Goal: Contribute content: Contribute content

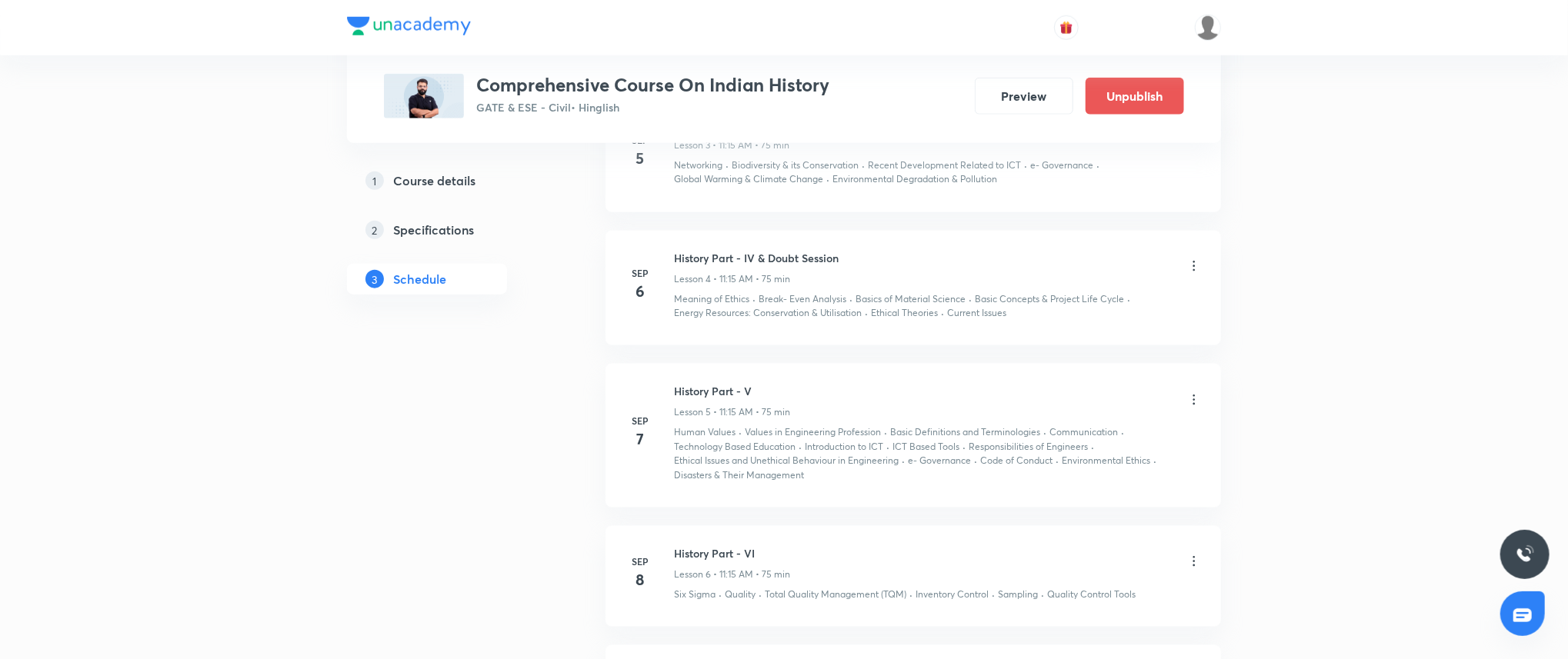
scroll to position [1821, 0]
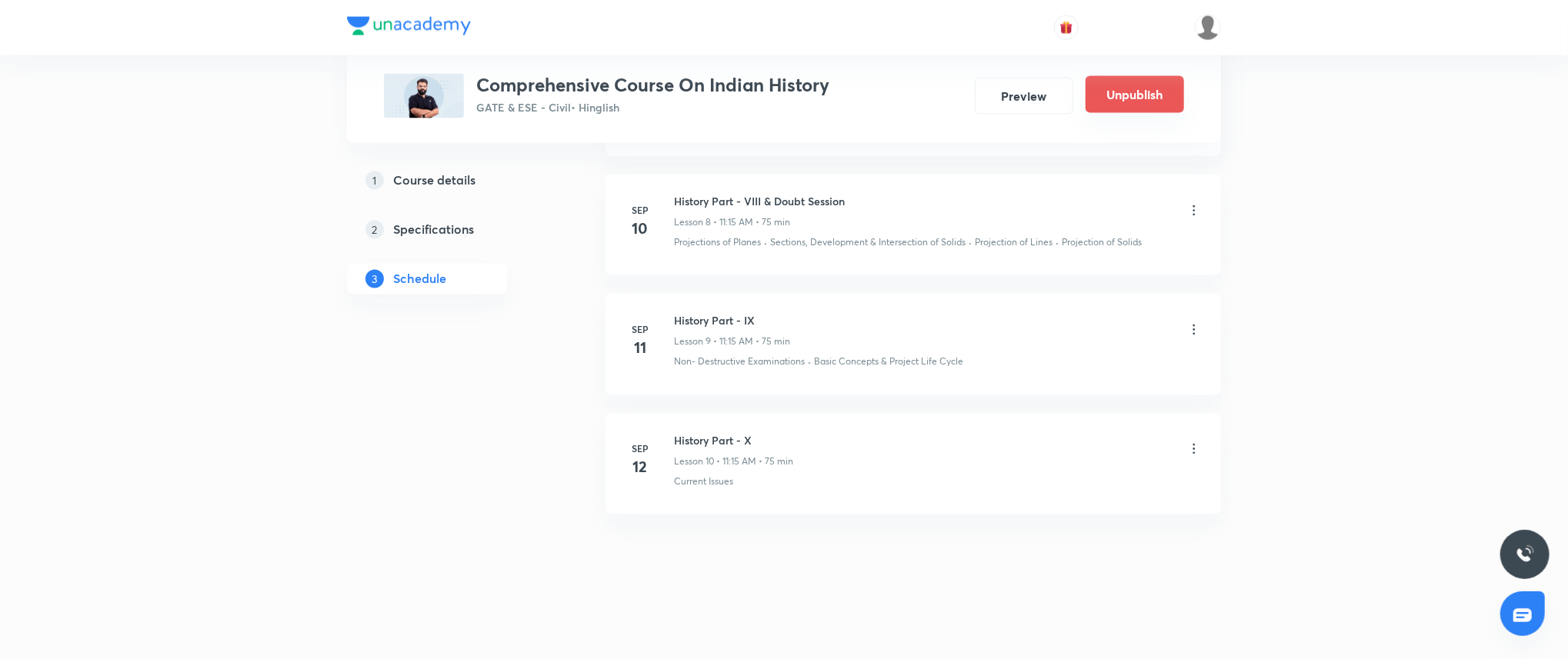
click at [1142, 89] on button "Unpublish" at bounding box center [1134, 94] width 99 height 37
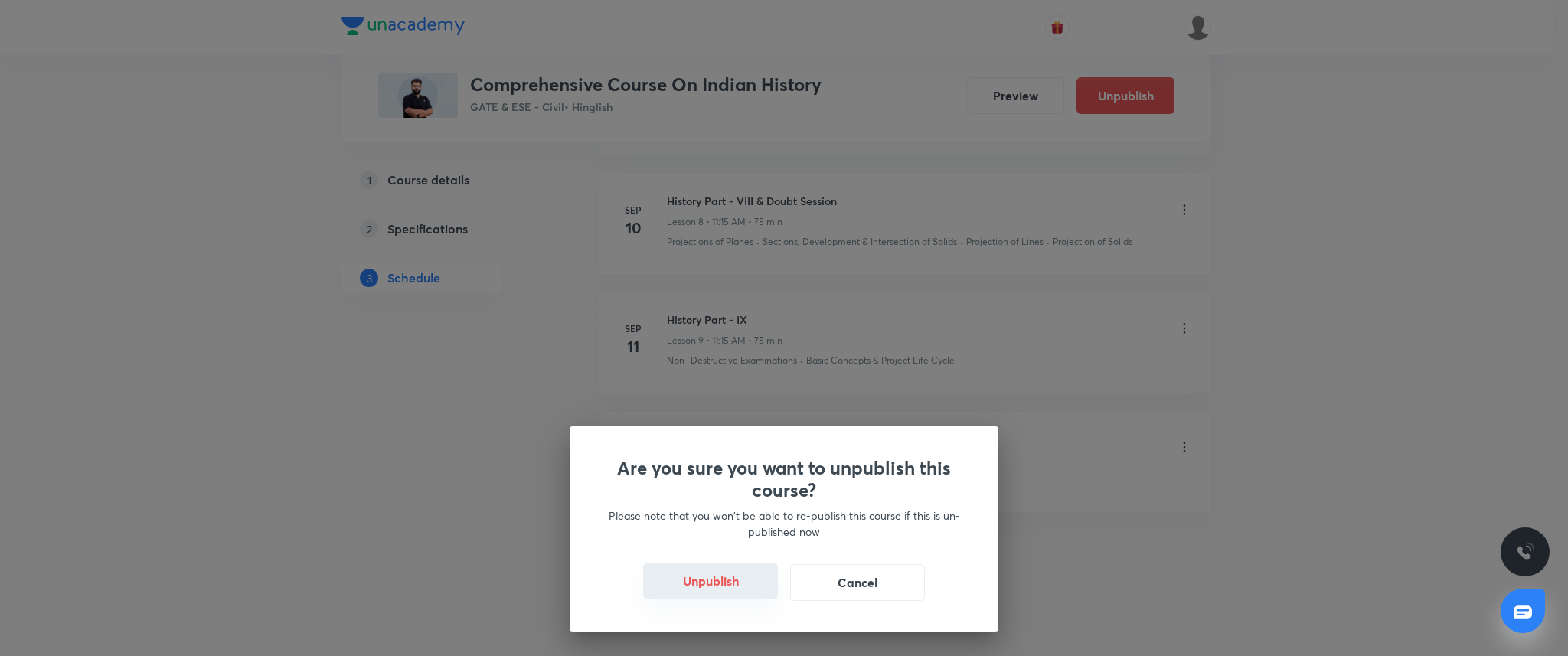
click at [738, 577] on button "Unpublish" at bounding box center [710, 580] width 135 height 37
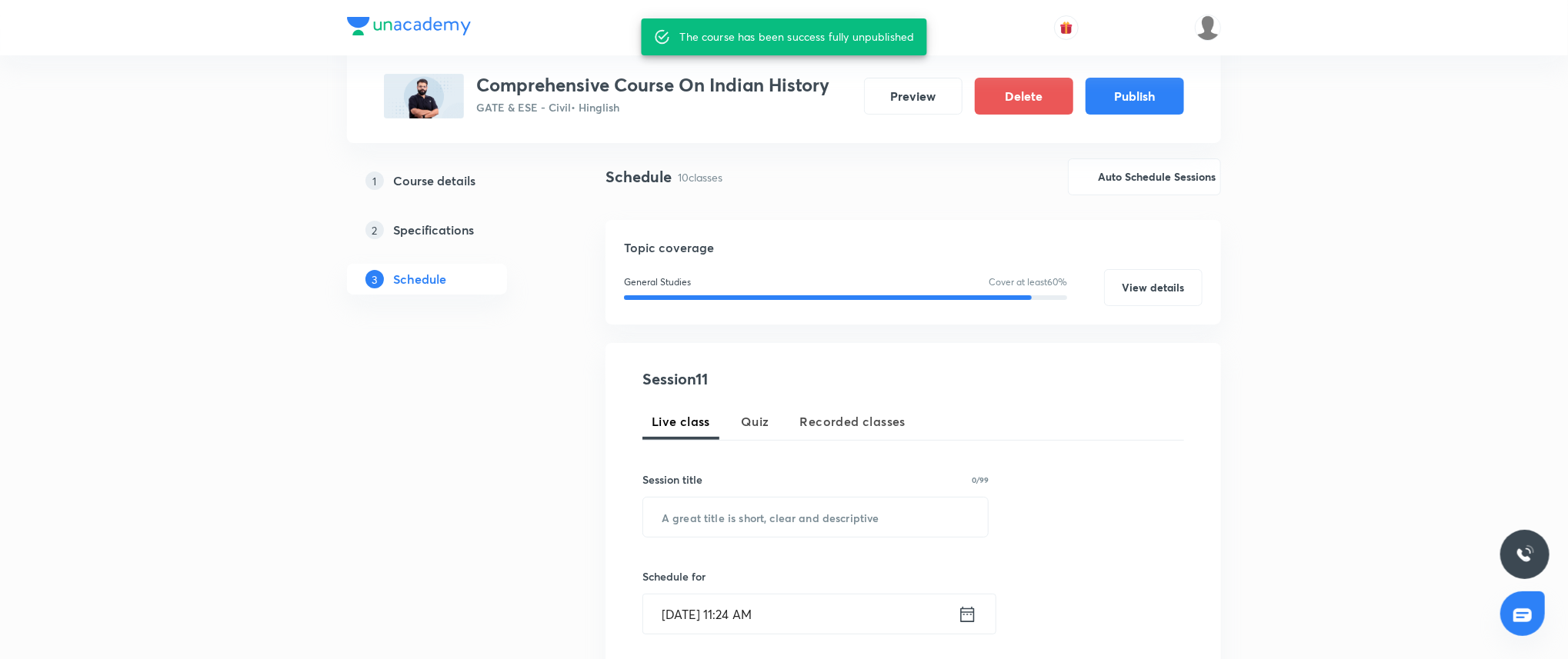
scroll to position [0, 0]
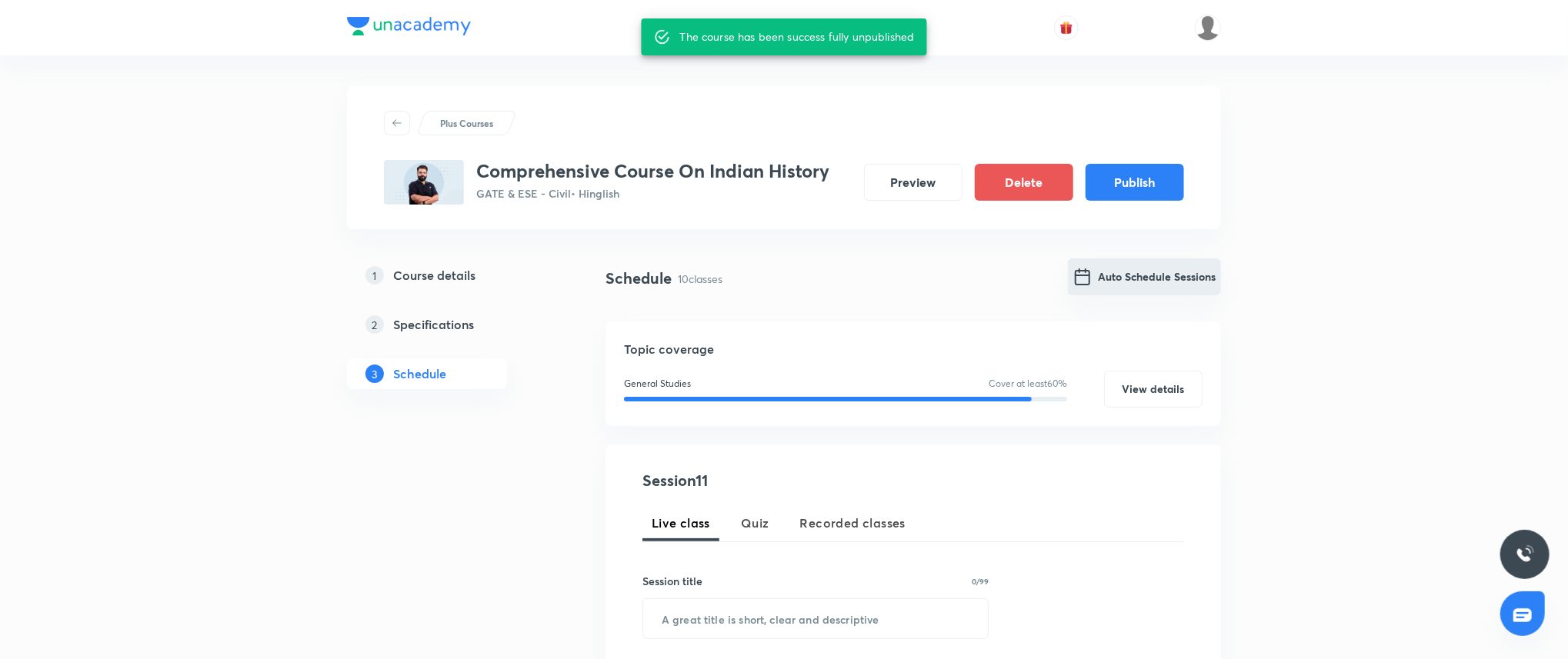
click at [1138, 280] on button "Auto Schedule Sessions" at bounding box center [1144, 277] width 153 height 37
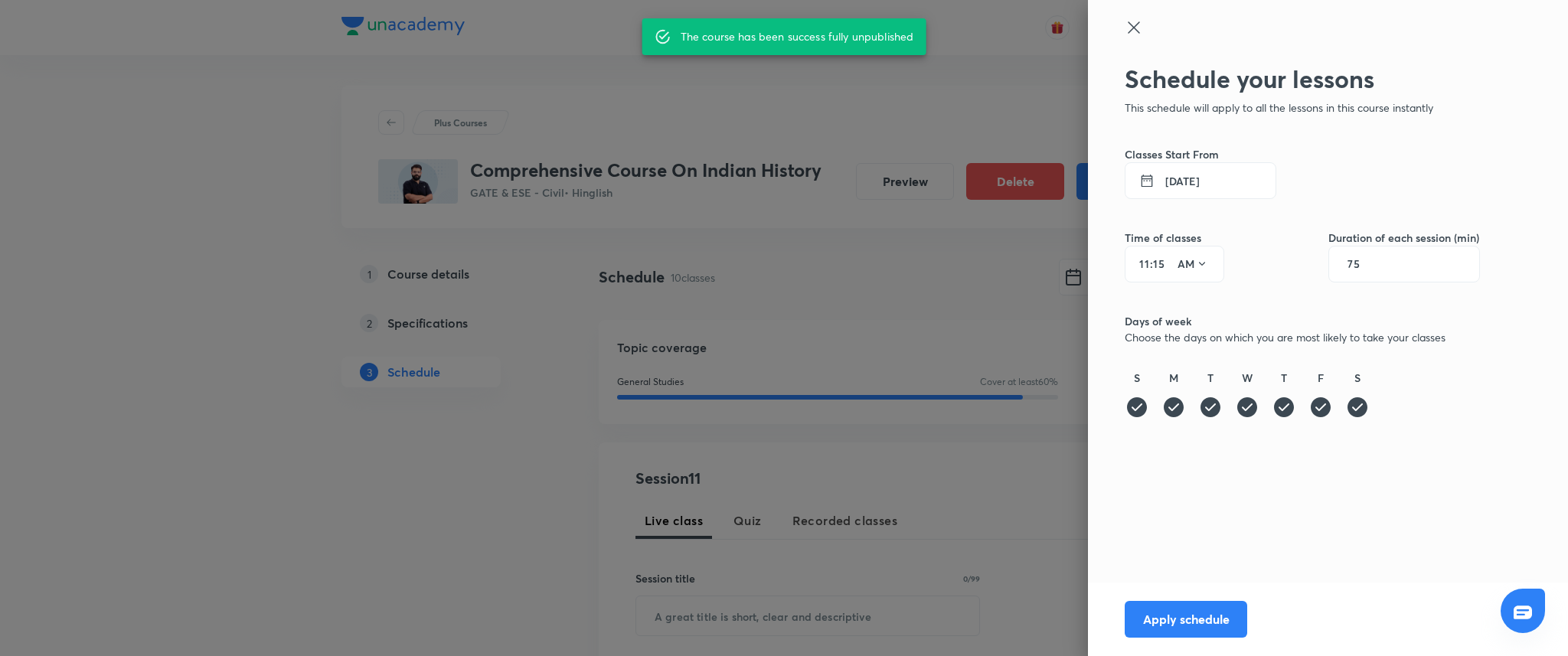
click at [1149, 262] on input "11" at bounding box center [1141, 264] width 19 height 12
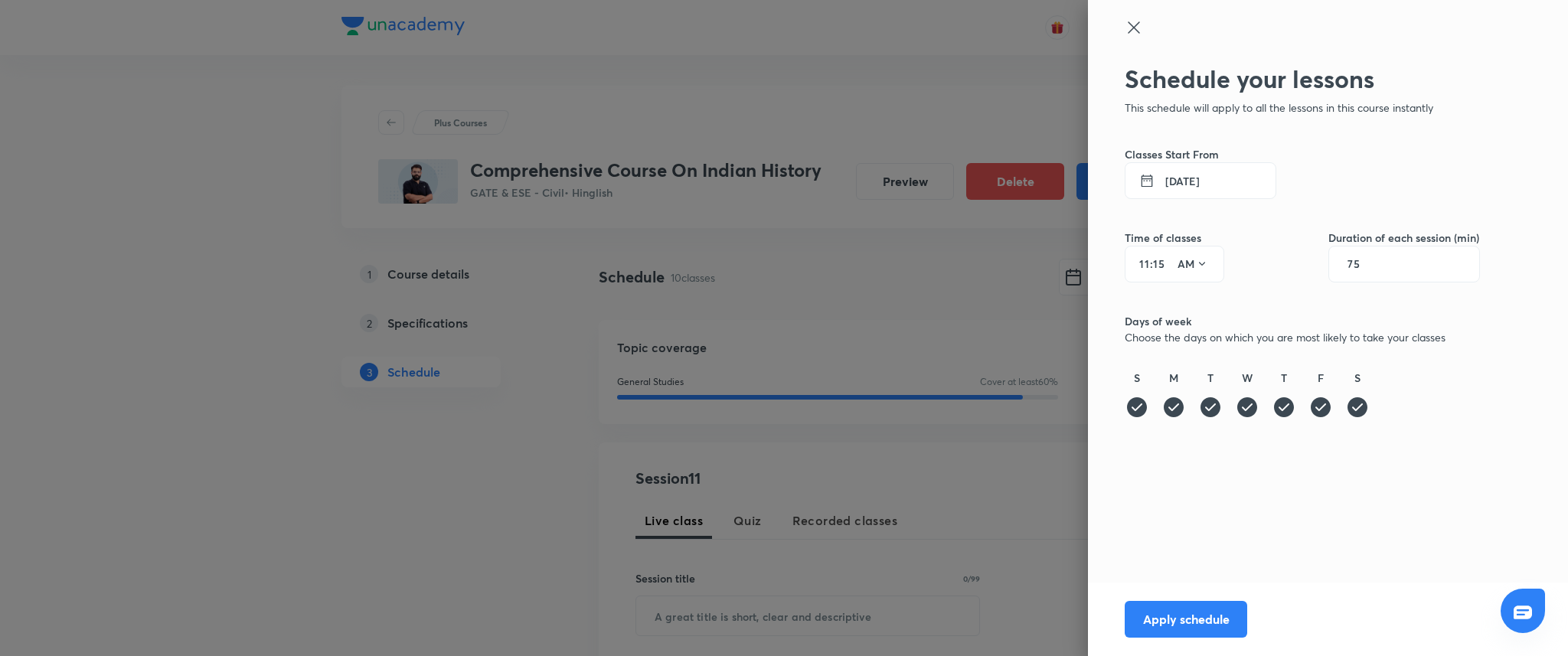
type input "1"
type input "3"
type input "1"
type input "05"
click at [1193, 267] on button "AM" at bounding box center [1193, 264] width 43 height 24
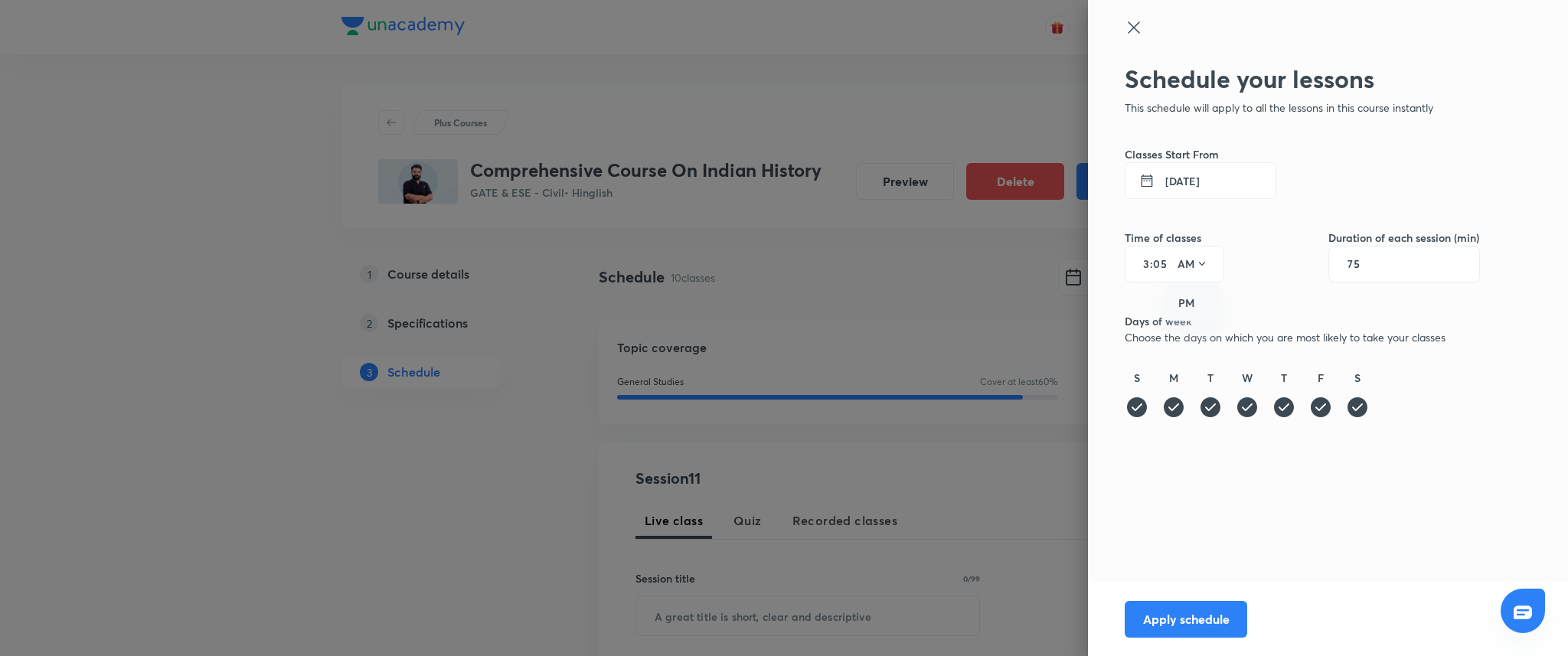
click at [1191, 291] on div "PM" at bounding box center [1193, 303] width 55 height 37
click at [1165, 625] on button "Apply schedule" at bounding box center [1186, 617] width 123 height 37
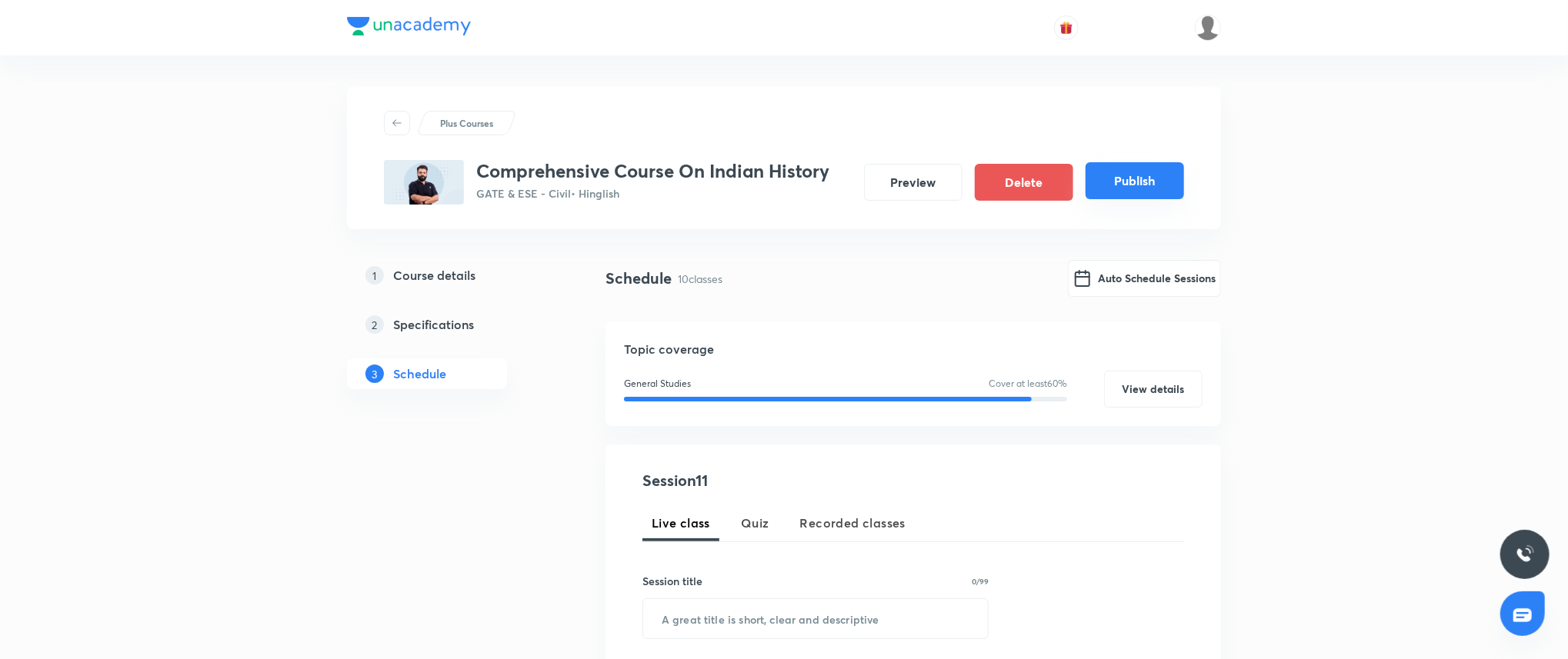
click at [1119, 168] on button "Publish" at bounding box center [1134, 180] width 99 height 37
click at [1126, 180] on button "Publish" at bounding box center [1134, 180] width 99 height 37
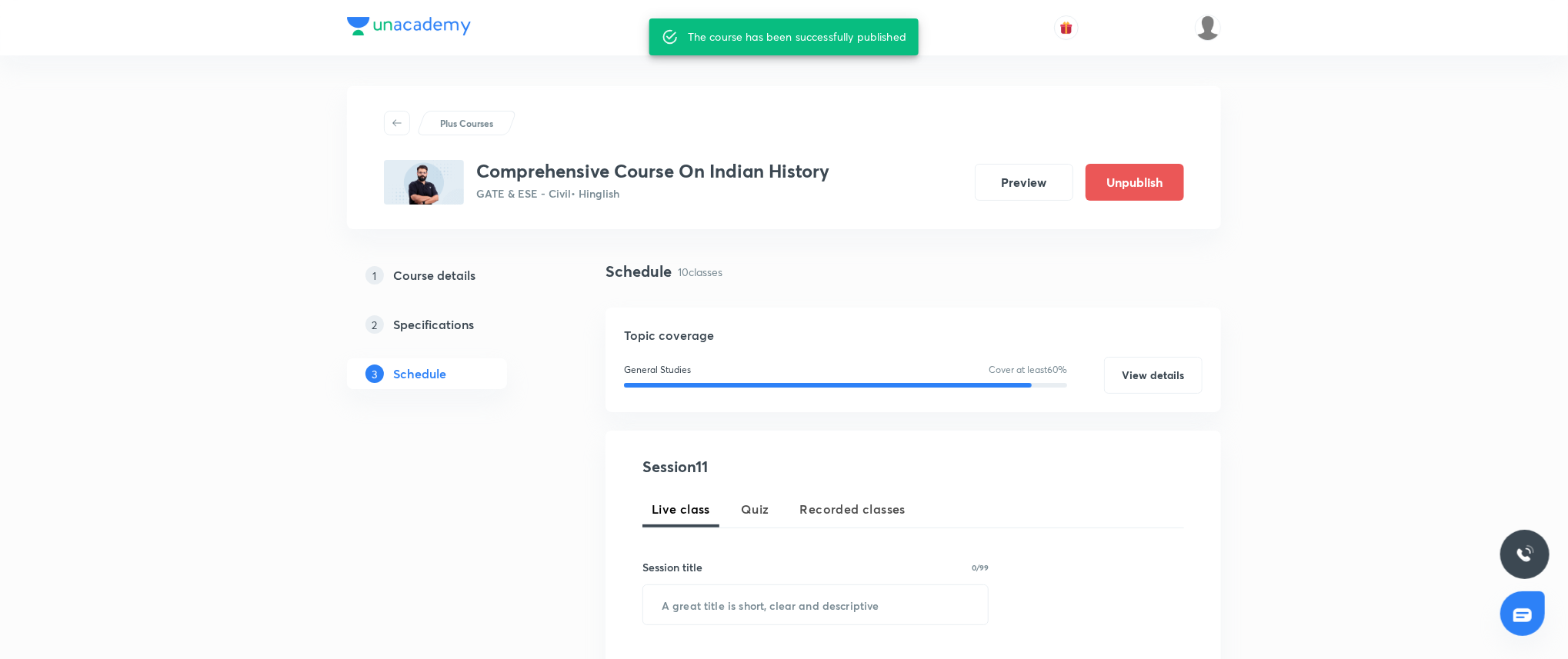
click at [761, 326] on h5 "Topic coverage" at bounding box center [913, 335] width 579 height 19
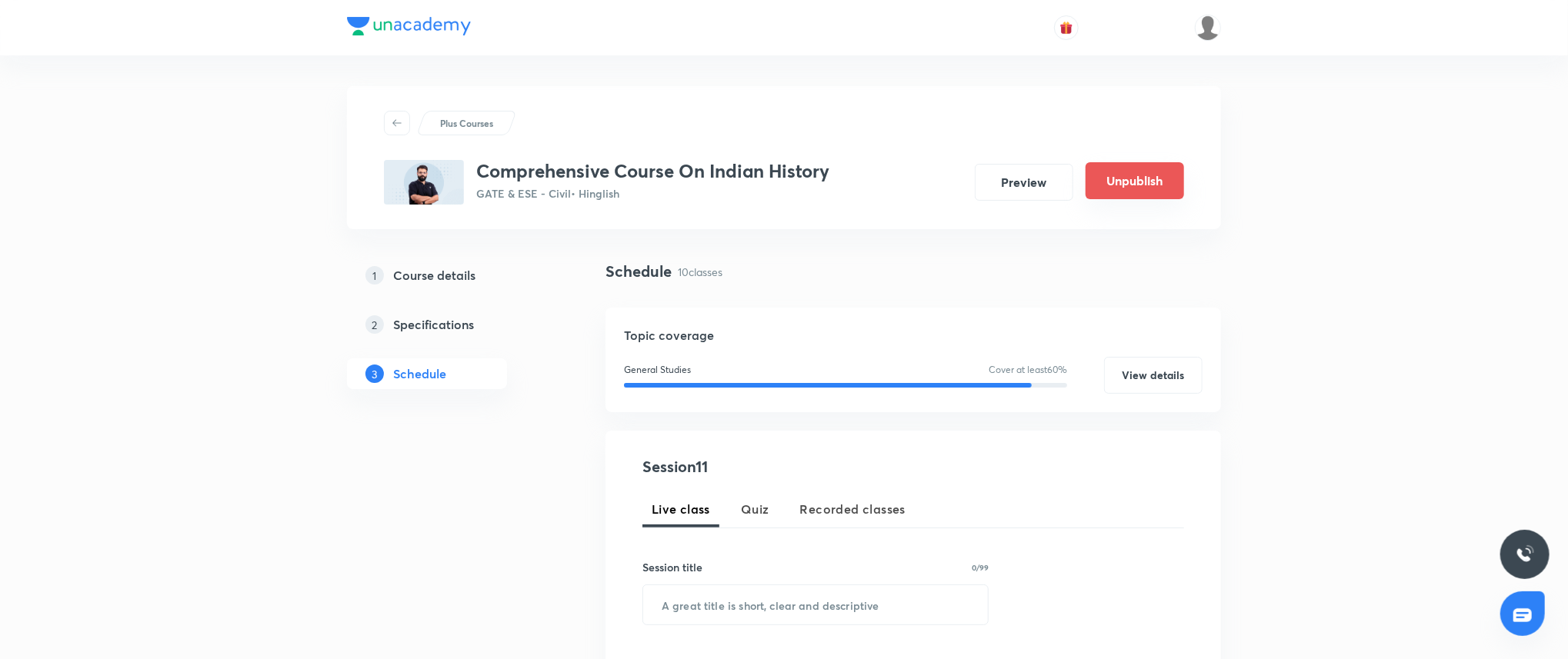
click at [1127, 186] on button "Unpublish" at bounding box center [1134, 180] width 99 height 37
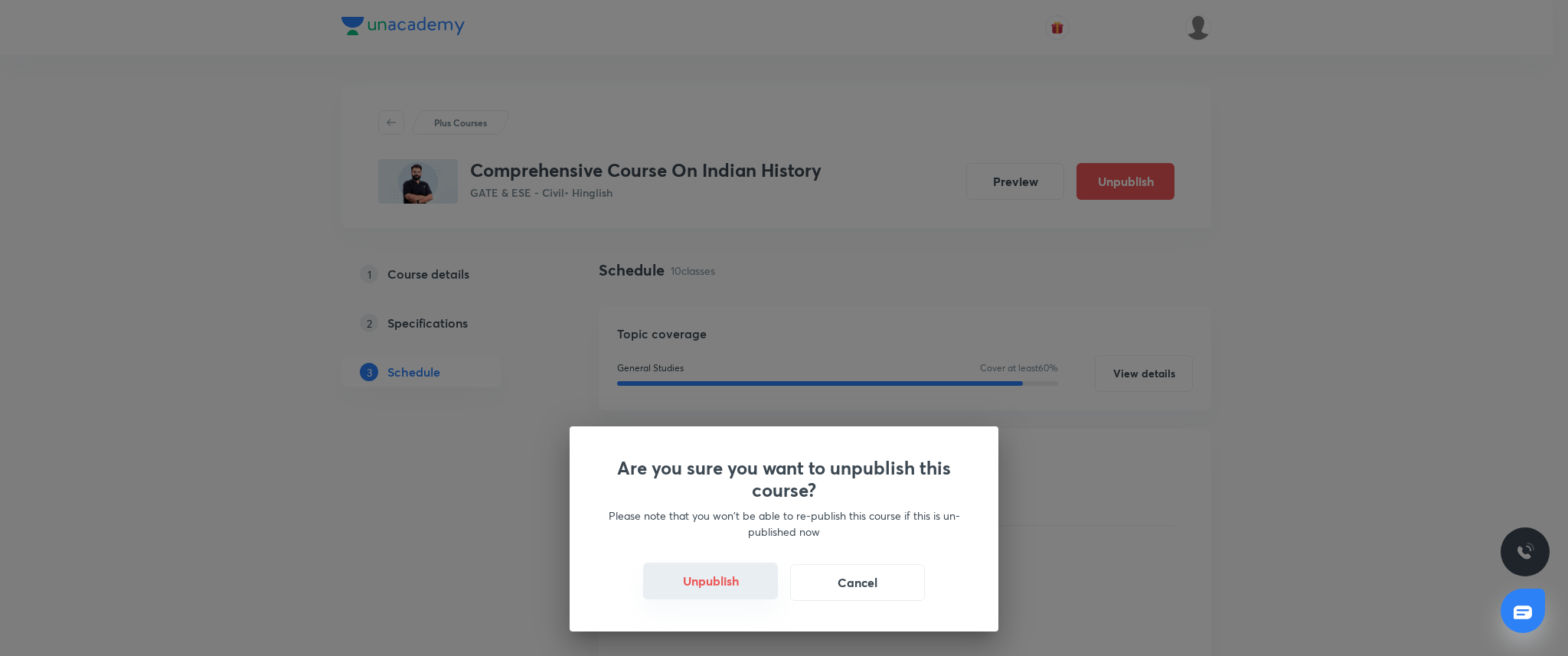
click at [715, 597] on button "Unpublish" at bounding box center [710, 580] width 135 height 37
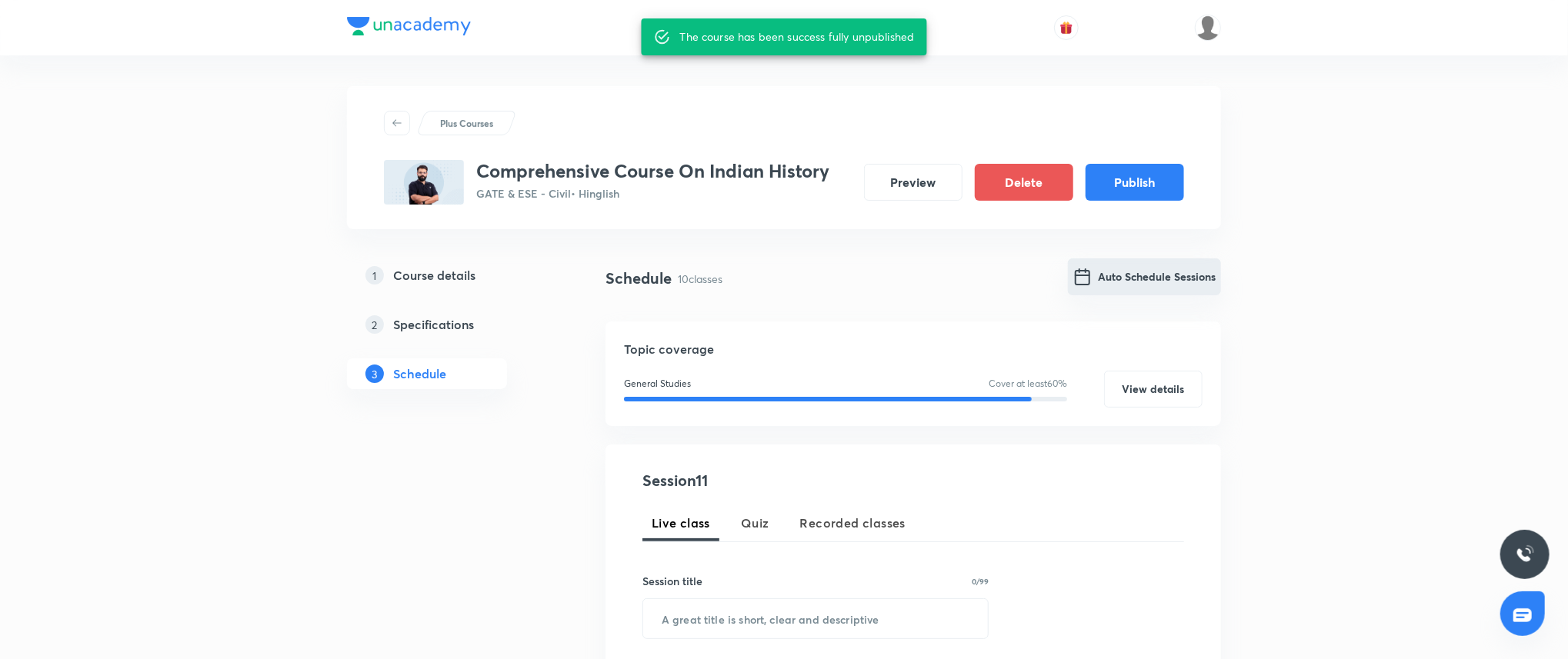
click at [1149, 268] on button "Auto Schedule Sessions" at bounding box center [1144, 277] width 153 height 37
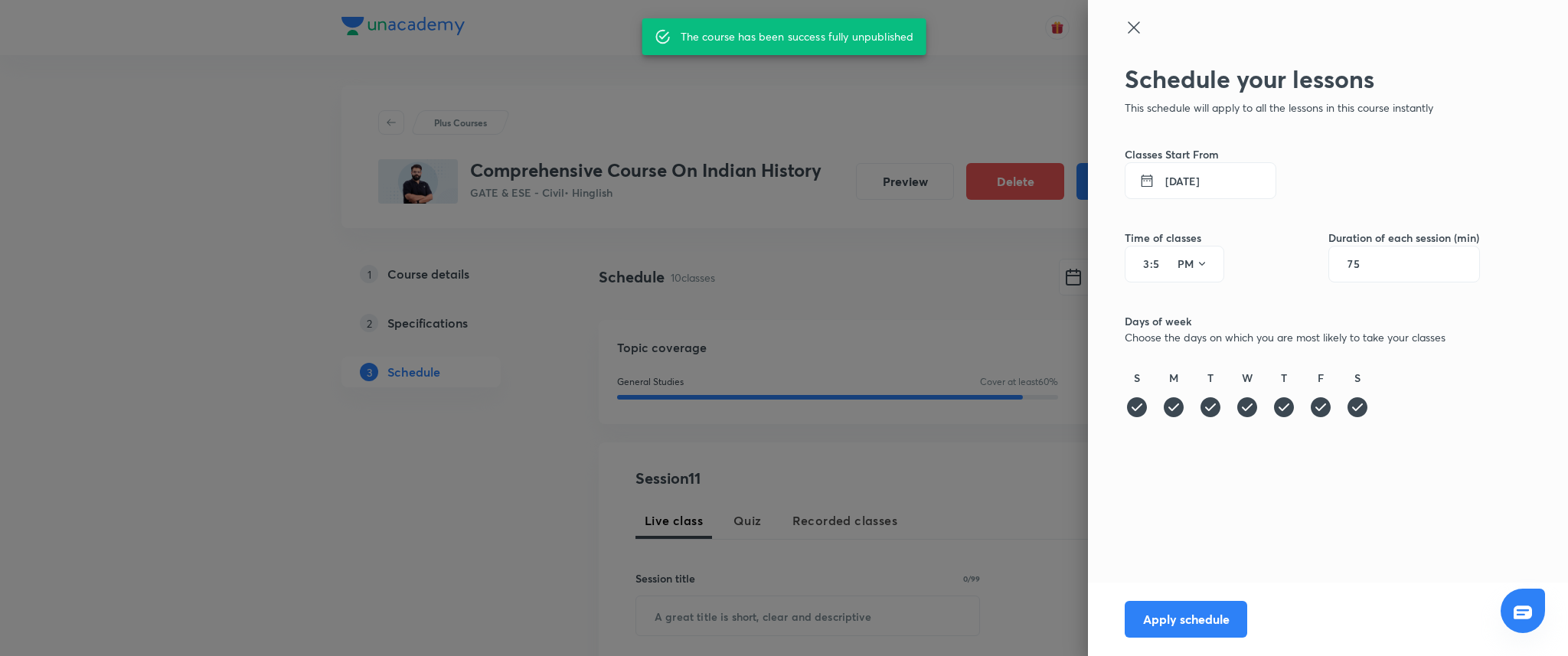
click at [1157, 265] on input "5" at bounding box center [1163, 264] width 19 height 12
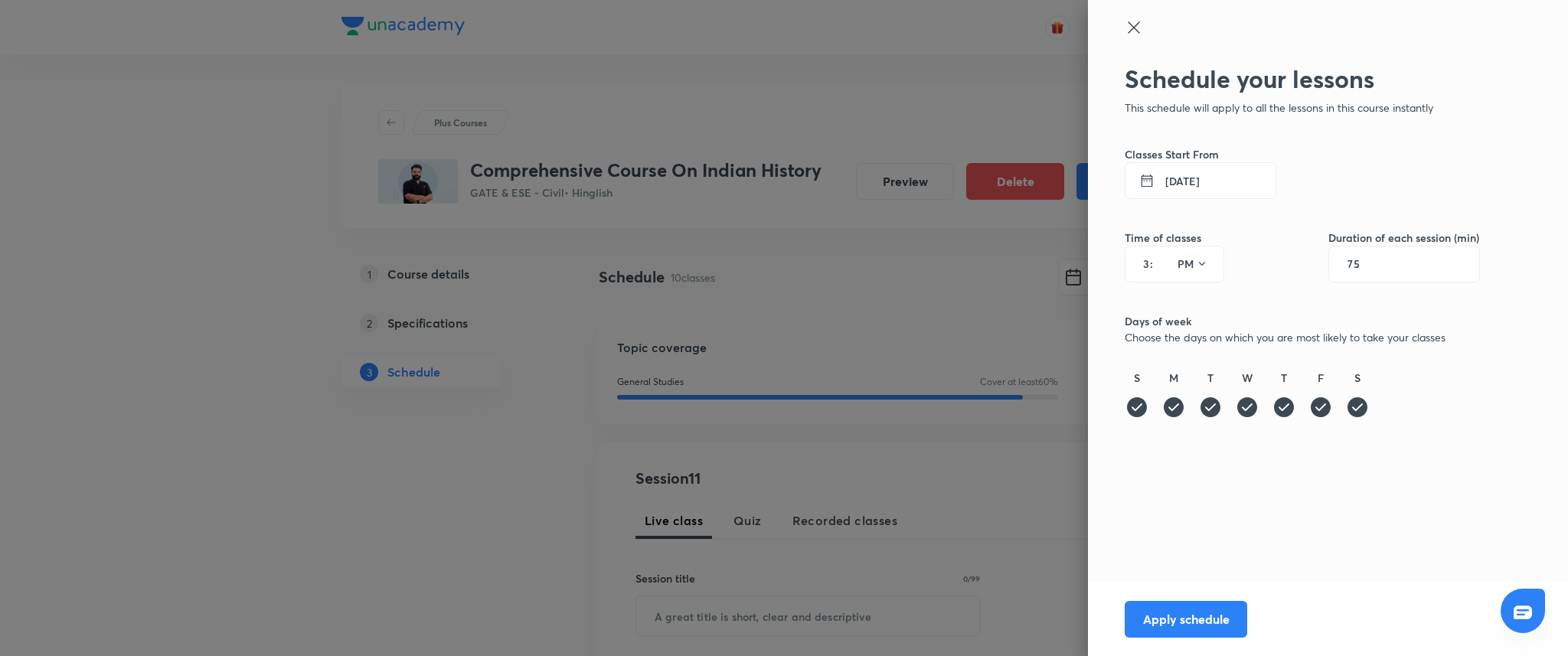
type input "00"
click at [1147, 261] on input "3" at bounding box center [1141, 264] width 19 height 12
type input "9"
type input "01"
click at [1354, 264] on input "75" at bounding box center [1362, 264] width 29 height 12
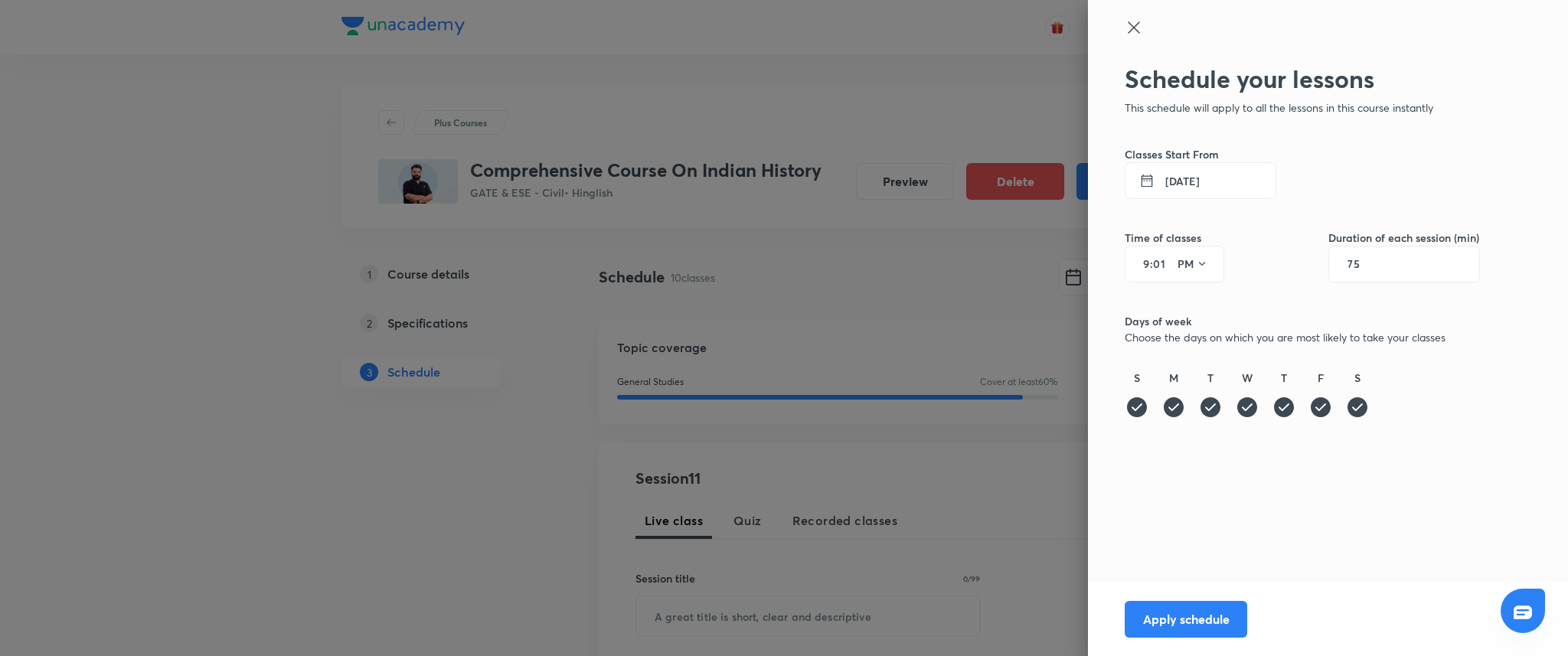
click at [1354, 264] on input "75" at bounding box center [1362, 264] width 29 height 12
type input "58"
click at [1174, 615] on button "Apply schedule" at bounding box center [1186, 617] width 123 height 37
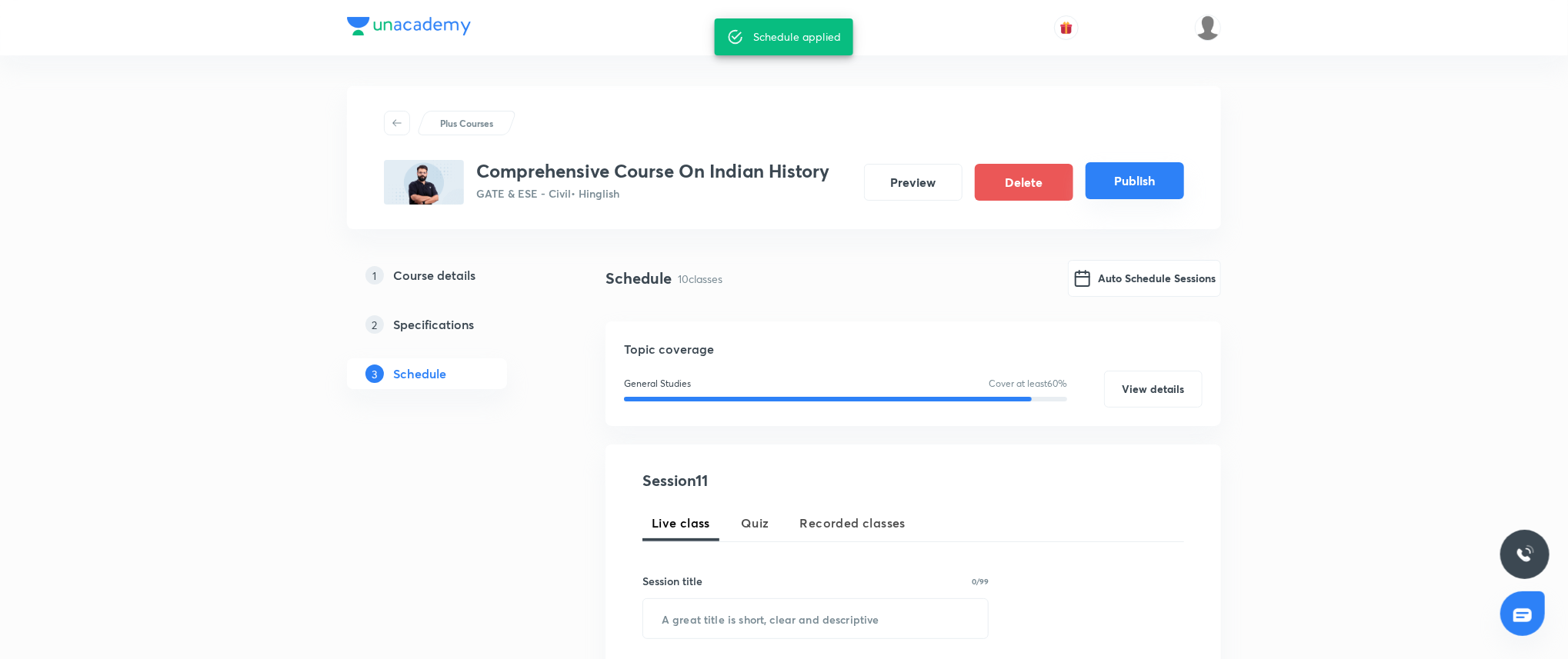
click at [1132, 189] on button "Publish" at bounding box center [1134, 180] width 99 height 37
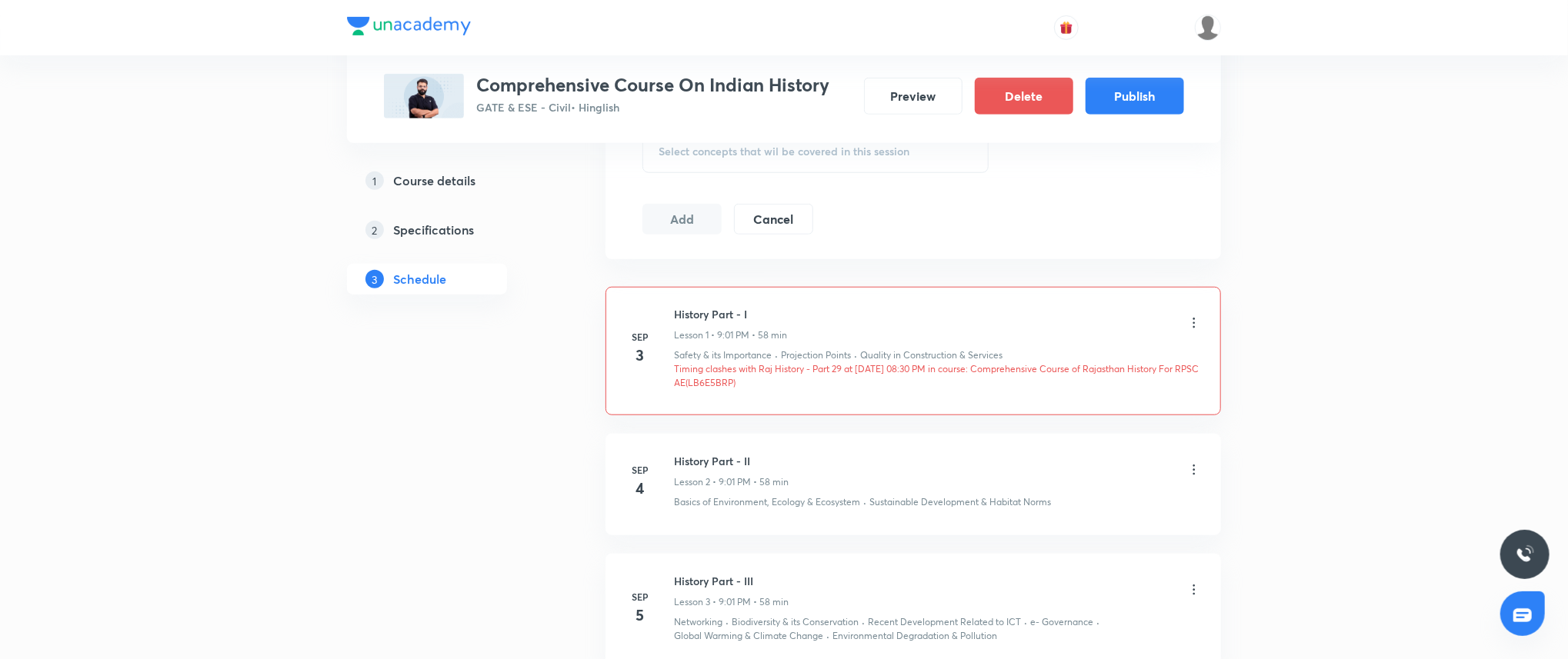
scroll to position [795, 0]
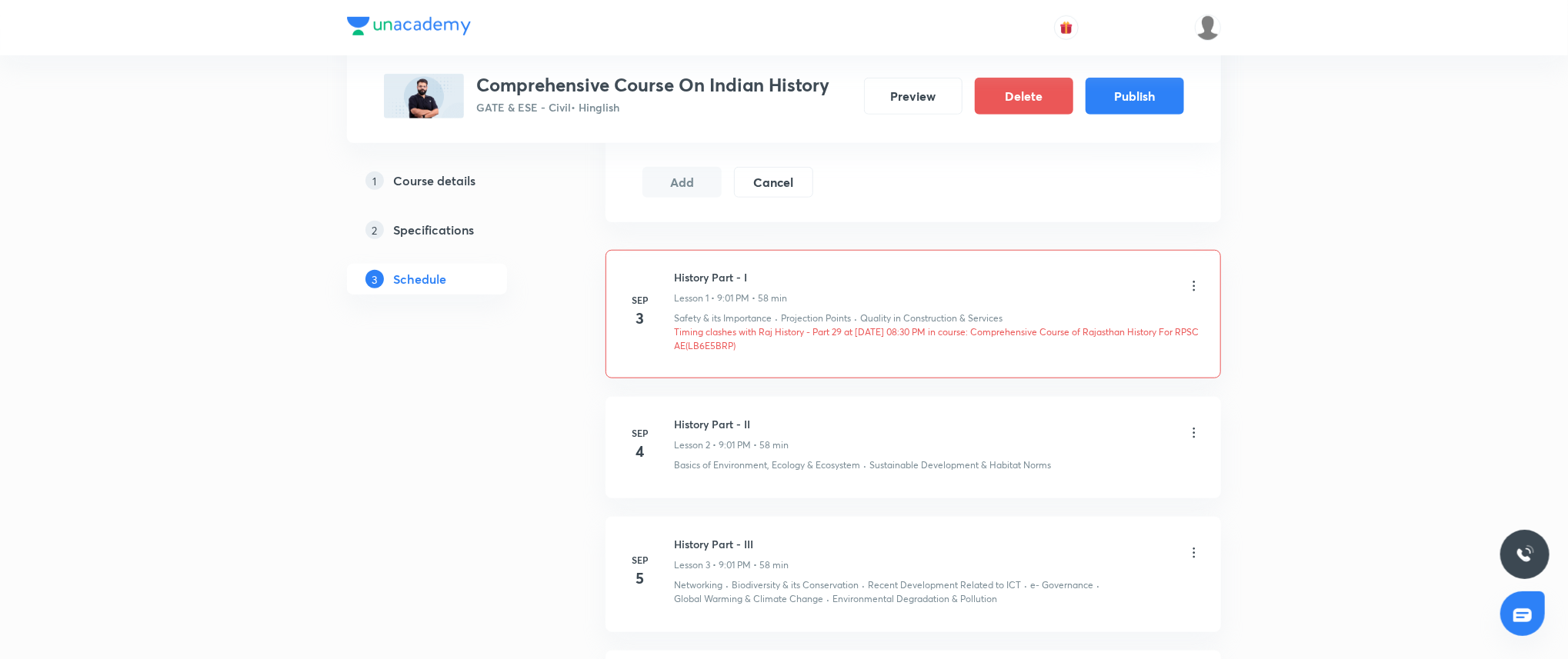
click at [743, 350] on p "Timing clashes with Raj History - Part 29 at 03 Sep 2025 08:30 PM in course: Co…" at bounding box center [937, 339] width 528 height 27
copy p "LB6E5BRP"
drag, startPoint x: 1571, startPoint y: 294, endPoint x: 1571, endPoint y: 305, distance: 11.0
click at [1567, 338] on html "Plus Courses Comprehensive Course On Indian History GATE & ESE - Civil • Hingli…" at bounding box center [784, 465] width 1568 height 2521
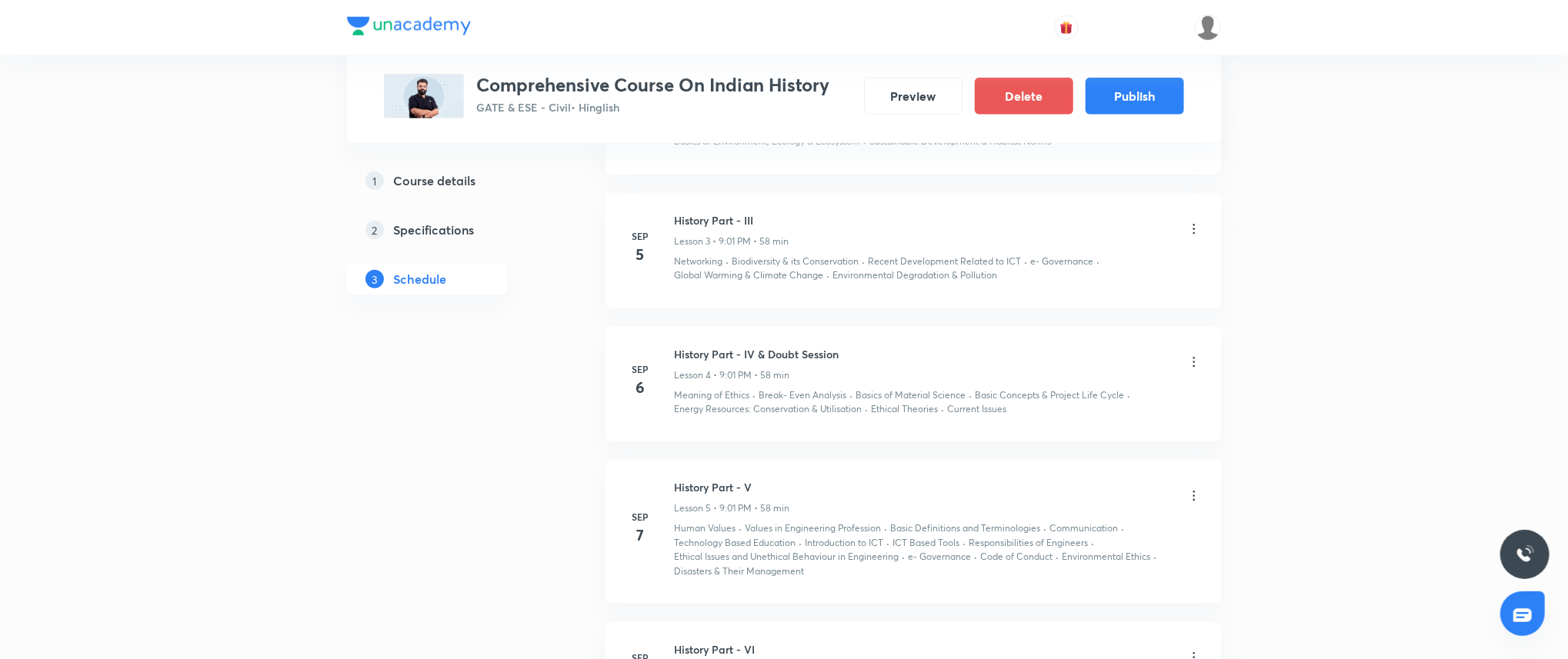
scroll to position [1050, 0]
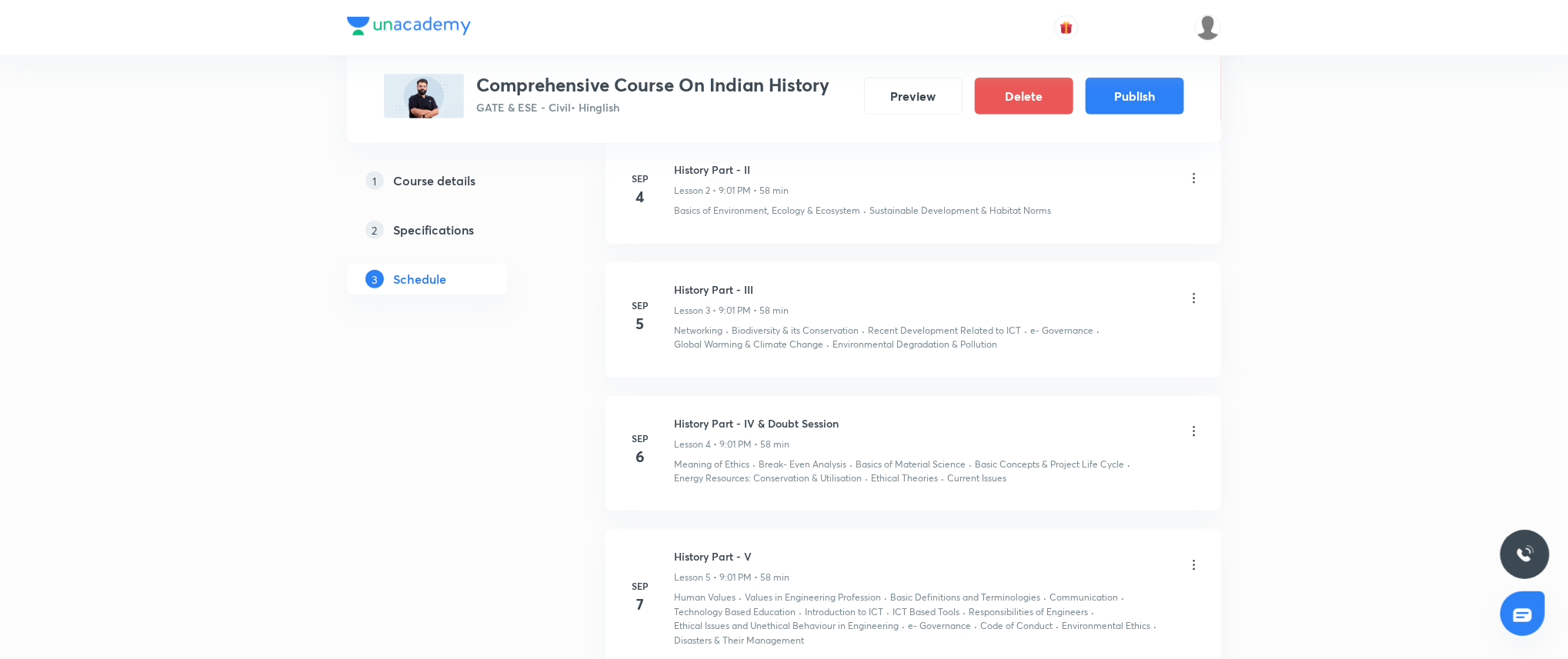
click at [1344, 289] on div "Plus Courses Comprehensive Course On Indian History GATE & ESE - Civil • Hingli…" at bounding box center [784, 210] width 1568 height 2521
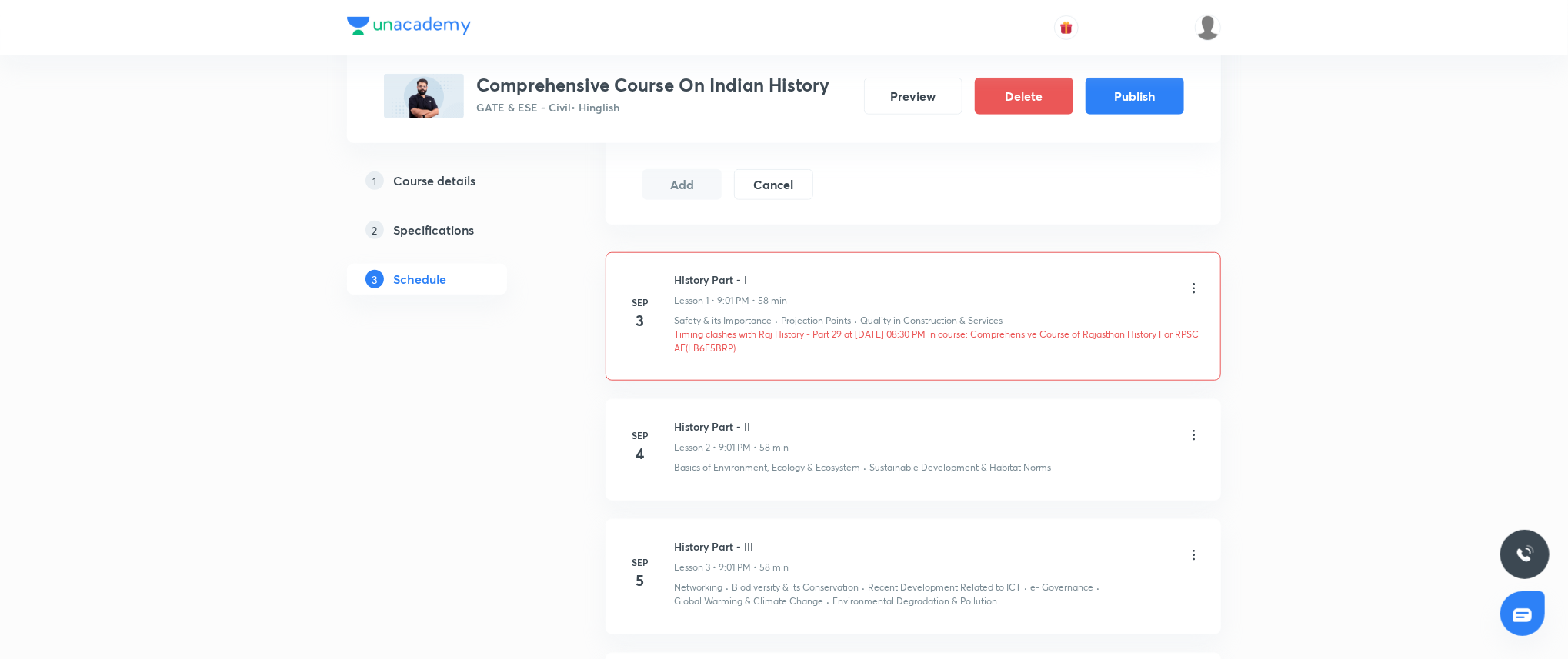
scroll to position [727, 0]
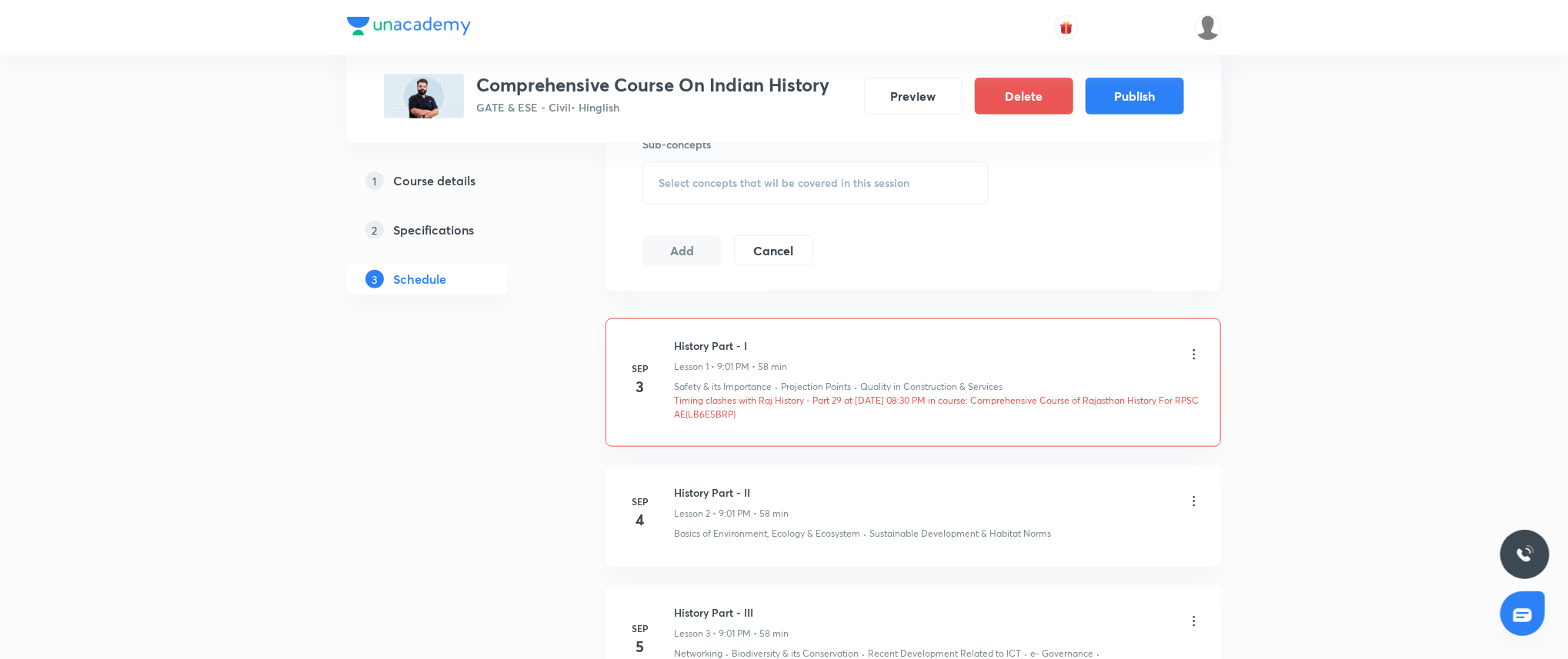
click at [1441, 262] on div "Plus Courses Comprehensive Course On Indian History GATE & ESE - Civil • Hingli…" at bounding box center [784, 533] width 1568 height 2521
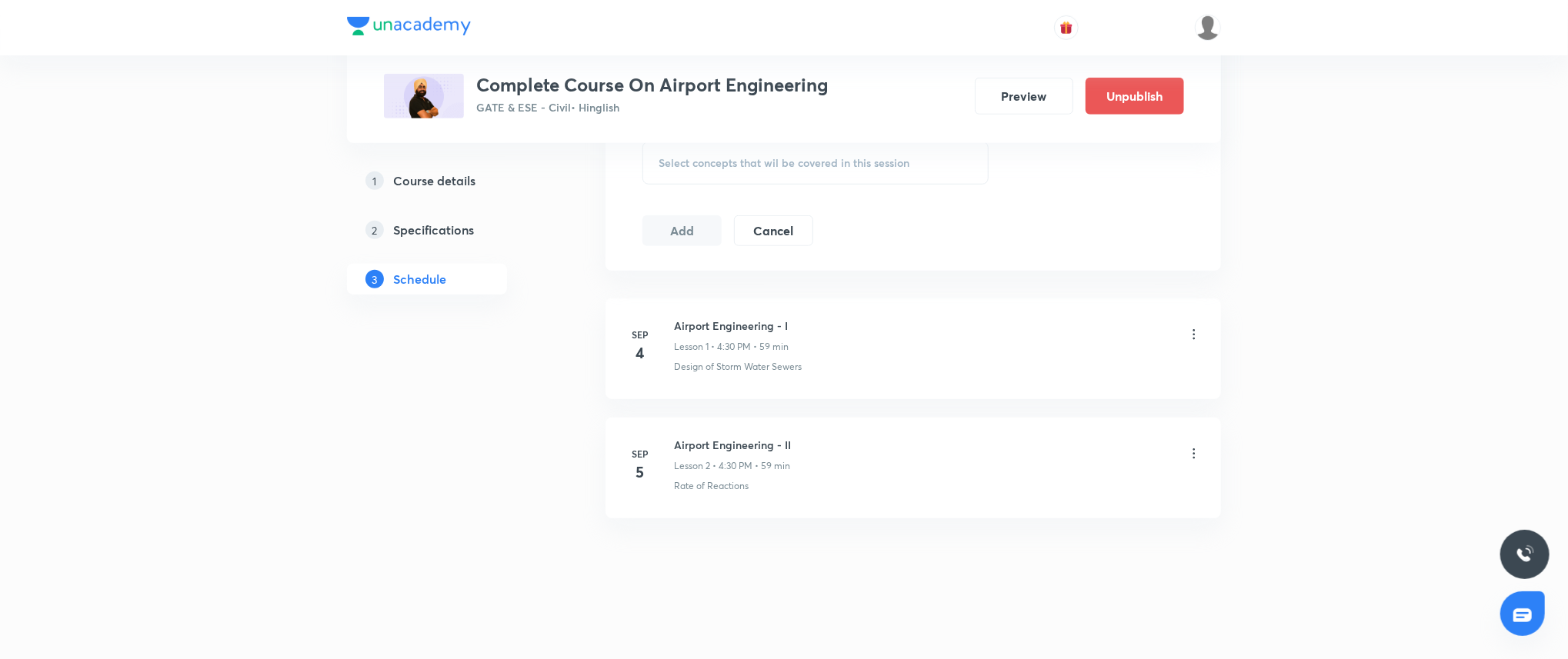
scroll to position [737, 0]
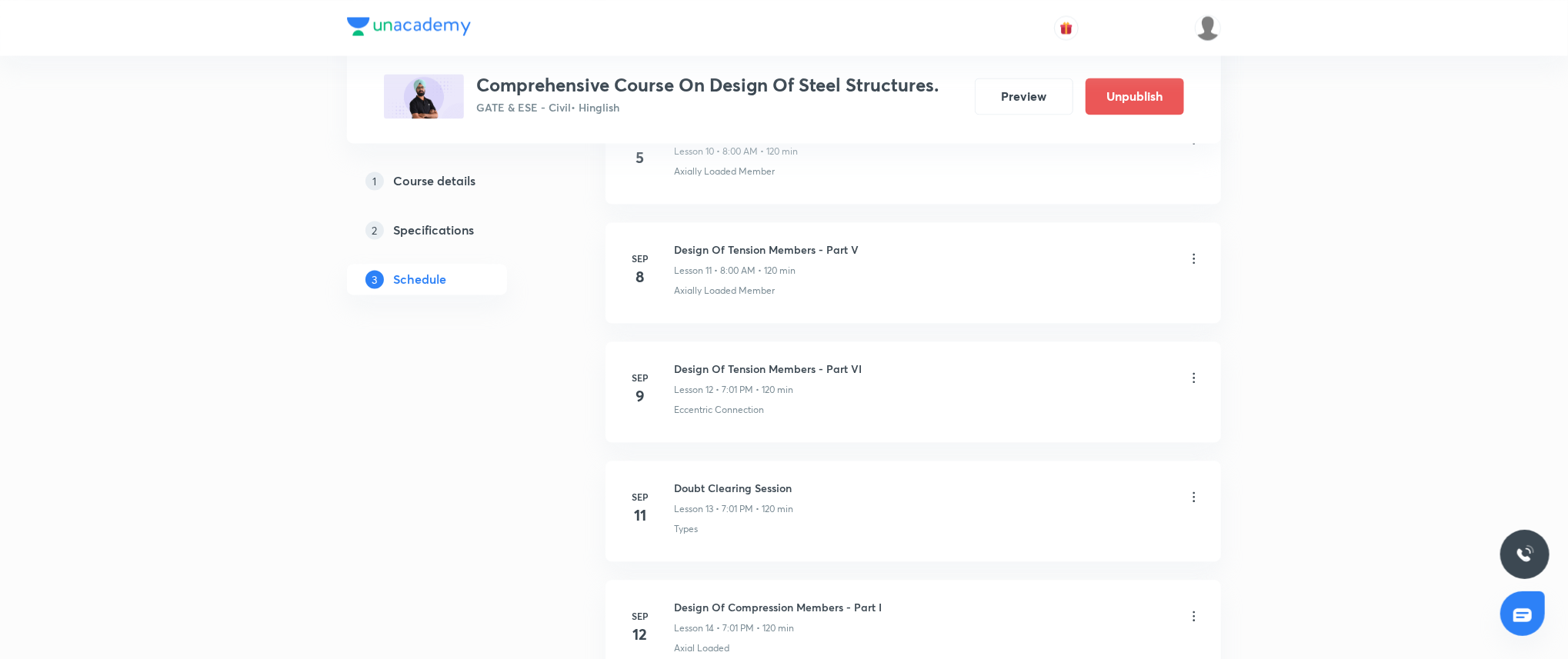
scroll to position [1968, 0]
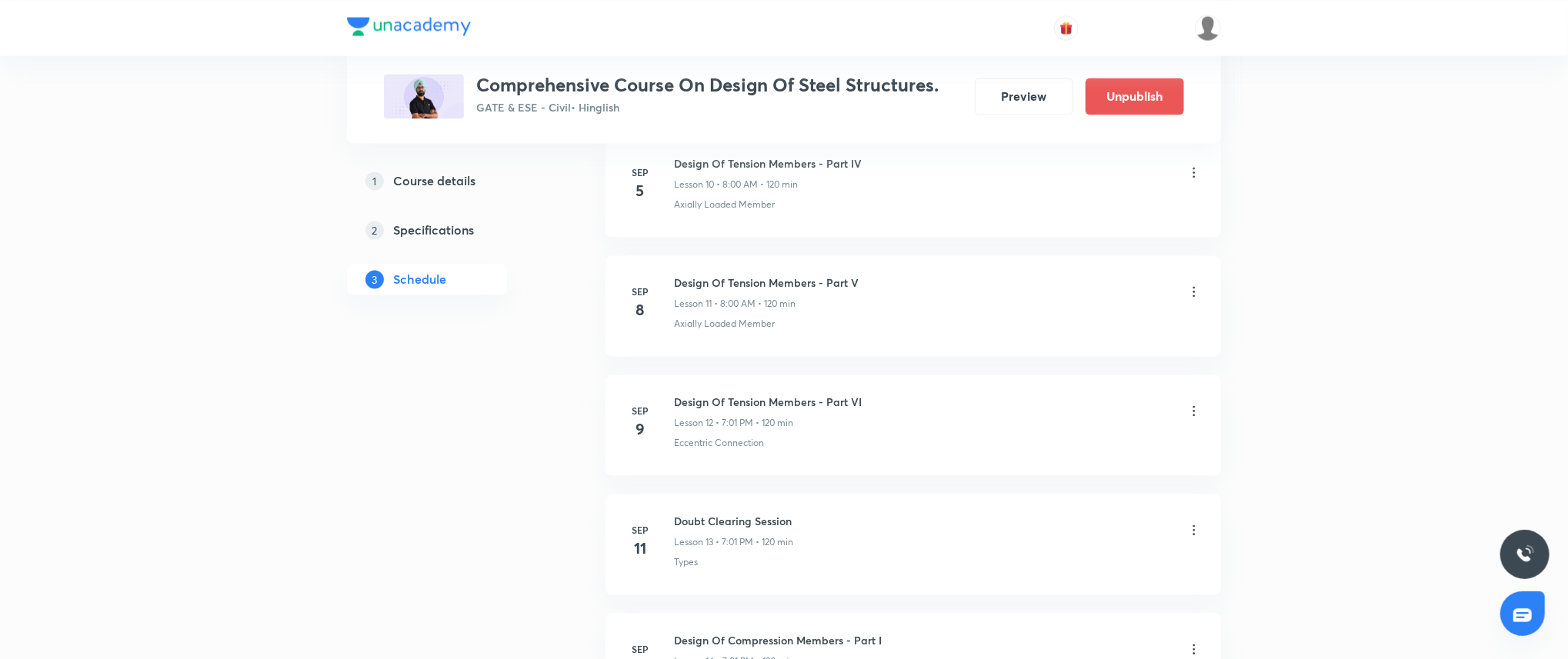
drag, startPoint x: 1573, startPoint y: 48, endPoint x: 1049, endPoint y: 204, distance: 546.7
click at [1049, 204] on div "Axially Loaded Member" at bounding box center [937, 205] width 528 height 14
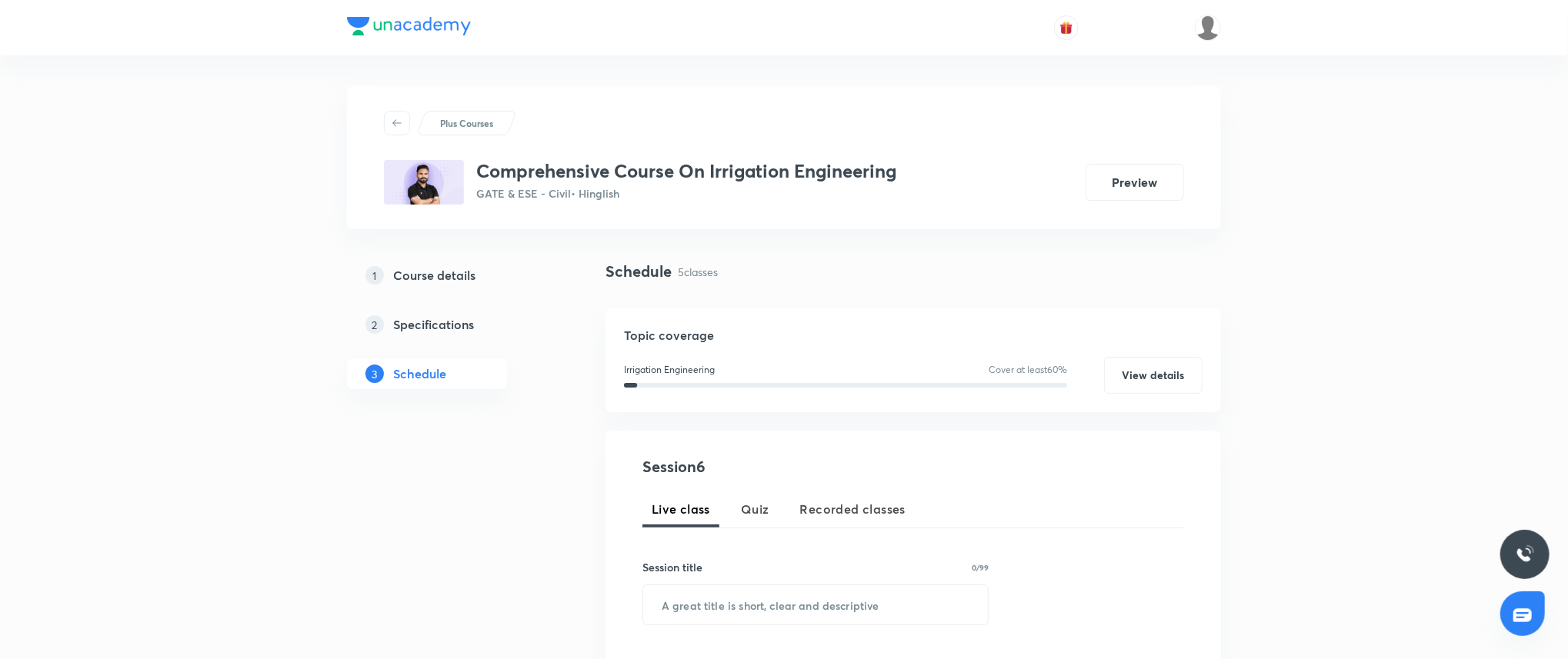
drag, startPoint x: 1570, startPoint y: 118, endPoint x: 1565, endPoint y: 217, distance: 99.1
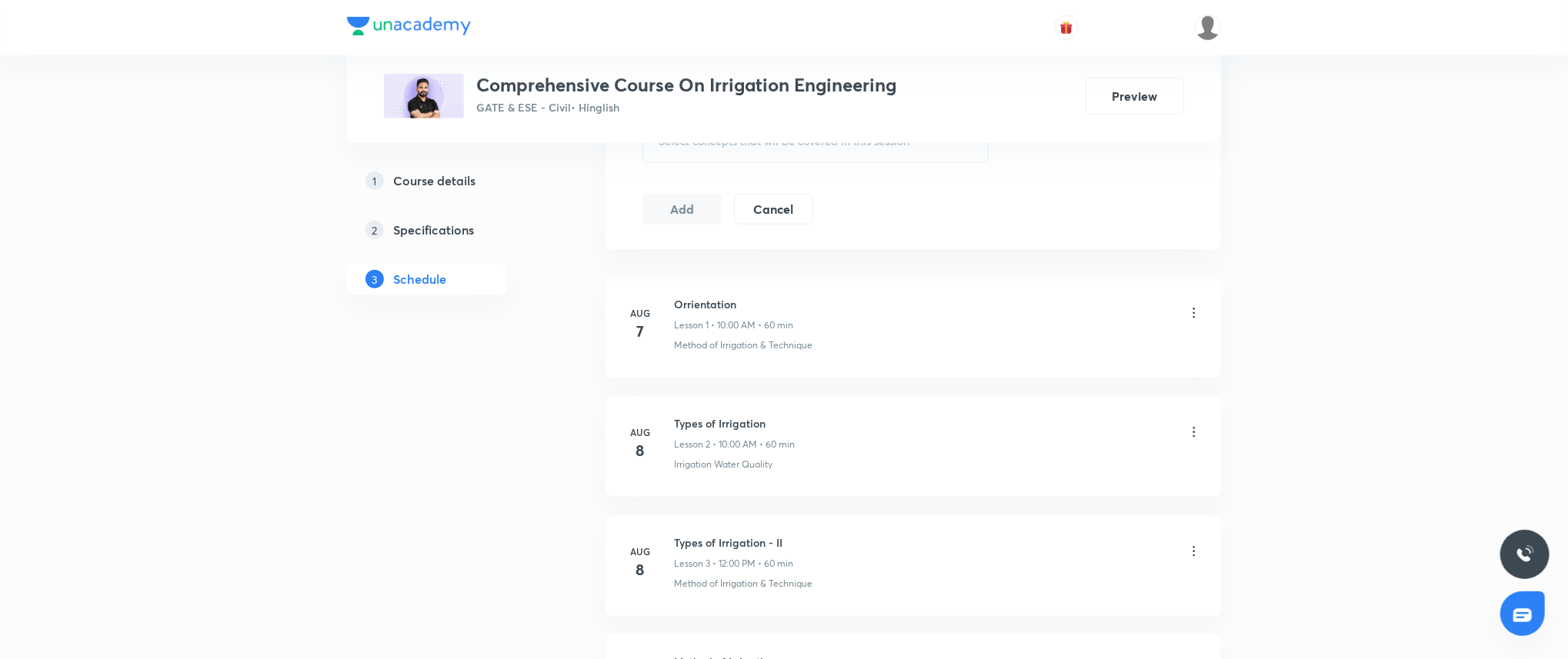
scroll to position [770, 0]
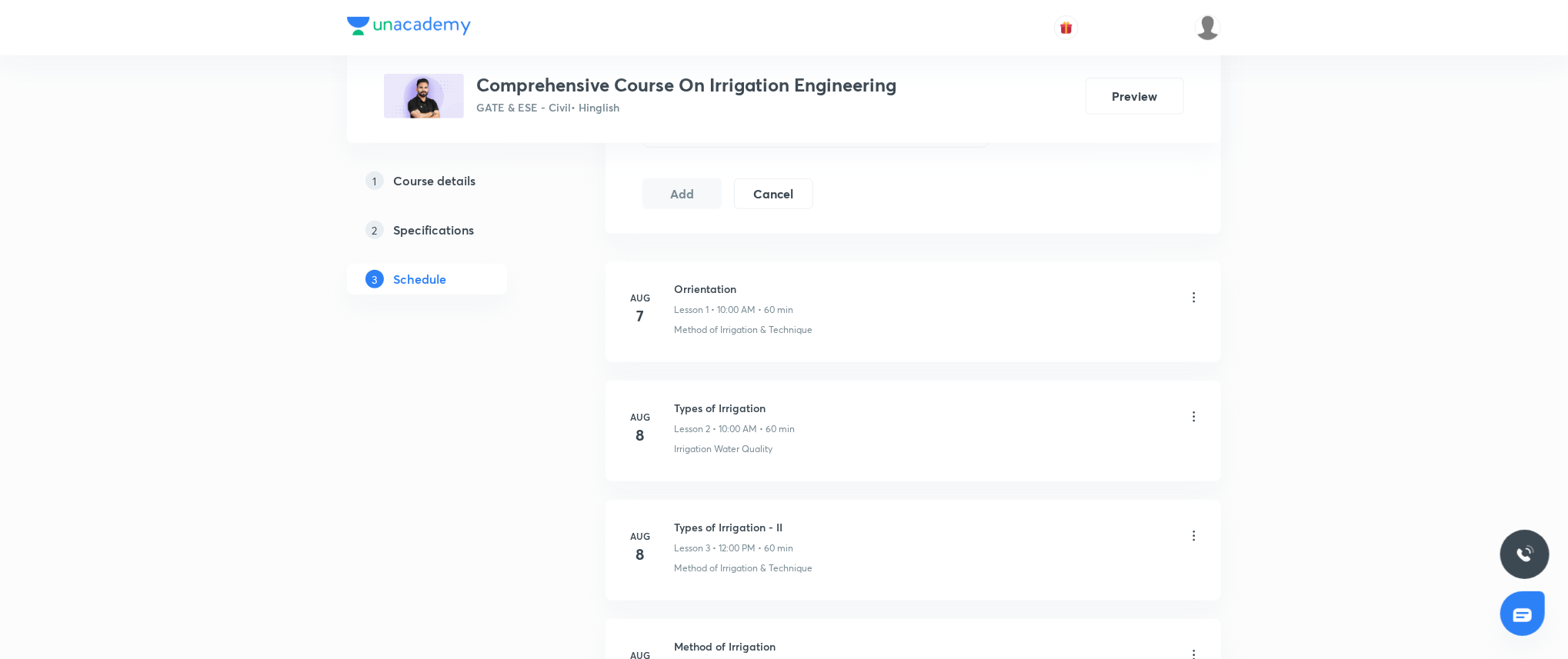
click at [1429, 376] on div "Plus Courses Comprehensive Course On Irrigation Engineering GATE & ESE - Civil …" at bounding box center [784, 107] width 1568 height 1754
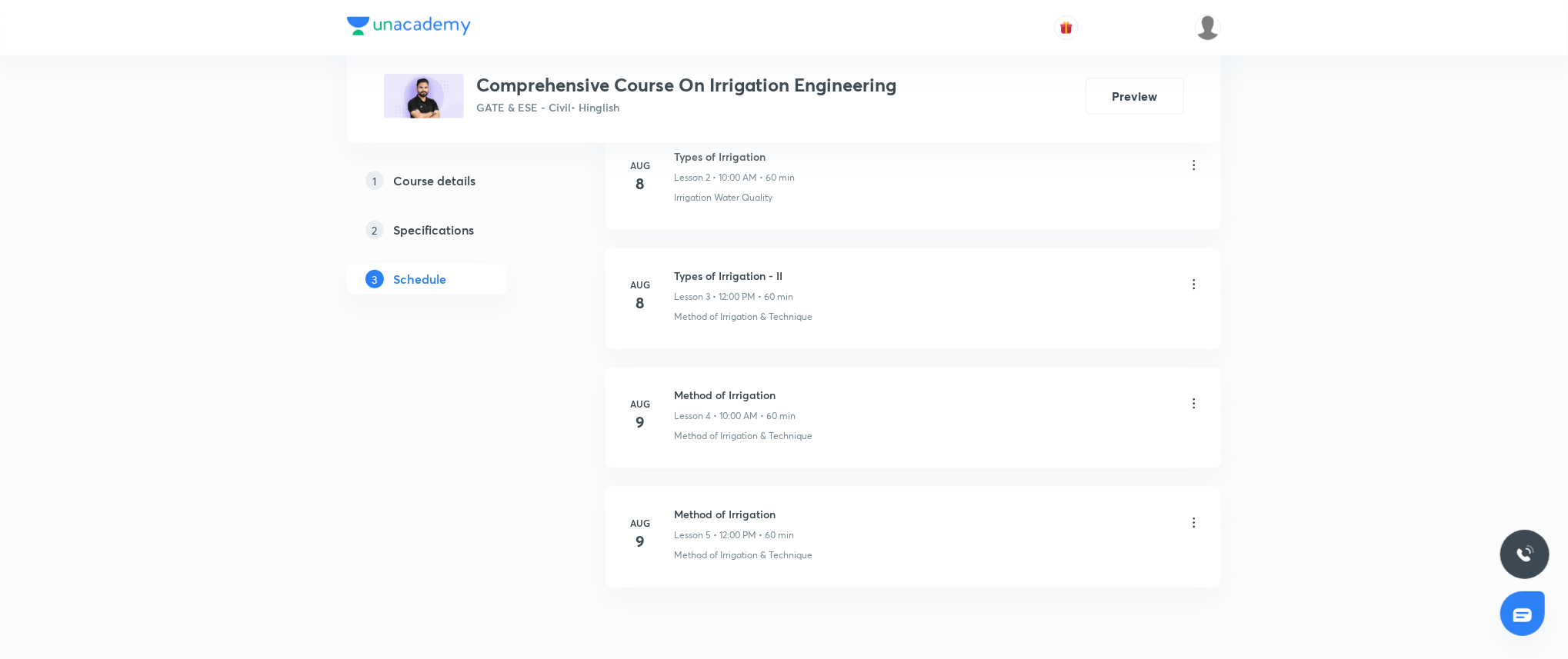
scroll to position [1095, 0]
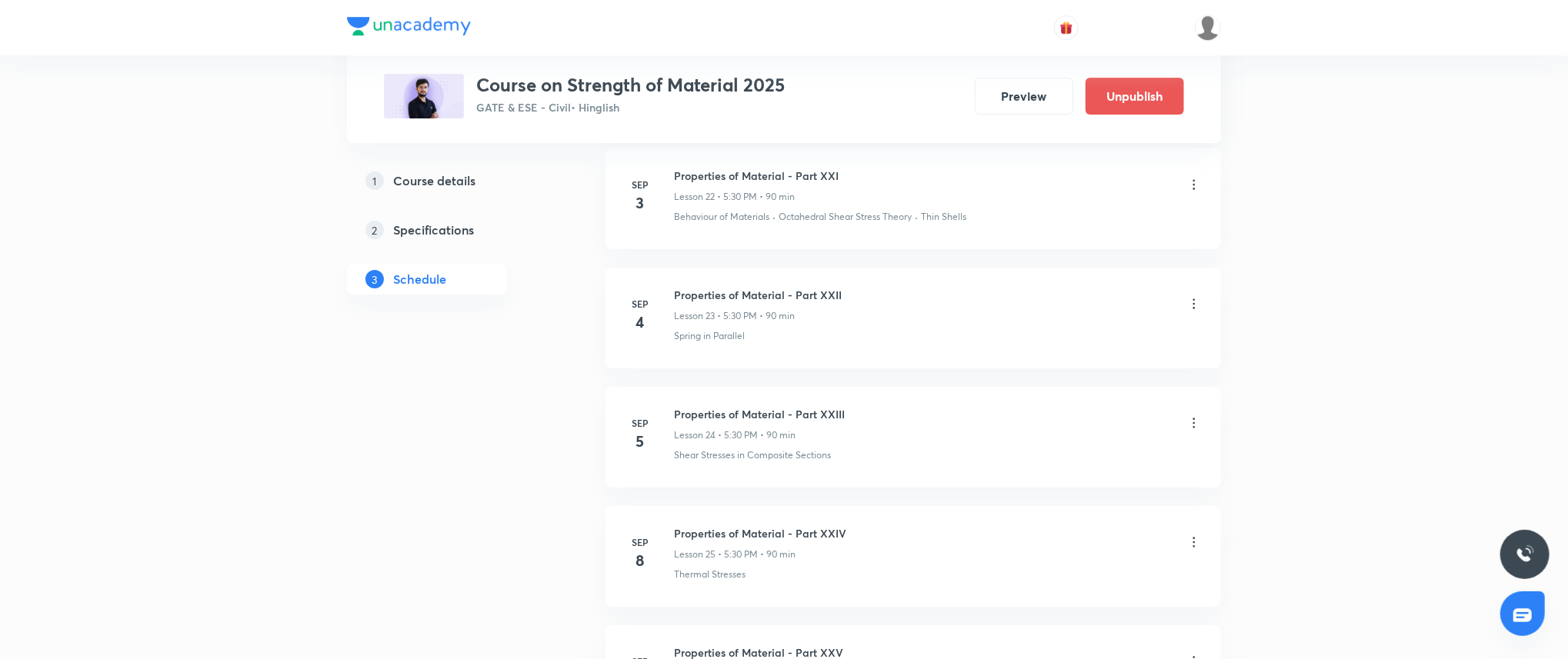
scroll to position [3450, 0]
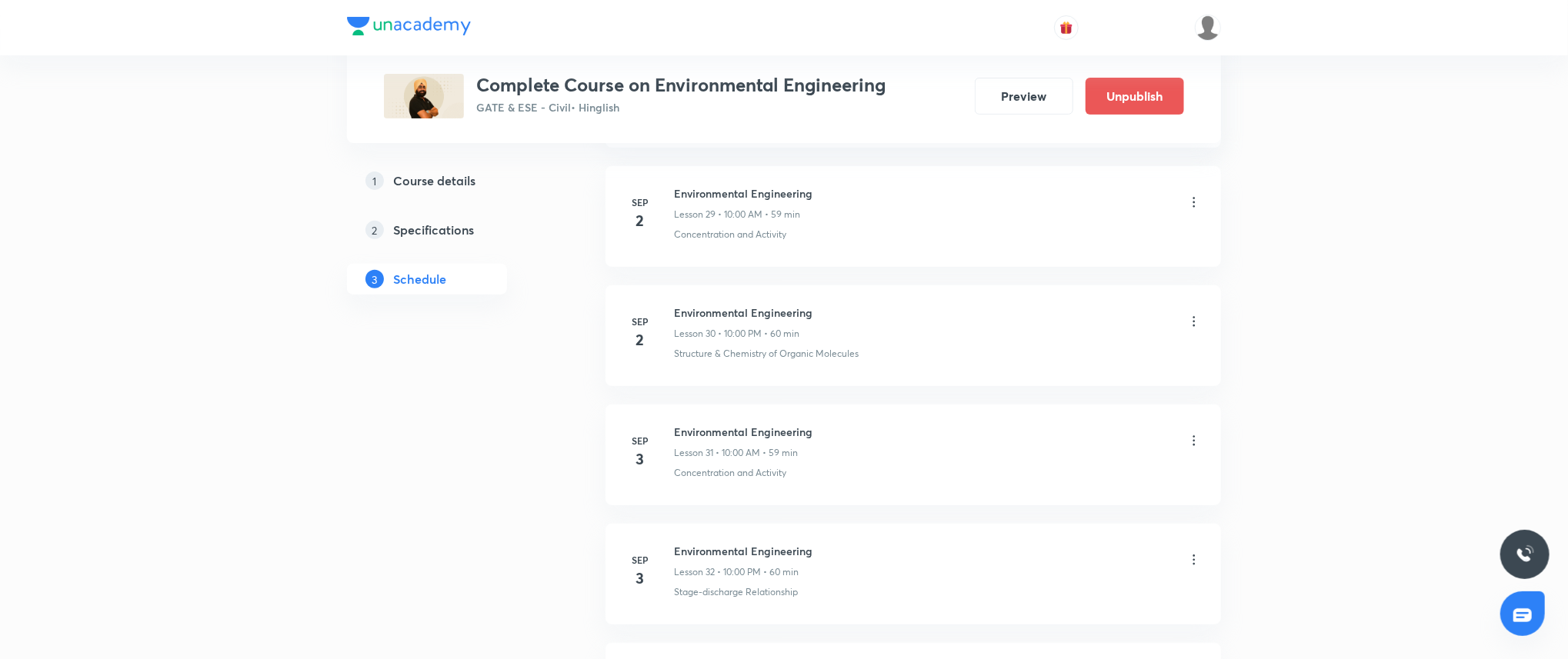
scroll to position [4792, 0]
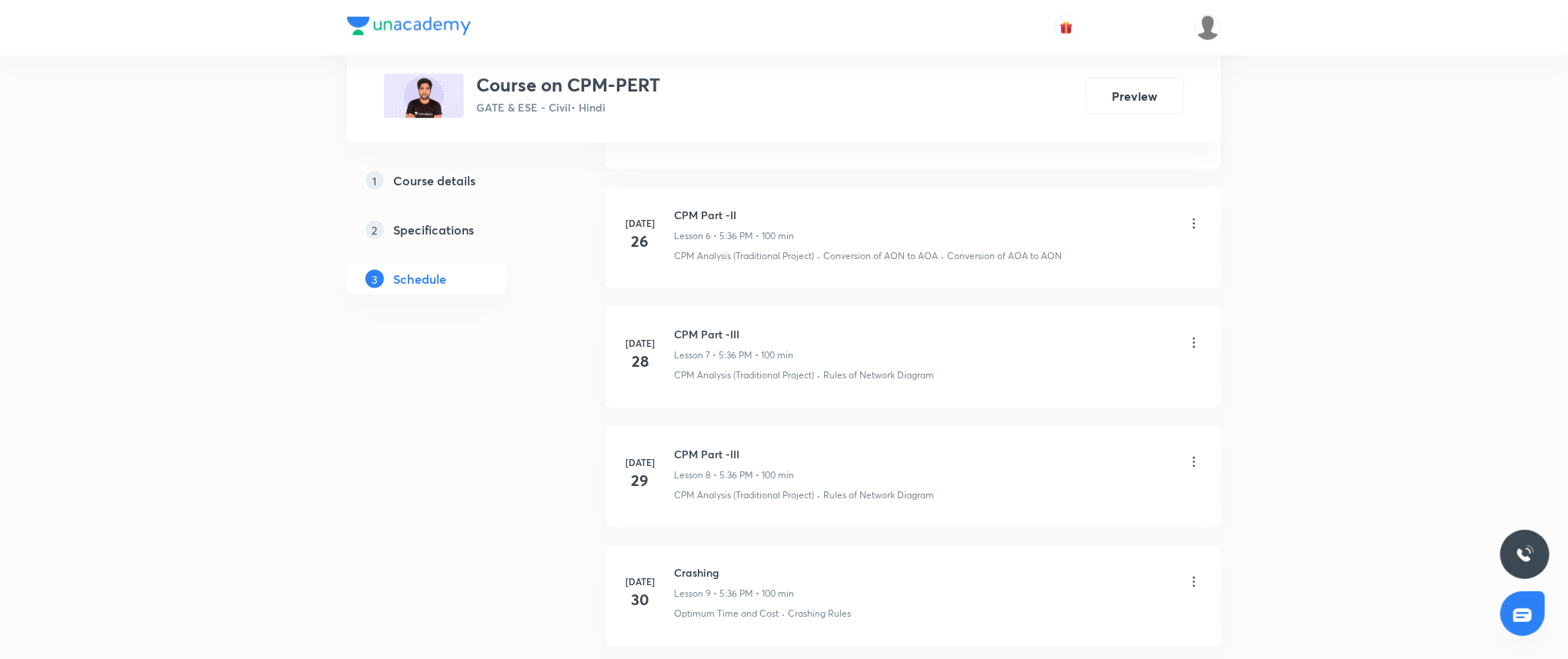
scroll to position [1693, 0]
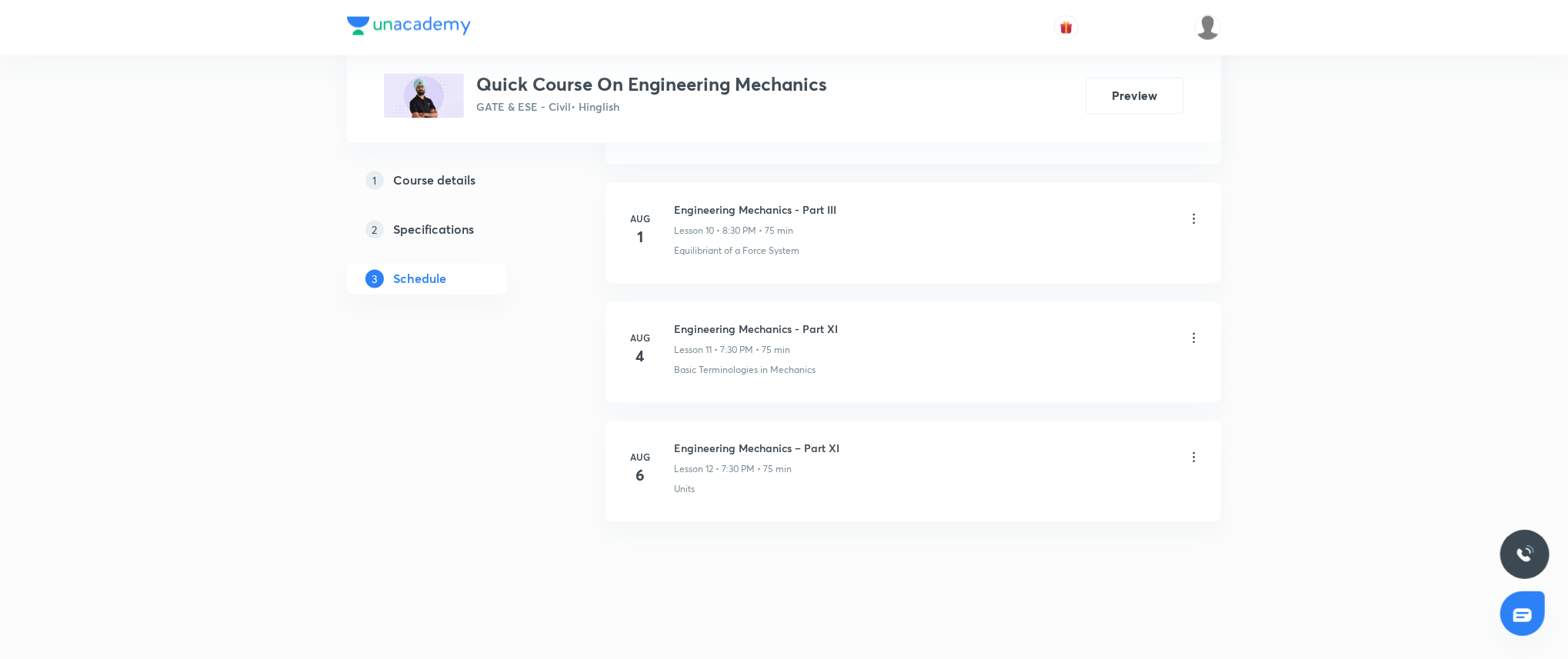
scroll to position [1930, 0]
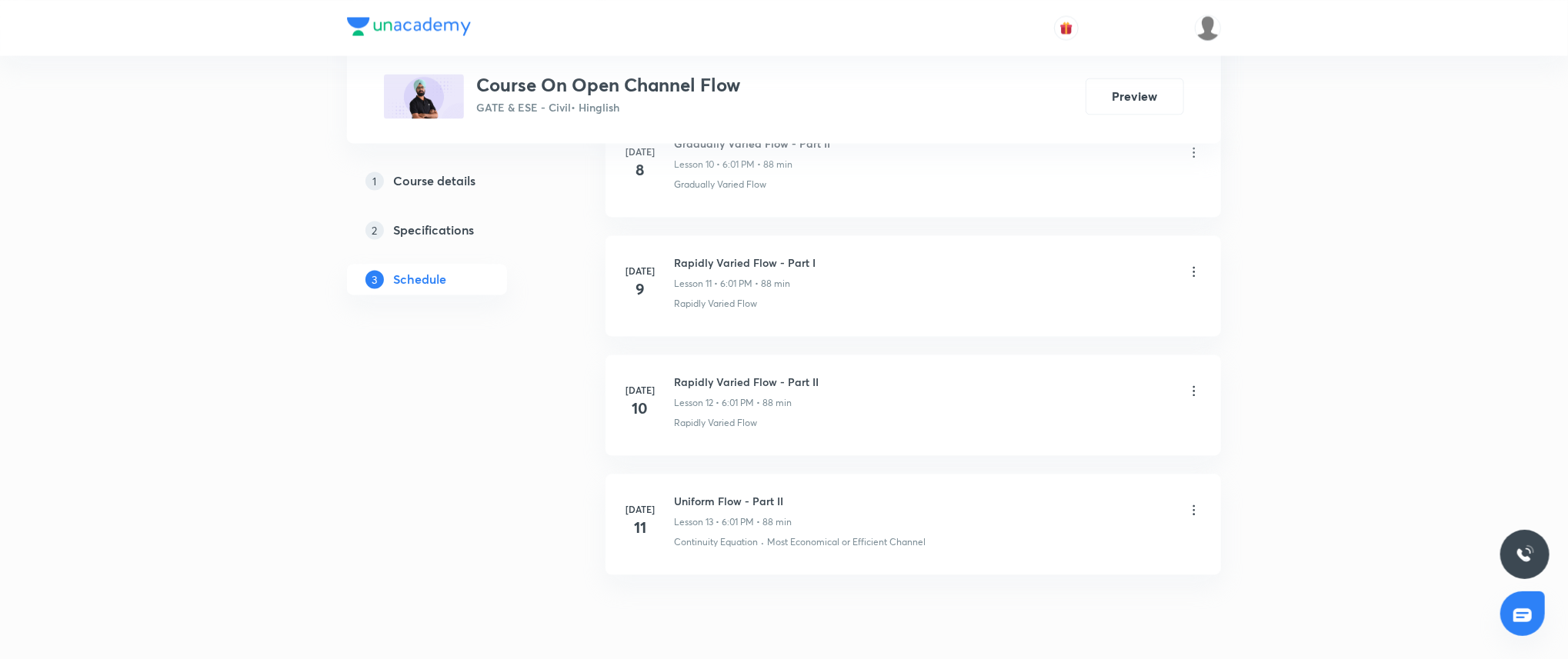
scroll to position [2063, 0]
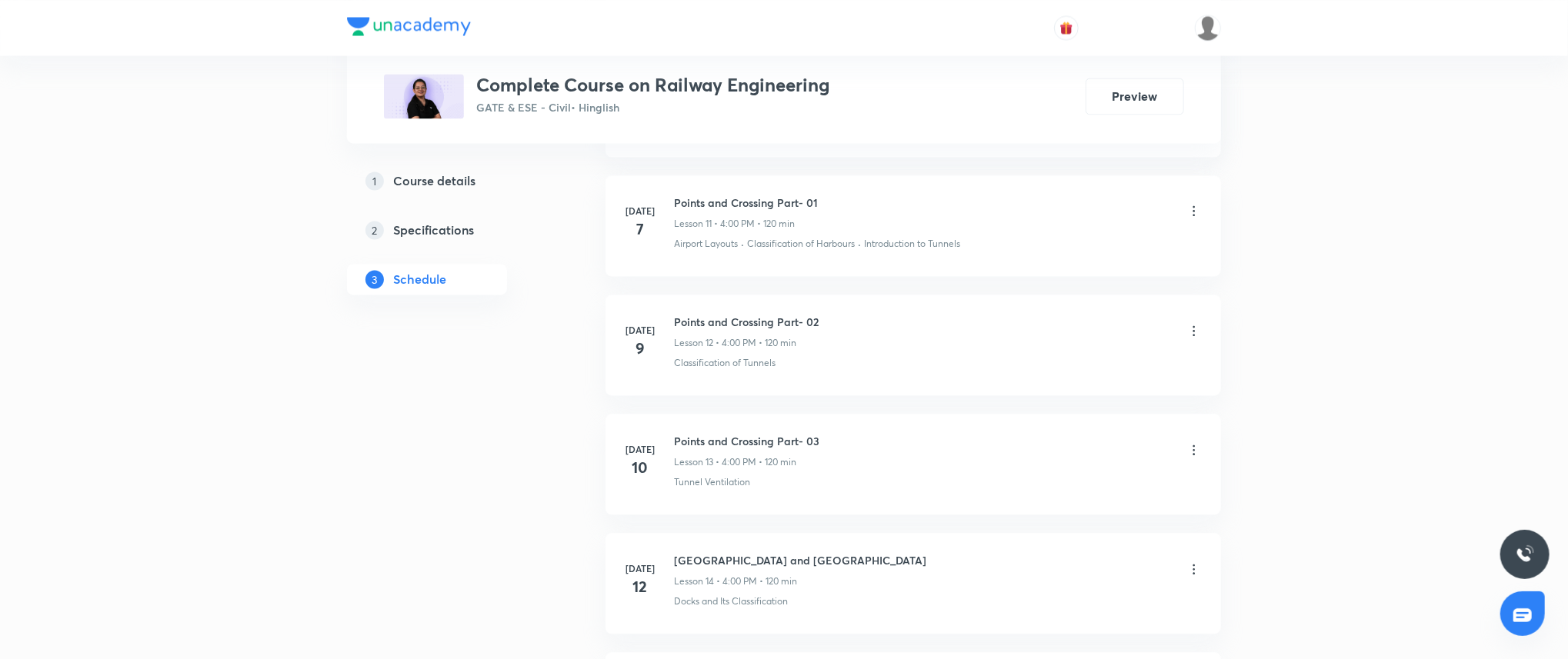
scroll to position [2291, 0]
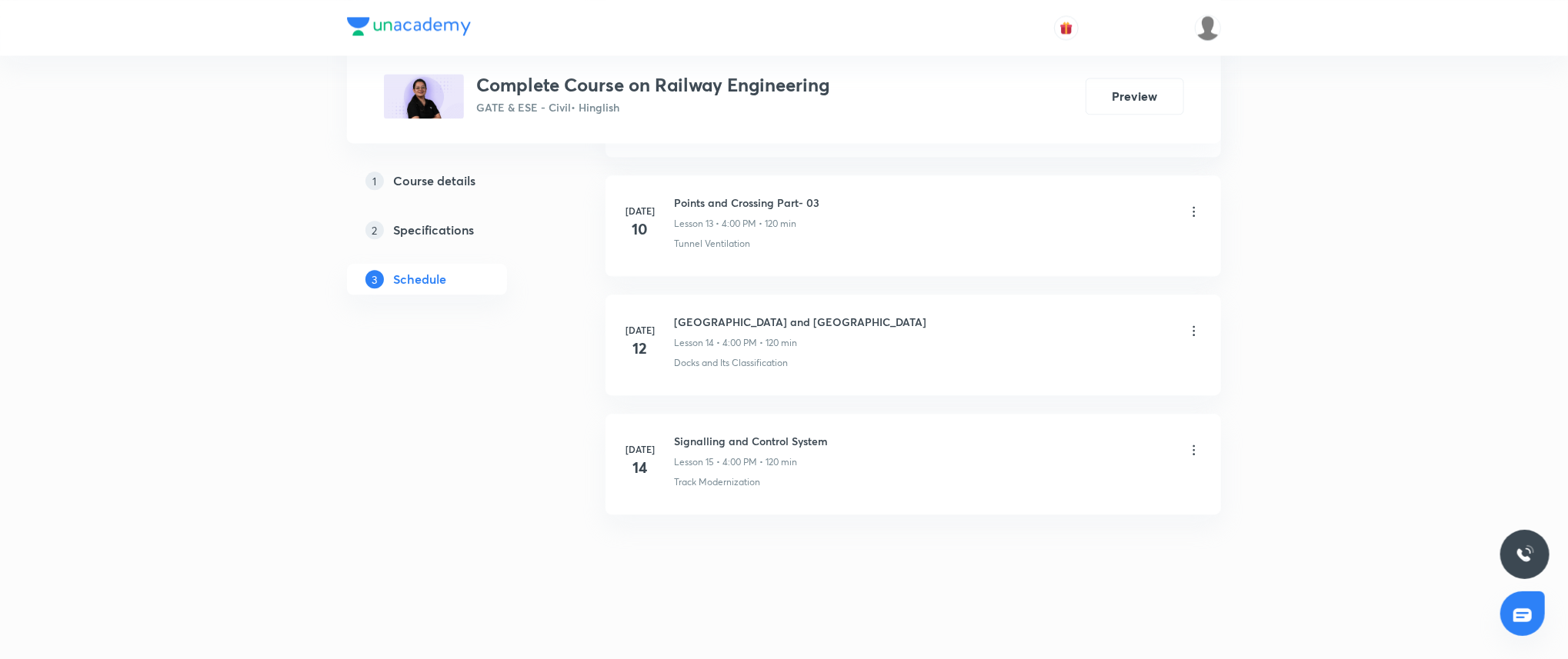
drag, startPoint x: 1572, startPoint y: 526, endPoint x: 1135, endPoint y: 404, distance: 453.7
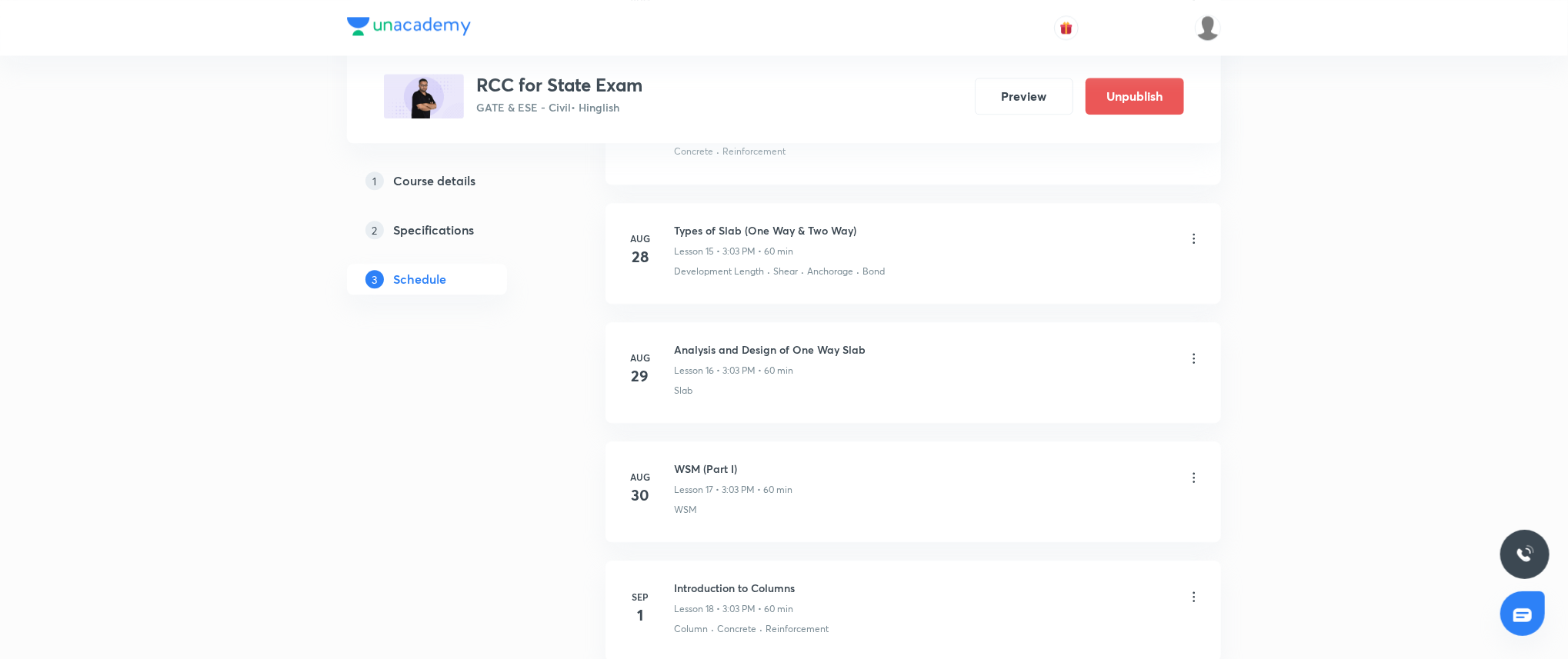
scroll to position [2457, 0]
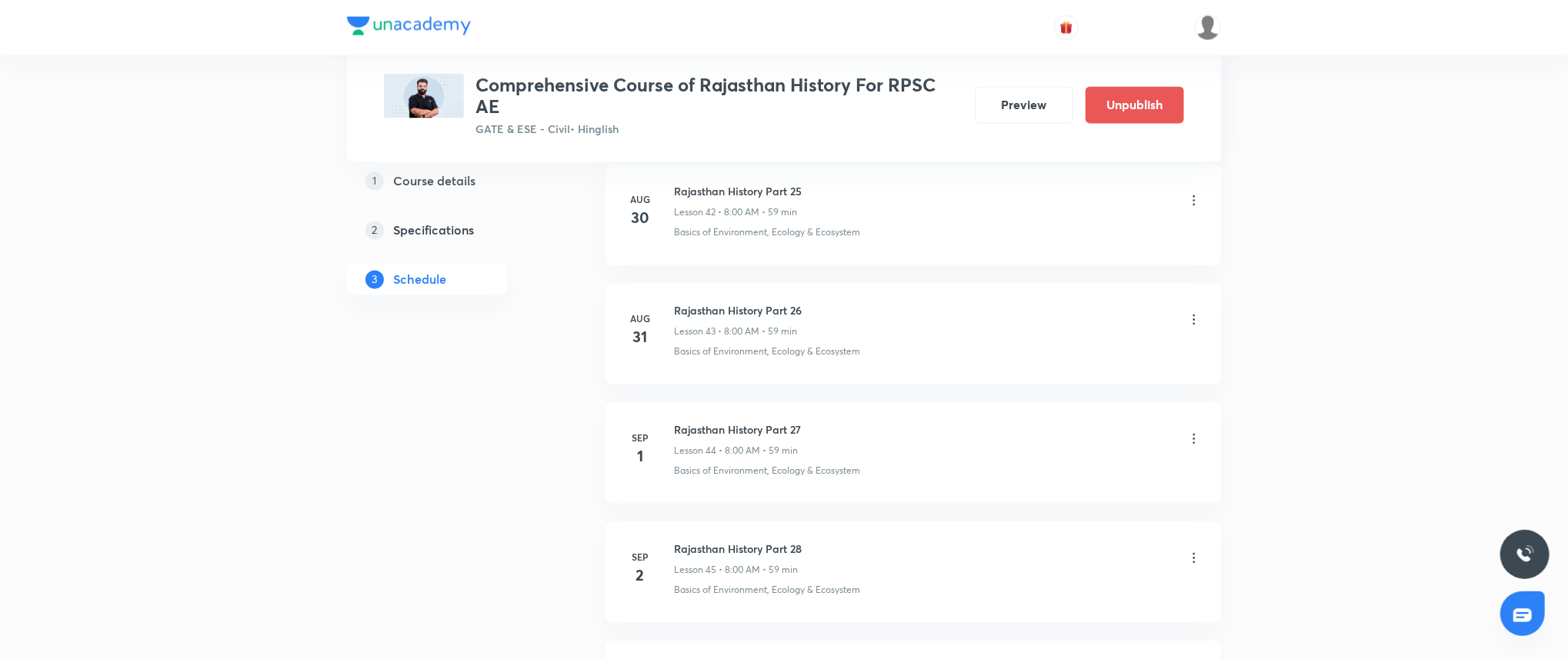
scroll to position [6005, 0]
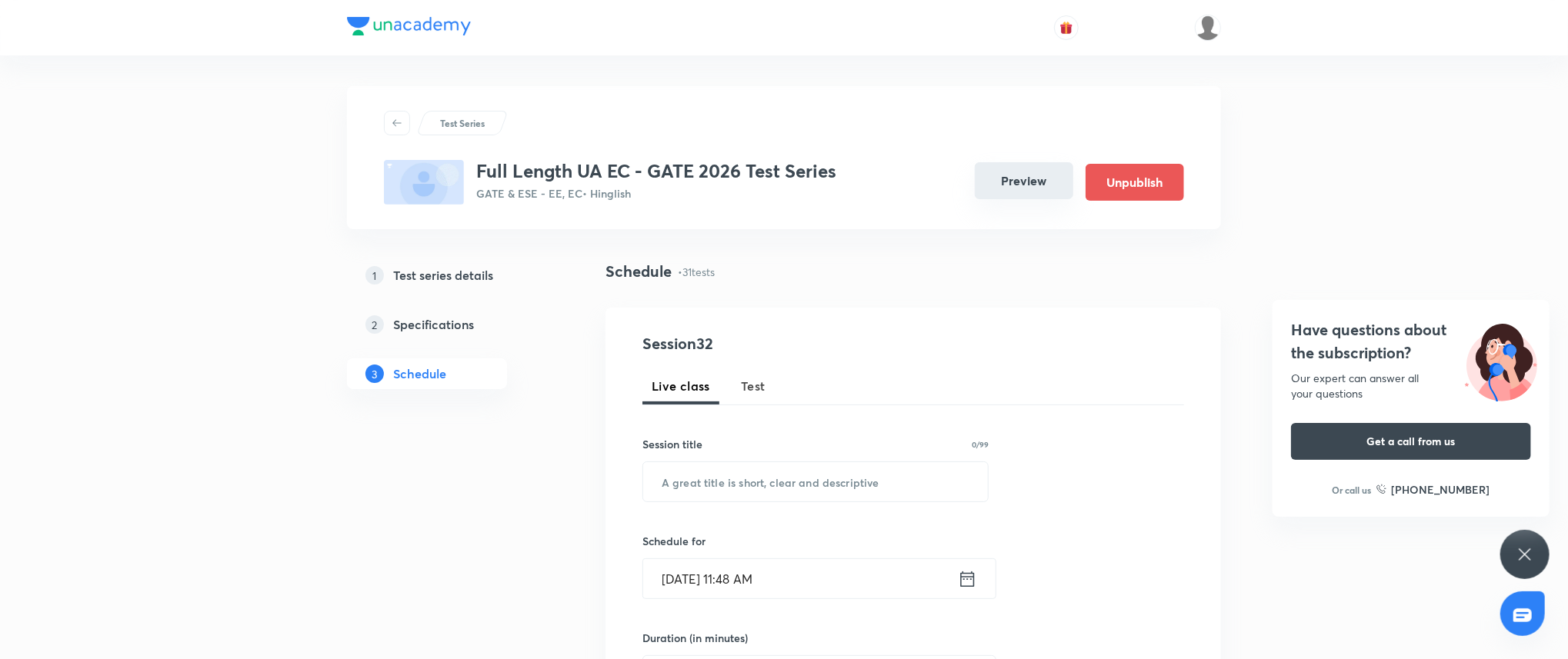
click at [1061, 187] on button "Preview" at bounding box center [1024, 180] width 99 height 37
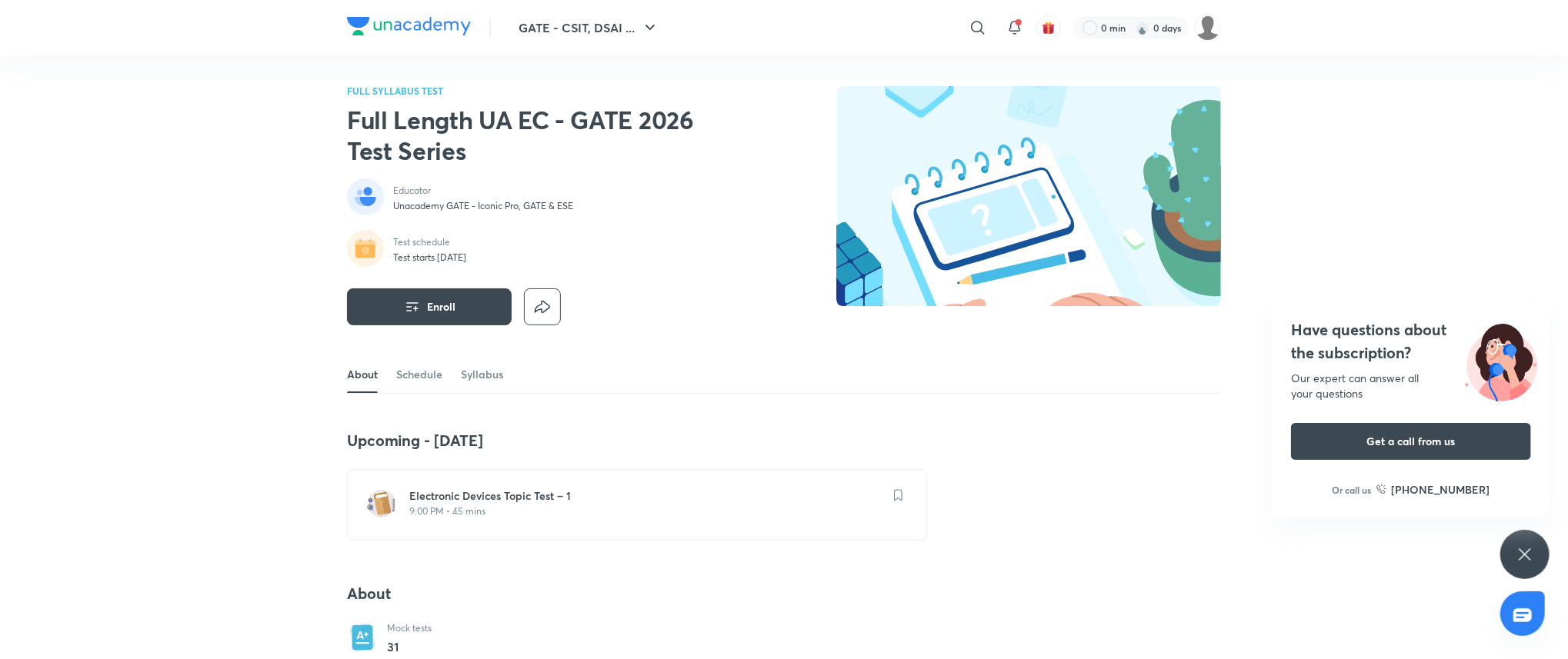
click at [917, 462] on div "Upcoming - 5 Sep Electronic Devices Topic Test – 1 9:00 PM • 45 mins" at bounding box center [637, 485] width 580 height 110
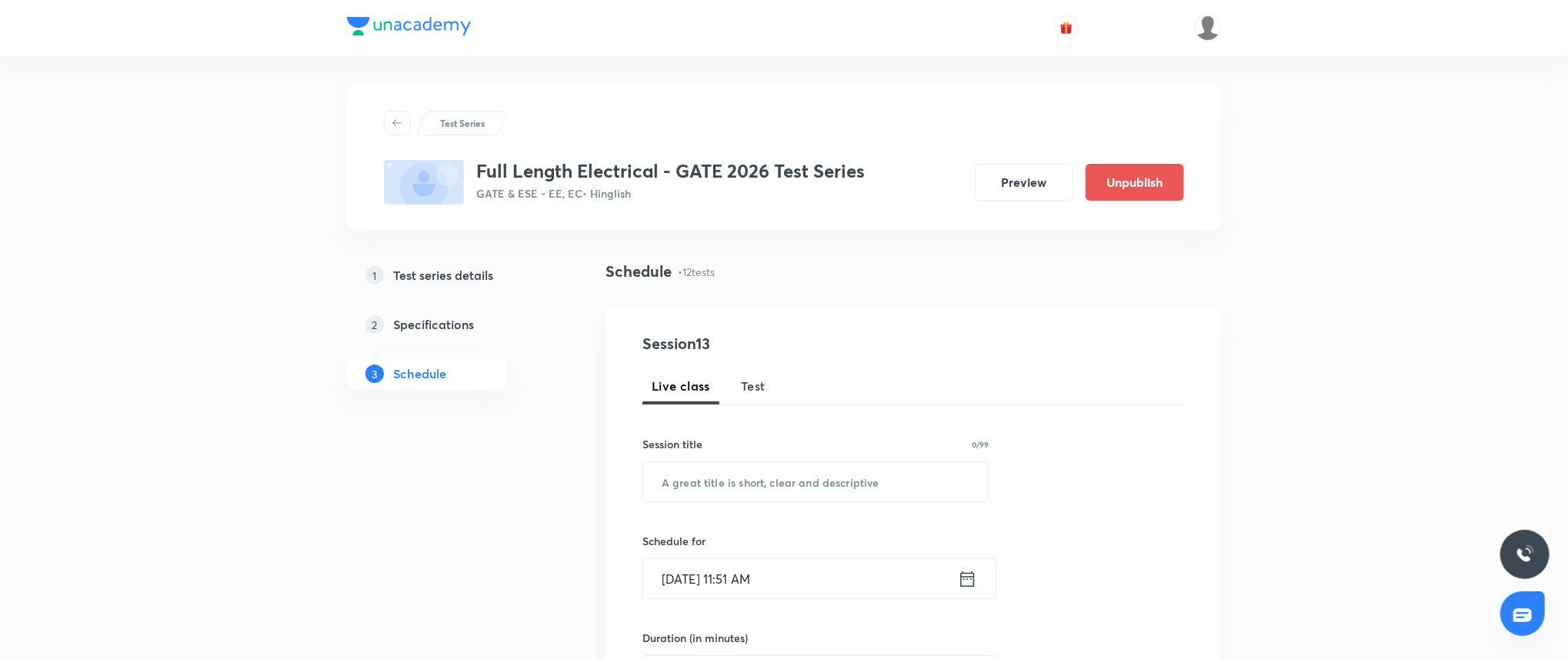
click at [1005, 189] on button "Preview" at bounding box center [1024, 182] width 99 height 37
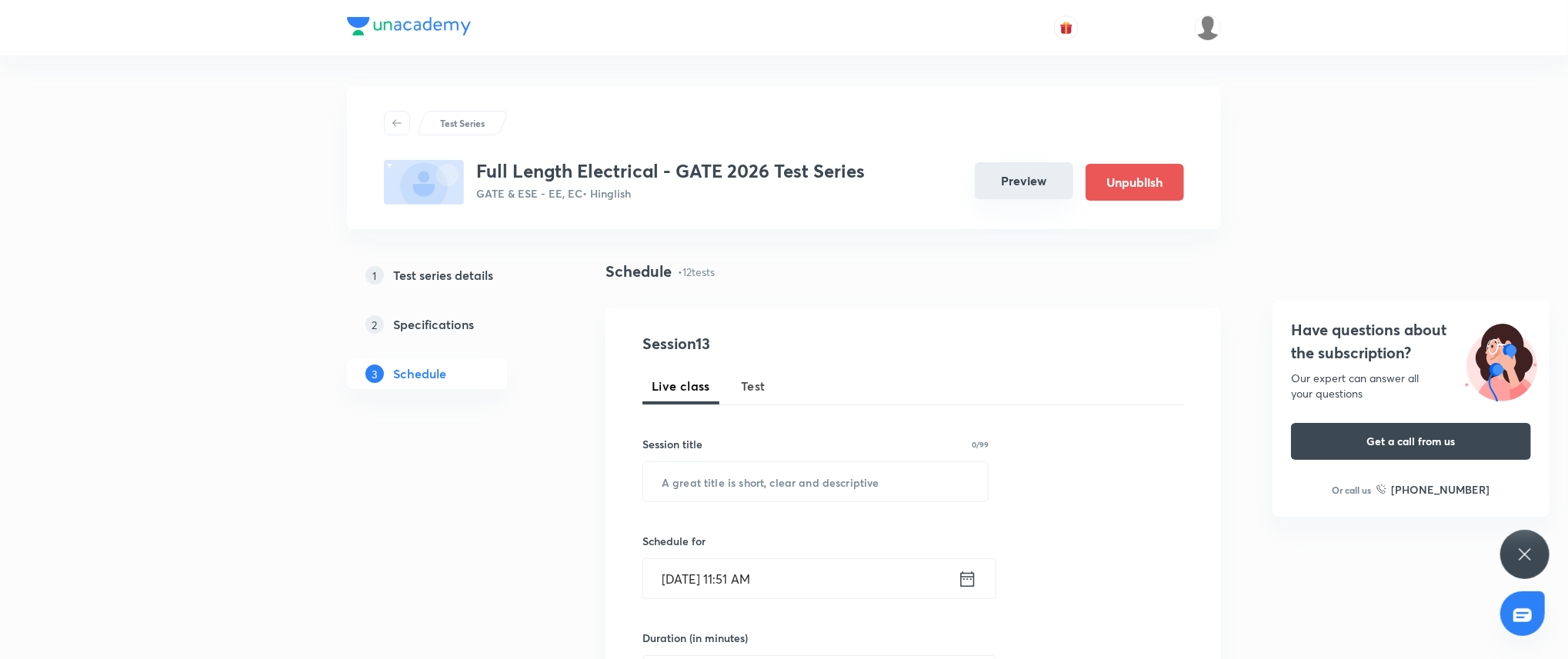
click at [1002, 176] on button "Preview" at bounding box center [1024, 180] width 99 height 37
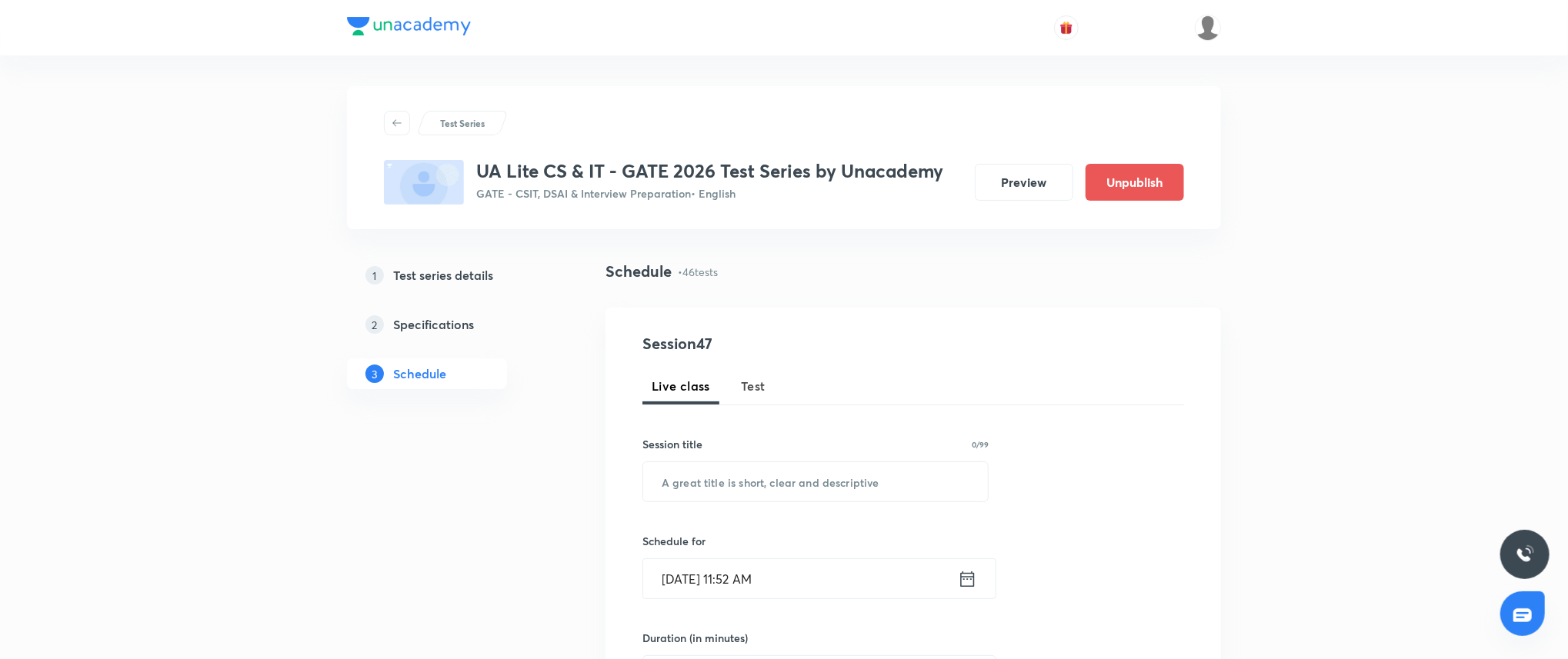
click at [450, 283] on h5 "Test series details" at bounding box center [443, 275] width 100 height 19
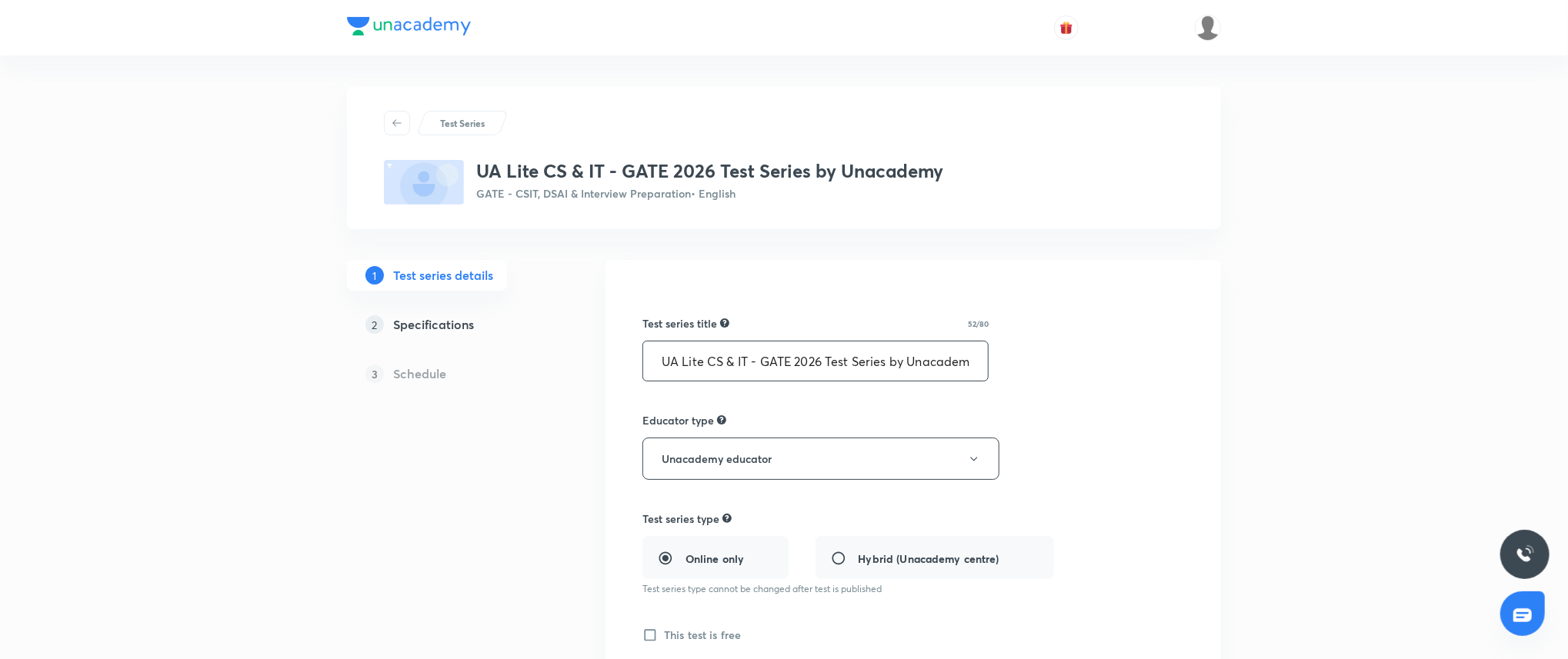
click at [708, 358] on input "UA Lite CS & IT - GATE 2026 Test Series by Unacademy" at bounding box center [815, 361] width 345 height 39
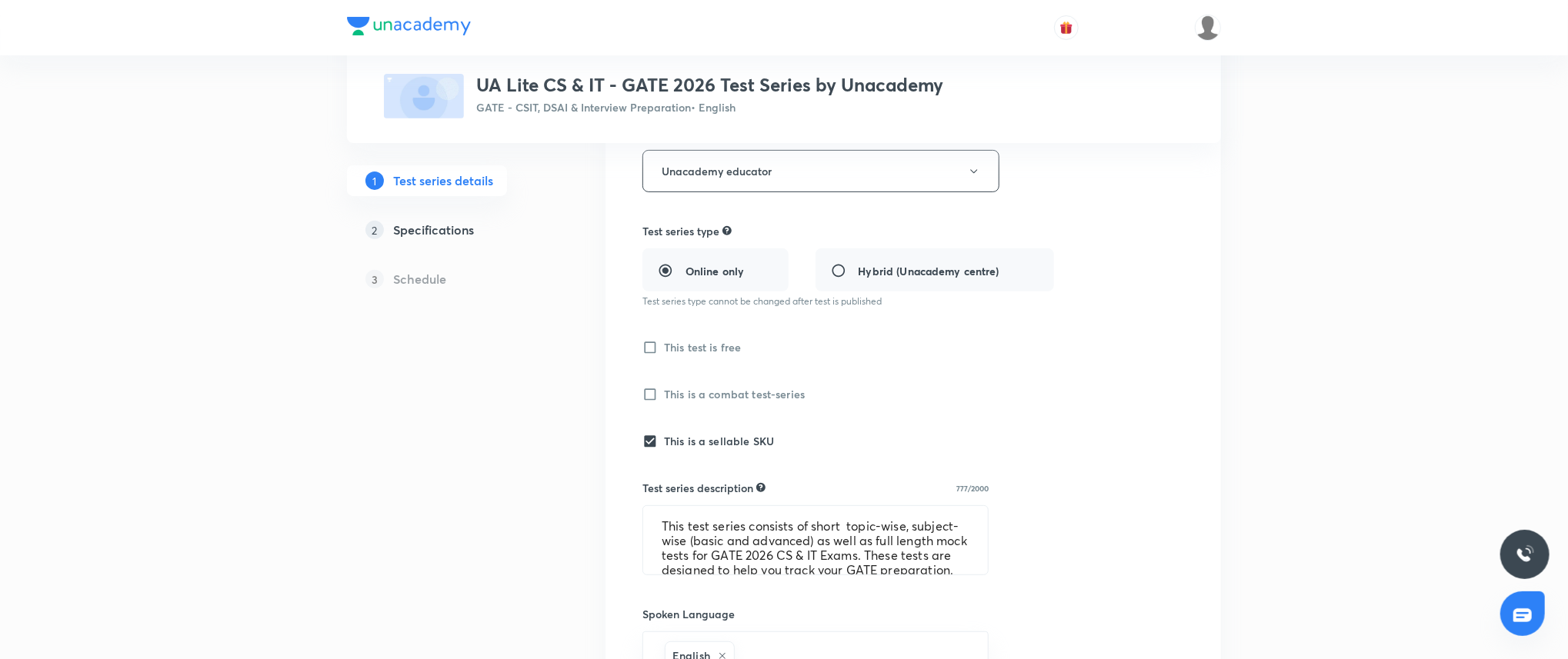
scroll to position [281, 0]
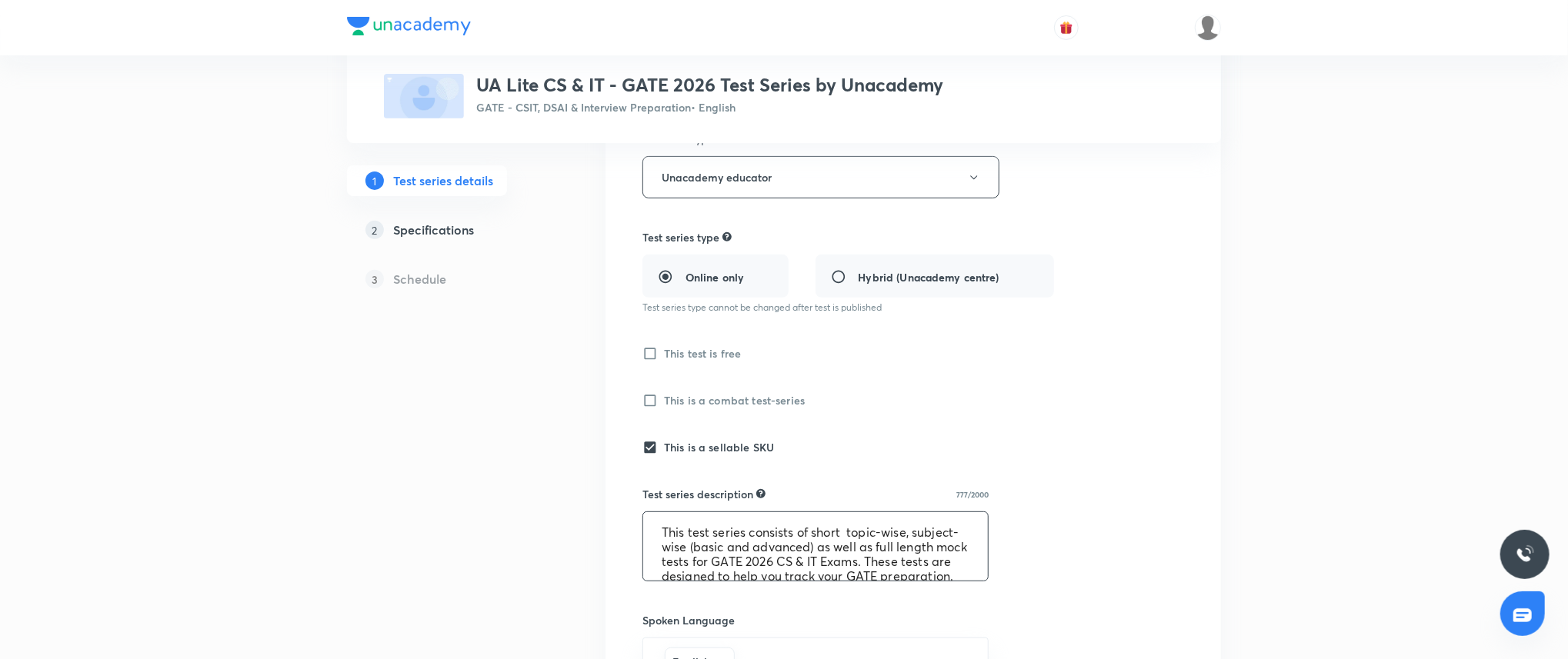
click at [758, 574] on textarea "This test series consists of short topic-wise, subject-wise (basic and advanced…" at bounding box center [815, 545] width 345 height 68
click at [1405, 257] on div "Test Series UA Lite CS & IT - GATE 2026 Test Series by Unacademy GATE - CSIT, D…" at bounding box center [784, 489] width 1568 height 1541
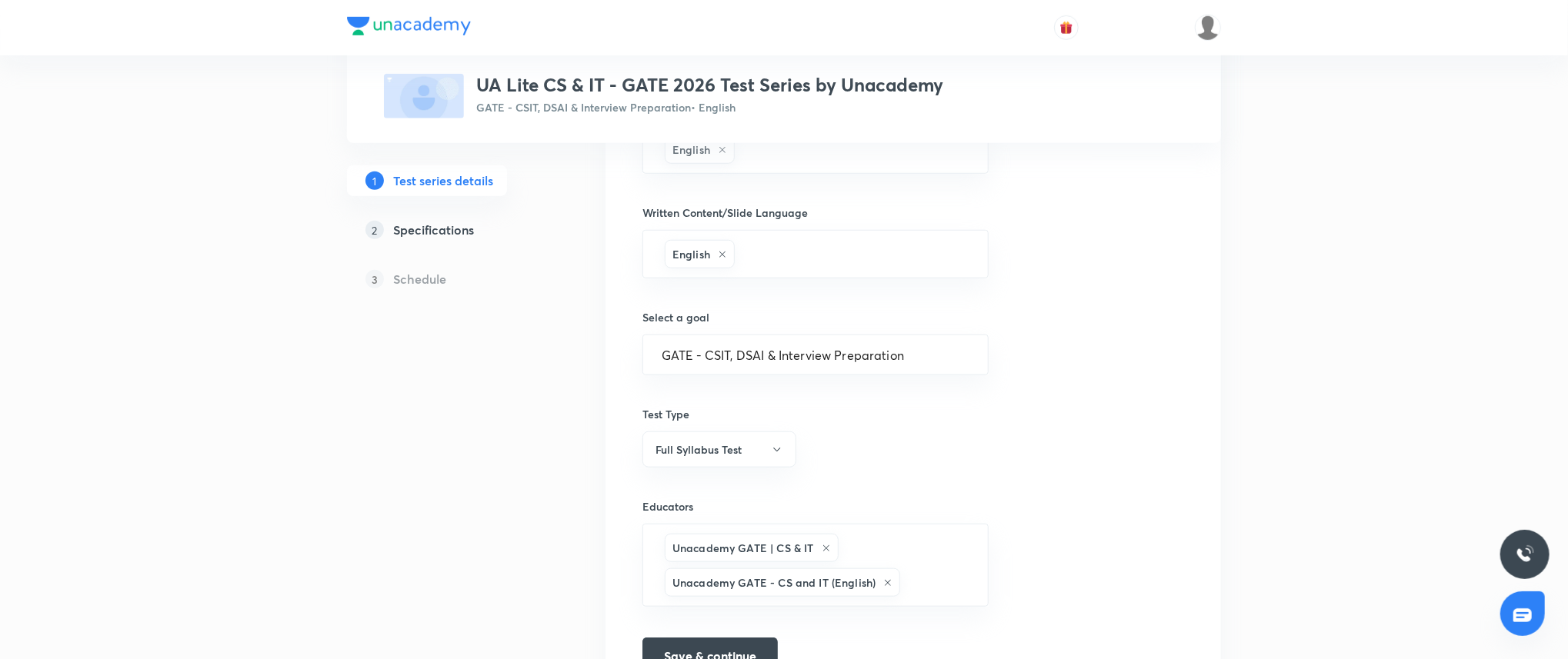
scroll to position [882, 0]
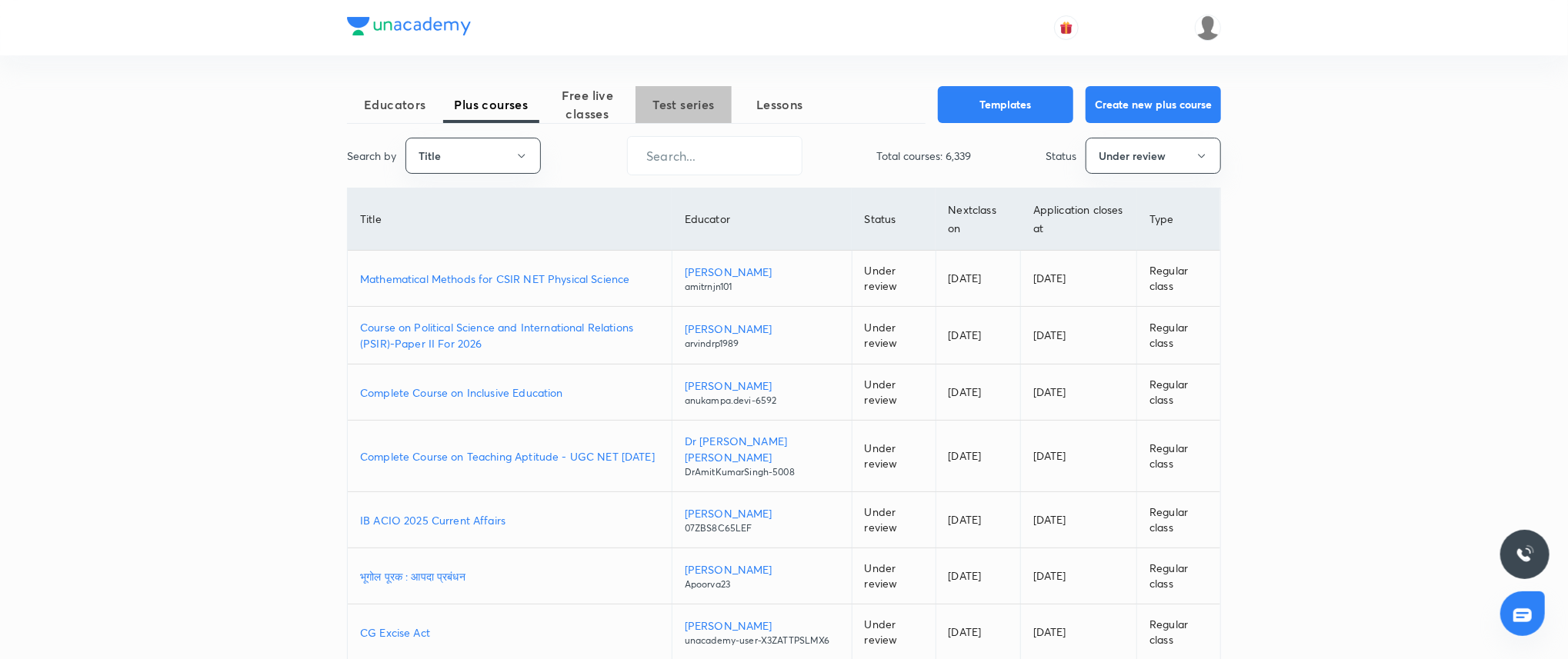
click at [705, 98] on span "Test series" at bounding box center [683, 105] width 96 height 19
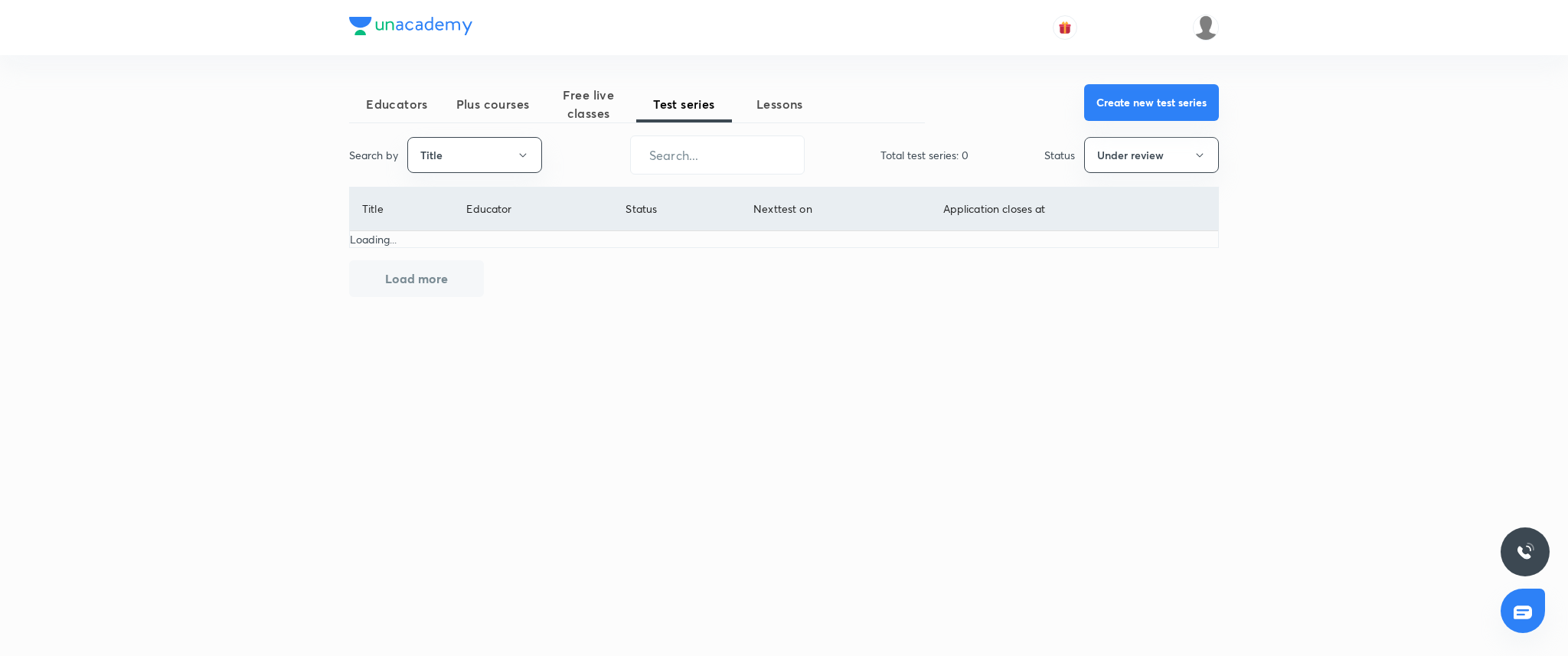
click at [1154, 100] on button "Create new test series" at bounding box center [1151, 102] width 135 height 37
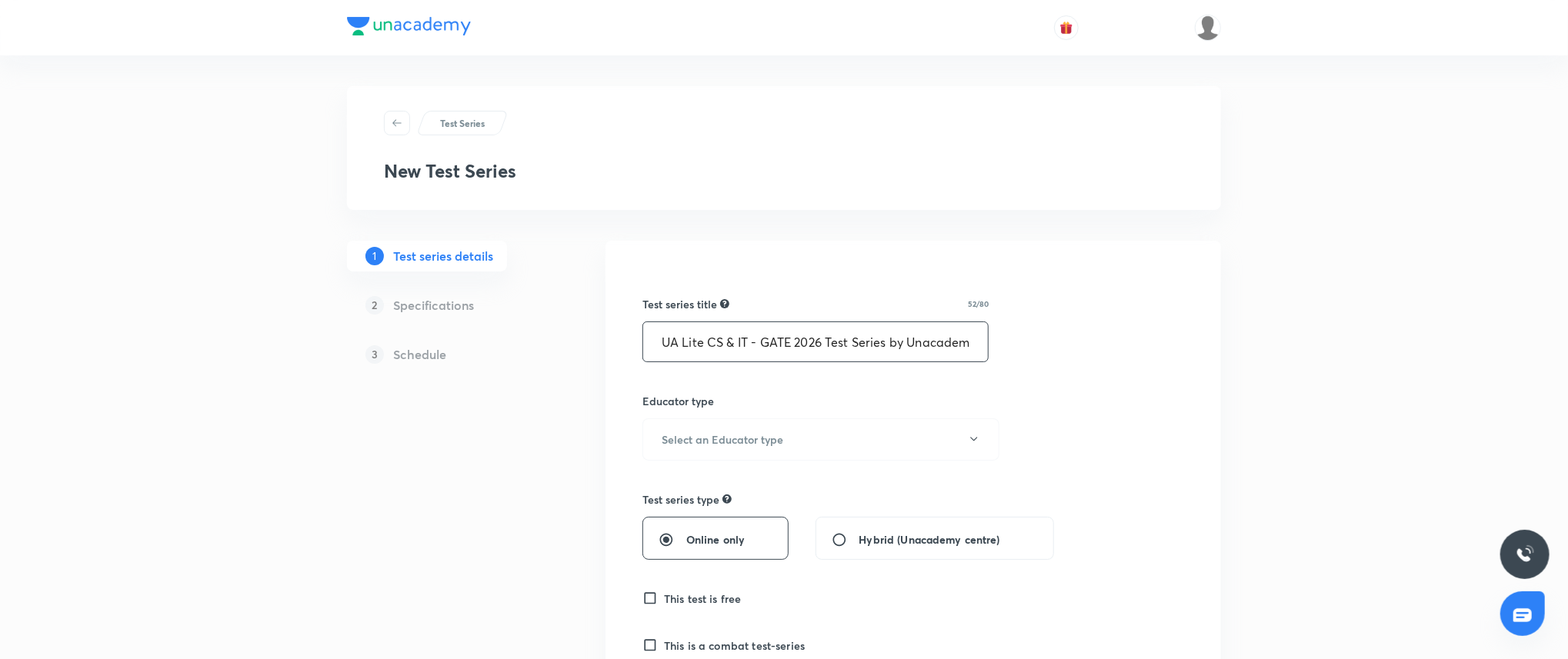
scroll to position [0, 8]
click at [689, 342] on input "UA Lite CS & IT - GATE 2026 Test Series by Unacademy" at bounding box center [815, 342] width 345 height 39
click at [860, 347] on input "Full Length CS & IT - GATE 2026 Test Series by Unacademy" at bounding box center [815, 342] width 345 height 39
click at [953, 348] on input "Full Length CS & IT - GATE 2026 Test Series by Unacademy" at bounding box center [815, 342] width 345 height 39
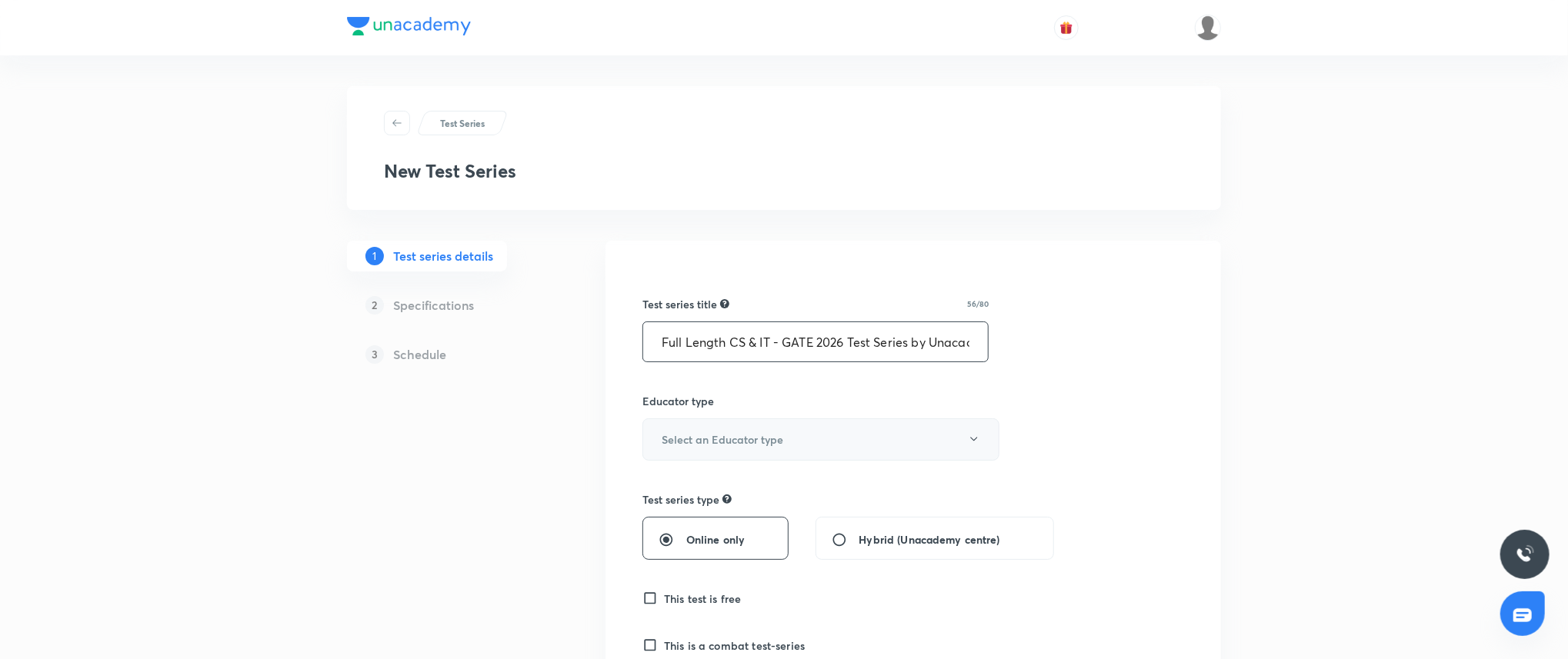
type input "Full Length CS & IT - GATE 2026 Test Series by Unacademy"
click at [743, 435] on h6 "Select an Educator type" at bounding box center [722, 439] width 122 height 16
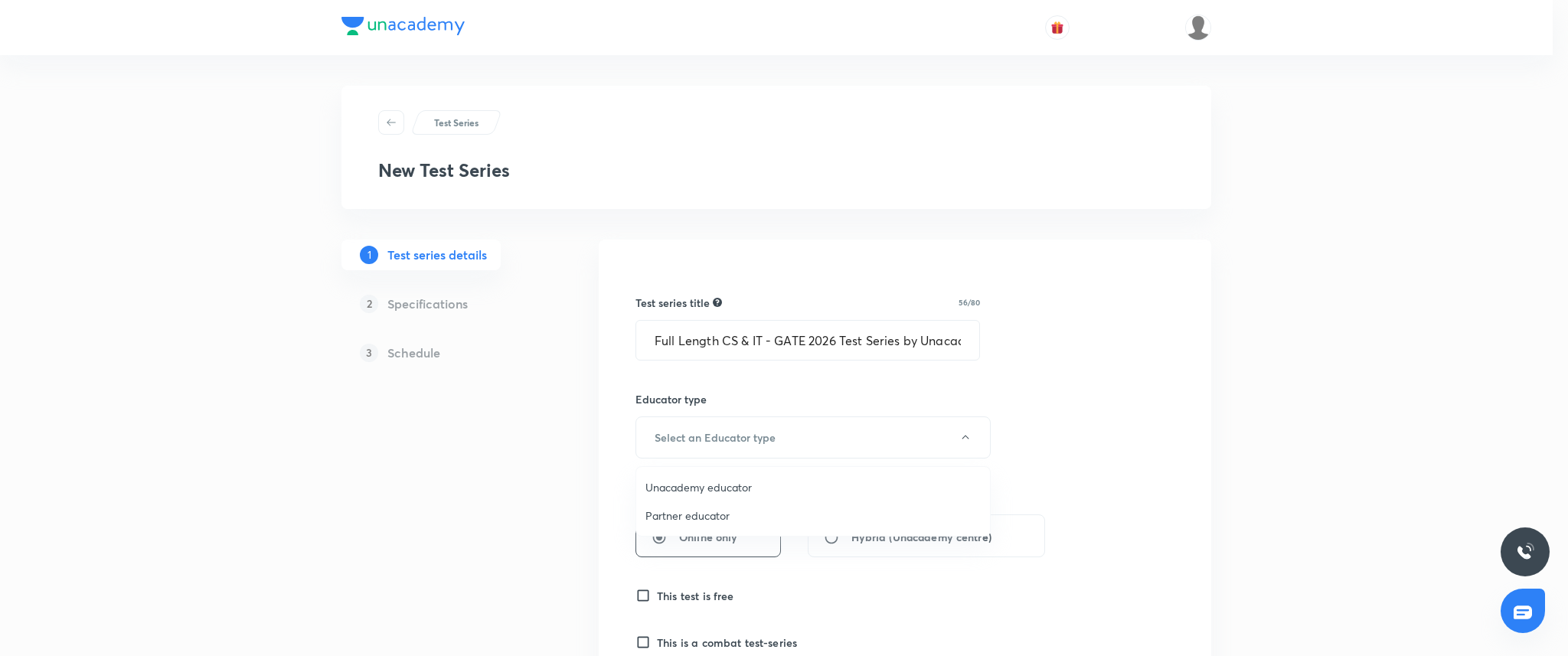
click at [728, 485] on span "Unacademy educator" at bounding box center [813, 487] width 336 height 16
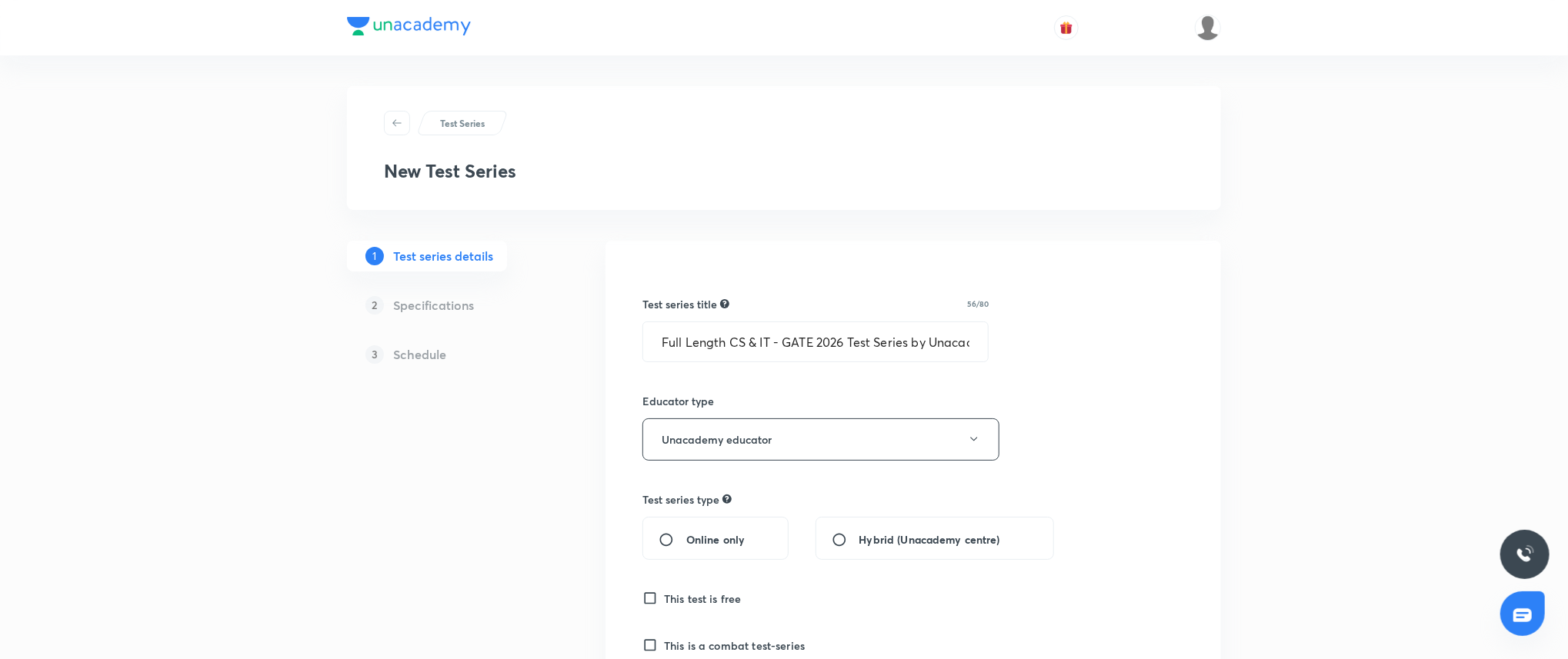
click at [661, 539] on input "Online only" at bounding box center [672, 540] width 27 height 16
radio input "true"
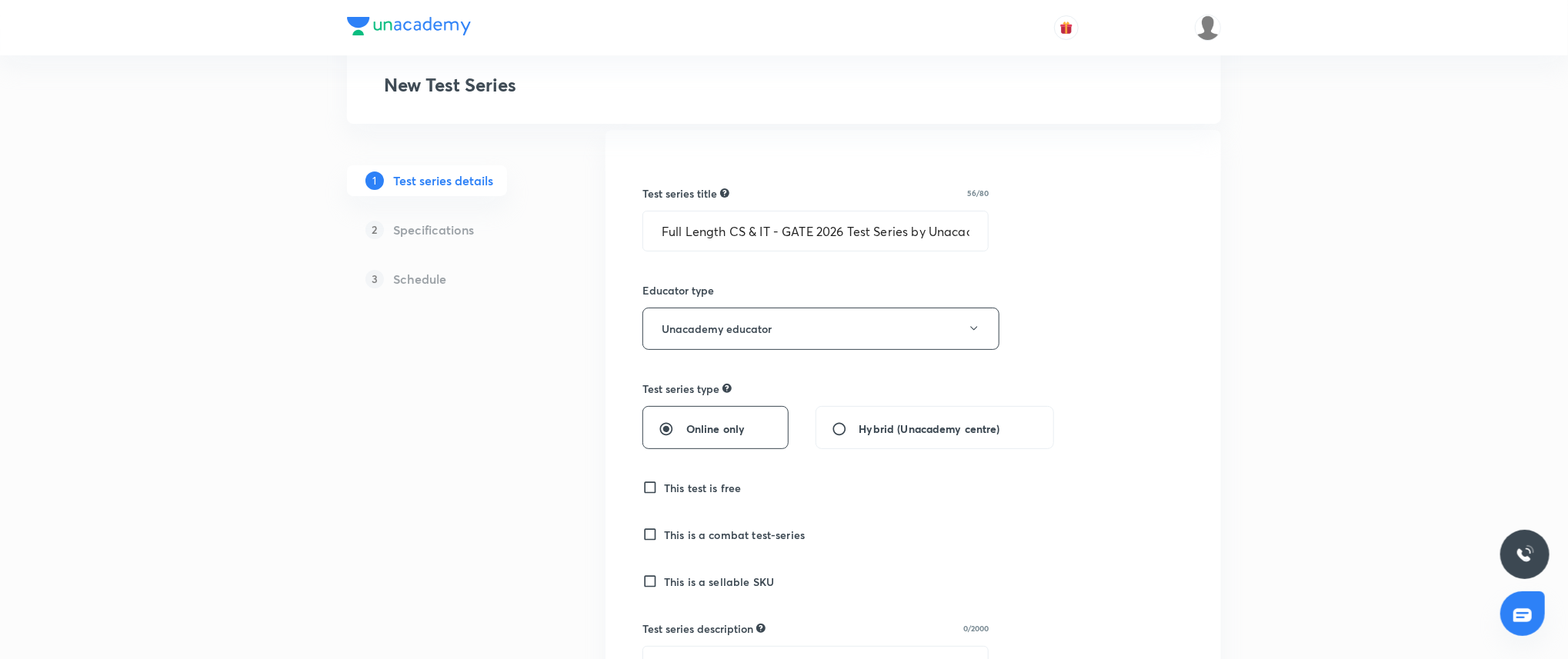
scroll to position [108, 0]
click at [653, 582] on input "This is a sellable SKU" at bounding box center [652, 584] width 21 height 16
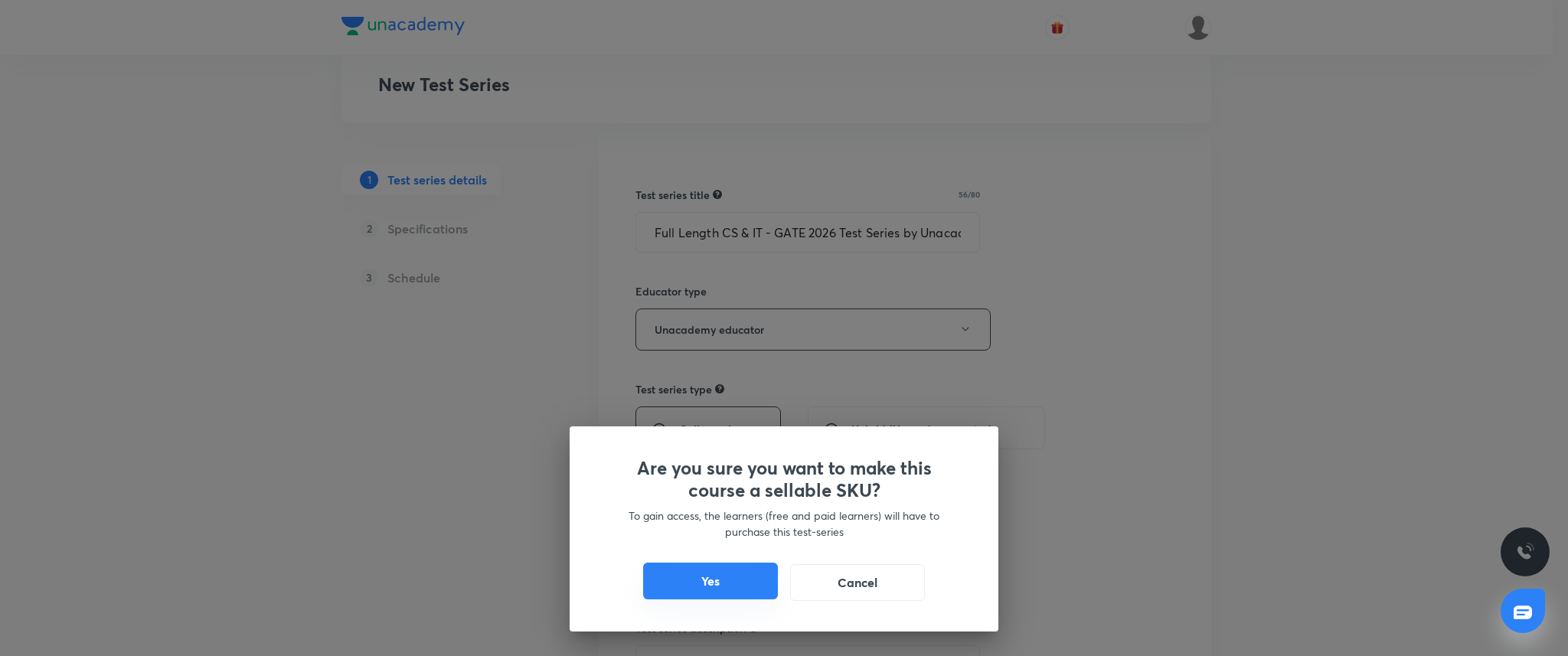
click at [687, 586] on button "Yes" at bounding box center [710, 580] width 135 height 37
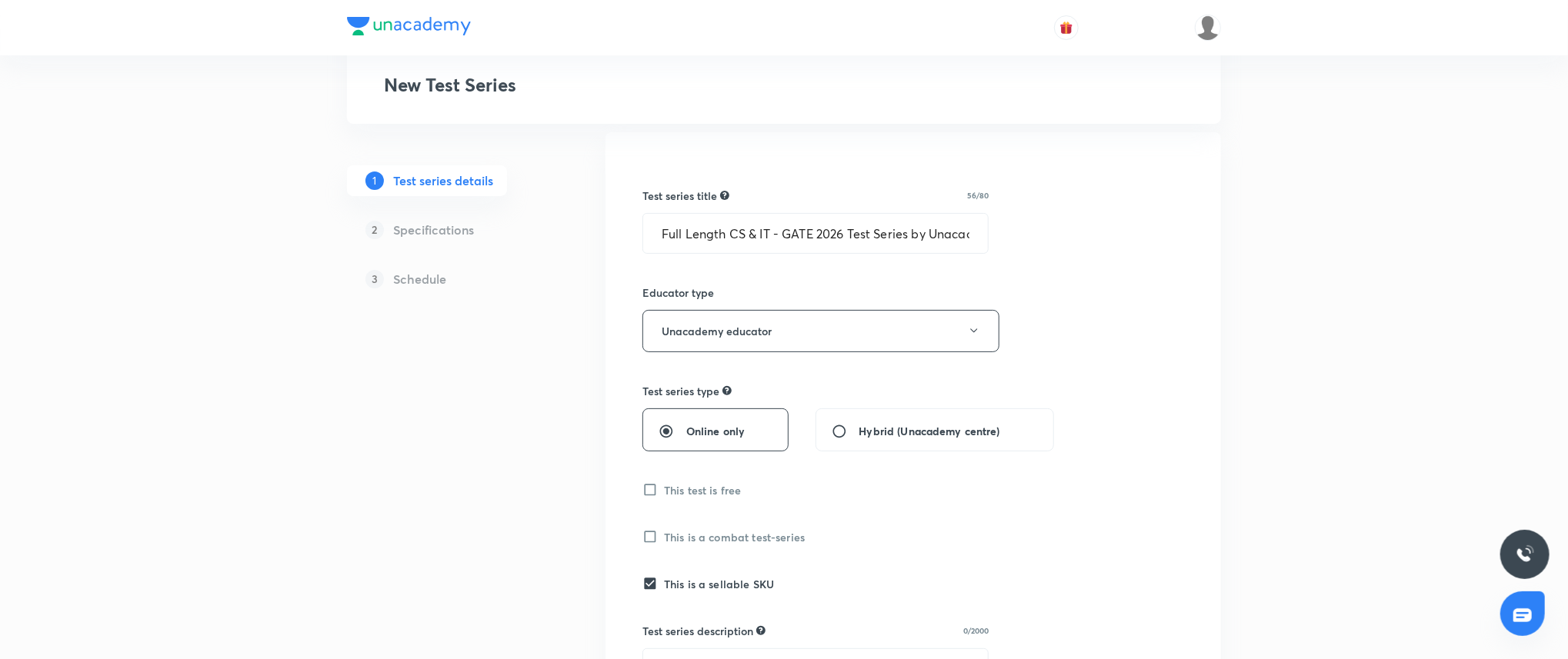
click at [642, 576] on input "This is a sellable SKU" at bounding box center [652, 584] width 21 height 16
click at [656, 580] on input "This is a sellable SKU" at bounding box center [652, 584] width 21 height 16
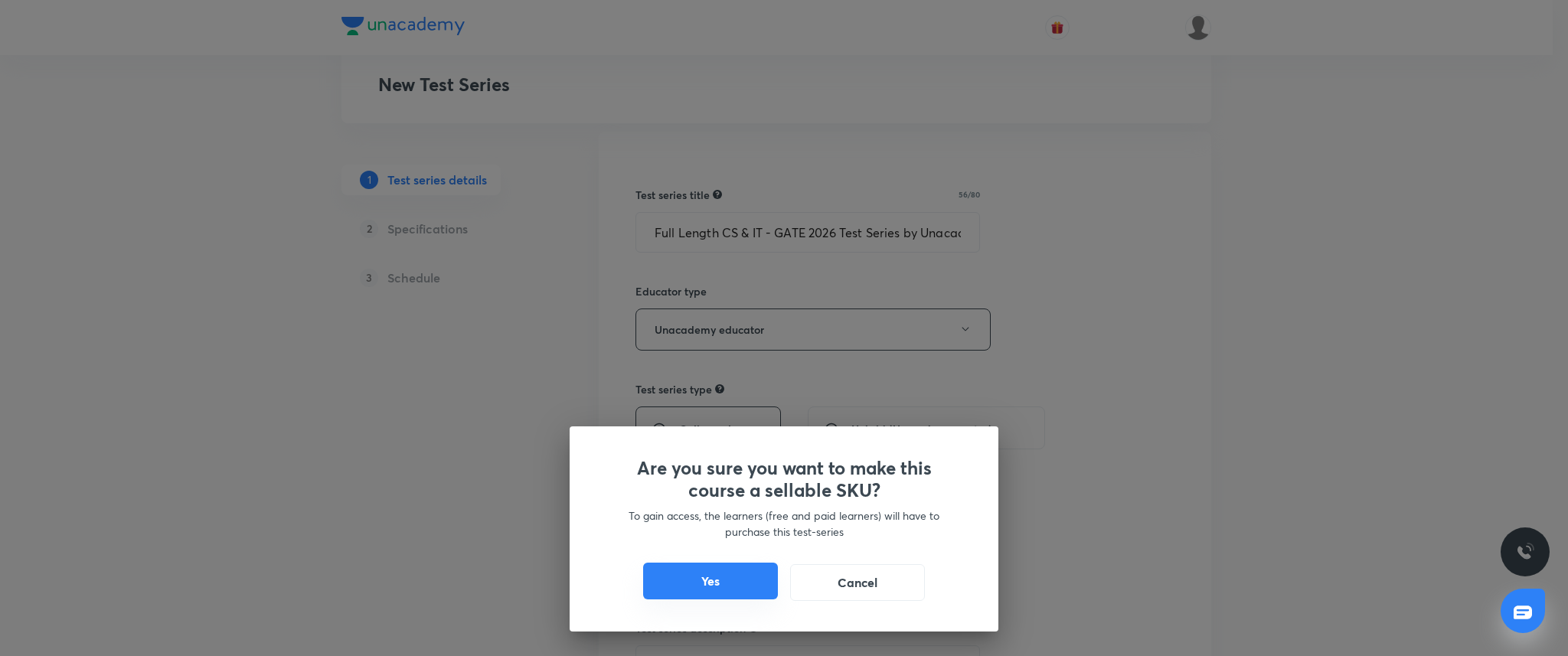
click at [708, 582] on button "Yes" at bounding box center [710, 580] width 135 height 37
checkbox input "true"
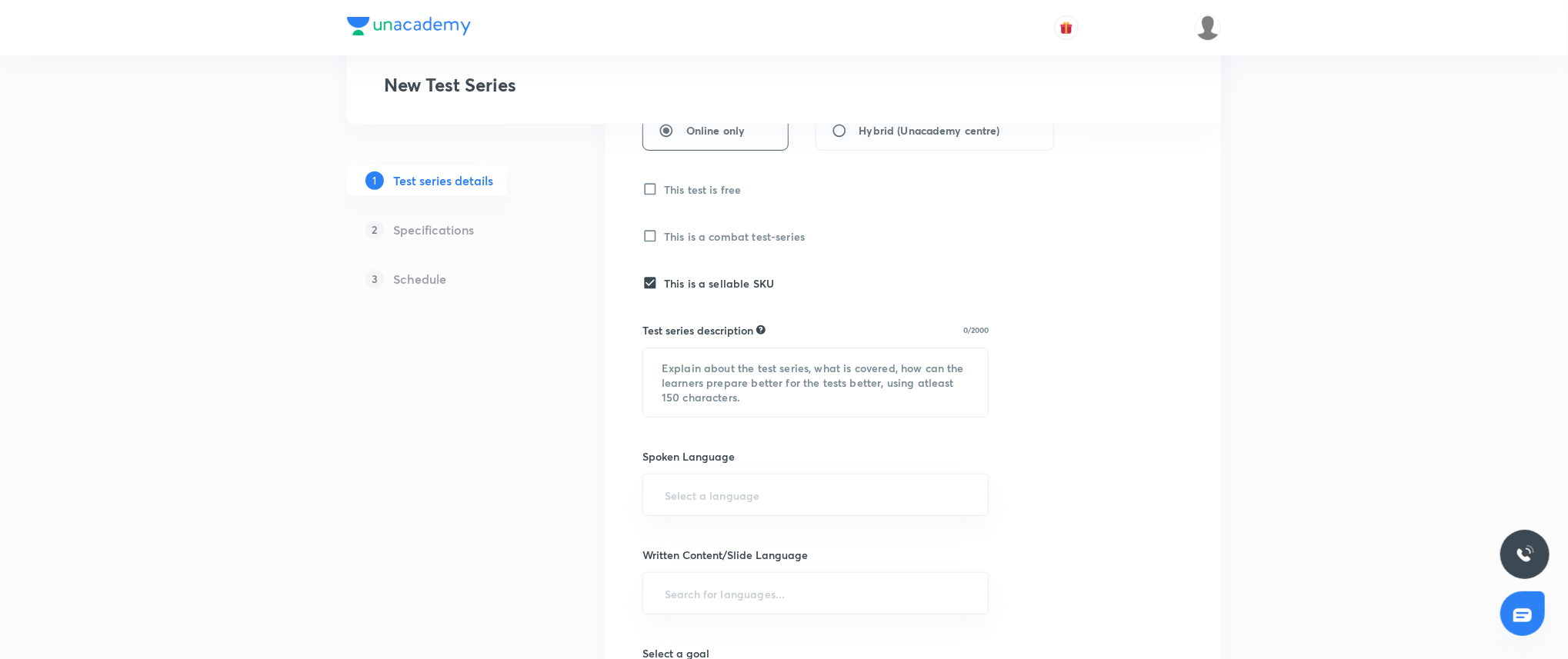
scroll to position [410, 0]
click at [801, 386] on textarea at bounding box center [815, 381] width 345 height 68
paste textarea "This test series consists of short topic-wise, subject-wise (basic and advanced…"
type textarea "This test series consists of short topic-wise, subject-wise (basic and advanced…"
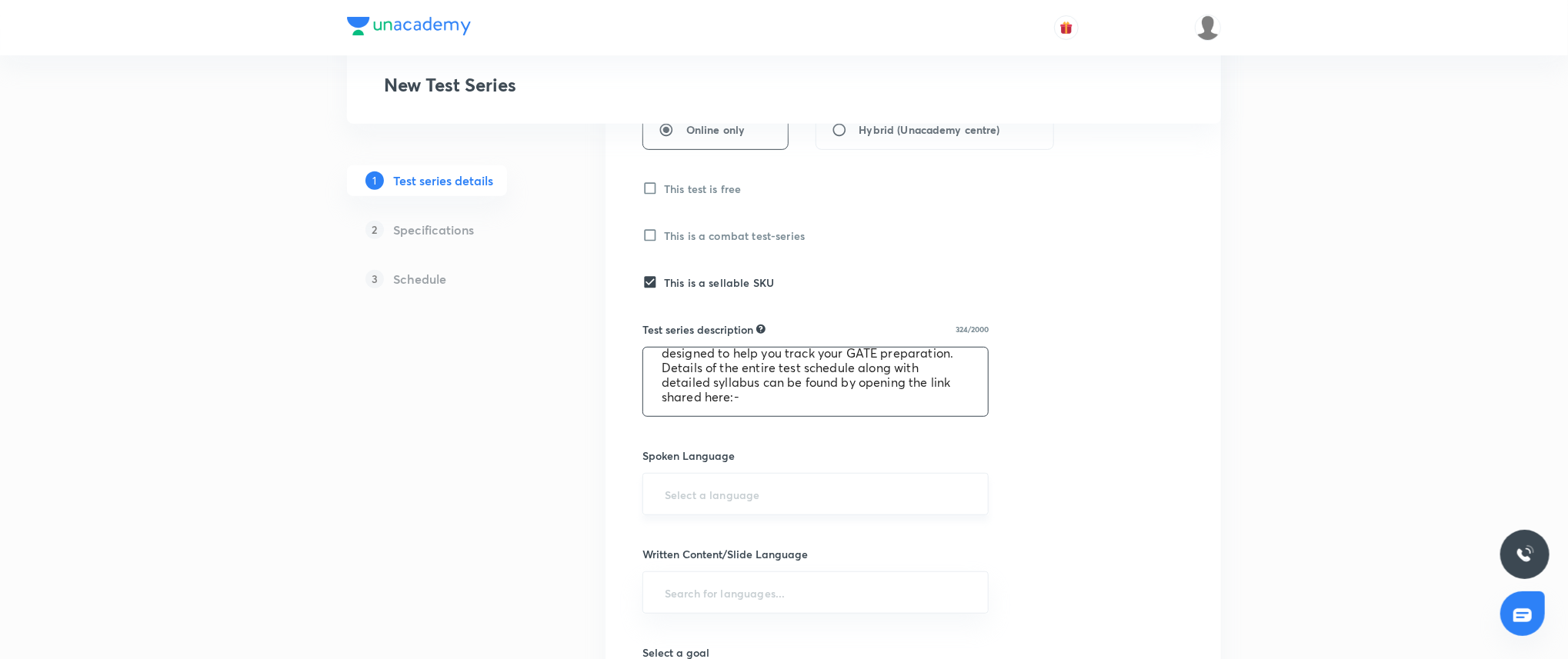
click at [720, 499] on input "text" at bounding box center [815, 494] width 307 height 28
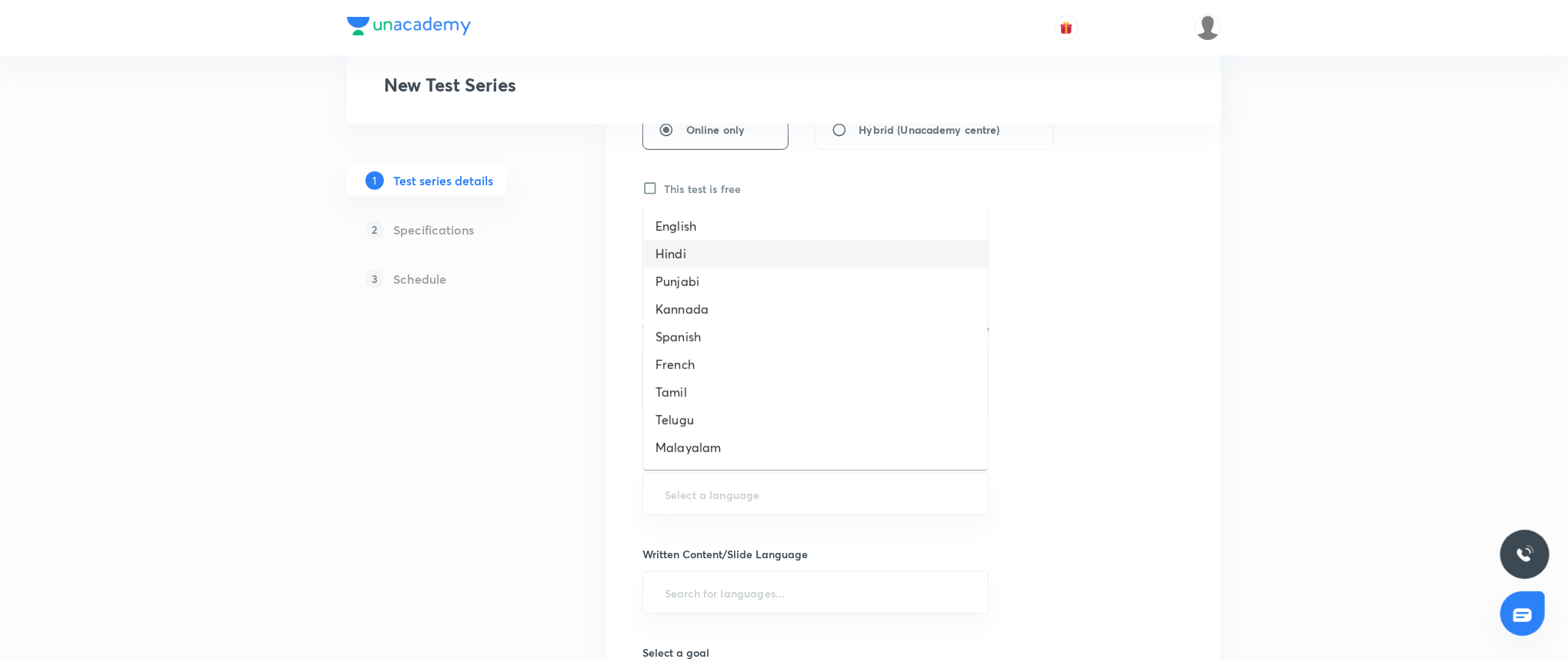
scroll to position [385, 0]
click at [743, 452] on li "Hinglish" at bounding box center [815, 450] width 345 height 27
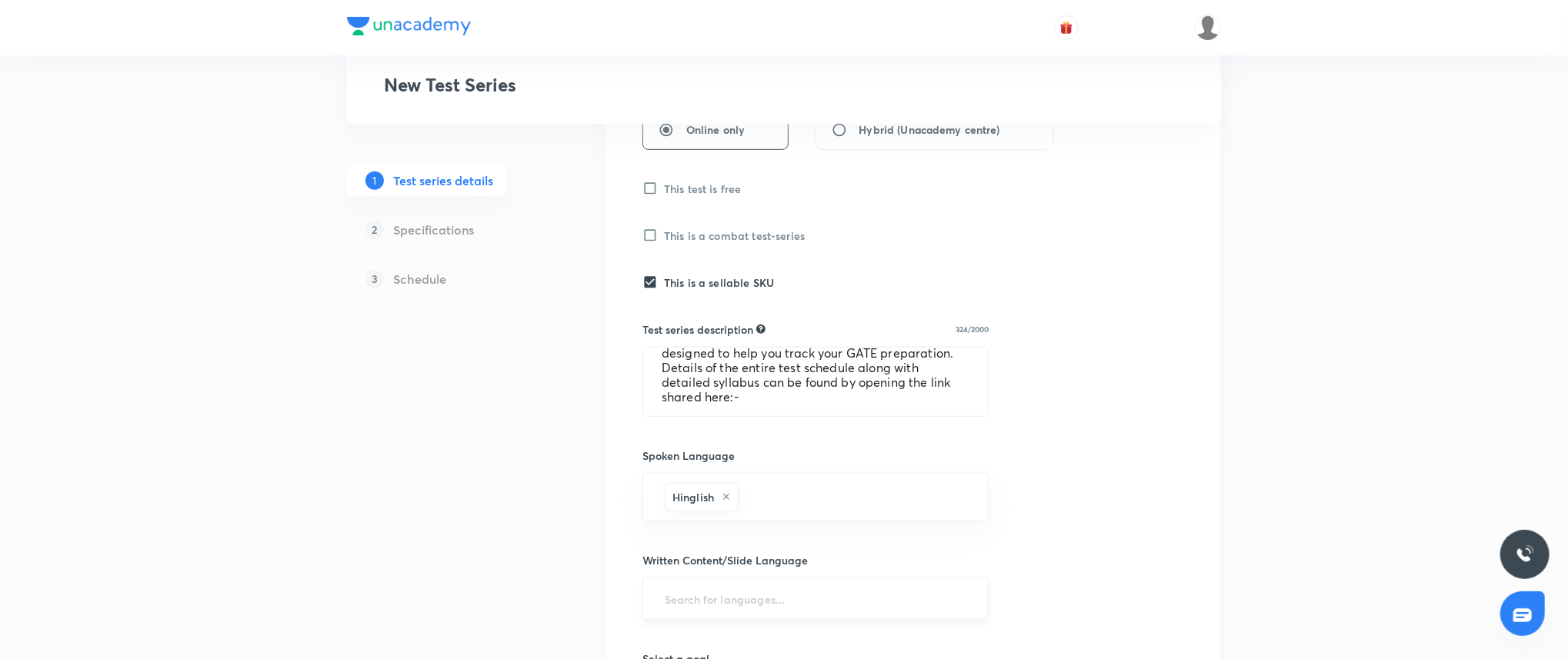
click at [750, 578] on div "​" at bounding box center [815, 599] width 347 height 42
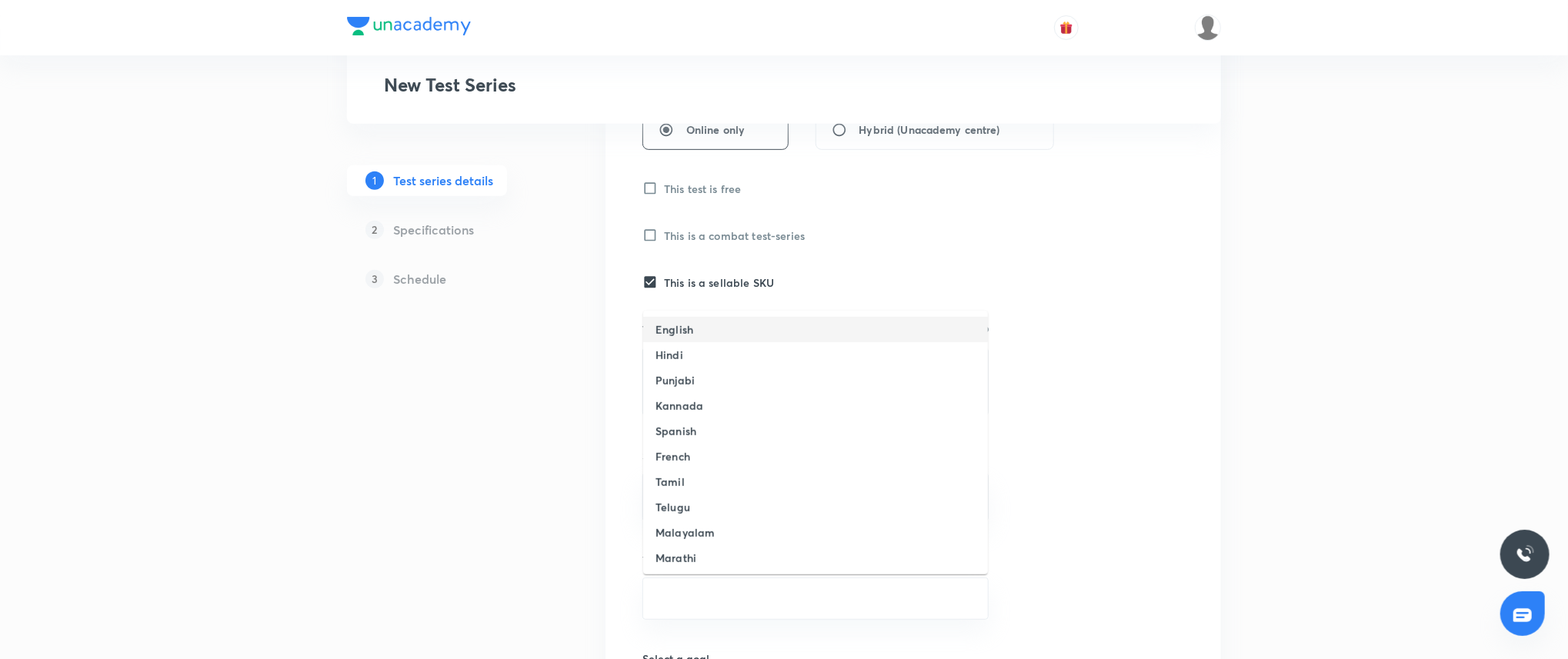
click at [729, 320] on li "English" at bounding box center [815, 329] width 345 height 25
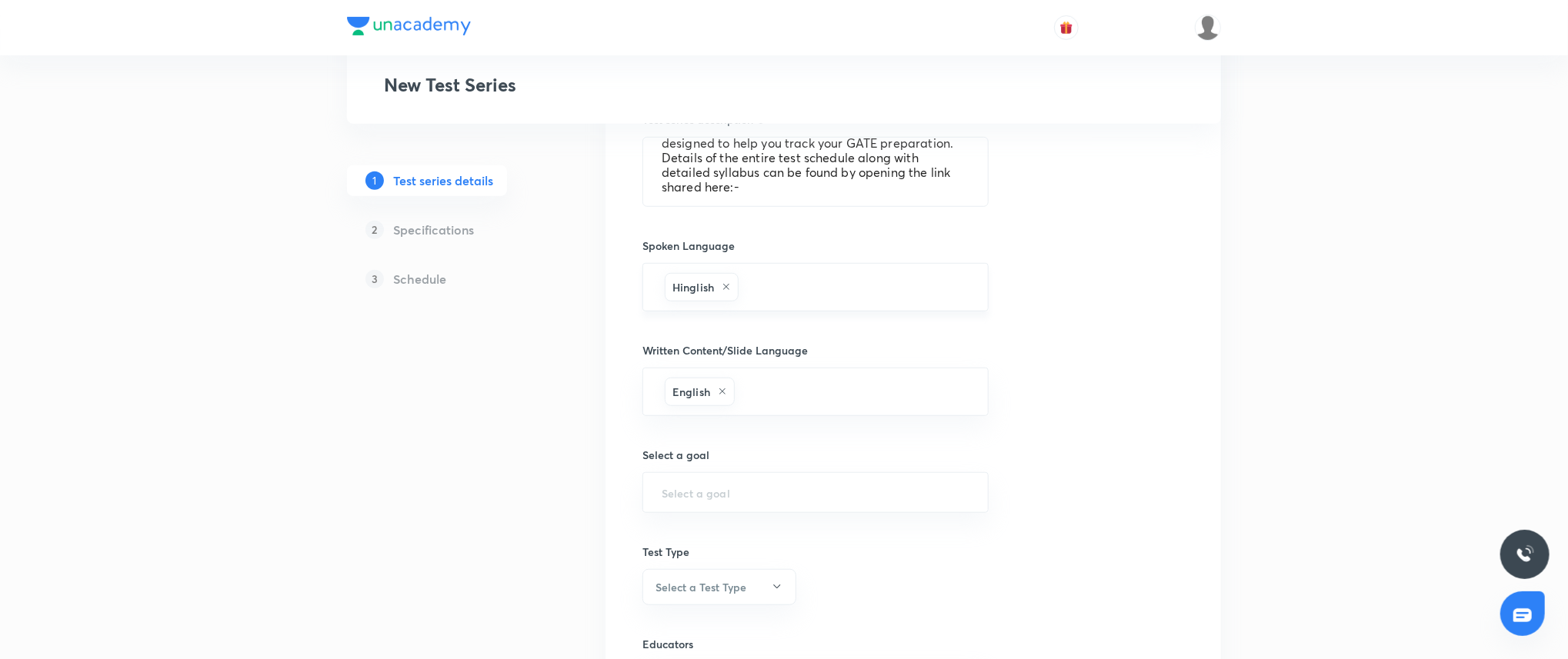
scroll to position [629, 0]
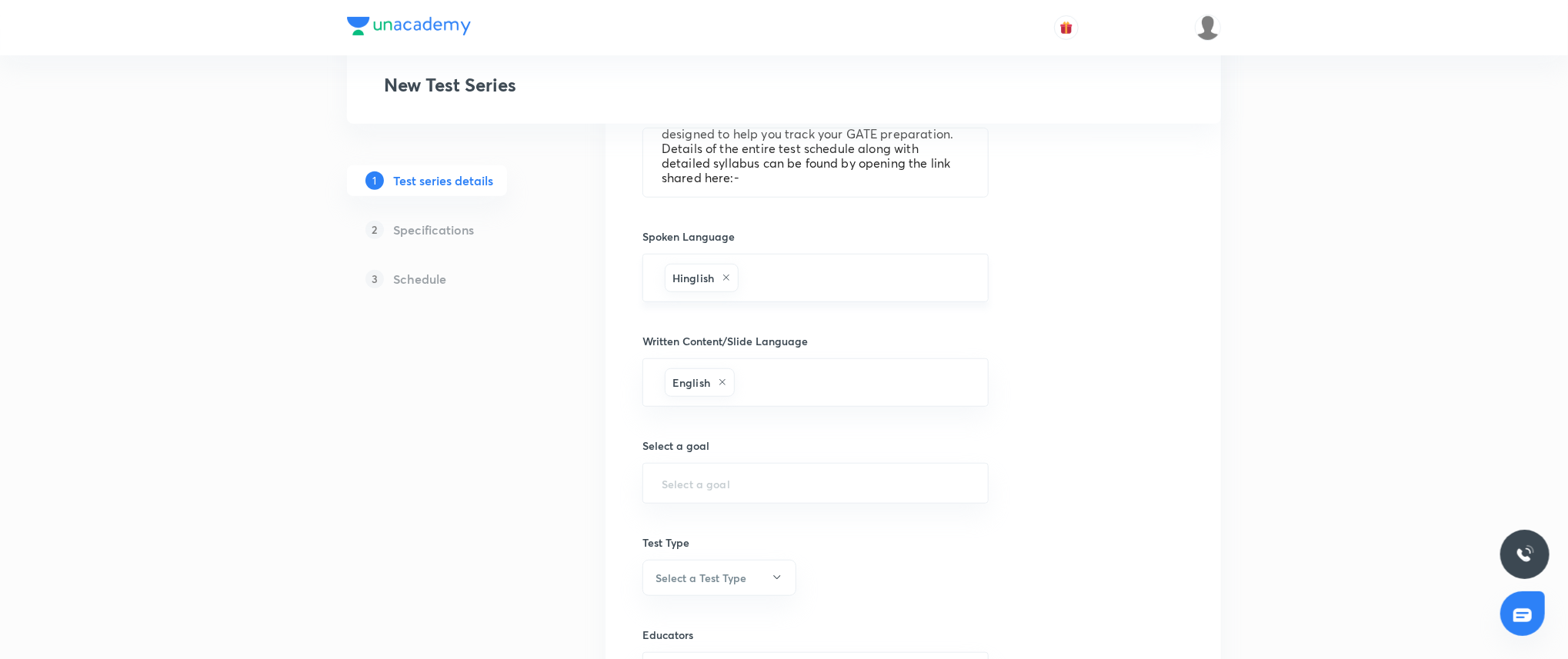
click at [749, 474] on div "​" at bounding box center [815, 483] width 347 height 41
type input "g"
type input "gate"
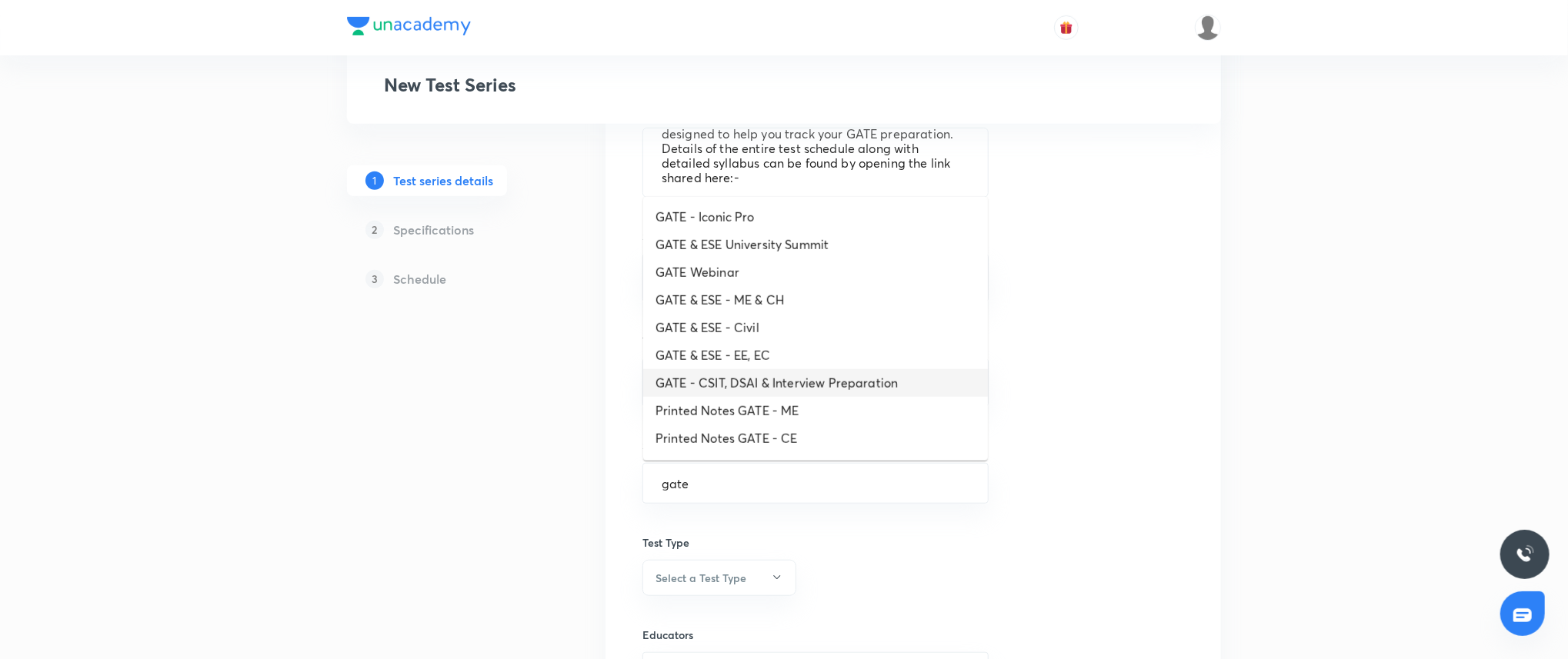
click at [801, 376] on li "GATE - CSIT, DSAI & Interview Preparation" at bounding box center [815, 382] width 345 height 27
type input "GATE - CSIT, DSAI & Interview Preparation"
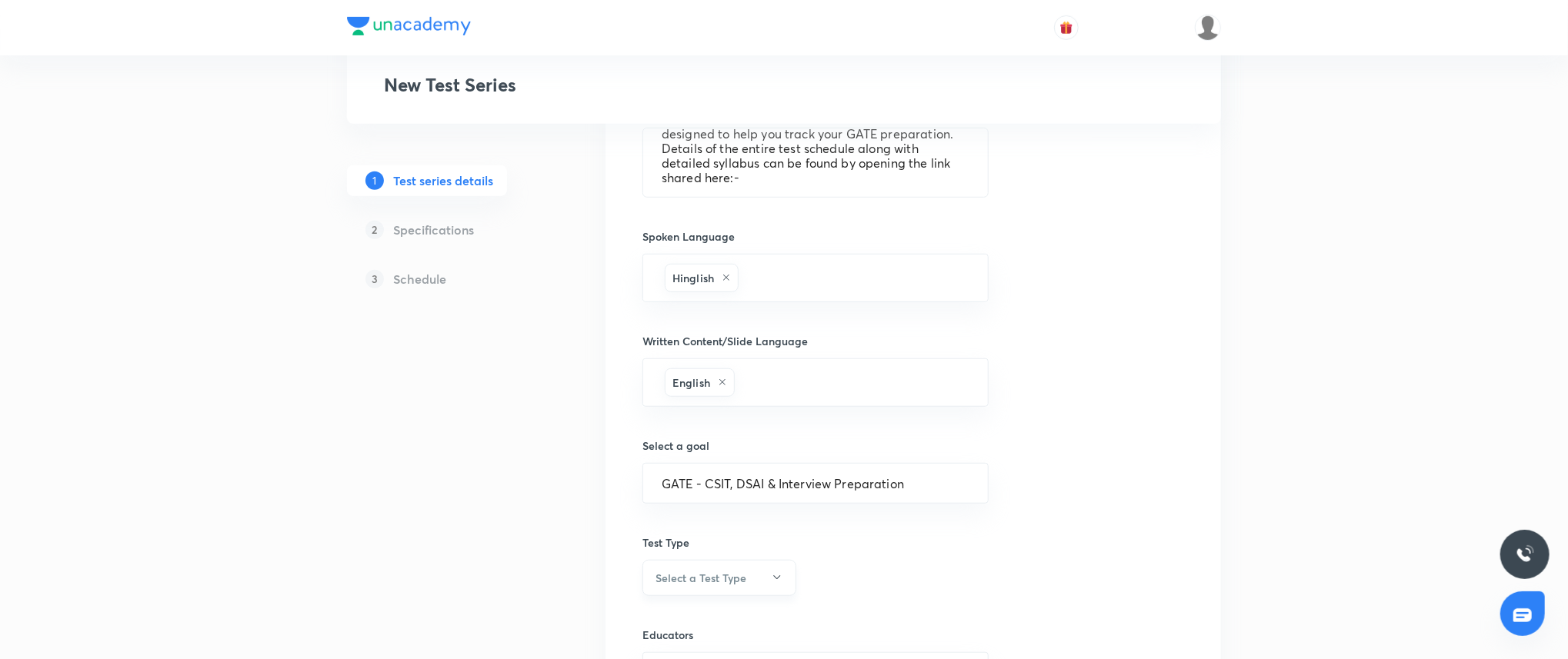
click at [733, 595] on button "Select a Test Type" at bounding box center [719, 578] width 154 height 36
click at [731, 583] on span "Minor Test" at bounding box center [715, 576] width 134 height 16
click at [732, 567] on button "Minor Test" at bounding box center [719, 578] width 154 height 36
click at [714, 534] on li "Full Syllabus Test" at bounding box center [715, 548] width 152 height 28
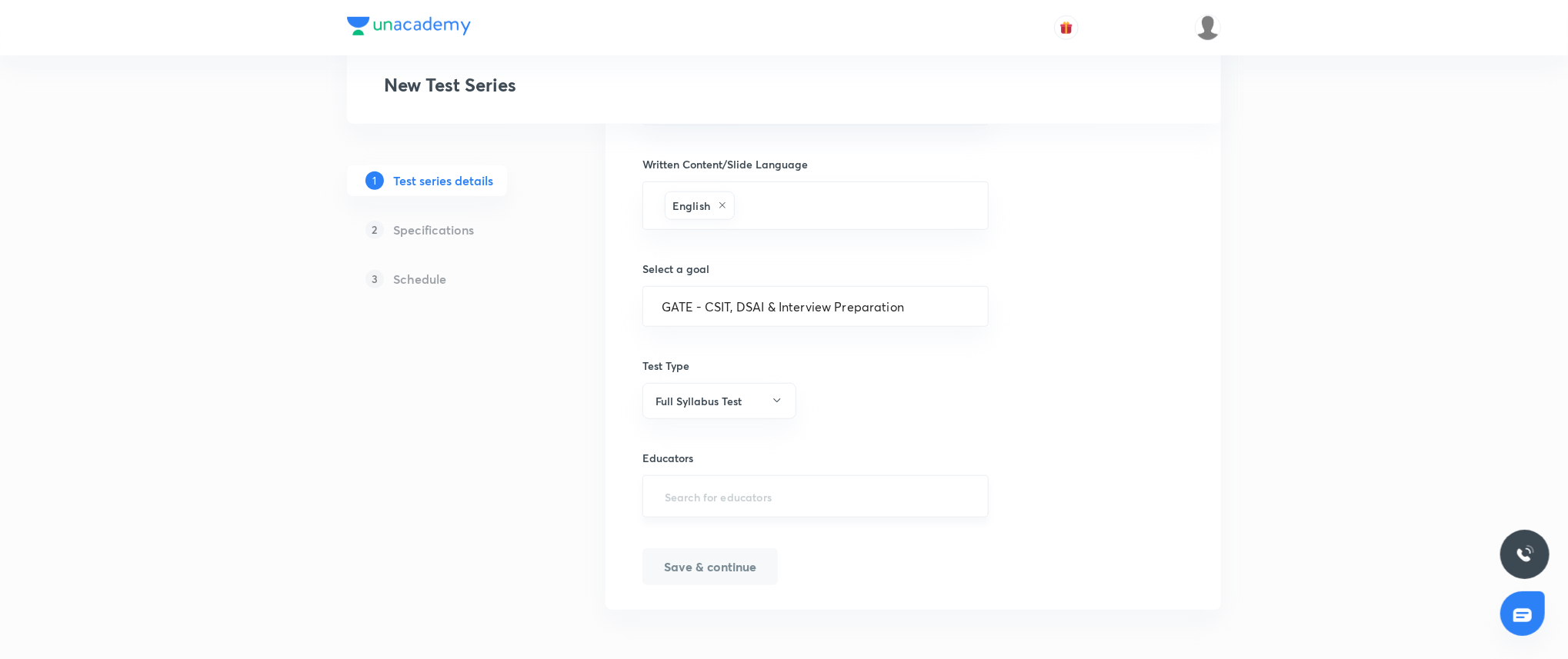
click at [797, 496] on input "text" at bounding box center [815, 496] width 307 height 28
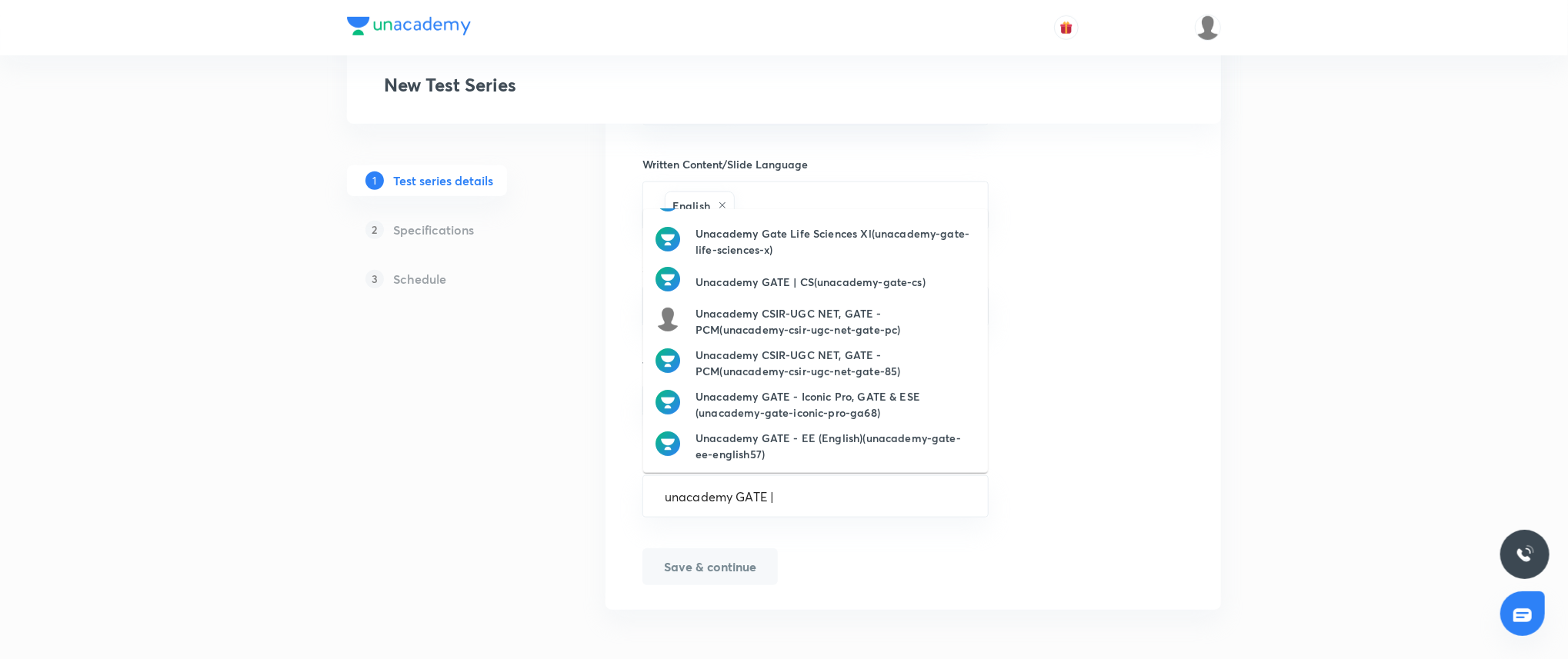
scroll to position [0, 0]
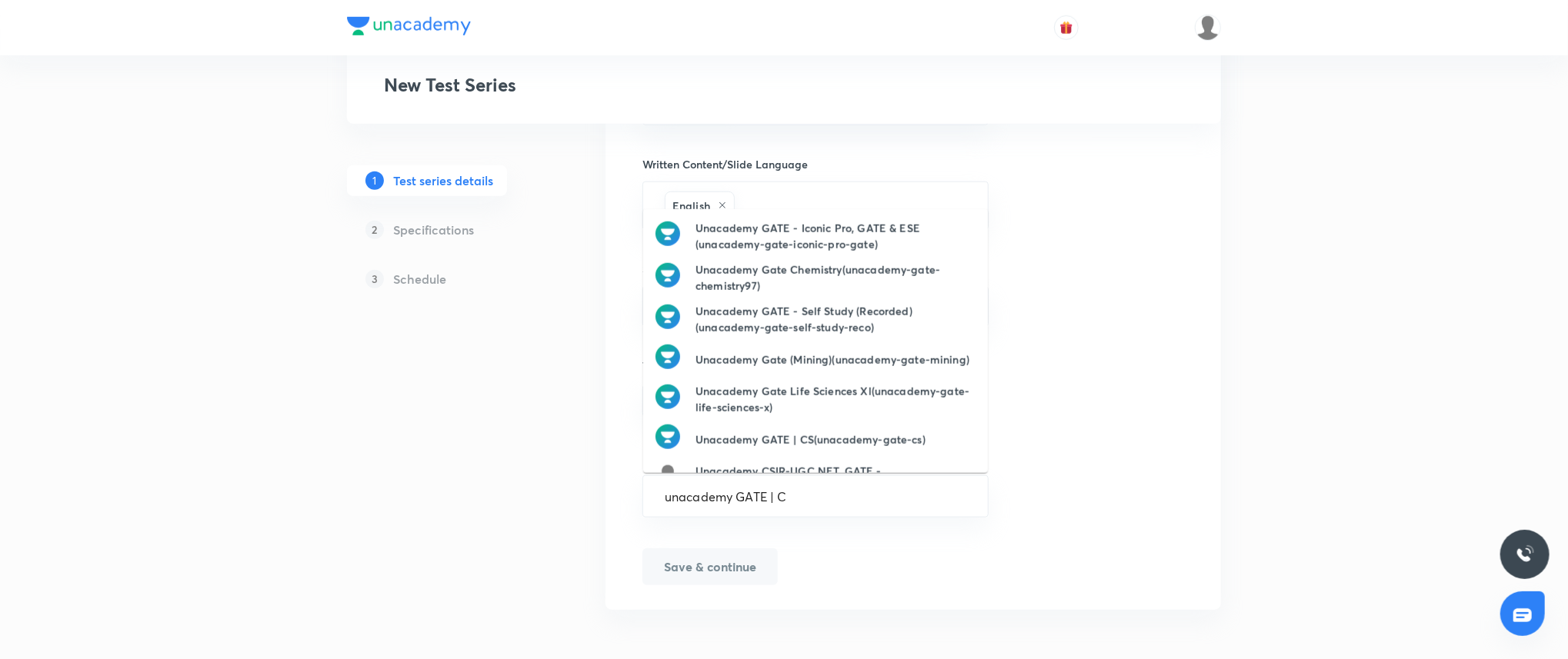
type input "unacademy GATE | CS"
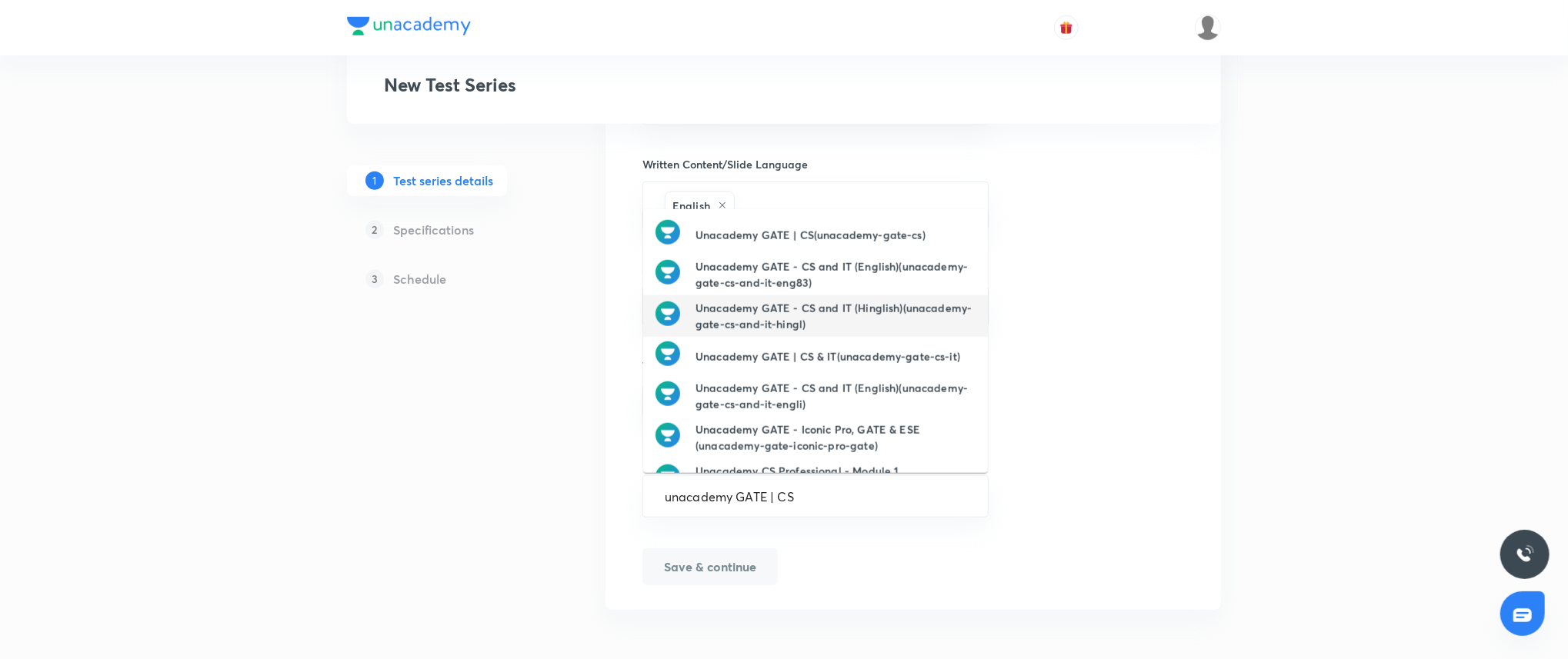
click at [890, 315] on h6 "Unacademy GATE - CS and IT (Hinglish)(unacademy-gate-cs-and-it-hingl)" at bounding box center [835, 316] width 280 height 32
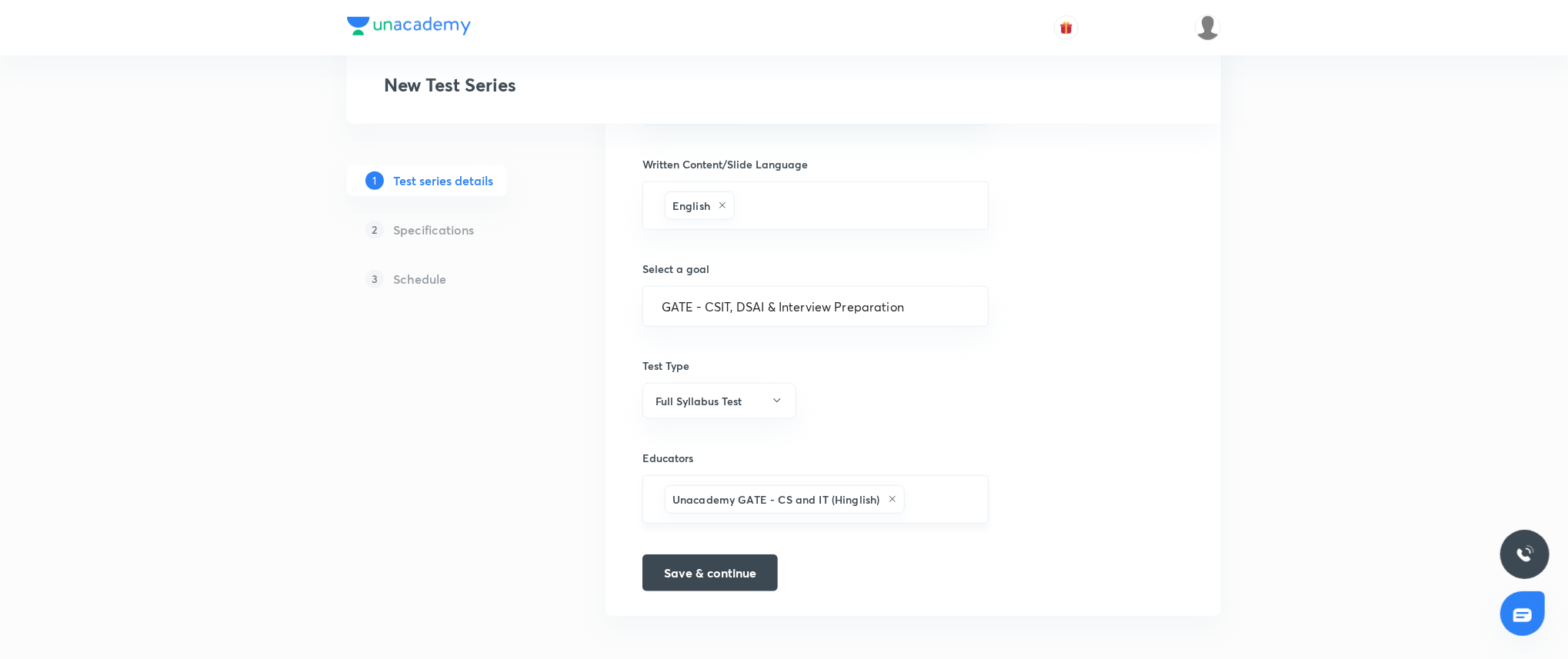
click at [916, 503] on input "text" at bounding box center [938, 499] width 61 height 28
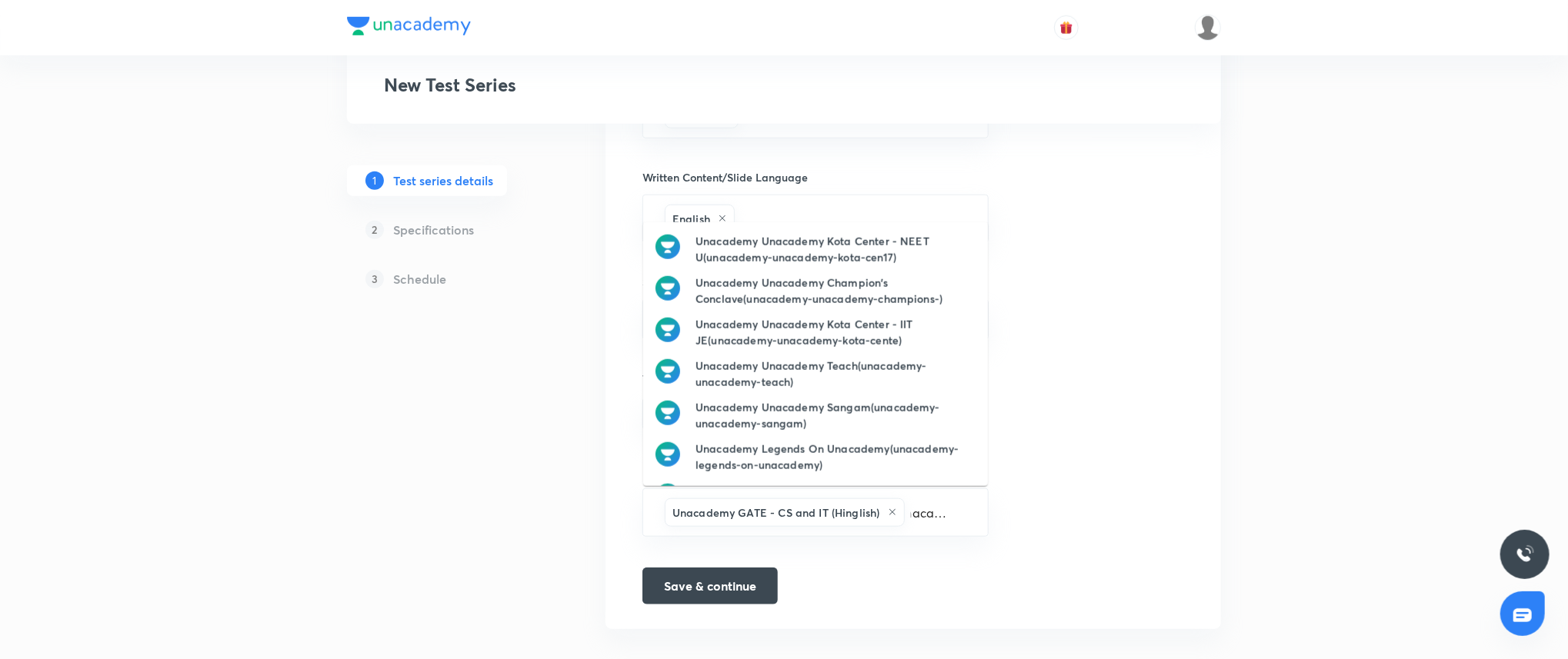
scroll to position [0, 16]
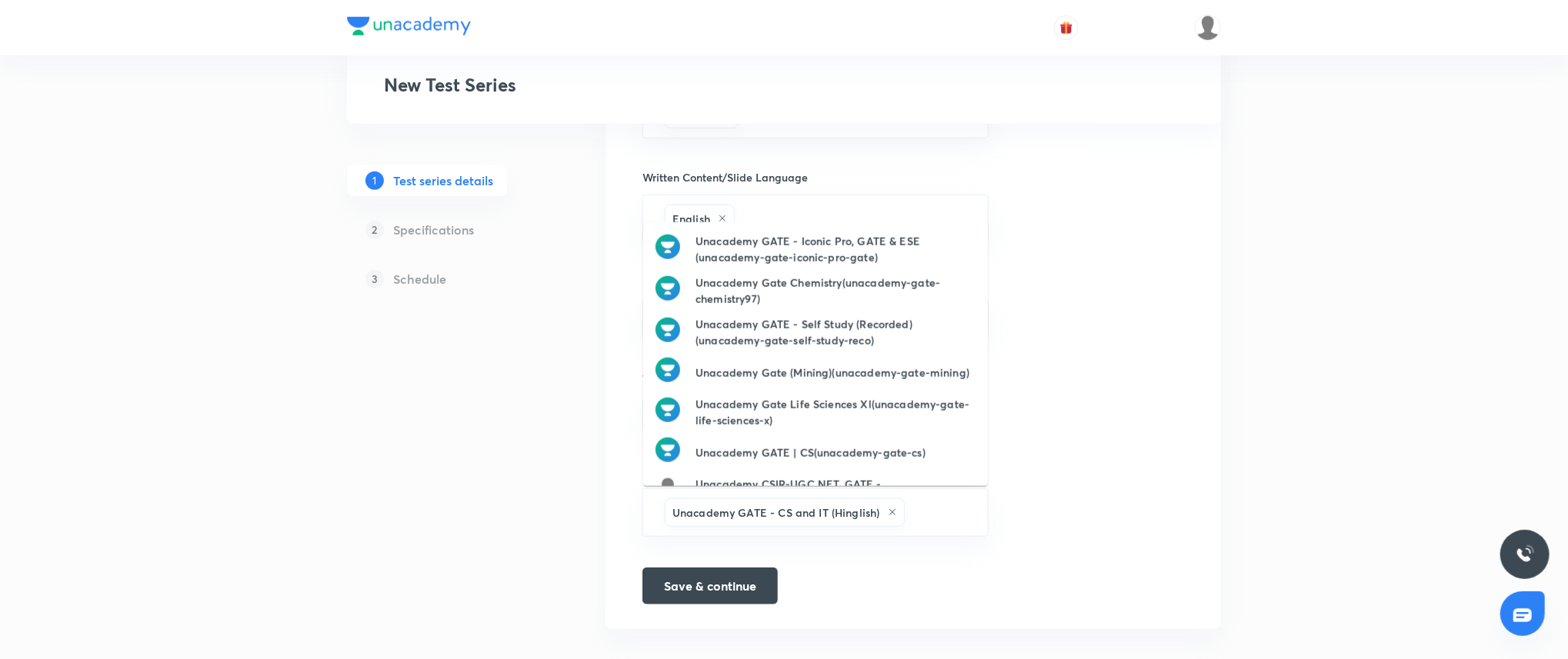
type input "Unacademy GATE | CS"
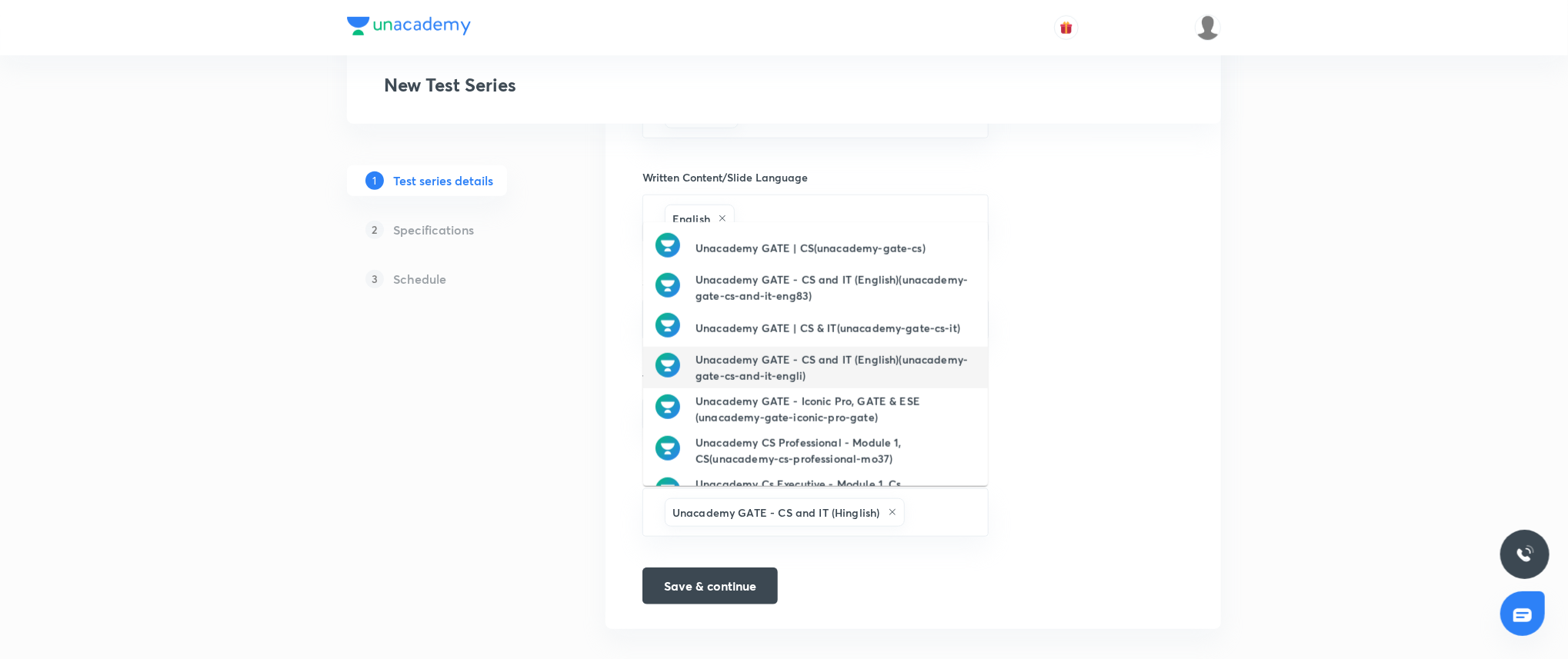
click at [862, 373] on h6 "Unacademy GATE - CS and IT (English)(unacademy-gate-cs-and-it-engli)" at bounding box center [835, 367] width 280 height 32
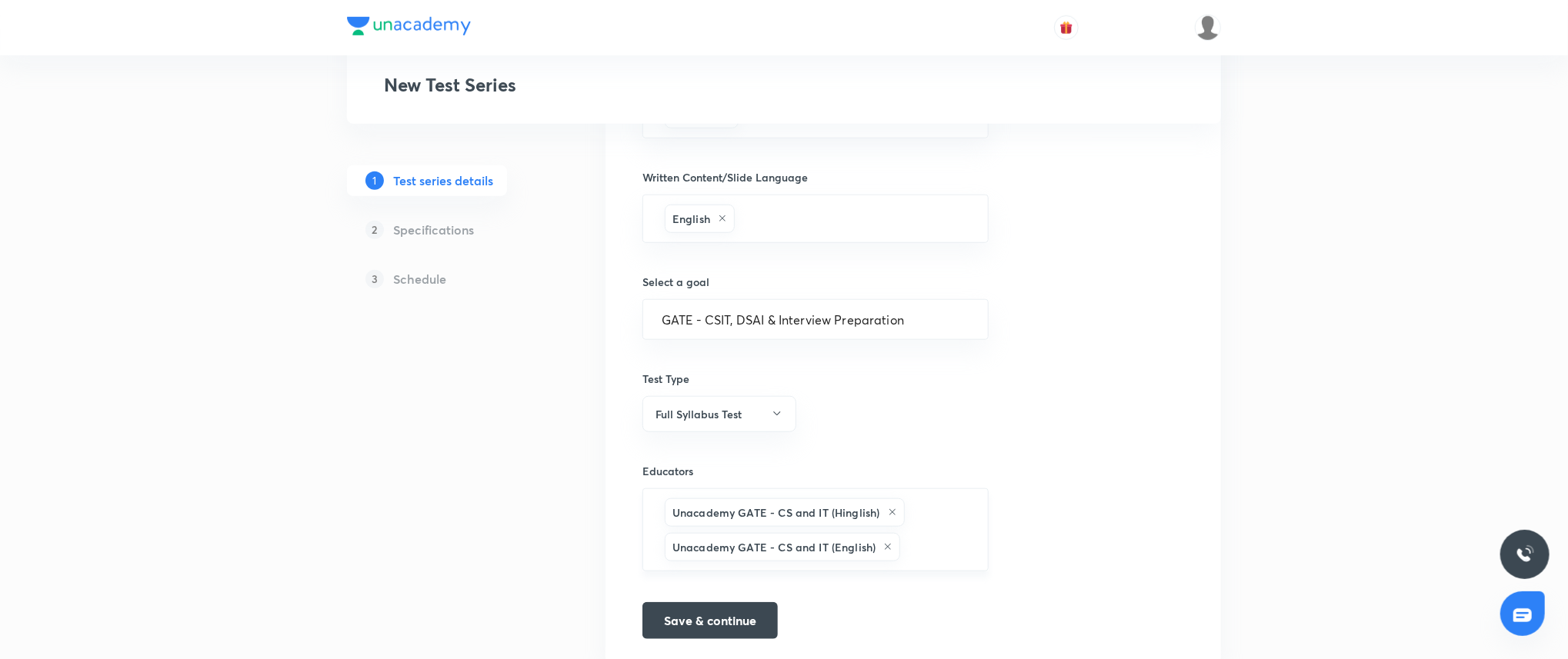
click at [887, 510] on icon at bounding box center [892, 512] width 9 height 9
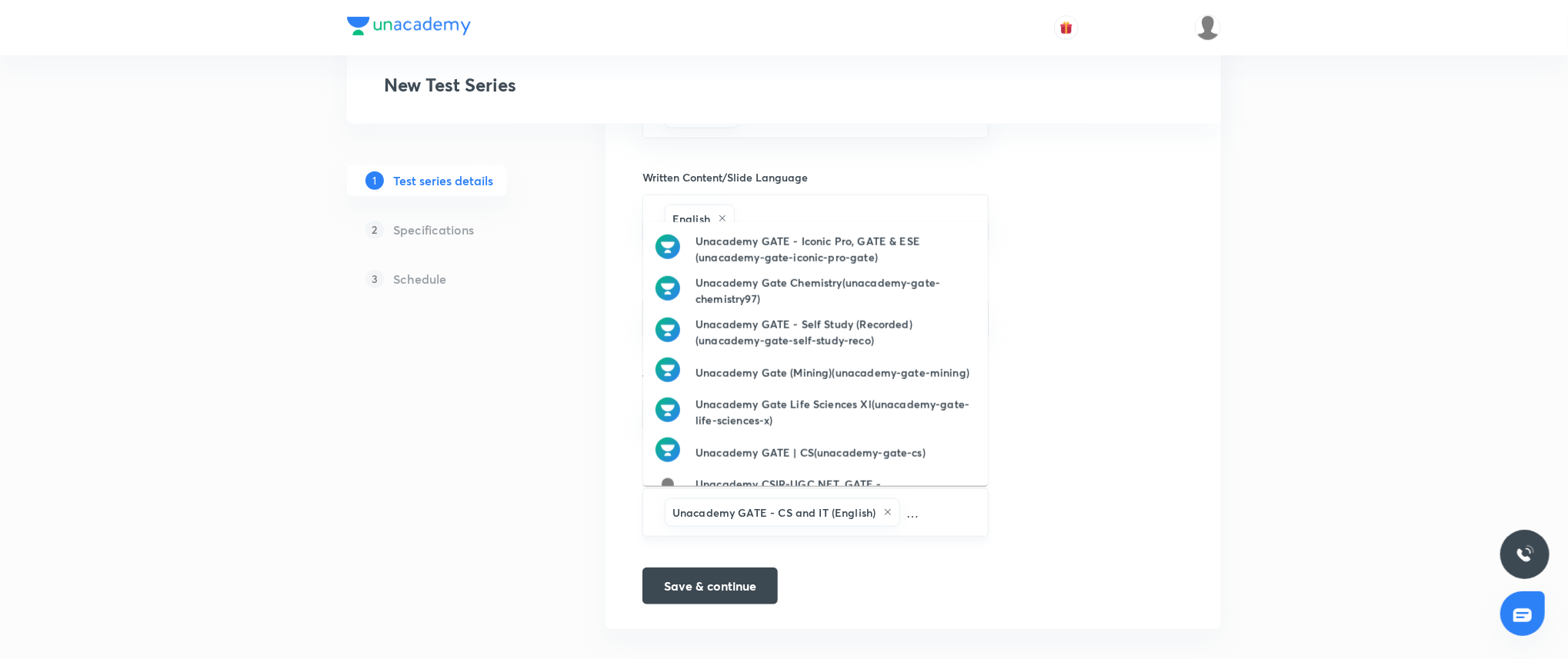
scroll to position [0, 49]
type input "Unacademy GATE | CS"
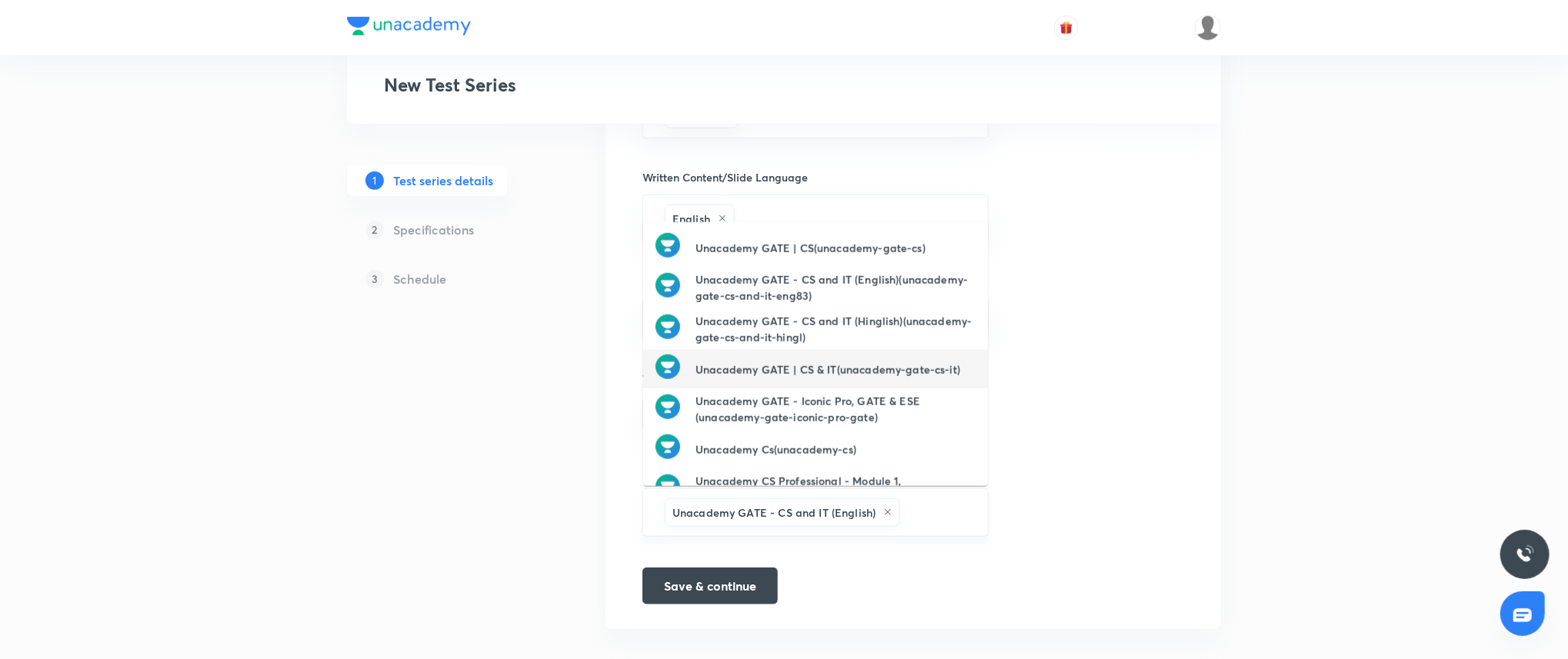
click at [871, 361] on h6 "Unacademy GATE | CS & IT(unacademy-gate-cs-it)" at bounding box center [828, 369] width 265 height 16
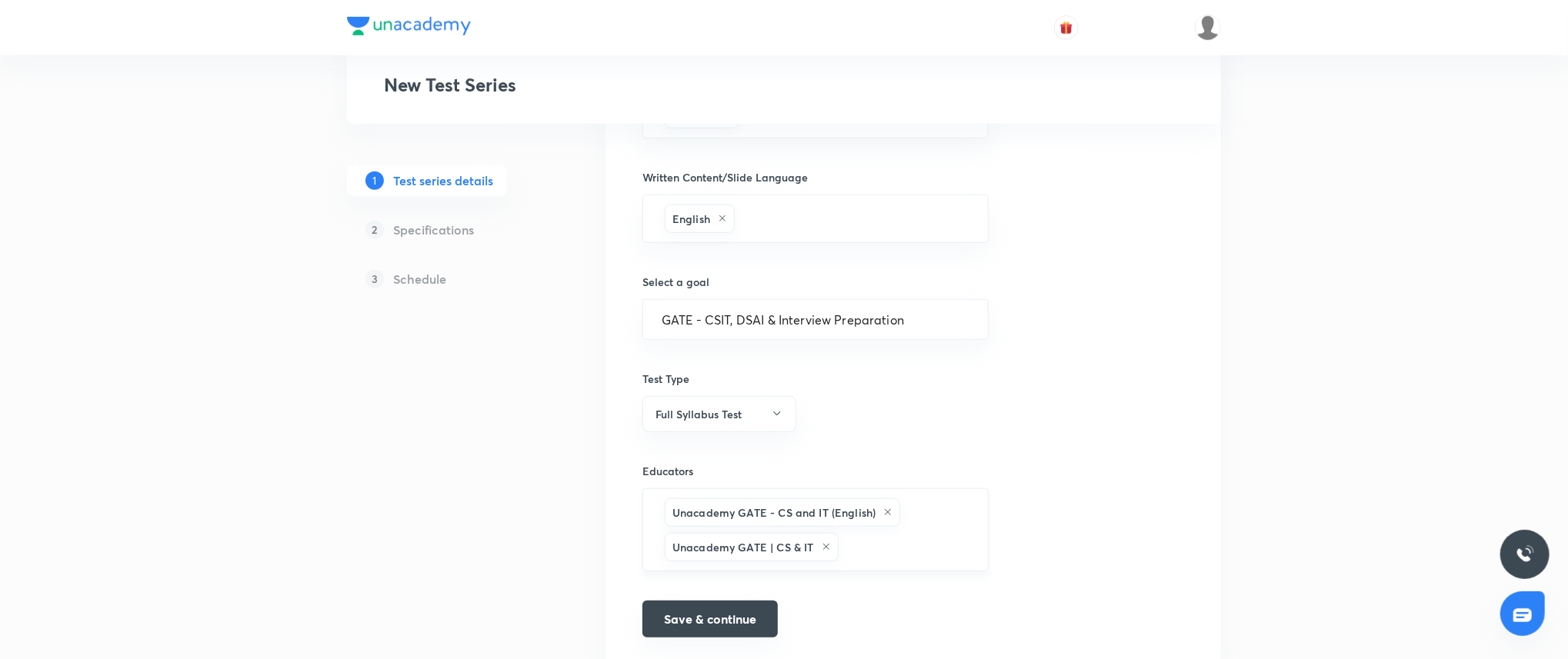
click at [710, 617] on button "Save & continue" at bounding box center [710, 618] width 136 height 37
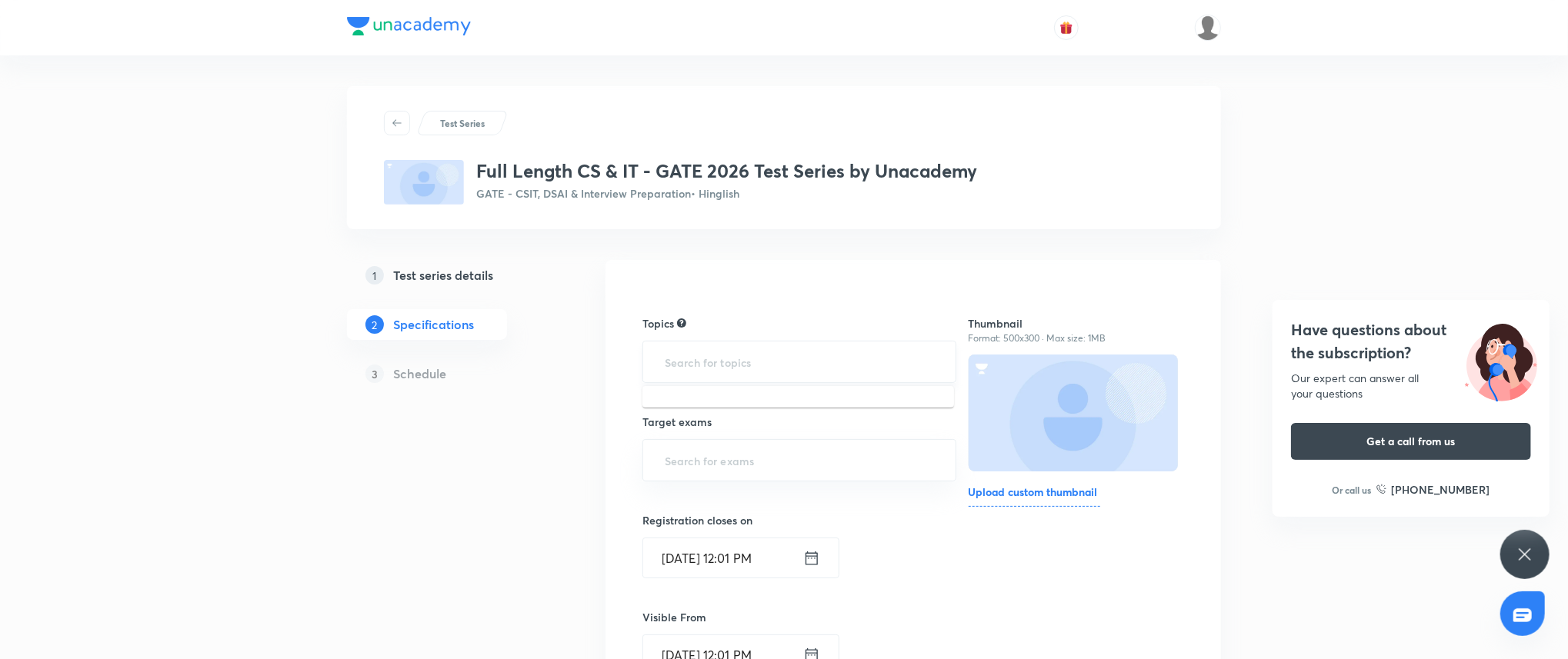
click at [699, 368] on input "text" at bounding box center [799, 361] width 275 height 28
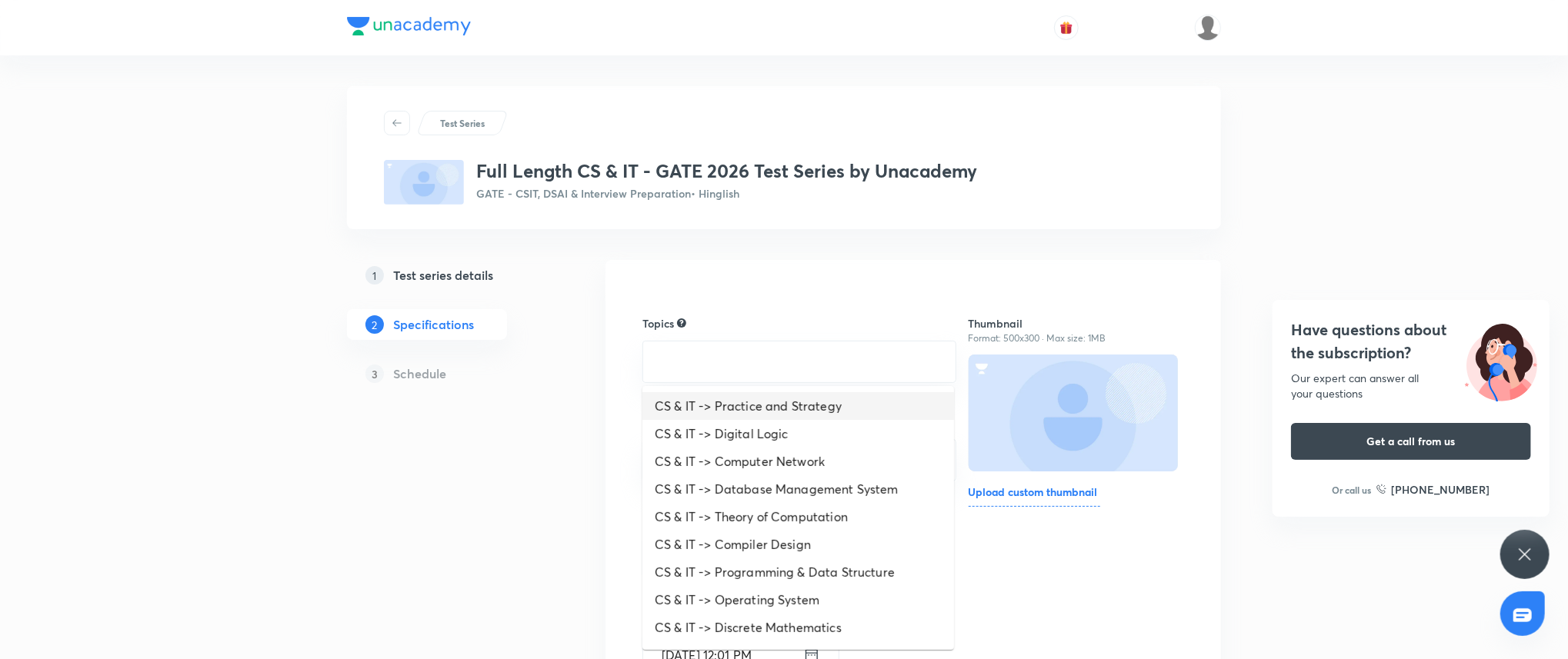
click at [731, 416] on li "CS & IT -> Practice and Strategy" at bounding box center [797, 405] width 311 height 27
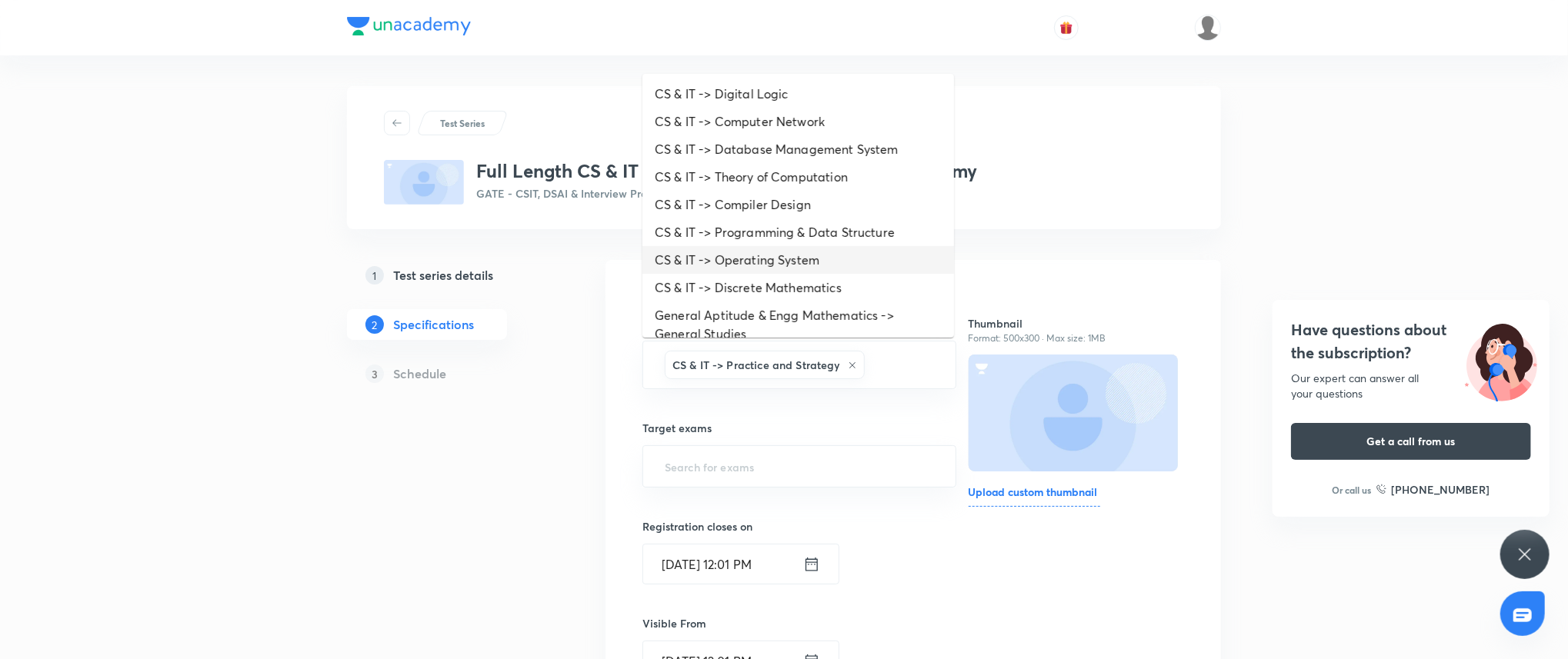
click at [838, 270] on li "CS & IT -> Operating System" at bounding box center [797, 259] width 311 height 27
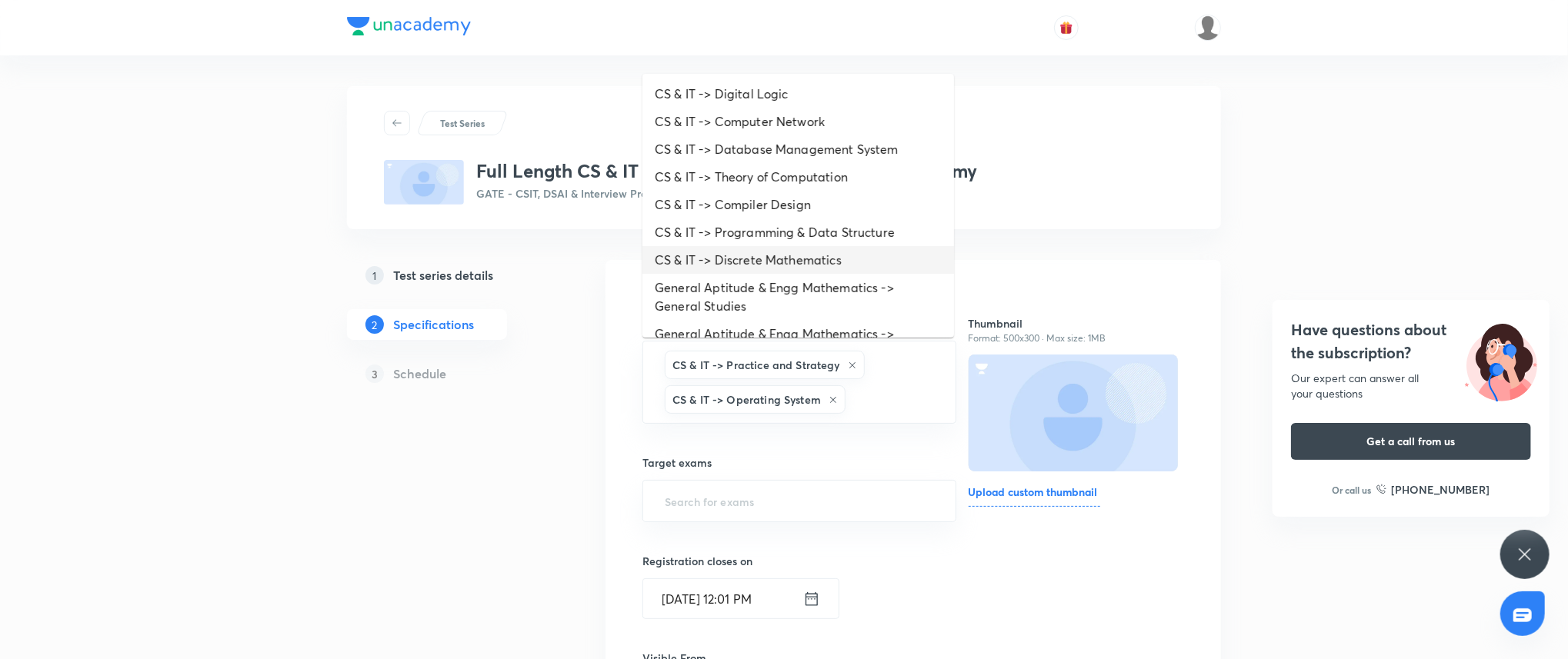
click at [837, 250] on li "CS & IT -> Discrete Mathematics" at bounding box center [797, 259] width 311 height 27
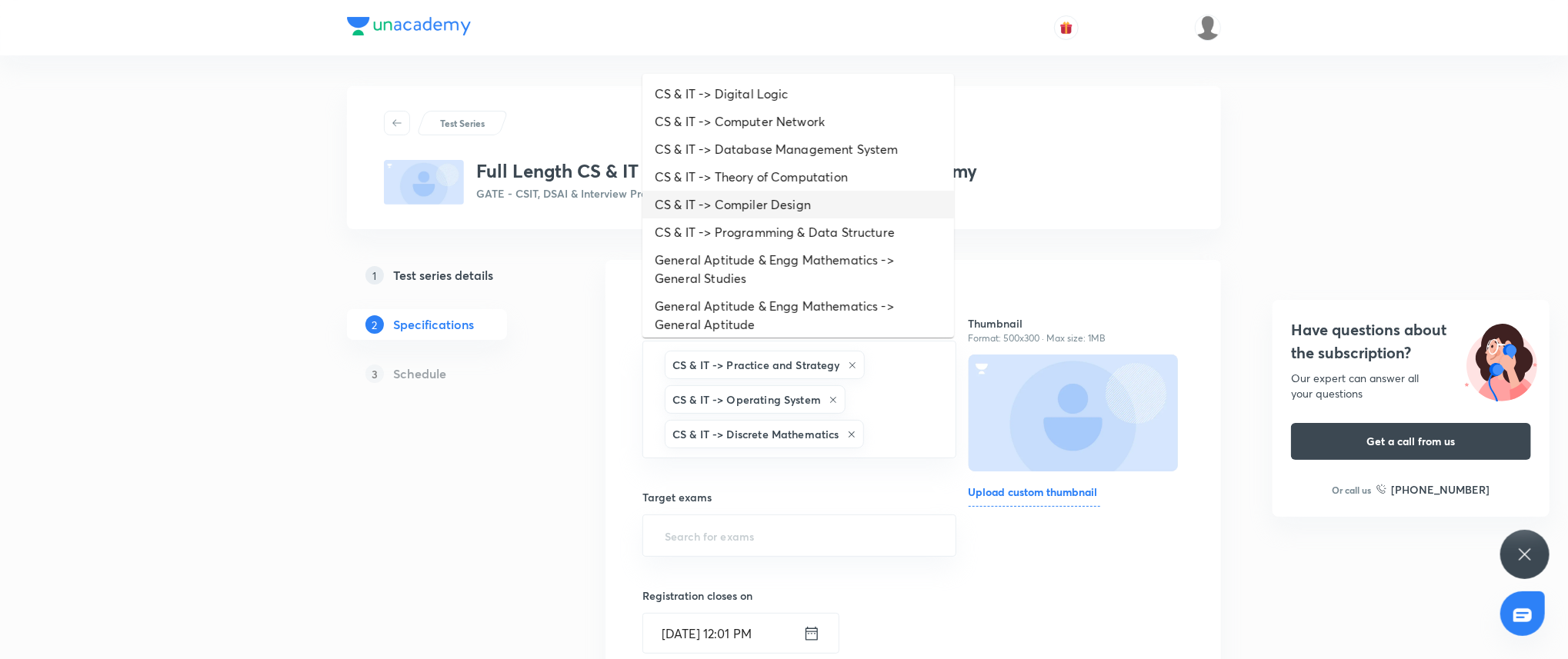
click at [833, 207] on li "CS & IT -> Compiler Design" at bounding box center [797, 204] width 311 height 27
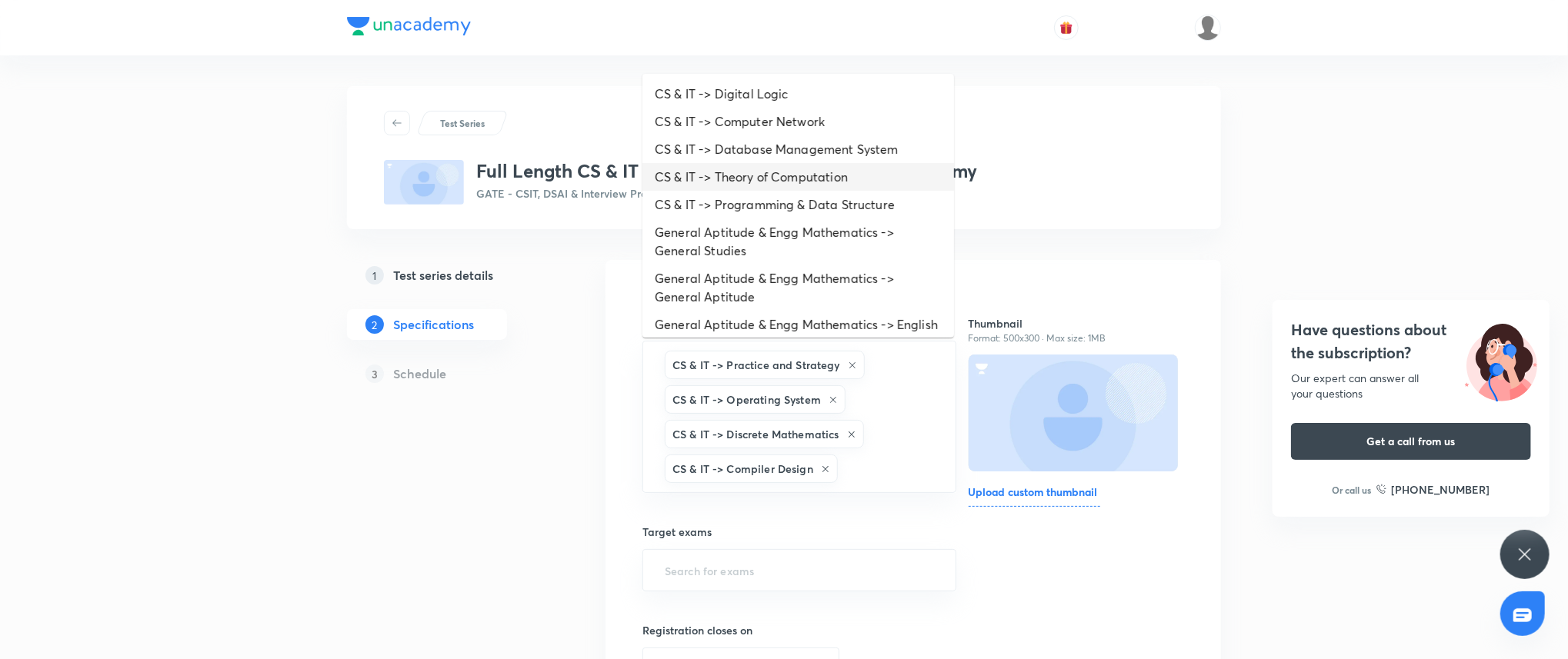
click at [820, 164] on li "CS & IT -> Theory of Computation" at bounding box center [797, 176] width 311 height 27
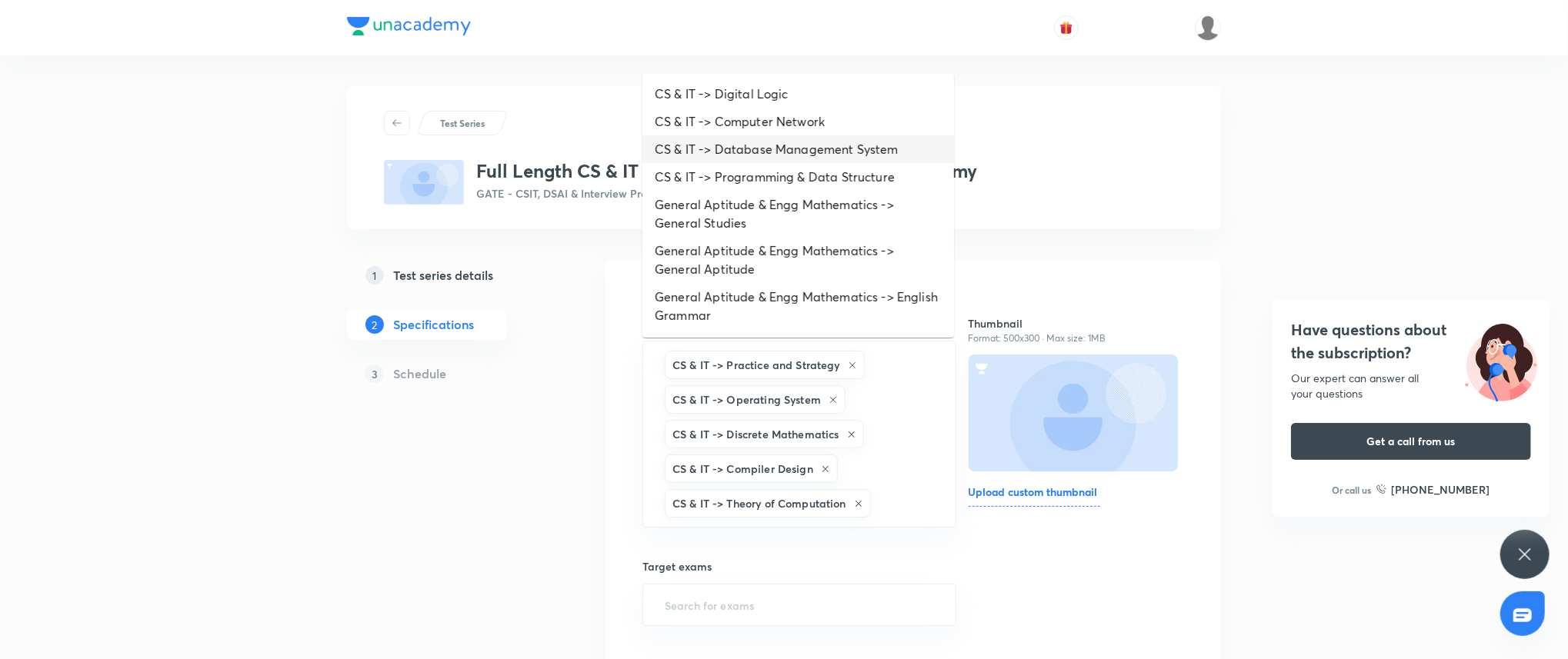
click at [818, 157] on li "CS & IT -> Database Management System" at bounding box center [797, 149] width 311 height 27
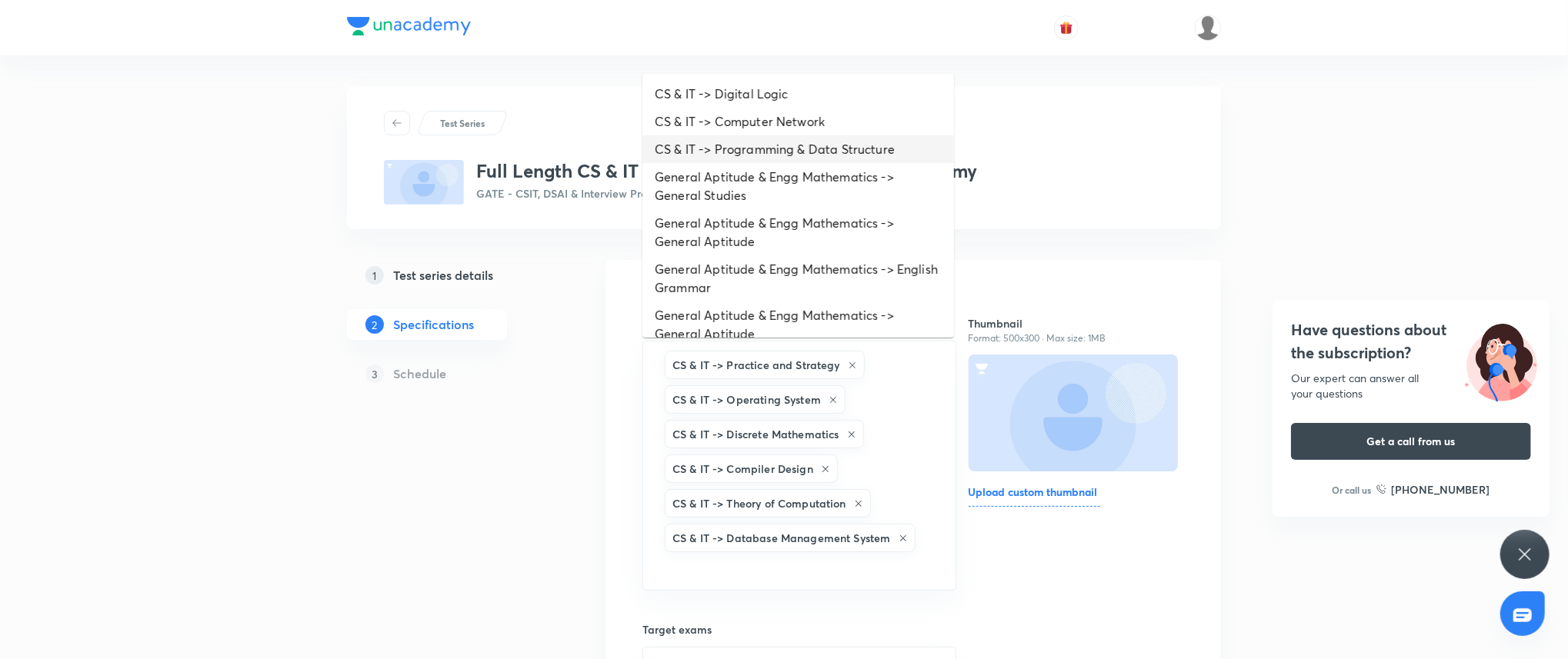
click at [816, 147] on li "CS & IT -> Programming & Data Structure" at bounding box center [797, 149] width 311 height 27
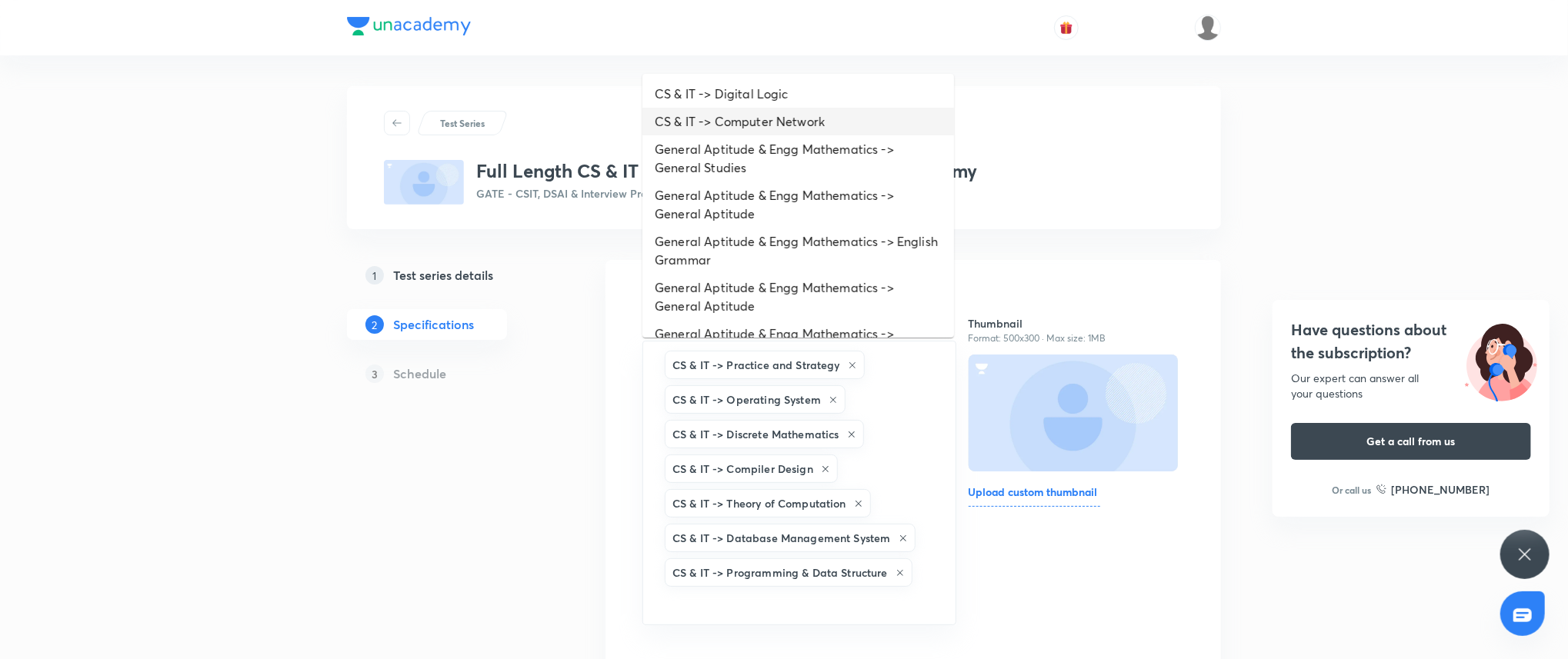
click at [817, 131] on li "CS & IT -> Computer Network" at bounding box center [797, 121] width 311 height 27
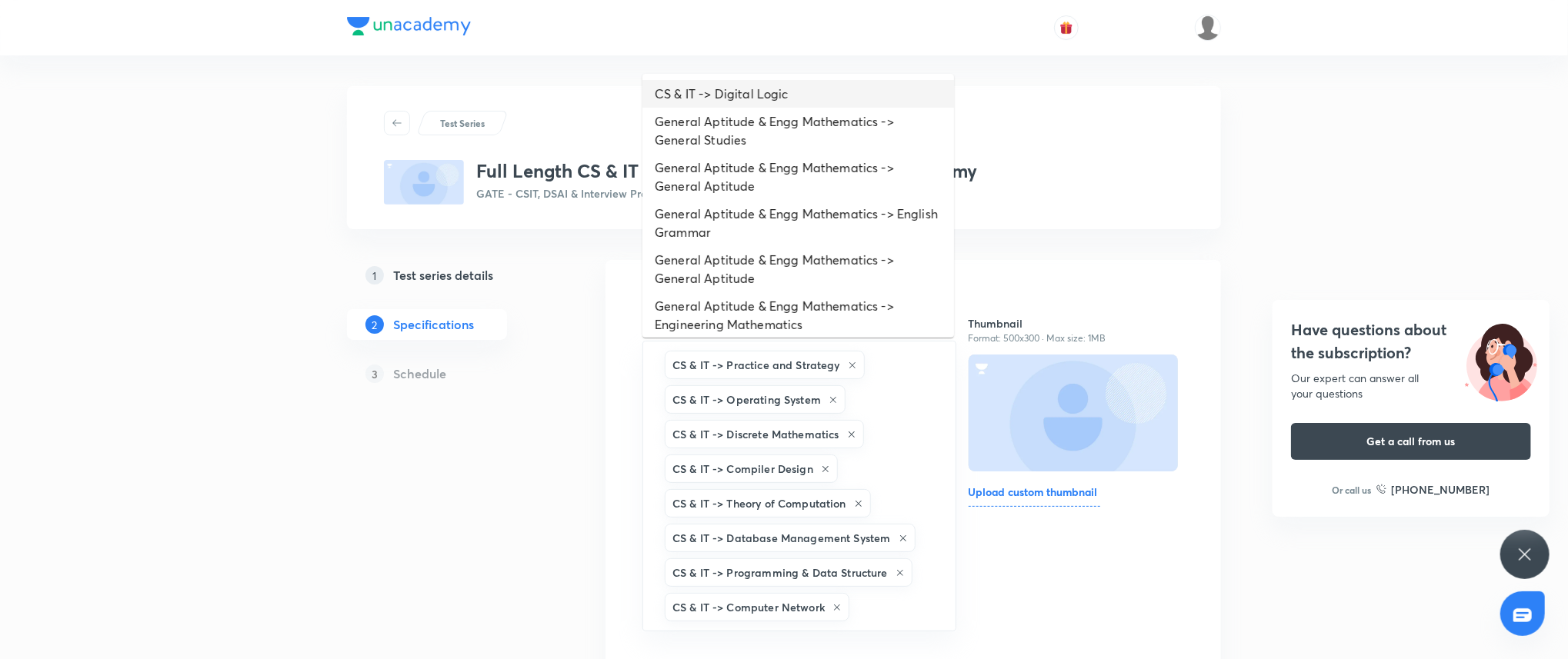
click at [830, 104] on li "CS & IT -> Digital Logic" at bounding box center [797, 93] width 311 height 27
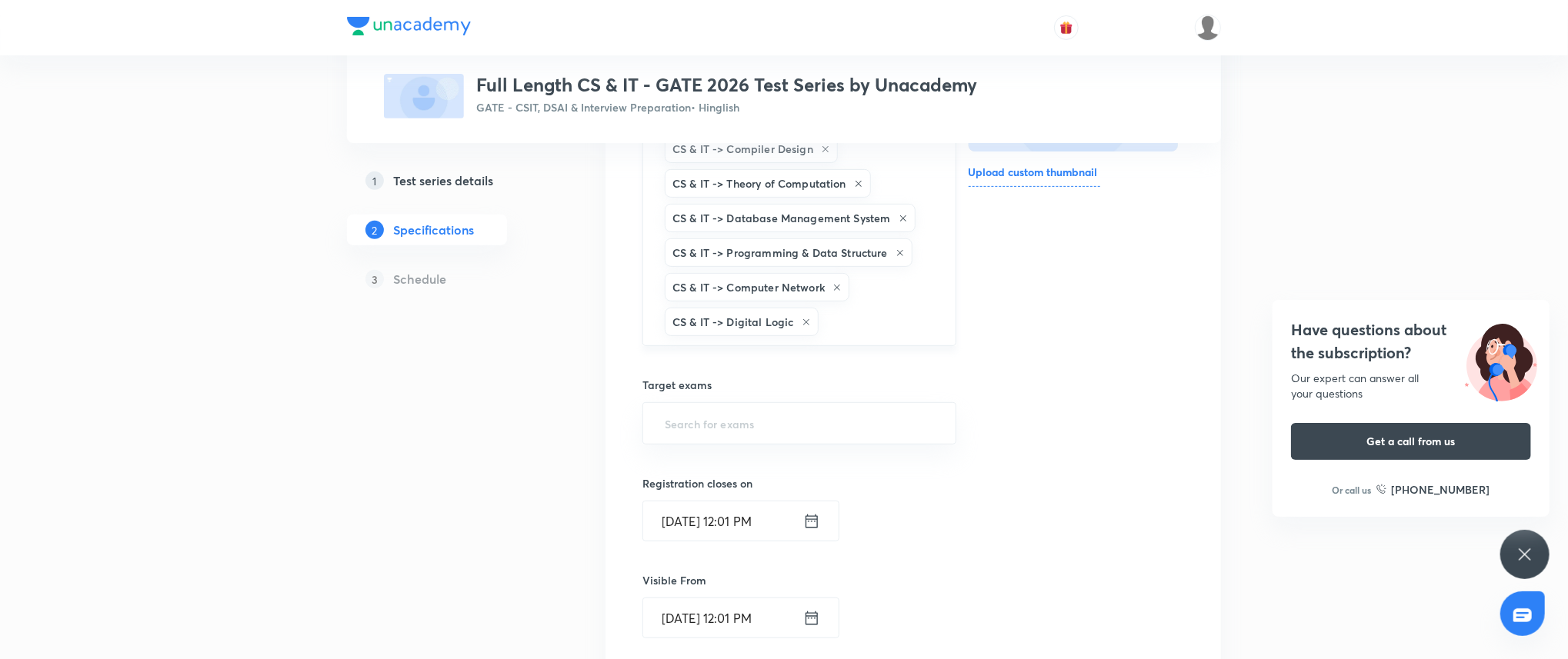
scroll to position [354, 0]
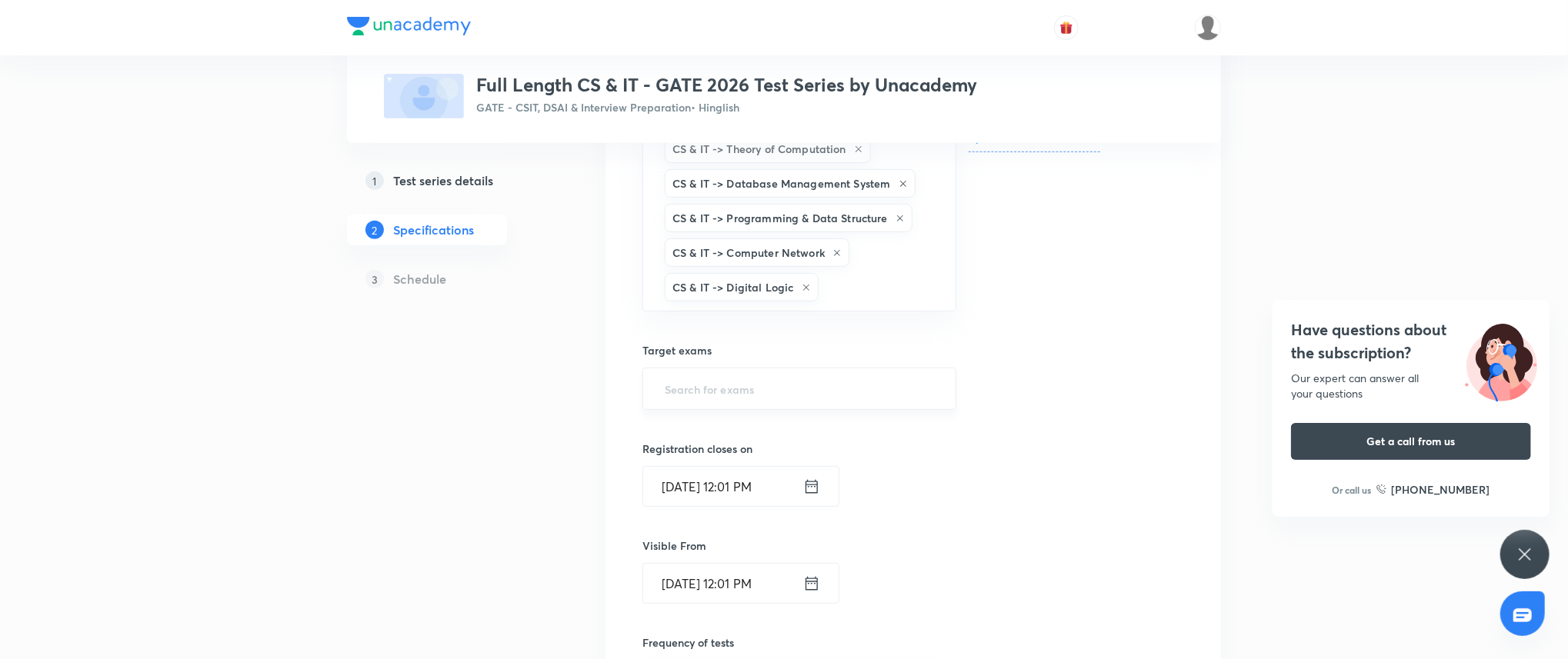
click at [728, 385] on input "text" at bounding box center [799, 389] width 275 height 28
click at [714, 505] on li "GATE 2026" at bounding box center [797, 517] width 311 height 27
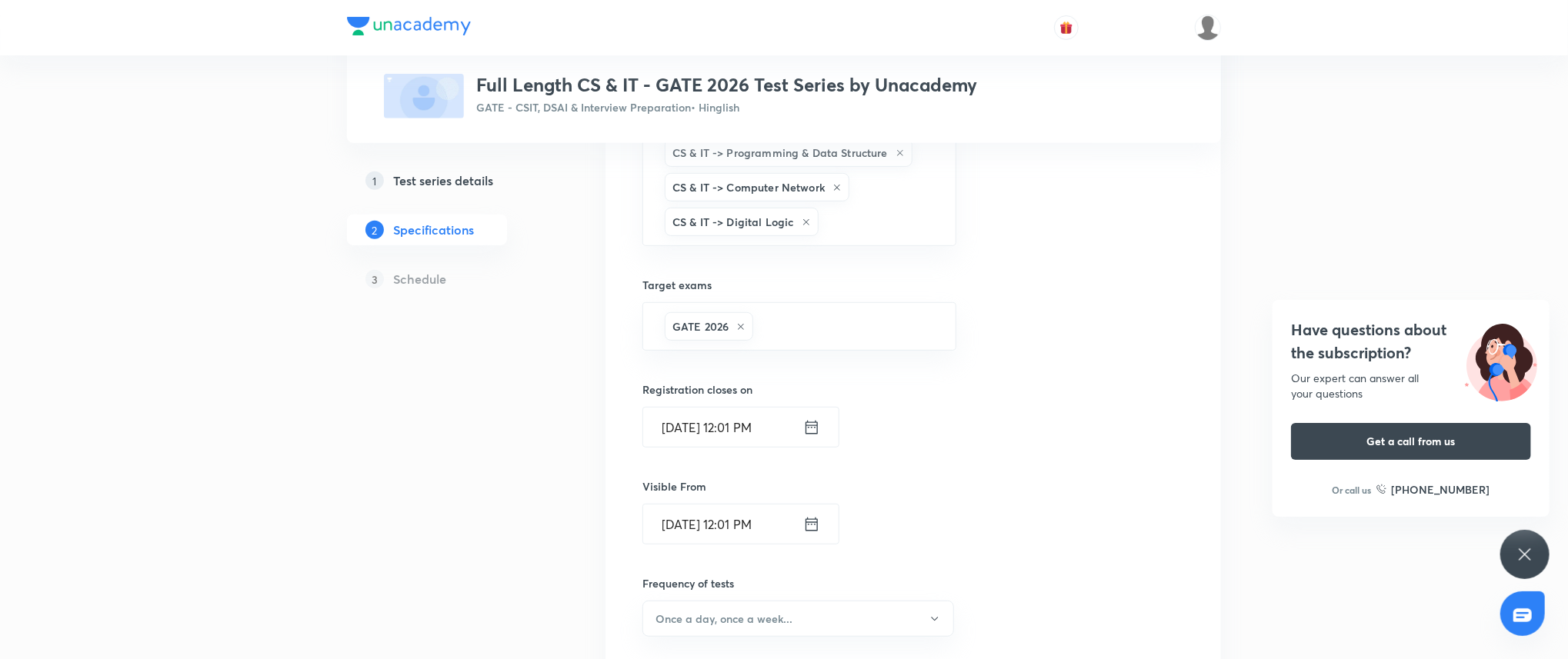
scroll to position [547, 0]
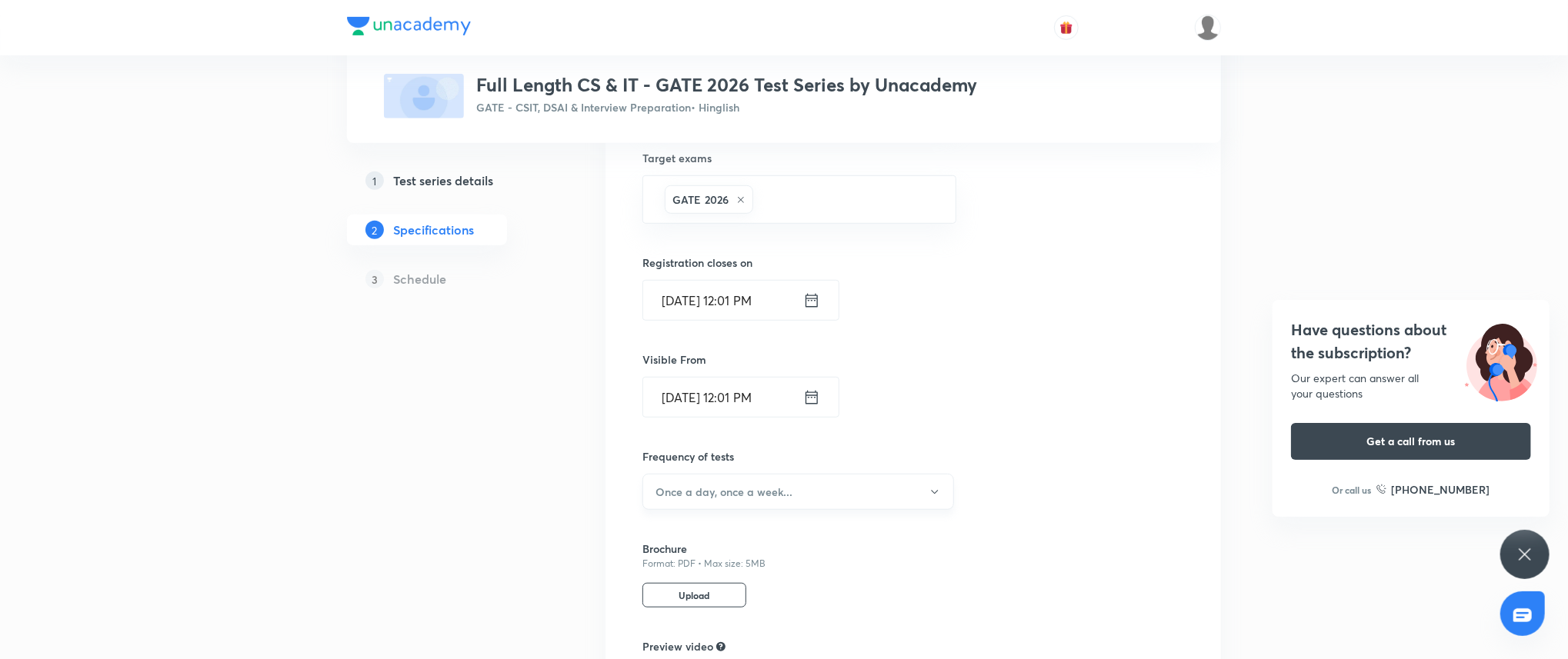
click at [750, 497] on h6 "Once a day, once a week..." at bounding box center [724, 491] width 137 height 16
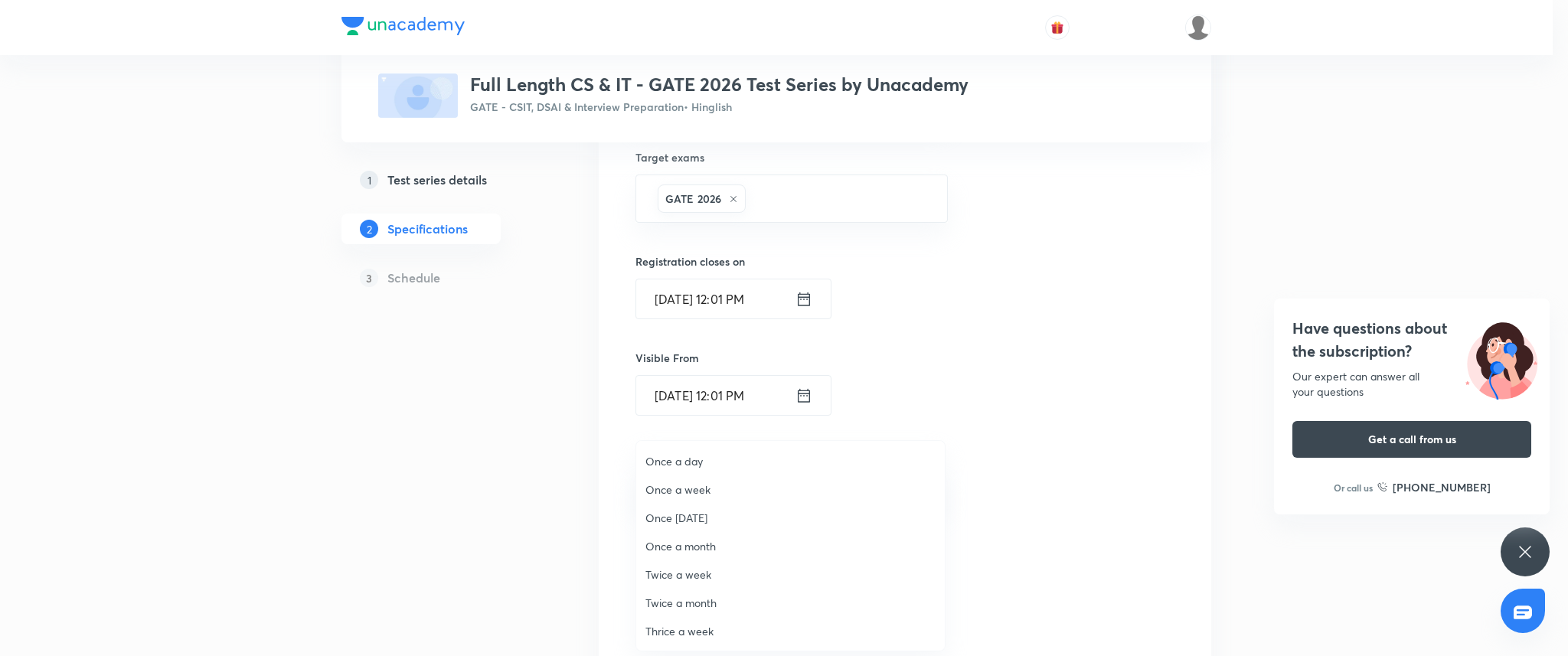
click at [681, 576] on span "Twice a week" at bounding box center [791, 574] width 290 height 16
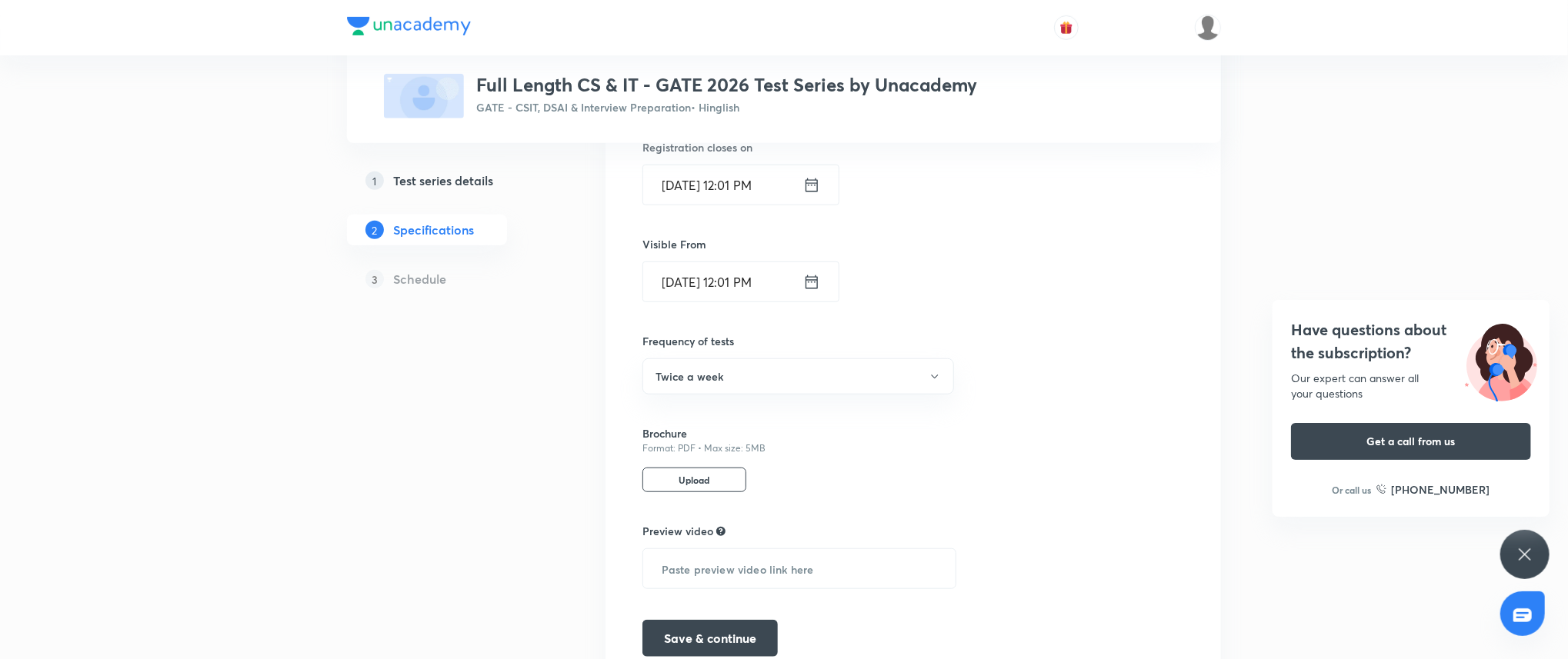
scroll to position [734, 0]
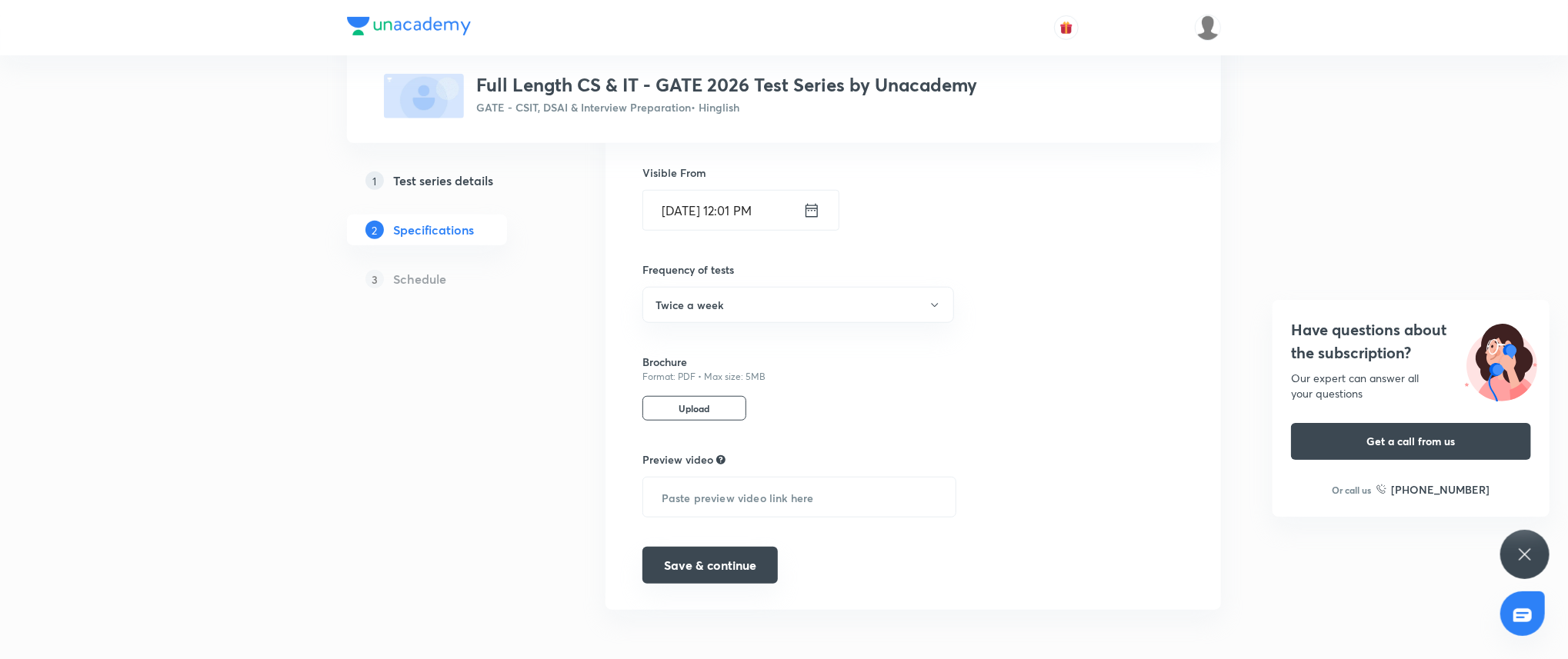
click at [717, 575] on button "Save & continue" at bounding box center [710, 565] width 136 height 37
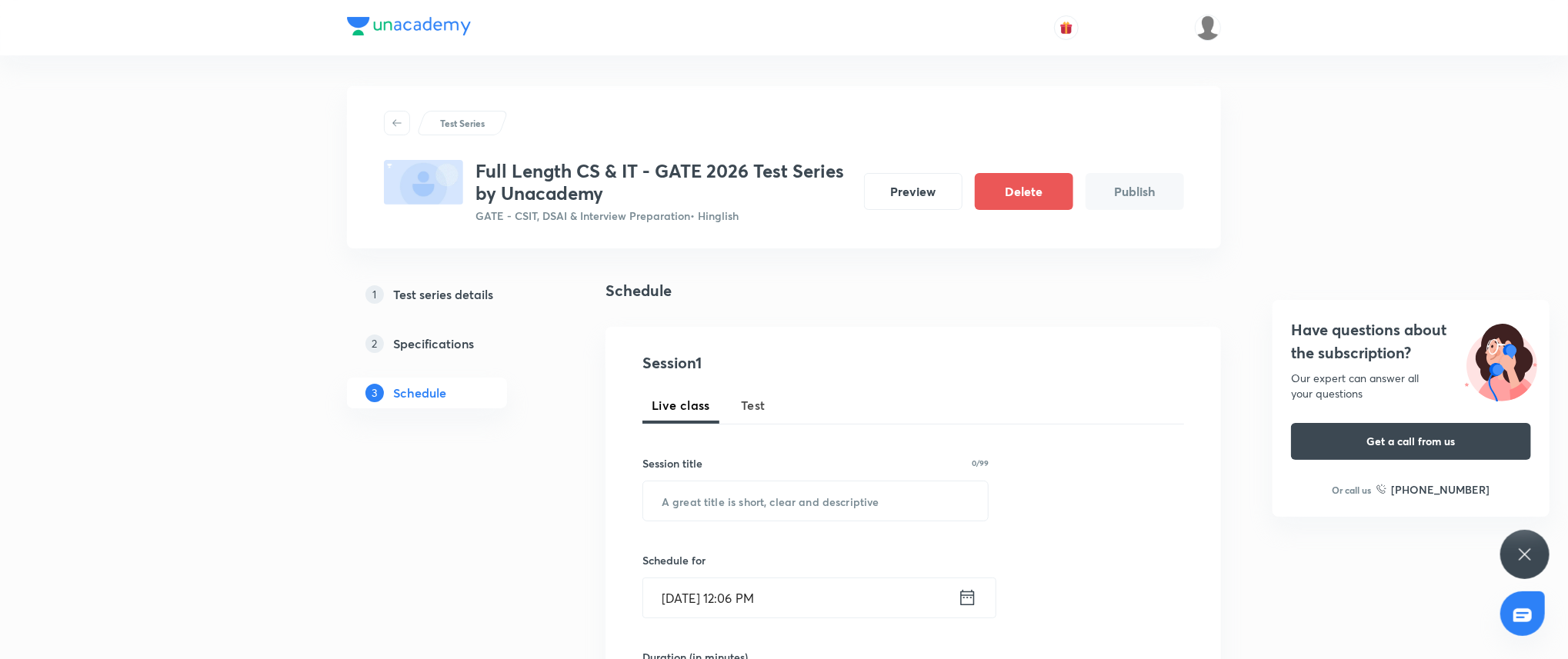
click at [744, 415] on button "Test" at bounding box center [753, 405] width 43 height 37
click at [821, 498] on input "text" at bounding box center [815, 501] width 345 height 39
paste input "Programming & Data Structures Topic Test – 1"
type input "Programming & Data Structures Topic Test – 1"
click at [808, 594] on input "Sep 3, 2025, 12:06 PM" at bounding box center [800, 598] width 314 height 39
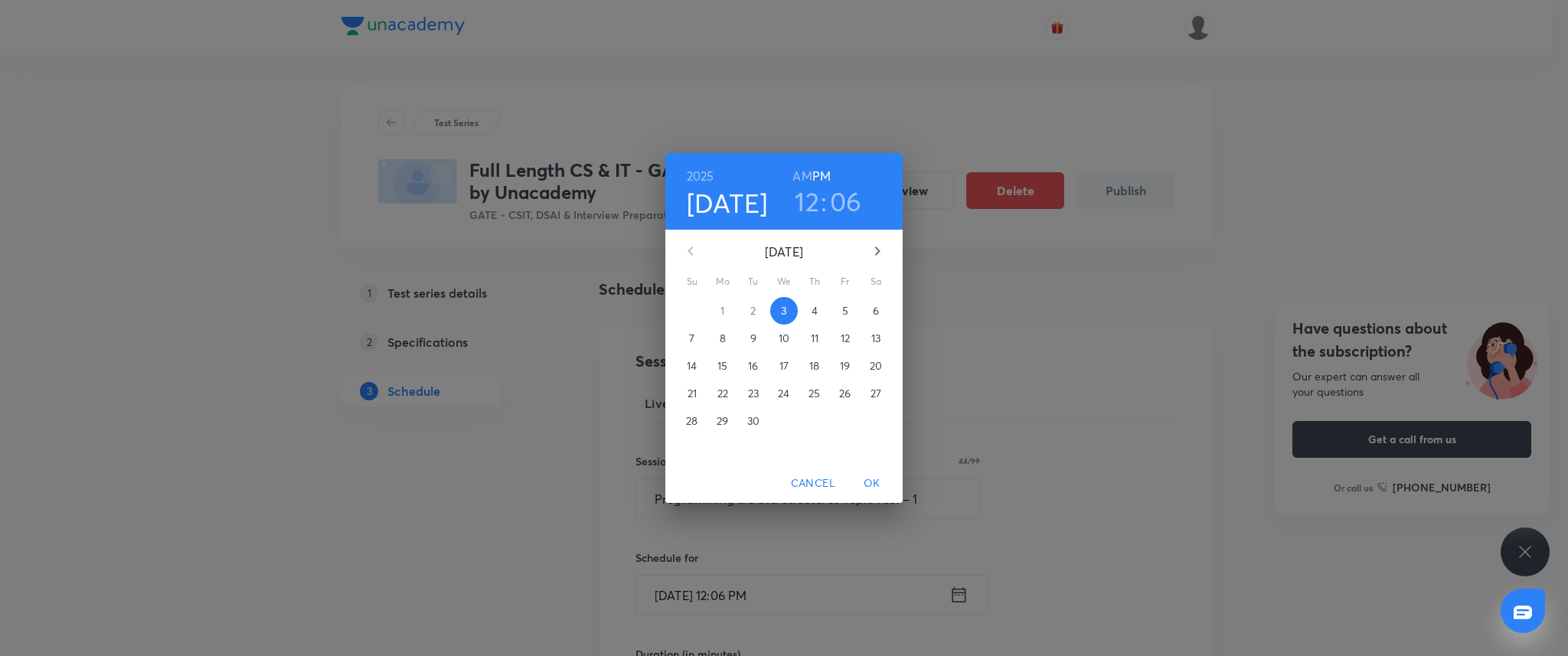
click at [852, 301] on button "5" at bounding box center [845, 310] width 27 height 27
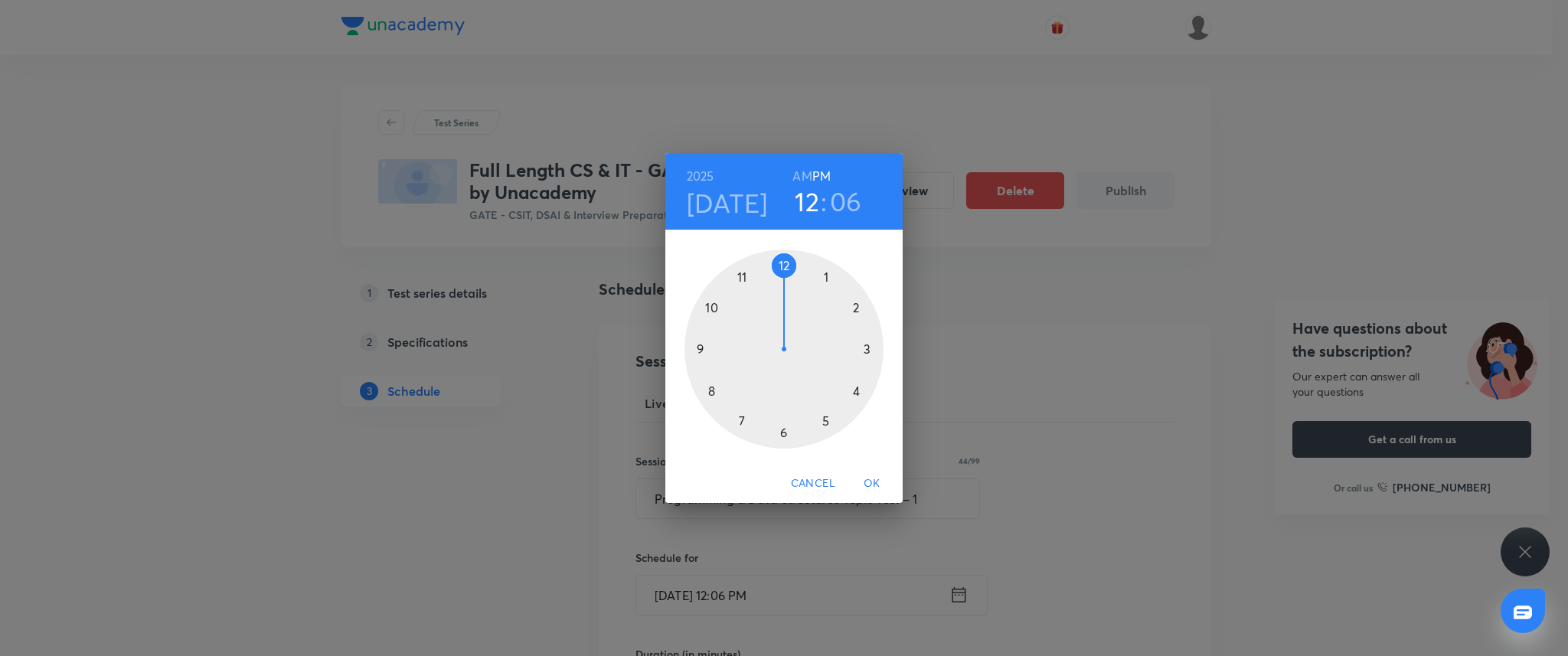
click at [703, 349] on div at bounding box center [784, 349] width 199 height 199
click at [782, 261] on div at bounding box center [784, 349] width 199 height 199
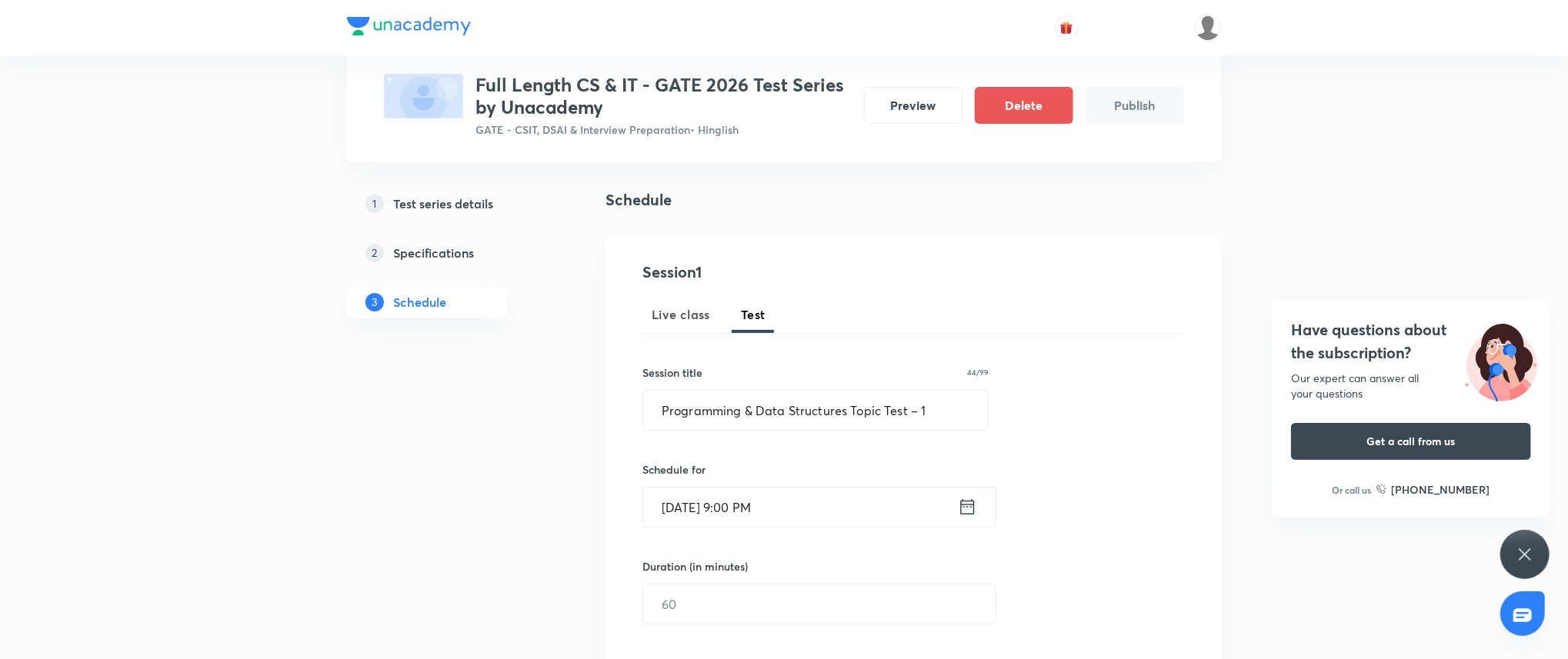
scroll to position [108, 0]
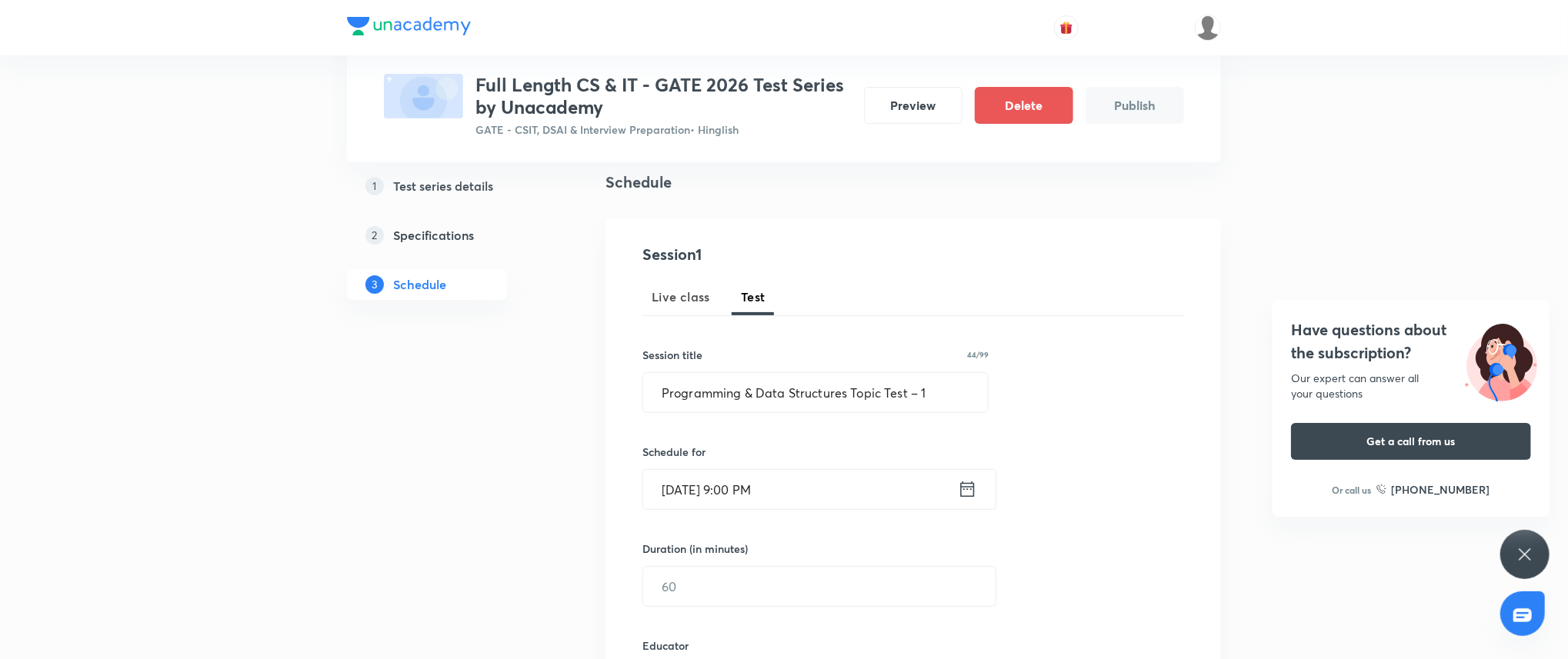
click at [711, 610] on div "Session 1 Live class Test Session title 44/99 Programming & Data Structures Top…" at bounding box center [913, 603] width 542 height 720
click at [722, 585] on input "text" at bounding box center [818, 586] width 352 height 39
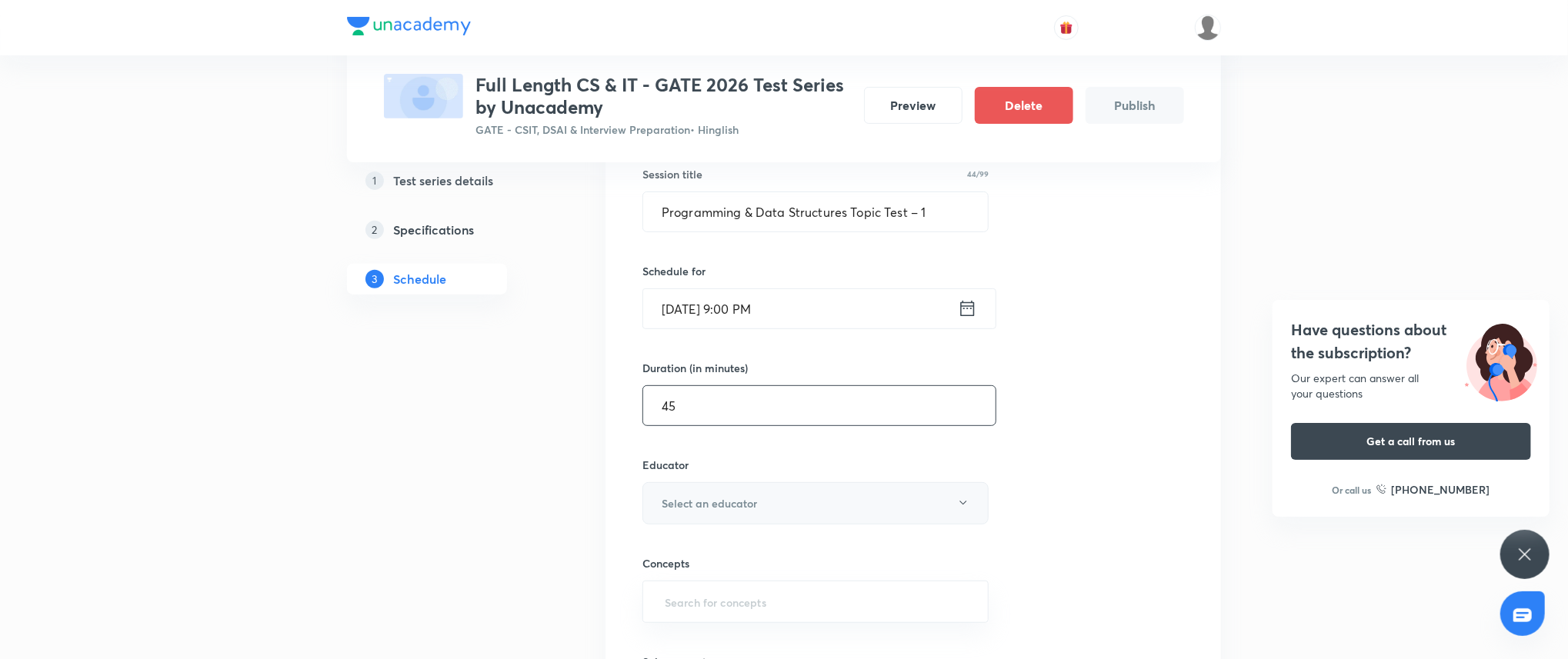
scroll to position [301, 0]
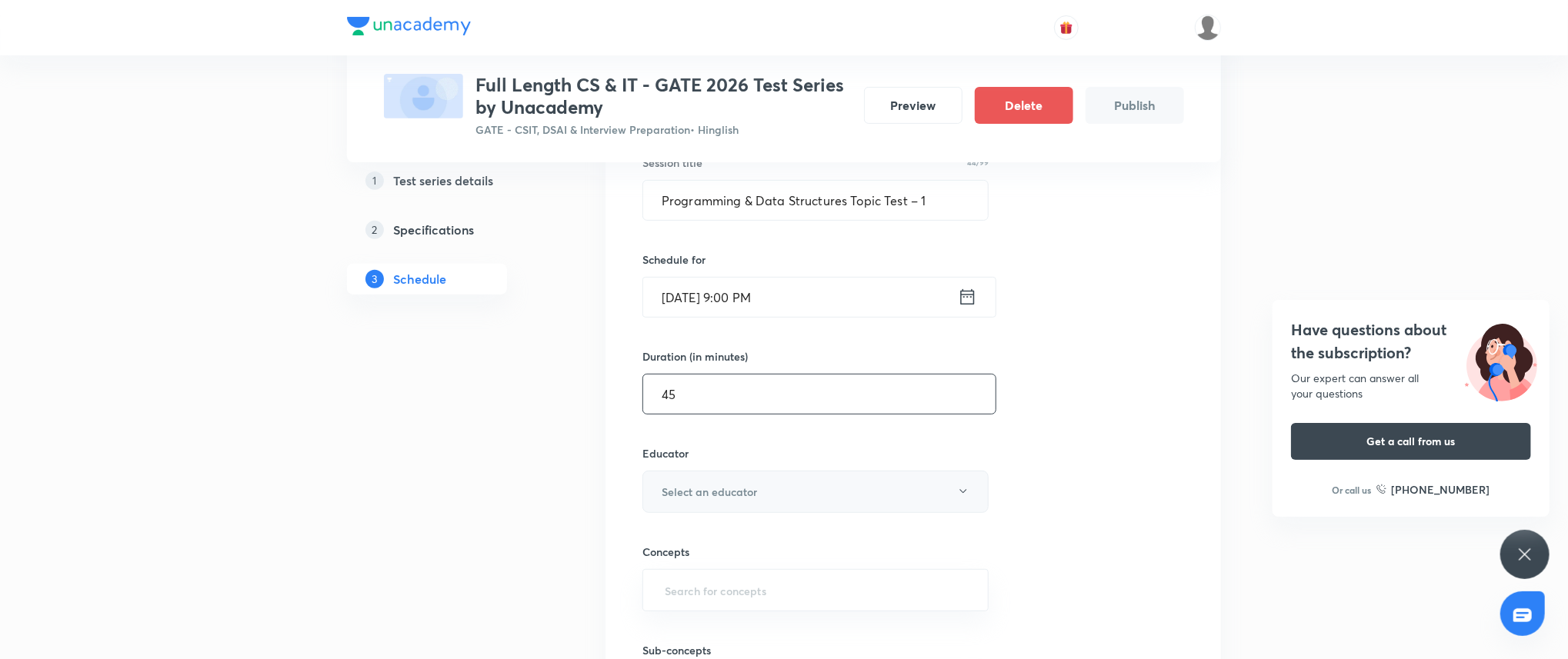
type input "45"
click at [757, 491] on button "Select an educator" at bounding box center [815, 491] width 347 height 42
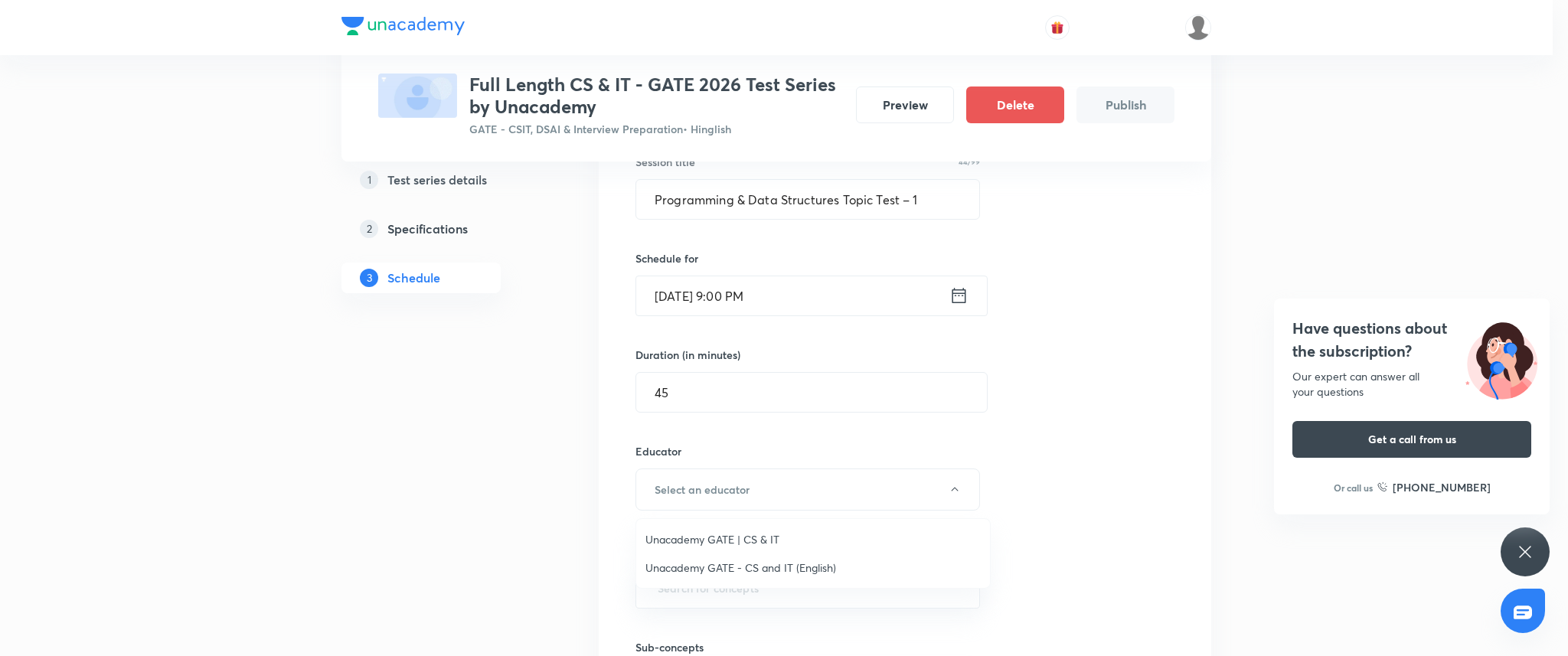
click at [756, 536] on span "Unacademy GATE | CS & IT" at bounding box center [813, 539] width 336 height 16
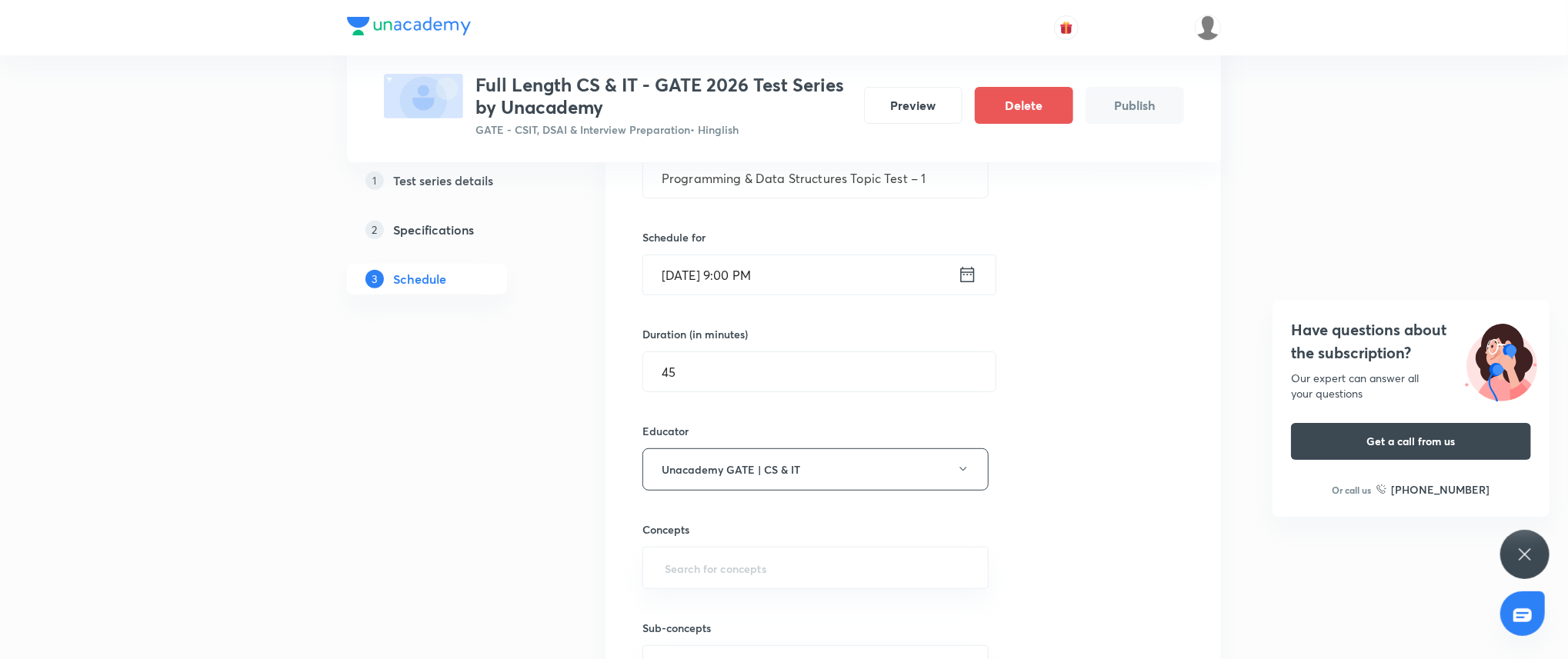
scroll to position [328, 0]
click at [764, 558] on input "text" at bounding box center [815, 563] width 307 height 28
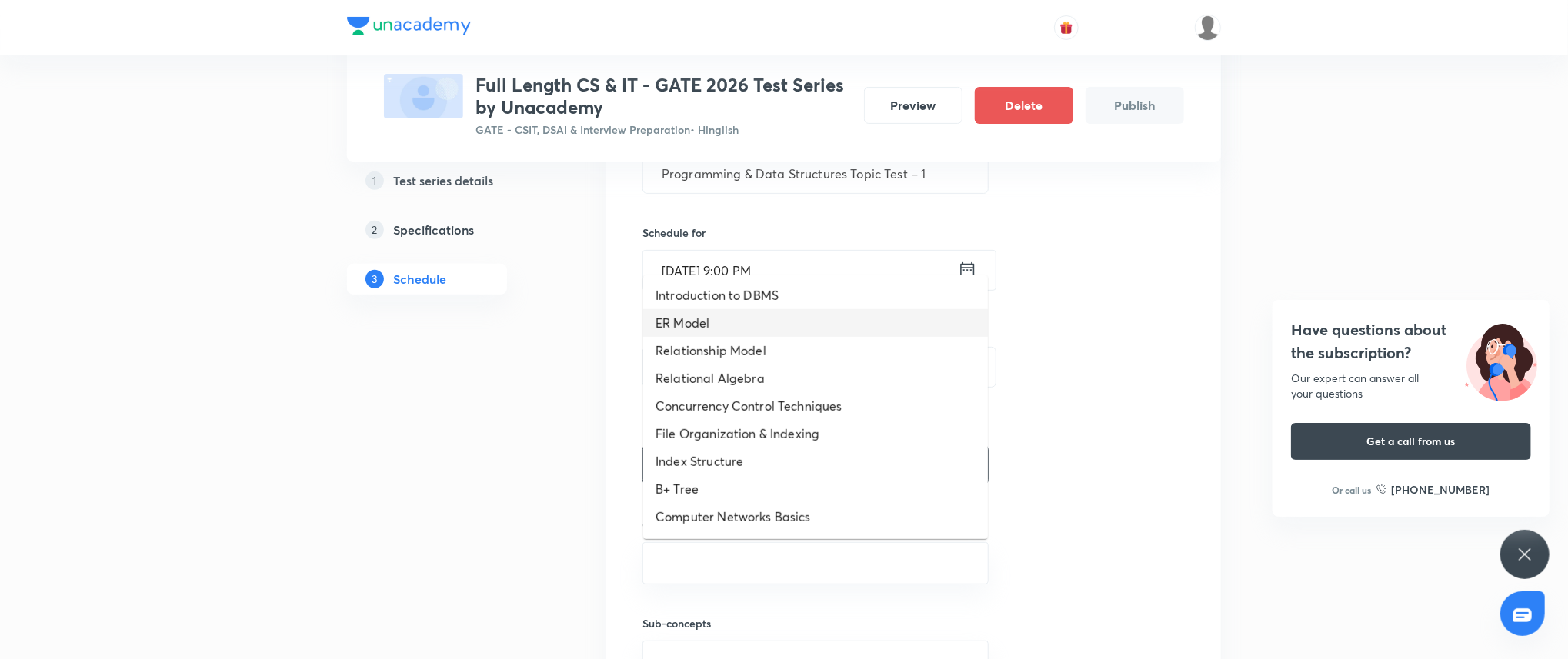
click at [778, 324] on li "ER Model" at bounding box center [815, 322] width 345 height 27
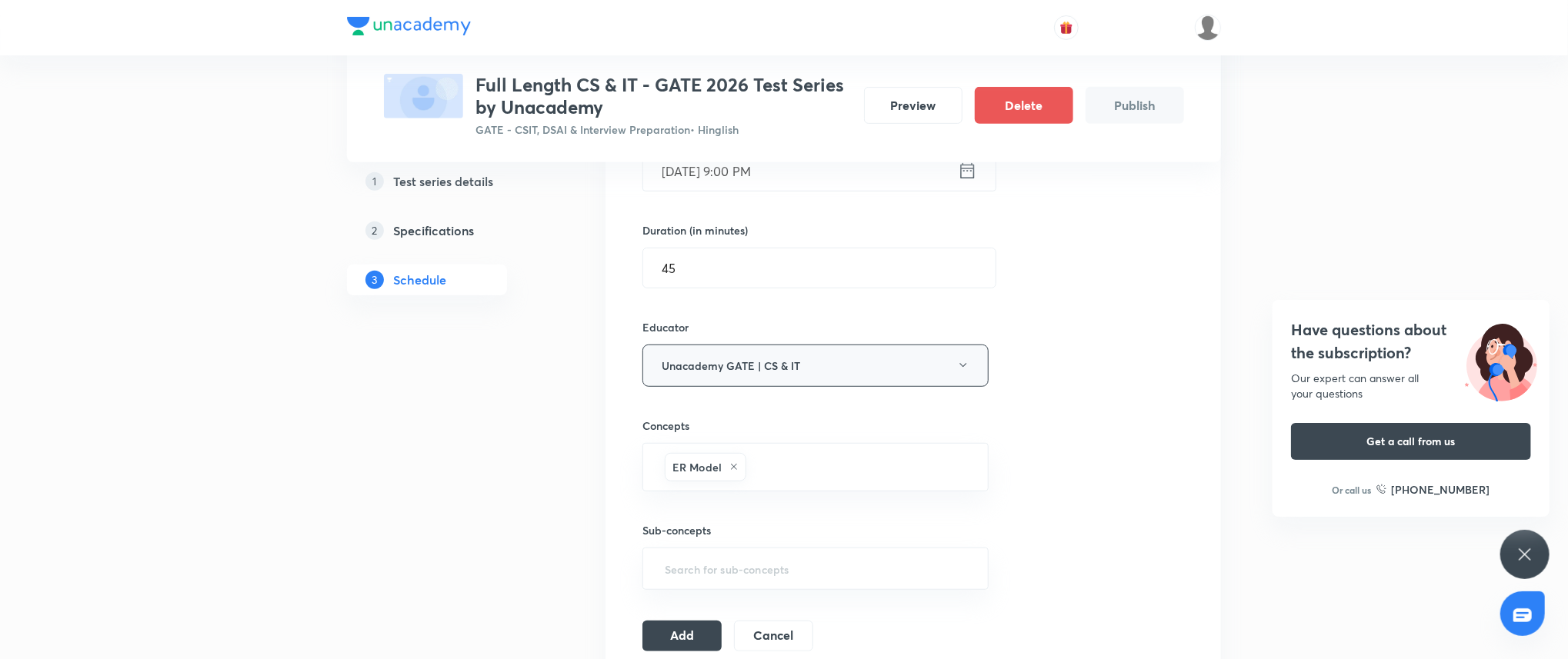
scroll to position [465, 0]
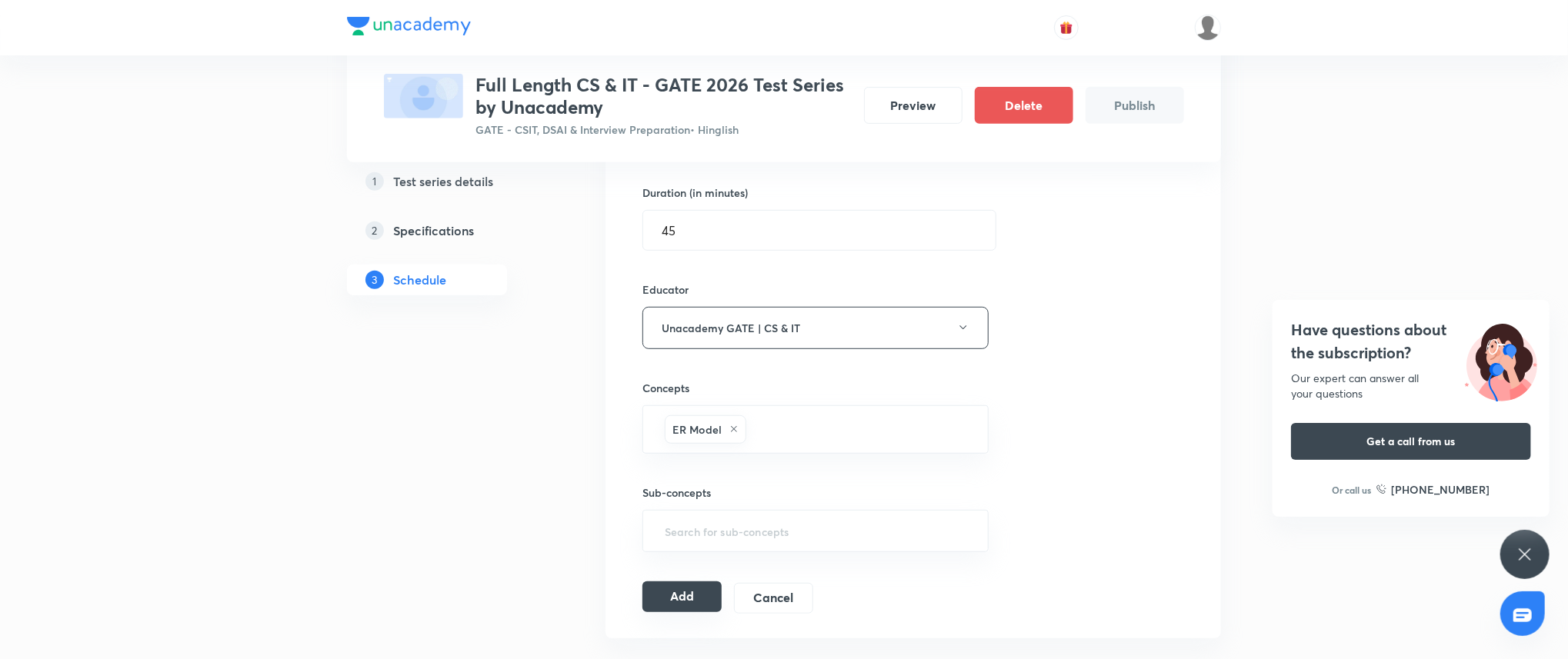
click at [708, 599] on button "Add" at bounding box center [681, 596] width 79 height 31
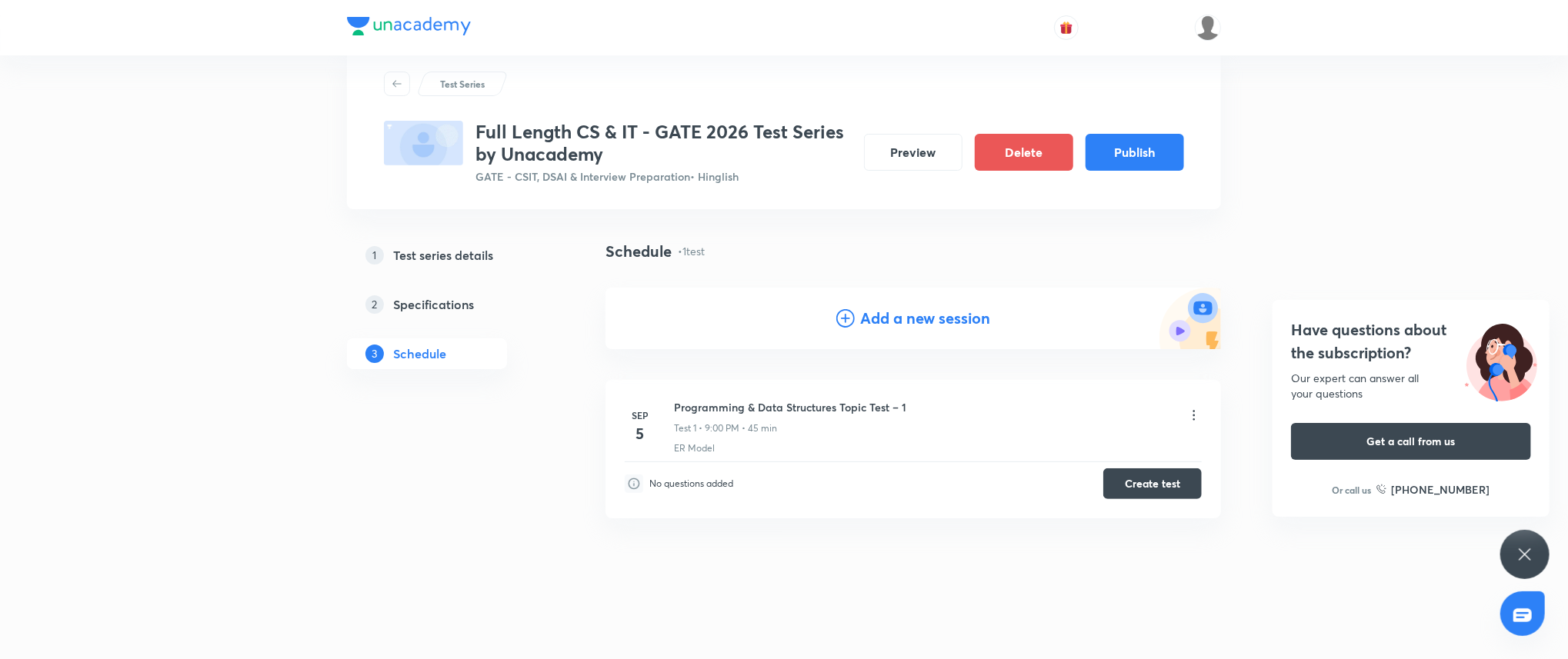
click at [867, 323] on h4 "Add a new session" at bounding box center [926, 317] width 130 height 23
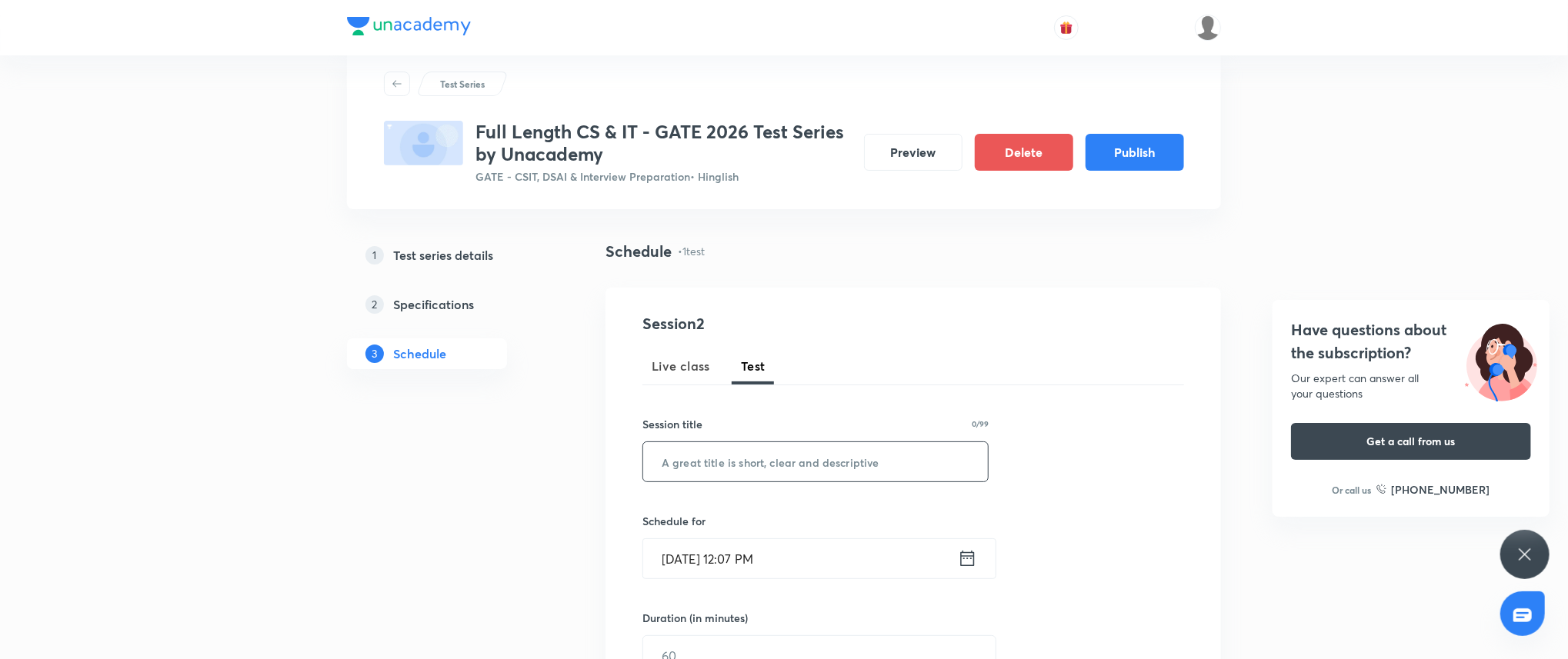
click at [749, 461] on input "text" at bounding box center [815, 462] width 345 height 39
paste input "Programming & Data Structures Topic Test – 2"
type input "Programming & Data Structures Topic Test – 2"
click at [833, 563] on input "Sep 3, 2025, 12:07 PM" at bounding box center [800, 559] width 314 height 39
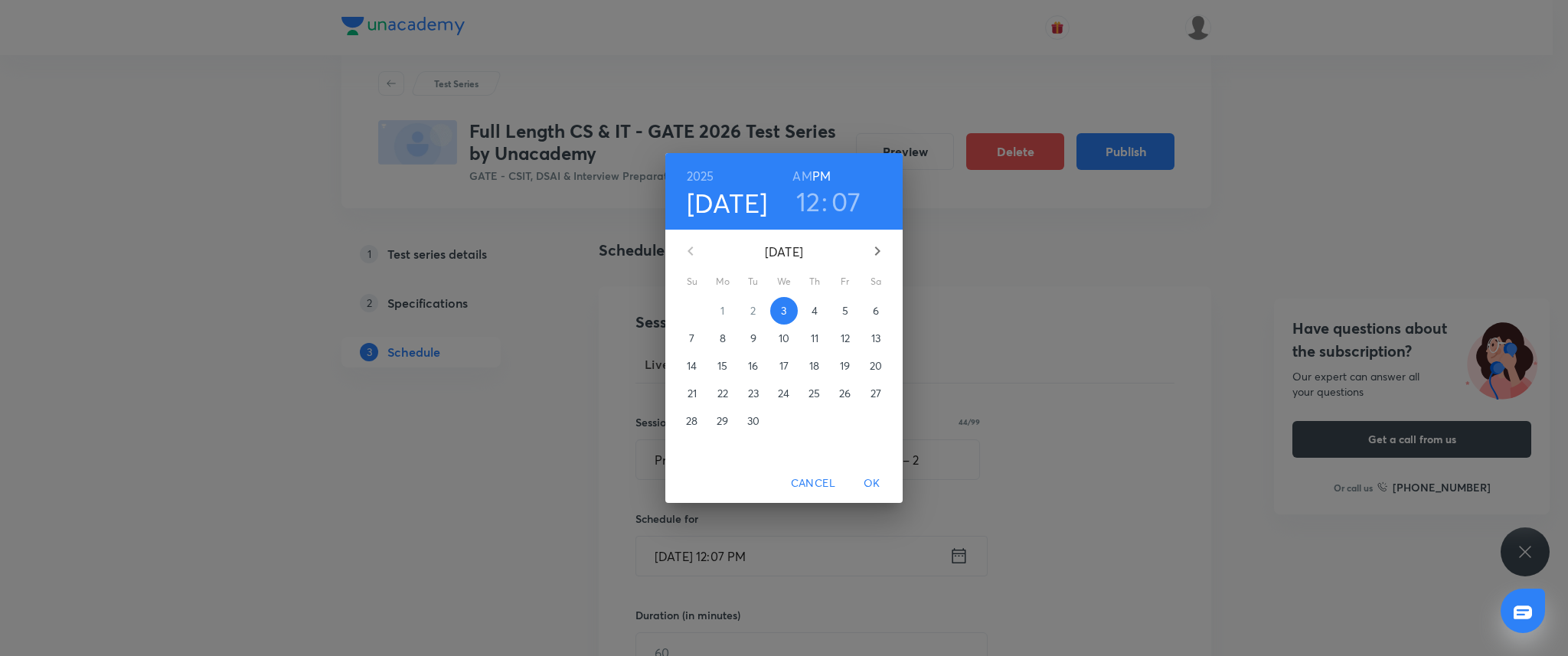
click at [836, 311] on span "5" at bounding box center [845, 311] width 27 height 16
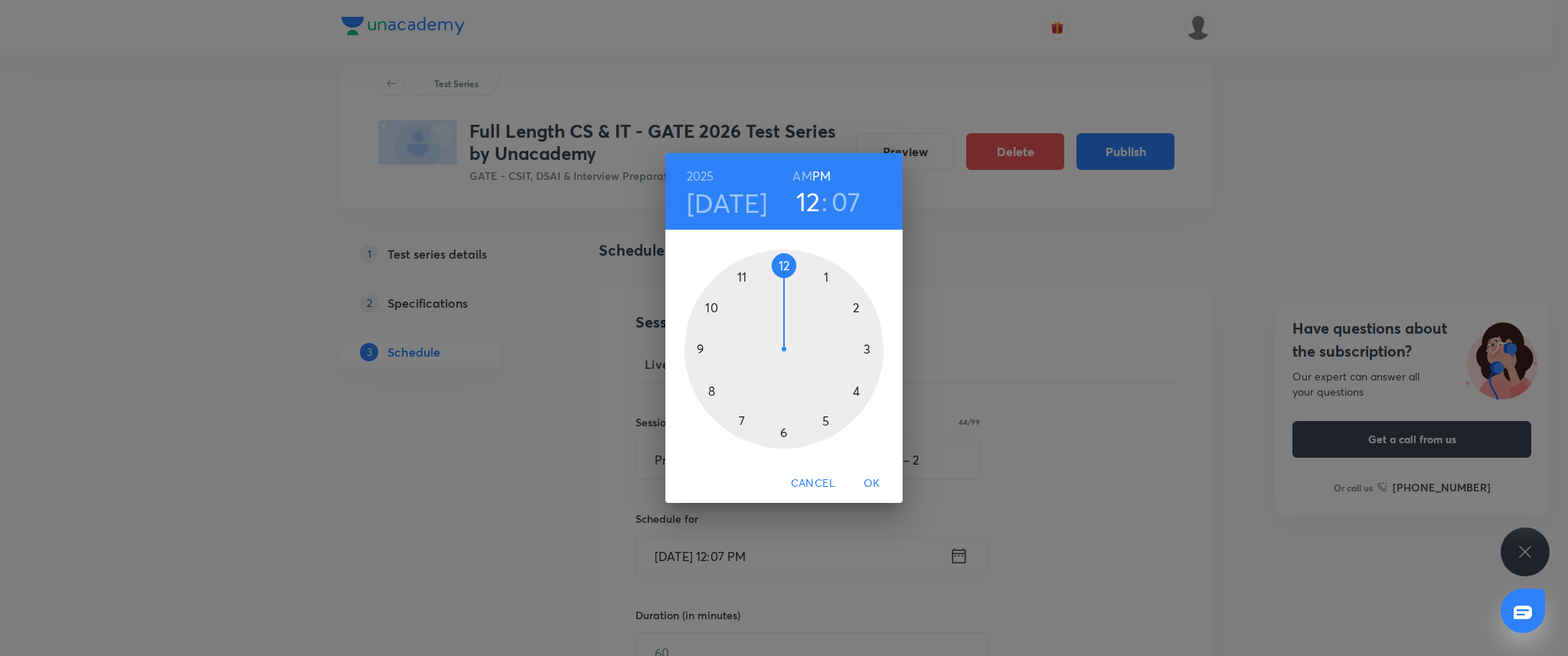
click at [732, 205] on h4 "Sep 5" at bounding box center [727, 202] width 81 height 32
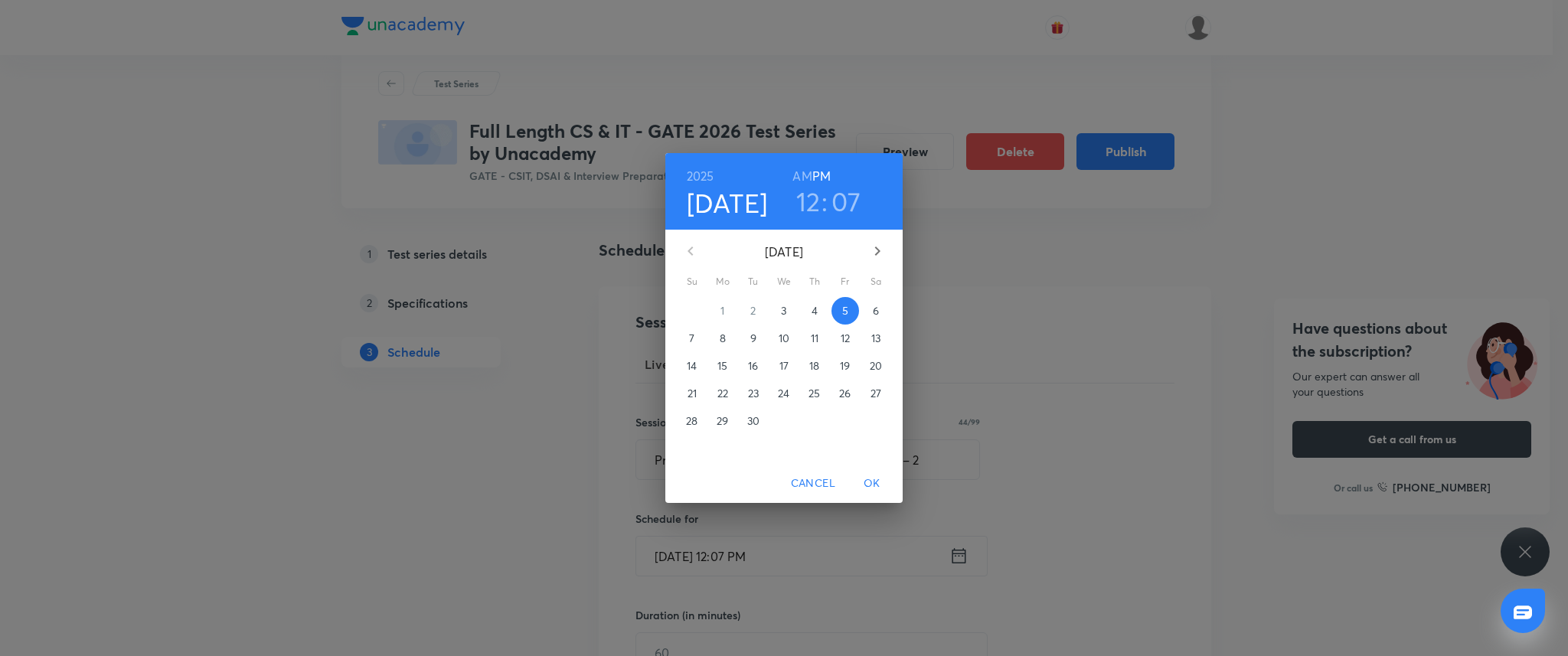
click at [880, 310] on span "6" at bounding box center [876, 311] width 27 height 16
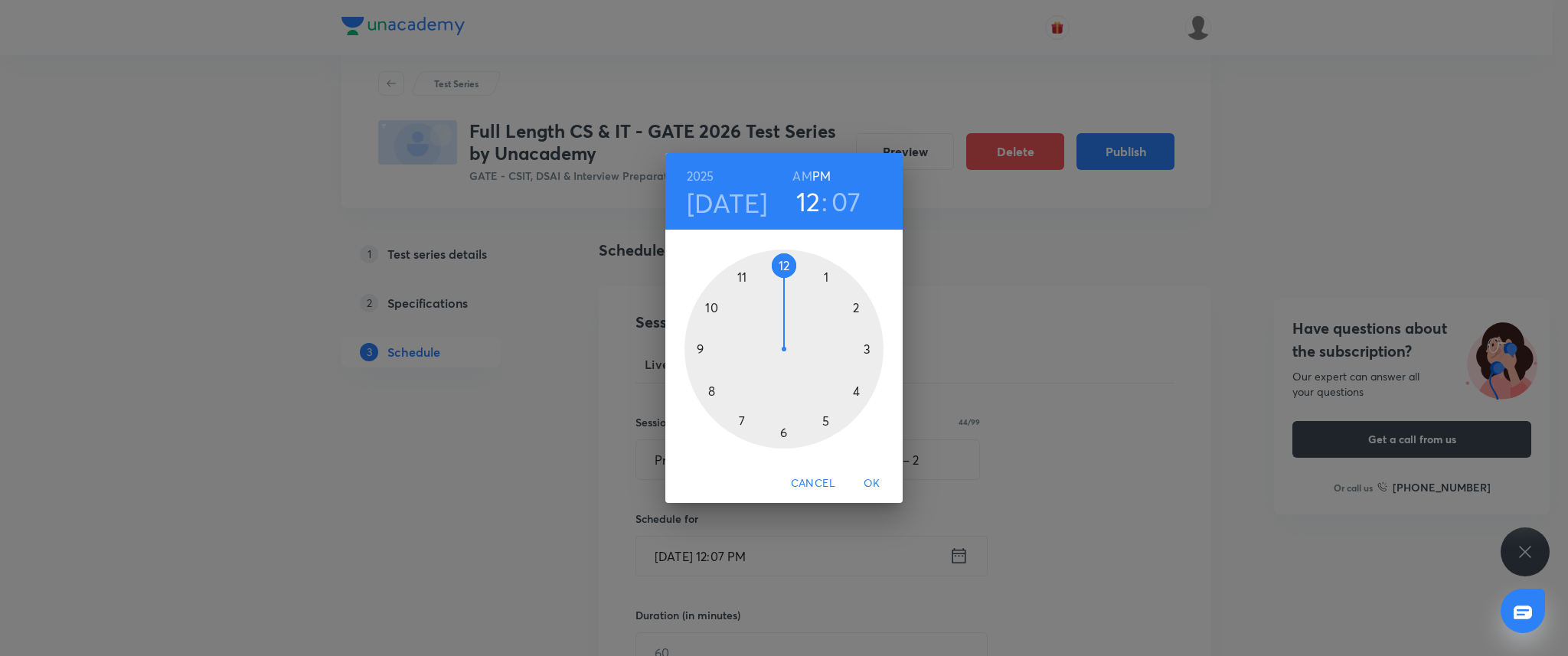
click at [709, 195] on h4 "Sep 6" at bounding box center [727, 202] width 81 height 32
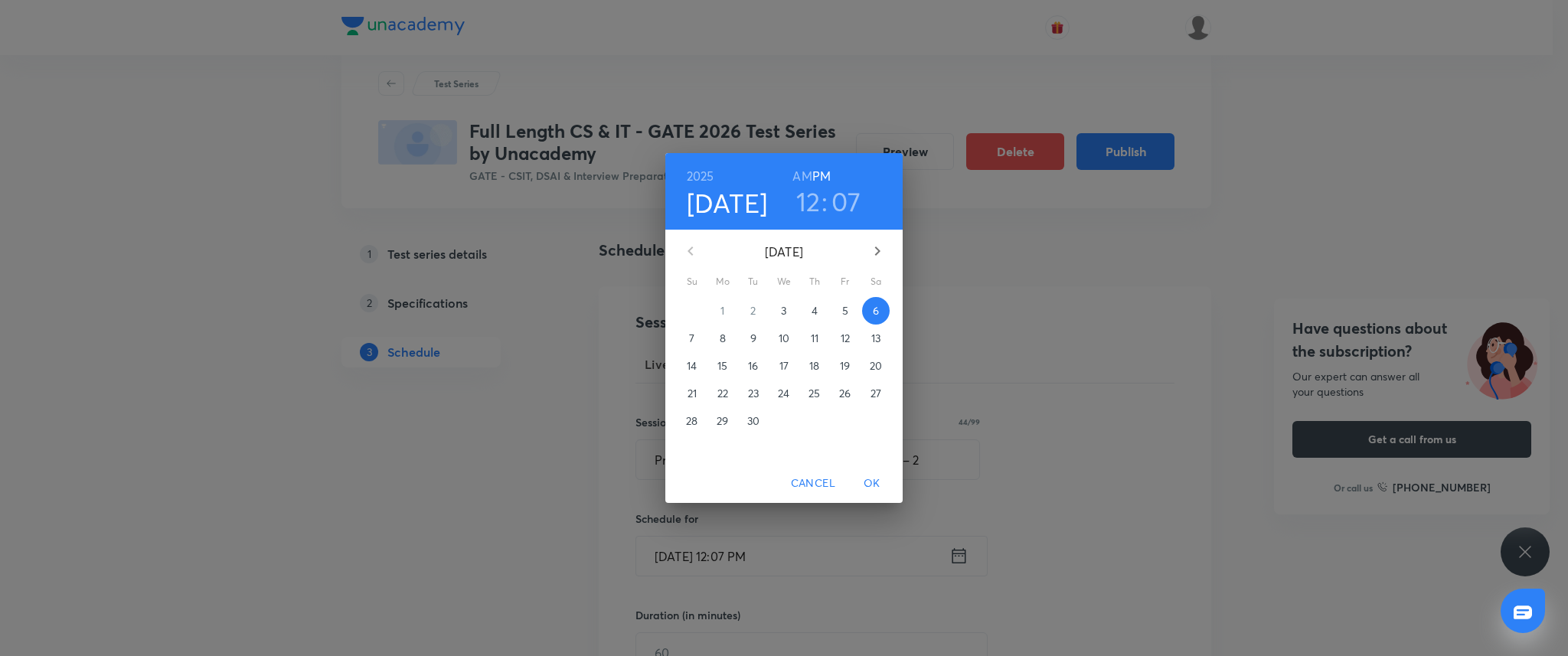
click at [721, 340] on p "8" at bounding box center [723, 339] width 6 height 16
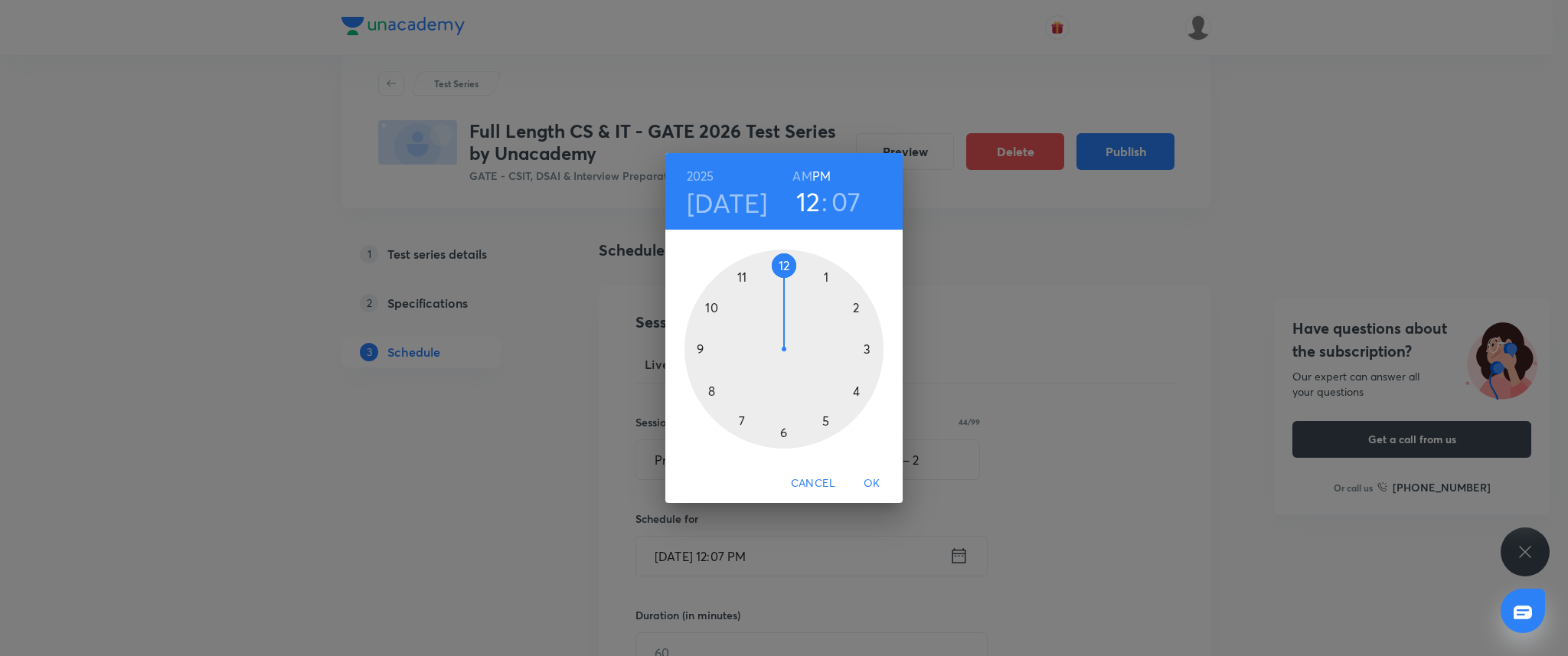
click at [701, 345] on div at bounding box center [784, 349] width 199 height 199
click at [780, 264] on div at bounding box center [784, 349] width 199 height 199
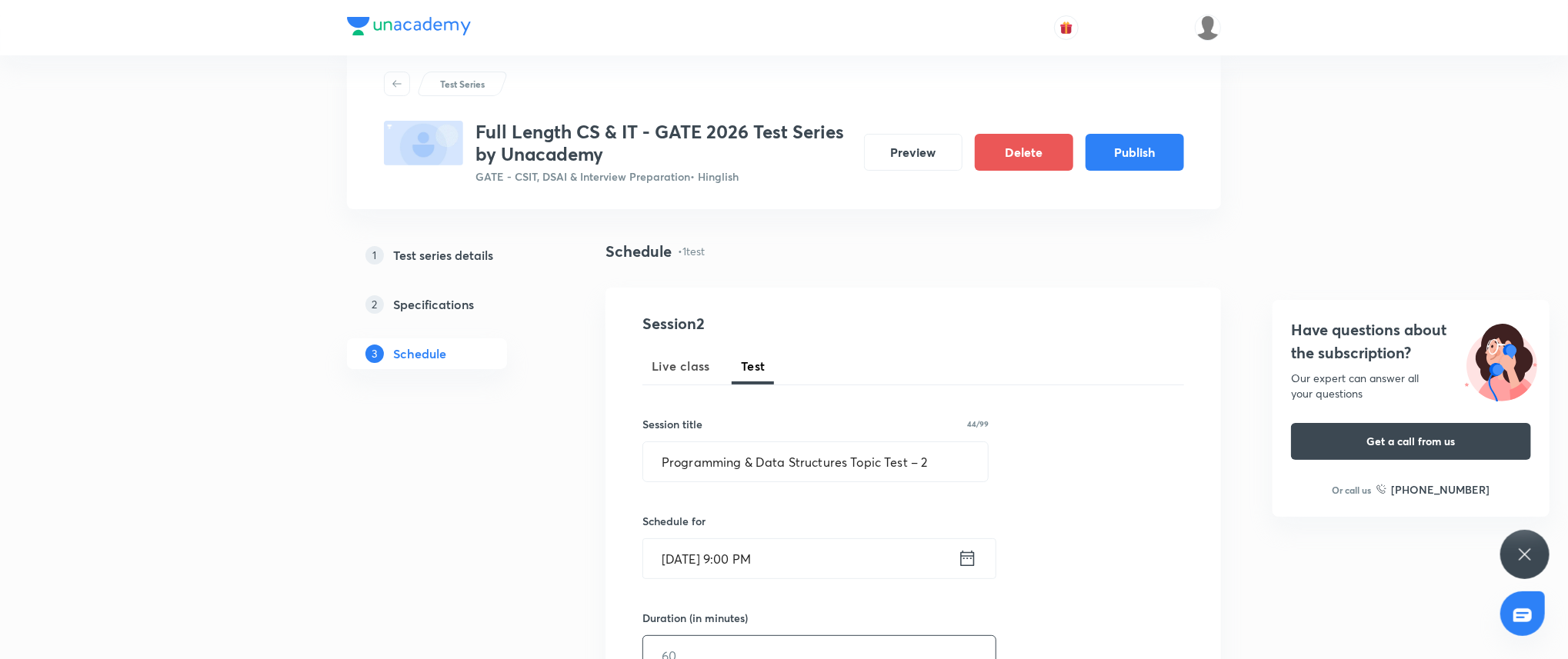
click at [764, 636] on input "text" at bounding box center [818, 655] width 352 height 39
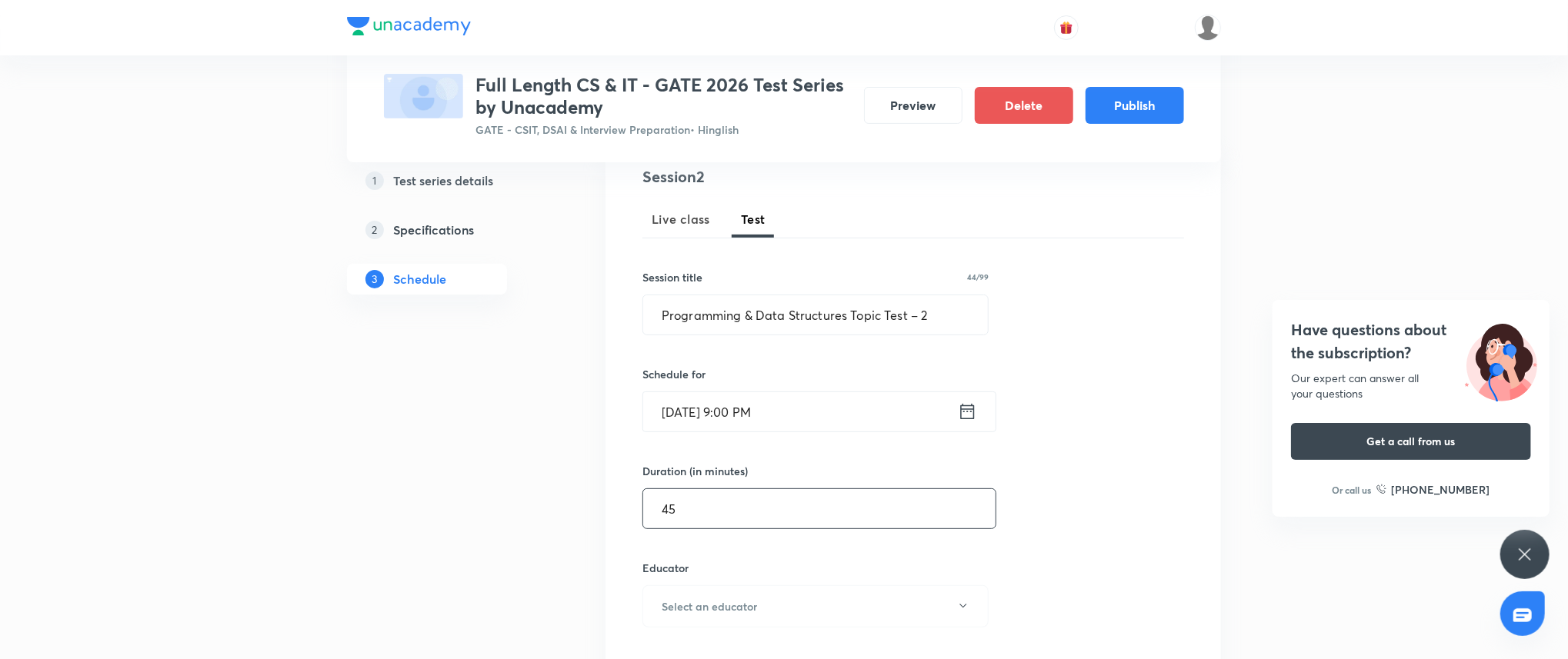
scroll to position [234, 0]
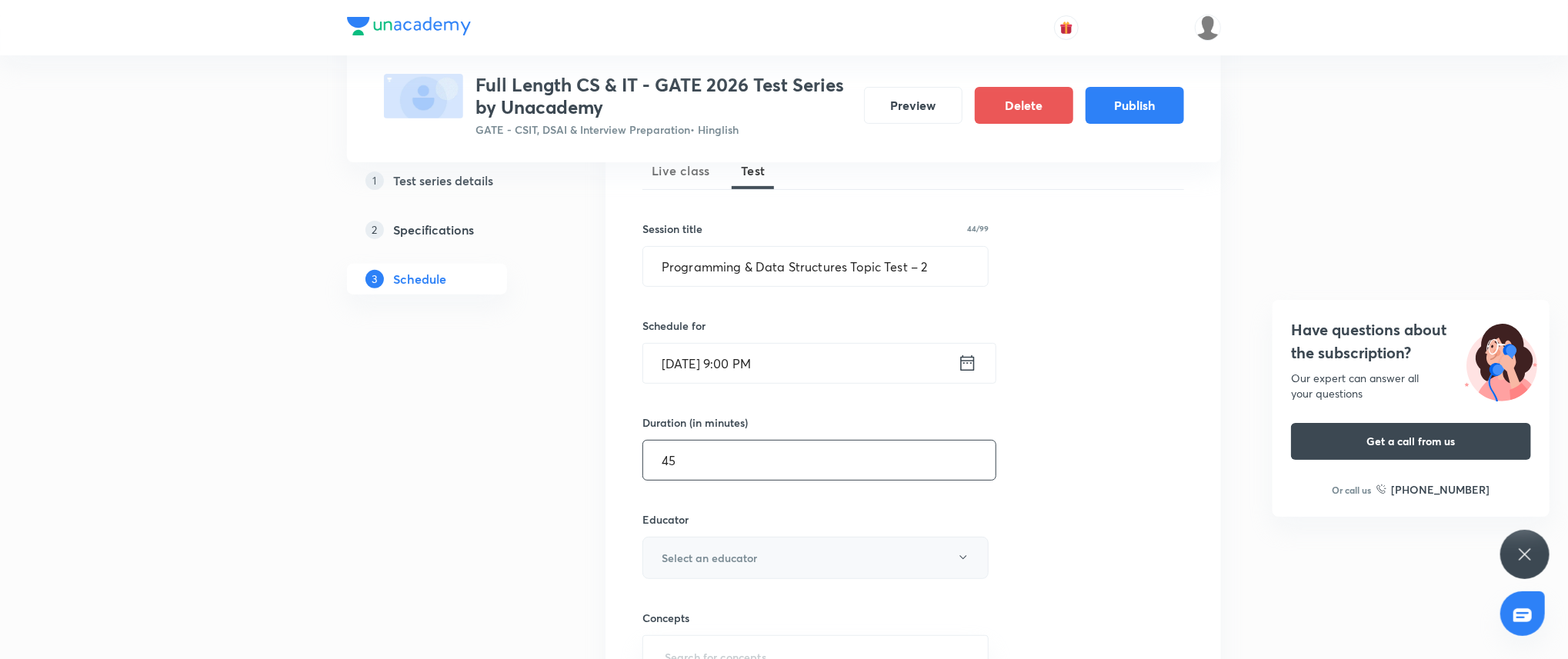
type input "45"
click at [737, 554] on h6 "Select an educator" at bounding box center [710, 558] width 96 height 16
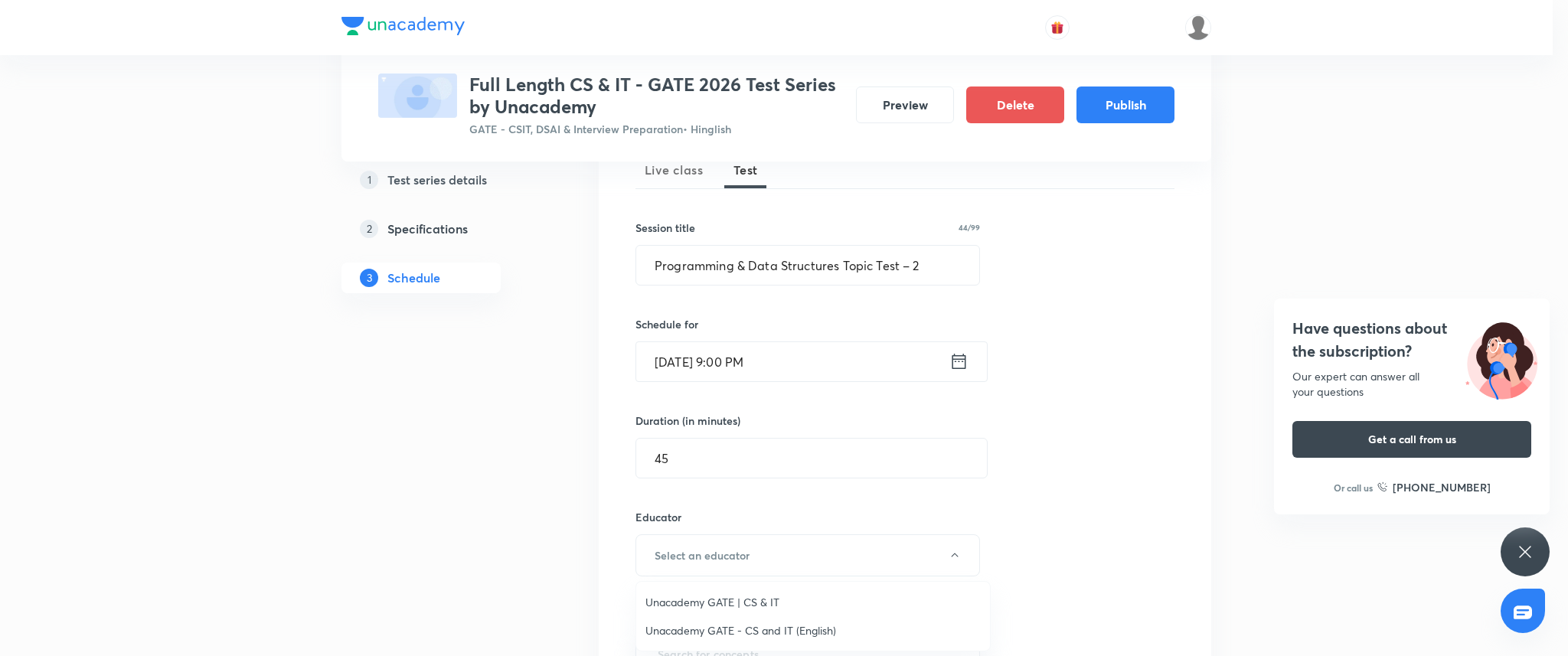
click at [734, 626] on span "Unacademy GATE - CS and IT (English)" at bounding box center [813, 630] width 336 height 16
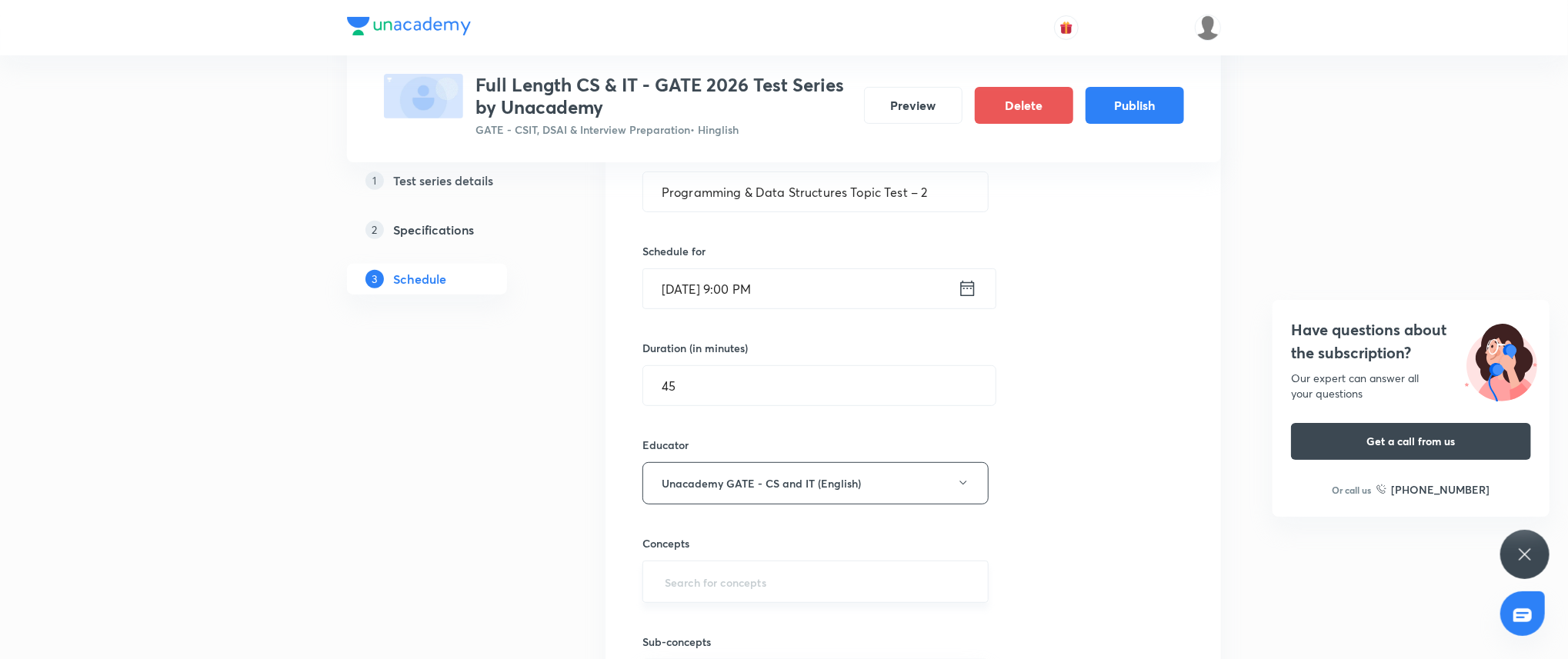
click at [750, 603] on body "Test Series Full Length CS & IT - GATE 2026 Test Series by Unacademy GATE - CSI…" at bounding box center [784, 395] width 1568 height 1407
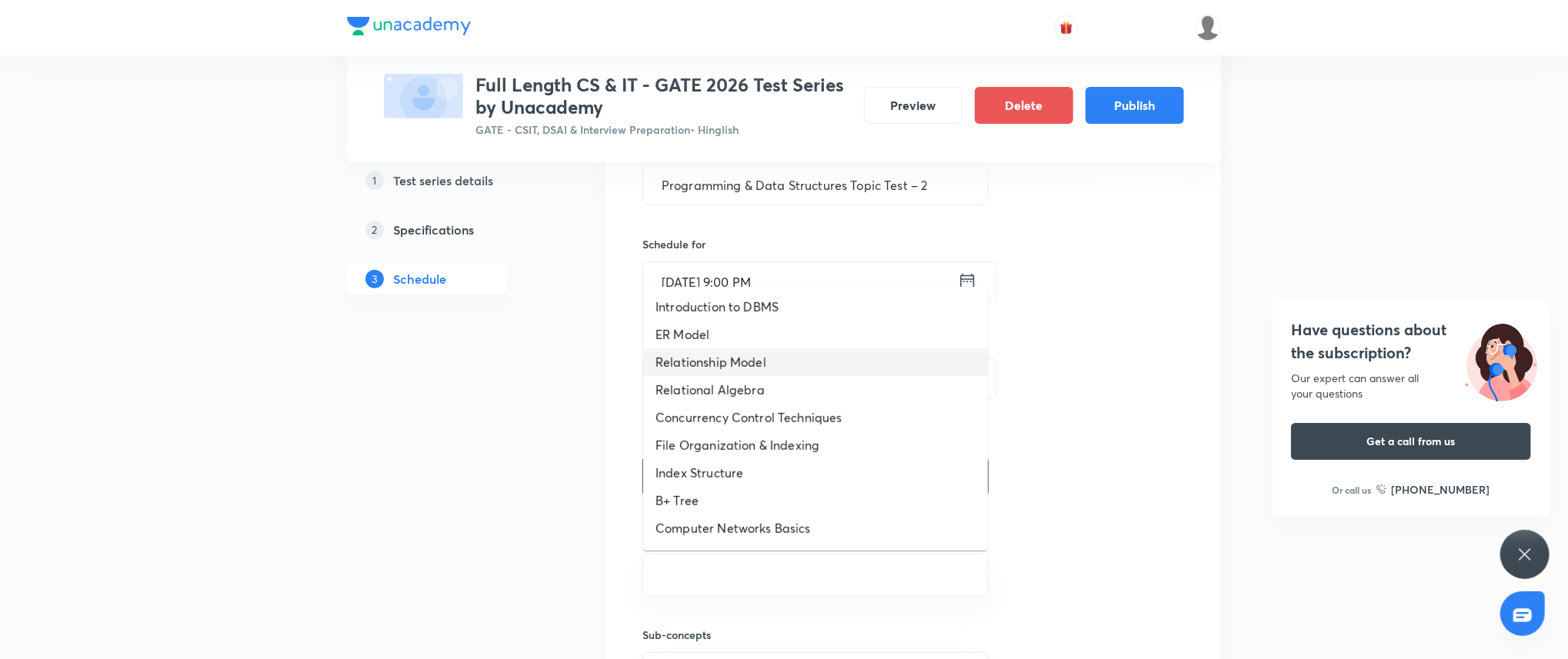
click at [758, 374] on li "Relationship Model" at bounding box center [815, 361] width 345 height 27
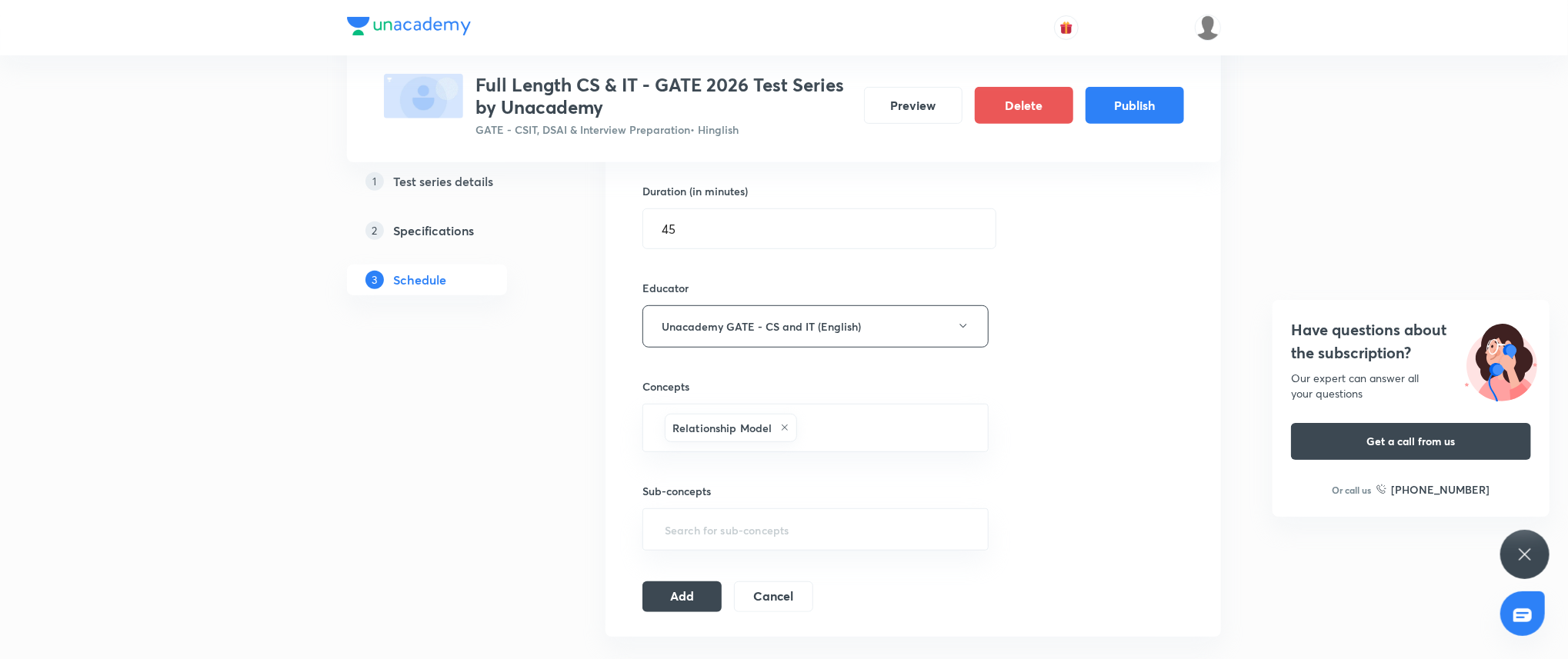
scroll to position [480, 0]
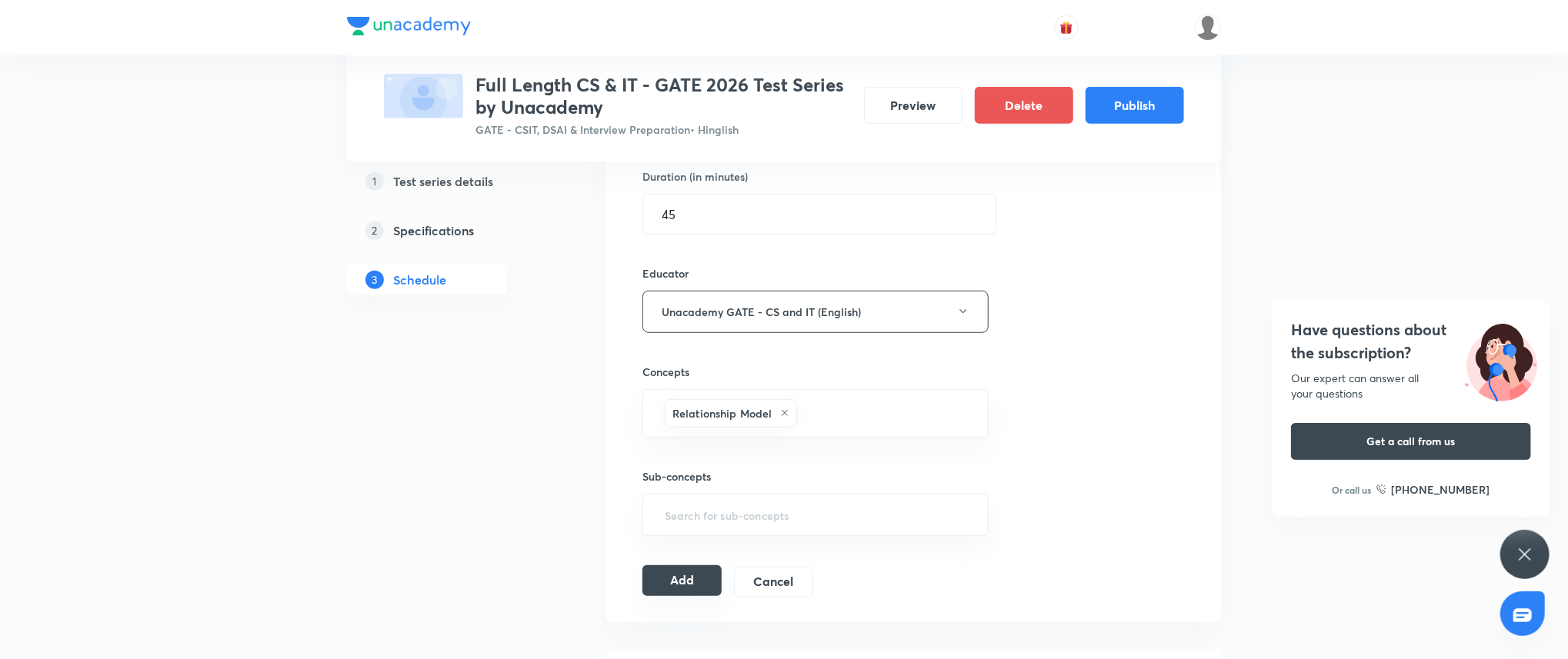
click at [699, 588] on button "Add" at bounding box center [681, 580] width 79 height 31
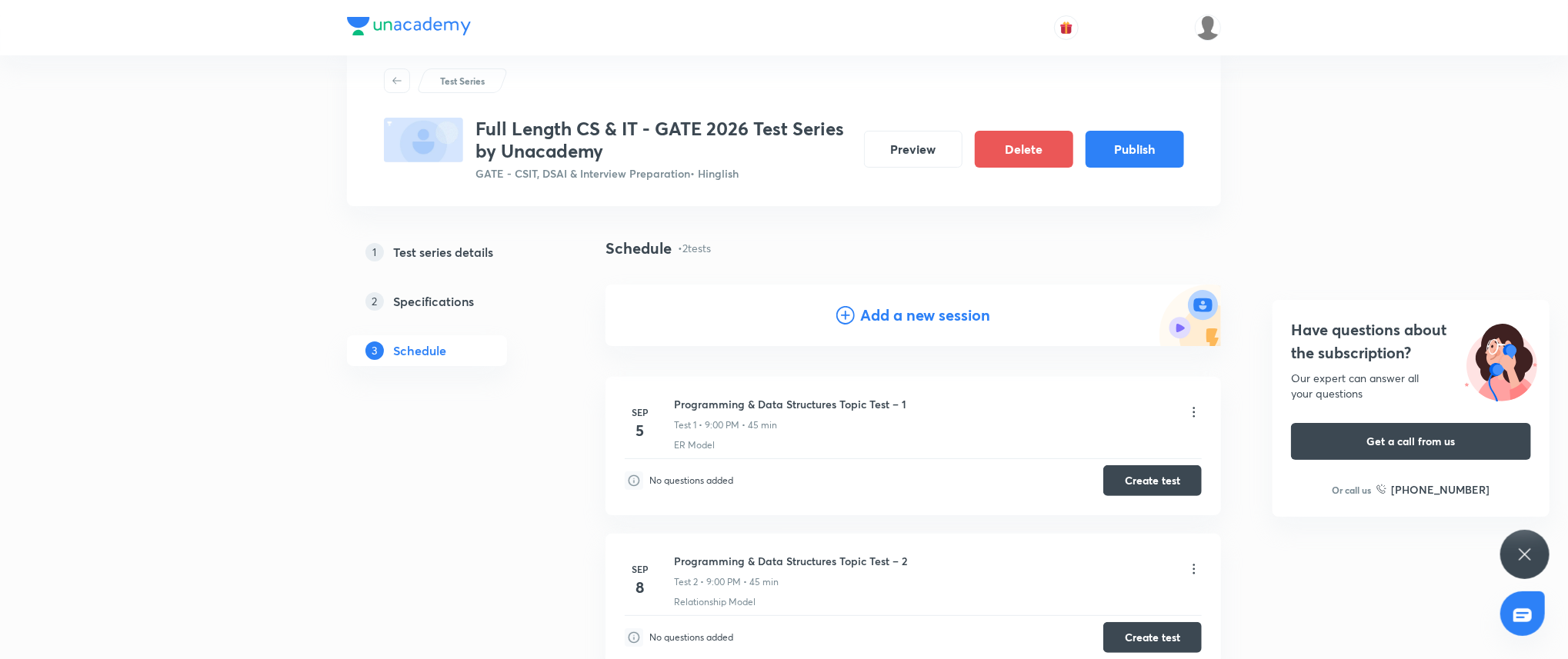
click at [909, 324] on h4 "Add a new session" at bounding box center [926, 315] width 130 height 23
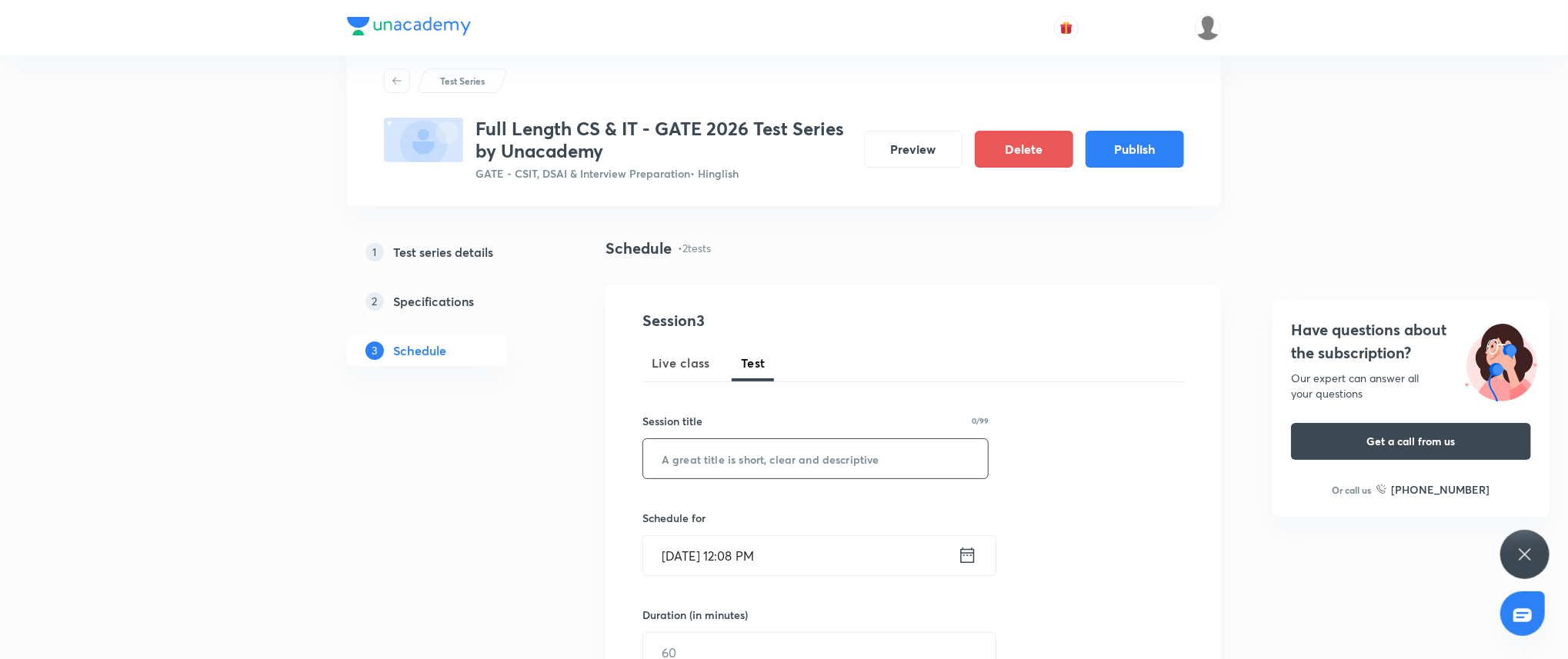
click at [782, 454] on input "text" at bounding box center [815, 458] width 345 height 39
paste input "Programming & Data Structures Topic Test – 3"
type input "Programming & Data Structures Topic Test – 3"
click at [802, 541] on input "Sep 3, 2025, 12:08 PM" at bounding box center [800, 556] width 314 height 39
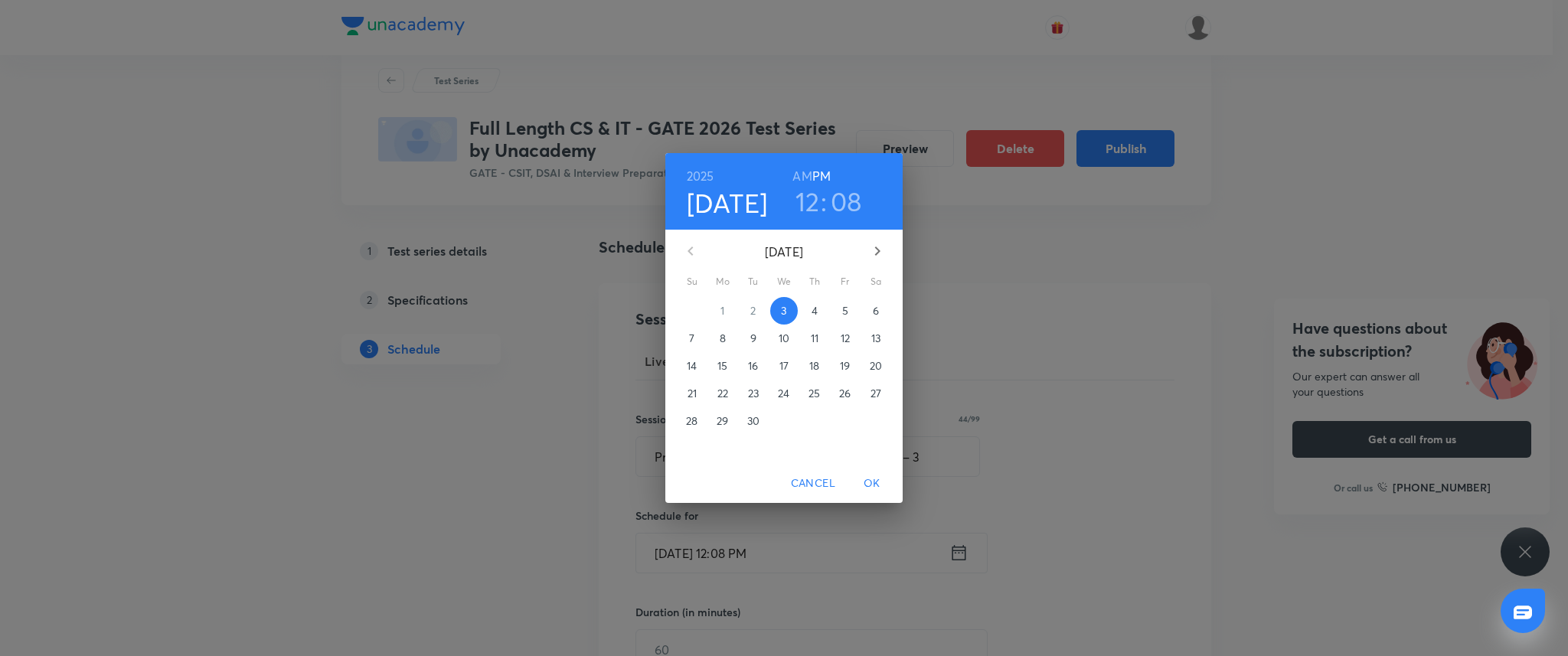
click at [852, 342] on span "12" at bounding box center [845, 339] width 27 height 16
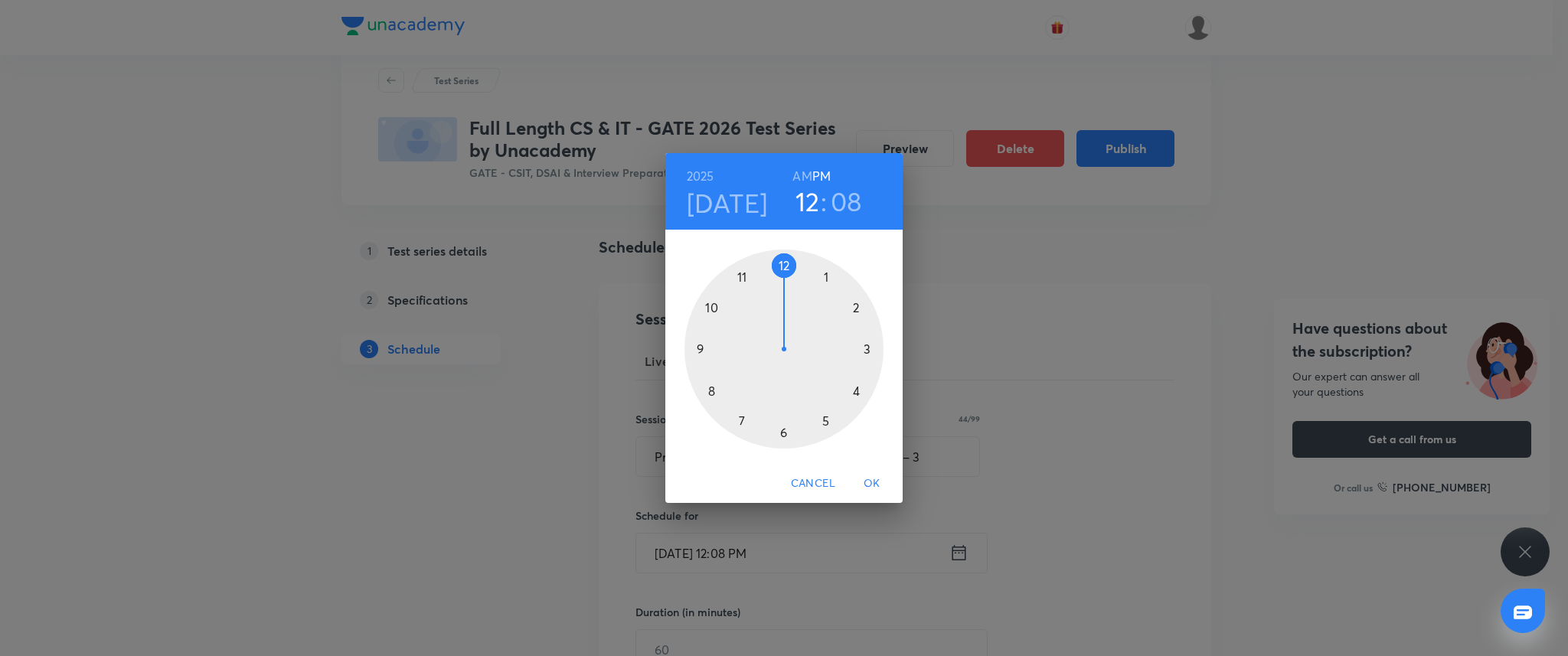
click at [702, 349] on div at bounding box center [784, 349] width 199 height 199
click at [784, 264] on div at bounding box center [784, 349] width 199 height 199
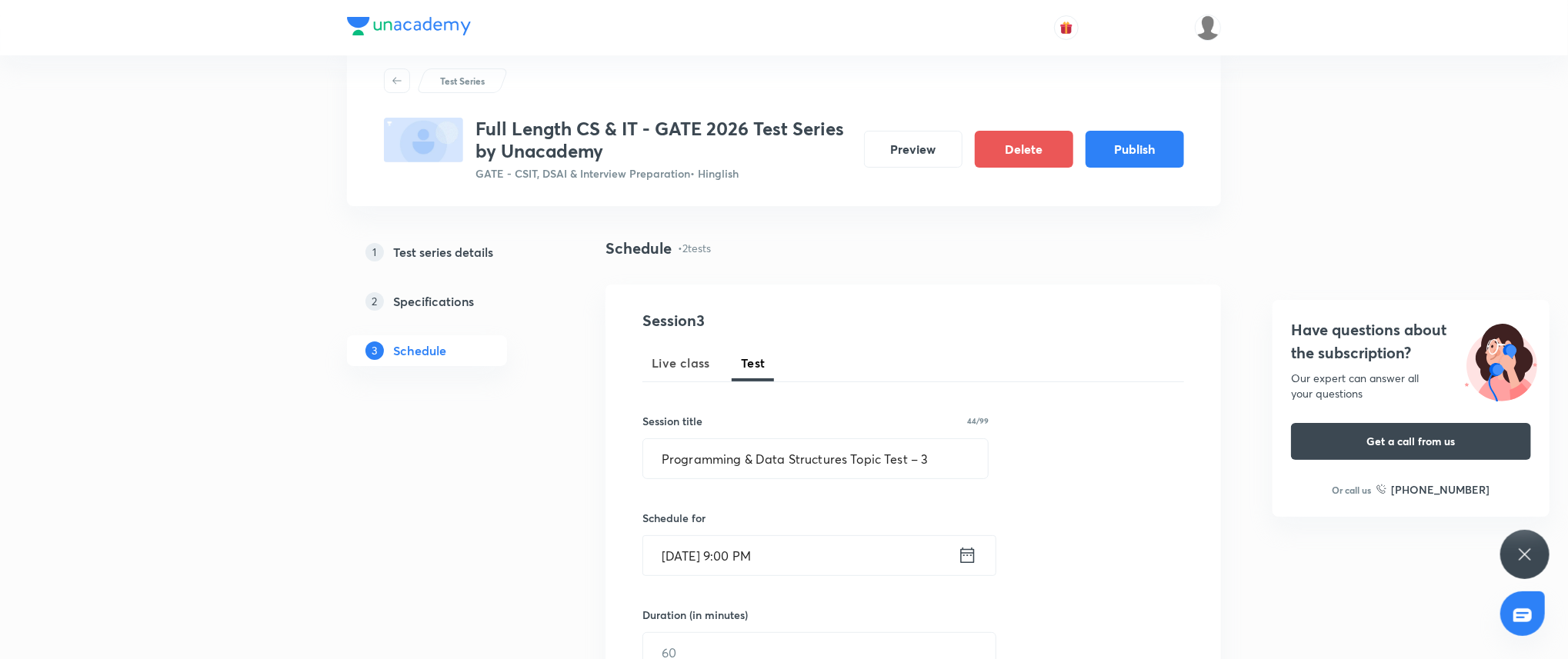
click at [795, 627] on div "Duration (in minutes) ​" at bounding box center [782, 639] width 281 height 66
click at [793, 641] on input "text" at bounding box center [818, 652] width 352 height 39
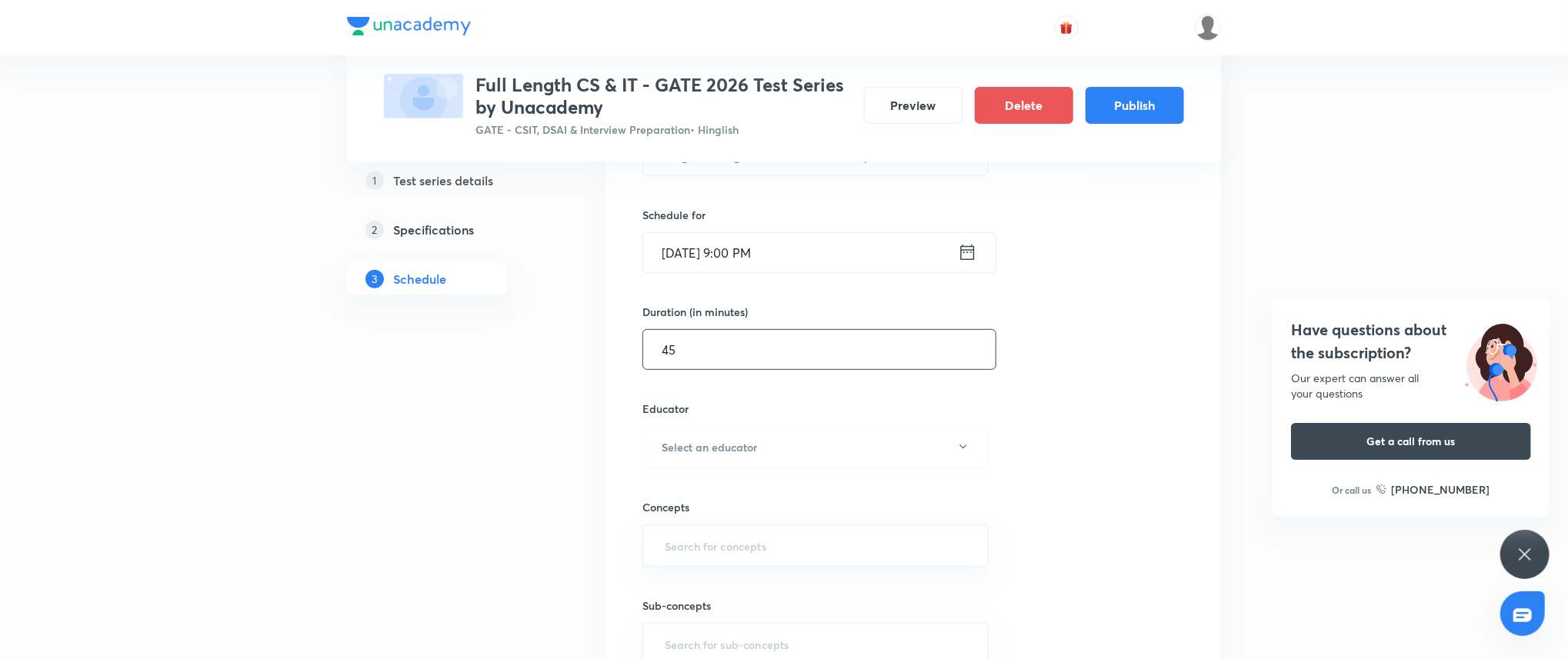
scroll to position [398, 0]
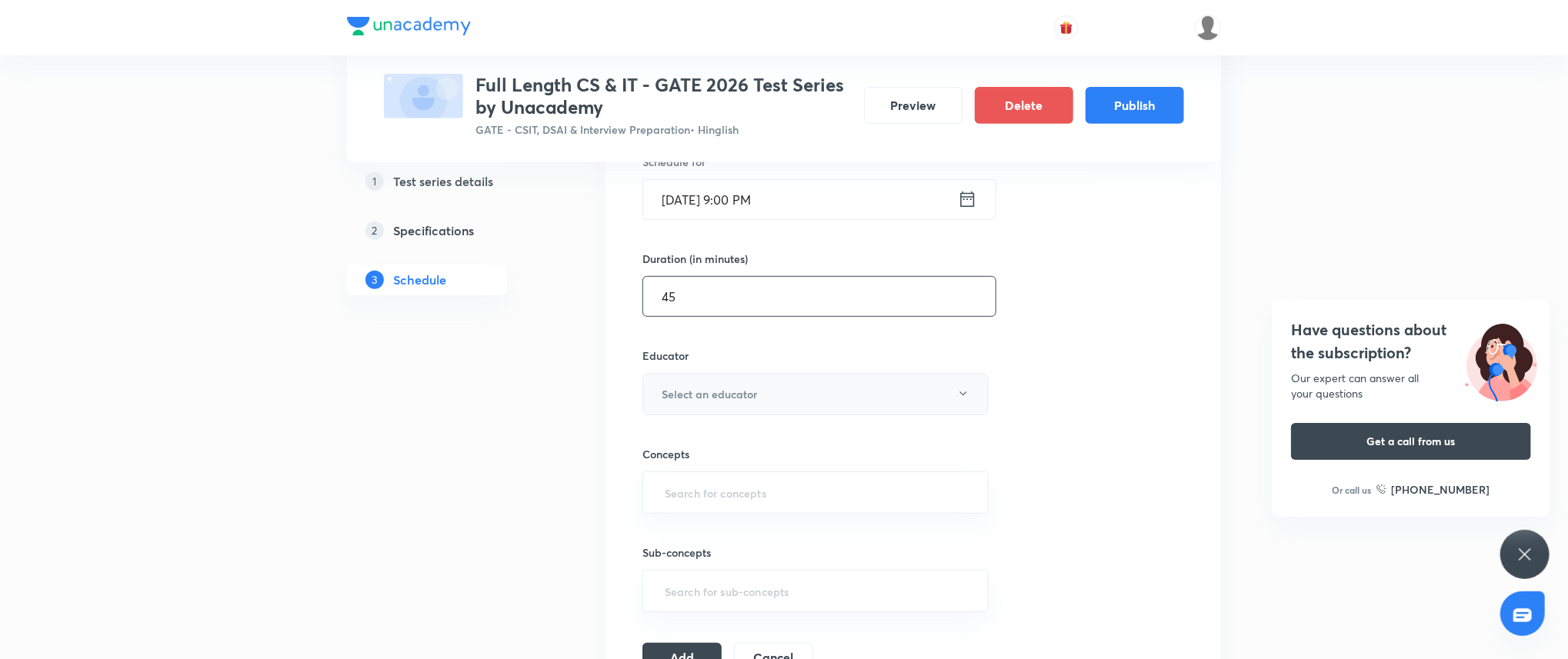
type input "45"
click at [788, 395] on button "Select an educator" at bounding box center [815, 394] width 347 height 42
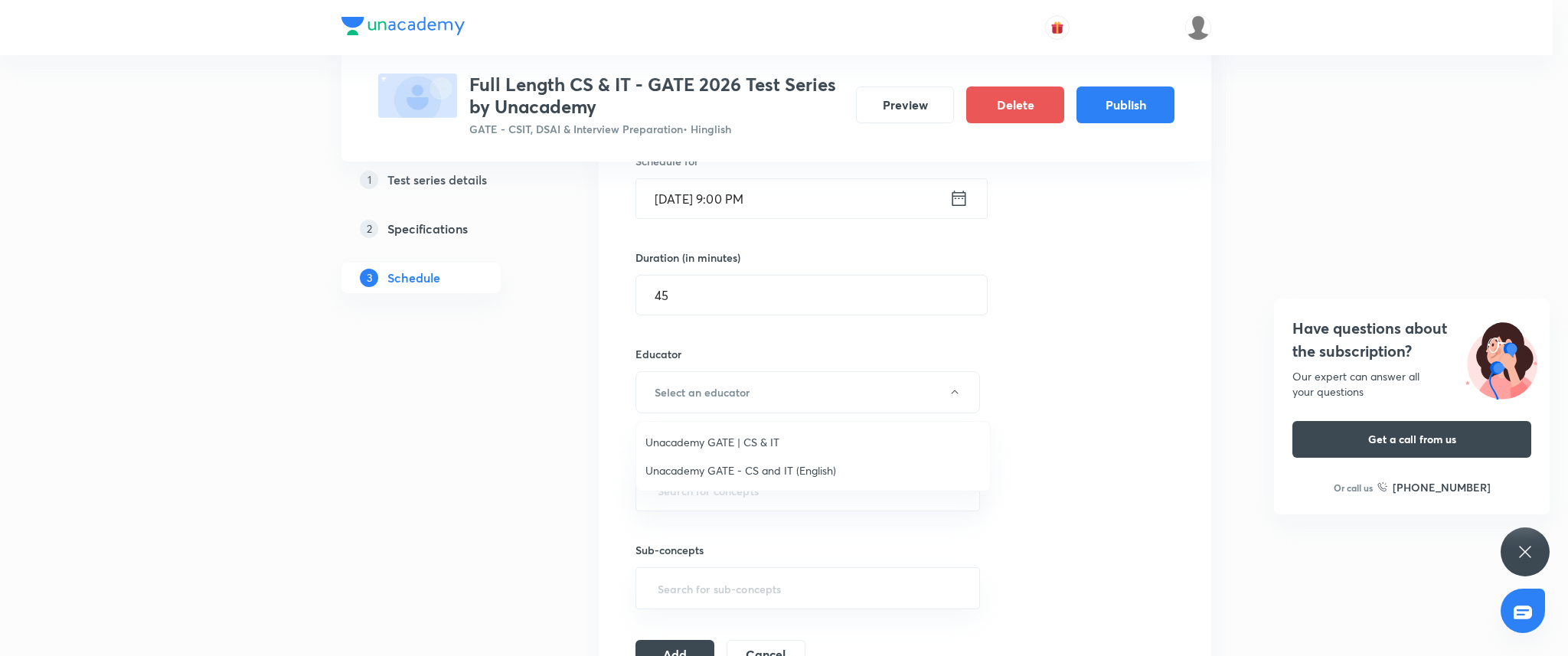
click at [766, 440] on span "Unacademy GATE | CS & IT" at bounding box center [813, 441] width 336 height 16
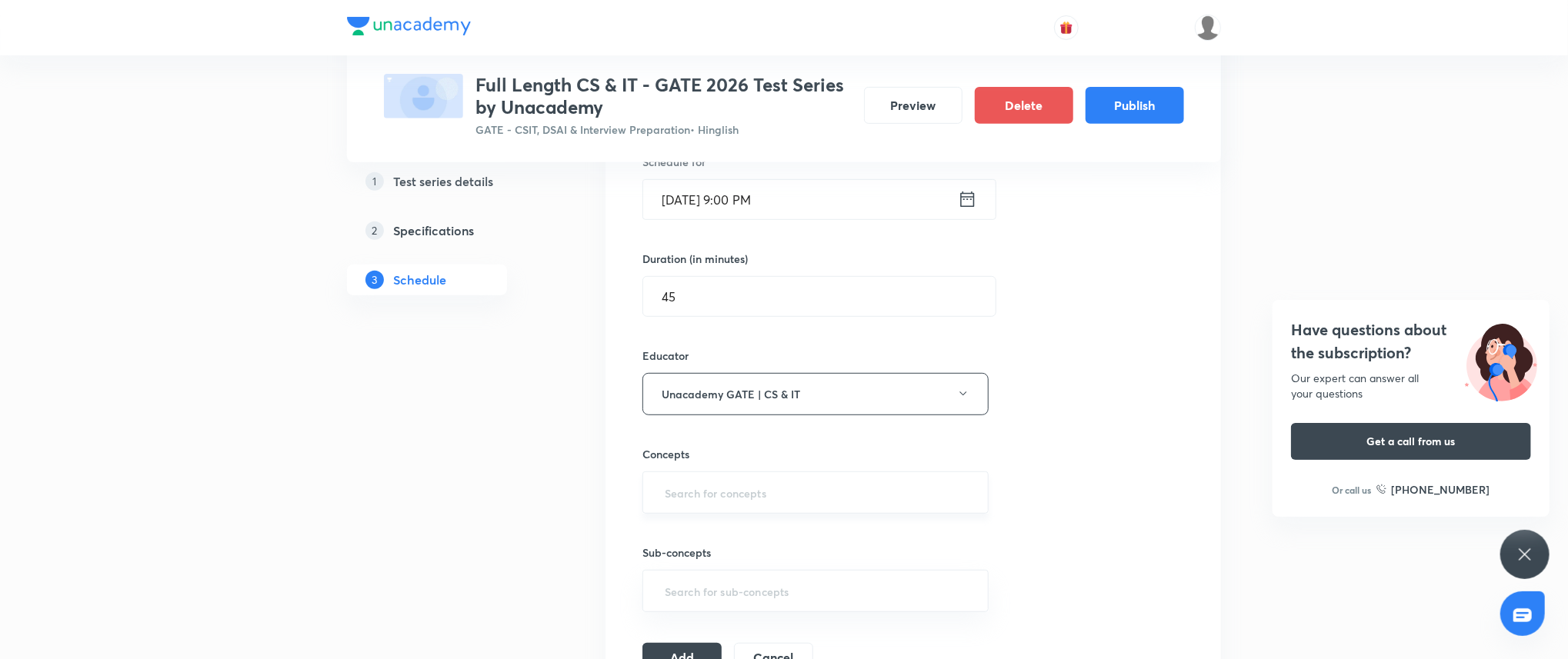
click at [746, 488] on input "text" at bounding box center [815, 492] width 307 height 28
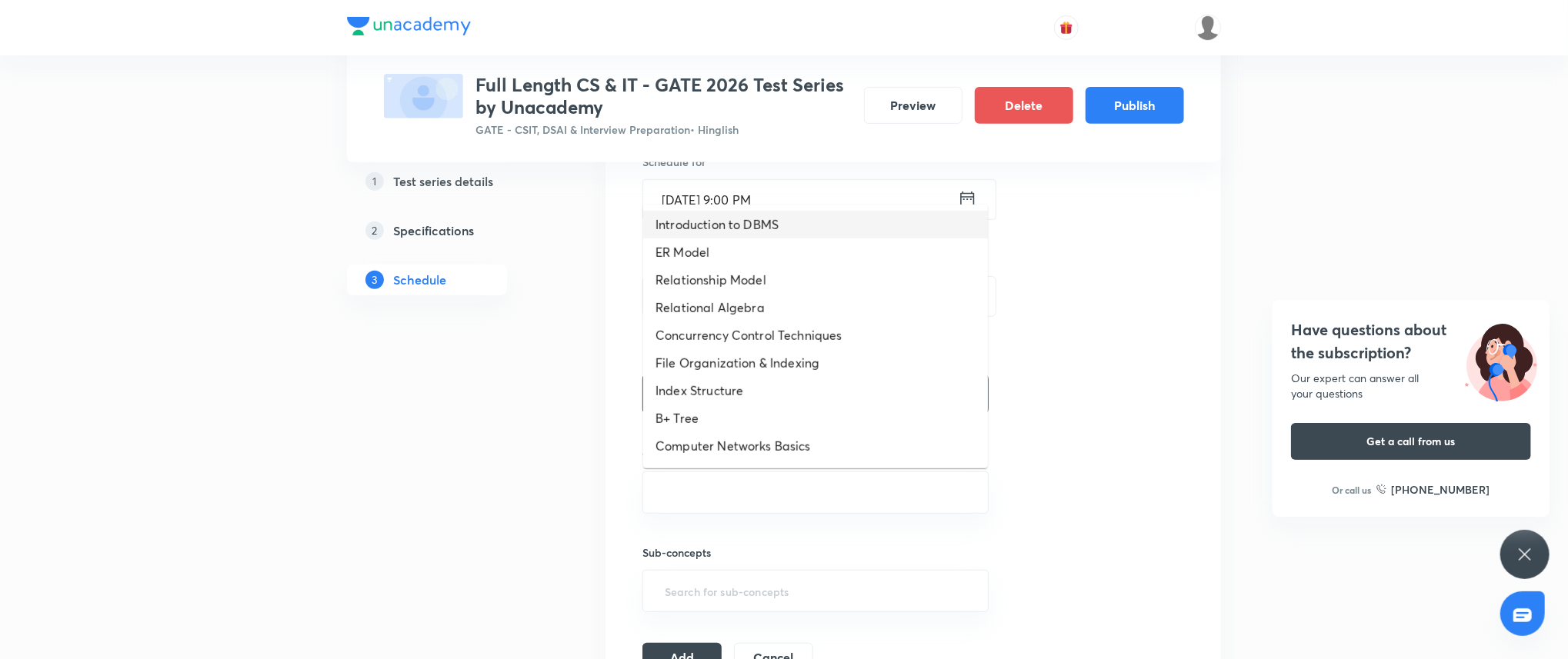
click at [764, 234] on li "Introduction to DBMS" at bounding box center [815, 224] width 345 height 27
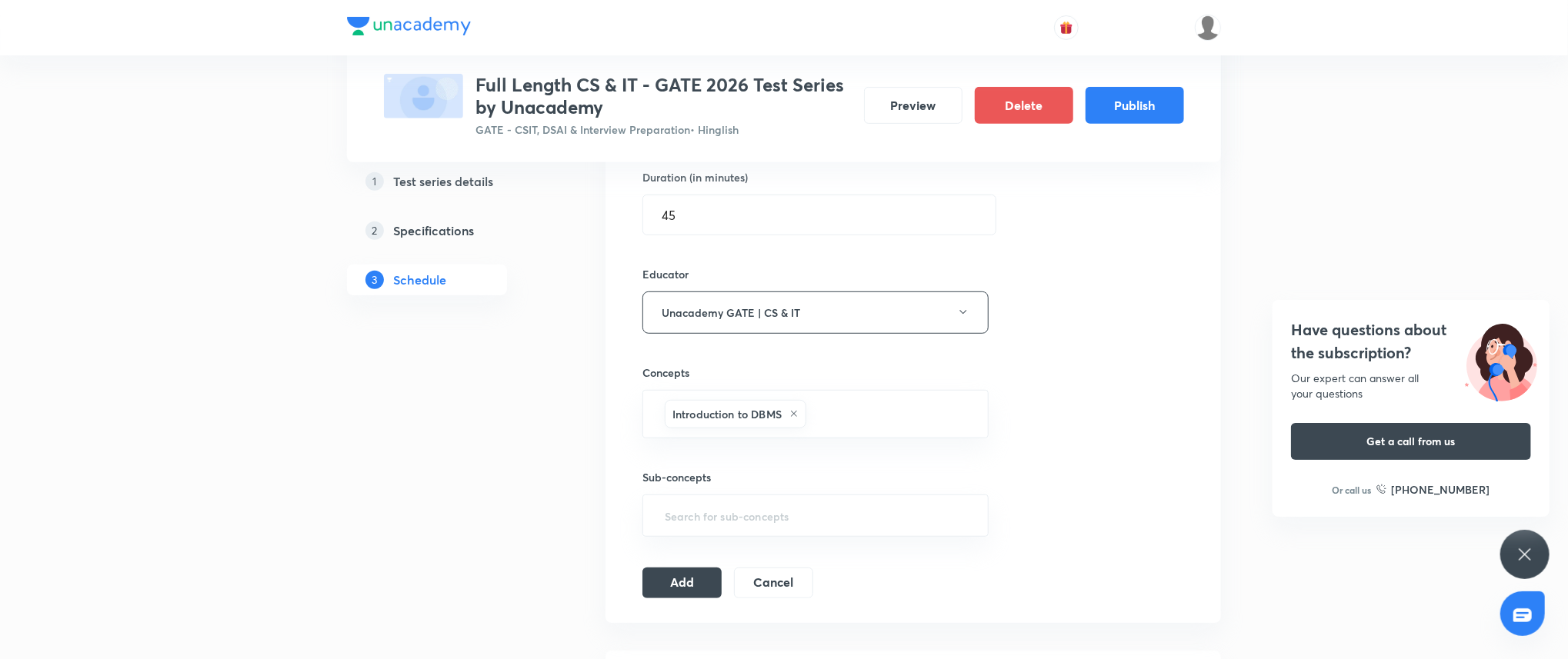
scroll to position [480, 0]
click at [700, 576] on button "Add" at bounding box center [681, 580] width 79 height 31
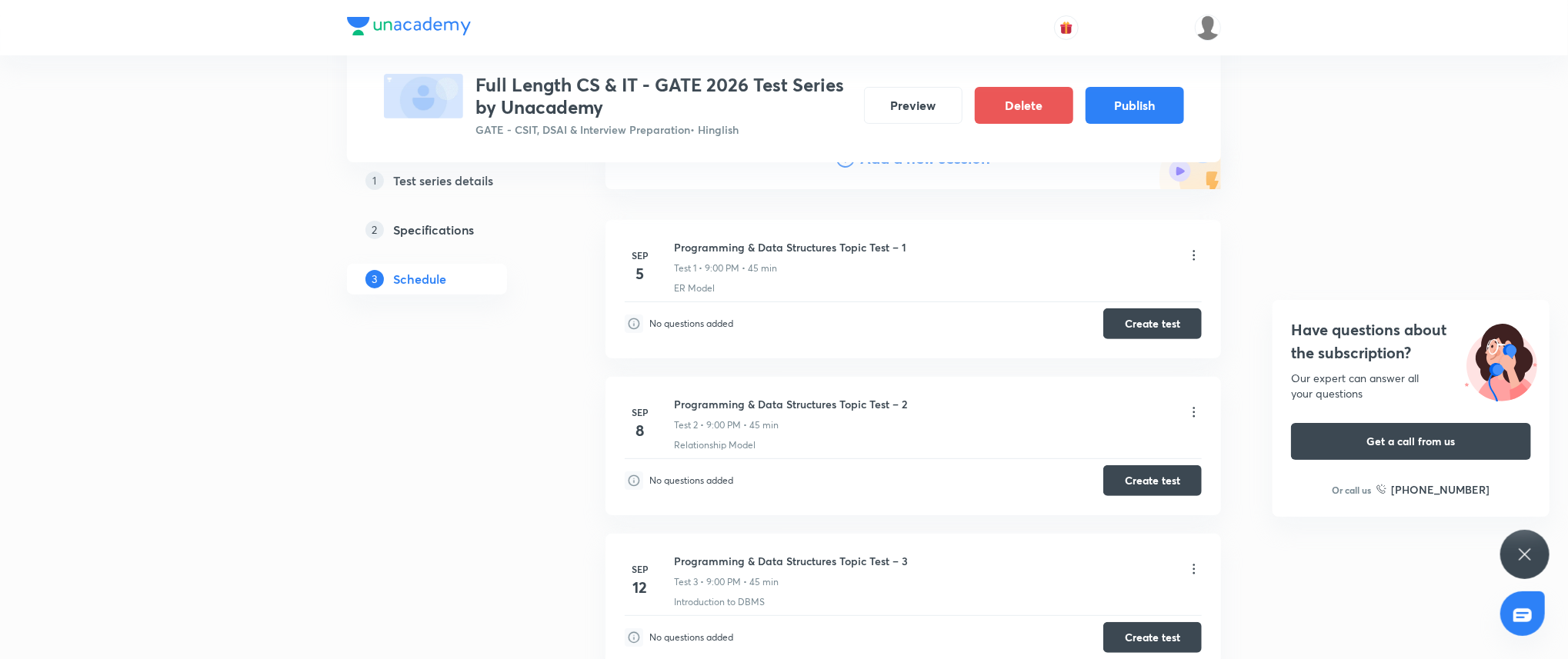
click at [924, 176] on div "Add a new session" at bounding box center [913, 158] width 615 height 61
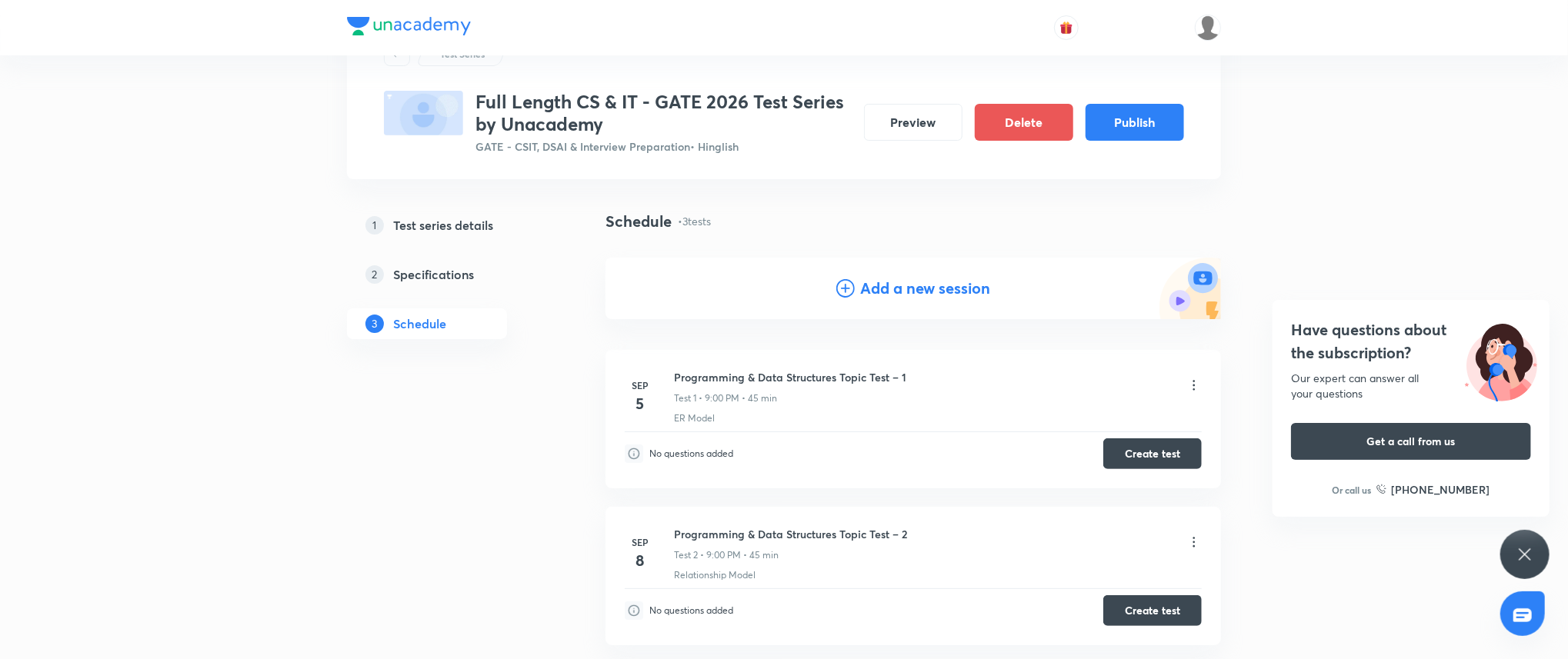
scroll to position [0, 0]
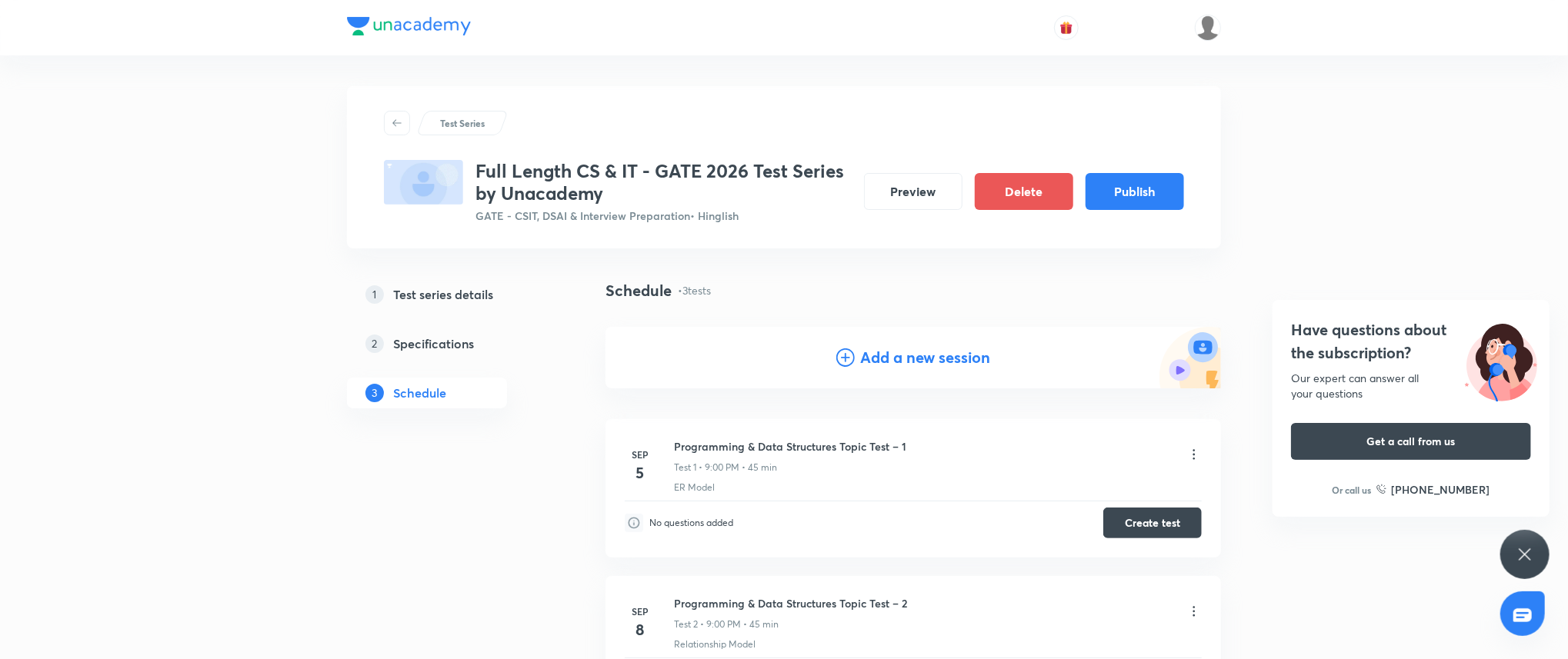
click at [898, 357] on h4 "Add a new session" at bounding box center [926, 357] width 130 height 23
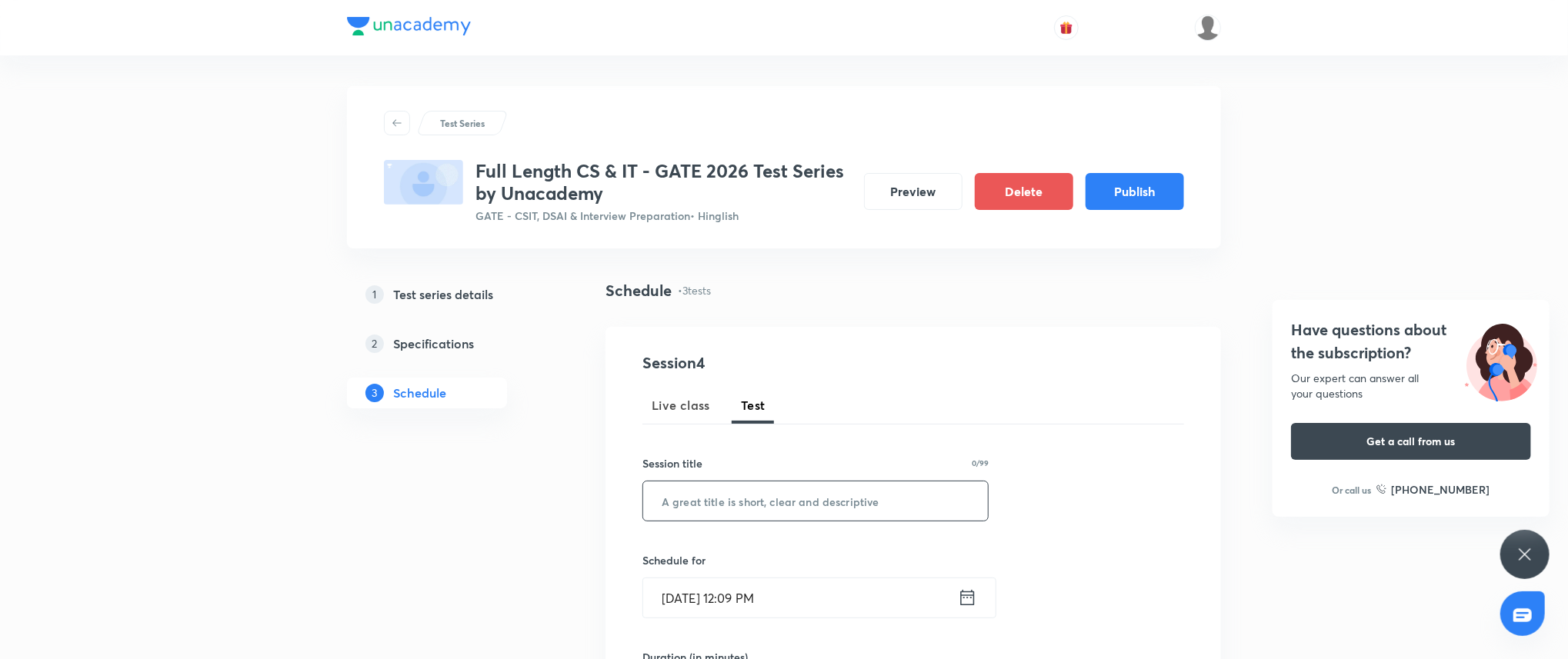
click at [836, 511] on input "text" at bounding box center [815, 501] width 345 height 39
paste input "Programming & Data Structures Topic Test – 4"
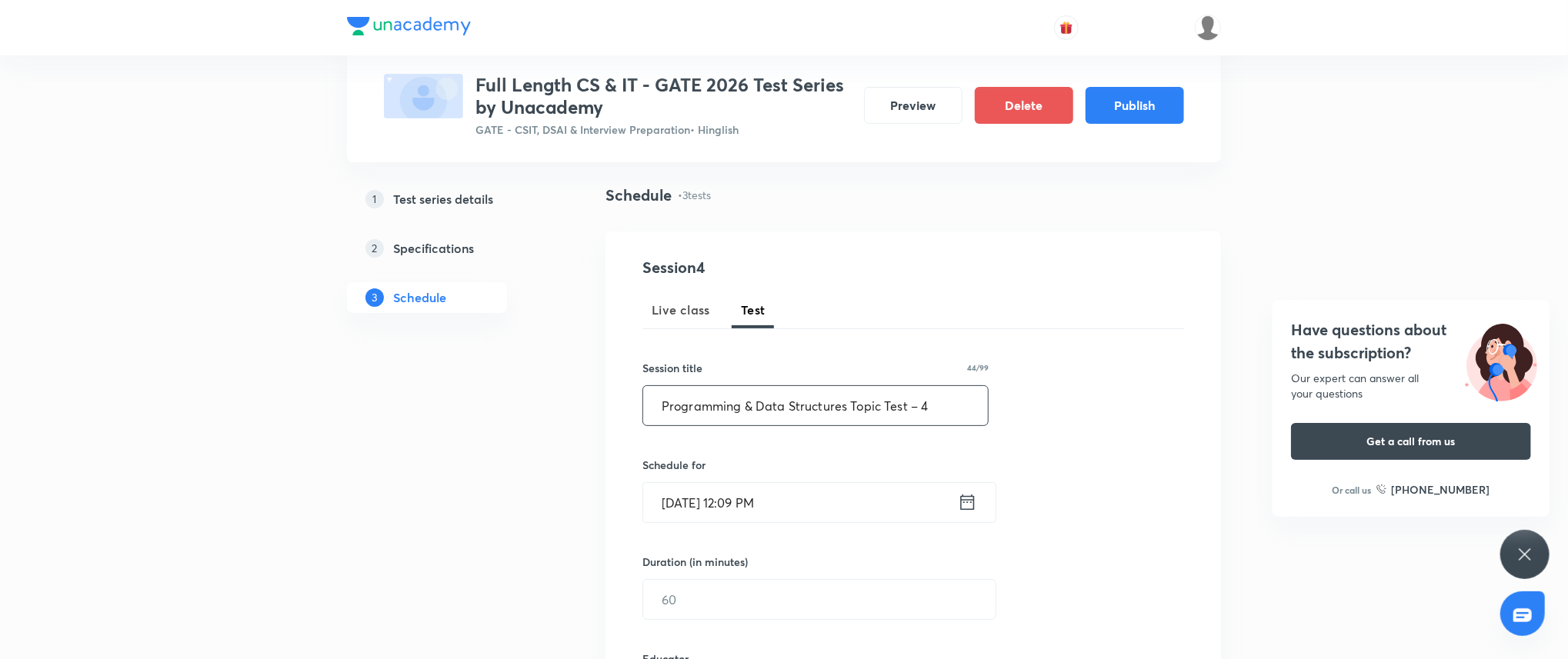
scroll to position [108, 0]
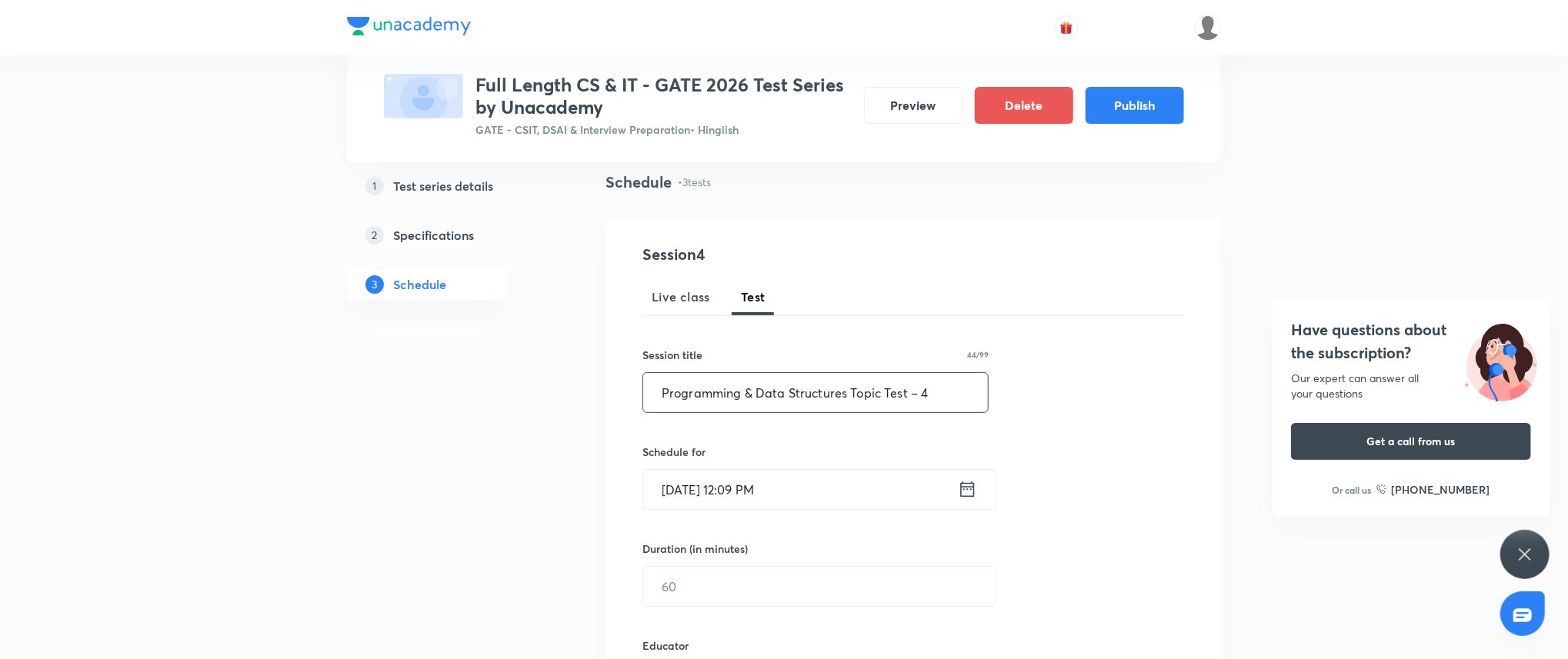
type input "Programming & Data Structures Topic Test – 4"
click at [840, 494] on input "Sep 3, 2025, 12:09 PM" at bounding box center [800, 489] width 314 height 39
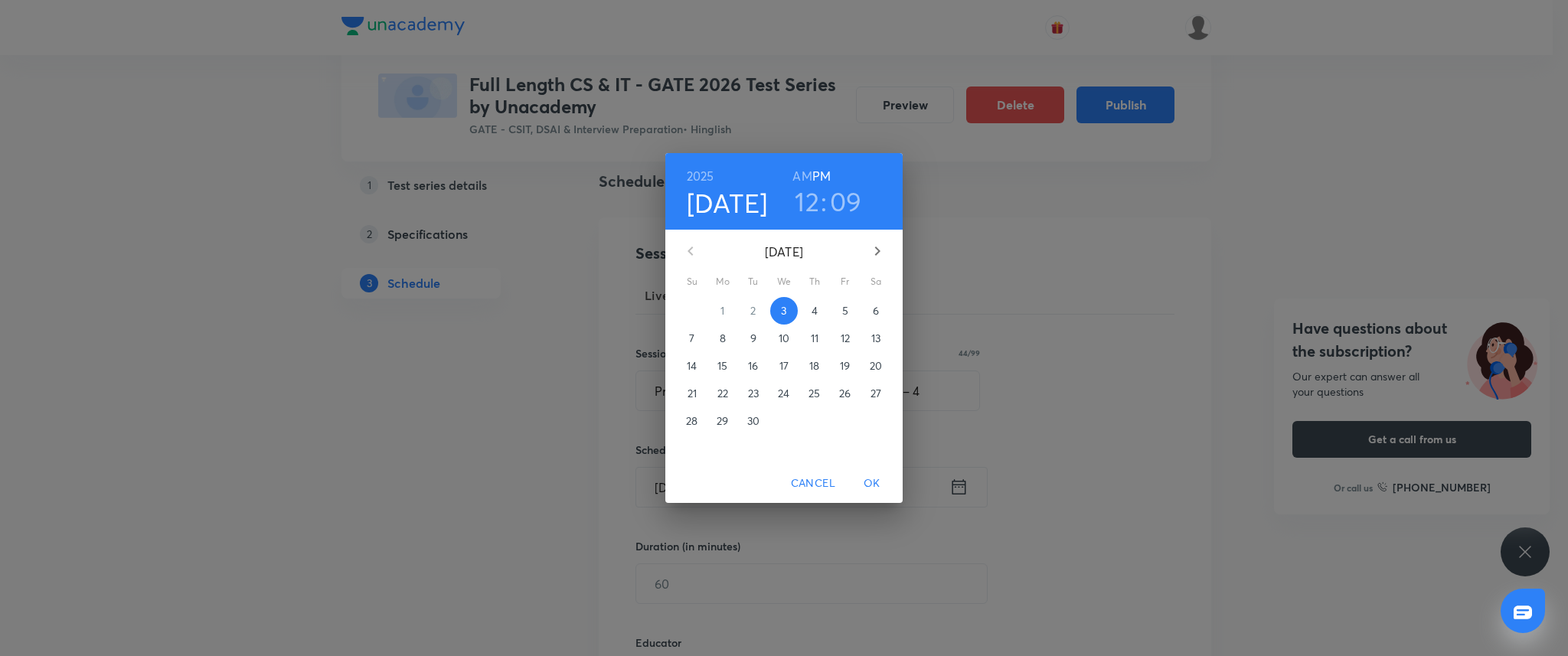
click at [718, 365] on p "15" at bounding box center [722, 366] width 10 height 16
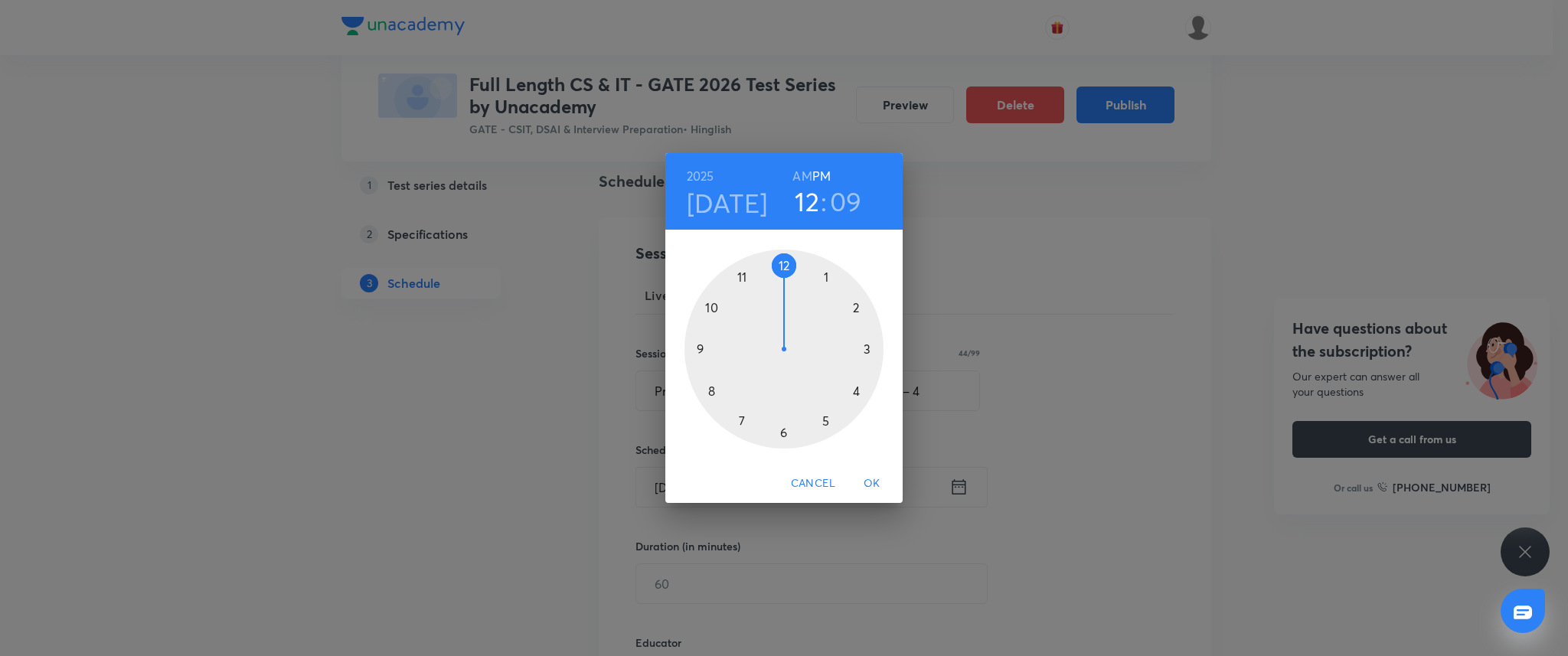
click at [701, 347] on div at bounding box center [784, 349] width 199 height 199
click at [783, 264] on div at bounding box center [784, 349] width 199 height 199
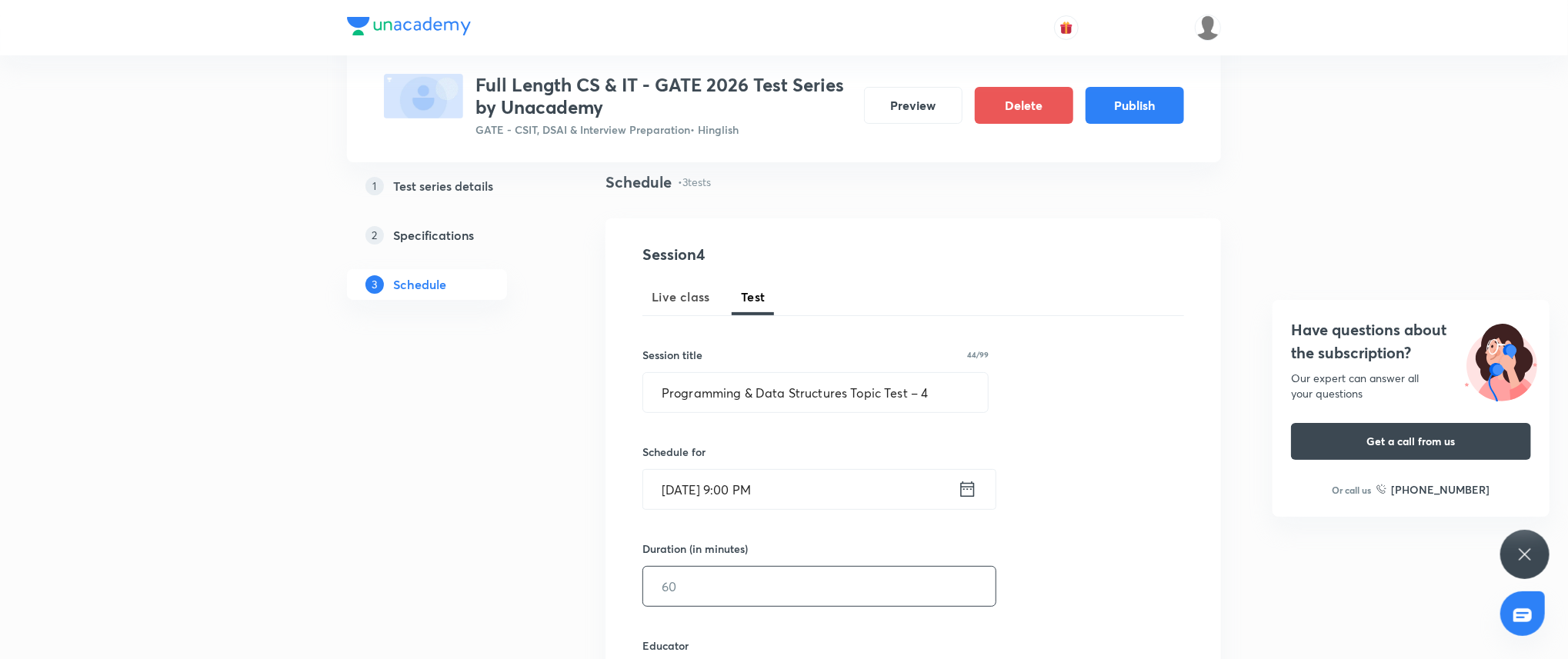
click at [688, 583] on input "text" at bounding box center [818, 586] width 352 height 39
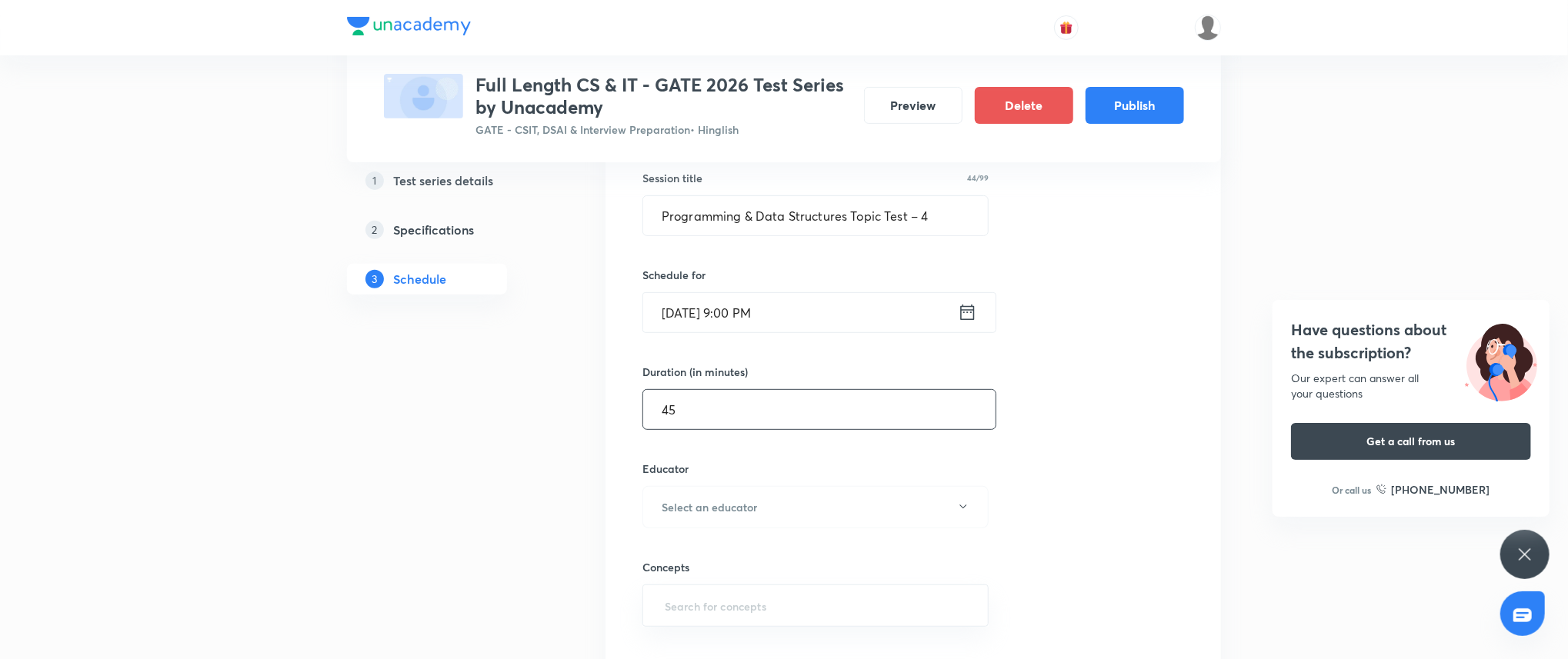
scroll to position [301, 0]
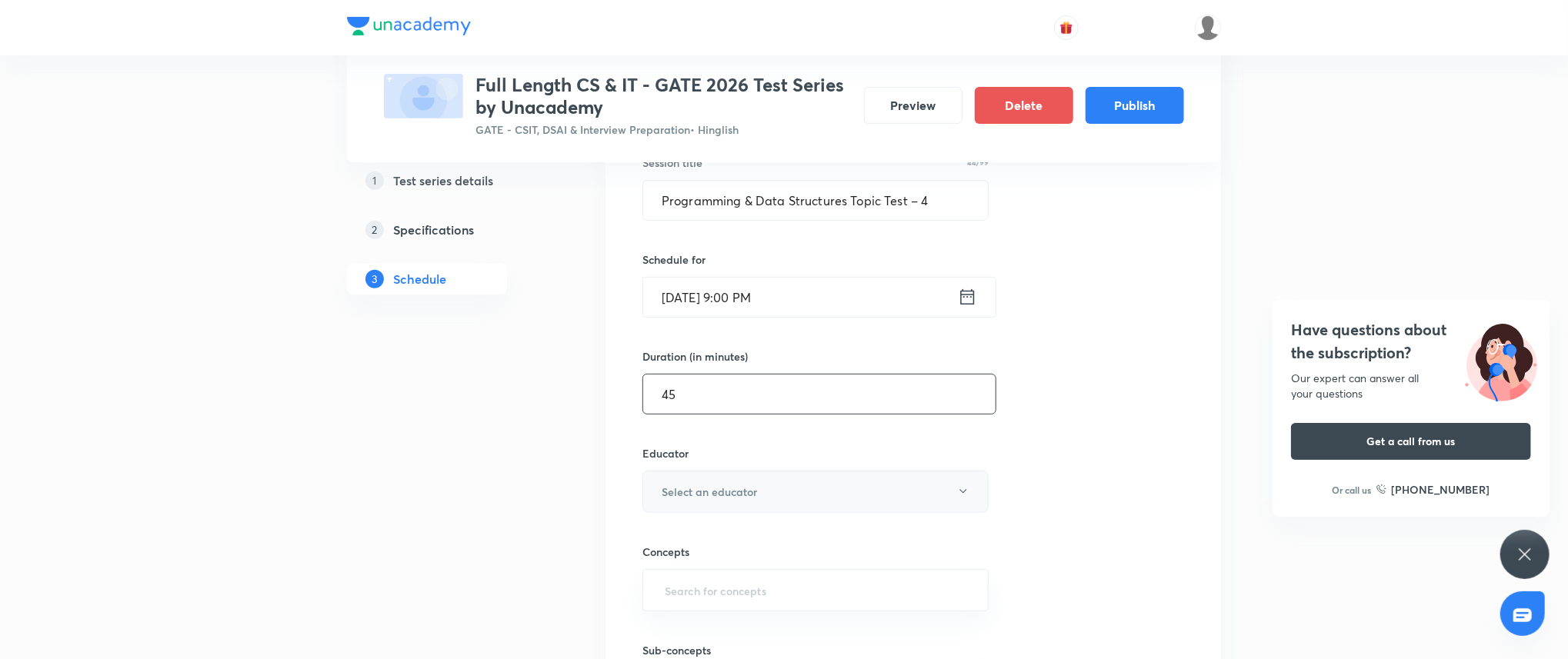
type input "45"
click at [809, 483] on button "Select an educator" at bounding box center [815, 491] width 347 height 42
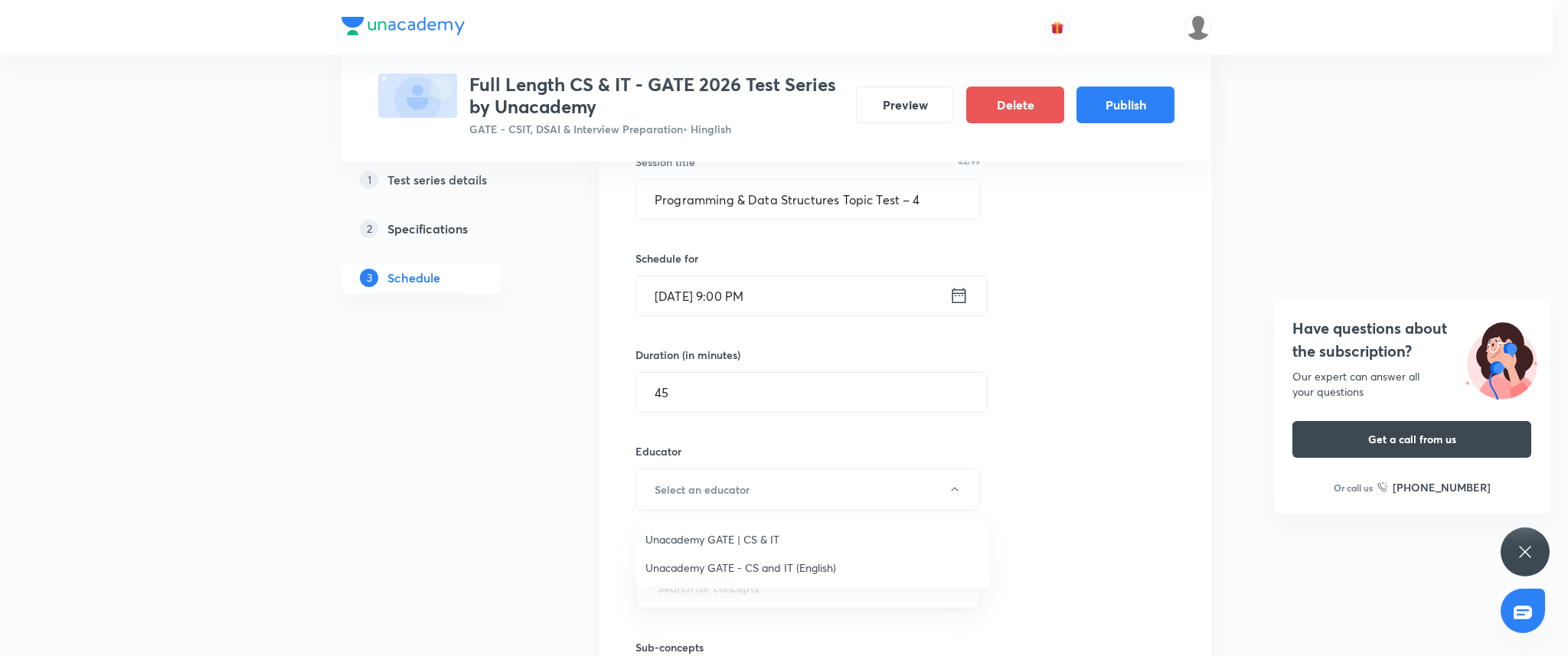
click at [782, 527] on li "Unacademy GATE | CS & IT" at bounding box center [812, 539] width 354 height 28
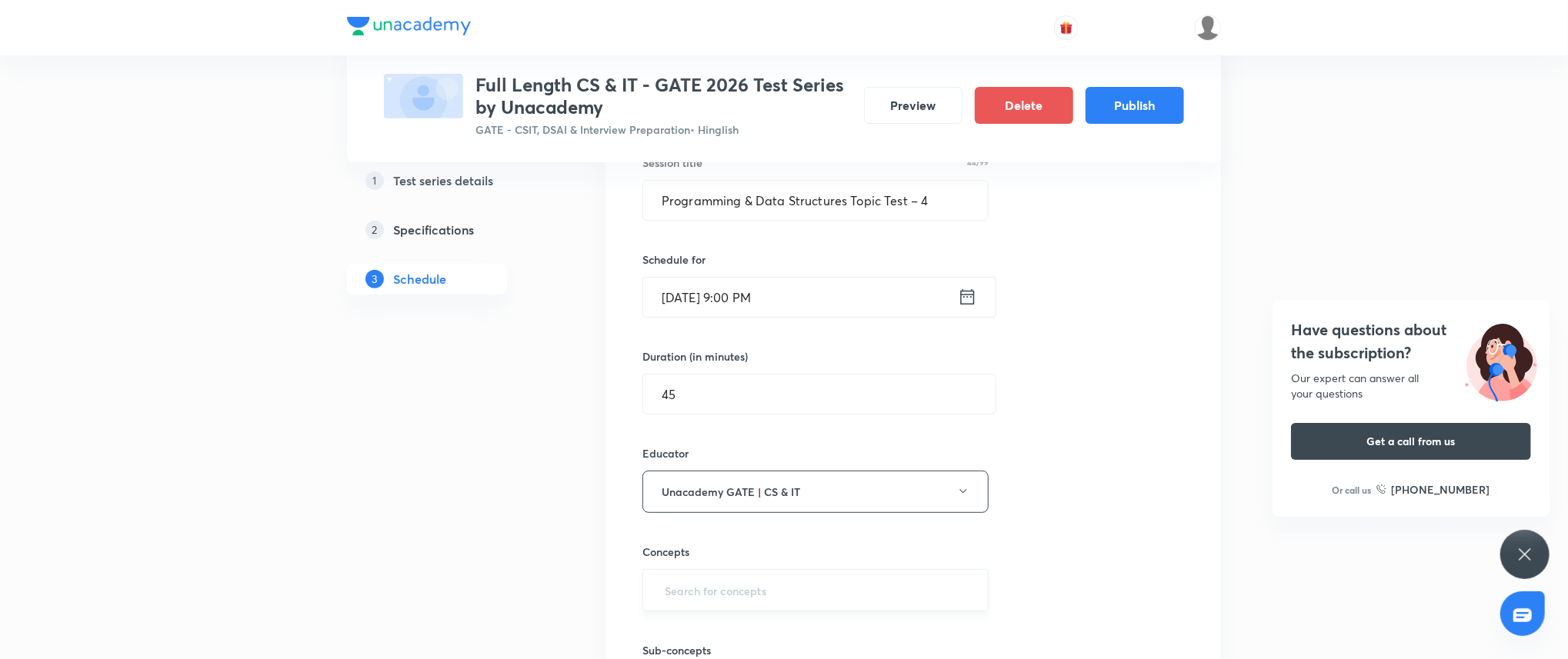
click at [757, 576] on input "text" at bounding box center [815, 590] width 307 height 28
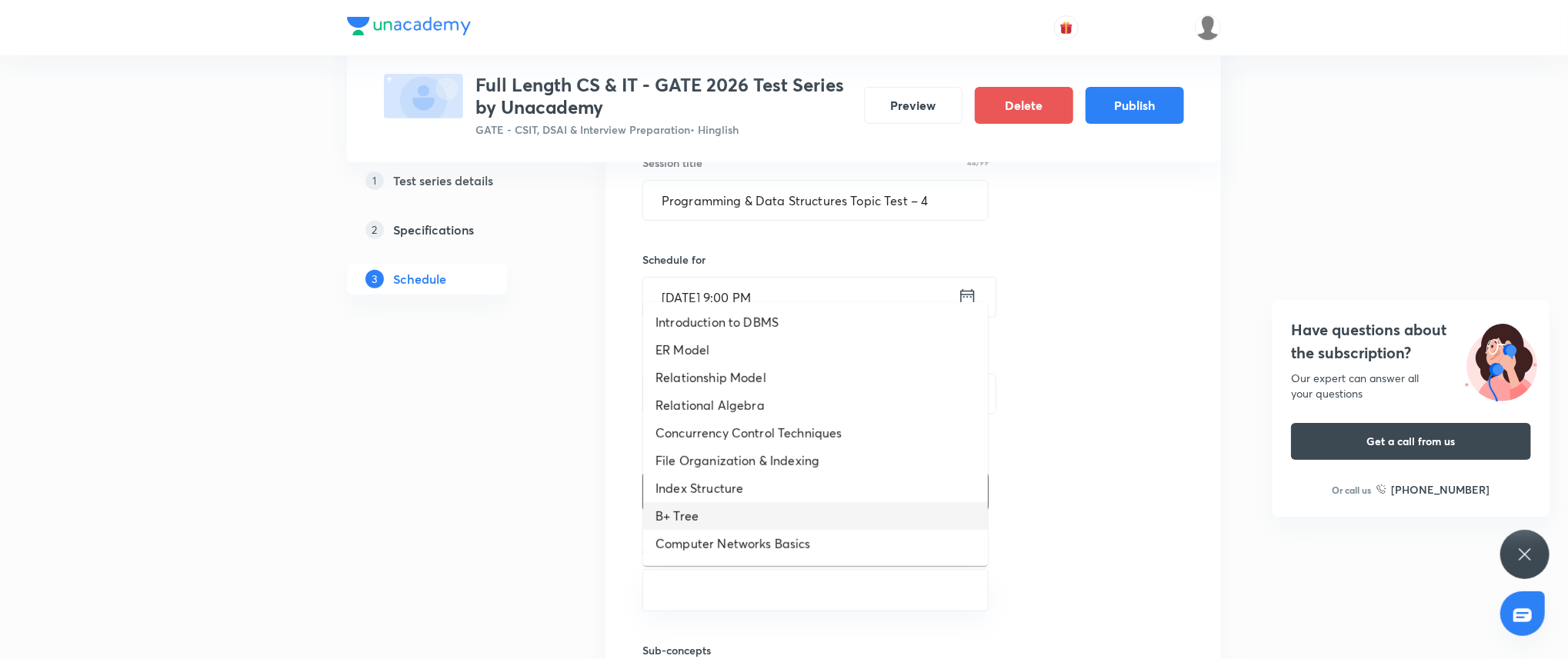
click at [758, 522] on li "B+ Tree" at bounding box center [815, 516] width 345 height 27
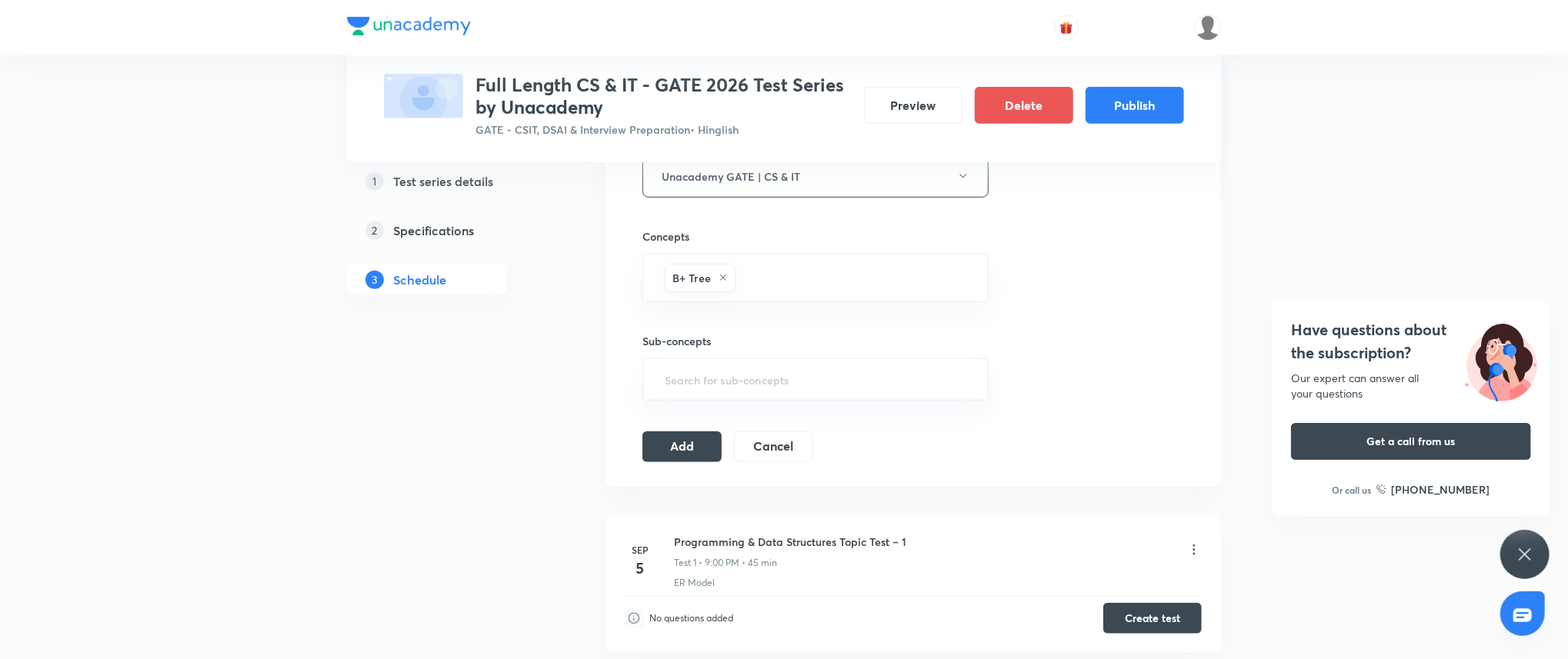
scroll to position [738, 0]
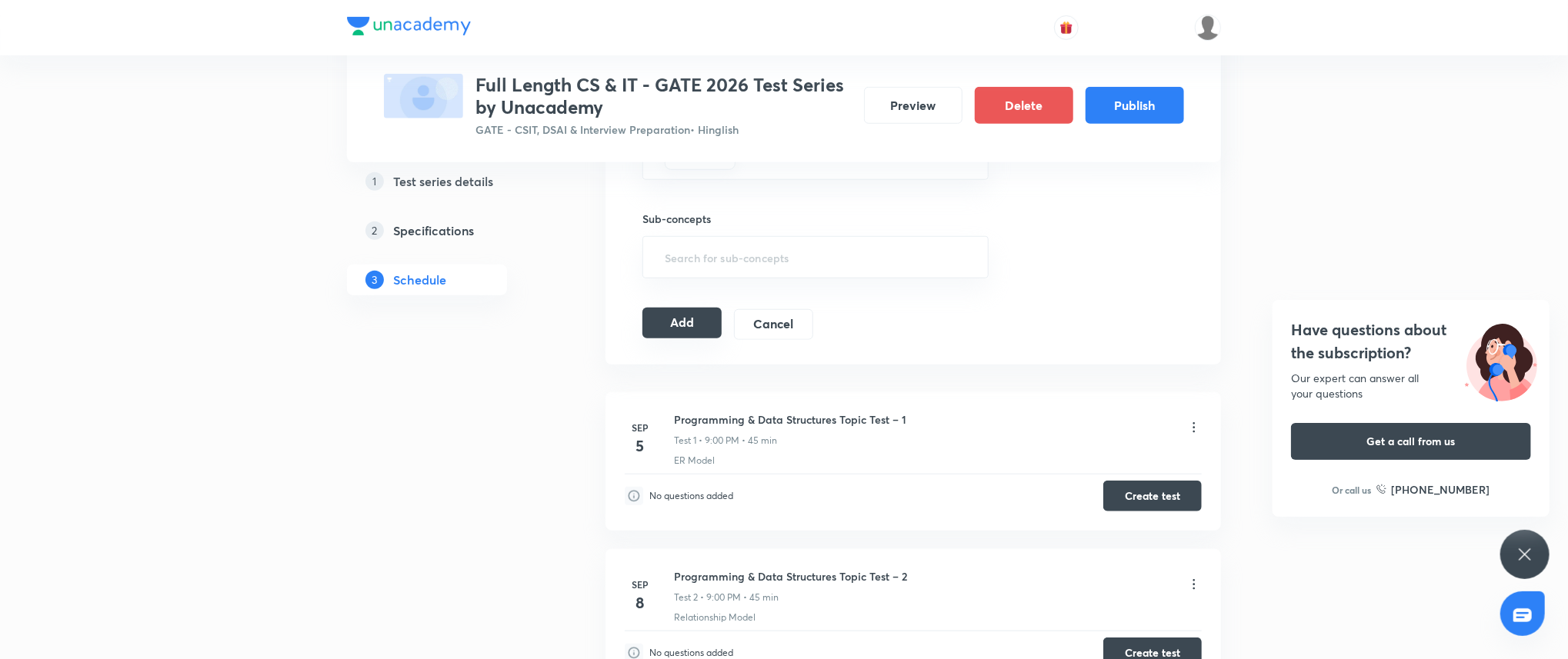
click at [708, 317] on button "Add" at bounding box center [681, 322] width 79 height 31
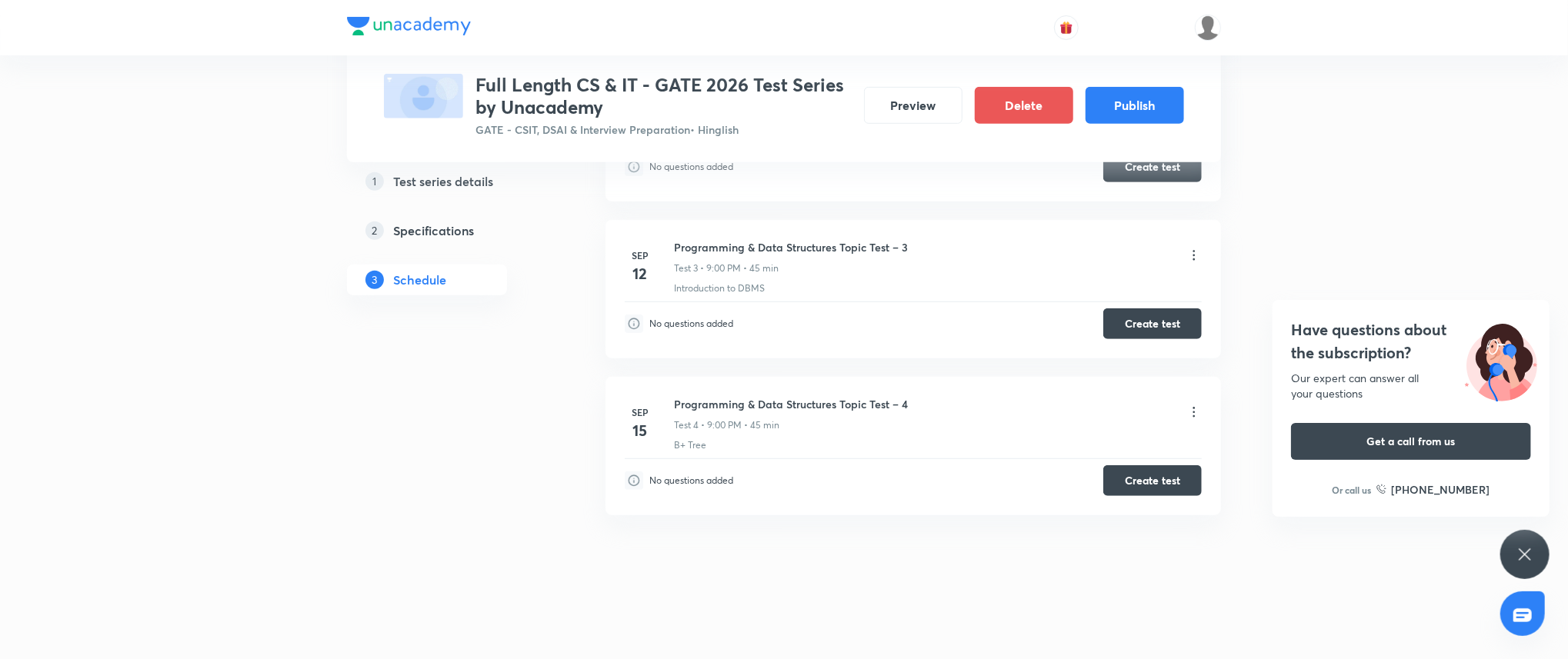
scroll to position [0, 0]
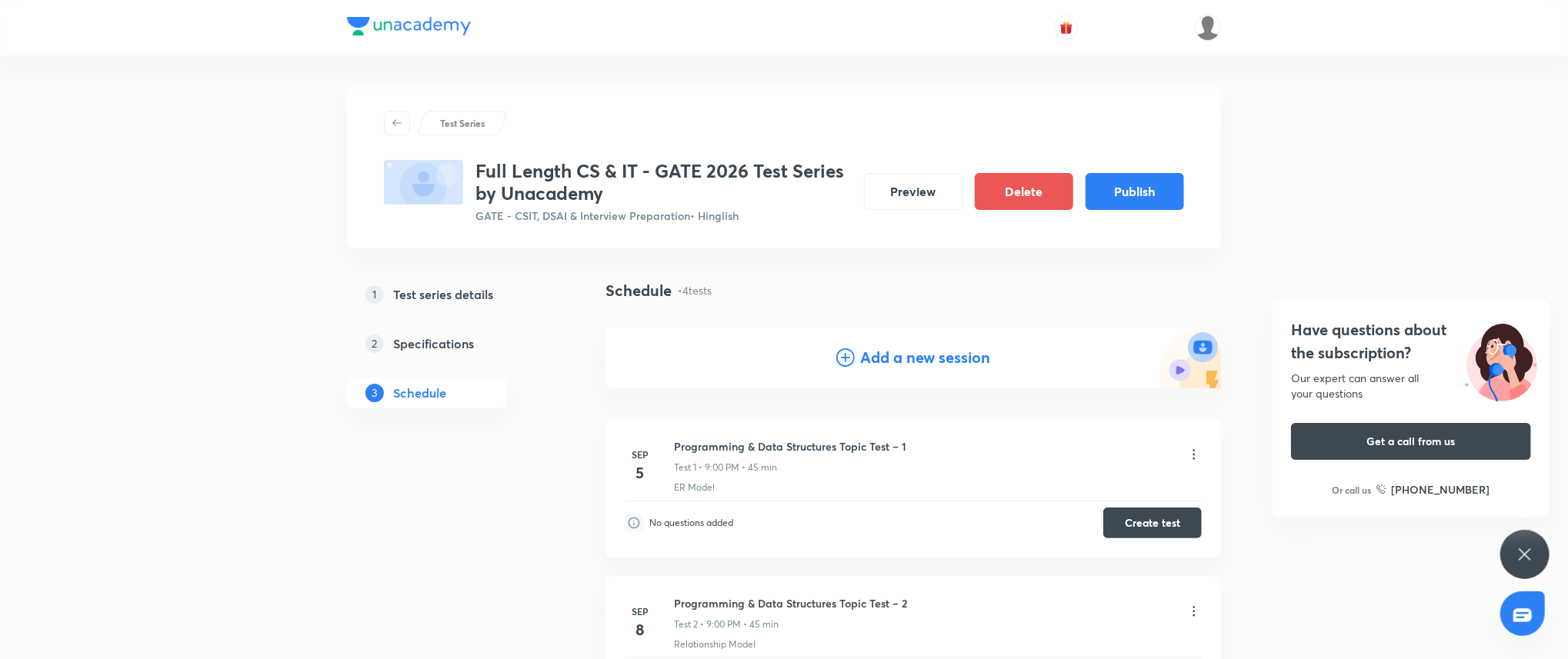
click at [892, 364] on h4 "Add a new session" at bounding box center [926, 357] width 130 height 23
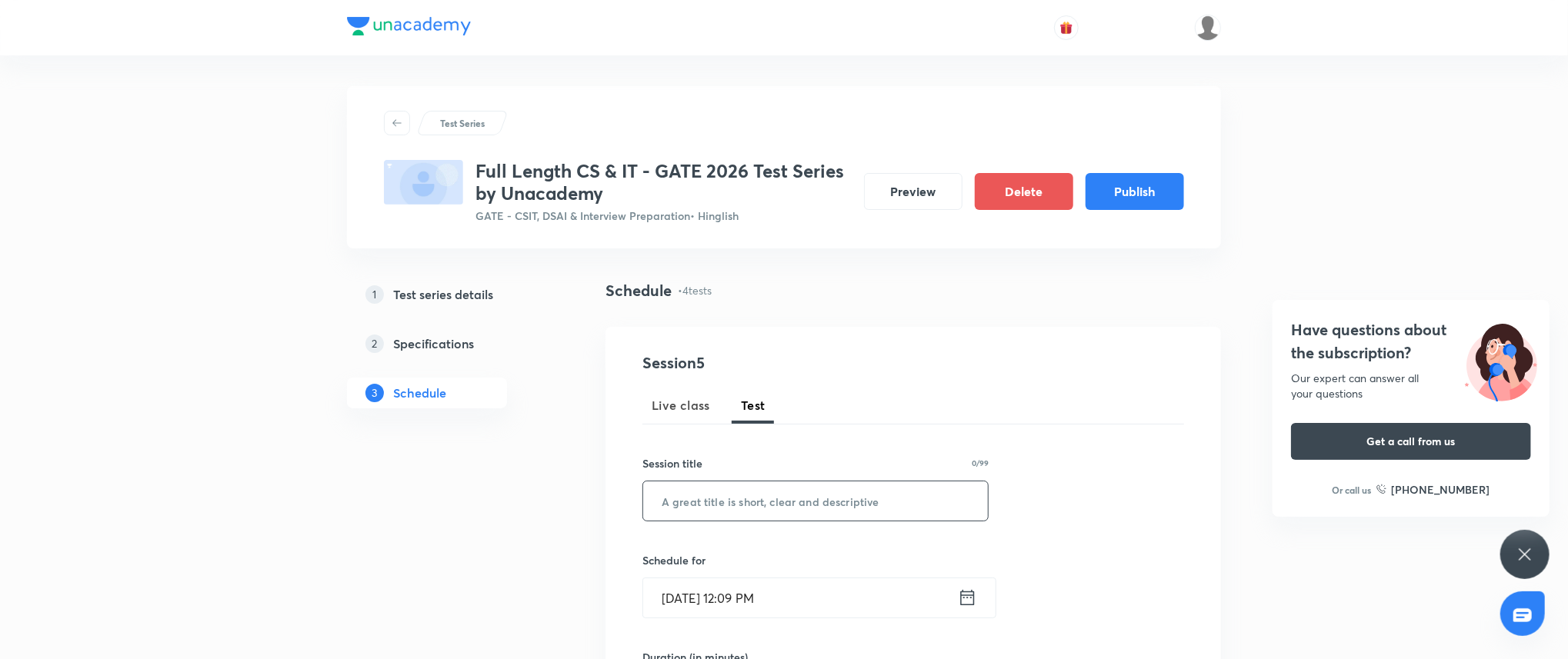
click at [786, 505] on input "text" at bounding box center [815, 501] width 345 height 39
paste input "Programming and Data Structures Subject Test"
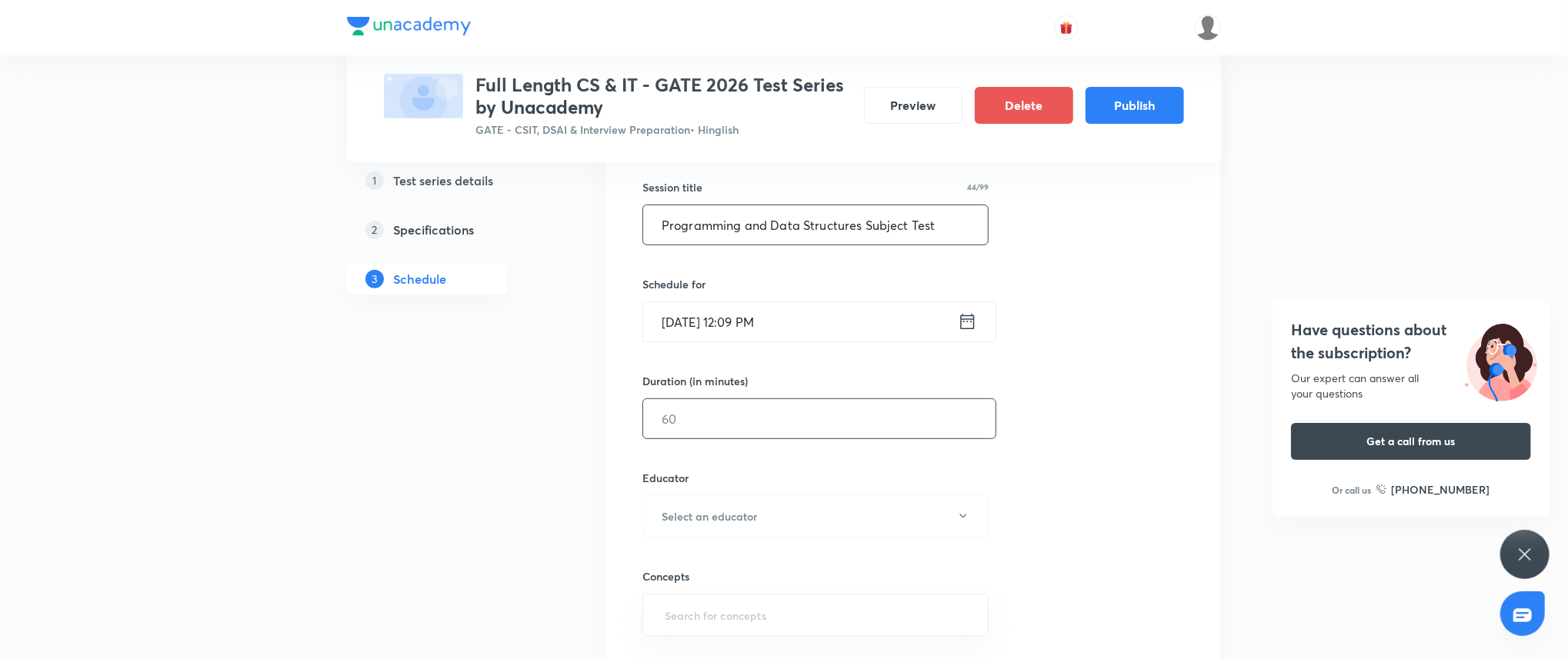
scroll to position [219, 0]
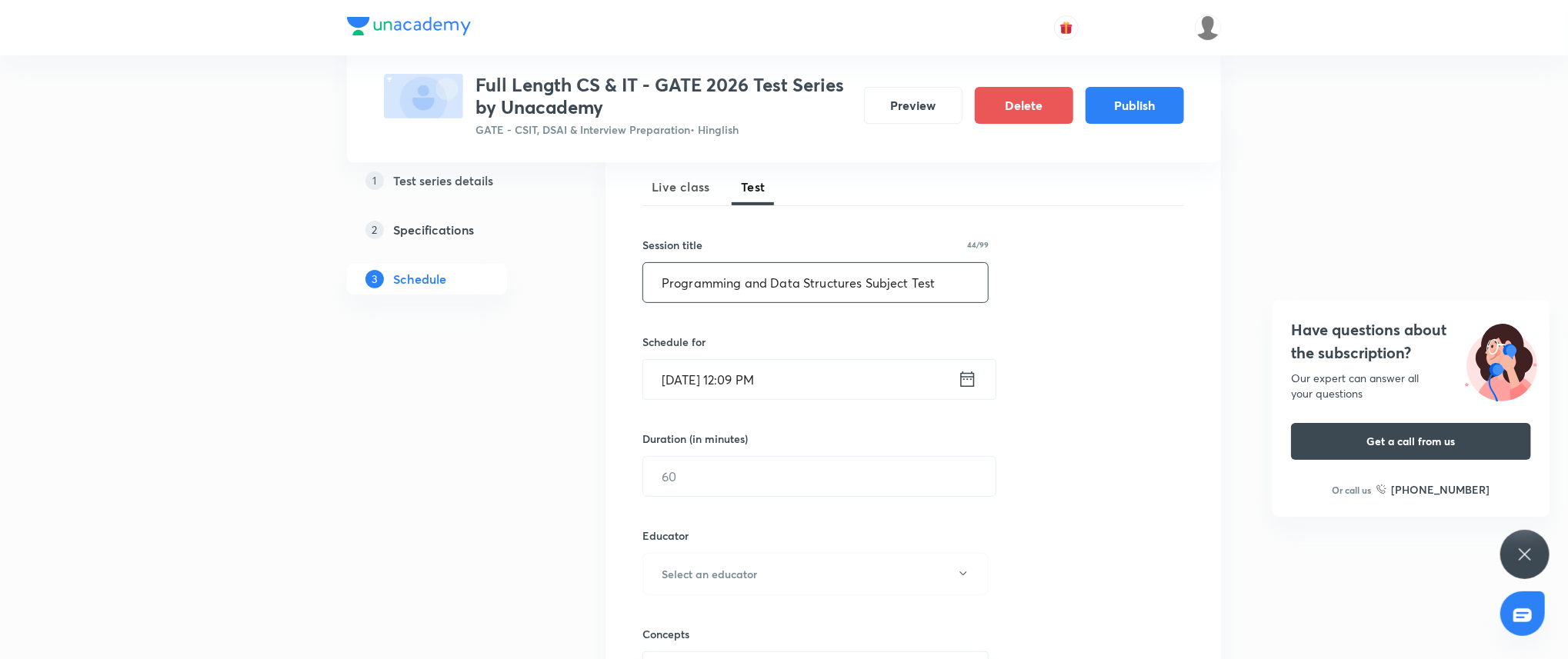
type input "Programming and Data Structures Subject Test"
click at [826, 387] on input "Sep 3, 2025, 12:09 PM" at bounding box center [800, 379] width 314 height 39
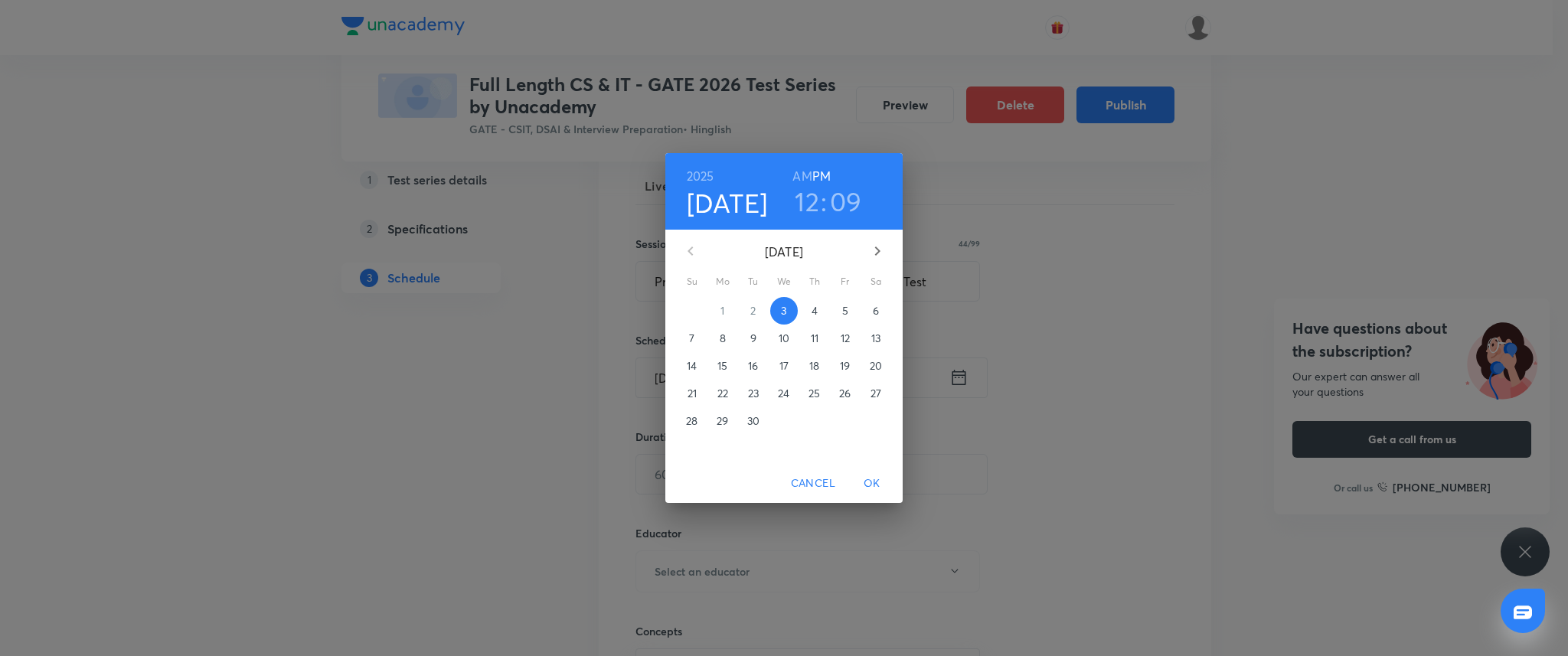
click at [840, 363] on p "19" at bounding box center [844, 366] width 10 height 16
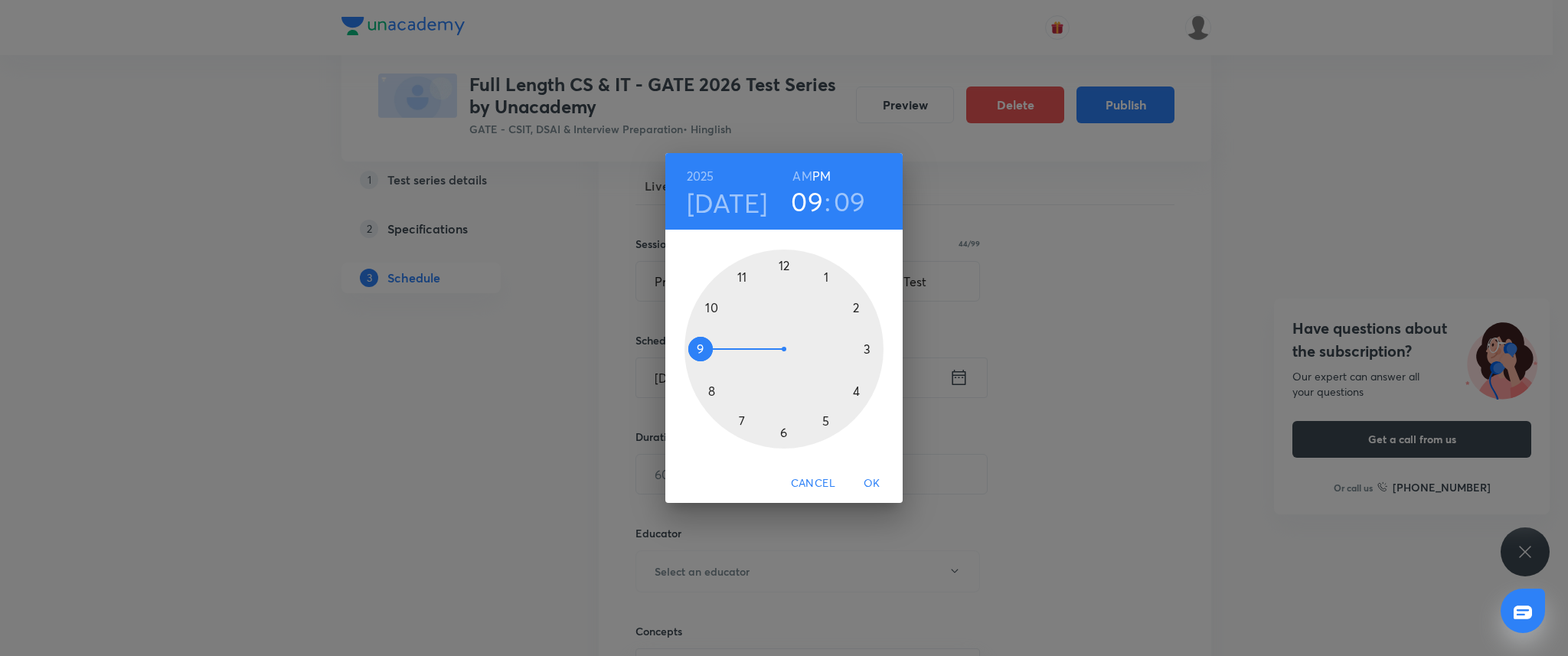
click at [702, 342] on div at bounding box center [784, 349] width 199 height 199
click at [787, 259] on div at bounding box center [784, 349] width 199 height 199
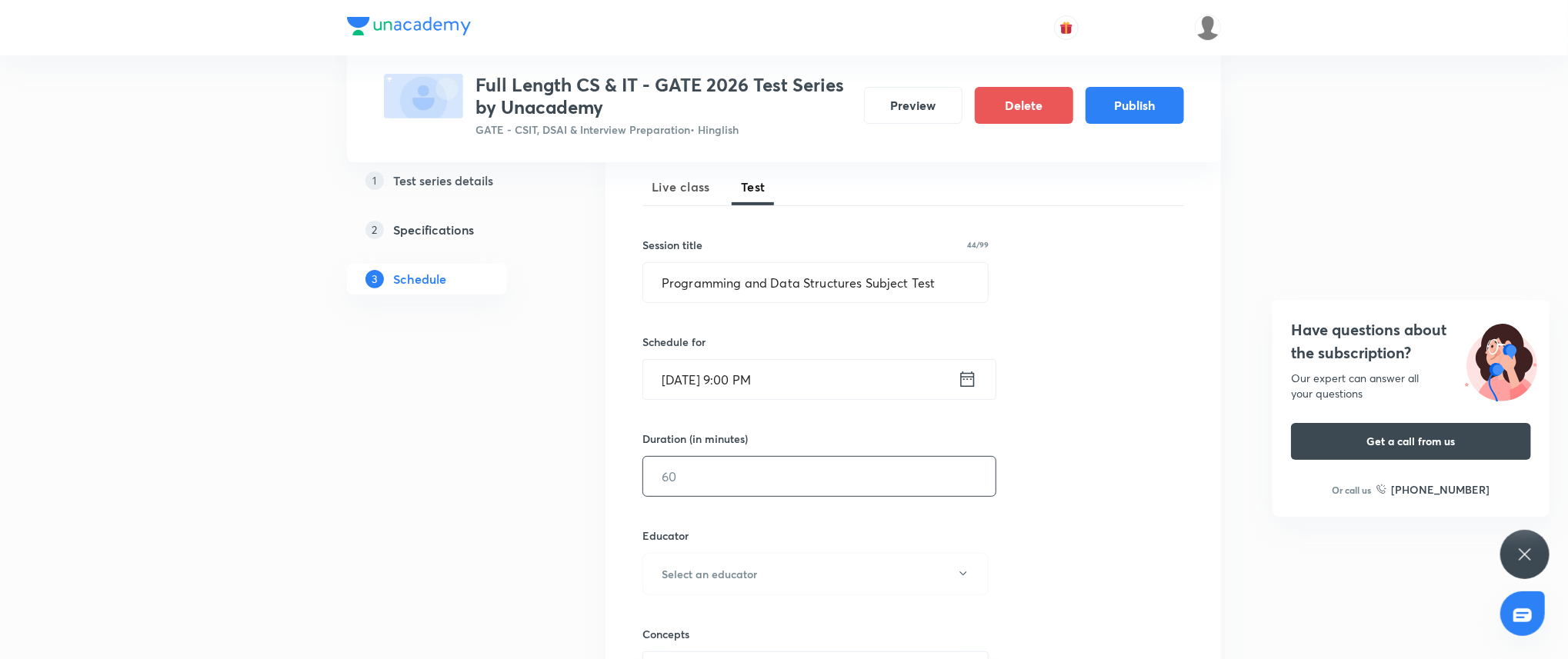
click at [847, 473] on input "text" at bounding box center [818, 476] width 352 height 39
type input "90"
click at [794, 573] on button "Select an educator" at bounding box center [815, 574] width 347 height 42
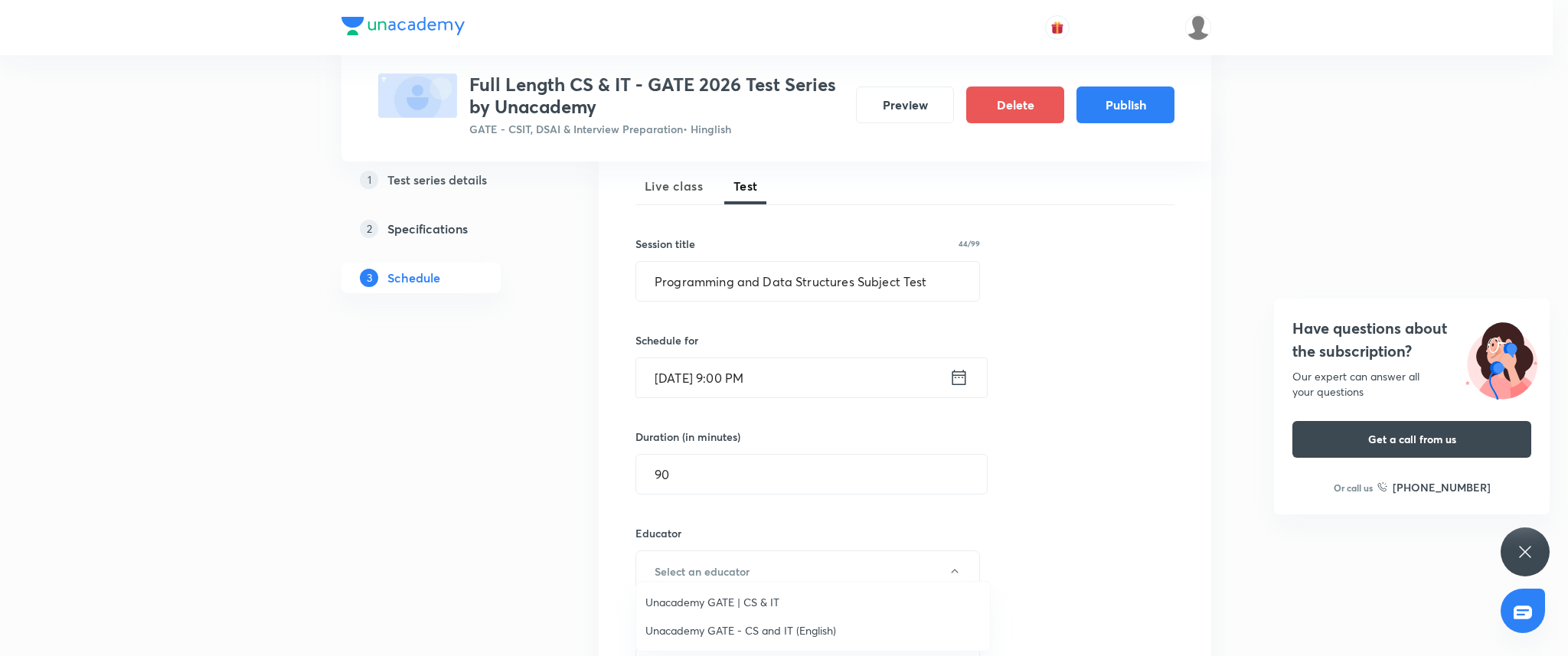
click at [781, 589] on li "Unacademy GATE | CS & IT" at bounding box center [812, 602] width 354 height 28
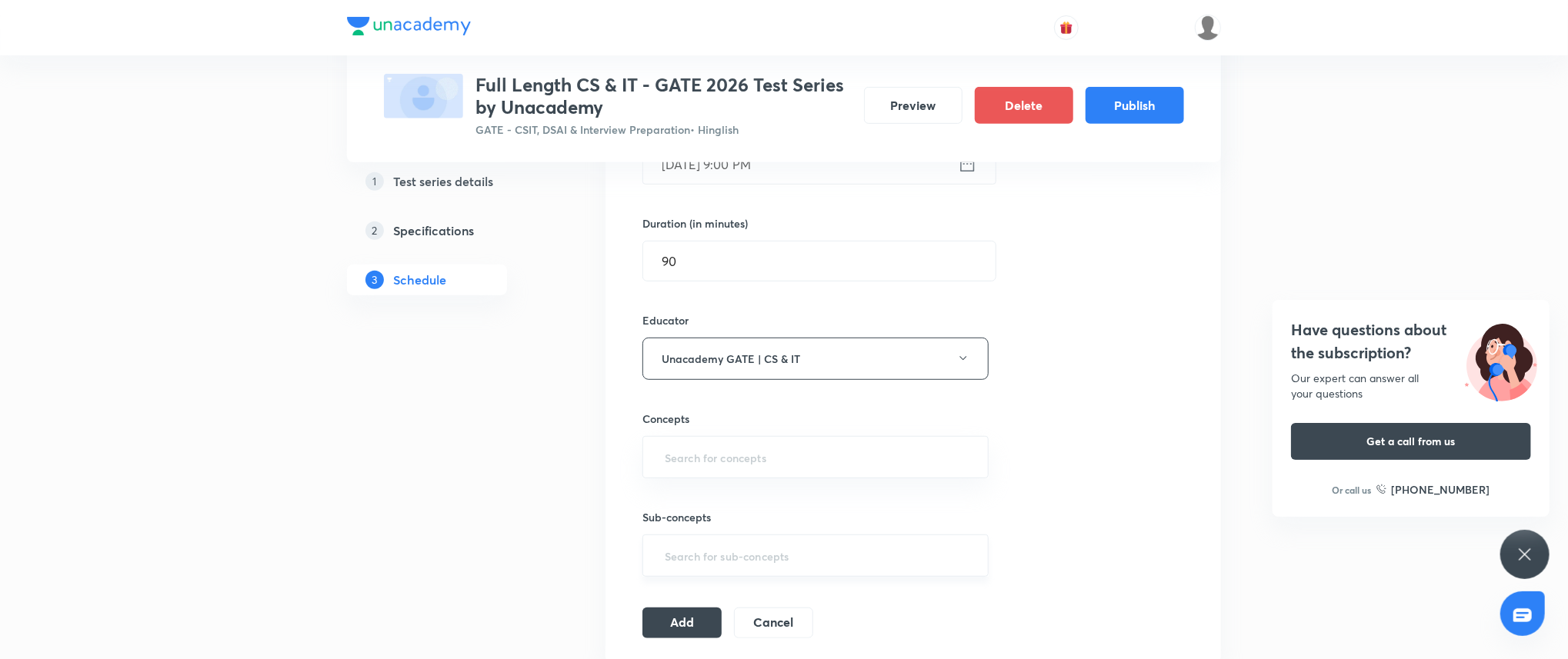
scroll to position [436, 0]
click at [793, 473] on div "​" at bounding box center [815, 454] width 347 height 42
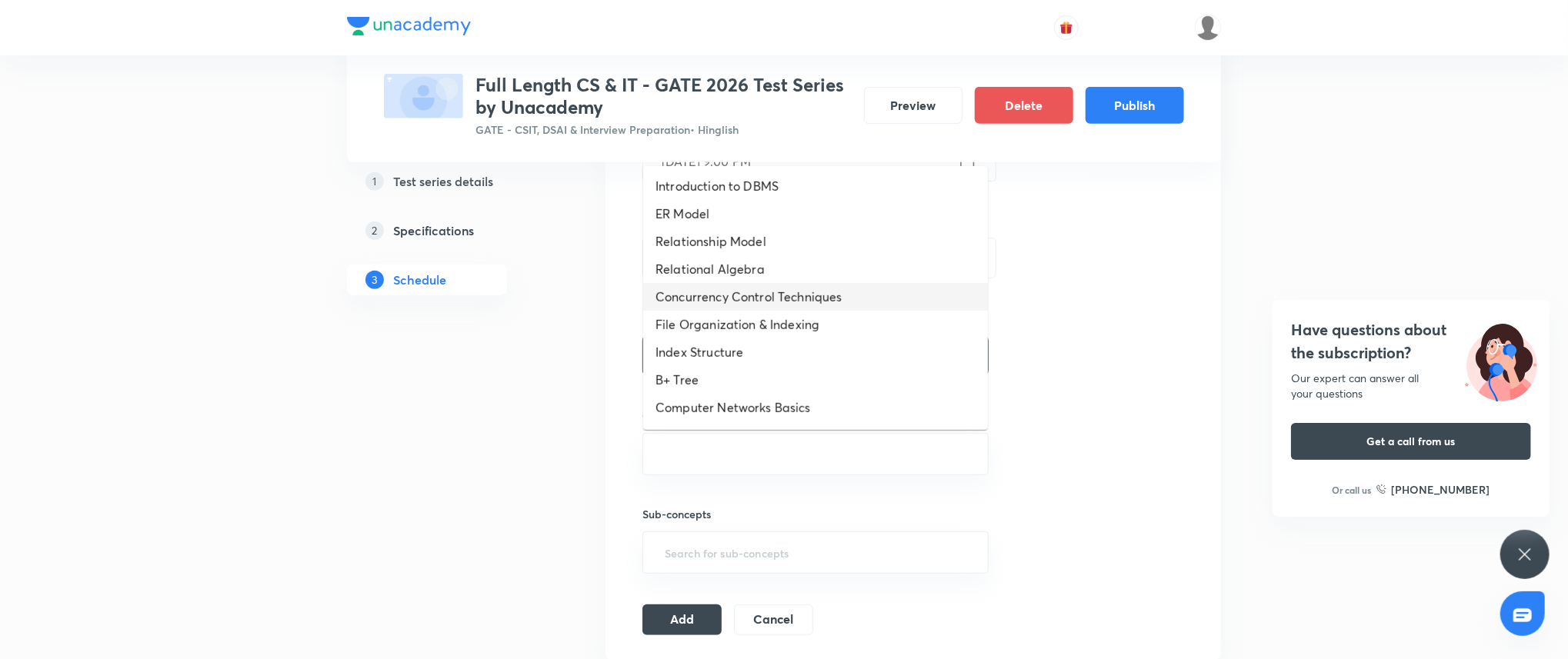
click at [808, 305] on li "Concurrency Control Techniques" at bounding box center [815, 296] width 345 height 27
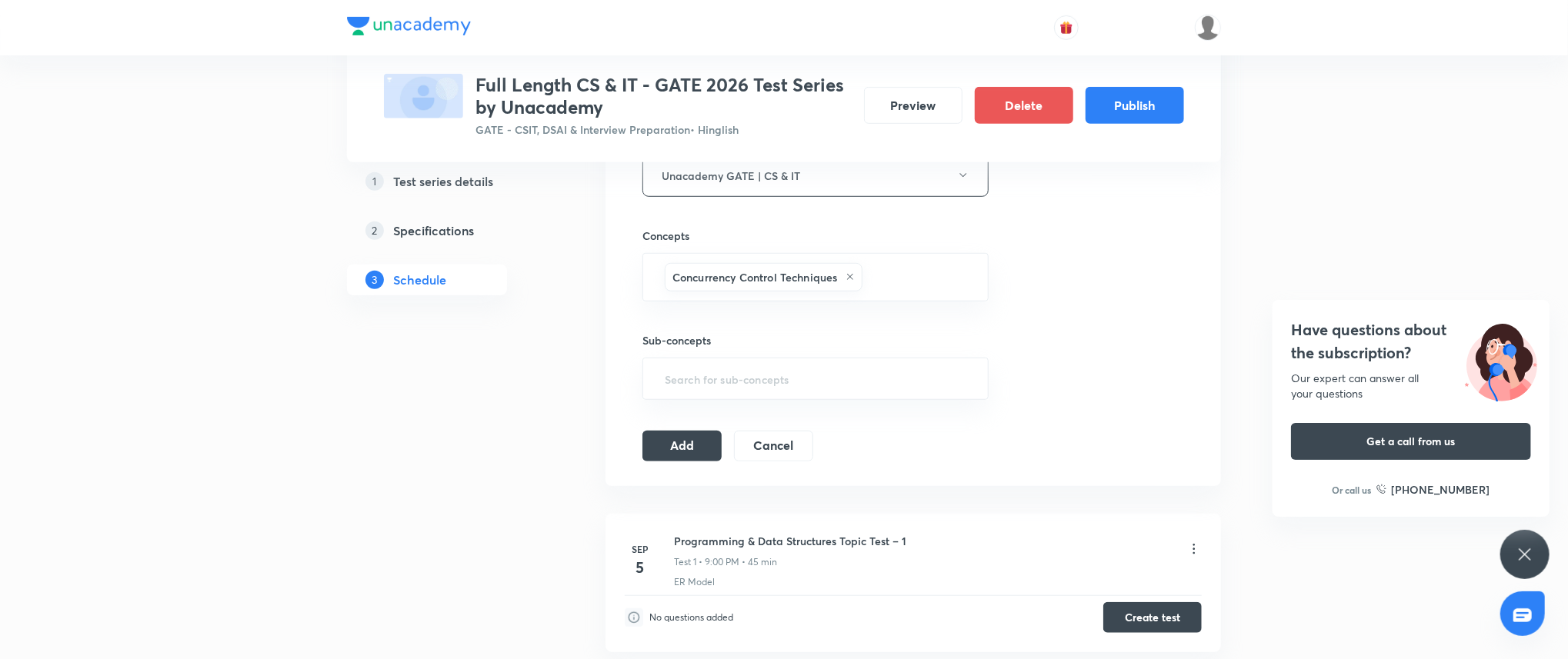
scroll to position [629, 0]
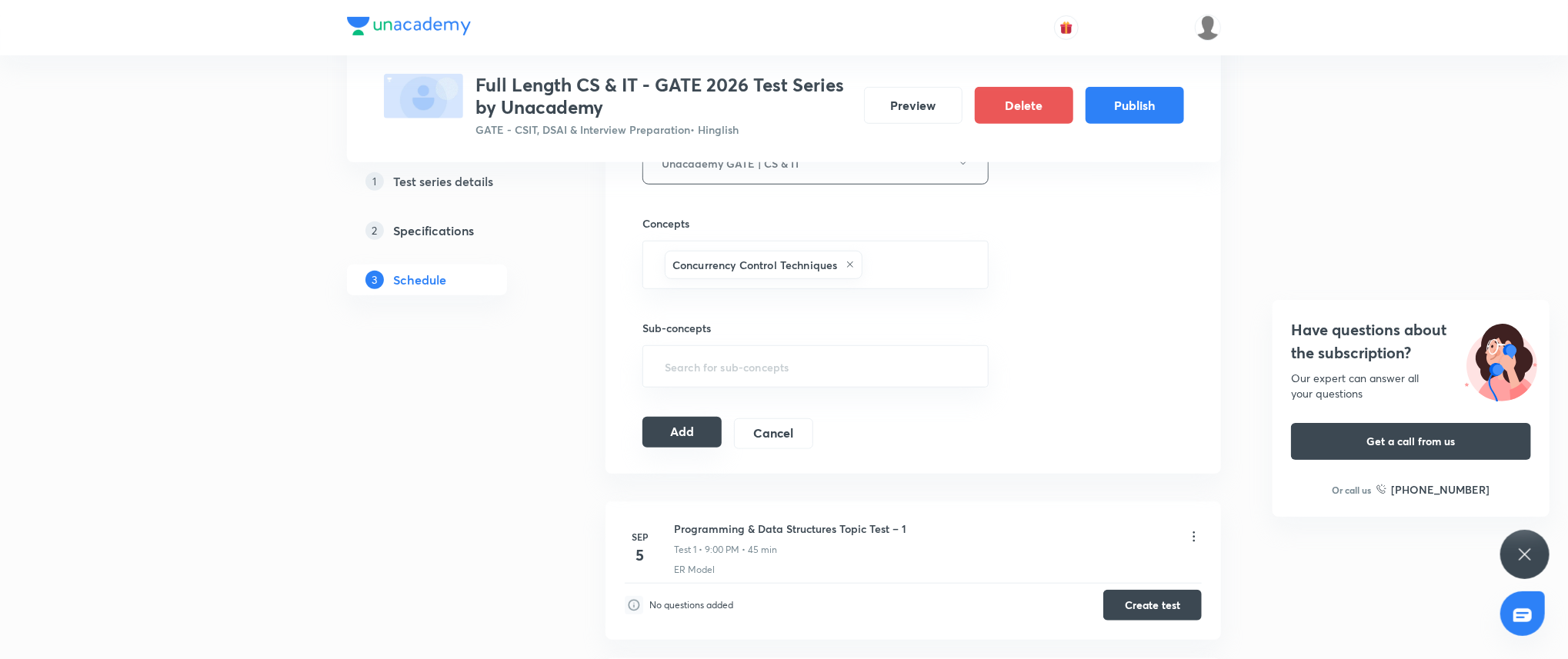
click at [671, 433] on button "Add" at bounding box center [681, 432] width 79 height 31
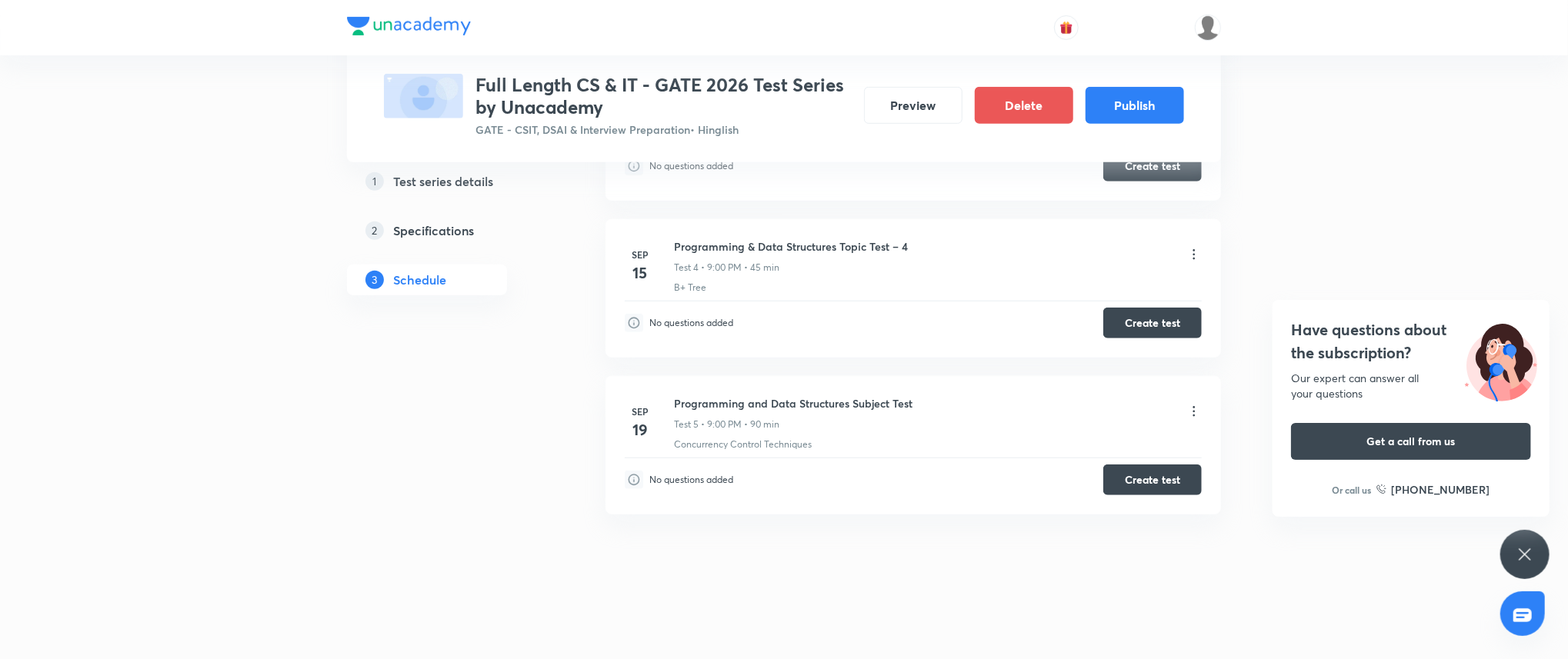
scroll to position [0, 0]
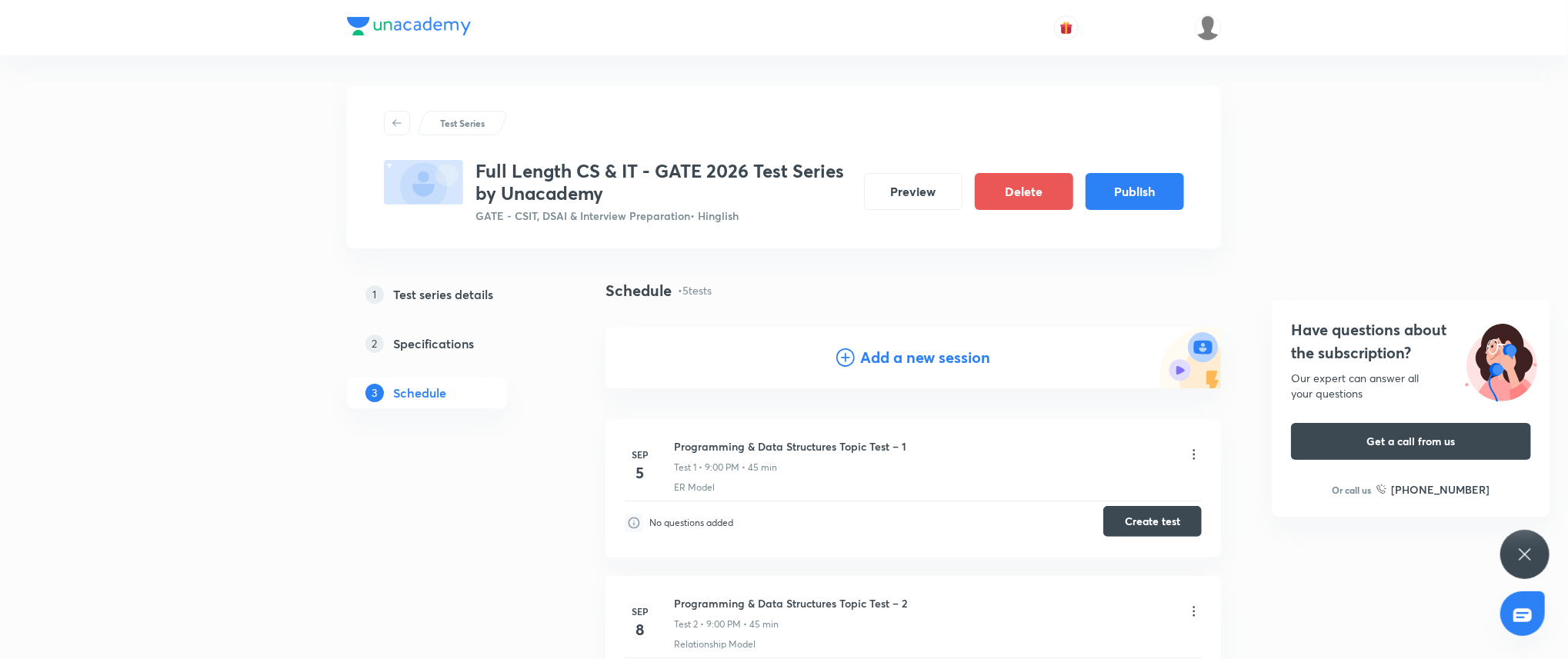
click at [1141, 525] on button "Create test" at bounding box center [1152, 521] width 99 height 31
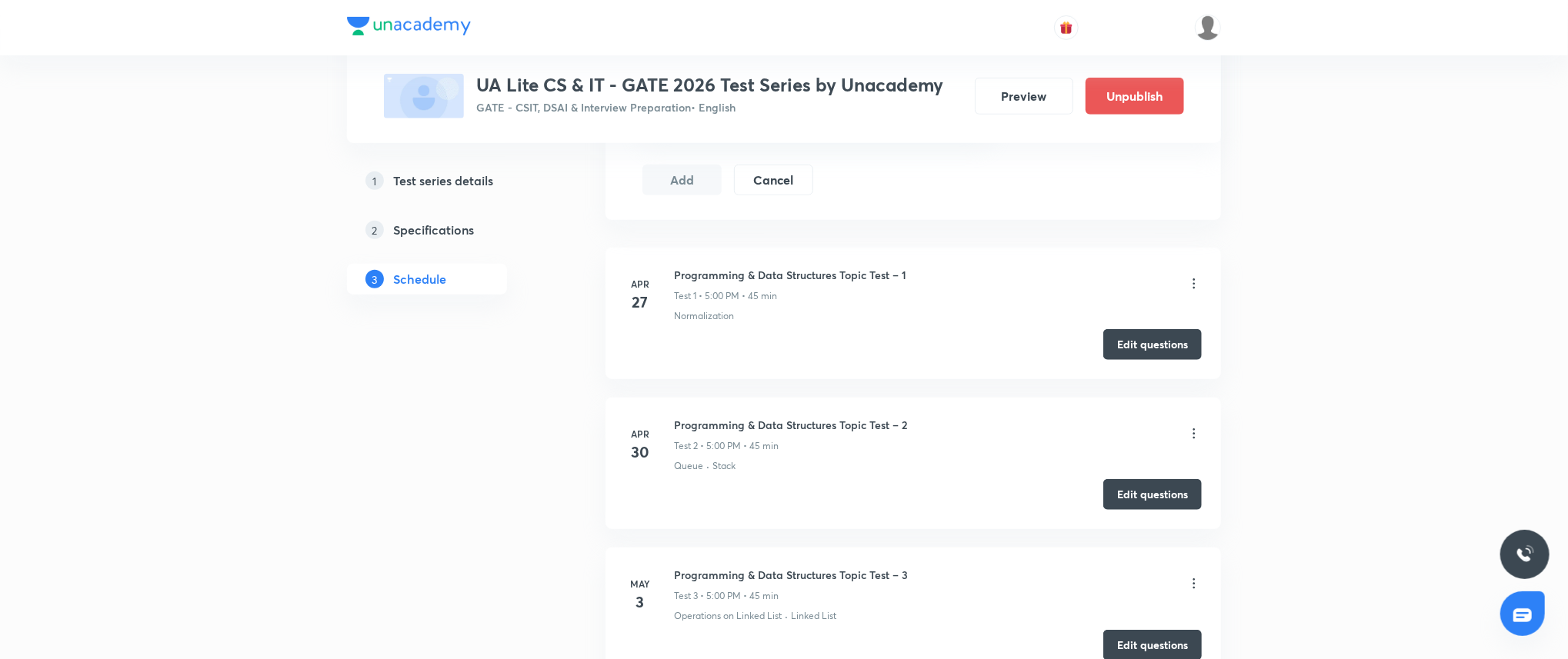
scroll to position [820, 0]
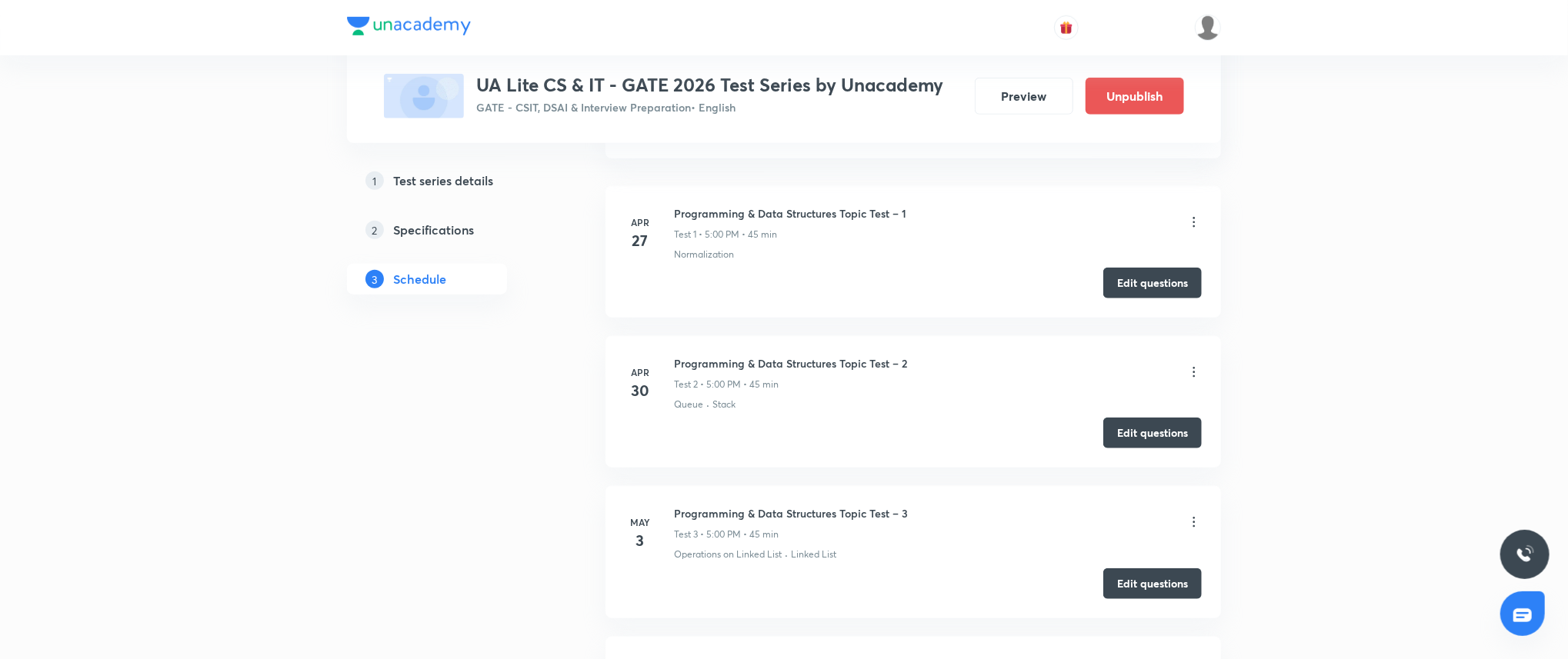
click at [768, 198] on li "Apr 27 Programming & Data Structures Topic Test – 1 Test 1 • 5:00 PM • 45 min N…" at bounding box center [913, 252] width 615 height 132
click at [768, 205] on h6 "Programming & Data Structures Topic Test – 1" at bounding box center [789, 213] width 232 height 16
copy h6 "Programming & Data Structures Topic Test – 1"
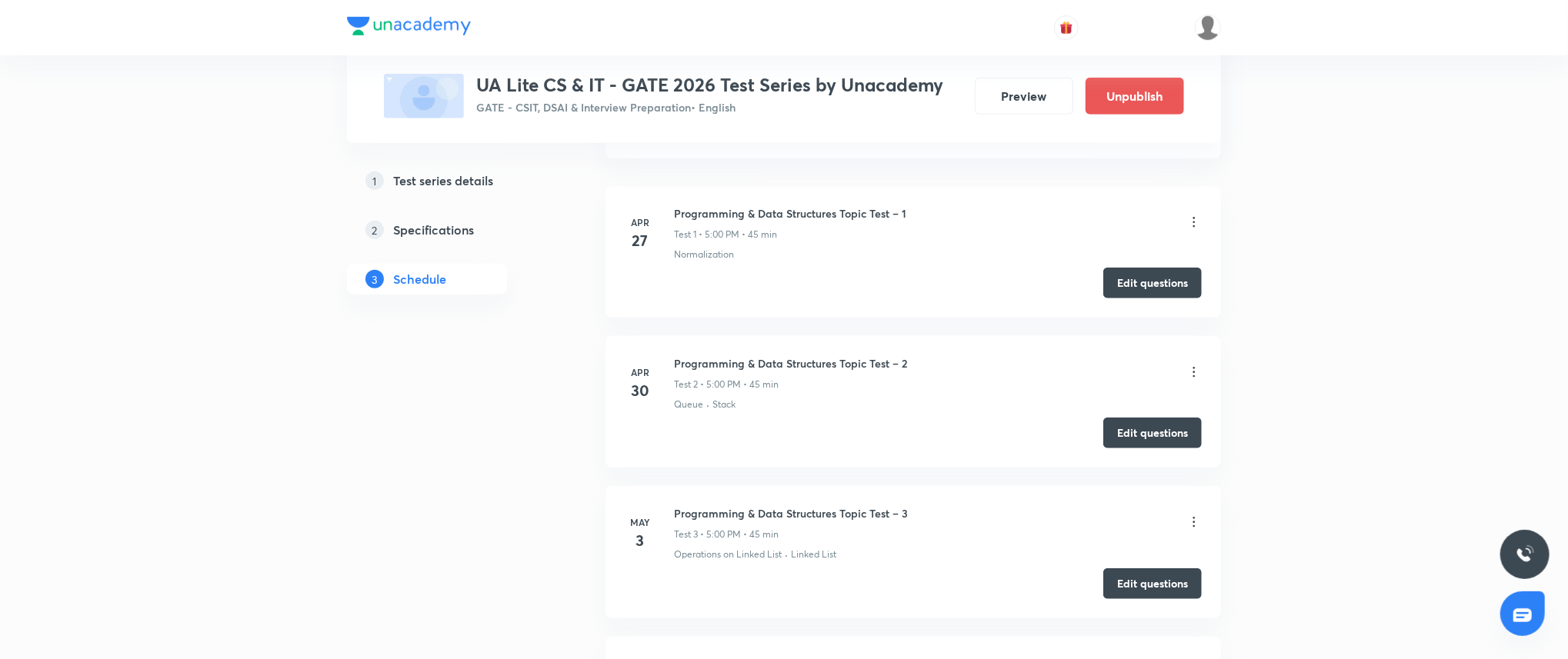
click at [795, 361] on h6 "Programming & Data Structures Topic Test – 2" at bounding box center [789, 363] width 233 height 16
click at [796, 361] on h6 "Programming & Data Structures Topic Test – 2" at bounding box center [789, 363] width 233 height 16
copy h6 "Programming & Data Structures Topic Test – 2"
click at [856, 517] on h6 "Programming & Data Structures Topic Test – 3" at bounding box center [790, 513] width 234 height 16
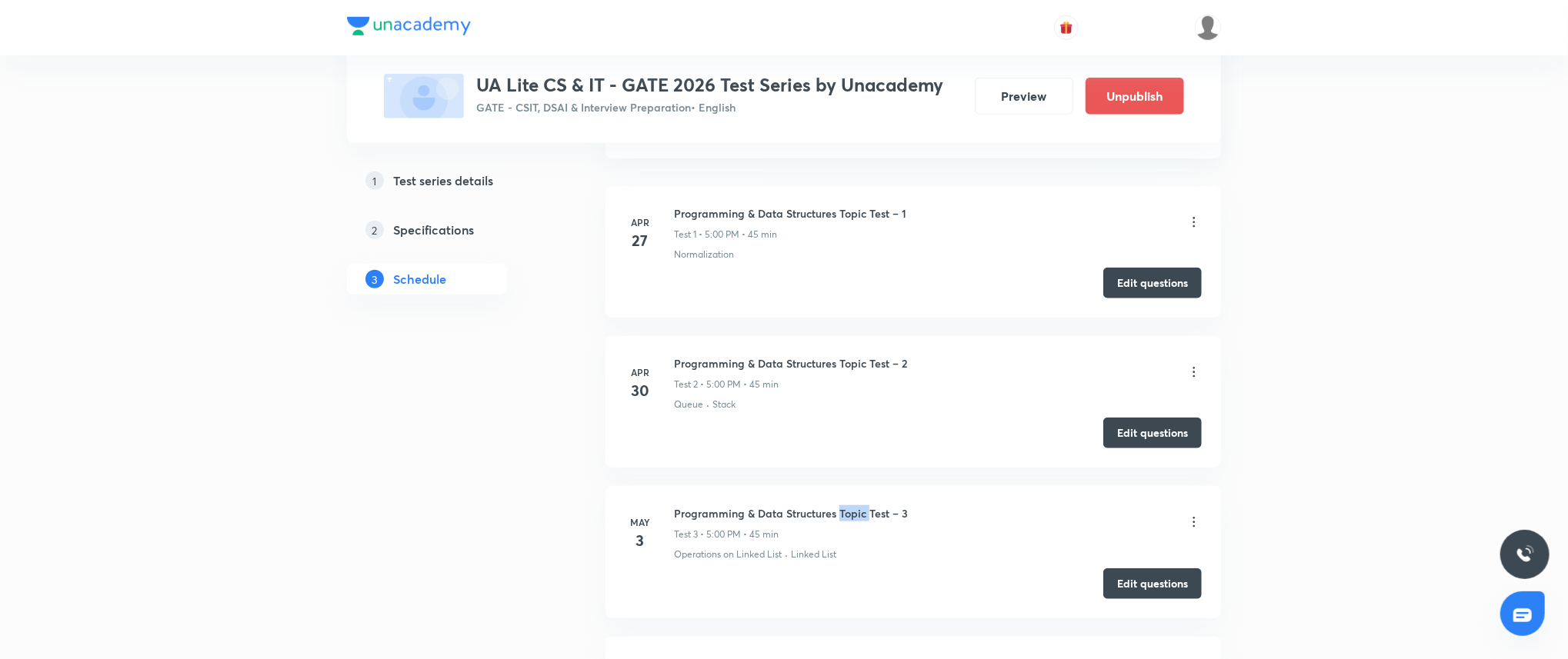
click at [856, 517] on h6 "Programming & Data Structures Topic Test – 3" at bounding box center [790, 513] width 234 height 16
copy h6 "Programming & Data Structures Topic Test – 3"
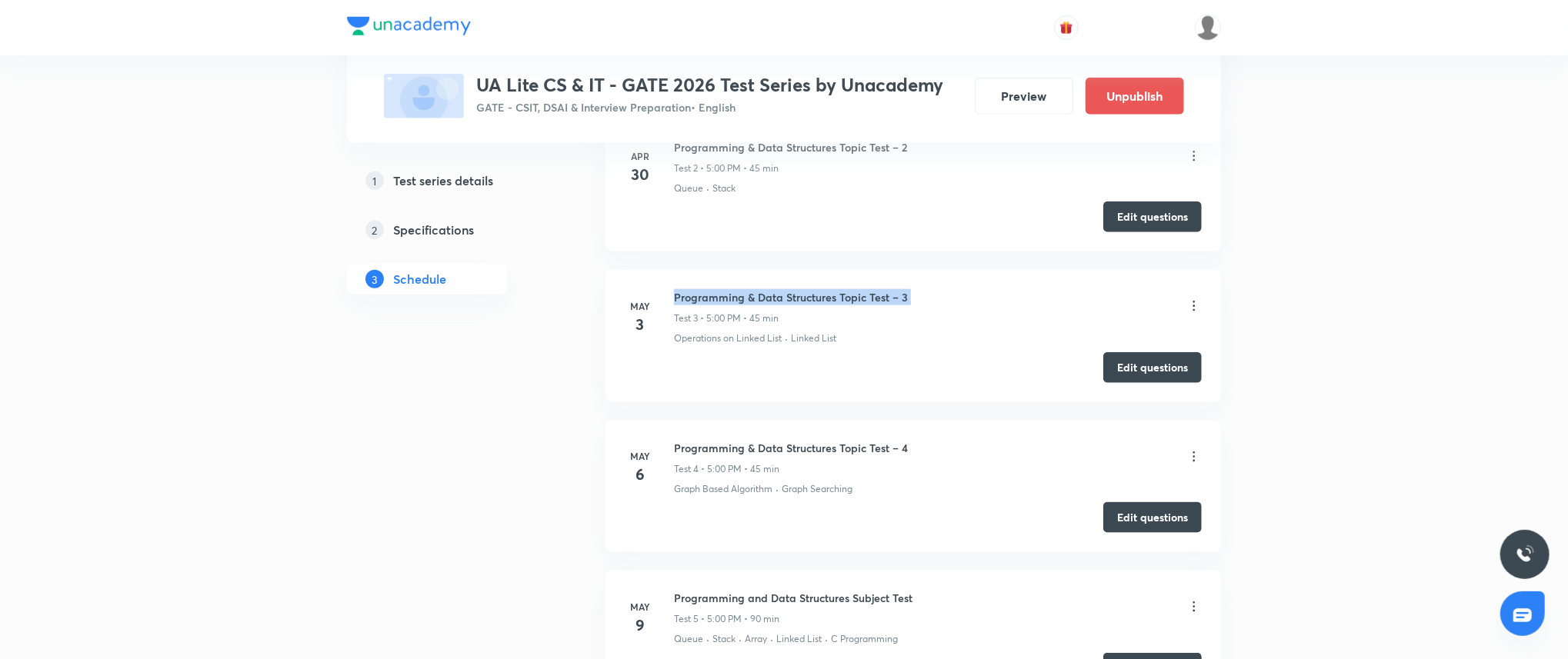
scroll to position [1093, 0]
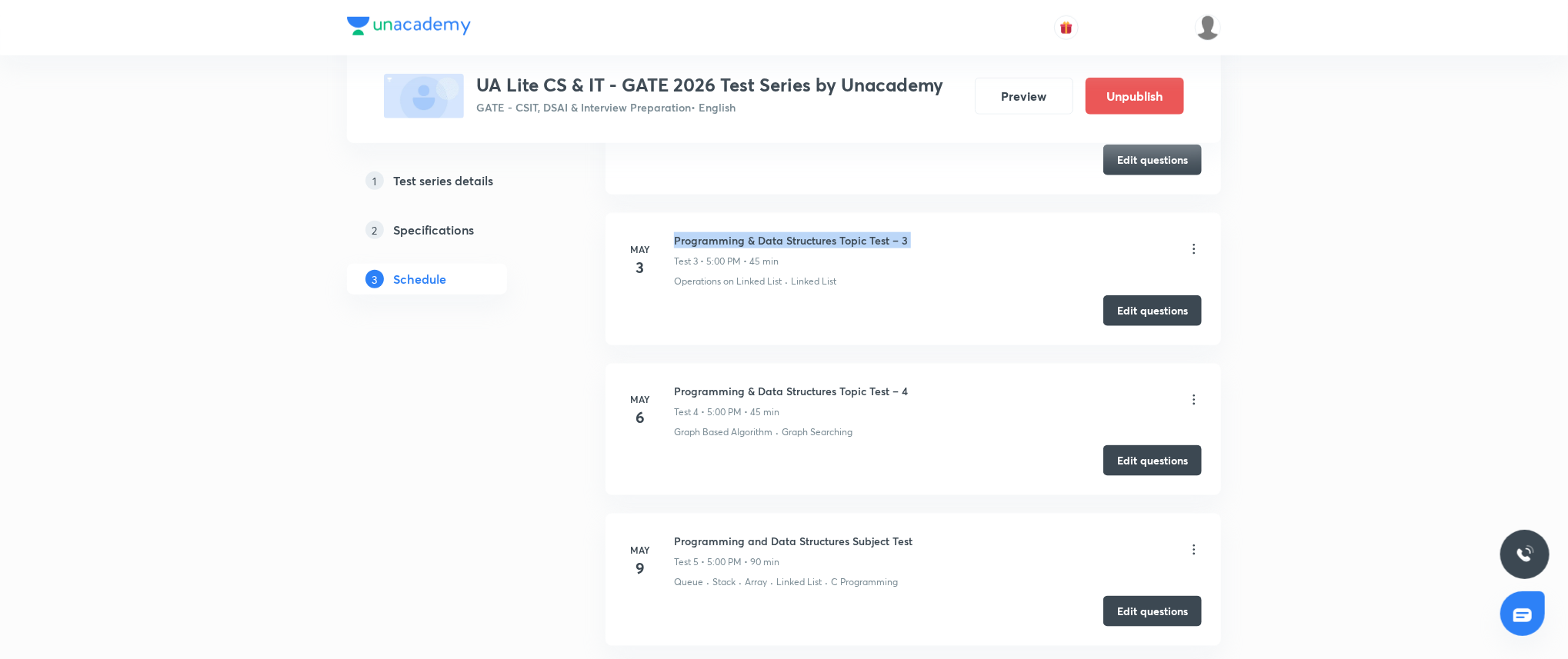
click at [788, 383] on h6 "Programming & Data Structures Topic Test – 4" at bounding box center [790, 391] width 234 height 16
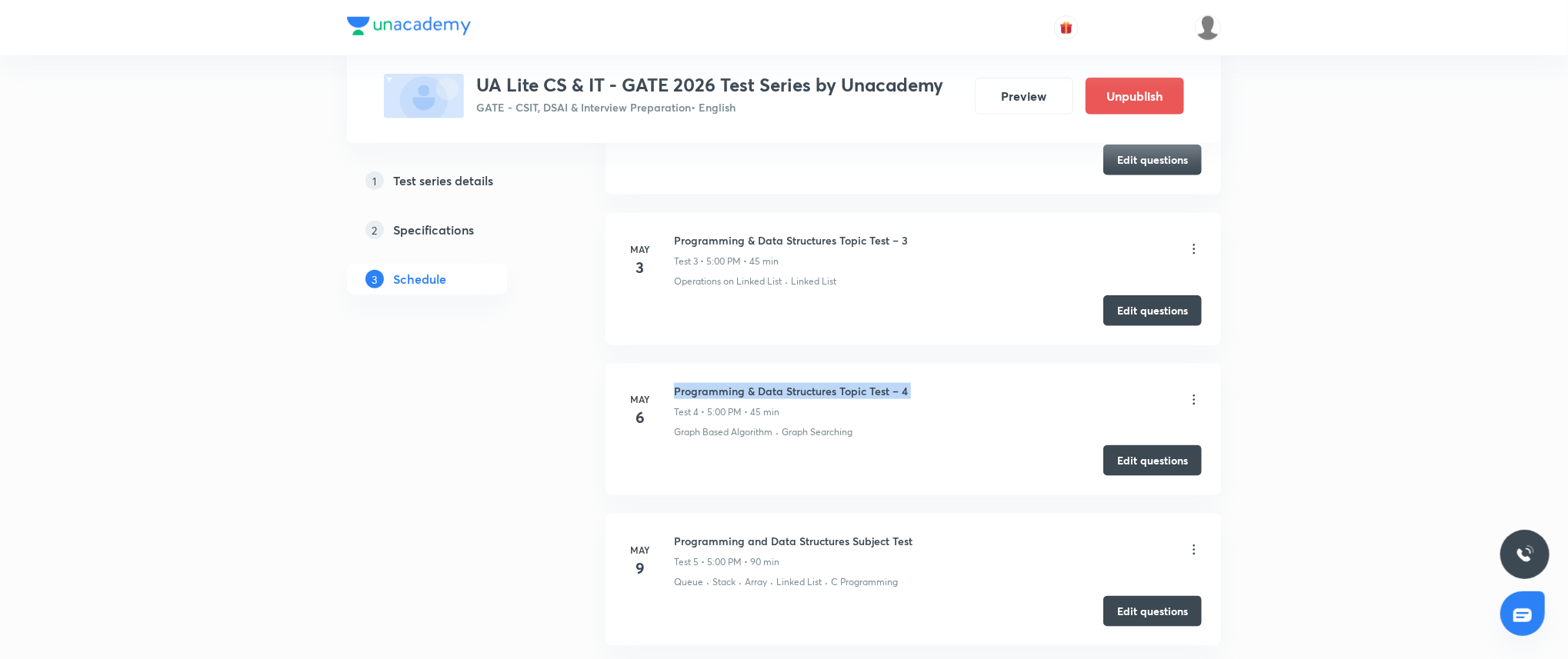
click at [786, 383] on h6 "Programming & Data Structures Topic Test – 4" at bounding box center [790, 391] width 234 height 16
copy h6 "Programming & Data Structures Topic Test – 4"
click at [846, 537] on h6 "Programming and Data Structures Subject Test" at bounding box center [793, 541] width 238 height 16
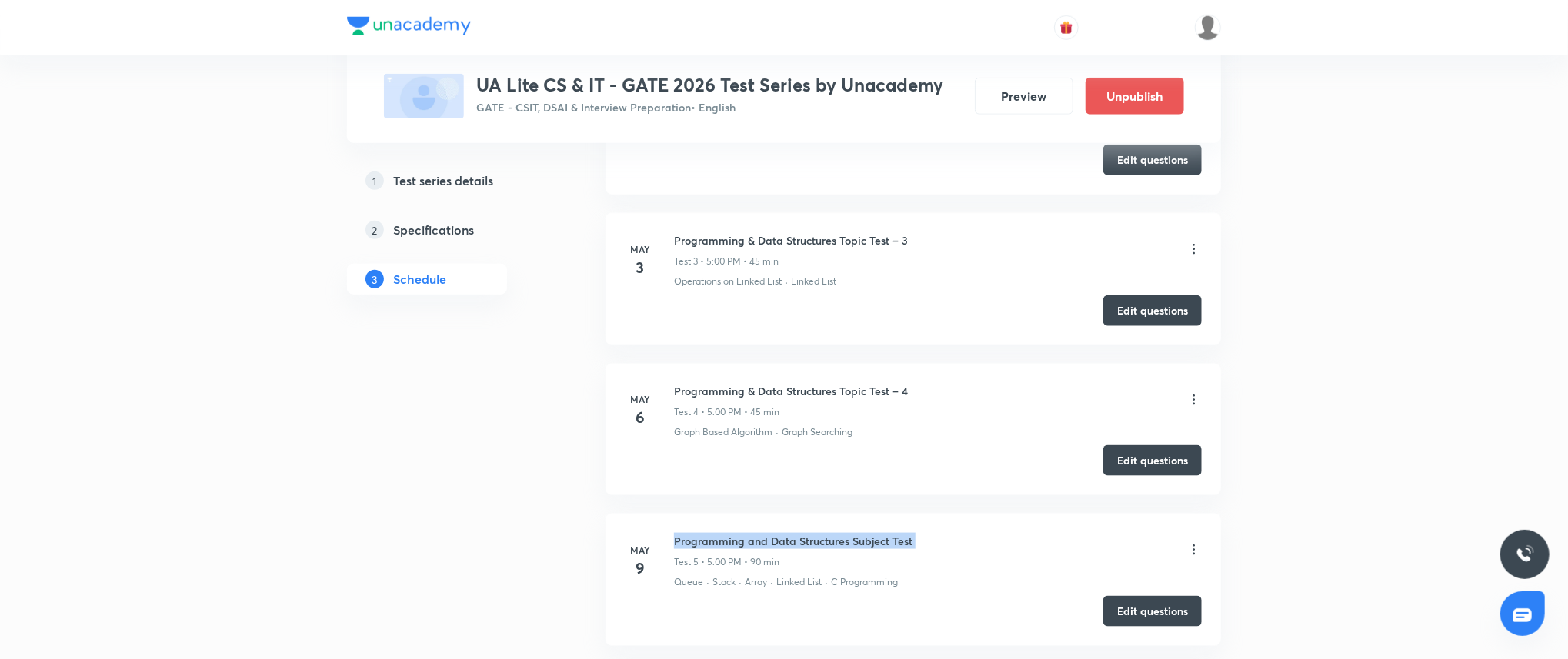
click at [846, 537] on h6 "Programming and Data Structures Subject Test" at bounding box center [793, 541] width 238 height 16
copy h6 "Programming and Data Structures Subject Test"
click at [995, 314] on div "Edit questions" at bounding box center [913, 310] width 577 height 31
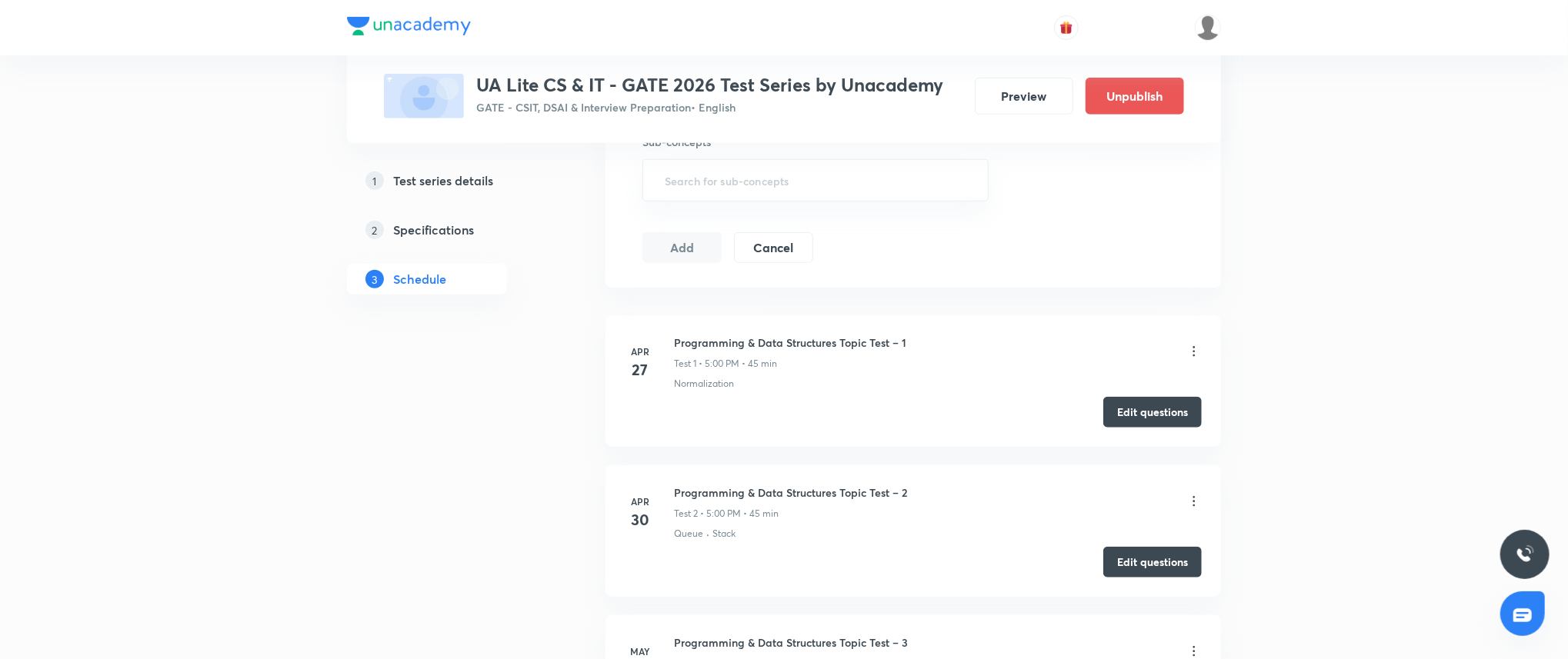
scroll to position [683, 0]
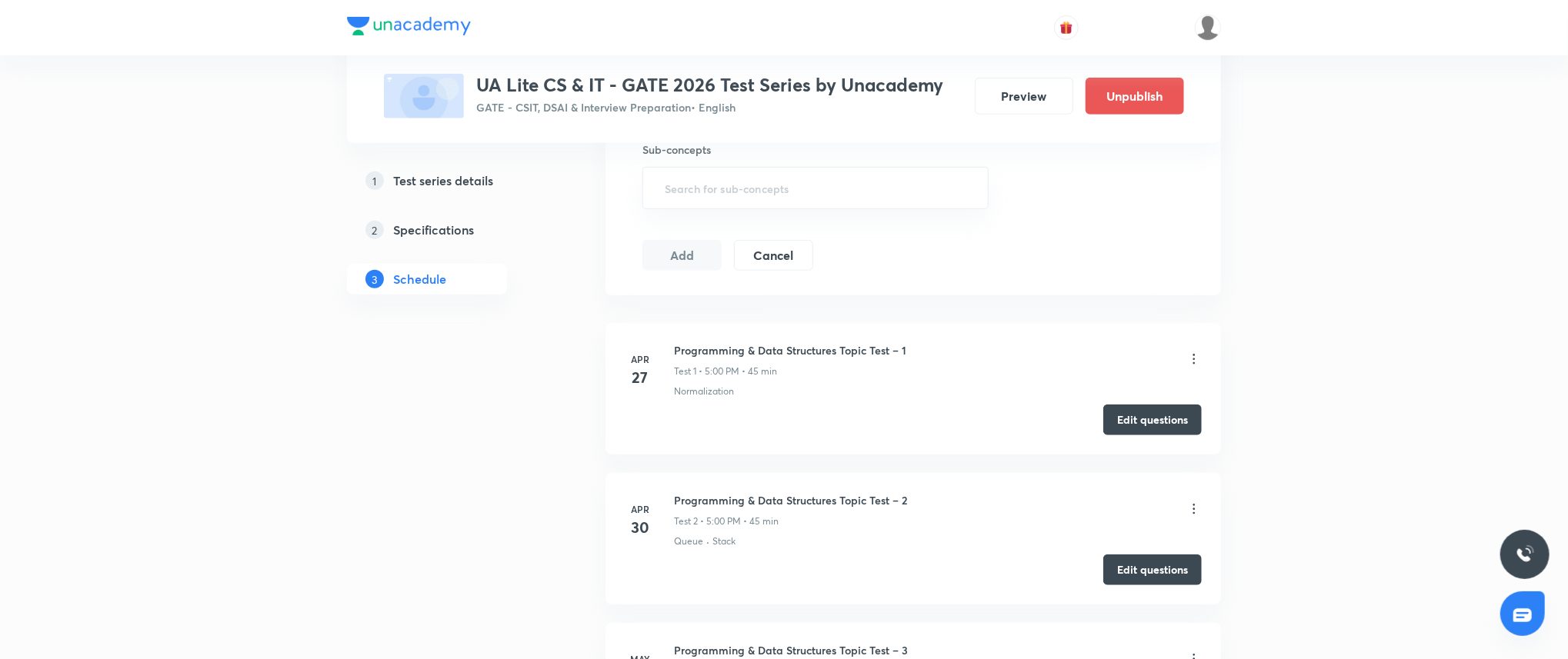
click at [1145, 400] on li "Apr 27 Programming & Data Structures Topic Test – 1 Test 1 • 5:00 PM • 45 min N…" at bounding box center [913, 389] width 615 height 132
click at [1145, 415] on button "Edit questions" at bounding box center [1152, 418] width 99 height 31
click at [1124, 571] on button "Edit questions" at bounding box center [1152, 567] width 99 height 31
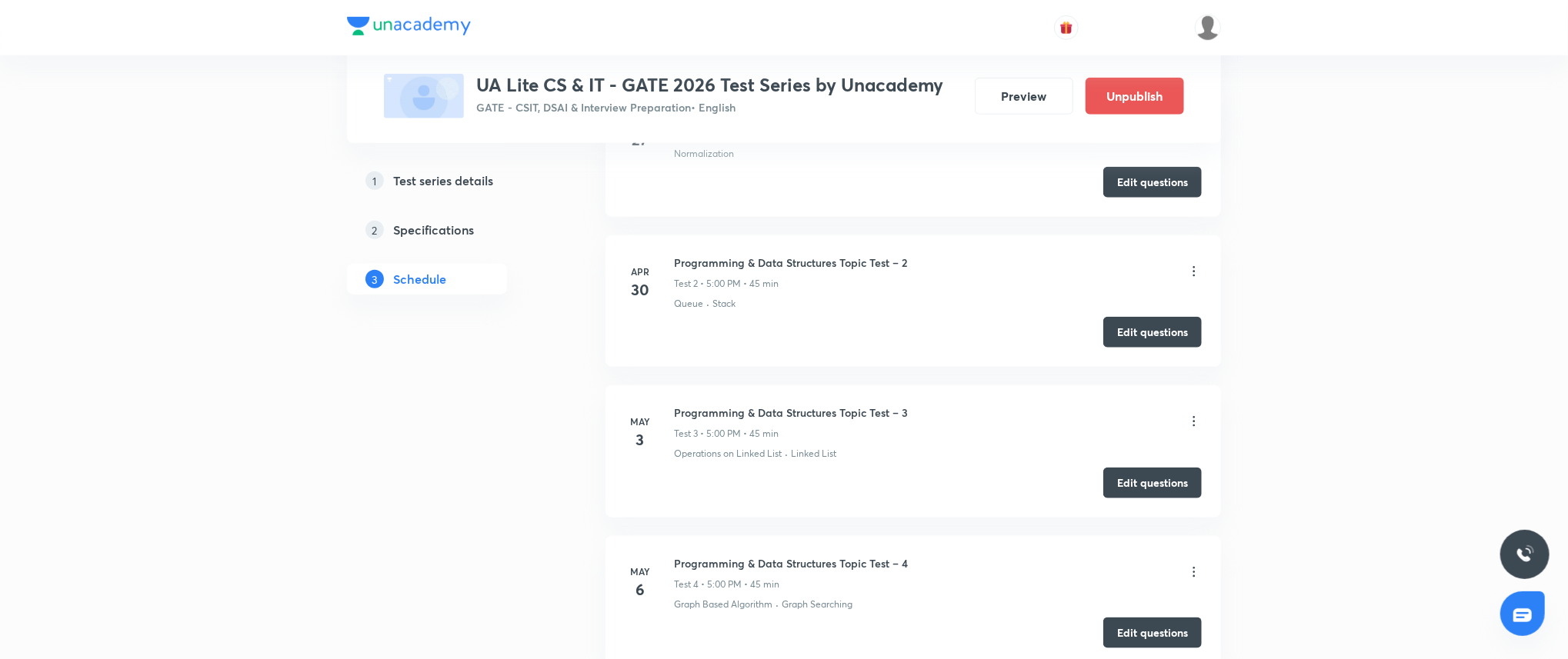
scroll to position [941, 0]
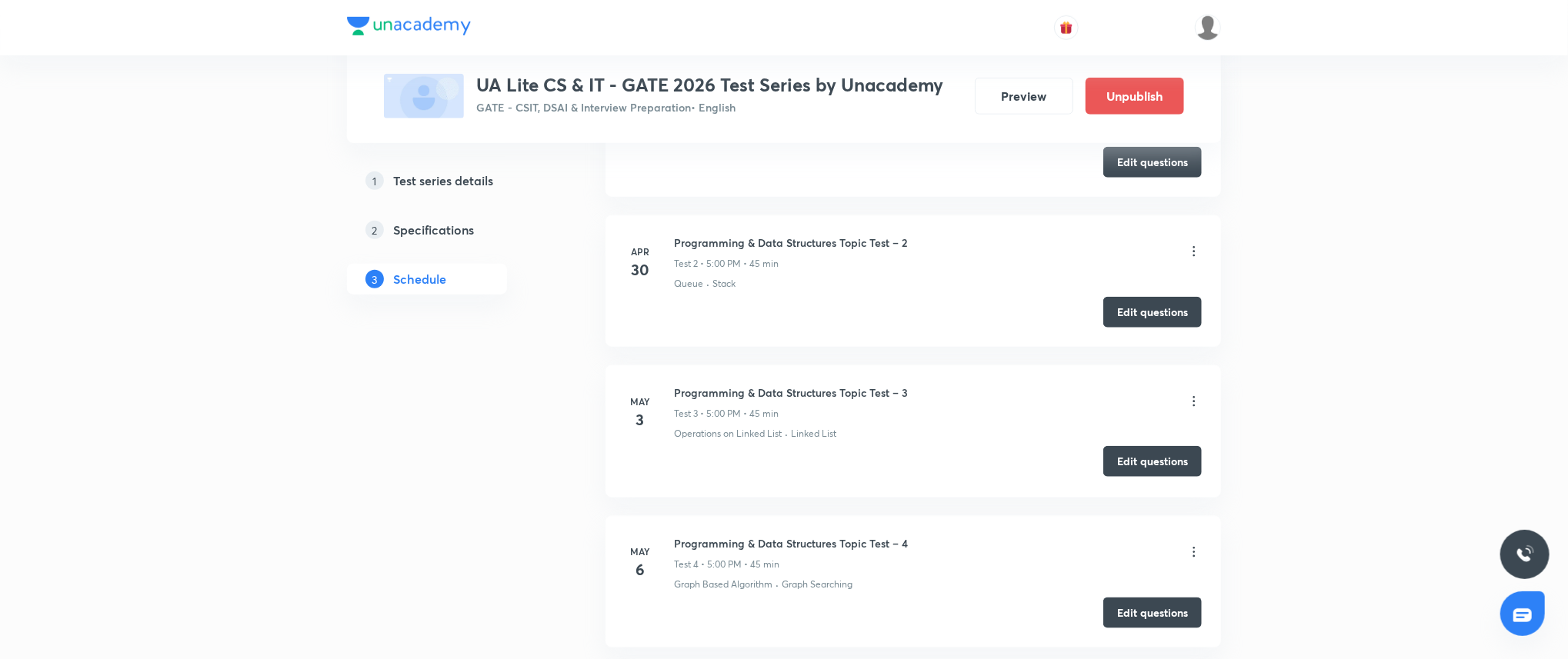
click at [1145, 468] on button "Edit questions" at bounding box center [1152, 461] width 99 height 31
click at [1145, 614] on button "Edit questions" at bounding box center [1152, 610] width 99 height 31
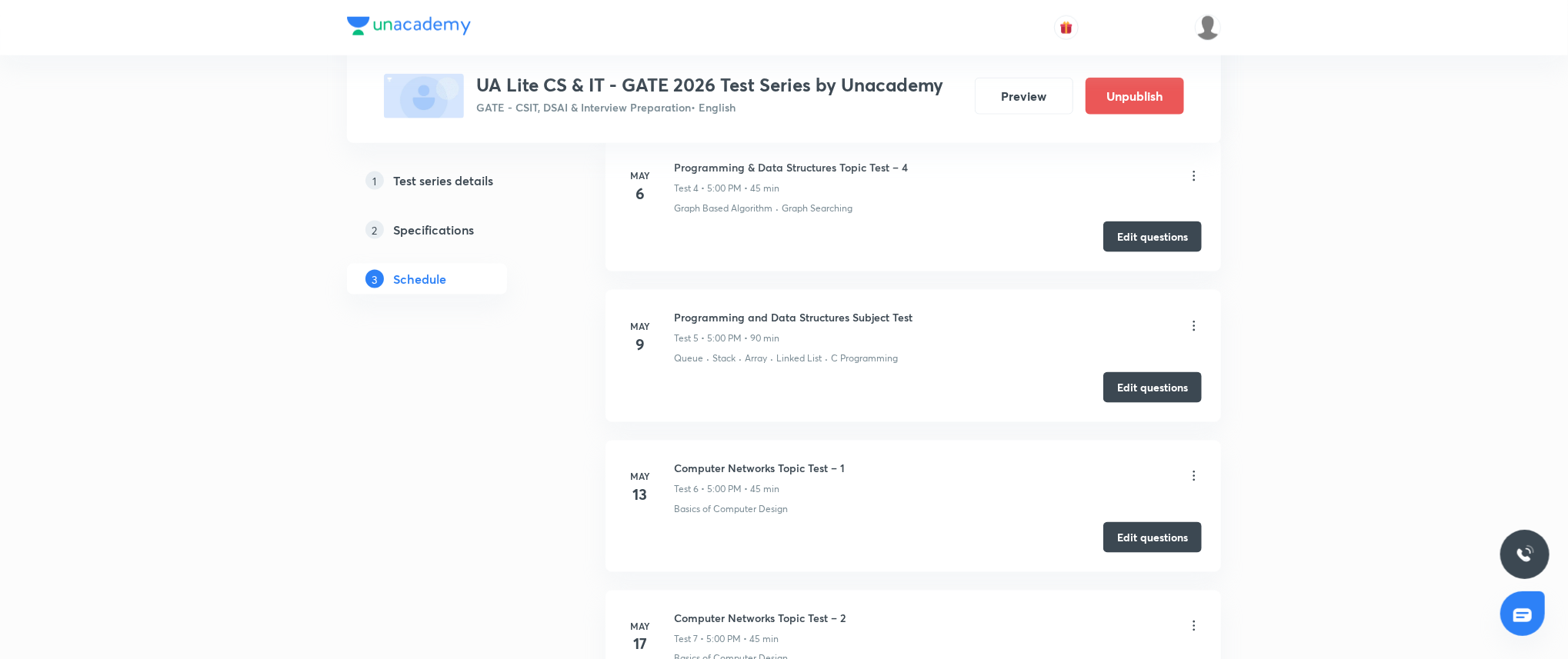
scroll to position [1326, 0]
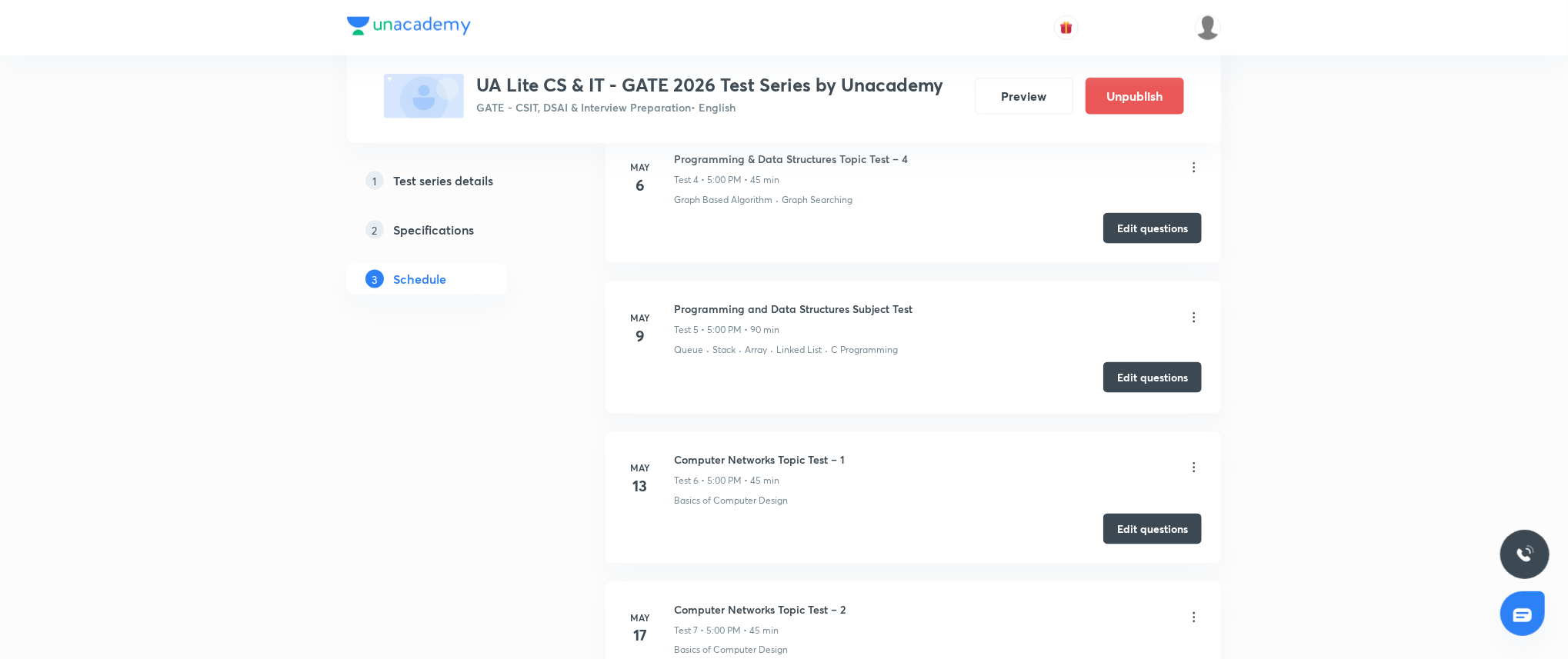
click at [1123, 374] on button "Edit questions" at bounding box center [1152, 377] width 99 height 31
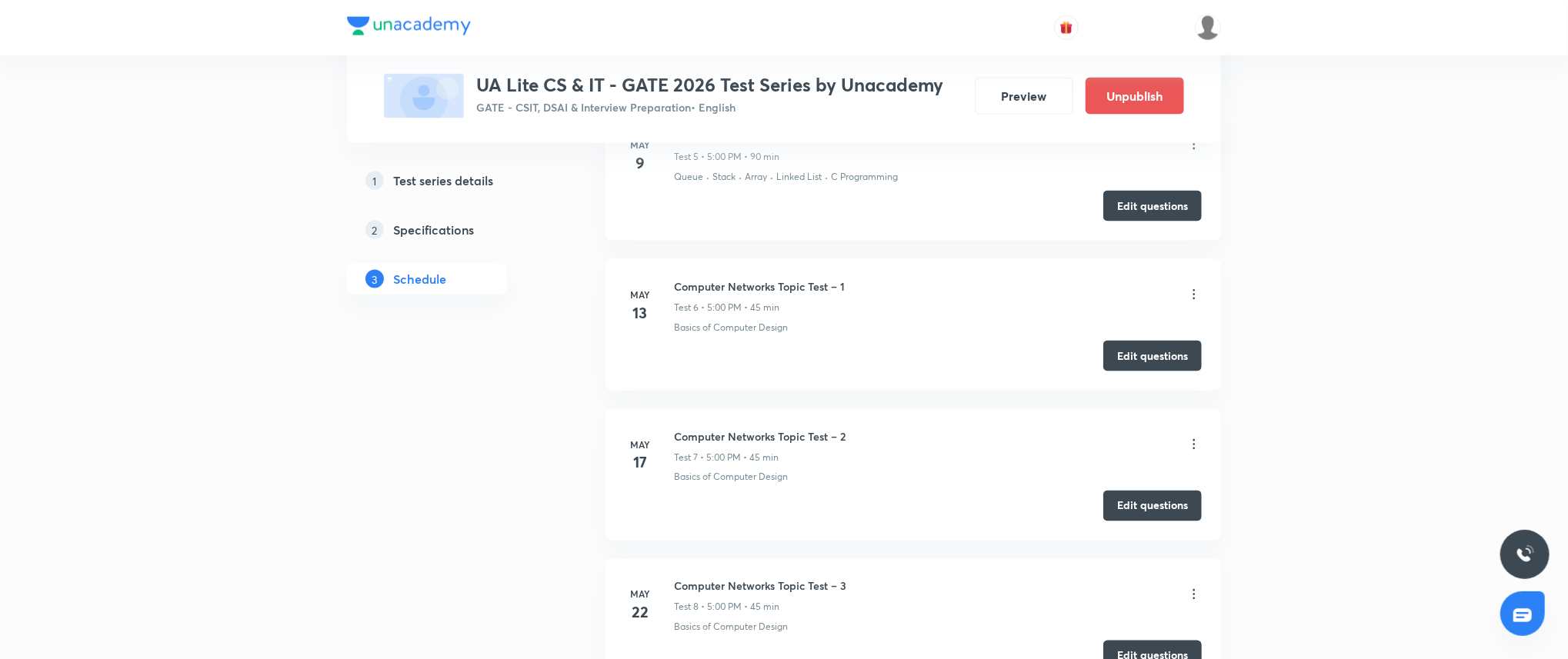
scroll to position [1387, 0]
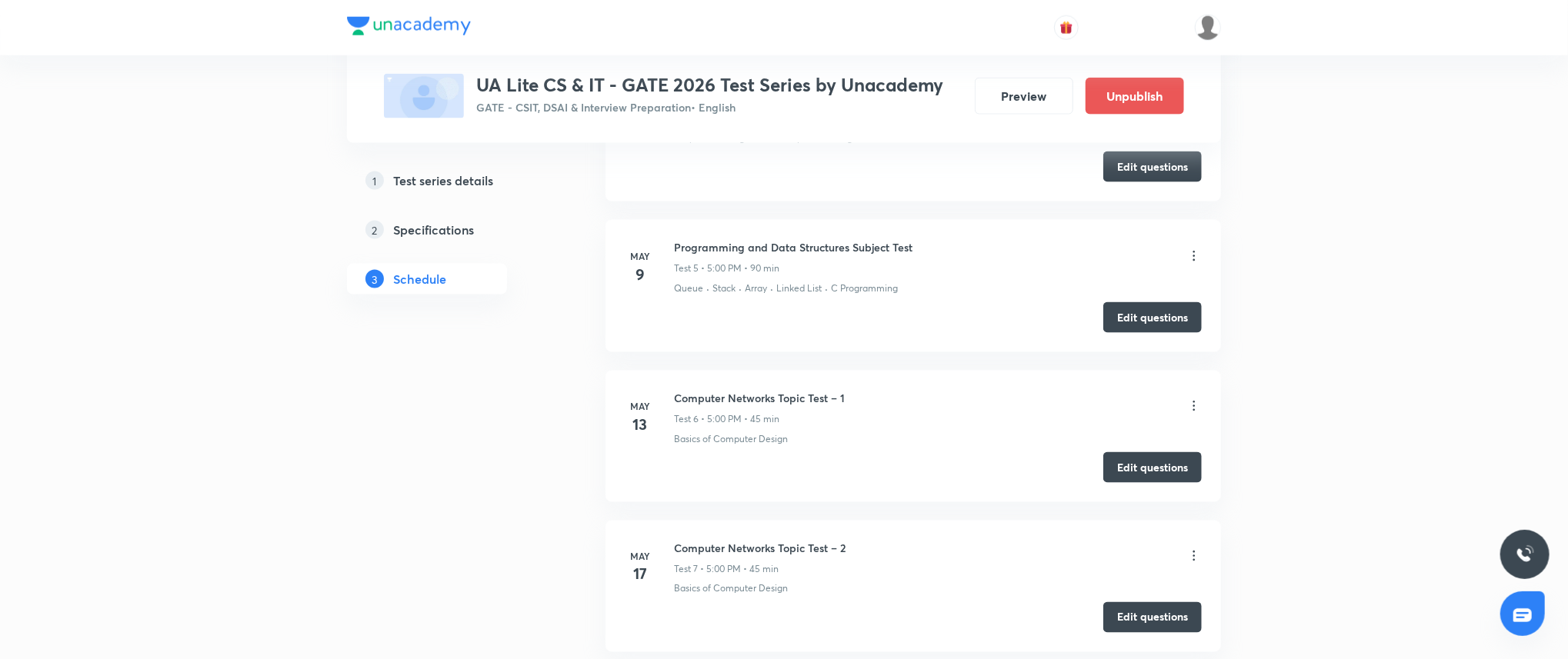
click at [766, 407] on div "Computer Networks Topic Test – 1 Test 6 • 5:00 PM • 45 min" at bounding box center [759, 407] width 171 height 36
click at [771, 393] on h6 "Computer Networks Topic Test – 1" at bounding box center [759, 397] width 171 height 16
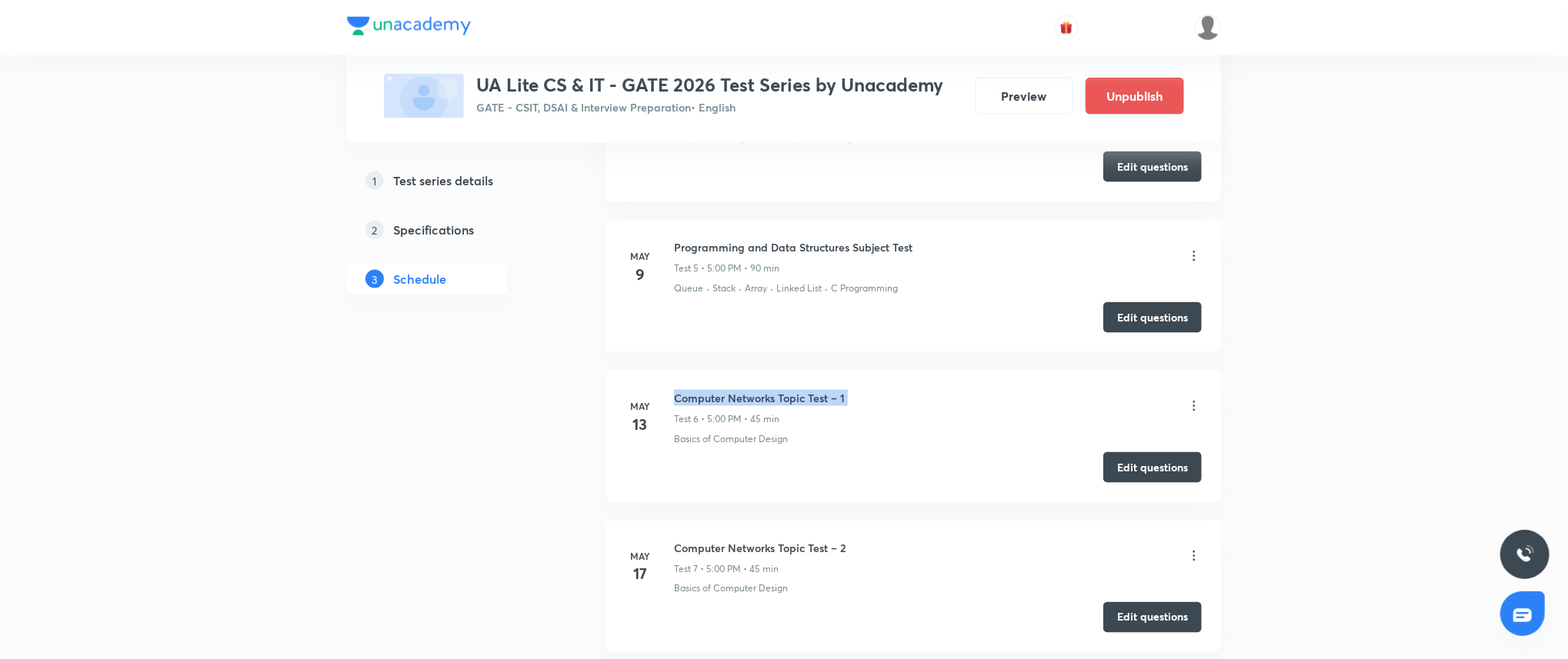
click at [771, 393] on h6 "Computer Networks Topic Test – 1" at bounding box center [759, 397] width 171 height 16
click at [796, 548] on h6 "Computer Networks Topic Test – 2" at bounding box center [759, 548] width 172 height 16
copy h6 "Computer Networks Topic Test – 2"
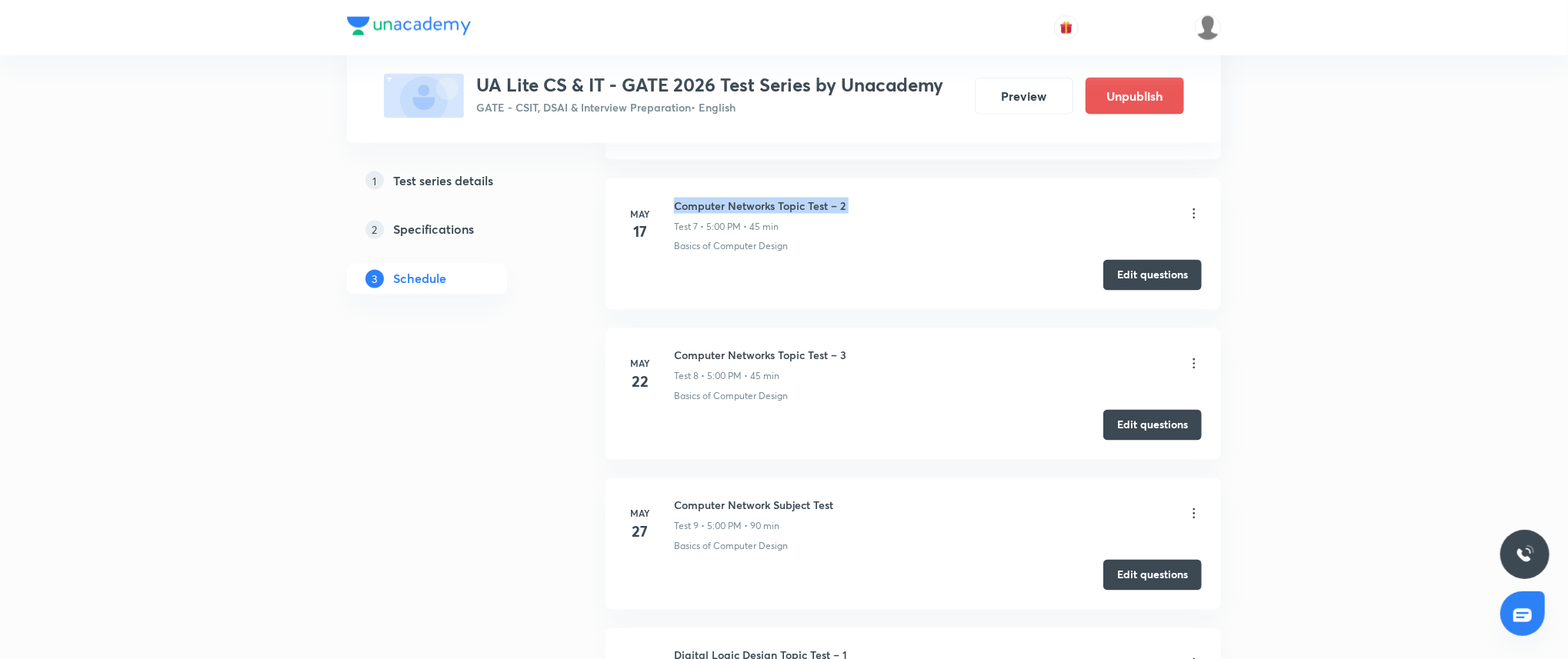
scroll to position [1742, 0]
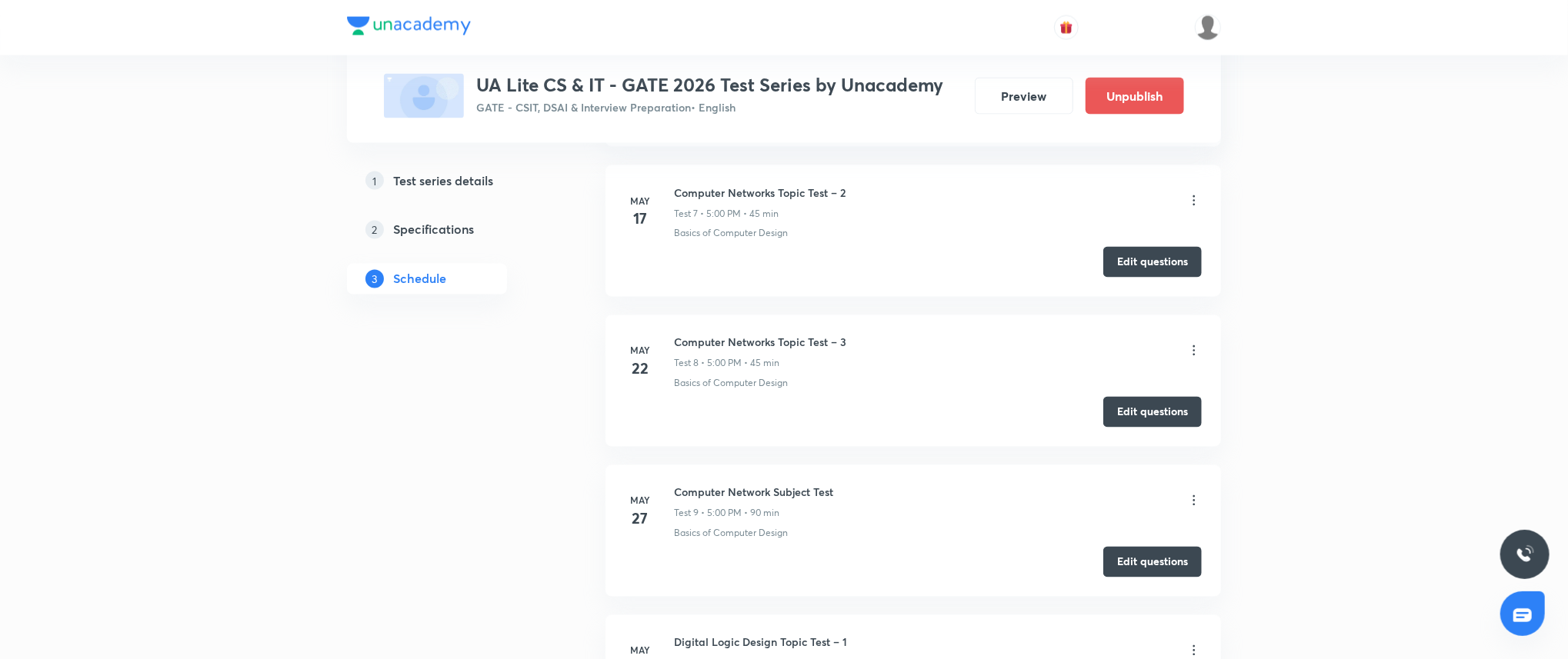
click at [777, 335] on h6 "Computer Networks Topic Test – 3" at bounding box center [760, 342] width 172 height 16
copy h6 "Computer Networks Topic Test – 3"
click at [789, 485] on h6 "Computer Network Subject Test" at bounding box center [753, 492] width 159 height 16
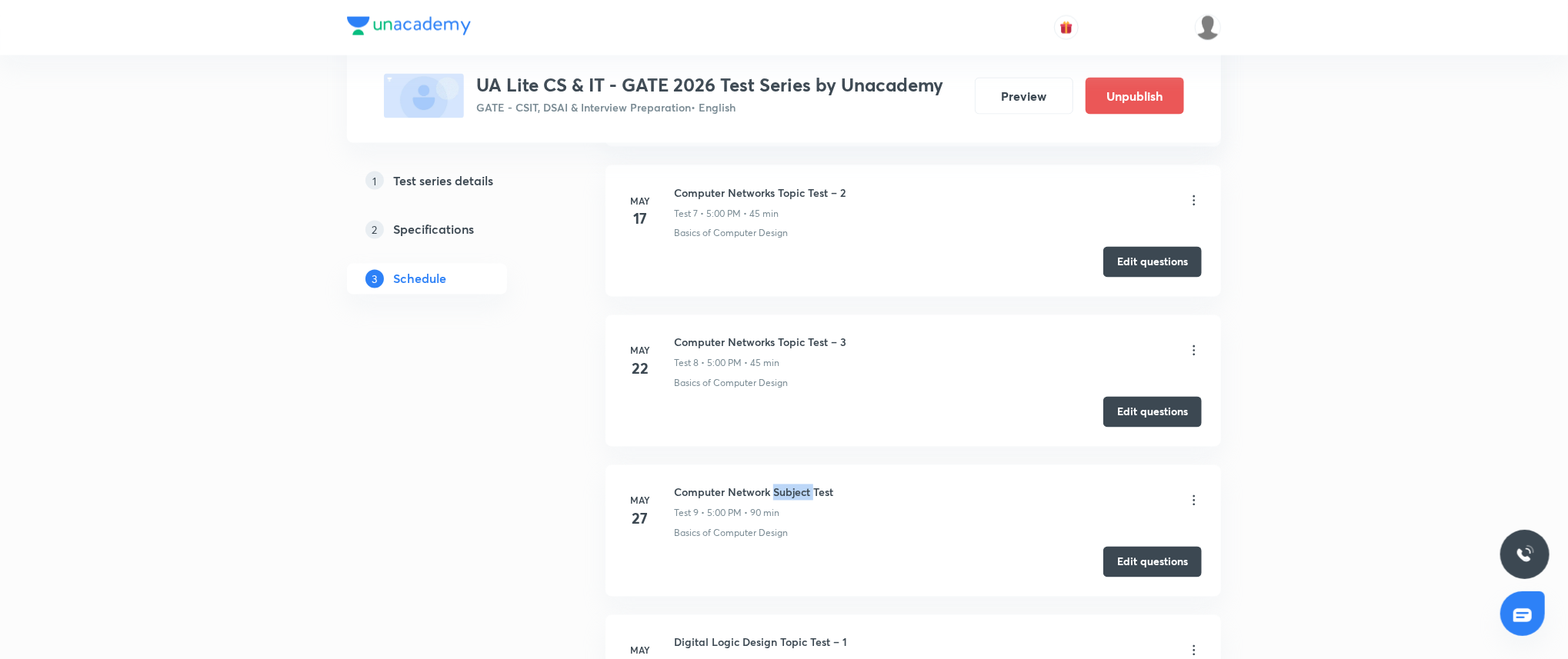
click at [789, 485] on h6 "Computer Network Subject Test" at bounding box center [753, 492] width 159 height 16
copy h6 "Computer Network Subject Test"
click at [953, 316] on li "May 22 Computer Networks Topic Test – 3 Test 8 • 5:00 PM • 45 min Basics of Com…" at bounding box center [913, 381] width 615 height 132
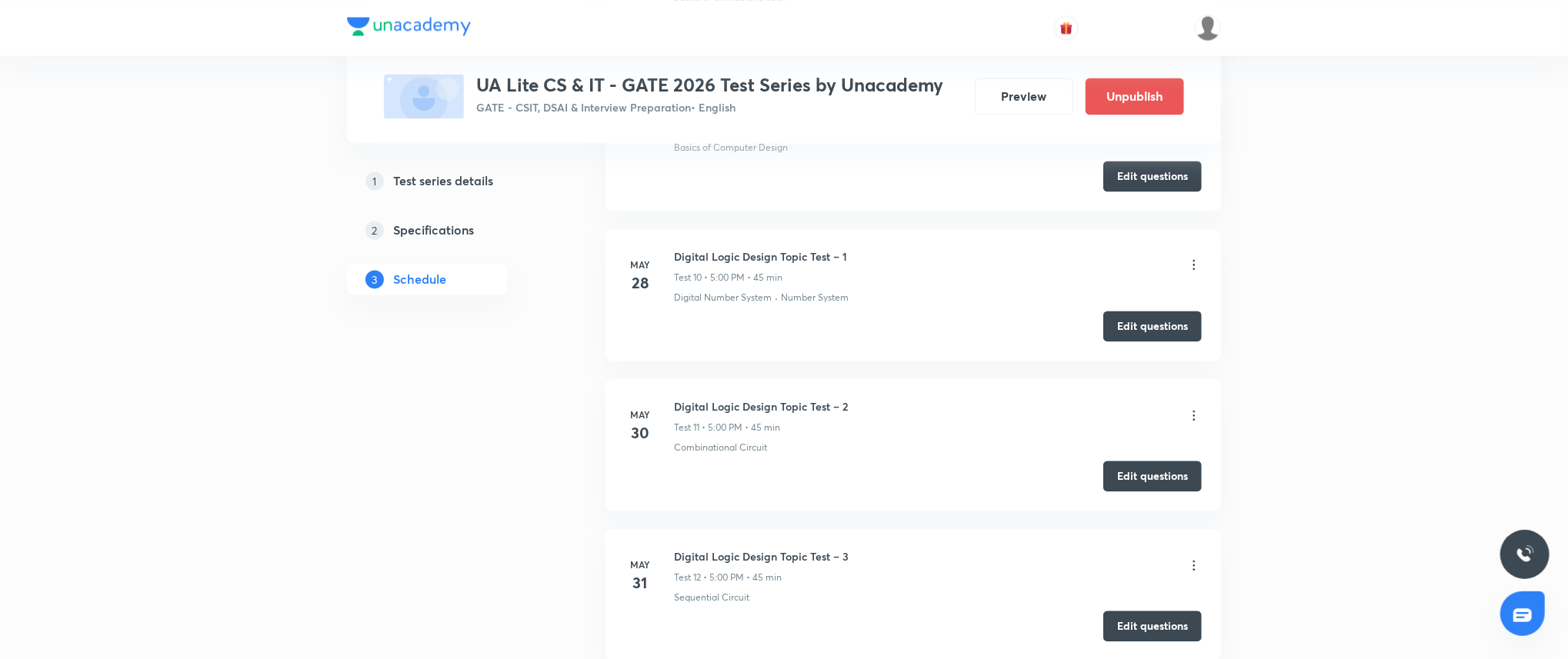
scroll to position [2125, 0]
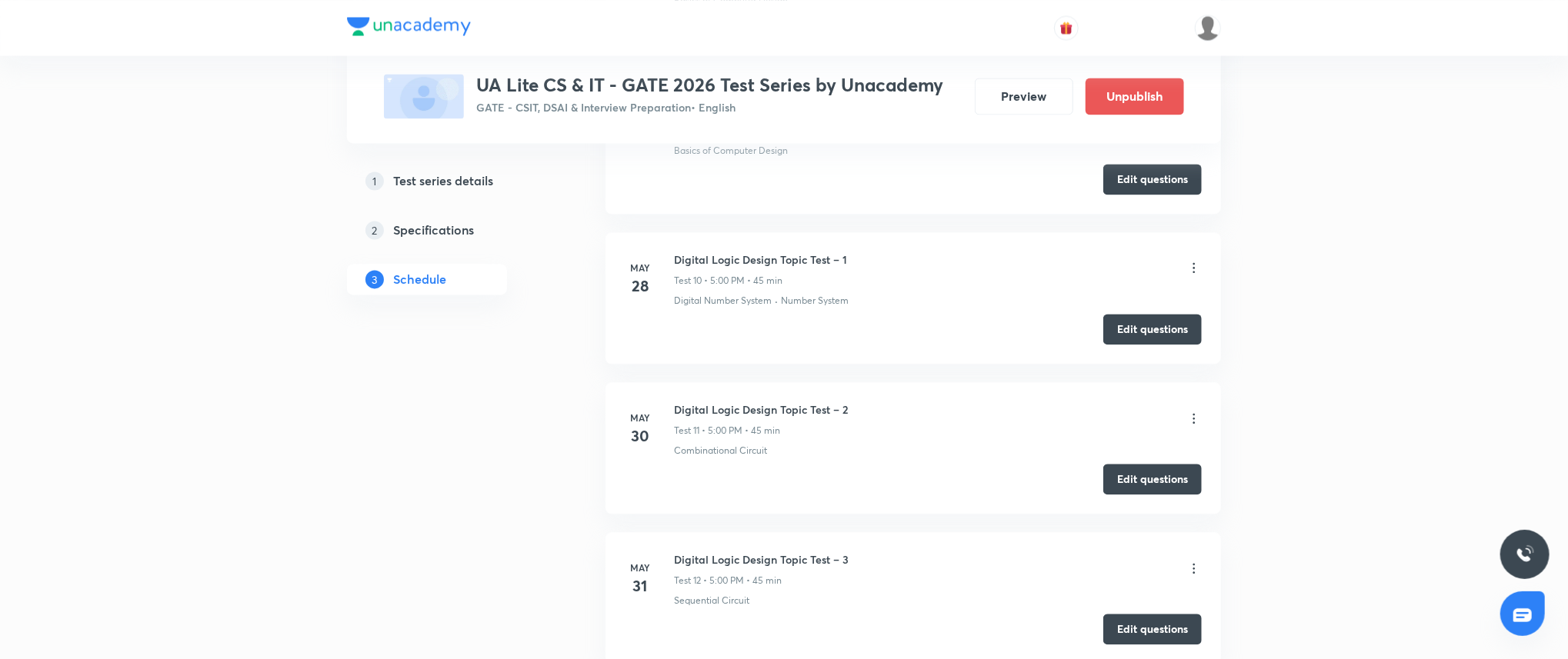
click at [730, 241] on li "May 28 Digital Logic Design Topic Test – 1 Test 10 • 5:00 PM • 45 min Digital N…" at bounding box center [913, 298] width 615 height 132
click at [736, 260] on h6 "Digital Logic Design Topic Test – 1" at bounding box center [760, 259] width 173 height 16
copy h6 "Digital Logic Design Topic Test – 1"
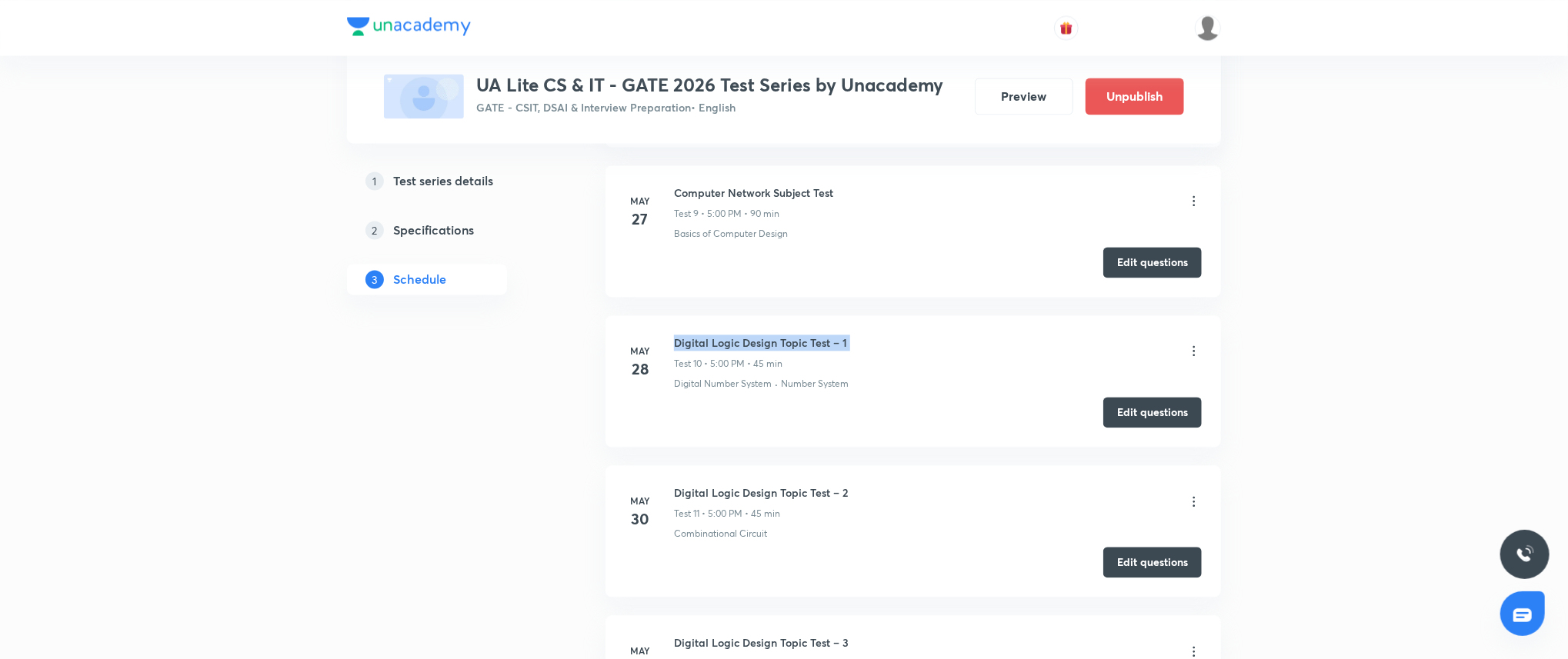
scroll to position [2016, 0]
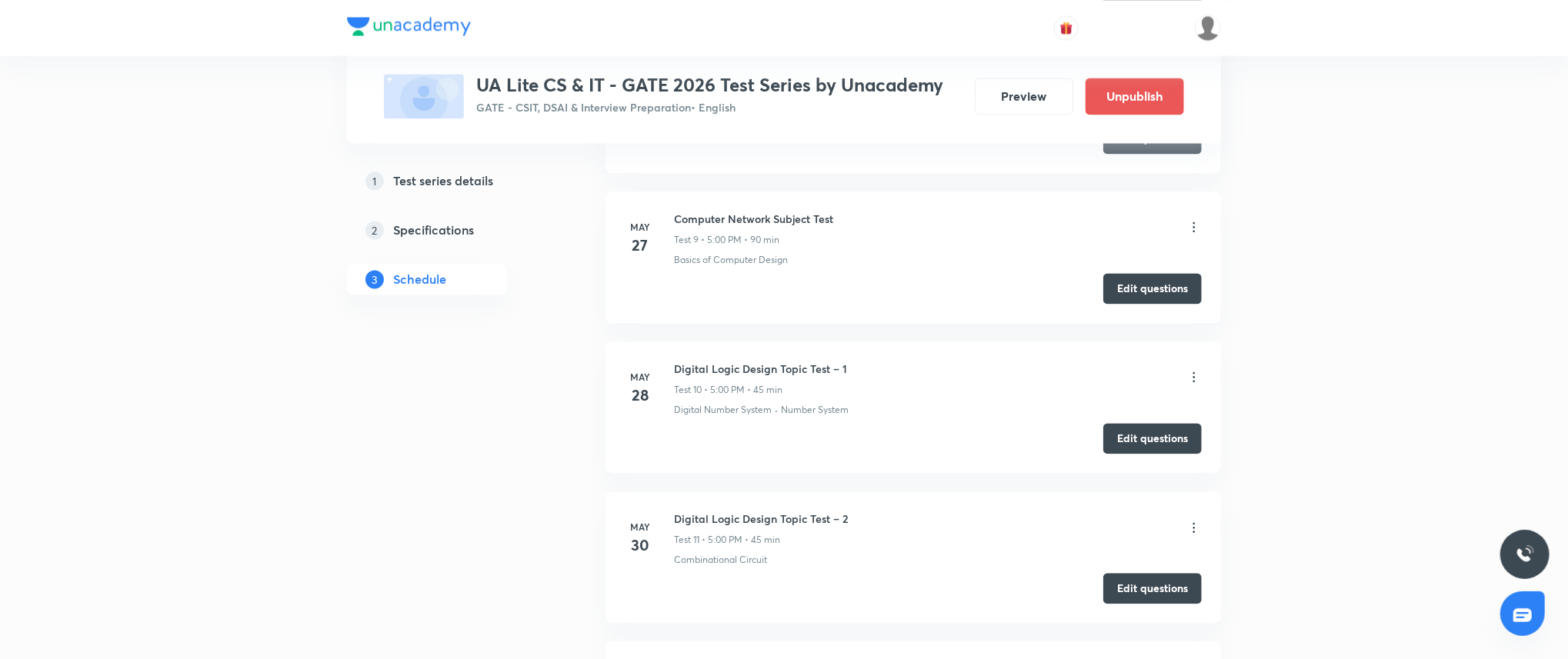
click at [793, 521] on h6 "Digital Logic Design Topic Test – 2" at bounding box center [760, 518] width 174 height 16
click at [792, 521] on h6 "Digital Logic Design Topic Test – 2" at bounding box center [760, 518] width 174 height 16
copy h6 "Digital Logic Design Topic Test – 2"
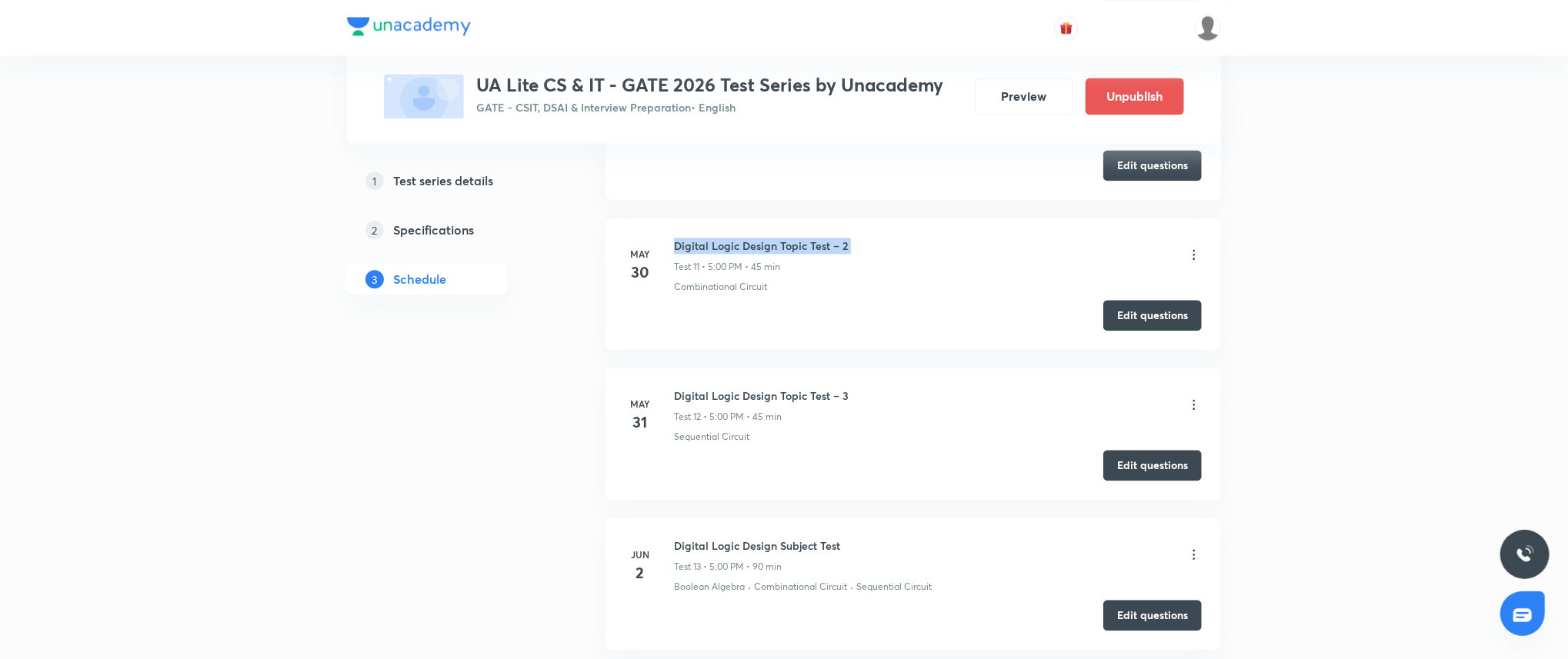
scroll to position [2290, 0]
click at [814, 402] on h6 "Digital Logic Design Topic Test – 3" at bounding box center [760, 395] width 175 height 16
click at [735, 534] on li "Jun 2 Digital Logic Design Subject Test Test 13 • 5:00 PM • 90 min Boolean Alge…" at bounding box center [913, 583] width 615 height 132
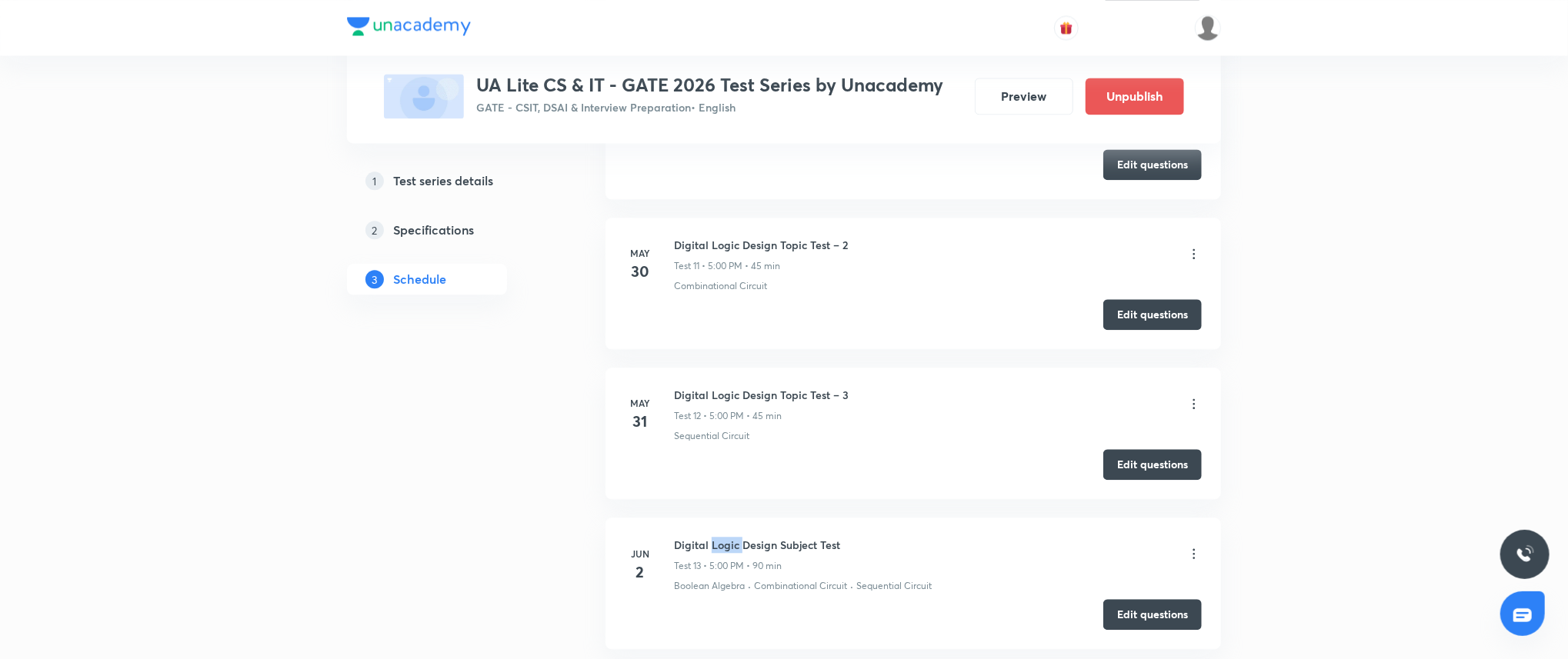
click at [735, 534] on li "Jun 2 Digital Logic Design Subject Test Test 13 • 5:00 PM • 90 min Boolean Alge…" at bounding box center [913, 583] width 615 height 132
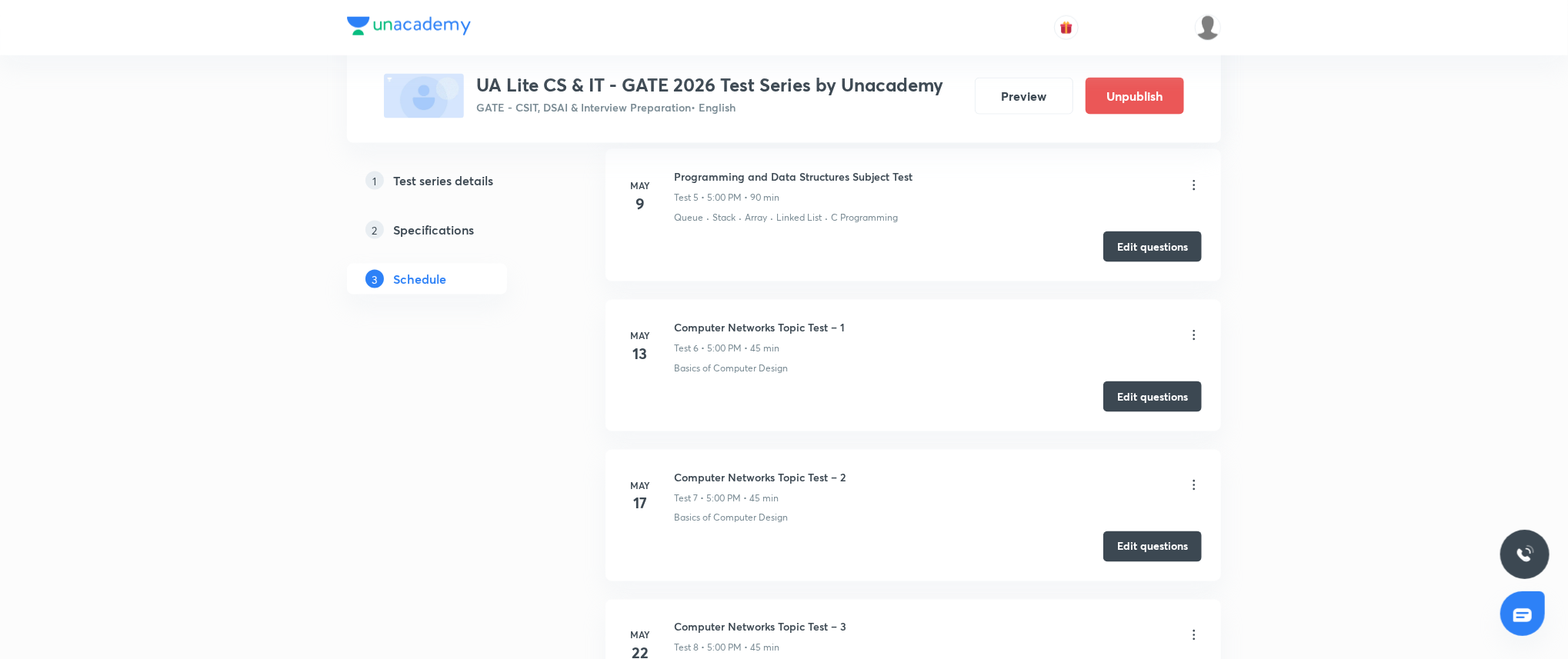
scroll to position [1438, 0]
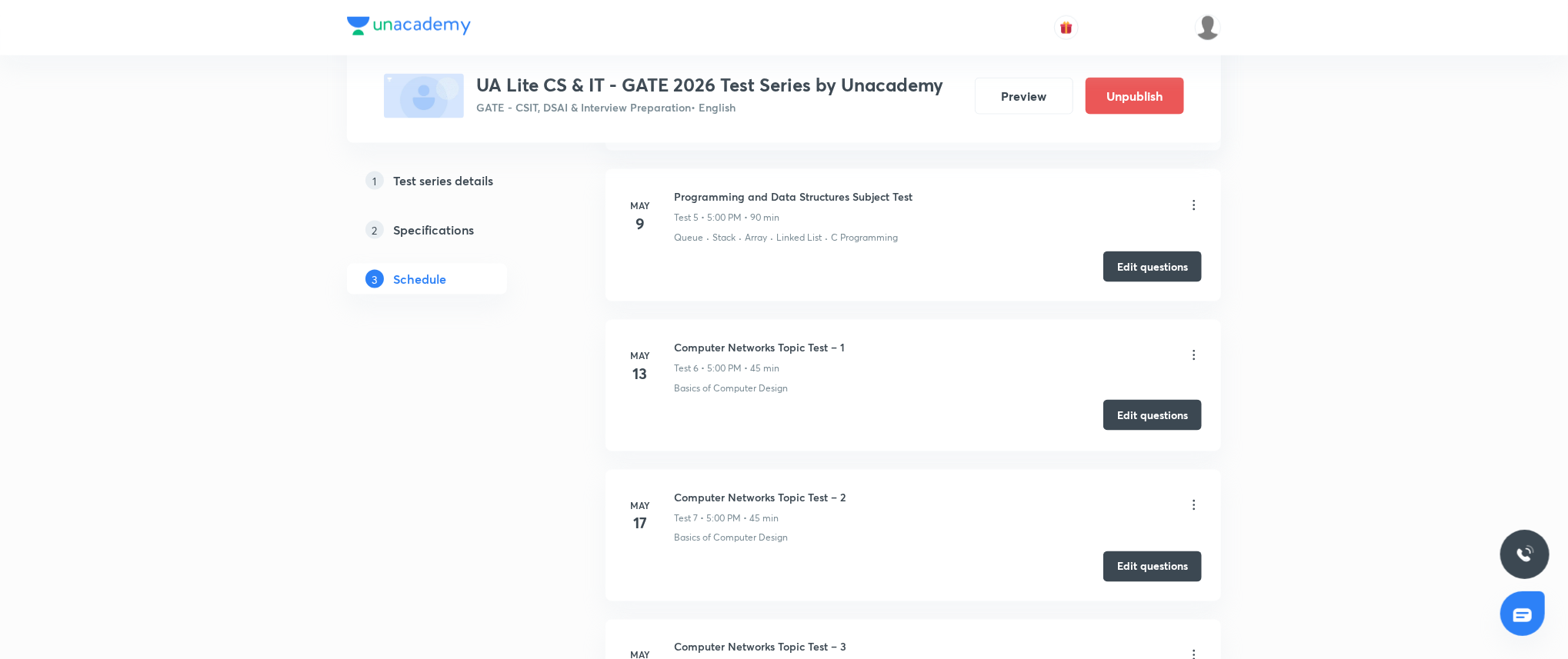
click at [1169, 410] on button "Edit questions" at bounding box center [1152, 415] width 99 height 31
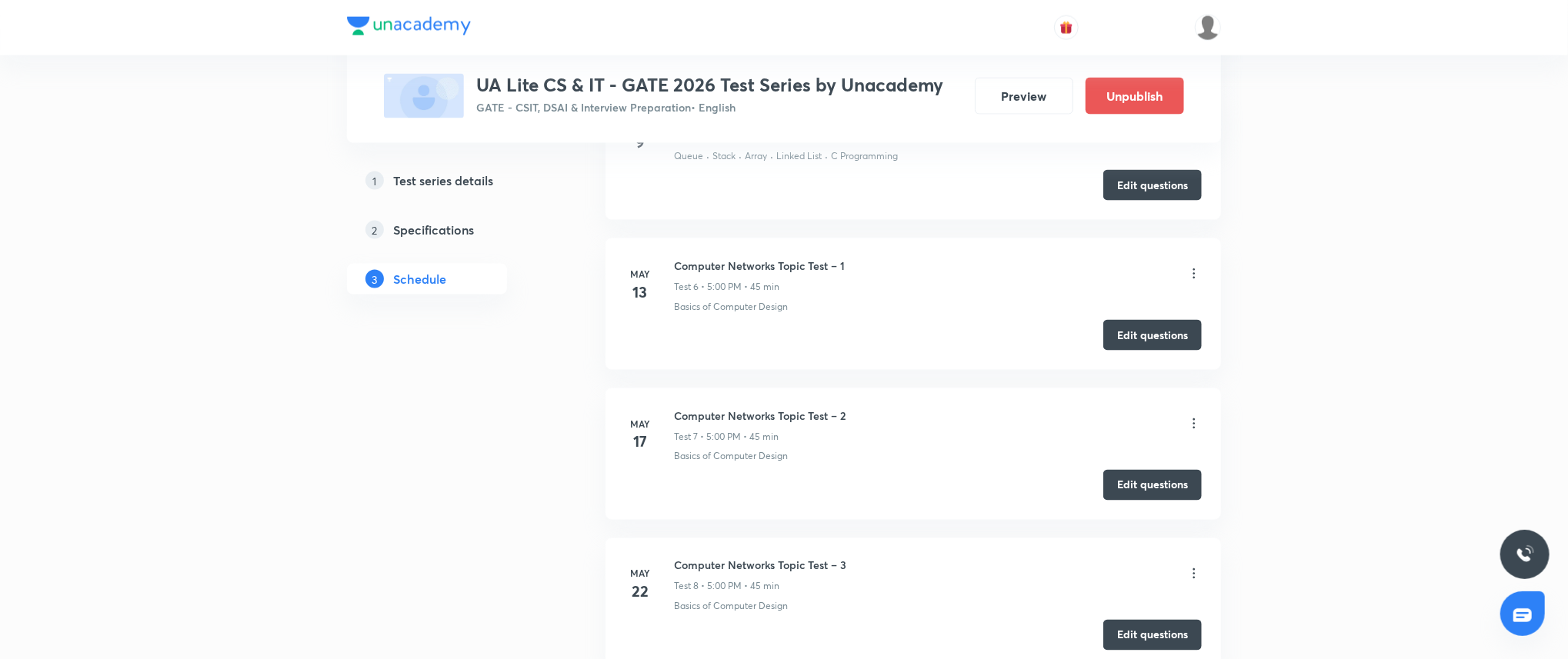
scroll to position [1520, 0]
click at [1152, 635] on button "Edit questions" at bounding box center [1152, 632] width 99 height 31
click at [1147, 486] on button "Edit questions" at bounding box center [1152, 483] width 99 height 31
click at [1149, 634] on button "Edit questions" at bounding box center [1152, 632] width 99 height 31
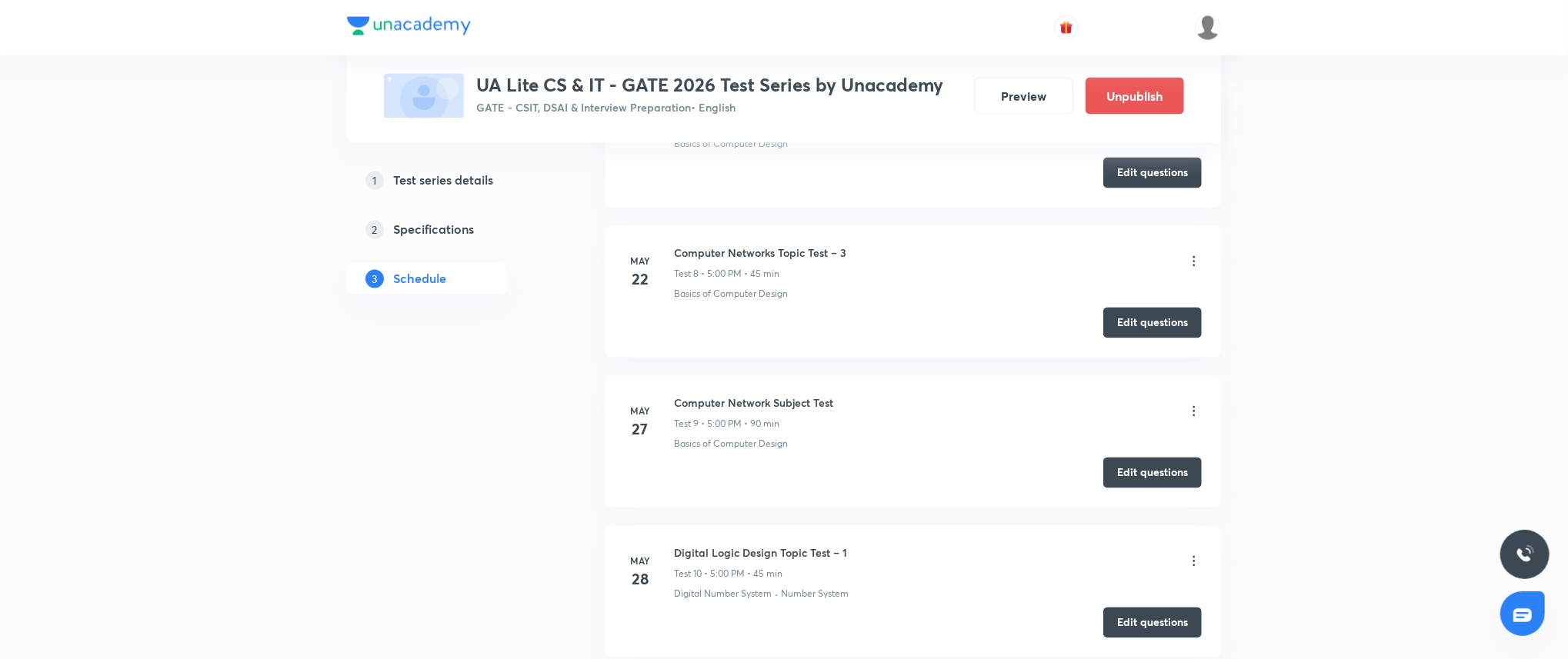
scroll to position [1848, 0]
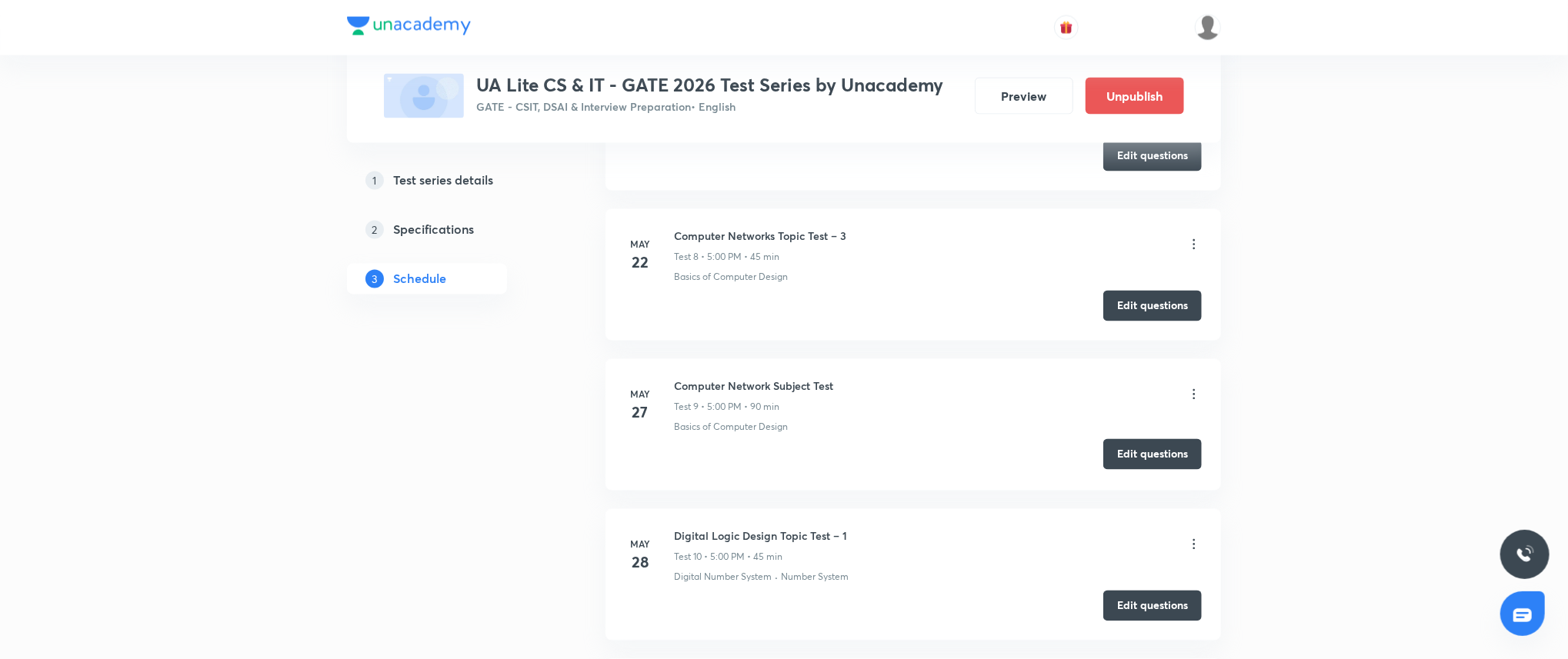
click at [1148, 452] on button "Edit questions" at bounding box center [1152, 454] width 99 height 31
click at [1141, 608] on button "Edit questions" at bounding box center [1152, 604] width 99 height 31
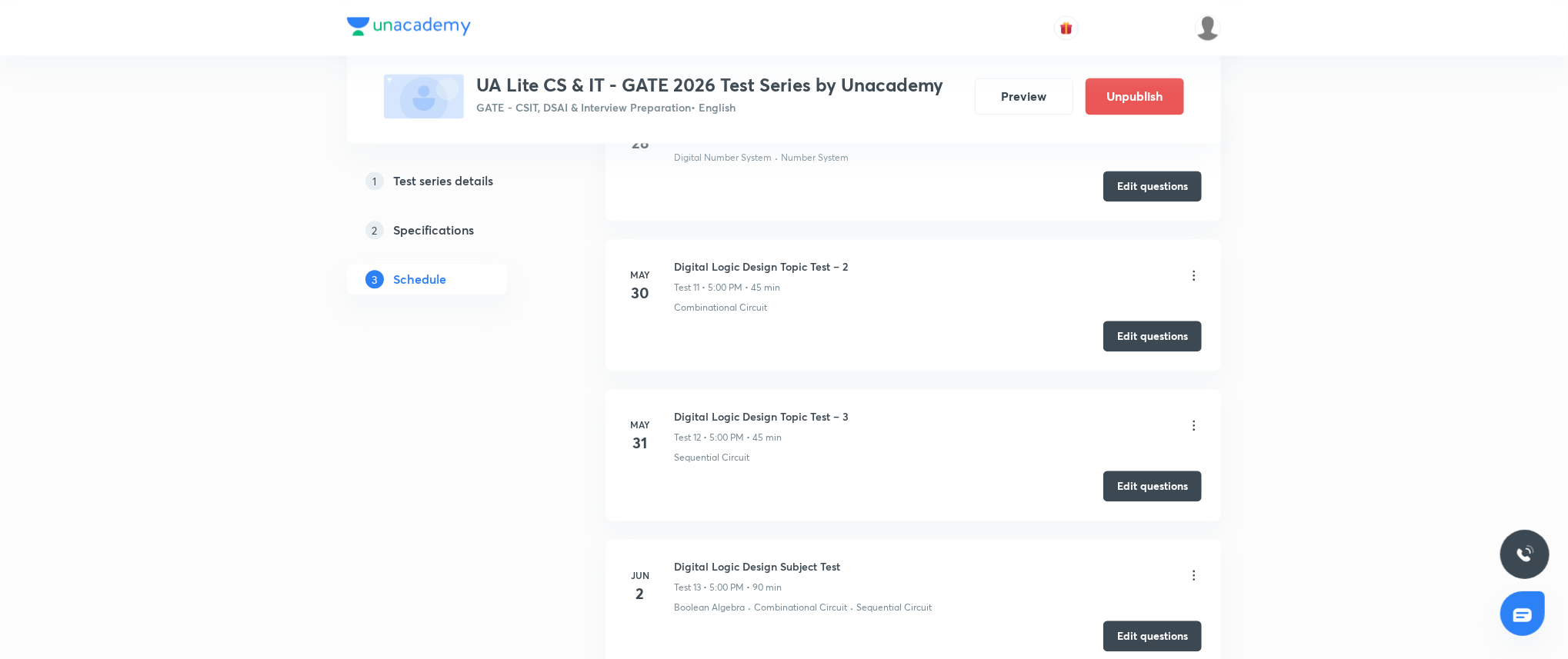
scroll to position [2278, 0]
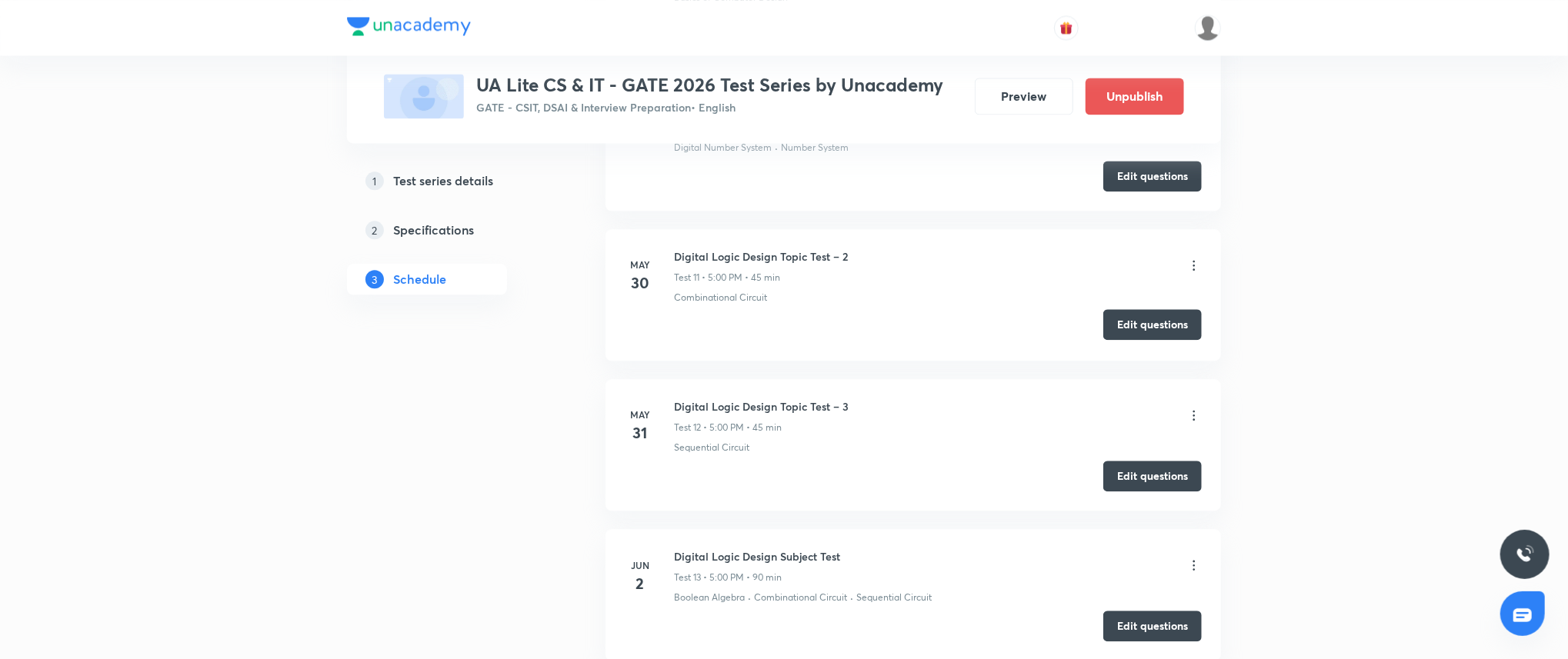
click at [1171, 334] on button "Edit questions" at bounding box center [1152, 324] width 99 height 31
click at [1158, 476] on button "Edit questions" at bounding box center [1152, 474] width 99 height 31
click at [1149, 628] on button "Edit questions" at bounding box center [1152, 624] width 99 height 31
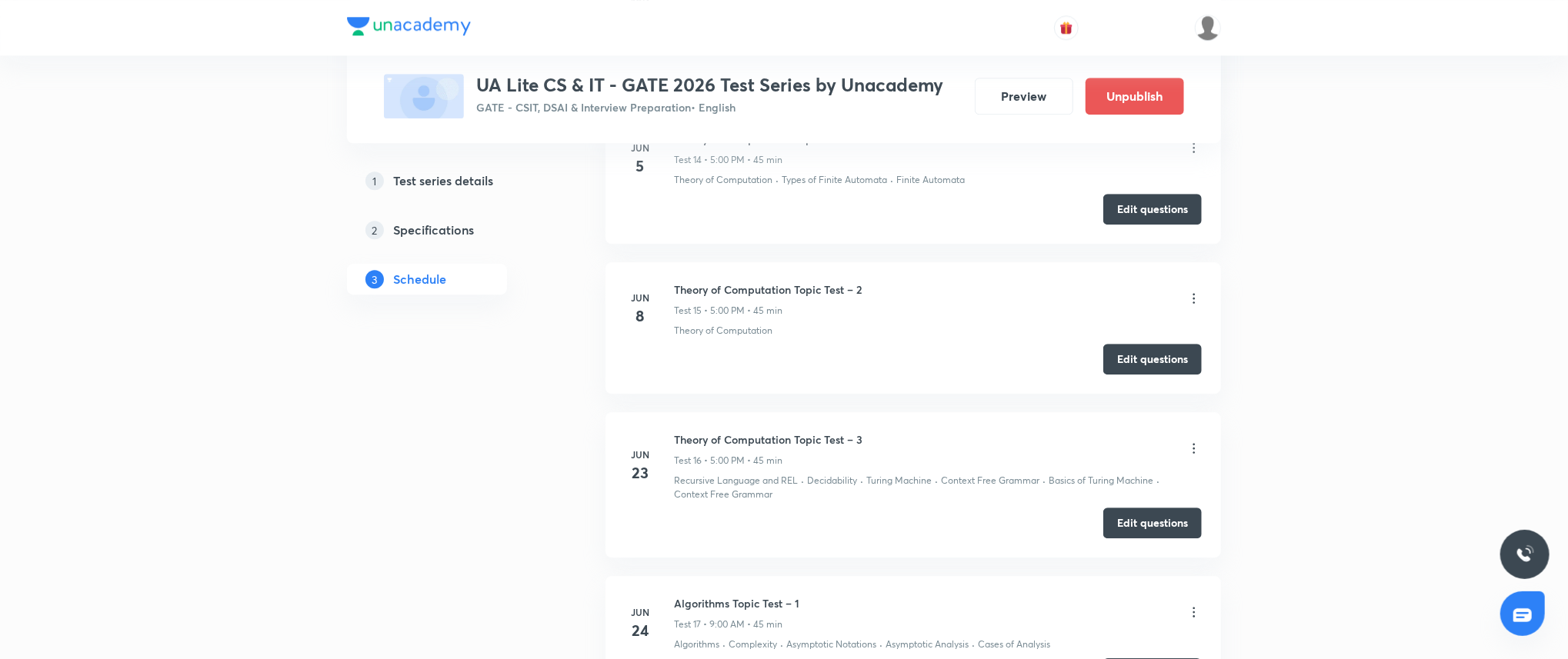
scroll to position [2795, 0]
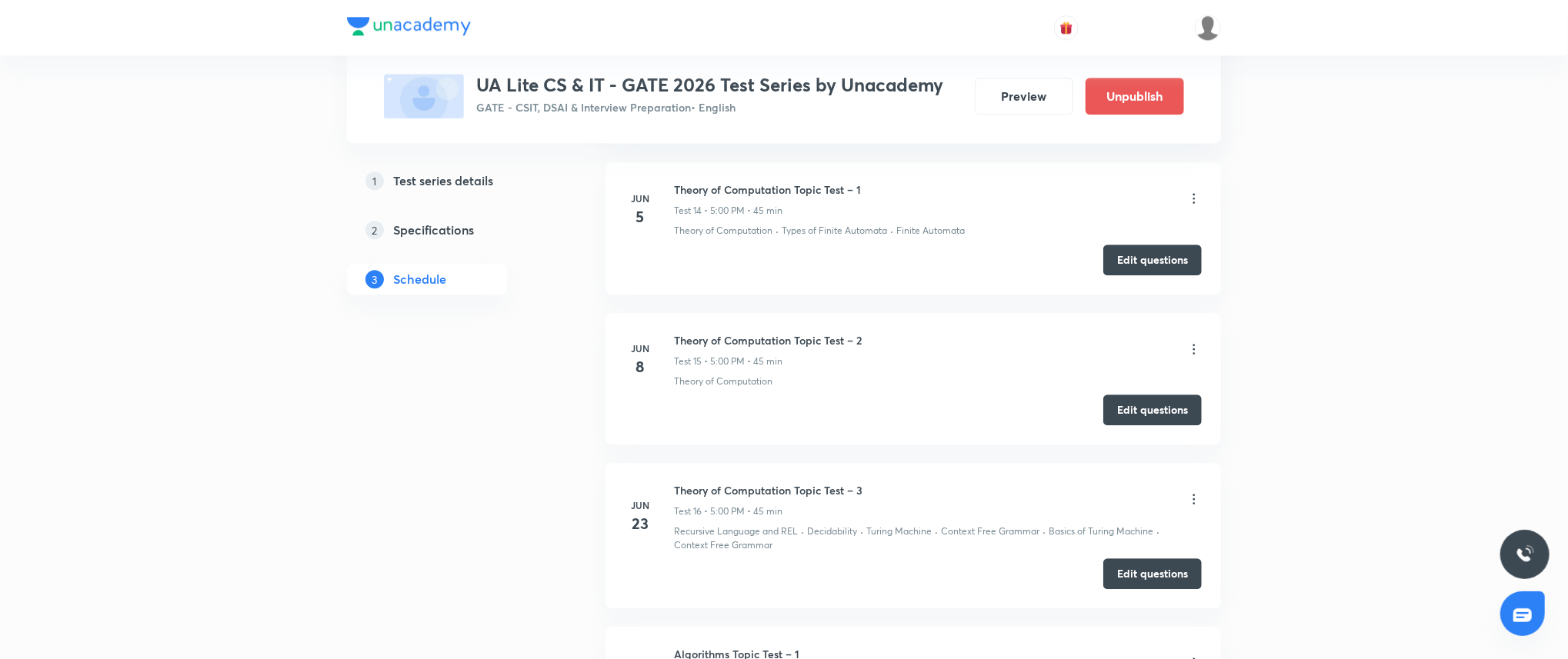
click at [749, 192] on h6 "Theory of Computation Topic Test – 1" at bounding box center [767, 190] width 187 height 16
click at [819, 334] on h6 "Theory of Computation Topic Test – 2" at bounding box center [767, 340] width 187 height 16
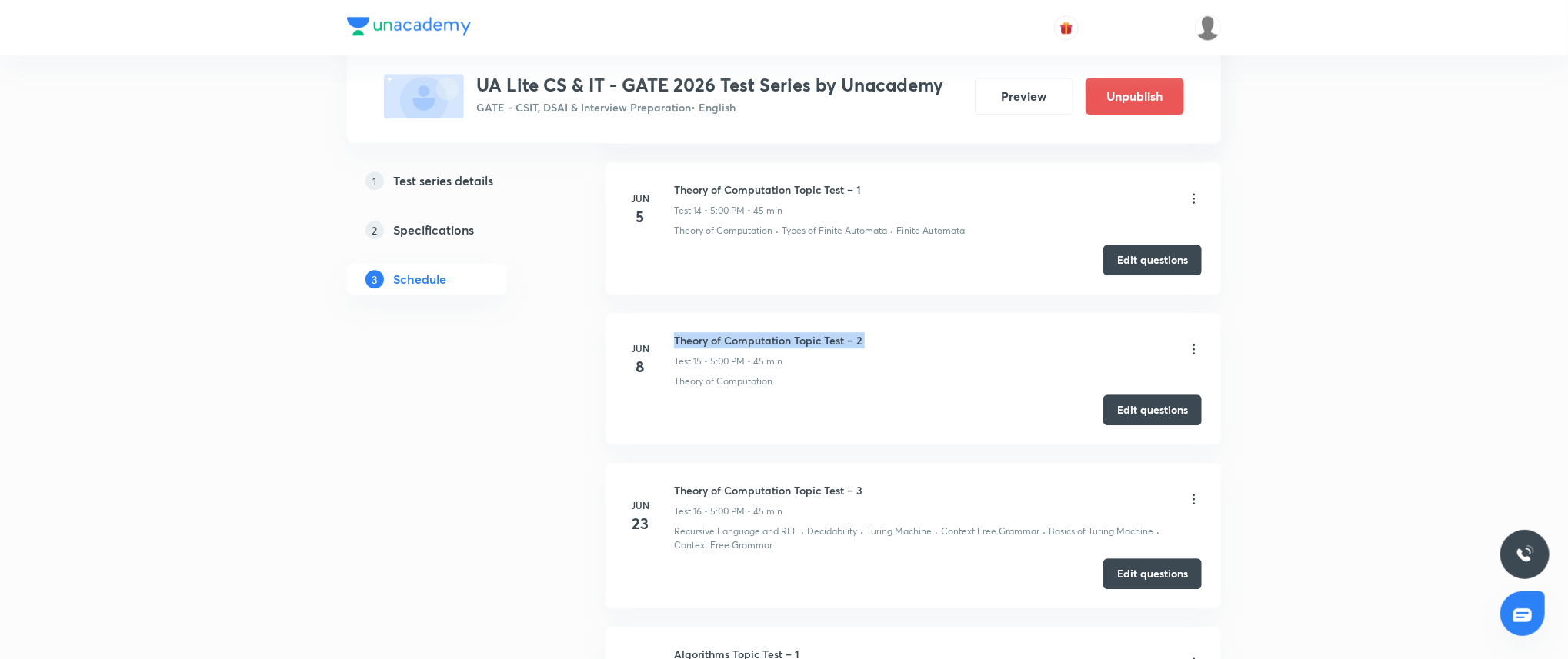
click at [819, 334] on h6 "Theory of Computation Topic Test – 2" at bounding box center [767, 340] width 187 height 16
click at [814, 484] on h6 "Theory of Computation Topic Test – 3" at bounding box center [768, 490] width 188 height 16
click at [812, 484] on h6 "Theory of Computation Topic Test – 3" at bounding box center [768, 490] width 188 height 16
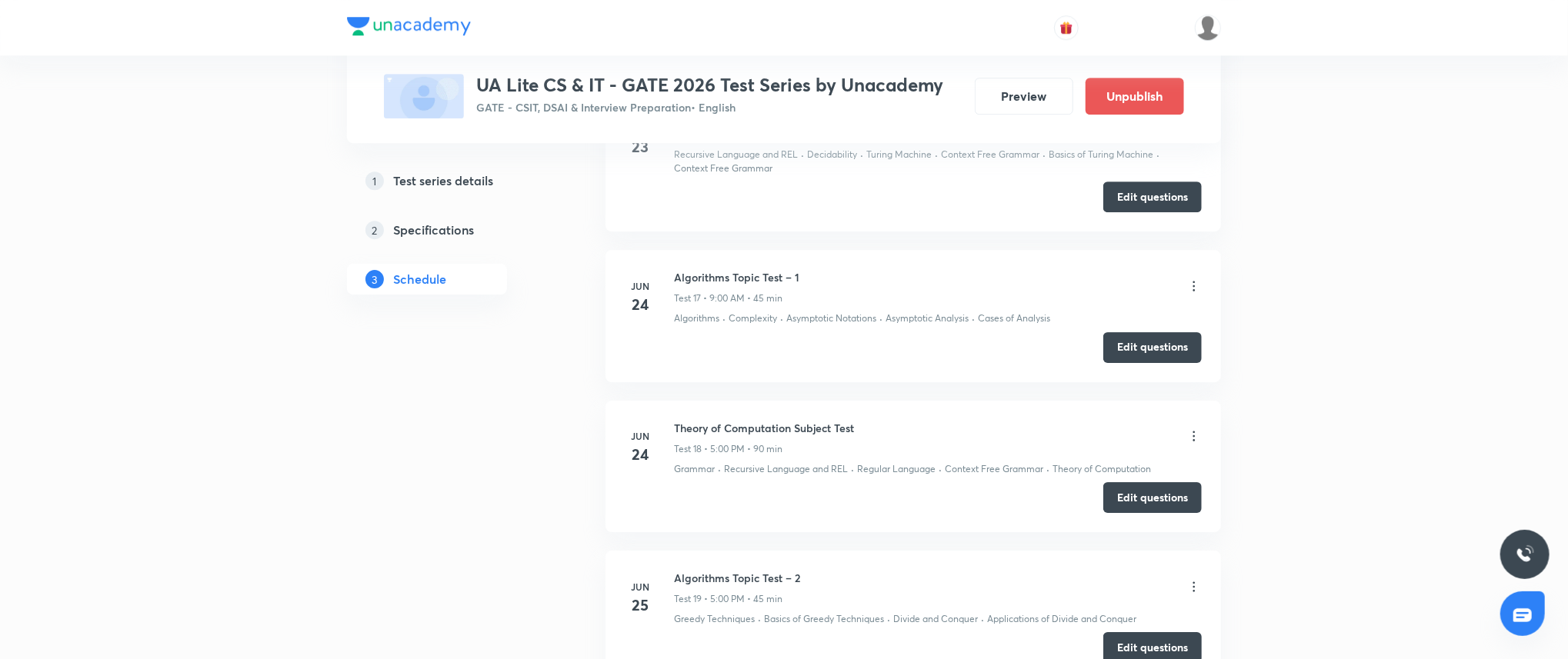
scroll to position [3177, 0]
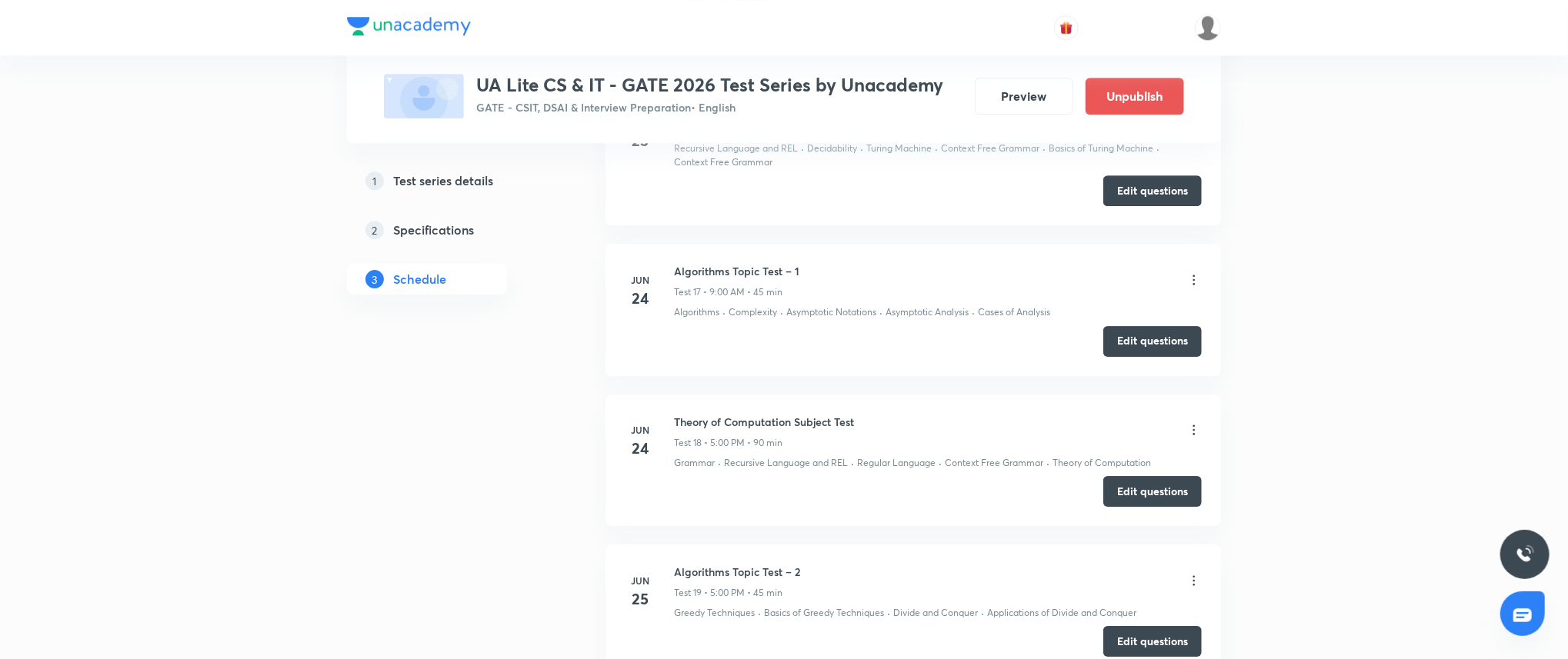
click at [755, 418] on h6 "Theory of Computation Subject Test" at bounding box center [764, 422] width 180 height 16
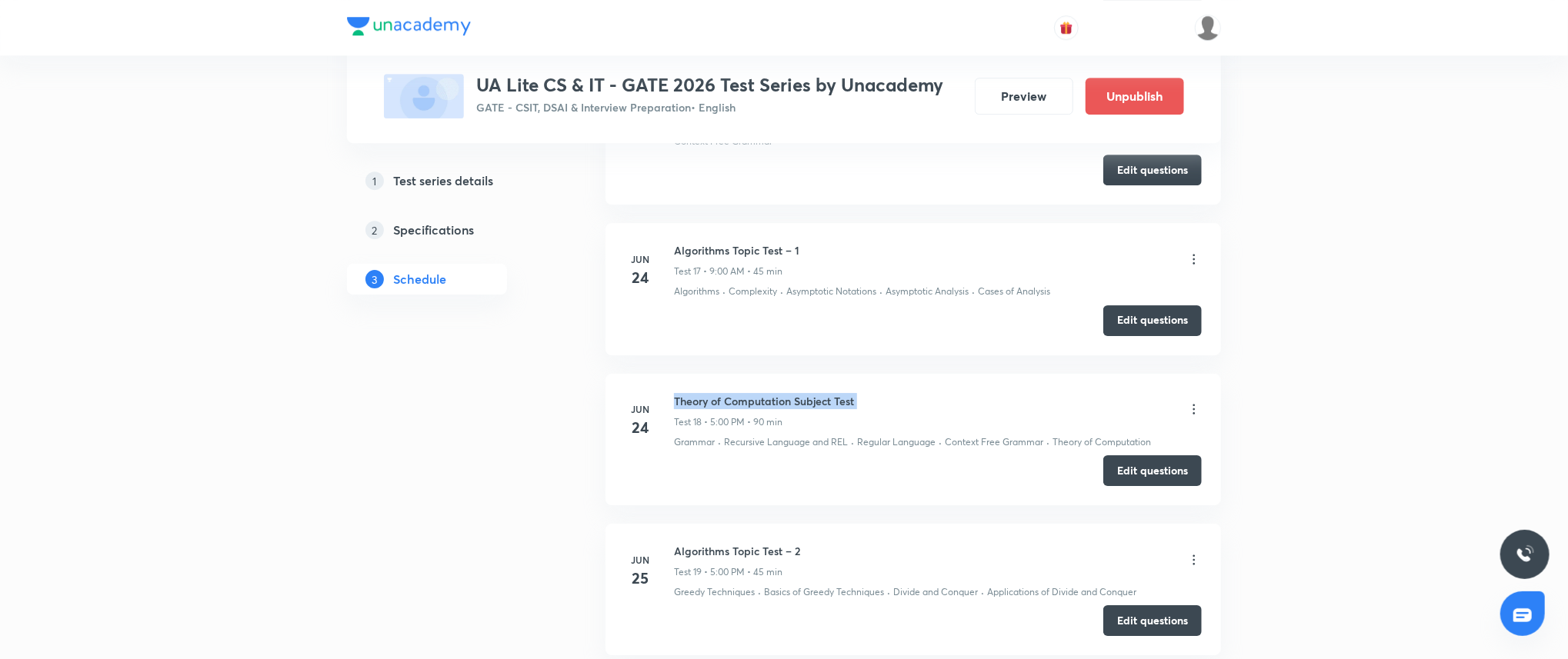
scroll to position [3204, 0]
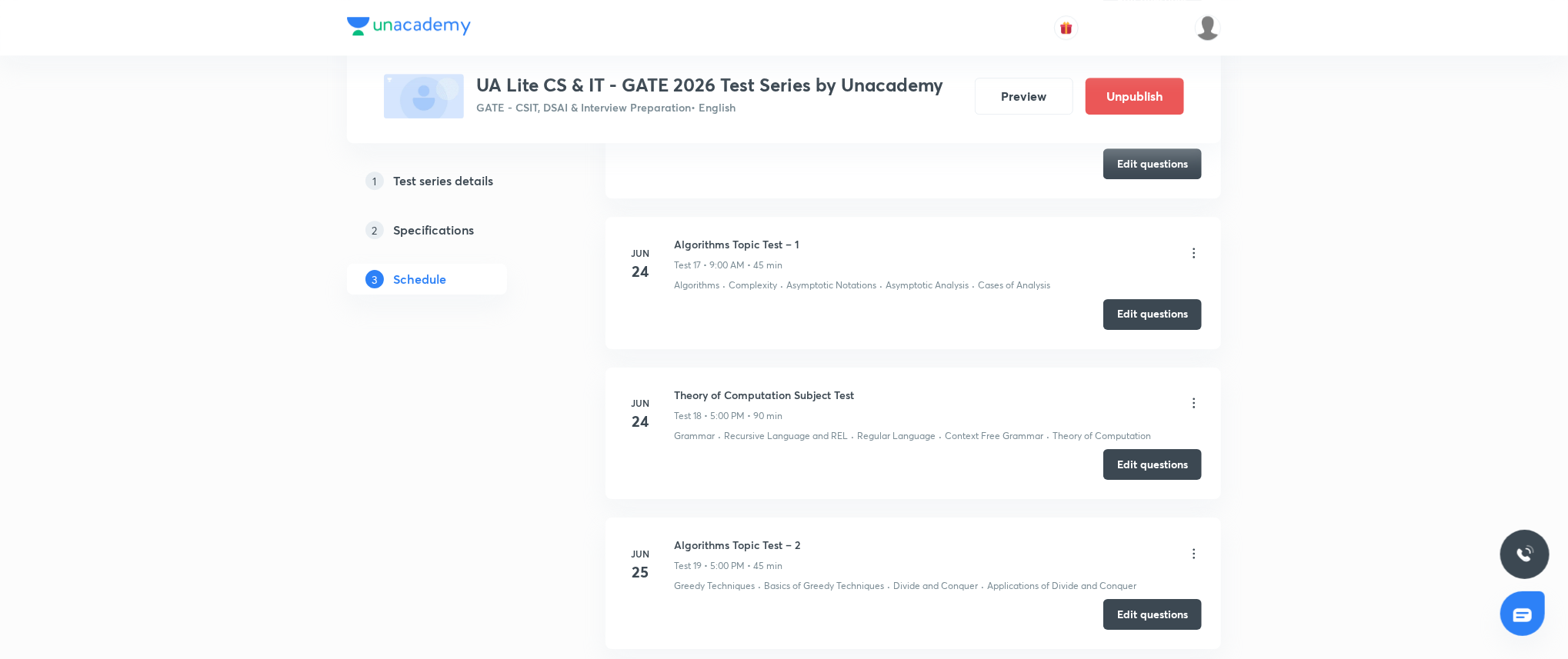
click at [746, 241] on h6 "Algorithms Topic Test – 1" at bounding box center [736, 244] width 125 height 16
click at [757, 545] on h6 "Algorithms Topic Test – 2" at bounding box center [736, 545] width 126 height 16
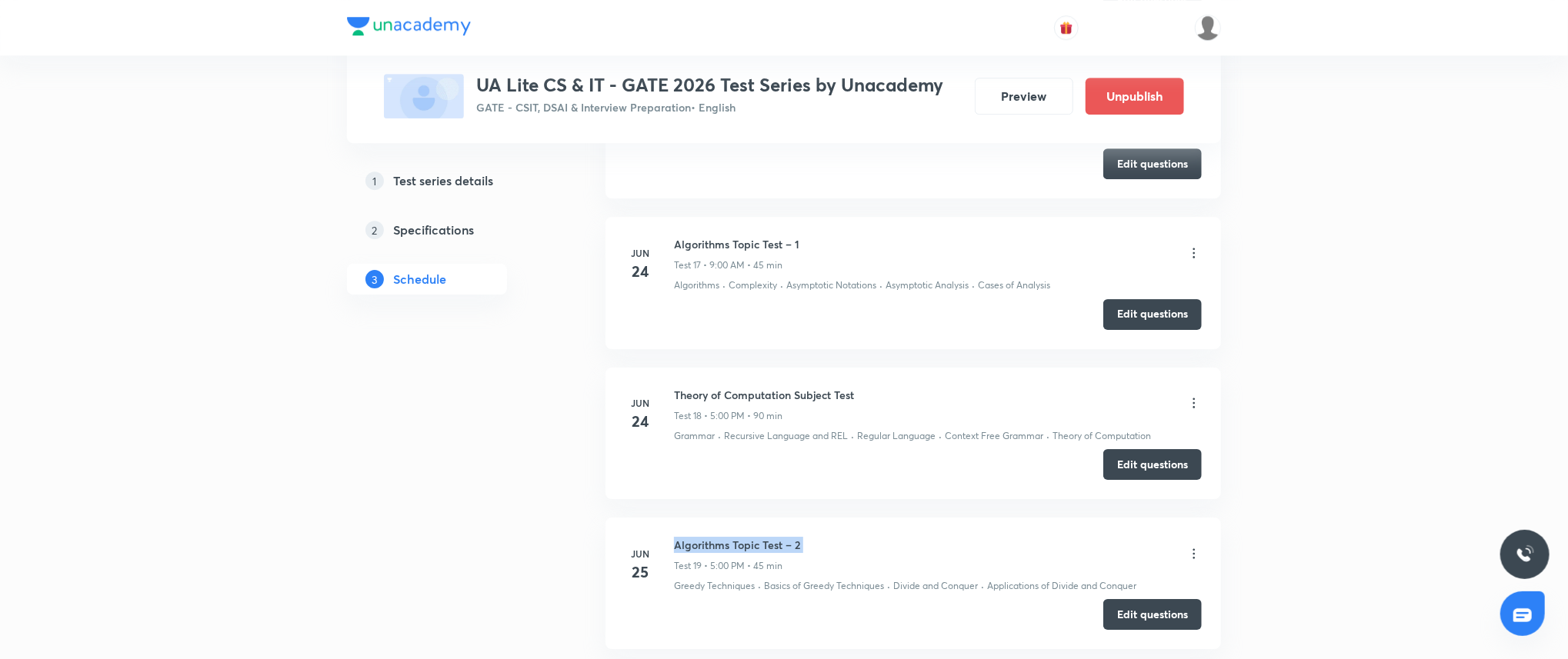
click at [757, 545] on h6 "Algorithms Topic Test – 2" at bounding box center [736, 545] width 126 height 16
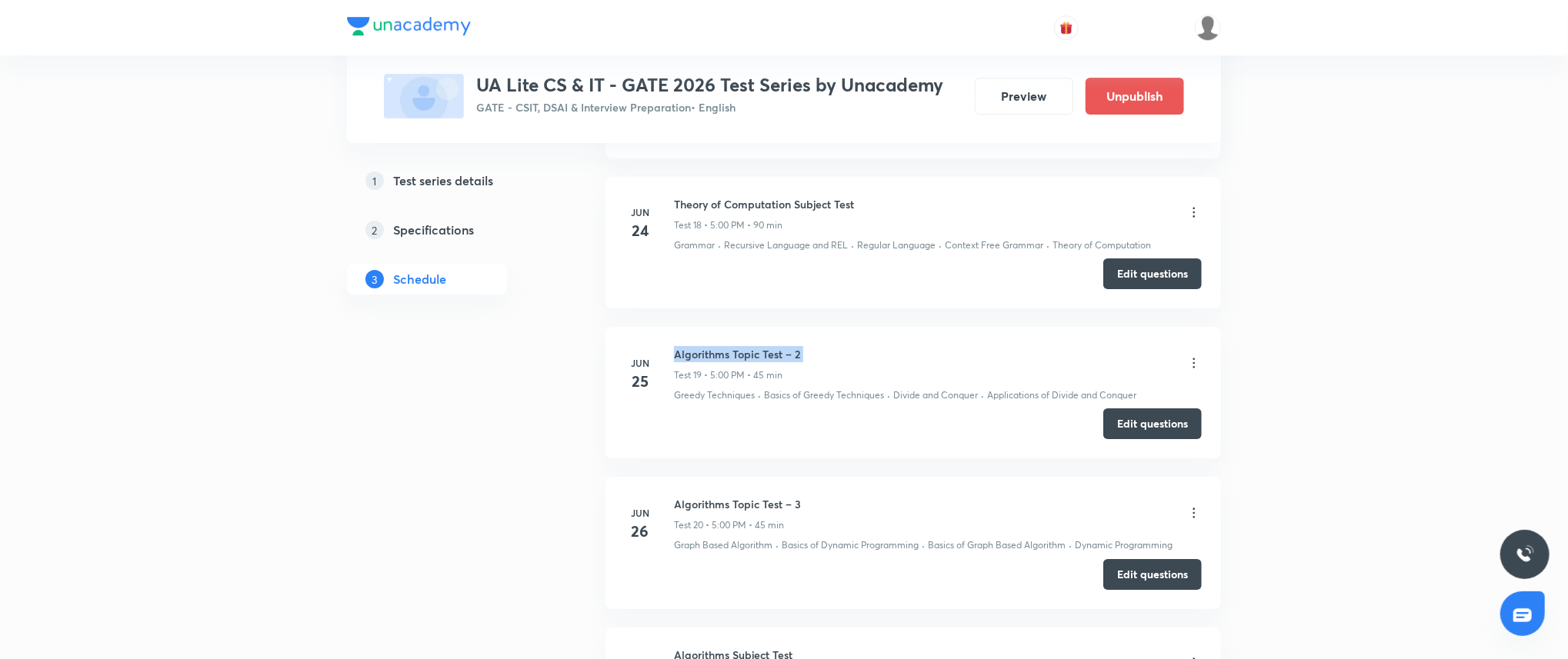
scroll to position [3396, 0]
click at [751, 501] on h6 "Algorithms Topic Test – 3" at bounding box center [737, 503] width 127 height 16
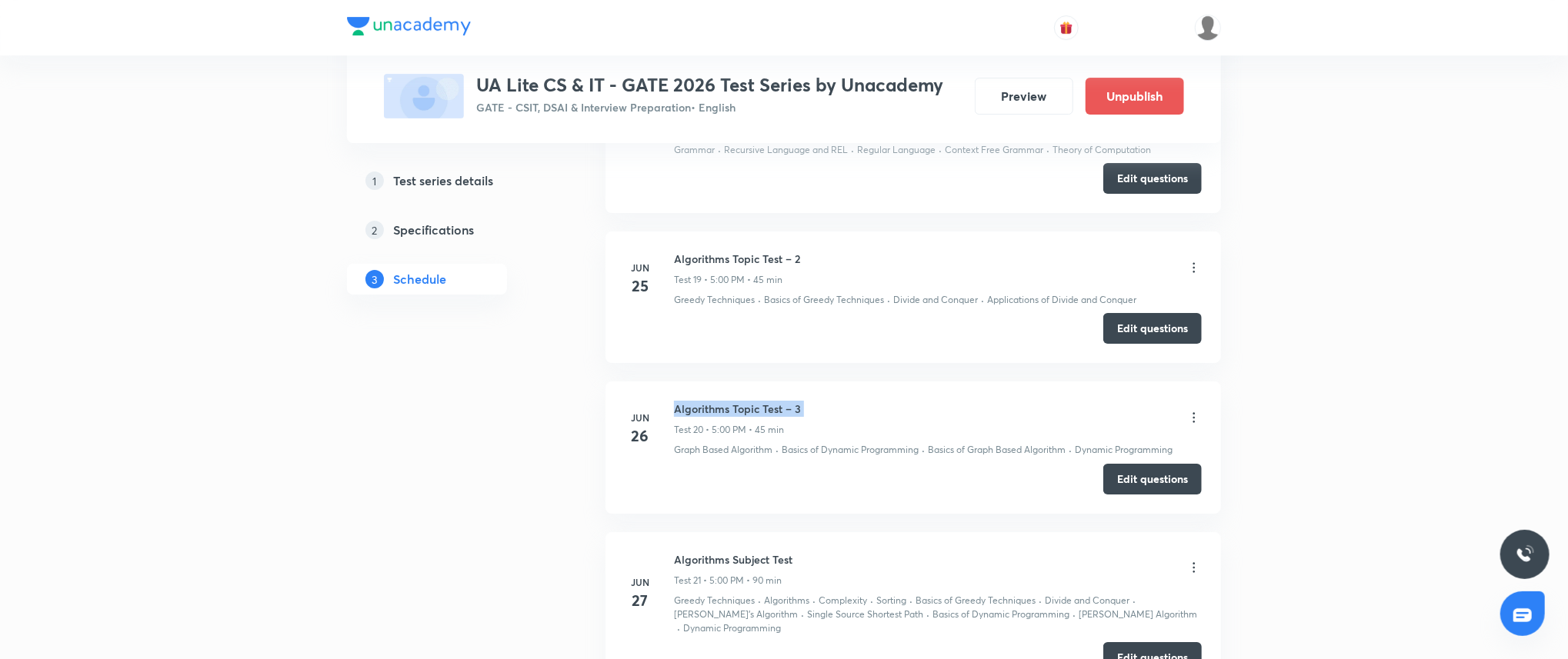
scroll to position [3506, 0]
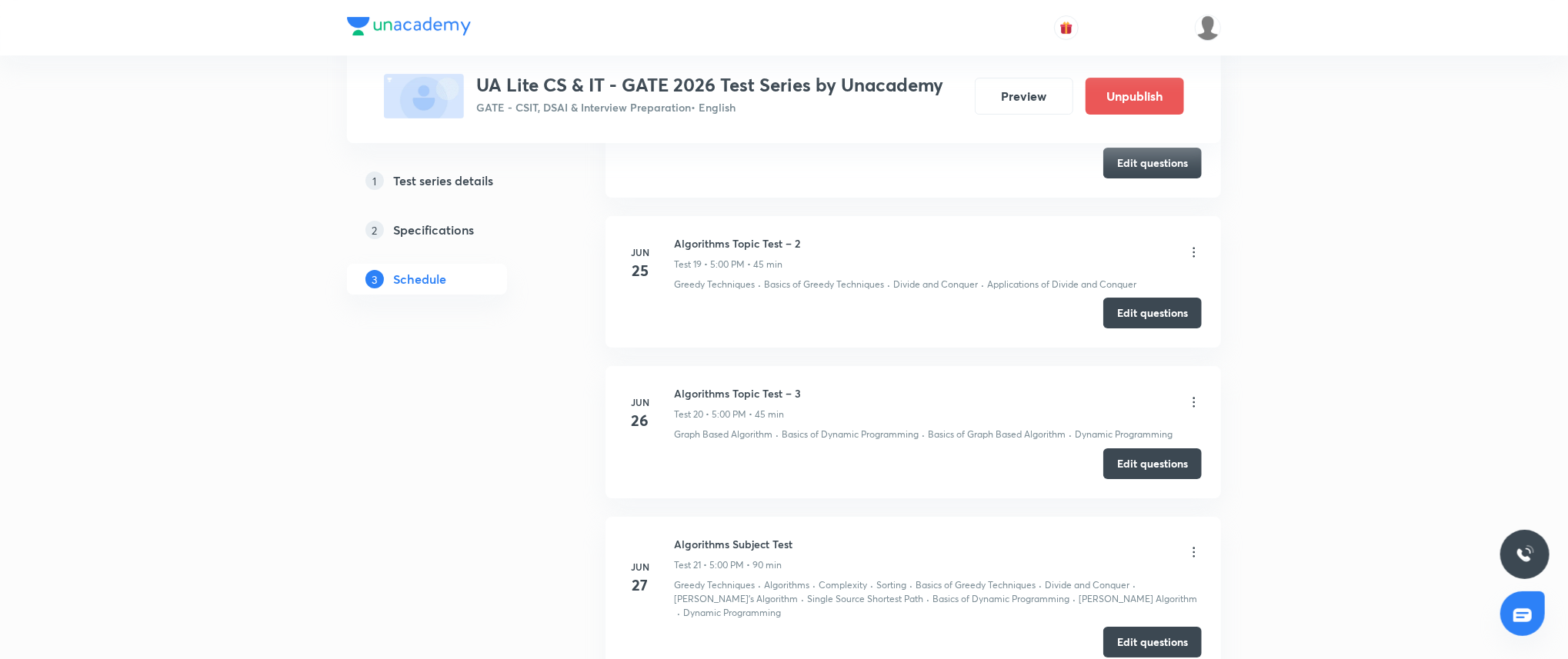
click at [779, 543] on h6 "Algorithms Subject Test" at bounding box center [732, 544] width 118 height 16
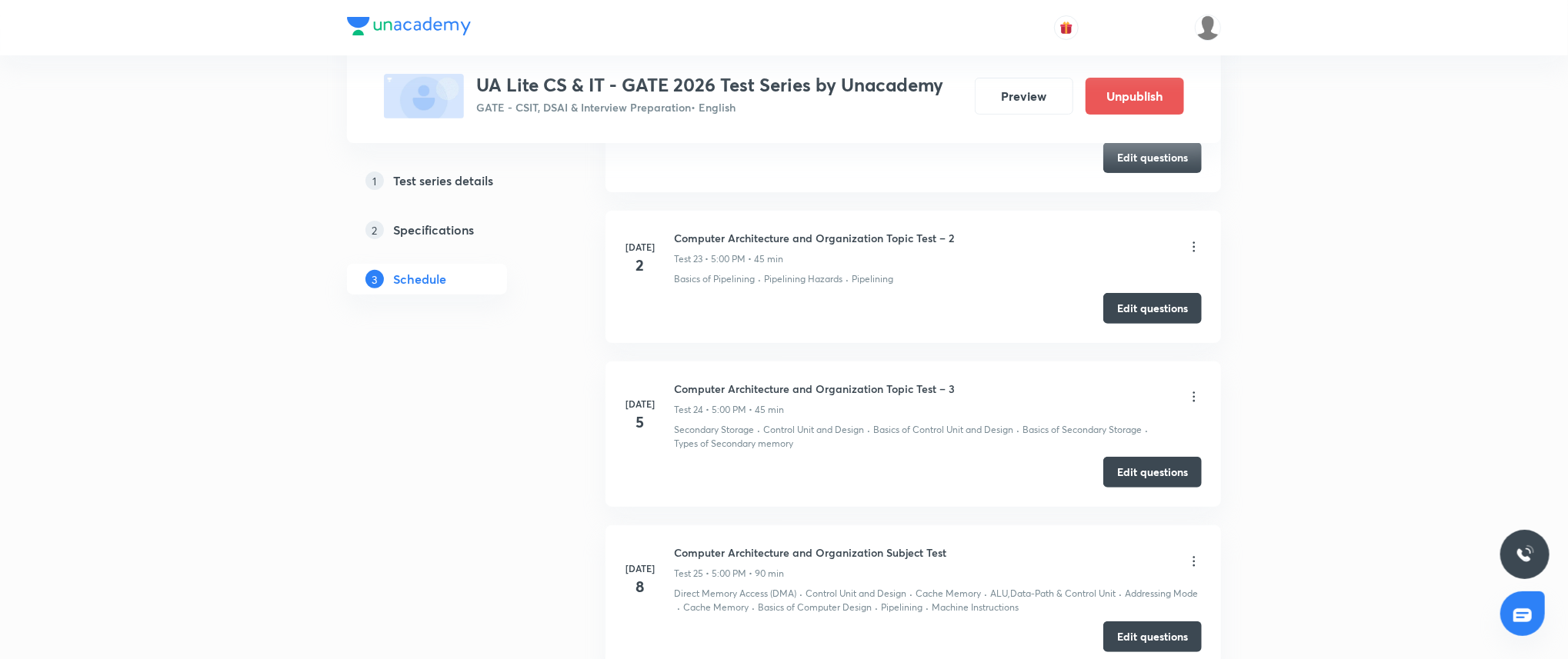
scroll to position [4052, 0]
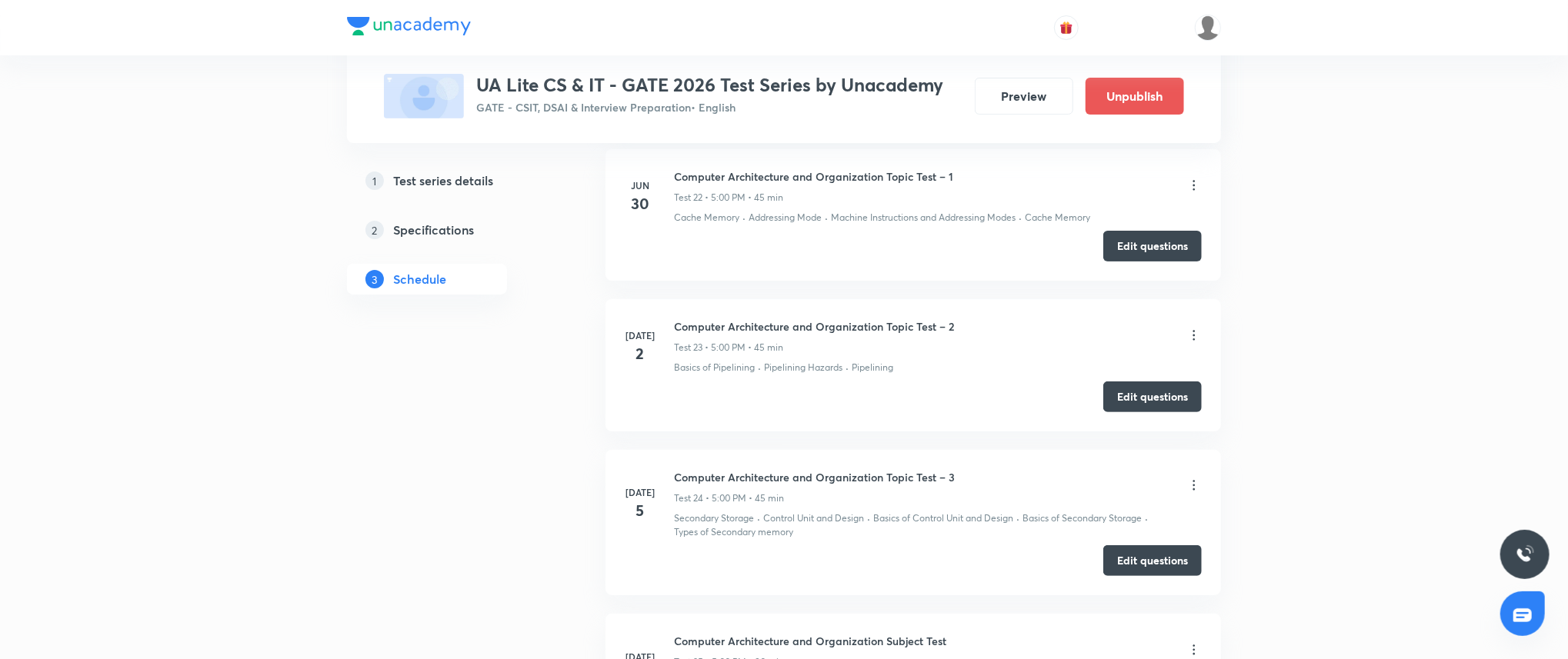
click at [779, 178] on h6 "Computer Architecture and Organization Topic Test – 1" at bounding box center [813, 176] width 279 height 16
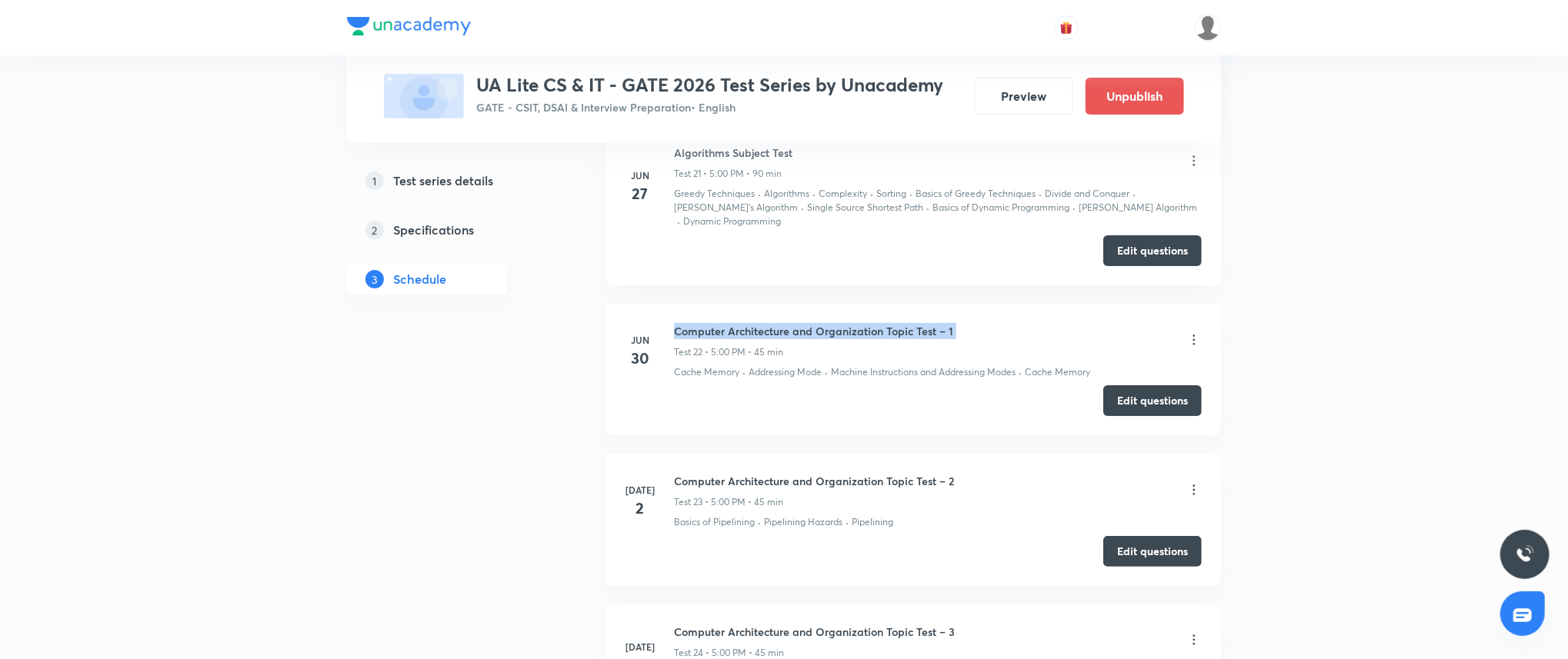
scroll to position [3916, 0]
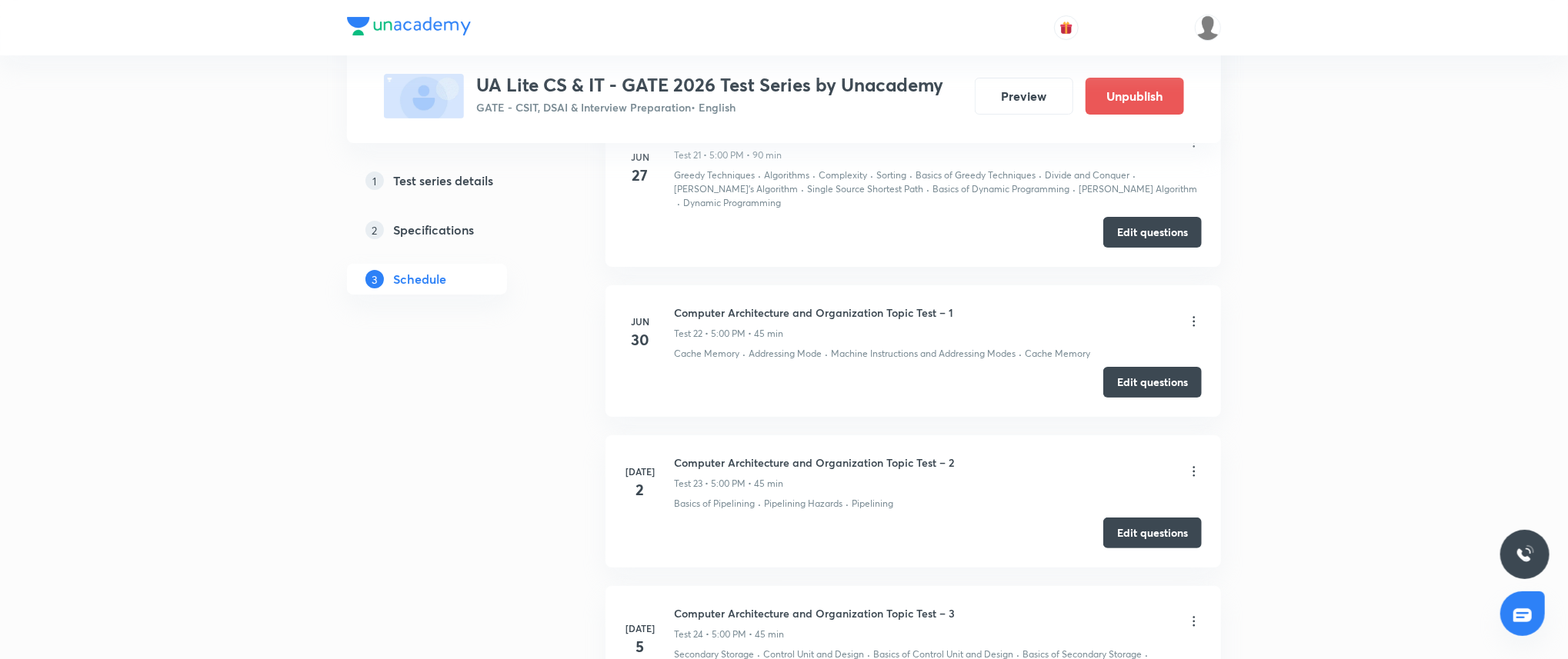
click at [839, 461] on h6 "Computer Architecture and Organization Topic Test – 2" at bounding box center [813, 462] width 280 height 16
click at [843, 614] on h6 "Computer Architecture and Organization Topic Test – 3" at bounding box center [814, 613] width 281 height 16
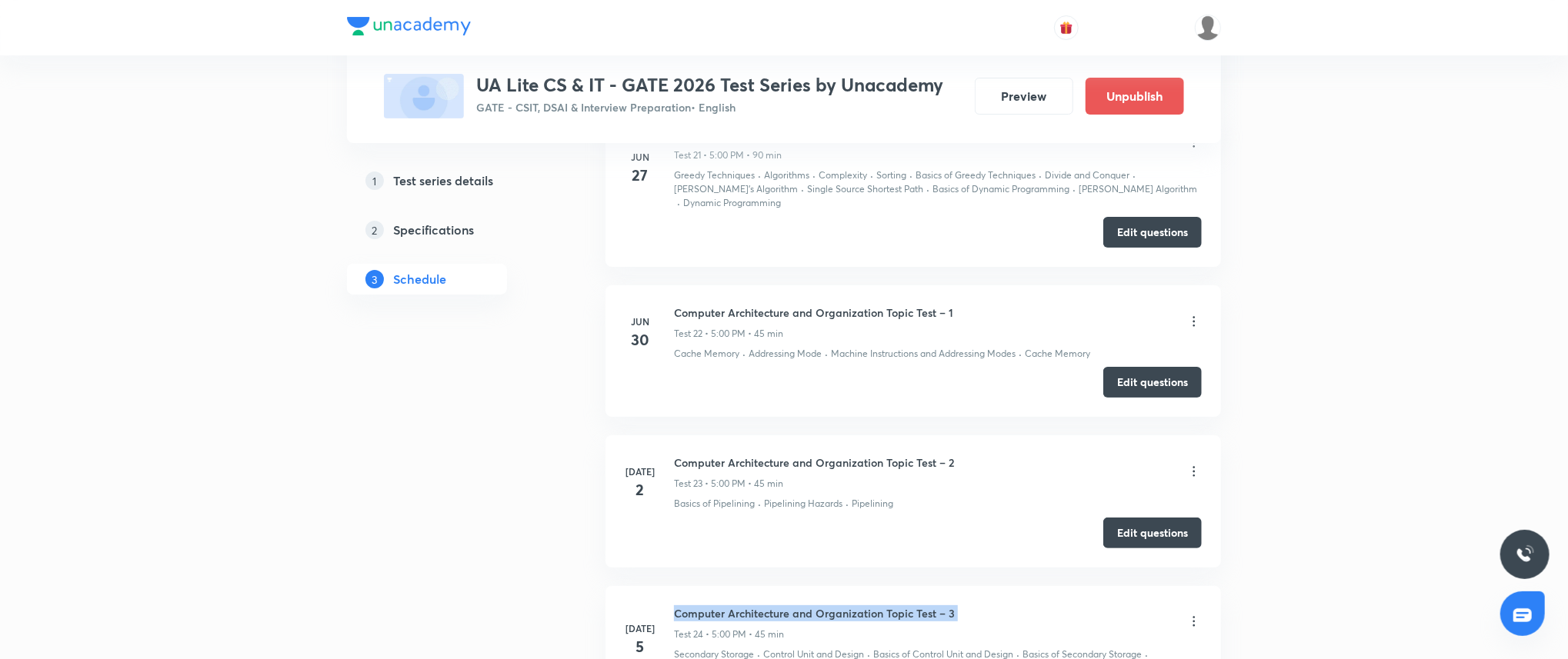
click at [843, 614] on h6 "Computer Architecture and Organization Topic Test – 3" at bounding box center [814, 613] width 281 height 16
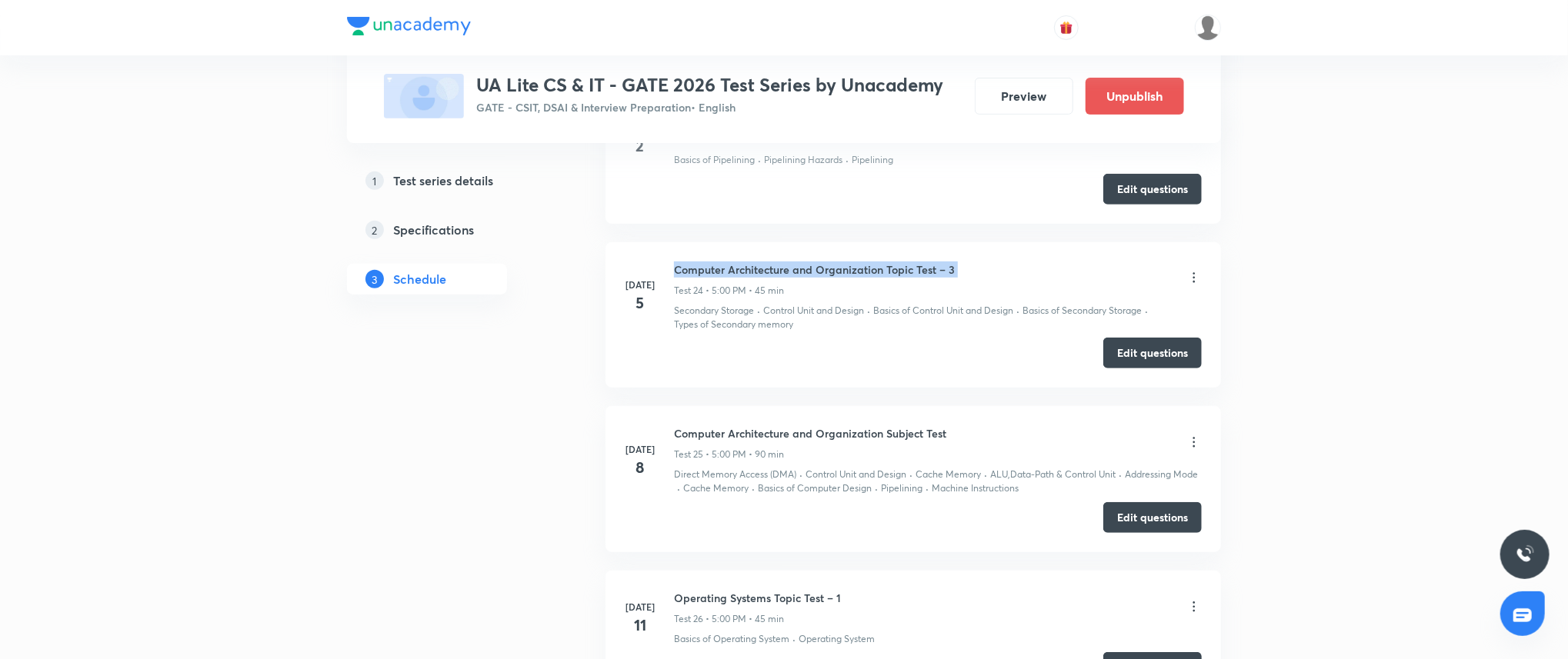
scroll to position [4271, 0]
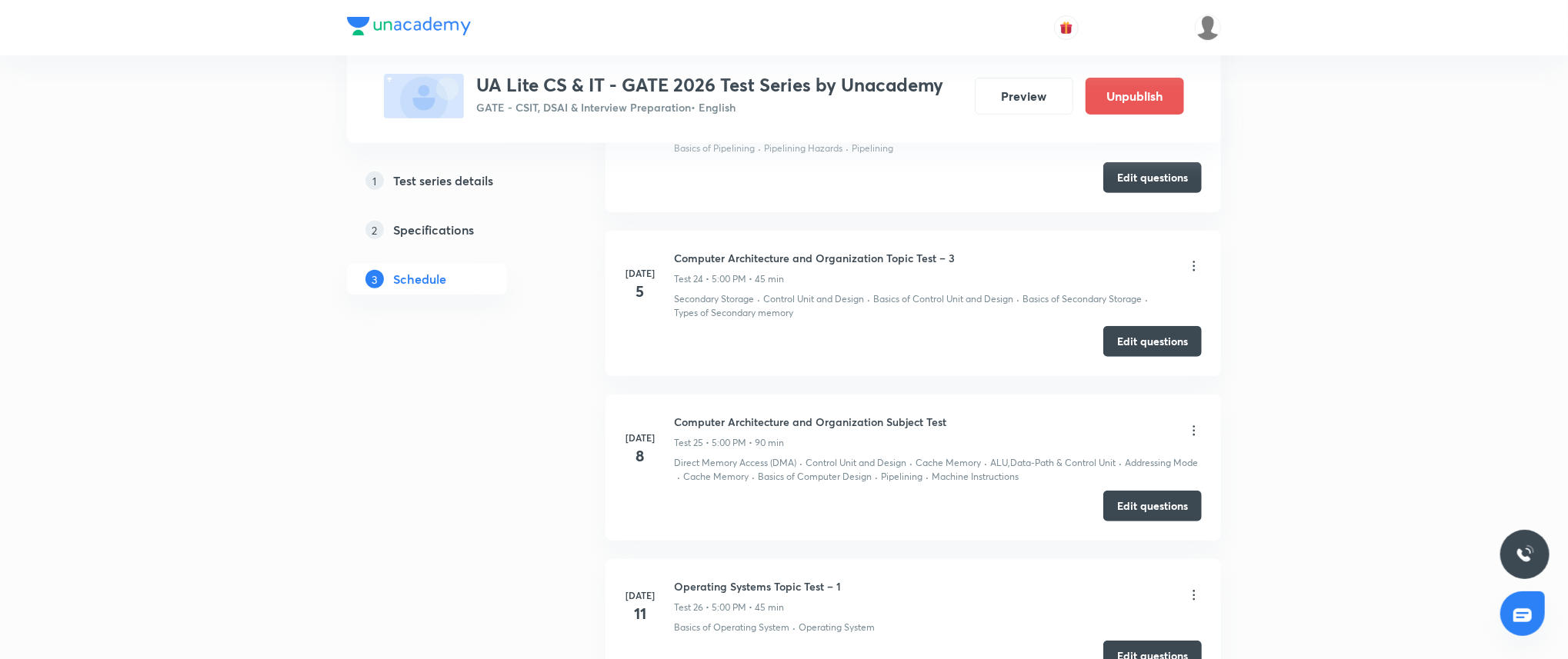
click at [805, 417] on h6 "Computer Architecture and Organization Subject Test" at bounding box center [809, 422] width 272 height 16
click at [893, 325] on li "Jul 5 Computer Architecture and Organization Topic Test – 3 Test 24 • 5:00 PM •…" at bounding box center [913, 302] width 615 height 145
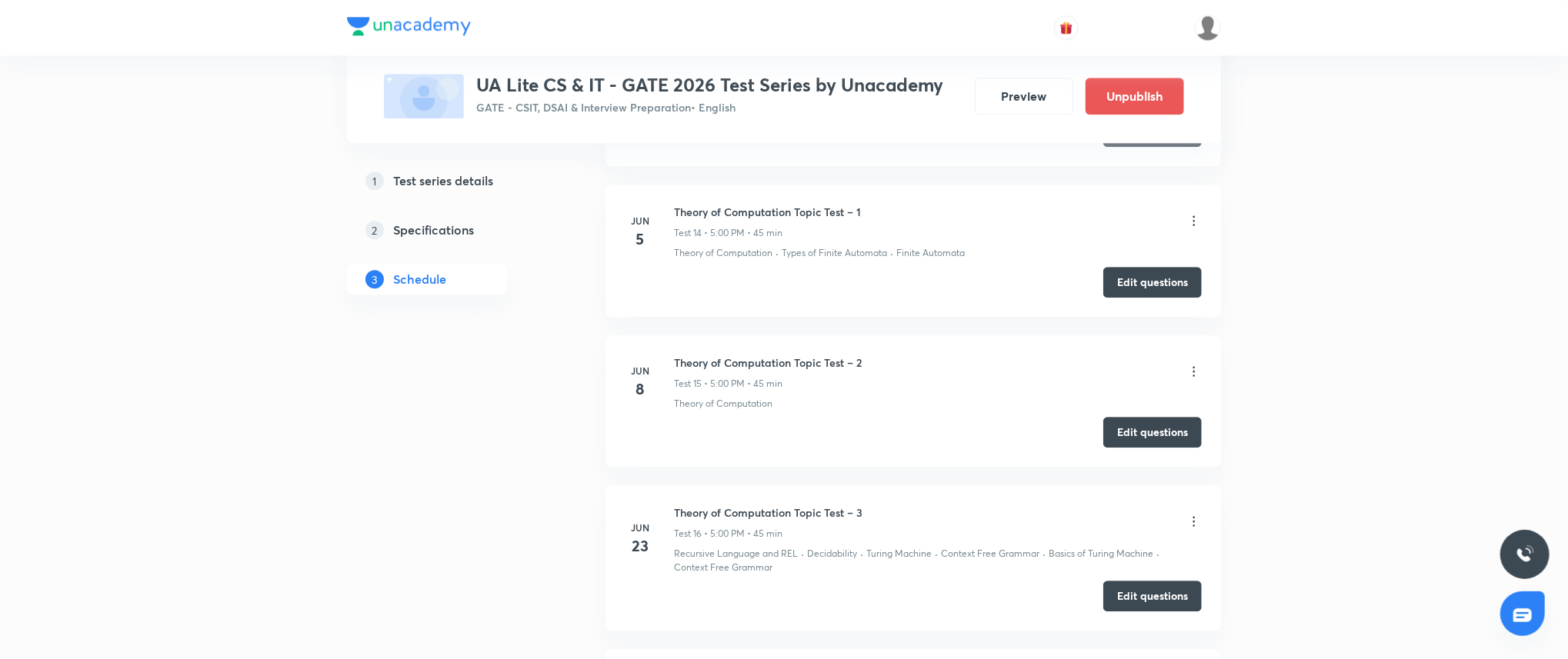
scroll to position [2631, 0]
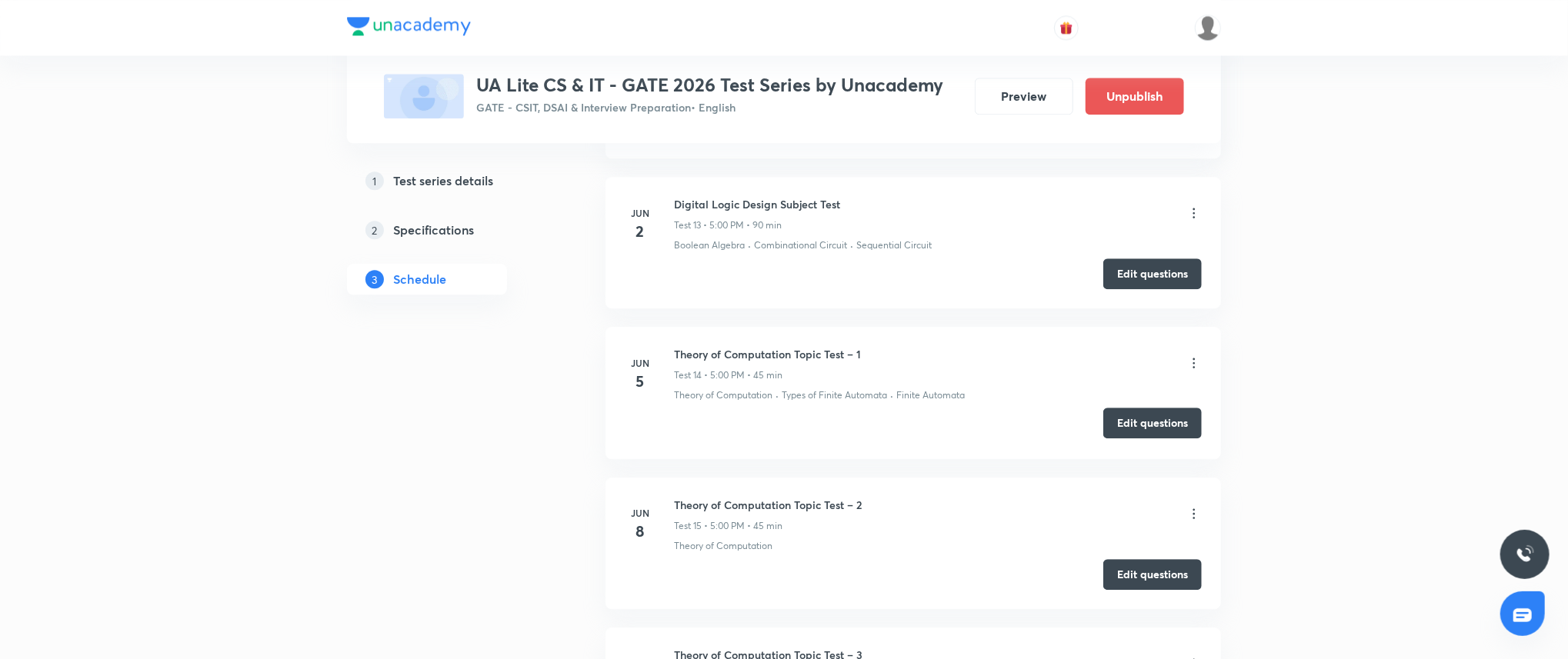
click at [1149, 420] on button "Edit questions" at bounding box center [1152, 422] width 99 height 31
click at [1128, 572] on button "Edit questions" at bounding box center [1152, 572] width 99 height 31
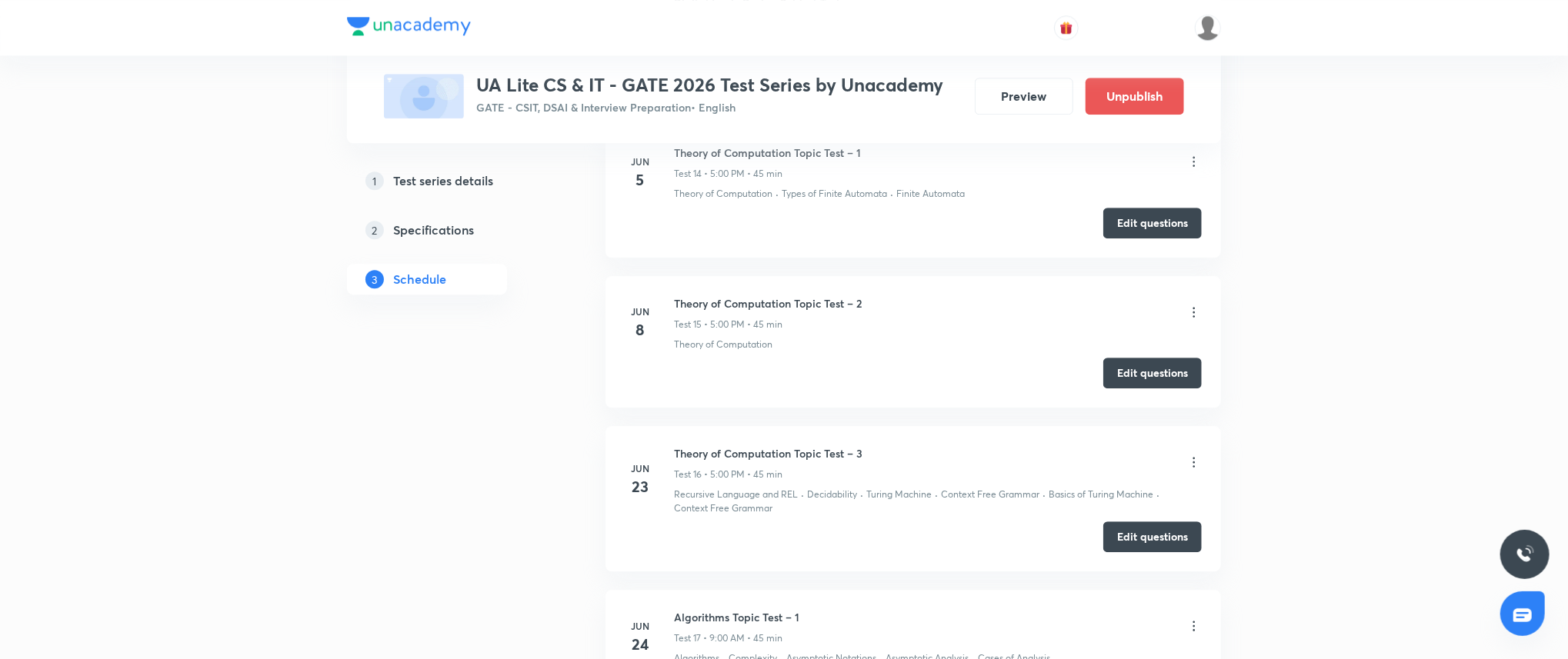
scroll to position [2849, 0]
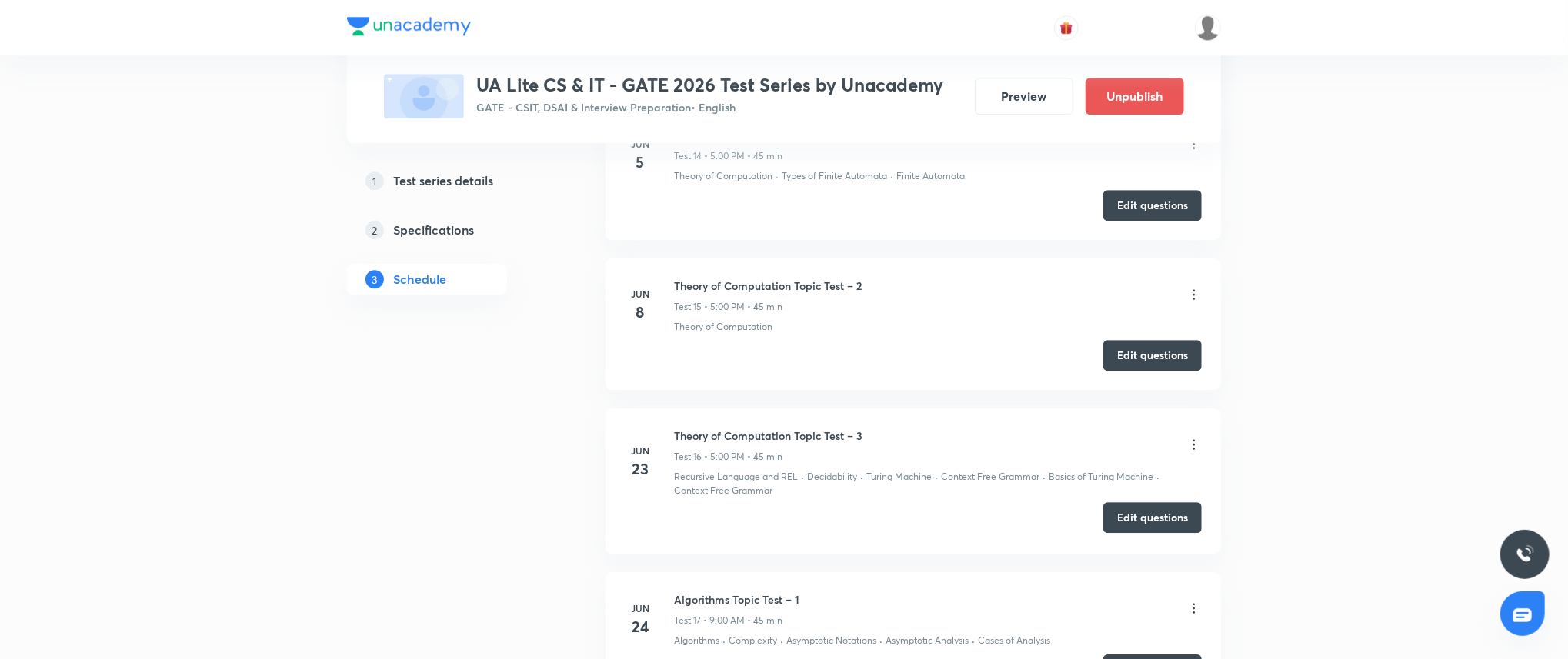
click at [1162, 529] on button "Edit questions" at bounding box center [1152, 517] width 99 height 31
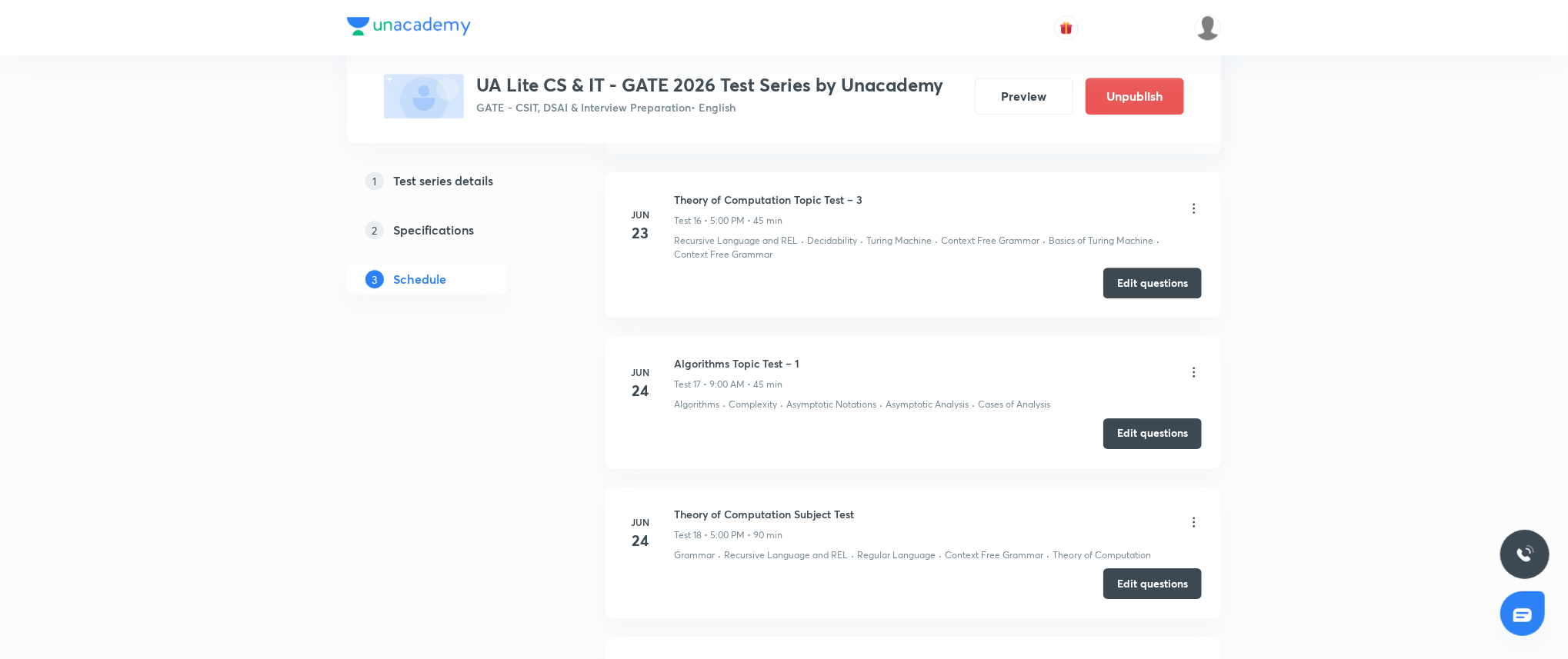
scroll to position [3095, 0]
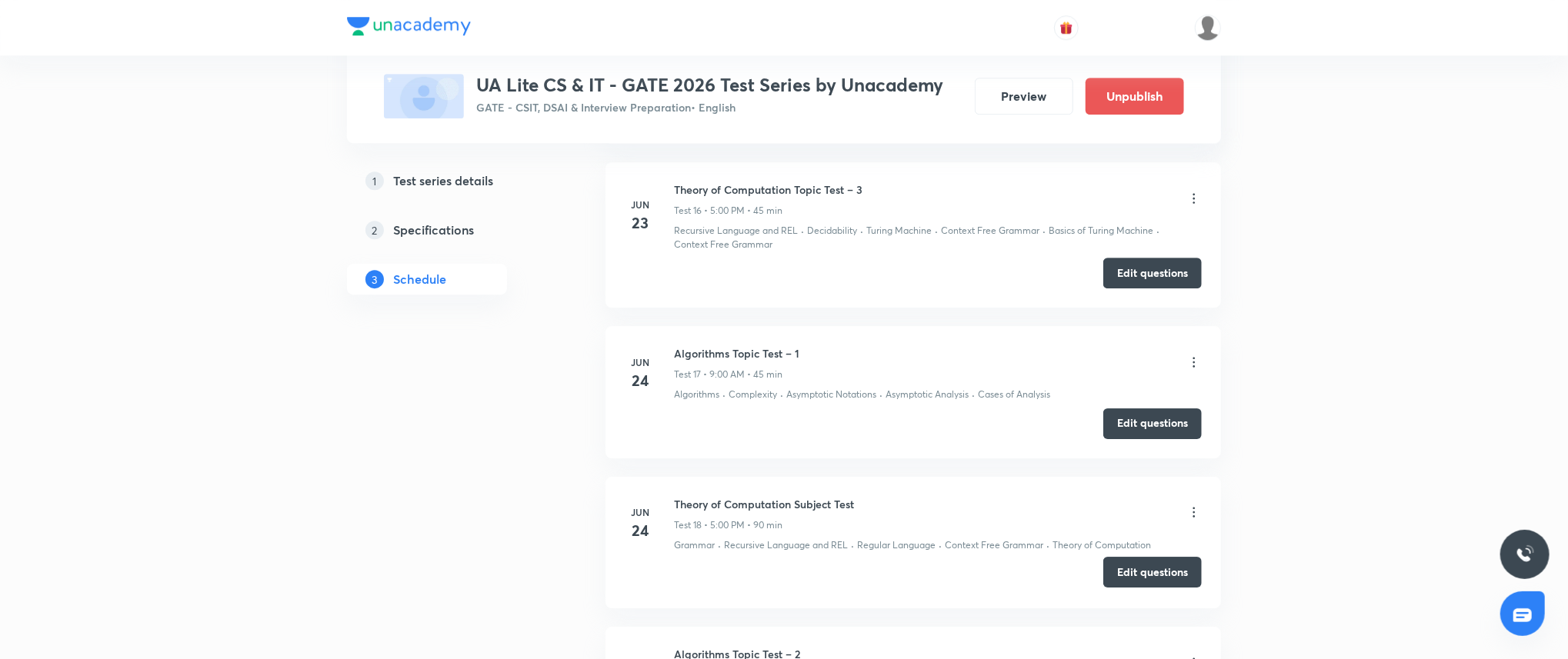
click at [1174, 574] on button "Edit questions" at bounding box center [1152, 571] width 99 height 31
click at [1171, 429] on button "Edit questions" at bounding box center [1152, 422] width 99 height 31
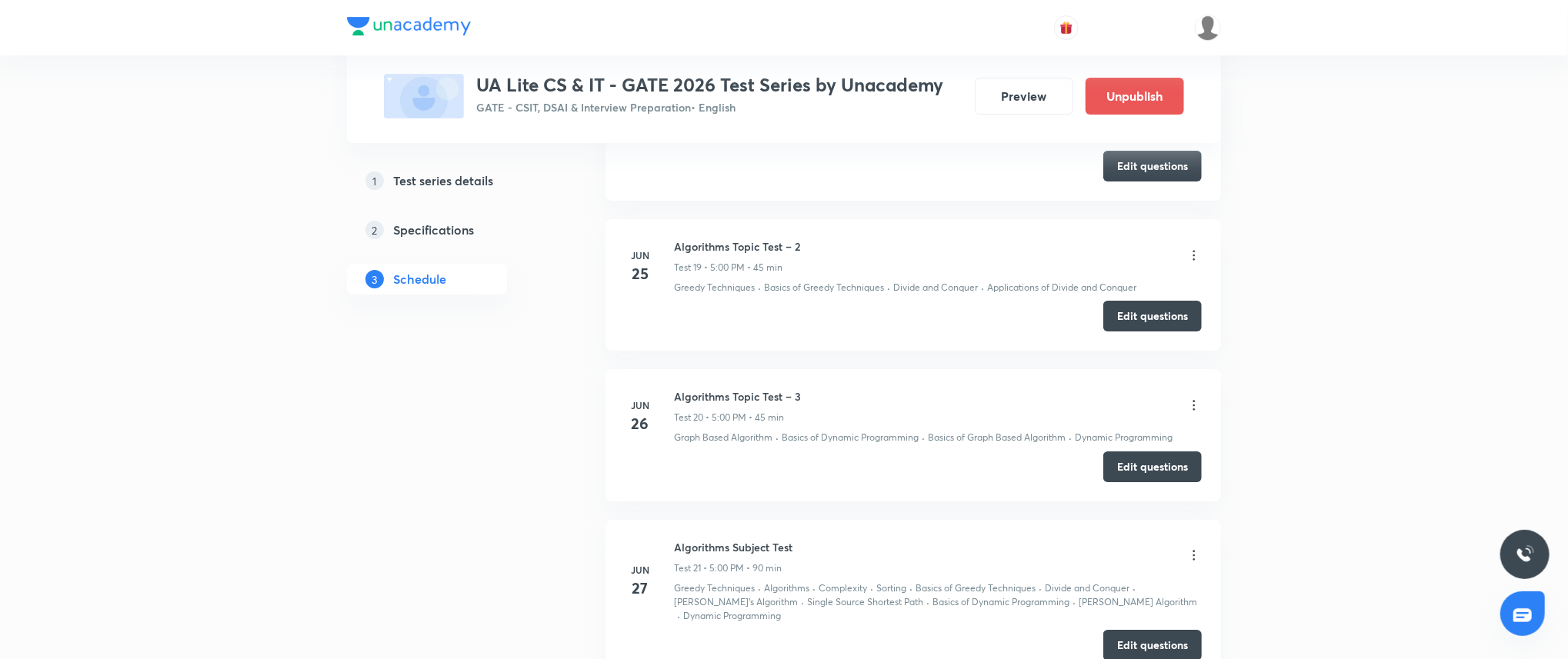
scroll to position [3514, 0]
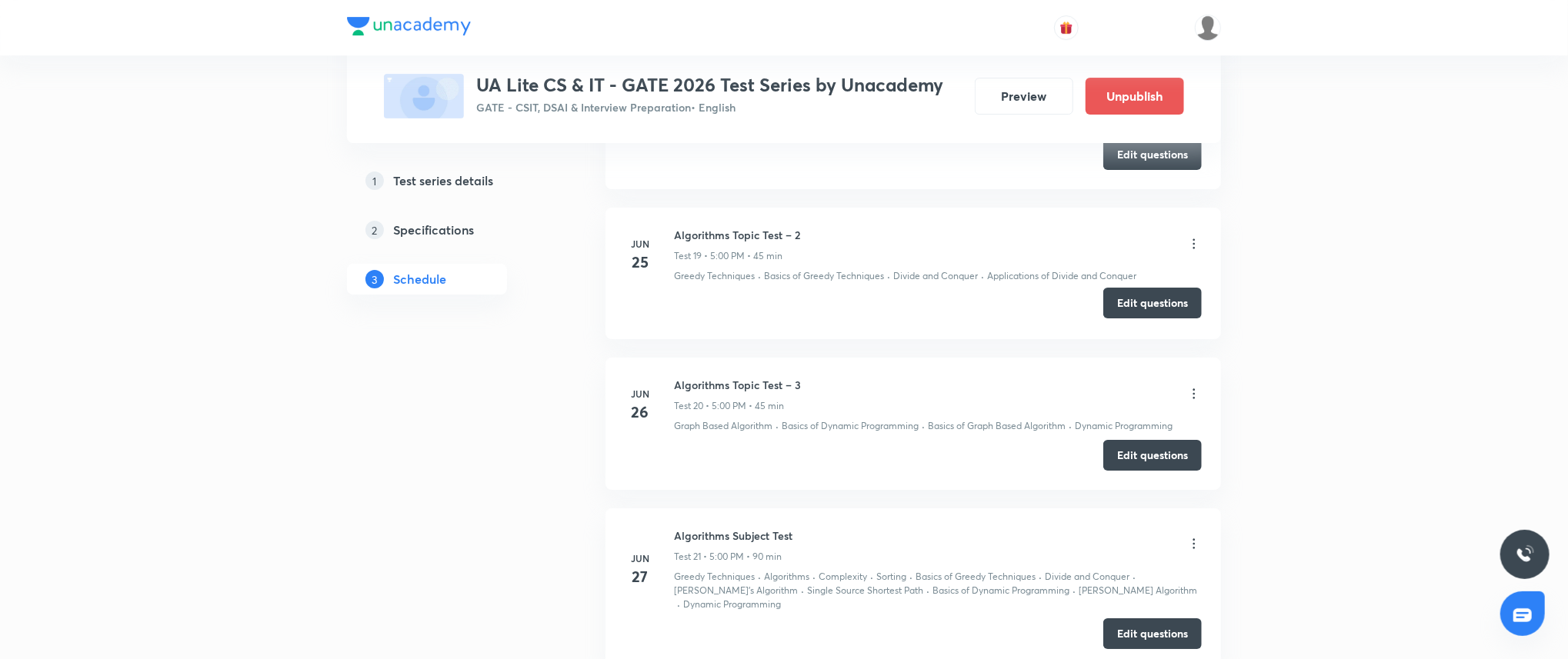
click at [1159, 313] on button "Edit questions" at bounding box center [1152, 302] width 99 height 31
click at [1166, 454] on button "Edit questions" at bounding box center [1152, 453] width 99 height 31
click at [1157, 631] on button "Edit questions" at bounding box center [1152, 632] width 99 height 31
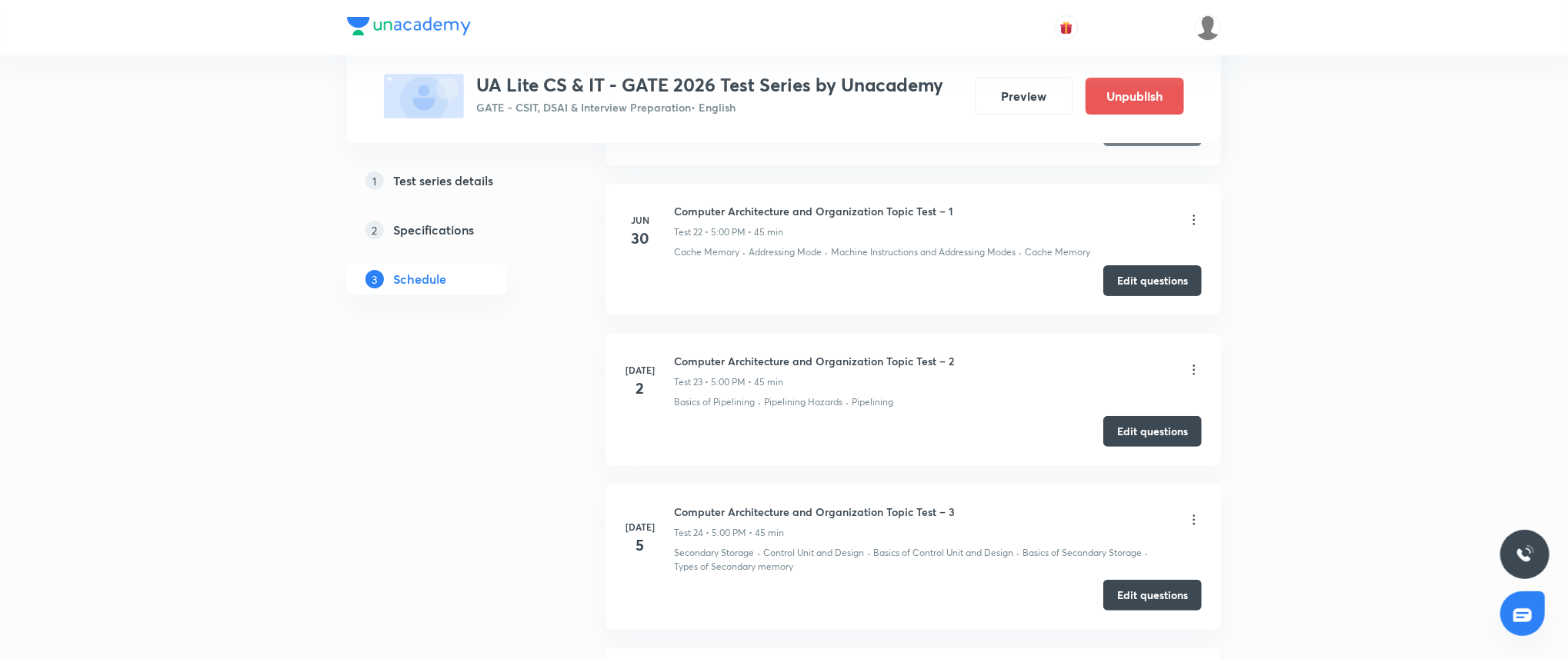
scroll to position [4007, 0]
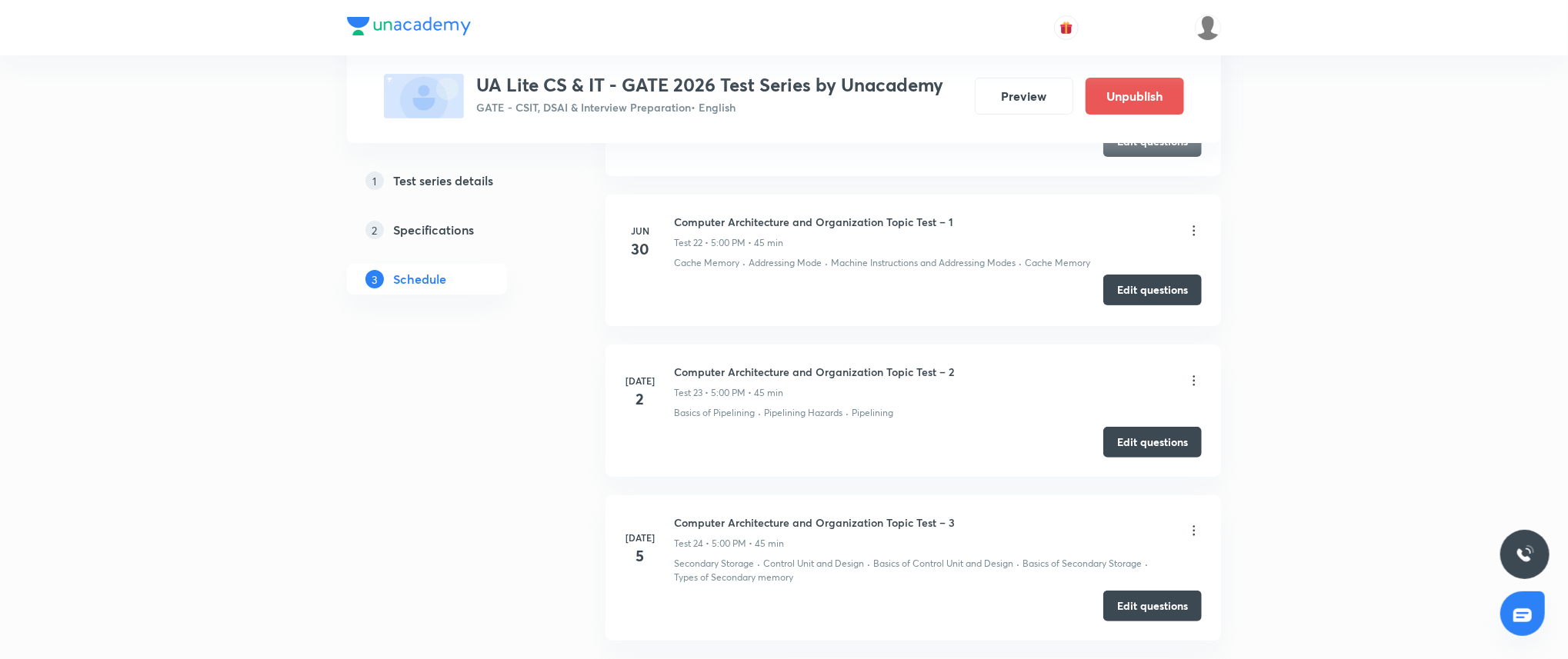
click at [1146, 287] on button "Edit questions" at bounding box center [1152, 289] width 99 height 31
click at [1142, 451] on button "Edit questions" at bounding box center [1152, 440] width 99 height 31
click at [1130, 606] on button "Edit questions" at bounding box center [1152, 604] width 99 height 31
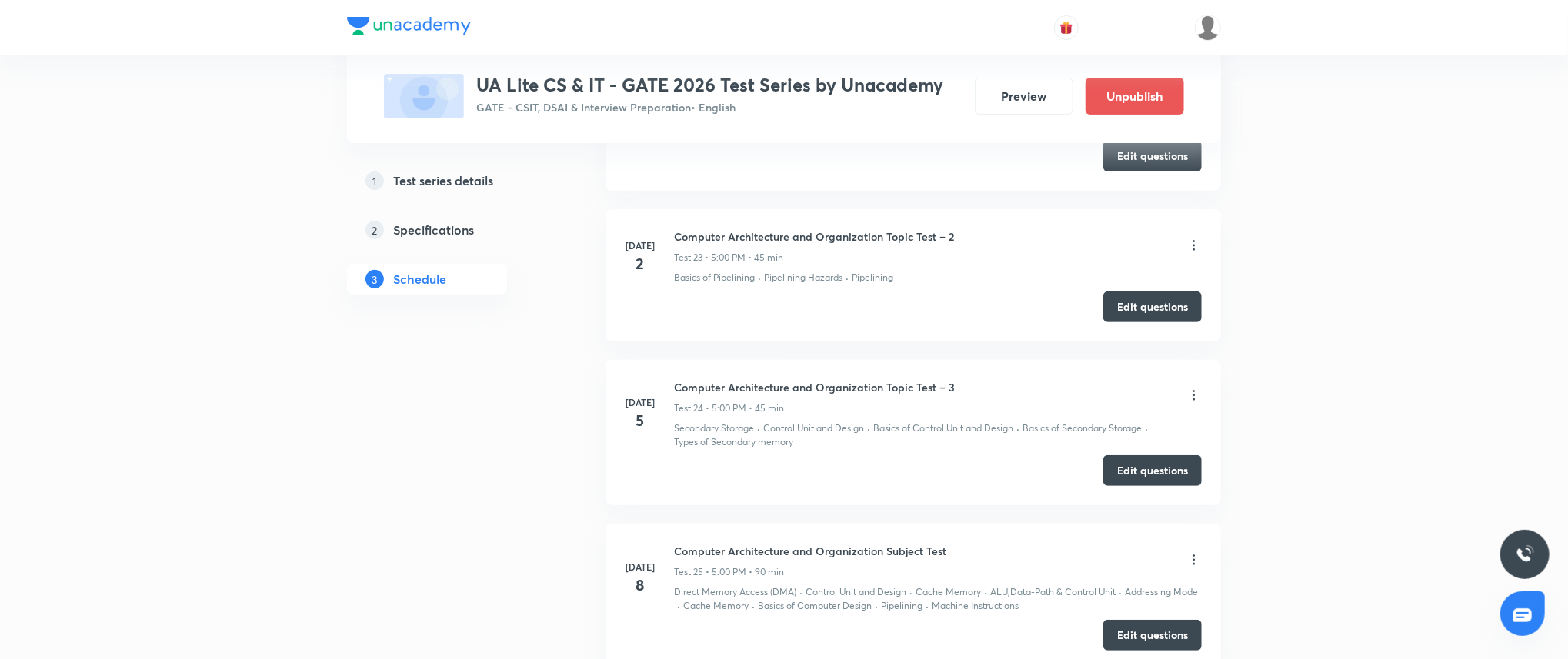
scroll to position [4191, 0]
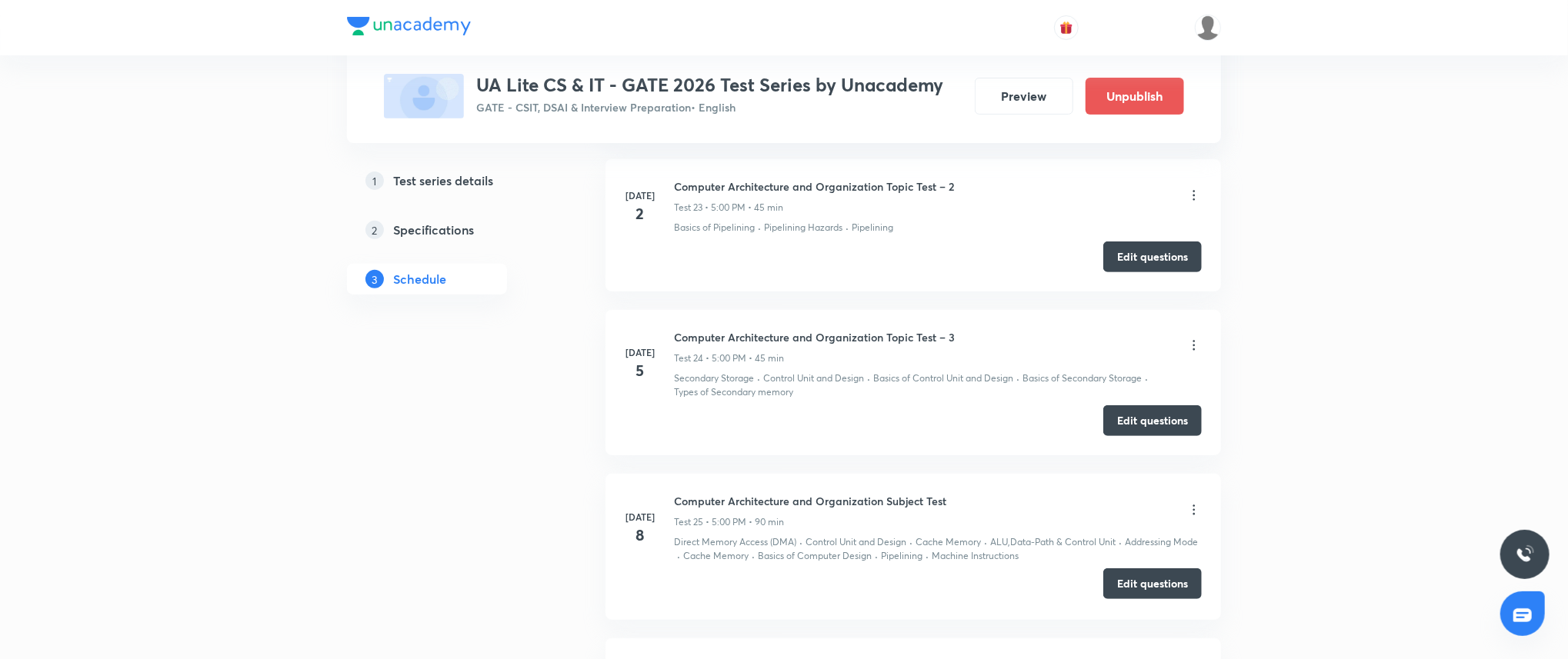
click at [1138, 588] on button "Edit questions" at bounding box center [1152, 583] width 99 height 31
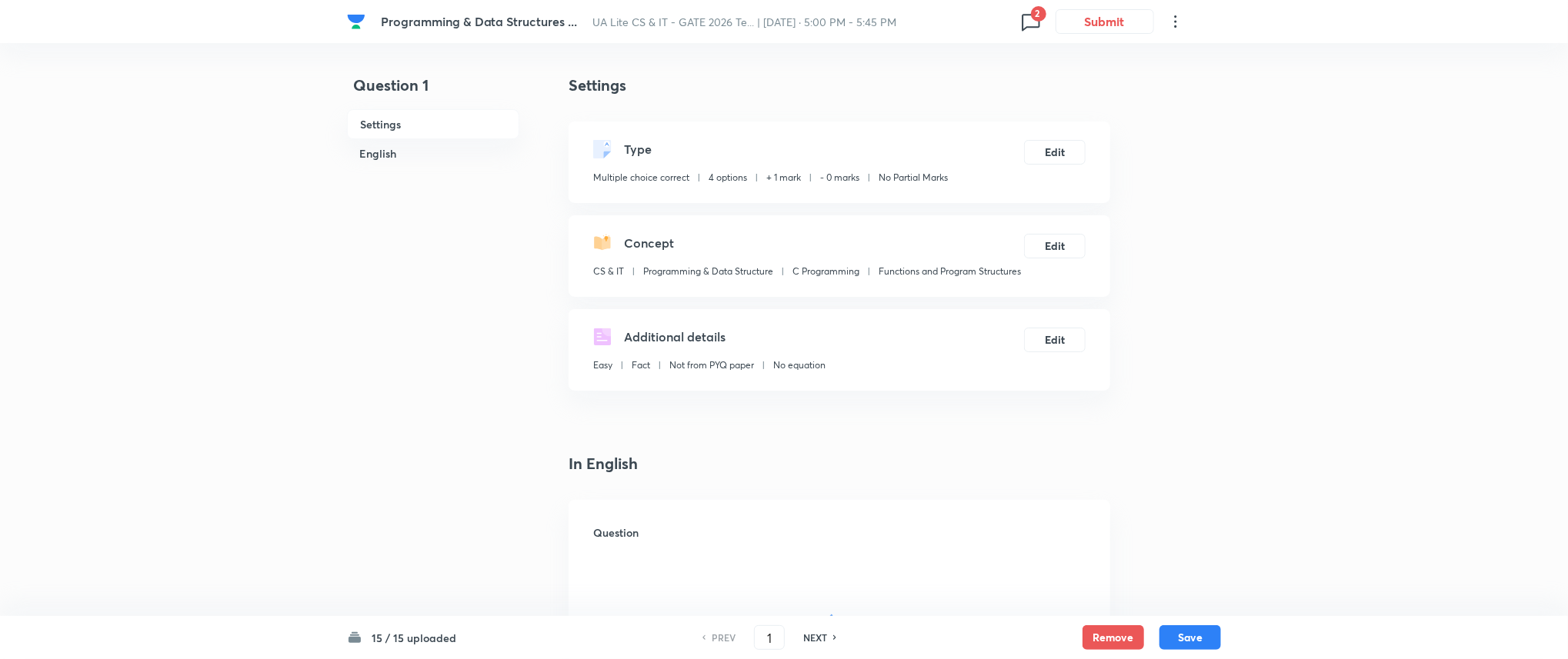
checkbox input "true"
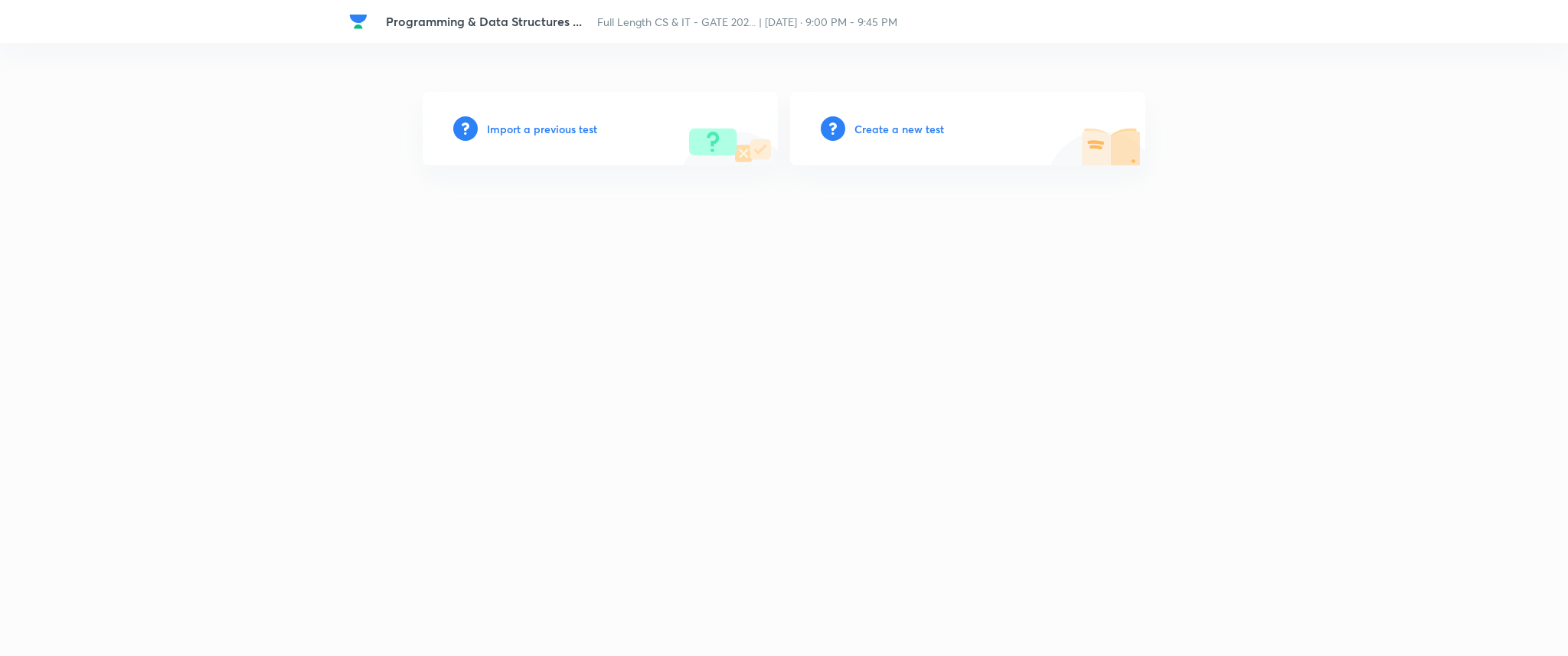
click at [570, 121] on h6 "Import a previous test" at bounding box center [542, 129] width 110 height 16
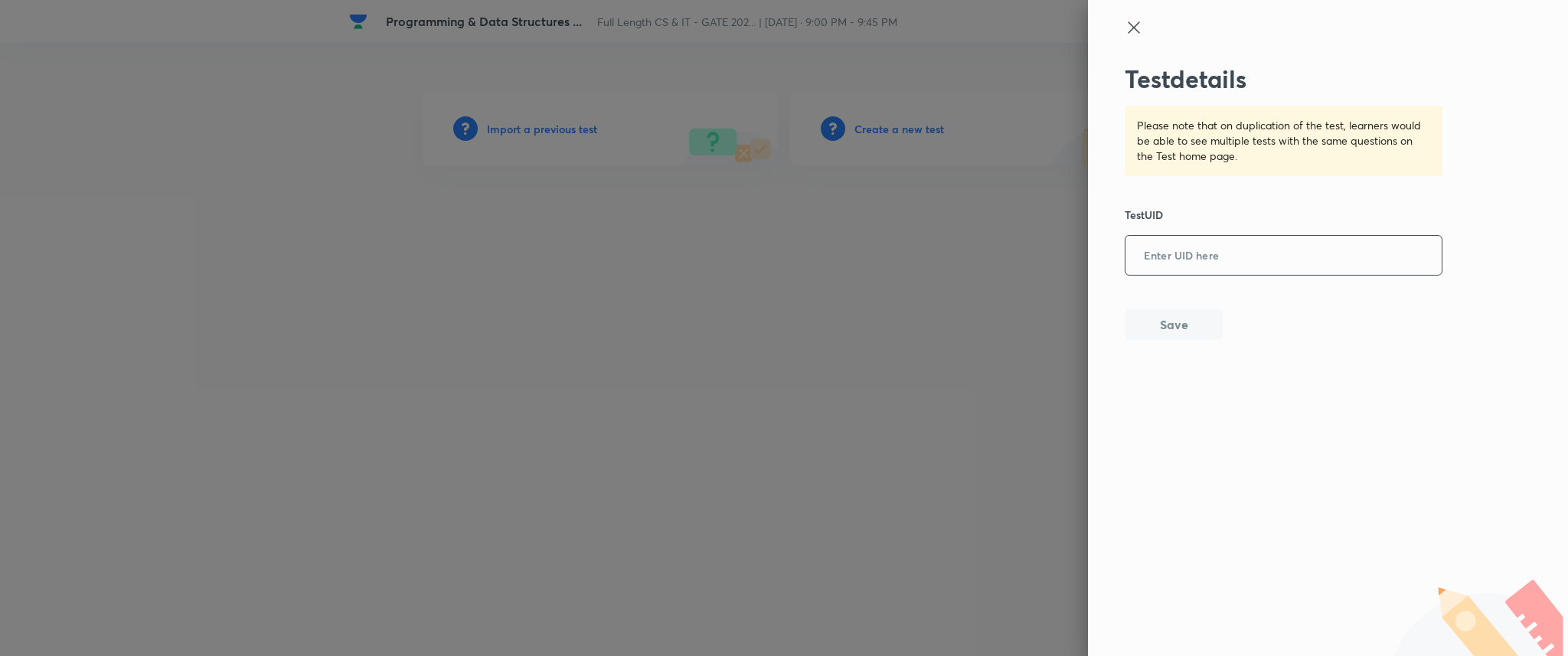
click at [1320, 255] on input "text" at bounding box center [1283, 256] width 316 height 37
paste input "SRH4OB0DQ2"
type input "SRH4OB0DQ2"
click at [1189, 320] on button "Save" at bounding box center [1174, 322] width 98 height 30
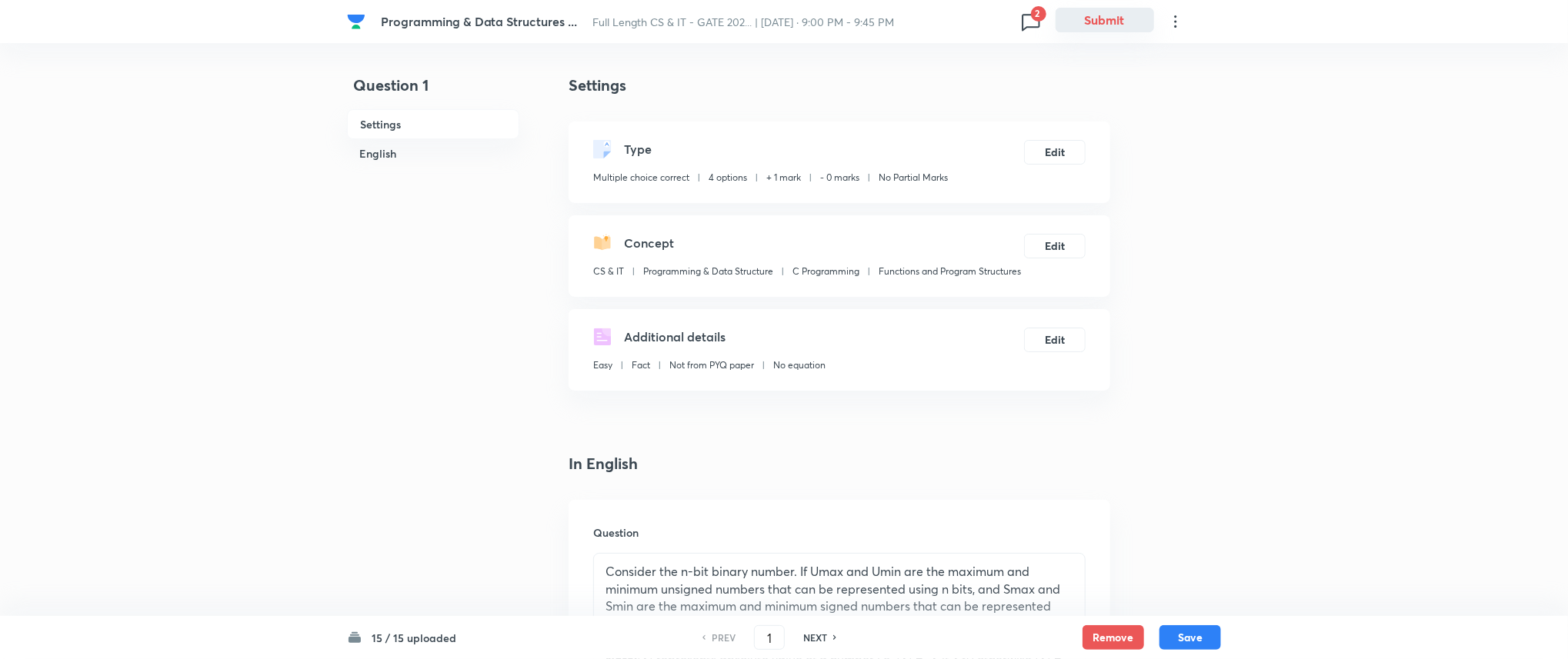
click at [1111, 21] on button "Submit" at bounding box center [1105, 20] width 99 height 24
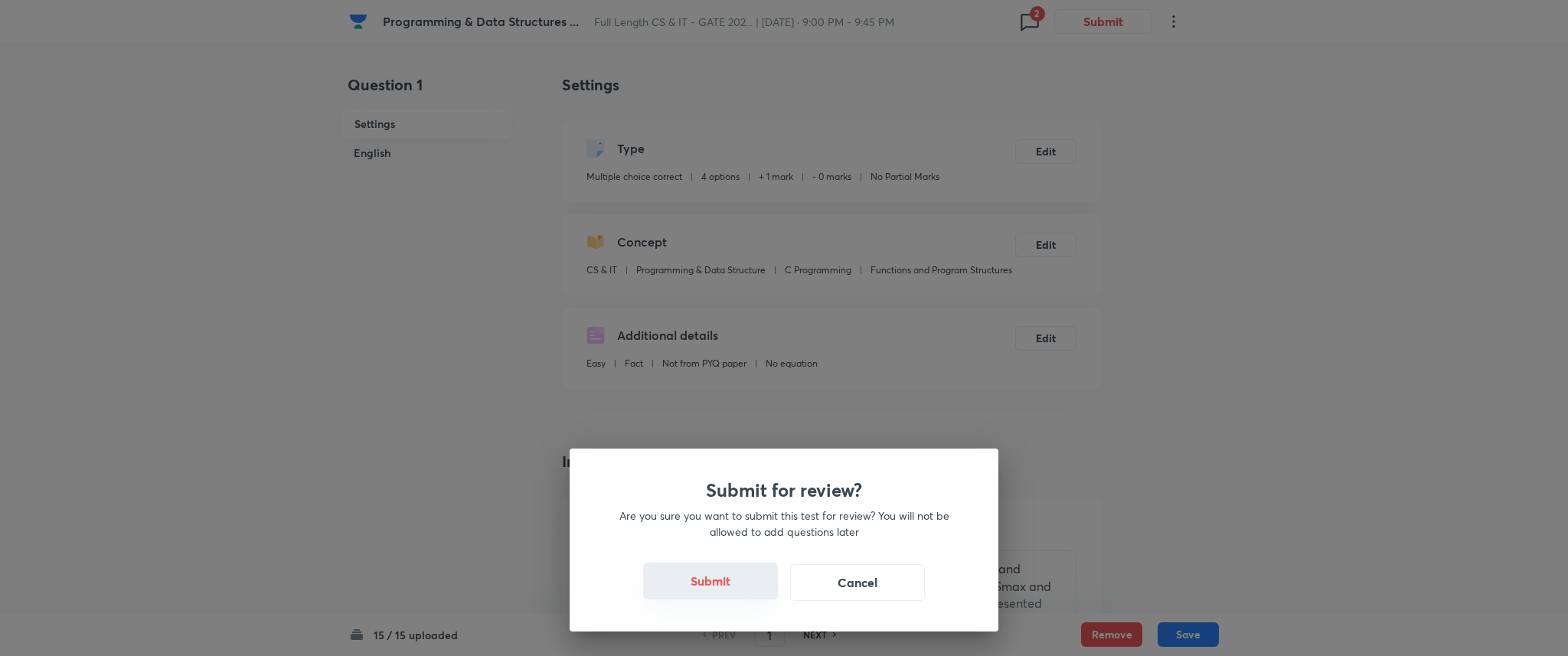
click at [734, 575] on button "Submit" at bounding box center [710, 580] width 135 height 37
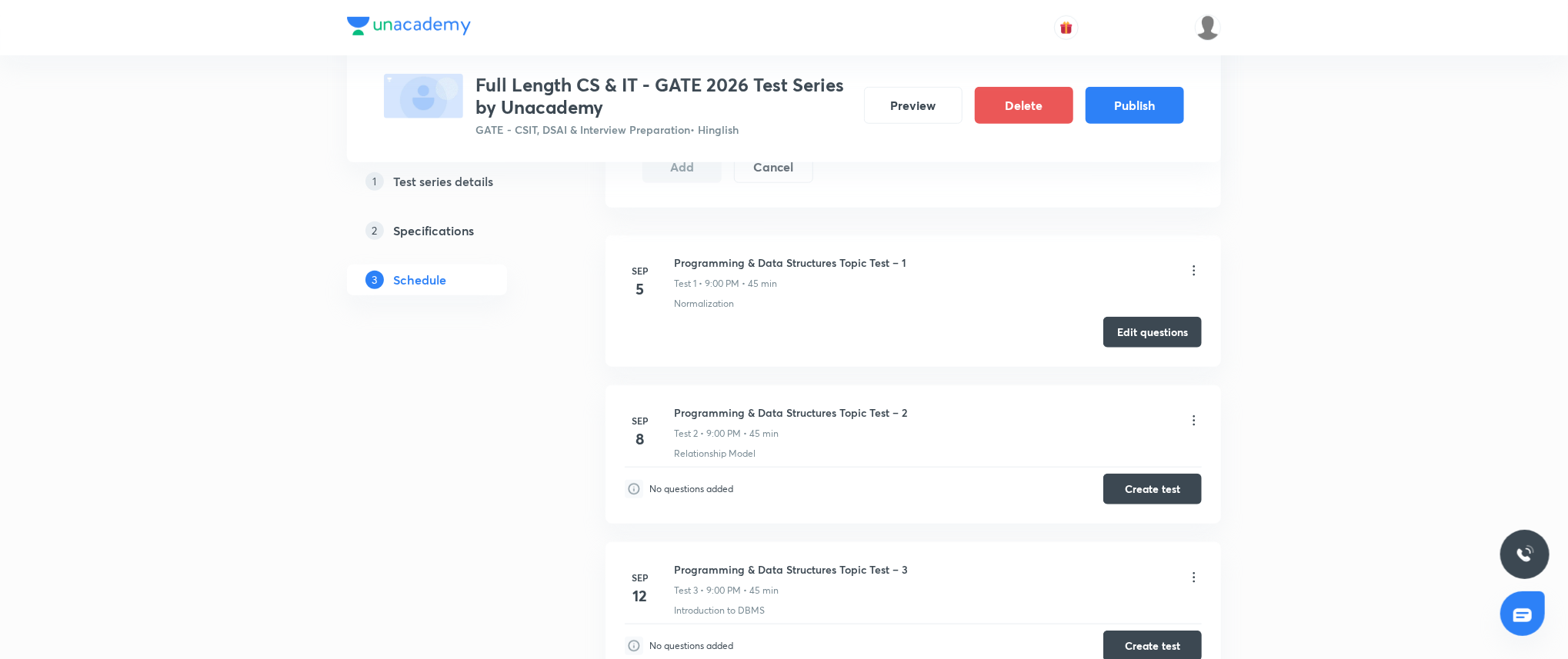
scroll to position [840, 0]
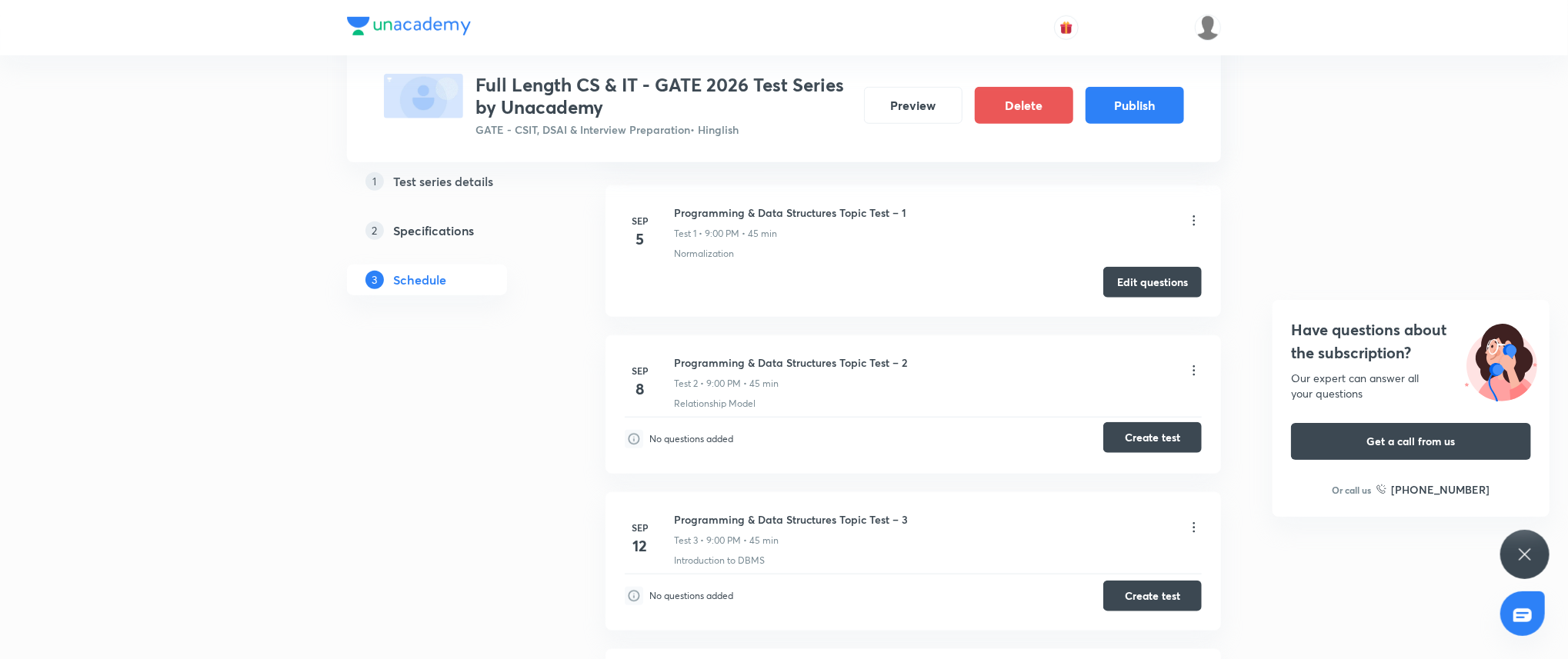
click at [1166, 444] on button "Create test" at bounding box center [1152, 437] width 99 height 31
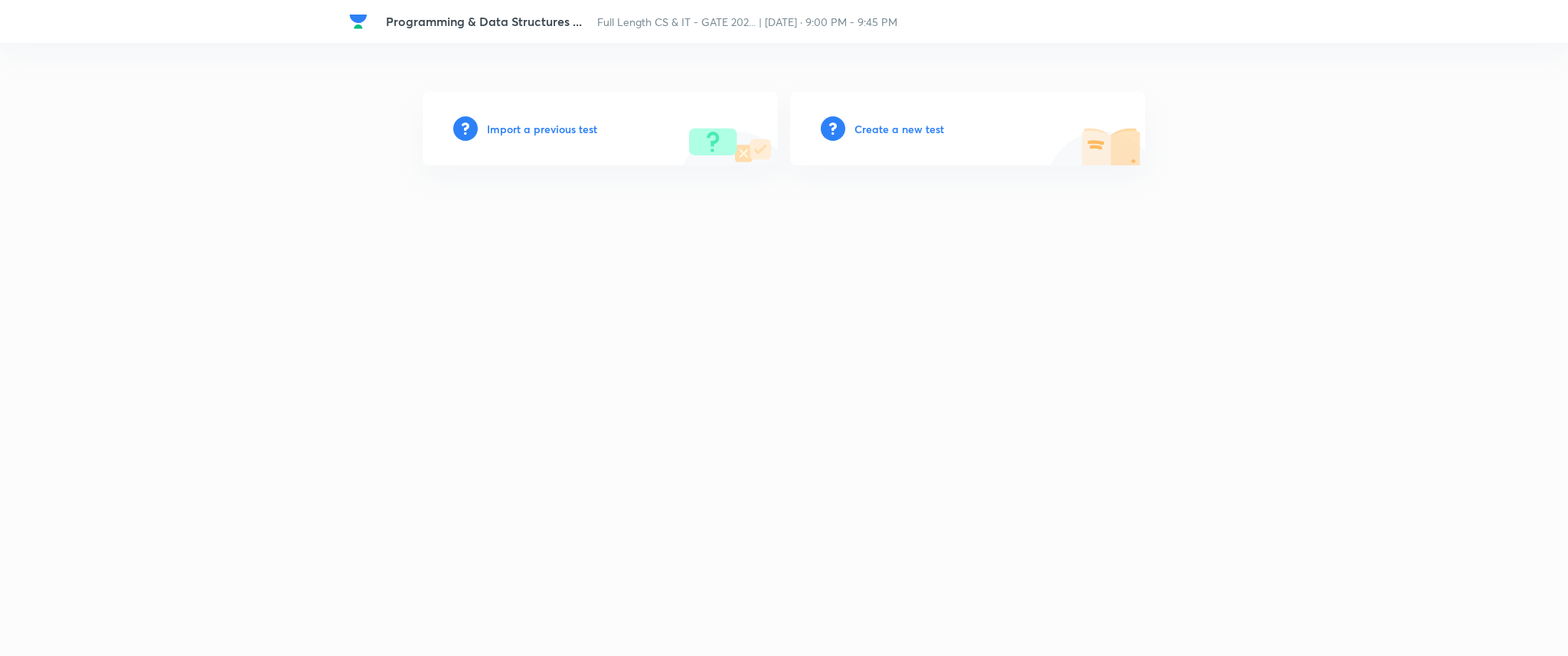
click at [538, 121] on h6 "Import a previous test" at bounding box center [542, 129] width 110 height 16
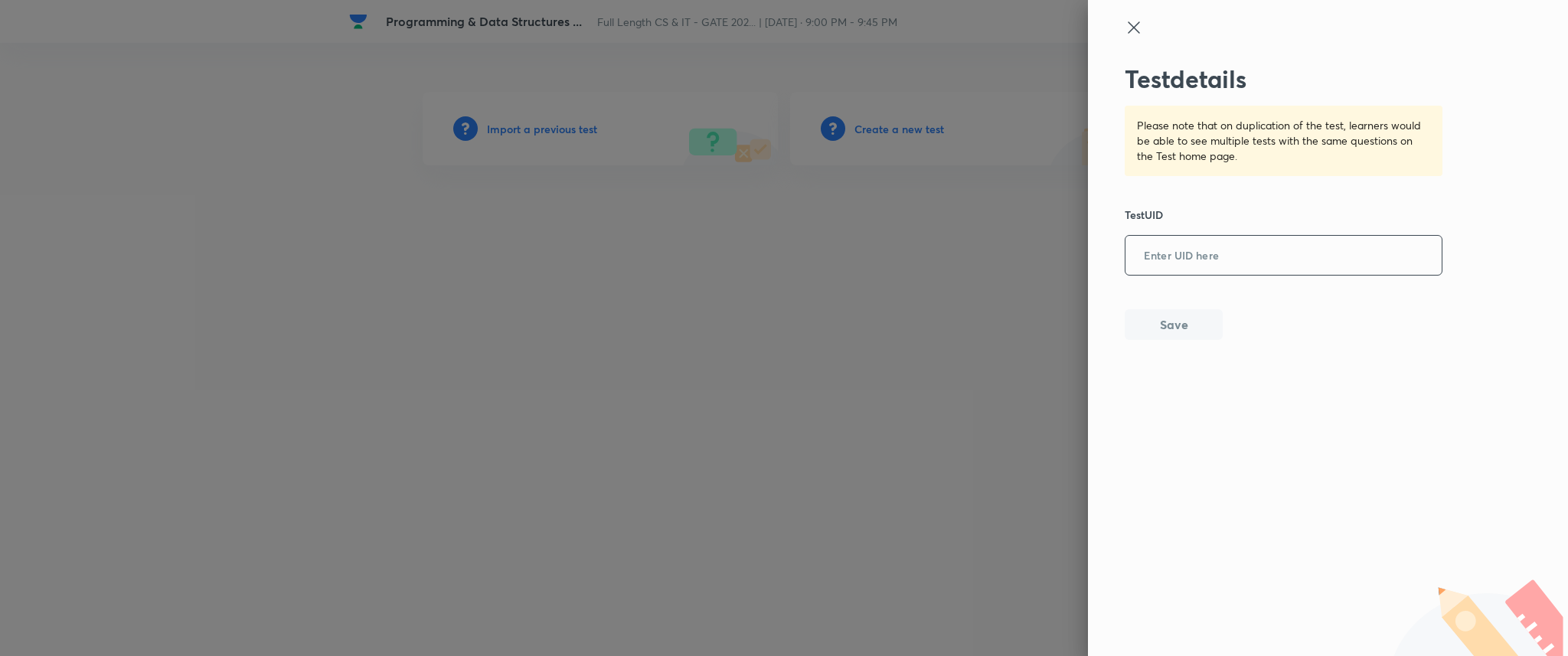
click at [1164, 255] on input "text" at bounding box center [1283, 256] width 316 height 37
paste input "81JSKI6O6T"
type input "81JSKI6O6T"
click at [1167, 342] on div "Test details Please note that on duplication of the test, learners would be abl…" at bounding box center [1328, 328] width 480 height 656
click at [1168, 336] on button "Save" at bounding box center [1174, 322] width 98 height 30
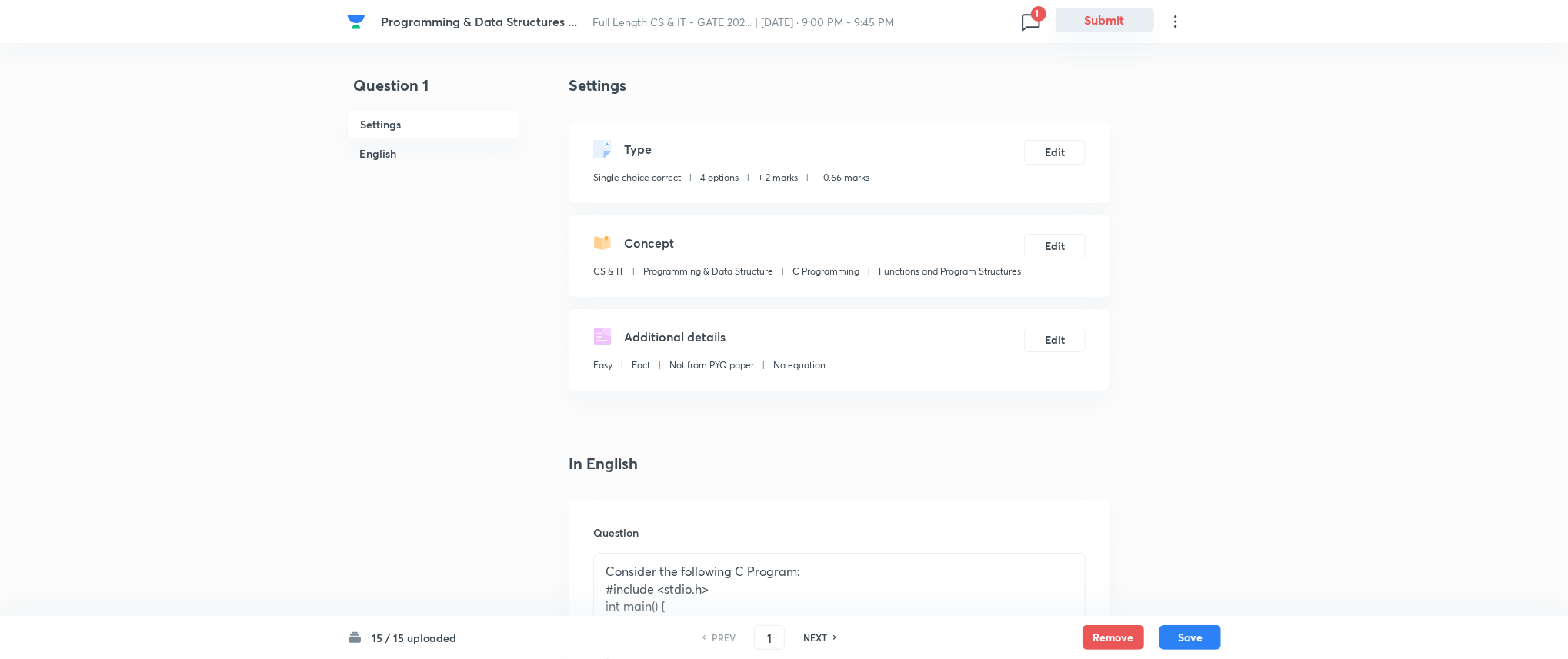
click at [1087, 24] on button "Submit" at bounding box center [1105, 20] width 99 height 24
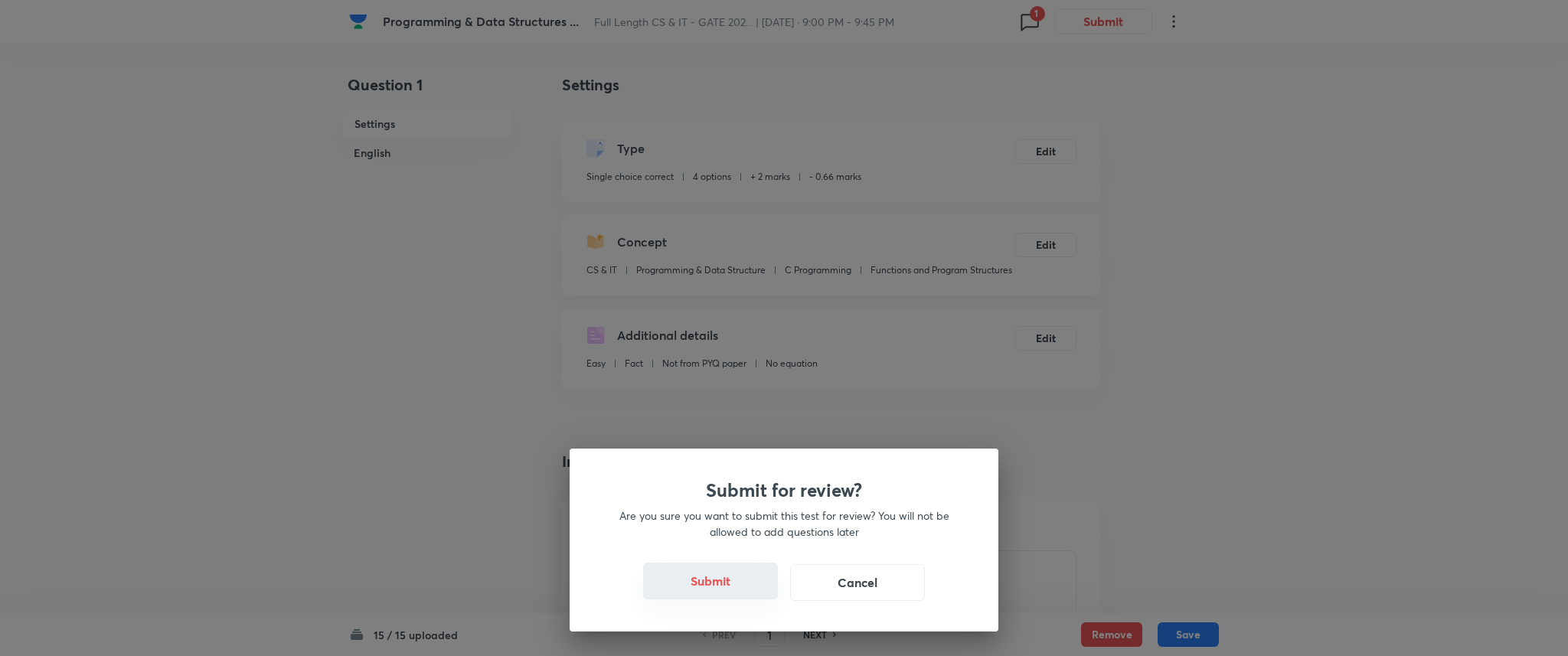
click at [697, 580] on button "Submit" at bounding box center [710, 580] width 135 height 37
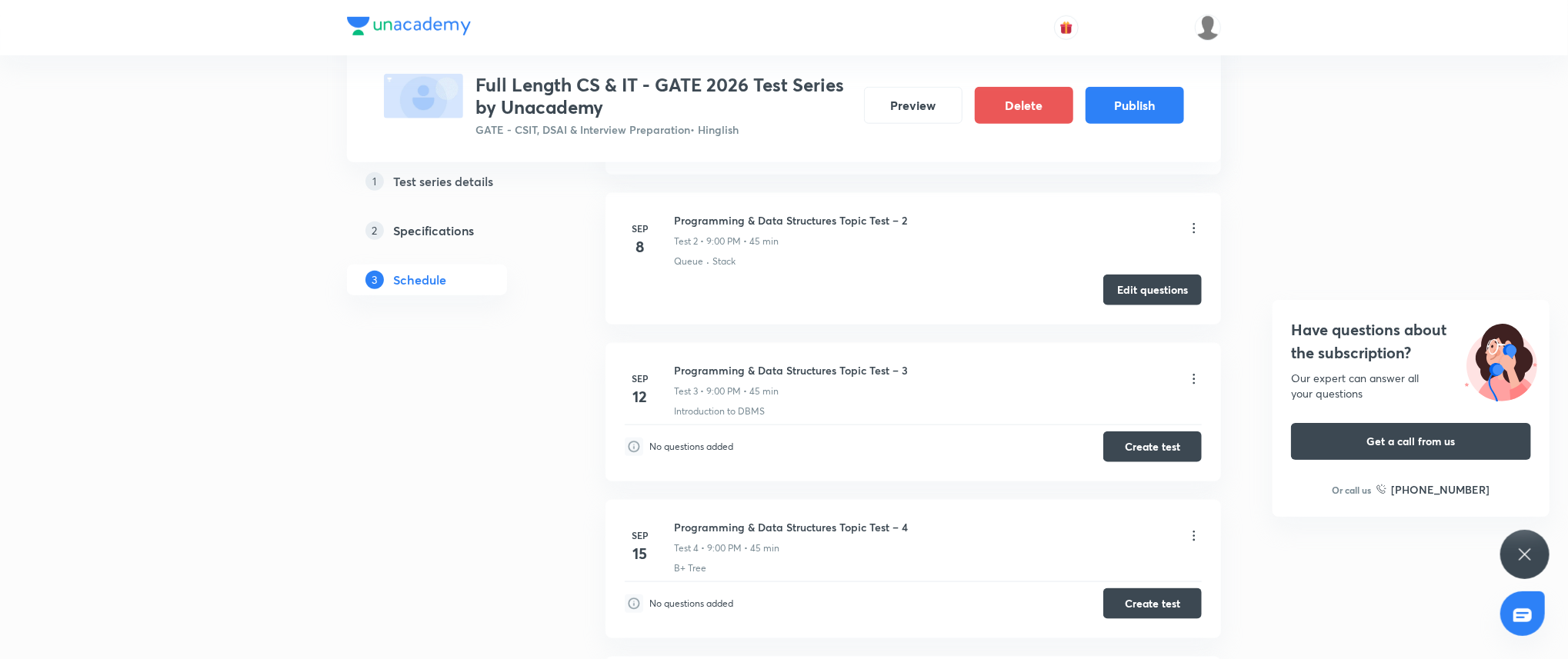
scroll to position [995, 0]
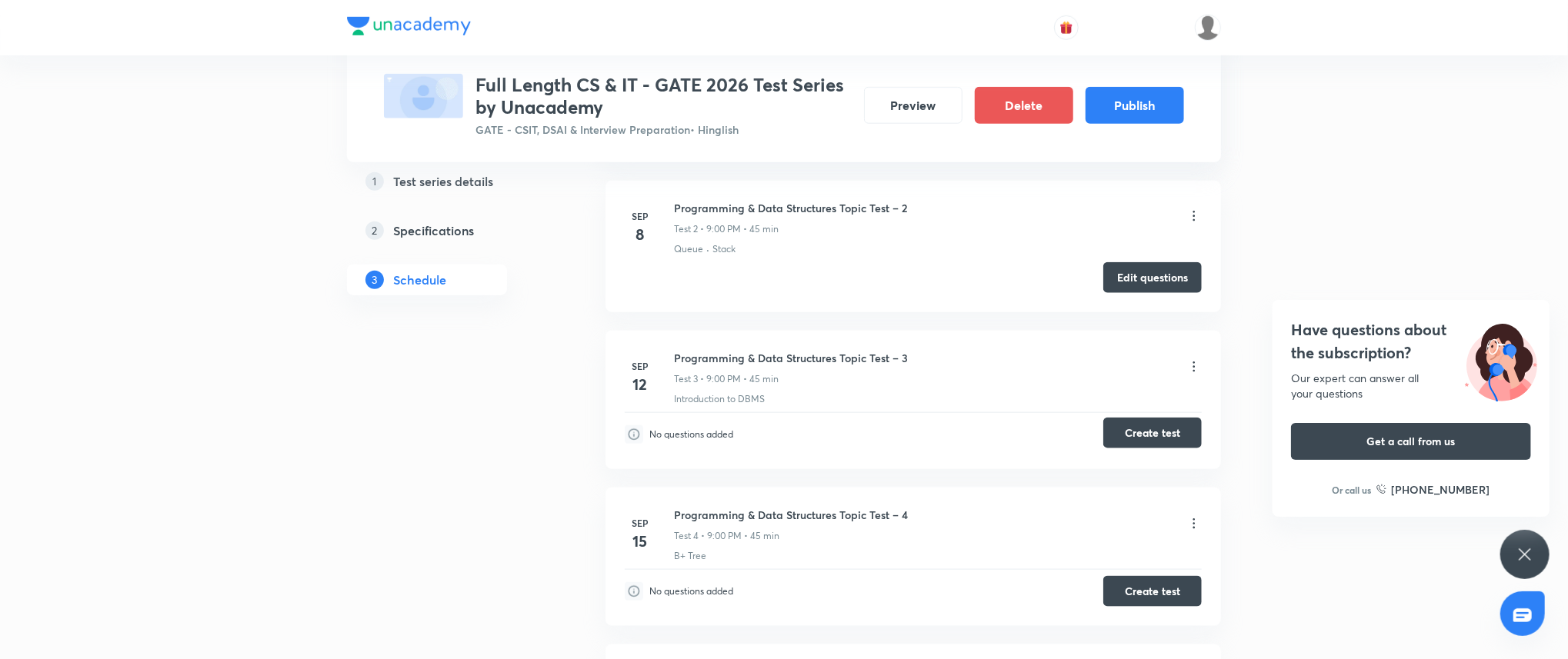
click at [1153, 436] on button "Create test" at bounding box center [1152, 433] width 99 height 31
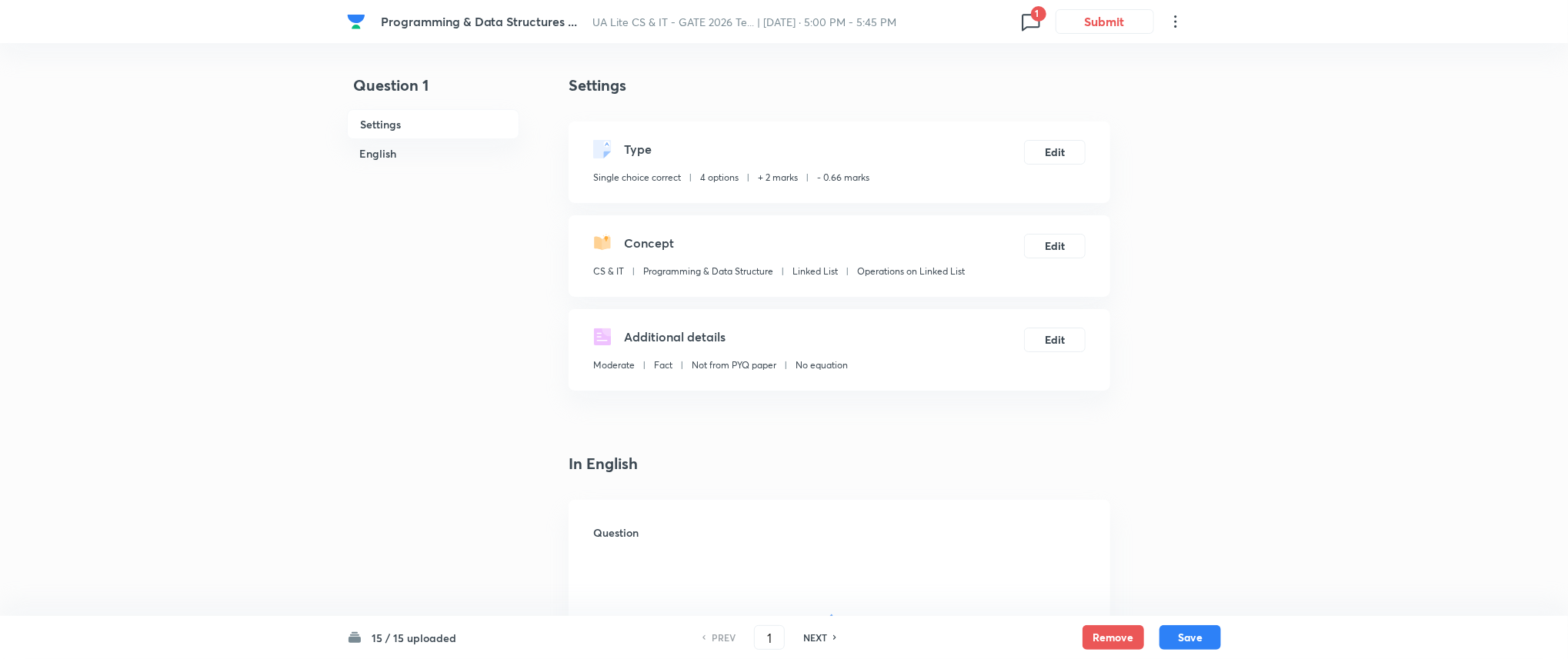
checkbox input "true"
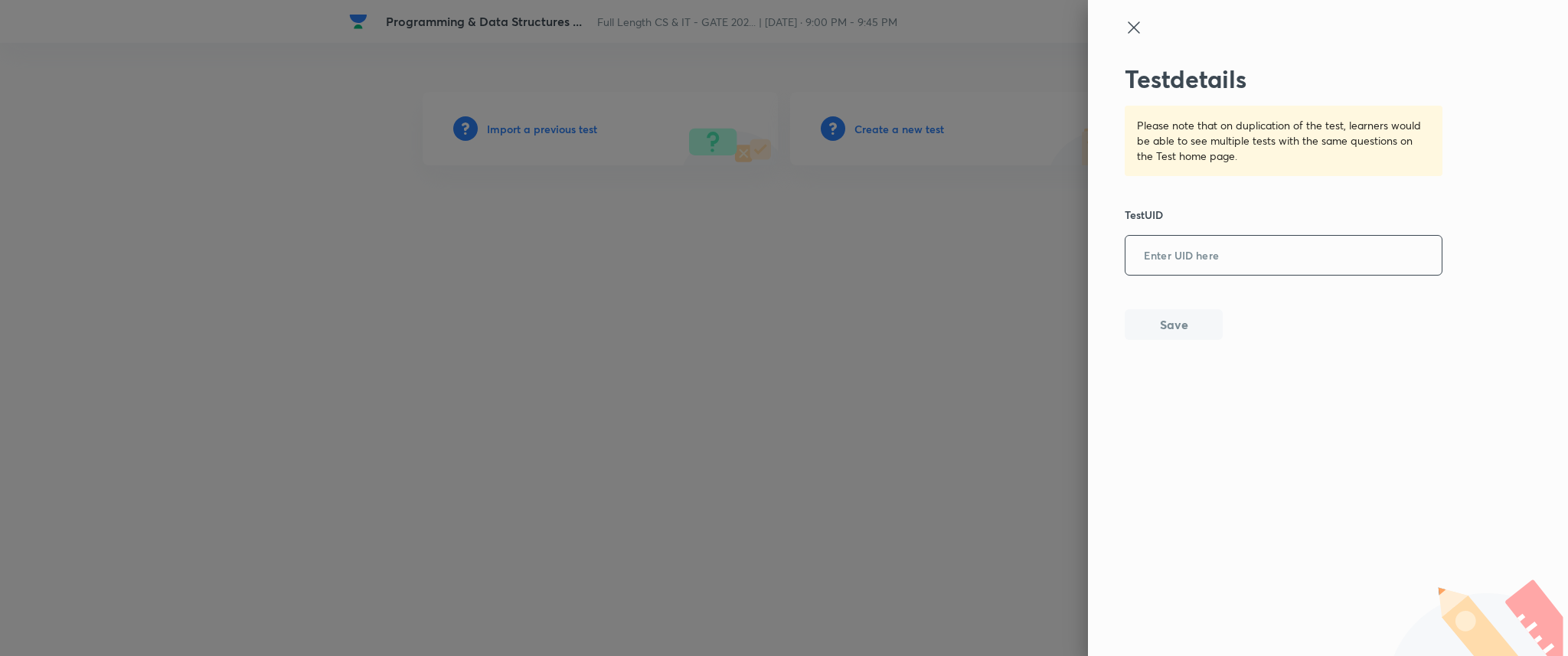
click at [1250, 265] on input "text" at bounding box center [1283, 256] width 316 height 37
paste input "GFO734P94V"
type input "GFO734P94V"
click at [1181, 310] on button "Save" at bounding box center [1174, 322] width 98 height 30
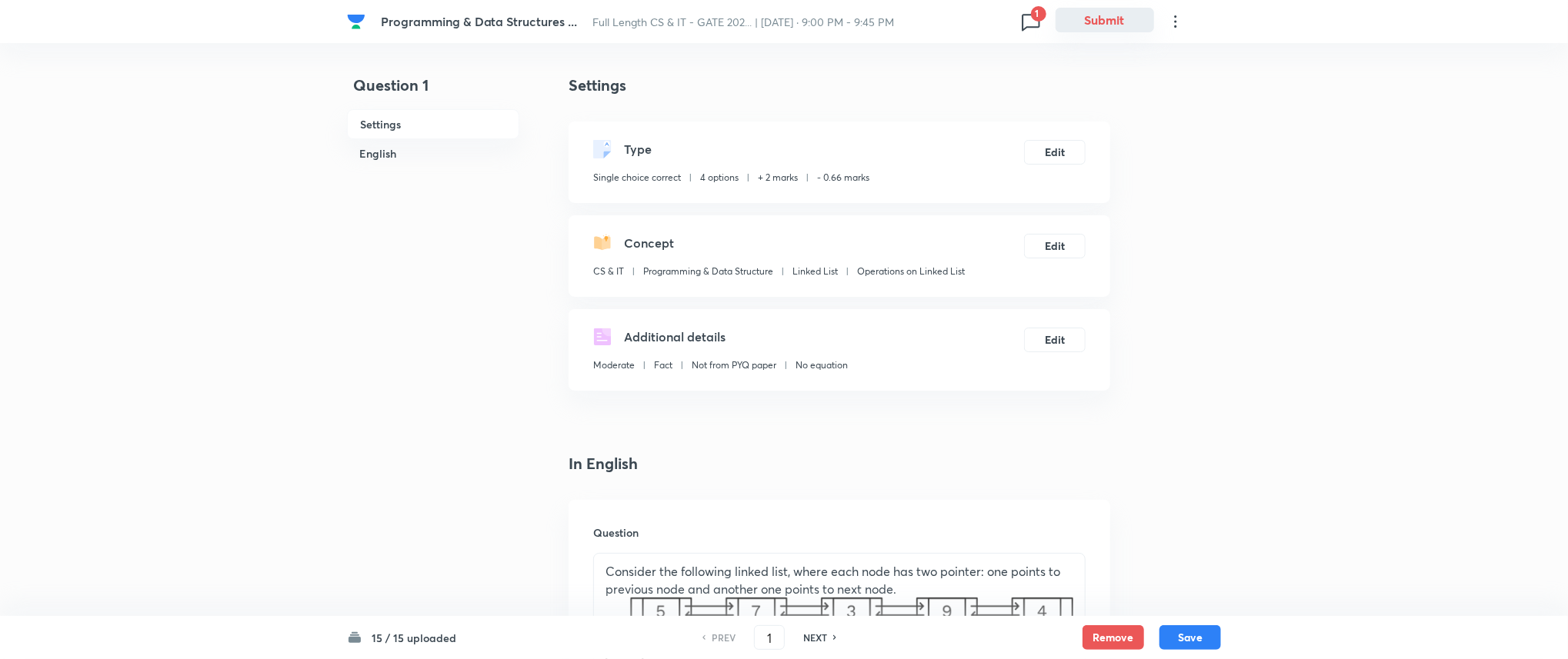
click at [1123, 18] on button "Submit" at bounding box center [1105, 20] width 99 height 24
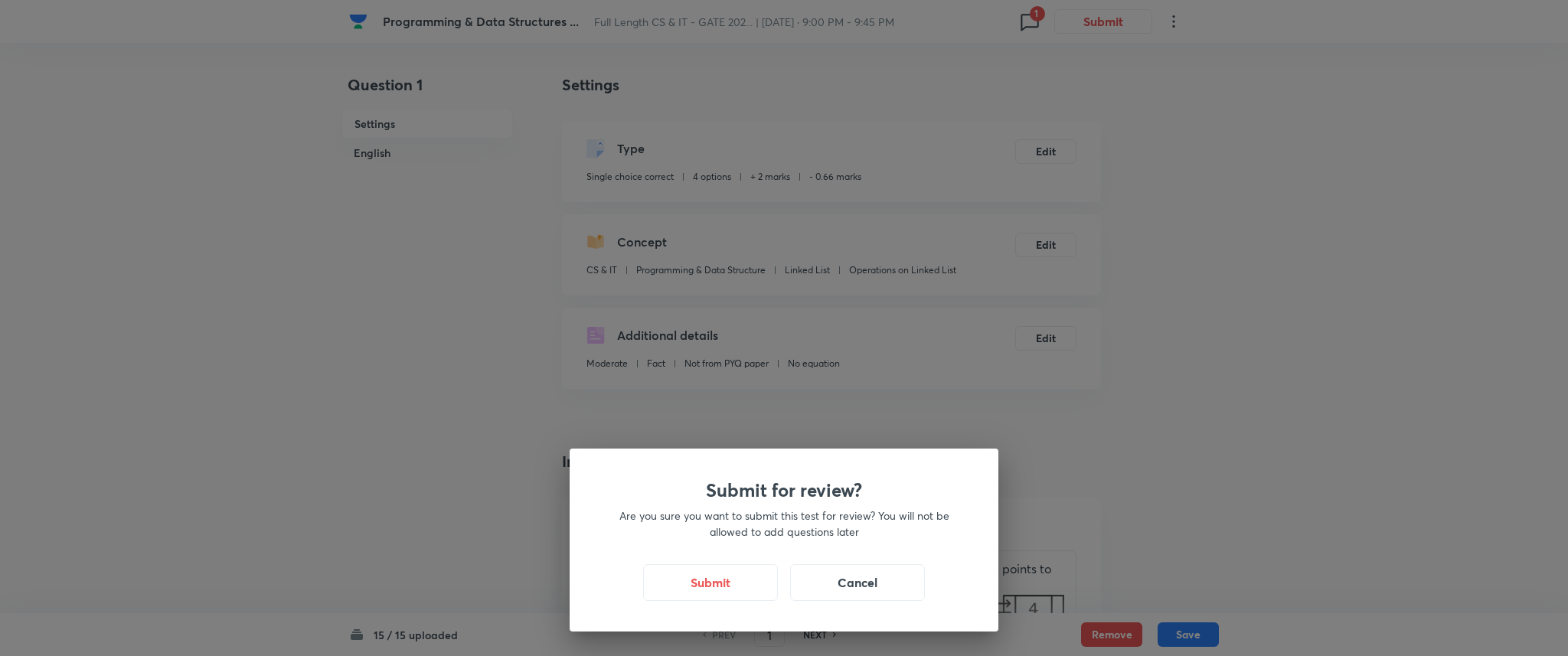
click at [713, 603] on div "Submit for review? Are you sure you want to submit this test for review? You wi…" at bounding box center [784, 540] width 428 height 183
click at [717, 590] on button "Submit" at bounding box center [710, 580] width 135 height 37
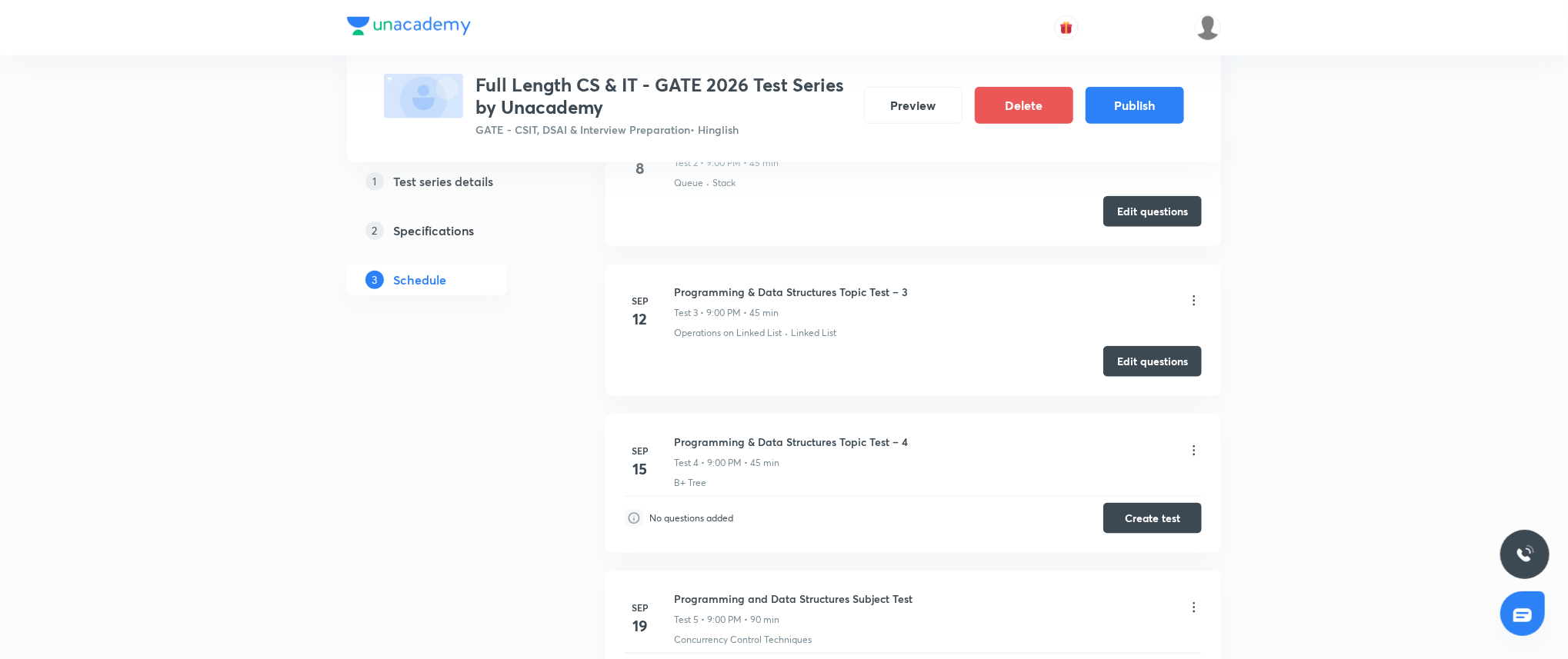
scroll to position [1064, 0]
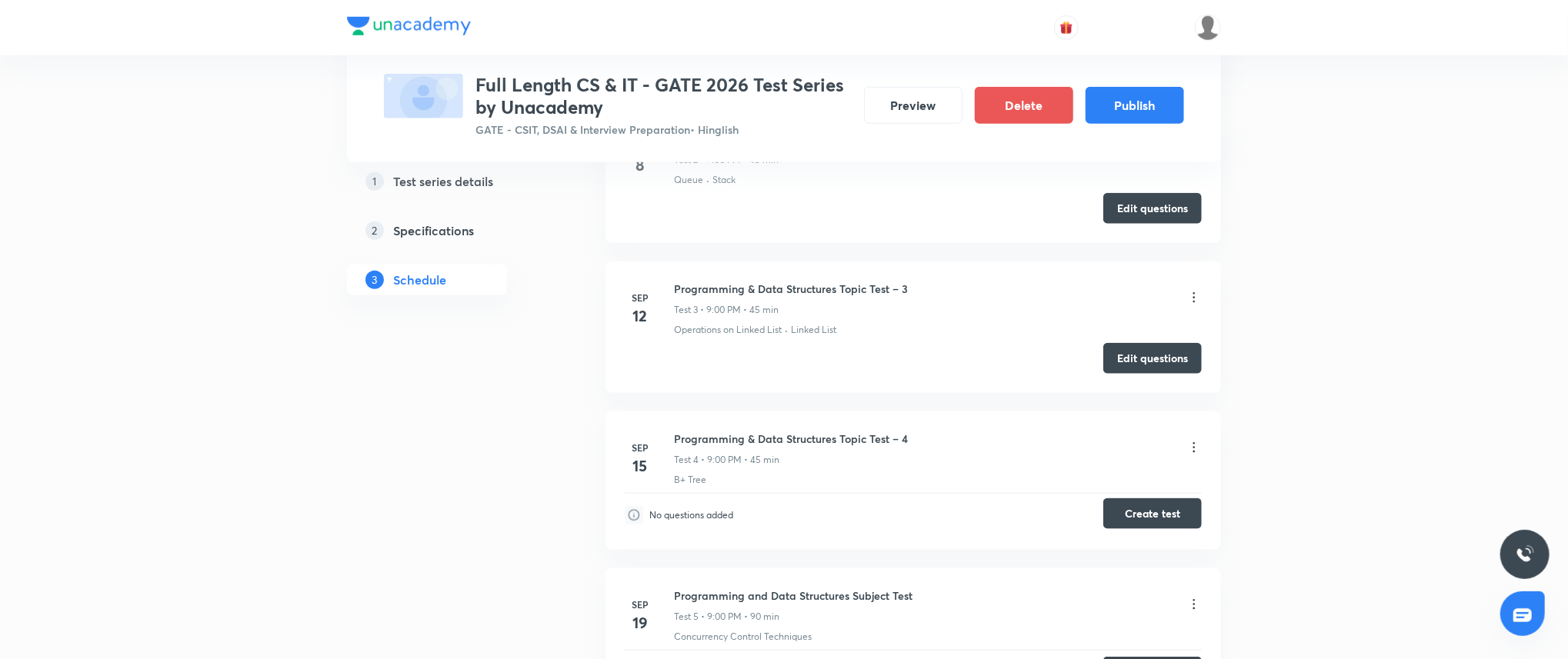
click at [1163, 512] on button "Create test" at bounding box center [1152, 513] width 99 height 31
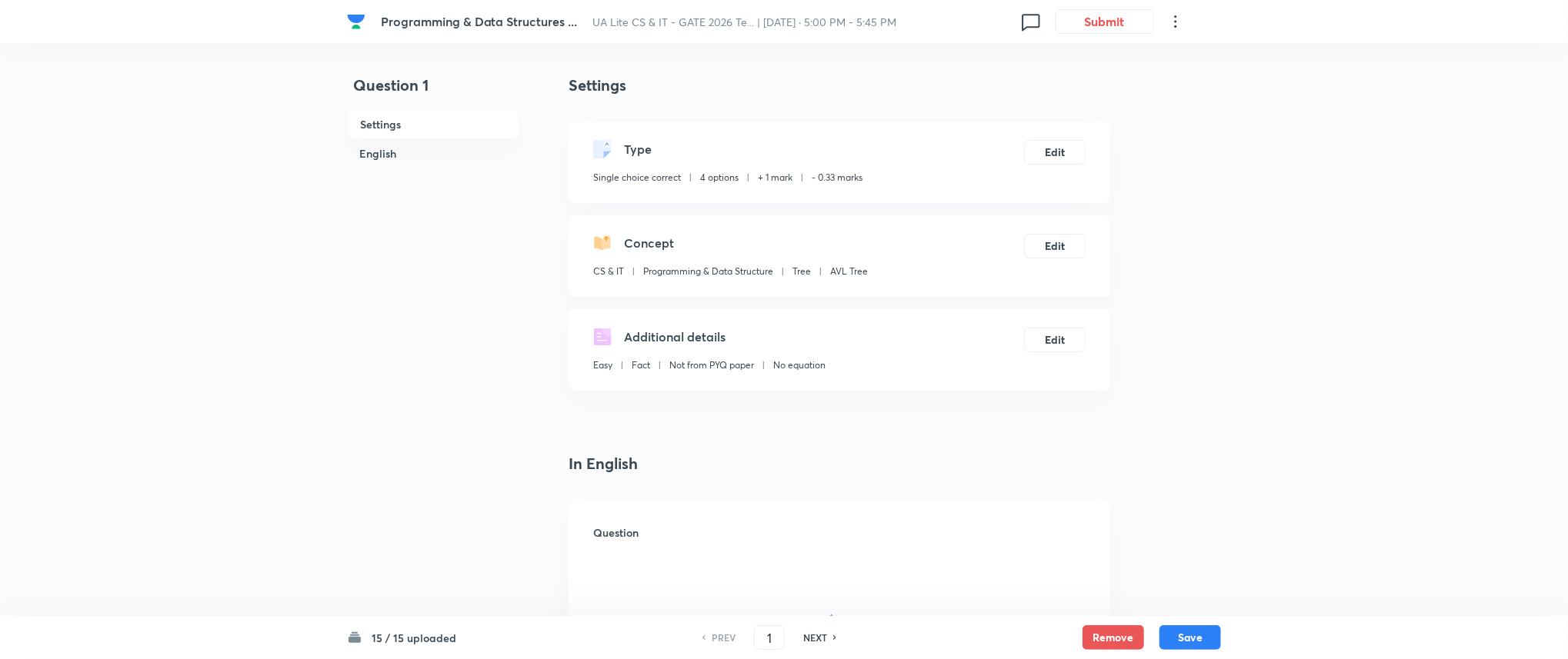
checkbox input "true"
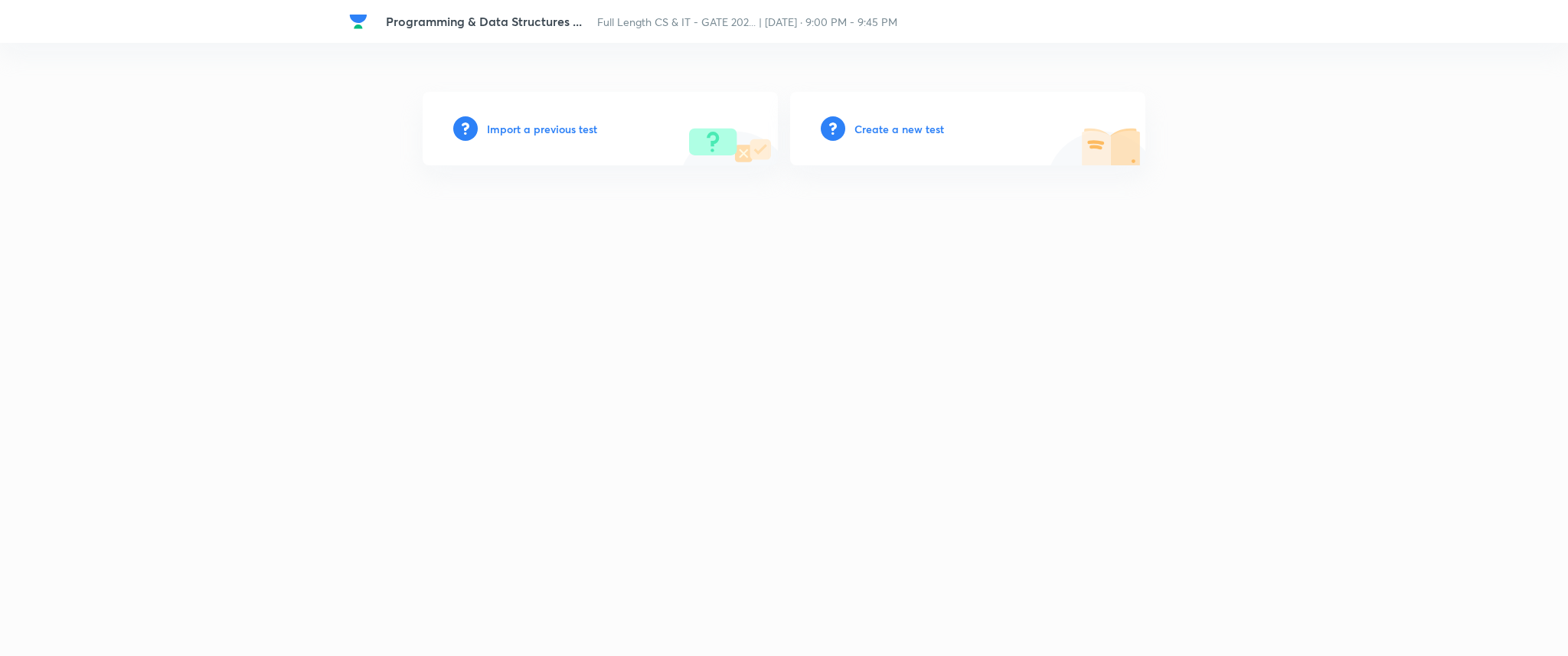
click at [556, 126] on h6 "Import a previous test" at bounding box center [542, 129] width 110 height 16
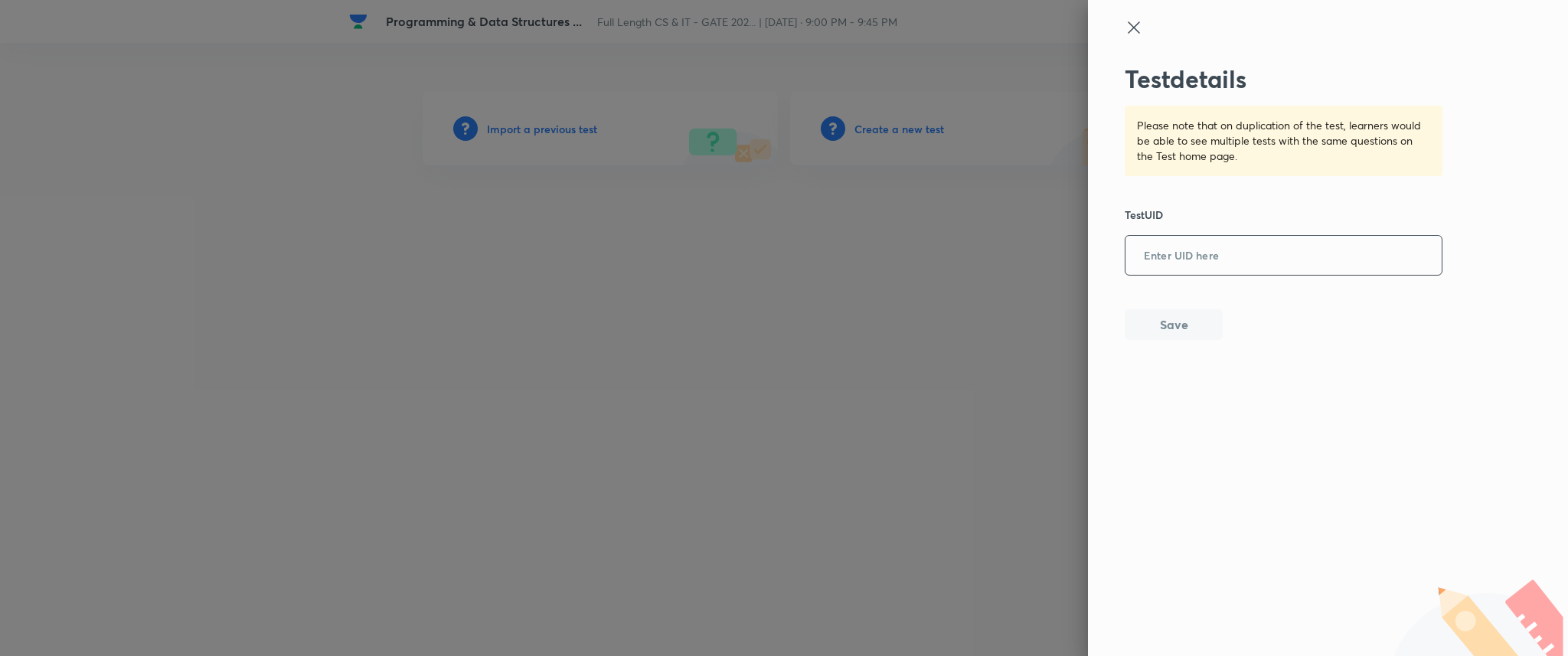
click at [1189, 246] on input "text" at bounding box center [1283, 256] width 316 height 37
paste input "SSALA977OF"
type input "SSALA977OF"
click at [1154, 307] on div "Test details Please note that on duplication of the test, learners would be abl…" at bounding box center [1284, 201] width 318 height 275
click at [1153, 329] on button "Save" at bounding box center [1174, 322] width 98 height 30
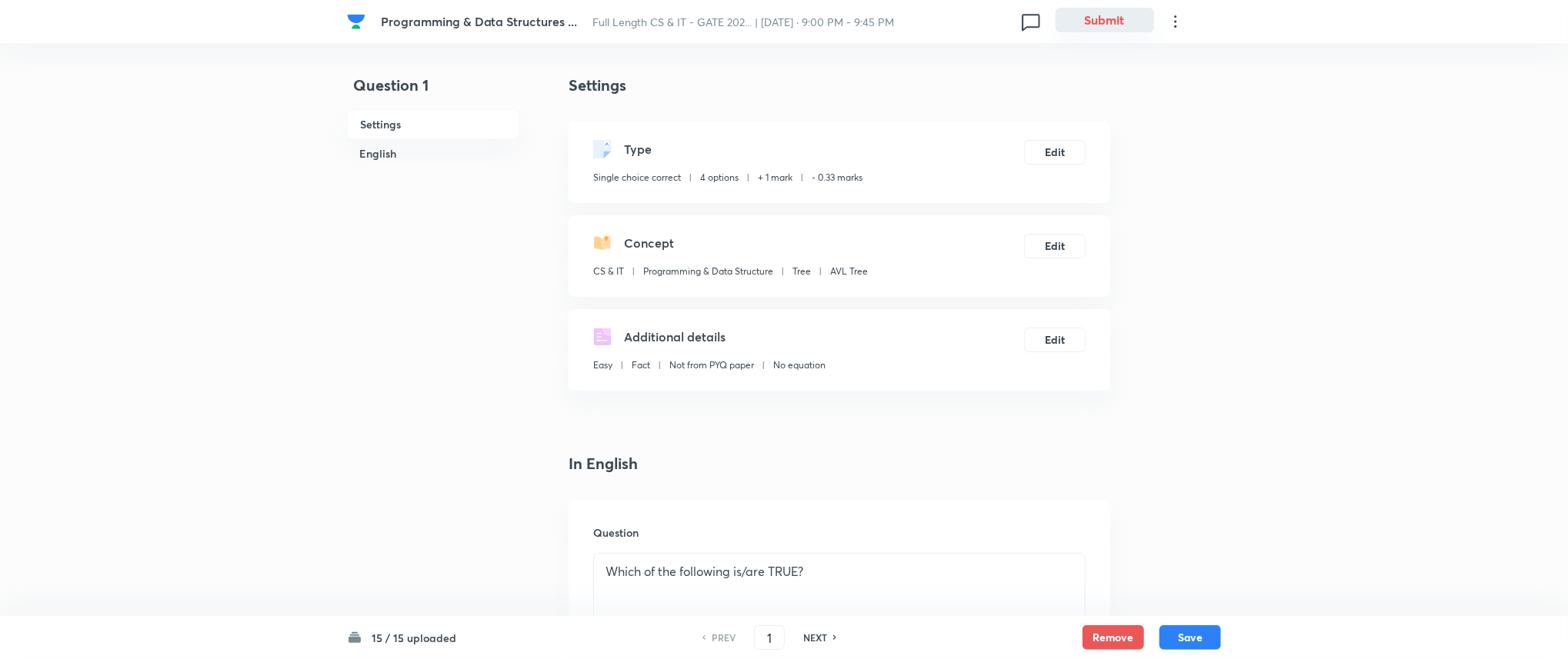
click at [1099, 18] on button "Submit" at bounding box center [1105, 20] width 99 height 24
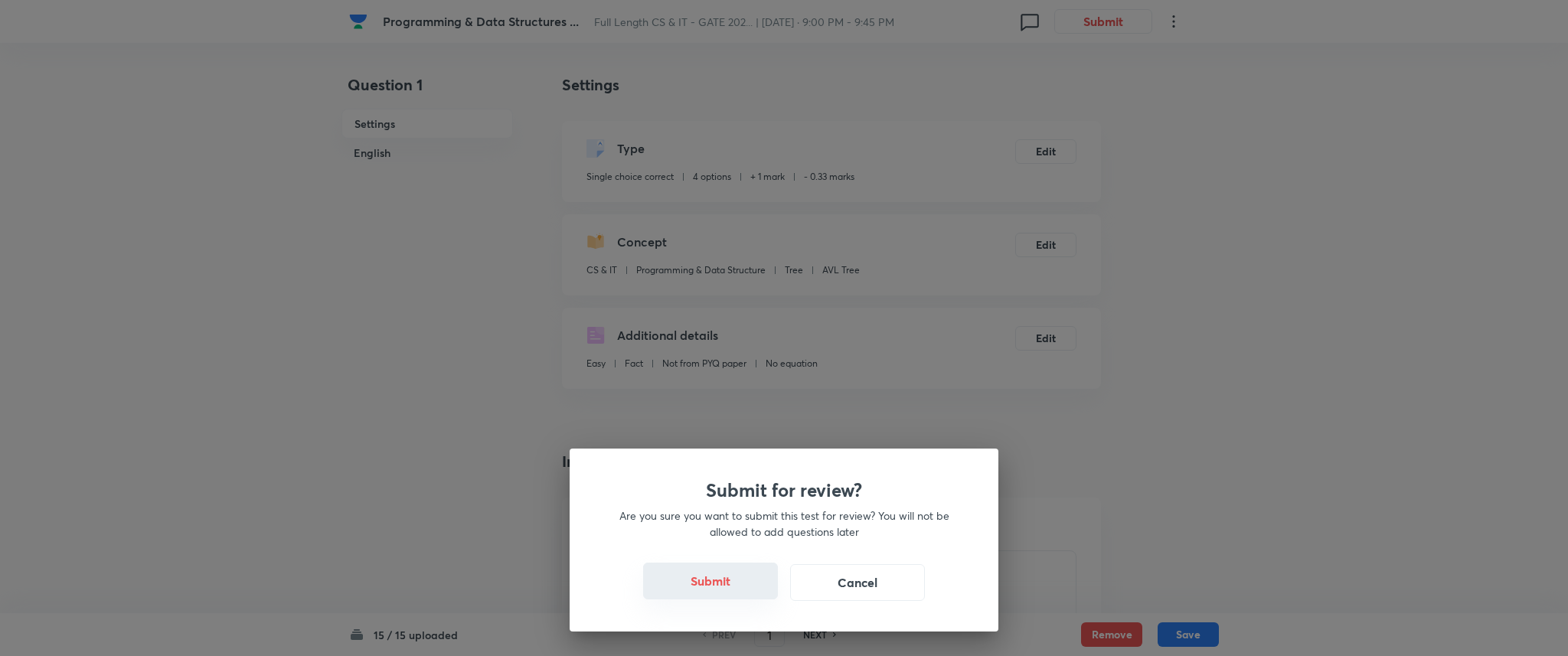
click at [758, 580] on button "Submit" at bounding box center [710, 580] width 135 height 37
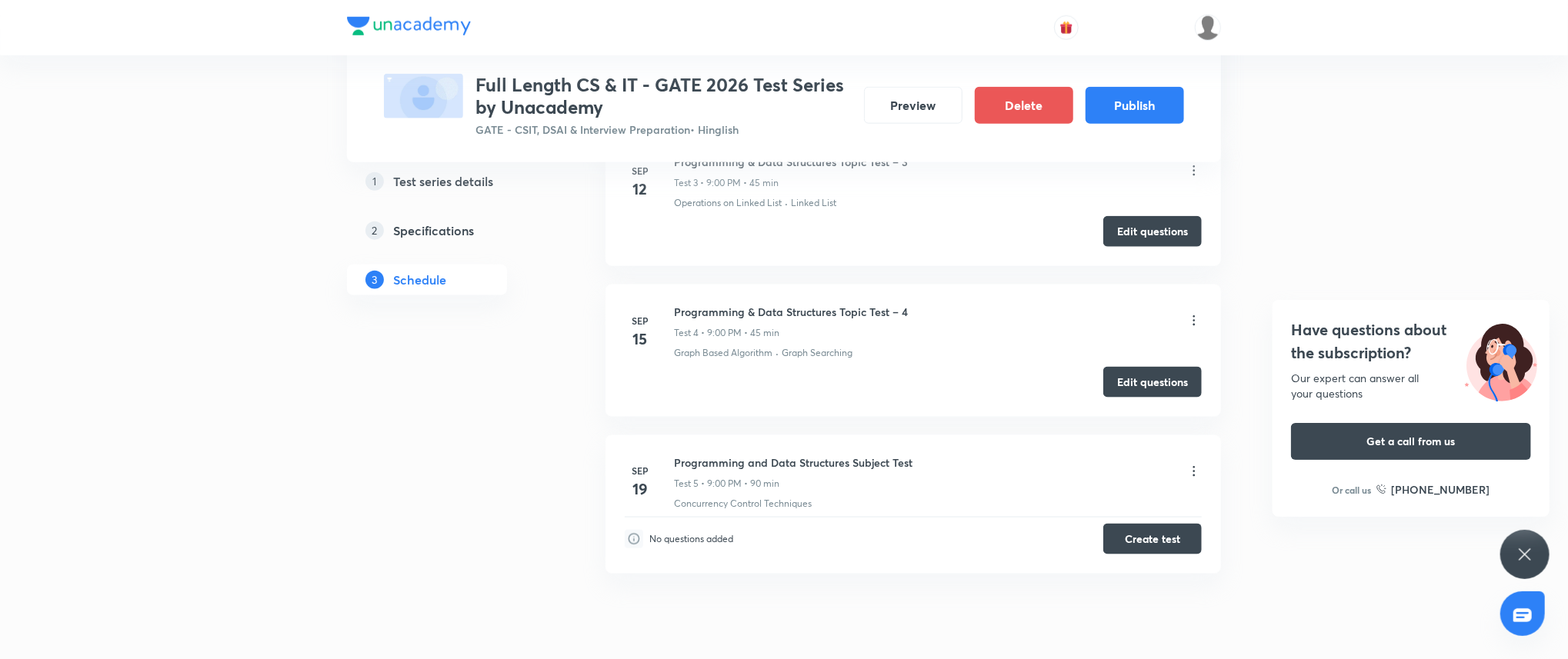
scroll to position [1250, 0]
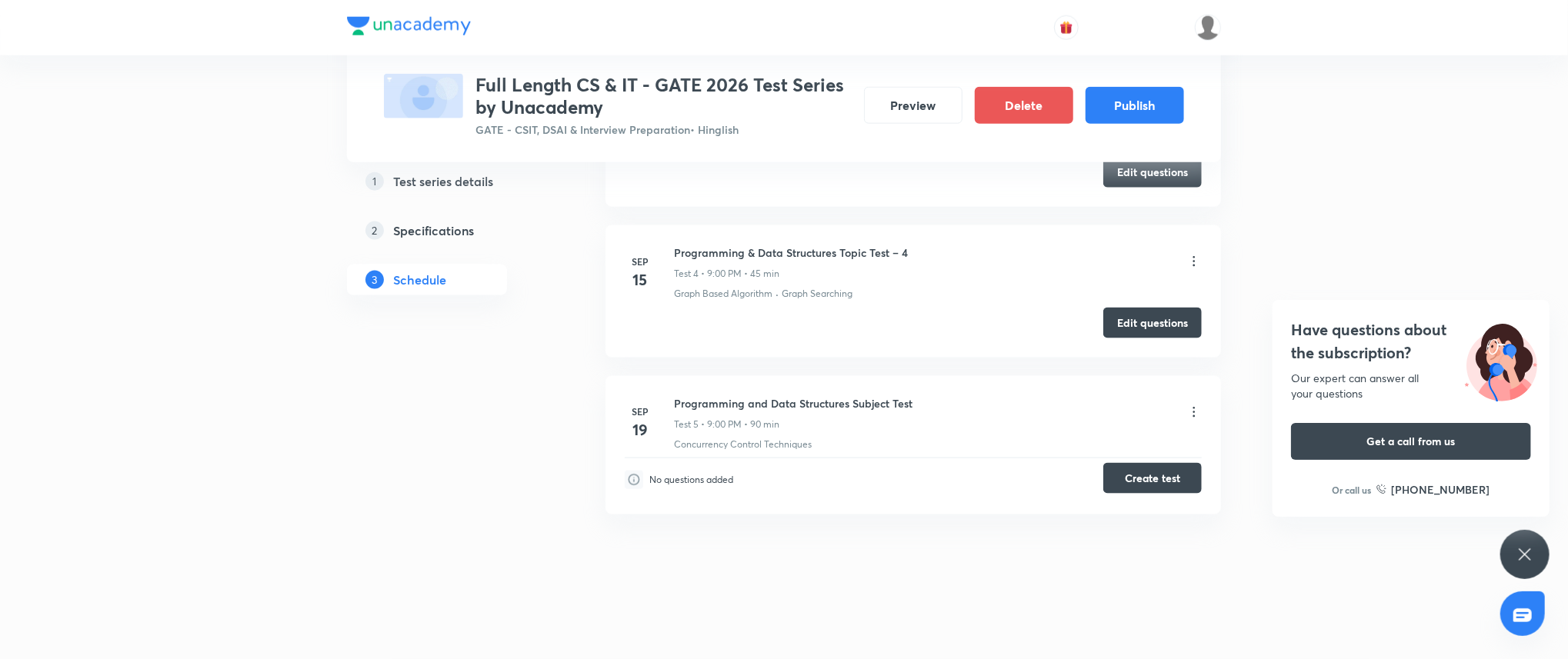
click at [1130, 481] on button "Create test" at bounding box center [1152, 478] width 99 height 31
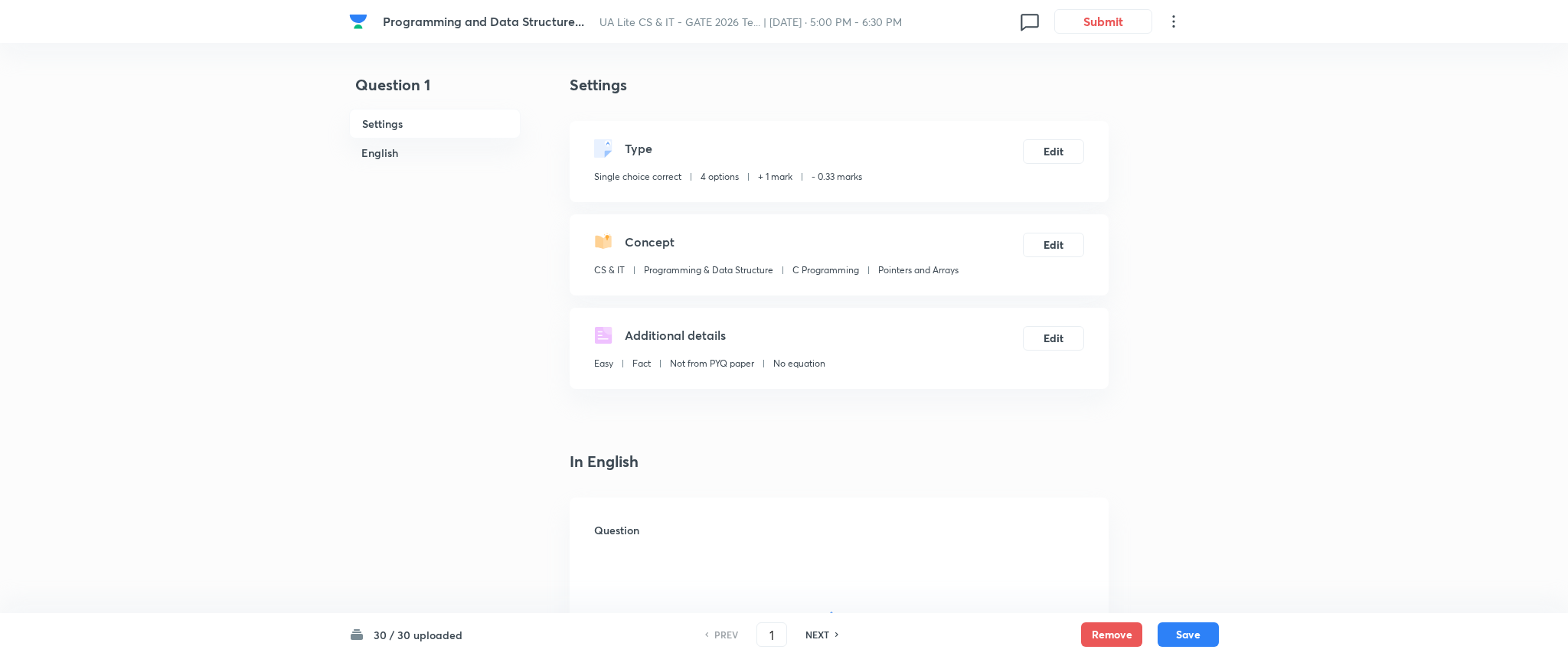
checkbox input "true"
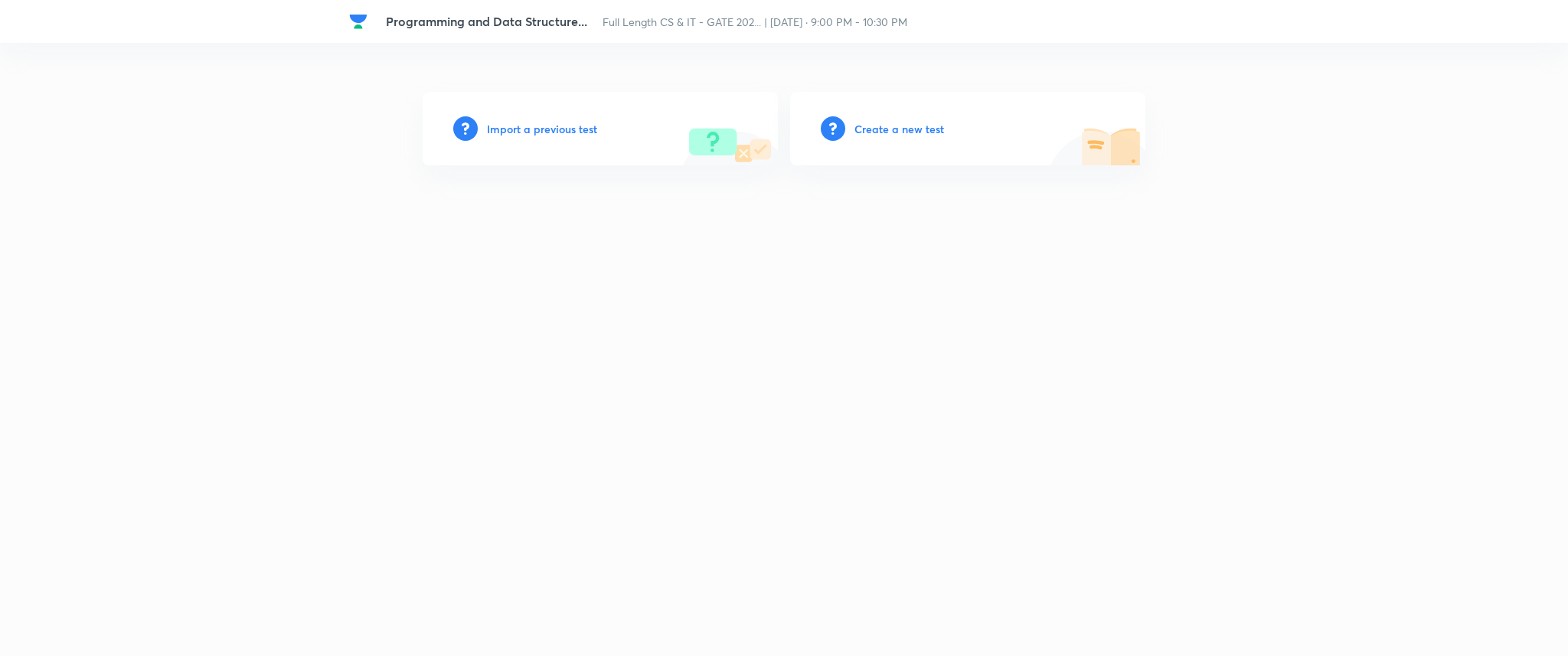
click at [581, 122] on h6 "Import a previous test" at bounding box center [542, 129] width 110 height 16
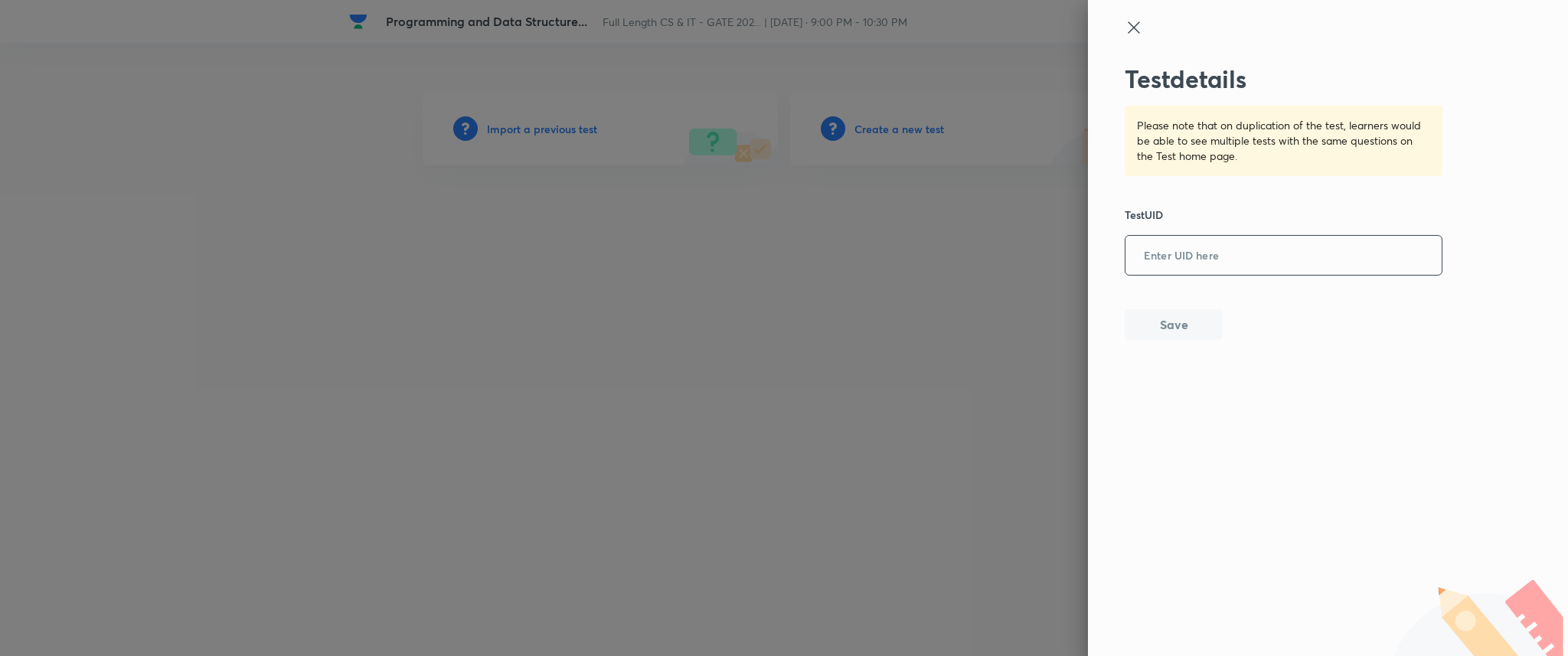
click at [1194, 248] on input "text" at bounding box center [1283, 256] width 316 height 37
paste input "GQWYPIIZBO"
type input "GQWYPIIZBO"
click at [1178, 315] on button "Save" at bounding box center [1174, 322] width 98 height 30
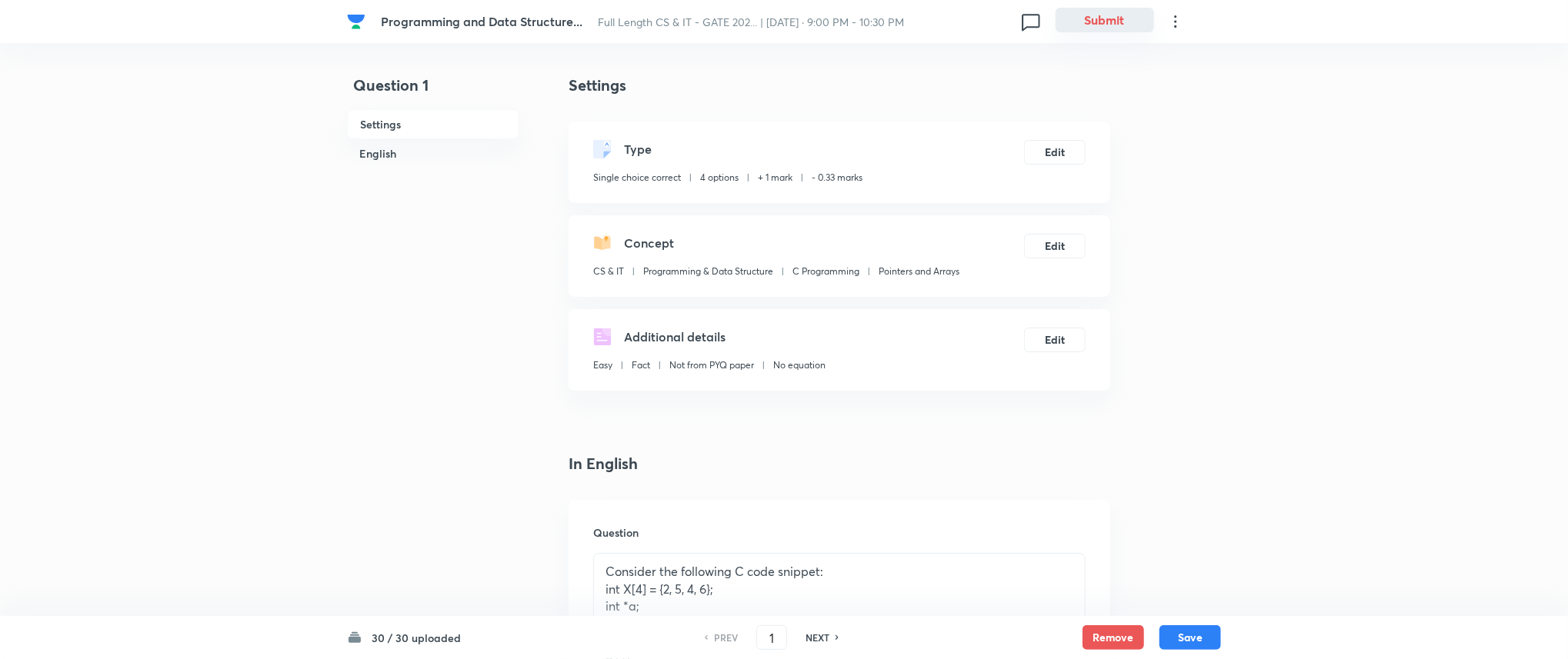
click at [1125, 33] on div "Programming and Data Structure... Full Length CS & IT - GATE 202... | Sep 19, 2…" at bounding box center [784, 21] width 874 height 43
click at [1120, 17] on button "Submit" at bounding box center [1105, 20] width 99 height 24
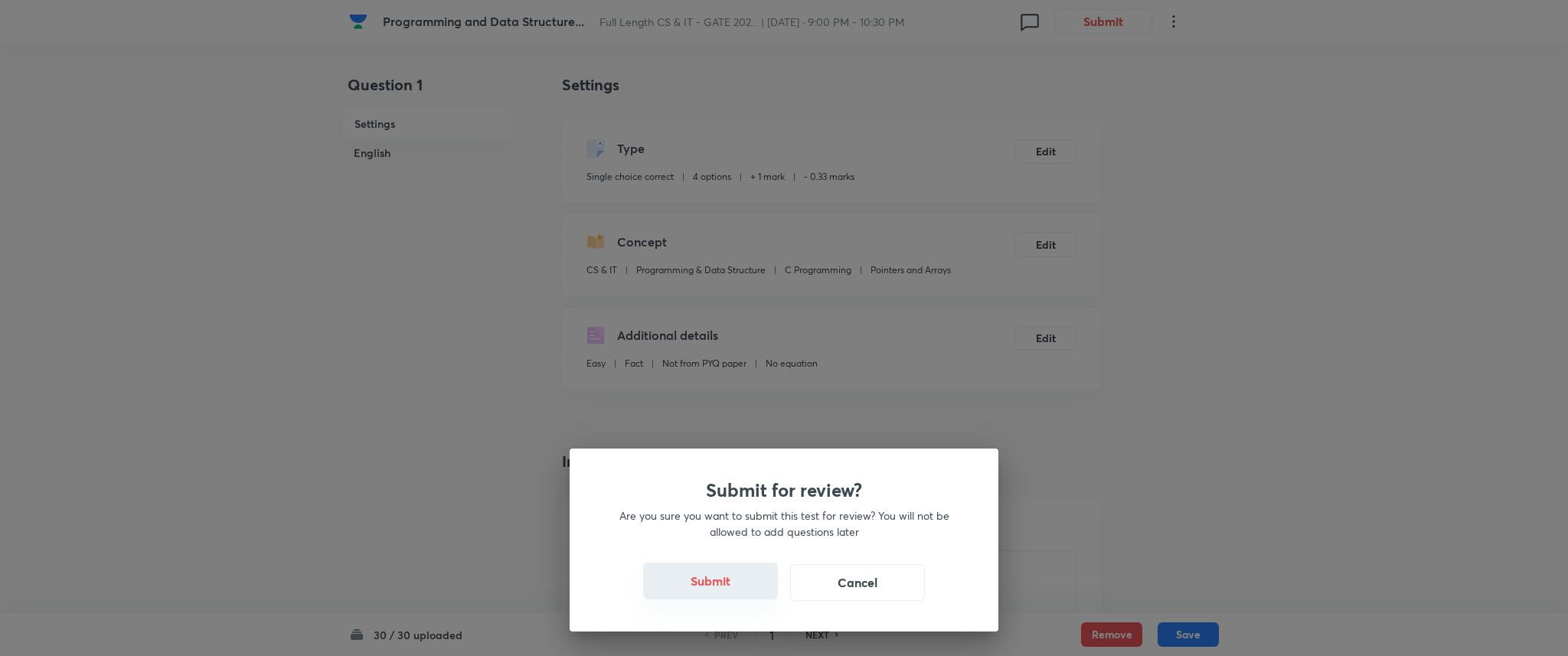
click at [696, 596] on button "Submit" at bounding box center [710, 580] width 135 height 37
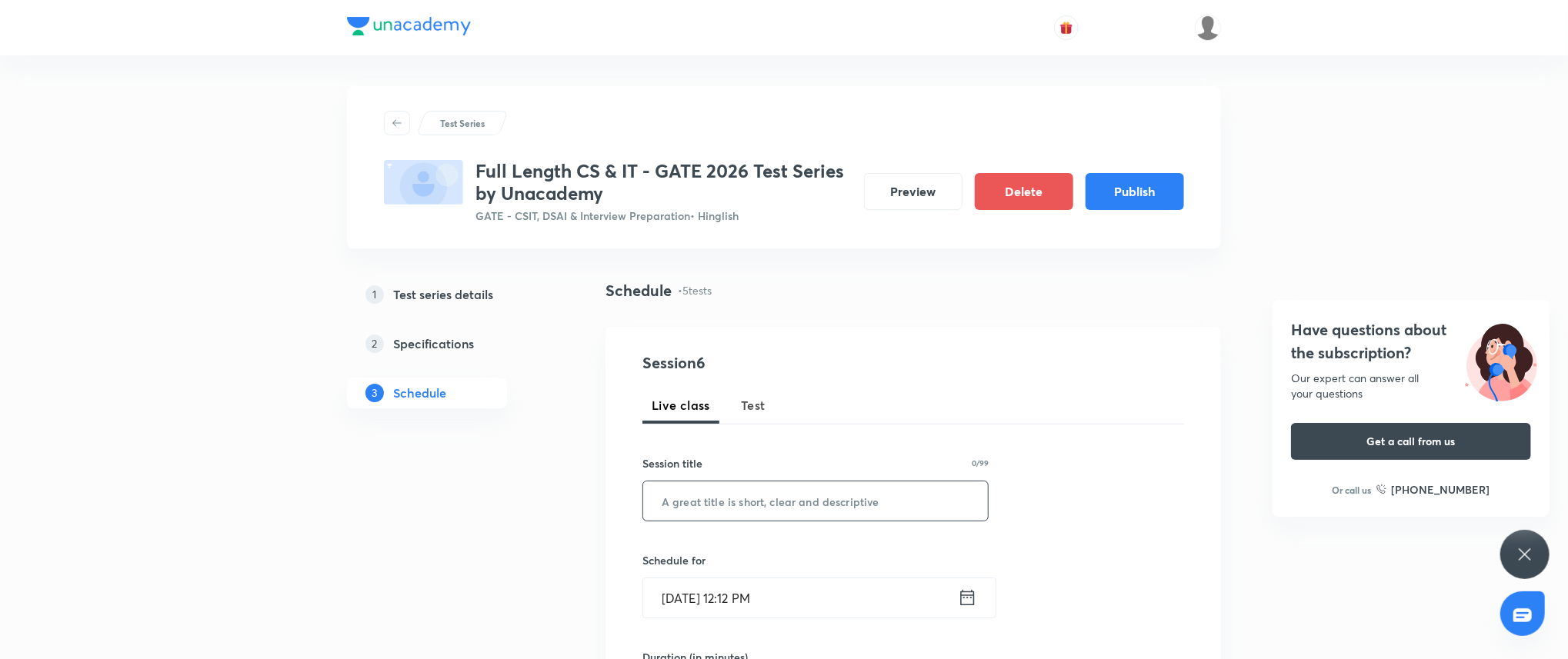
click at [779, 504] on input "text" at bounding box center [815, 501] width 345 height 39
paste input "Computer Networks Topic Test – 1"
type input "Computer Networks Topic Test – 1"
click at [829, 604] on input "Sep 3, 2025, 12:12 PM" at bounding box center [800, 598] width 314 height 39
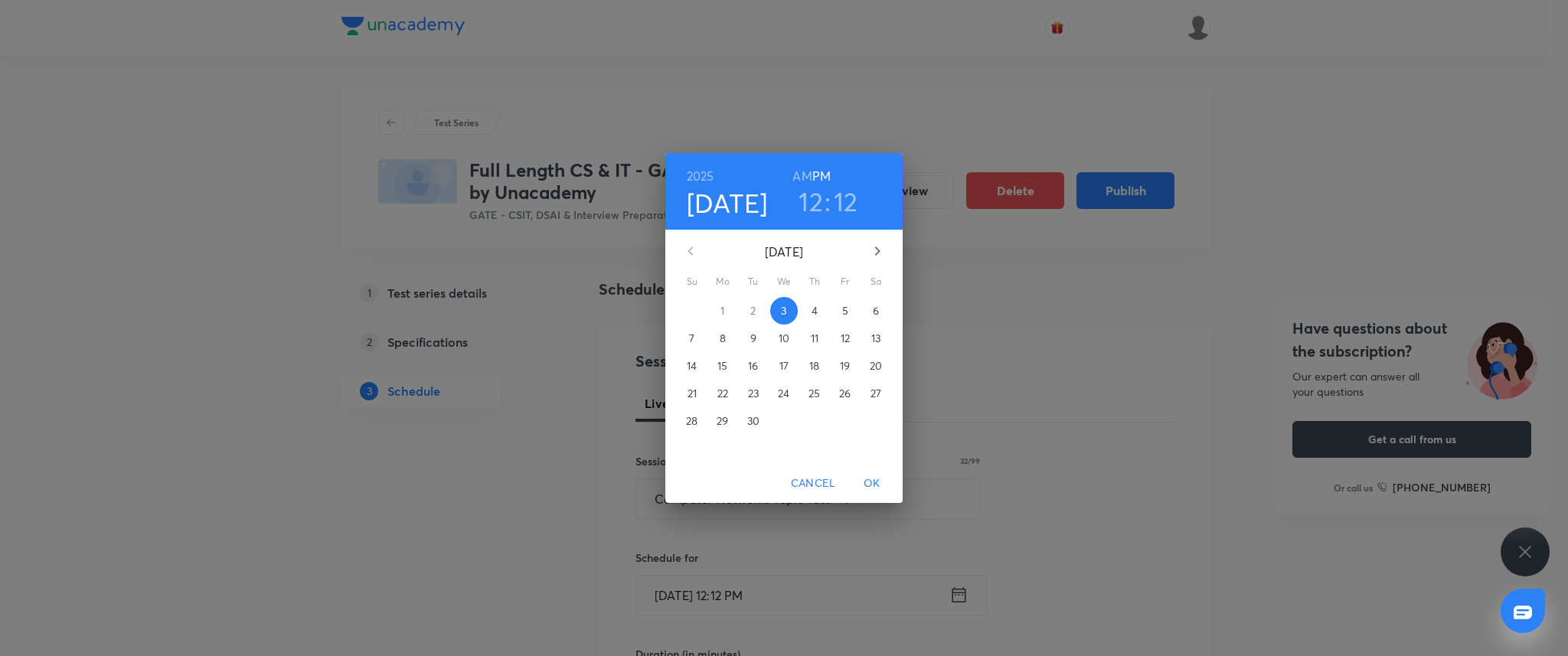
click at [724, 389] on p "22" at bounding box center [723, 394] width 11 height 16
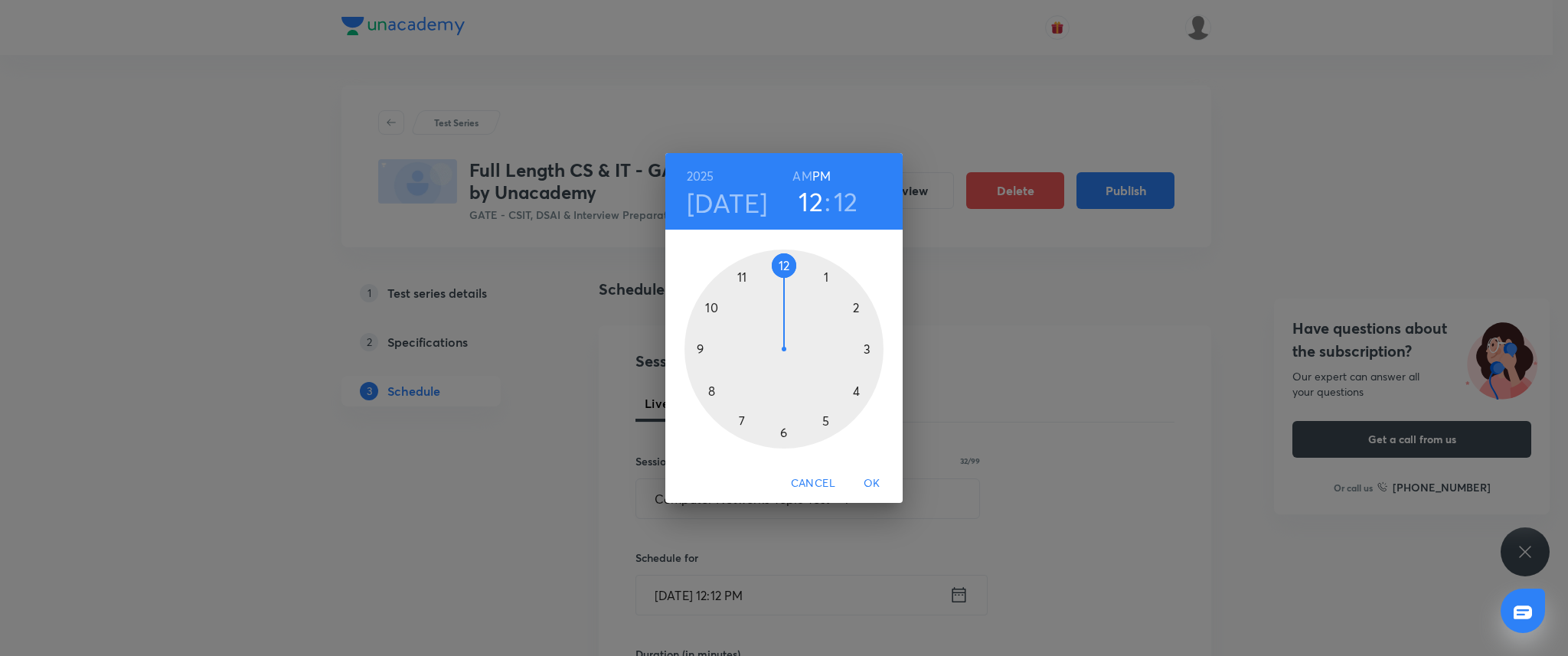
click at [700, 346] on div at bounding box center [784, 349] width 199 height 199
click at [784, 264] on div at bounding box center [784, 349] width 199 height 199
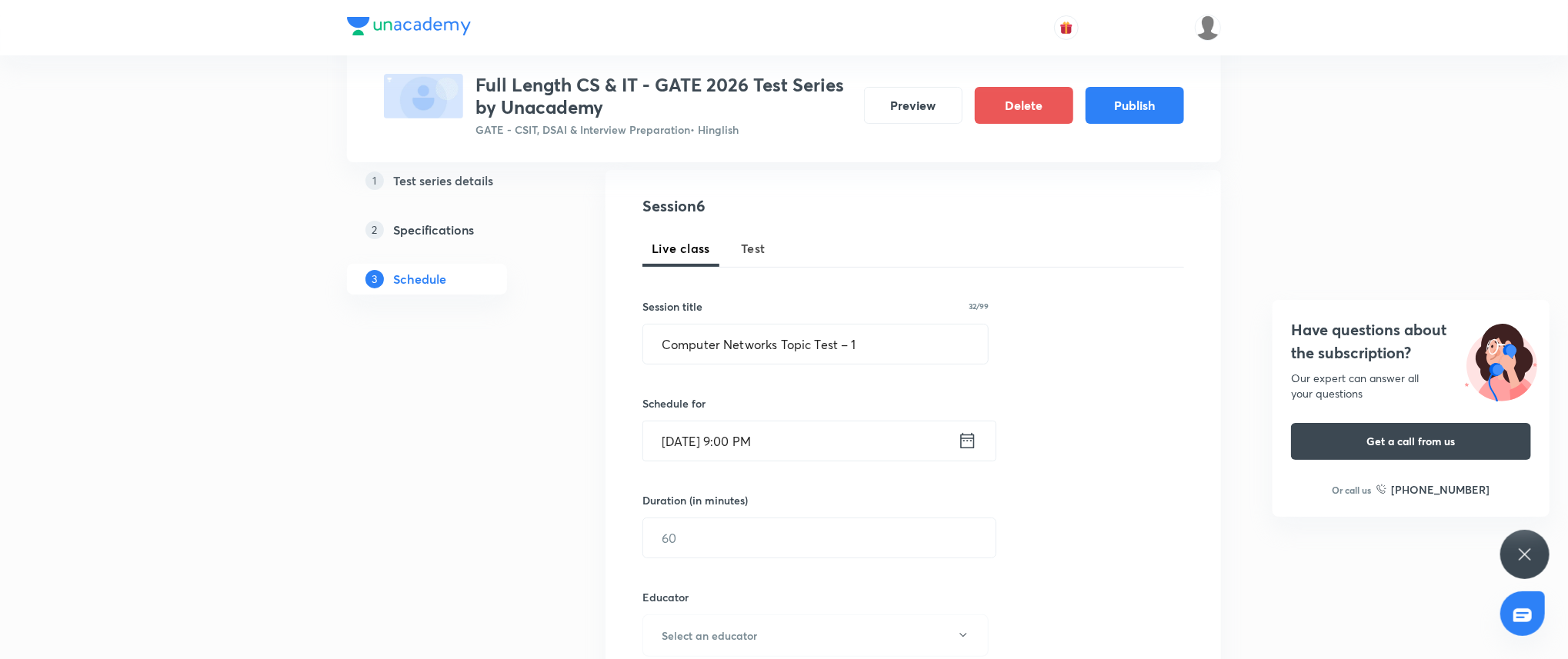
scroll to position [190, 0]
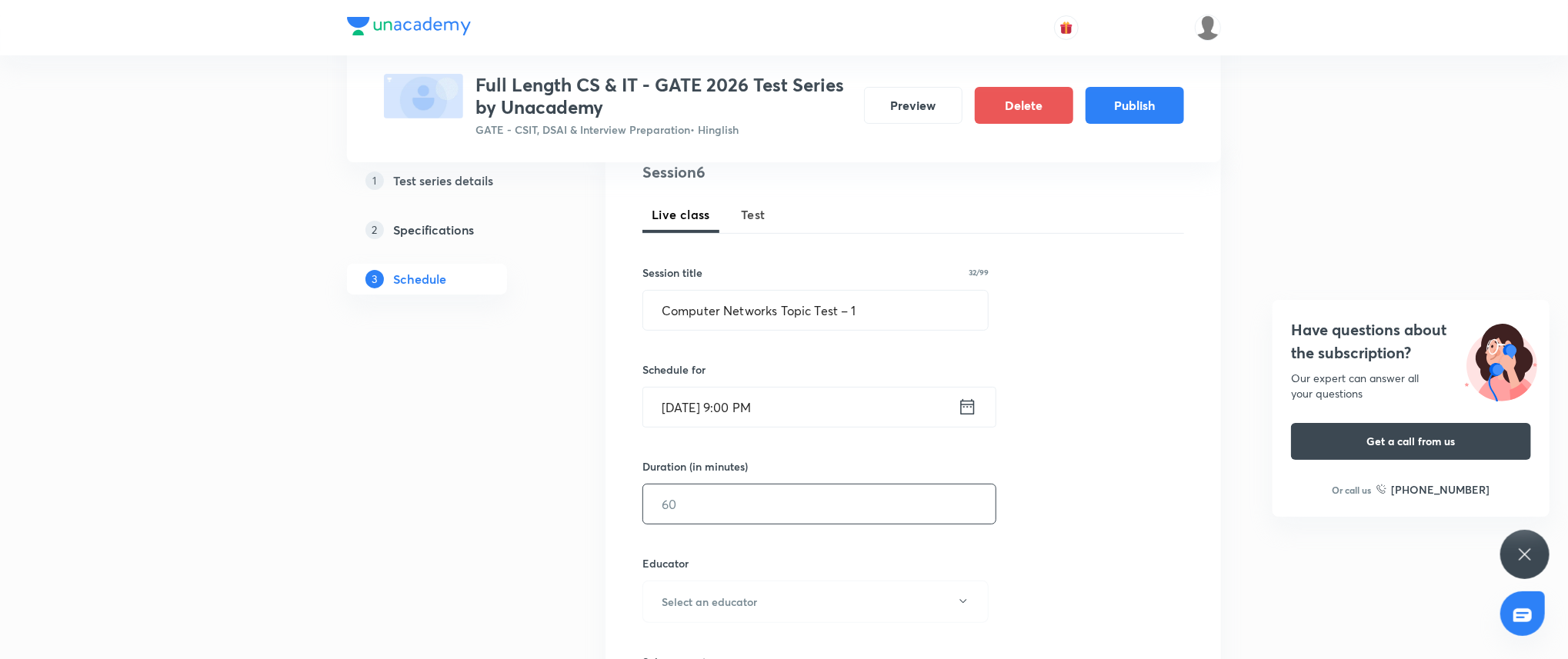
click at [718, 493] on input "text" at bounding box center [818, 504] width 352 height 39
type input "45"
click at [747, 614] on button "Select an educator" at bounding box center [815, 602] width 347 height 42
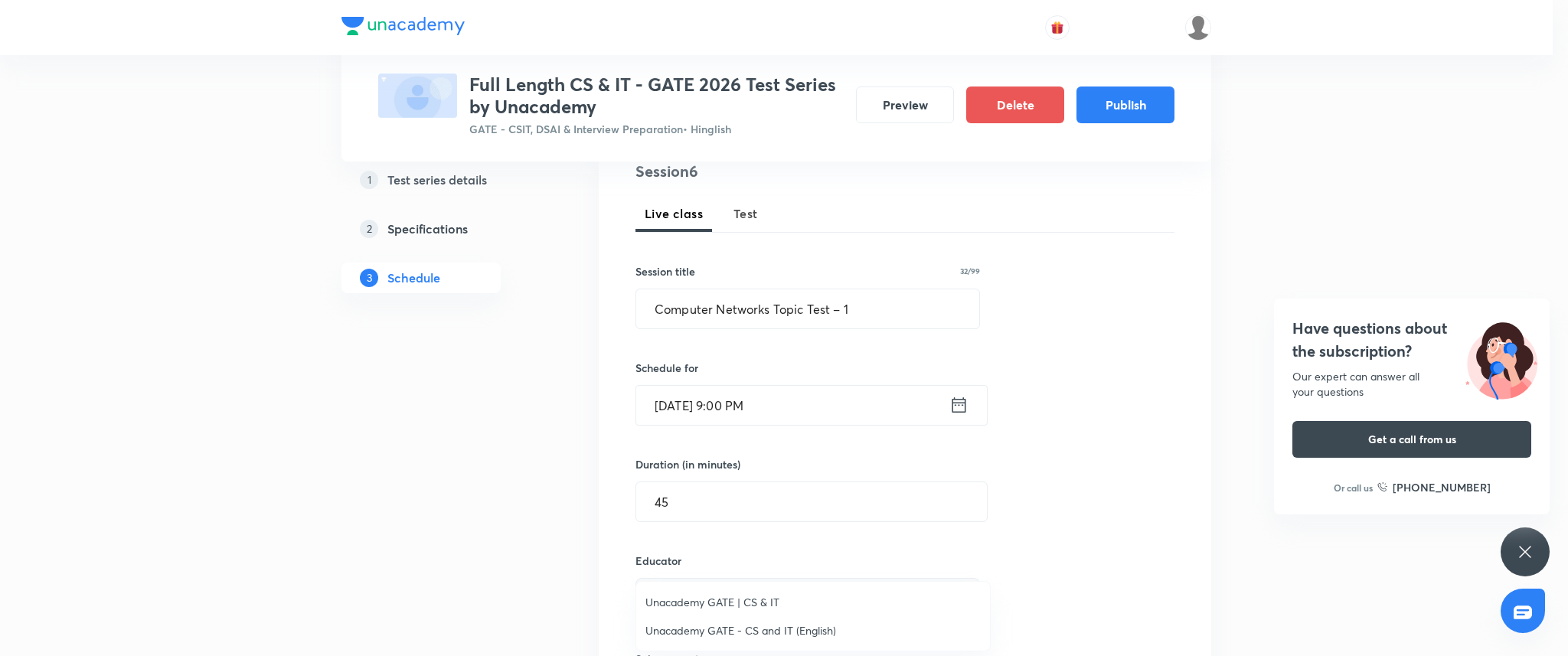
click at [744, 611] on li "Unacademy GATE | CS & IT" at bounding box center [812, 602] width 354 height 28
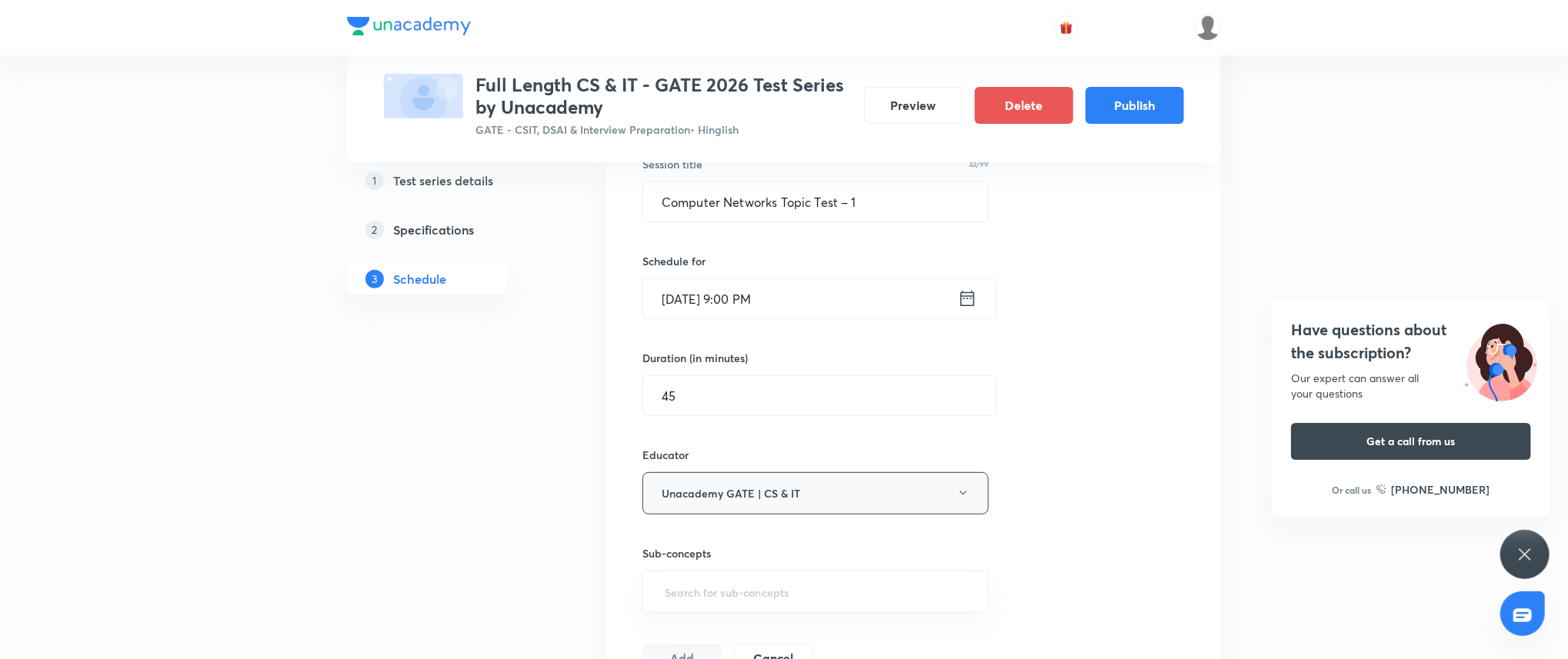
scroll to position [354, 0]
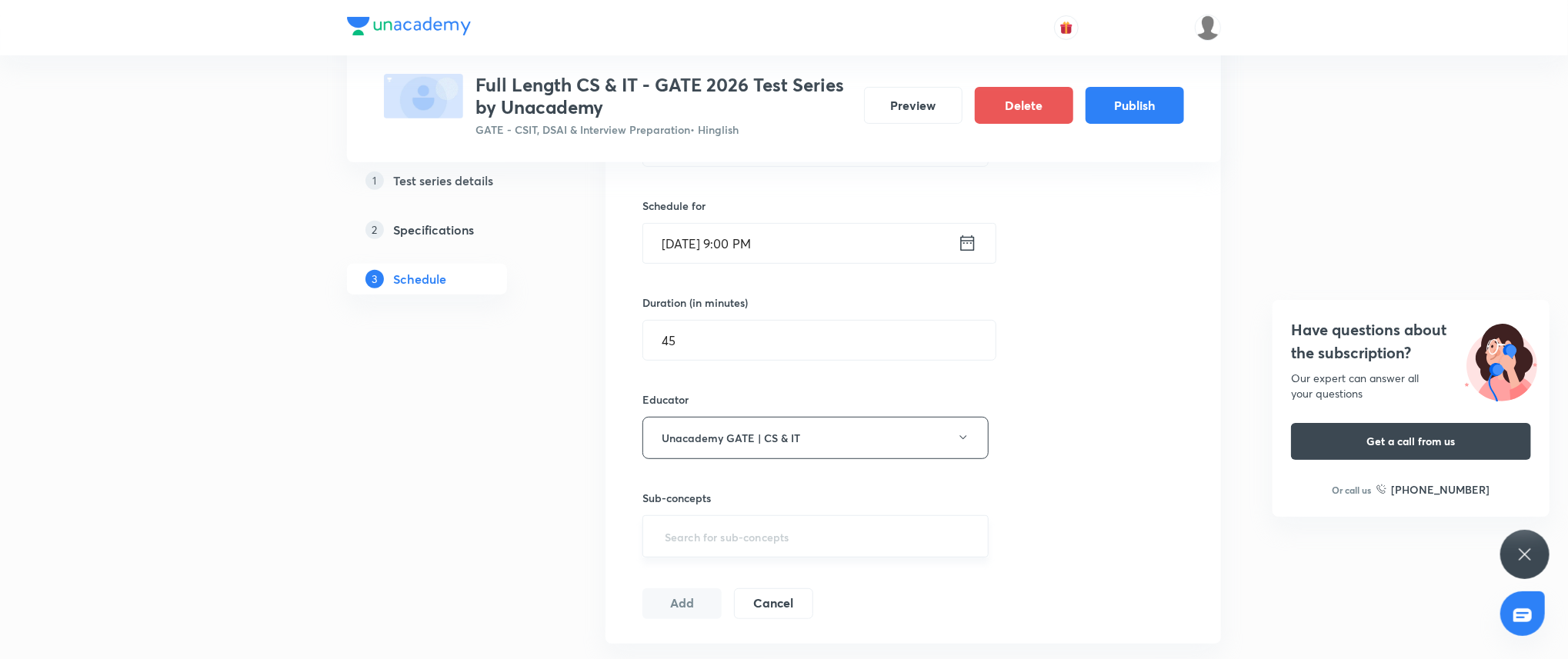
click at [751, 540] on input "text" at bounding box center [815, 536] width 307 height 28
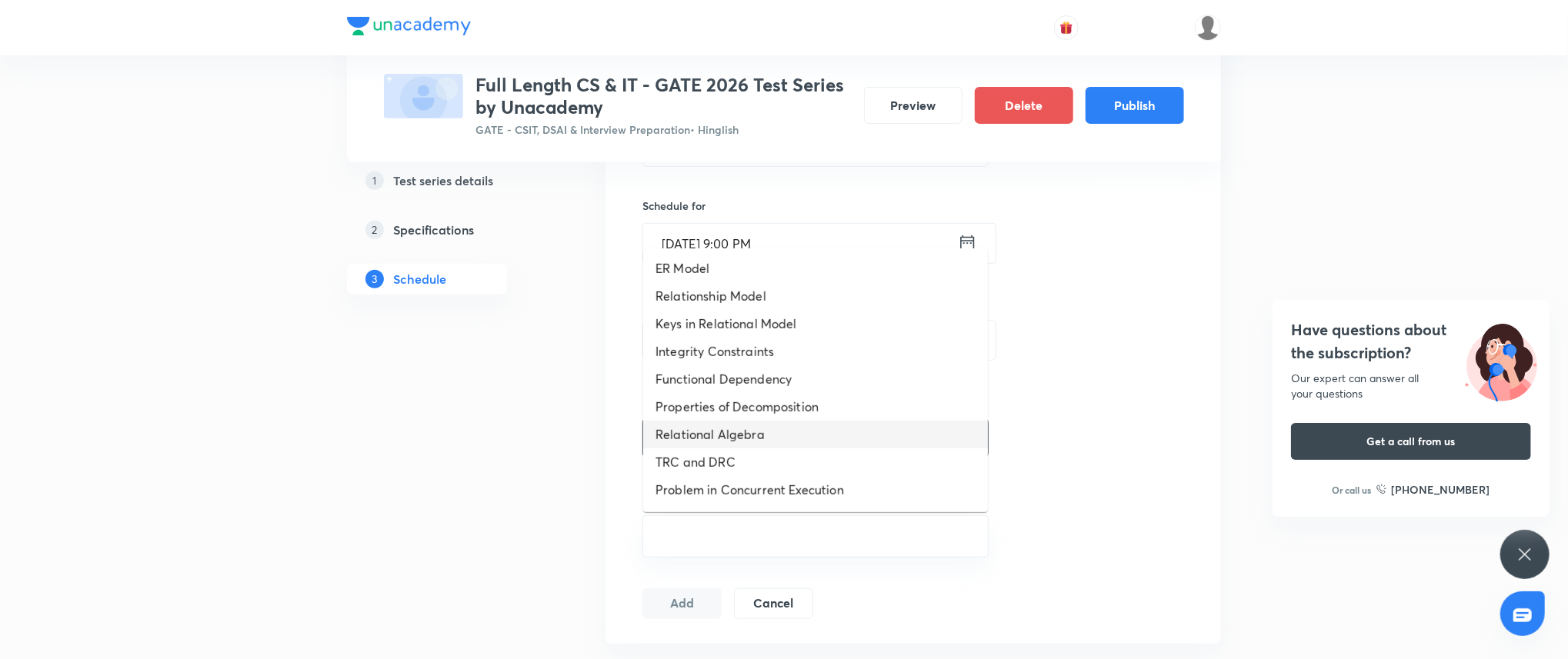
scroll to position [855, 0]
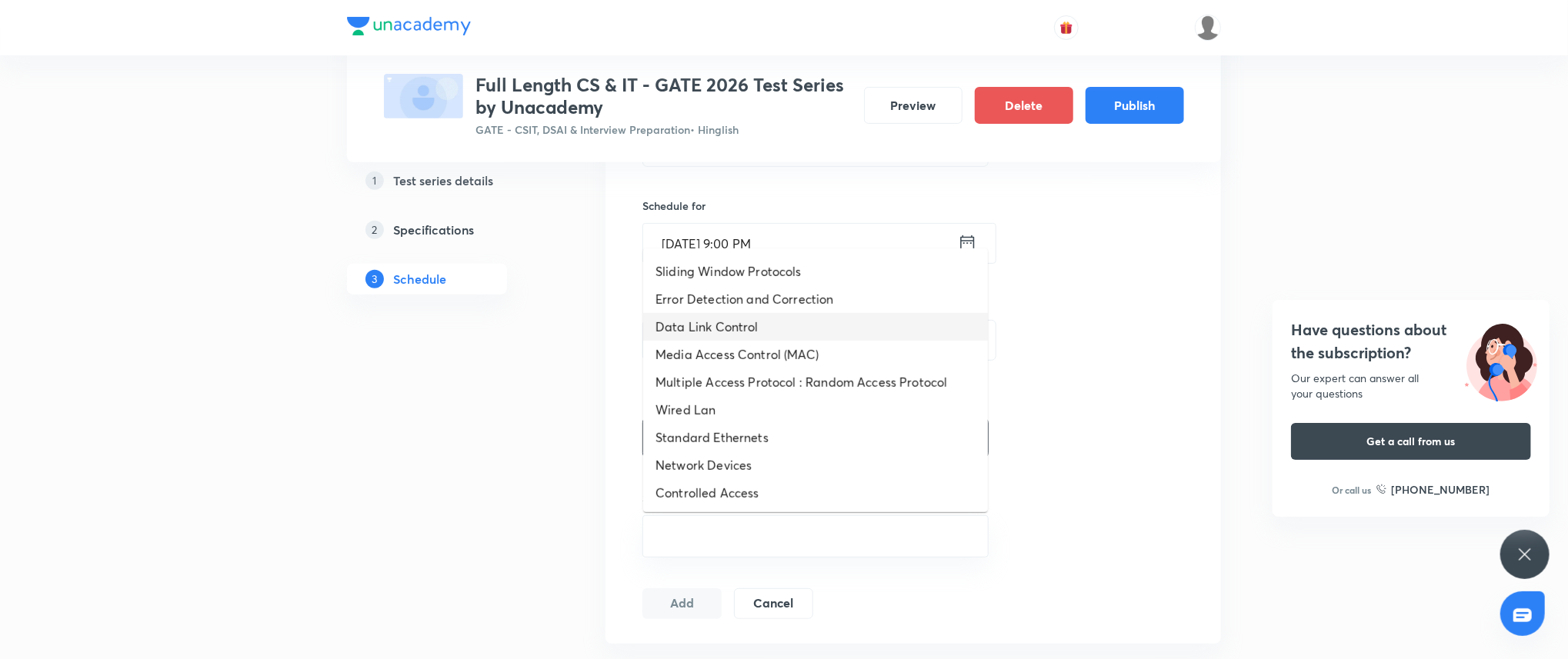
click at [760, 339] on li "Data Link Control" at bounding box center [815, 326] width 345 height 27
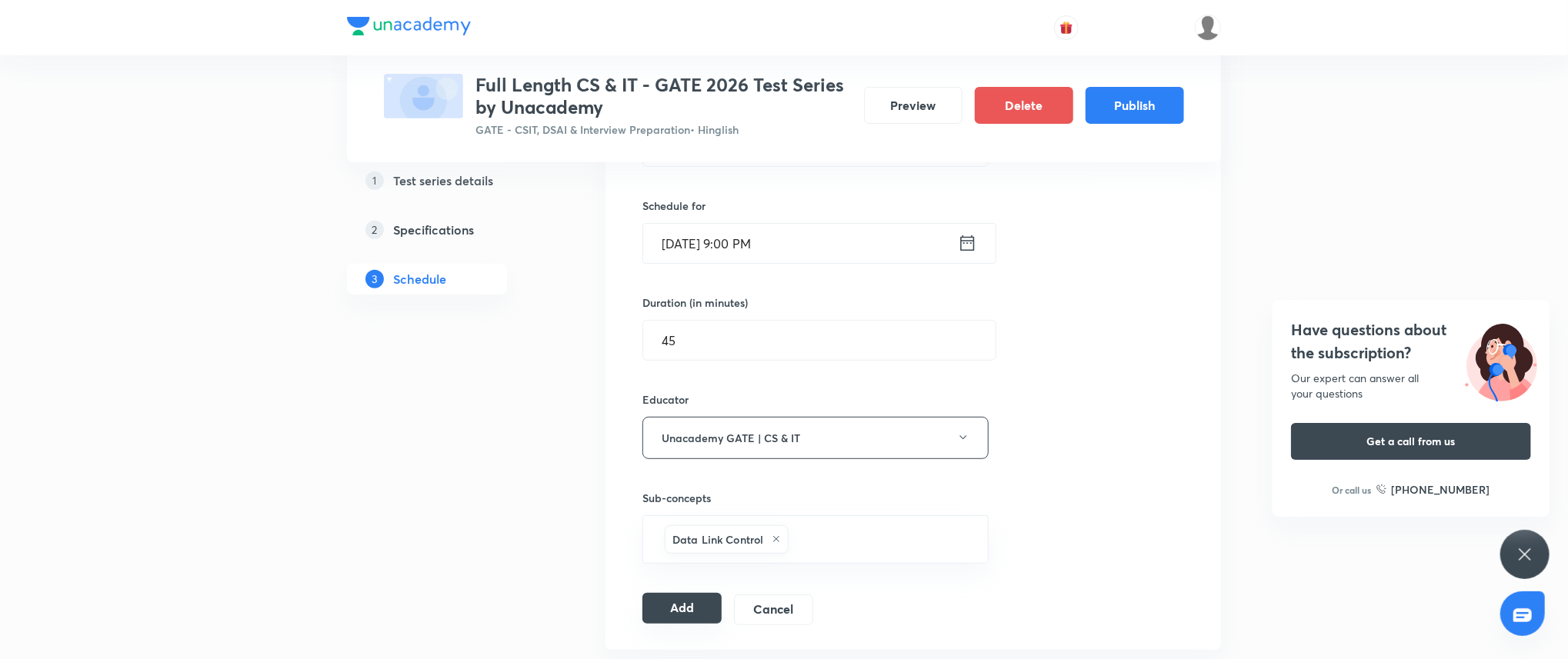
click at [671, 614] on button "Add" at bounding box center [681, 607] width 79 height 31
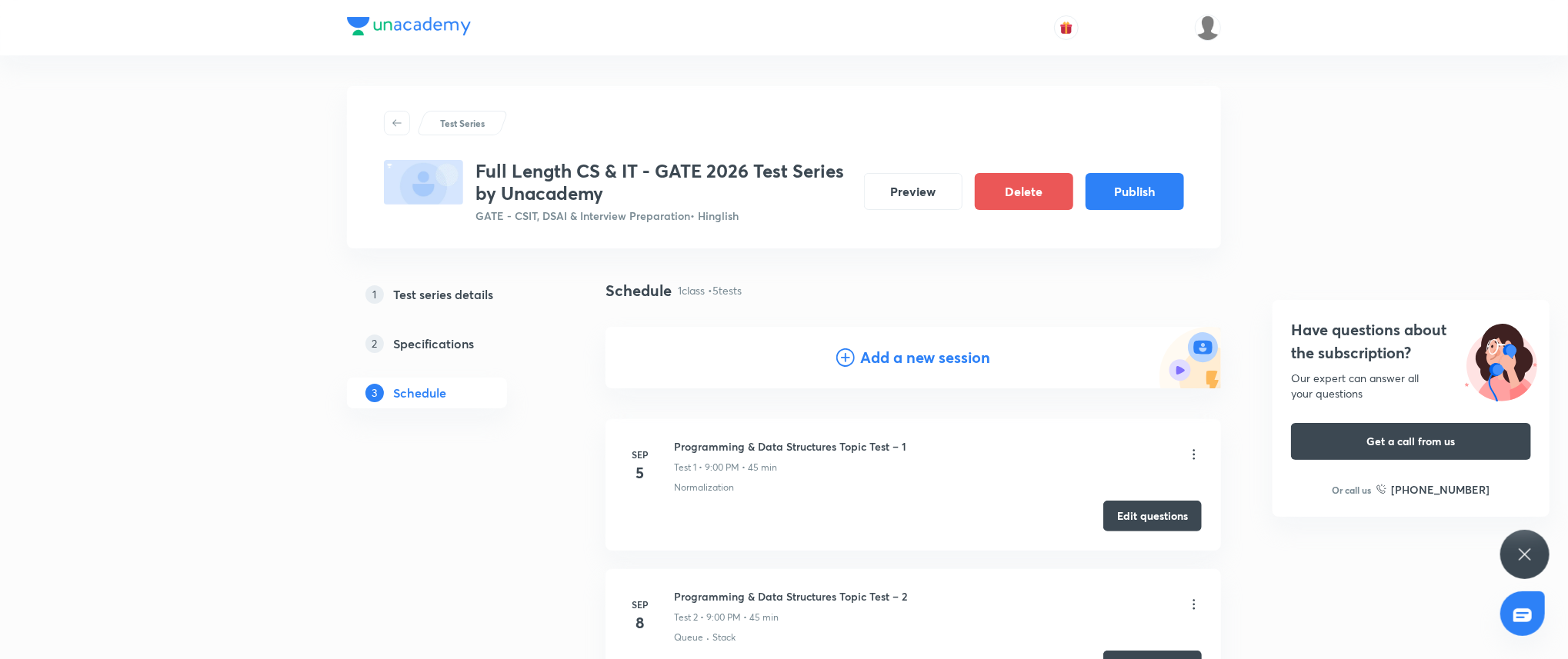
scroll to position [755, 0]
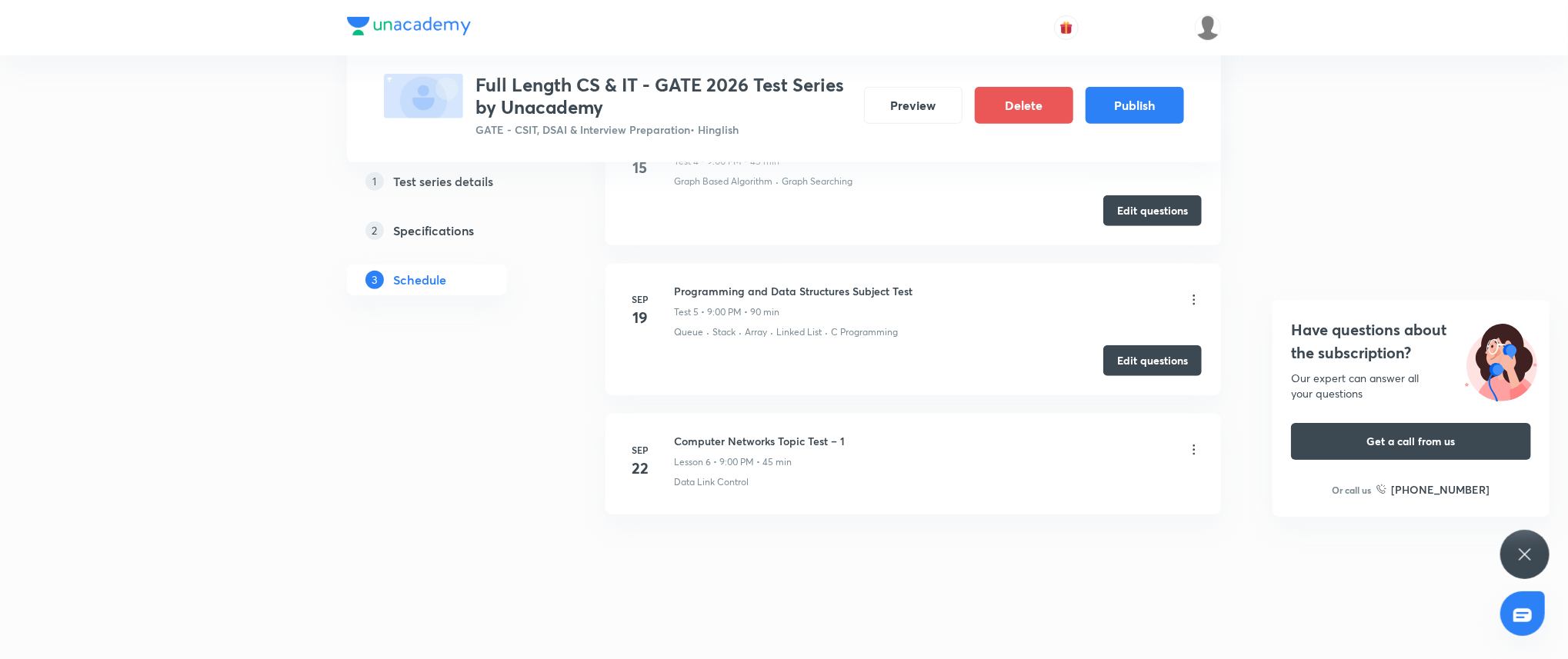
click at [1196, 447] on icon at bounding box center [1194, 450] width 16 height 16
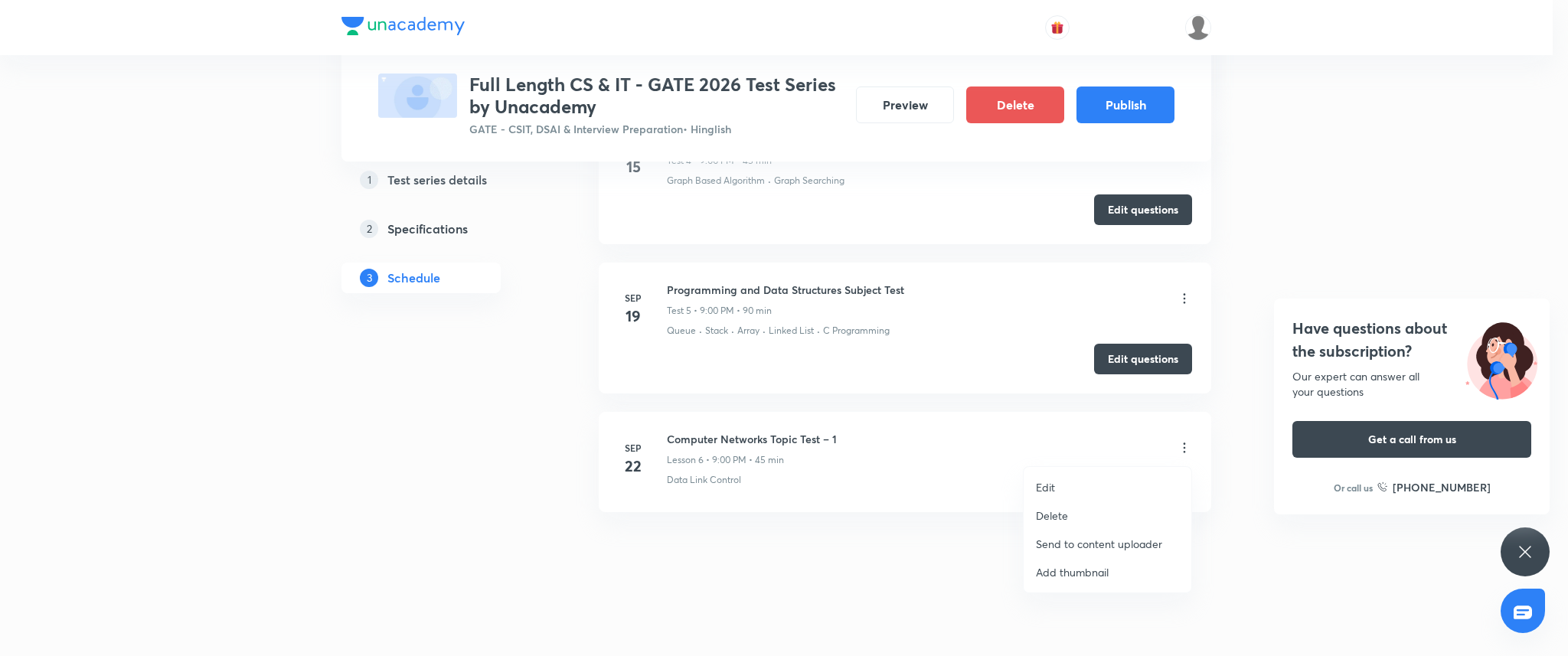
click at [1059, 511] on p "Delete" at bounding box center [1052, 516] width 32 height 16
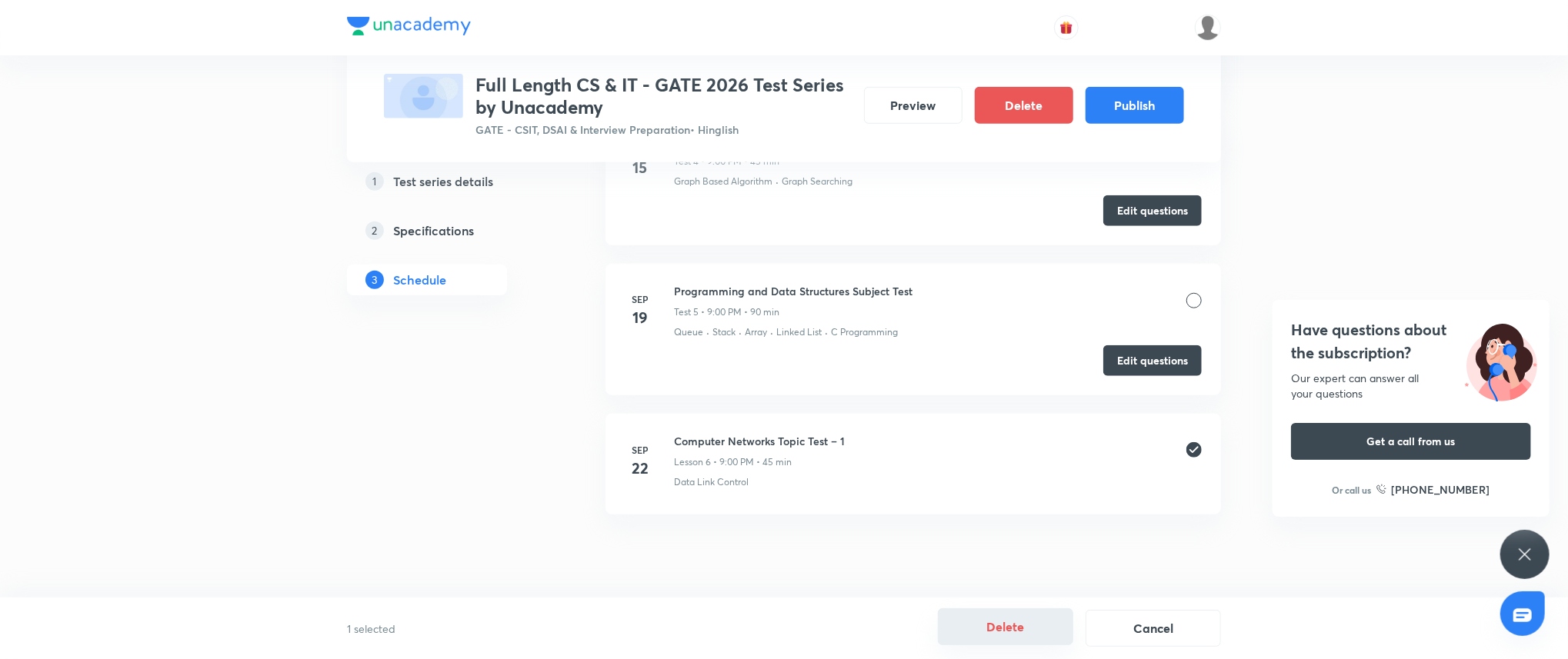
click at [1016, 628] on button "Delete" at bounding box center [1005, 626] width 136 height 37
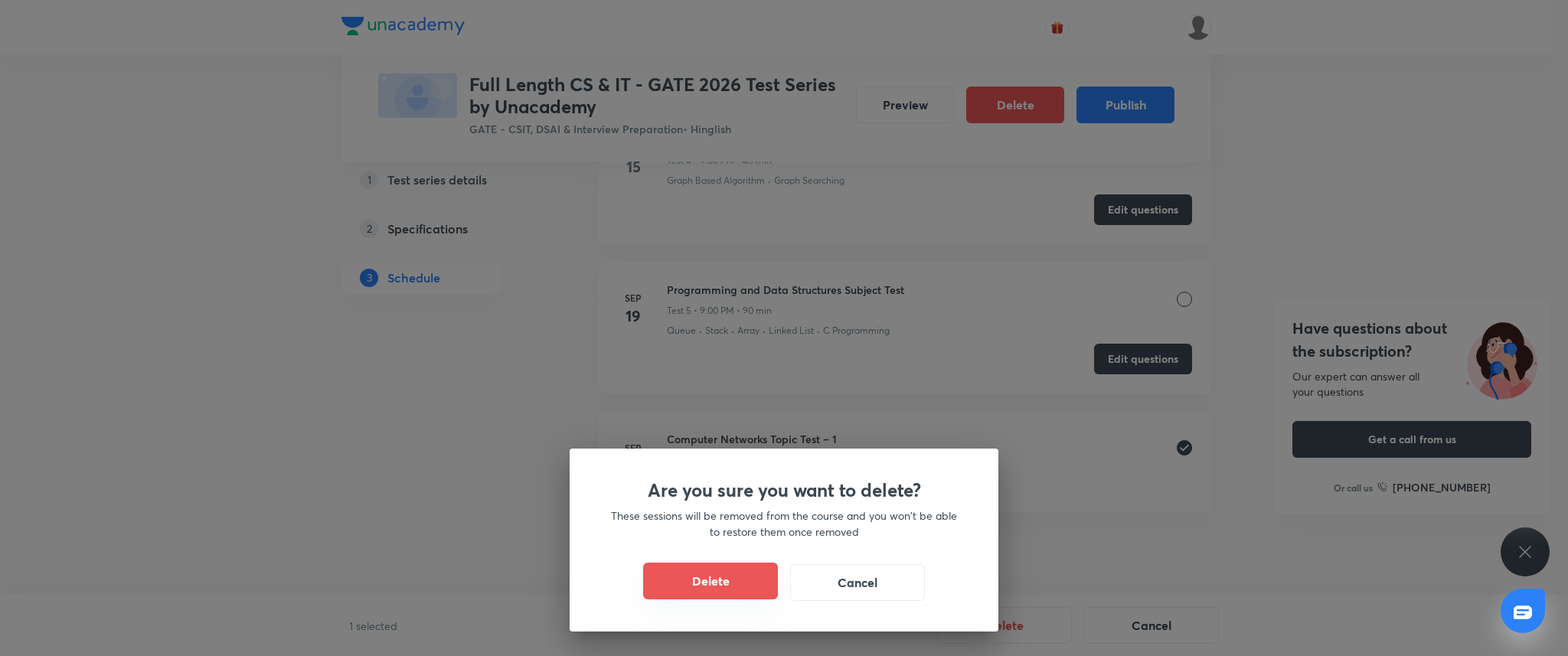
click at [728, 576] on button "Delete" at bounding box center [710, 580] width 135 height 37
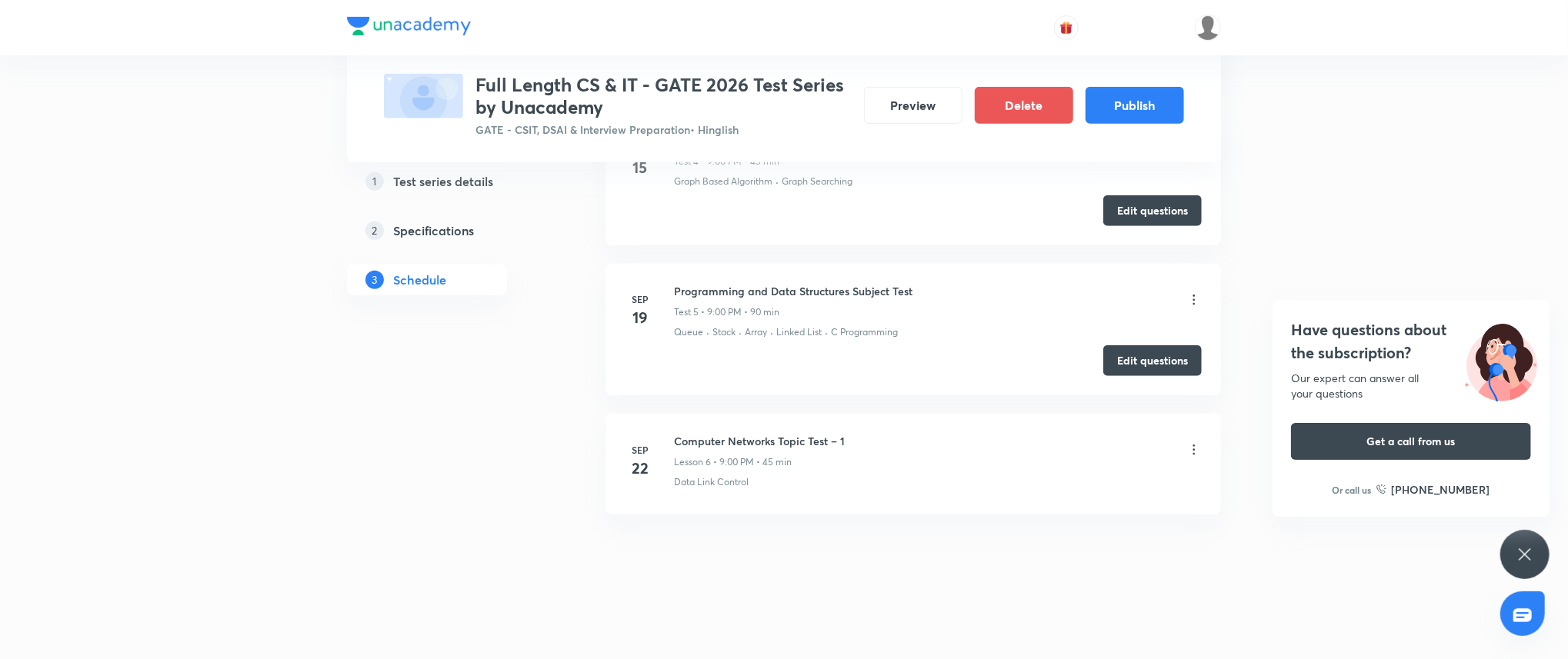
scroll to position [0, 0]
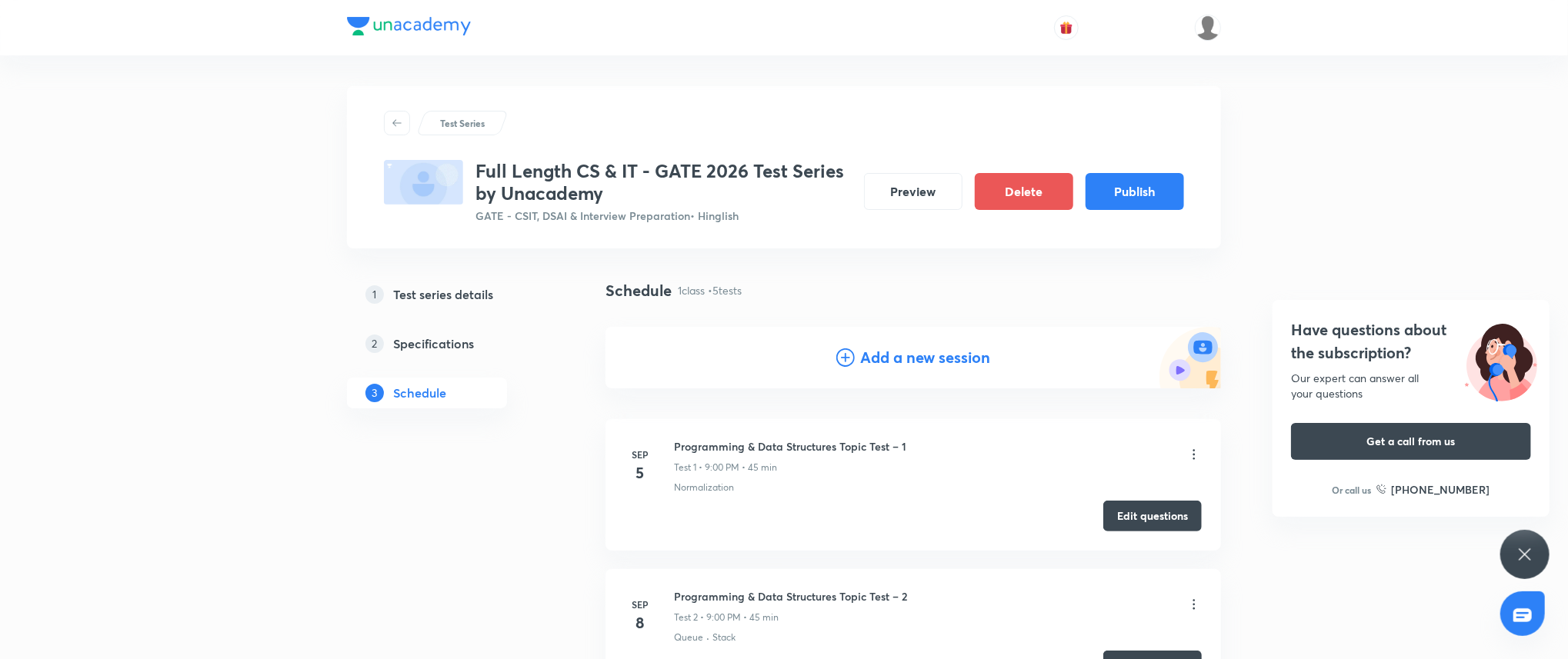
drag, startPoint x: 889, startPoint y: 360, endPoint x: 880, endPoint y: 367, distance: 11.4
click at [889, 360] on h4 "Add a new session" at bounding box center [926, 357] width 130 height 23
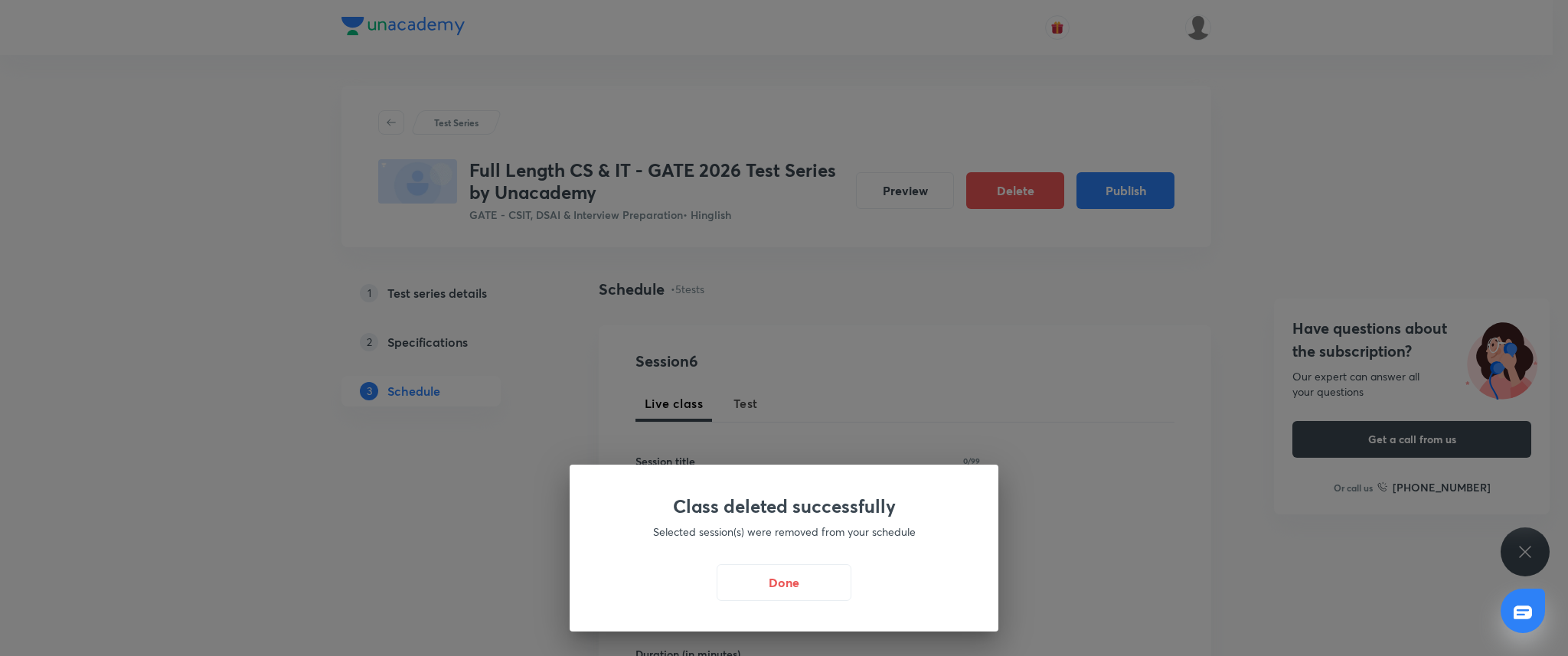
click at [748, 403] on div "Class deleted successfully Selected session(s) were removed from your schedule …" at bounding box center [784, 328] width 1568 height 656
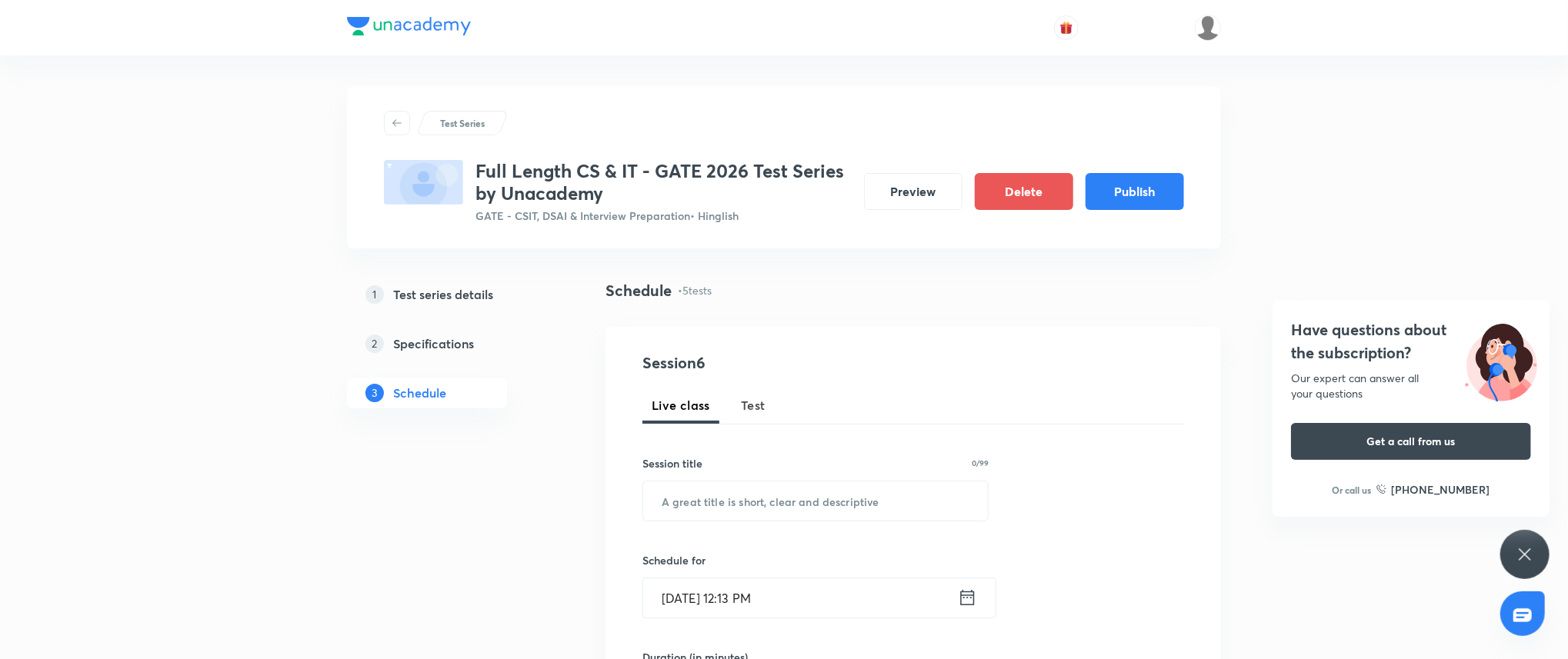
click at [760, 399] on span "Test" at bounding box center [753, 405] width 24 height 19
click at [768, 512] on input "text" at bounding box center [815, 501] width 345 height 39
paste input "Computer Networks Topic Test – 1"
type input "Computer Networks Topic Test – 1"
click at [874, 603] on input "Sep 3, 2025, 12:13 PM" at bounding box center [800, 598] width 314 height 39
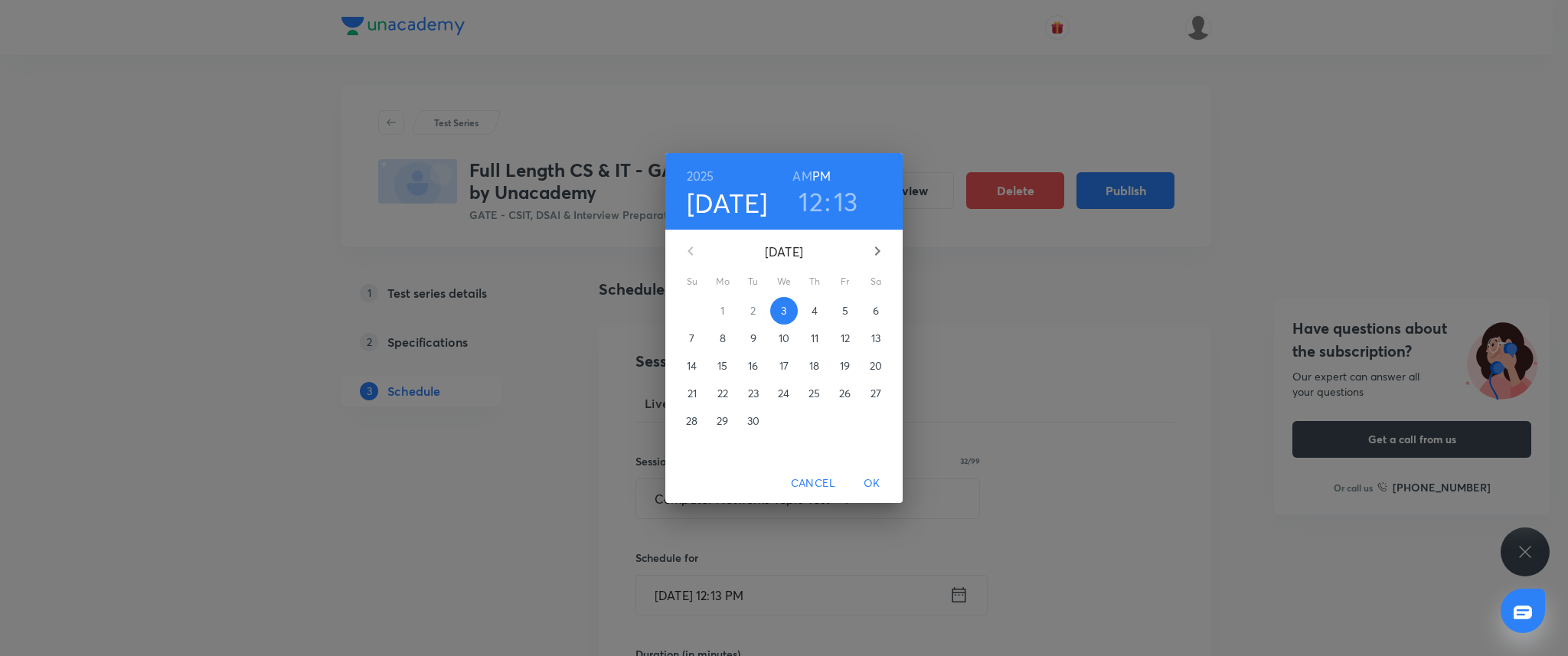
click at [717, 386] on p "22" at bounding box center [723, 394] width 11 height 16
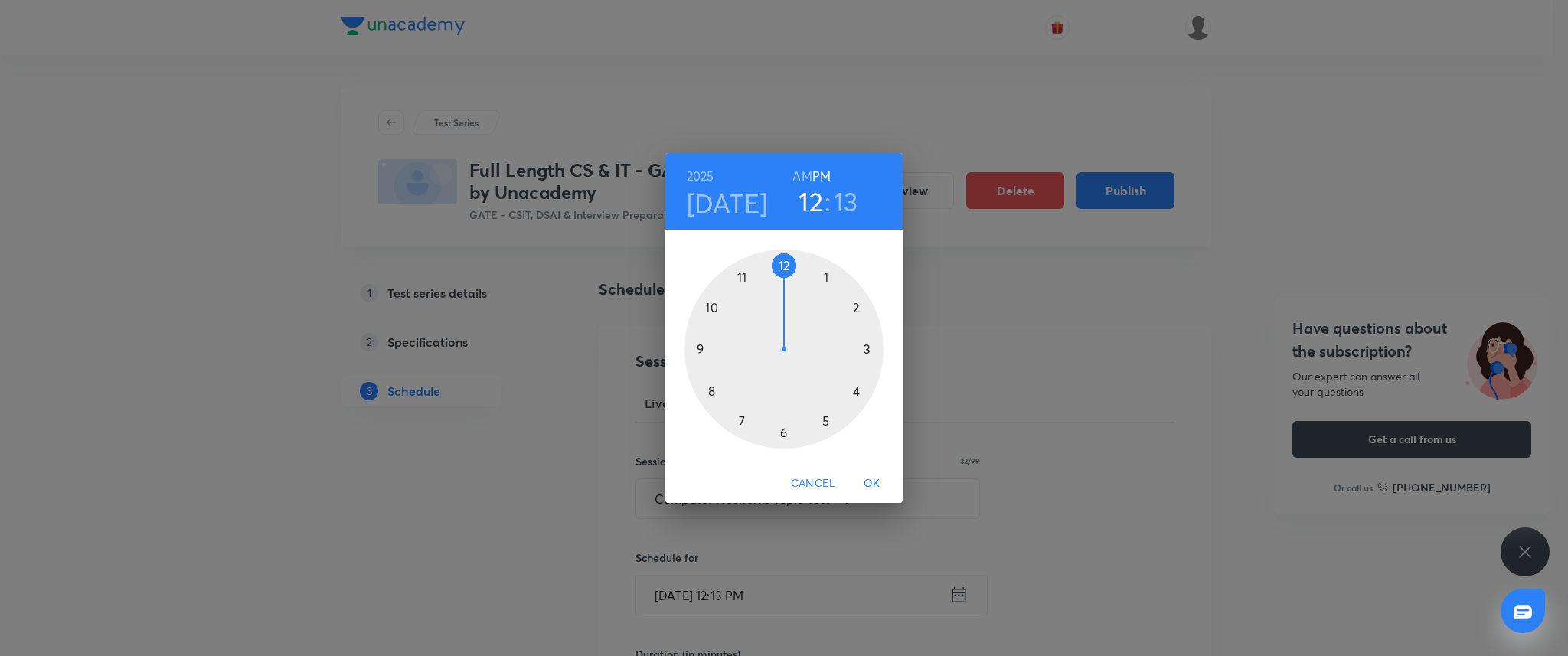
click at [695, 351] on div at bounding box center [784, 349] width 199 height 199
click at [779, 261] on div at bounding box center [784, 349] width 199 height 199
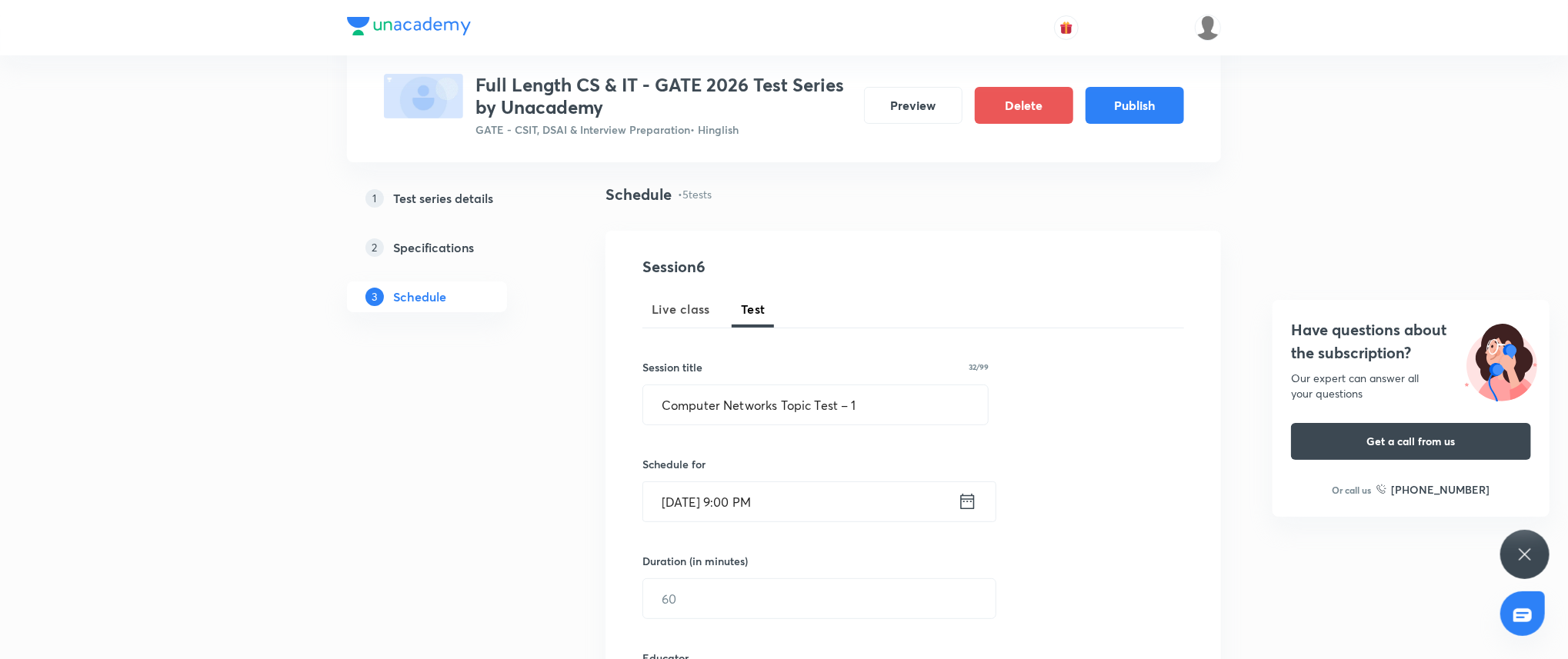
scroll to position [108, 0]
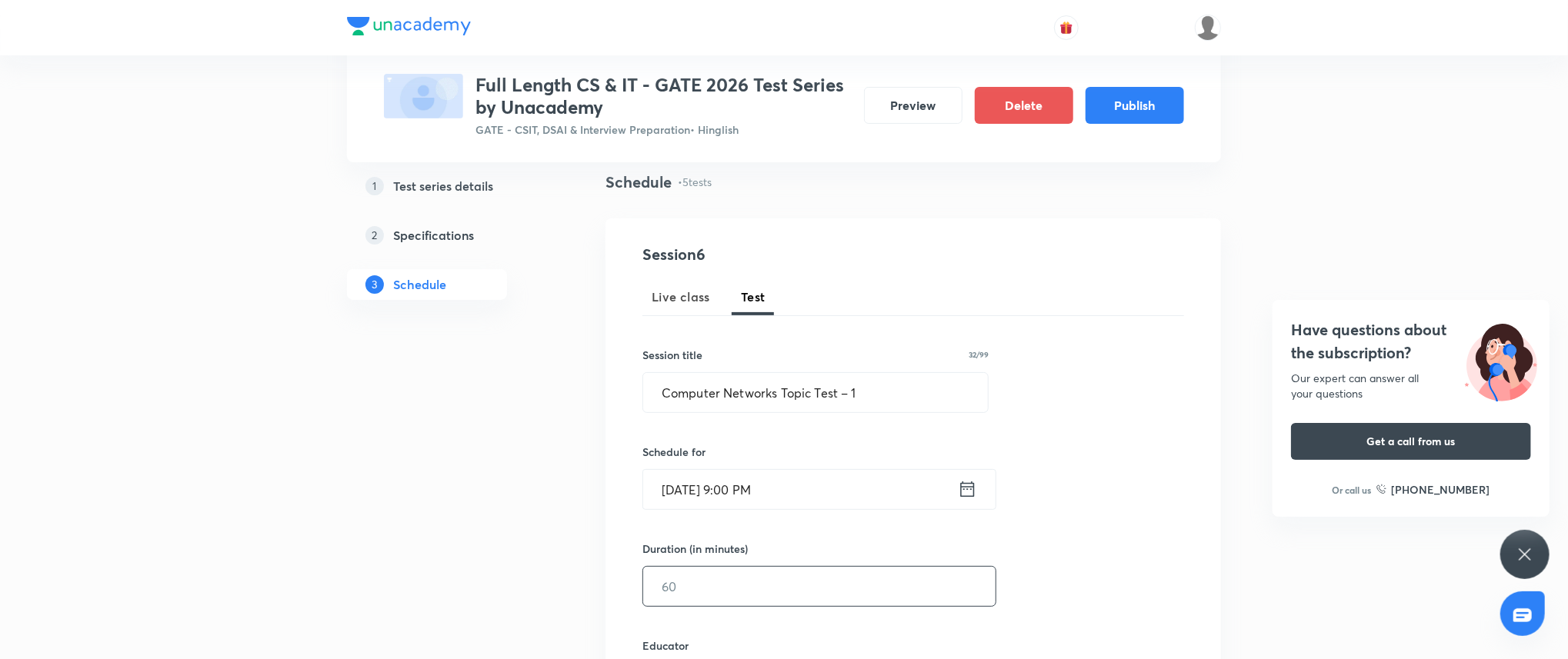
click at [723, 578] on input "text" at bounding box center [818, 586] width 352 height 39
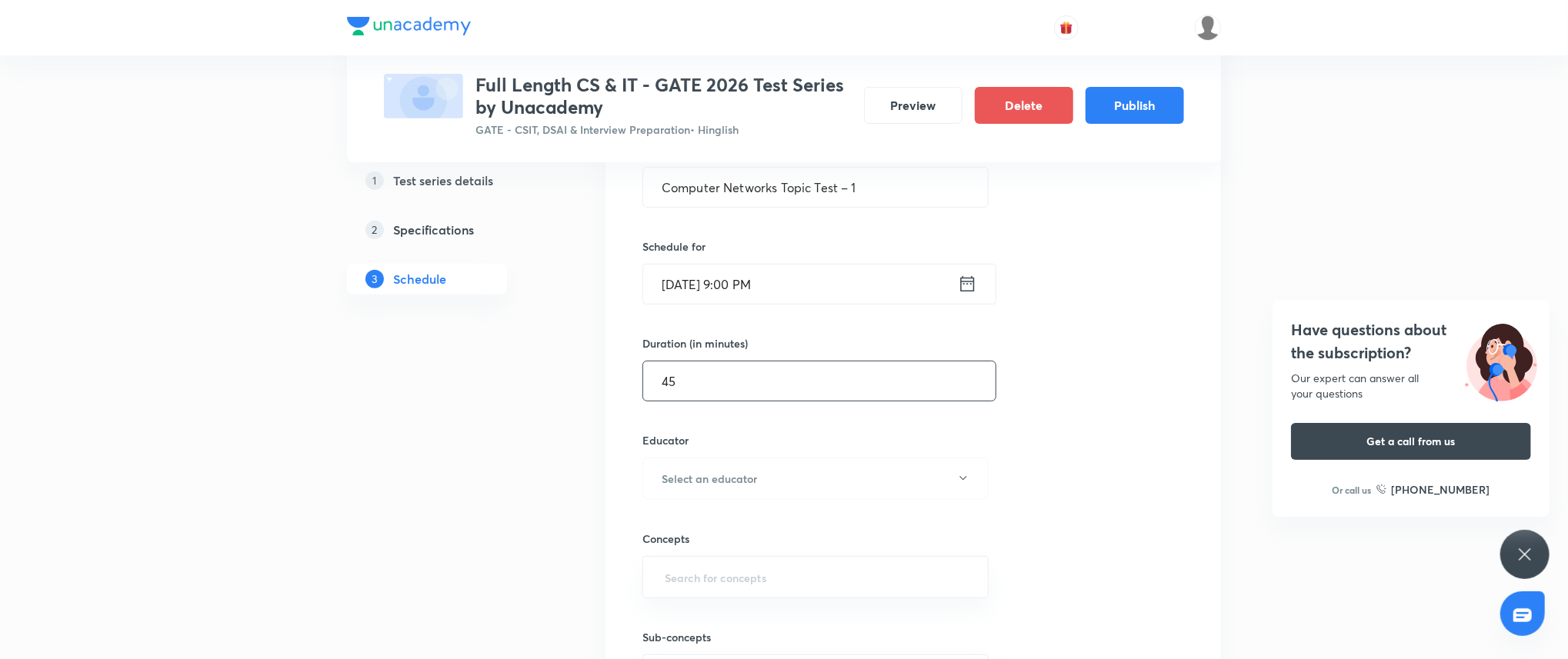
scroll to position [433, 0]
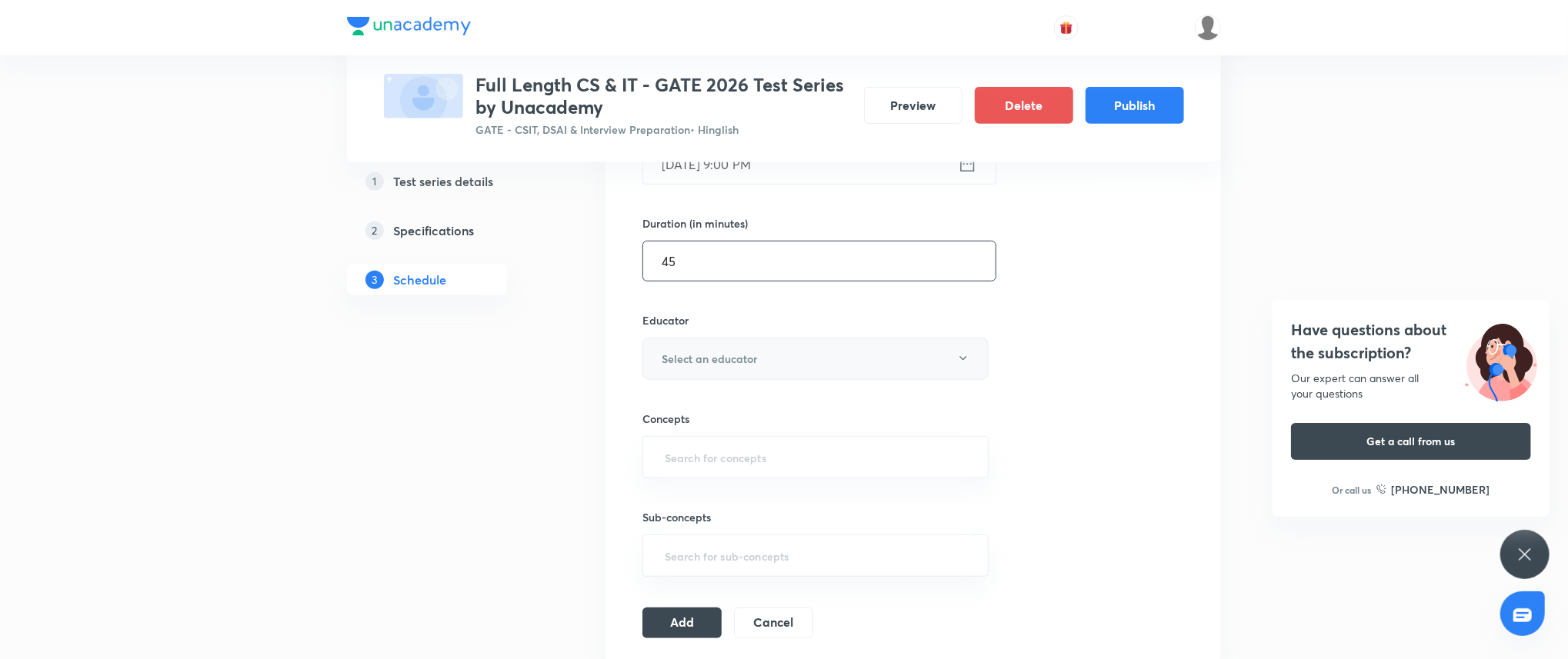
type input "45"
click at [869, 340] on button "Select an educator" at bounding box center [815, 359] width 347 height 42
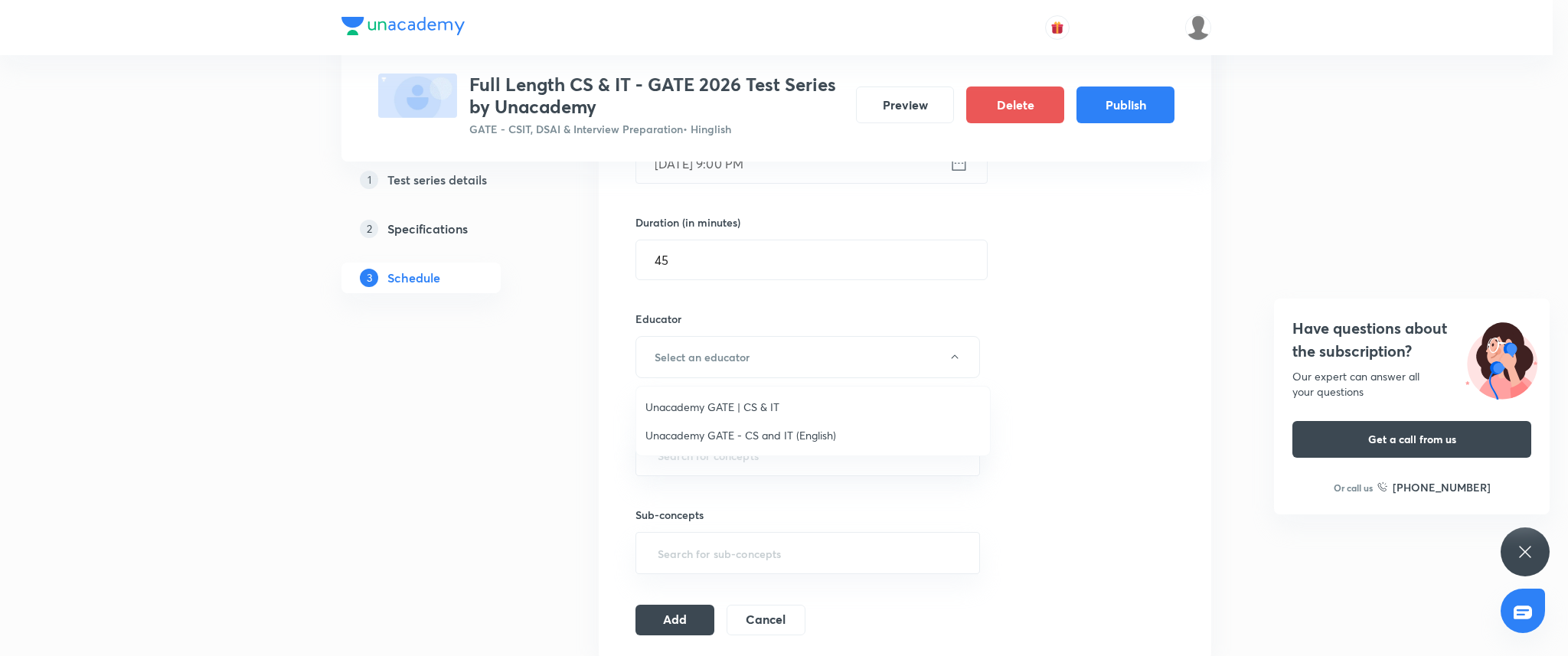
click at [809, 408] on span "Unacademy GATE | CS & IT" at bounding box center [813, 406] width 336 height 16
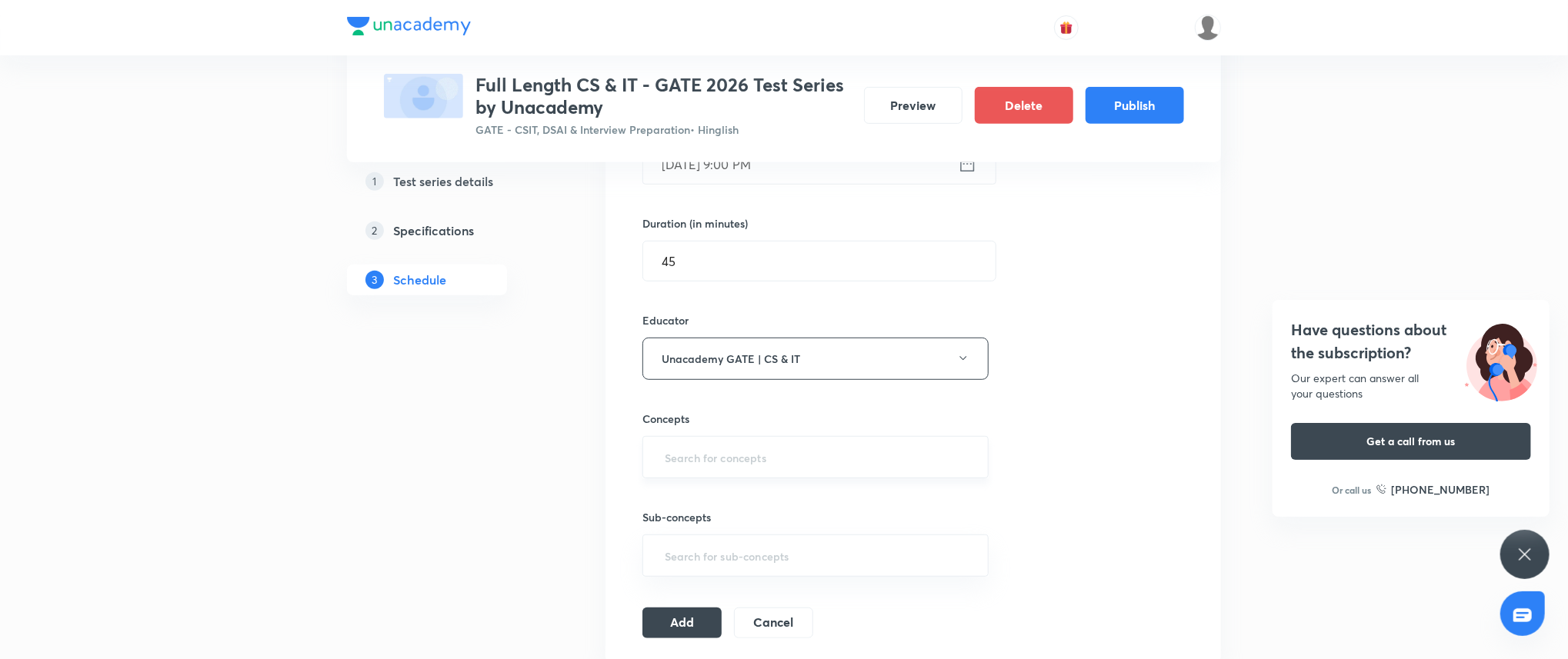
click at [766, 449] on input "text" at bounding box center [815, 457] width 307 height 28
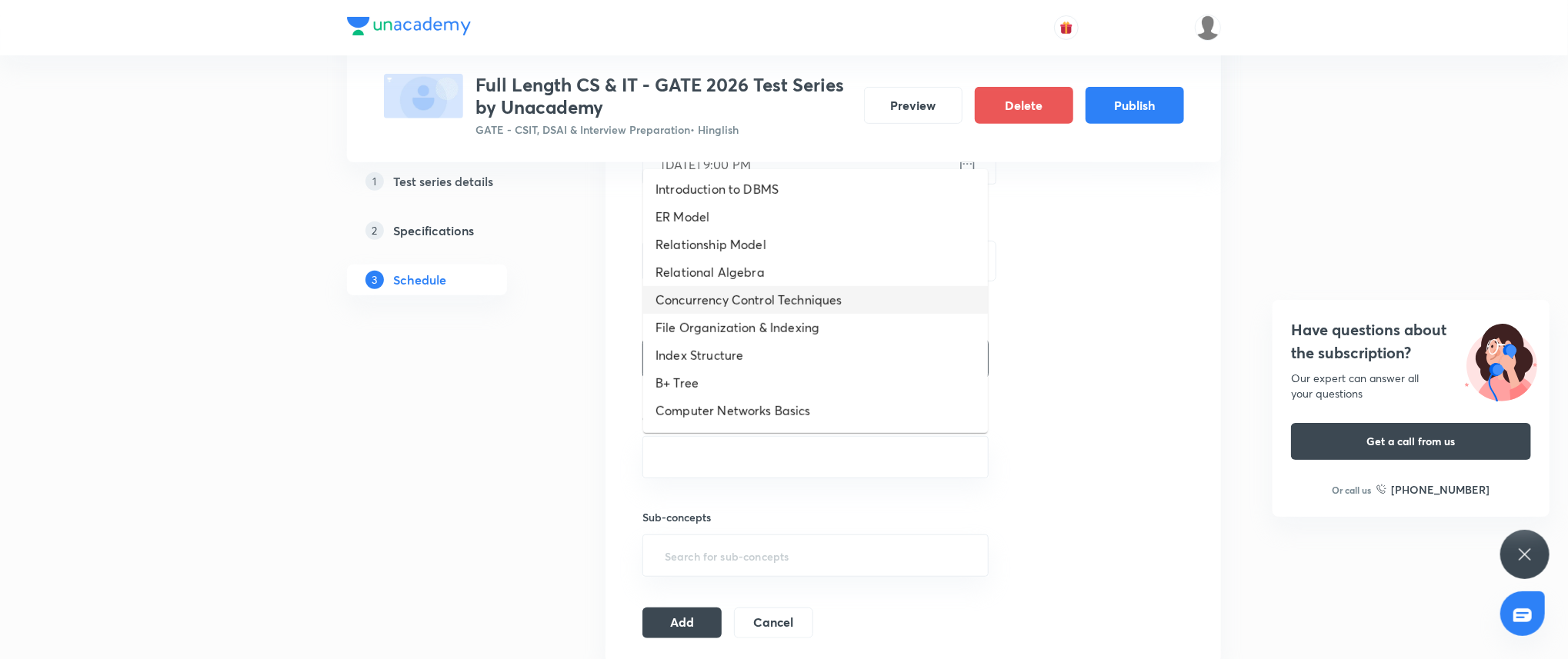
scroll to position [855, 0]
click at [746, 273] on li "Sequential Circuit" at bounding box center [815, 275] width 345 height 27
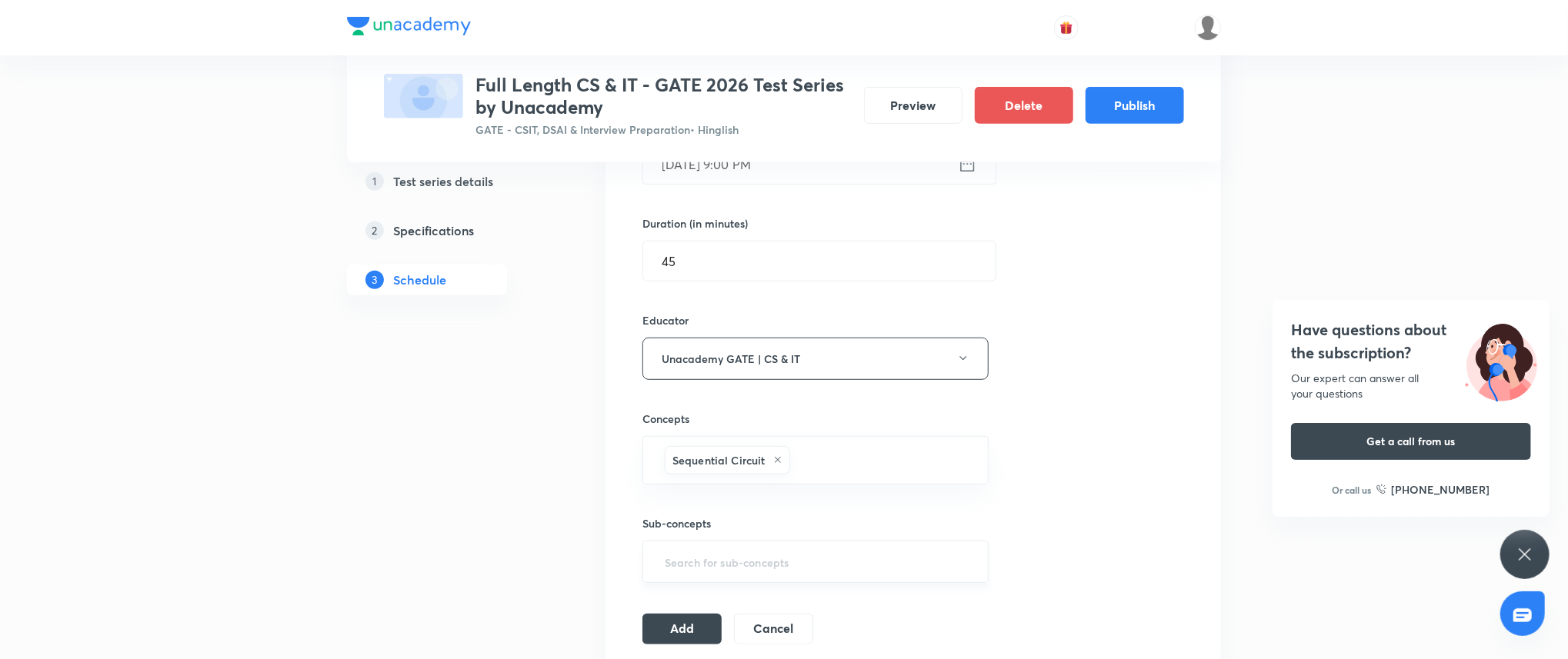
click at [728, 567] on input "text" at bounding box center [815, 562] width 307 height 28
click at [690, 621] on button "Add" at bounding box center [681, 627] width 79 height 31
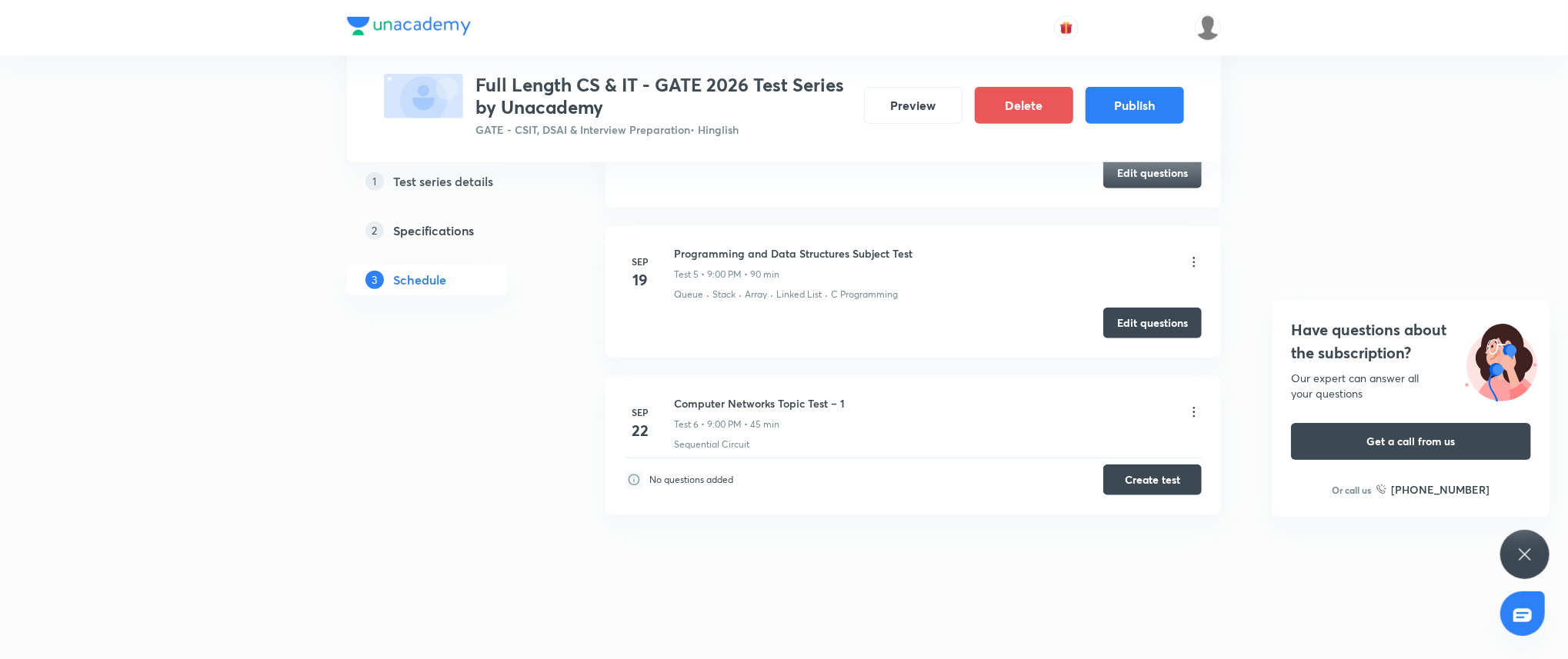
scroll to position [0, 0]
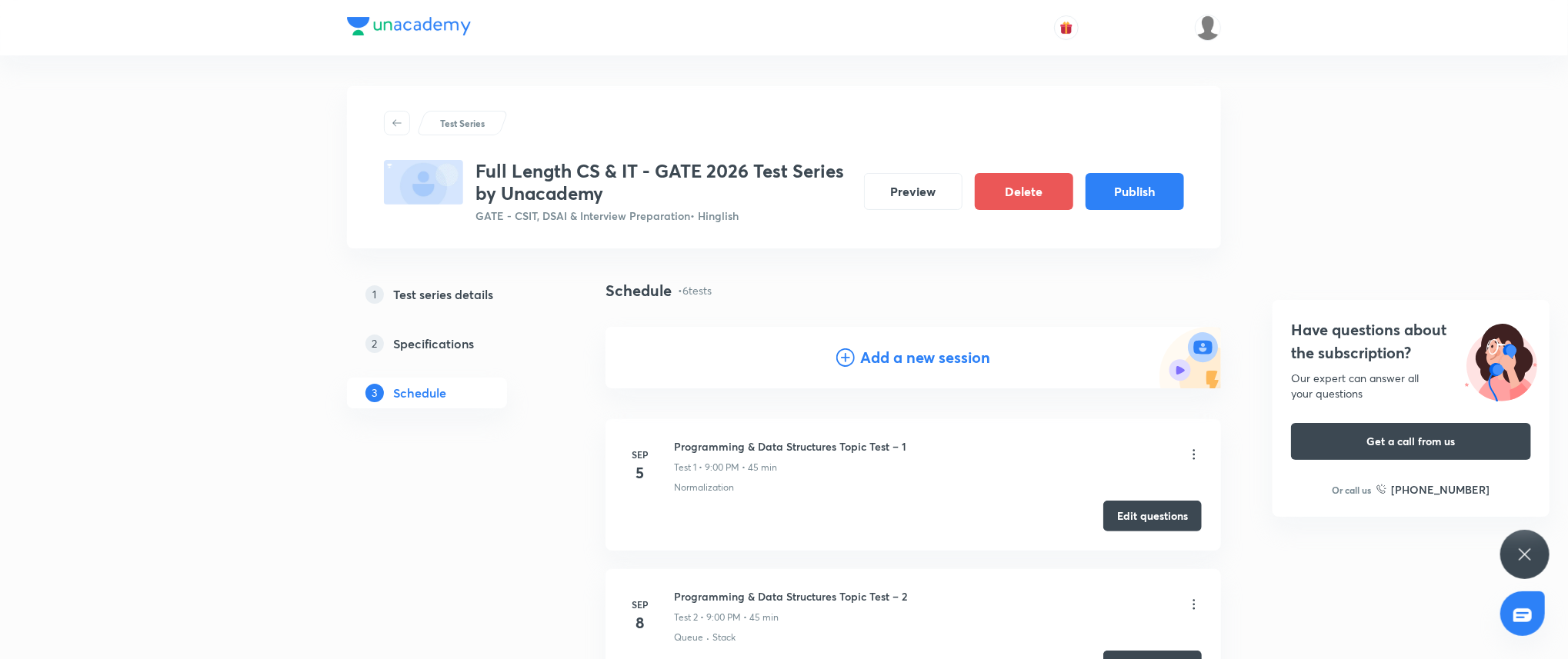
click at [889, 360] on h4 "Add a new session" at bounding box center [926, 357] width 130 height 23
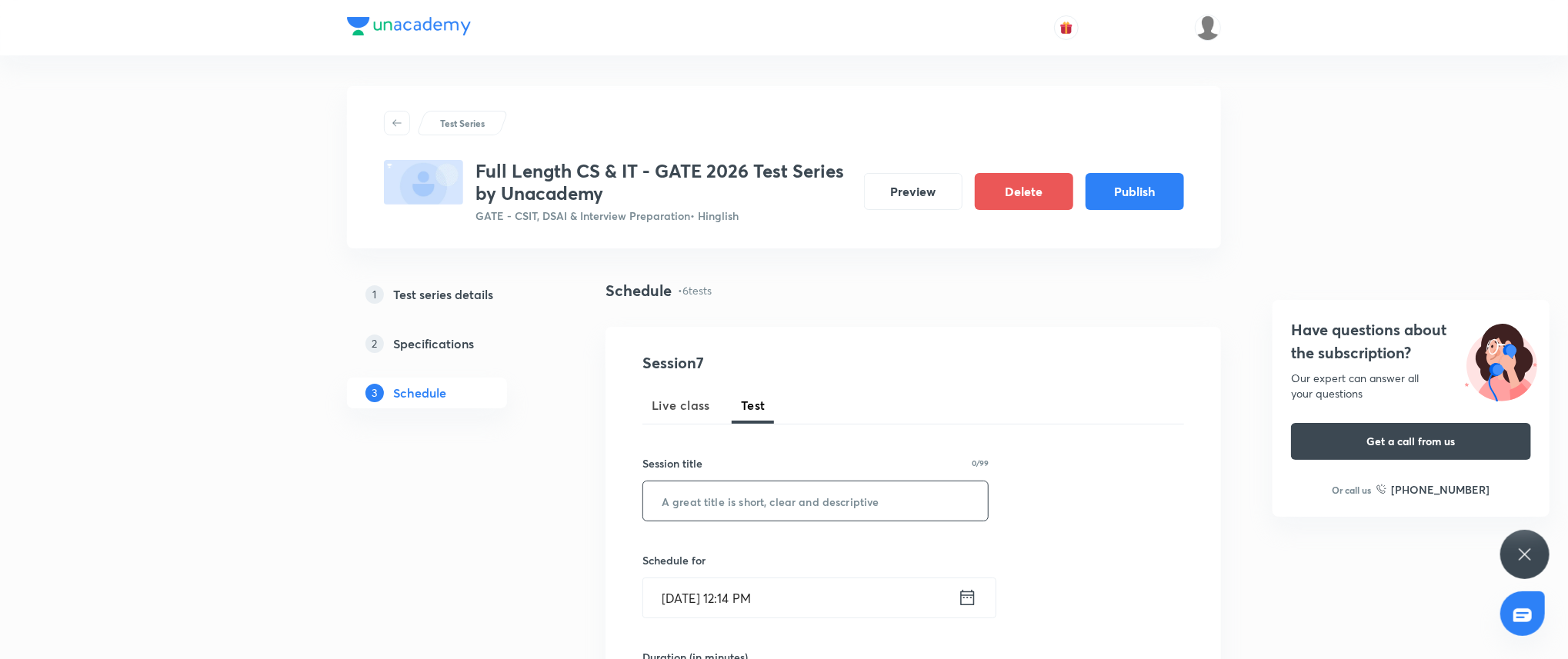
click at [760, 494] on input "text" at bounding box center [815, 501] width 345 height 39
paste input "Computer Networks Topic Test – 2"
type input "Computer Networks Topic Test – 2"
click at [862, 592] on input "Sep 3, 2025, 12:14 PM" at bounding box center [800, 598] width 314 height 39
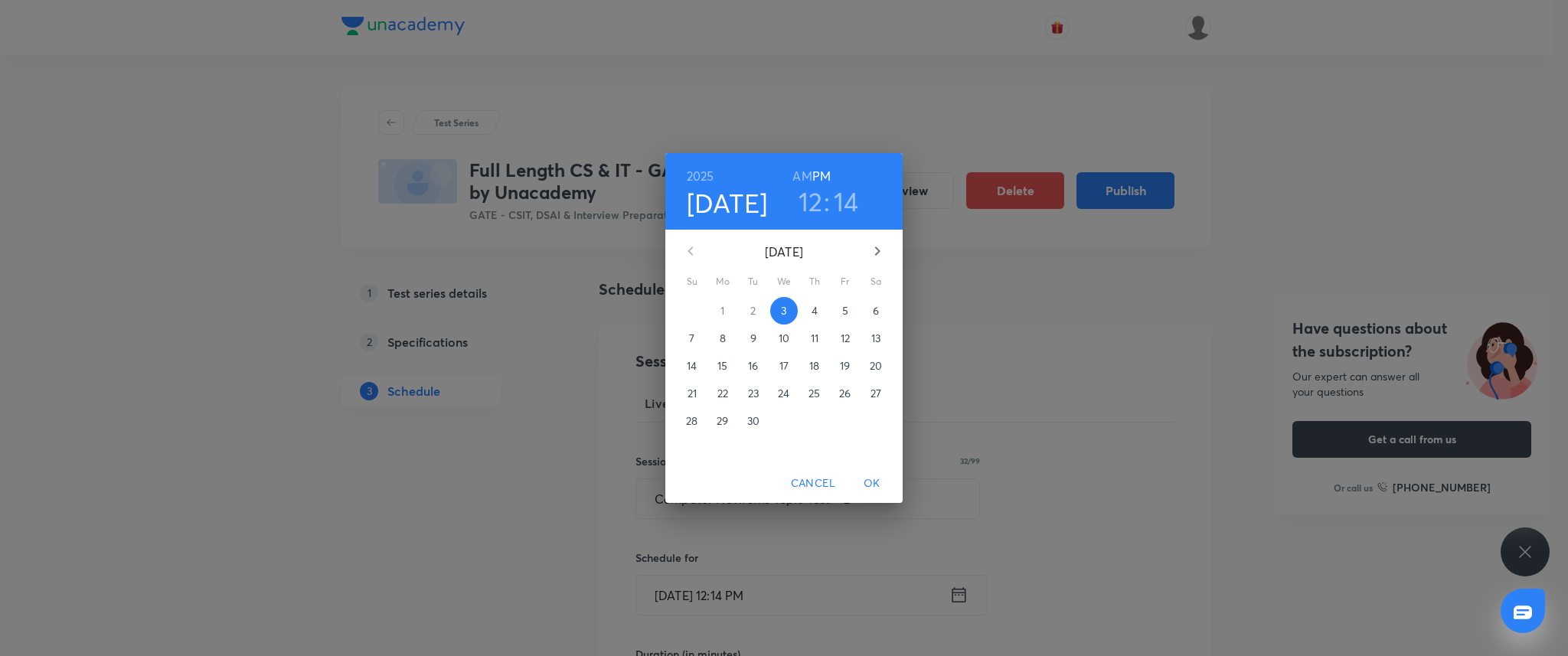
drag, startPoint x: 871, startPoint y: 570, endPoint x: 890, endPoint y: 484, distance: 88.1
click at [890, 484] on div "2025 Sep 3 12 : 14 AM PM September 2025 Su Mo Tu We Th Fr Sa 31 1 2 3 4 5 6 7 8…" at bounding box center [784, 328] width 1568 height 656
click at [846, 399] on p "26" at bounding box center [844, 394] width 12 height 16
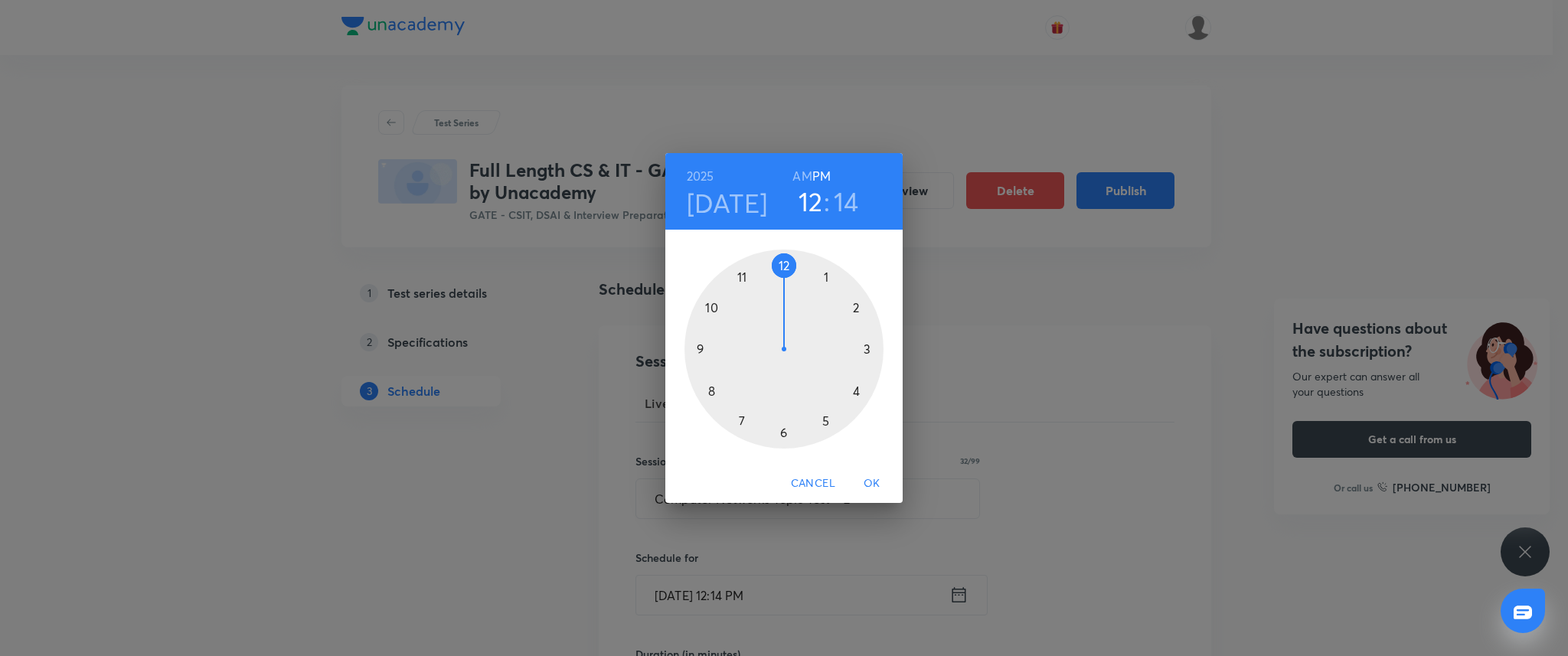
click at [702, 348] on div at bounding box center [784, 349] width 199 height 199
click at [784, 264] on div at bounding box center [784, 349] width 199 height 199
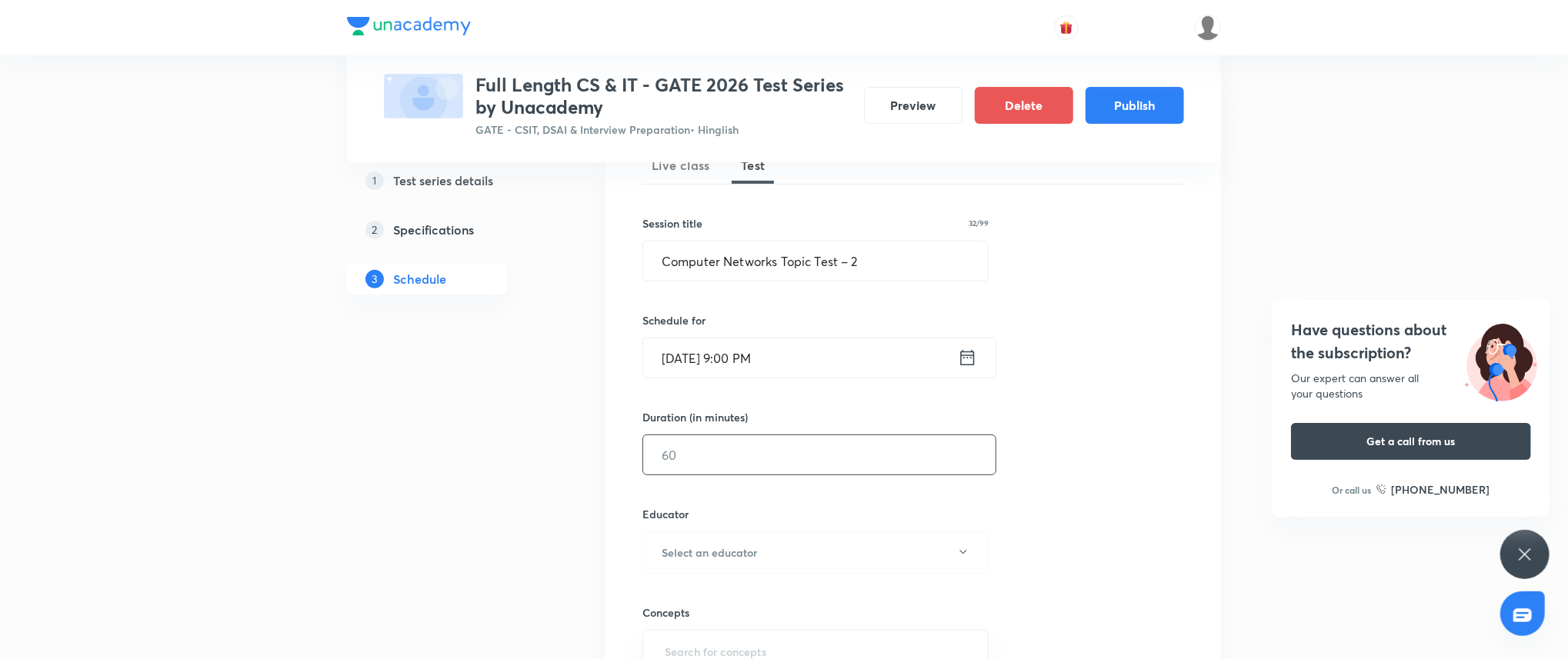
scroll to position [246, 0]
click at [760, 453] on input "text" at bounding box center [818, 448] width 352 height 39
type input "45"
click at [749, 526] on button "Select an educator" at bounding box center [815, 546] width 347 height 42
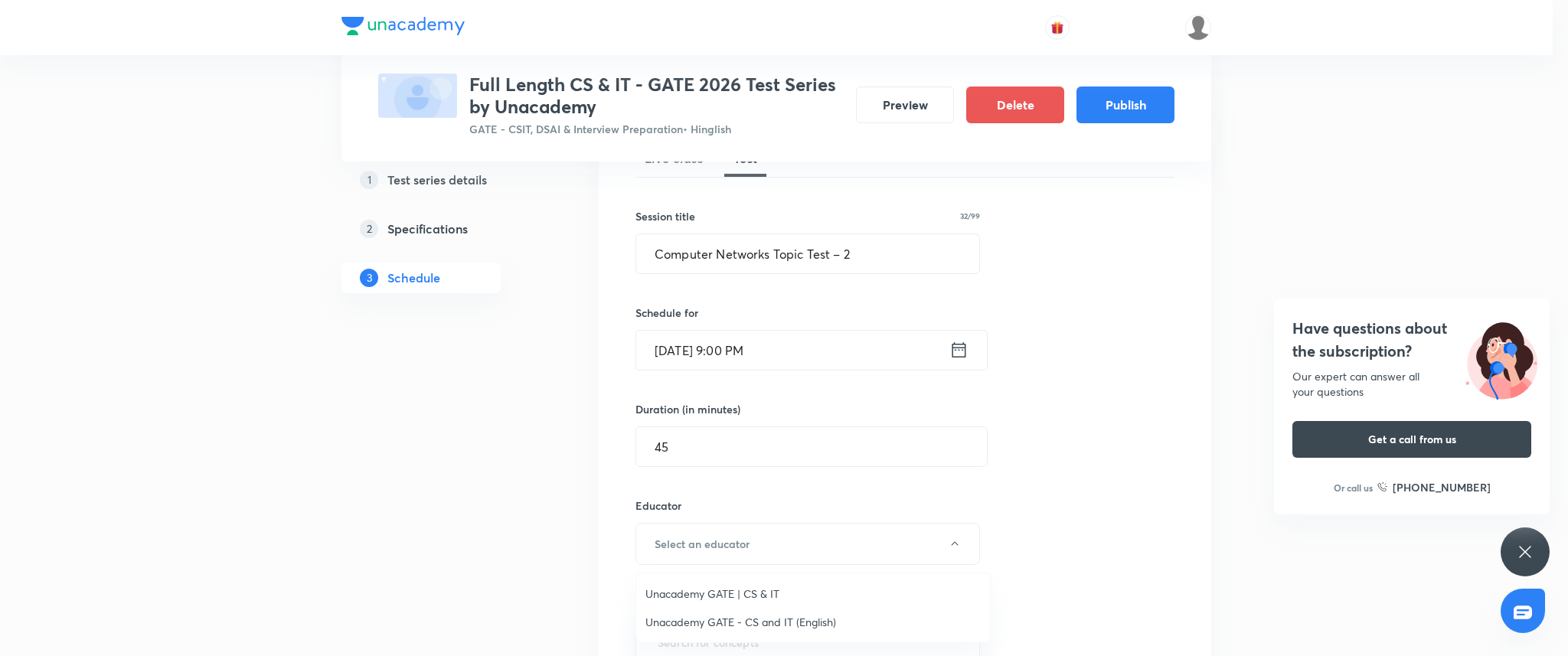
click at [734, 582] on li "Unacademy GATE | CS & IT" at bounding box center [812, 594] width 354 height 28
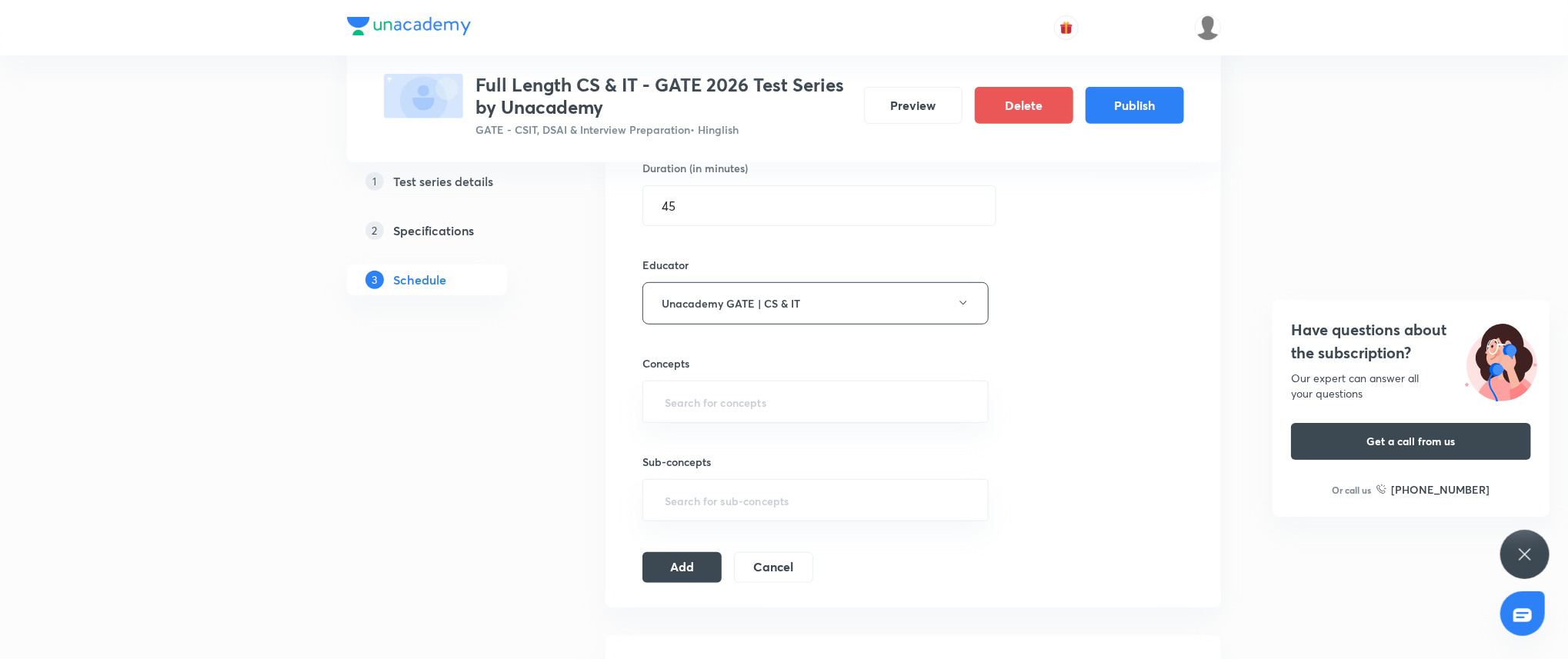
scroll to position [547, 0]
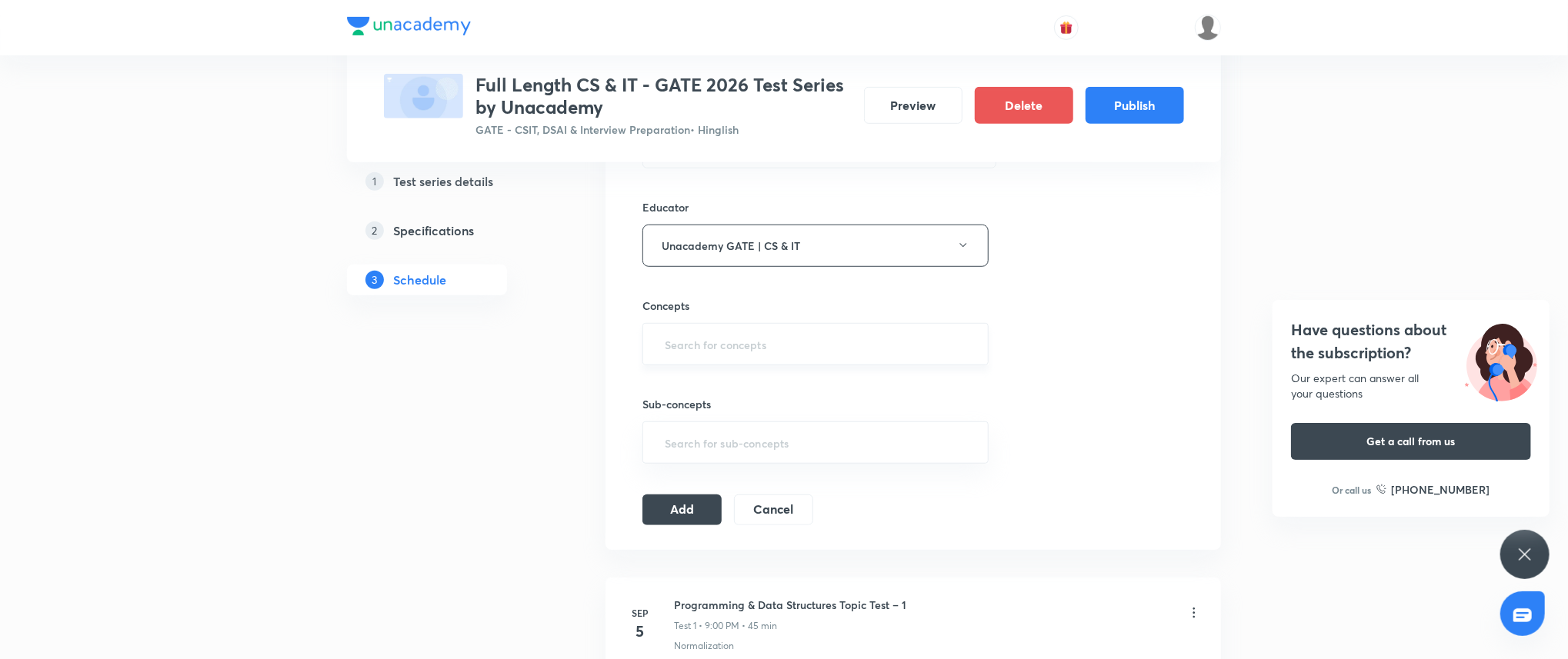
click at [752, 331] on input "text" at bounding box center [815, 344] width 307 height 28
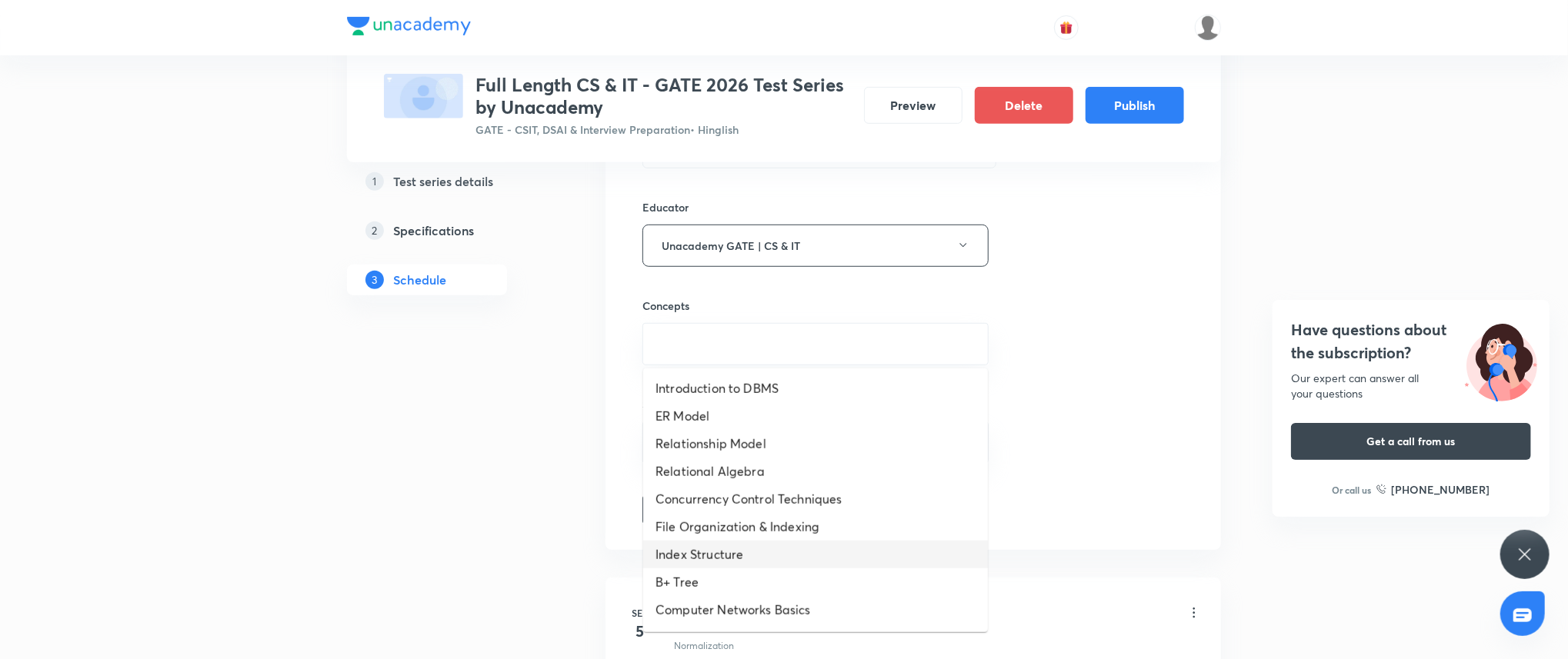
click at [734, 549] on li "Index Structure" at bounding box center [815, 554] width 345 height 27
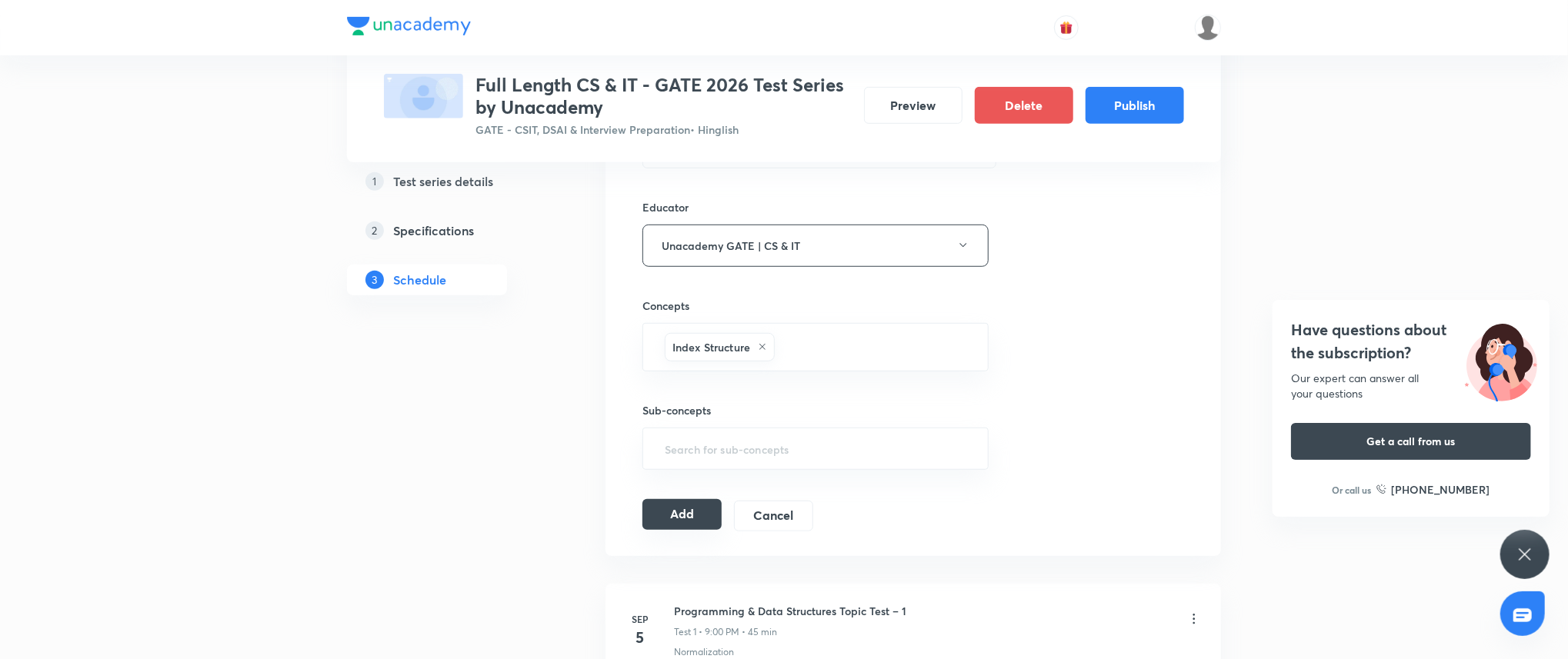
click at [681, 517] on button "Add" at bounding box center [681, 514] width 79 height 31
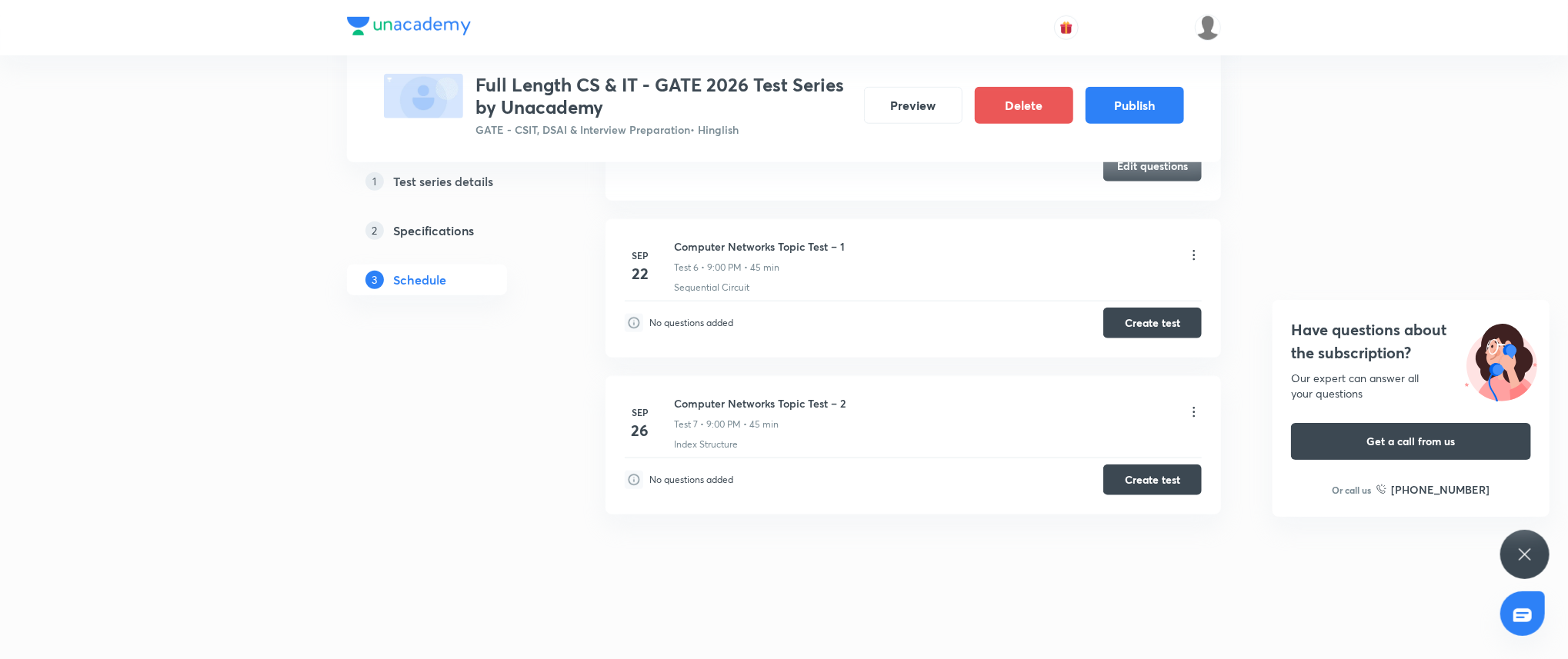
scroll to position [0, 0]
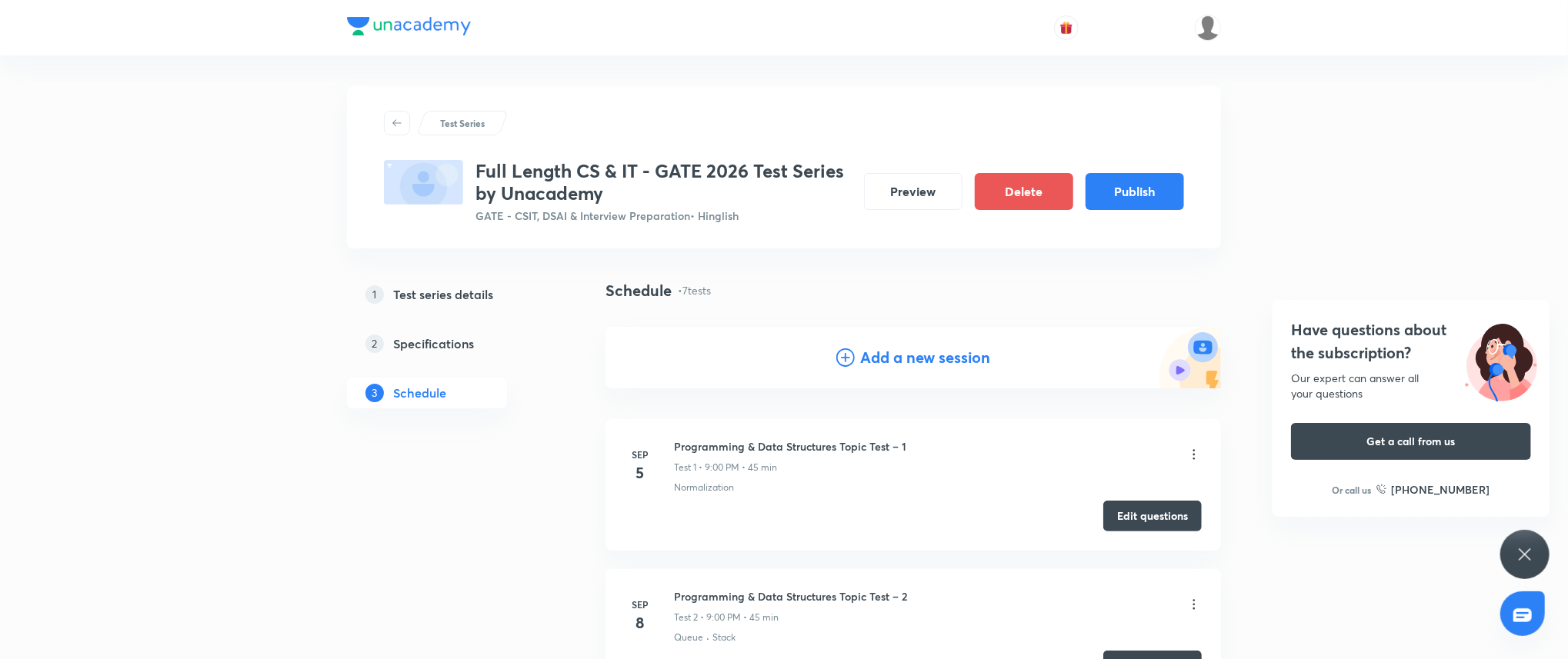
click at [880, 339] on div "Add a new session" at bounding box center [913, 357] width 615 height 61
click at [892, 362] on h4 "Add a new session" at bounding box center [926, 357] width 130 height 23
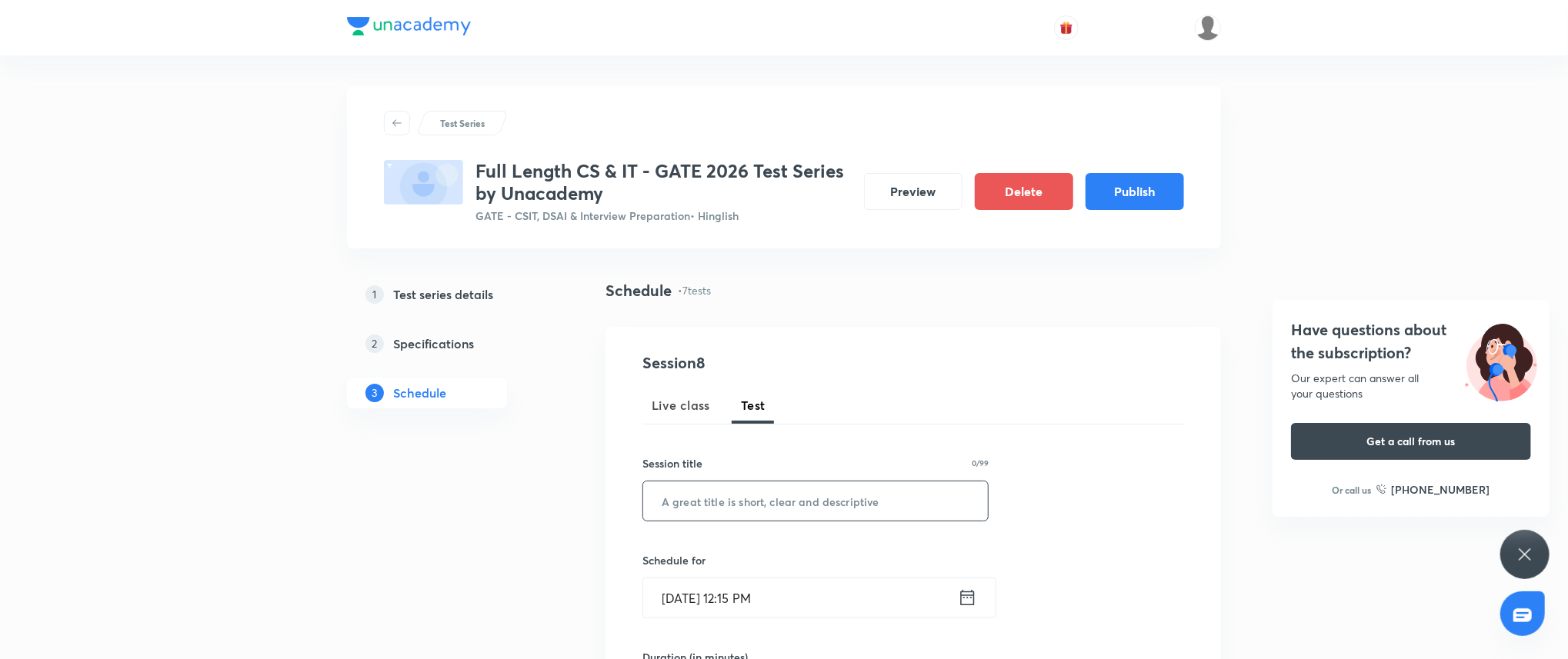
click at [890, 510] on input "text" at bounding box center [815, 501] width 345 height 39
paste input "Computer Networks Topic Test – 3"
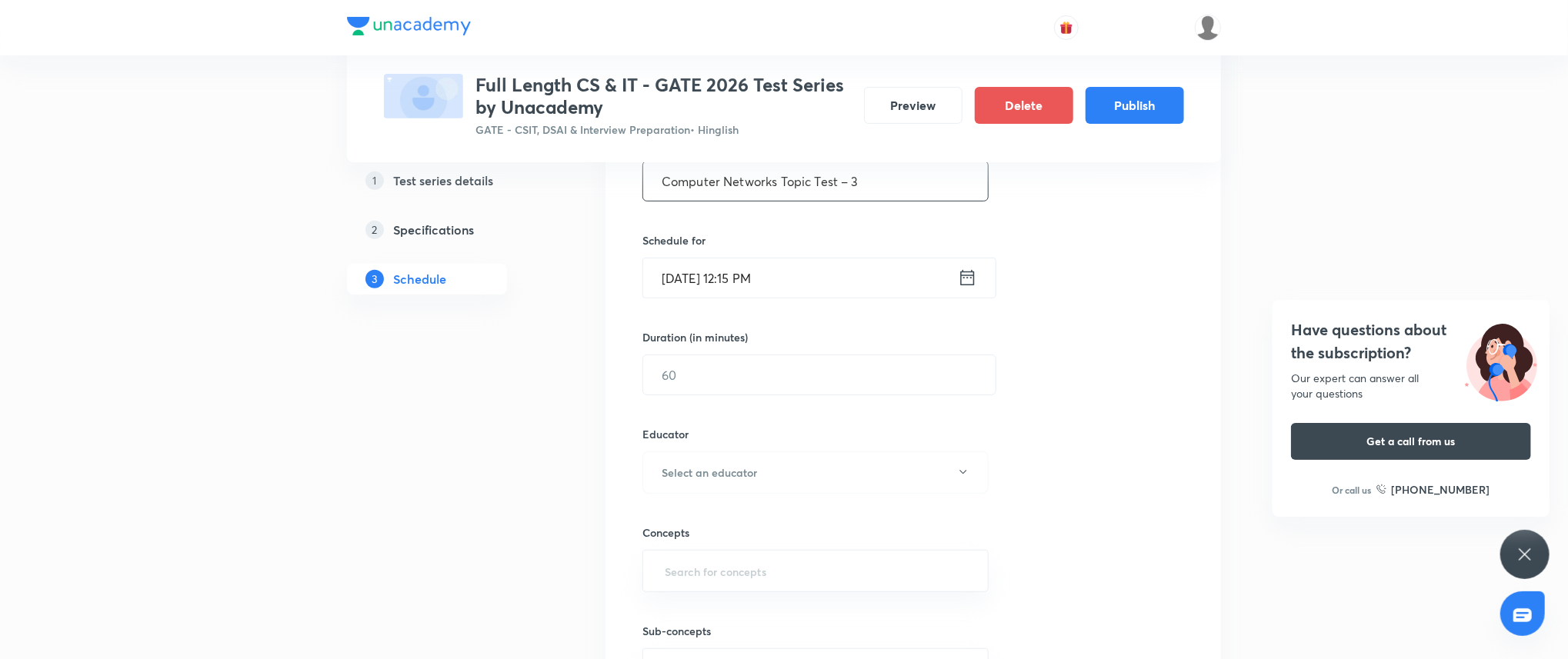
scroll to position [331, 0]
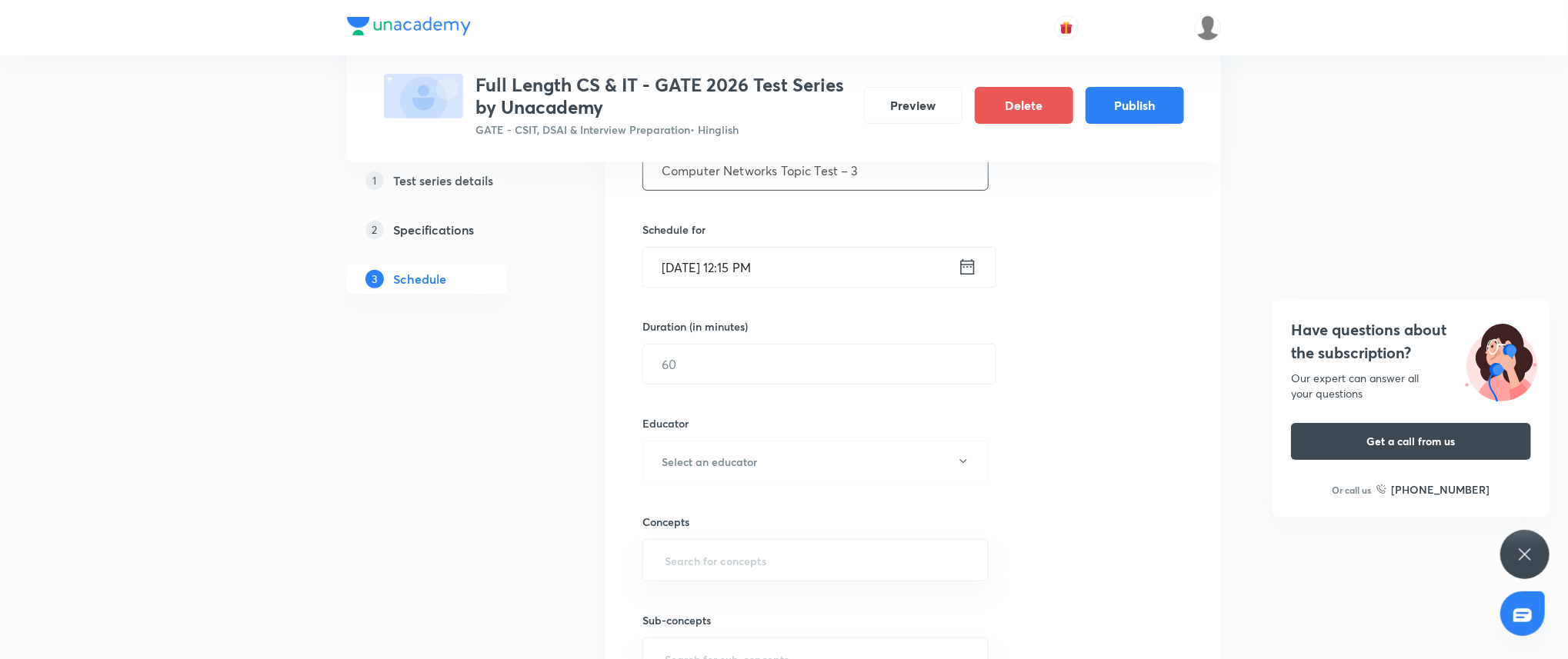
type input "Computer Networks Topic Test – 3"
click at [839, 258] on input "Sep 3, 2025, 12:15 PM" at bounding box center [800, 267] width 314 height 39
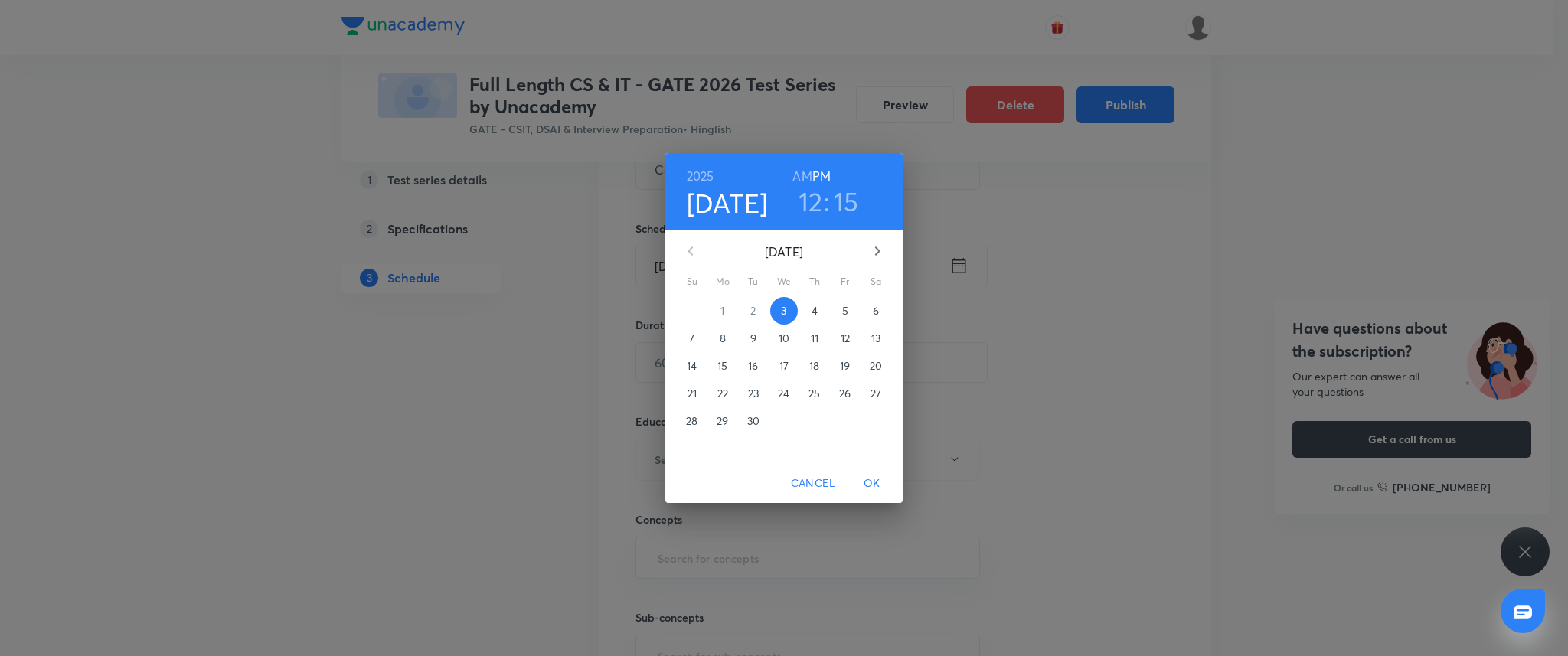
click at [719, 421] on p "29" at bounding box center [722, 421] width 12 height 16
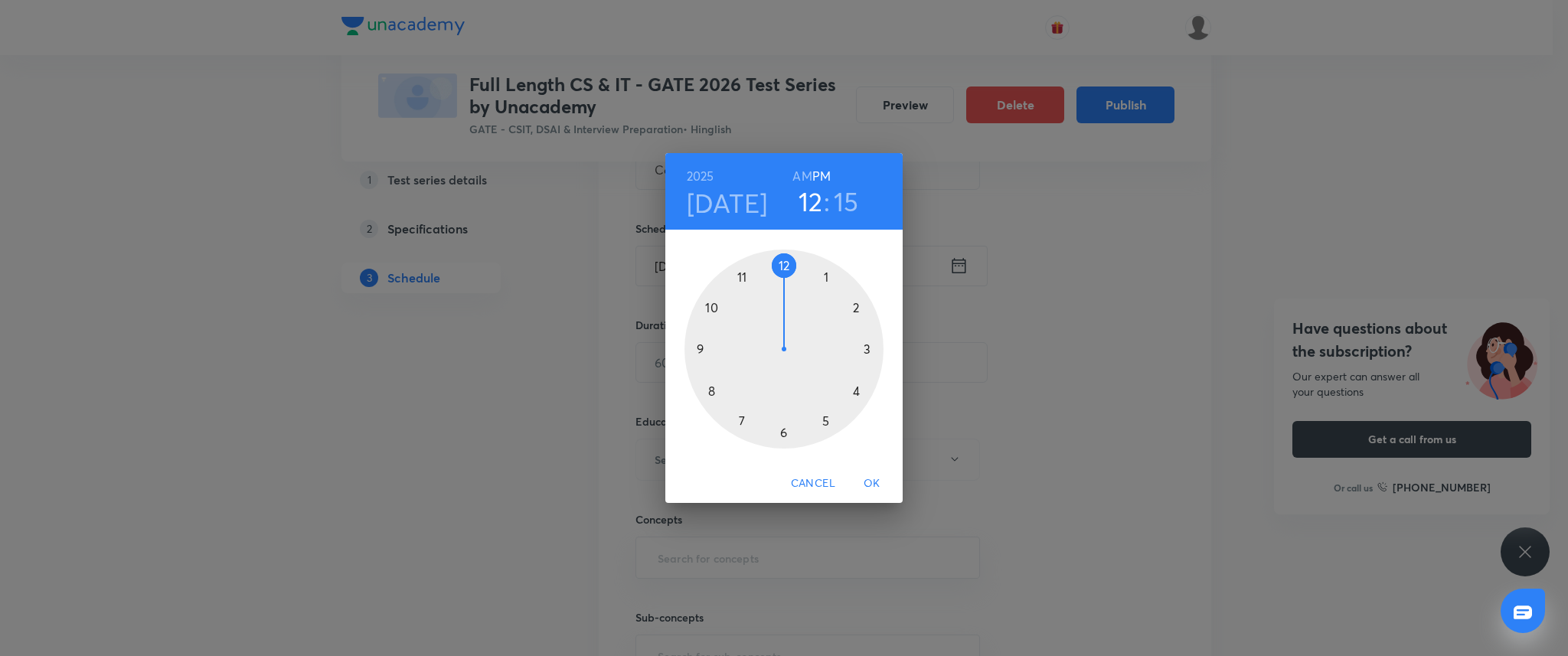
click at [701, 348] on div at bounding box center [784, 349] width 199 height 199
click at [783, 265] on div at bounding box center [784, 349] width 199 height 199
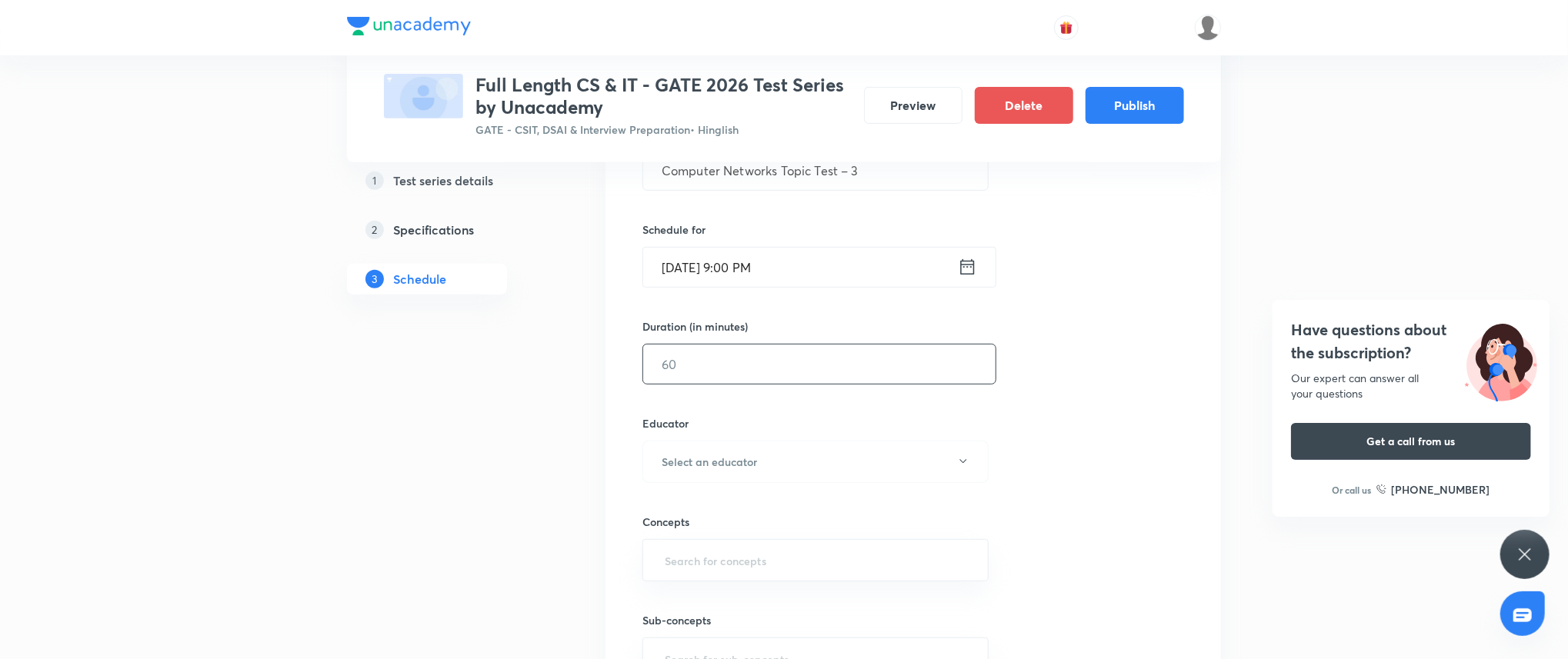
click at [768, 356] on input "text" at bounding box center [818, 364] width 352 height 39
type input "45"
click at [785, 458] on button "Select an educator" at bounding box center [815, 462] width 347 height 42
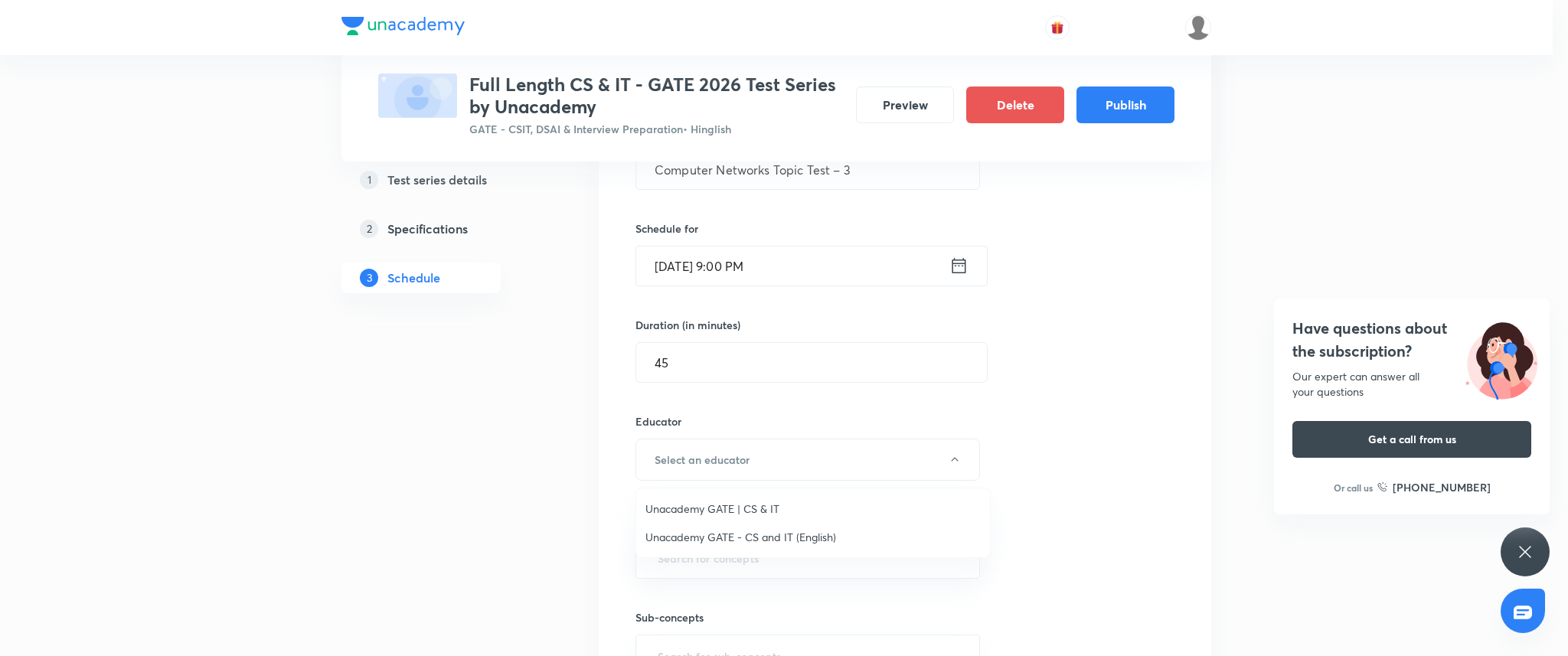
click at [777, 493] on ul "Unacademy GATE | CS & IT Unacademy GATE - CS and IT (English)" at bounding box center [812, 523] width 354 height 69
click at [776, 501] on span "Unacademy GATE | CS & IT" at bounding box center [813, 509] width 336 height 16
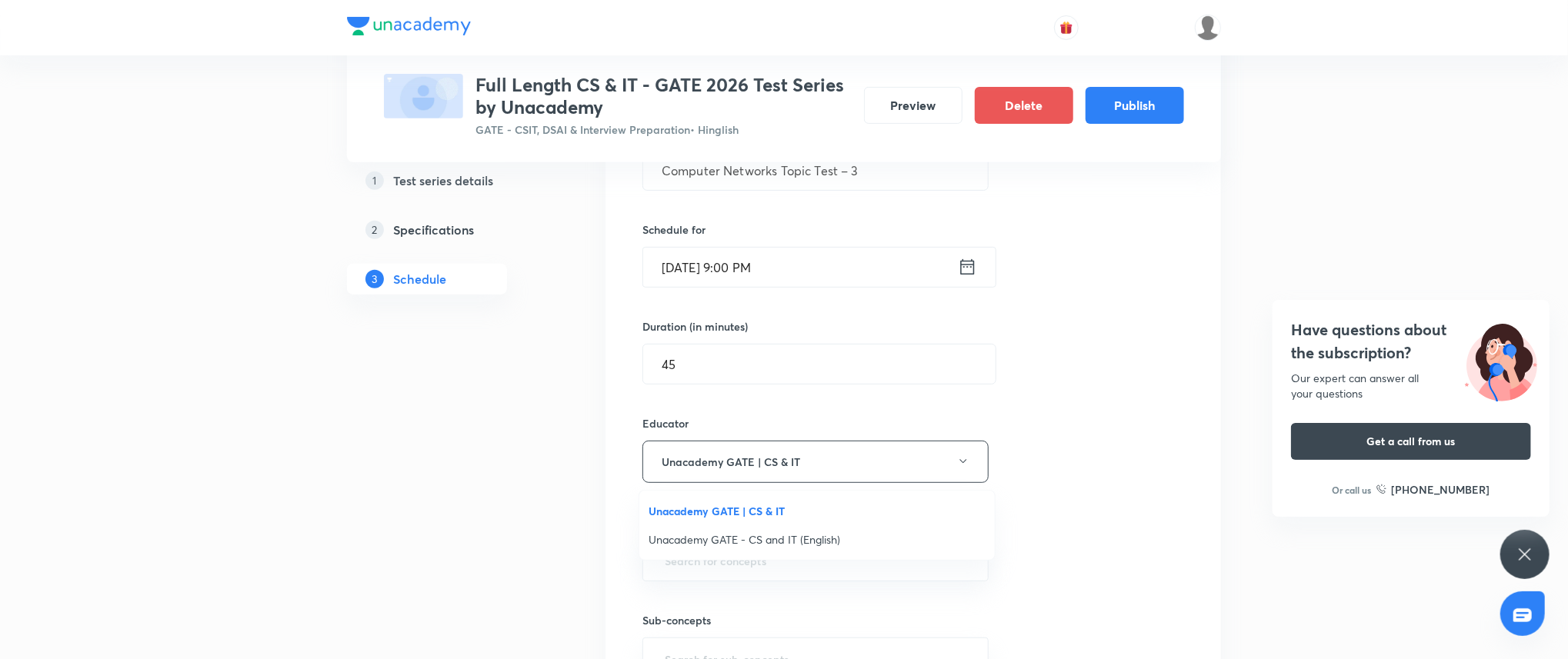
click at [774, 530] on div "Concepts ​" at bounding box center [815, 547] width 347 height 67
click at [772, 547] on input "text" at bounding box center [815, 560] width 307 height 28
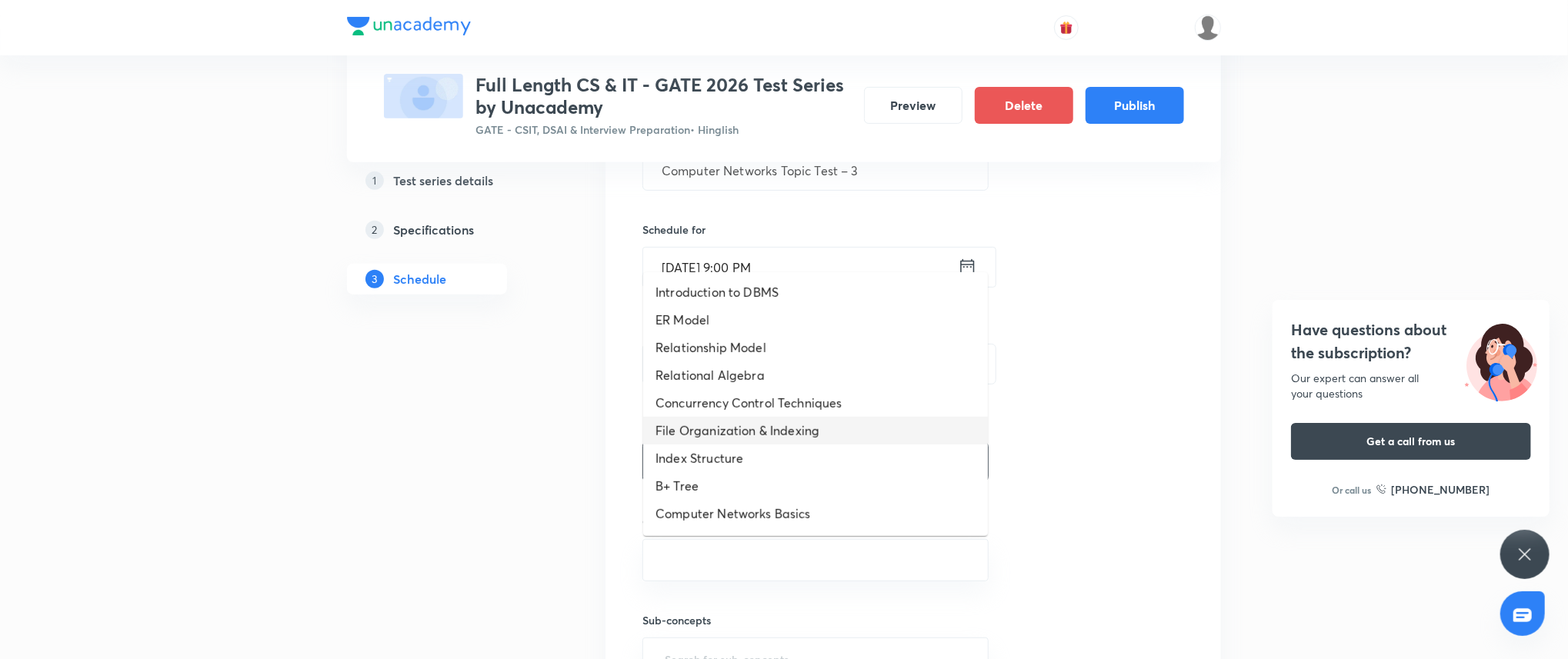
scroll to position [855, 0]
click at [748, 352] on li "Combinational Circuit" at bounding box center [815, 350] width 345 height 27
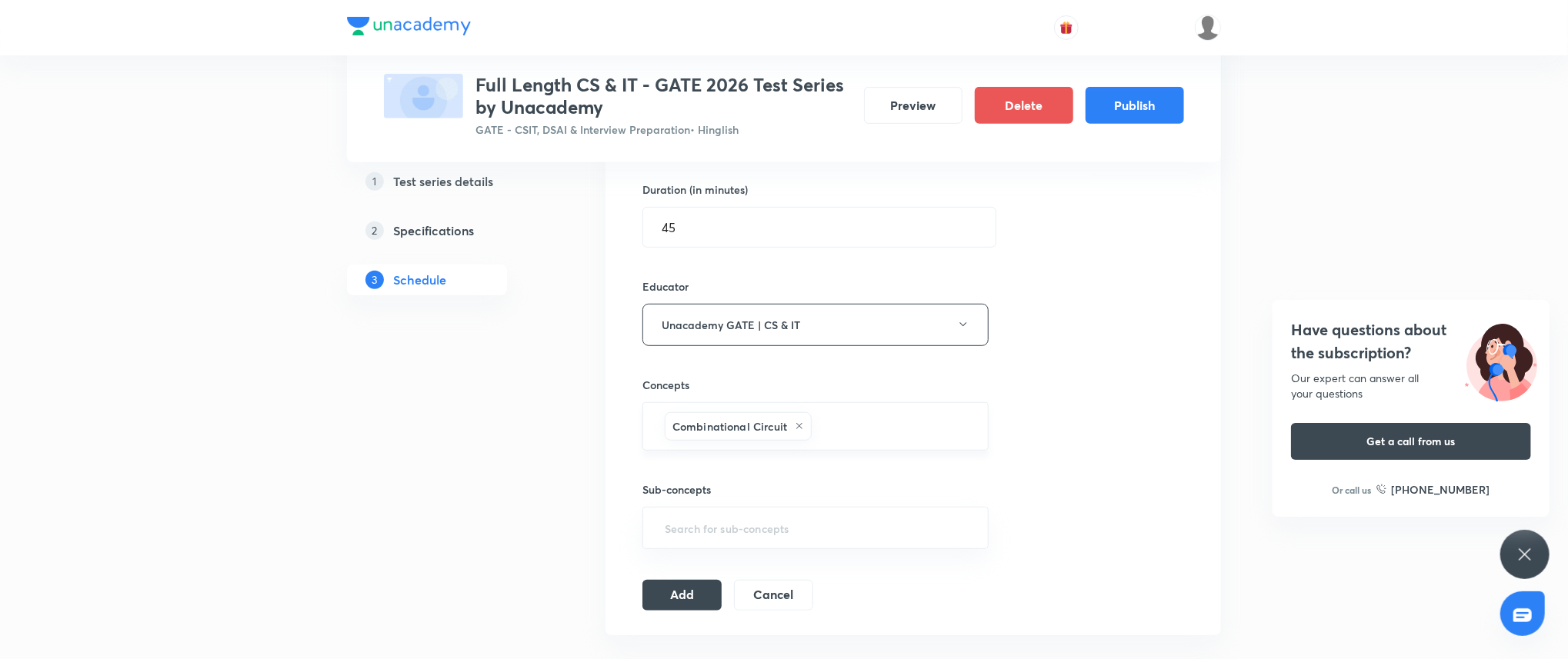
scroll to position [469, 0]
click at [662, 589] on button "Add" at bounding box center [681, 592] width 79 height 31
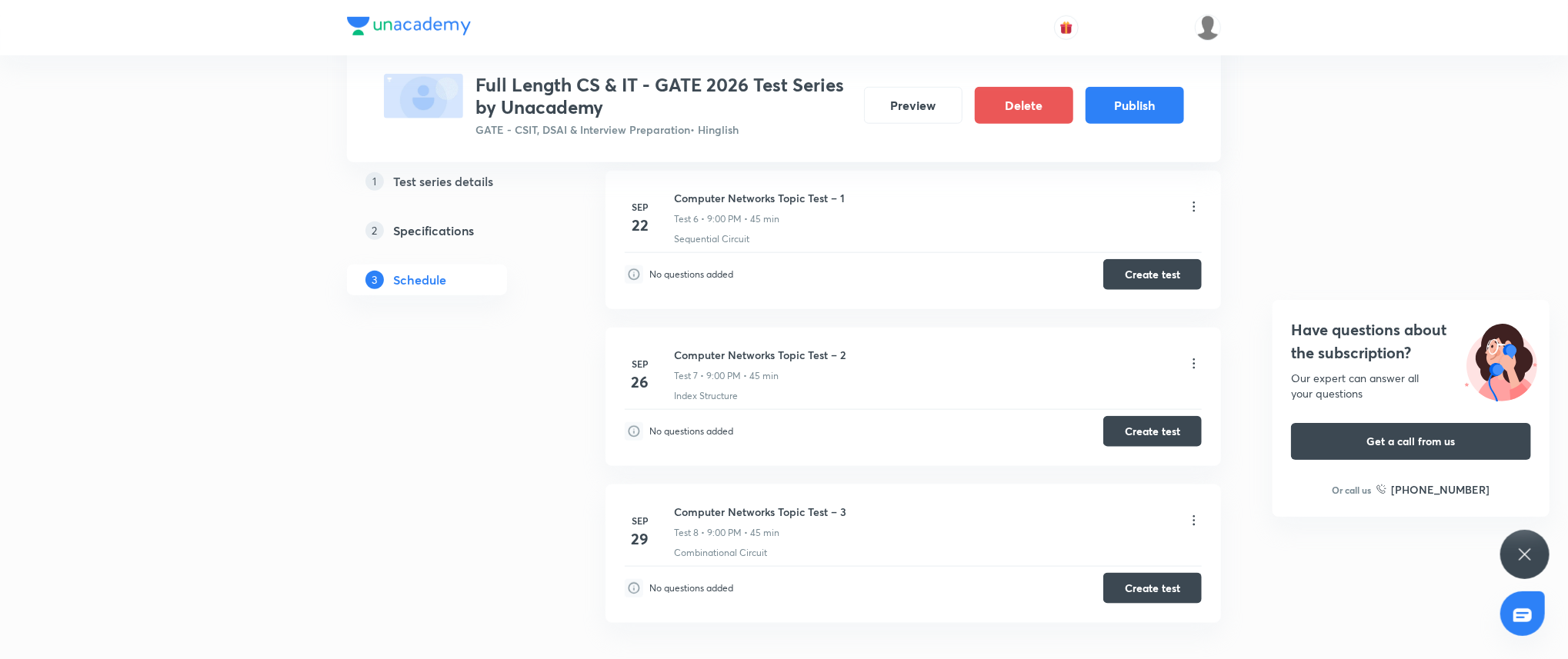
scroll to position [1108, 0]
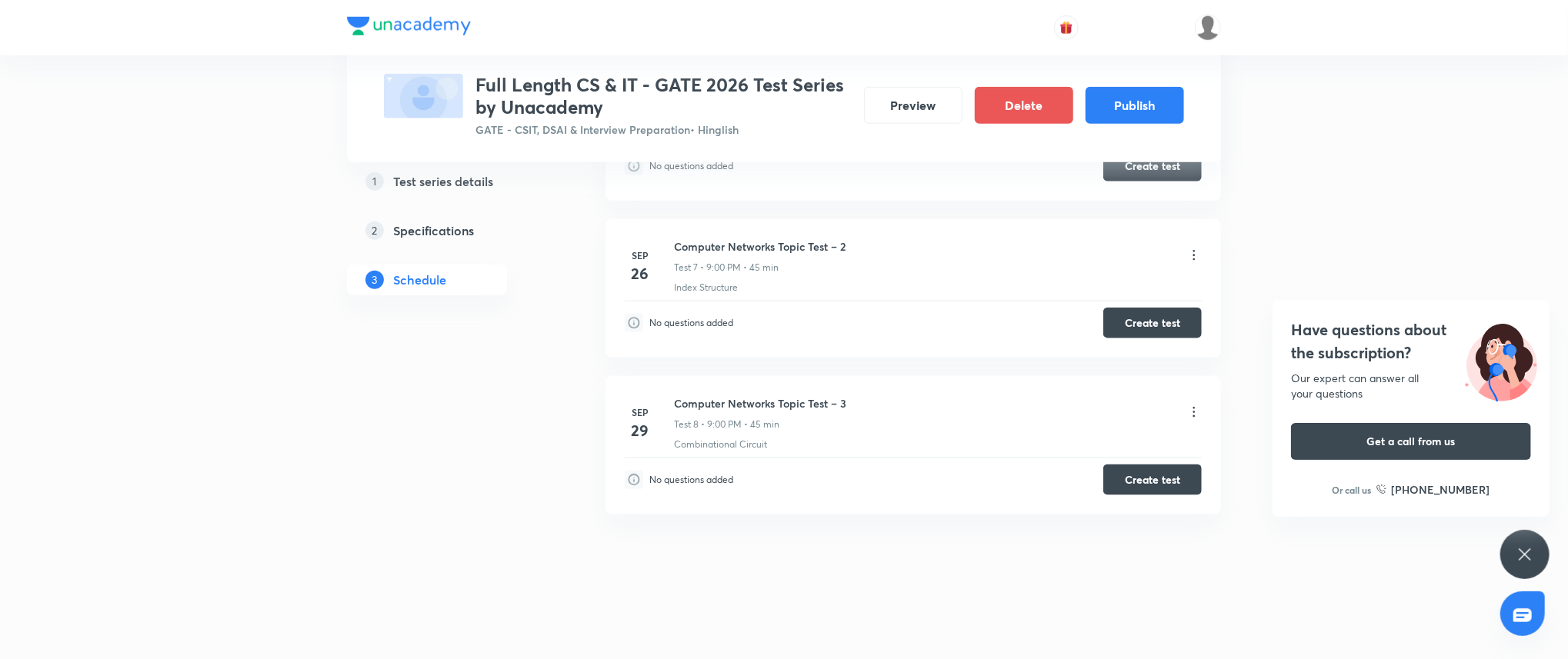
click at [1169, 382] on li "Sep 29 Computer Networks Topic Test – 3 Test 8 • 9:00 PM • 45 min Combinational…" at bounding box center [913, 445] width 615 height 139
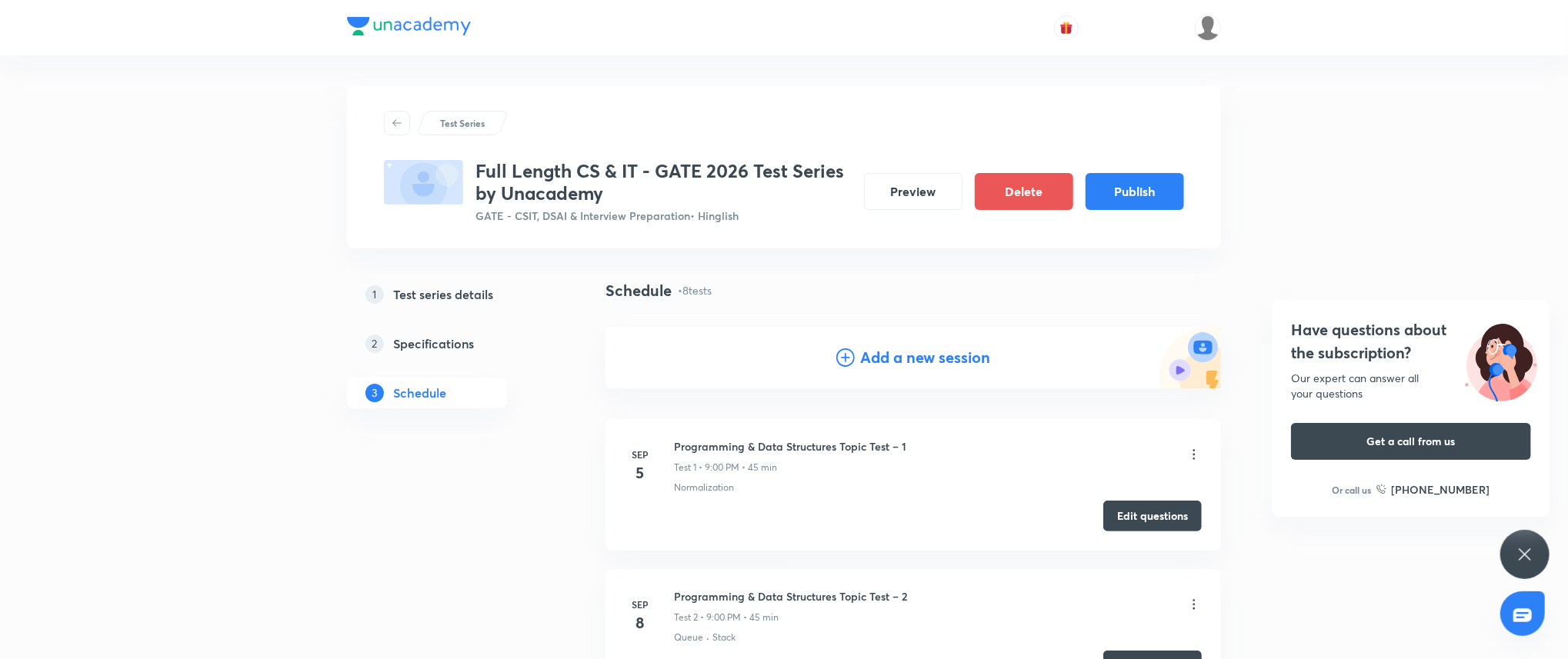
click at [913, 360] on h4 "Add a new session" at bounding box center [926, 357] width 130 height 23
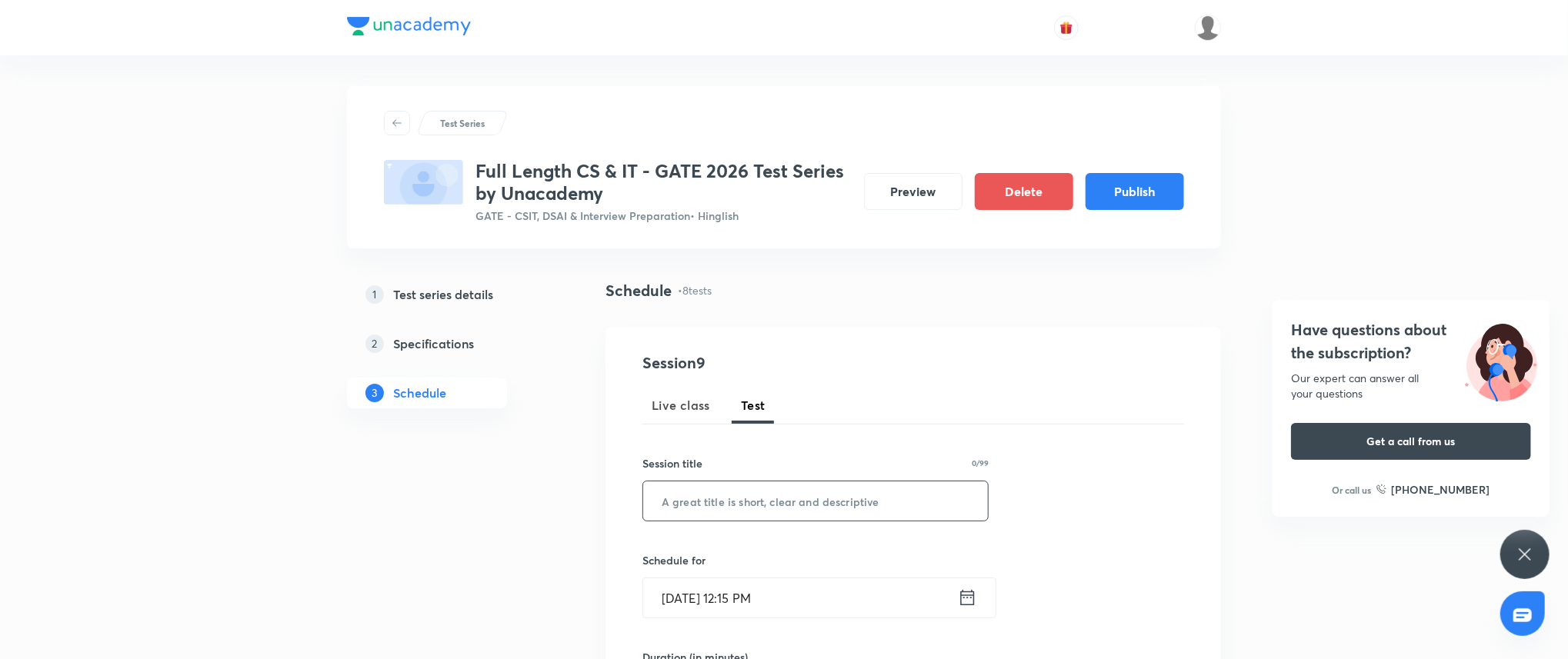
click at [777, 511] on input "text" at bounding box center [815, 501] width 345 height 39
paste input "Computer Network Subject Test"
type input "Computer Network Subject Test"
click at [778, 600] on input "Sep 3, 2025, 12:15 PM" at bounding box center [800, 598] width 314 height 39
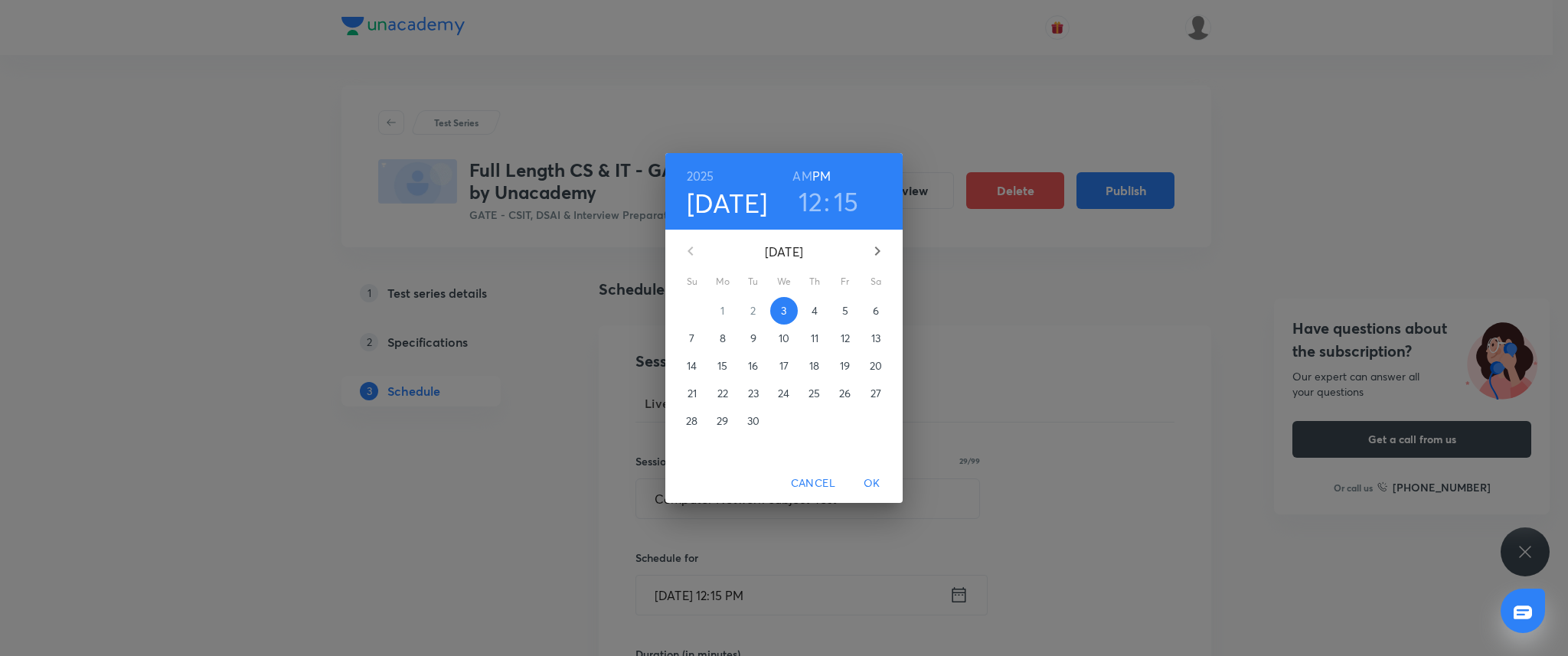
click at [869, 258] on icon "button" at bounding box center [878, 251] width 19 height 19
click at [838, 311] on span "3" at bounding box center [845, 311] width 27 height 16
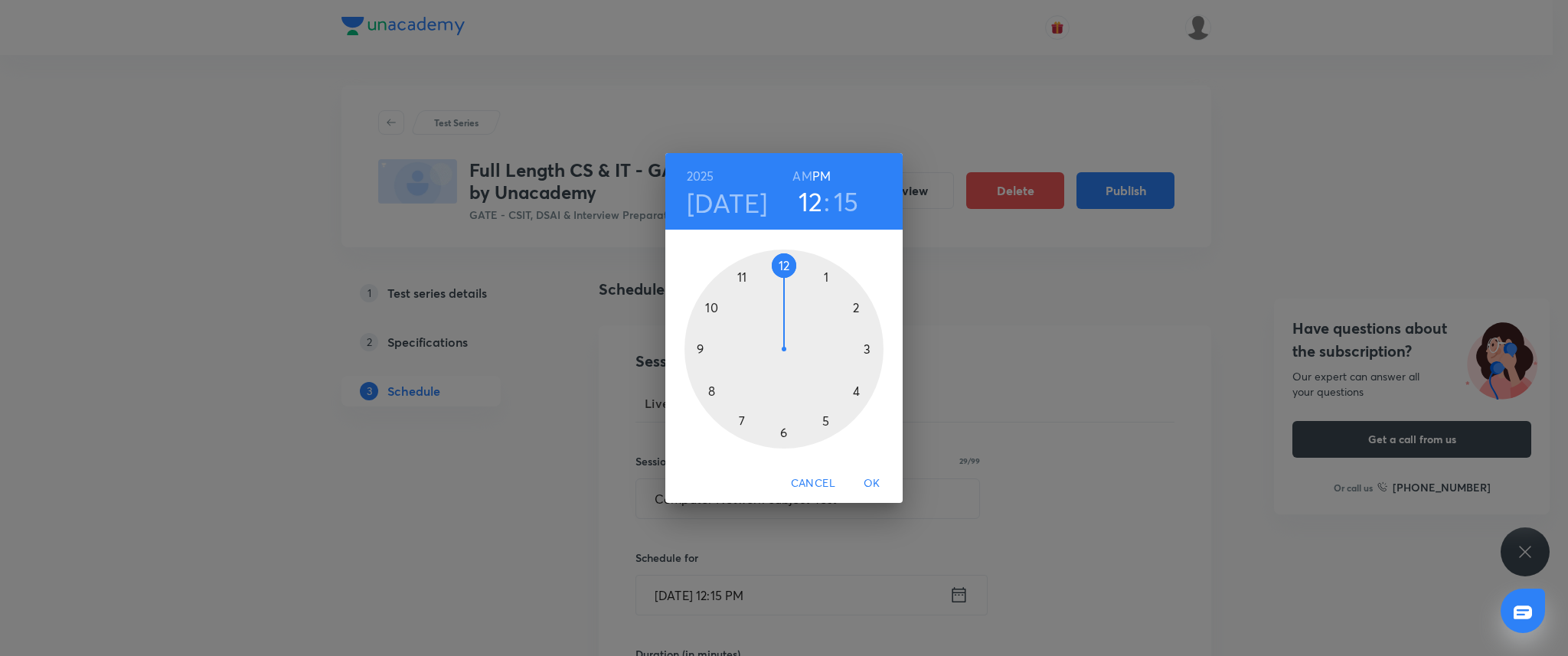
click at [695, 349] on div at bounding box center [784, 349] width 199 height 199
click at [782, 261] on div at bounding box center [784, 349] width 199 height 199
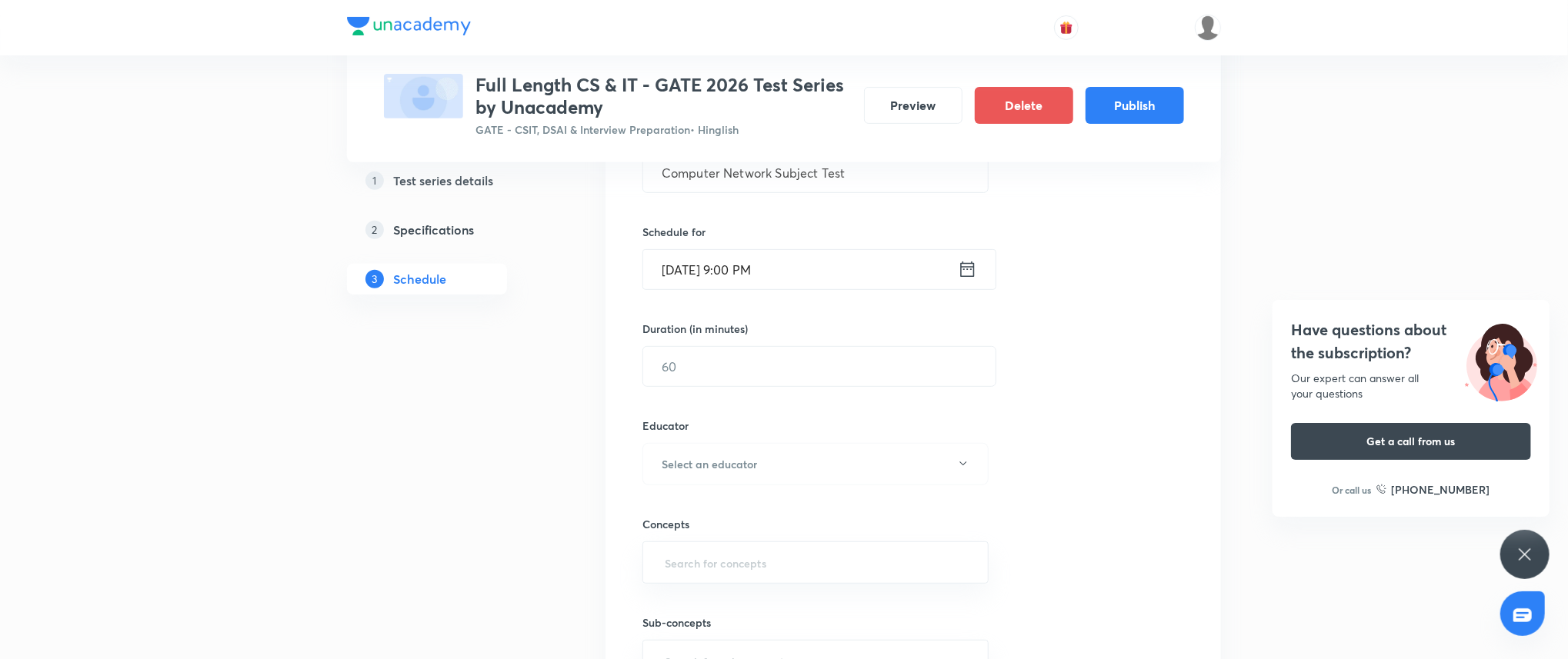
scroll to position [383, 0]
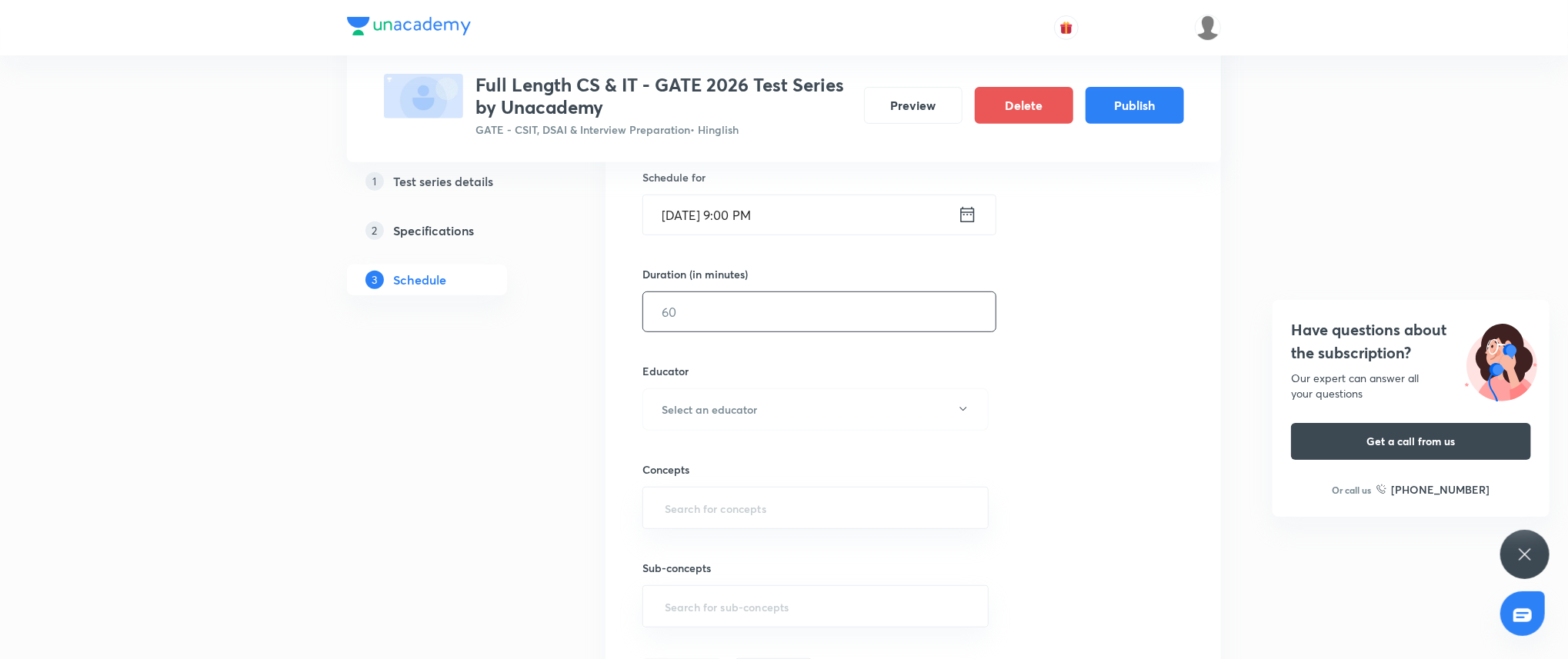
click at [789, 316] on input "text" at bounding box center [818, 312] width 352 height 39
type input "90"
click at [768, 394] on button "Select an educator" at bounding box center [815, 409] width 347 height 42
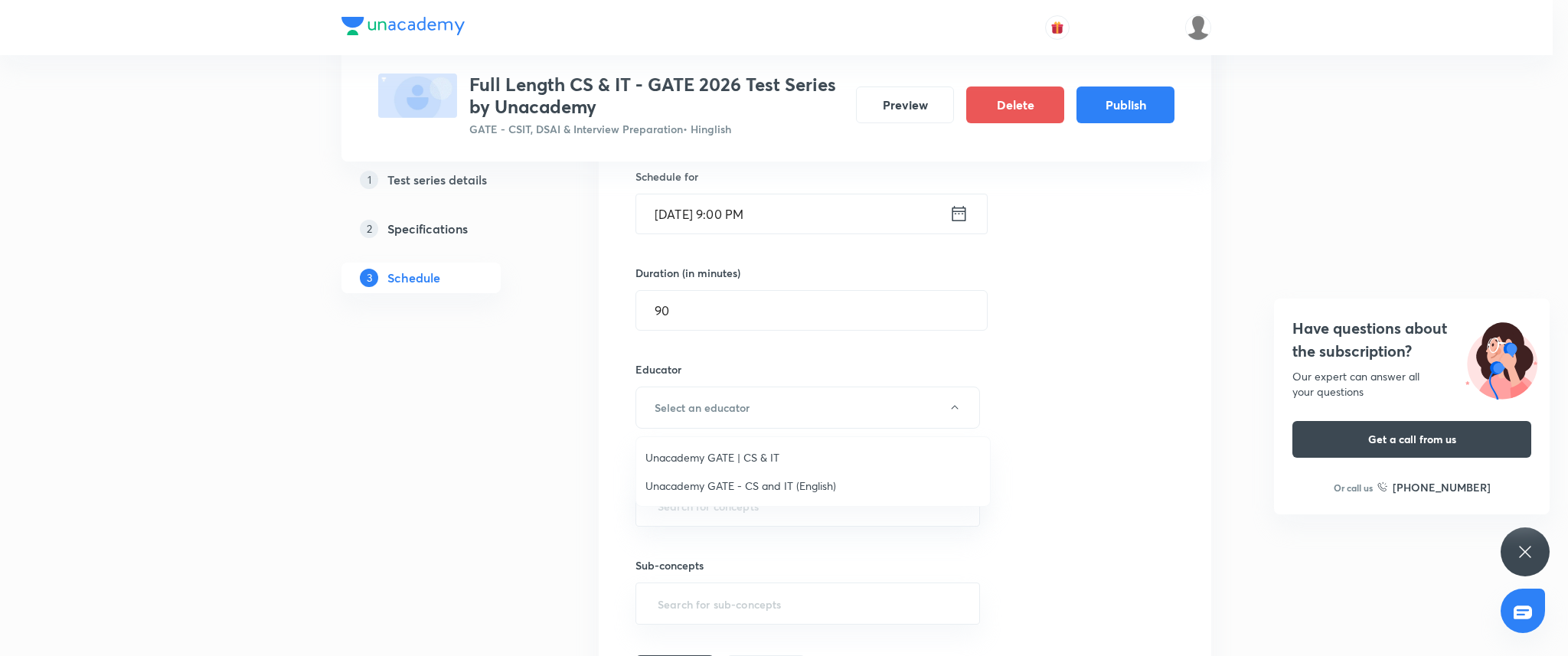
click at [756, 454] on span "Unacademy GATE | CS & IT" at bounding box center [813, 457] width 336 height 16
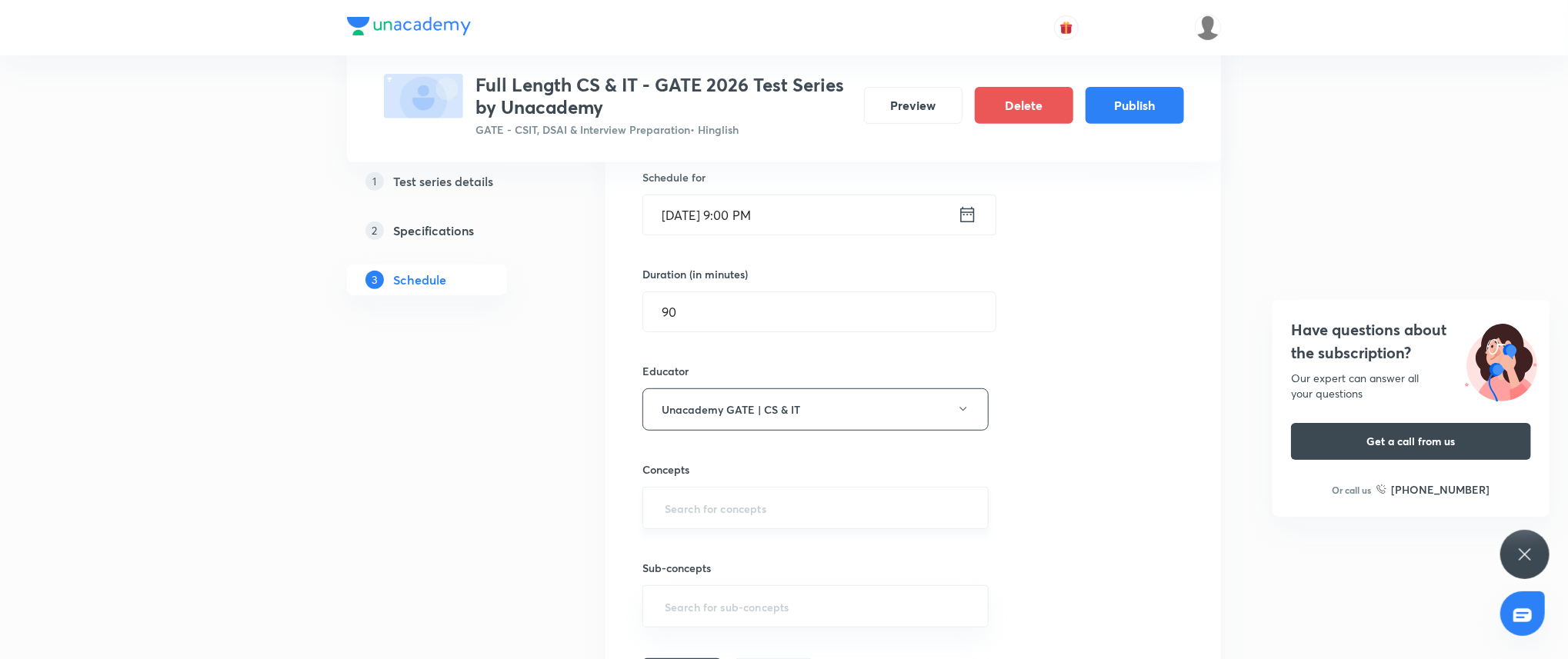
click at [751, 490] on div "​" at bounding box center [815, 508] width 347 height 42
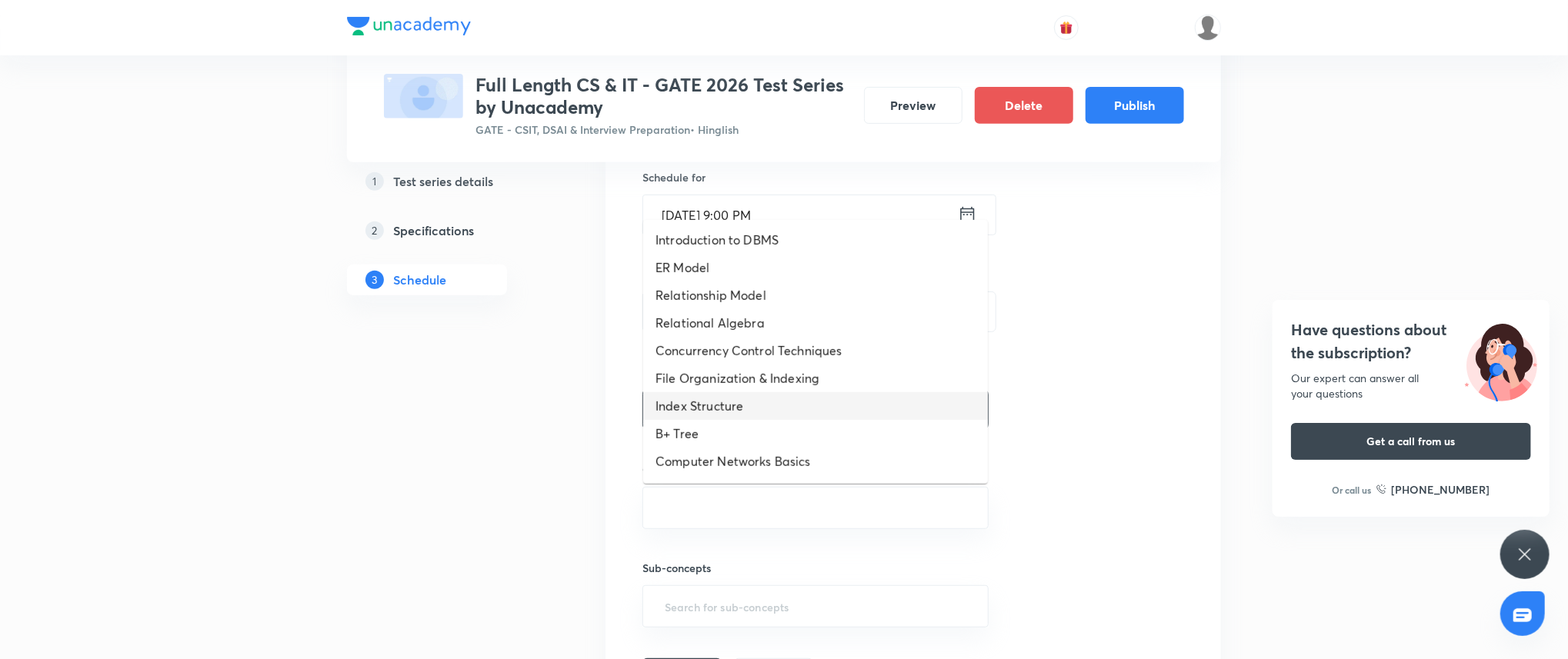
scroll to position [855, 0]
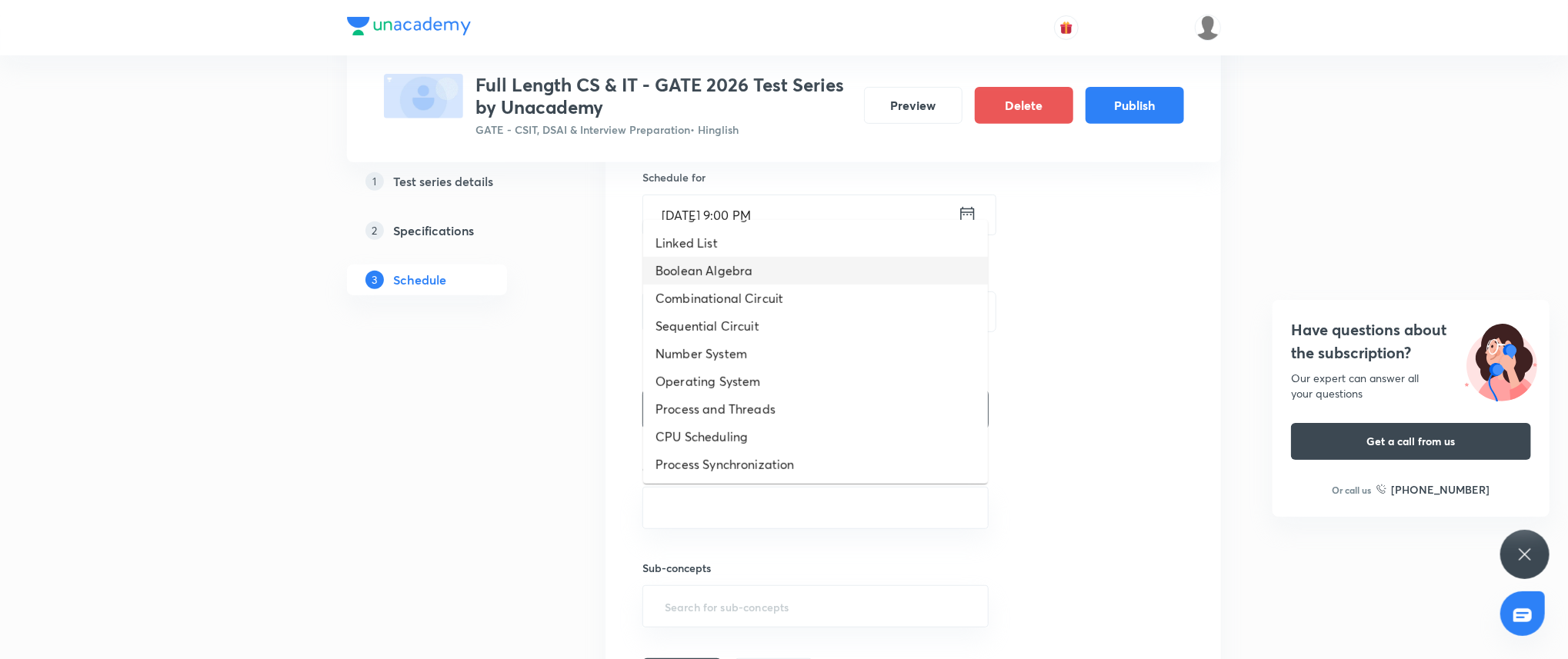
click at [796, 276] on li "Boolean Algebra" at bounding box center [815, 270] width 345 height 27
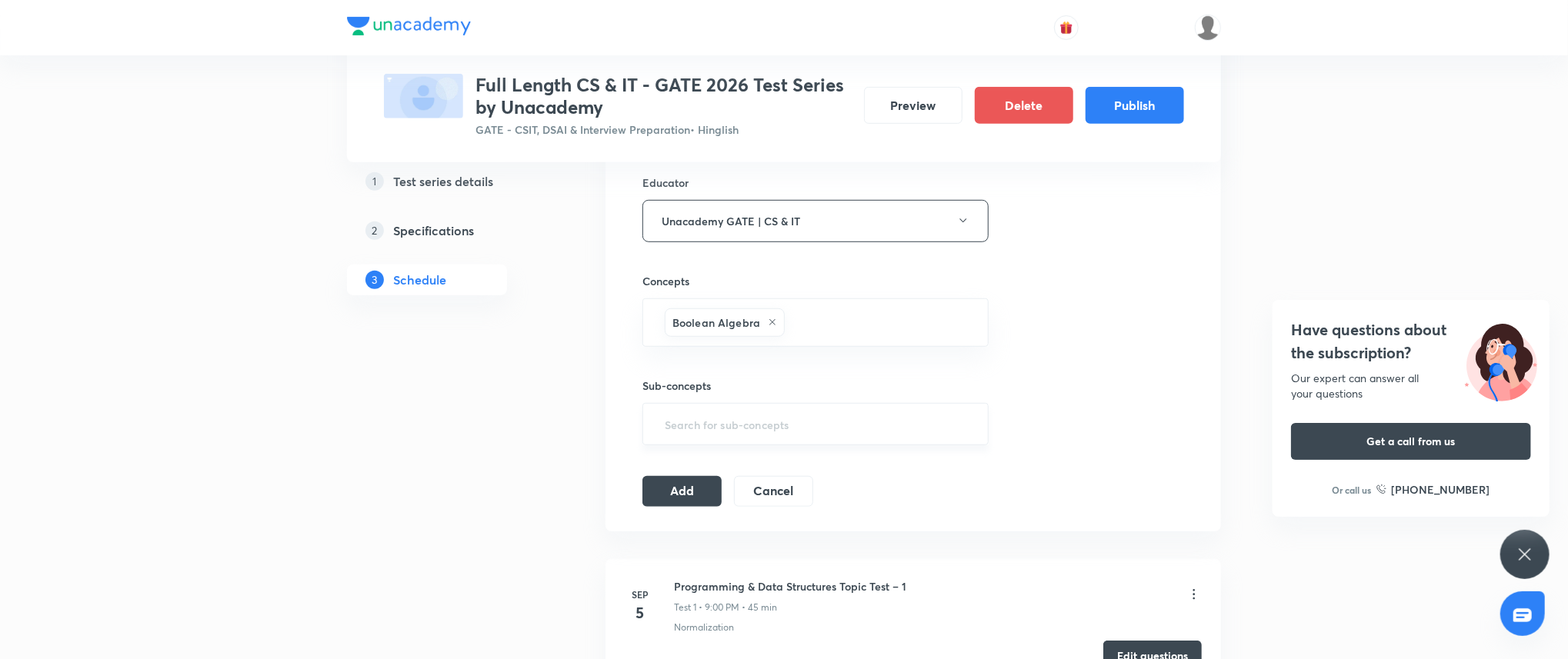
scroll to position [574, 0]
click at [782, 419] on input "text" at bounding box center [815, 422] width 307 height 28
click at [691, 487] on button "Add" at bounding box center [681, 487] width 79 height 31
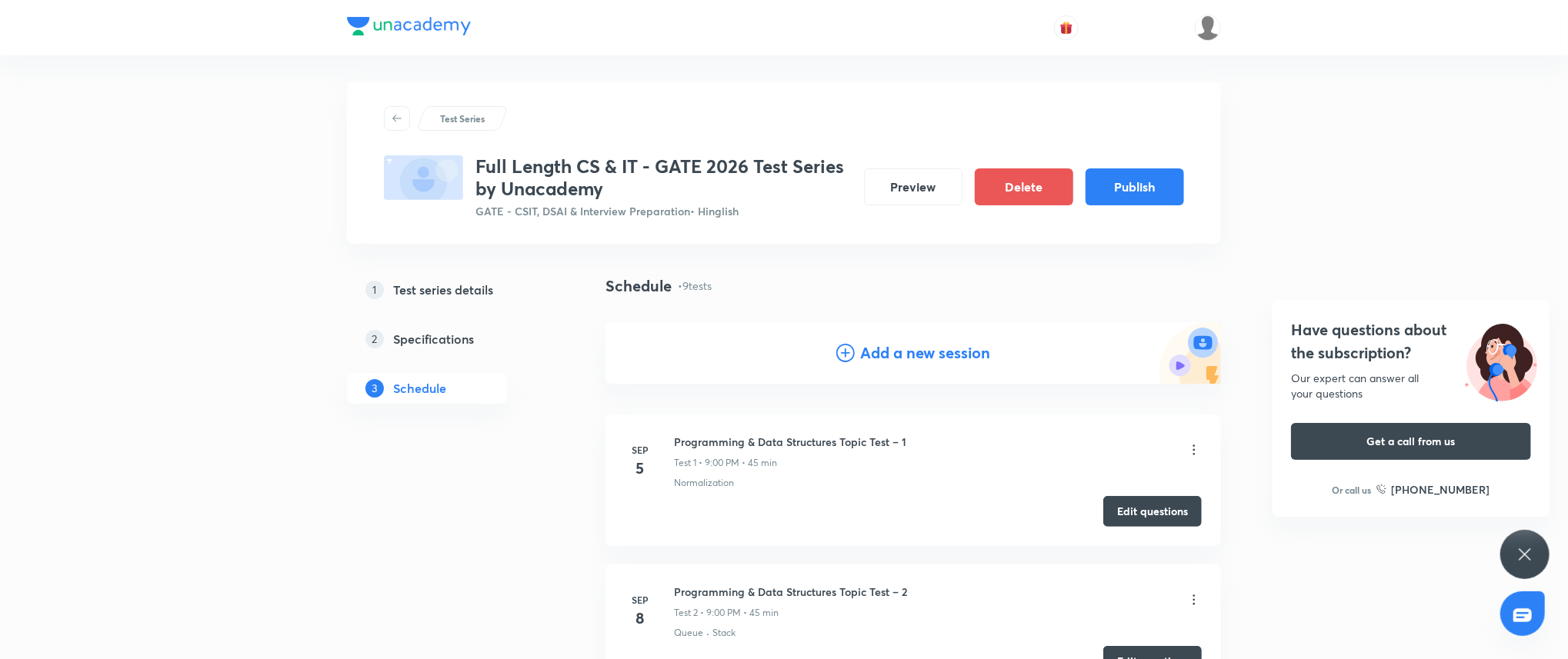
scroll to position [0, 0]
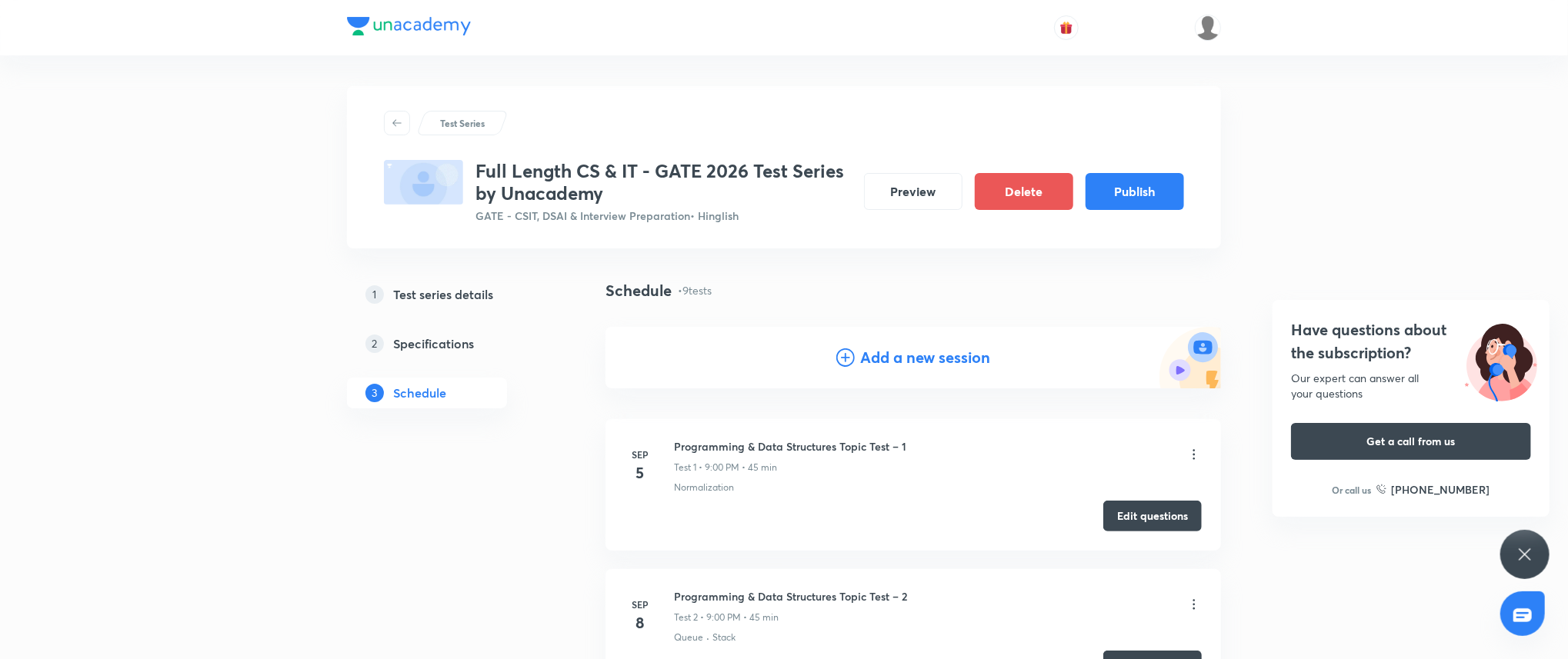
click at [906, 358] on h4 "Add a new session" at bounding box center [926, 357] width 130 height 23
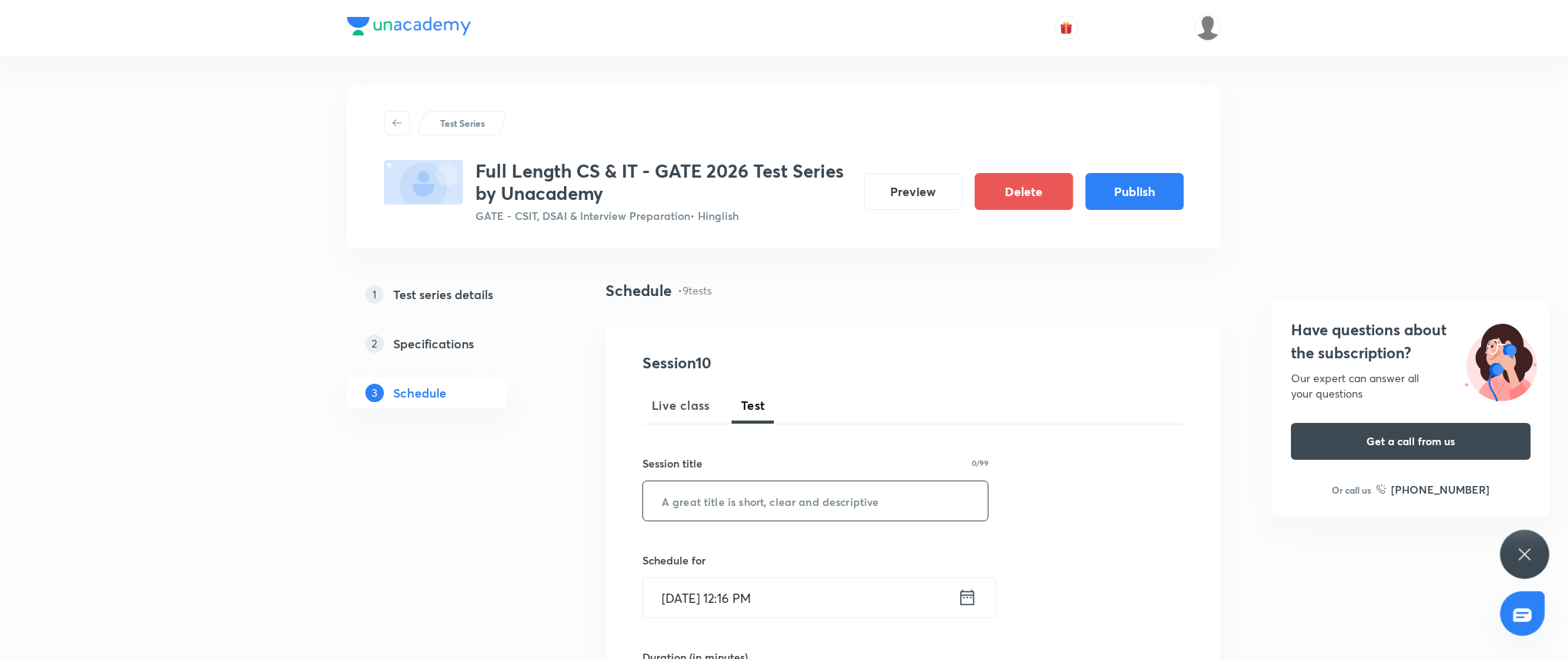
click at [767, 494] on input "text" at bounding box center [815, 501] width 345 height 39
paste input "Digital Logic Design Topic Test – 1"
type input "Digital Logic Design Topic Test – 1"
click at [786, 600] on input "Sep 3, 2025, 12:16 PM" at bounding box center [800, 598] width 314 height 39
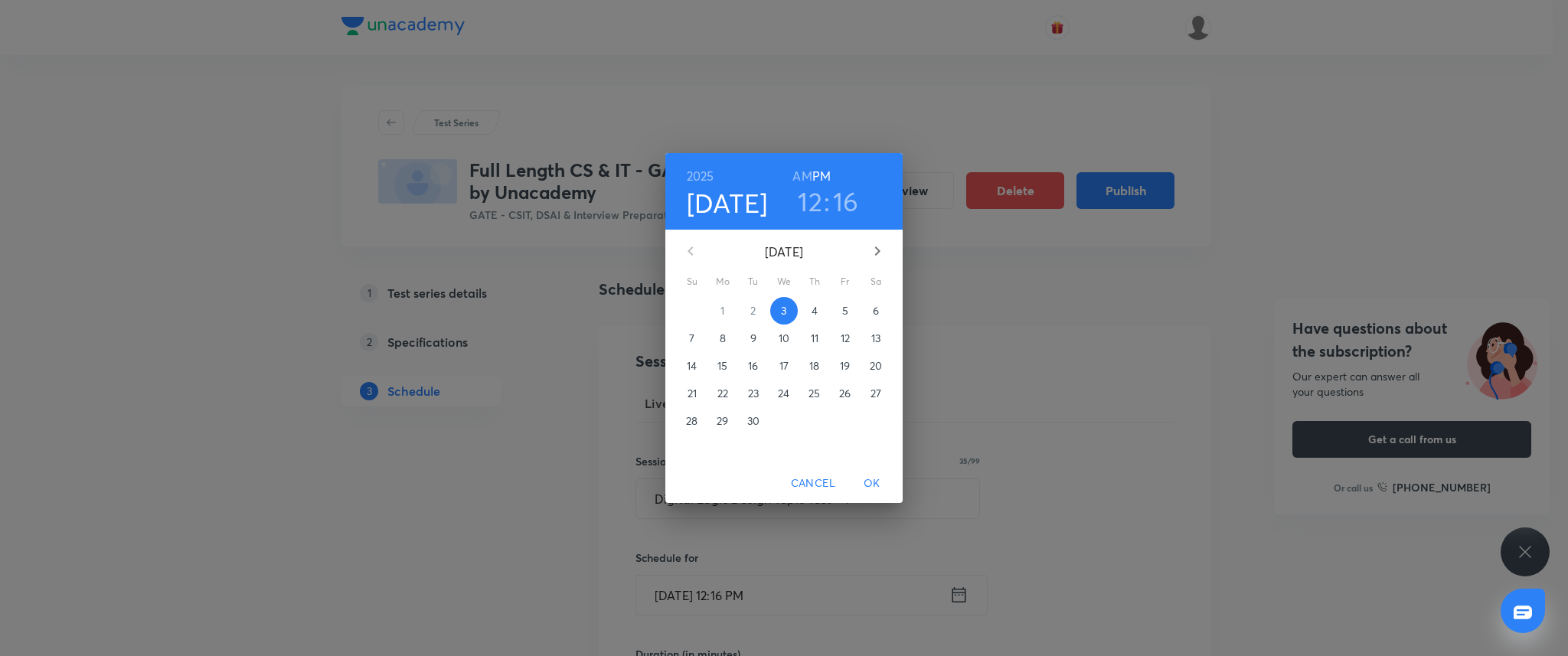
click at [887, 253] on button "button" at bounding box center [877, 250] width 37 height 37
click at [725, 340] on p "6" at bounding box center [723, 339] width 6 height 16
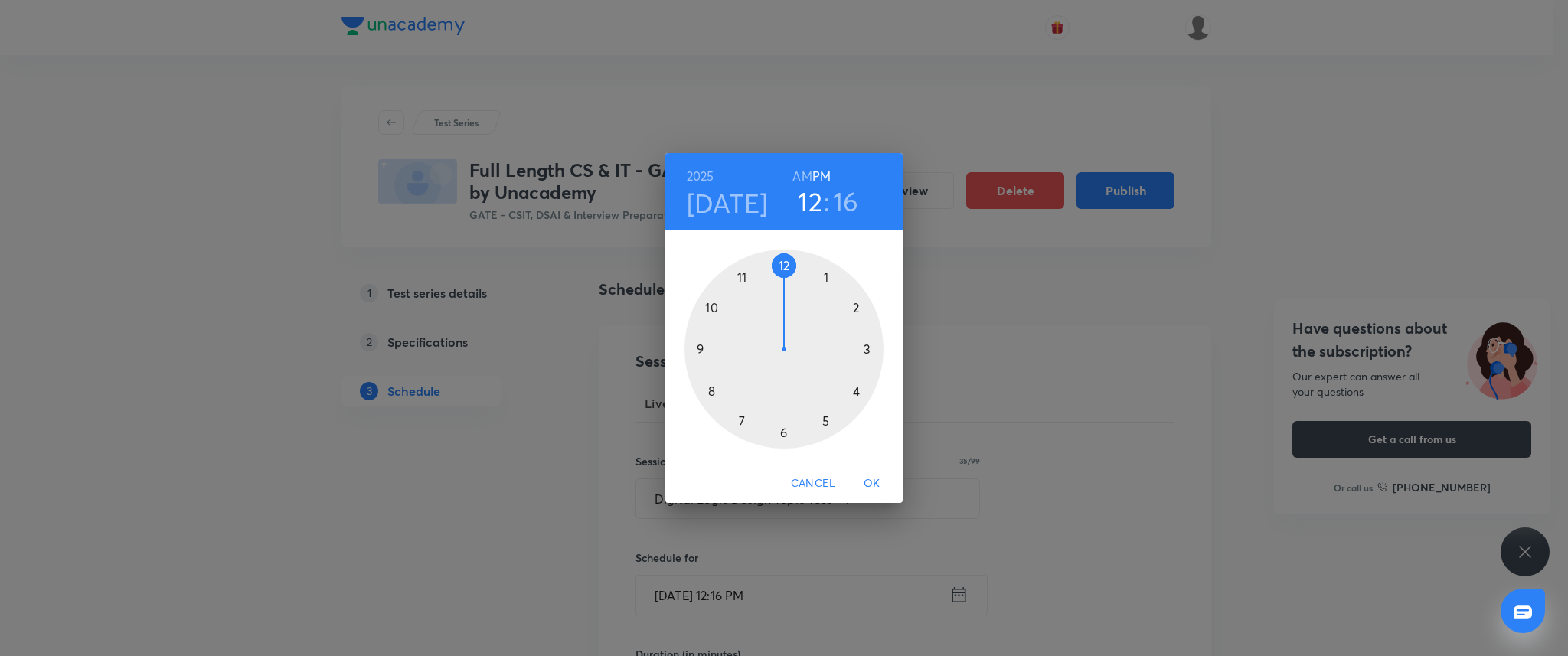
click at [699, 350] on div at bounding box center [784, 349] width 199 height 199
click at [779, 264] on div at bounding box center [784, 349] width 199 height 199
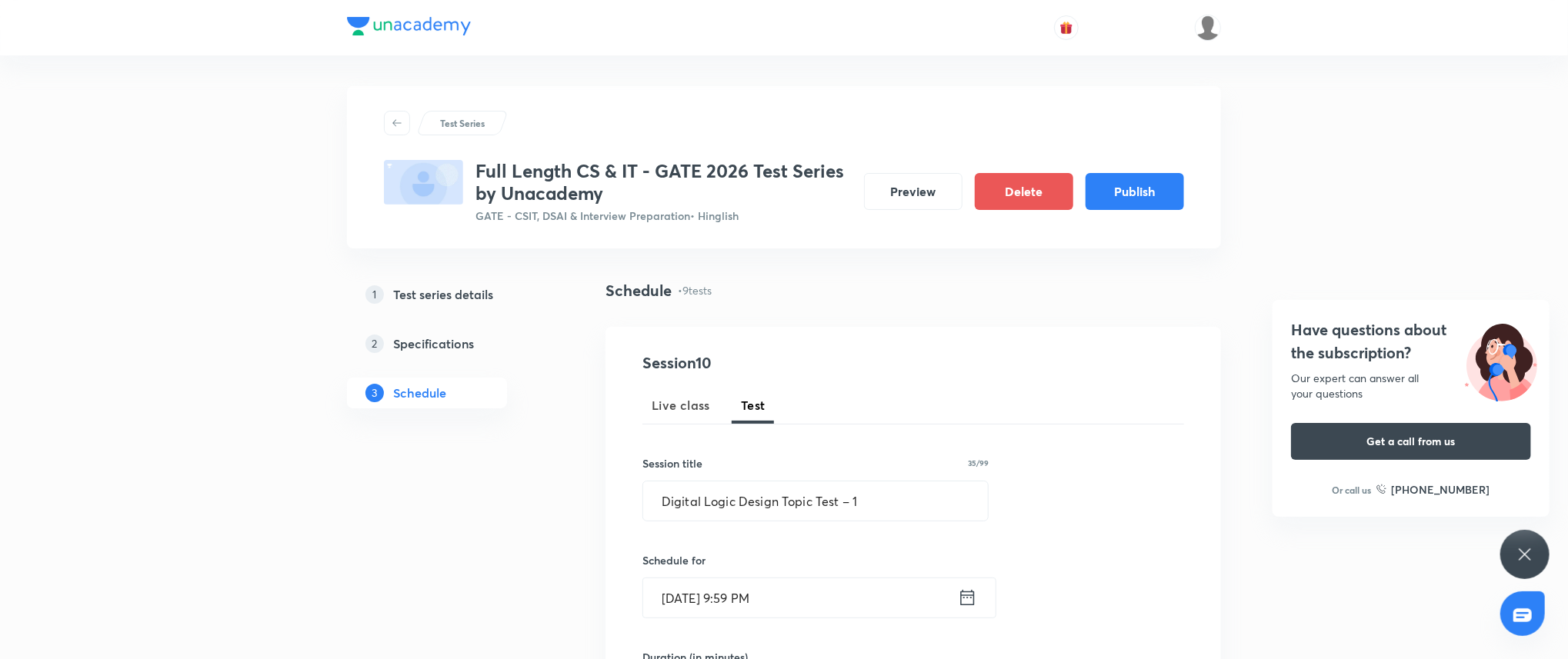
click at [808, 585] on input "Oct 6, 2025, 9:59 PM" at bounding box center [800, 598] width 314 height 39
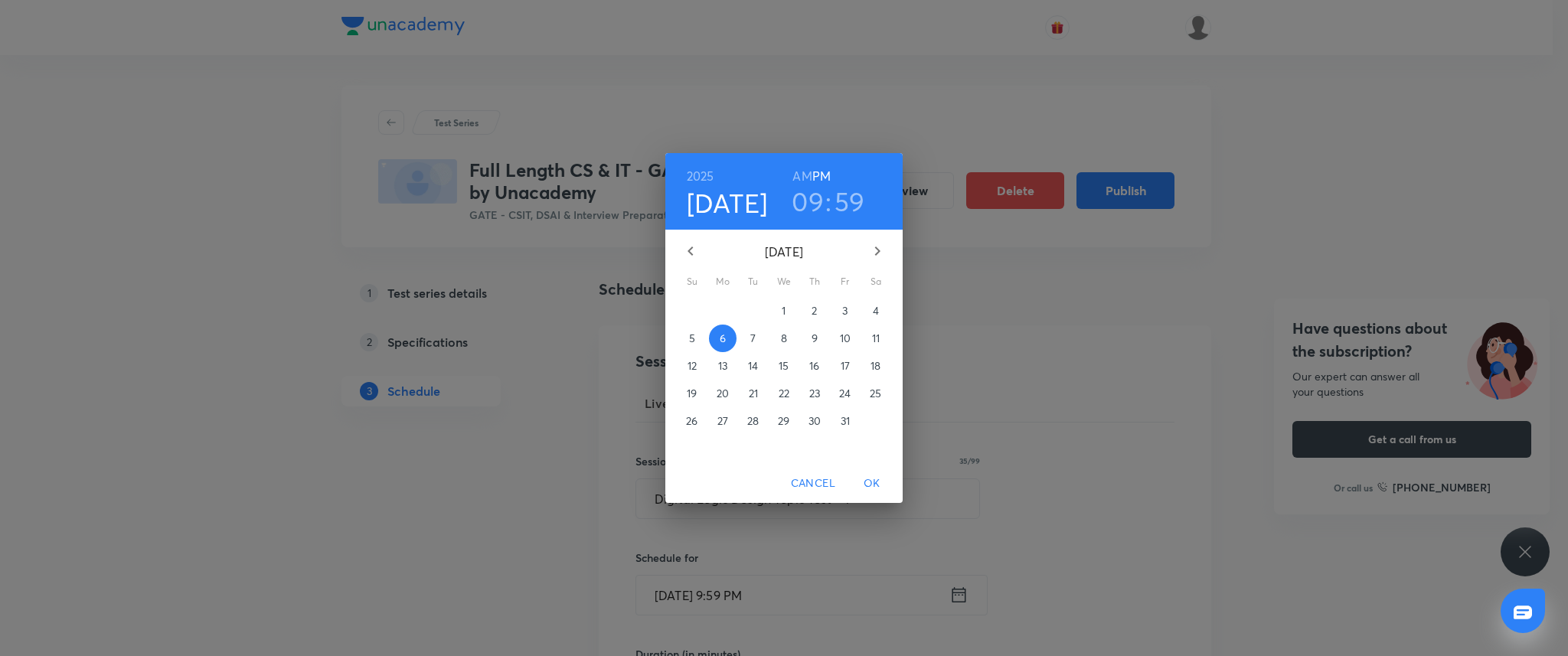
click at [853, 194] on h3 "59" at bounding box center [849, 200] width 30 height 32
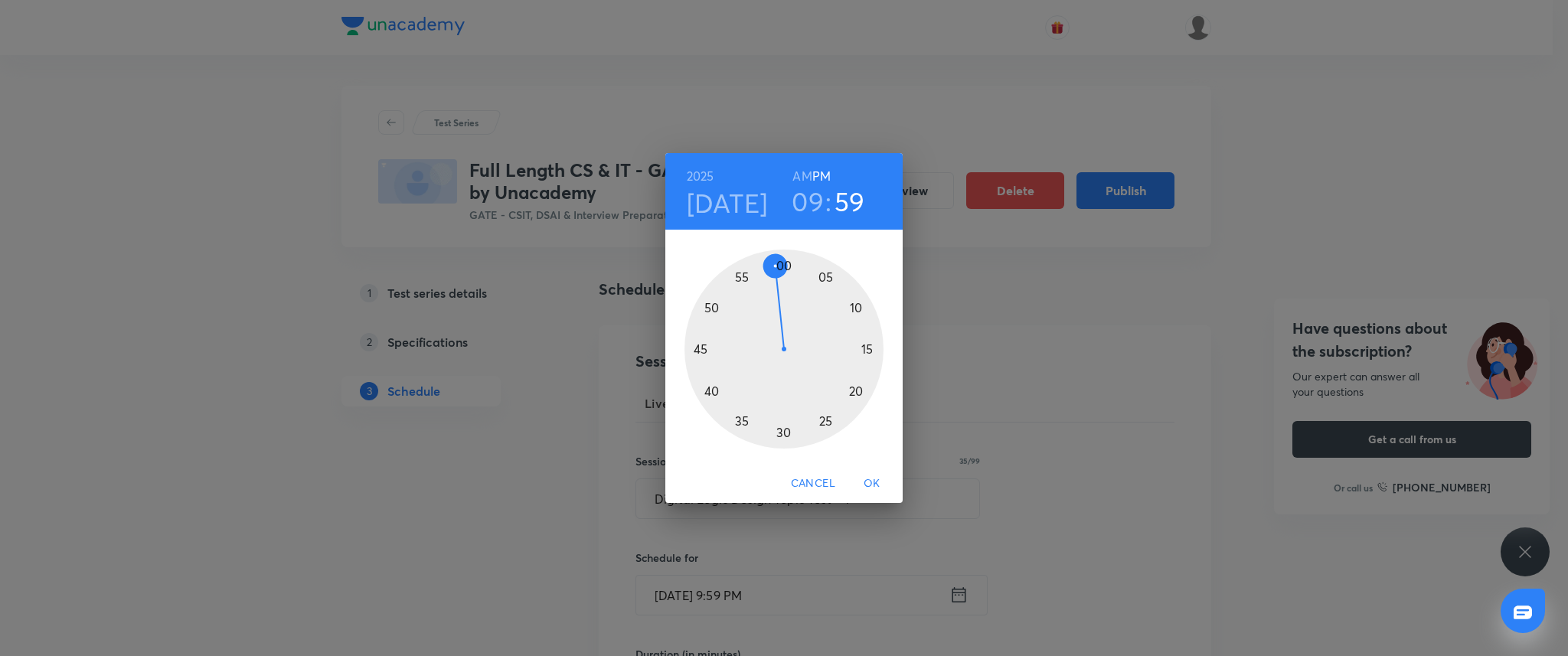
click at [786, 269] on div at bounding box center [784, 349] width 199 height 199
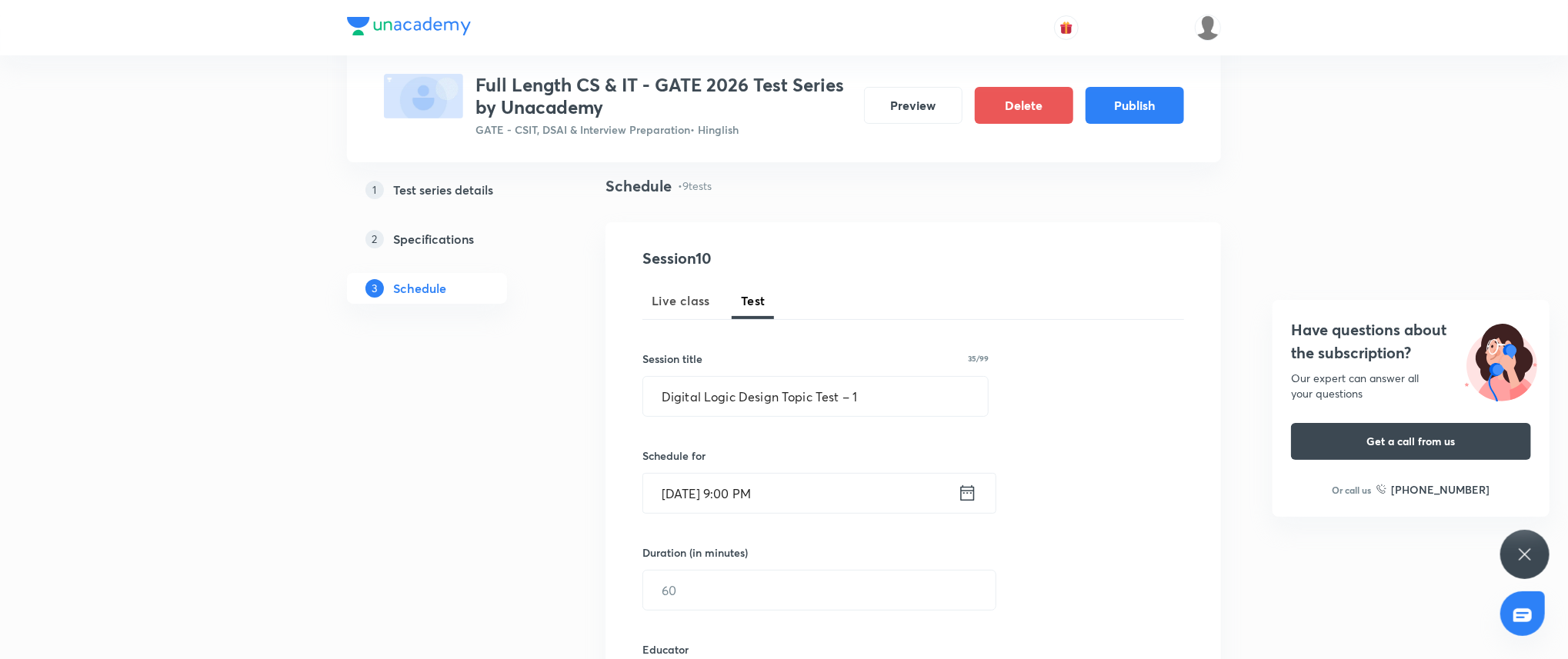
scroll to position [108, 0]
click at [689, 600] on input "text" at bounding box center [818, 586] width 352 height 39
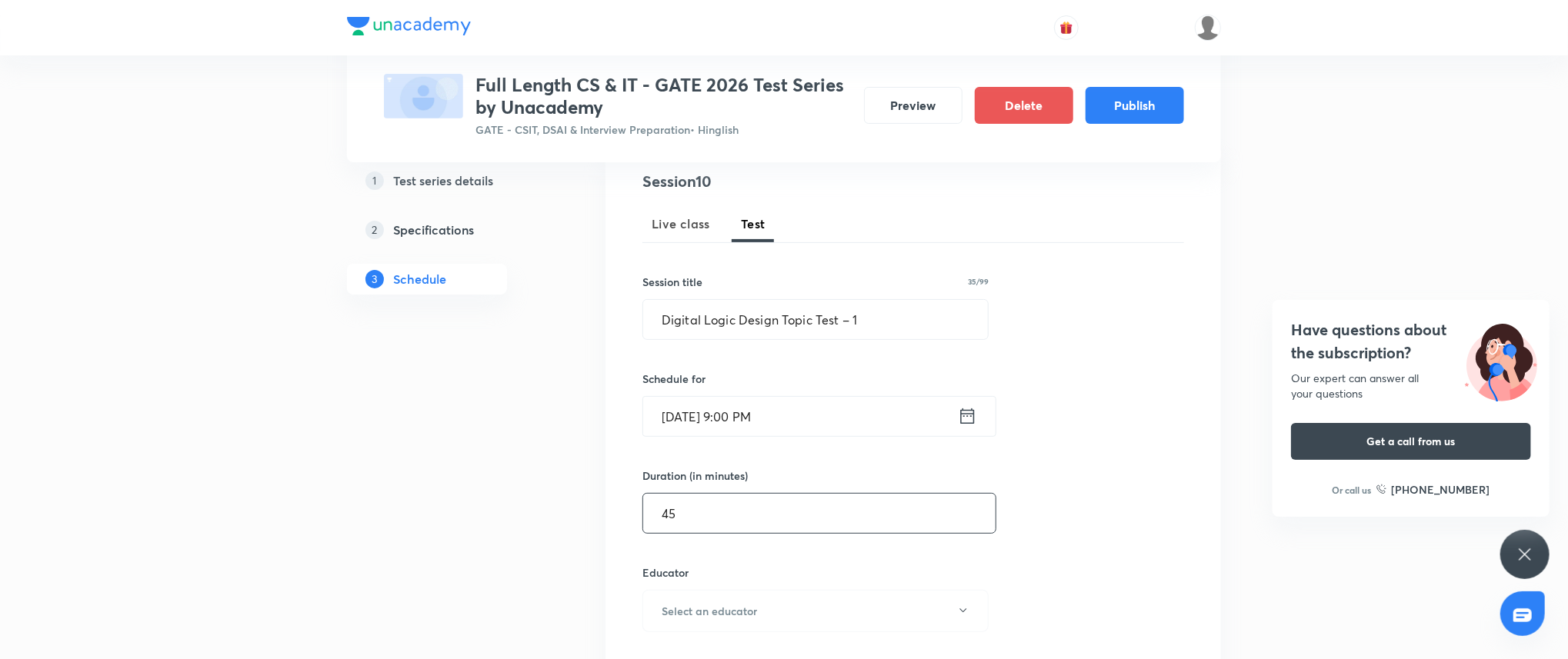
scroll to position [219, 0]
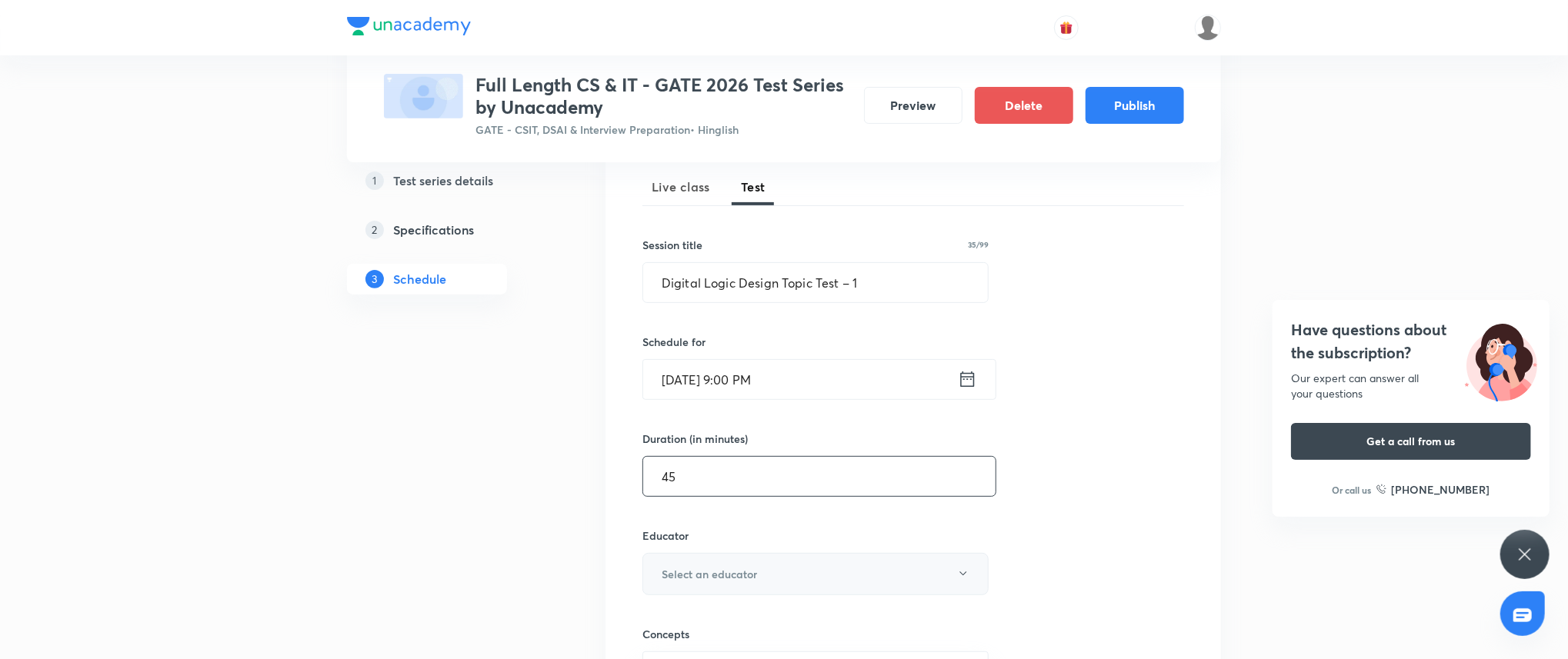
type input "45"
click at [681, 573] on h6 "Select an educator" at bounding box center [710, 574] width 96 height 16
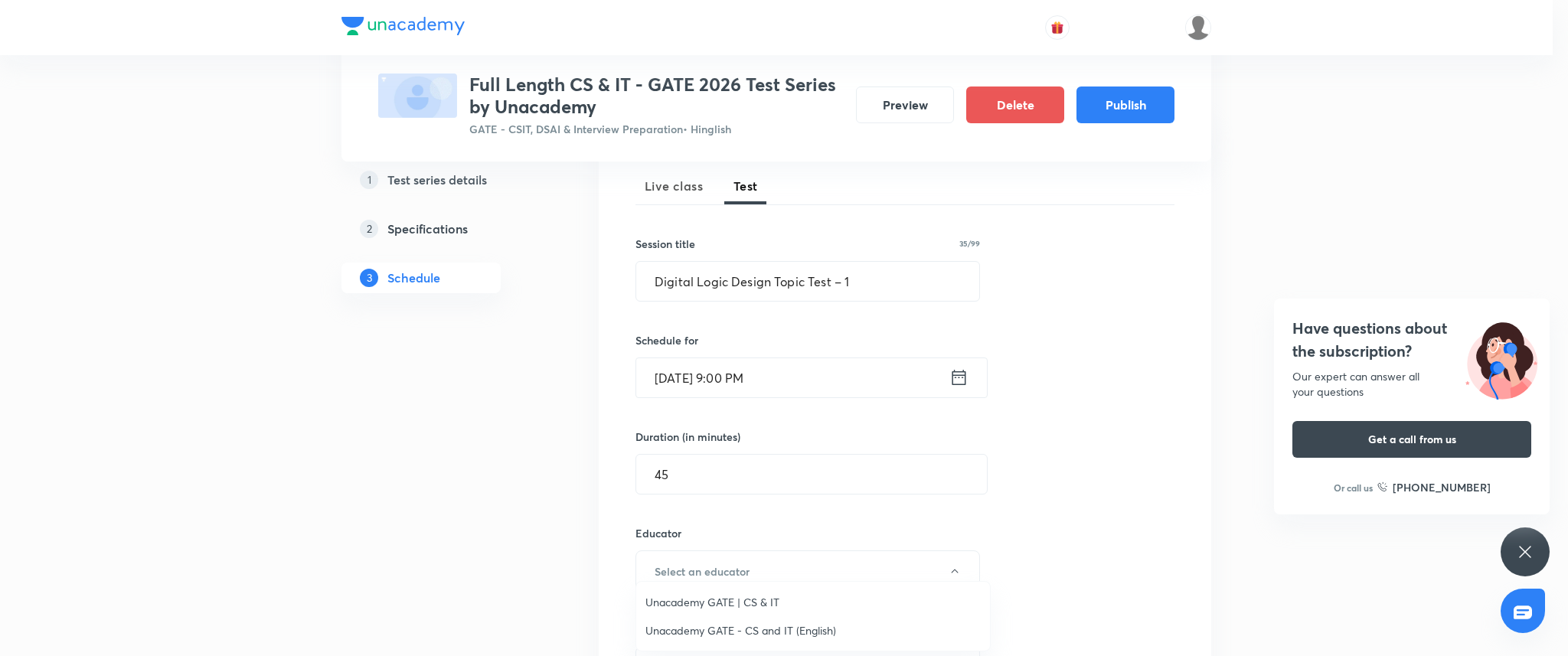
click at [696, 595] on span "Unacademy GATE | CS & IT" at bounding box center [813, 601] width 336 height 16
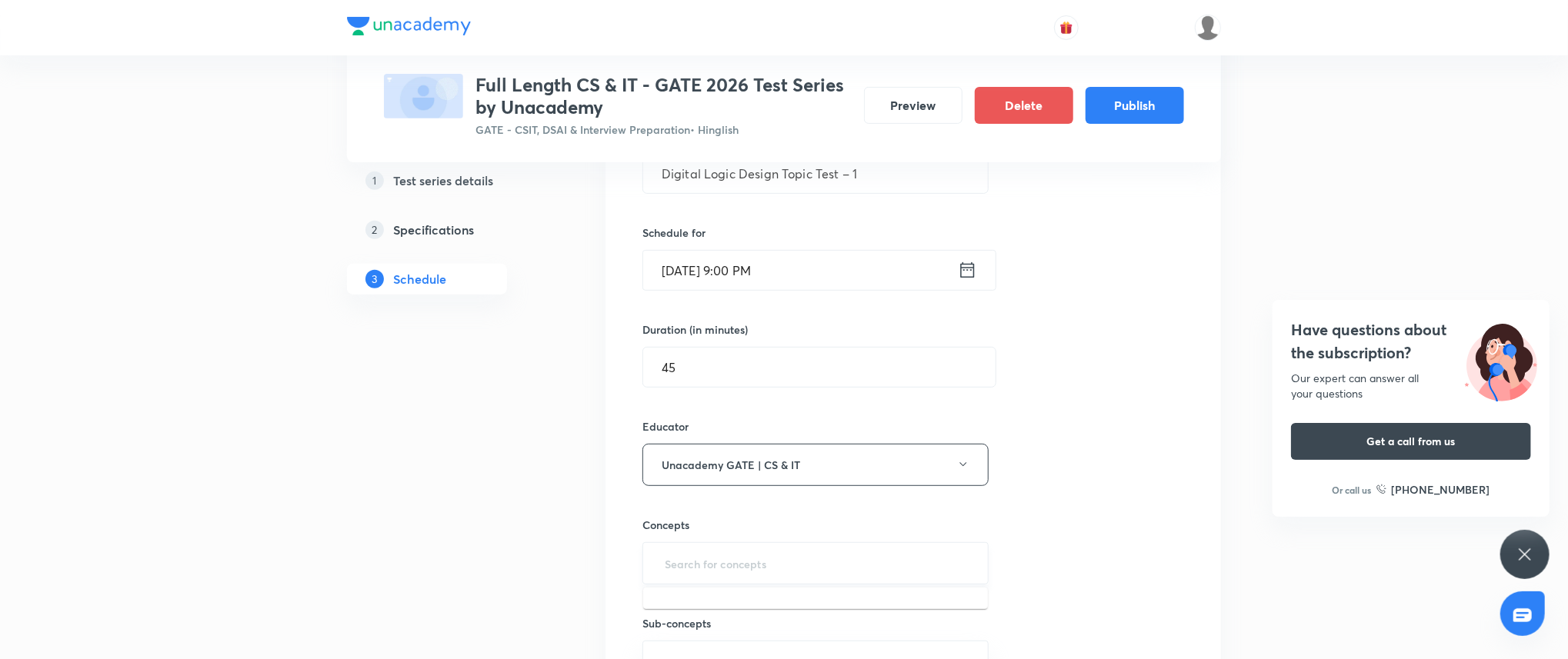
click at [728, 563] on input "text" at bounding box center [815, 563] width 307 height 28
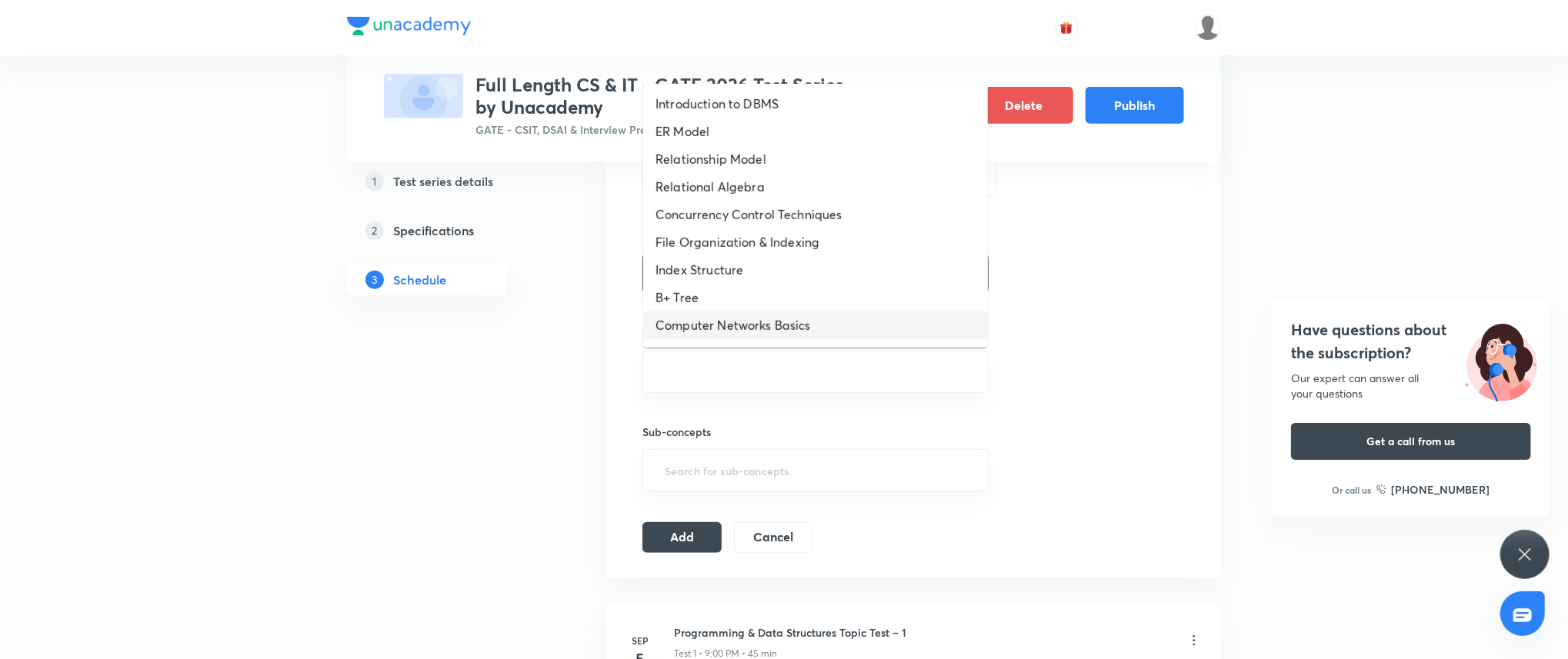
scroll to position [855, 0]
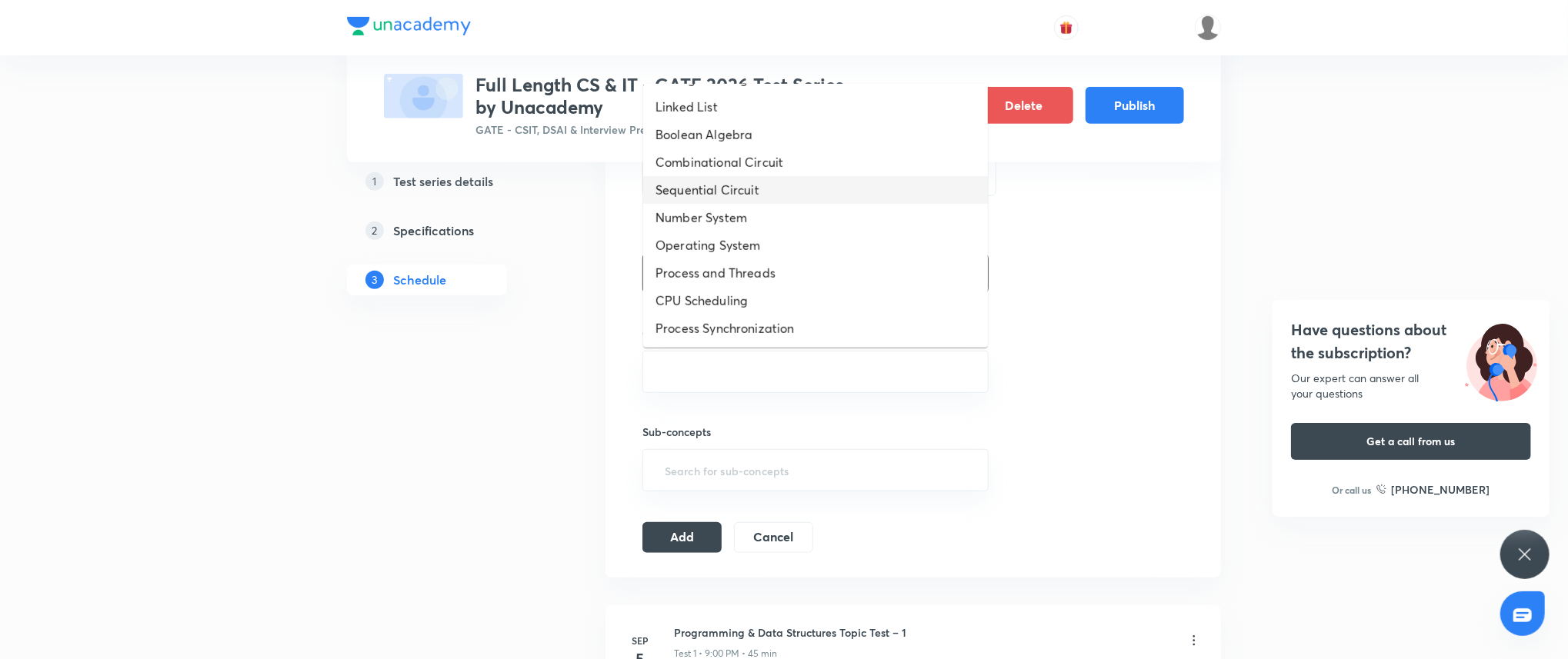
click at [754, 187] on li "Sequential Circuit" at bounding box center [815, 190] width 345 height 27
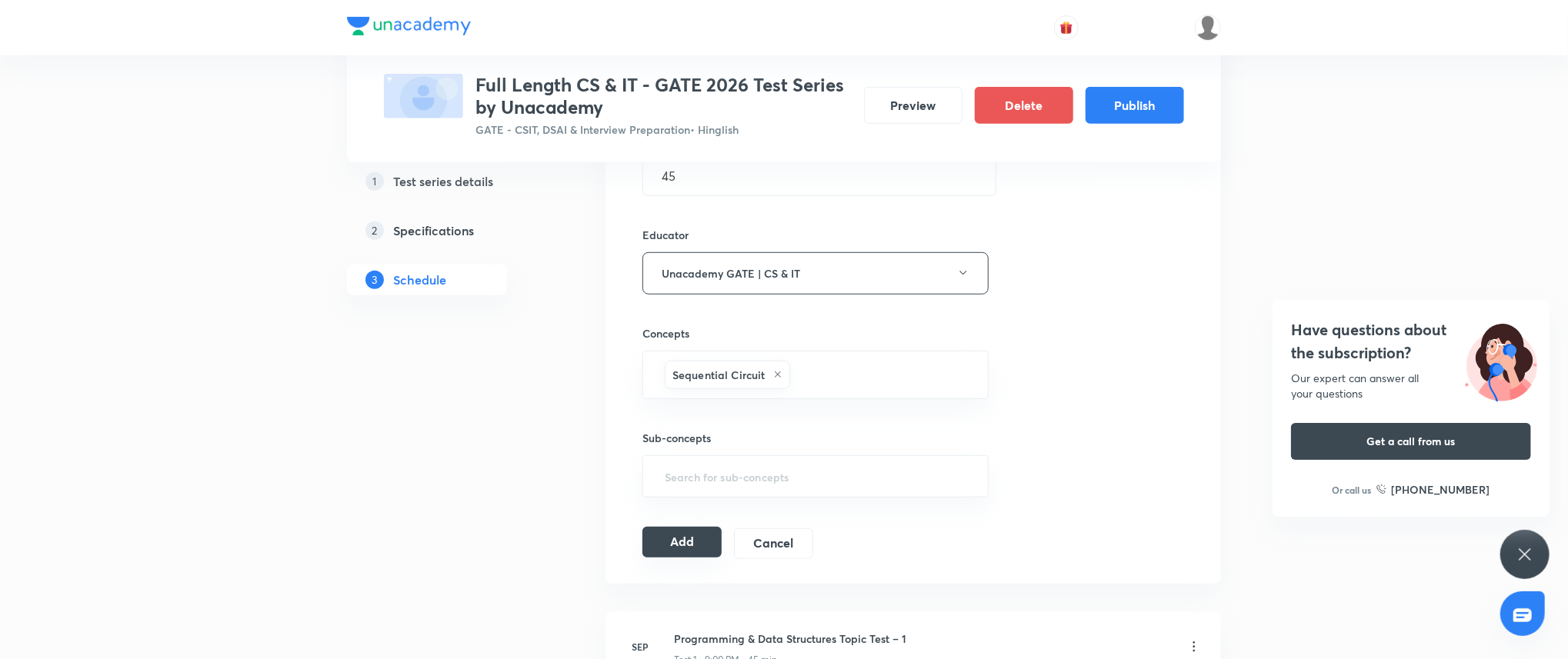
click at [677, 548] on button "Add" at bounding box center [681, 541] width 79 height 31
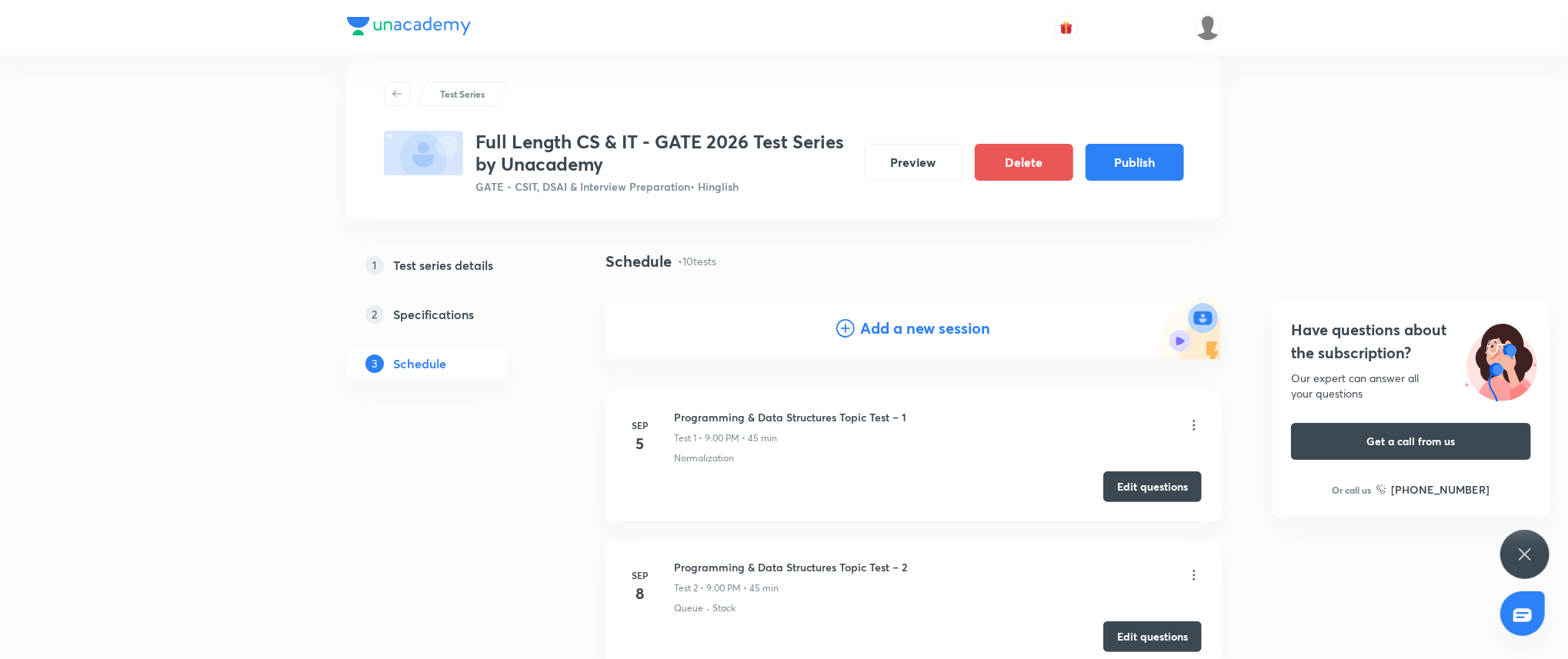
scroll to position [0, 0]
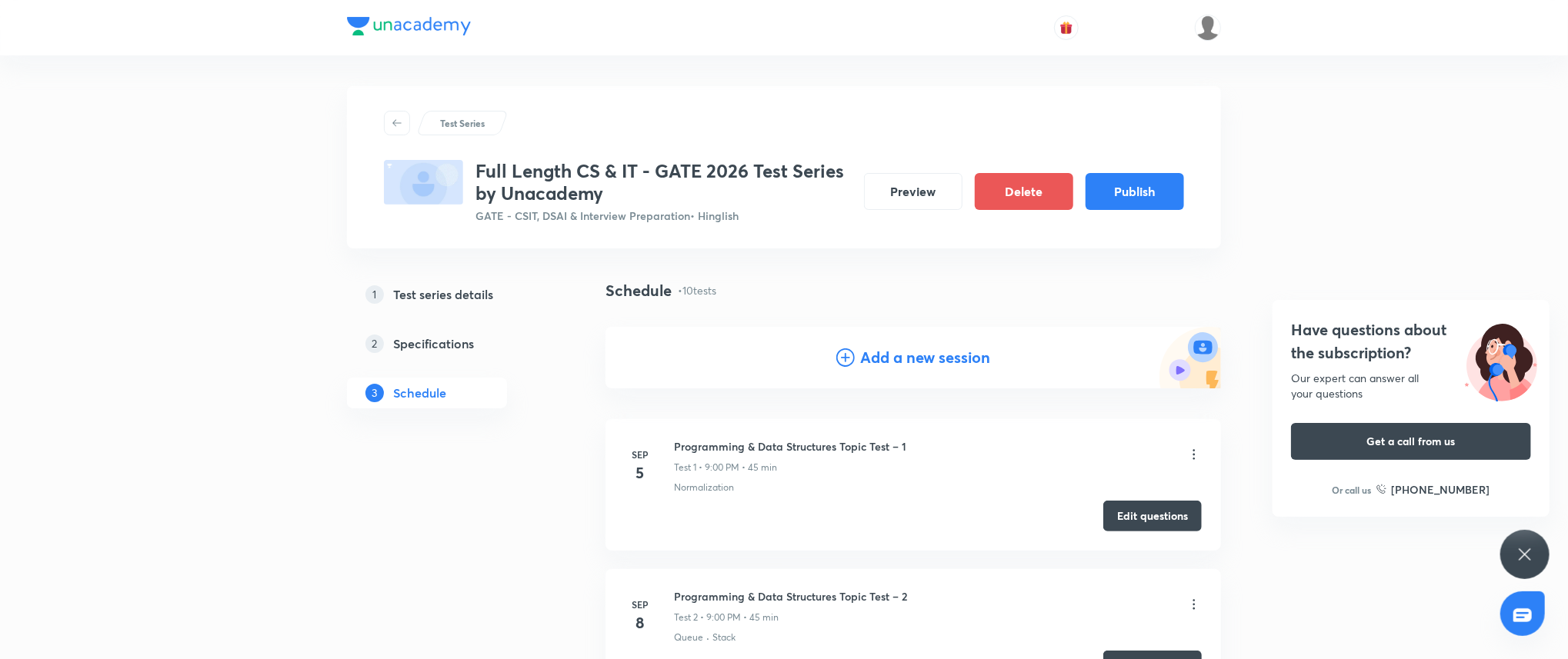
click at [891, 373] on div "Add a new session" at bounding box center [913, 357] width 615 height 61
click at [898, 355] on h4 "Add a new session" at bounding box center [926, 357] width 130 height 23
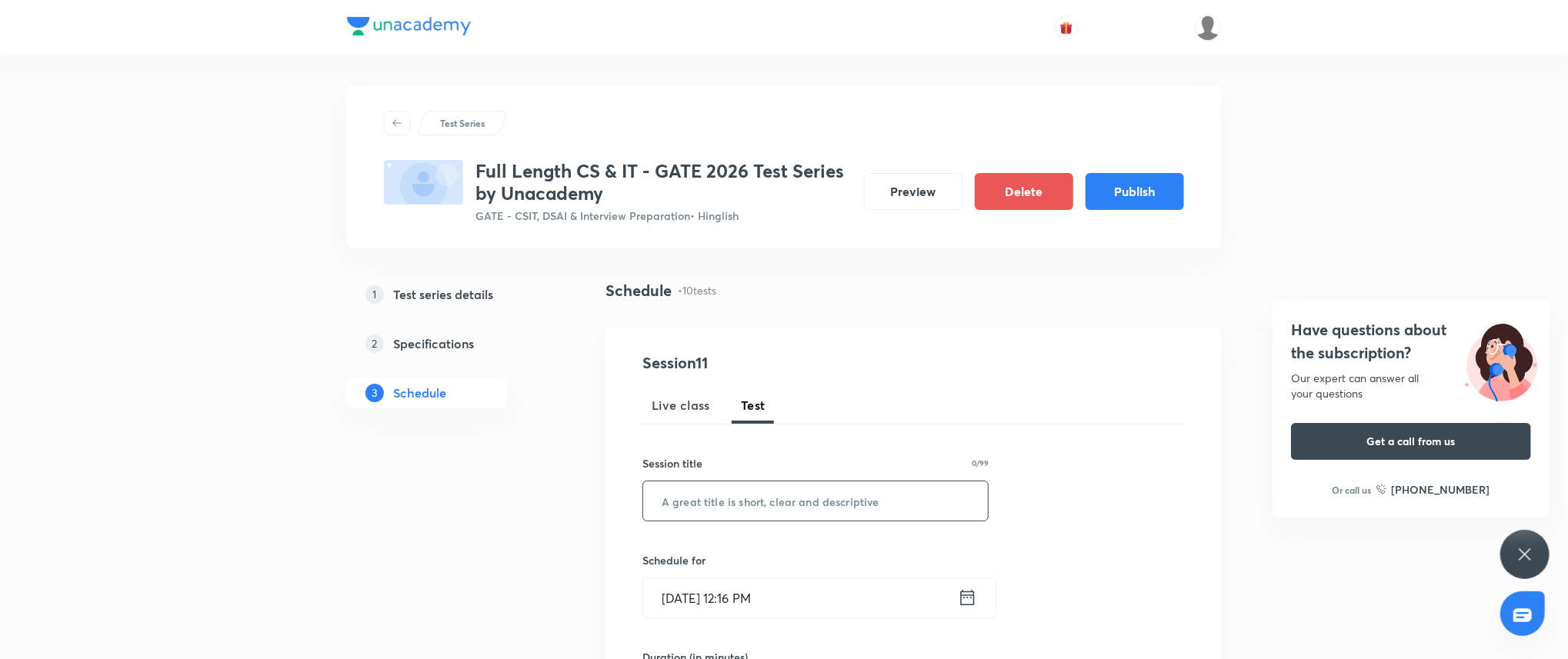
click at [727, 486] on input "text" at bounding box center [815, 501] width 345 height 39
paste input "Digital Logic Design Topic Test – 2"
type input "Digital Logic Design Topic Test – 2"
click at [797, 591] on input "Sep 3, 2025, 12:16 PM" at bounding box center [800, 598] width 314 height 39
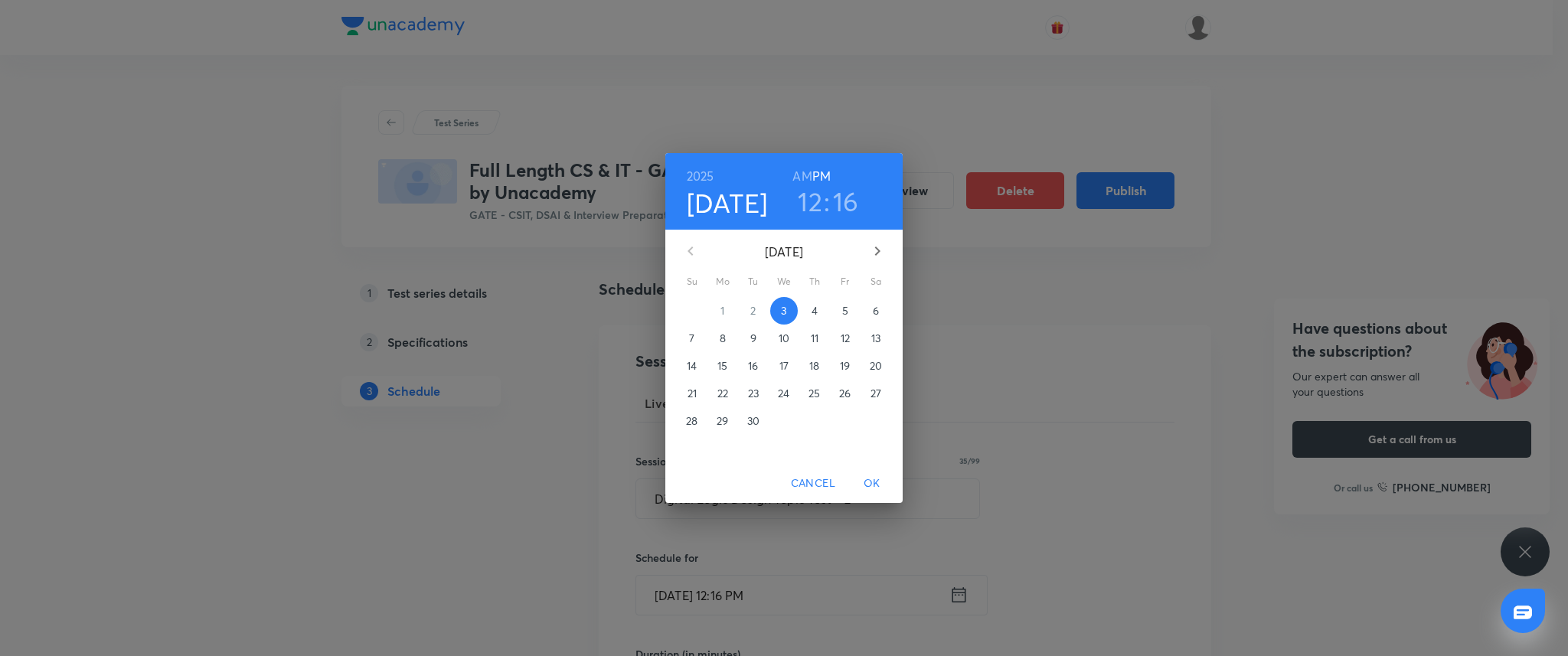
click at [884, 250] on icon "button" at bounding box center [878, 251] width 19 height 19
click at [849, 339] on p "10" at bounding box center [845, 339] width 11 height 16
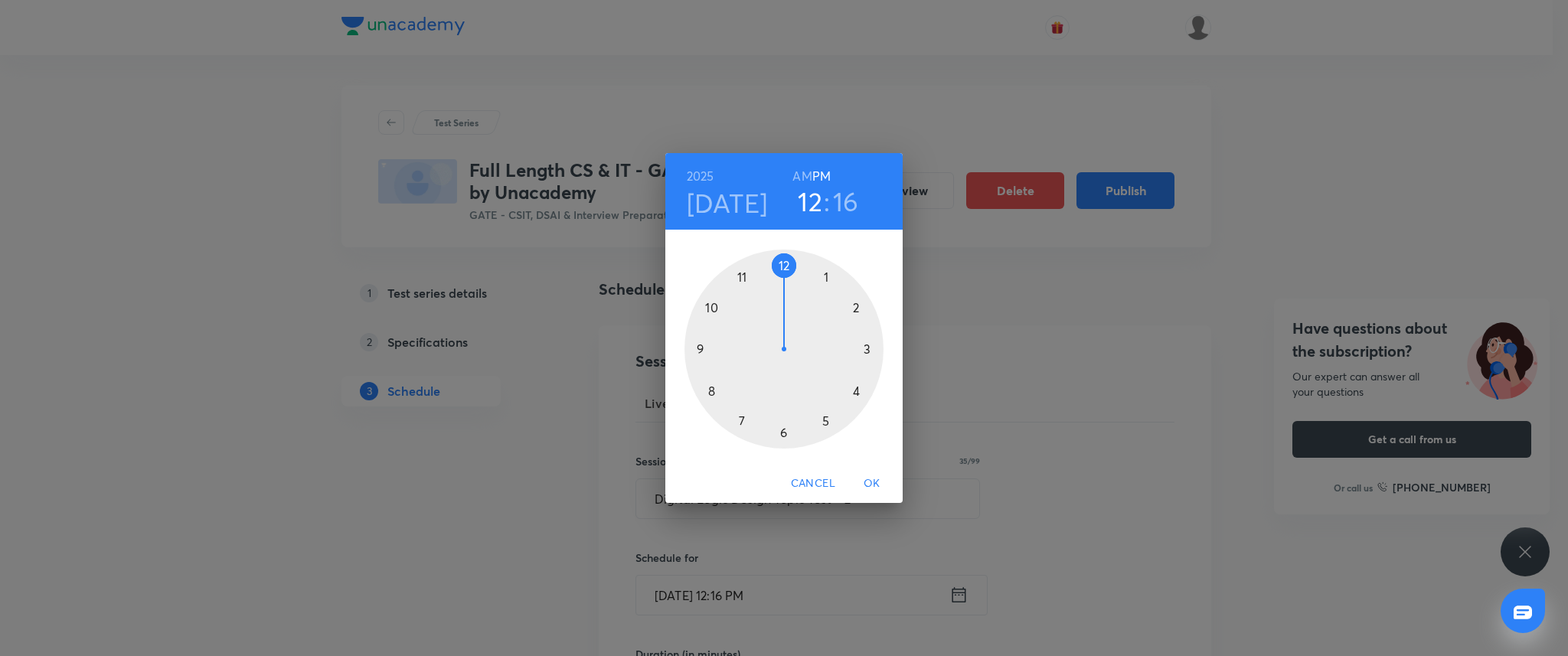
click at [695, 346] on div at bounding box center [784, 349] width 199 height 199
click at [785, 264] on div at bounding box center [784, 349] width 199 height 199
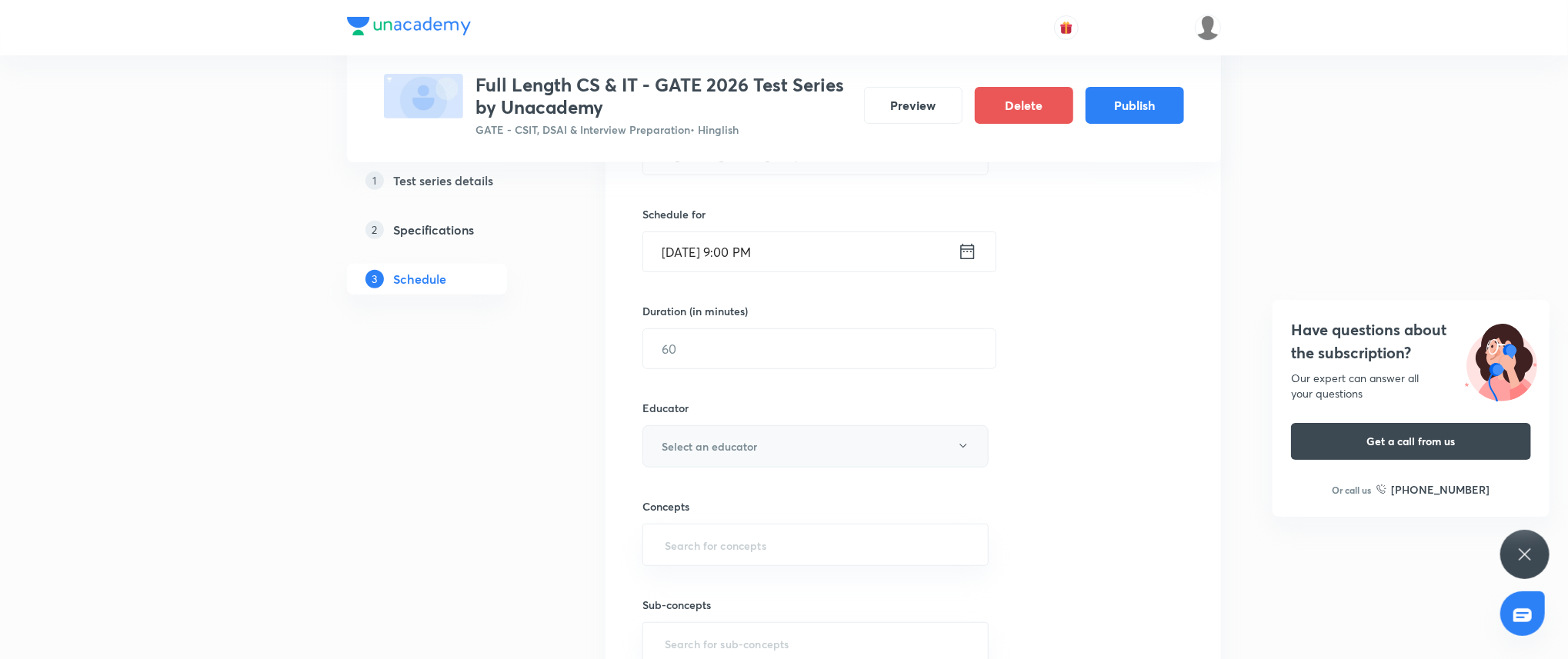
scroll to position [354, 0]
click at [734, 349] on input "text" at bounding box center [818, 340] width 352 height 39
type input "45"
click at [751, 444] on h6 "Select an educator" at bounding box center [710, 437] width 96 height 16
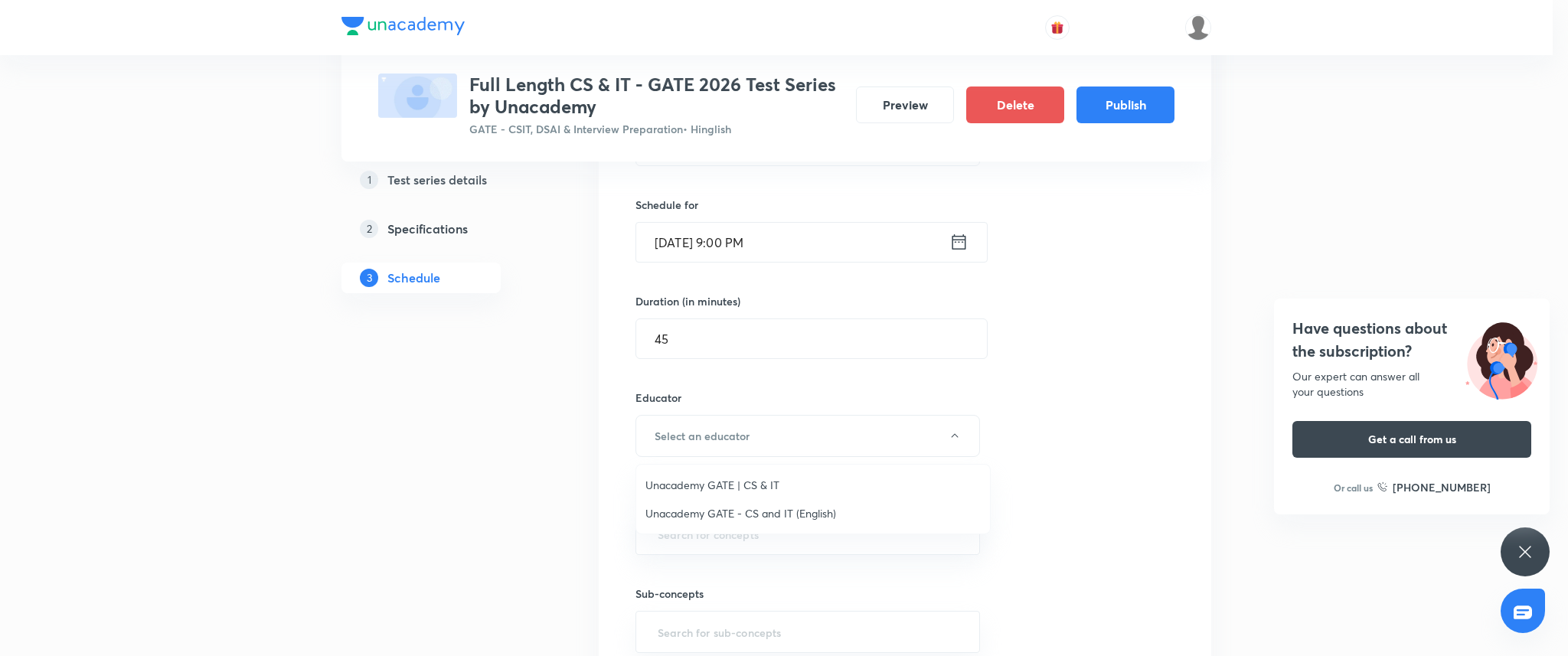
click at [741, 478] on span "Unacademy GATE | CS & IT" at bounding box center [813, 484] width 336 height 16
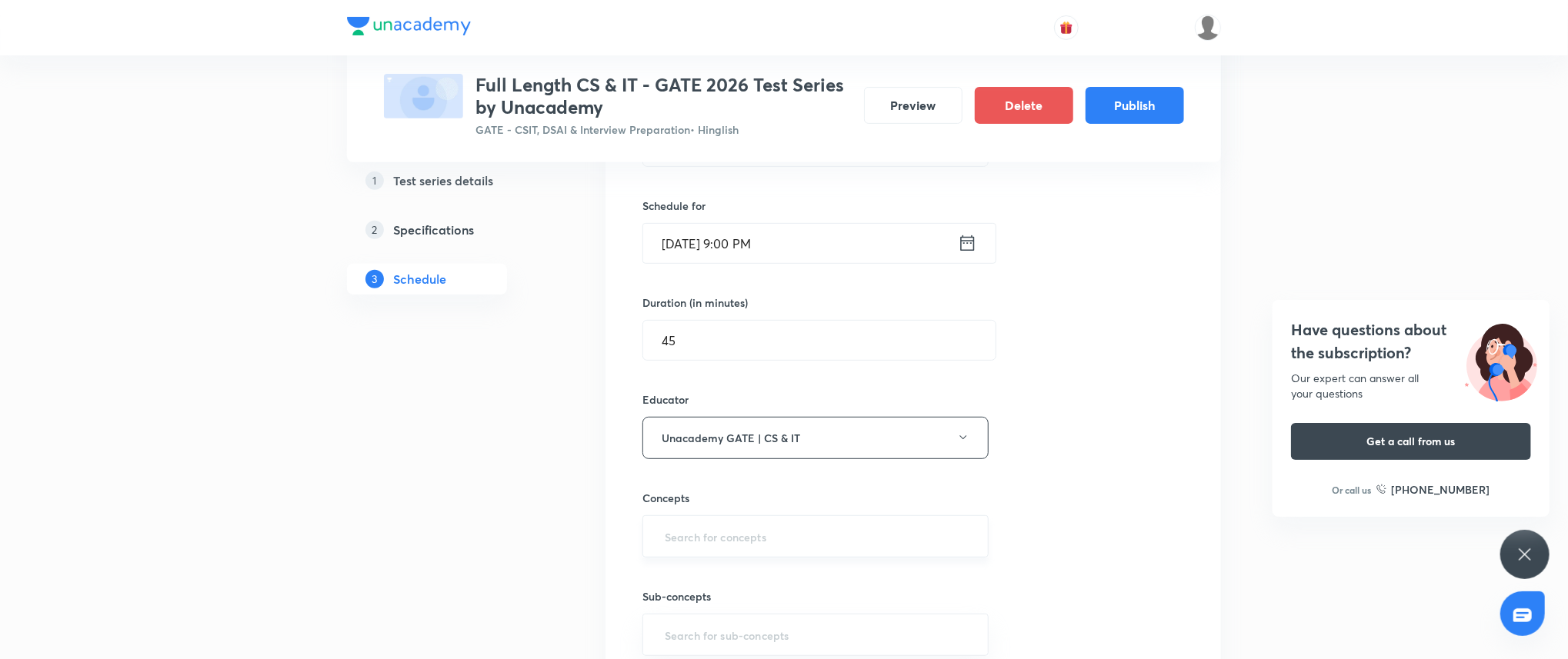
click at [722, 520] on div "​" at bounding box center [815, 536] width 347 height 42
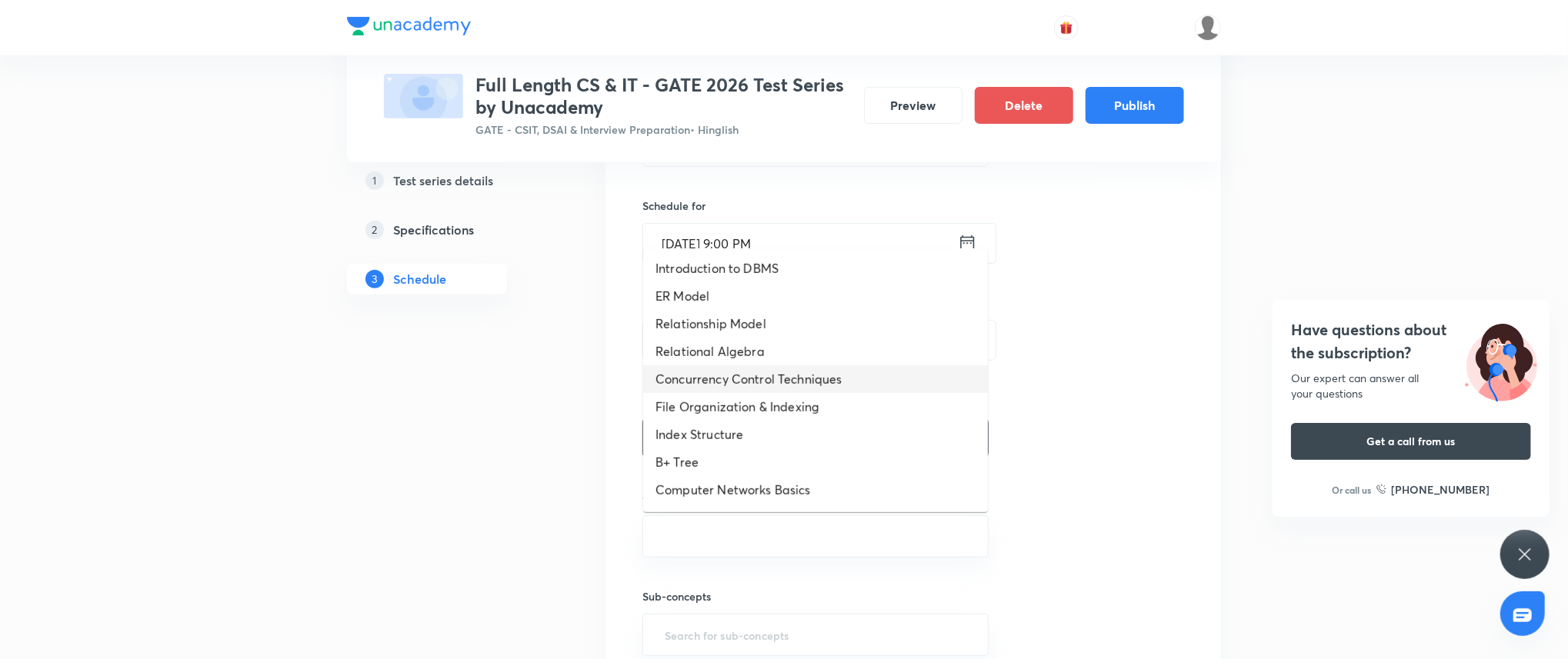
scroll to position [855, 0]
click at [763, 389] on li "Number System" at bounding box center [815, 382] width 345 height 27
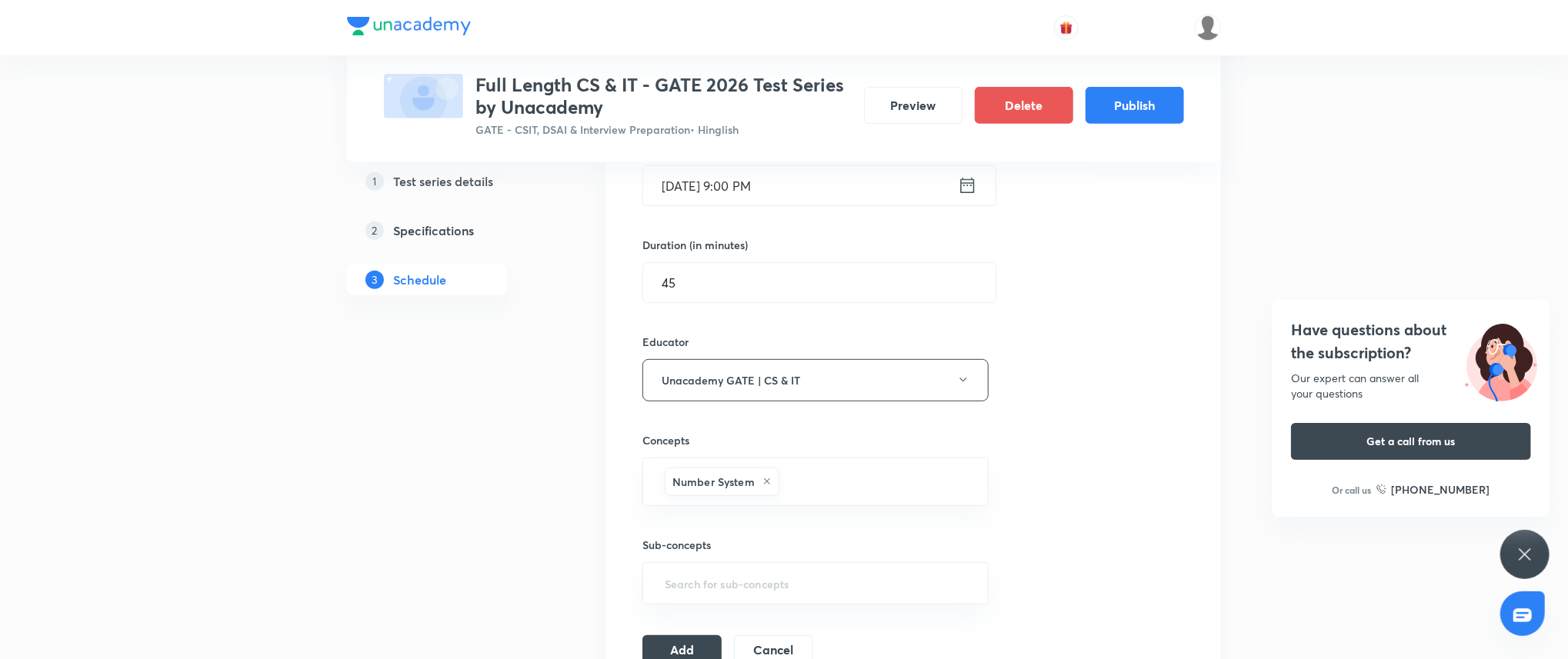
scroll to position [436, 0]
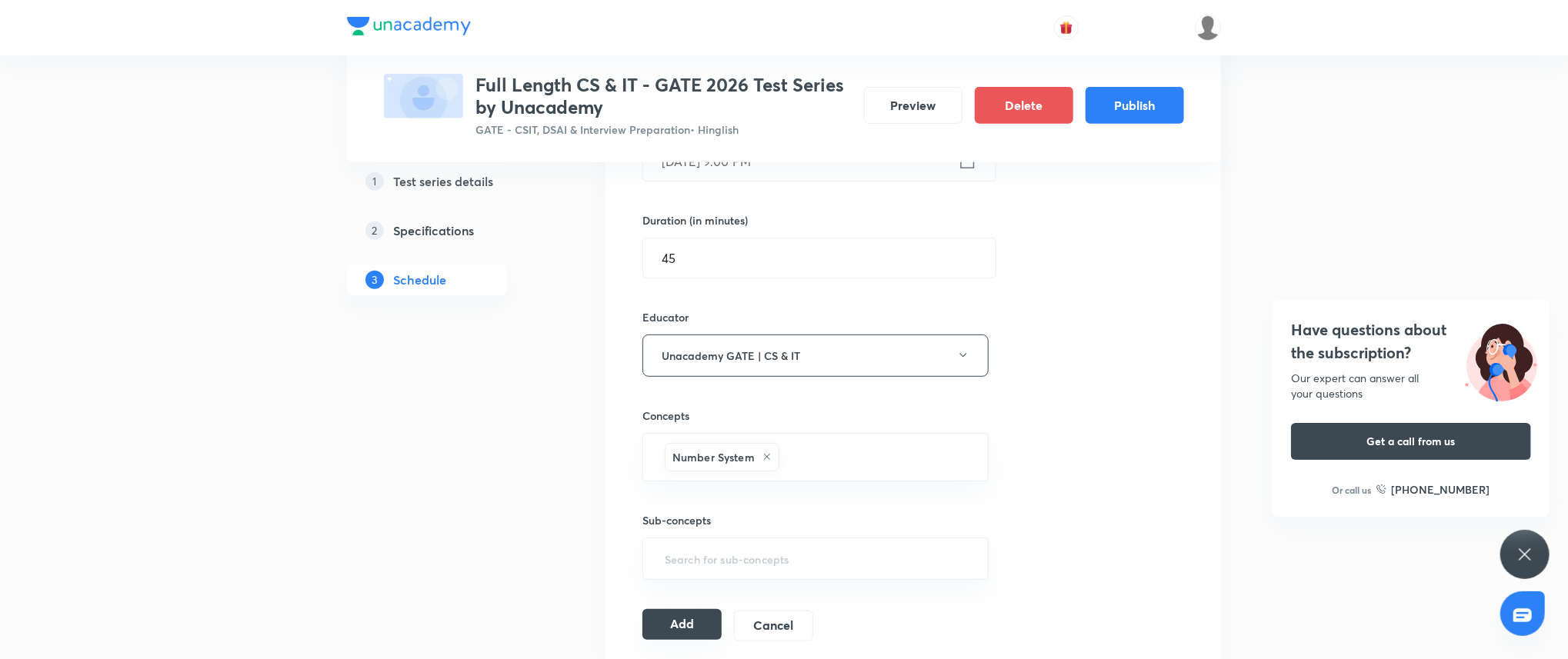
click at [684, 619] on button "Add" at bounding box center [681, 624] width 79 height 31
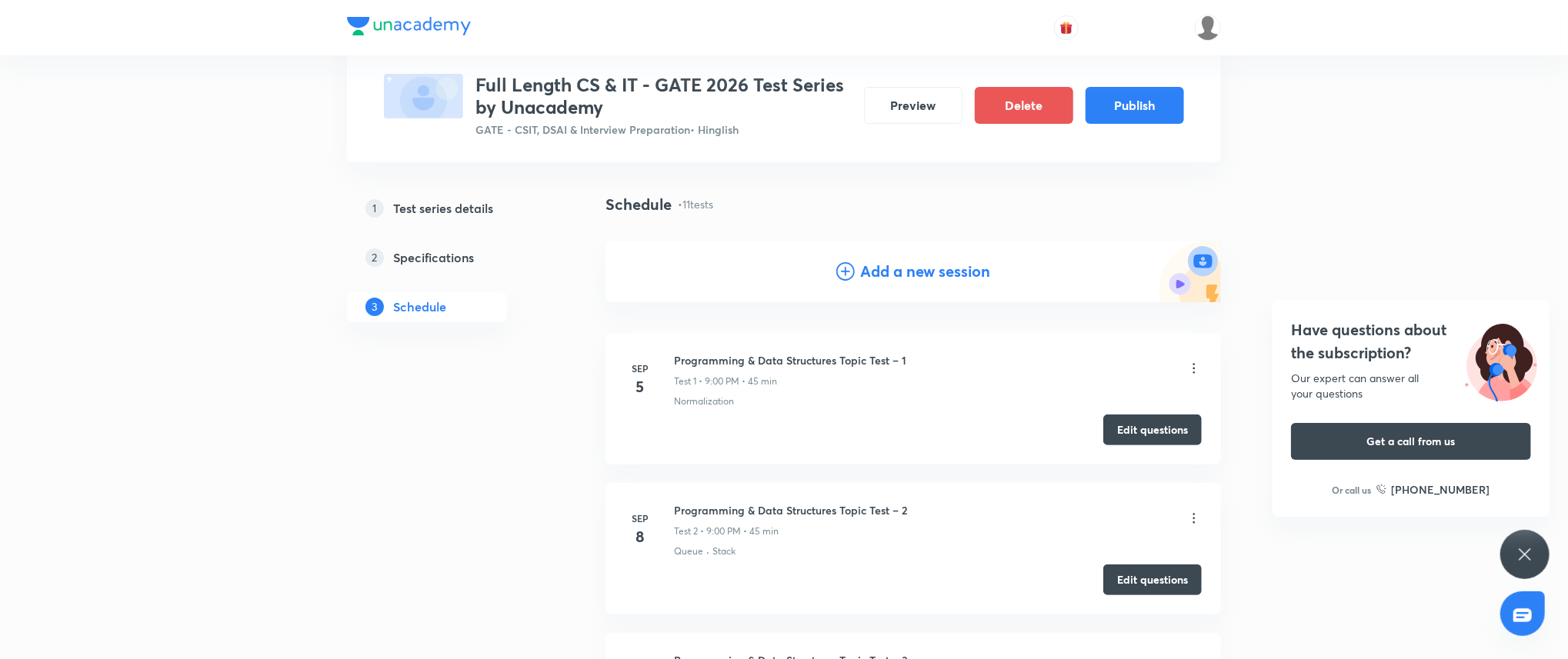
scroll to position [0, 0]
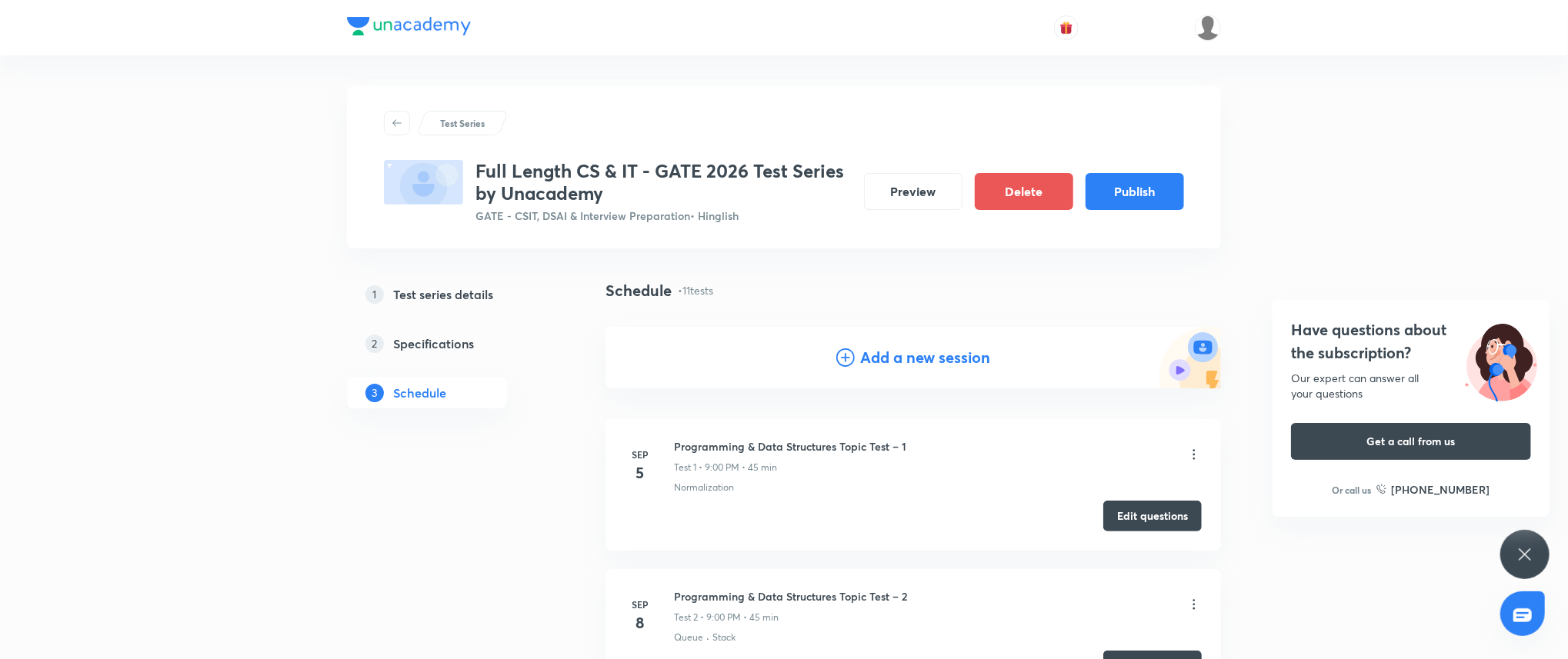
click at [881, 348] on h4 "Add a new session" at bounding box center [926, 357] width 130 height 23
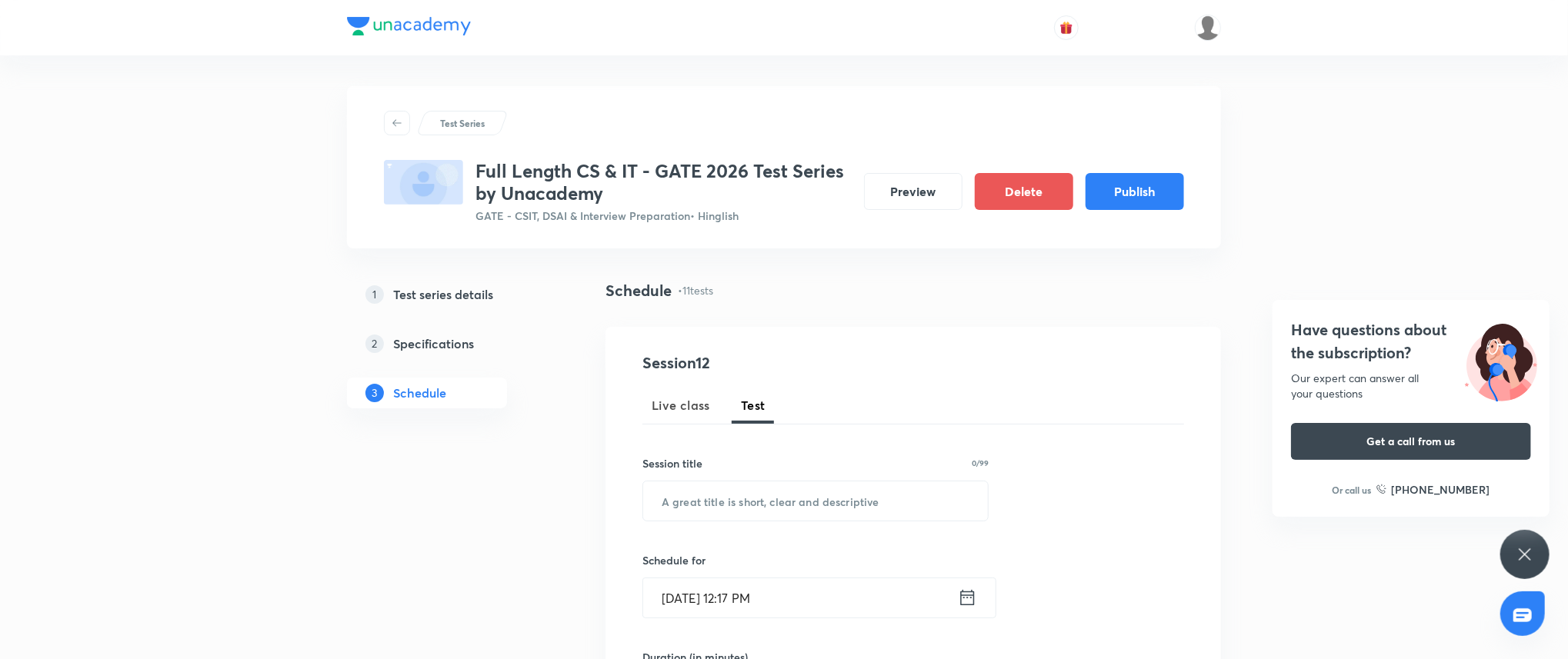
click at [735, 511] on input "text" at bounding box center [815, 501] width 345 height 39
paste input "Digital Logic Design Topic Test – 3"
type input "Digital Logic Design Topic Test – 3"
click at [815, 614] on input "Sep 3, 2025, 12:17 PM" at bounding box center [800, 598] width 314 height 39
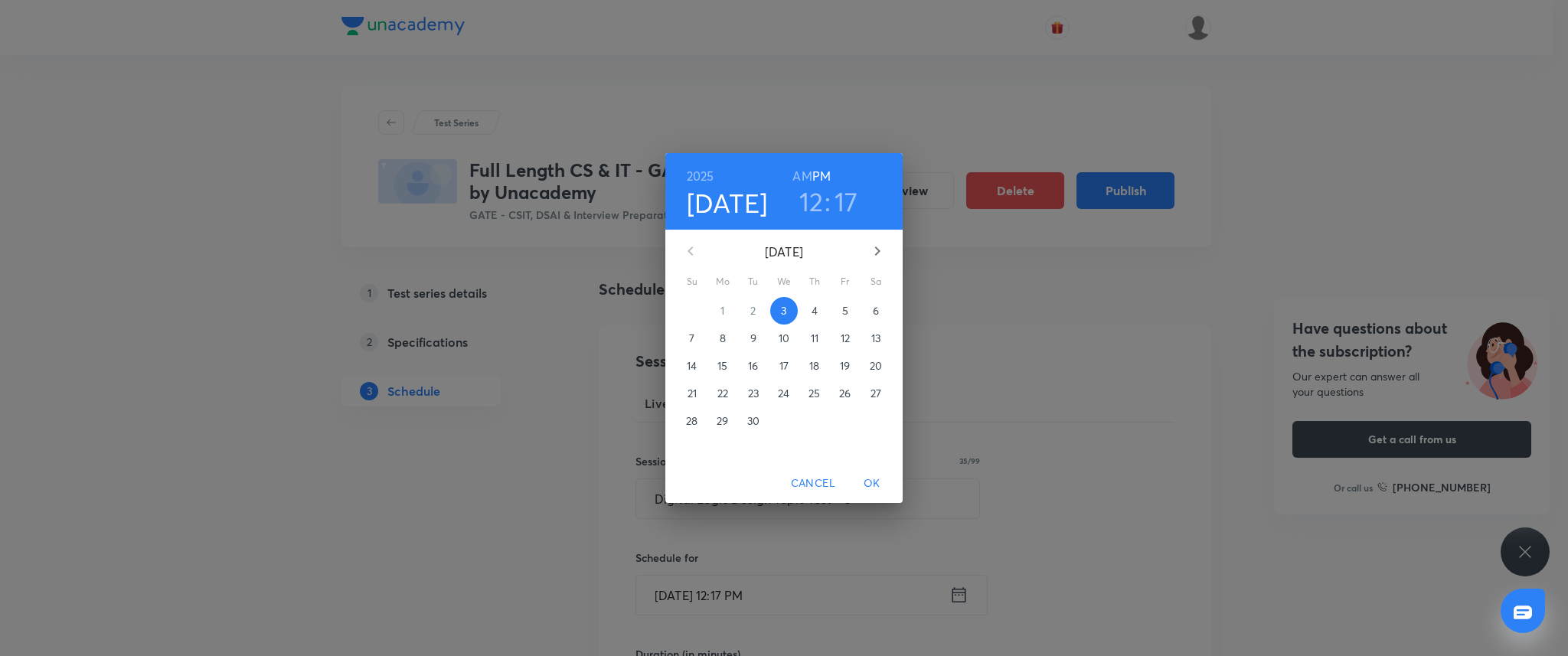
click at [873, 259] on icon "button" at bounding box center [878, 251] width 19 height 19
click at [962, 366] on div "2025 Sep 3 12 : 17 AM PM October 2025 Su Mo Tu We Th Fr Sa 28 29 30 1 2 3 4 5 6…" at bounding box center [784, 328] width 1568 height 656
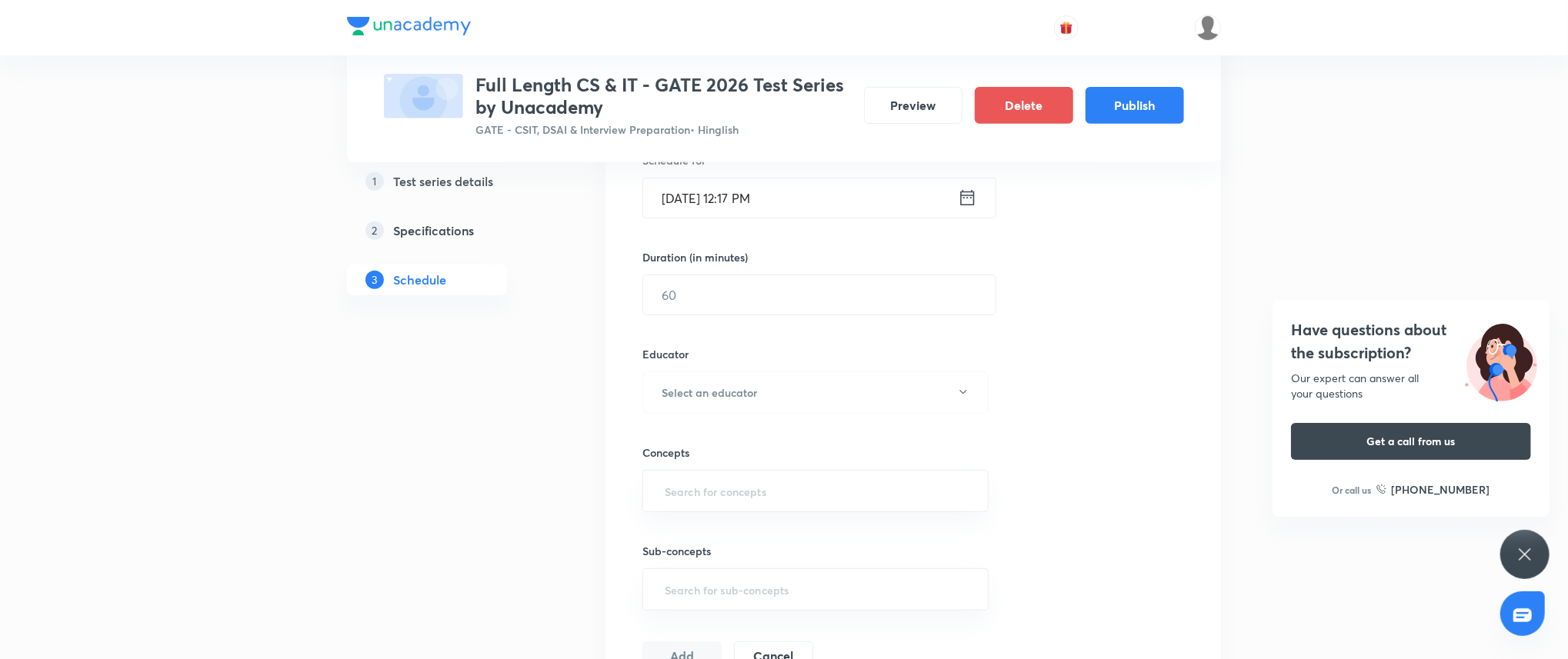
scroll to position [398, 0]
click at [823, 186] on input "Sep 3, 2025, 12:17 PM" at bounding box center [800, 200] width 314 height 39
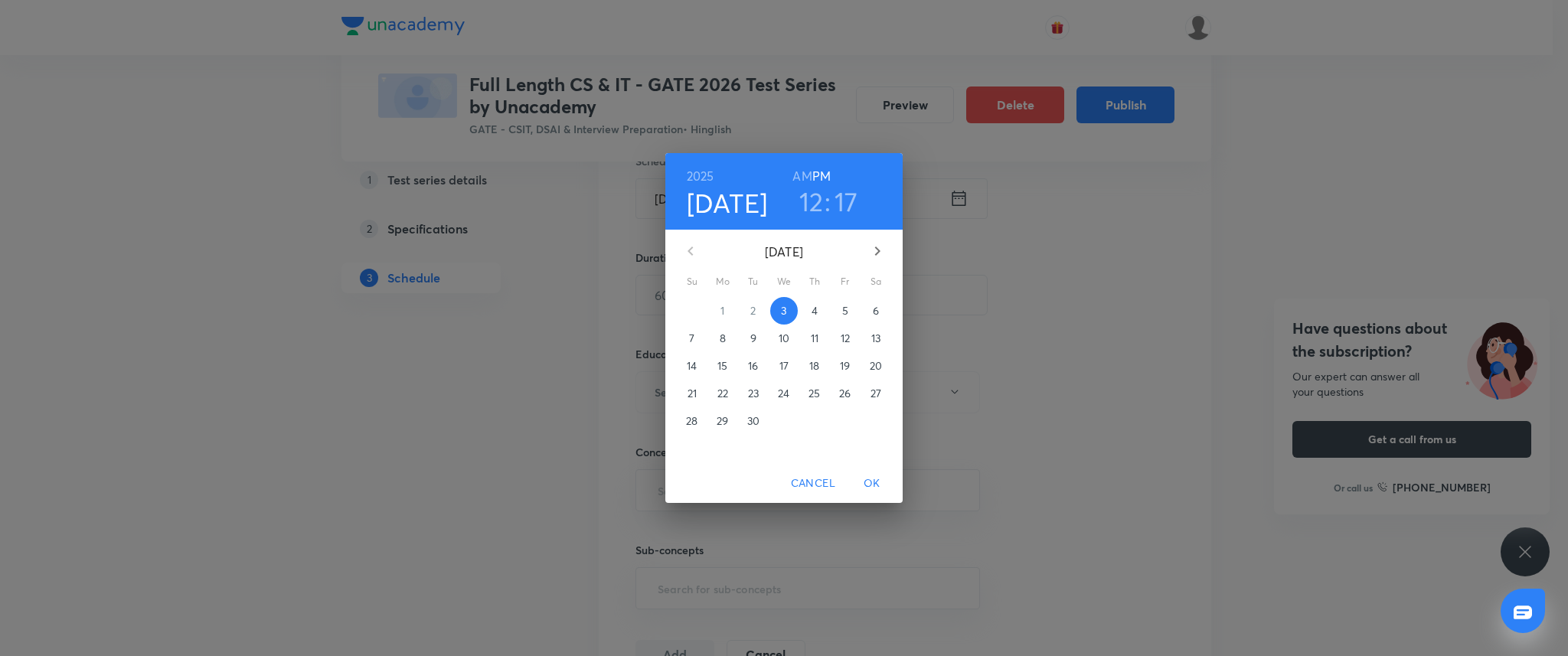
click at [874, 243] on icon "button" at bounding box center [878, 251] width 19 height 19
click at [720, 364] on p "13" at bounding box center [723, 366] width 9 height 16
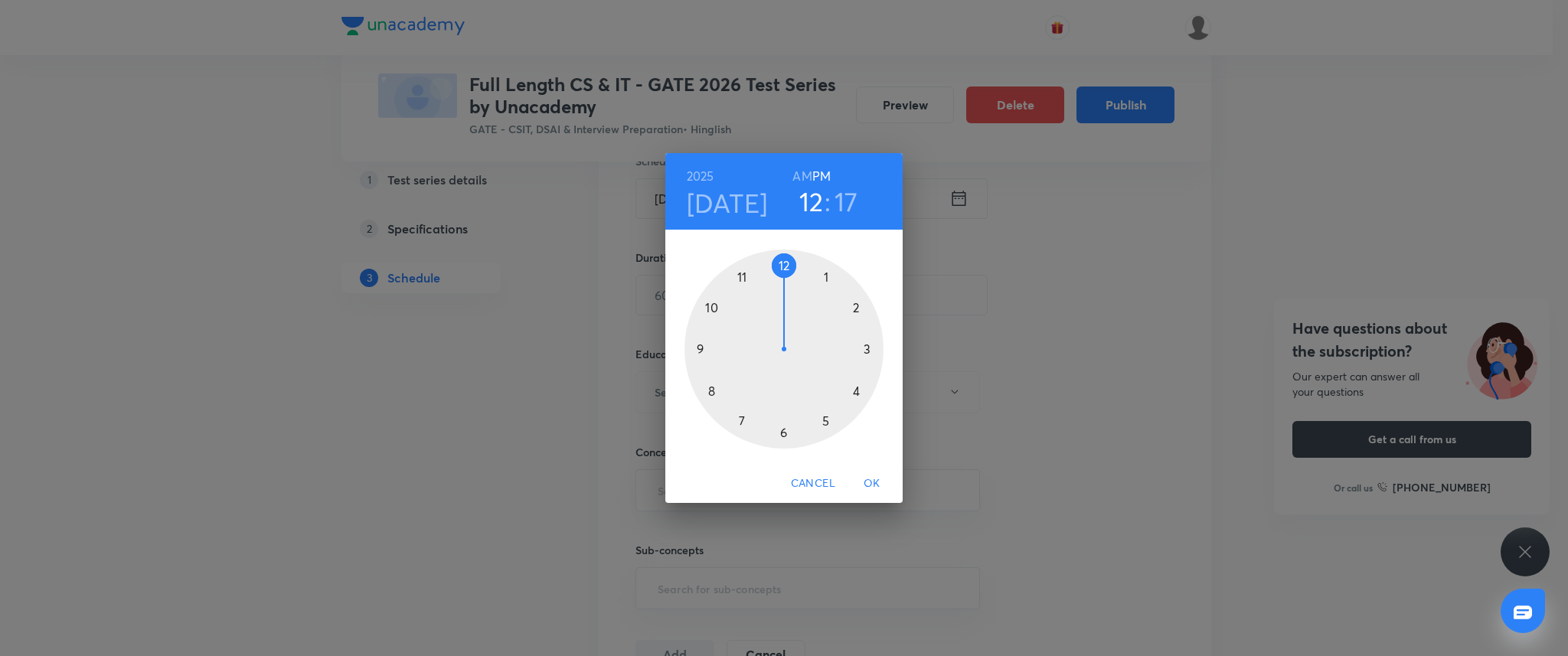
click at [702, 344] on div at bounding box center [784, 349] width 199 height 199
click at [779, 264] on div at bounding box center [784, 349] width 199 height 199
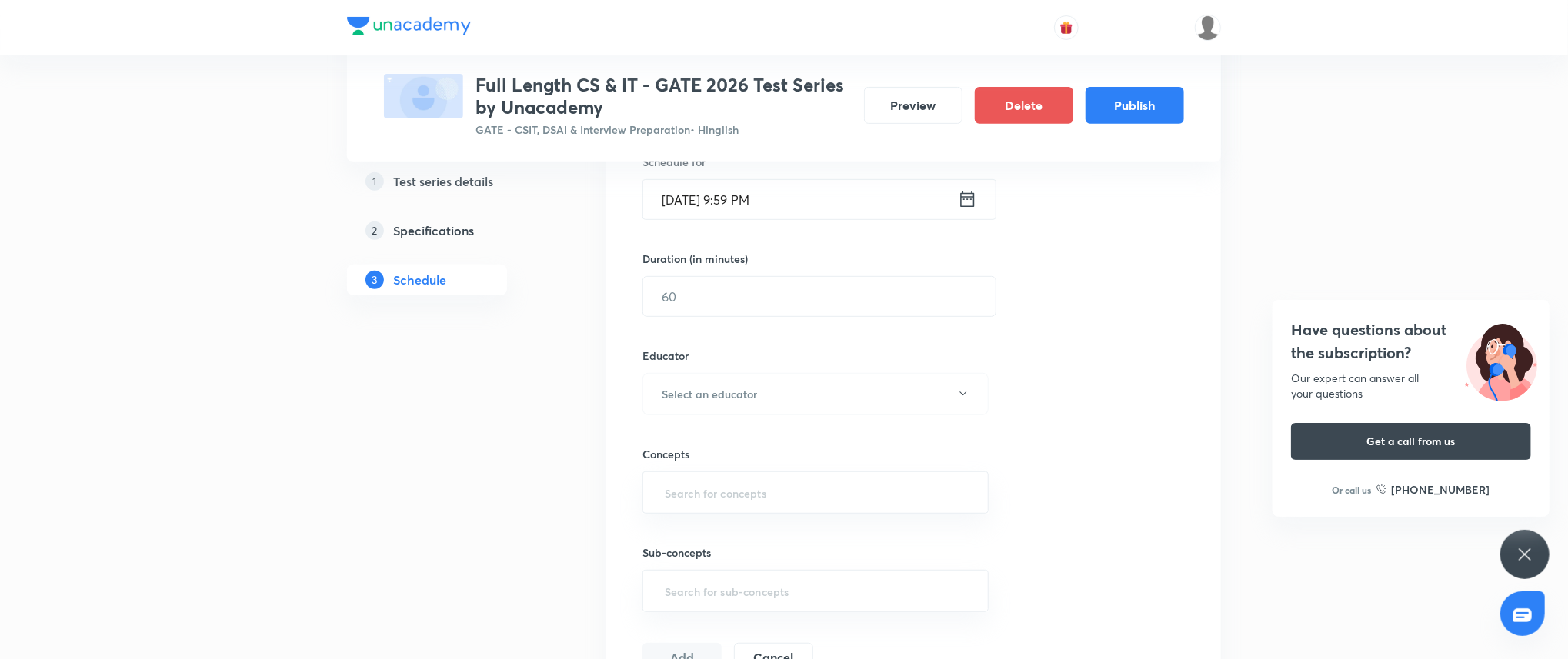
click at [818, 185] on input "Oct 13, 2025, 9:59 PM" at bounding box center [800, 200] width 314 height 39
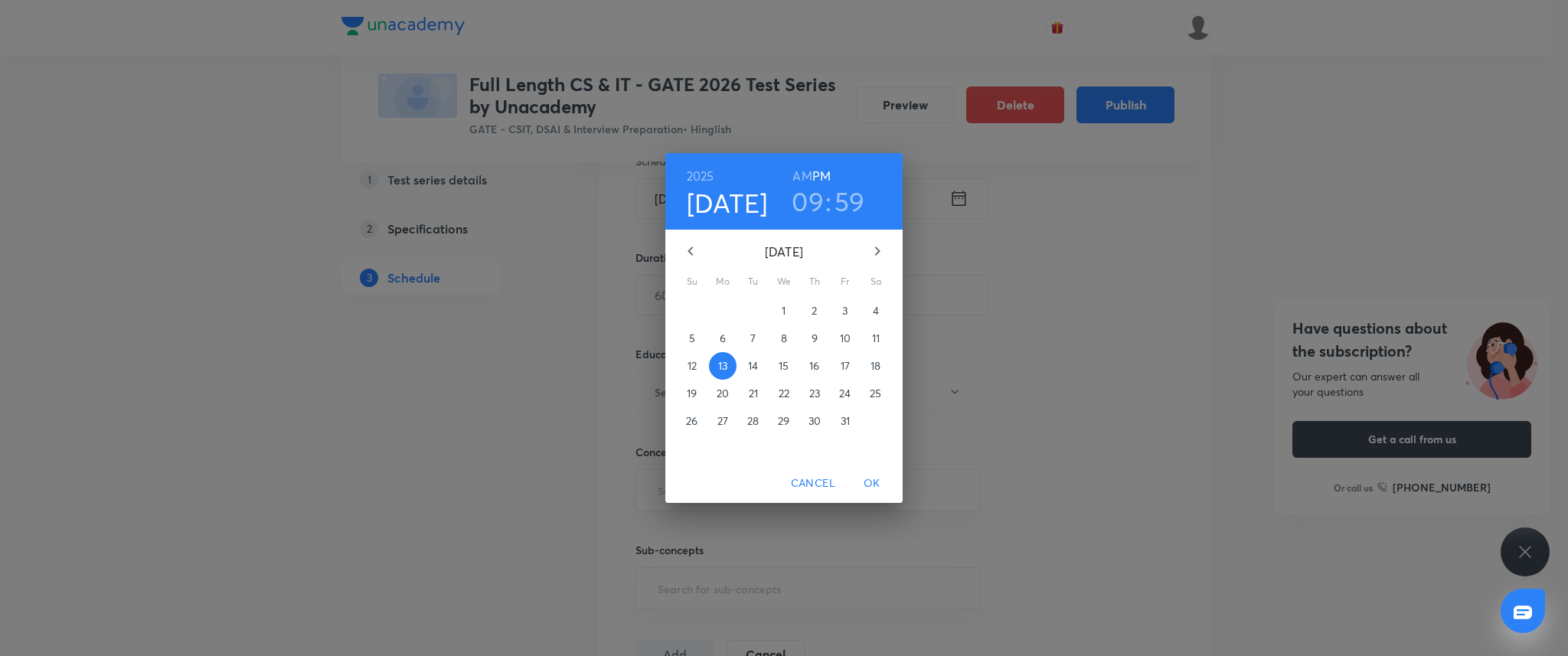
click at [838, 195] on h3 "59" at bounding box center [849, 200] width 30 height 32
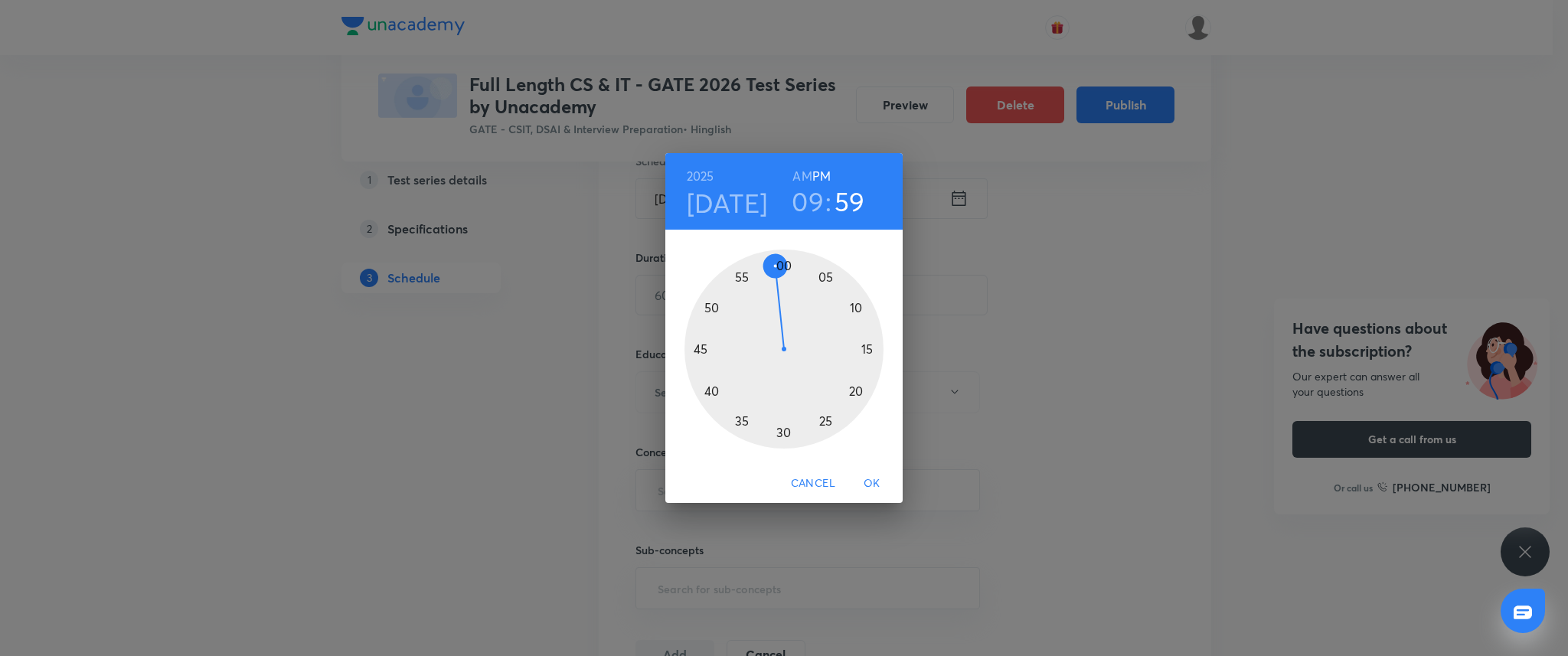
click at [783, 264] on div at bounding box center [784, 349] width 199 height 199
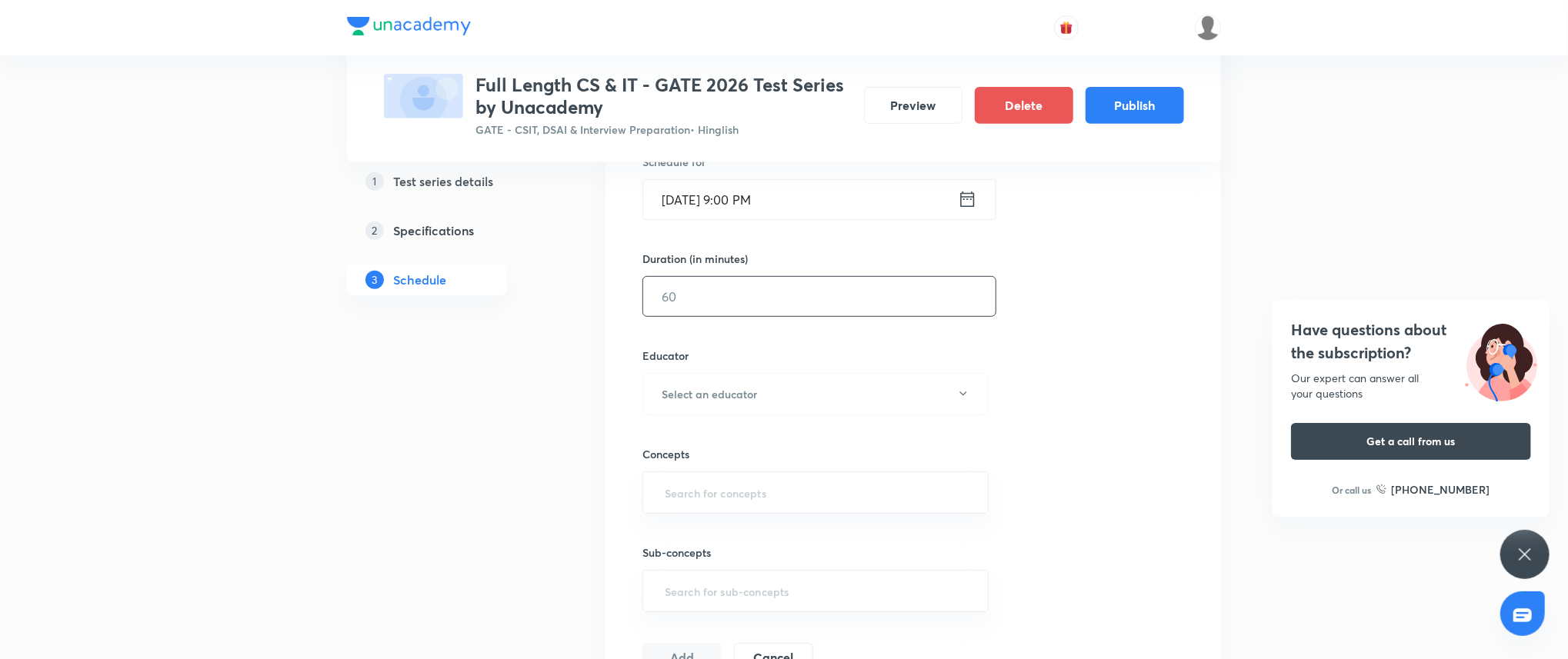
click at [764, 302] on input "text" at bounding box center [818, 296] width 352 height 39
type input "45"
click at [753, 386] on h6 "Select an educator" at bounding box center [710, 394] width 96 height 16
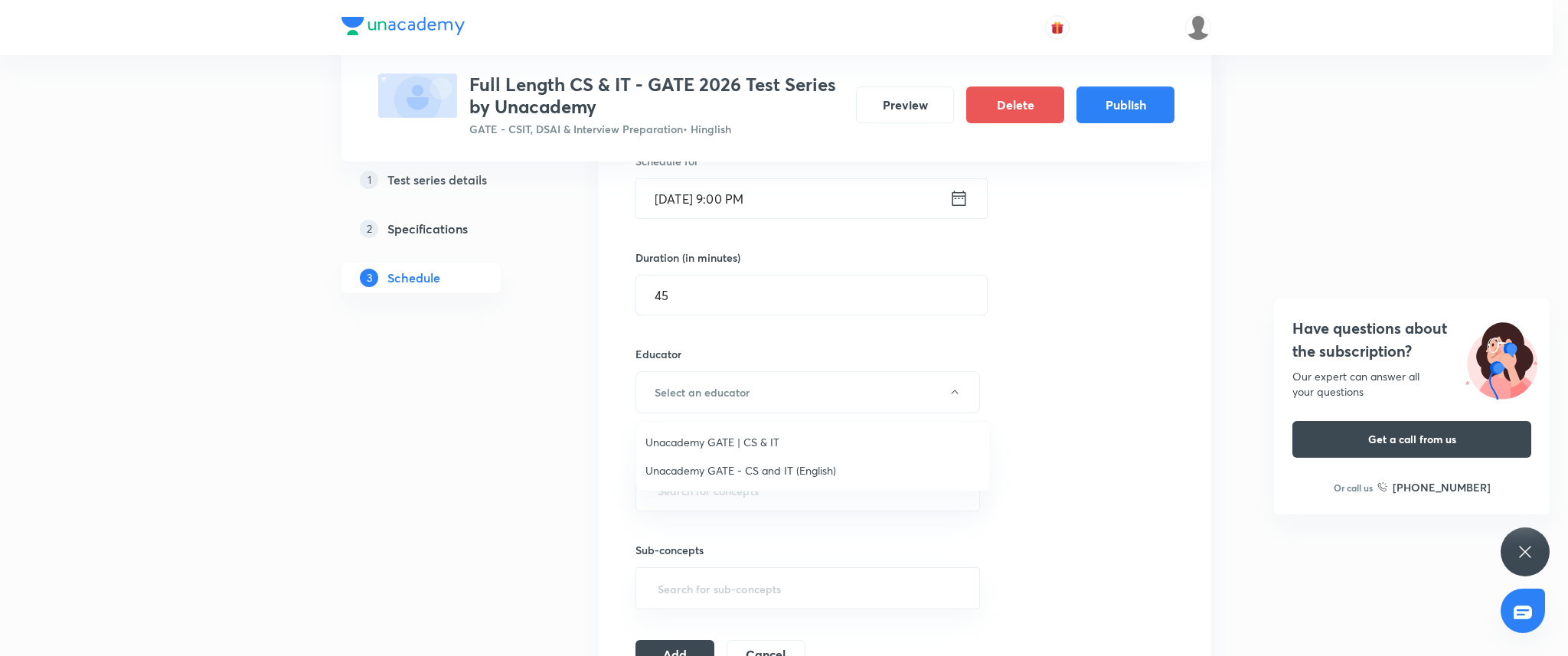
click at [755, 427] on li "Unacademy GATE | CS & IT" at bounding box center [812, 441] width 354 height 28
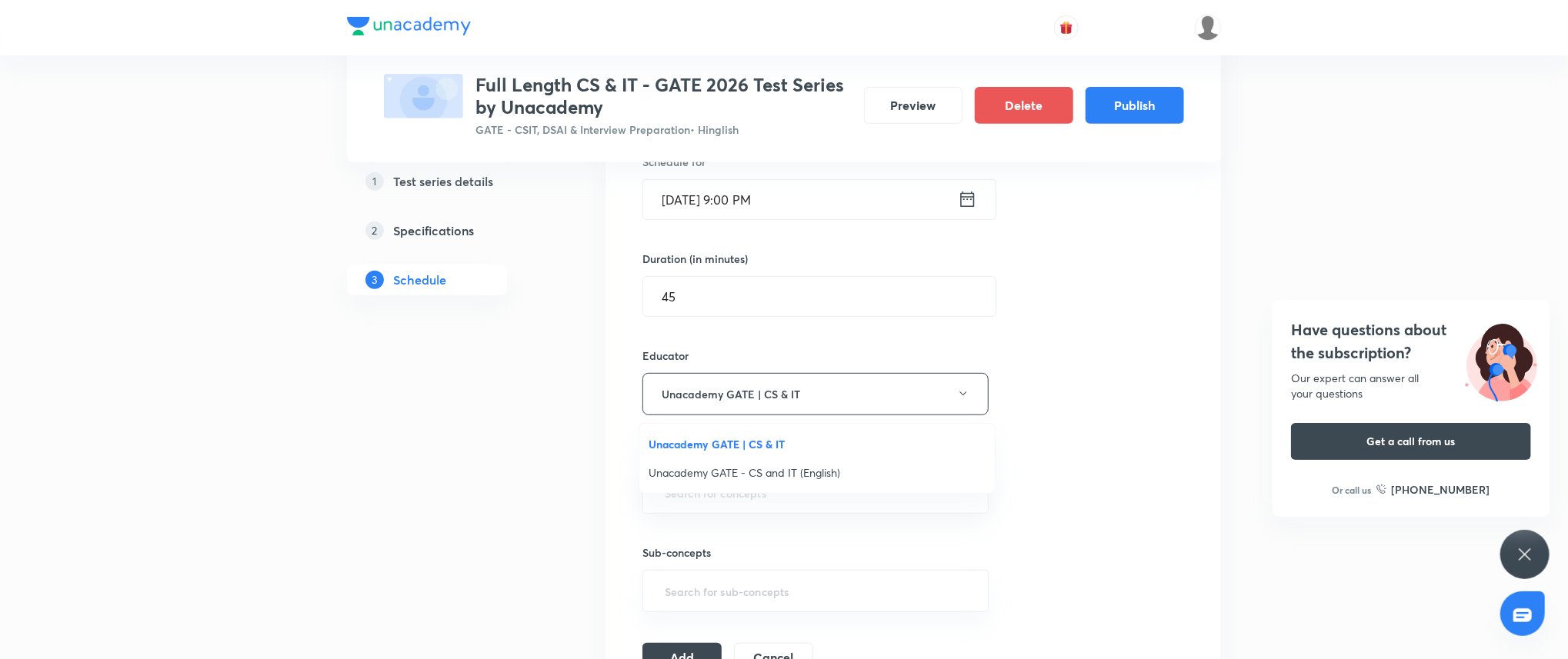
click at [759, 436] on div "Concepts ​" at bounding box center [815, 465] width 347 height 99
click at [743, 468] on div "Concepts ​" at bounding box center [815, 480] width 347 height 67
click at [742, 476] on div "​" at bounding box center [815, 492] width 347 height 42
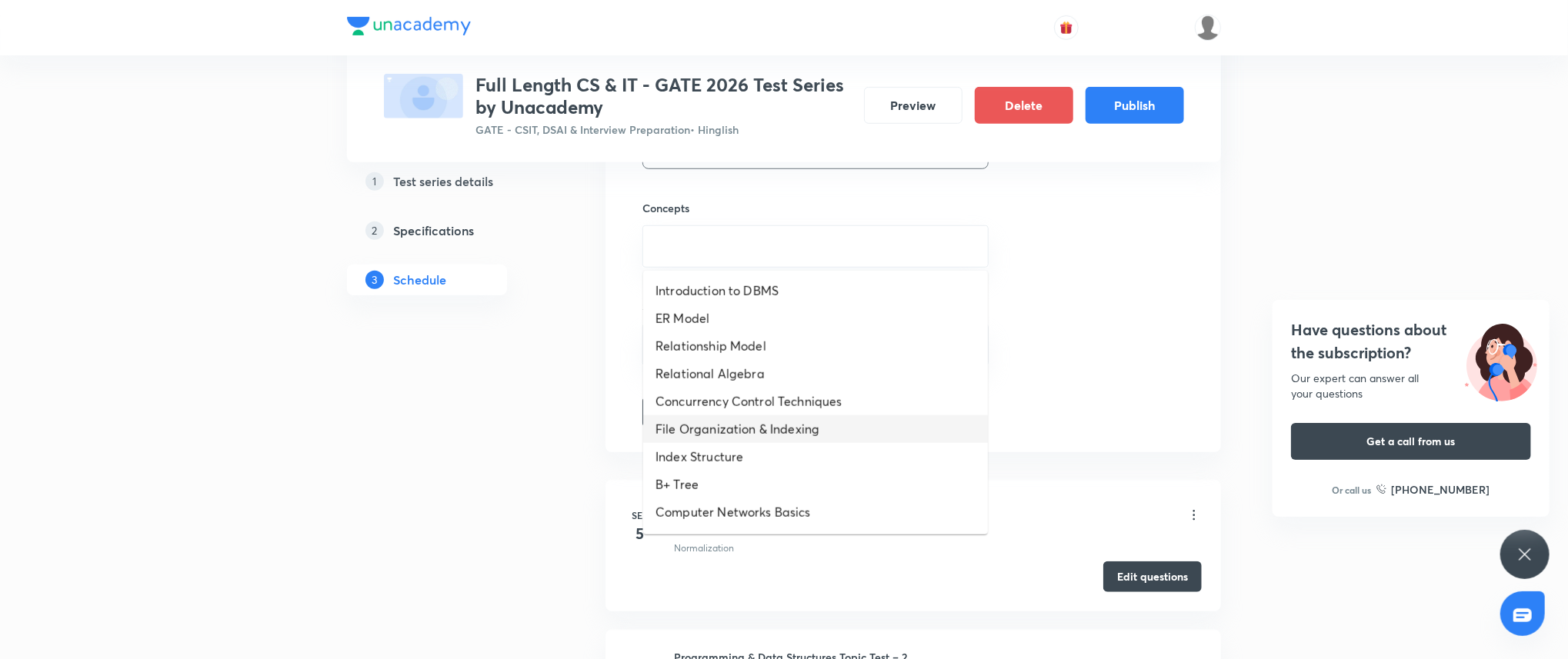
scroll to position [820, 0]
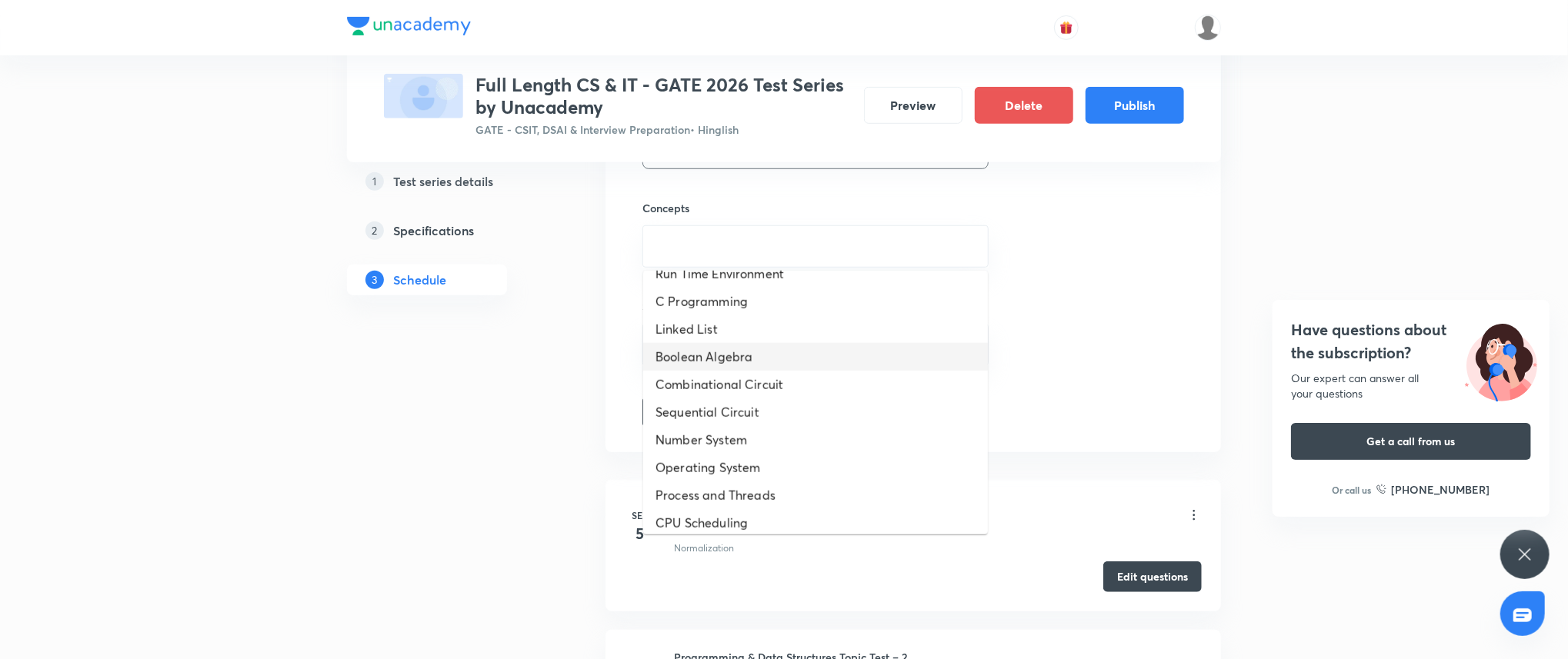
click at [739, 350] on li "Boolean Algebra" at bounding box center [815, 357] width 345 height 27
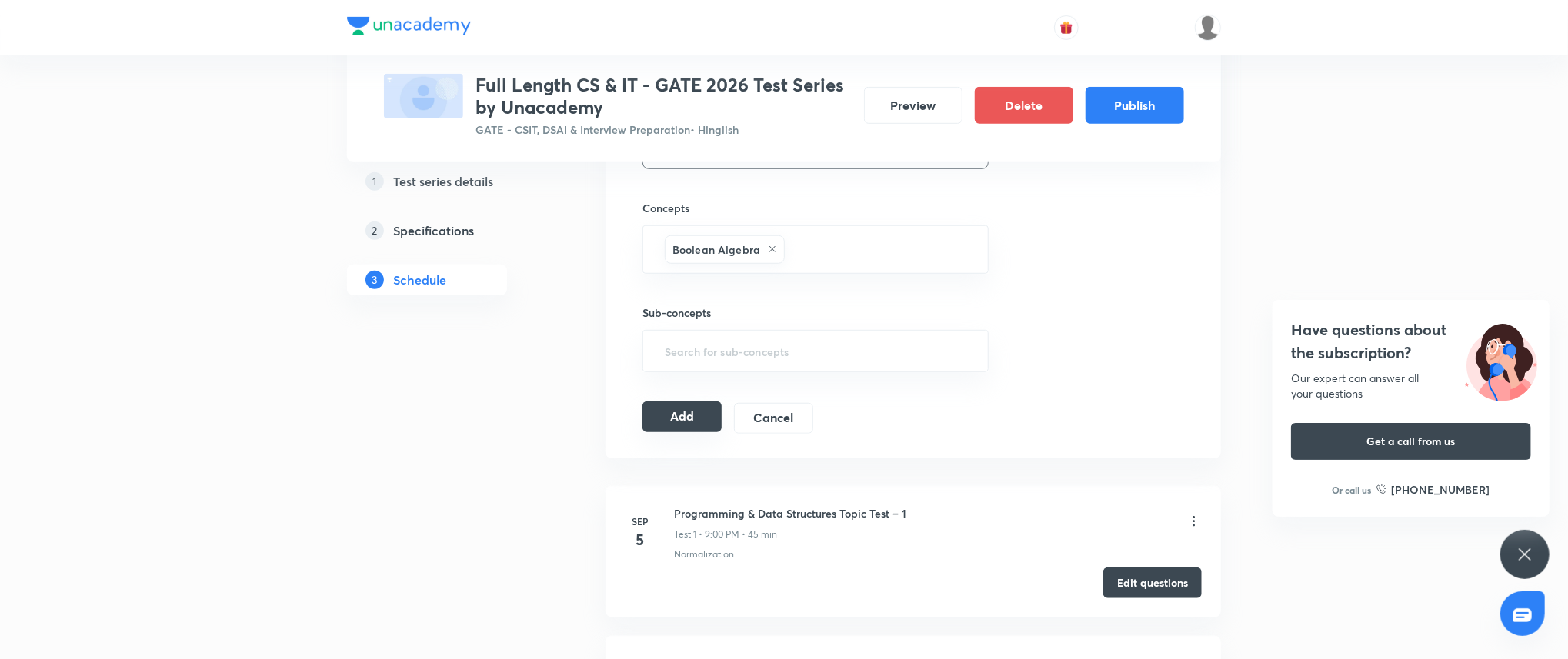
click at [698, 404] on button "Add" at bounding box center [681, 416] width 79 height 31
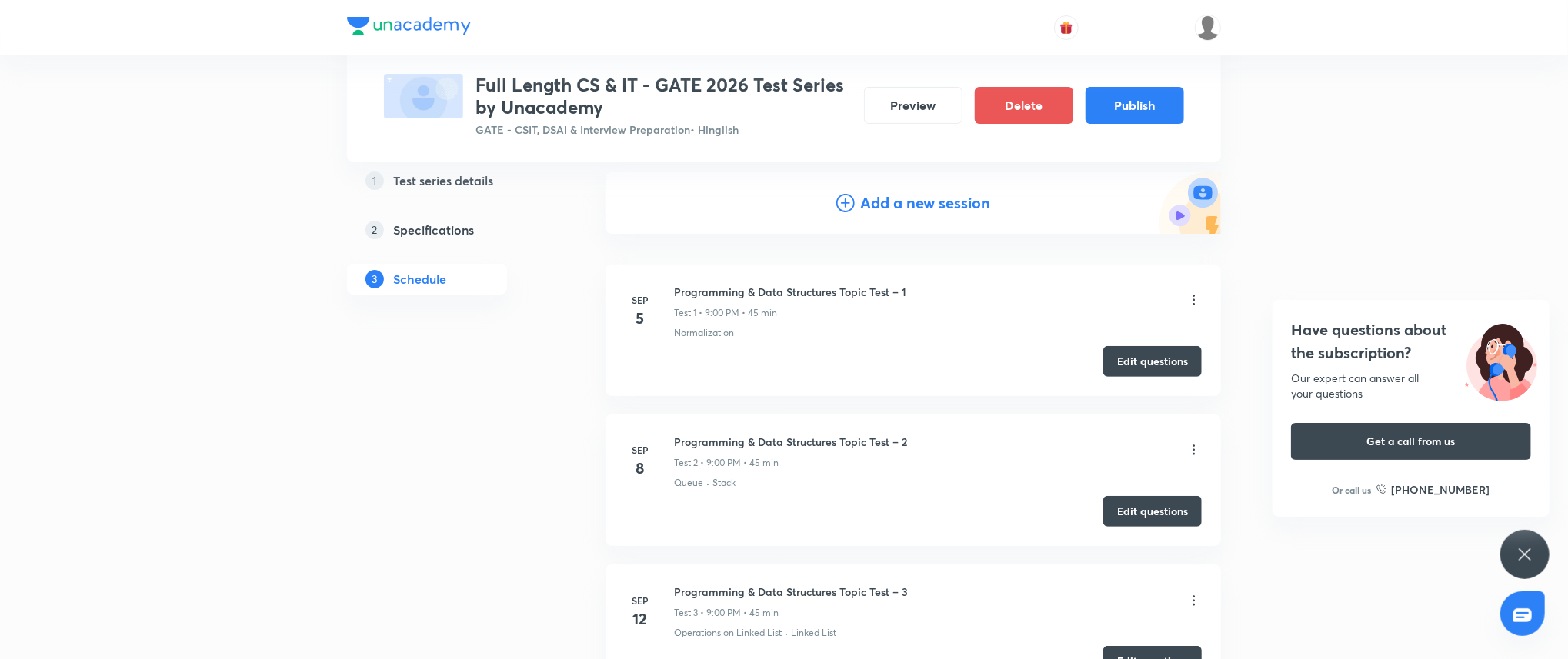
scroll to position [0, 0]
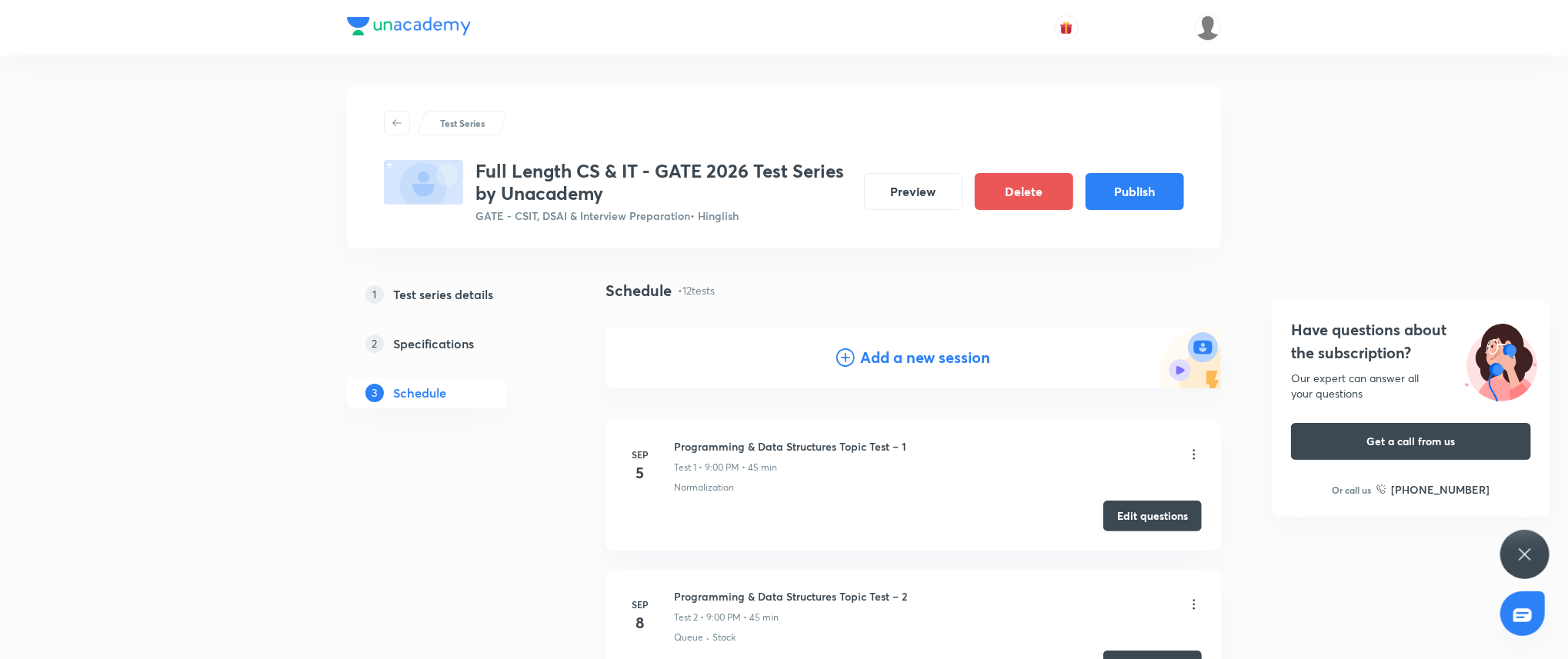
click at [880, 355] on h4 "Add a new session" at bounding box center [926, 357] width 130 height 23
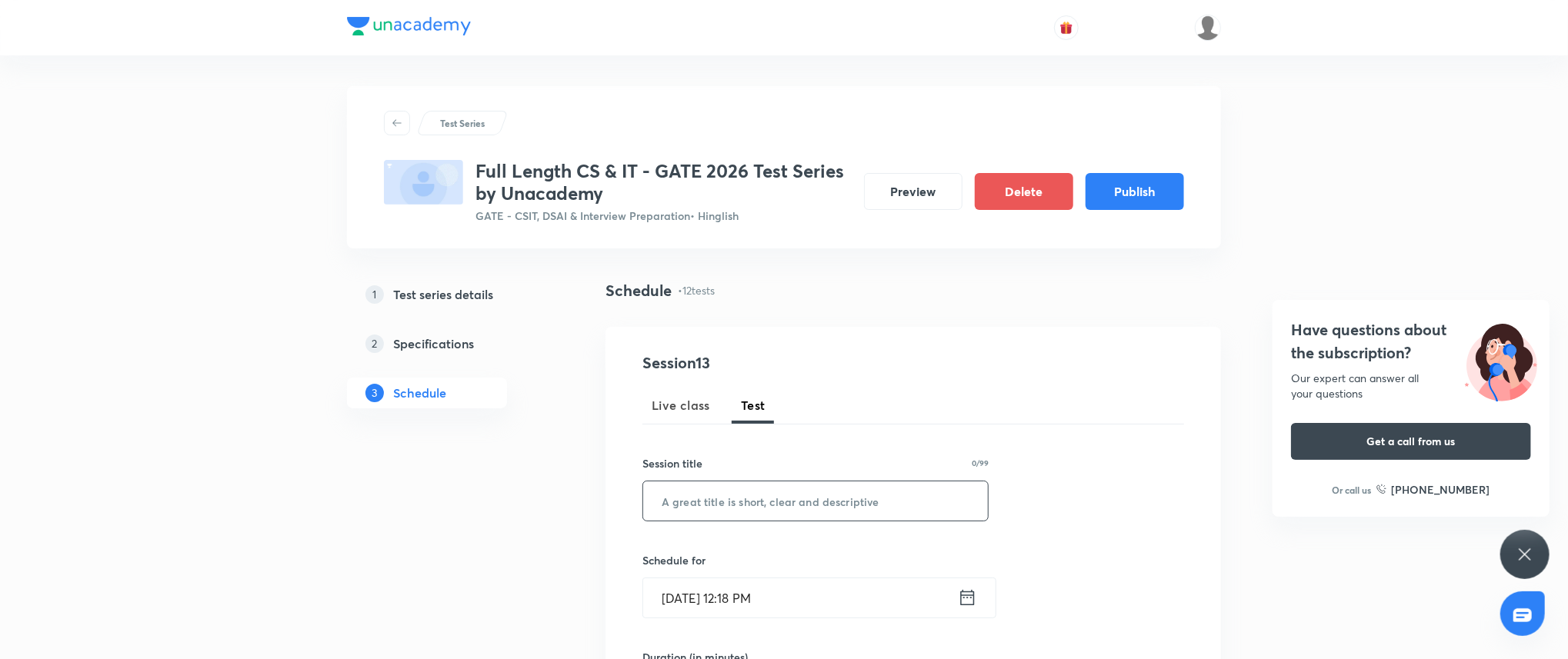
click at [791, 500] on input "text" at bounding box center [815, 501] width 345 height 39
paste input "Digital Logic Design Subject Test"
type input "Digital Logic Design Subject Test"
click at [837, 601] on input "Sep 3, 2025, 12:18 PM" at bounding box center [800, 598] width 314 height 39
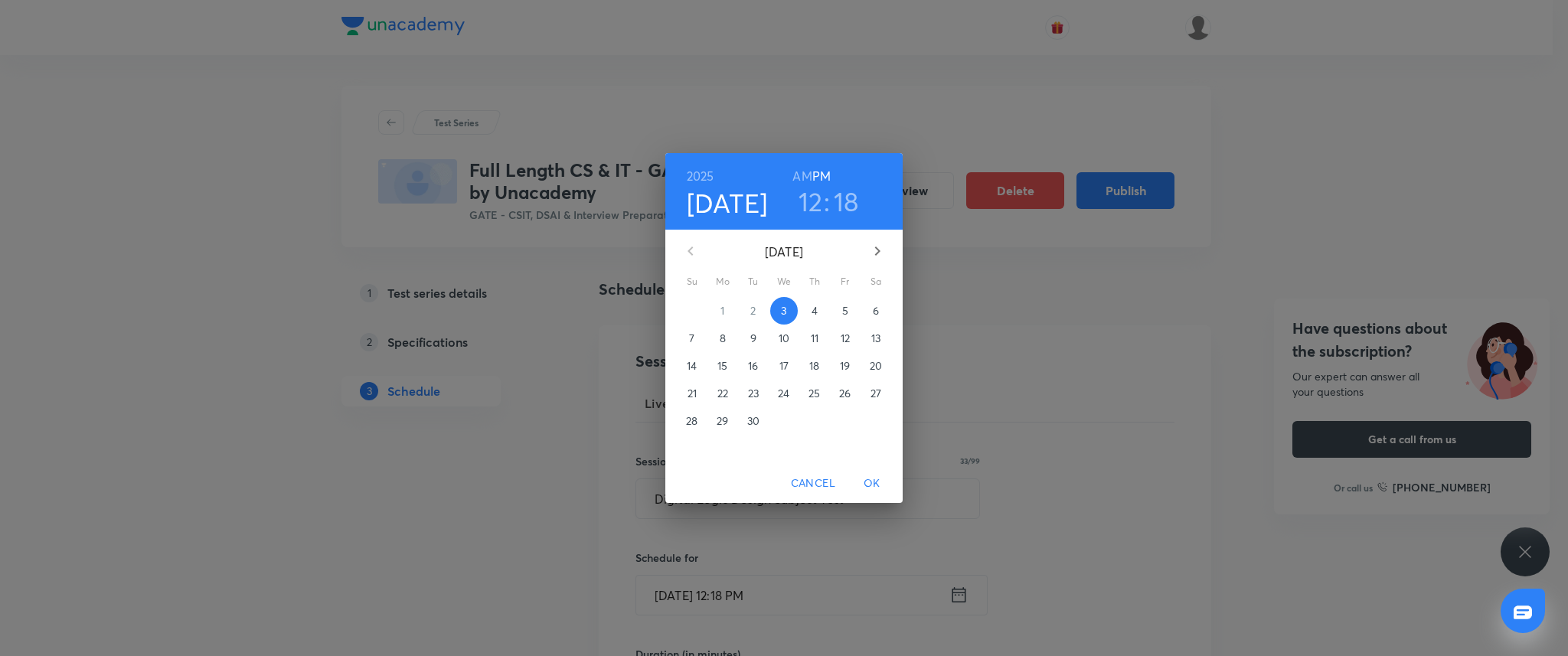
click at [882, 256] on icon "button" at bounding box center [878, 251] width 19 height 19
click at [842, 366] on p "17" at bounding box center [845, 366] width 9 height 16
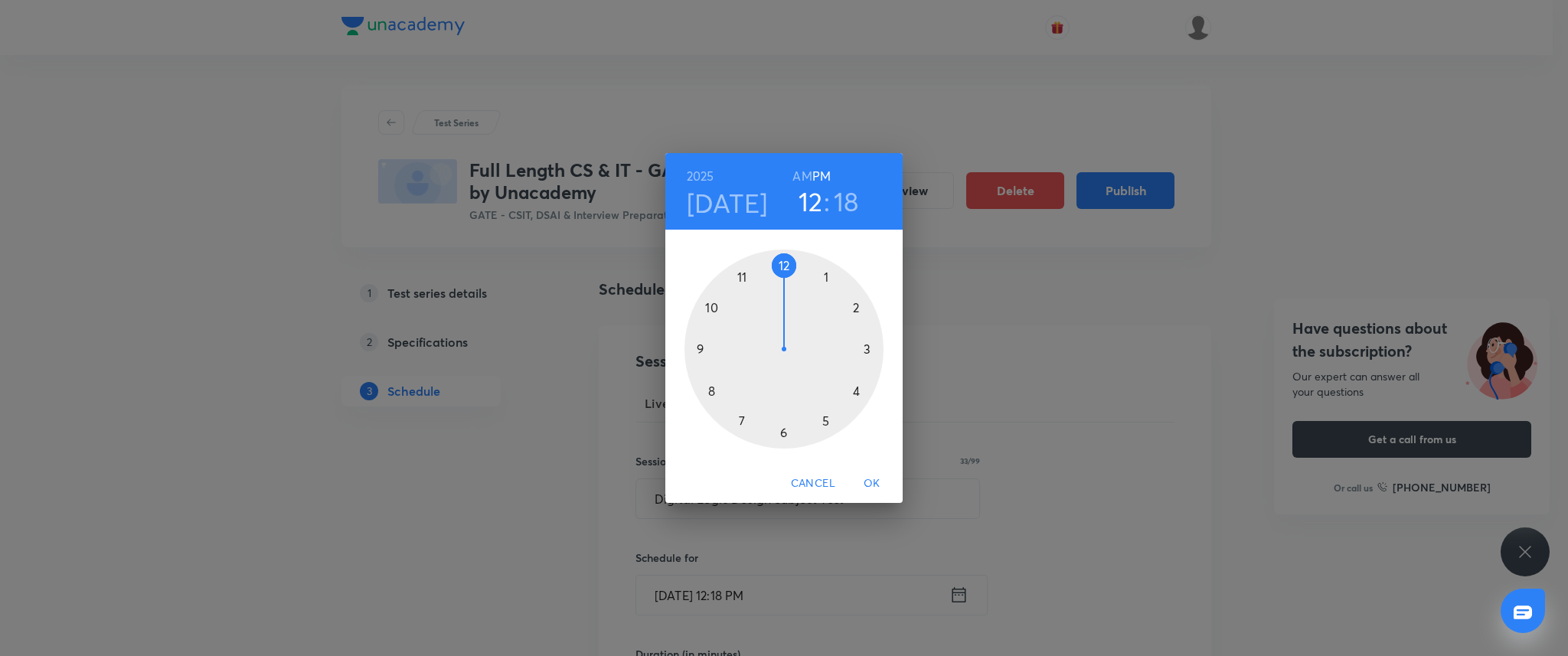
click at [700, 347] on div at bounding box center [784, 349] width 199 height 199
click at [783, 264] on div at bounding box center [784, 349] width 199 height 199
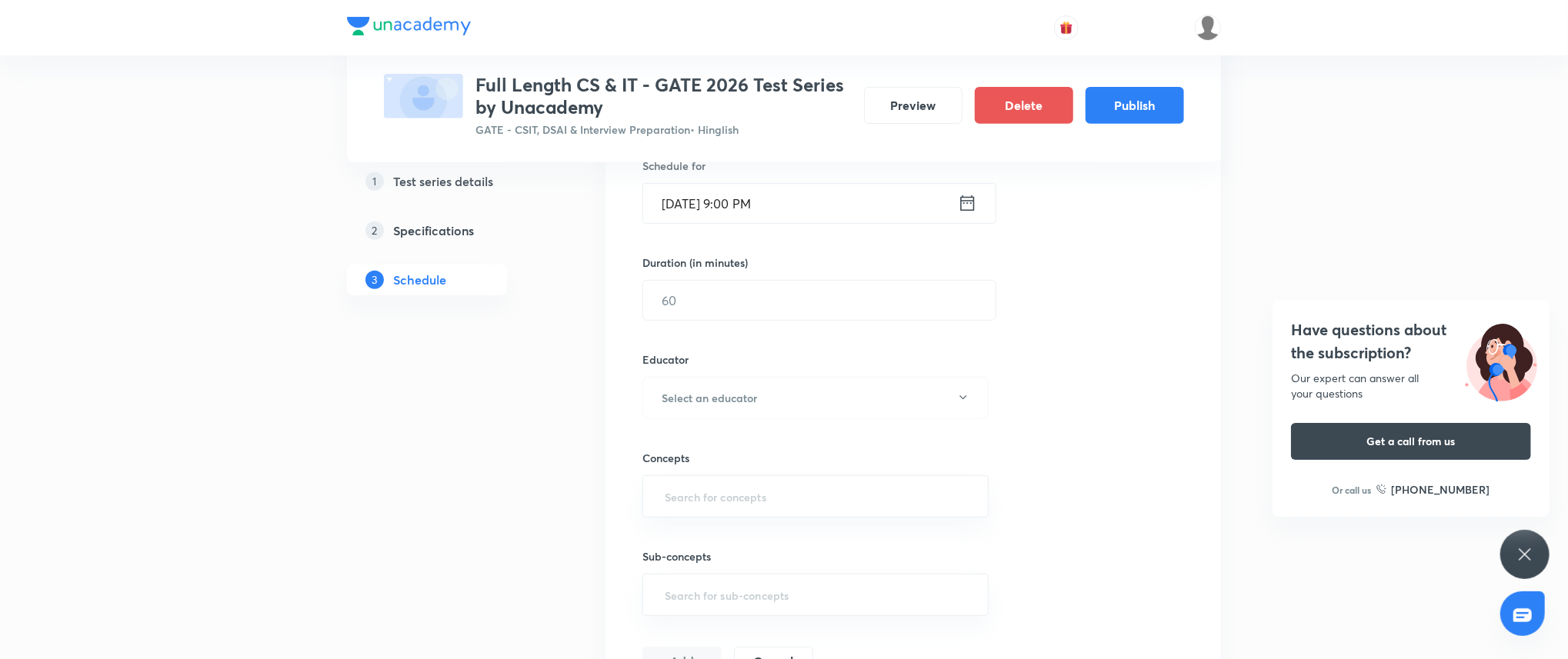
scroll to position [465, 0]
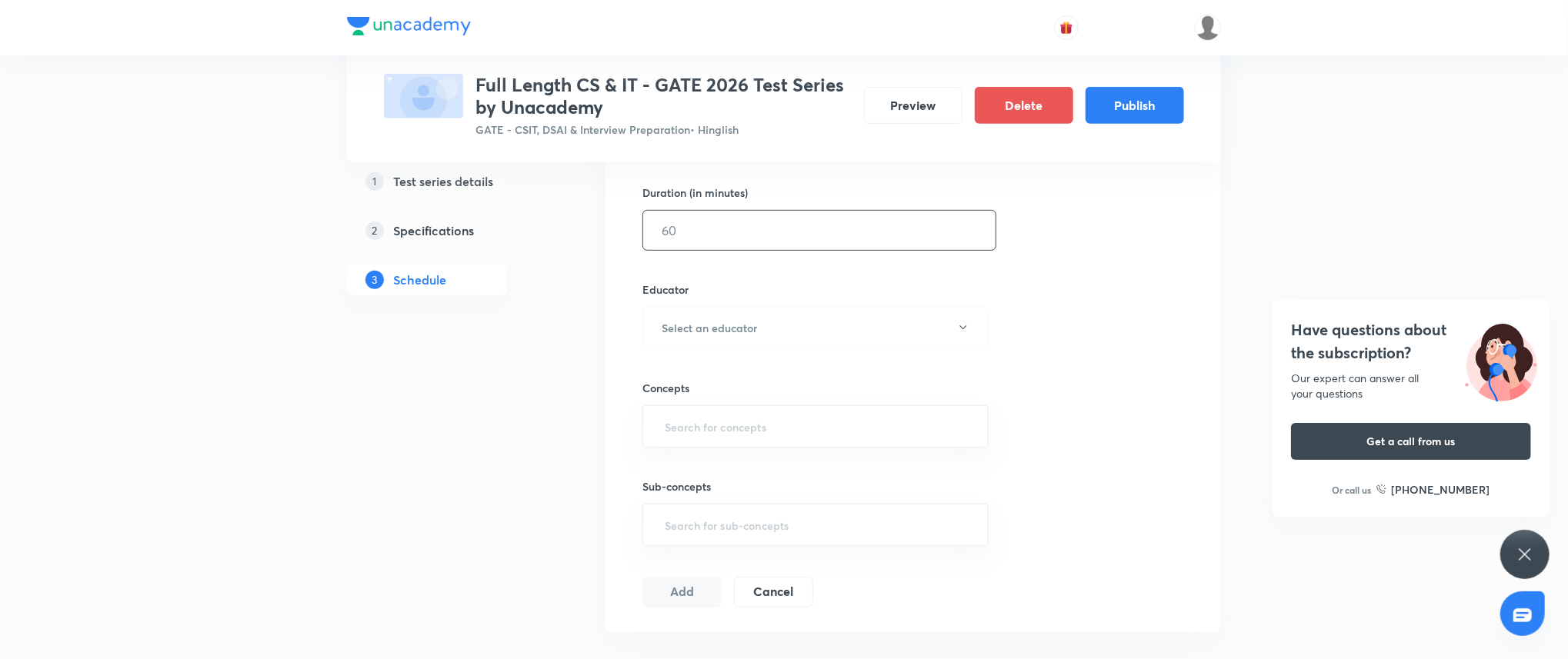
click at [712, 238] on input "text" at bounding box center [818, 230] width 352 height 39
type input "90"
click at [753, 331] on h6 "Select an educator" at bounding box center [710, 328] width 96 height 16
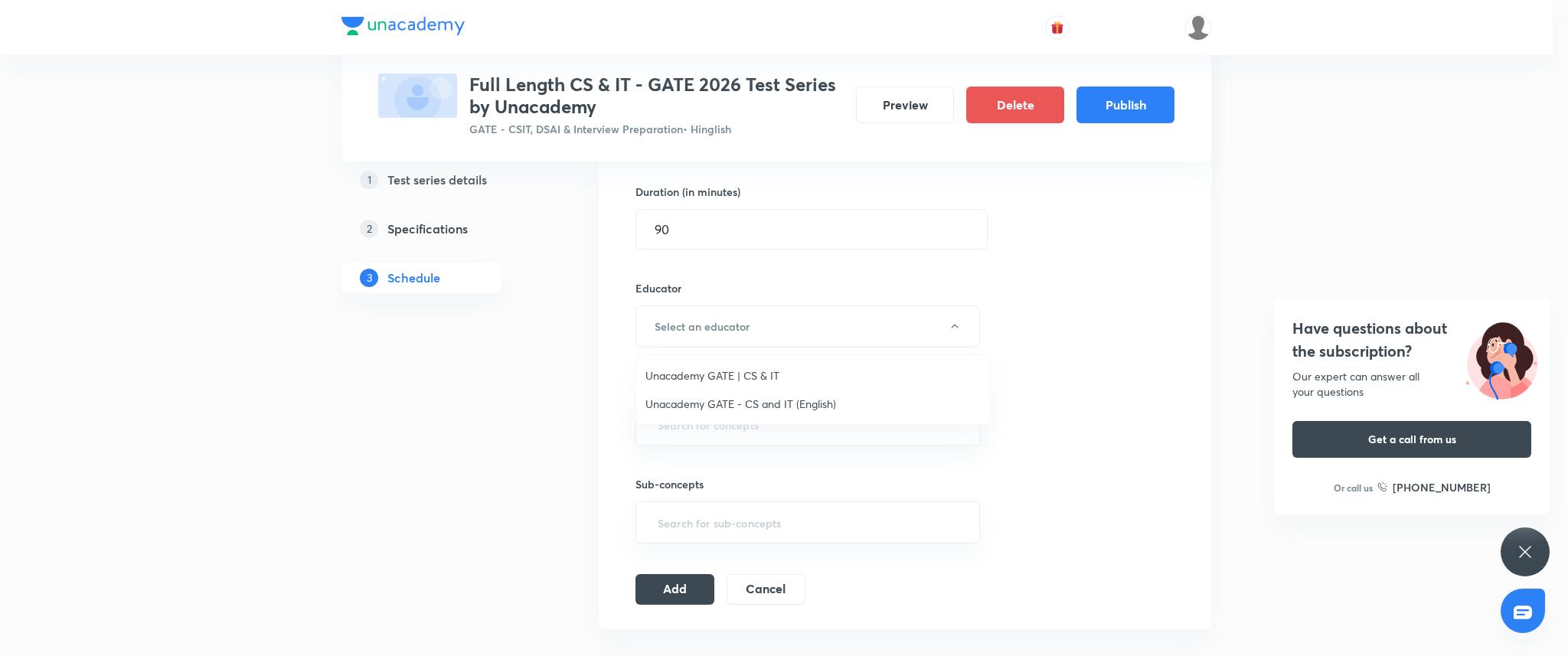
click at [752, 359] on ul "Unacademy GATE | CS & IT Unacademy GATE - CS and IT (English)" at bounding box center [812, 389] width 354 height 69
click at [756, 371] on span "Unacademy GATE | CS & IT" at bounding box center [813, 375] width 336 height 16
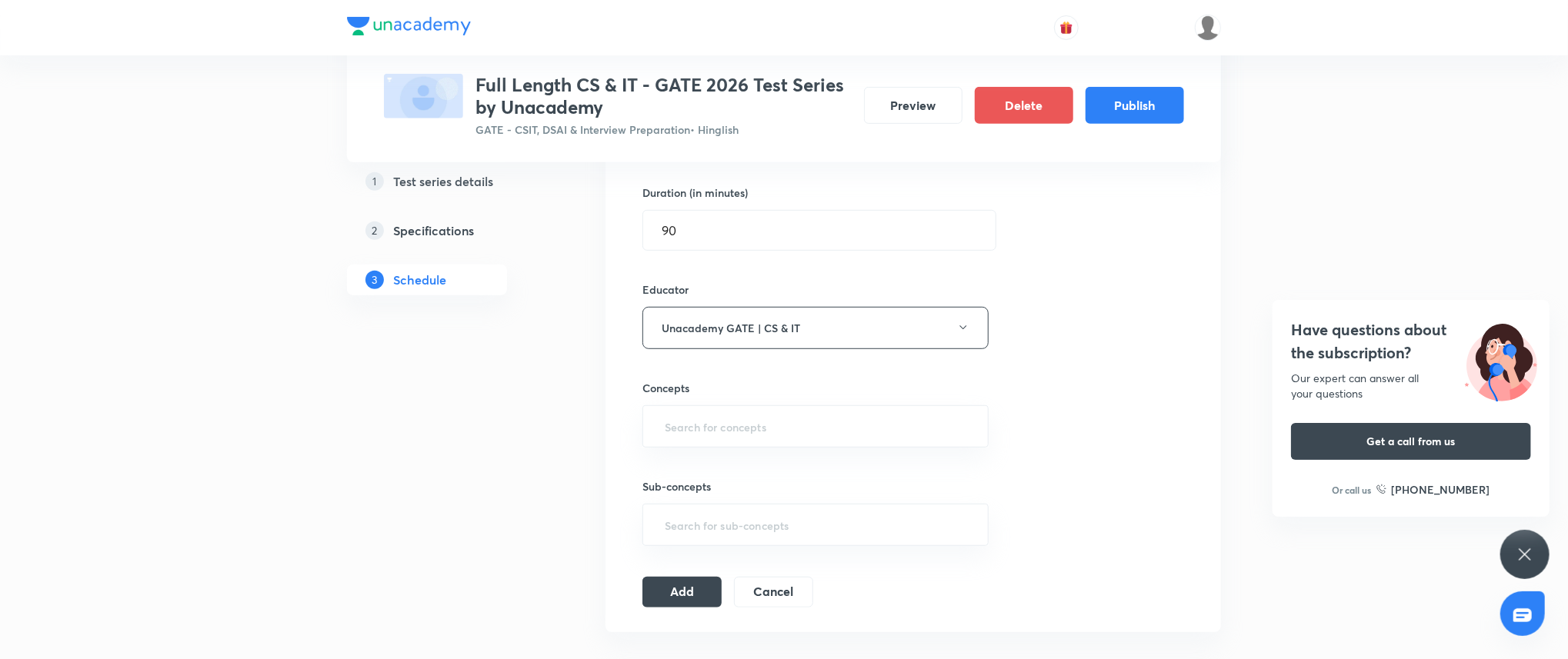
click at [759, 402] on div "Concepts ​" at bounding box center [815, 414] width 347 height 67
click at [764, 422] on input "text" at bounding box center [815, 426] width 307 height 28
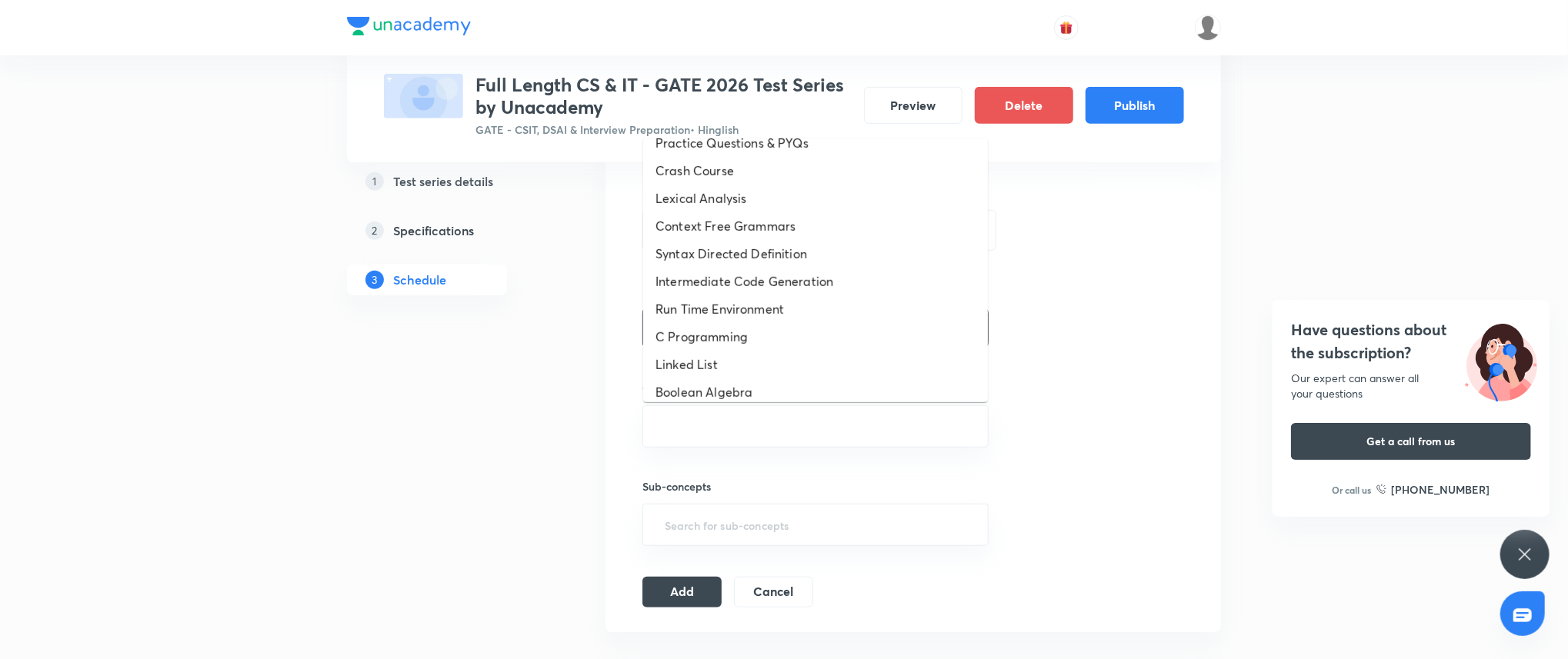
scroll to position [656, 0]
click at [763, 324] on li "C Programming" at bounding box center [815, 332] width 345 height 27
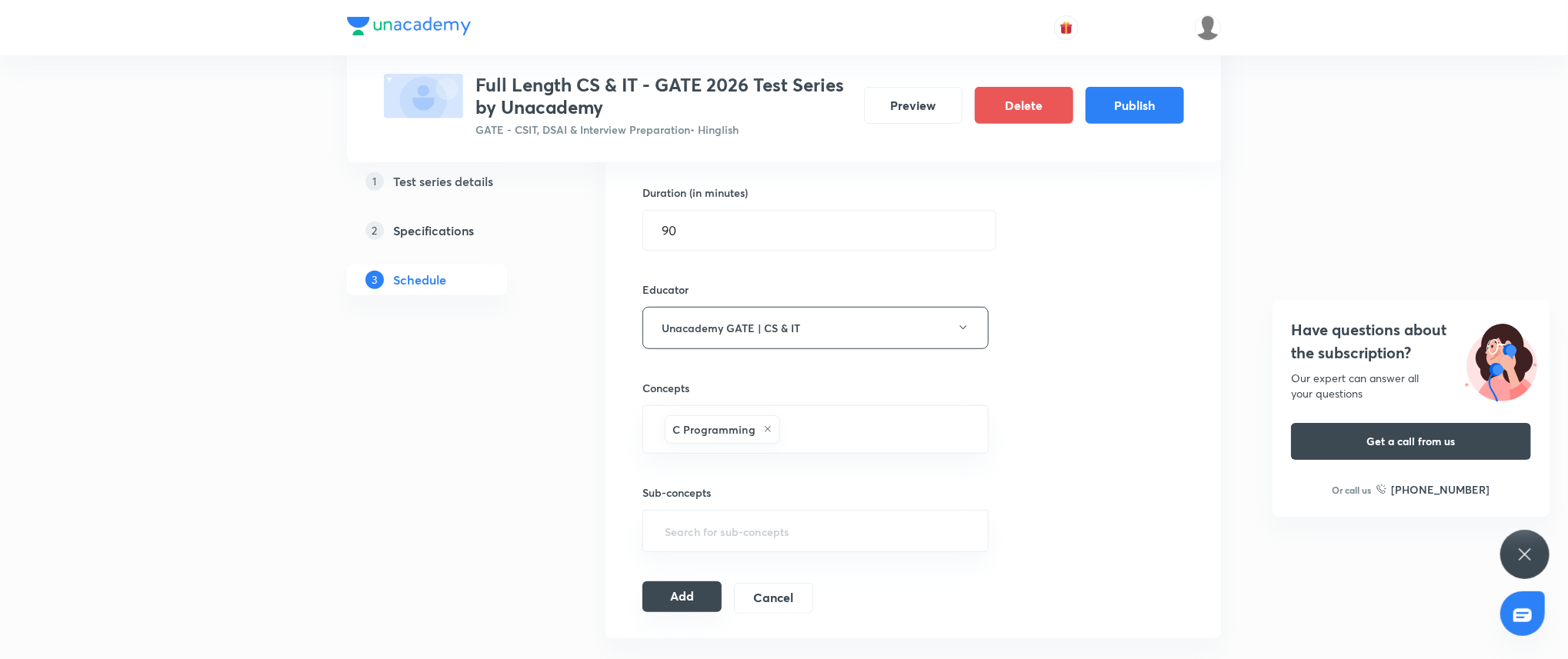
click at [706, 600] on button "Add" at bounding box center [681, 596] width 79 height 31
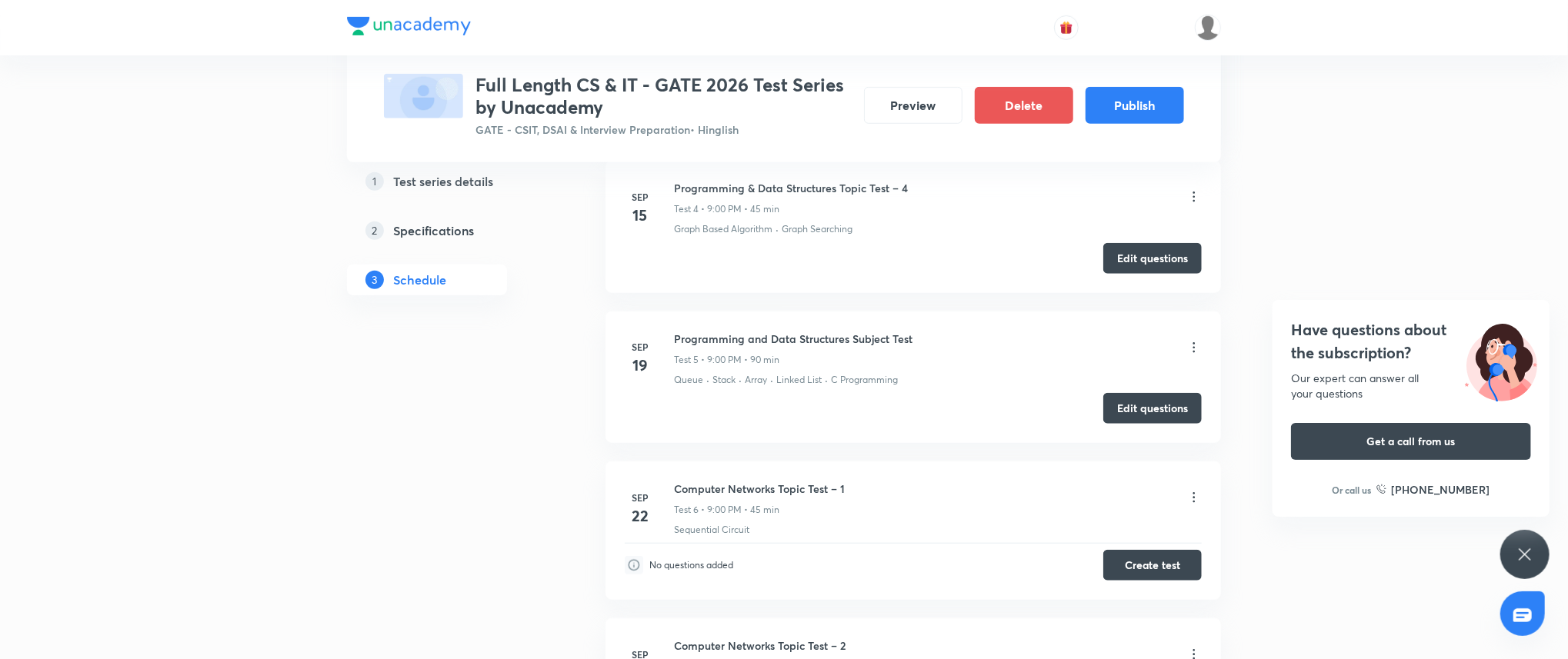
scroll to position [740, 0]
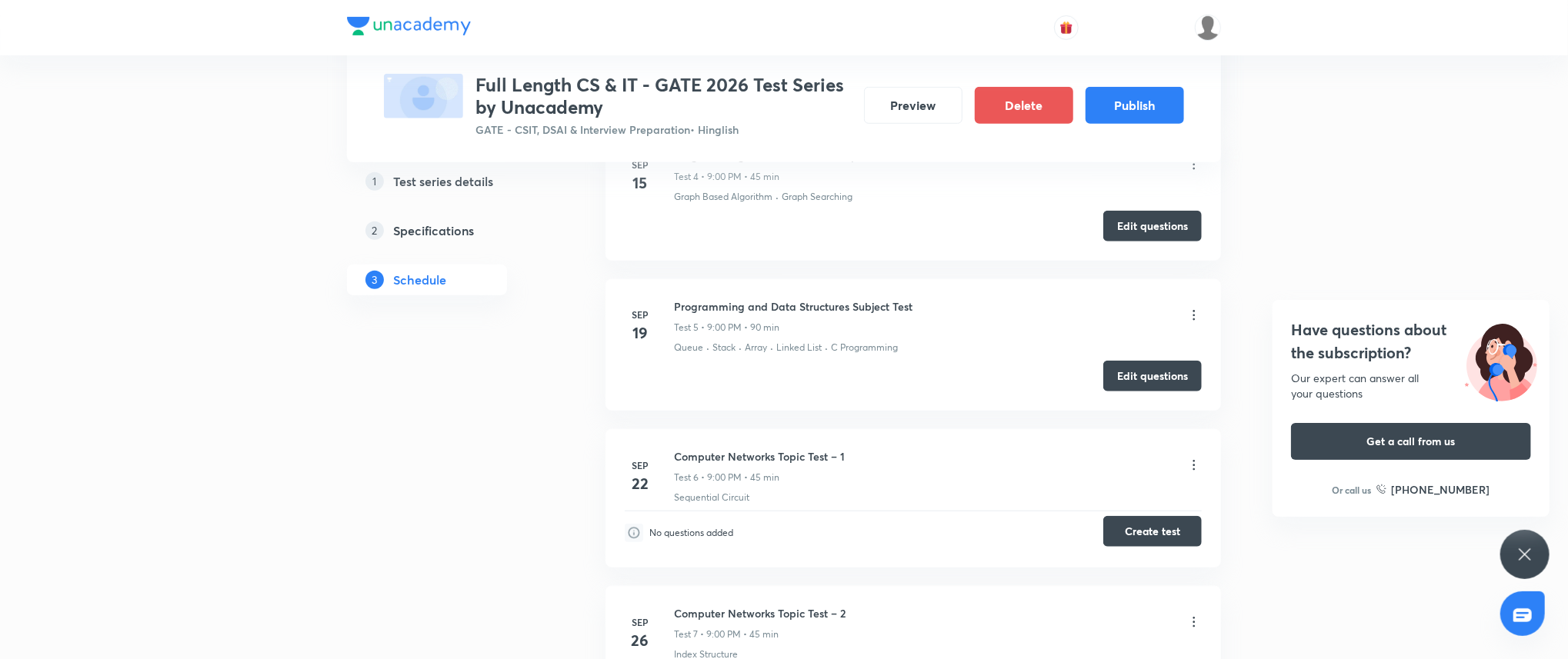
click at [1160, 529] on button "Create test" at bounding box center [1152, 530] width 99 height 31
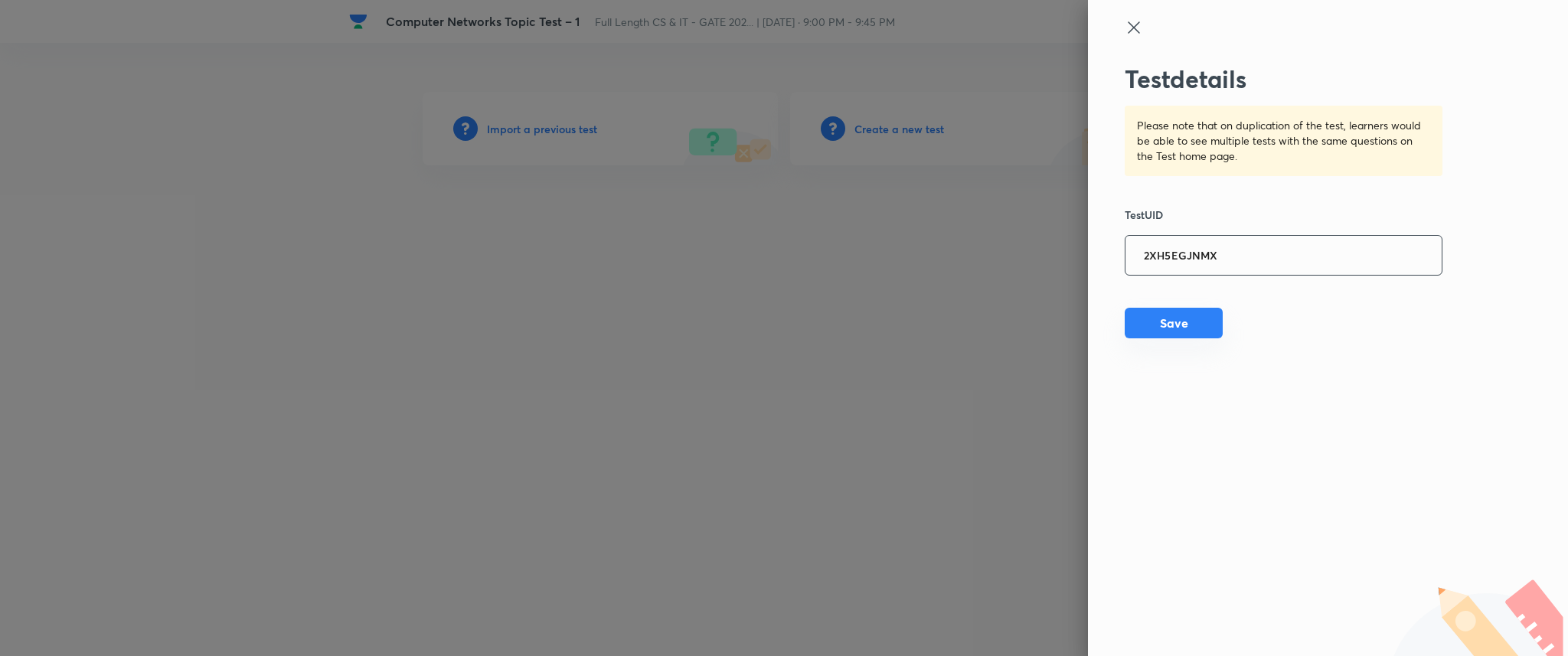
type input "2XH5EGJNMX"
click at [1189, 322] on button "Save" at bounding box center [1174, 322] width 98 height 30
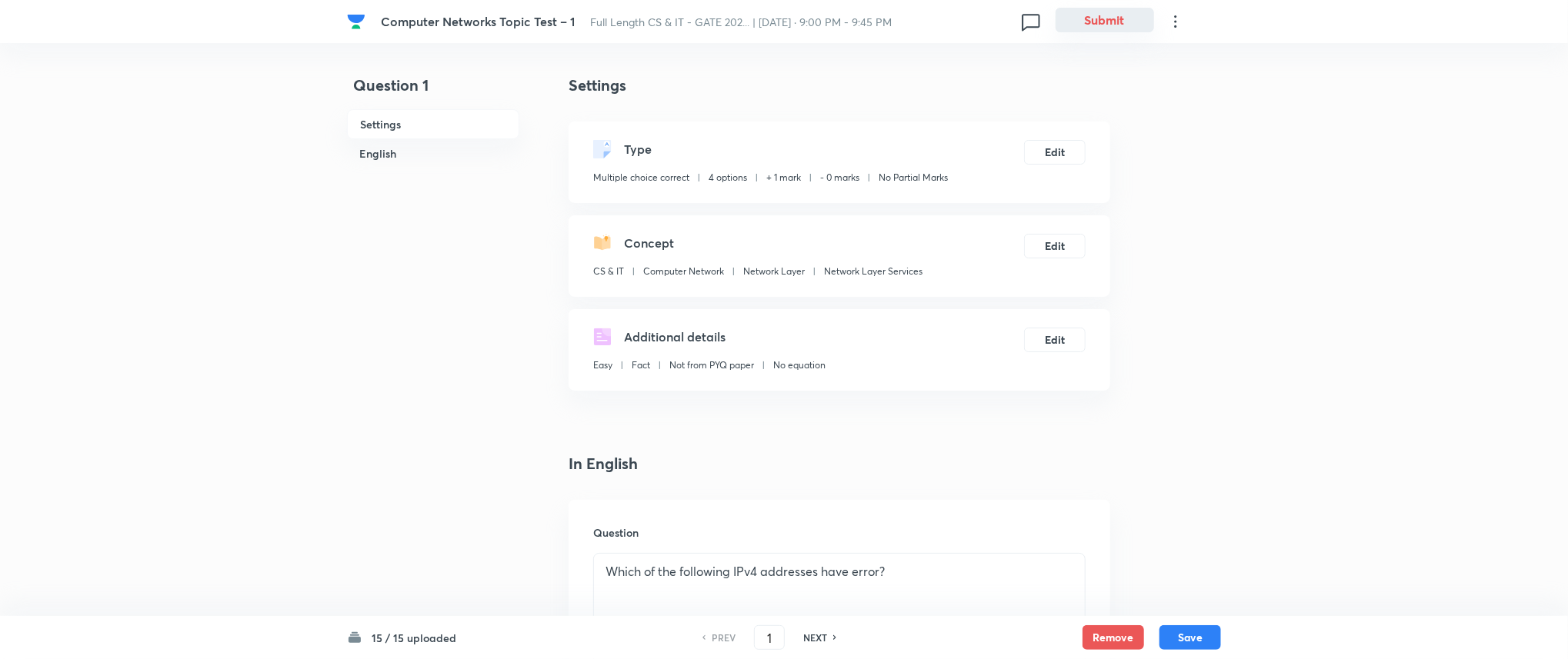
click at [1091, 23] on button "Submit" at bounding box center [1105, 20] width 99 height 24
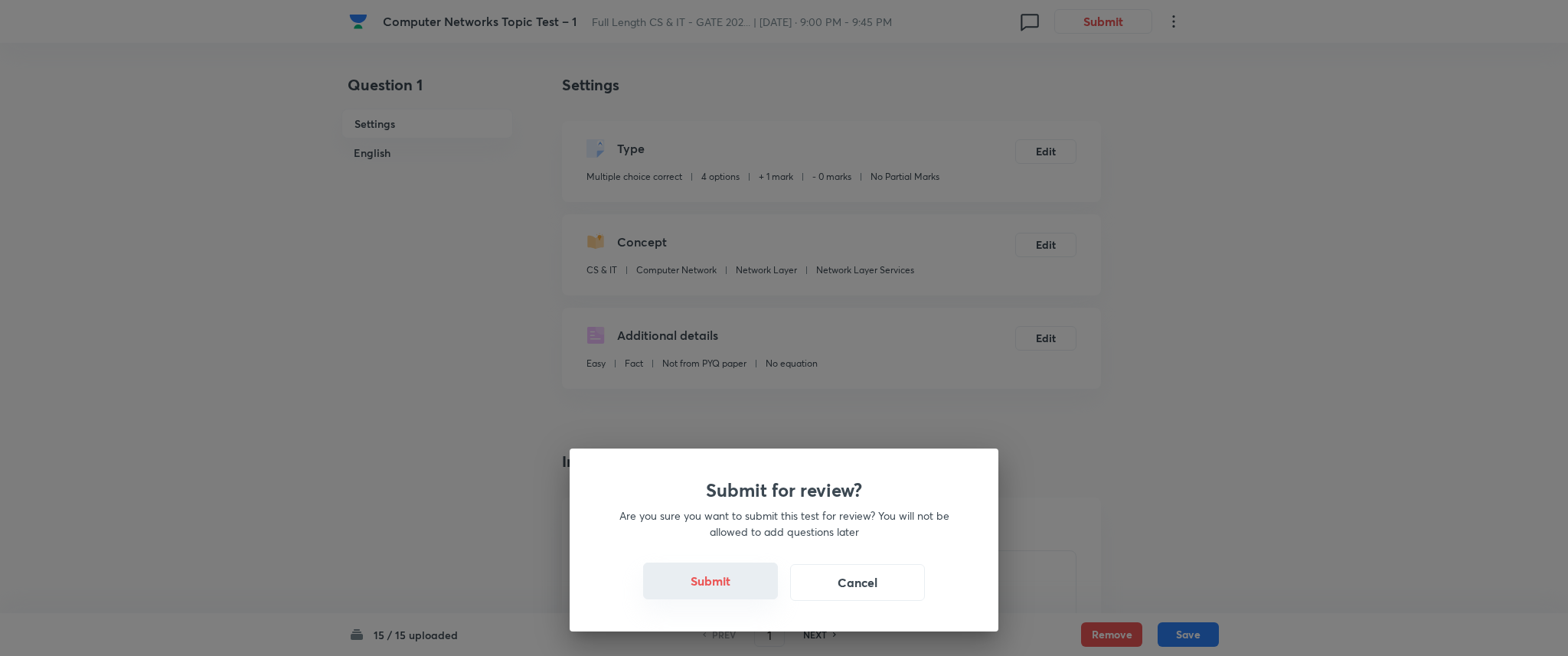
click at [732, 585] on button "Submit" at bounding box center [710, 580] width 135 height 37
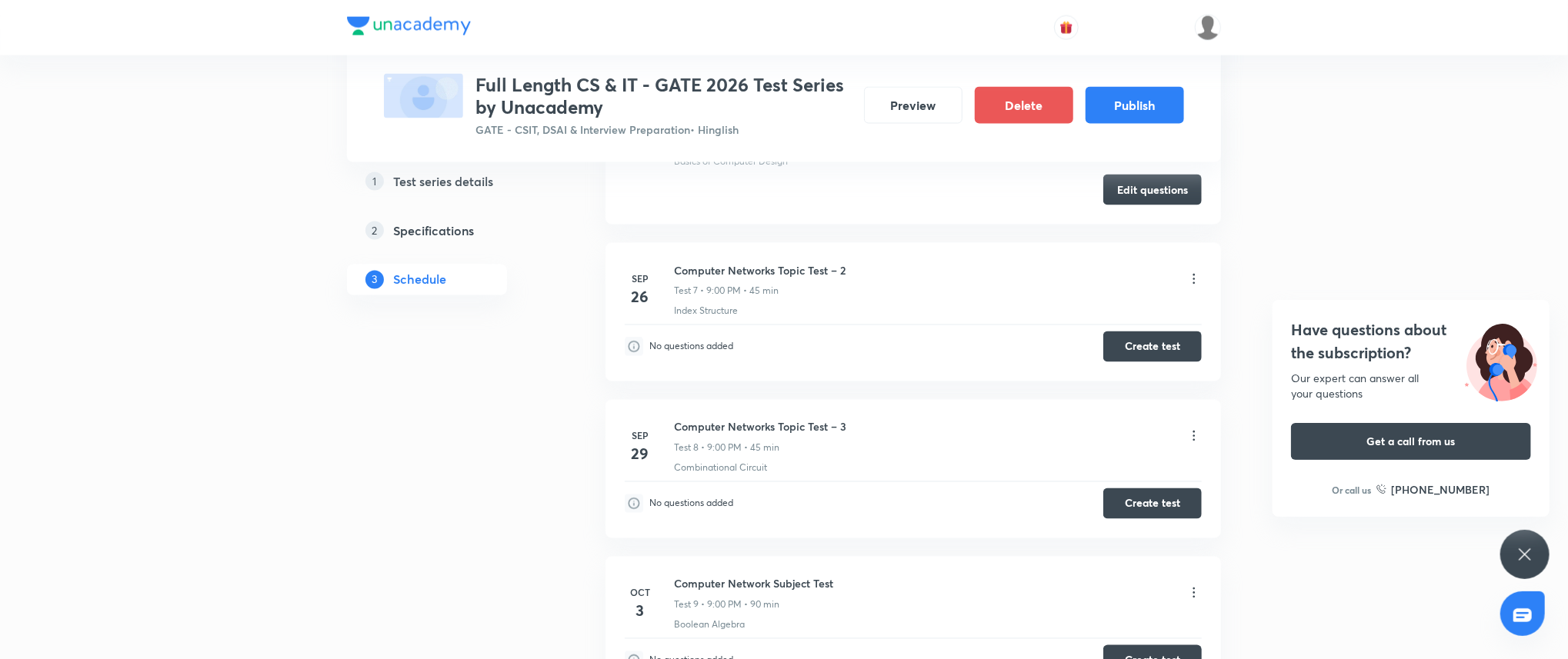
scroll to position [1640, 0]
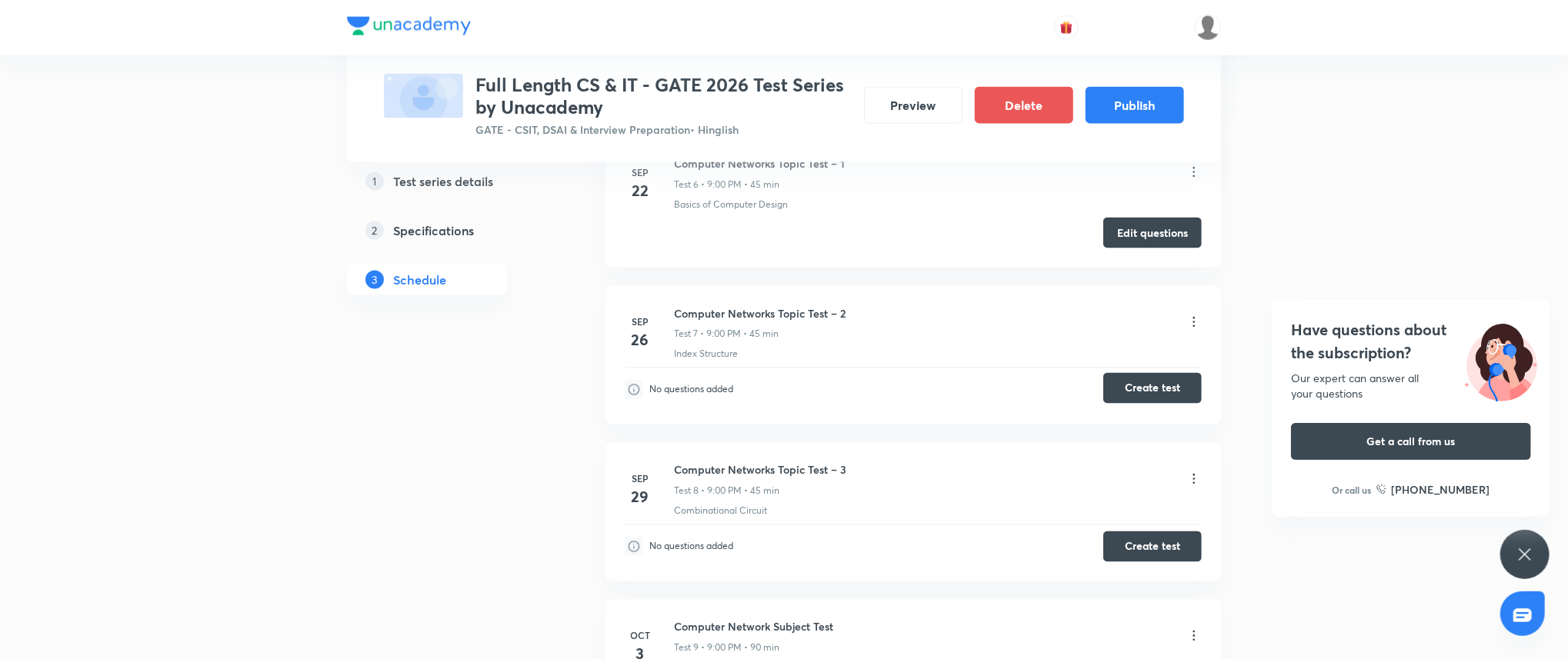
click at [1165, 387] on button "Create test" at bounding box center [1152, 388] width 99 height 31
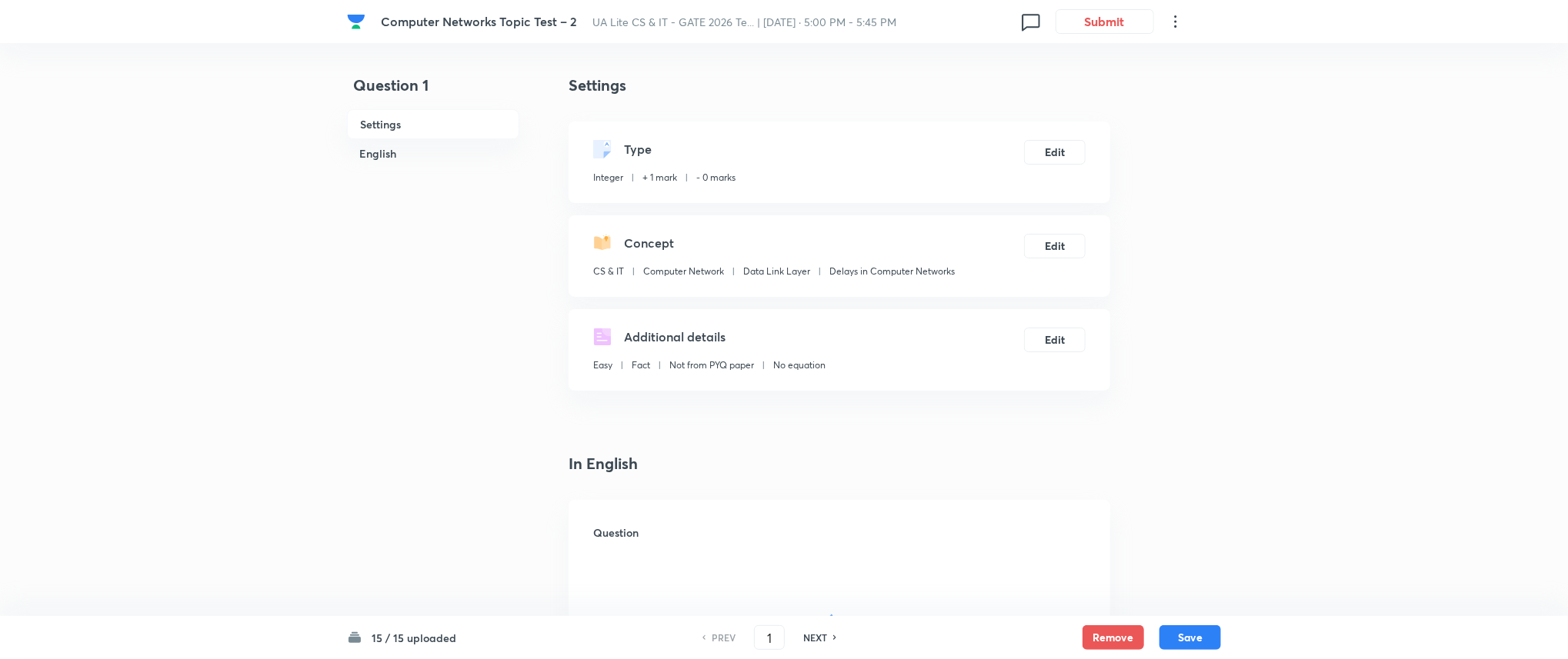
type input "4"
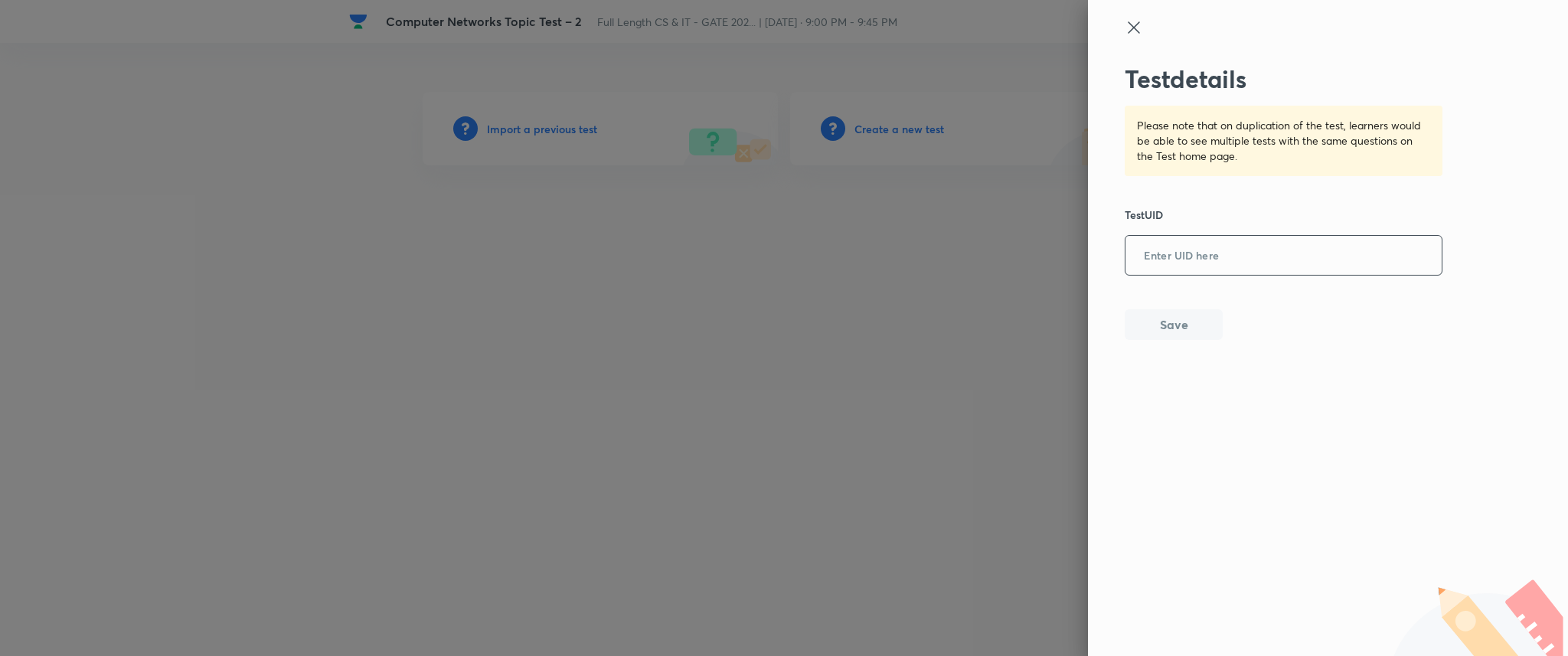
click at [1239, 273] on input "text" at bounding box center [1283, 256] width 316 height 37
paste input "ZNHIE1S0XF"
type input "ZNHIE1S0XF"
click at [1182, 312] on button "Save" at bounding box center [1174, 322] width 98 height 30
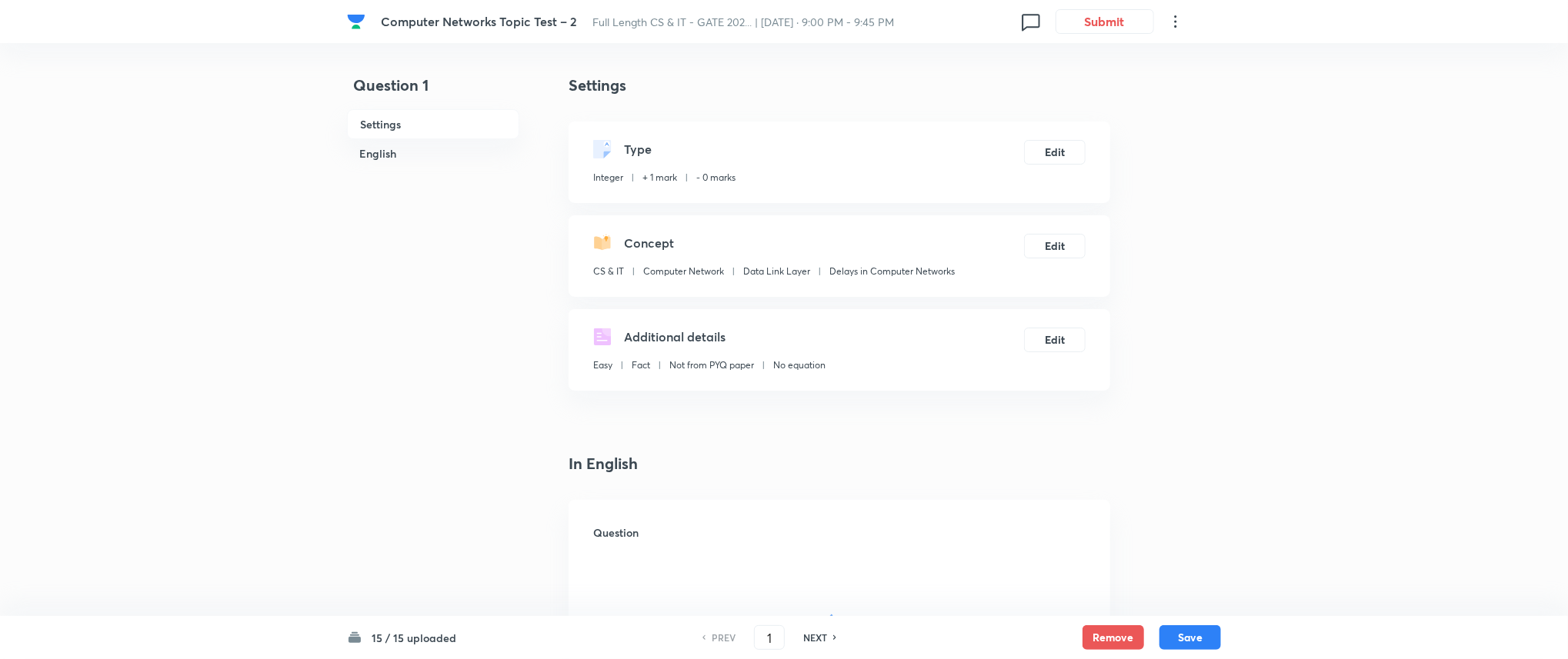
type input "4"
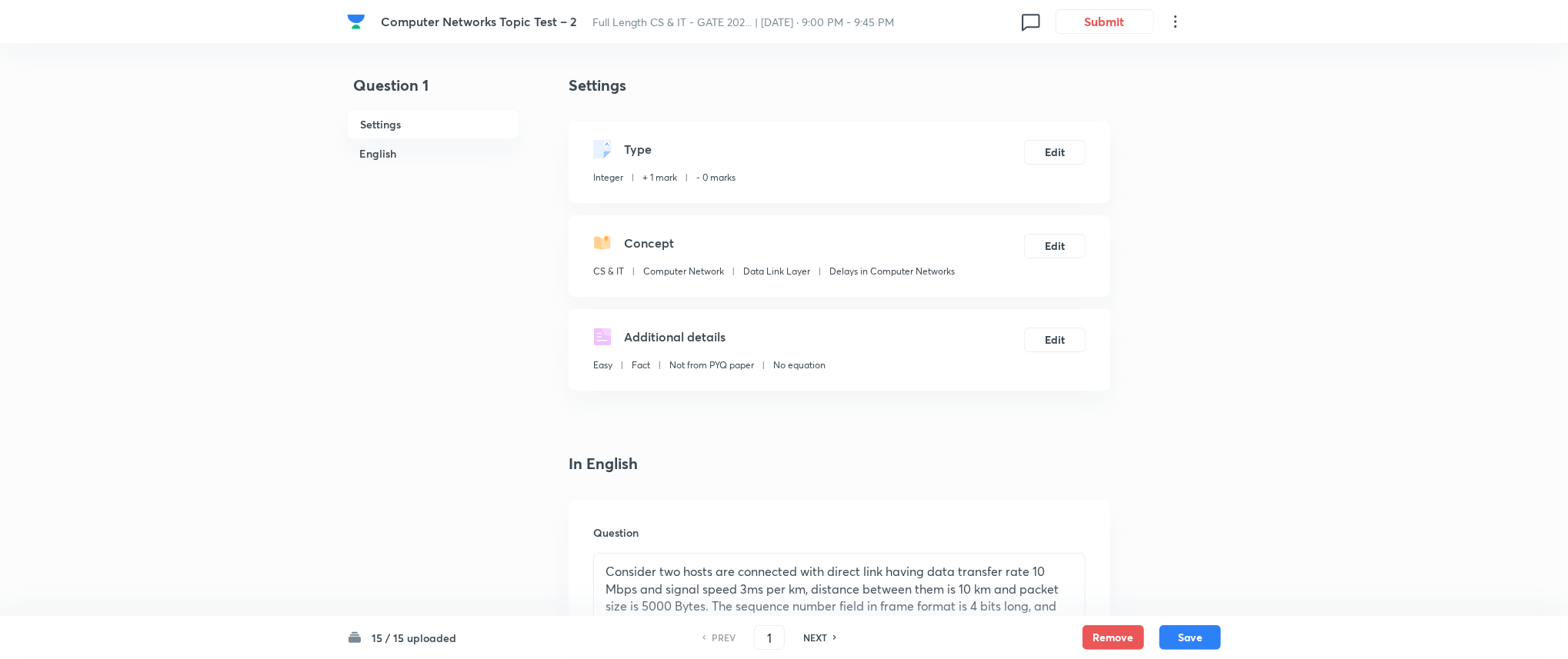
click at [1093, 34] on div "Computer Networks Topic Test – 2 Full Length CS & IT - GATE 202... | [DATE] · 9…" at bounding box center [784, 21] width 874 height 43
click at [1092, 25] on button "Submit" at bounding box center [1105, 20] width 99 height 24
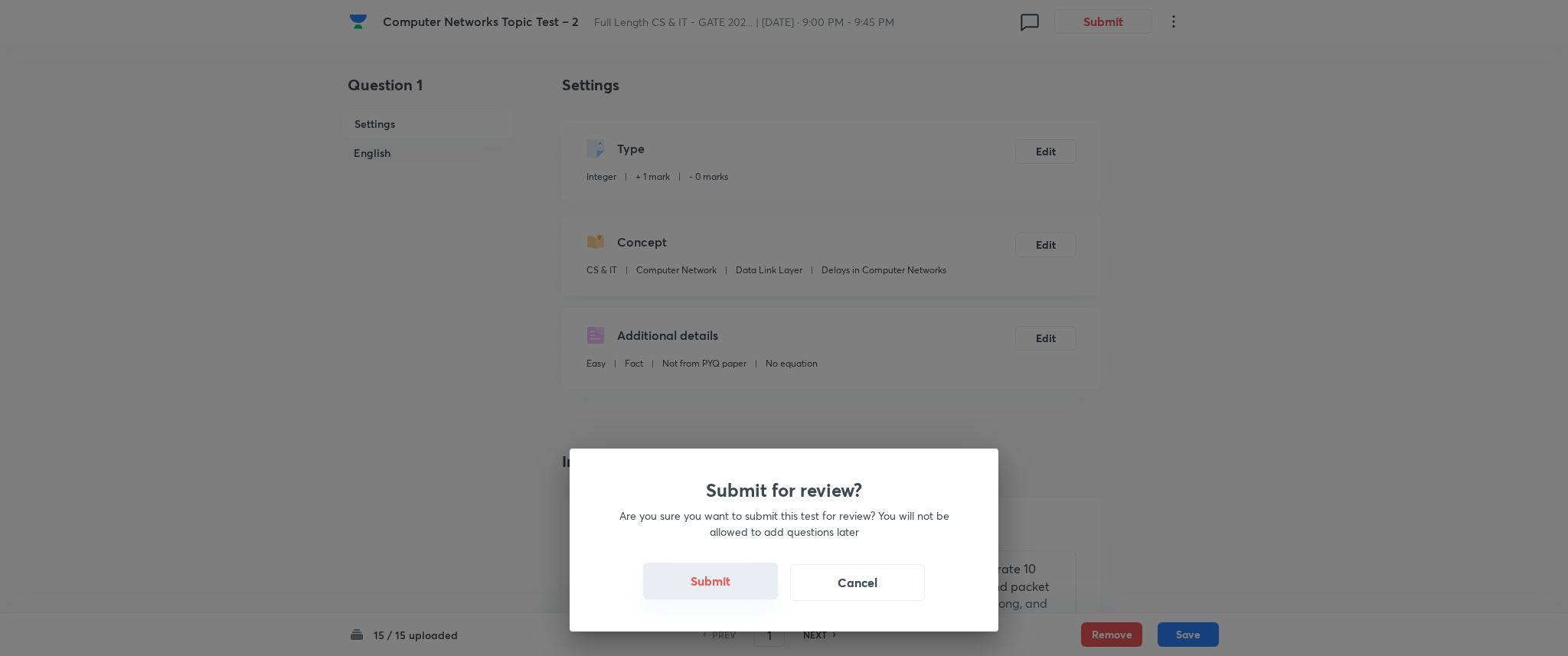
click at [709, 589] on button "Submit" at bounding box center [710, 580] width 135 height 37
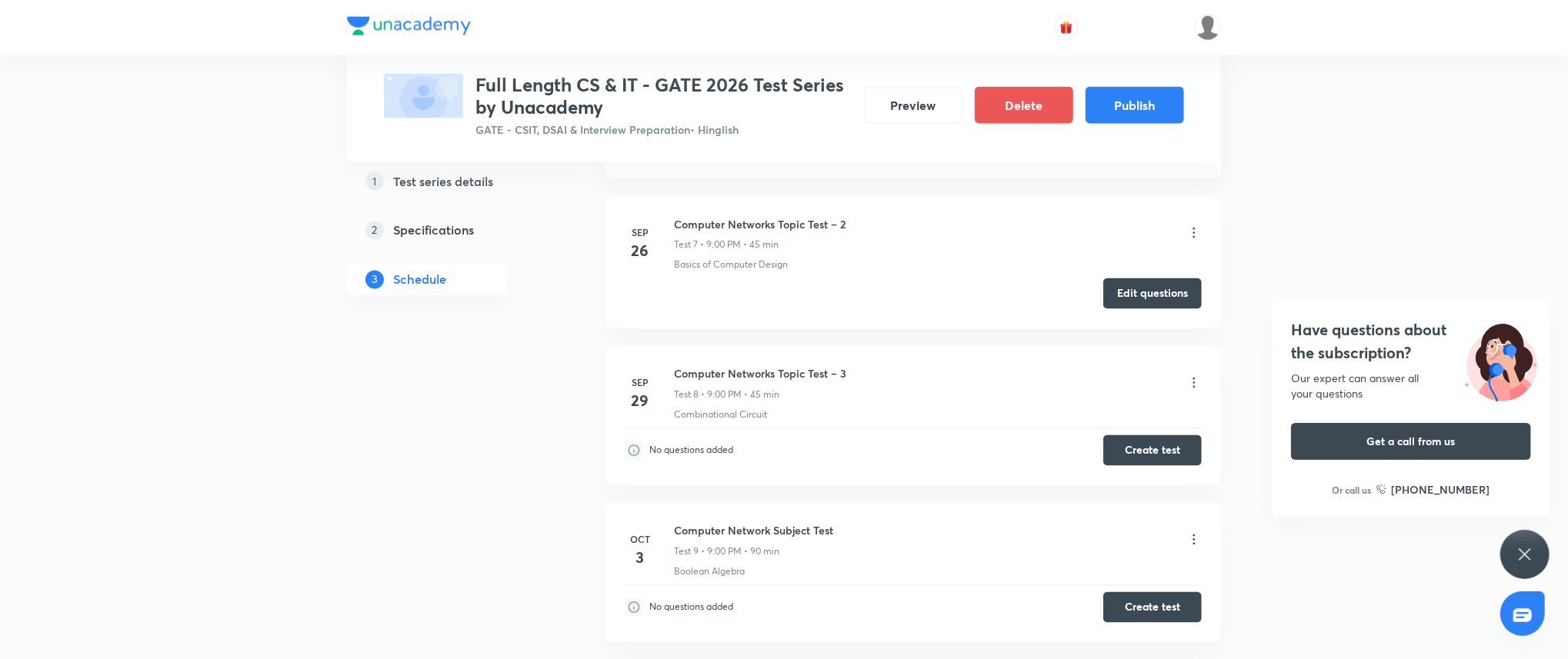
scroll to position [1780, 0]
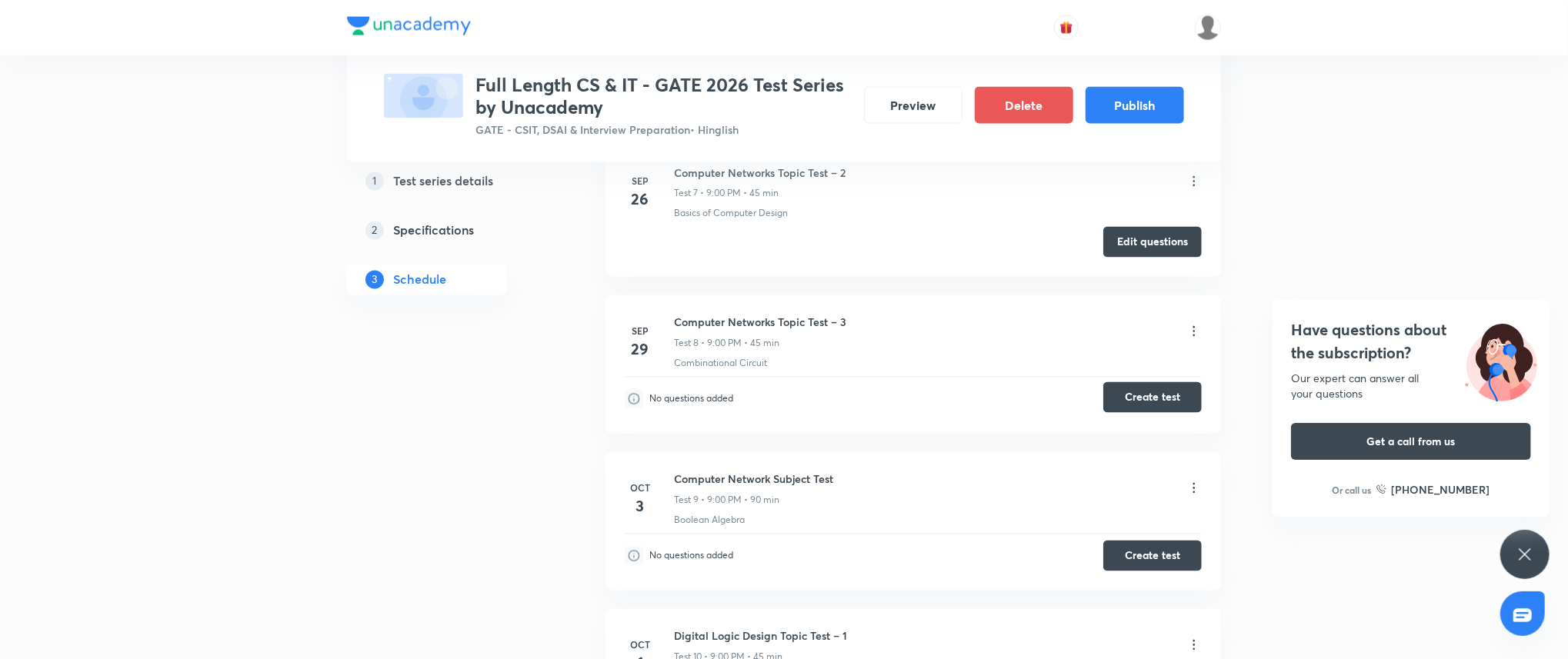
click at [1148, 391] on button "Create test" at bounding box center [1152, 397] width 99 height 31
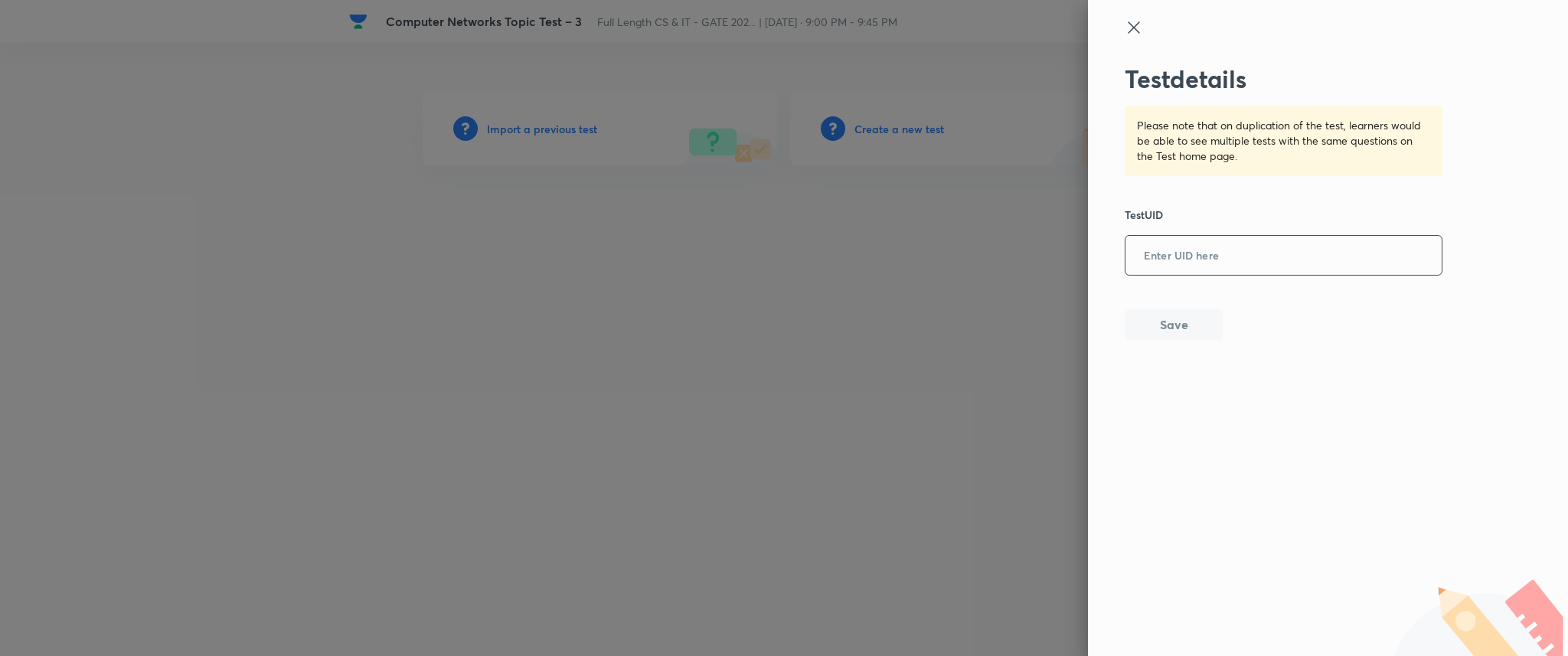
click at [1210, 254] on input "text" at bounding box center [1283, 256] width 316 height 37
paste input "NRGFP66QM1"
type input "NRGFP66QM1"
click at [1179, 310] on button "Save" at bounding box center [1174, 322] width 98 height 30
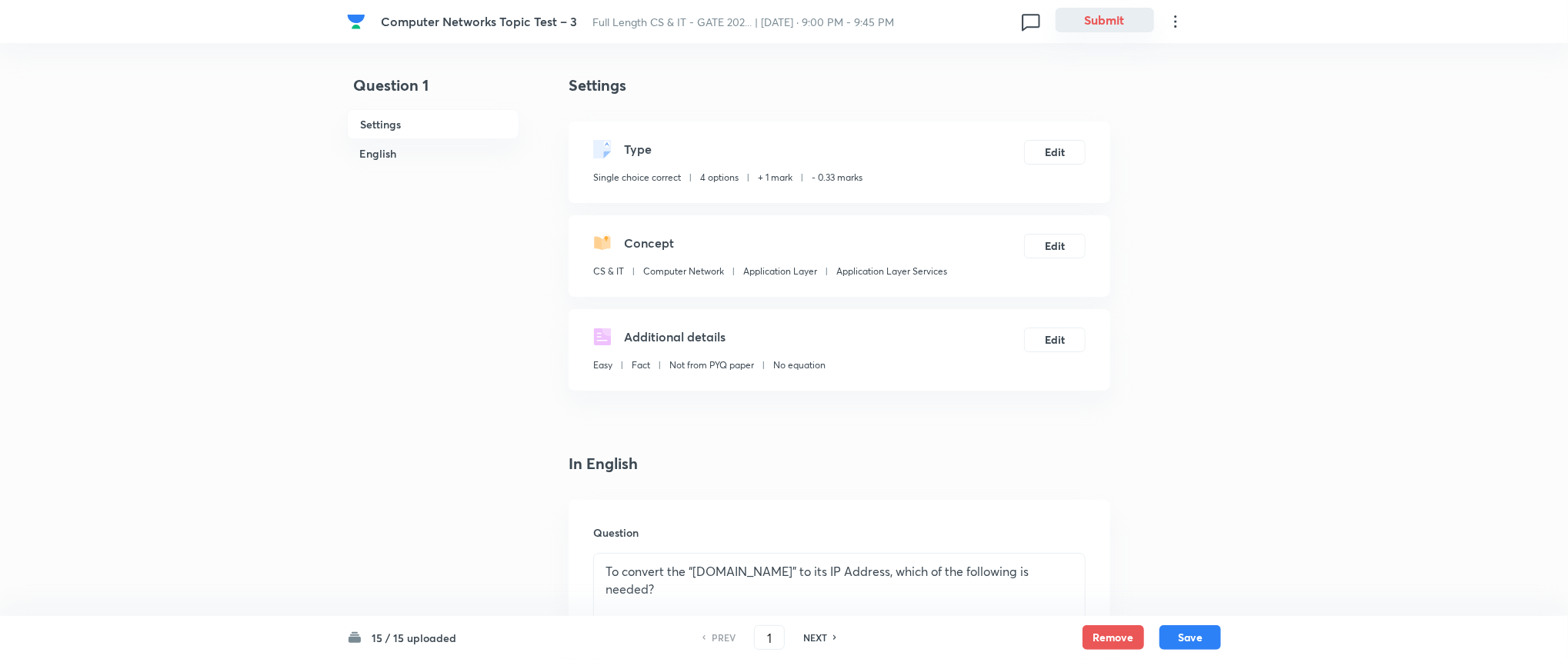
click at [1098, 22] on button "Submit" at bounding box center [1105, 20] width 99 height 24
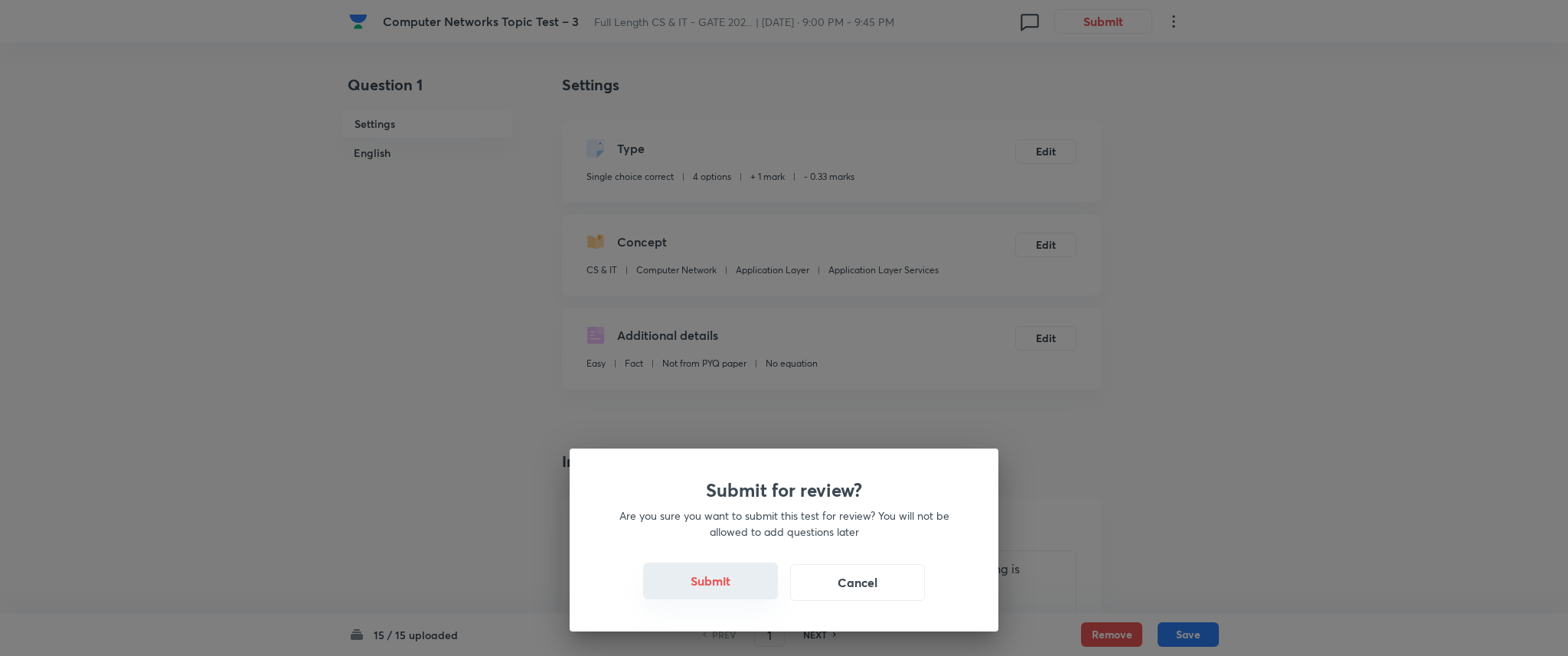
click at [702, 581] on button "Submit" at bounding box center [710, 580] width 135 height 37
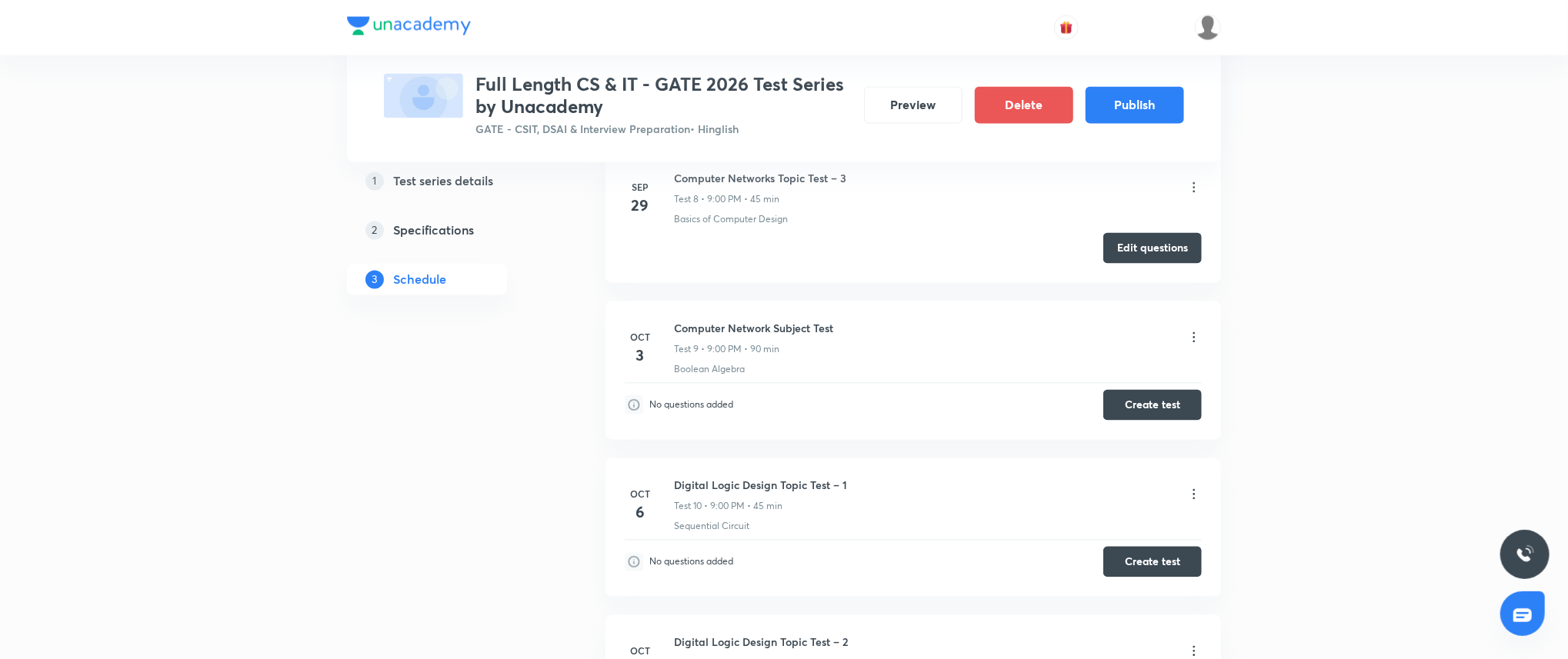
scroll to position [1979, 0]
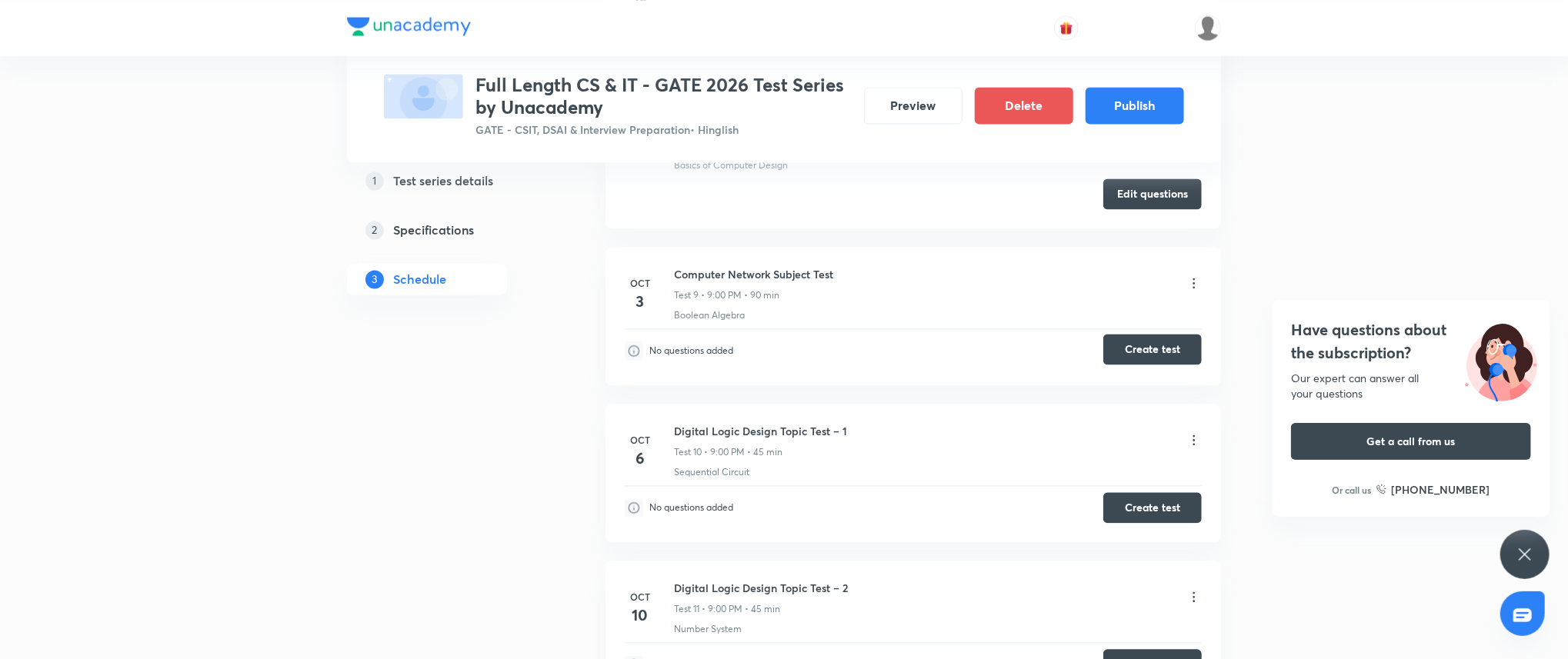
click at [1139, 347] on button "Create test" at bounding box center [1152, 349] width 99 height 31
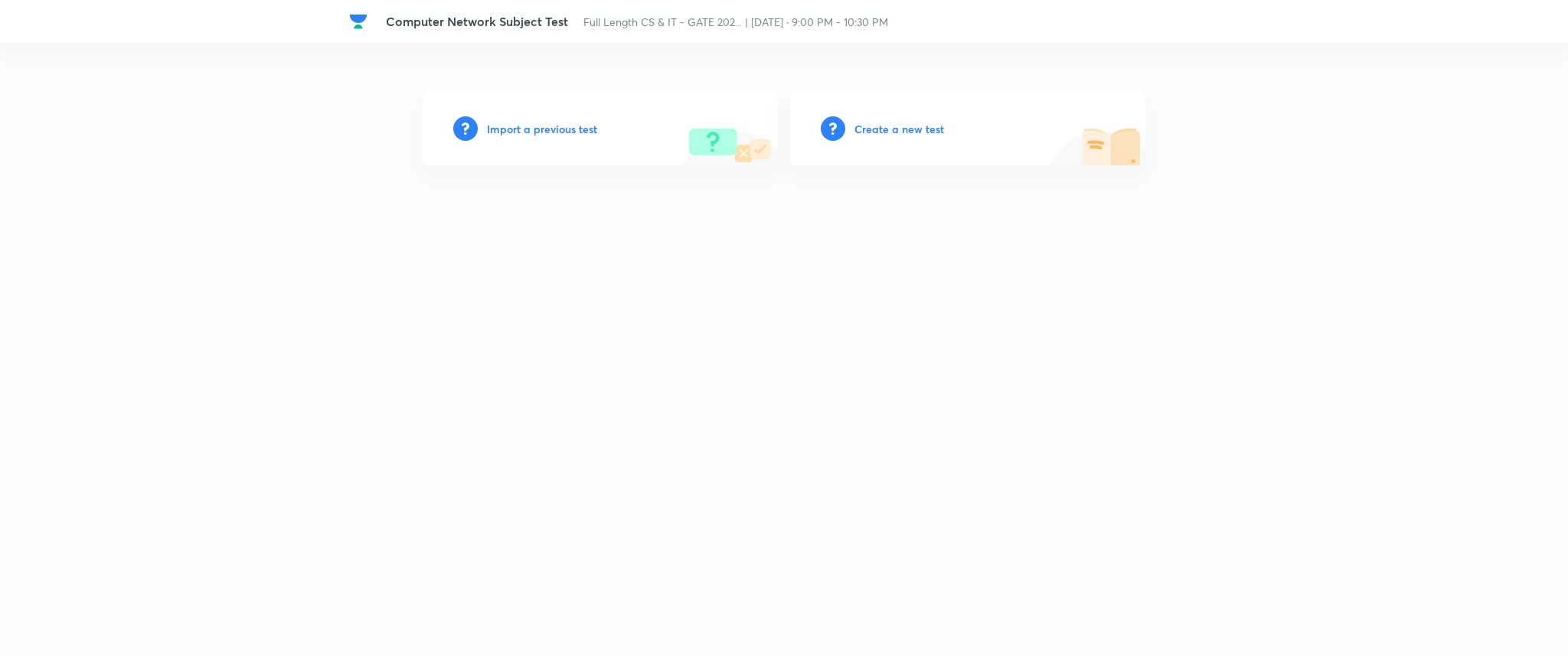
click at [536, 129] on h6 "Import a previous test" at bounding box center [542, 129] width 110 height 16
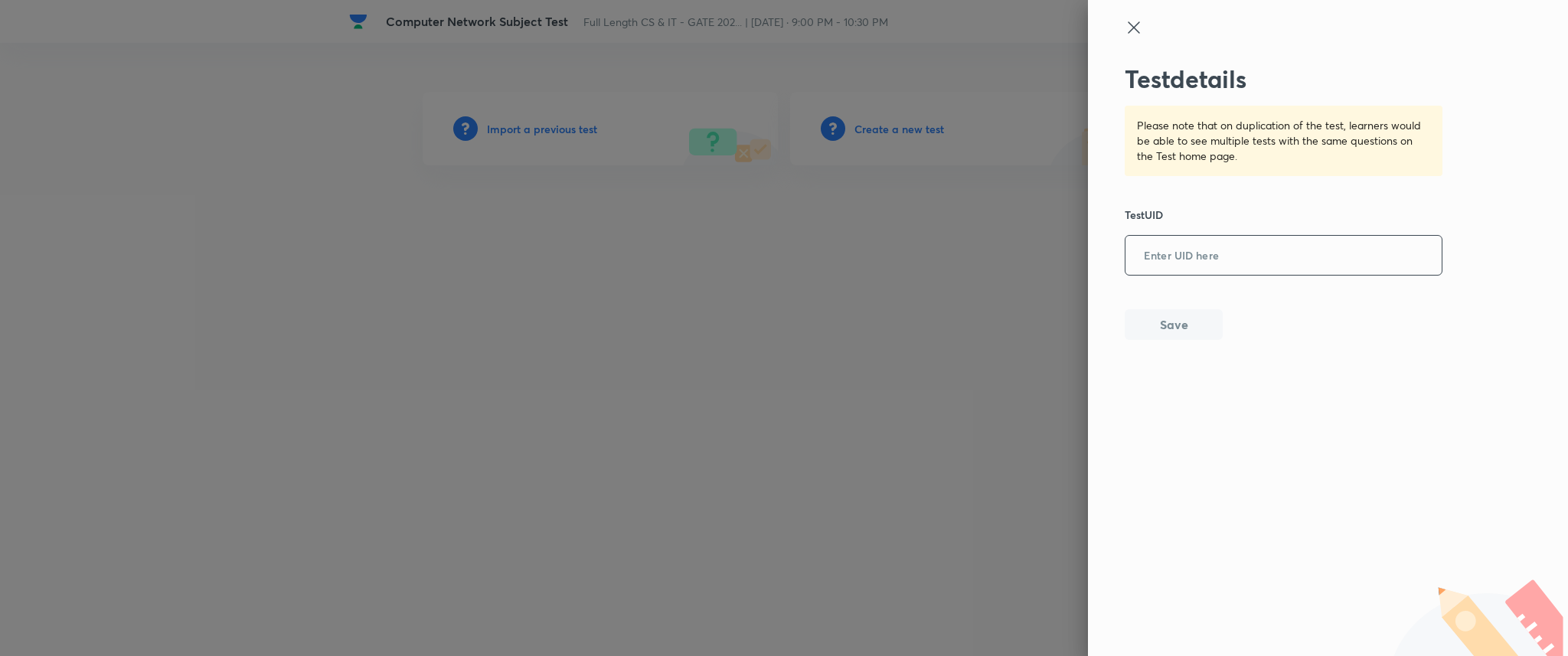
click at [1186, 255] on input "text" at bounding box center [1283, 256] width 316 height 37
paste input "0BITX2XBQW"
type input "0BITX2XBQW"
click at [1193, 330] on button "Save" at bounding box center [1174, 322] width 98 height 30
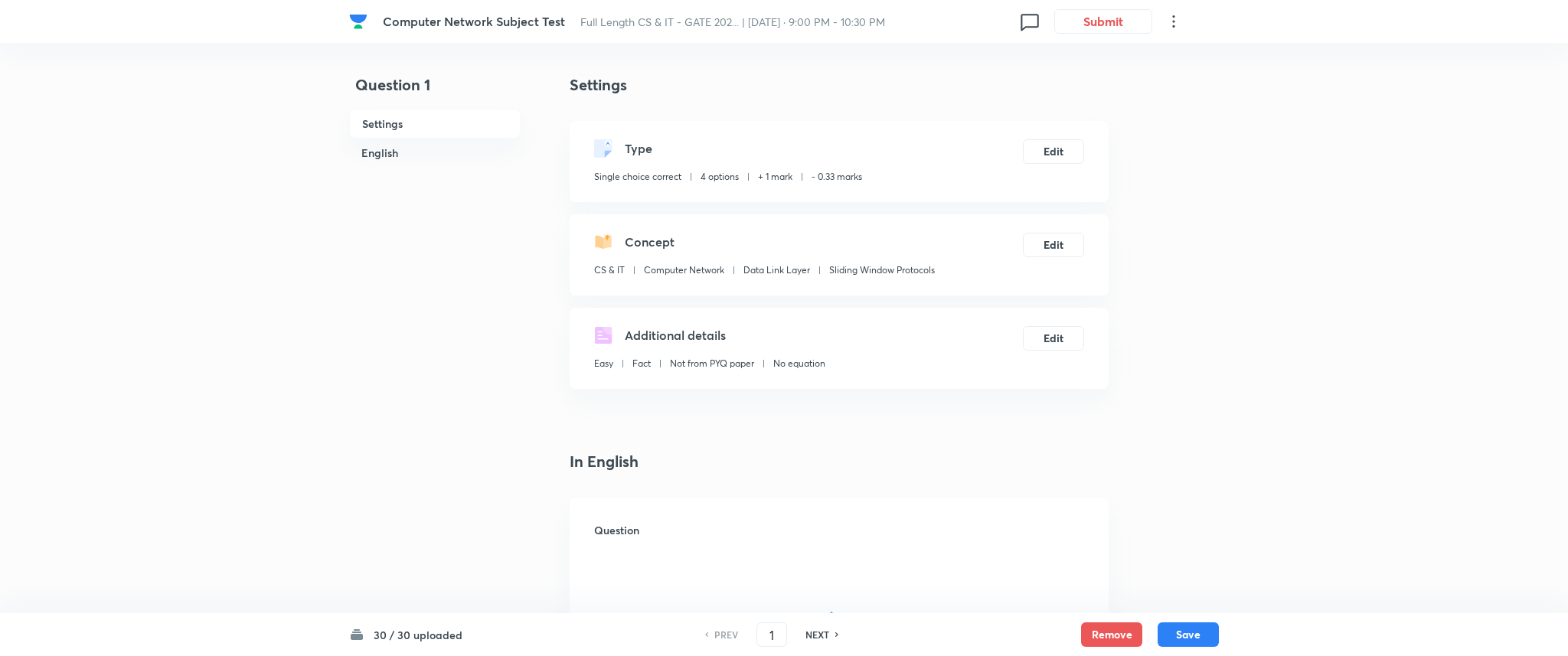
checkbox input "true"
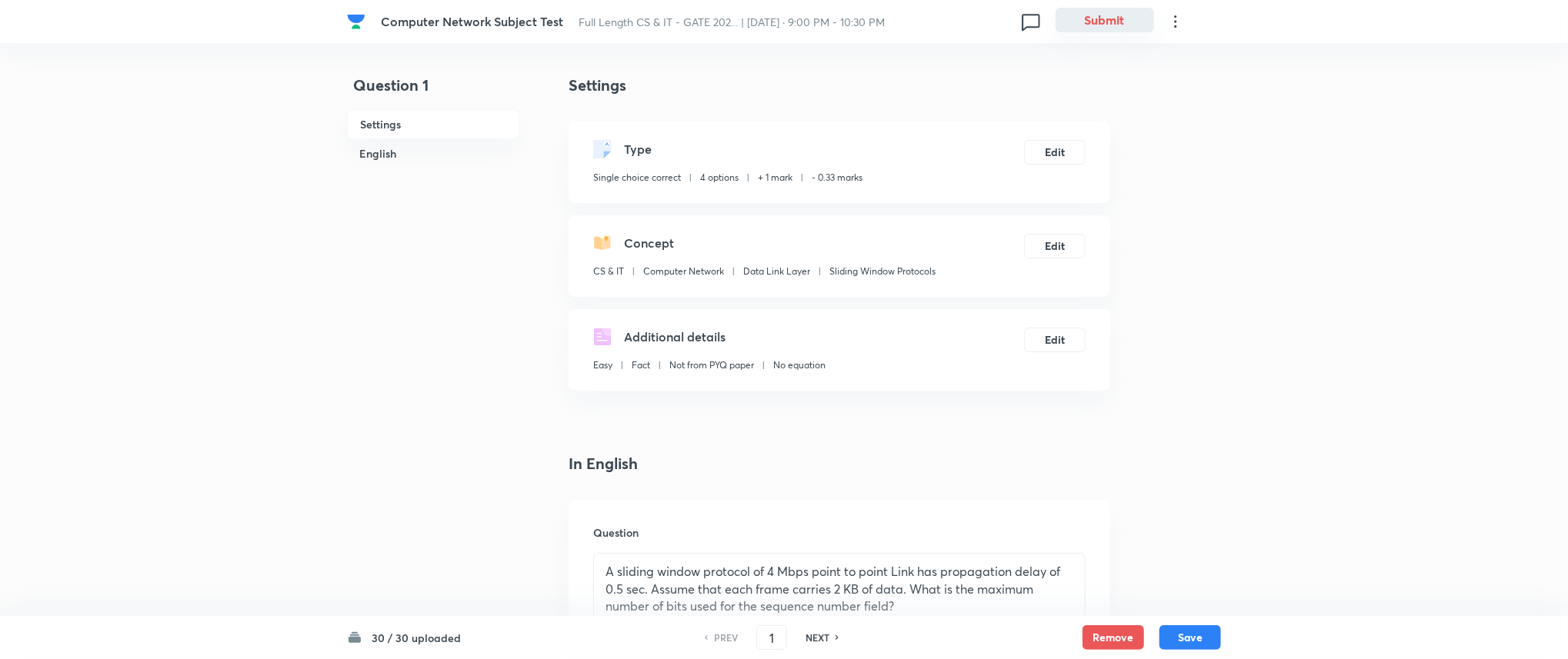
click at [1116, 16] on button "Submit" at bounding box center [1105, 20] width 99 height 24
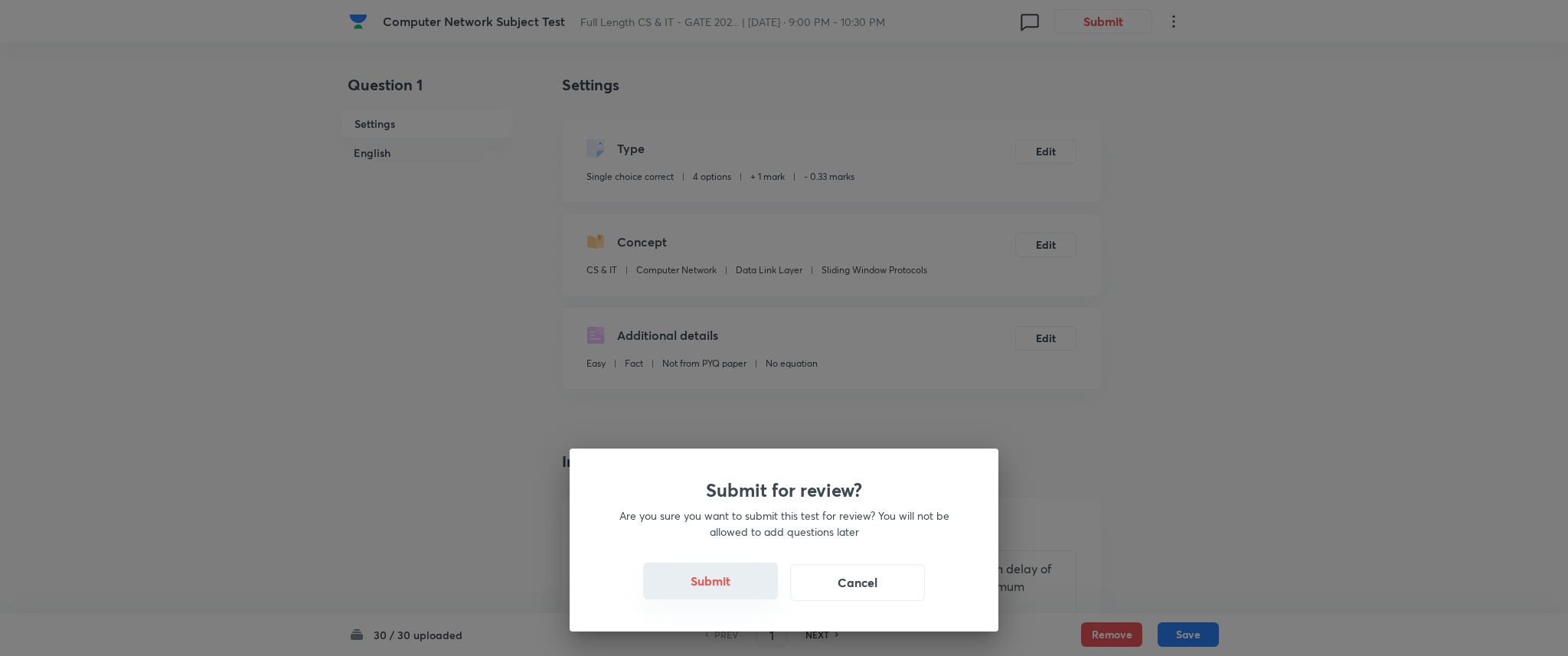
click at [720, 587] on button "Submit" at bounding box center [710, 580] width 135 height 37
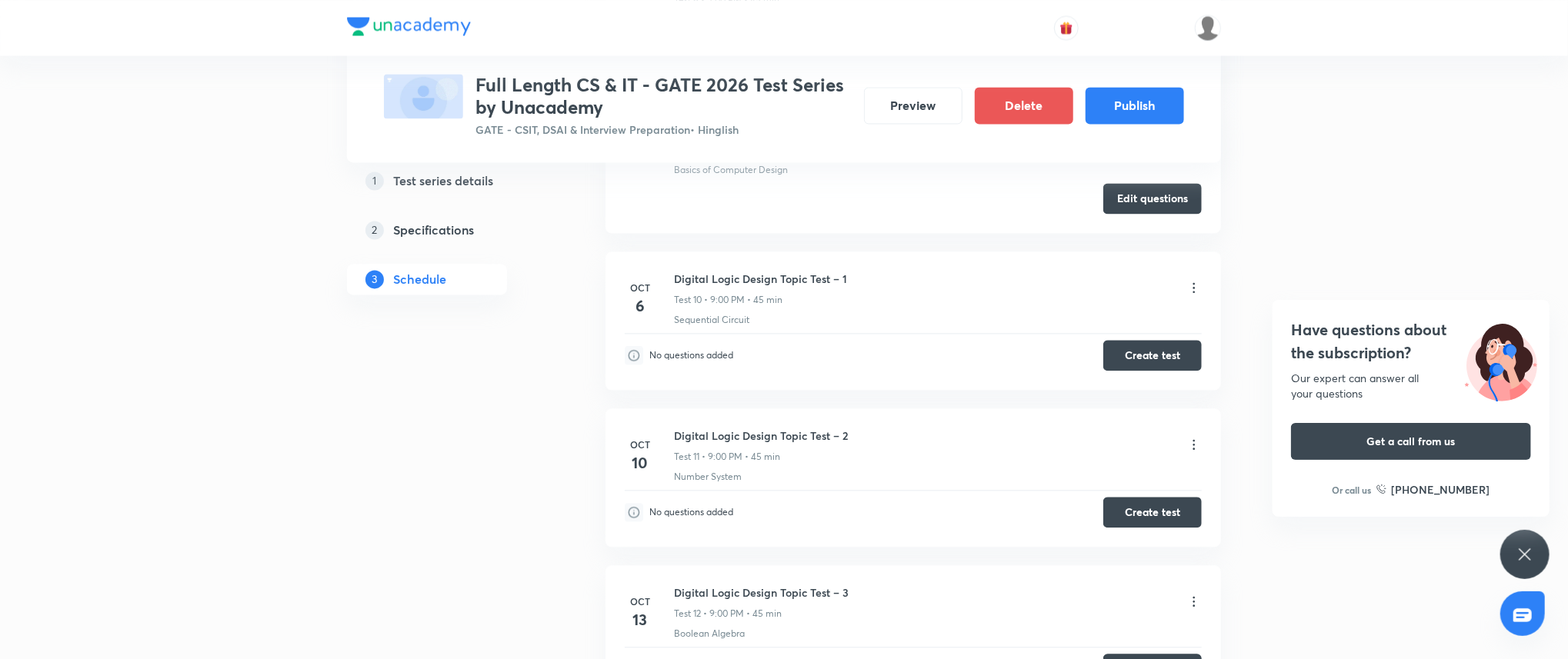
scroll to position [2117, 0]
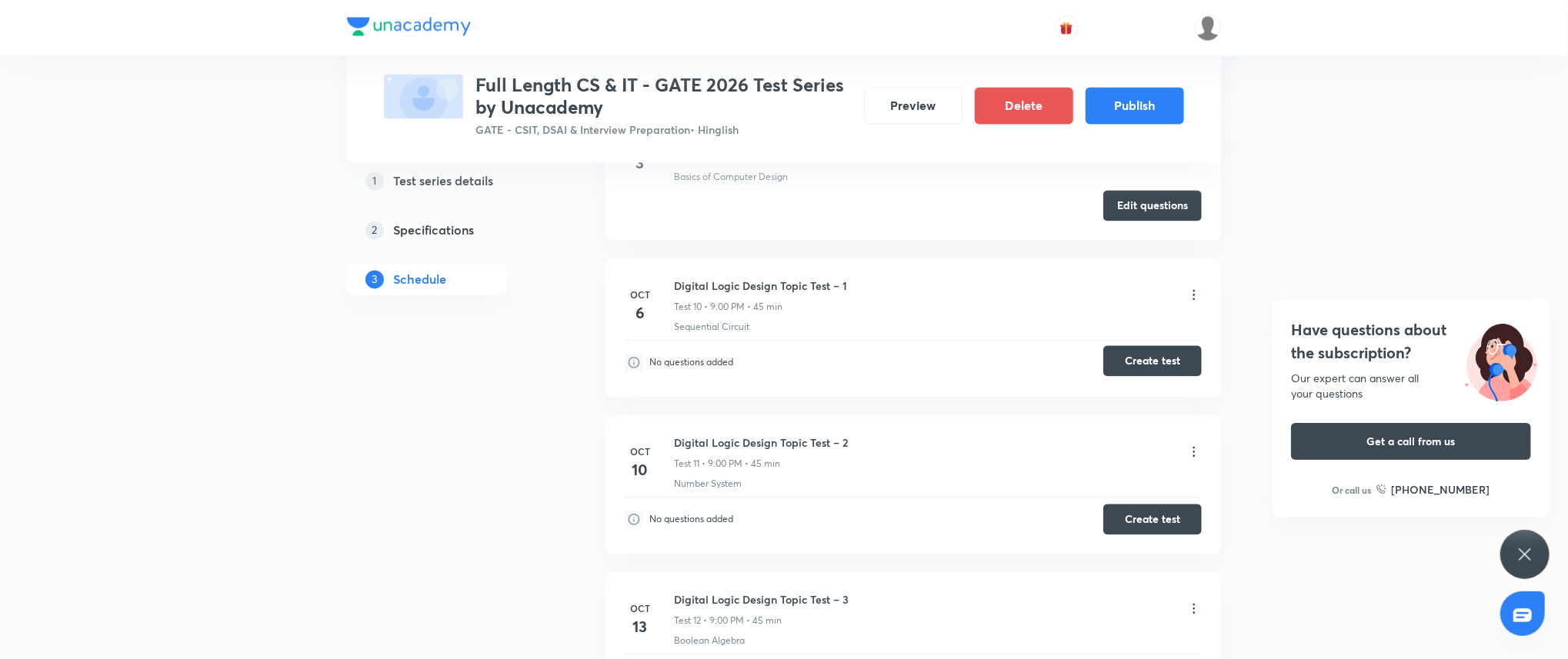
click at [1172, 353] on button "Create test" at bounding box center [1152, 360] width 99 height 31
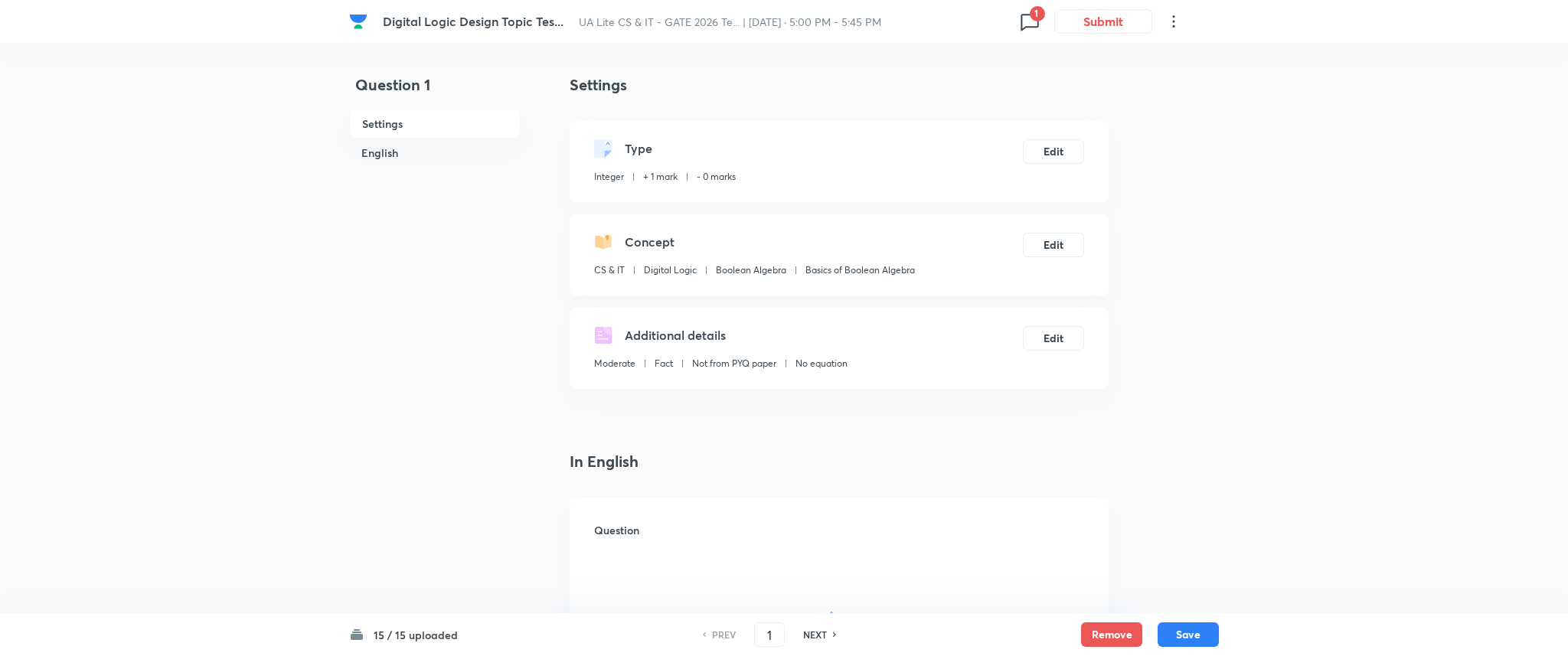
type input "5"
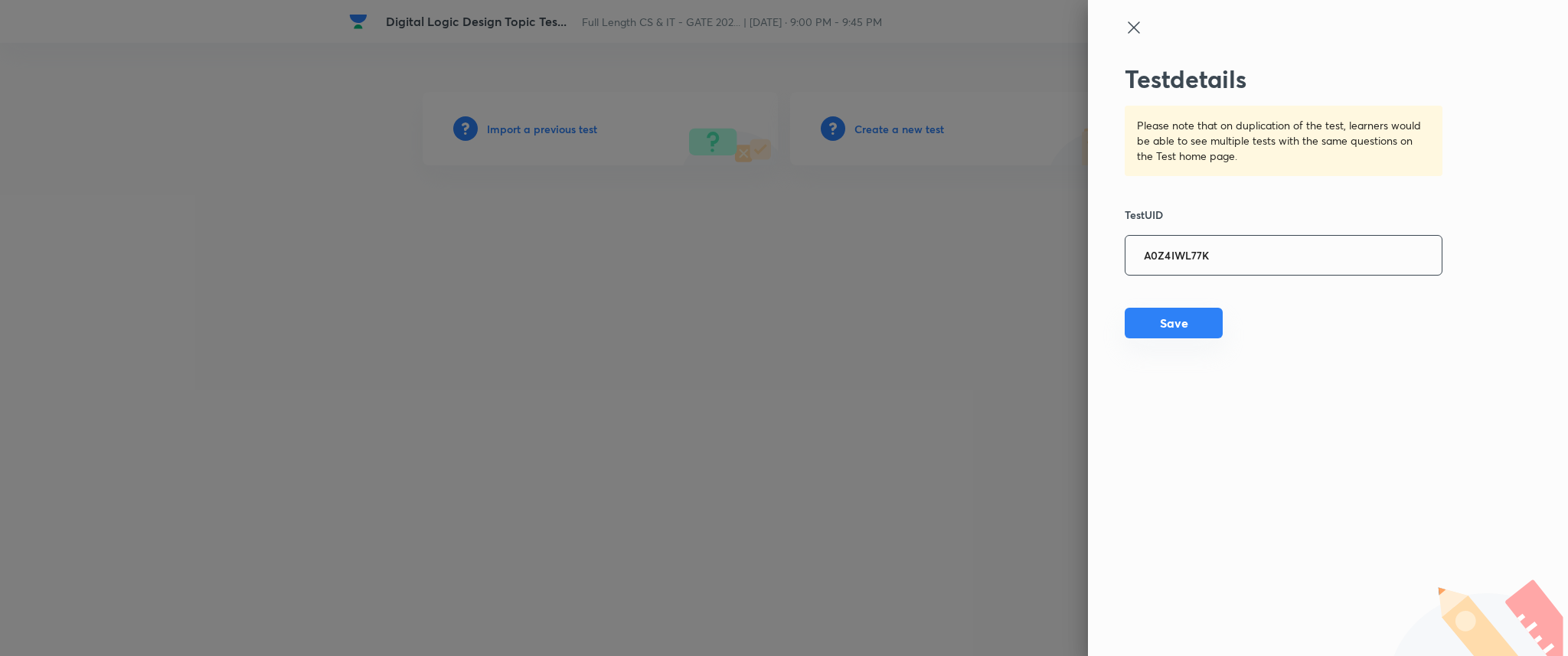
type input "A0Z4IWL77K"
click at [1170, 323] on button "Save" at bounding box center [1174, 322] width 98 height 30
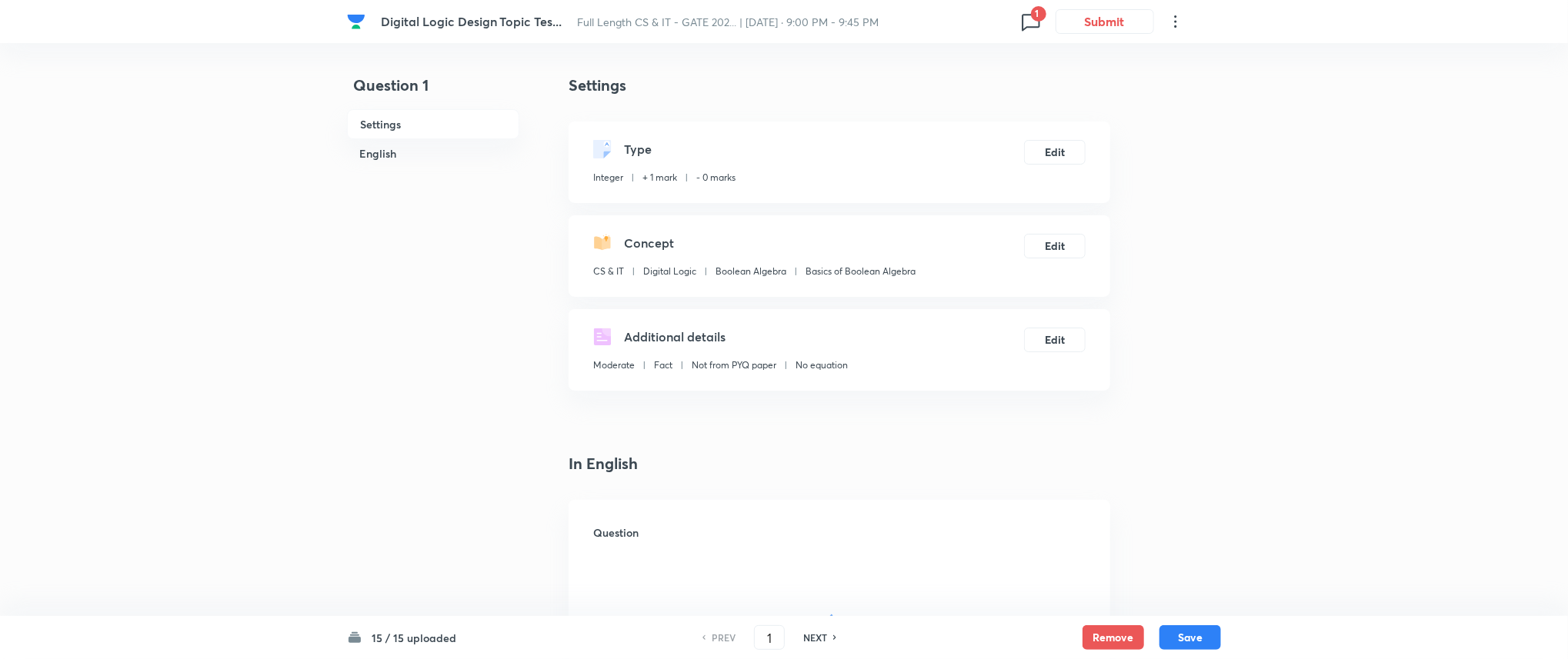
type input "5"
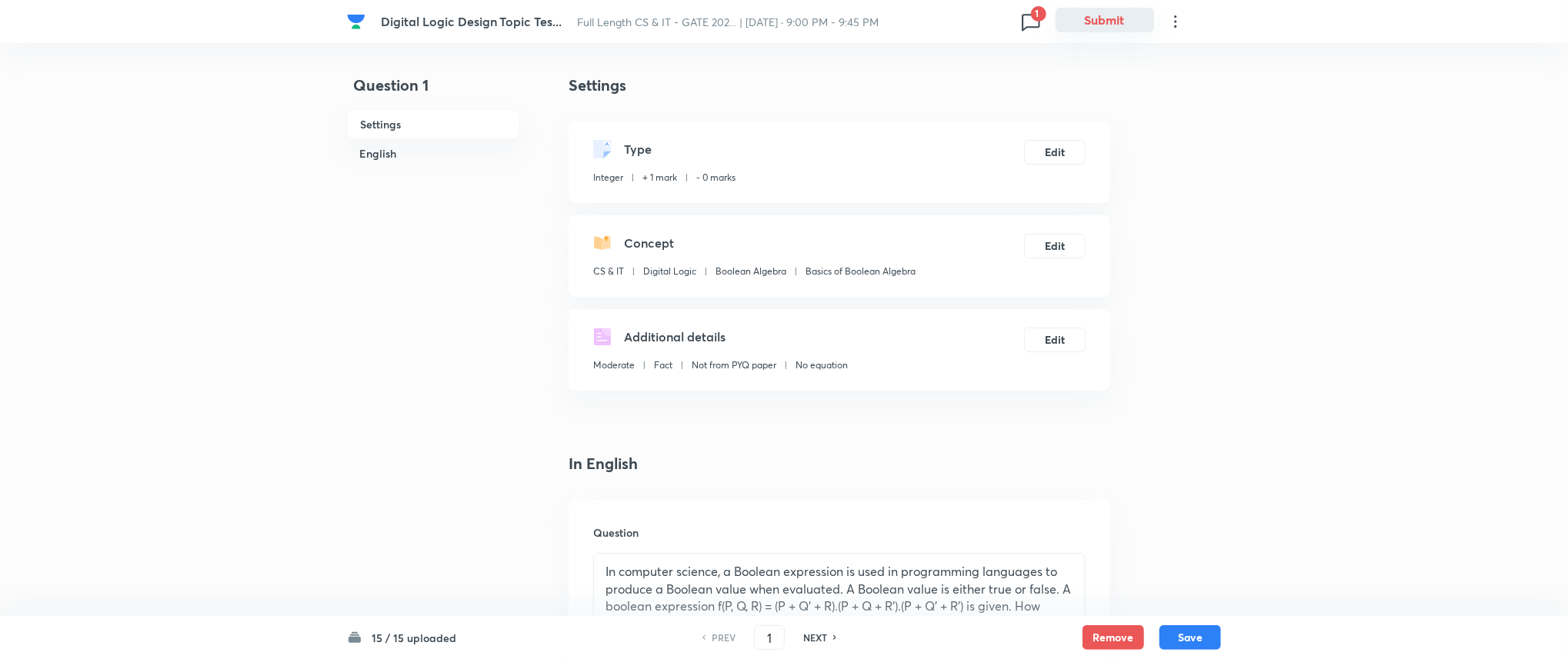
click at [1102, 20] on button "Submit" at bounding box center [1105, 20] width 99 height 24
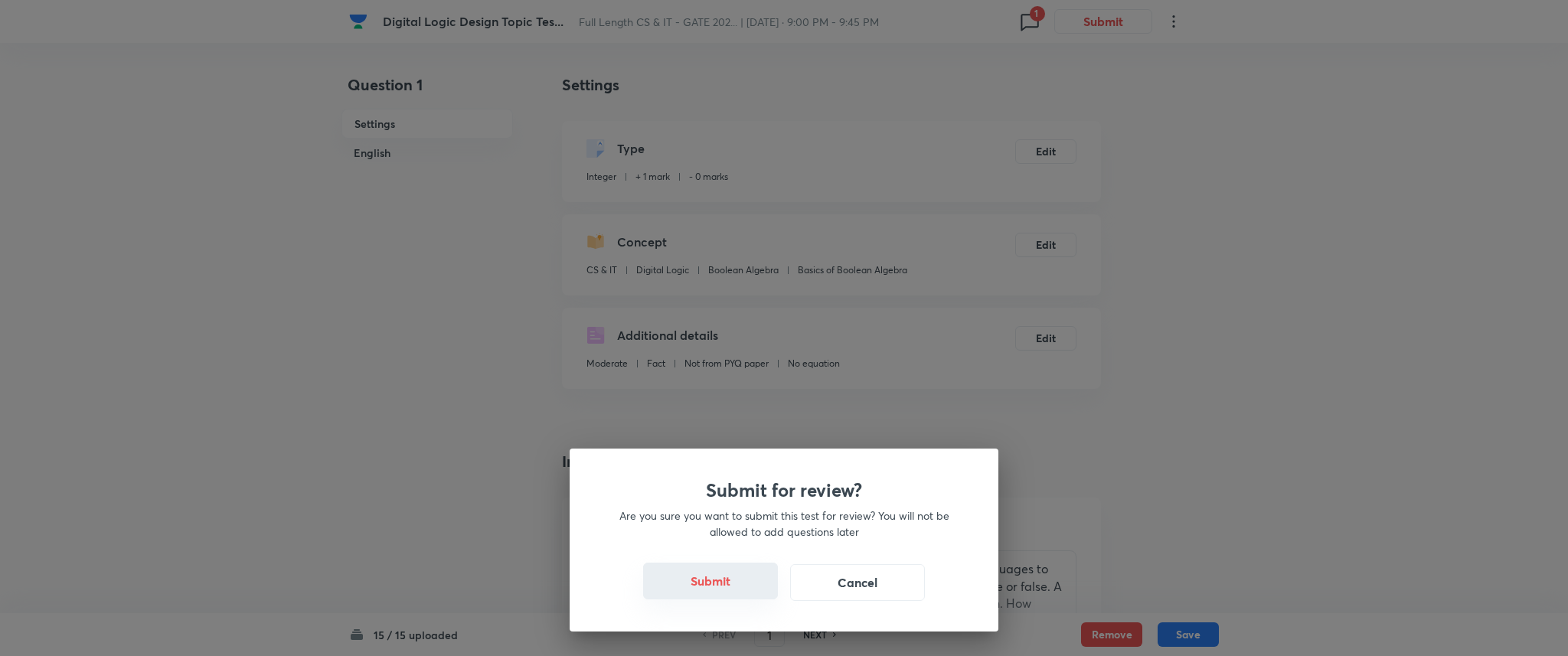
click at [716, 575] on button "Submit" at bounding box center [710, 580] width 135 height 37
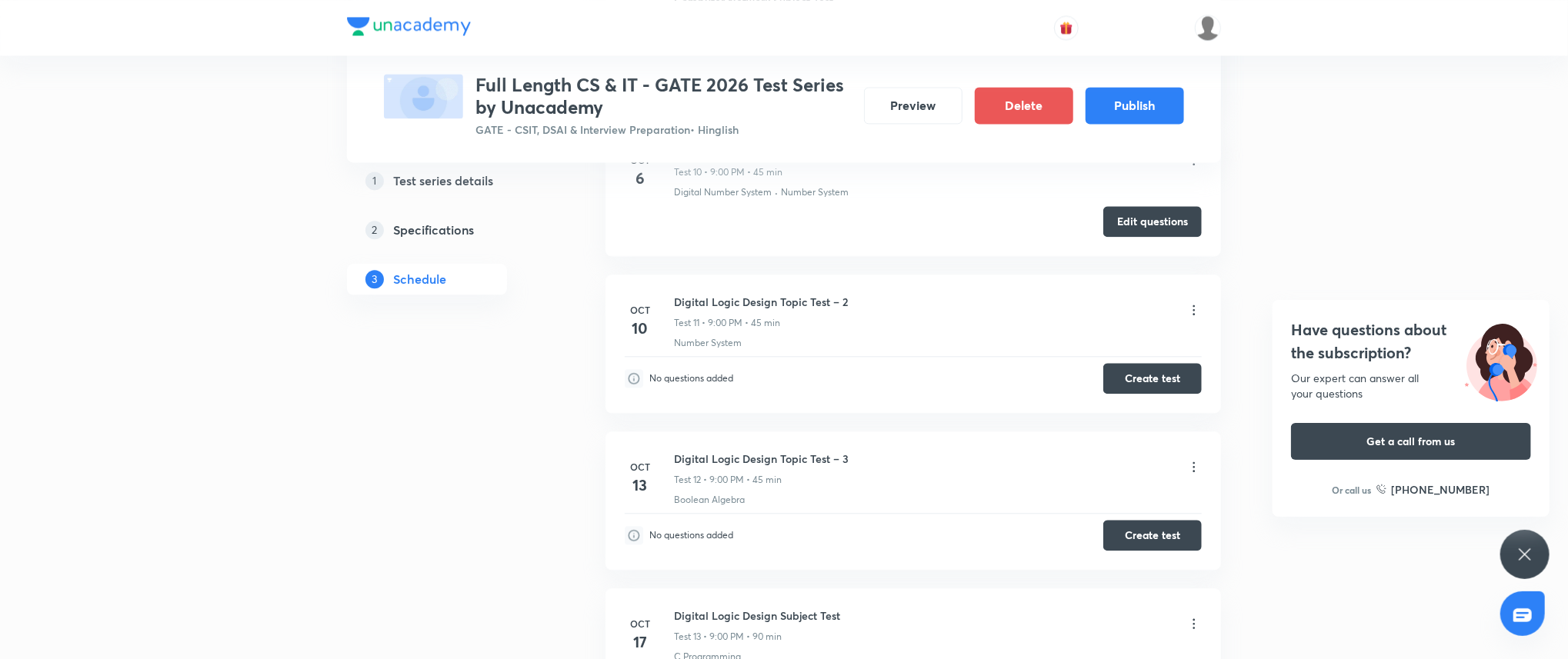
scroll to position [2224, 0]
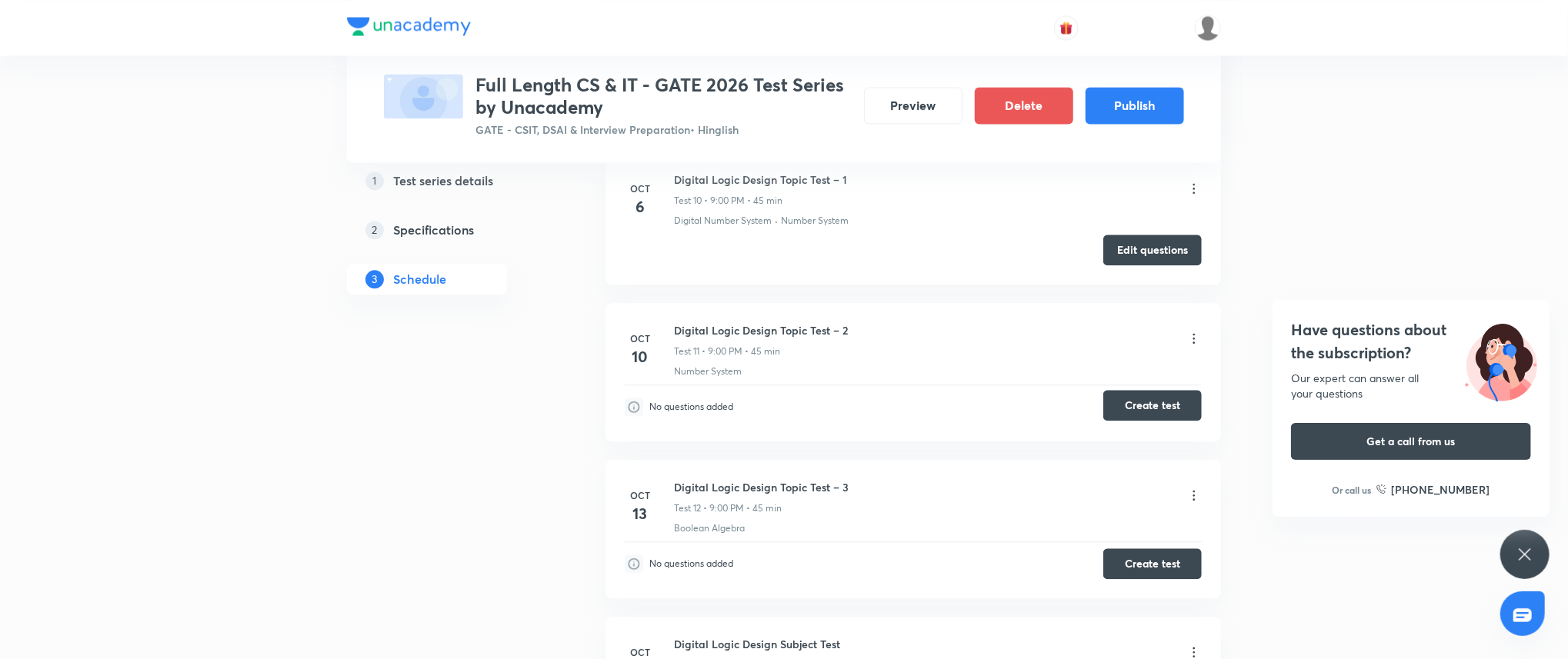
click at [1160, 407] on button "Create test" at bounding box center [1152, 404] width 99 height 31
click at [1148, 570] on button "Create test" at bounding box center [1152, 562] width 99 height 31
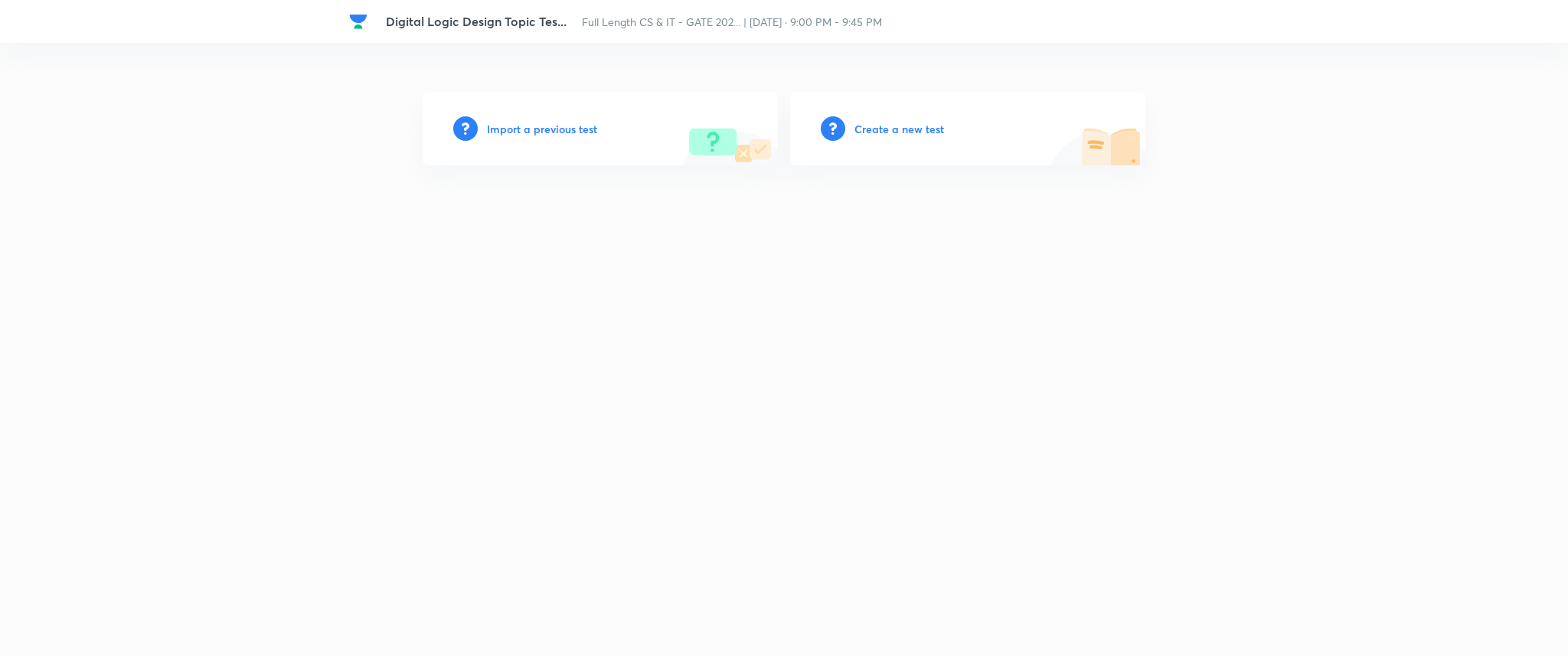
click at [571, 121] on h6 "Import a previous test" at bounding box center [542, 129] width 110 height 16
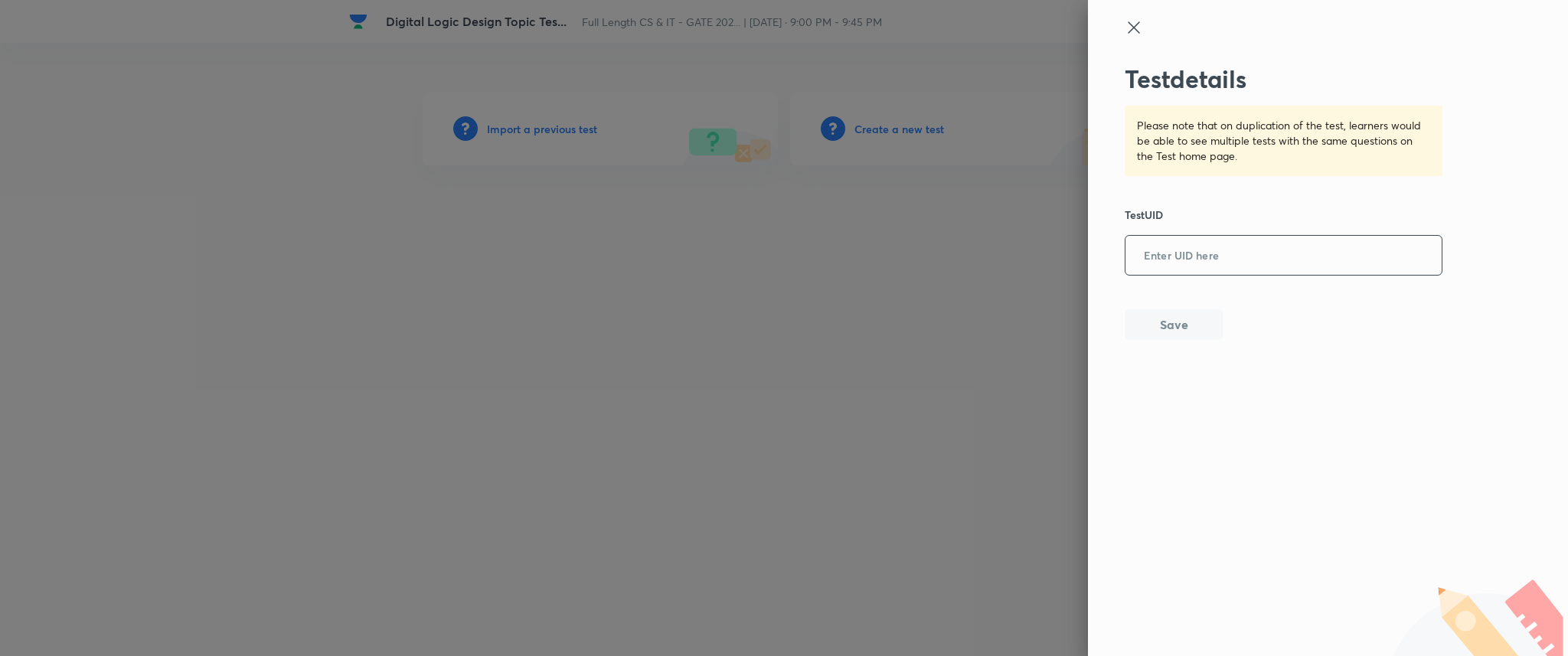
click at [1190, 256] on input "text" at bounding box center [1283, 256] width 316 height 37
paste input "354NQ47SEP"
type input "354NQ47SEP"
click at [1189, 327] on button "Save" at bounding box center [1174, 322] width 98 height 30
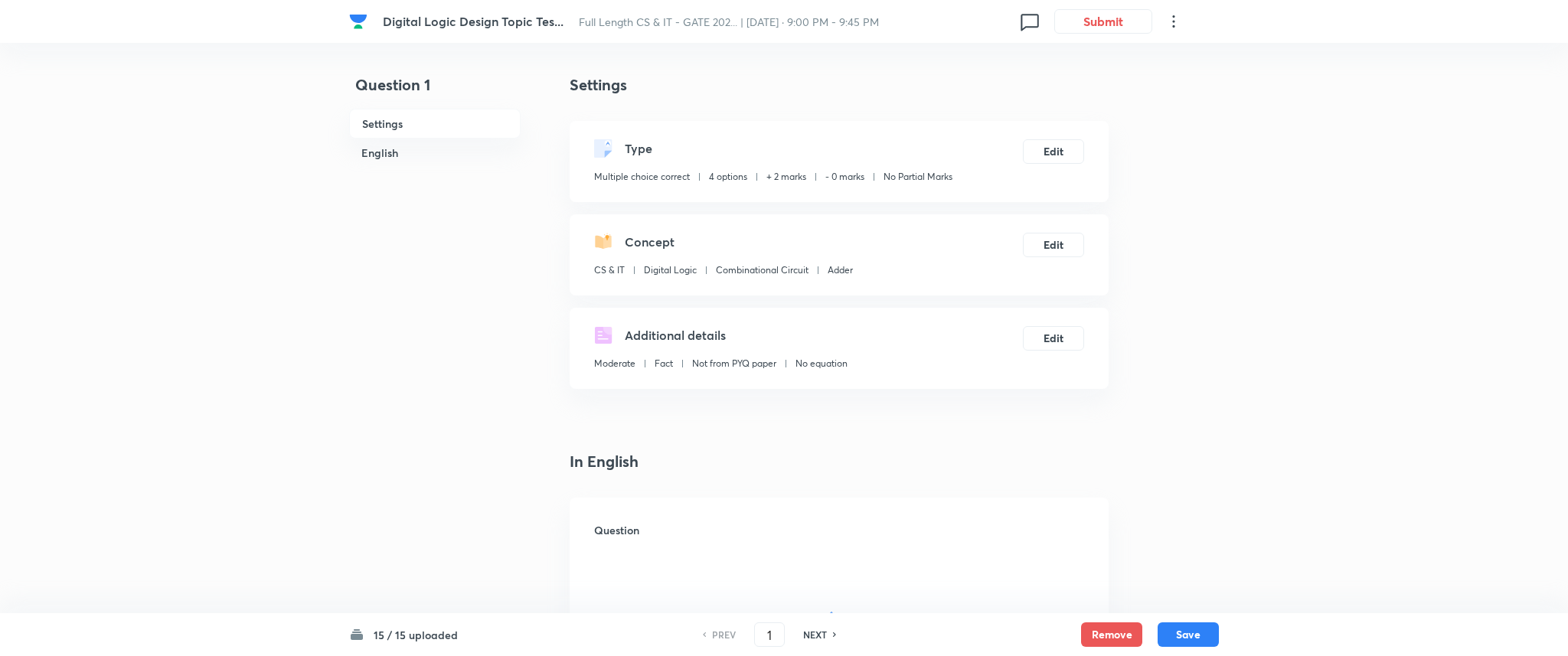
checkbox input "true"
click at [1106, 12] on button "Submit" at bounding box center [1100, 20] width 98 height 24
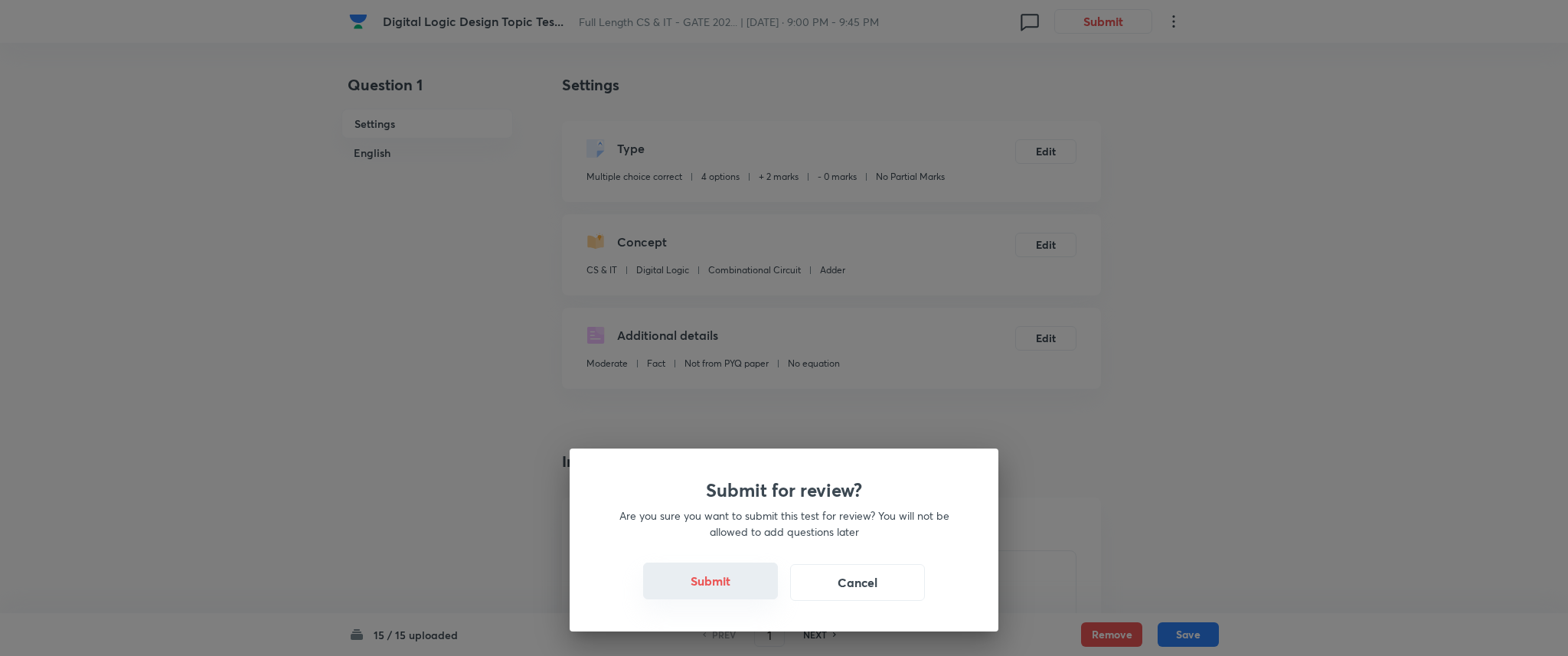
click at [716, 584] on button "Submit" at bounding box center [710, 580] width 135 height 37
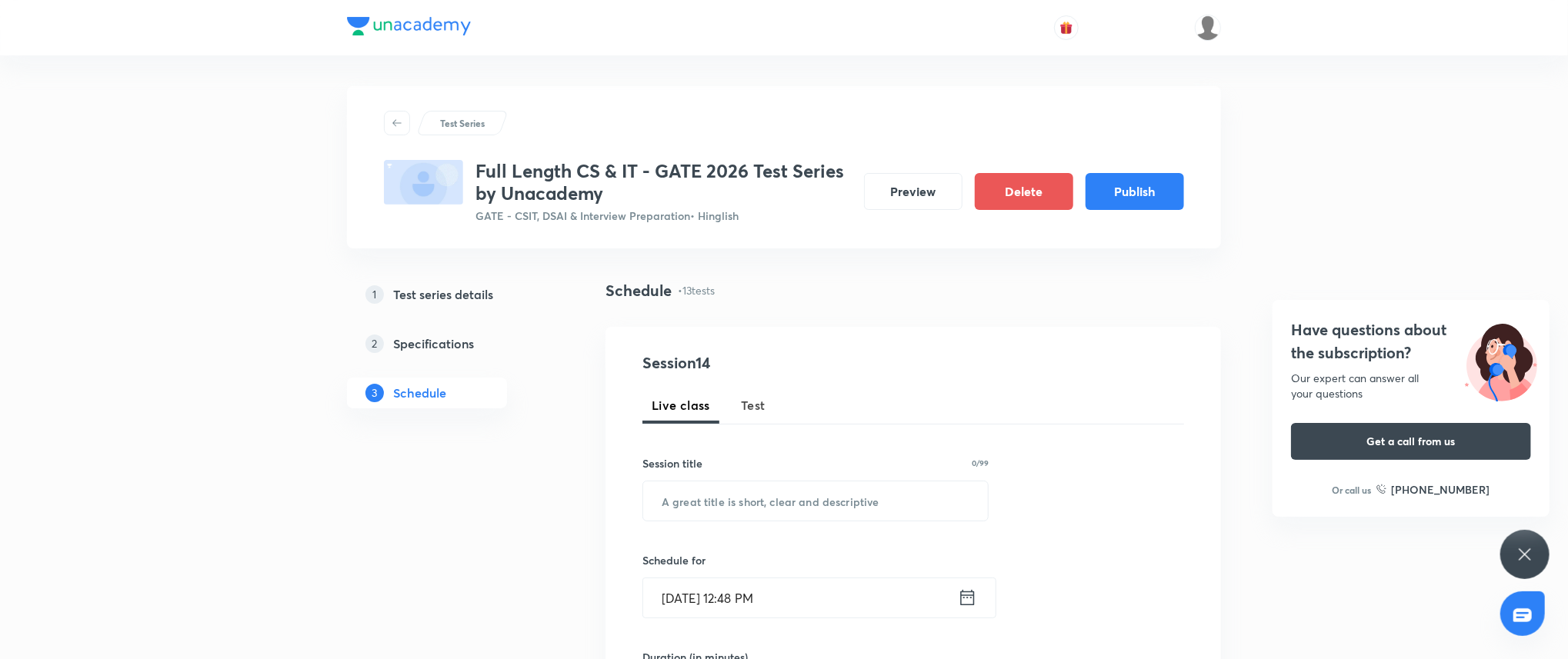
click at [1535, 545] on div "Have questions about the subscription? Our expert can answer all your questions…" at bounding box center [1524, 554] width 49 height 49
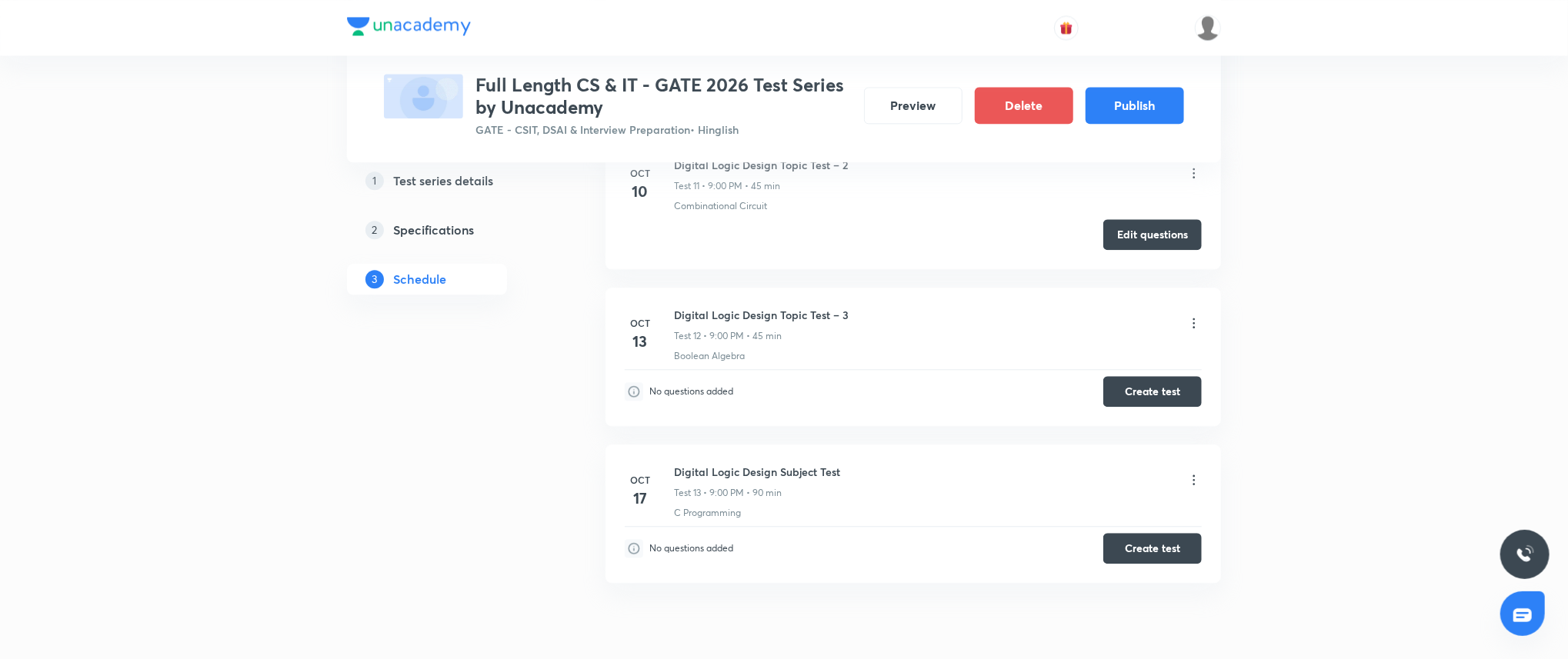
scroll to position [2400, 0]
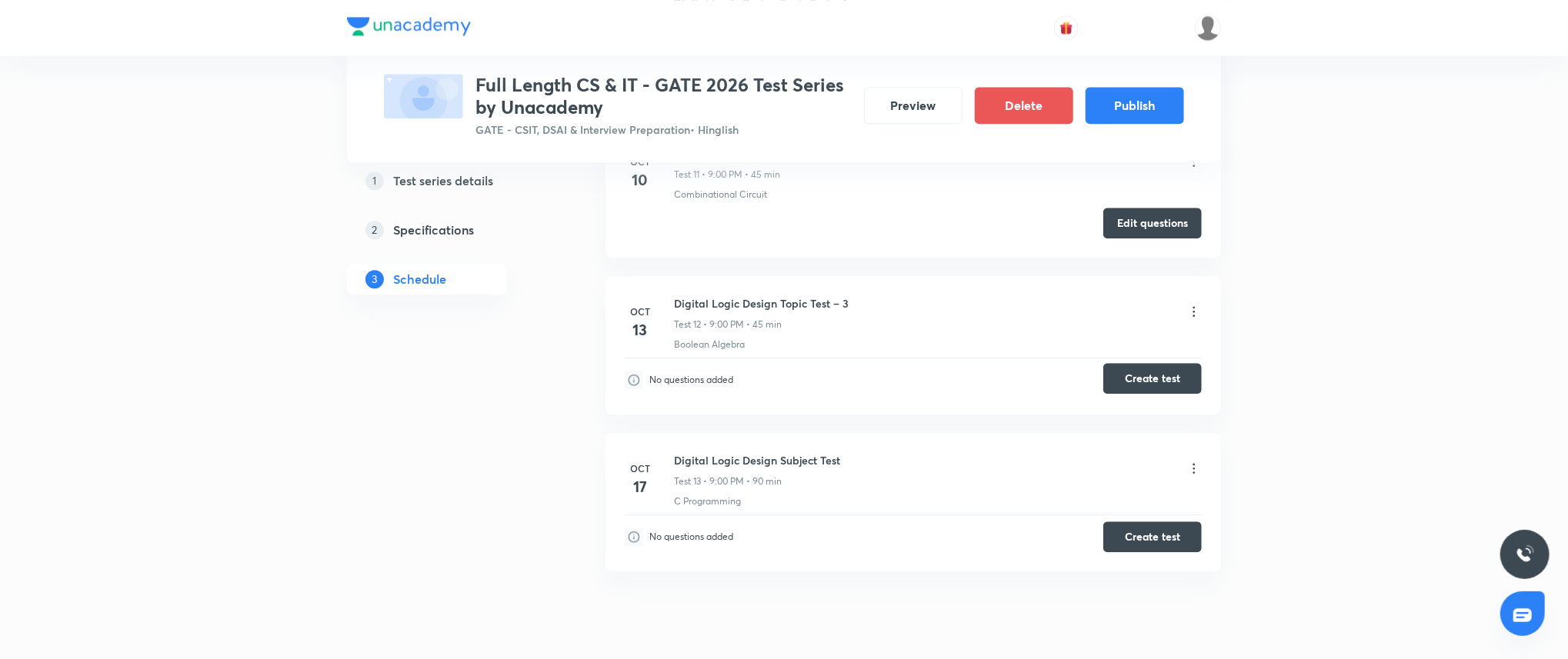
click at [1160, 368] on button "Create test" at bounding box center [1152, 378] width 99 height 31
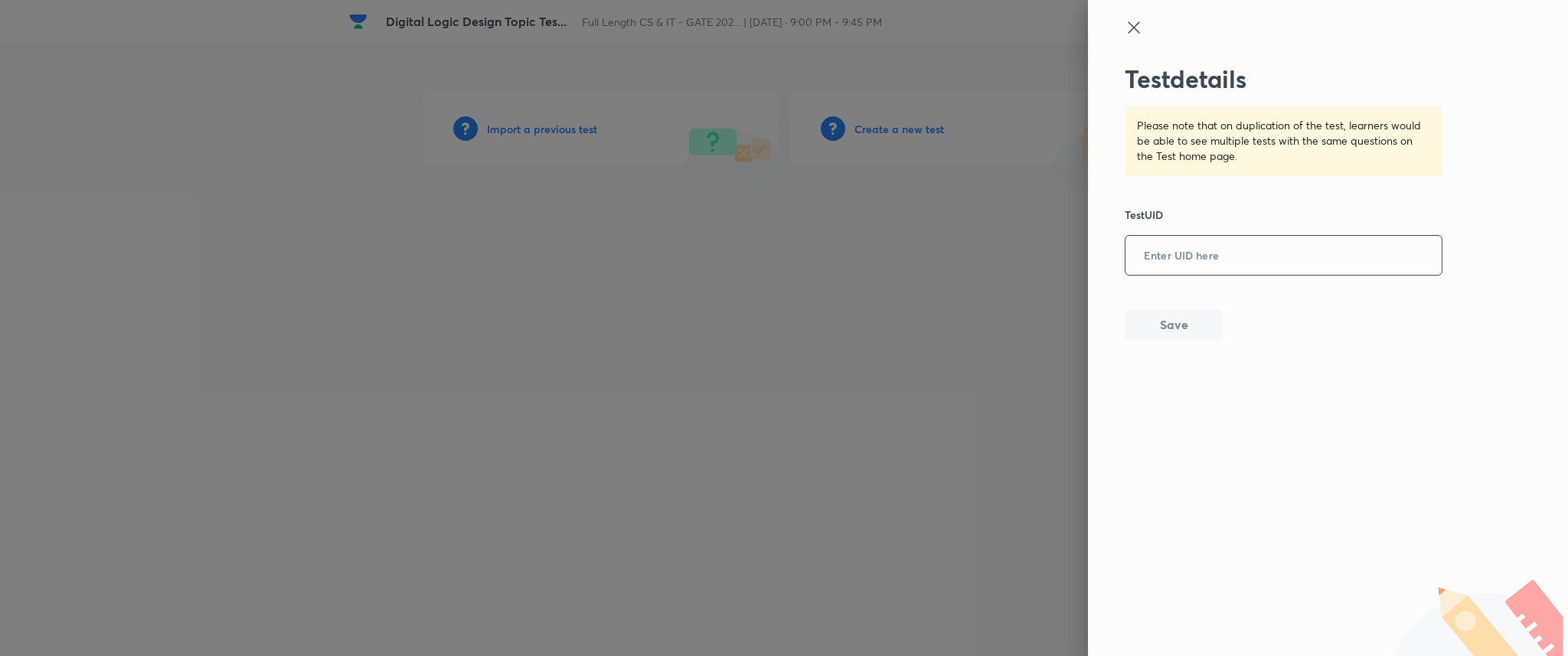
click at [1220, 265] on input "text" at bounding box center [1283, 256] width 316 height 37
paste input "ZGH7EOCUPX"
type input "ZGH7EOCUPX"
click at [1179, 336] on button "Save" at bounding box center [1174, 322] width 98 height 30
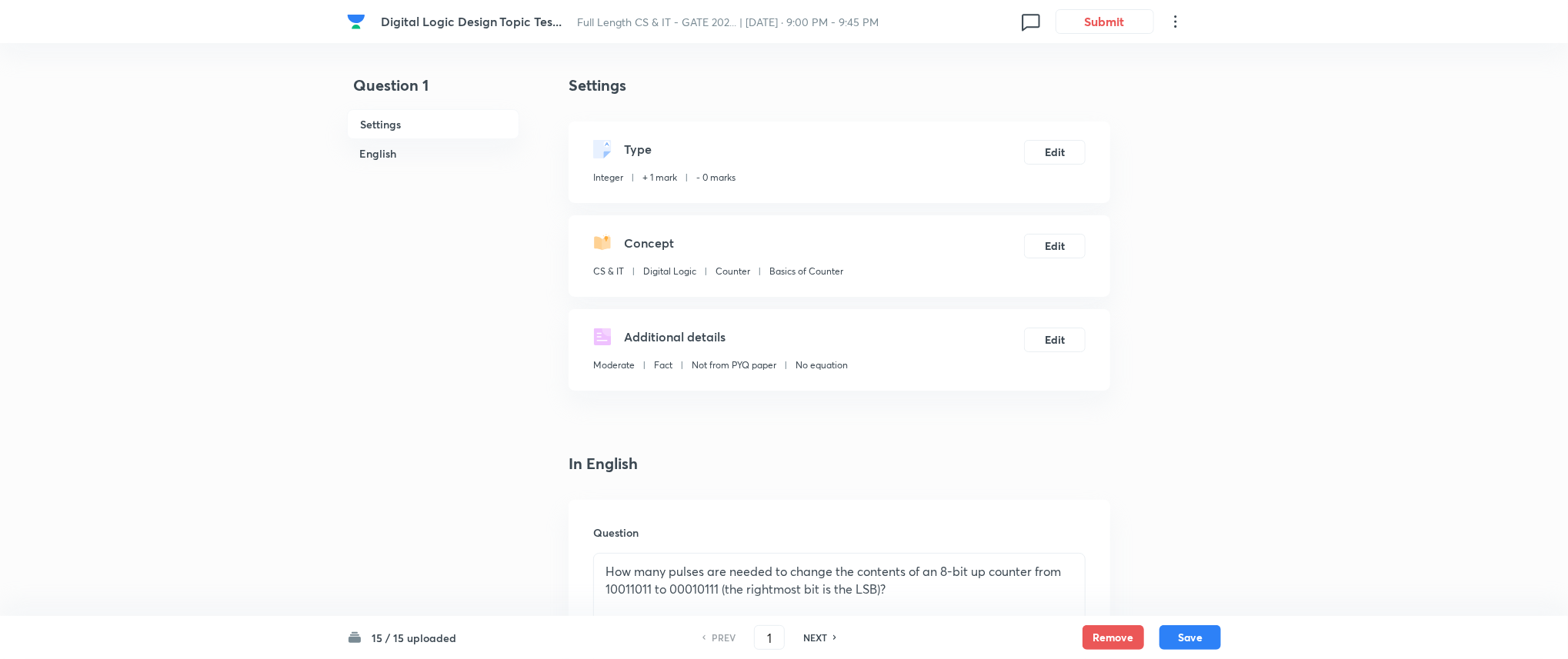
type input "124"
click at [1109, 14] on button "Submit" at bounding box center [1105, 20] width 99 height 24
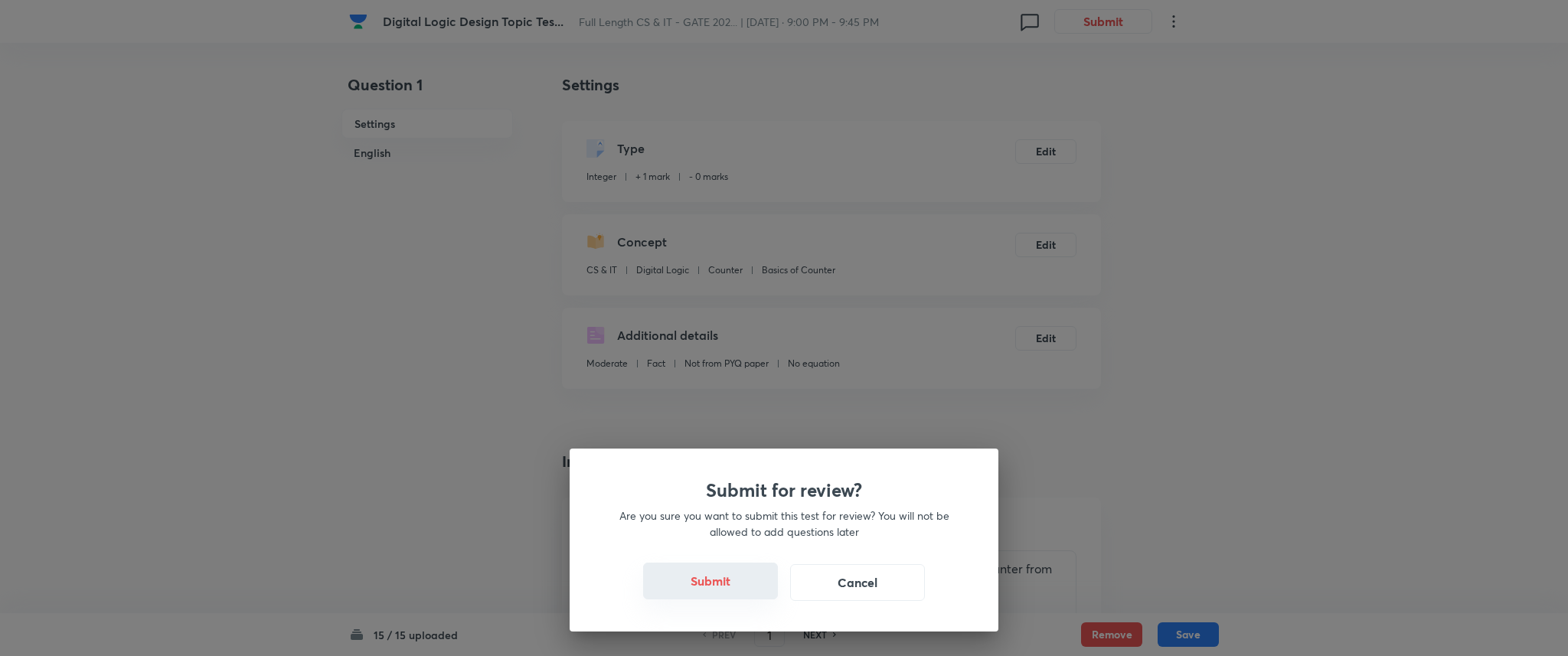
click at [741, 584] on button "Submit" at bounding box center [710, 580] width 135 height 37
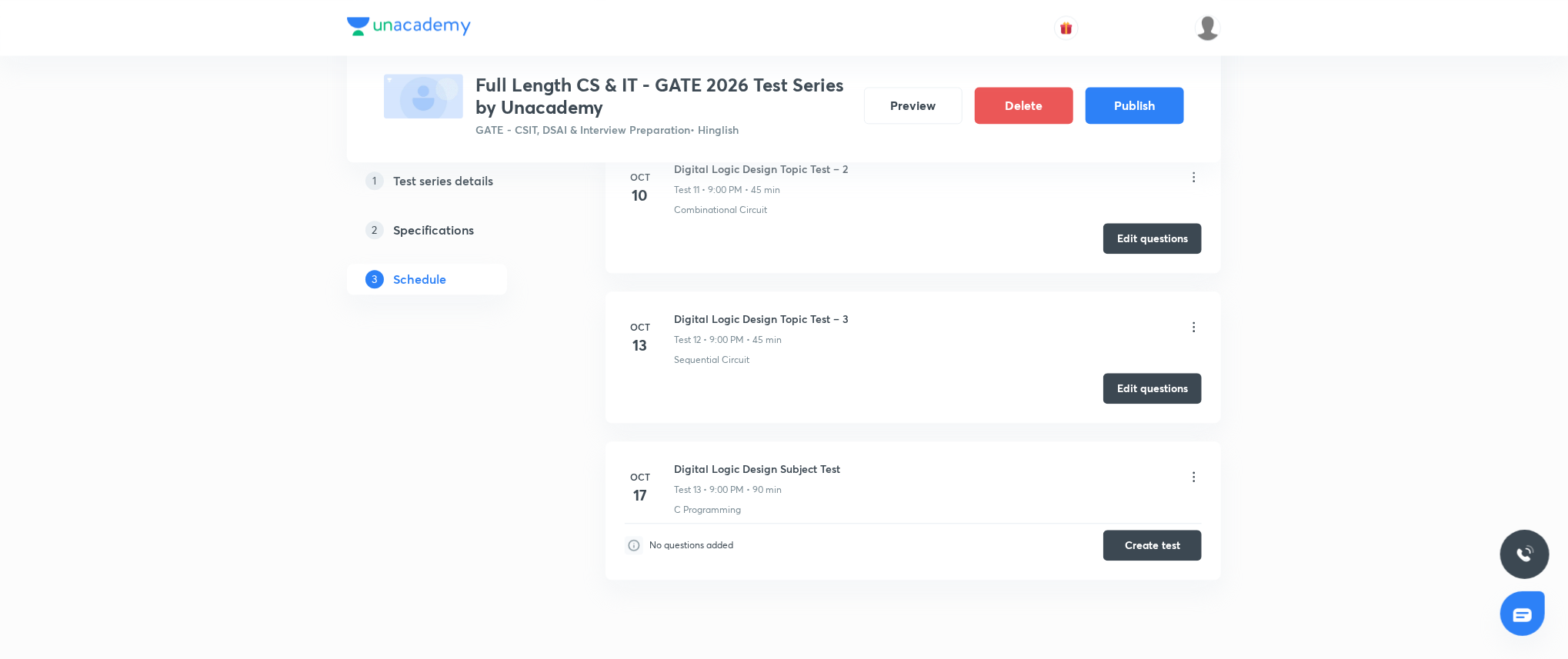
scroll to position [2451, 0]
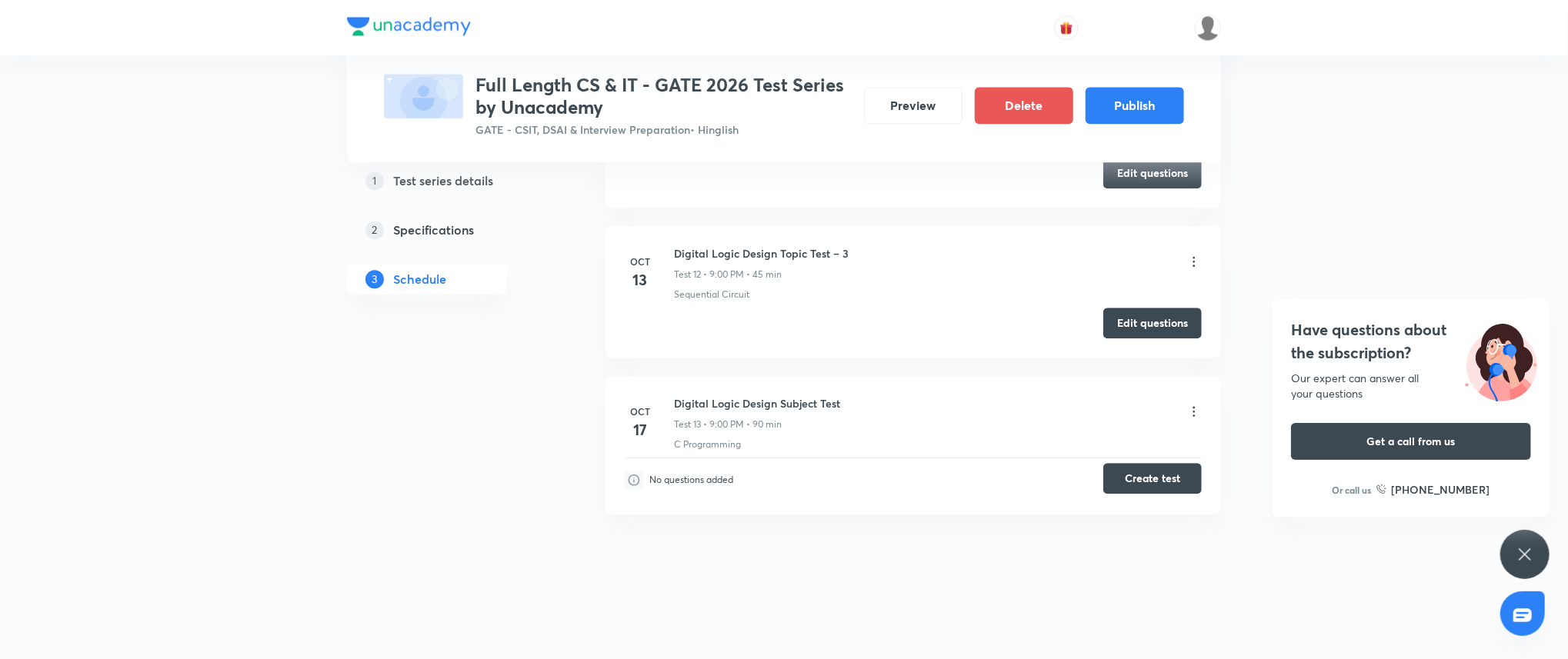
click at [1172, 481] on button "Create test" at bounding box center [1152, 478] width 99 height 31
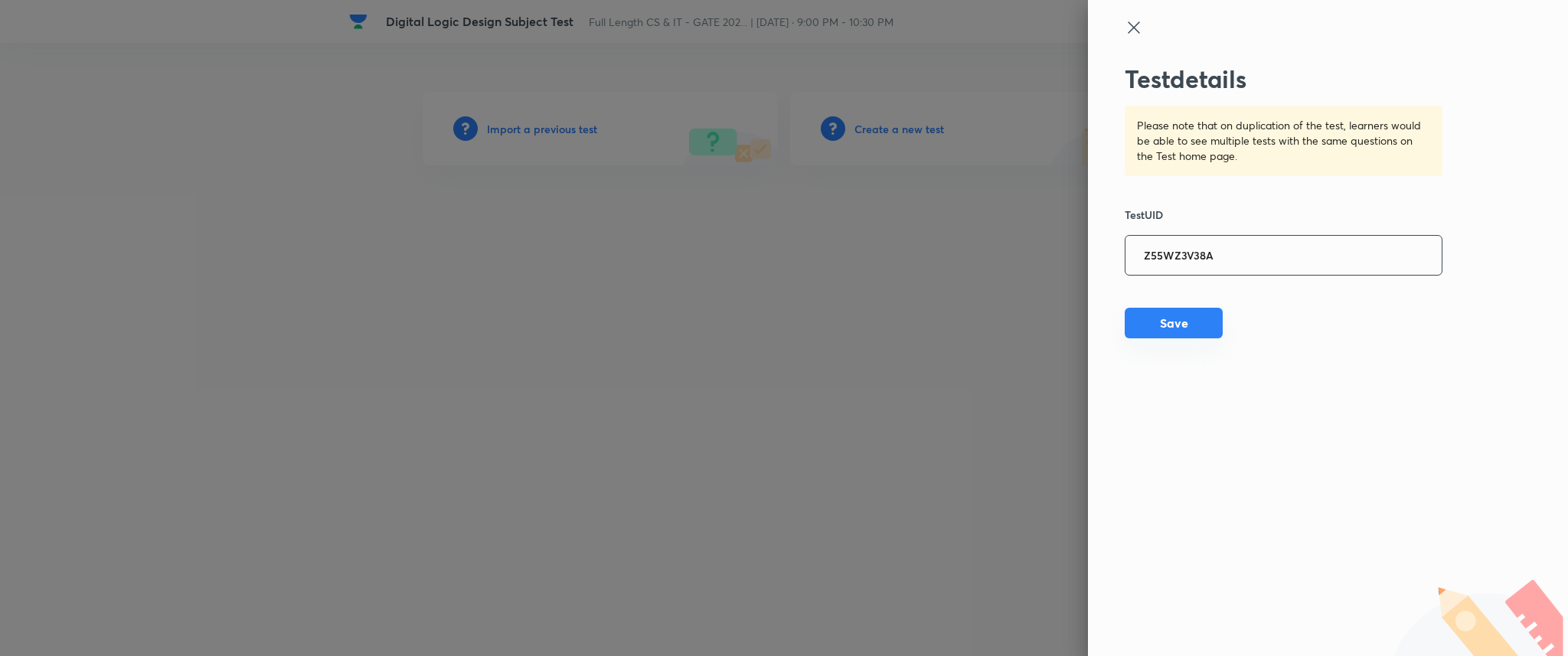
type input "Z55WZ3V38A"
click at [1173, 335] on button "Save" at bounding box center [1174, 322] width 98 height 30
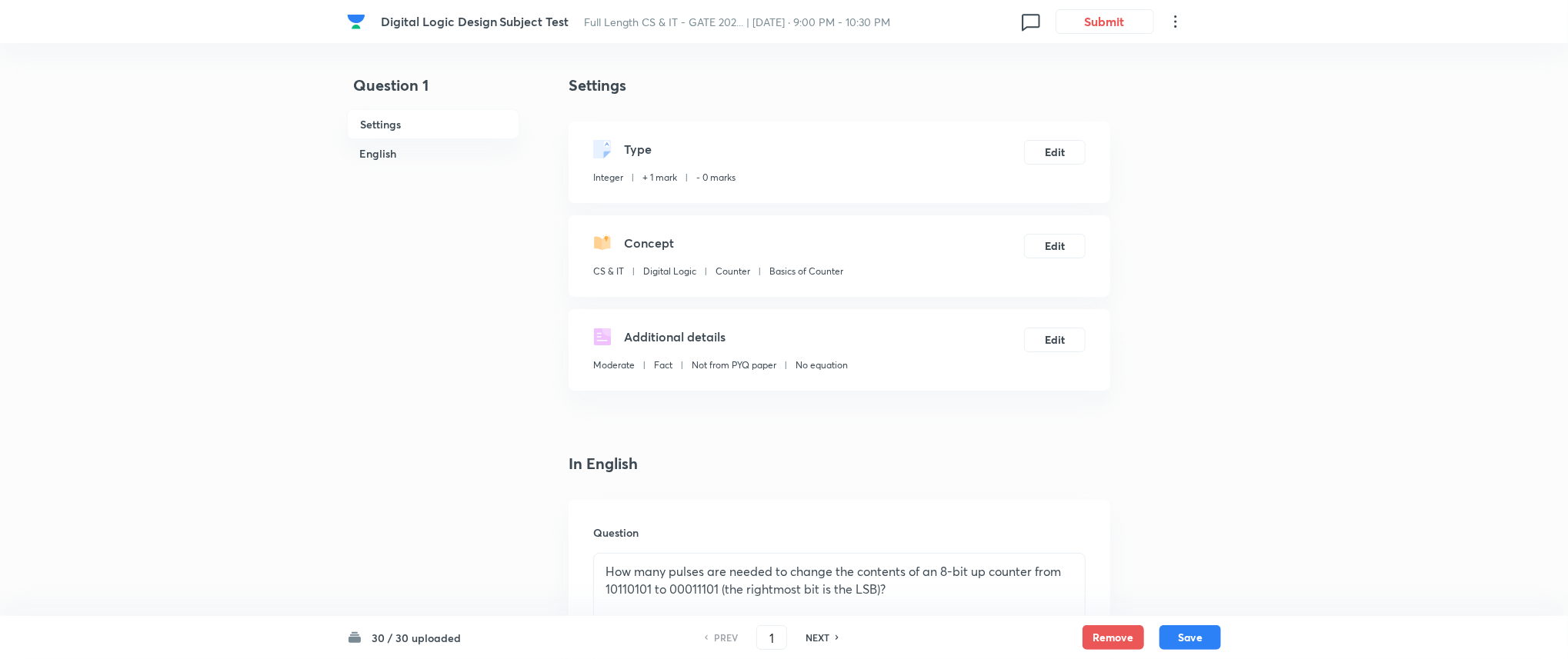
type input "104"
click at [1113, 9] on button "Submit" at bounding box center [1105, 20] width 99 height 24
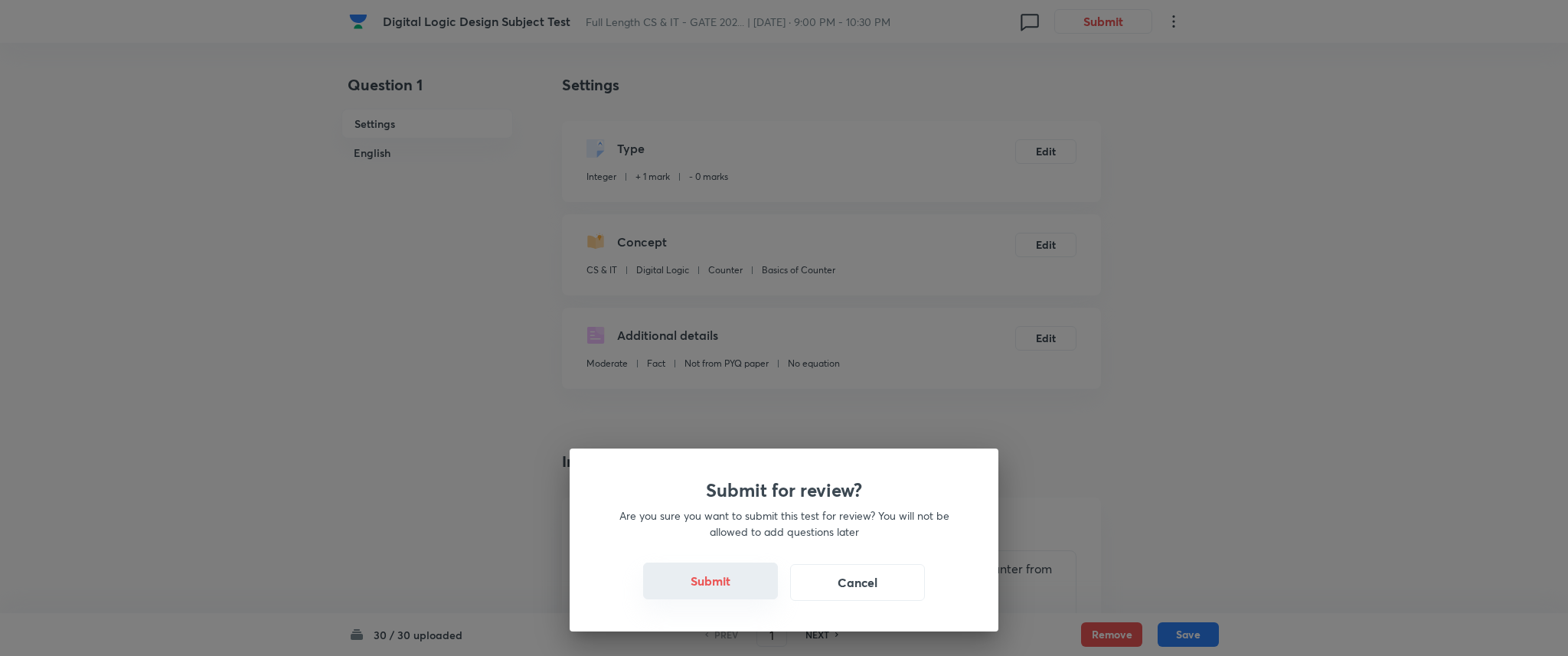
click at [720, 585] on button "Submit" at bounding box center [710, 580] width 135 height 37
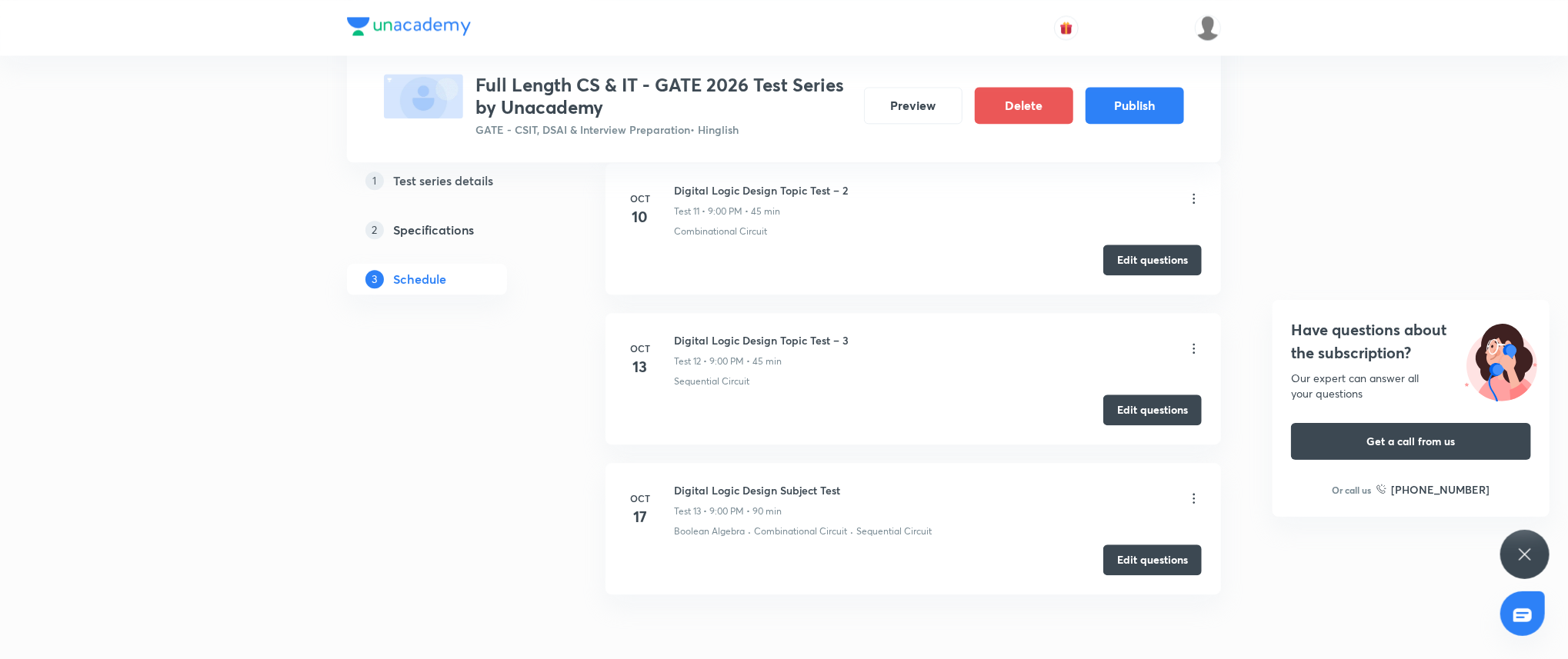
scroll to position [2444, 0]
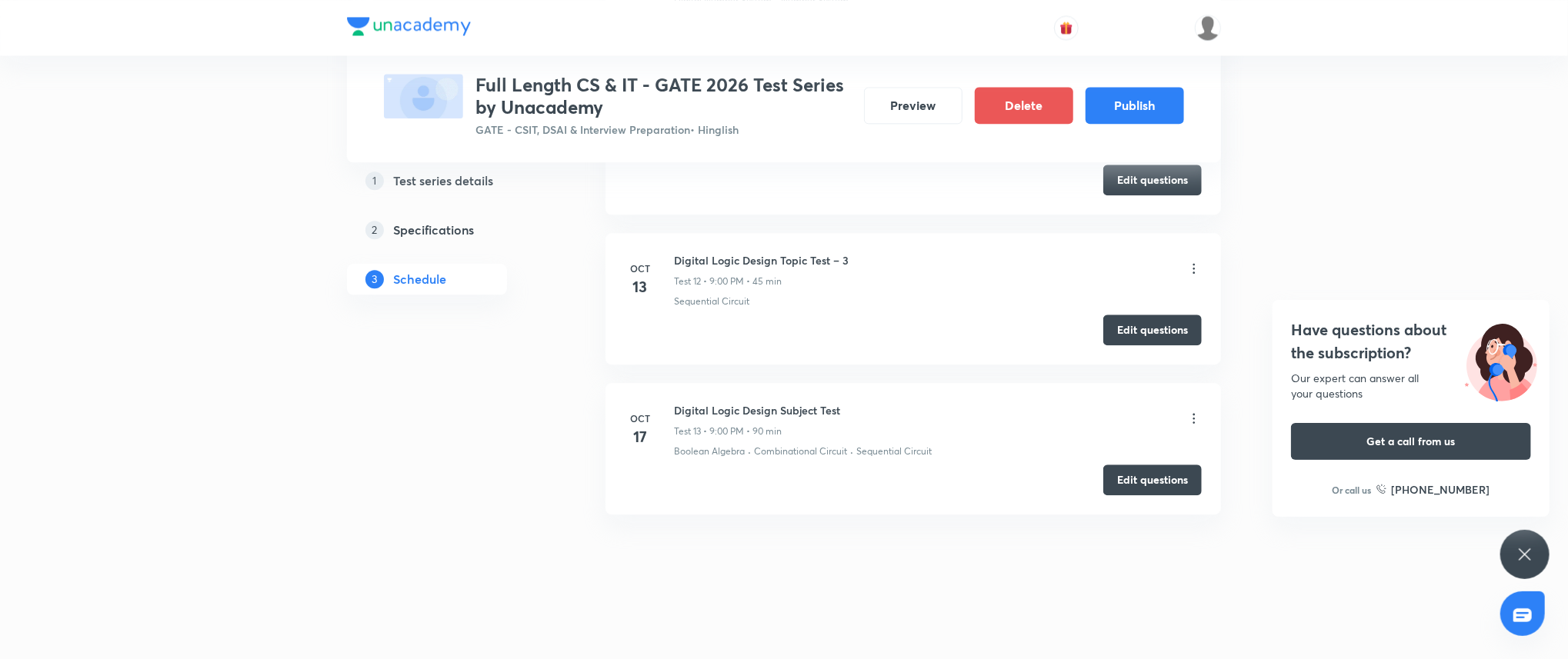
click at [1528, 538] on div "Have questions about the subscription? Our expert can answer all your questions…" at bounding box center [1524, 554] width 49 height 49
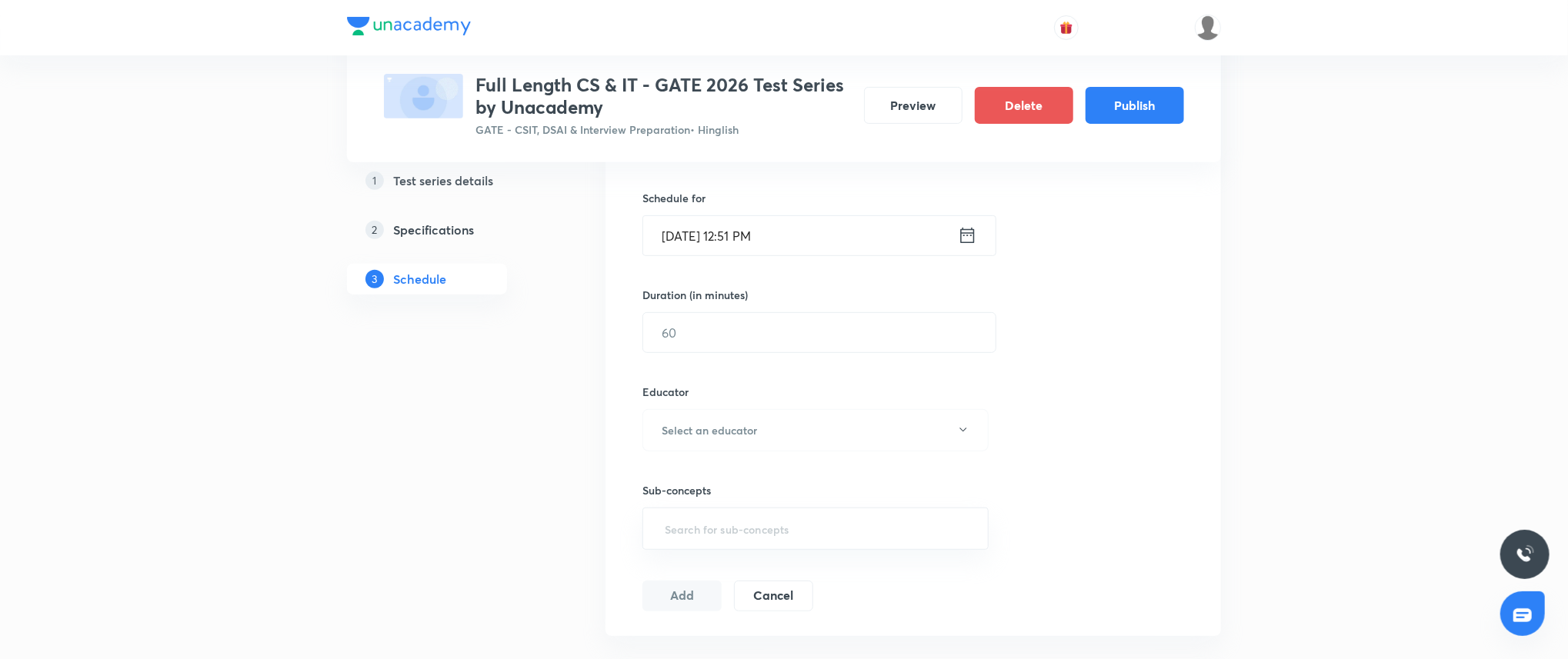
scroll to position [242, 0]
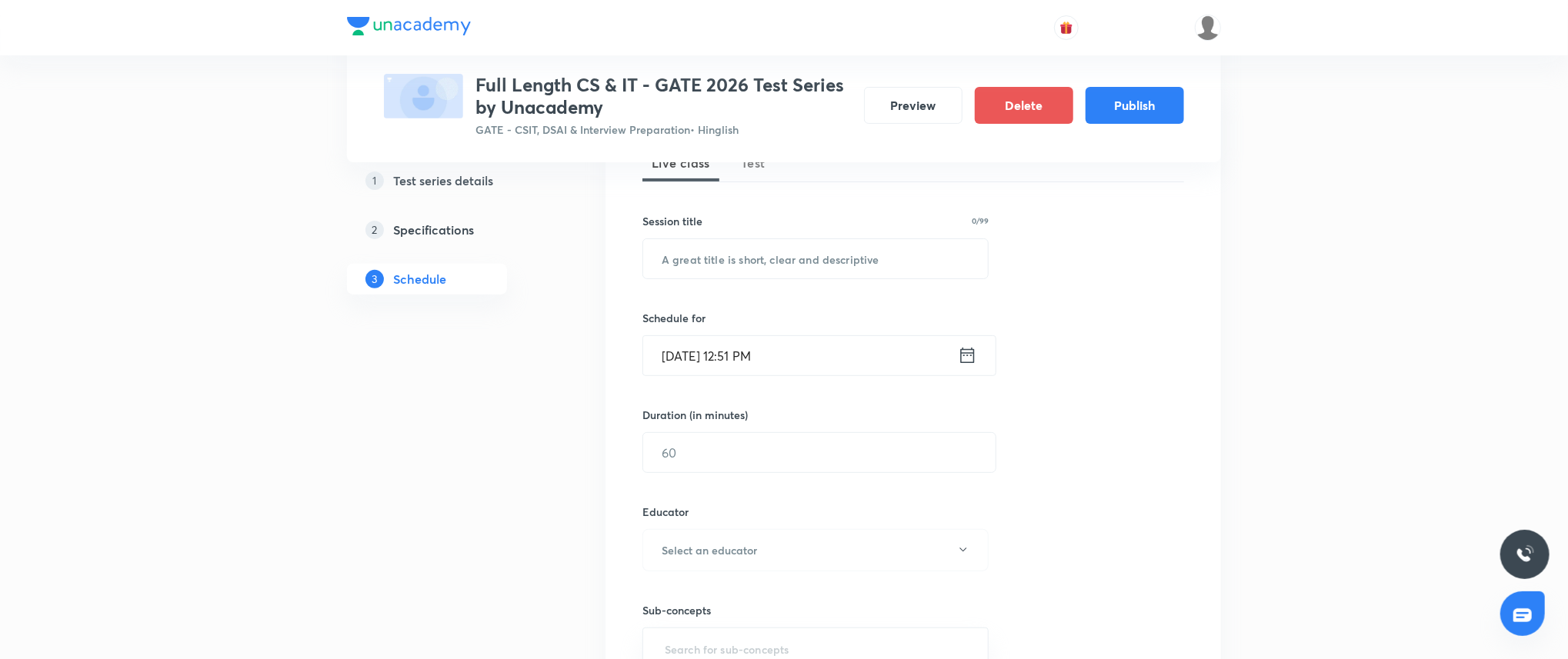
click at [757, 168] on span "Test" at bounding box center [753, 163] width 24 height 19
click at [699, 259] on input "text" at bounding box center [815, 259] width 345 height 39
paste input "Theory of Computation Topic Test – 1"
type input "Theory of Computation Topic Test – 1"
click at [821, 352] on input "Sep 3, 2025, 12:51 PM" at bounding box center [800, 356] width 314 height 39
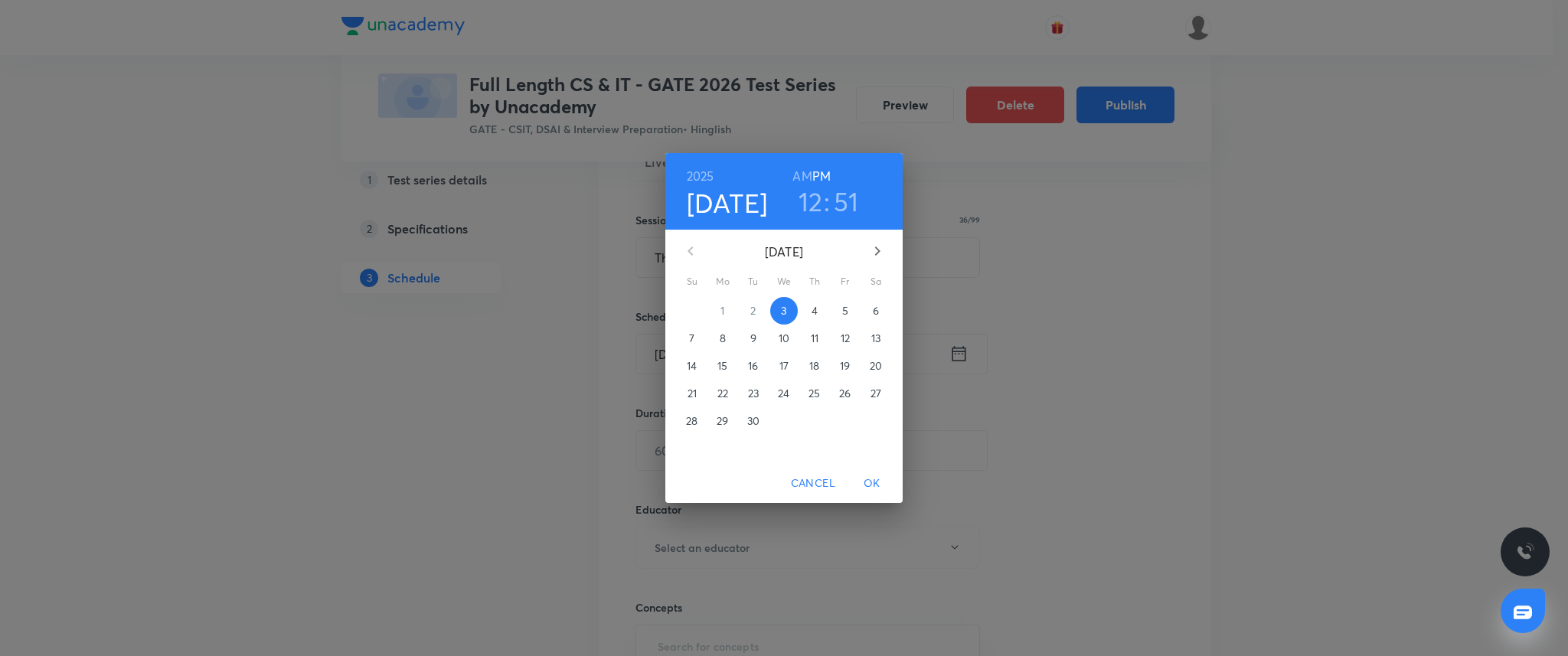
click at [875, 251] on icon "button" at bounding box center [878, 251] width 19 height 19
click at [720, 389] on p "20" at bounding box center [723, 394] width 12 height 16
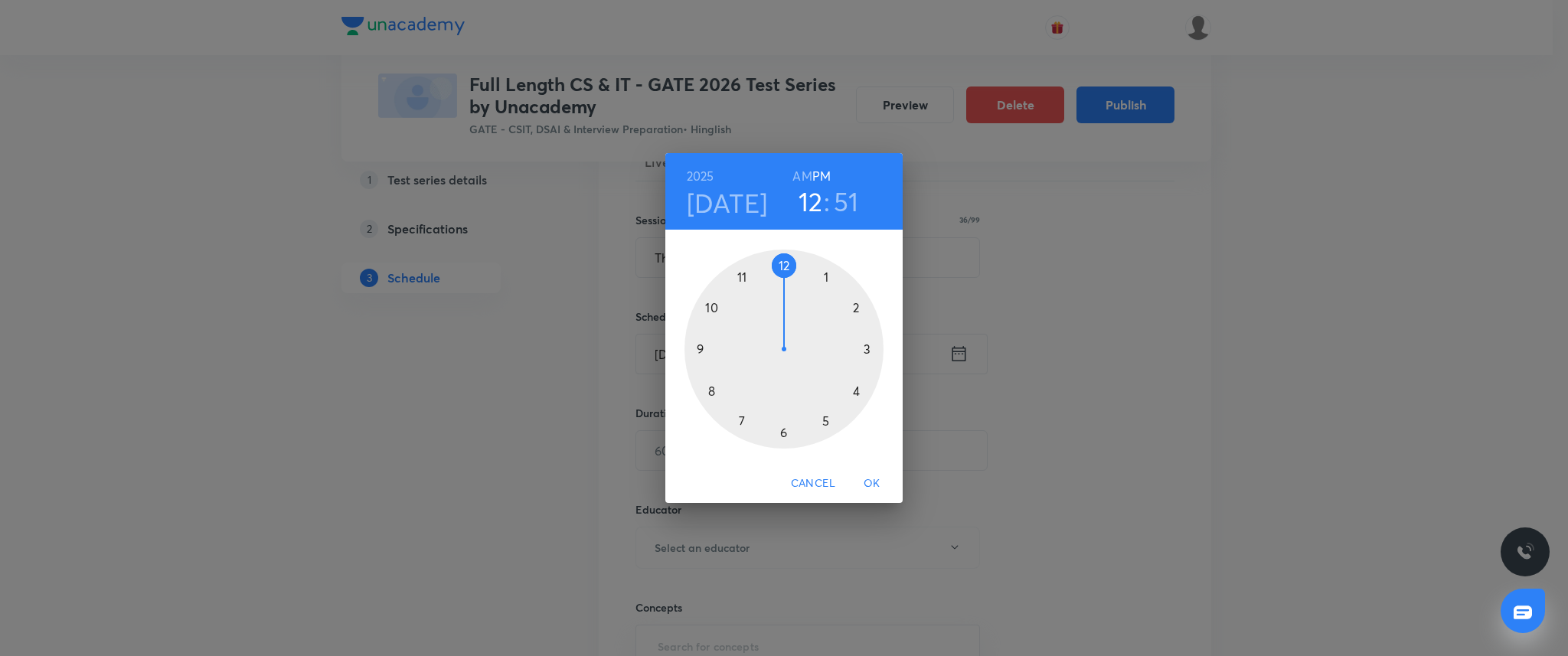
click at [699, 349] on div at bounding box center [784, 349] width 199 height 199
click at [782, 266] on div at bounding box center [784, 349] width 199 height 199
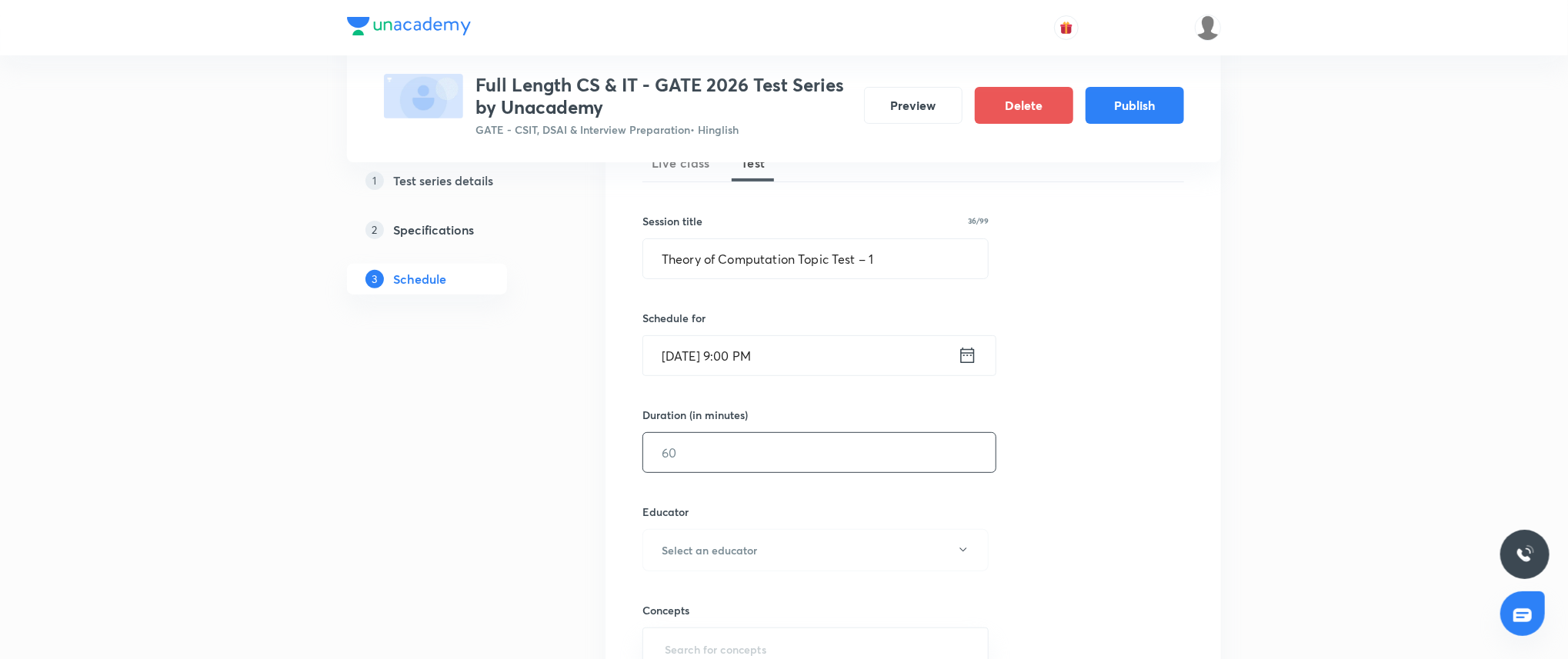
click at [742, 458] on input "text" at bounding box center [818, 452] width 352 height 39
type input "45"
click at [748, 549] on h6 "Select an educator" at bounding box center [710, 550] width 96 height 16
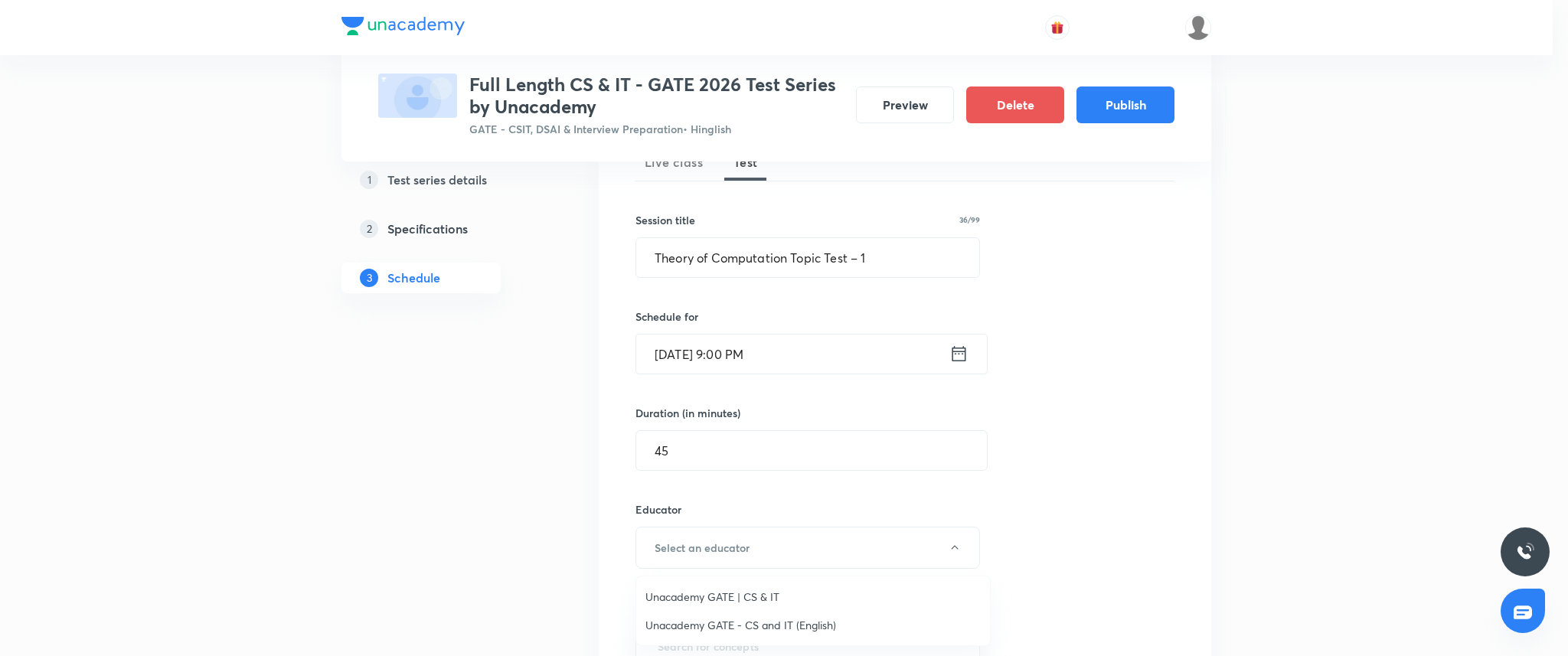
click at [716, 597] on span "Unacademy GATE | CS & IT" at bounding box center [813, 597] width 336 height 16
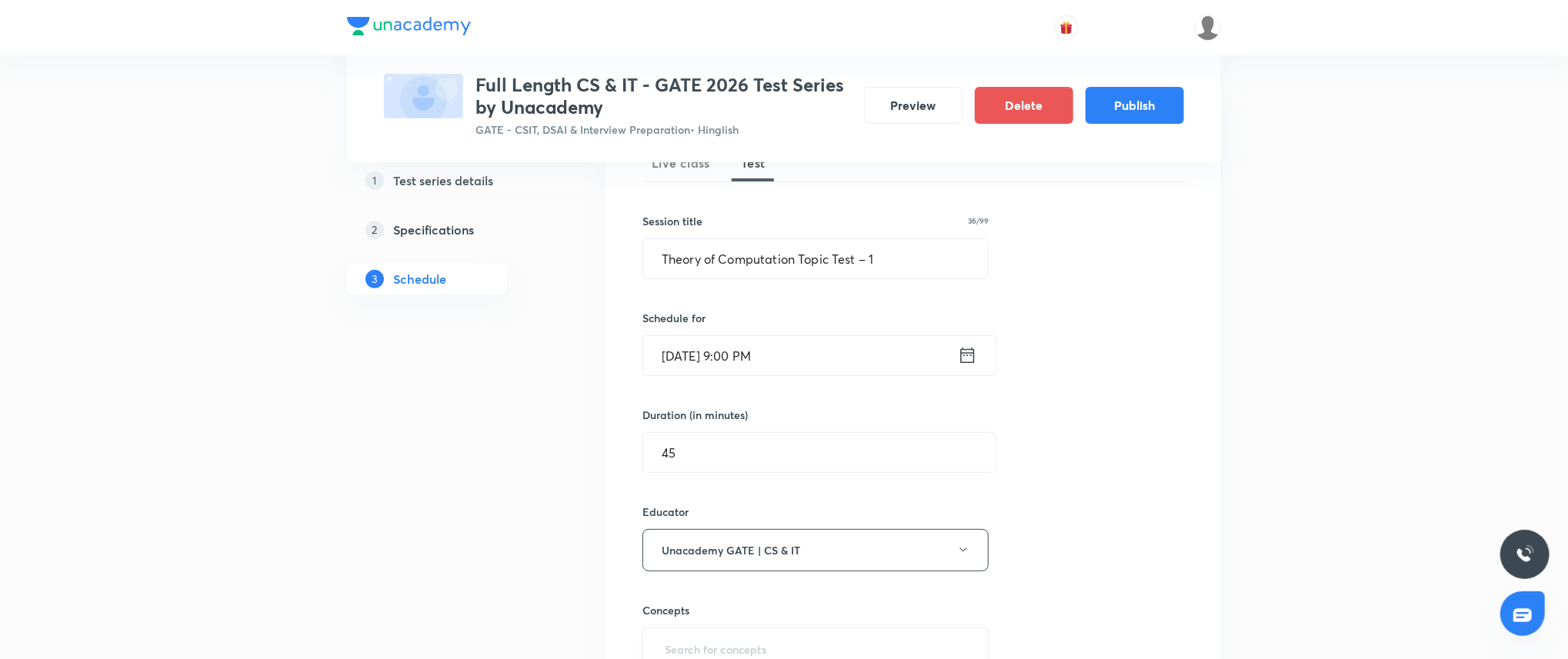
click at [698, 634] on input "text" at bounding box center [815, 648] width 307 height 28
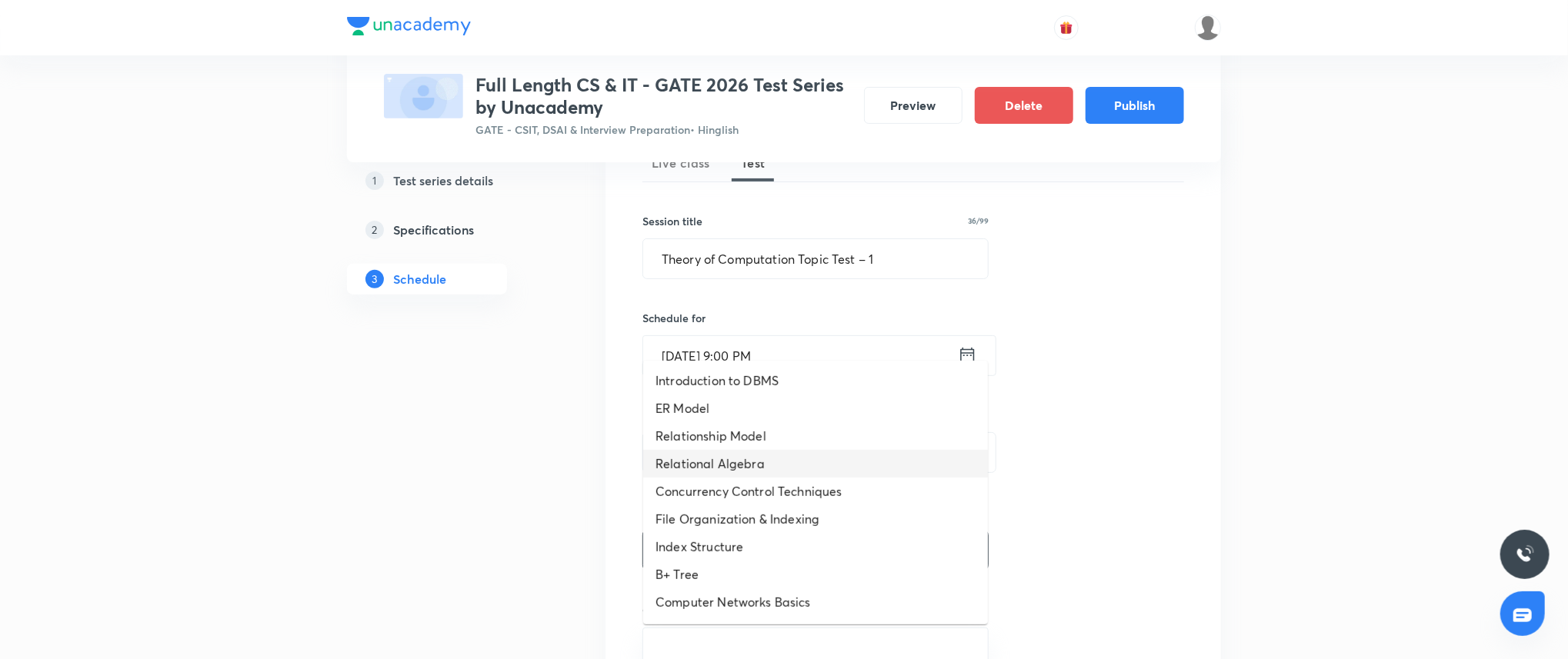
scroll to position [855, 0]
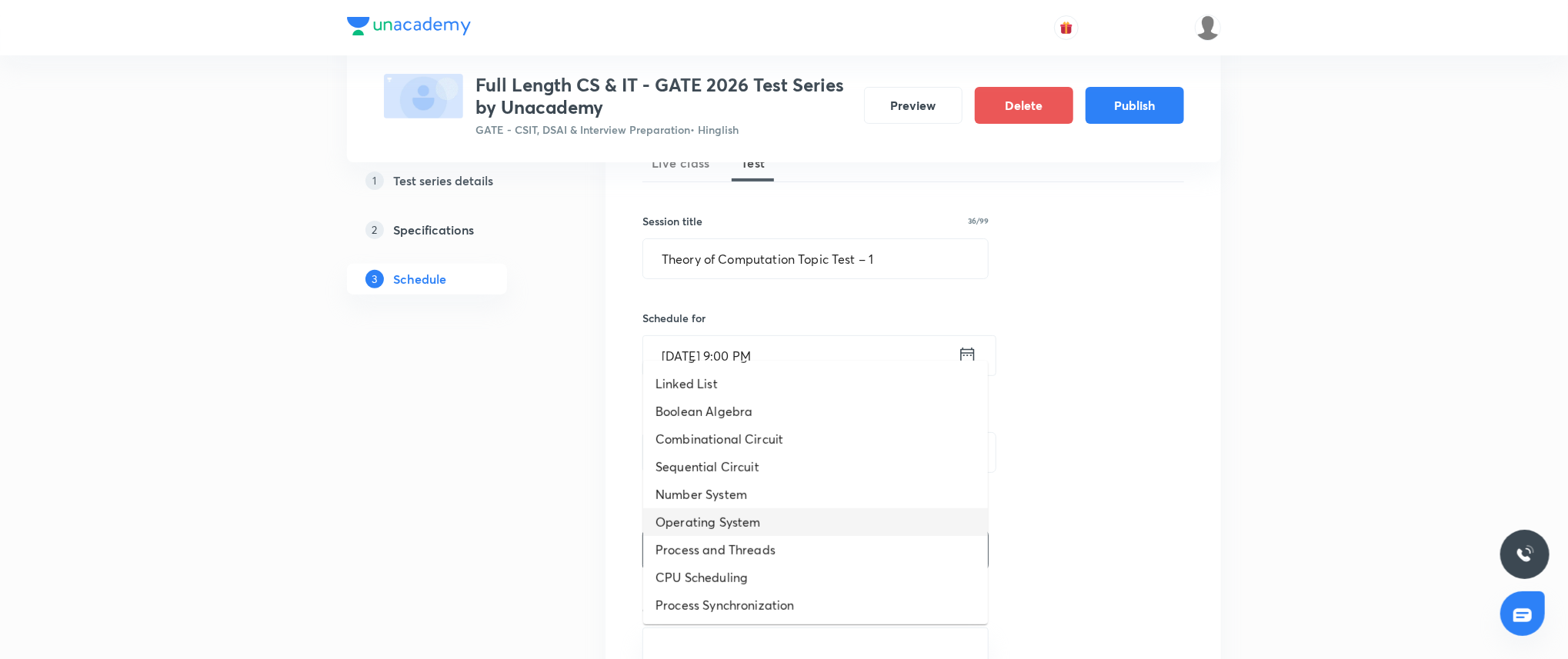
click at [726, 513] on li "Operating System" at bounding box center [815, 522] width 345 height 27
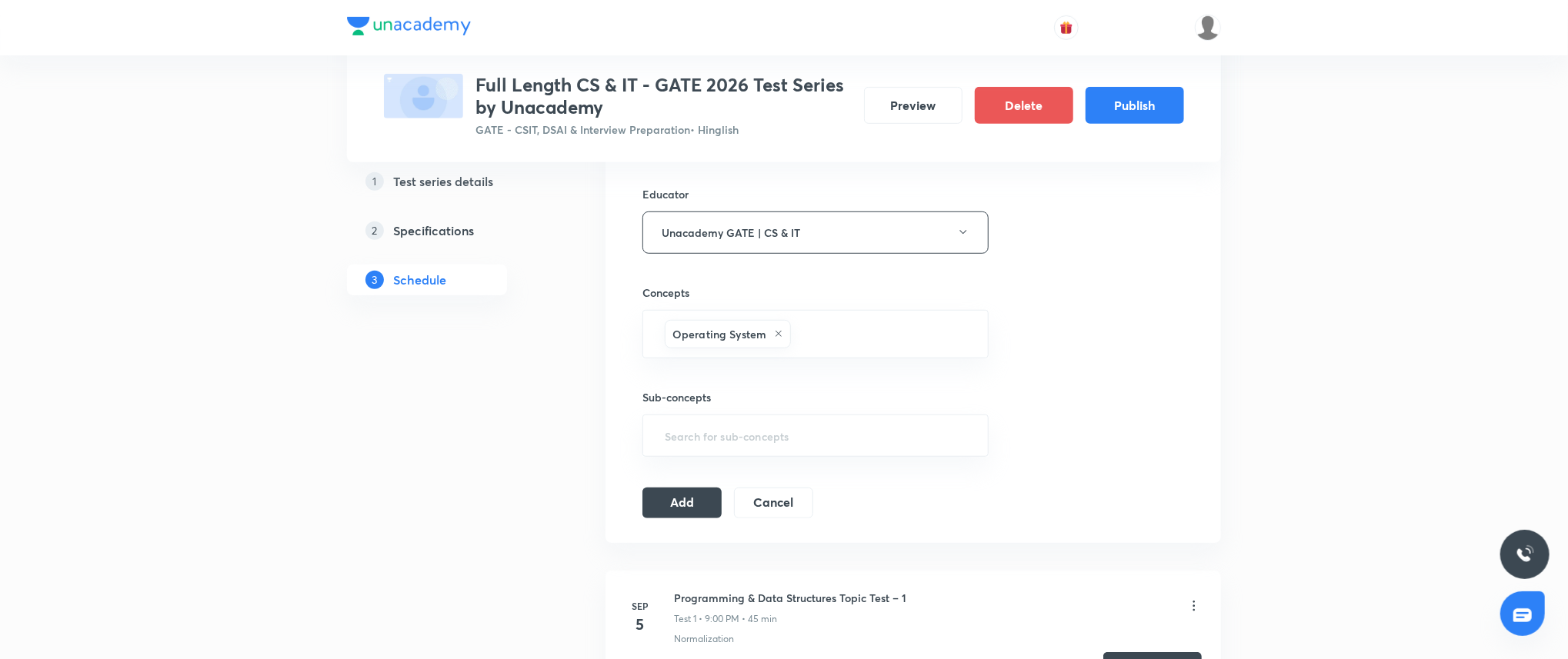
scroll to position [570, 0]
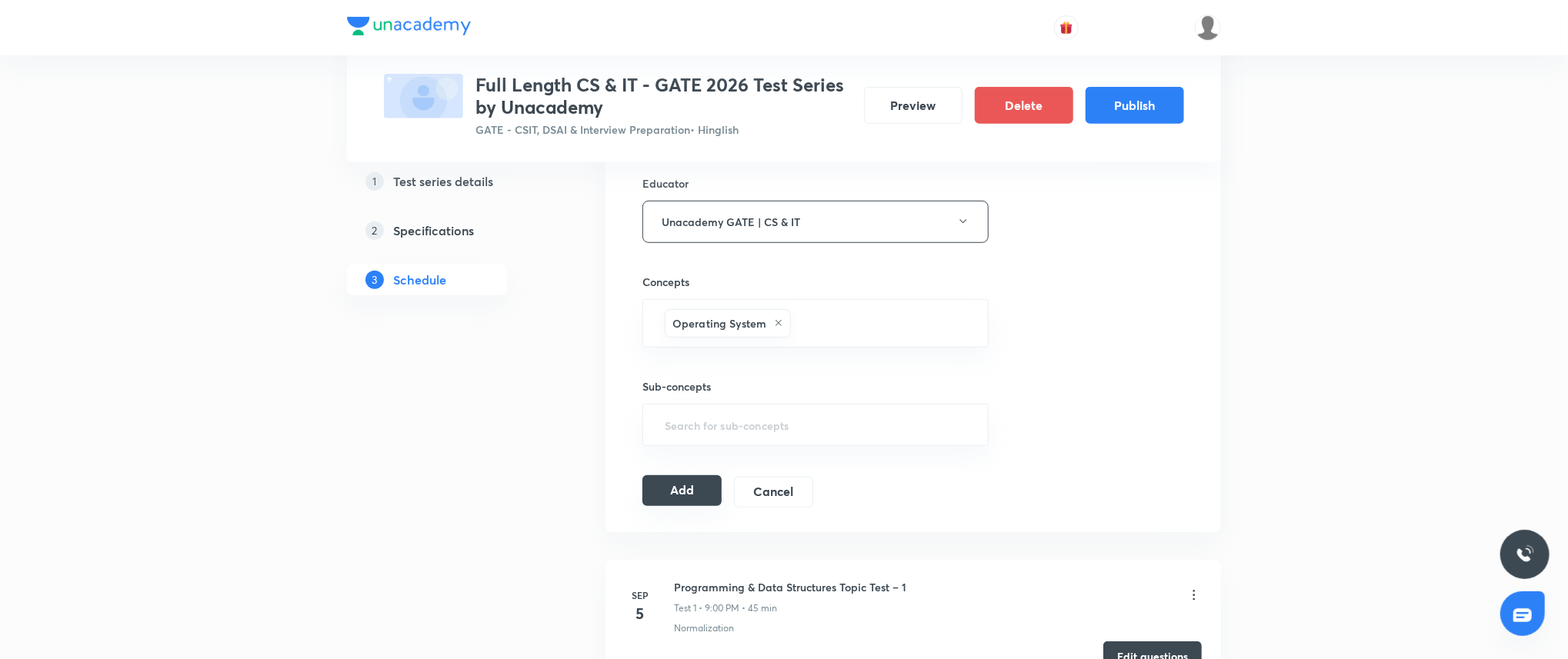
click at [659, 502] on button "Add" at bounding box center [681, 490] width 79 height 31
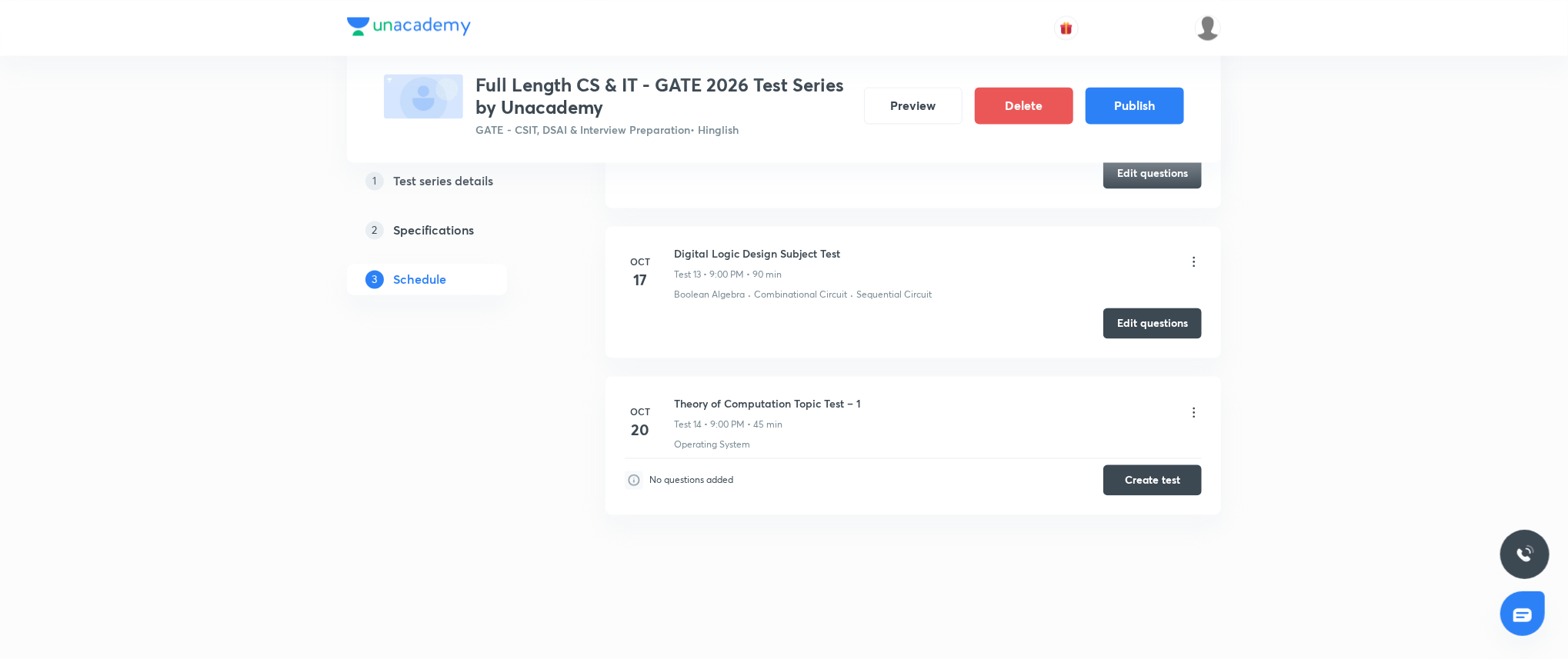
scroll to position [0, 0]
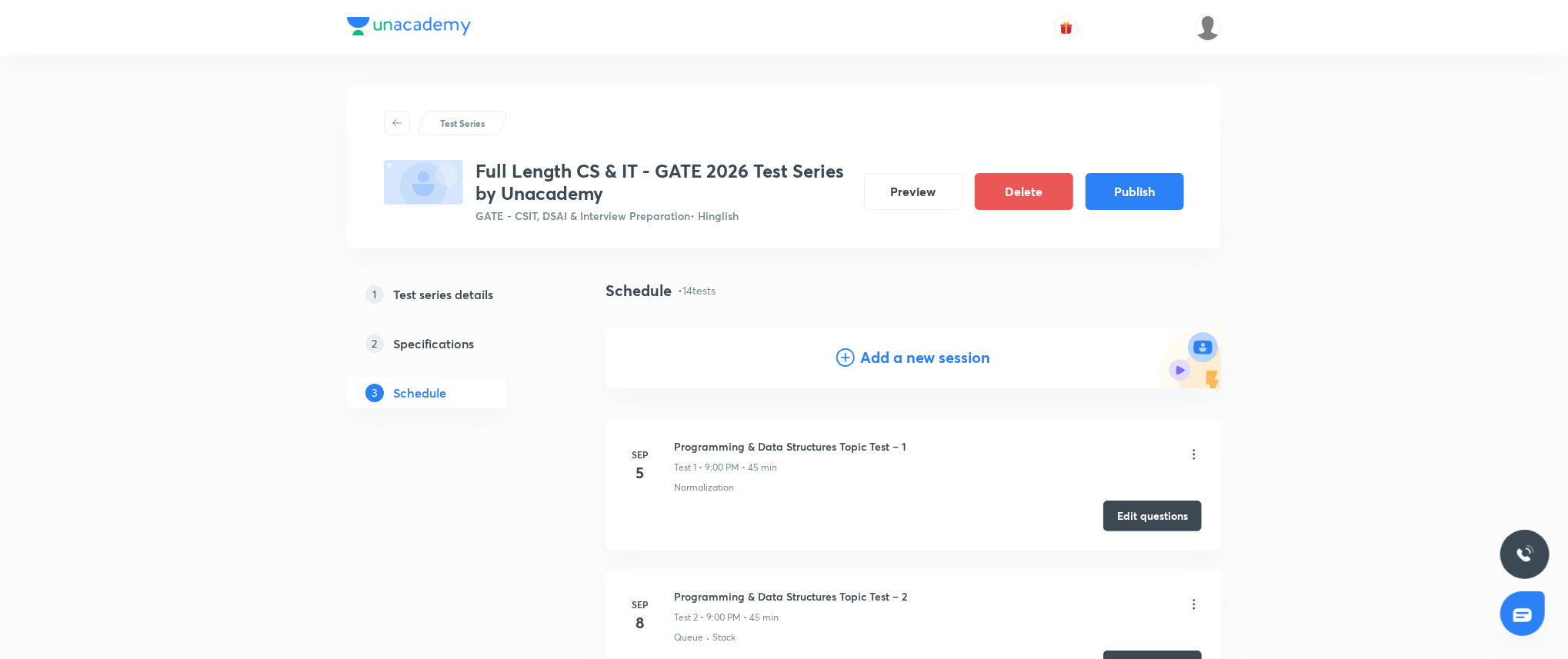
click at [854, 364] on div "Add a new session" at bounding box center [913, 357] width 154 height 23
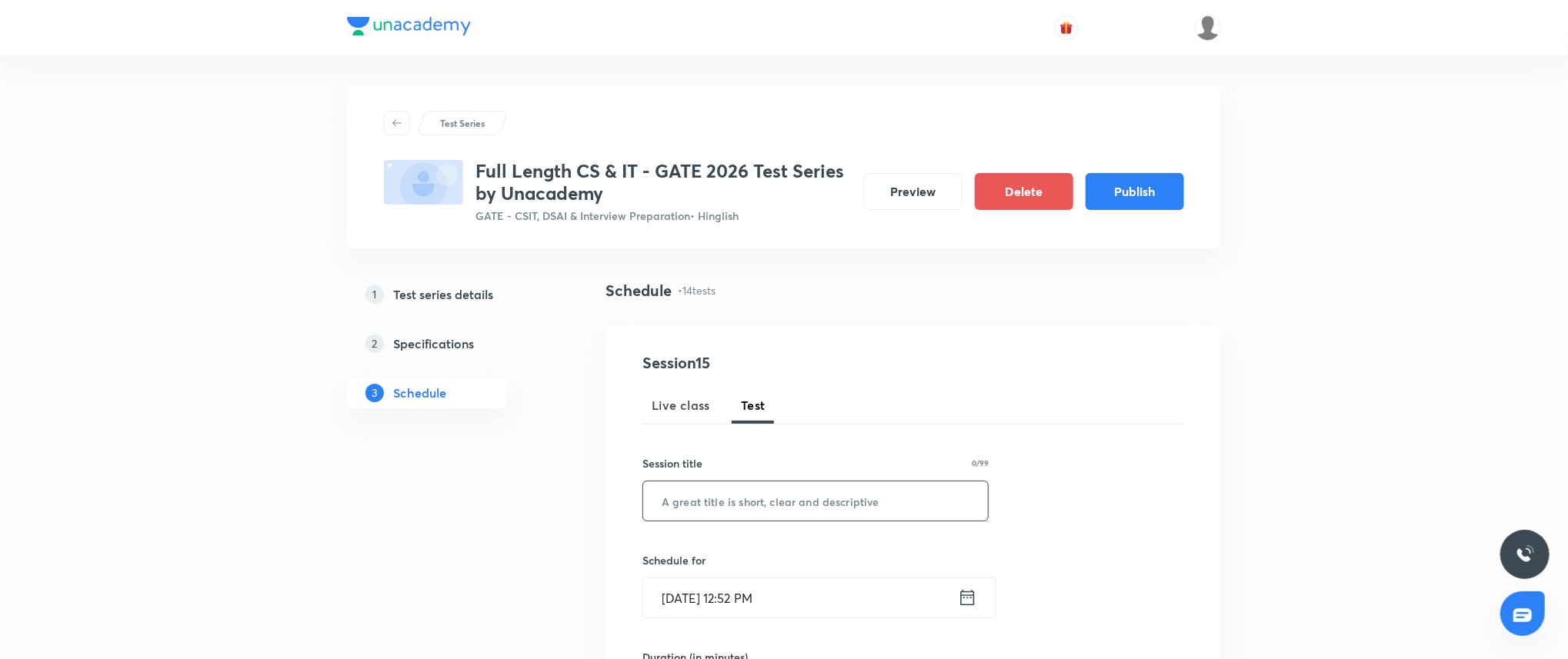
click at [761, 495] on input "text" at bounding box center [815, 501] width 345 height 39
paste input "Theory of Computation Topic Test – 2"
type input "Theory of Computation Topic Test – 2"
click at [821, 598] on input "Sep 3, 2025, 12:52 PM" at bounding box center [800, 598] width 314 height 39
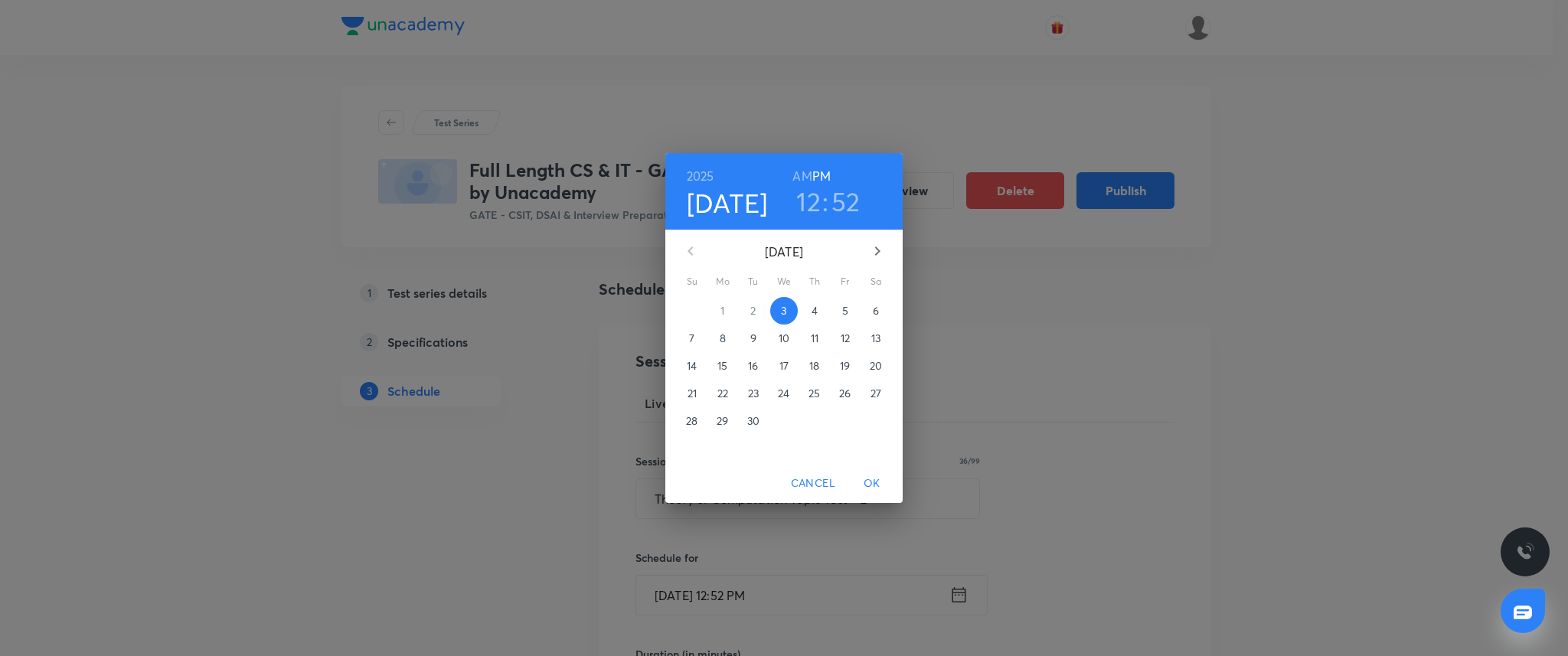
click at [880, 254] on icon "button" at bounding box center [878, 251] width 19 height 19
click at [843, 399] on p "24" at bounding box center [844, 394] width 12 height 16
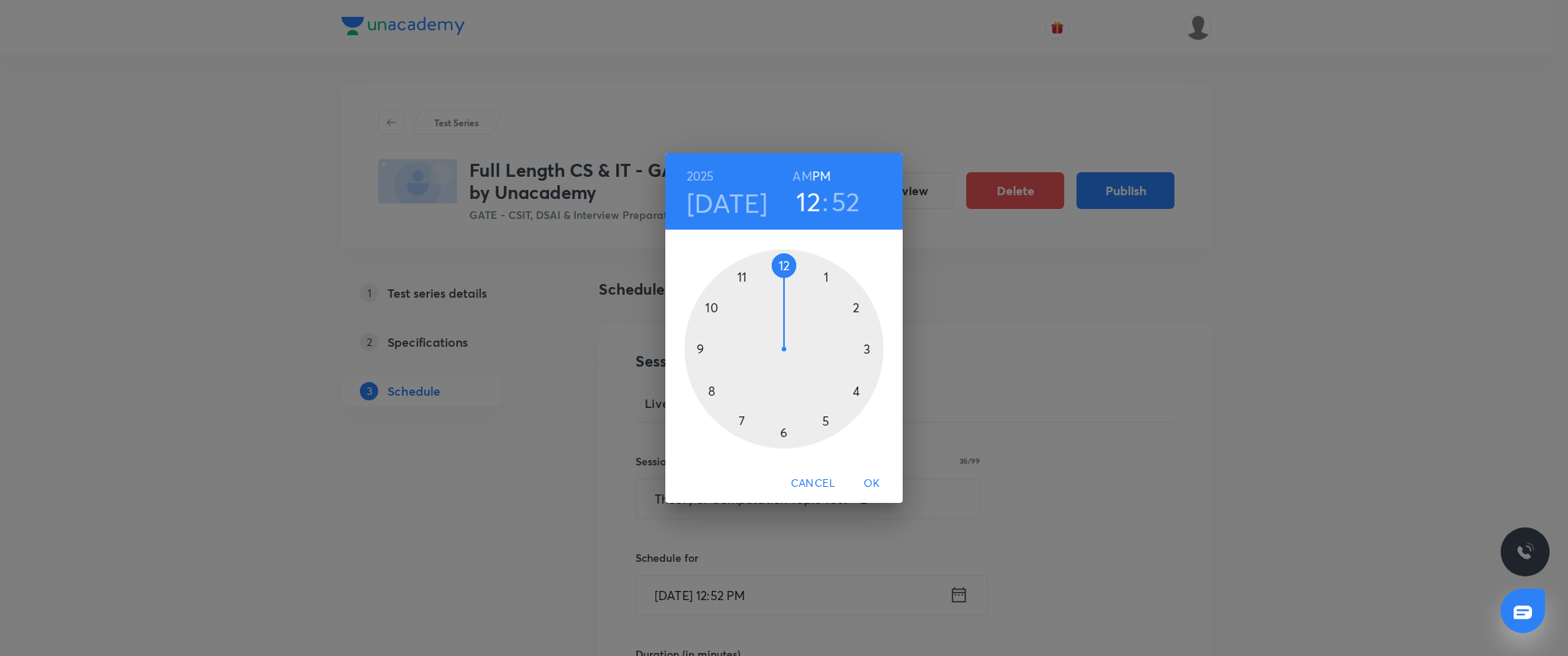
click at [699, 347] on div at bounding box center [784, 349] width 199 height 199
click at [785, 264] on div at bounding box center [784, 349] width 199 height 199
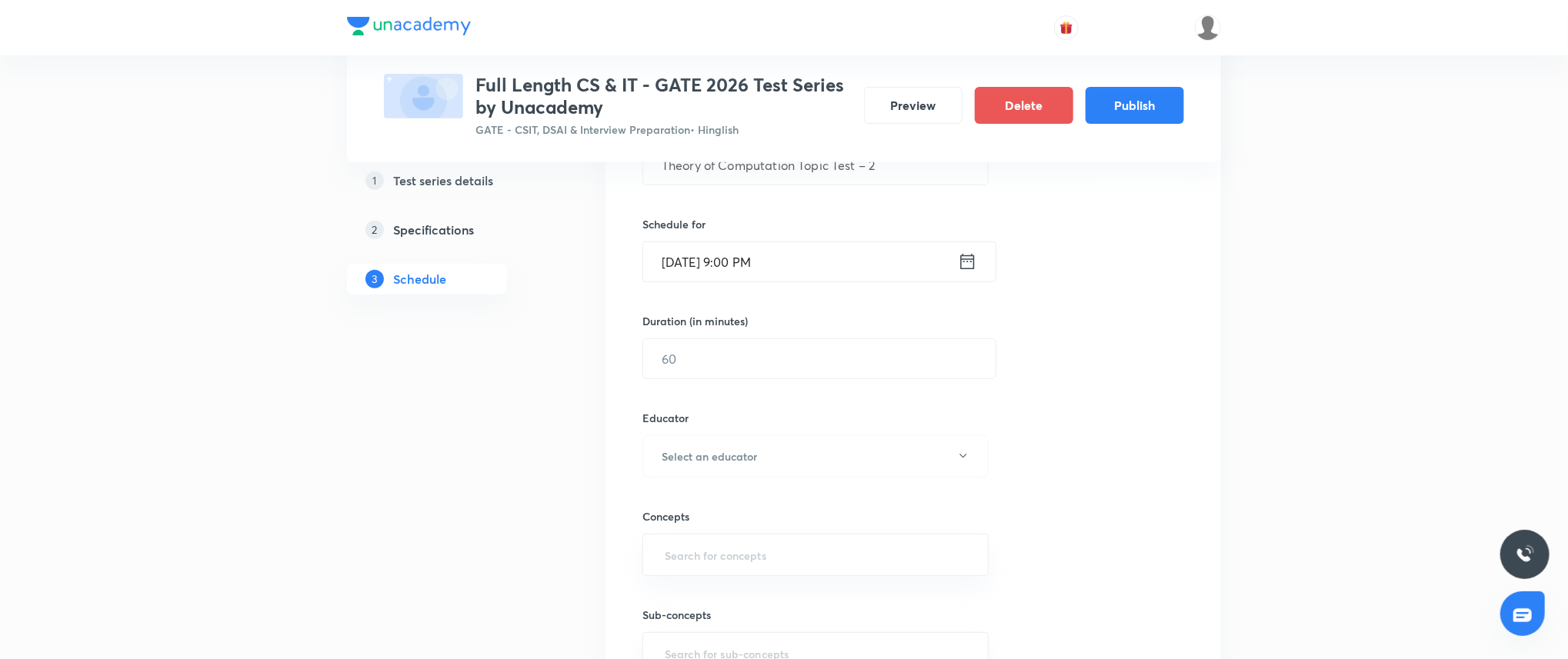
scroll to position [354, 0]
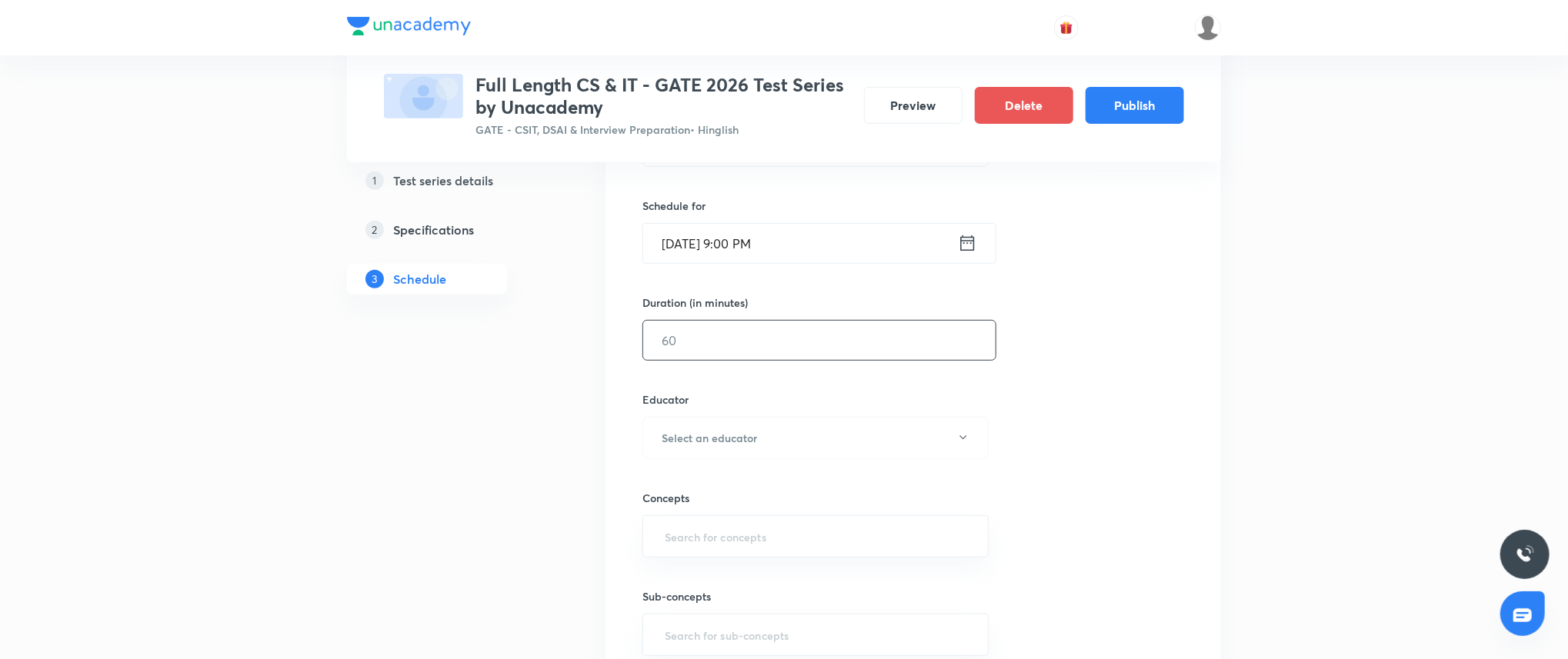
click at [752, 337] on input "text" at bounding box center [818, 340] width 352 height 39
type input "45"
click at [768, 430] on button "Select an educator" at bounding box center [815, 438] width 347 height 42
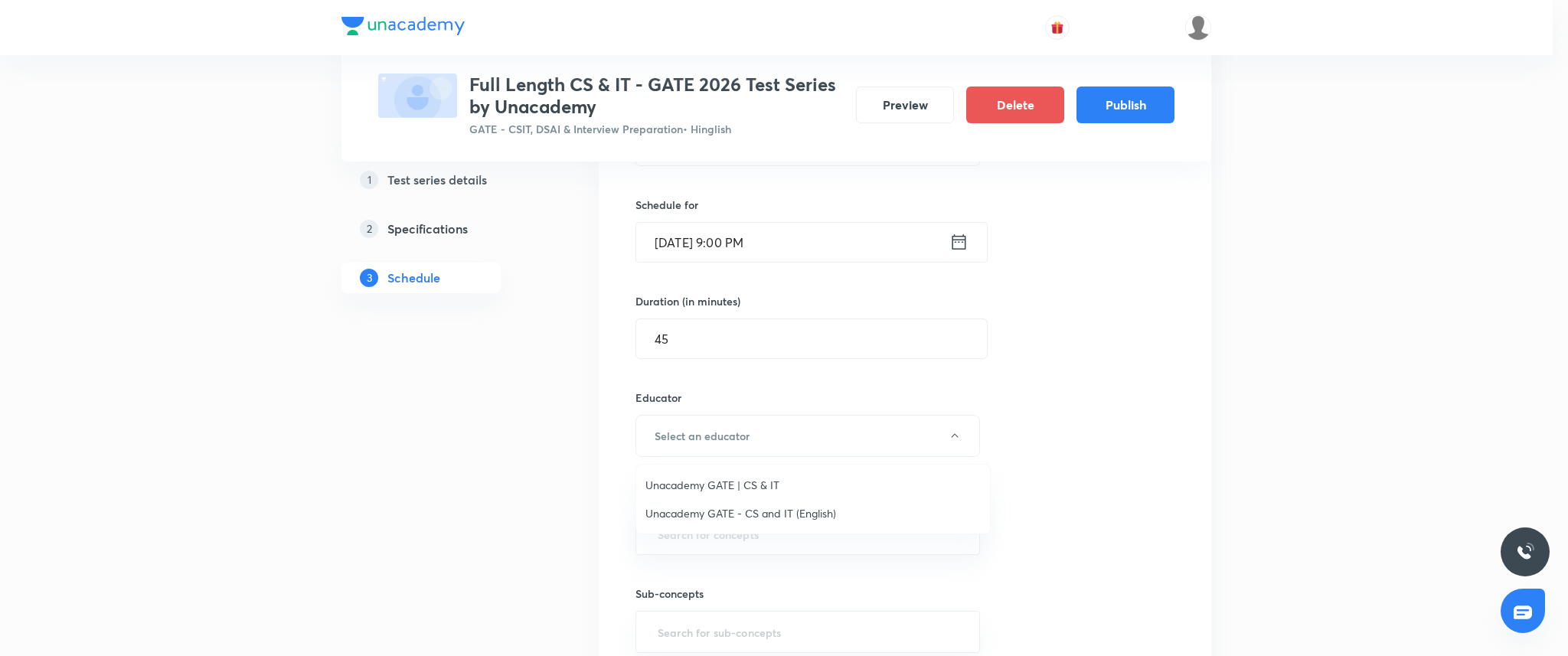
click at [744, 479] on span "Unacademy GATE | CS & IT" at bounding box center [813, 484] width 336 height 16
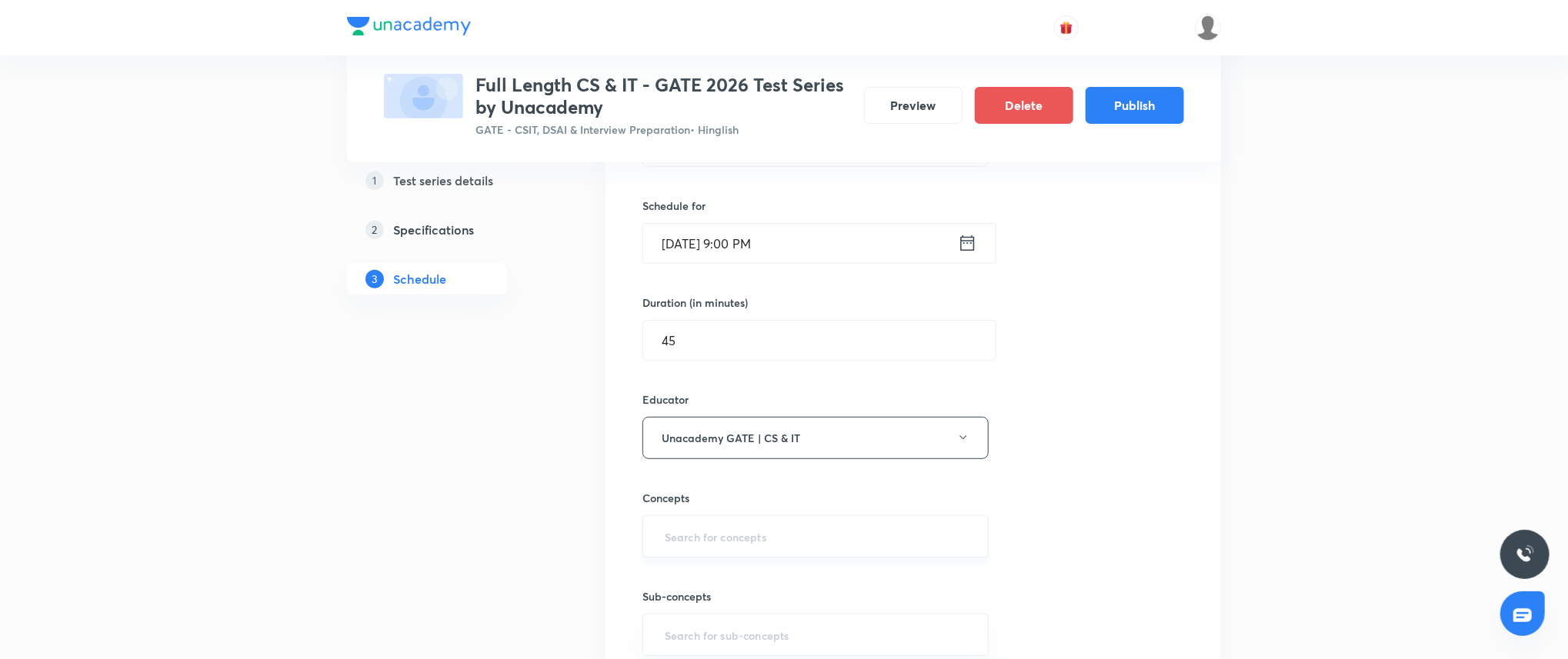
click at [727, 515] on div "​" at bounding box center [815, 536] width 347 height 42
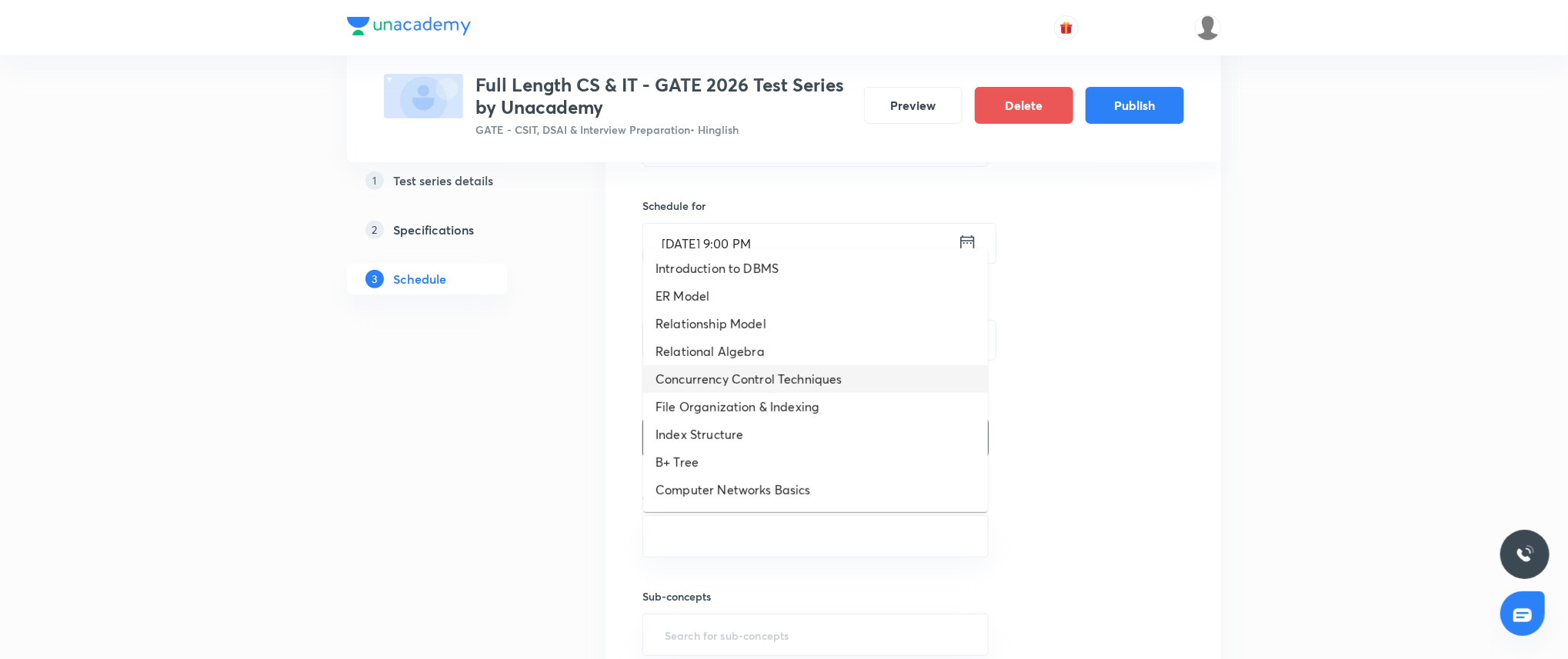
scroll to position [855, 0]
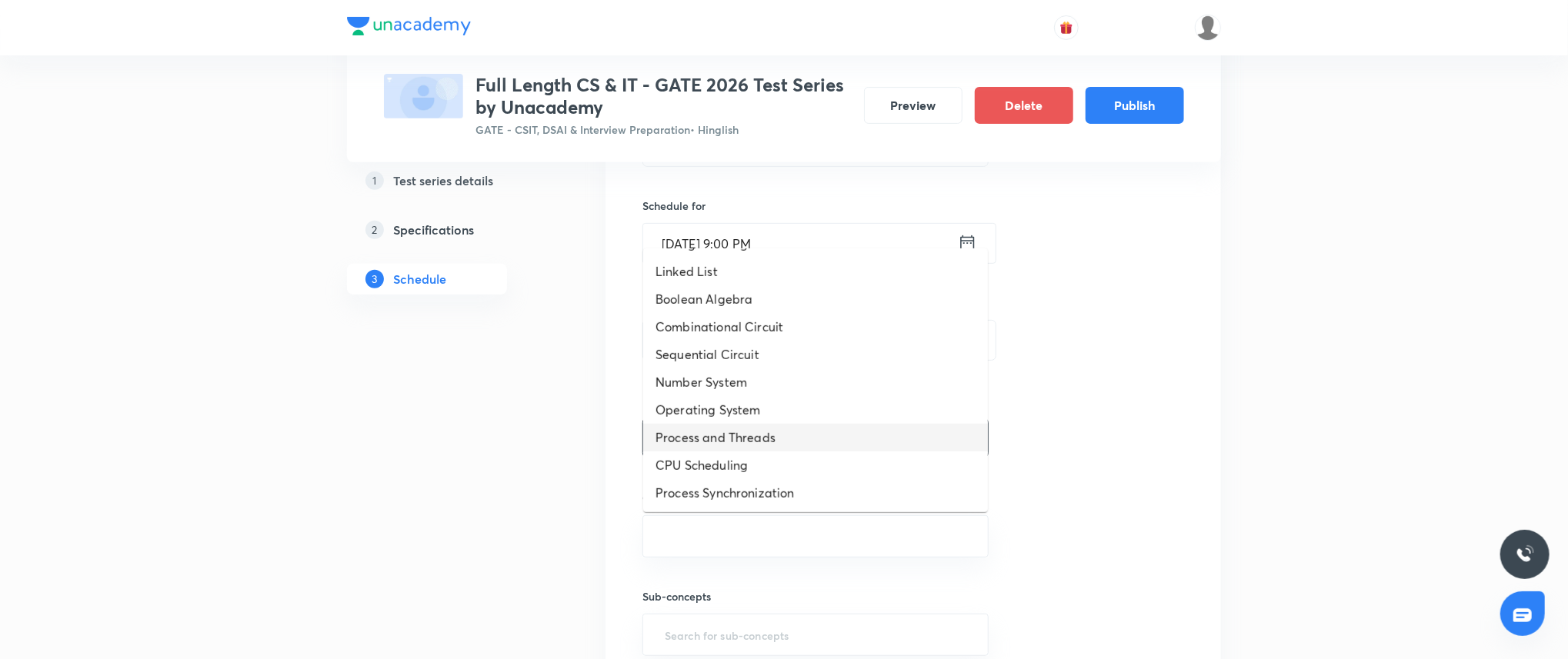
click at [740, 430] on li "Process and Threads" at bounding box center [815, 437] width 345 height 27
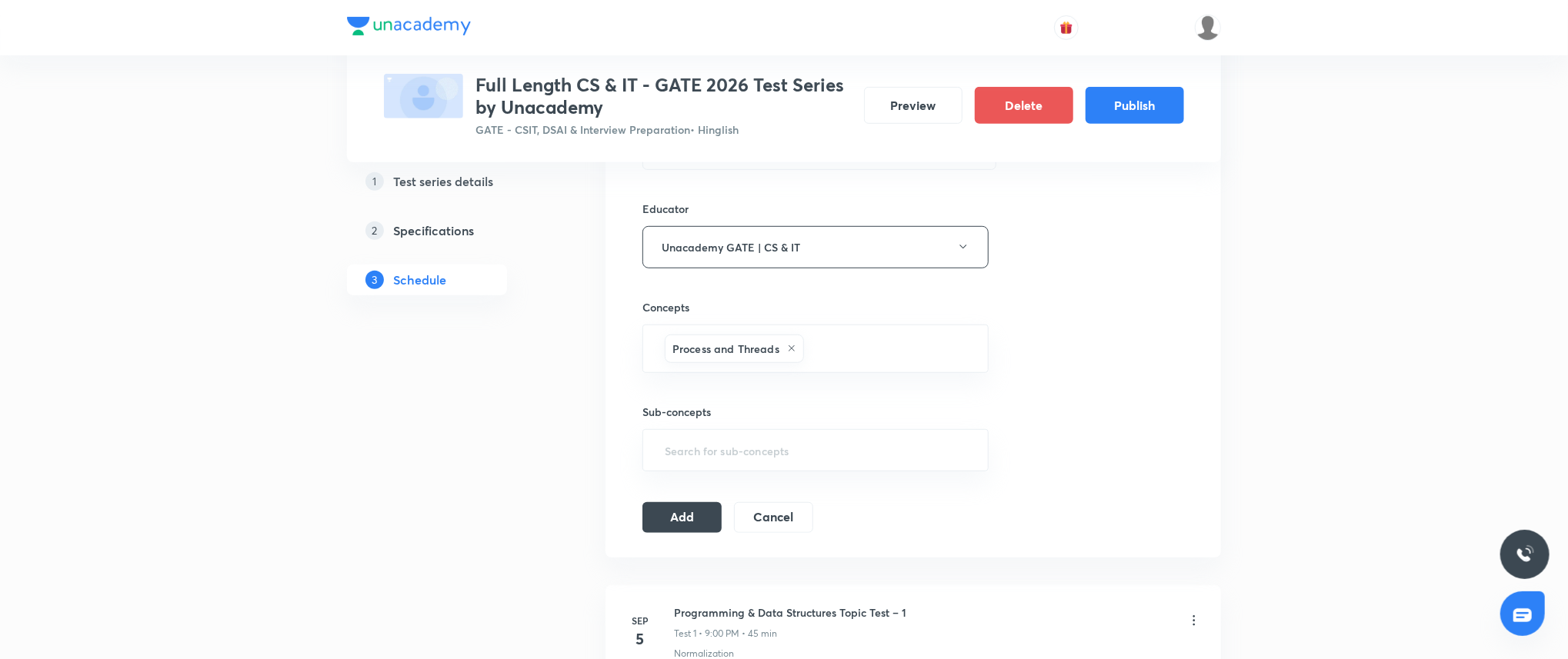
scroll to position [547, 0]
click at [692, 524] on button "Add" at bounding box center [681, 514] width 79 height 31
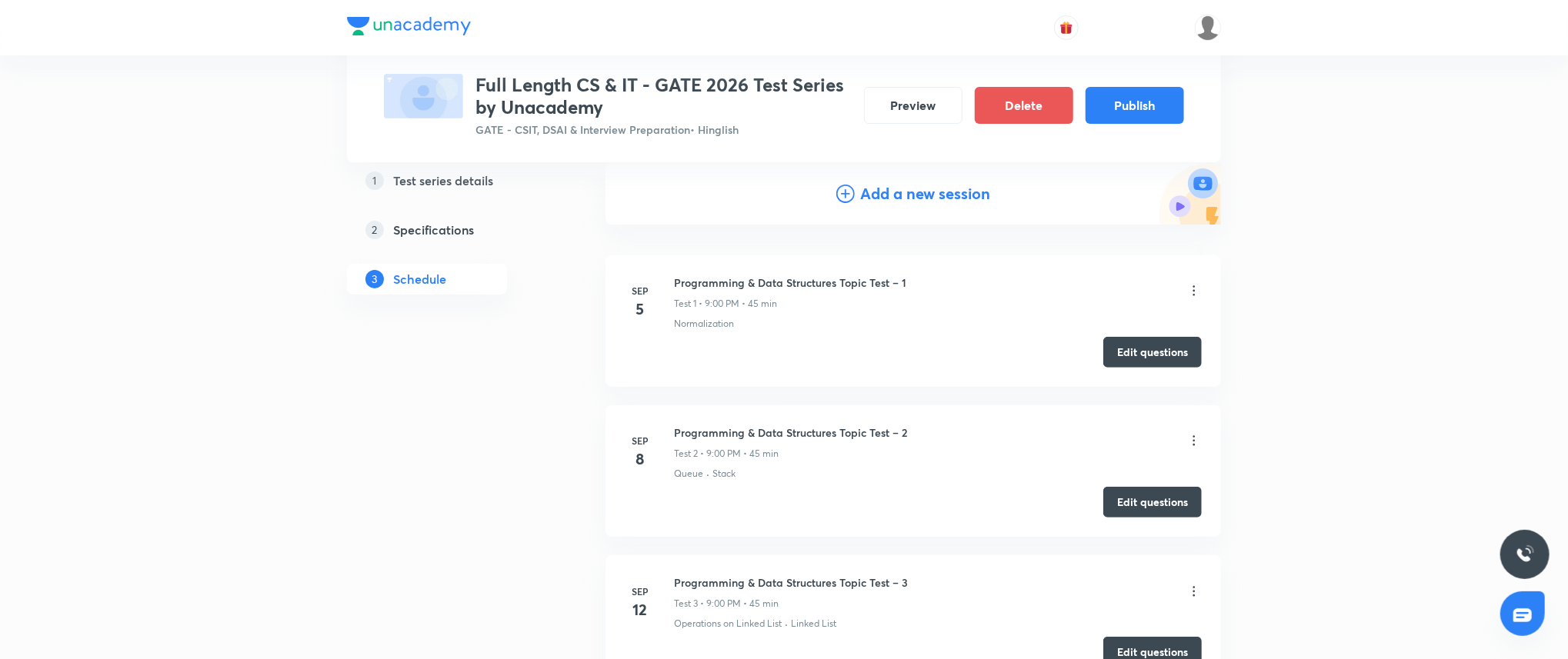
scroll to position [0, 0]
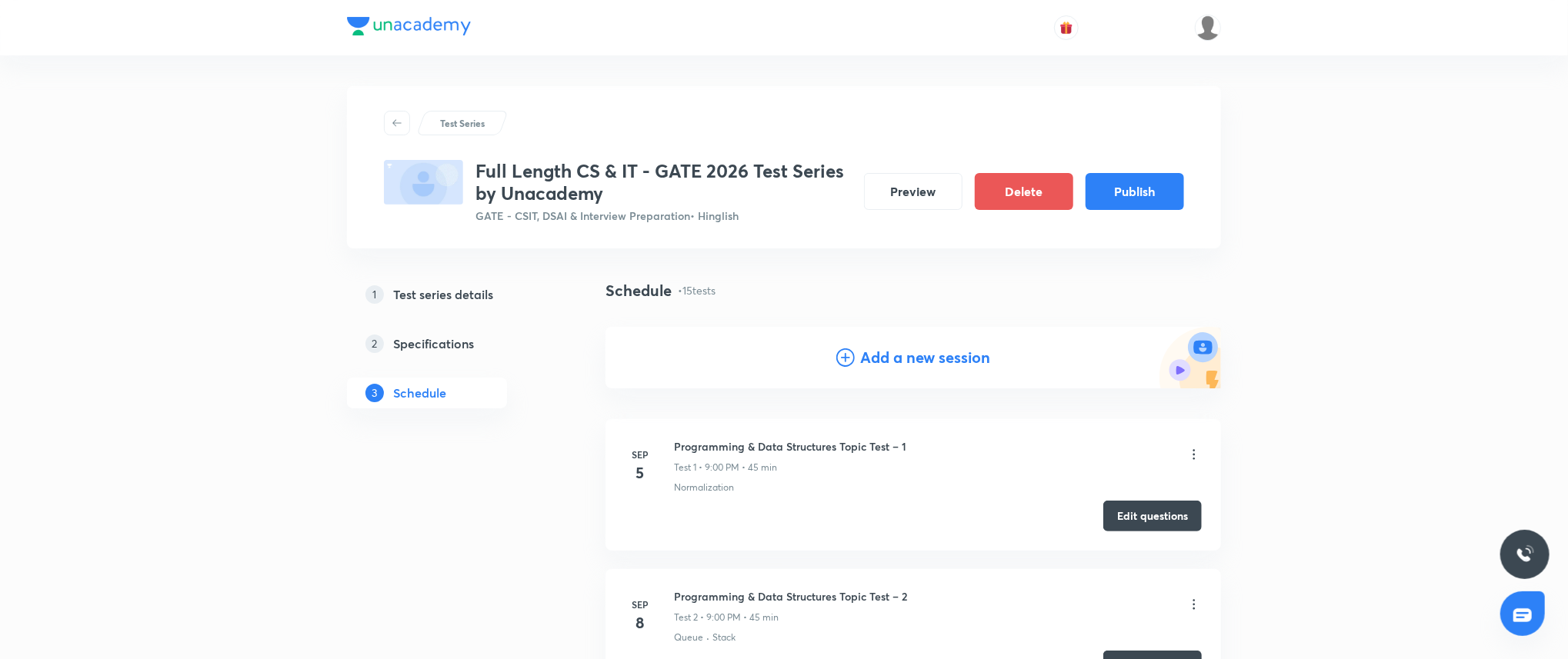
click at [940, 358] on h4 "Add a new session" at bounding box center [926, 357] width 130 height 23
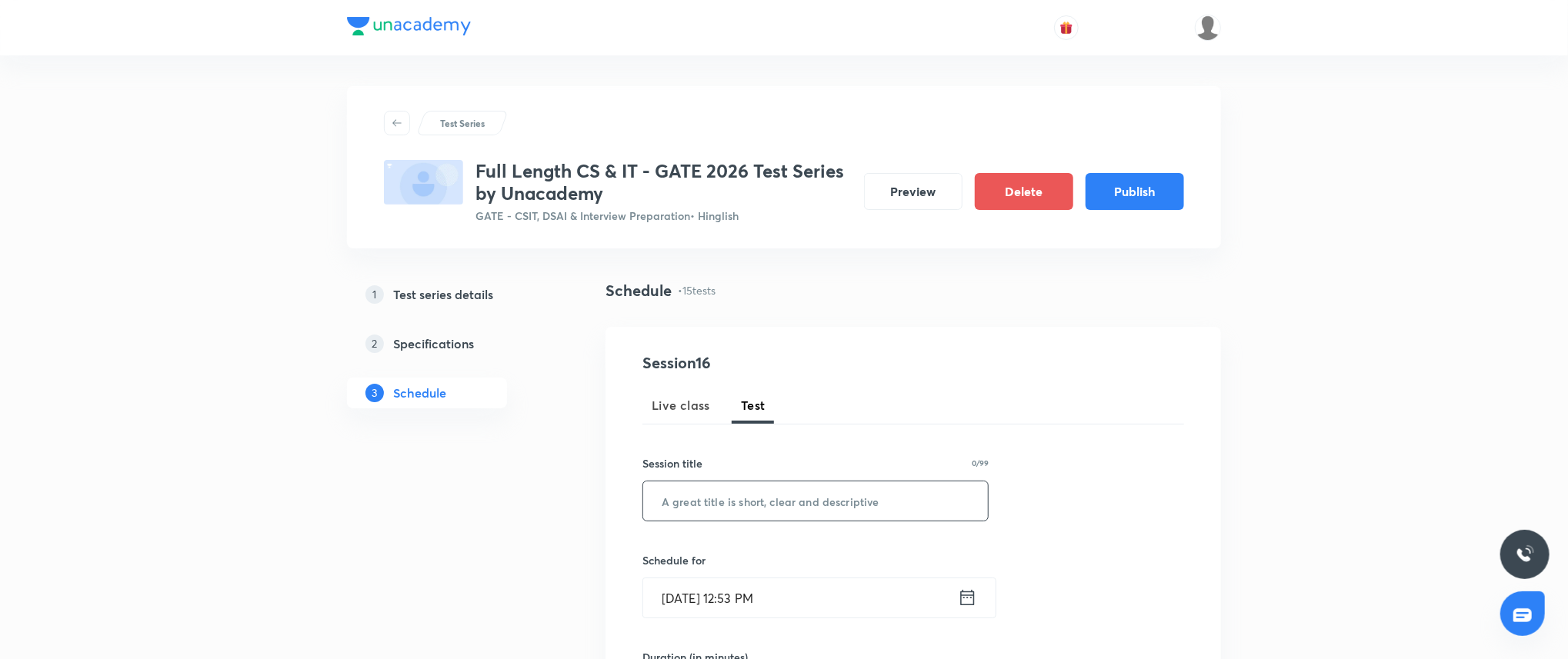
click at [765, 491] on input "text" at bounding box center [815, 501] width 345 height 39
paste input "Theory of Computation Topic Test – 3"
type input "Theory of Computation Topic Test – 3"
click at [818, 603] on input "Sep 3, 2025, 12:53 PM" at bounding box center [800, 598] width 314 height 39
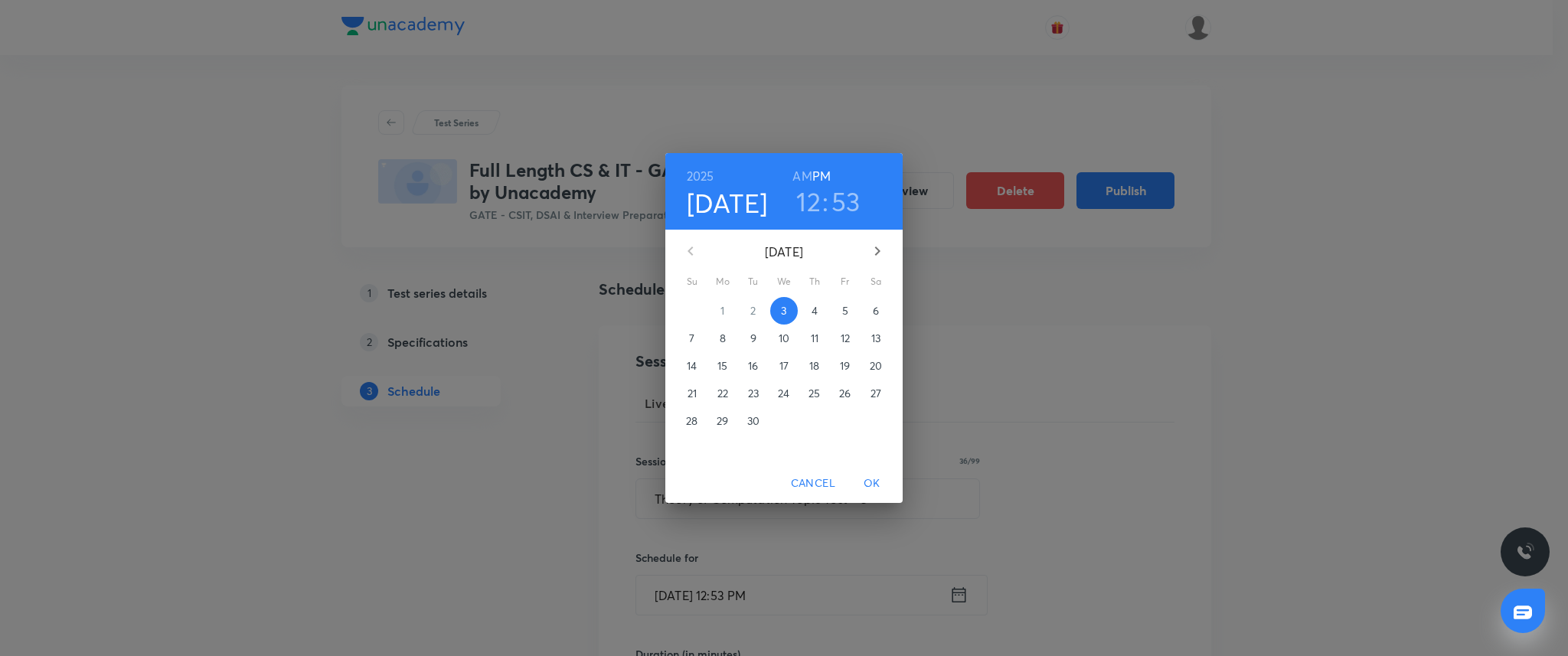
click at [877, 254] on icon "button" at bounding box center [877, 251] width 5 height 9
click at [728, 420] on span "27" at bounding box center [723, 421] width 27 height 16
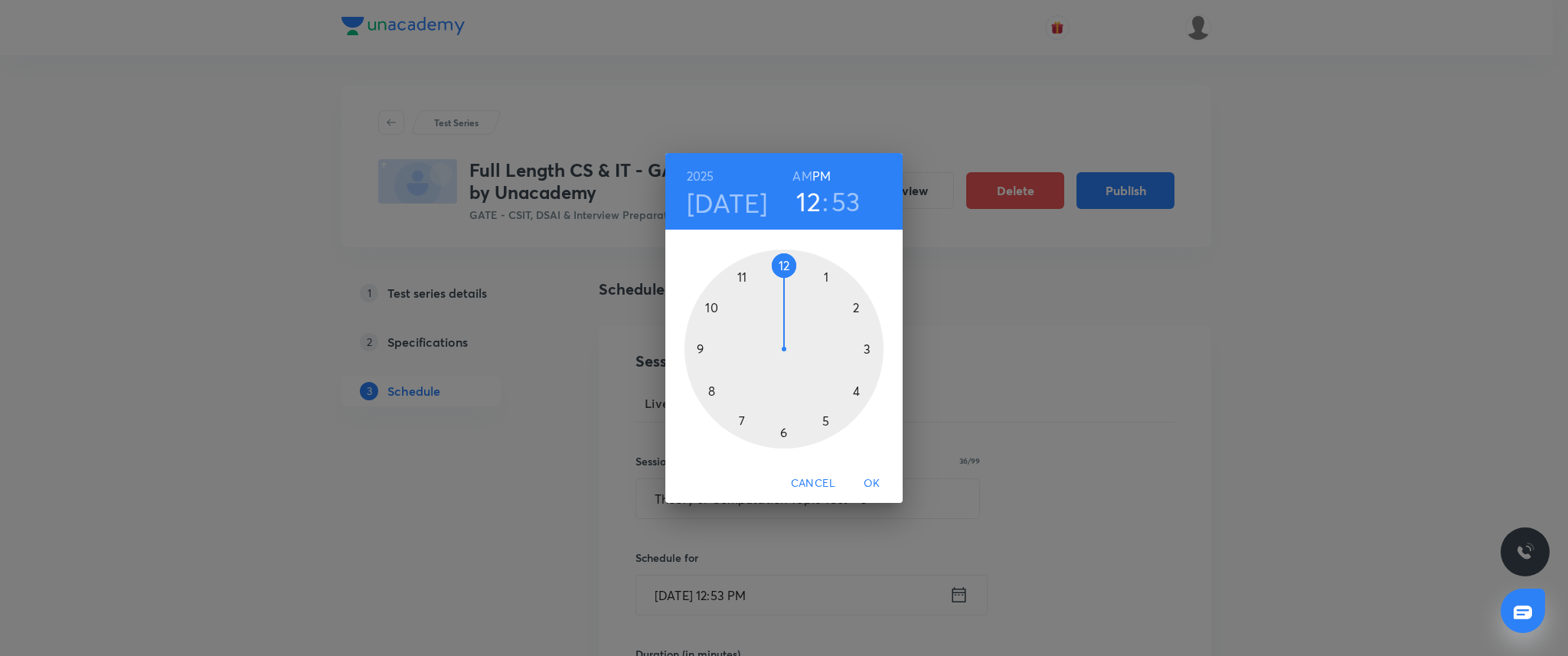
click at [697, 346] on div at bounding box center [784, 349] width 199 height 199
click at [788, 261] on div at bounding box center [784, 349] width 199 height 199
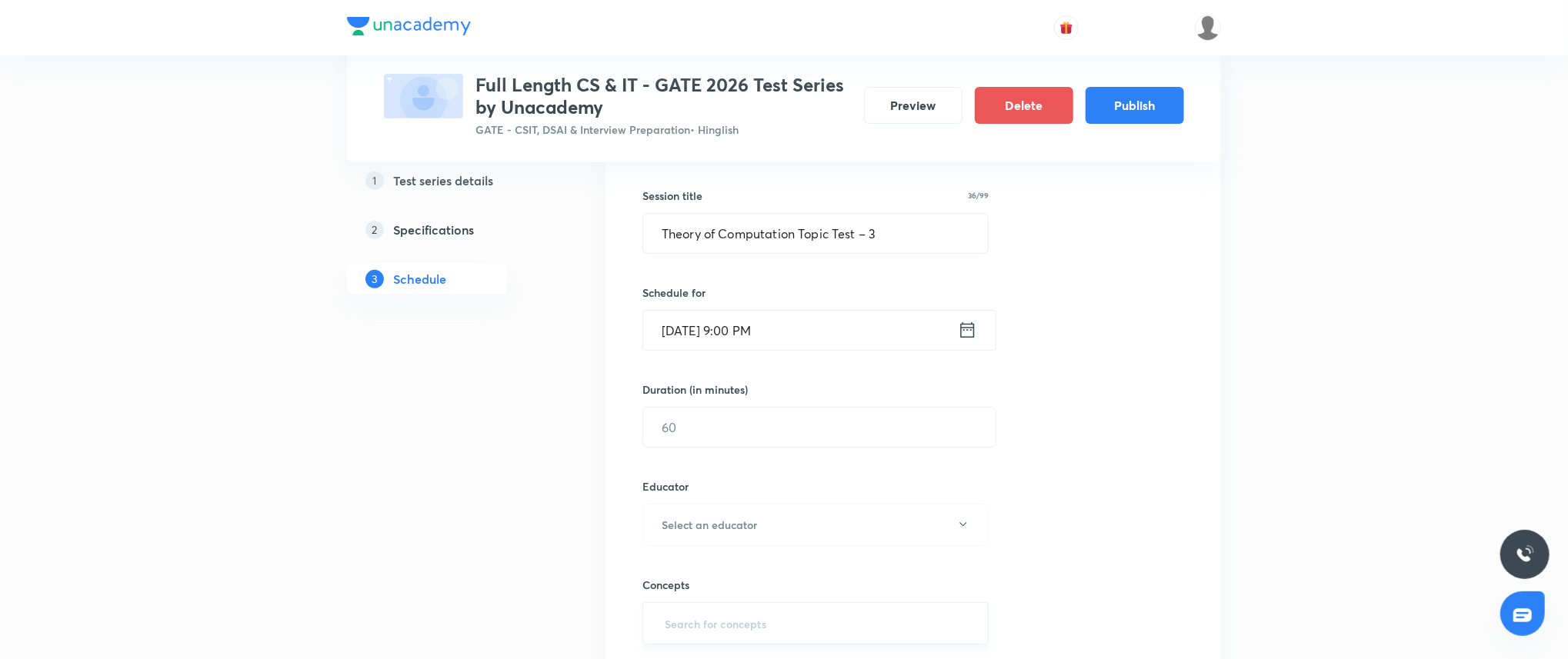
scroll to position [383, 0]
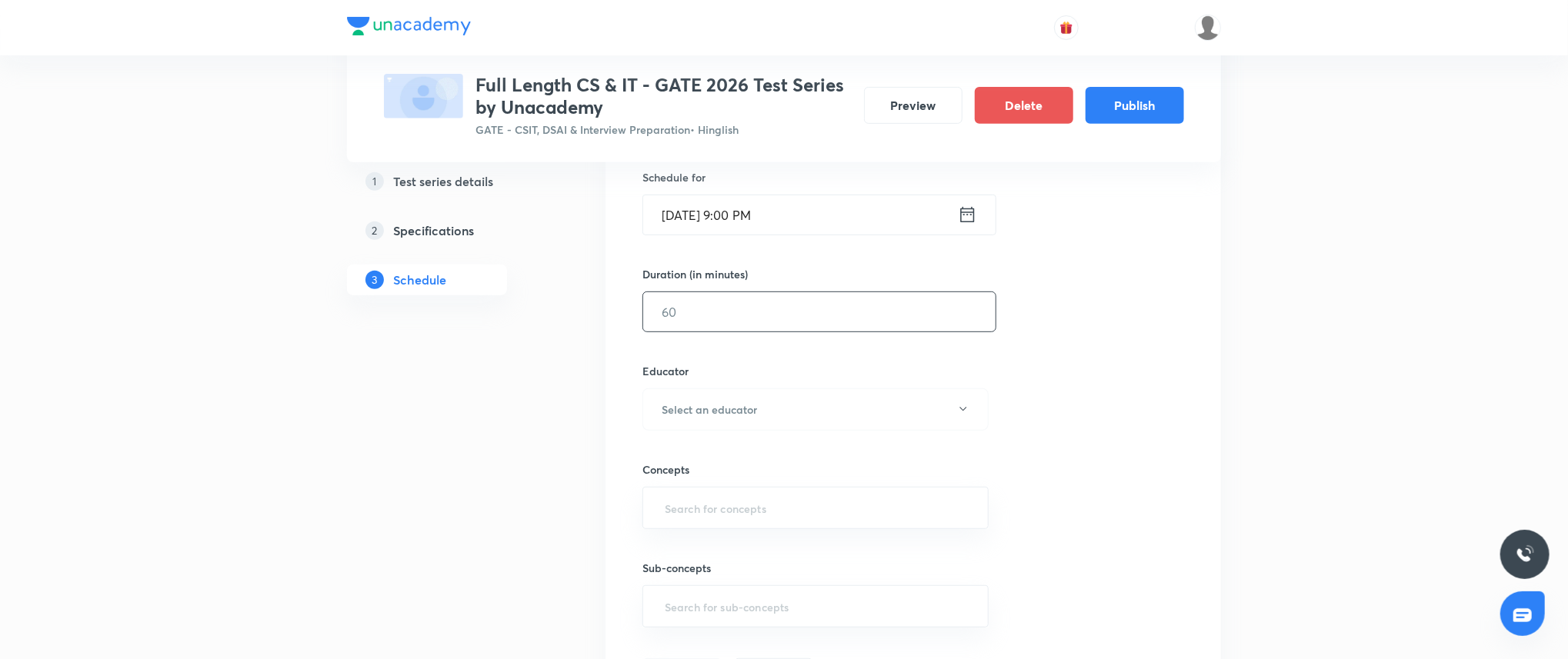
click at [724, 310] on input "text" at bounding box center [818, 312] width 352 height 39
type input "45"
click at [756, 420] on button "Select an educator" at bounding box center [815, 409] width 347 height 42
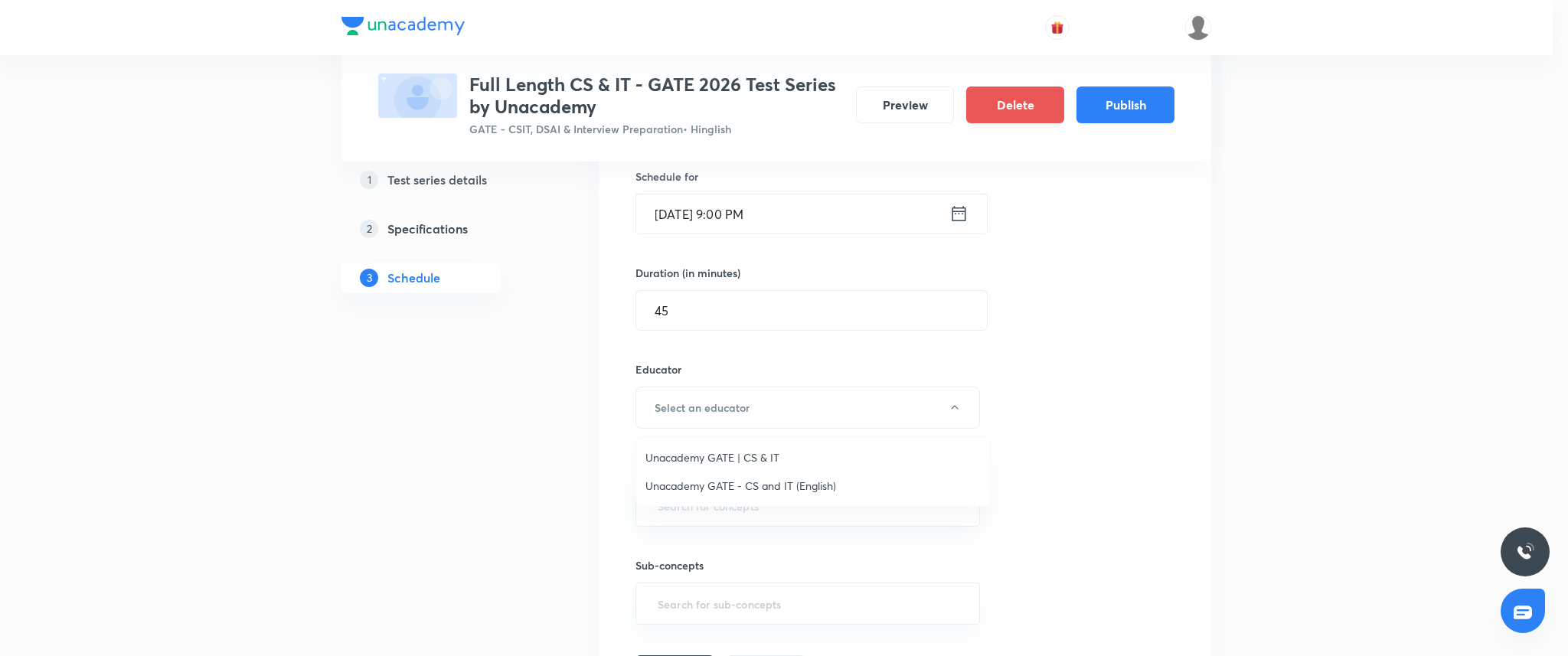
click at [755, 437] on ul "Unacademy GATE | CS & IT Unacademy GATE - CS and IT (English)" at bounding box center [812, 471] width 354 height 69
click at [754, 445] on li "Unacademy GATE | CS & IT" at bounding box center [812, 457] width 354 height 28
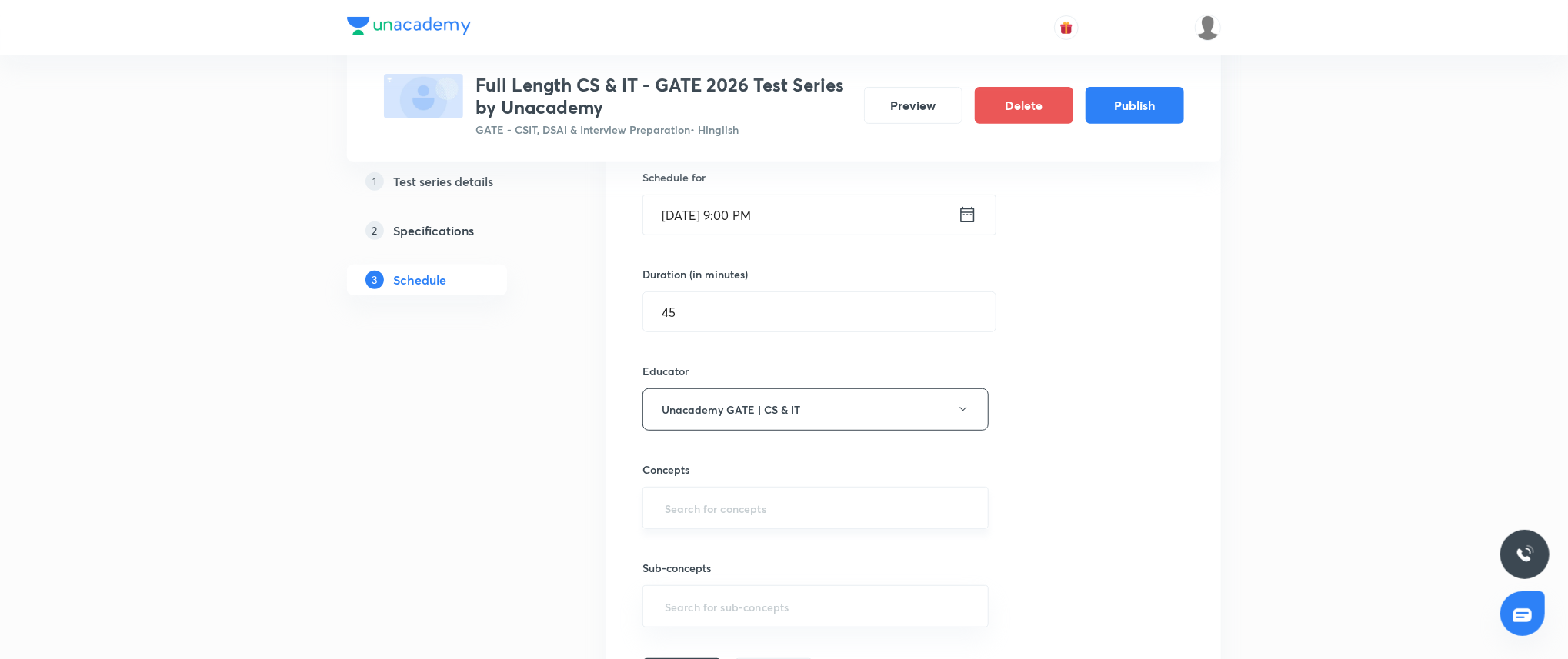
click at [745, 500] on input "text" at bounding box center [815, 508] width 307 height 28
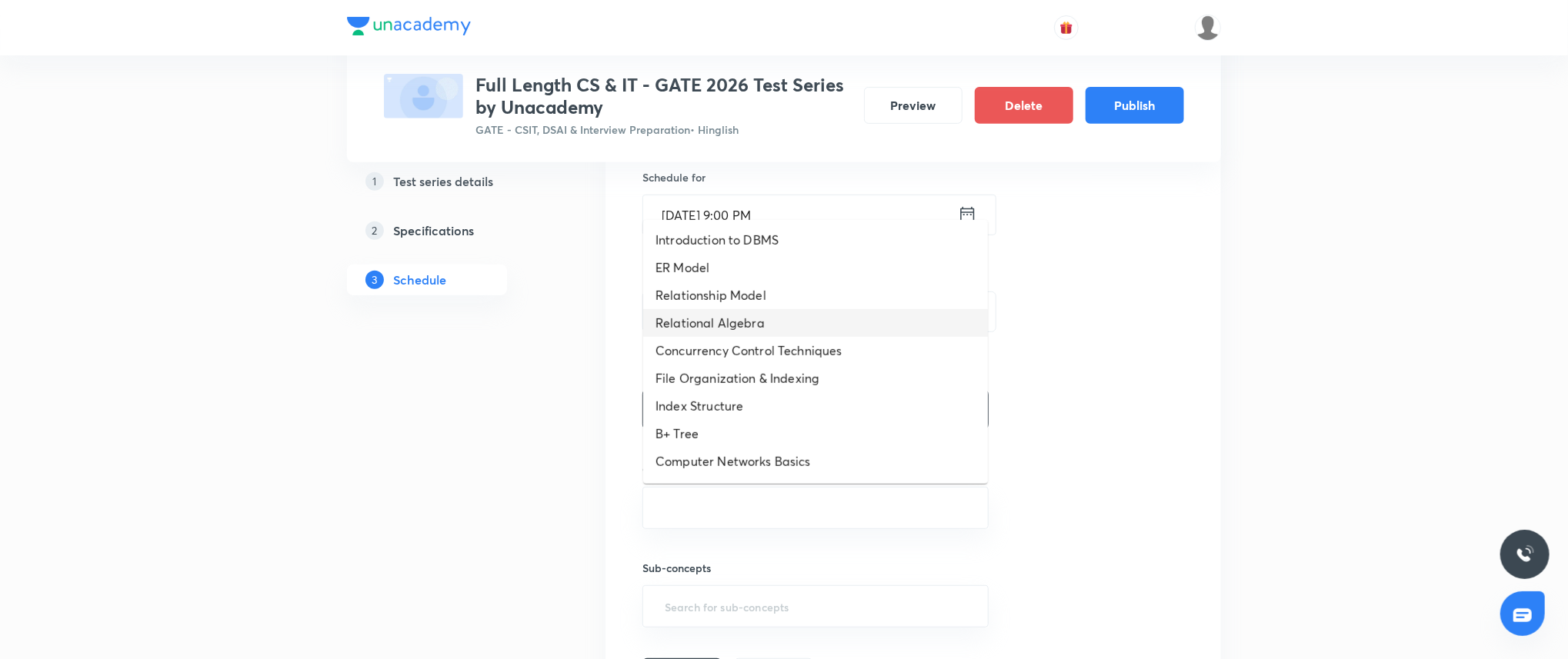
scroll to position [855, 0]
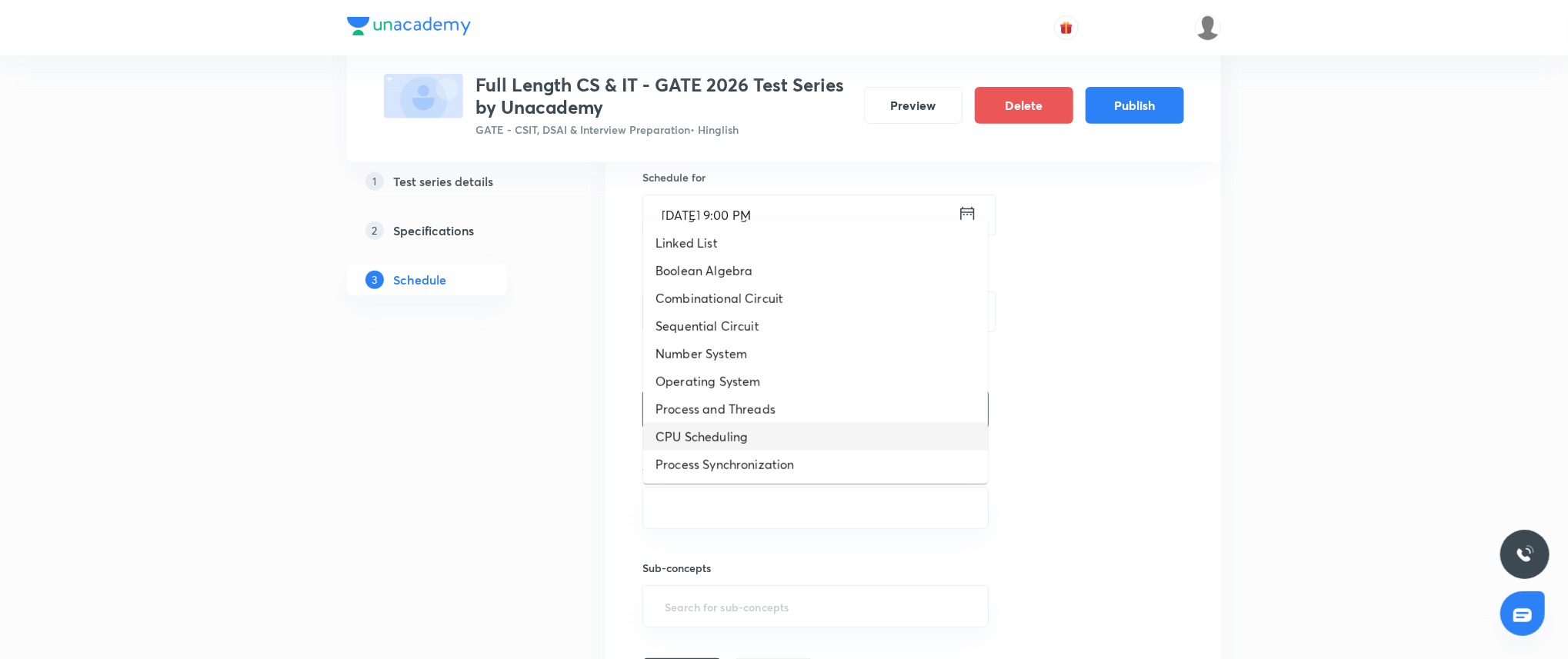
click at [781, 440] on li "CPU Scheduling" at bounding box center [815, 436] width 345 height 27
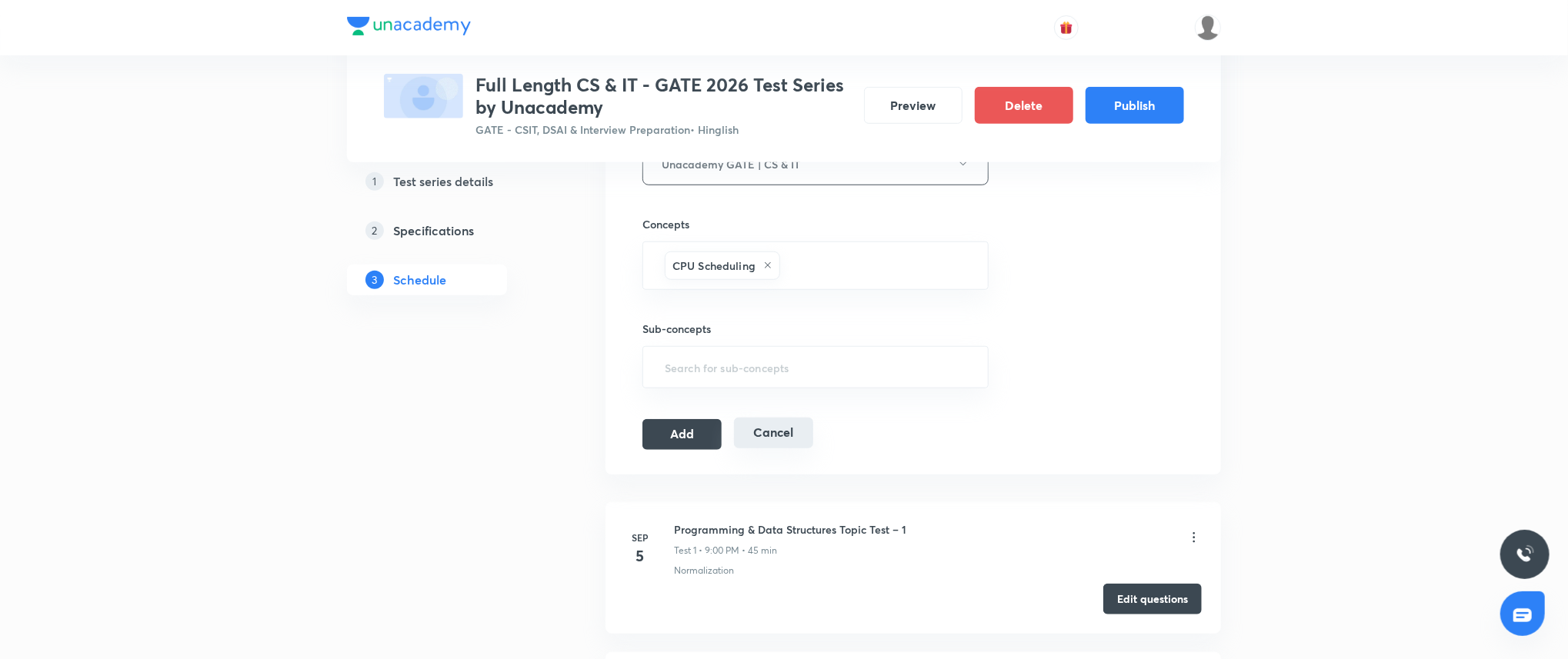
scroll to position [629, 0]
click at [697, 433] on button "Add" at bounding box center [681, 432] width 79 height 31
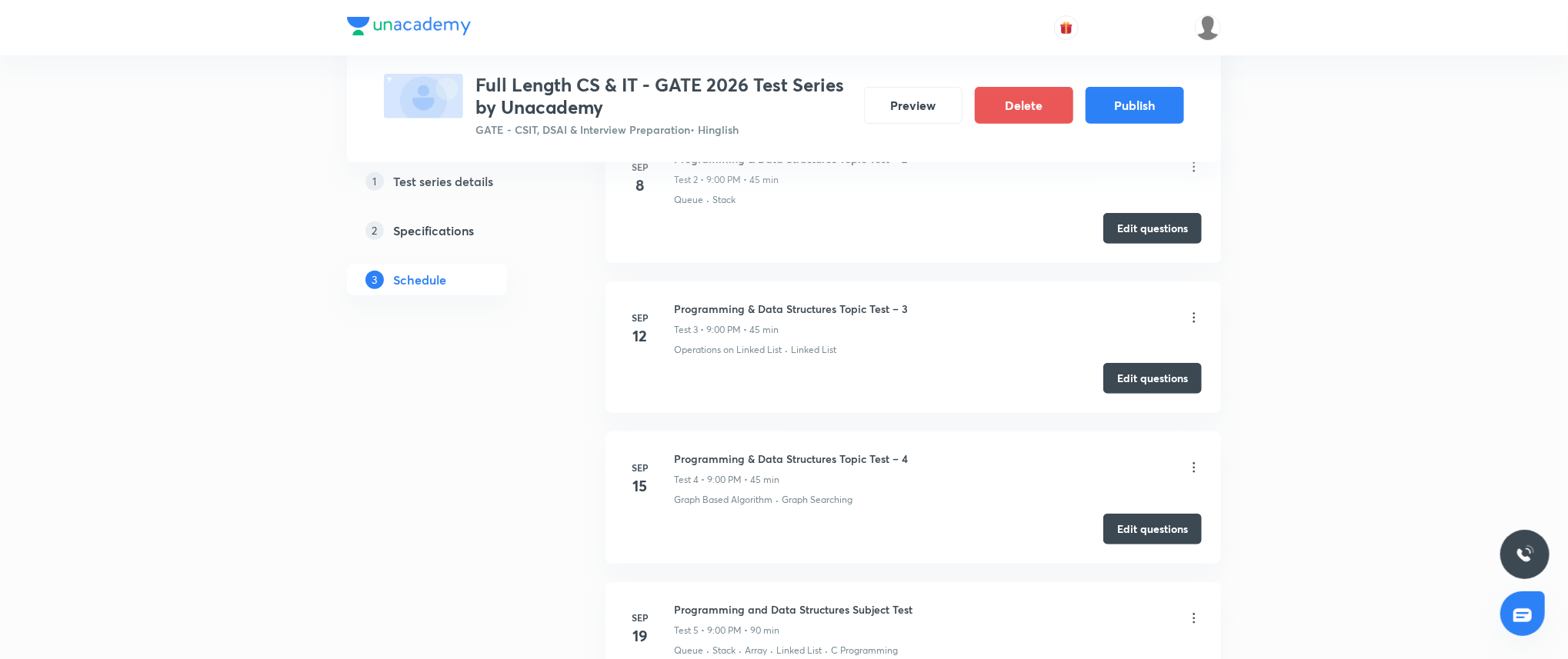
scroll to position [0, 0]
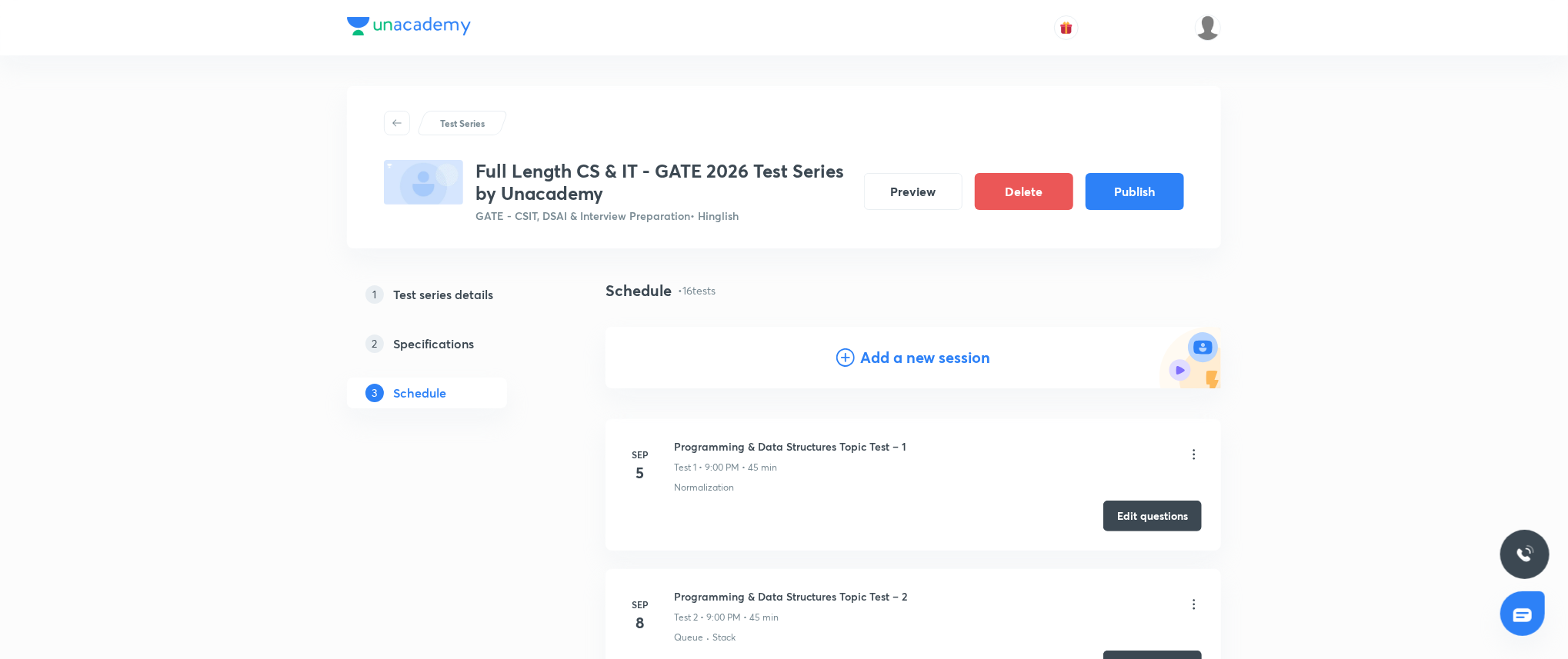
click at [906, 353] on h4 "Add a new session" at bounding box center [926, 357] width 130 height 23
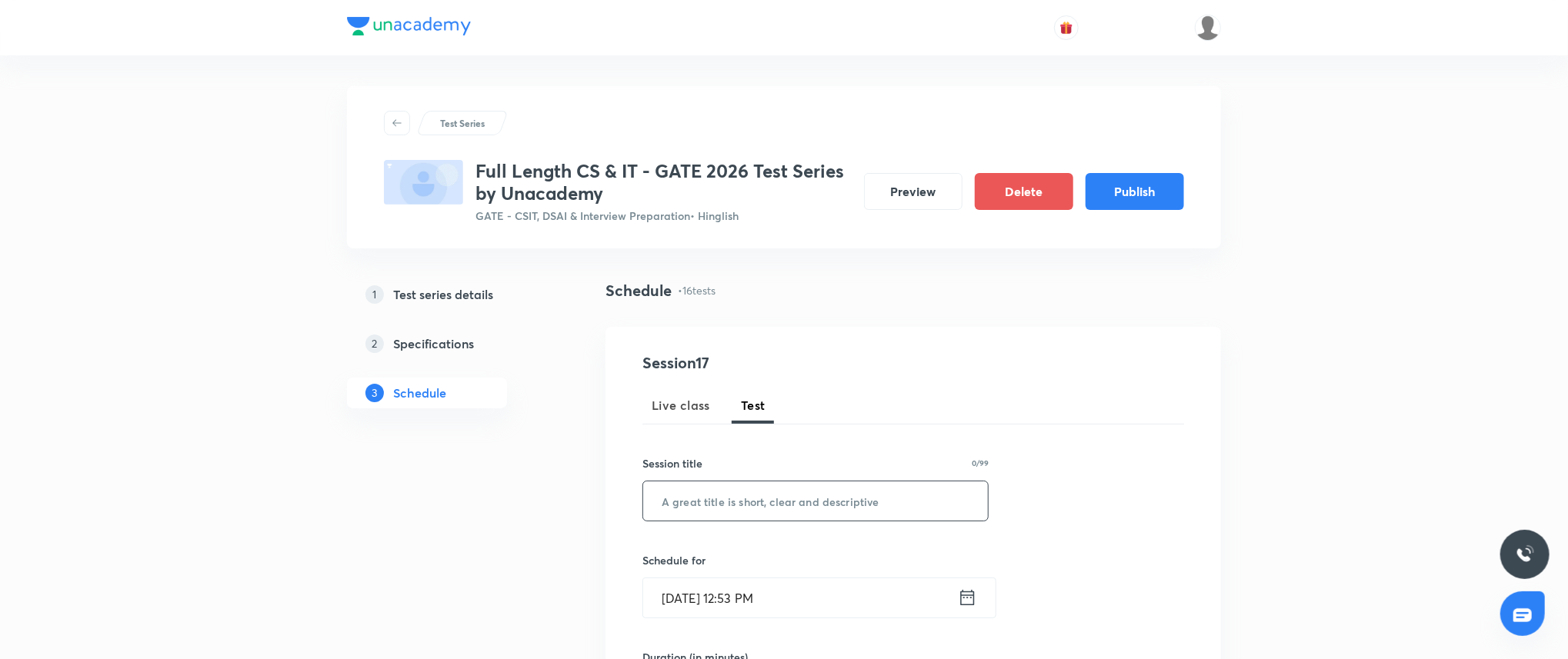
click at [764, 481] on input "text" at bounding box center [815, 501] width 345 height 39
paste input "Theory of Computation Subject Test"
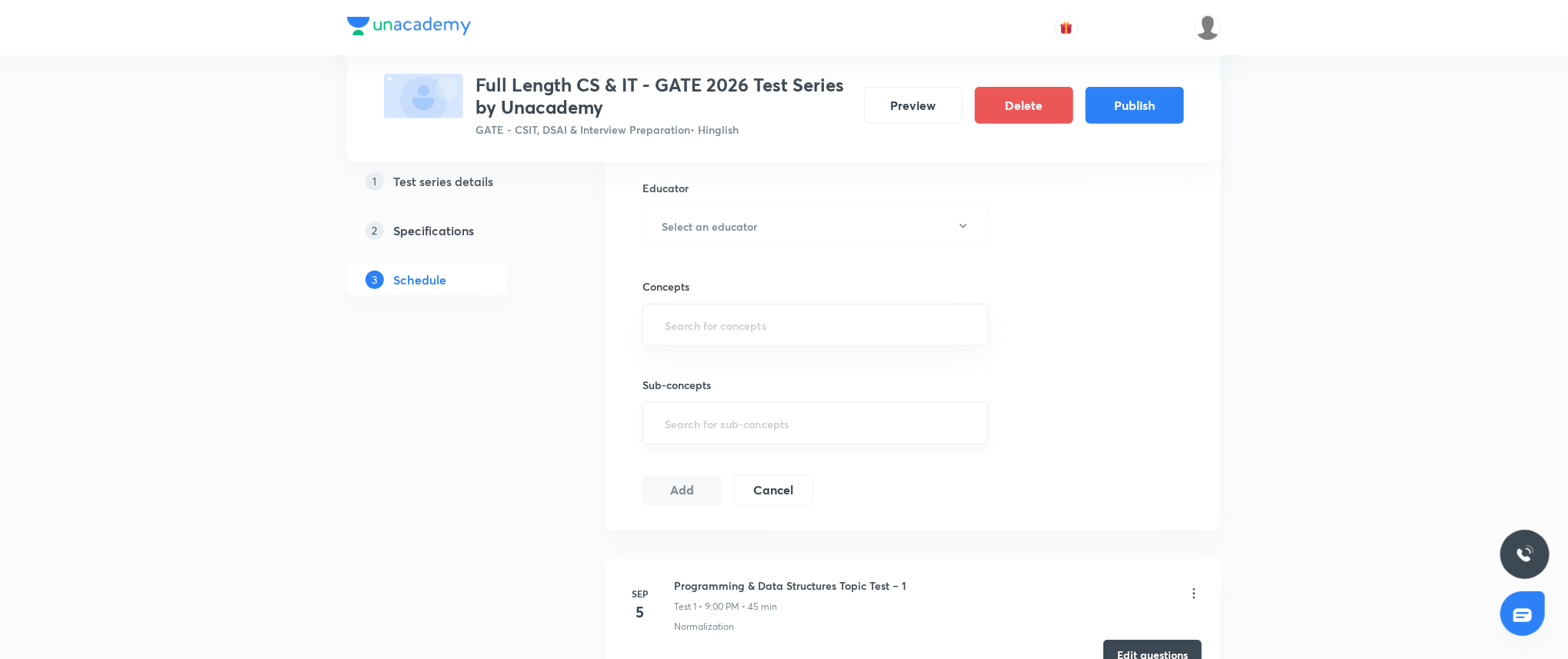
scroll to position [363, 0]
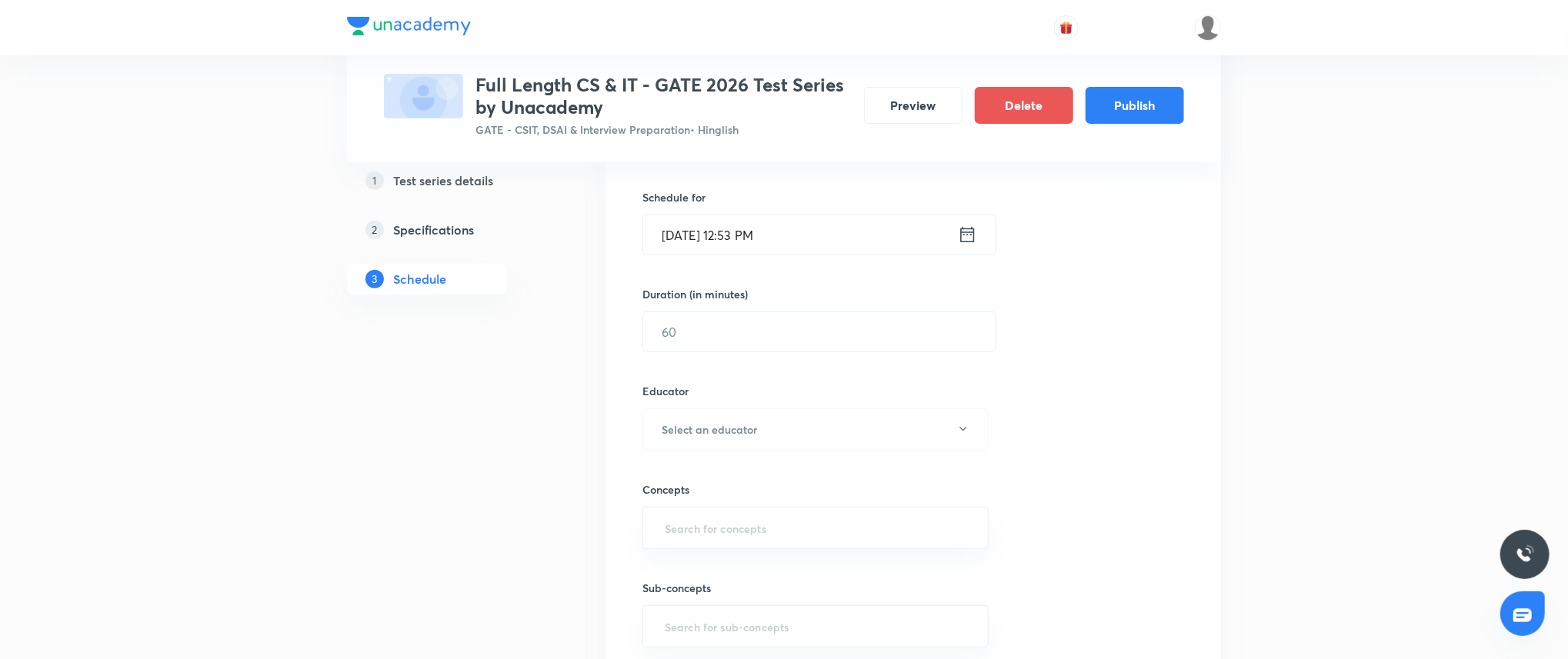
type input "Theory of Computation Subject Test"
click at [808, 234] on input "Sep 3, 2025, 12:53 PM" at bounding box center [800, 235] width 314 height 39
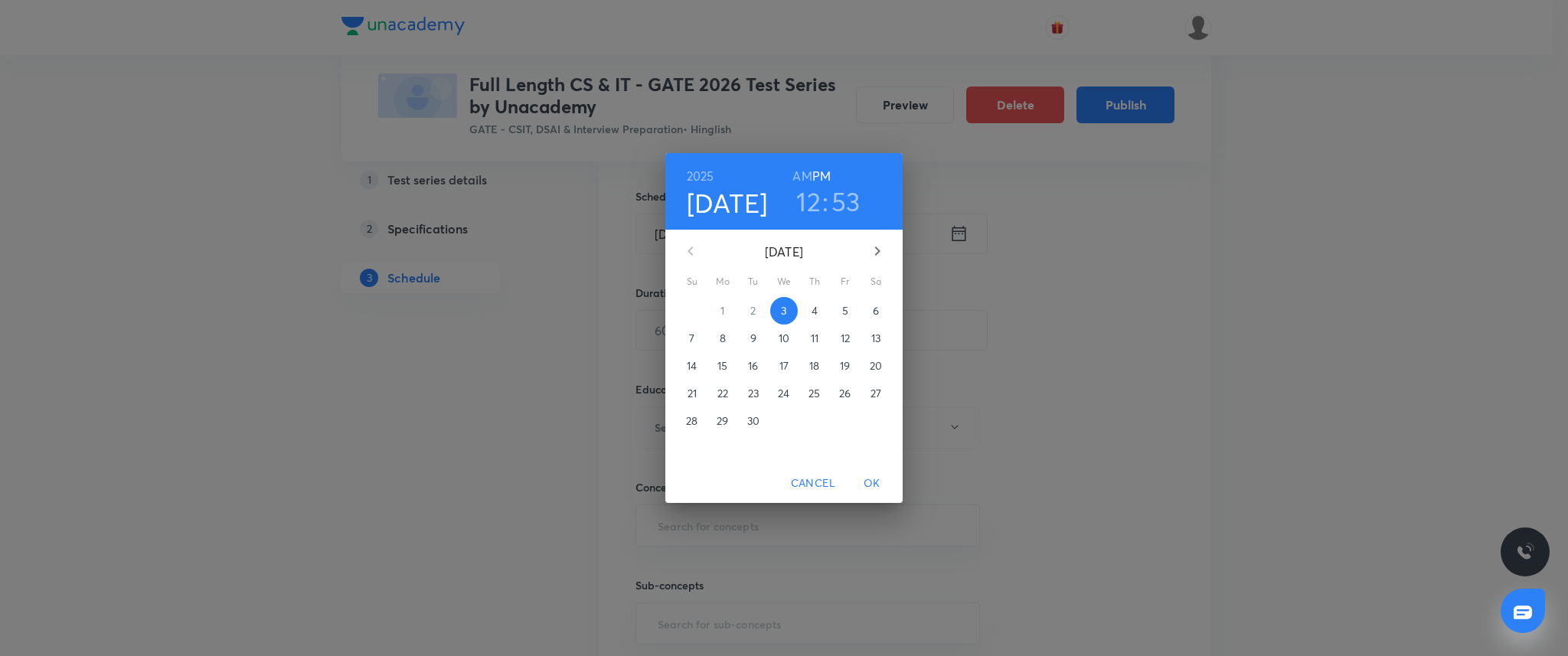
click at [873, 250] on icon "button" at bounding box center [878, 251] width 19 height 19
click at [1046, 398] on div "2025 Sep 3 12 : 53 AM PM October 2025 Su Mo Tu We Th Fr Sa 28 29 30 1 2 3 4 5 6…" at bounding box center [784, 328] width 1568 height 656
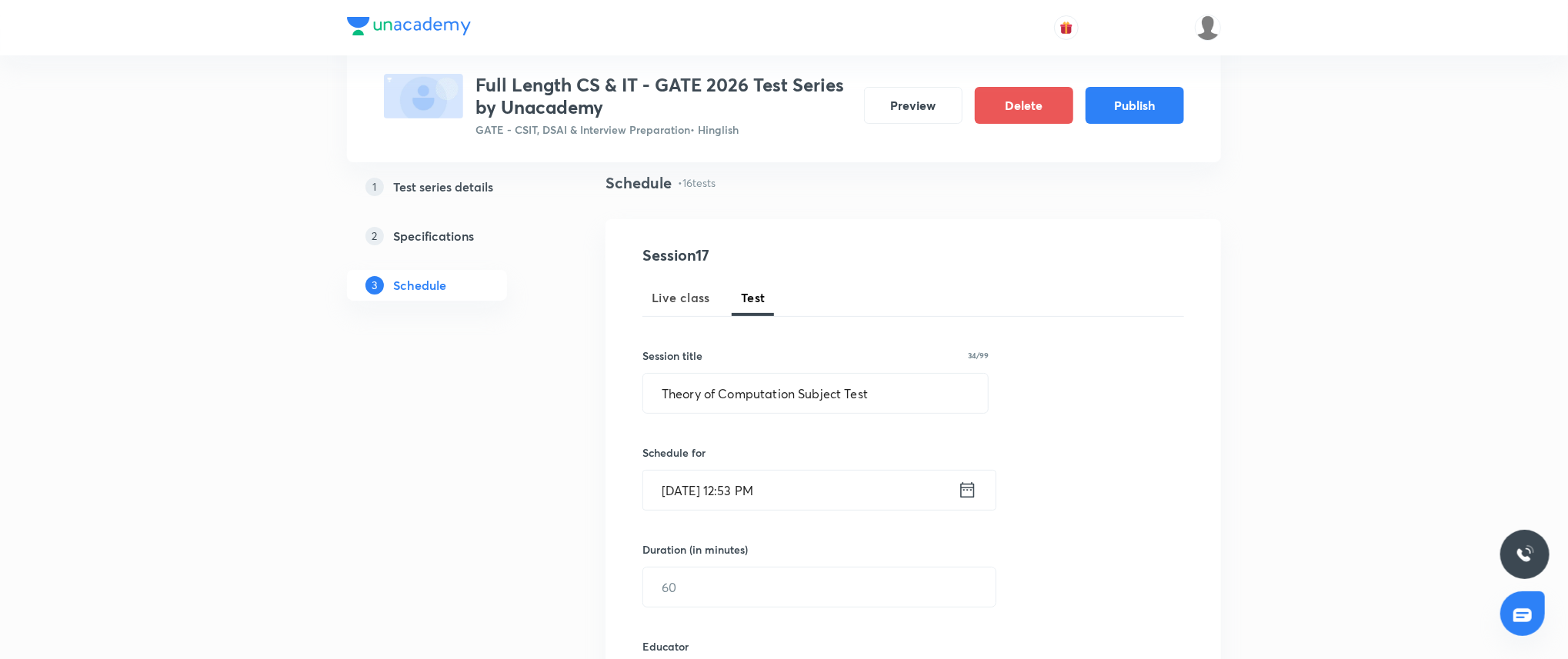
scroll to position [143, 0]
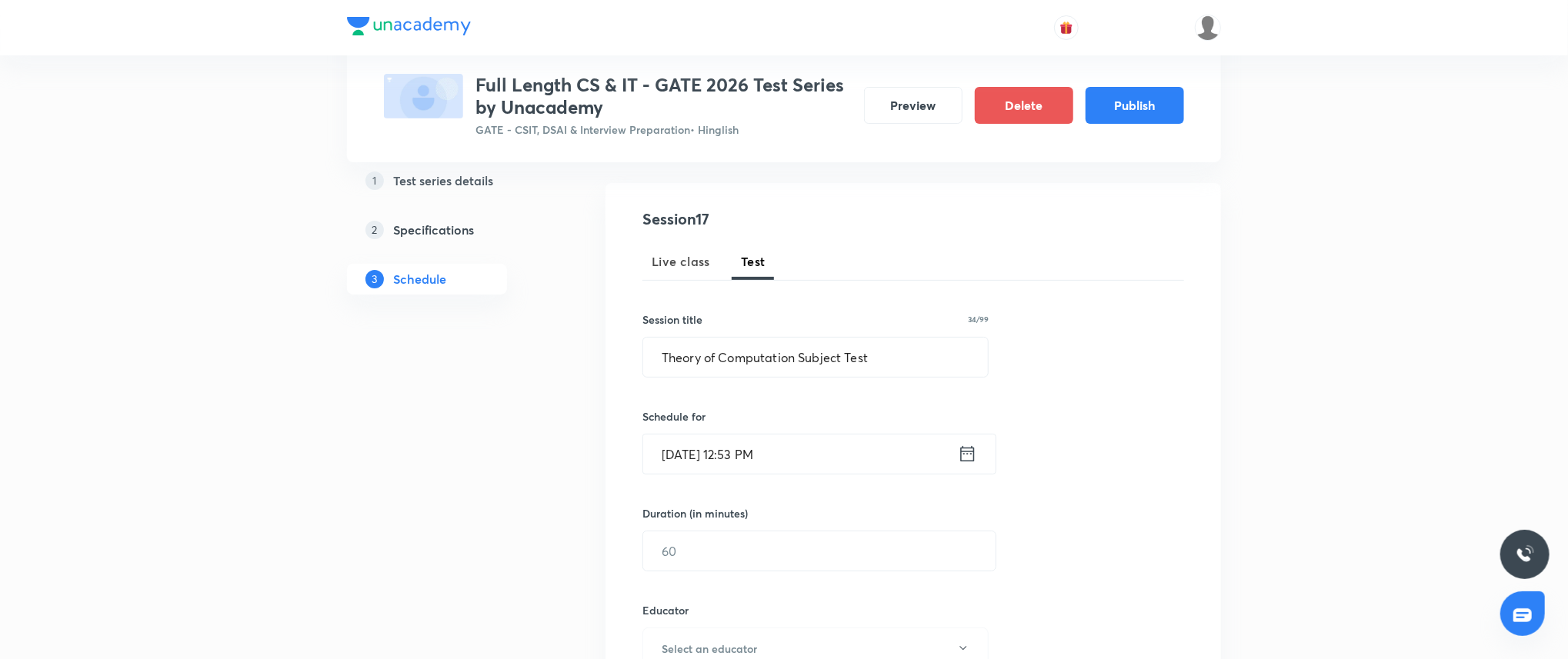
click at [814, 444] on input "Sep 3, 2025, 12:53 PM" at bounding box center [800, 454] width 314 height 39
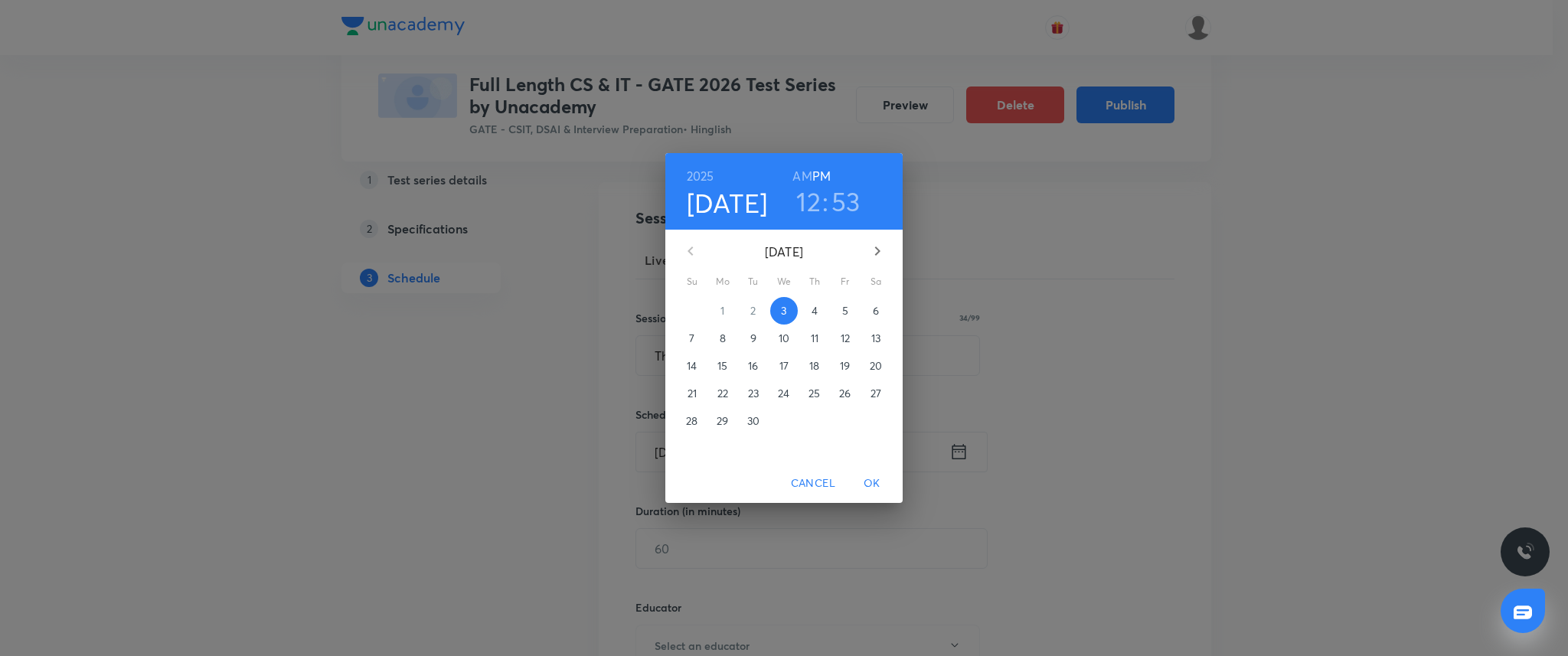
click at [873, 255] on icon "button" at bounding box center [878, 251] width 19 height 19
click at [848, 420] on p "31" at bounding box center [845, 421] width 9 height 16
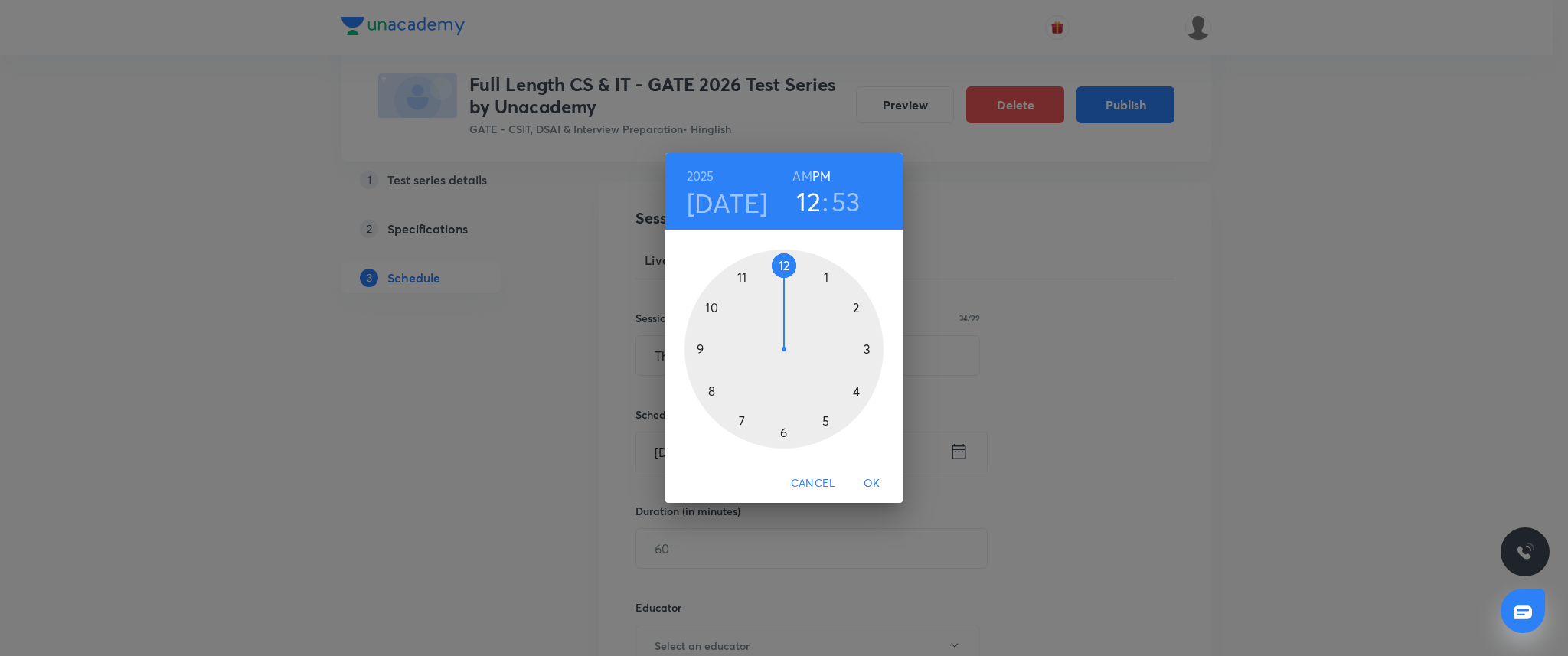
click at [699, 344] on div at bounding box center [784, 349] width 199 height 199
click at [781, 264] on div at bounding box center [784, 349] width 199 height 199
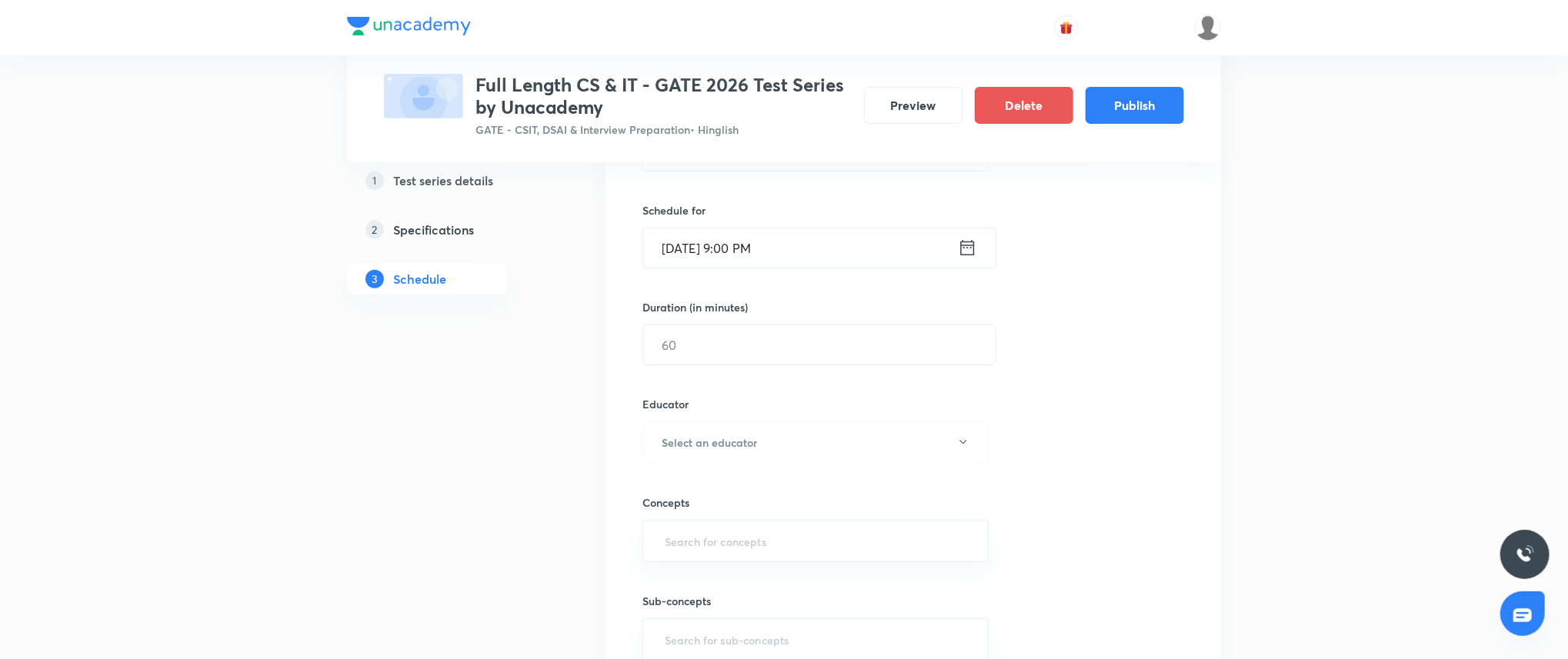
scroll to position [335, 0]
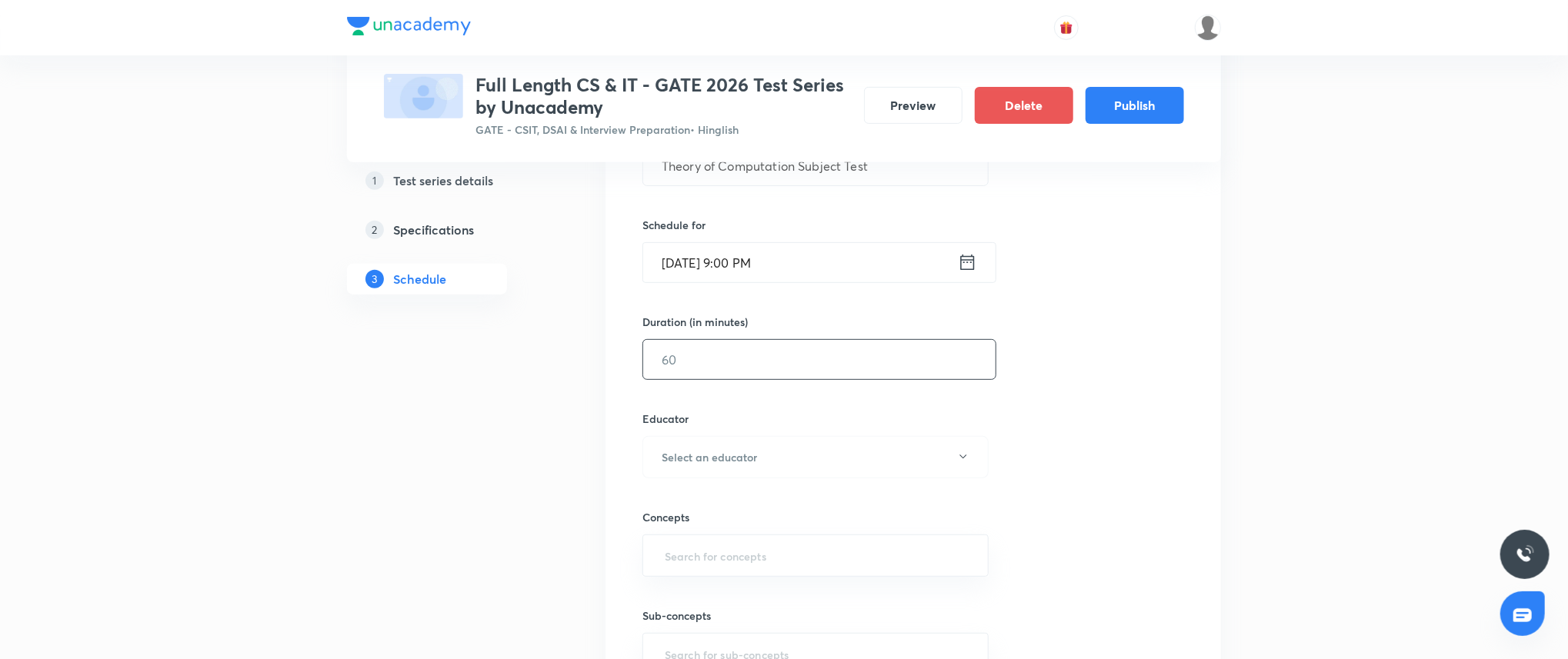
click at [724, 355] on input "text" at bounding box center [818, 360] width 352 height 39
type input "90"
click at [735, 444] on button "Select an educator" at bounding box center [815, 457] width 347 height 42
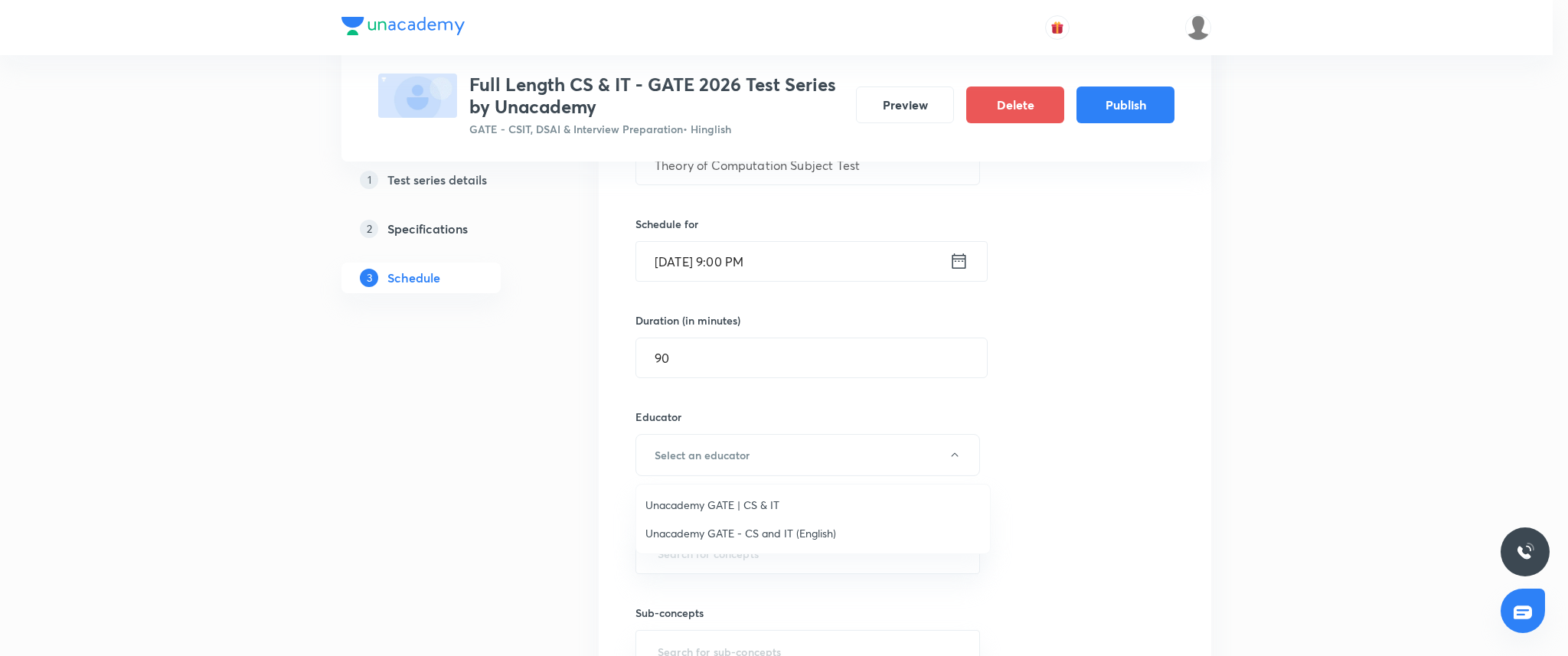
click at [742, 498] on span "Unacademy GATE | CS & IT" at bounding box center [813, 505] width 336 height 16
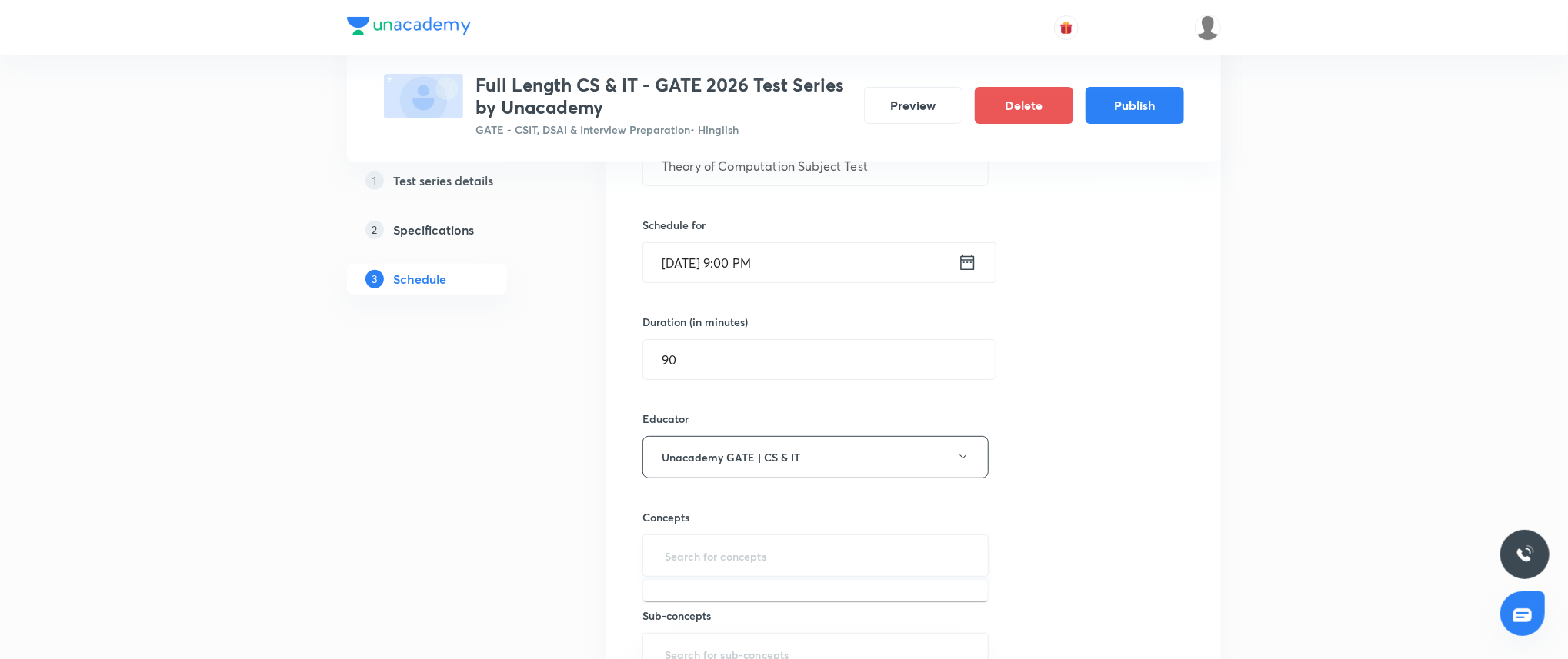
click at [729, 549] on input "text" at bounding box center [815, 556] width 307 height 28
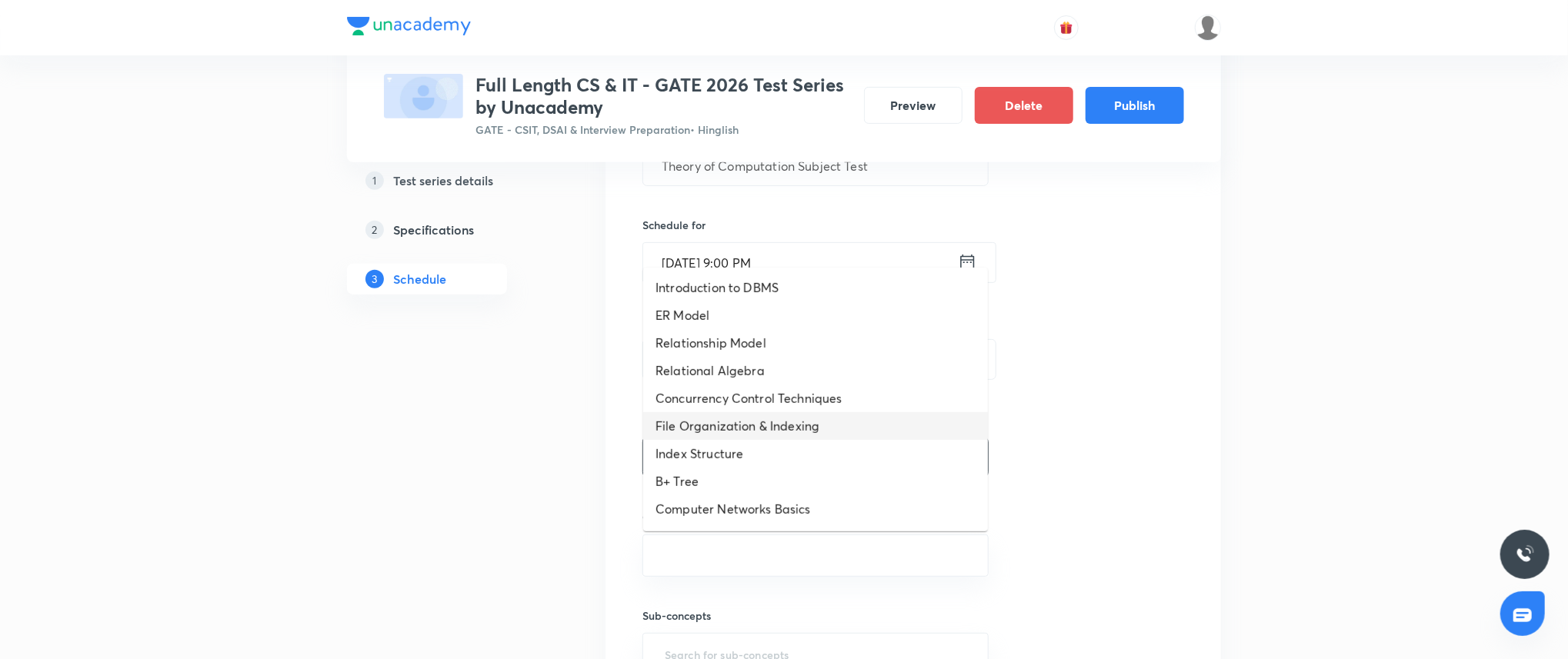
scroll to position [855, 0]
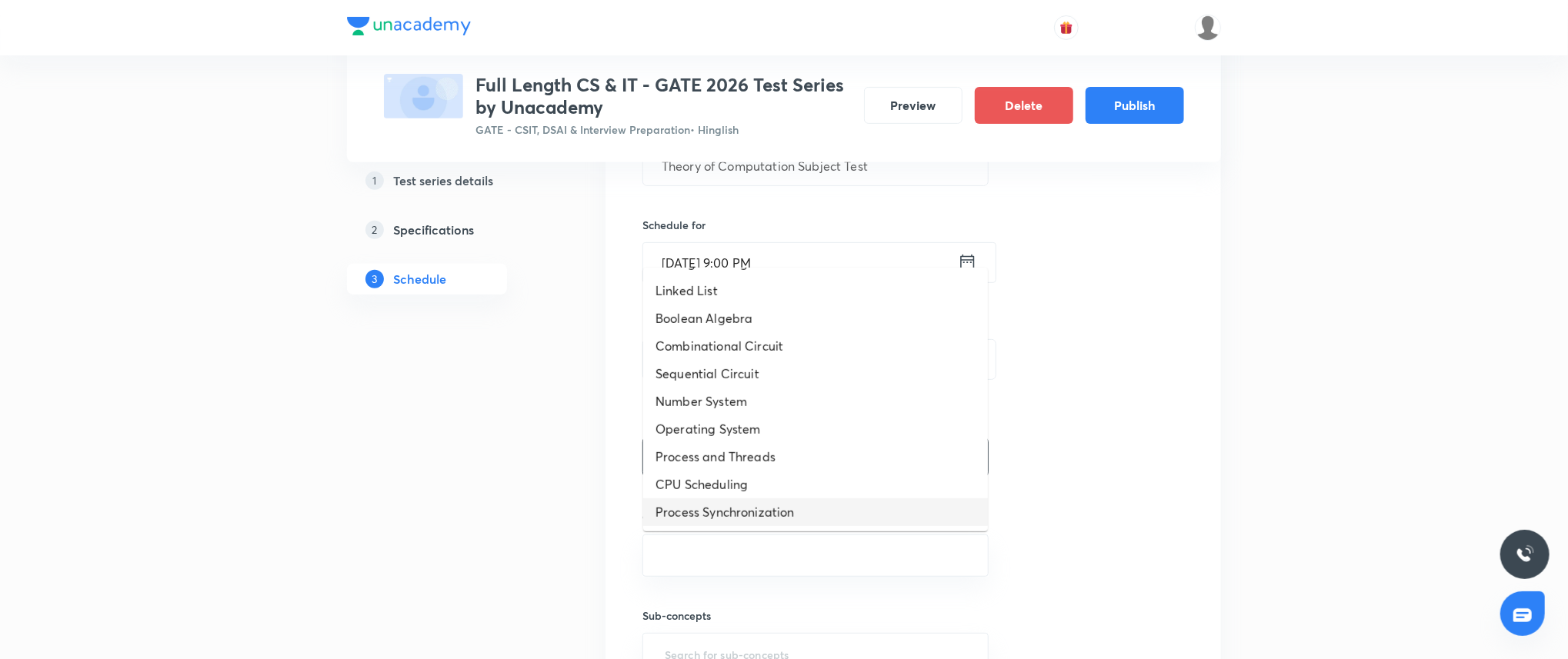
click at [764, 510] on li "Process Synchronization" at bounding box center [815, 512] width 345 height 27
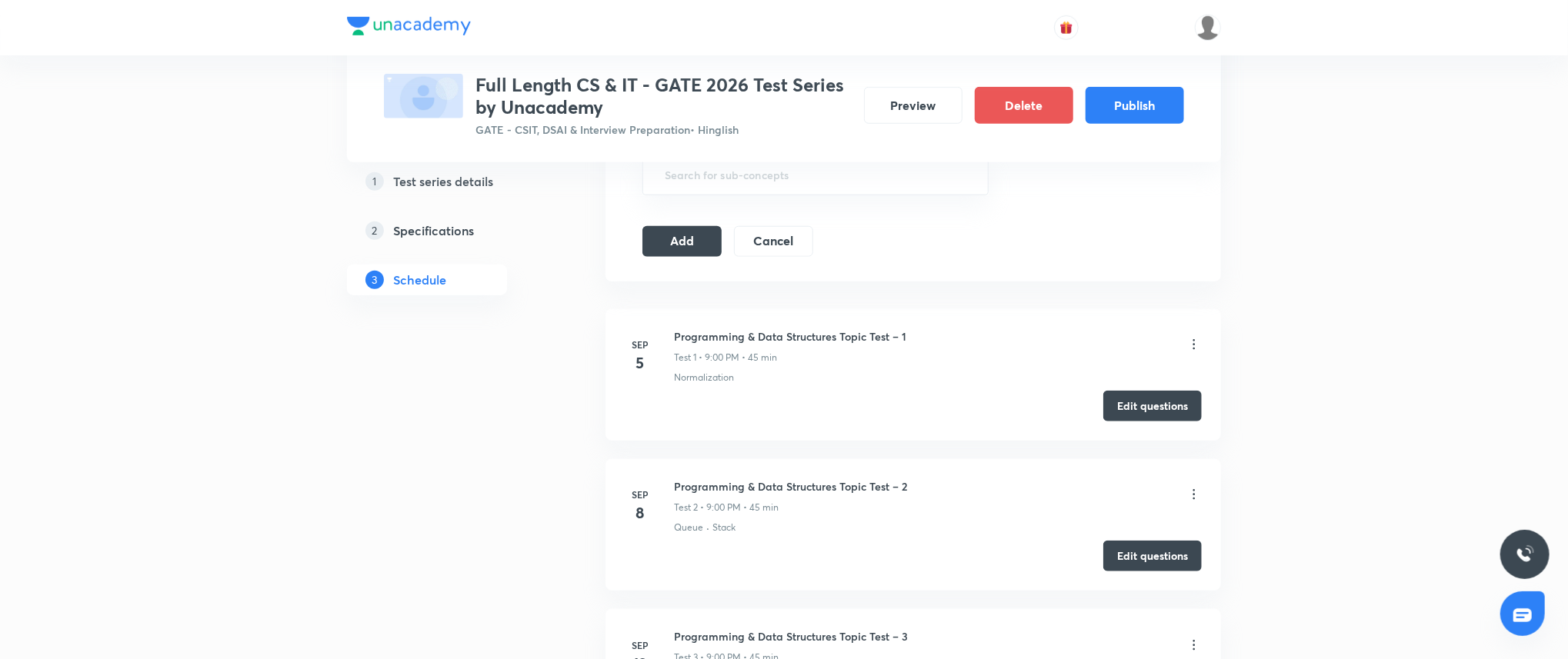
scroll to position [827, 0]
click at [673, 247] on button "Add" at bounding box center [681, 234] width 79 height 31
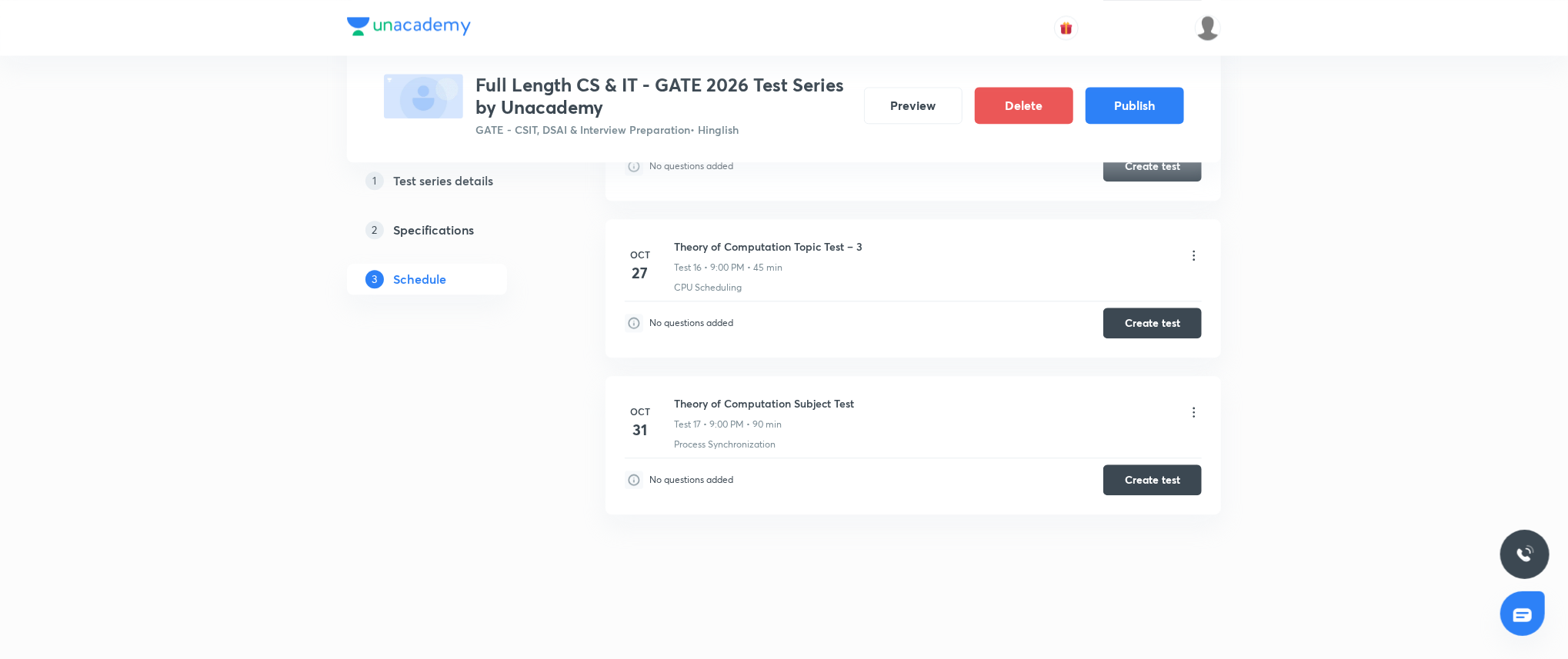
scroll to position [0, 0]
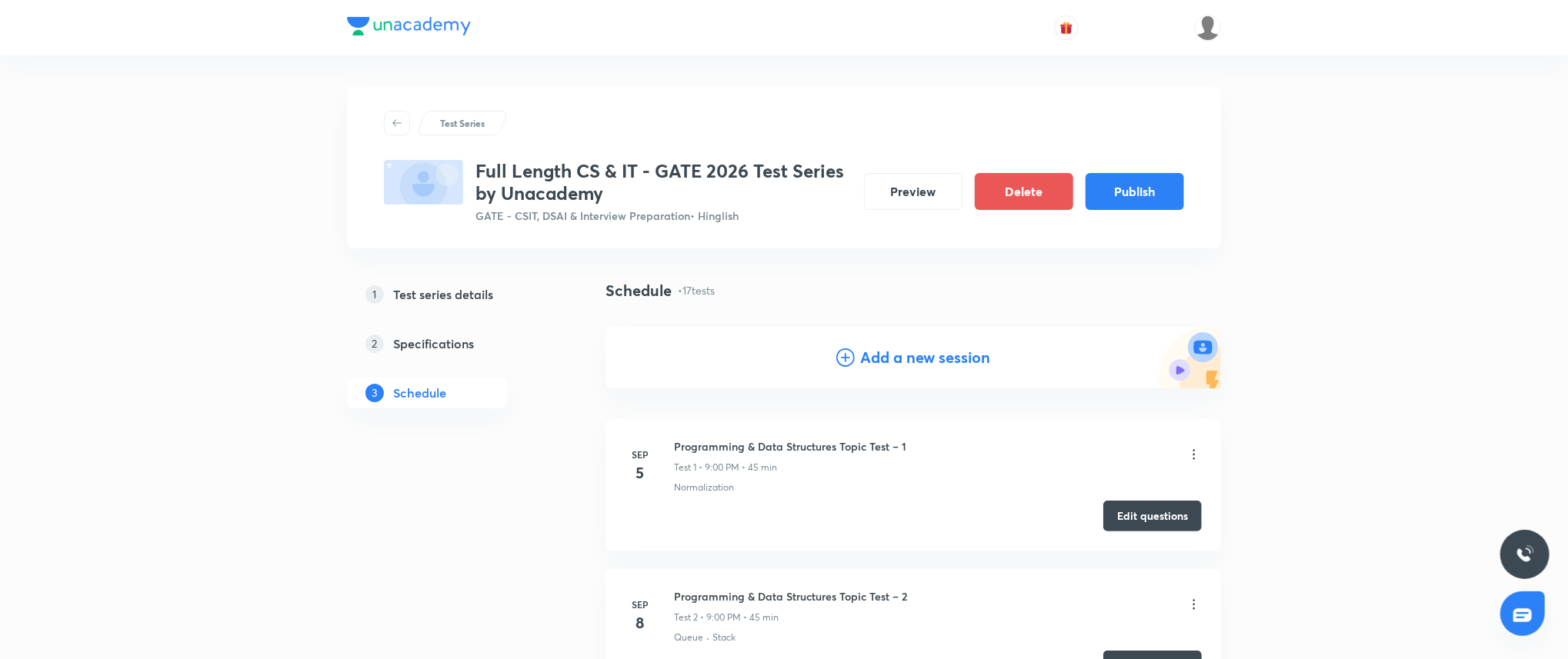
click at [892, 357] on h4 "Add a new session" at bounding box center [926, 357] width 130 height 23
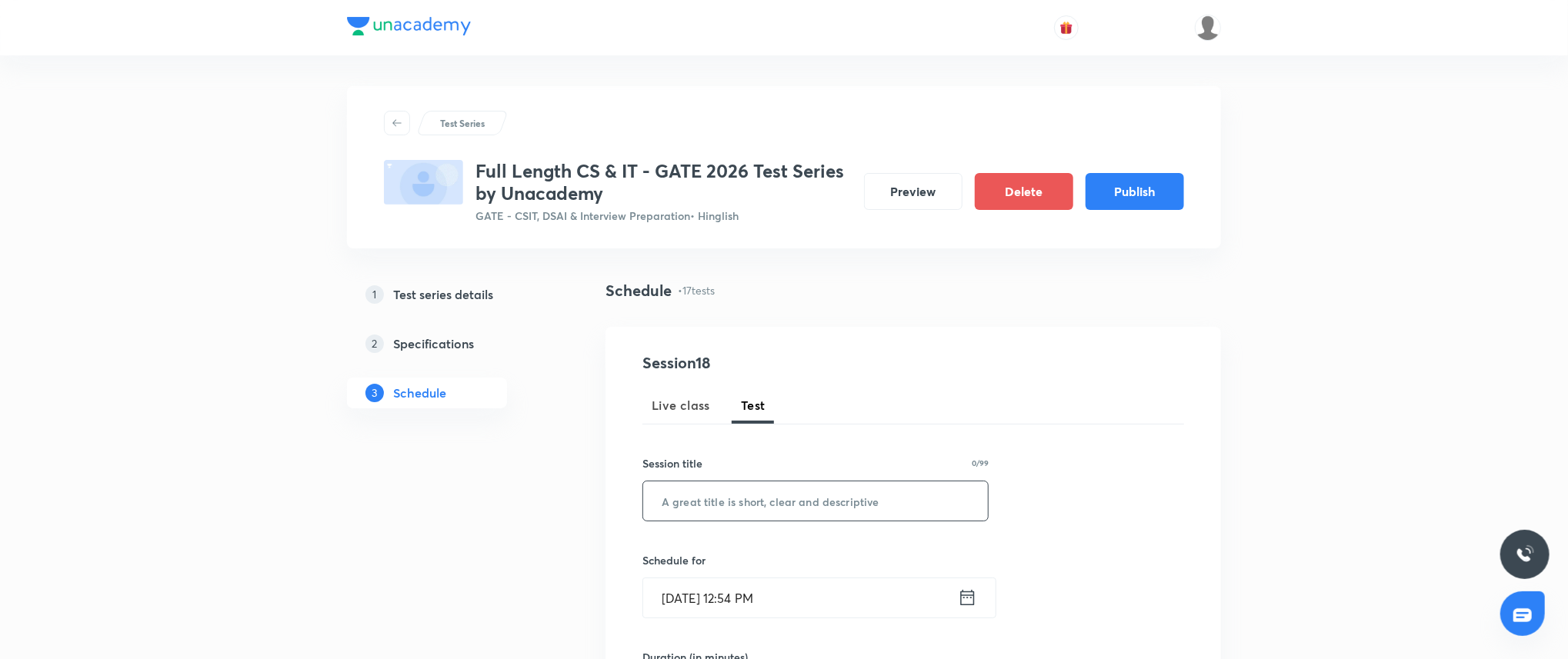
click at [754, 516] on input "text" at bounding box center [815, 501] width 345 height 39
paste input "Algorithms Topic Test – 1"
type input "Algorithms Topic Test – 1"
click at [768, 614] on input "Sep 3, 2025, 12:54 PM" at bounding box center [800, 598] width 314 height 39
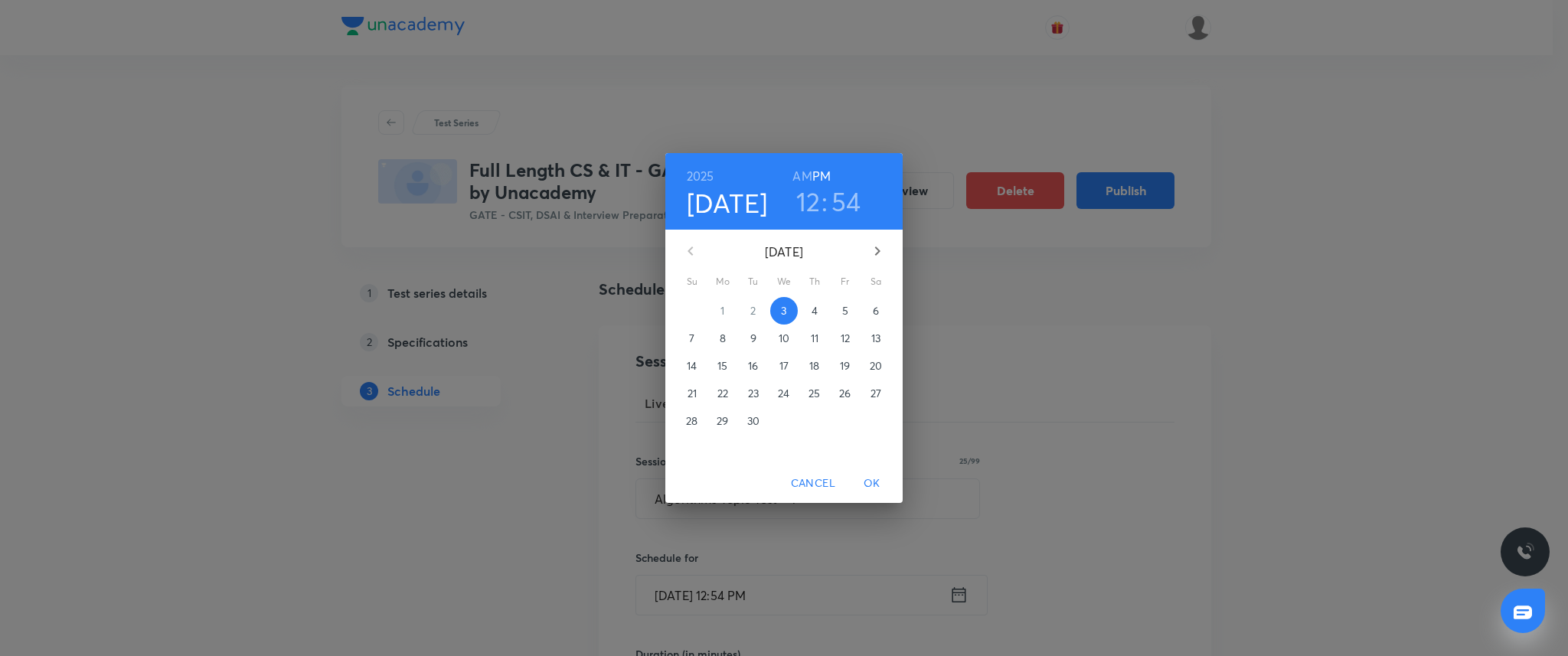
click at [877, 252] on icon "button" at bounding box center [877, 251] width 5 height 9
click at [720, 334] on p "3" at bounding box center [722, 339] width 5 height 16
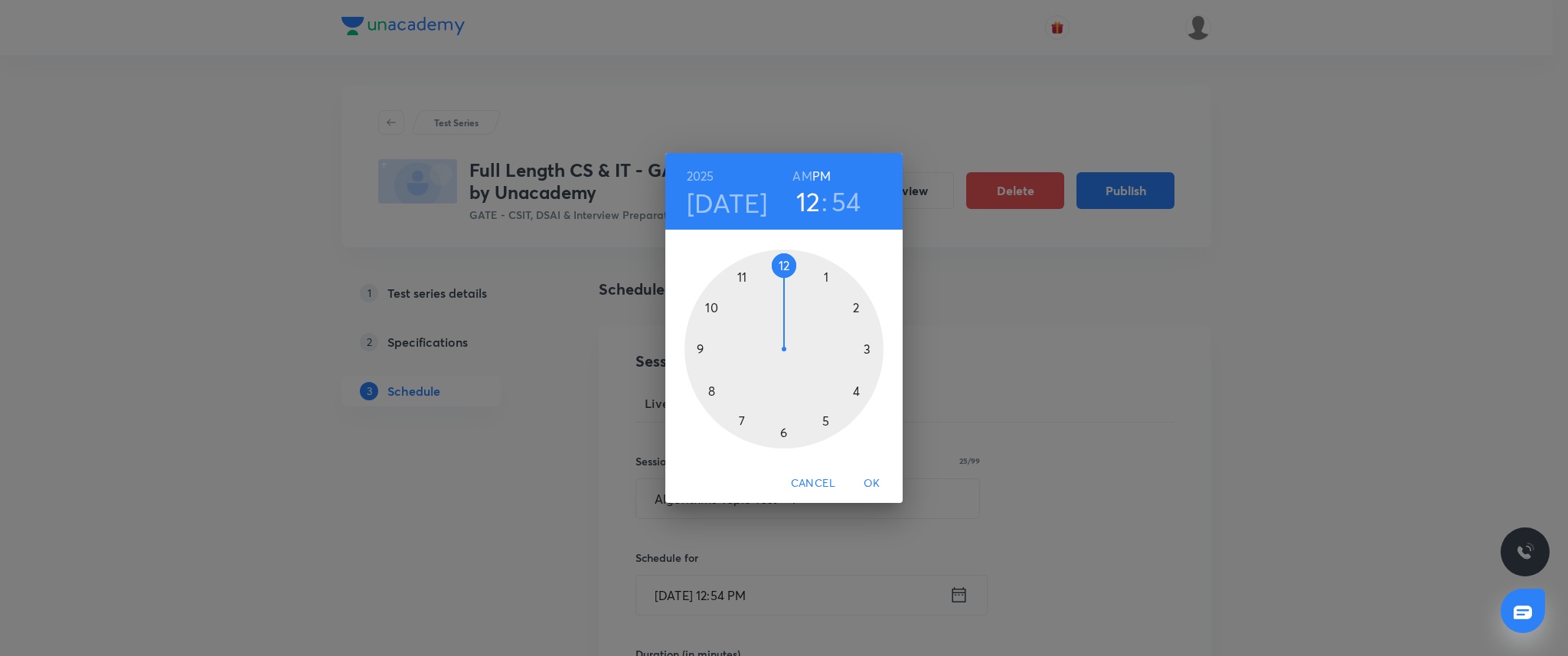
click at [709, 344] on div at bounding box center [784, 349] width 199 height 199
click at [783, 267] on div at bounding box center [784, 349] width 199 height 199
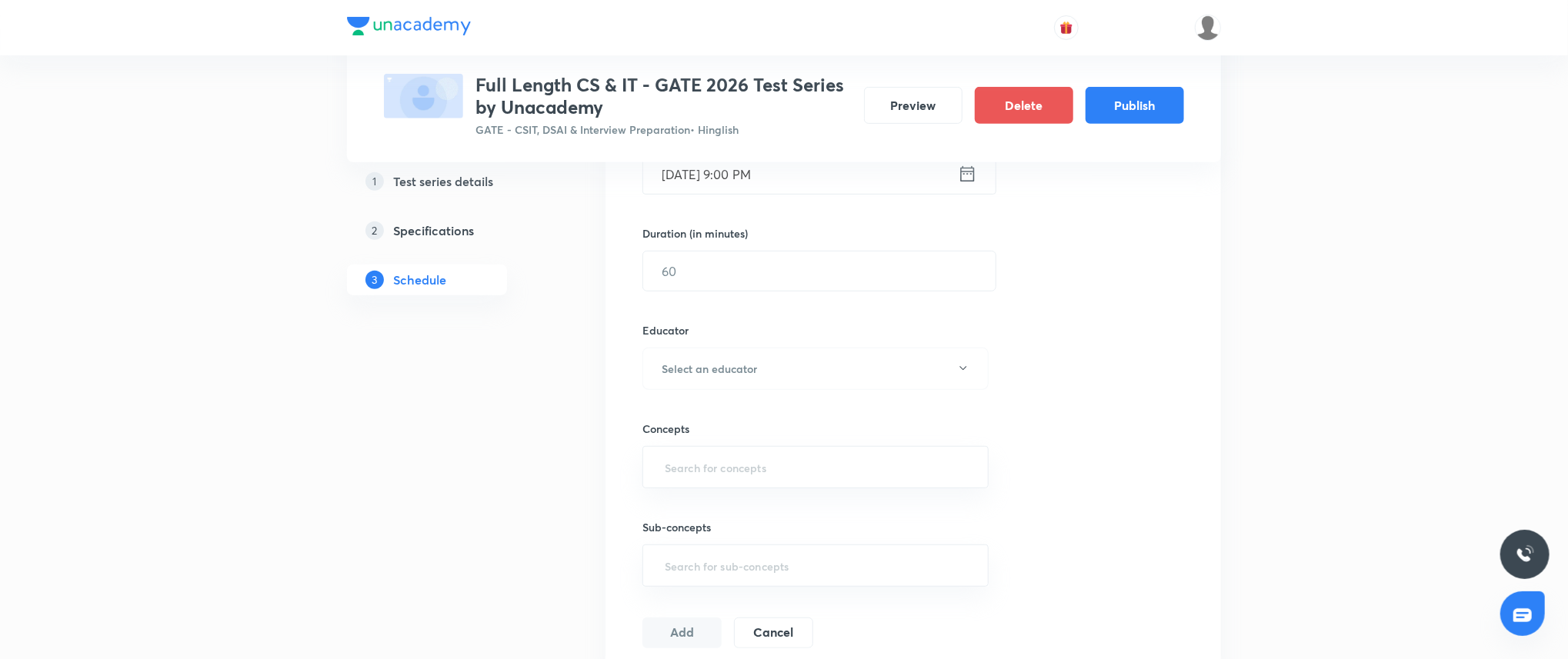
scroll to position [410, 0]
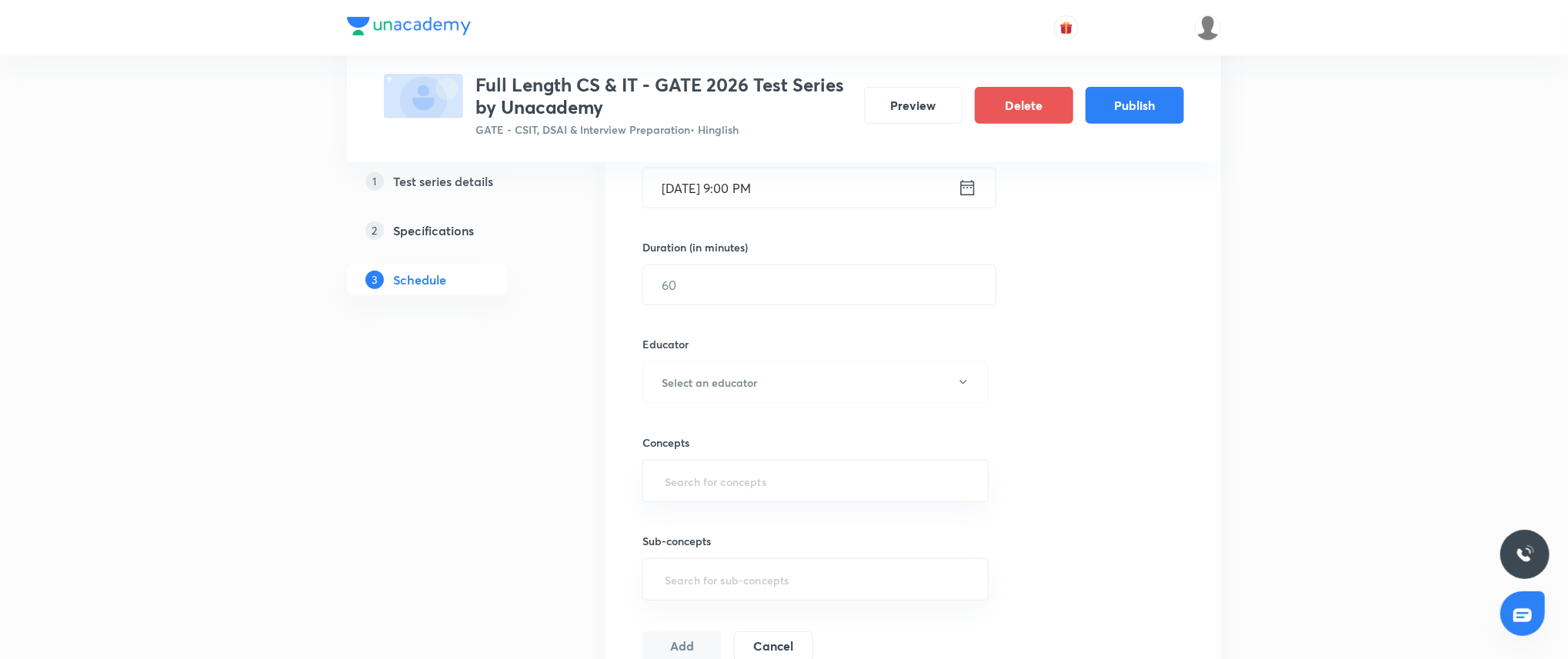
click at [759, 306] on div "Session 18 Live class Test Session title 25/99 Algorithms Topic Test – 1 ​ Sche…" at bounding box center [913, 301] width 542 height 720
click at [757, 302] on input "text" at bounding box center [818, 284] width 352 height 39
type input "45"
click at [760, 378] on button "Select an educator" at bounding box center [815, 382] width 347 height 42
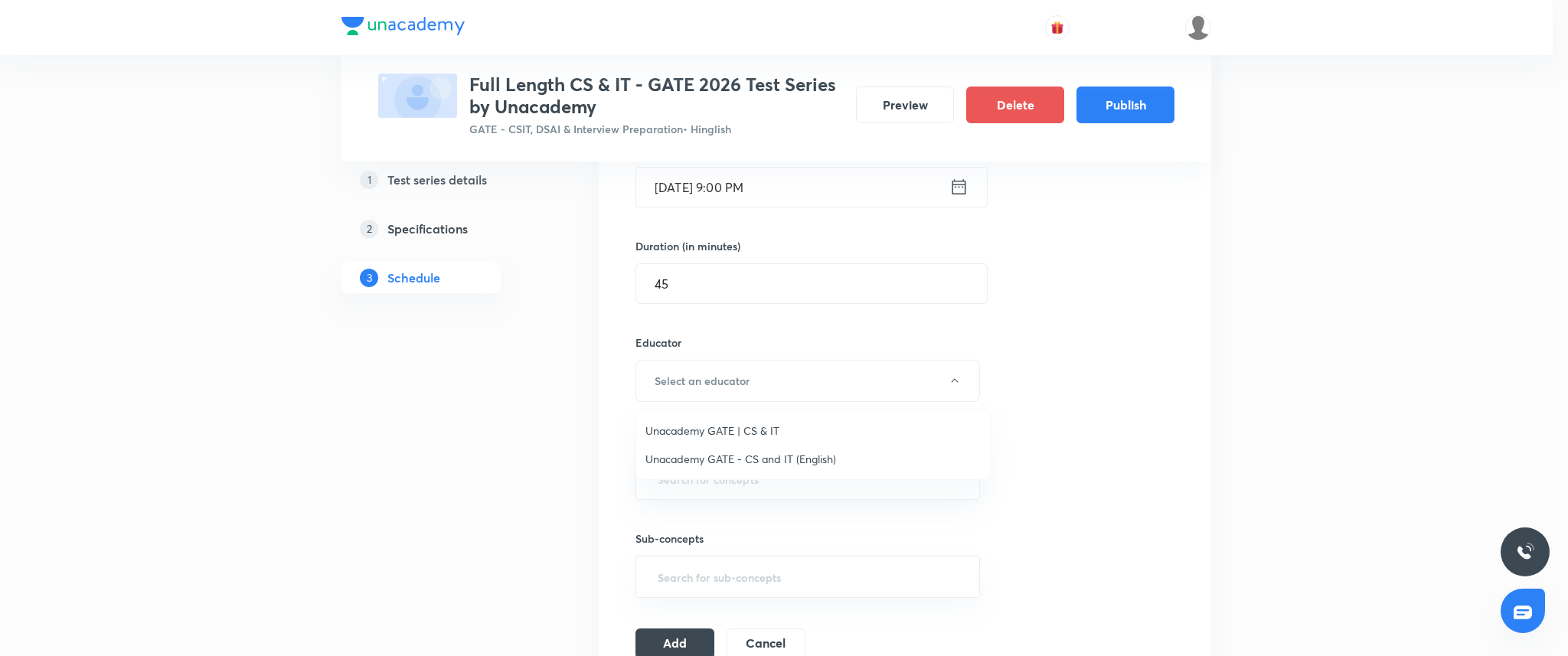
click at [759, 409] on div at bounding box center [784, 328] width 1568 height 656
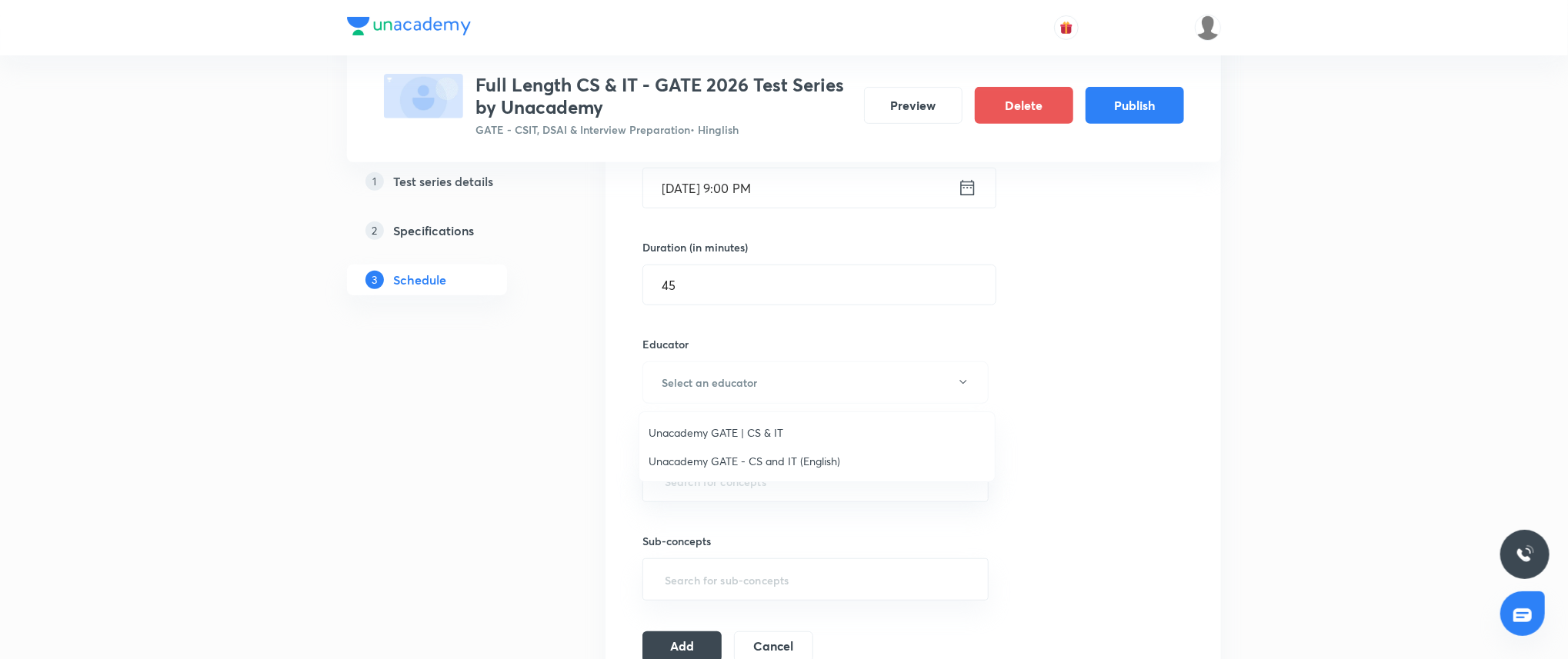
click at [761, 428] on div "Concepts ​" at bounding box center [815, 453] width 347 height 99
click at [754, 470] on input "text" at bounding box center [815, 481] width 307 height 28
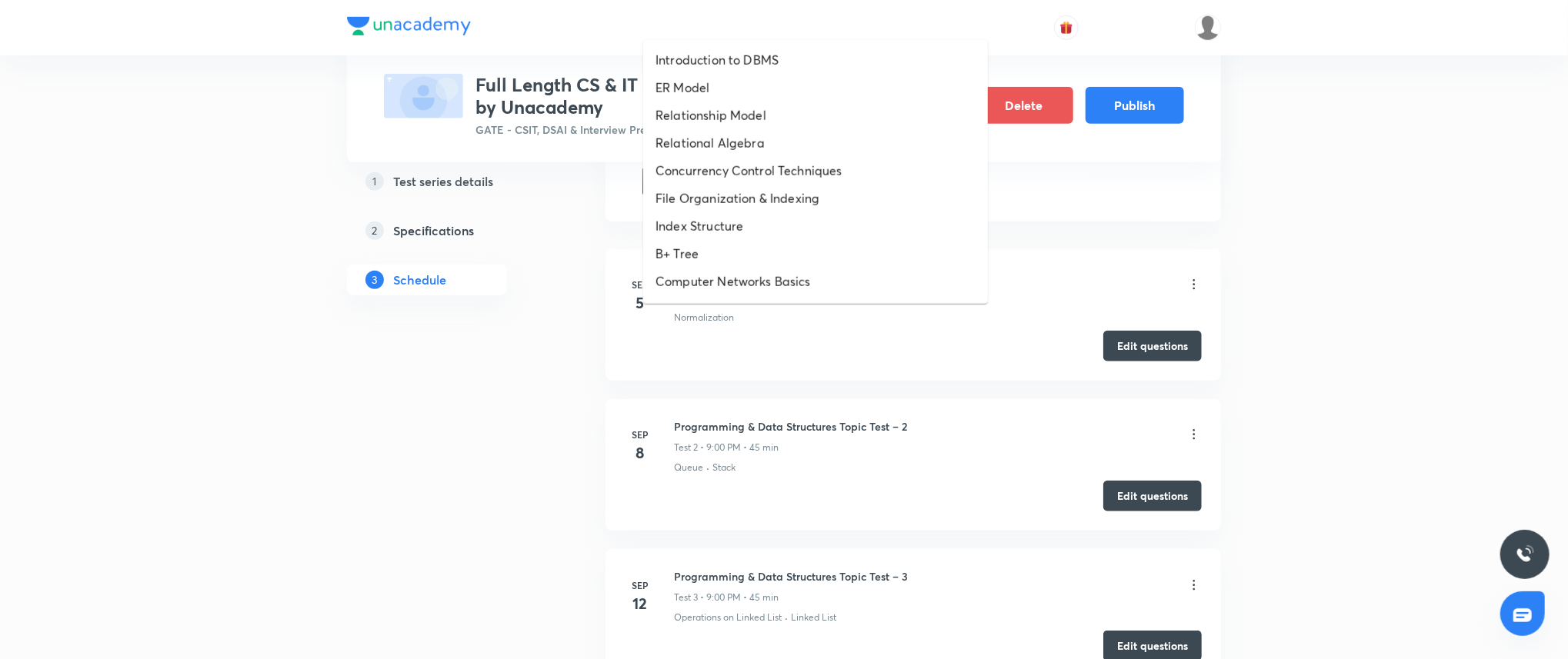
scroll to position [847, 0]
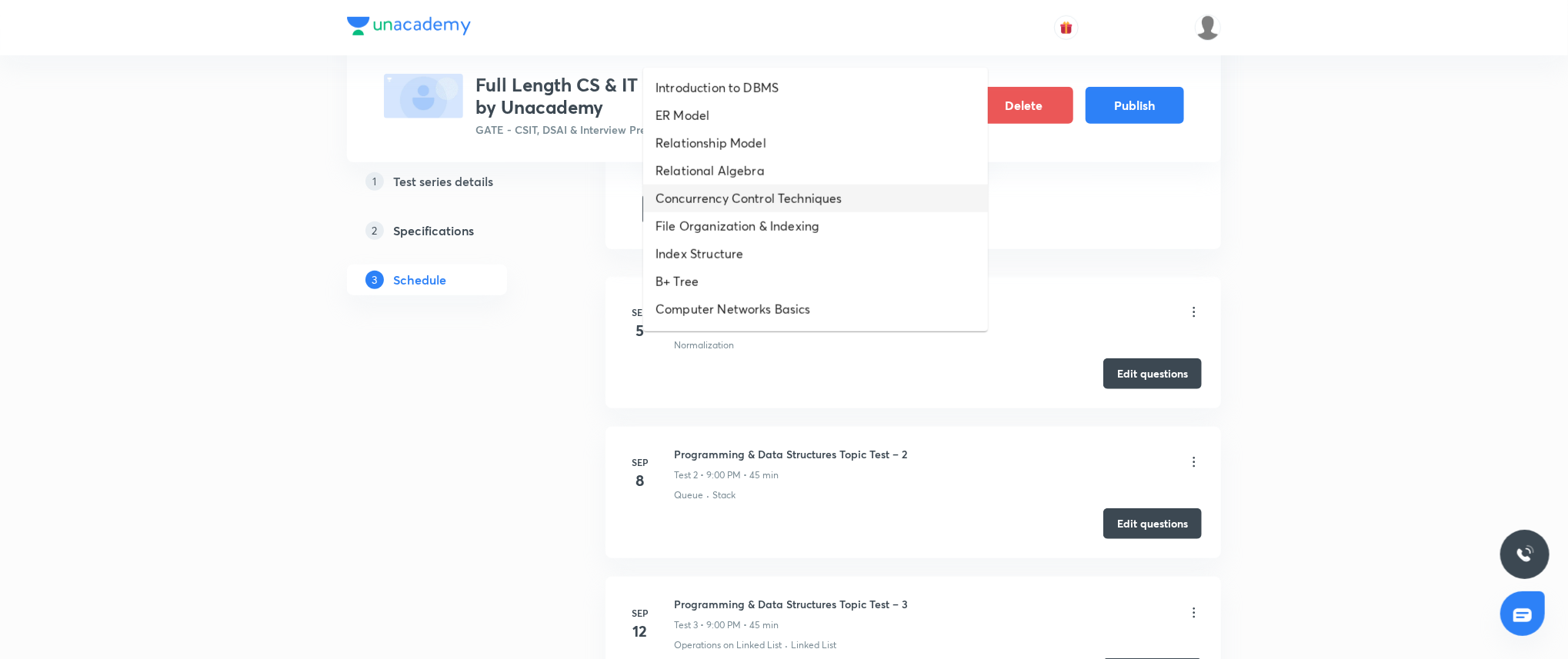
click at [753, 187] on li "Concurrency Control Techniques" at bounding box center [815, 197] width 345 height 27
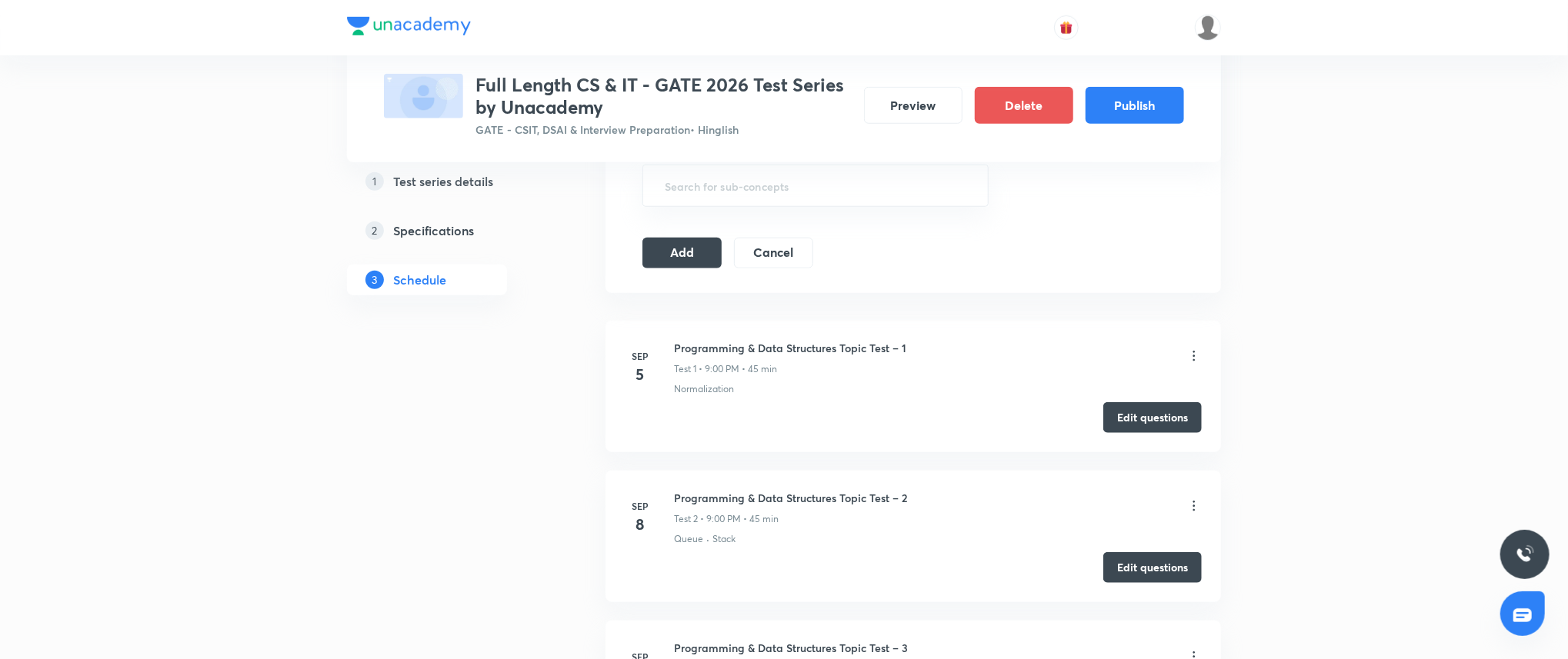
scroll to position [793, 0]
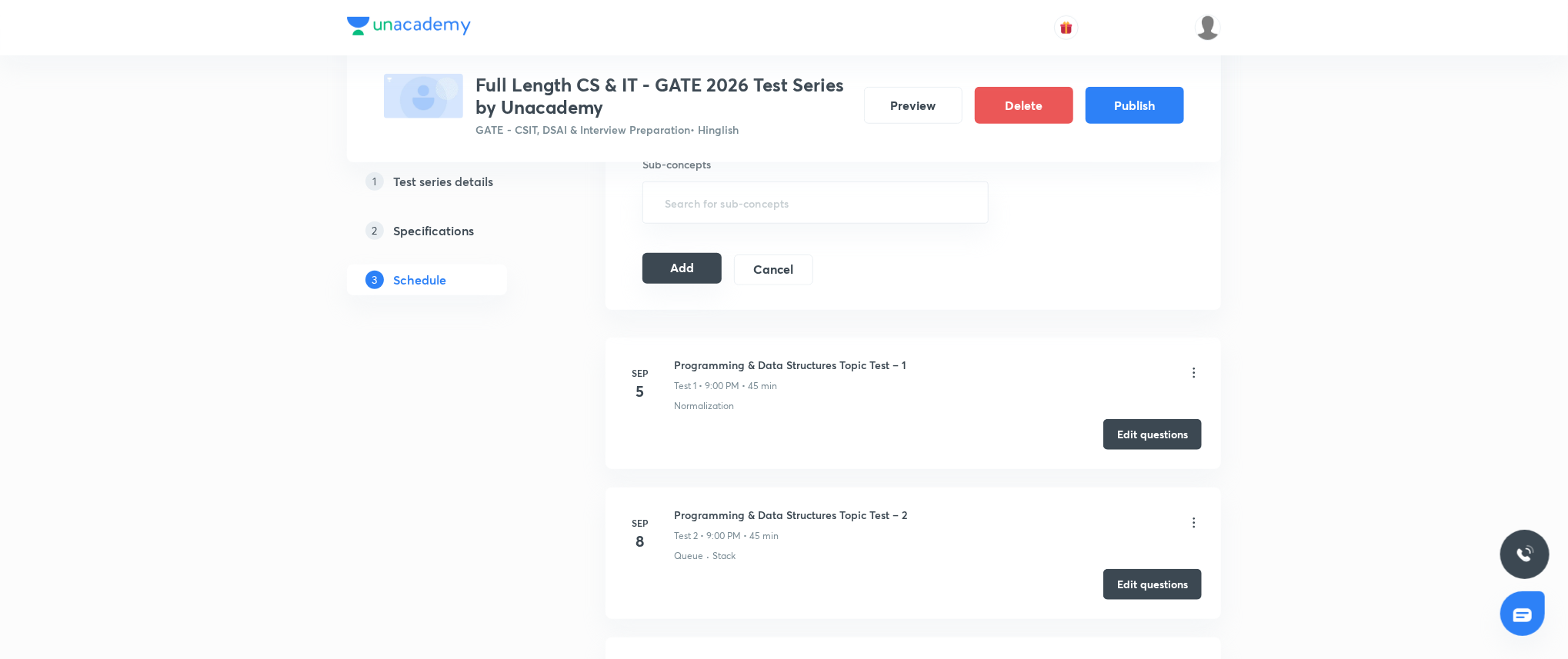
click at [673, 266] on button "Add" at bounding box center [681, 268] width 79 height 31
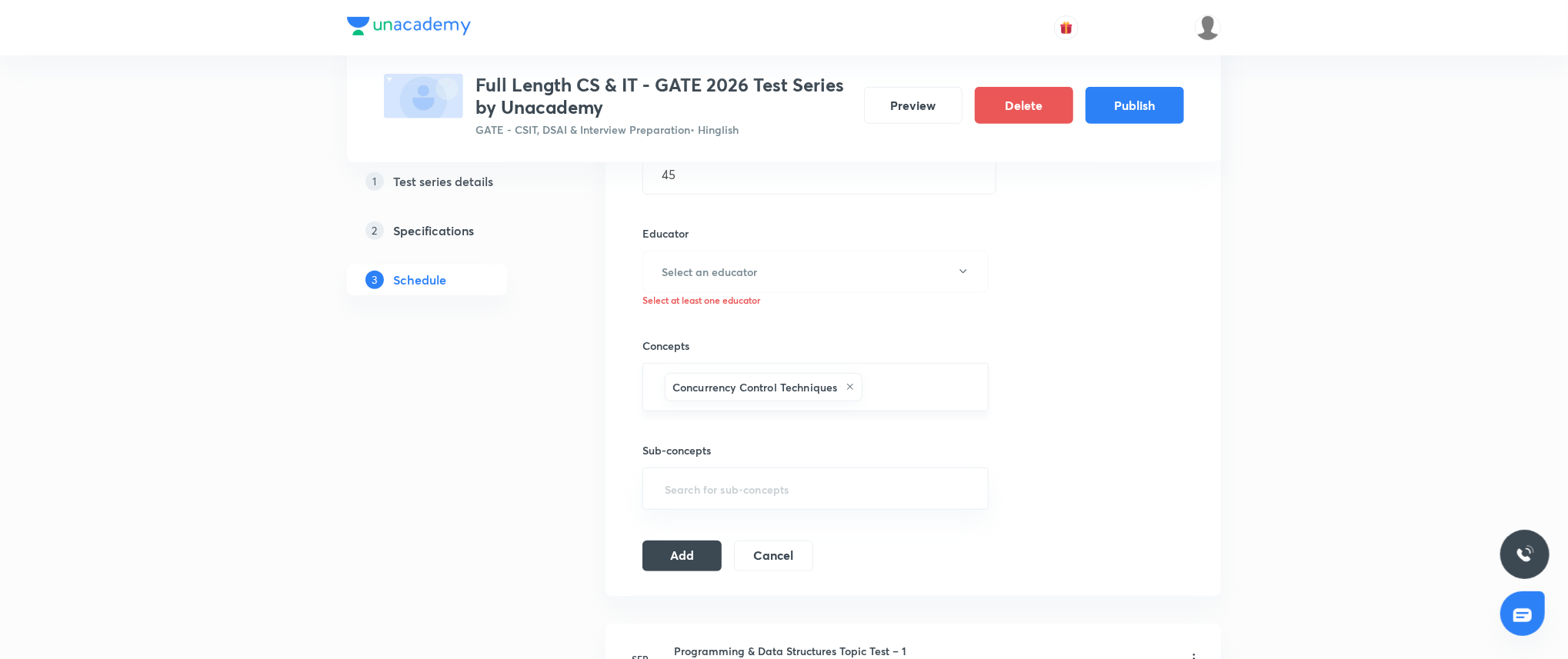
scroll to position [512, 0]
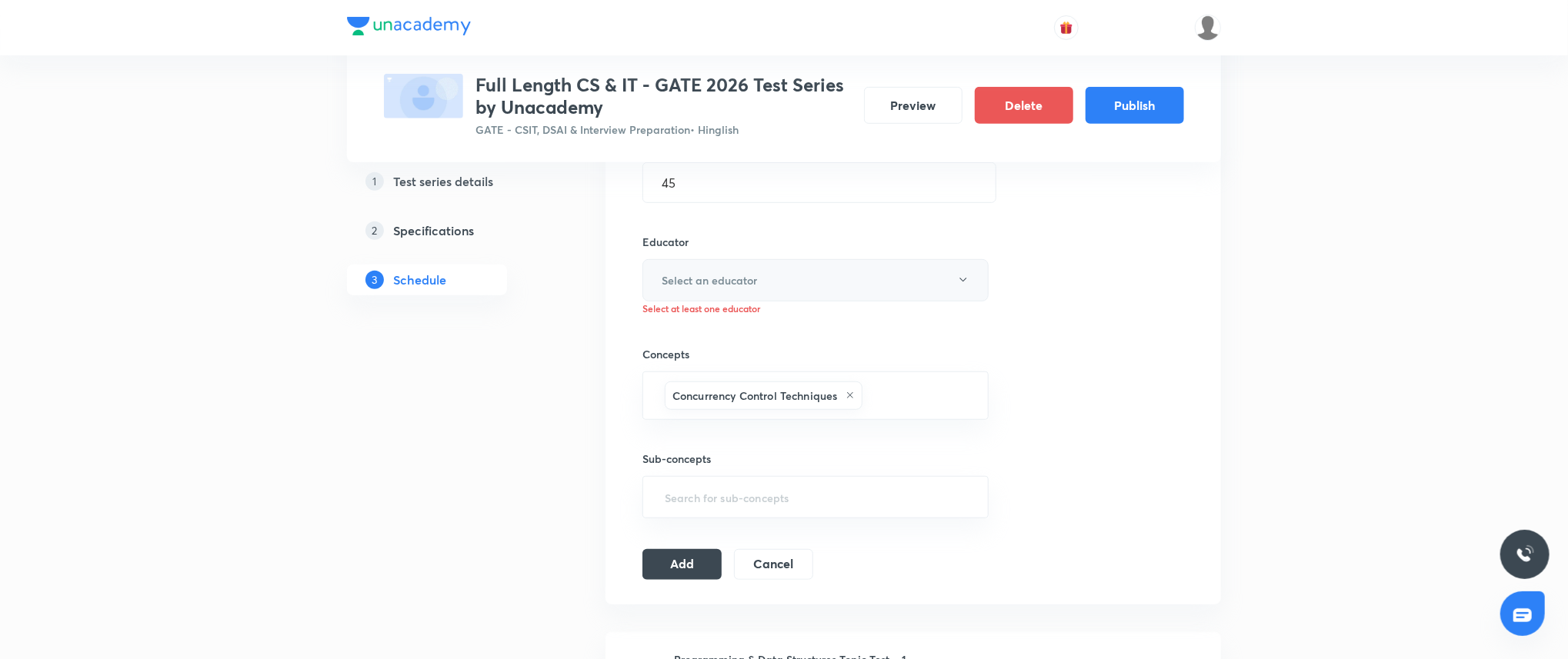
click at [749, 297] on button "Select an educator" at bounding box center [815, 281] width 347 height 42
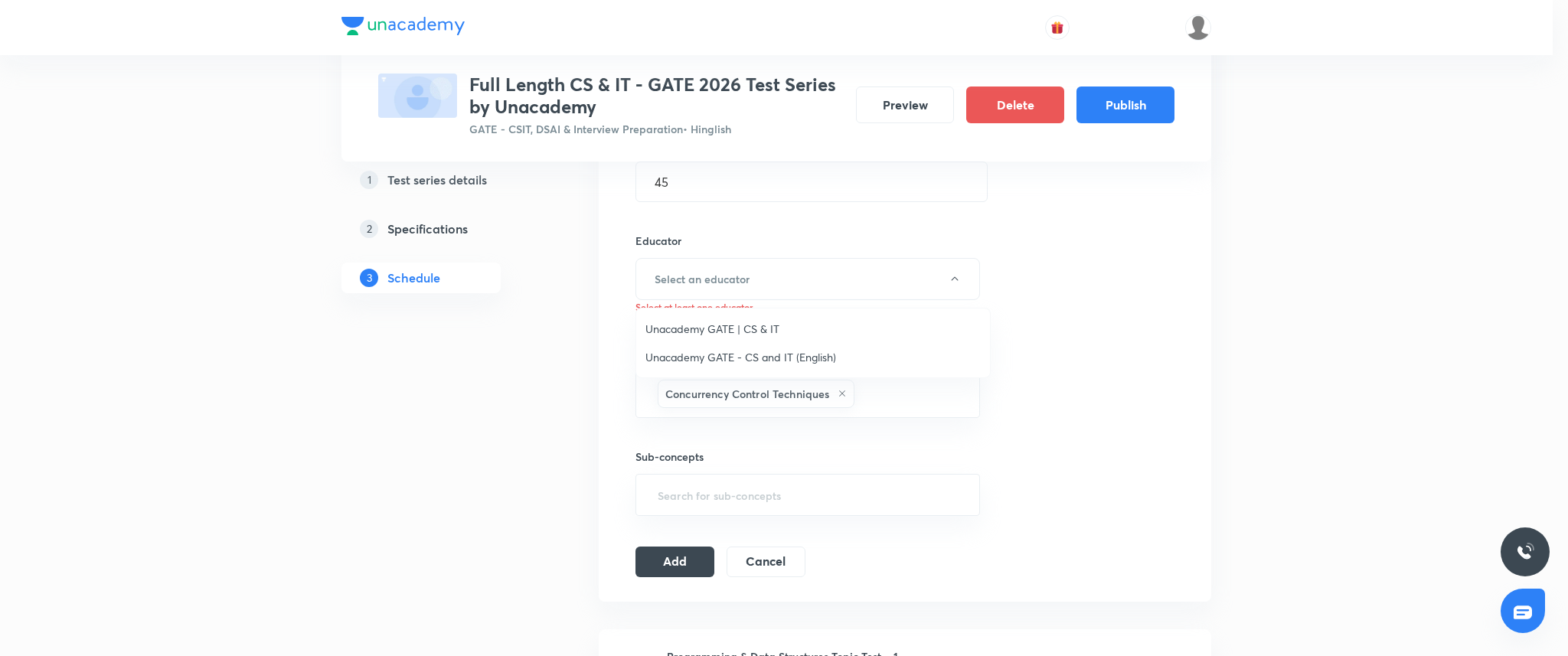
click at [738, 315] on li "Unacademy GATE | CS & IT" at bounding box center [812, 328] width 354 height 28
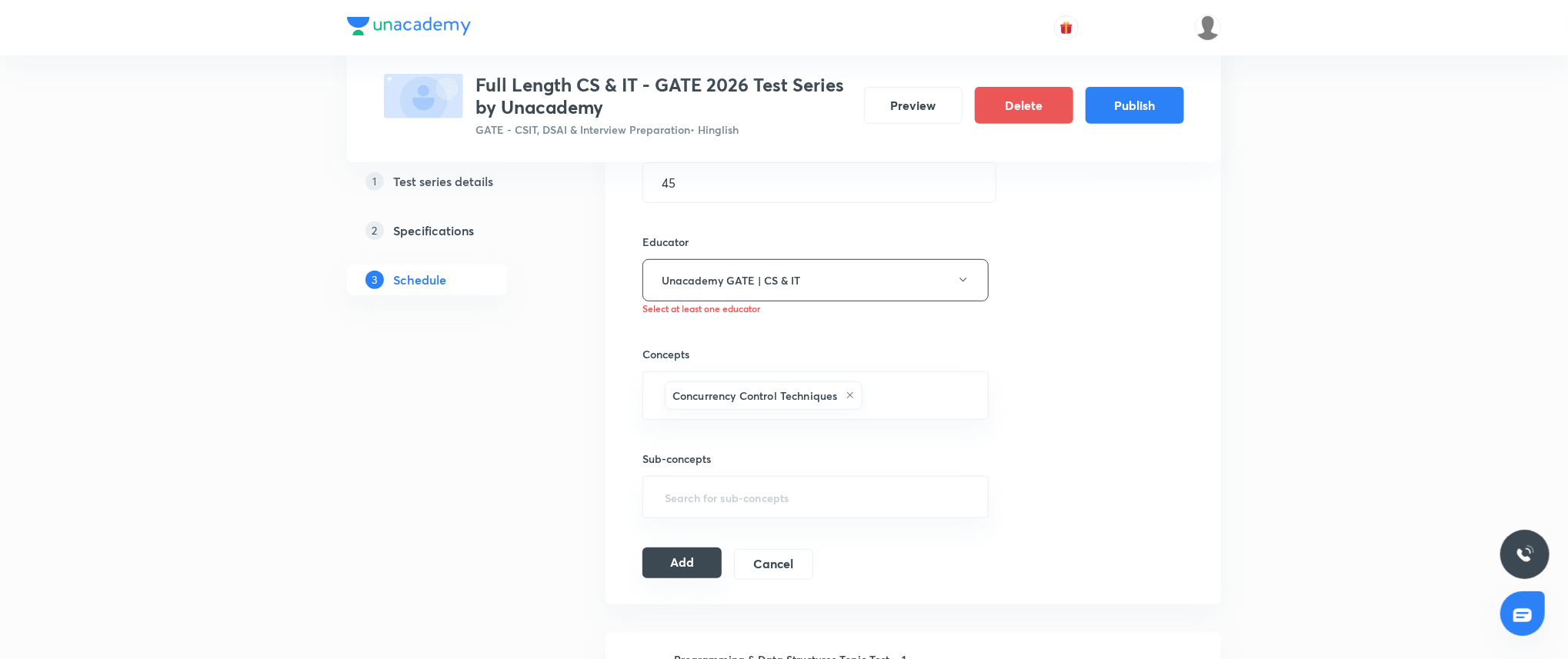
click at [692, 570] on button "Add" at bounding box center [681, 563] width 79 height 31
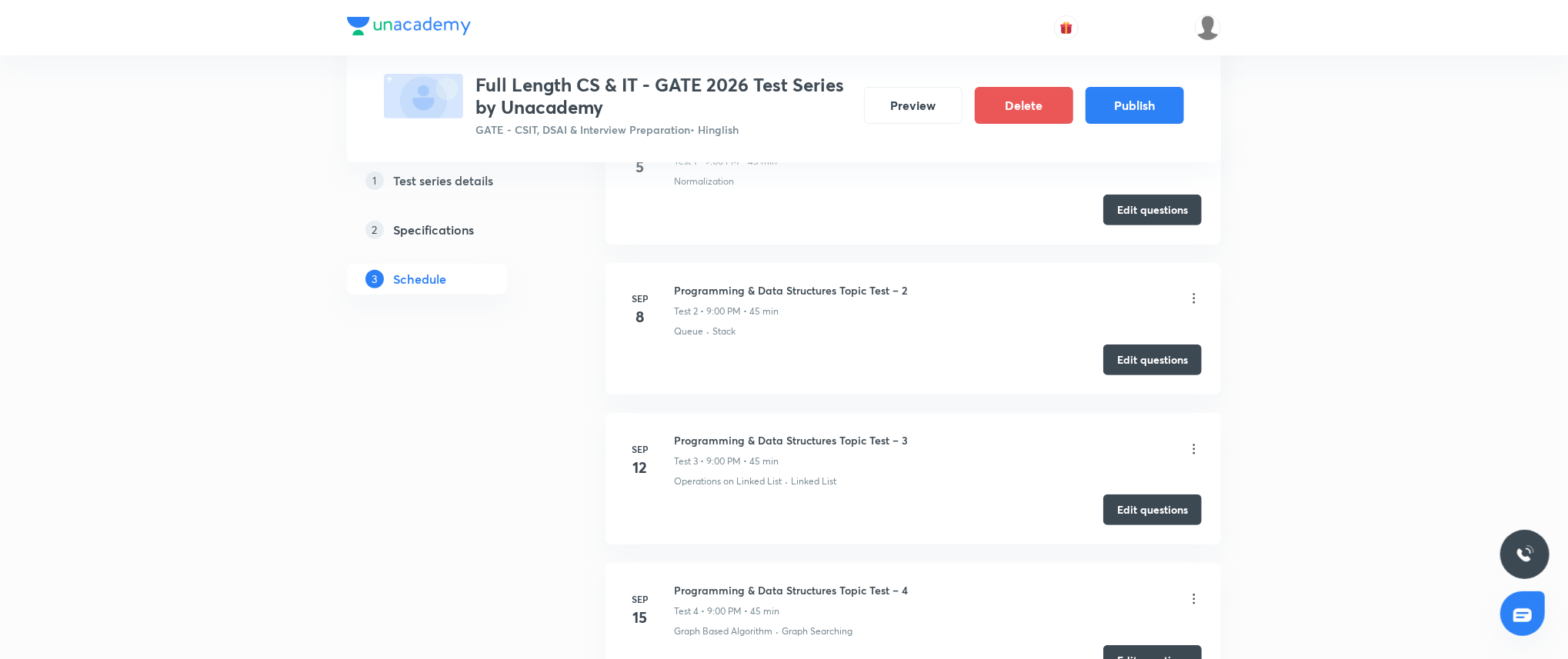
scroll to position [0, 0]
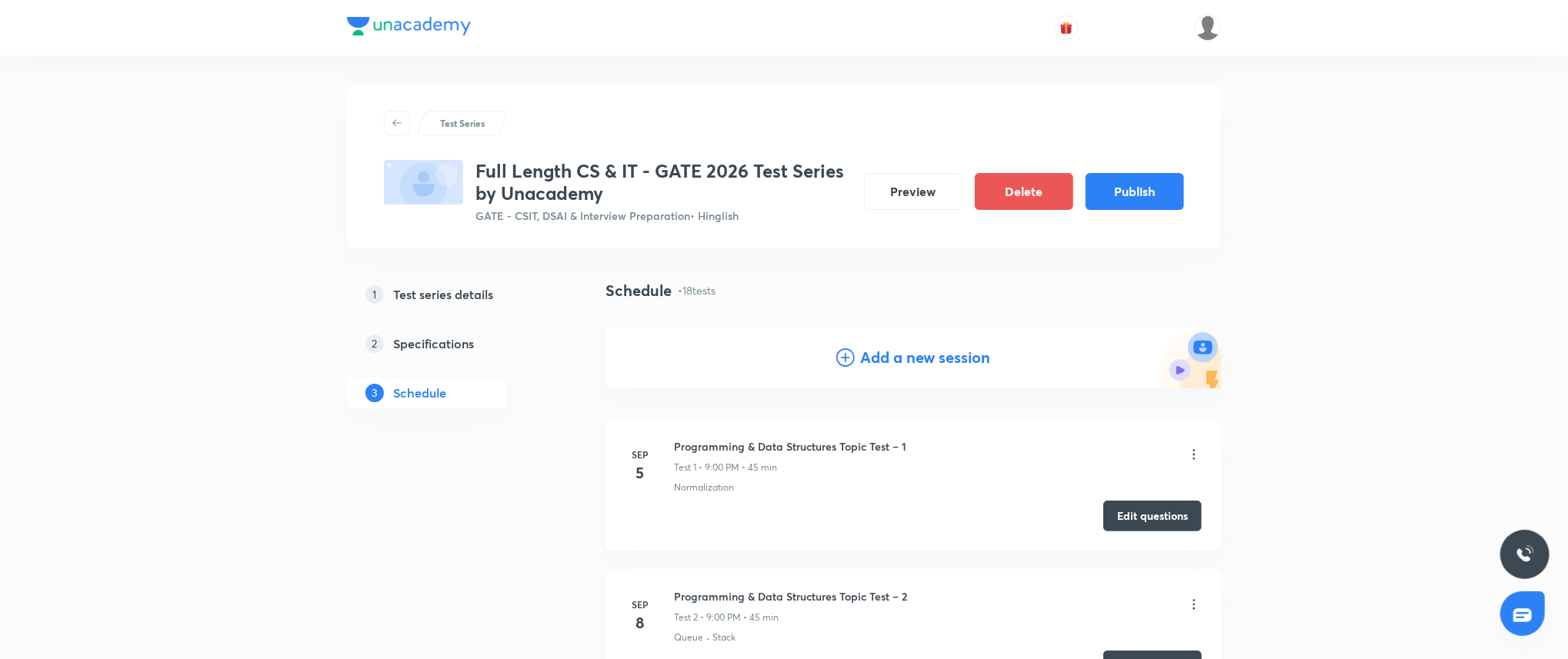
click at [882, 357] on h4 "Add a new session" at bounding box center [926, 357] width 130 height 23
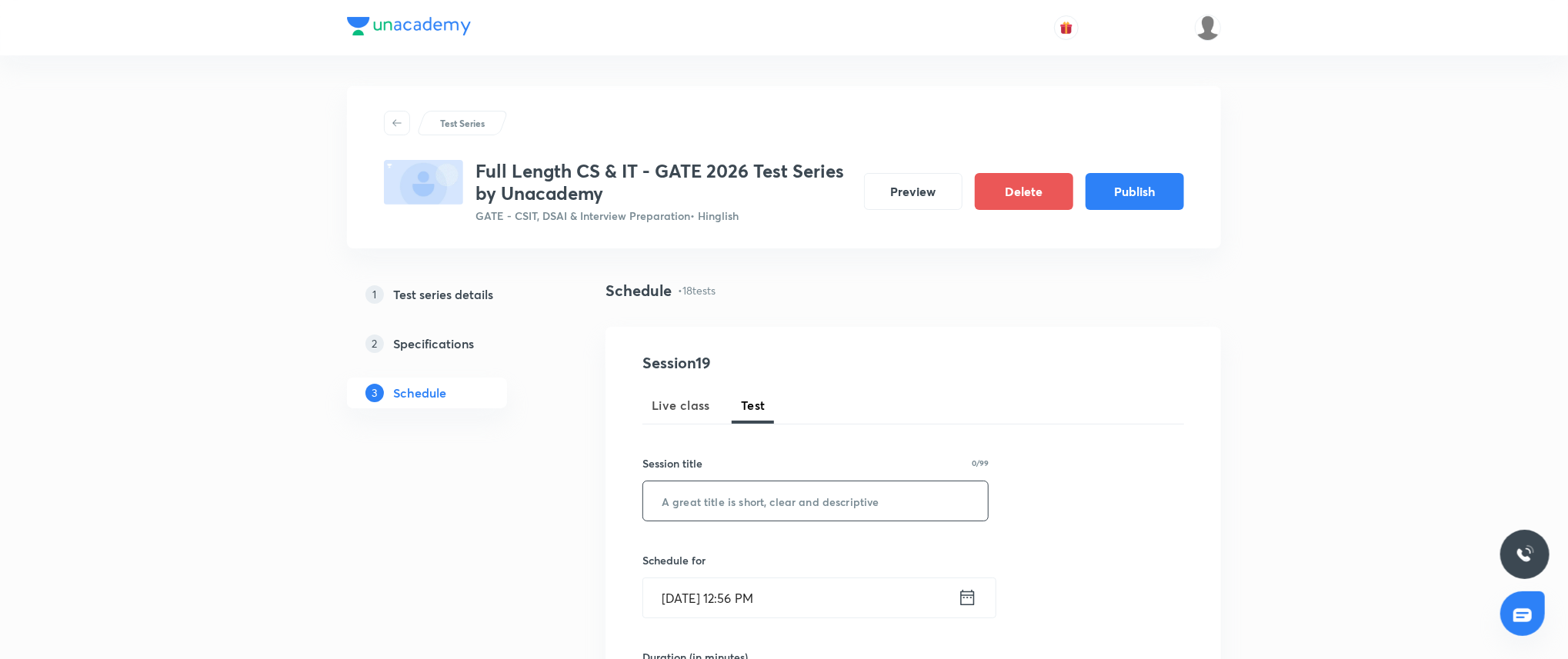
click at [774, 514] on input "text" at bounding box center [815, 501] width 345 height 39
paste input "Algorithms Topic Test – 2"
type input "Algorithms Topic Test – 2"
click at [815, 597] on input "Sep 3, 2025, 12:56 PM" at bounding box center [800, 598] width 314 height 39
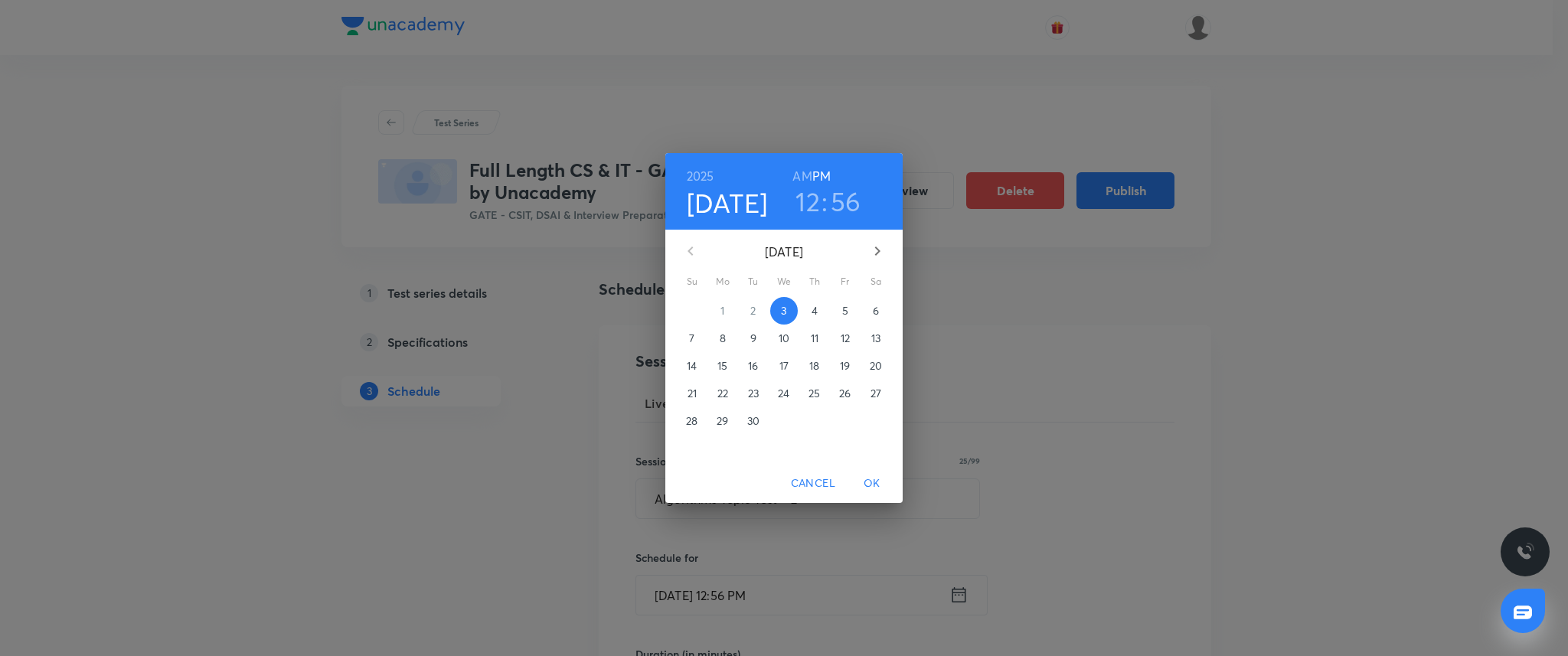
click at [878, 261] on button "button" at bounding box center [877, 250] width 37 height 37
click at [872, 259] on icon "button" at bounding box center [878, 251] width 19 height 19
click at [848, 337] on span "7" at bounding box center [845, 339] width 27 height 16
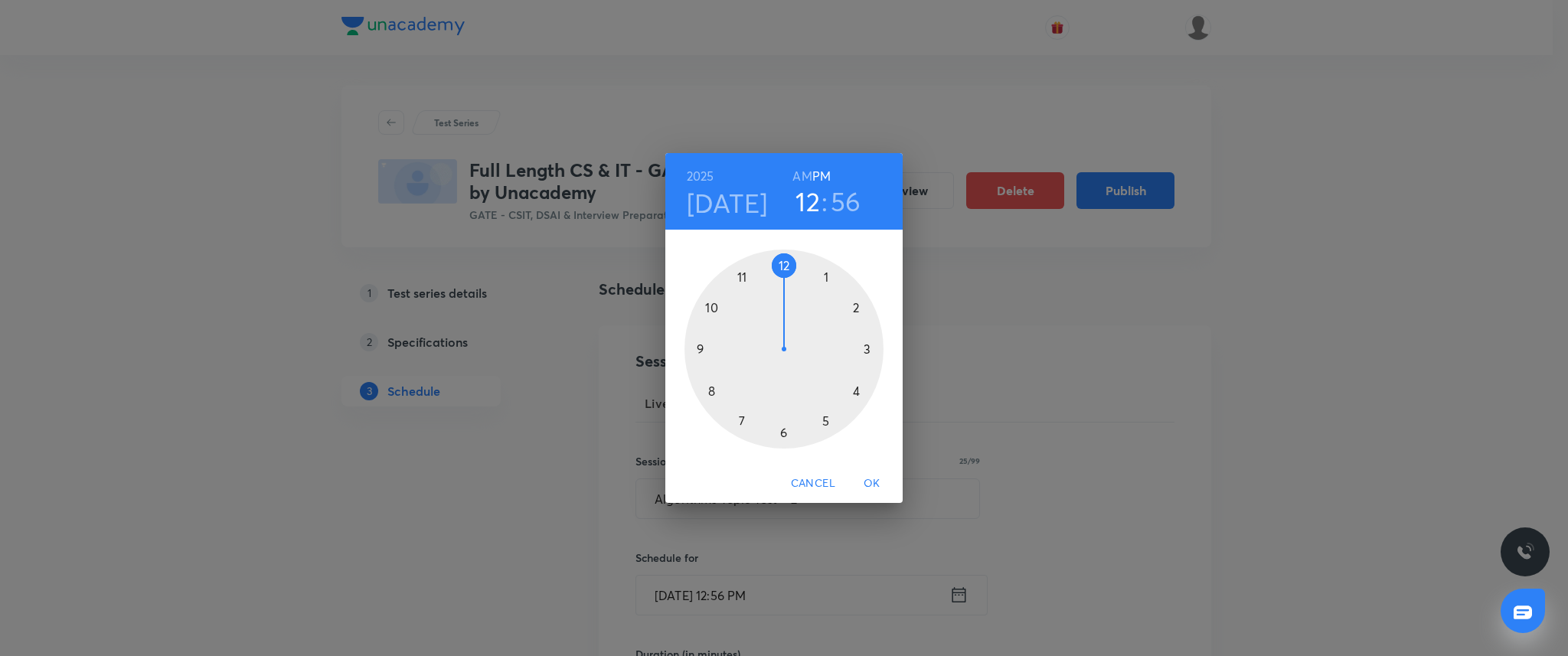
click at [695, 347] on div at bounding box center [784, 349] width 199 height 199
click at [781, 264] on div at bounding box center [784, 349] width 199 height 199
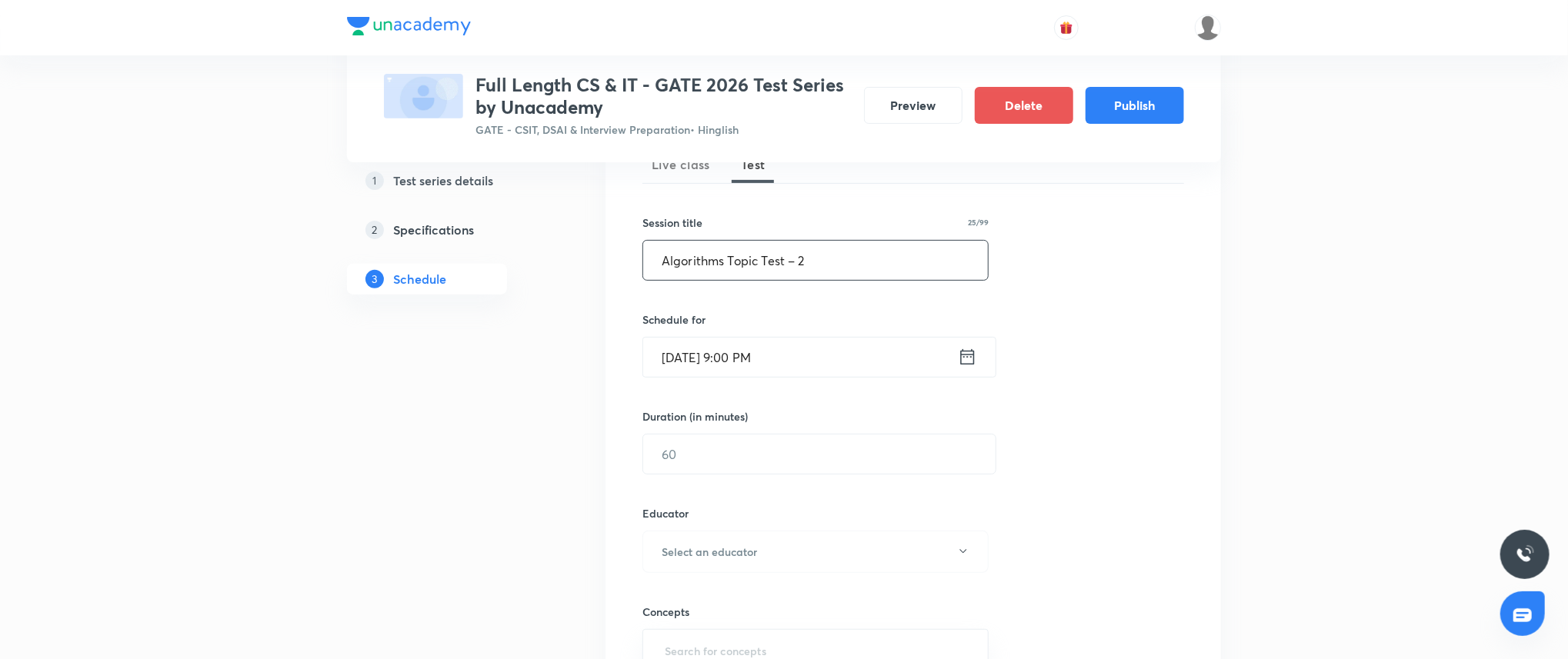
scroll to position [246, 0]
click at [761, 444] on input "text" at bounding box center [818, 448] width 352 height 39
type input "45"
click at [768, 543] on button "Select an educator" at bounding box center [815, 546] width 347 height 42
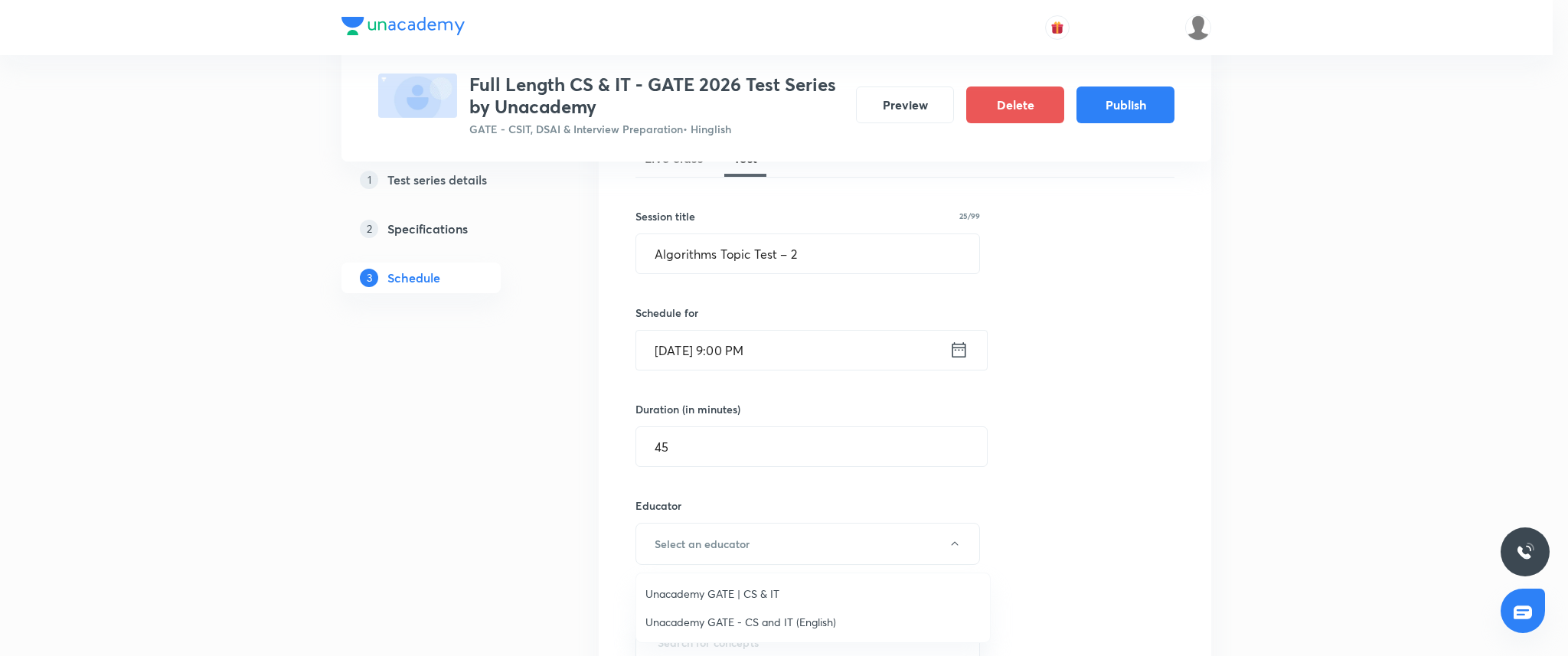
click at [734, 587] on span "Unacademy GATE | CS & IT" at bounding box center [813, 594] width 336 height 16
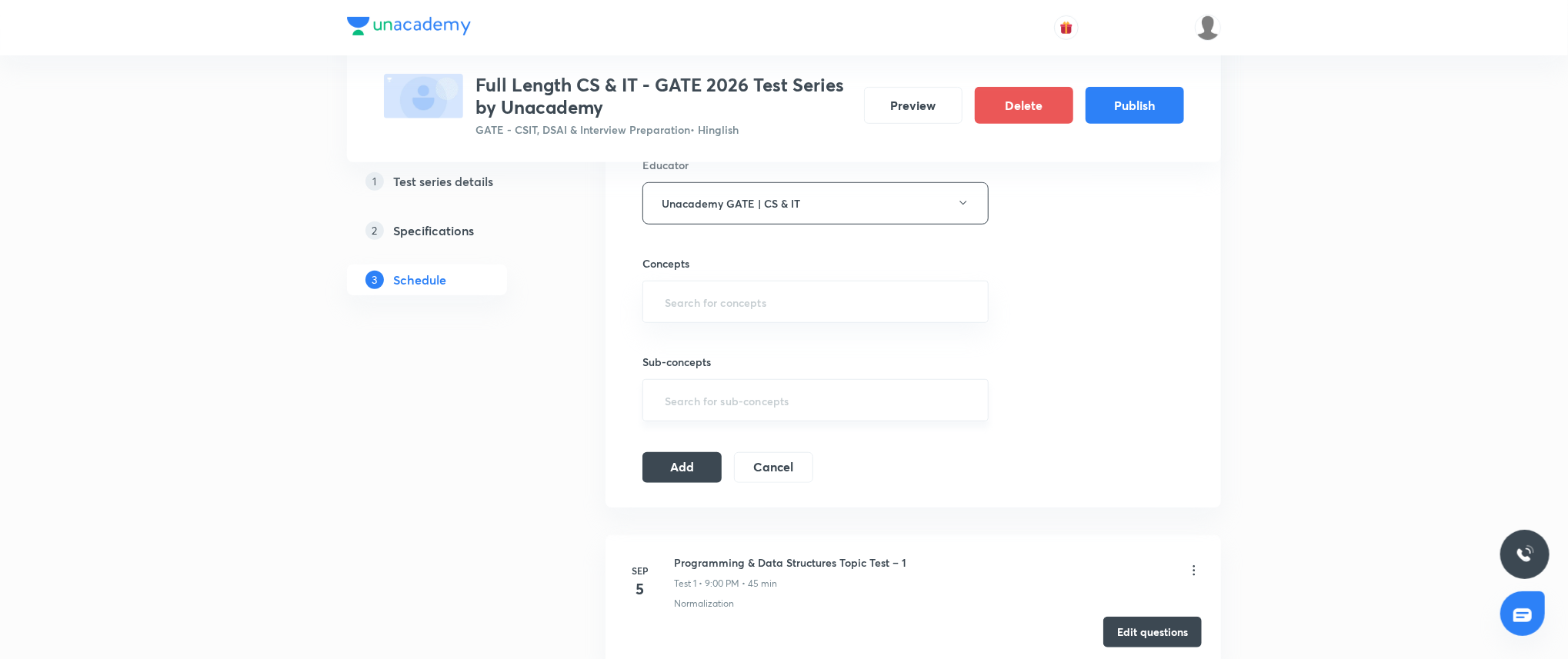
scroll to position [629, 0]
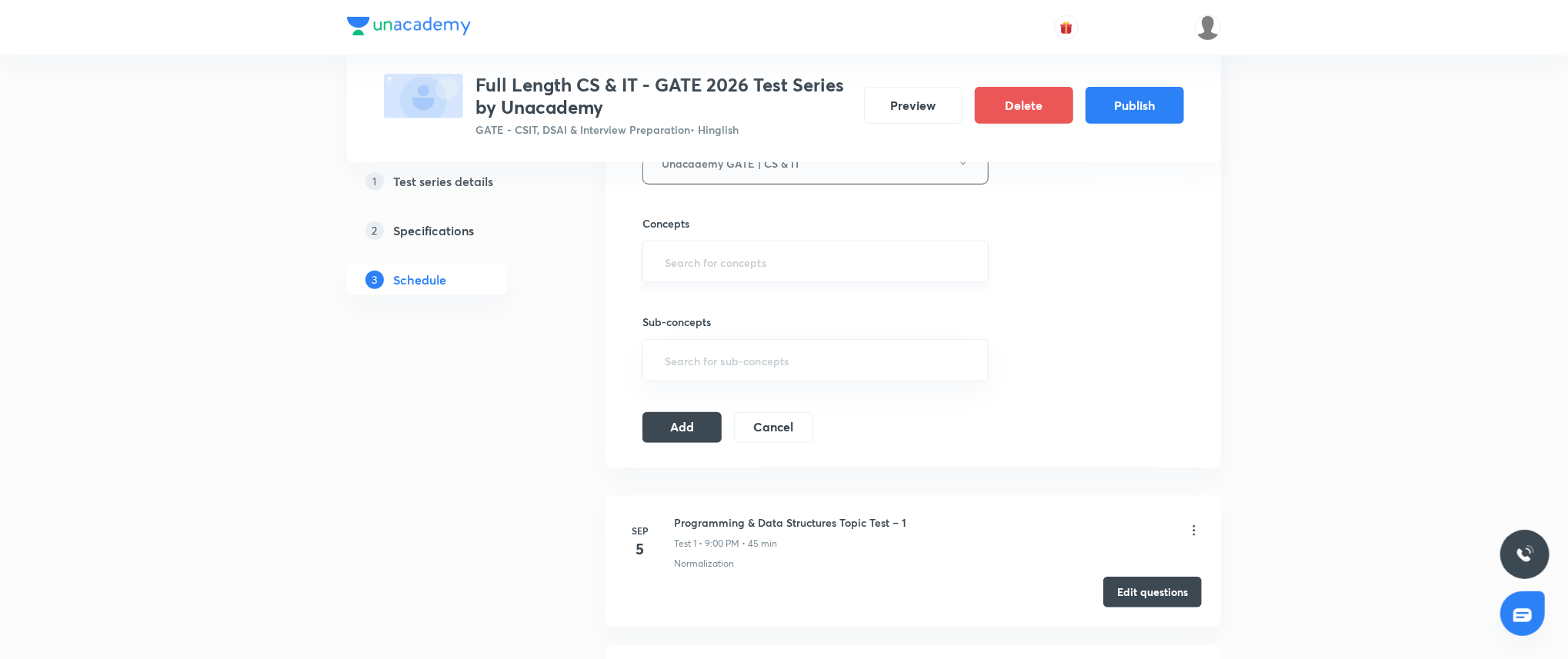
click at [763, 260] on input "text" at bounding box center [815, 262] width 307 height 28
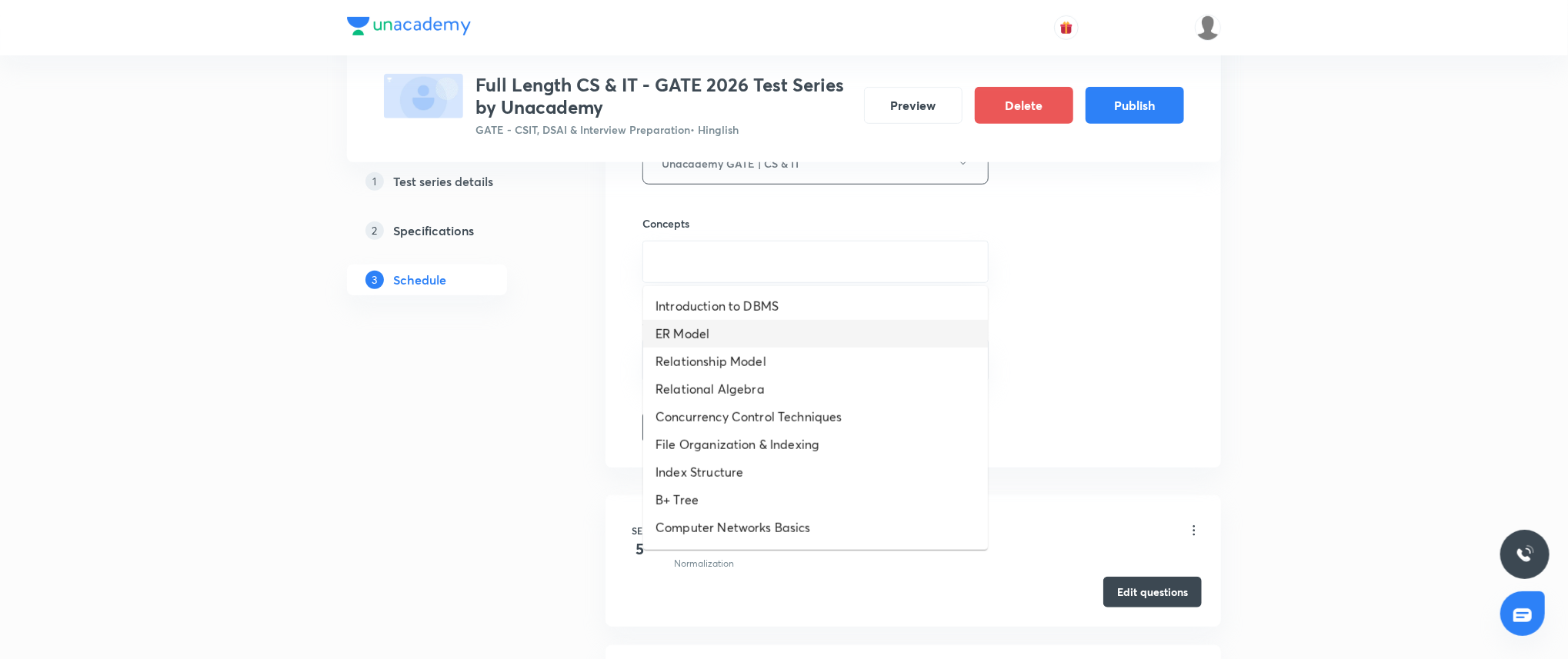
scroll to position [855, 0]
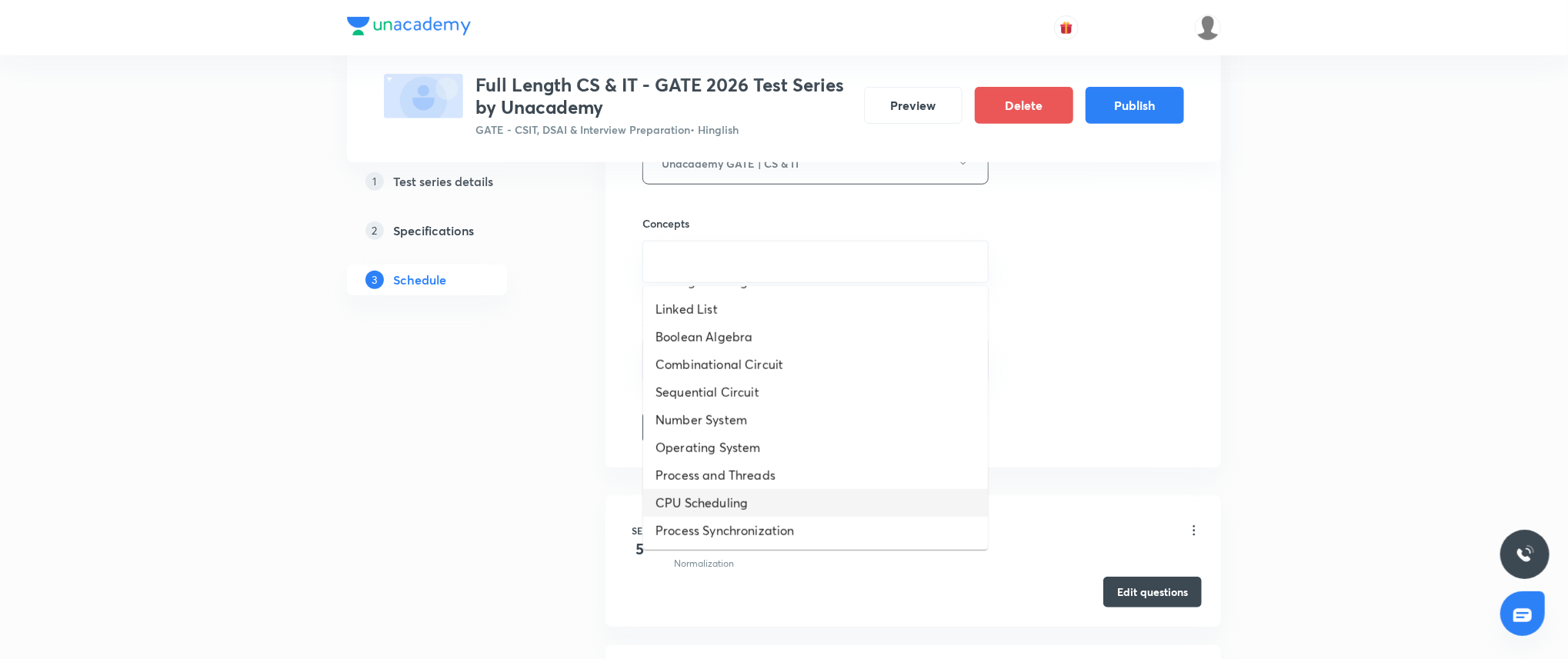
click at [714, 491] on li "CPU Scheduling" at bounding box center [815, 502] width 345 height 27
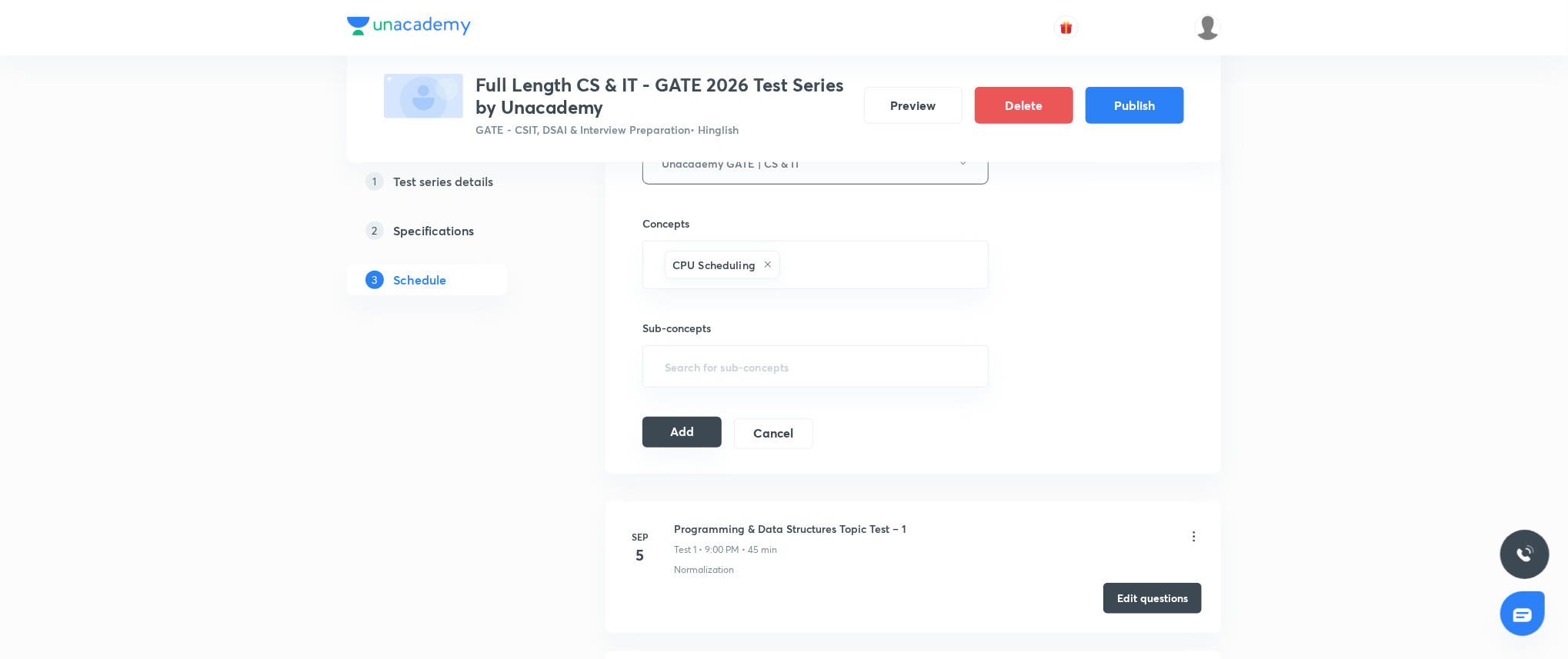
click at [682, 434] on button "Add" at bounding box center [681, 432] width 79 height 31
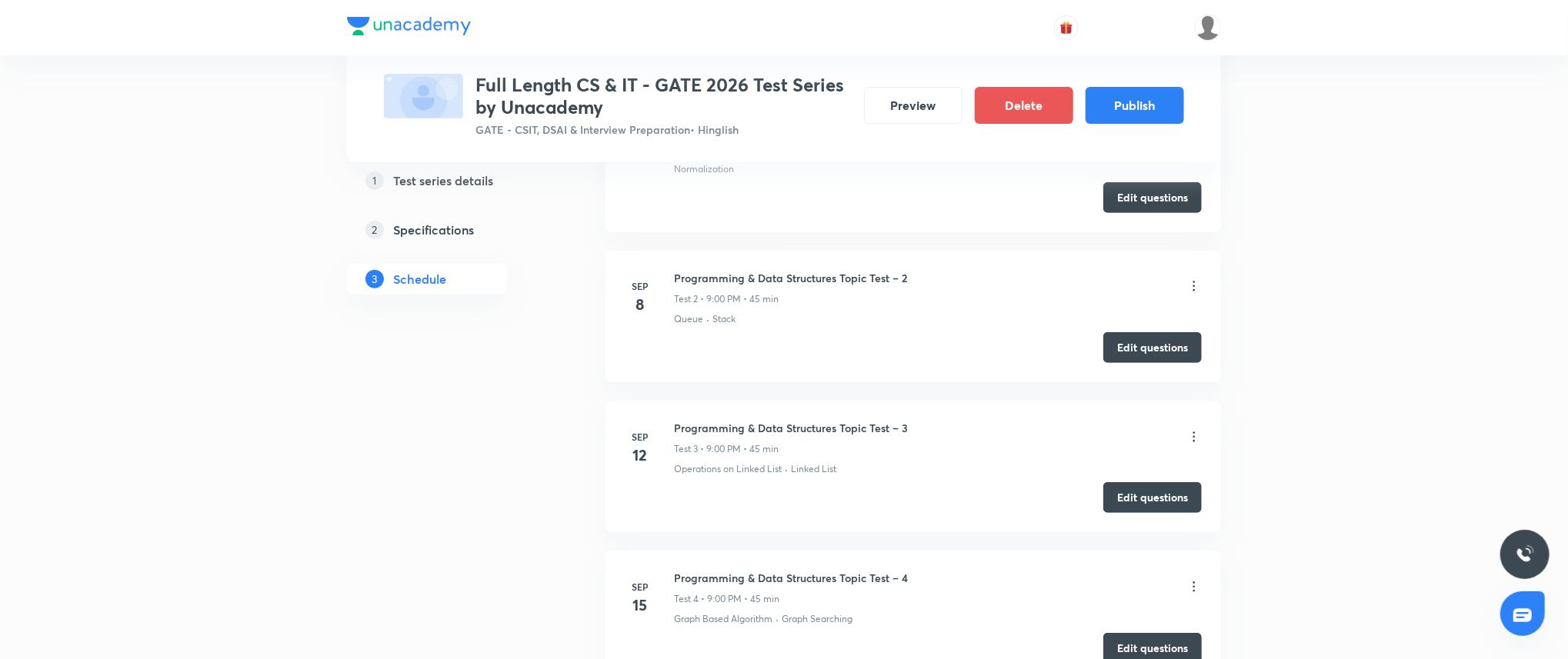
scroll to position [0, 0]
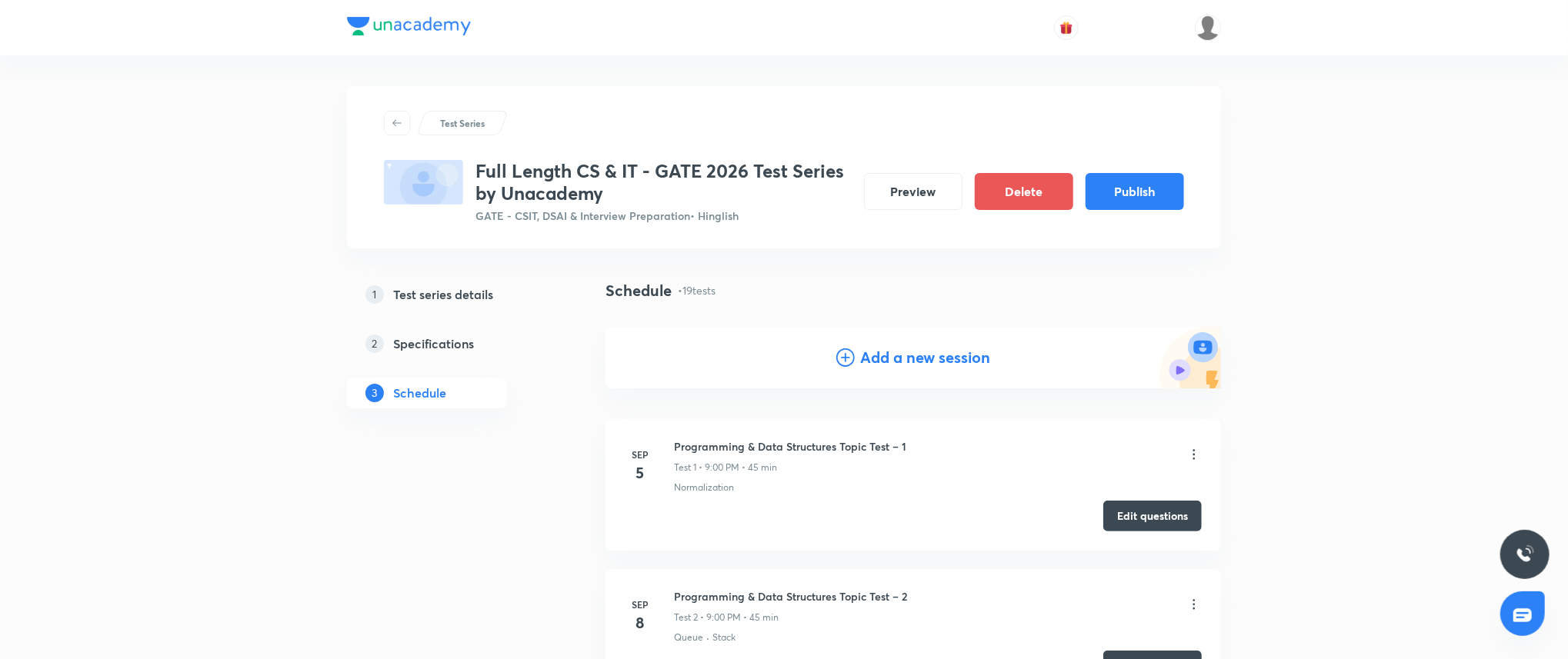
click at [901, 373] on div "Add a new session" at bounding box center [913, 357] width 615 height 61
click at [909, 355] on h4 "Add a new session" at bounding box center [926, 357] width 130 height 23
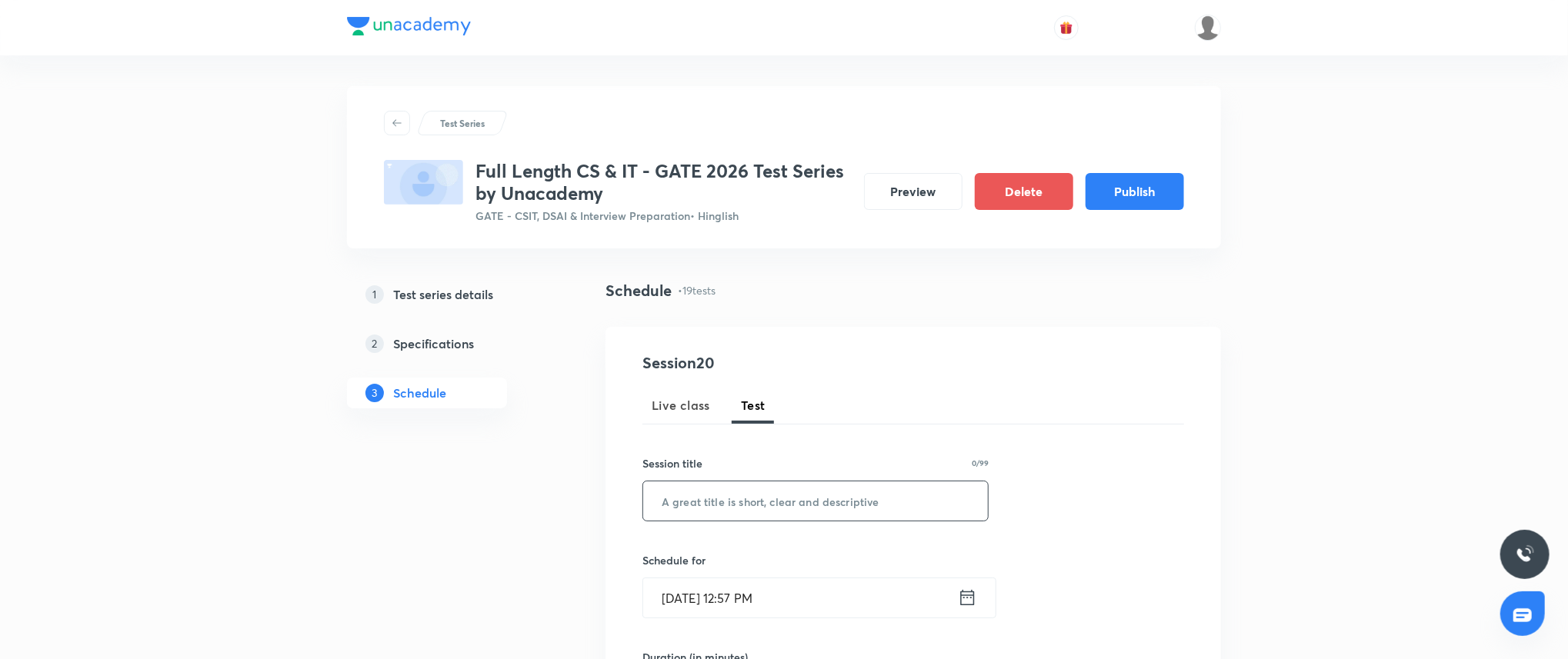
click at [753, 505] on input "text" at bounding box center [815, 501] width 345 height 39
paste input "Algorithms Topic Test – 3"
type input "Algorithms Topic Test – 3"
click at [808, 593] on input "Sep 3, 2025, 12:57 PM" at bounding box center [800, 598] width 314 height 39
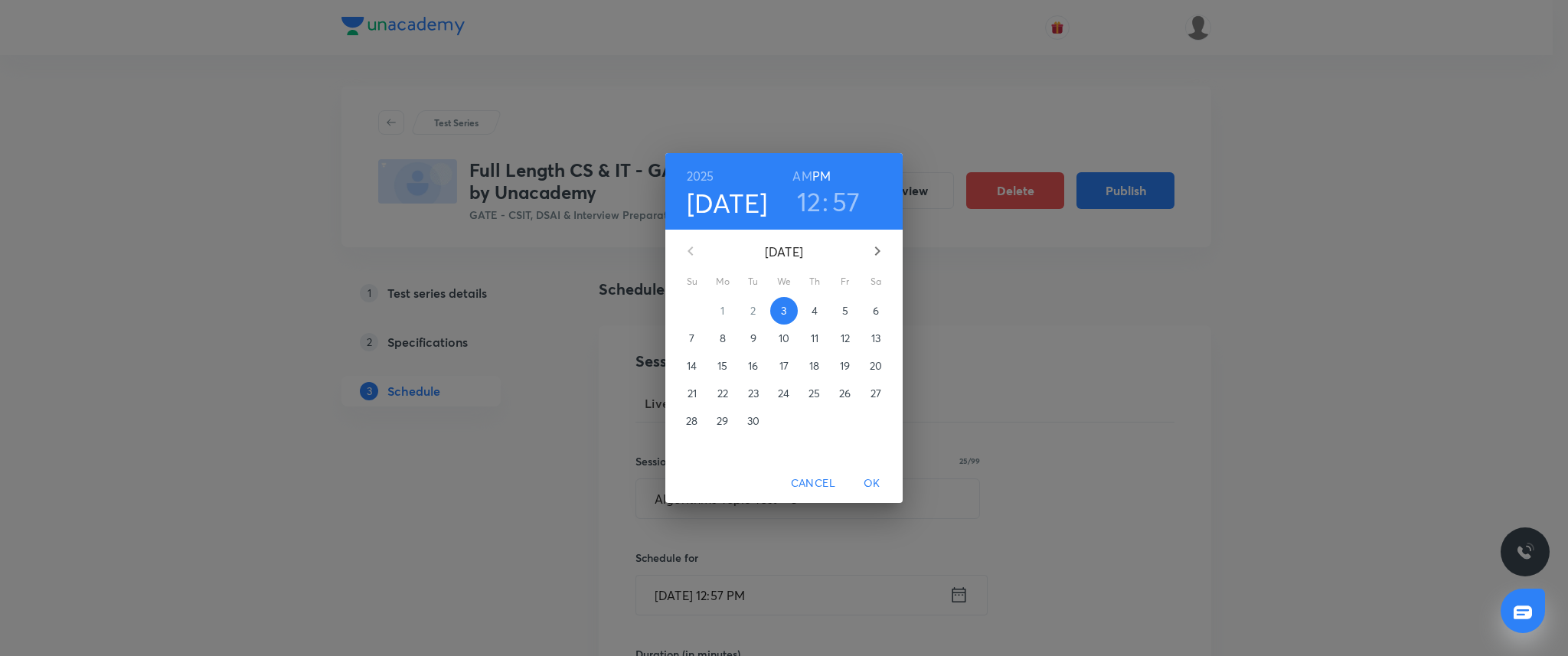
click at [888, 248] on button "button" at bounding box center [877, 250] width 37 height 37
click at [724, 363] on p "10" at bounding box center [723, 366] width 11 height 16
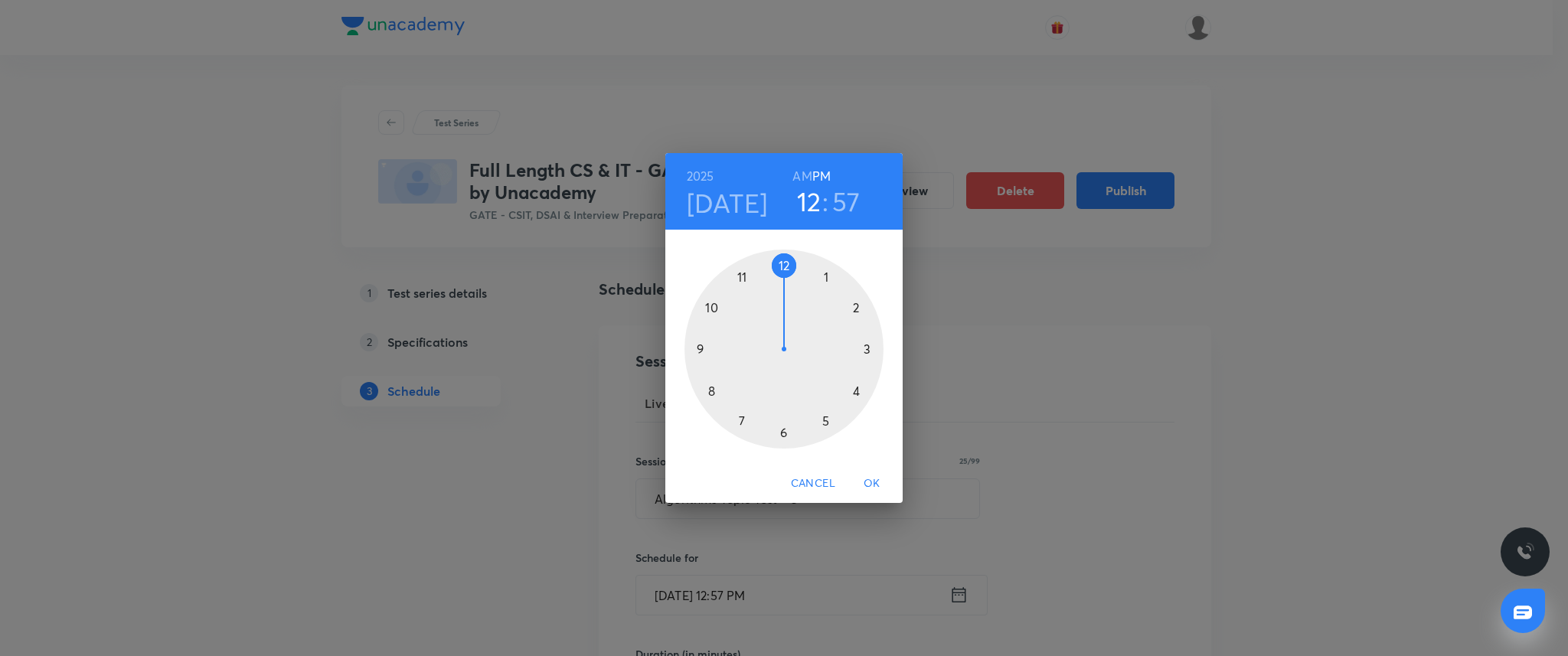
click at [699, 347] on div at bounding box center [784, 349] width 199 height 199
click at [782, 264] on div at bounding box center [784, 349] width 199 height 199
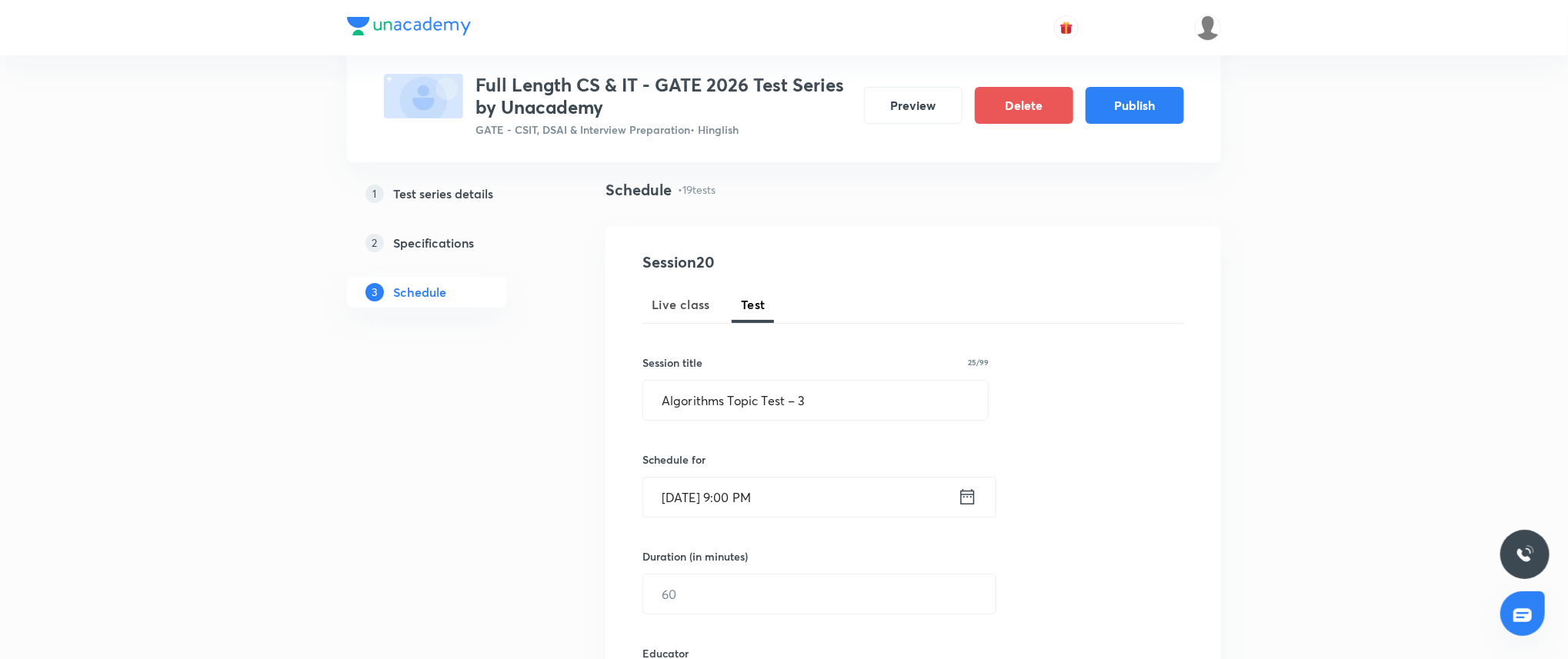
scroll to position [273, 0]
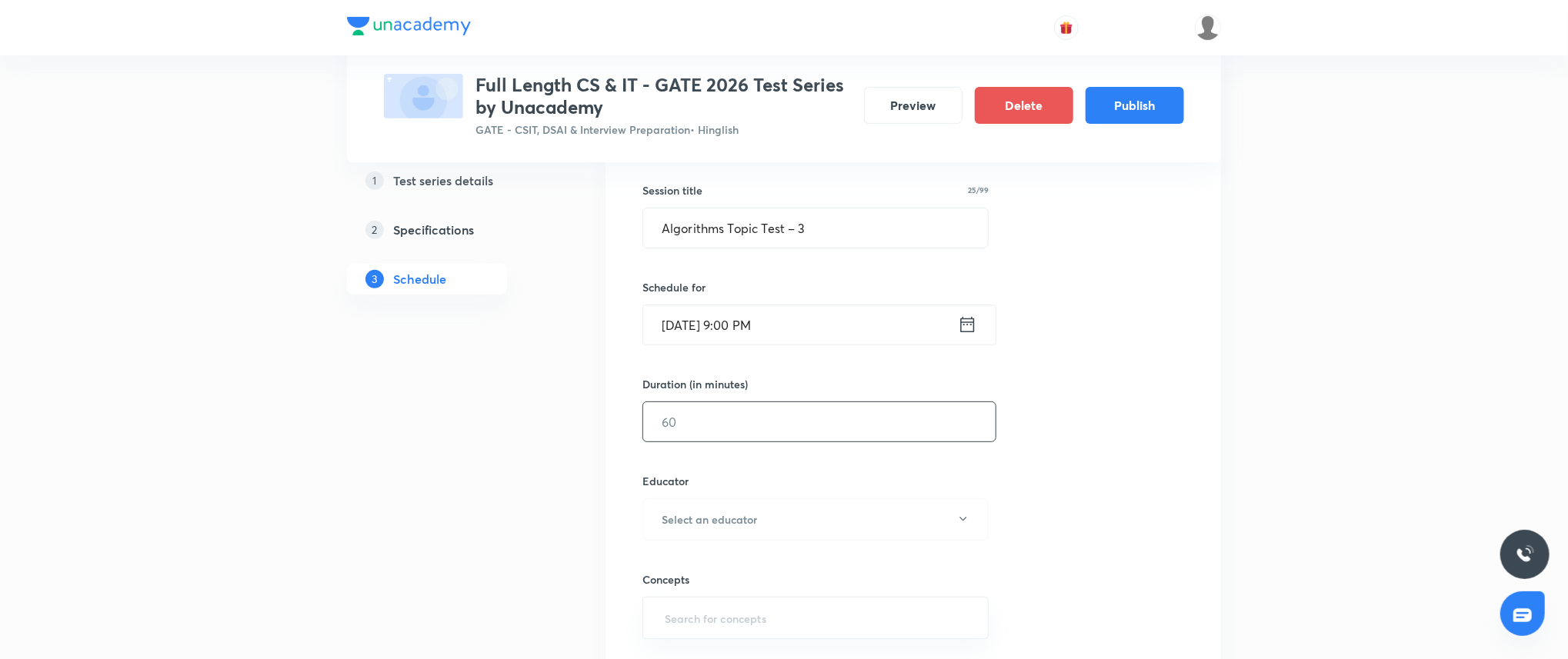
click at [768, 423] on input "text" at bounding box center [818, 422] width 352 height 39
type input "45"
click at [778, 505] on button "Select an educator" at bounding box center [815, 520] width 347 height 42
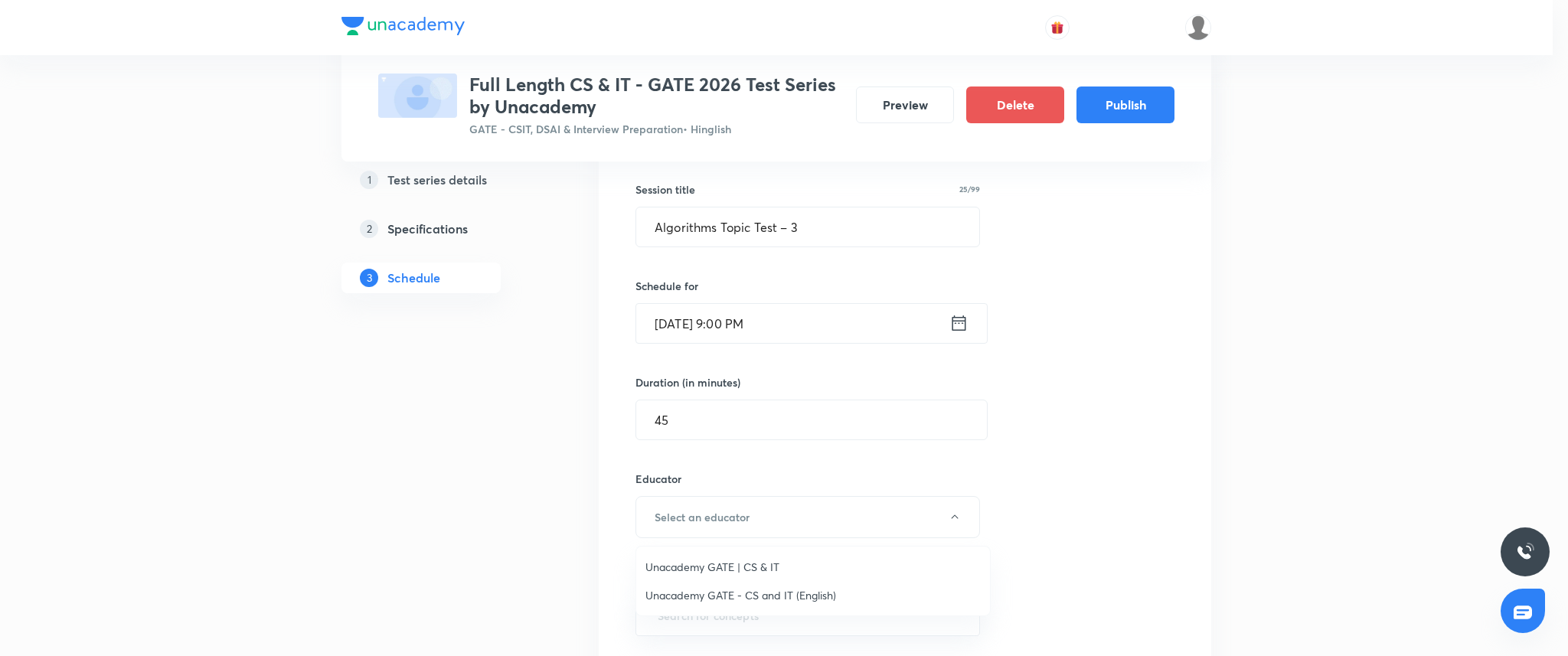
click at [766, 566] on span "Unacademy GATE | CS & IT" at bounding box center [813, 566] width 336 height 16
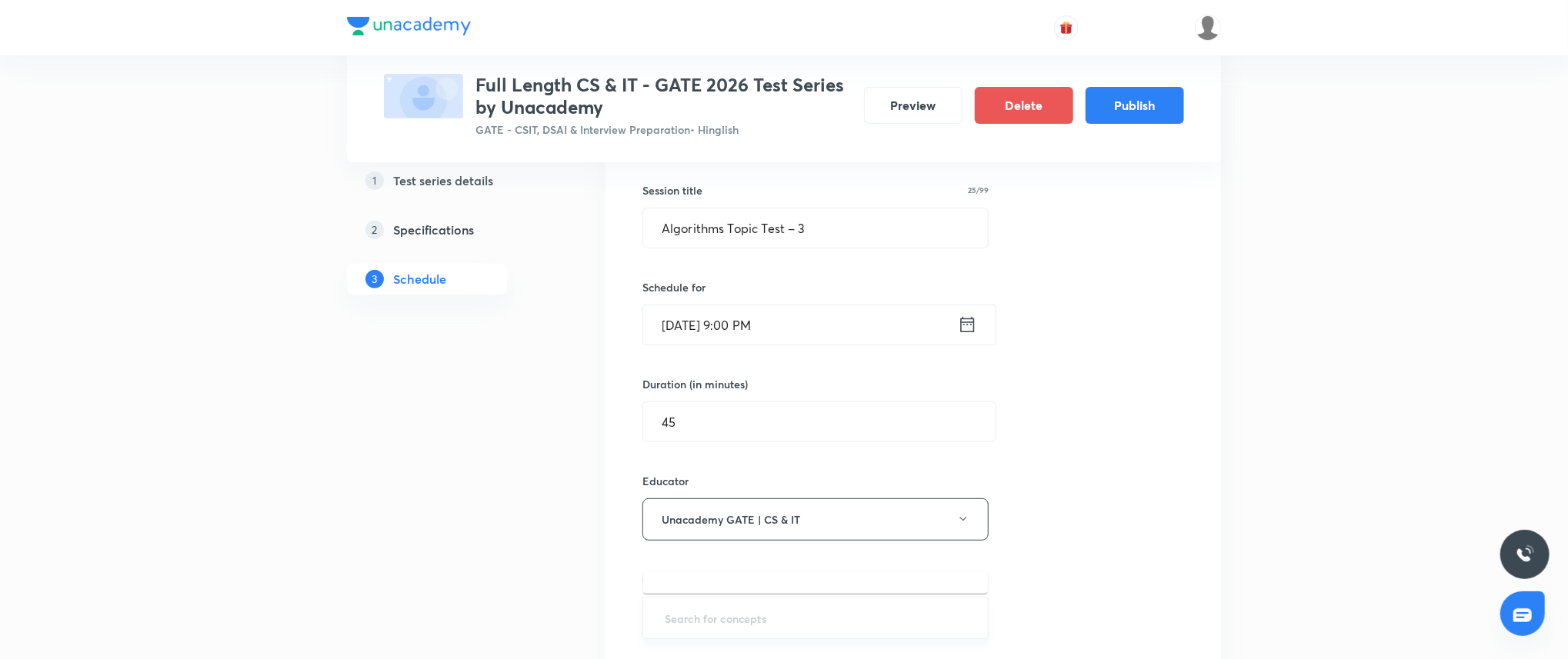
click at [748, 609] on input "text" at bounding box center [815, 617] width 307 height 28
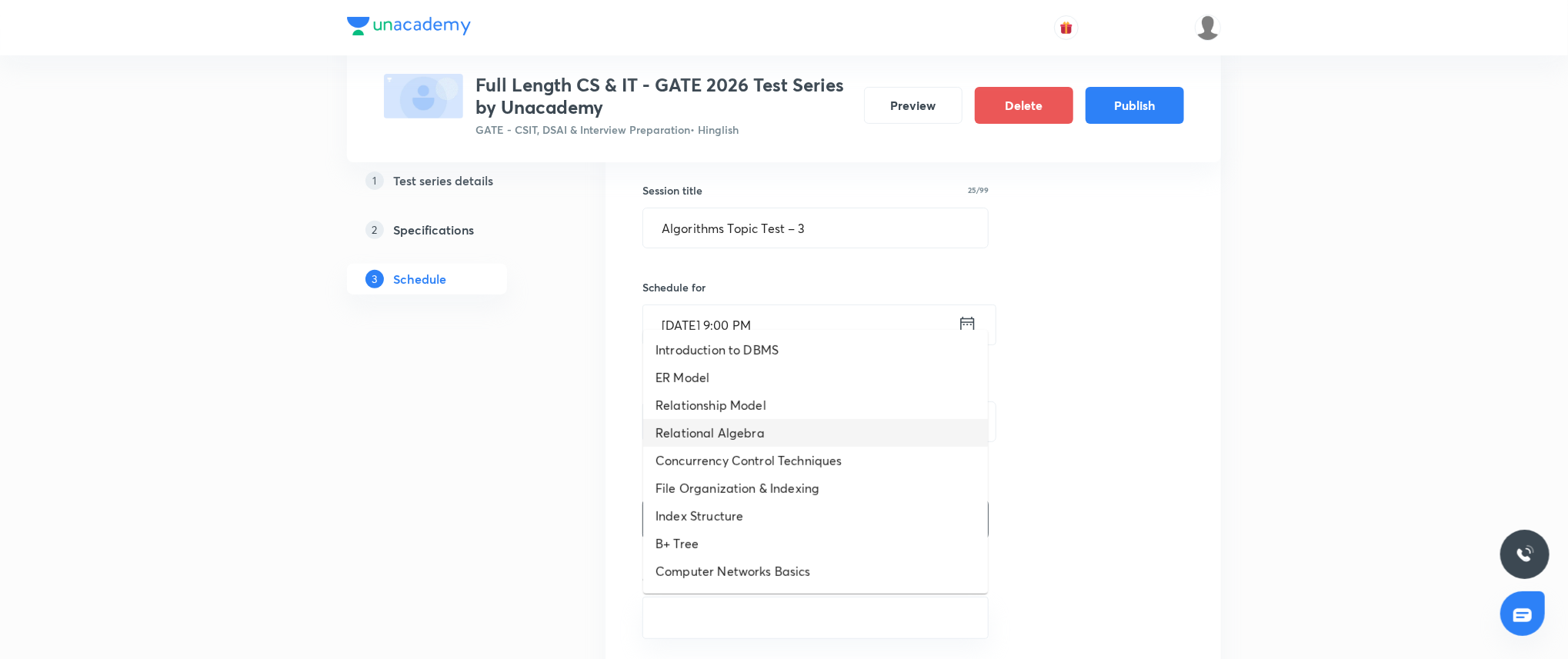
scroll to position [855, 0]
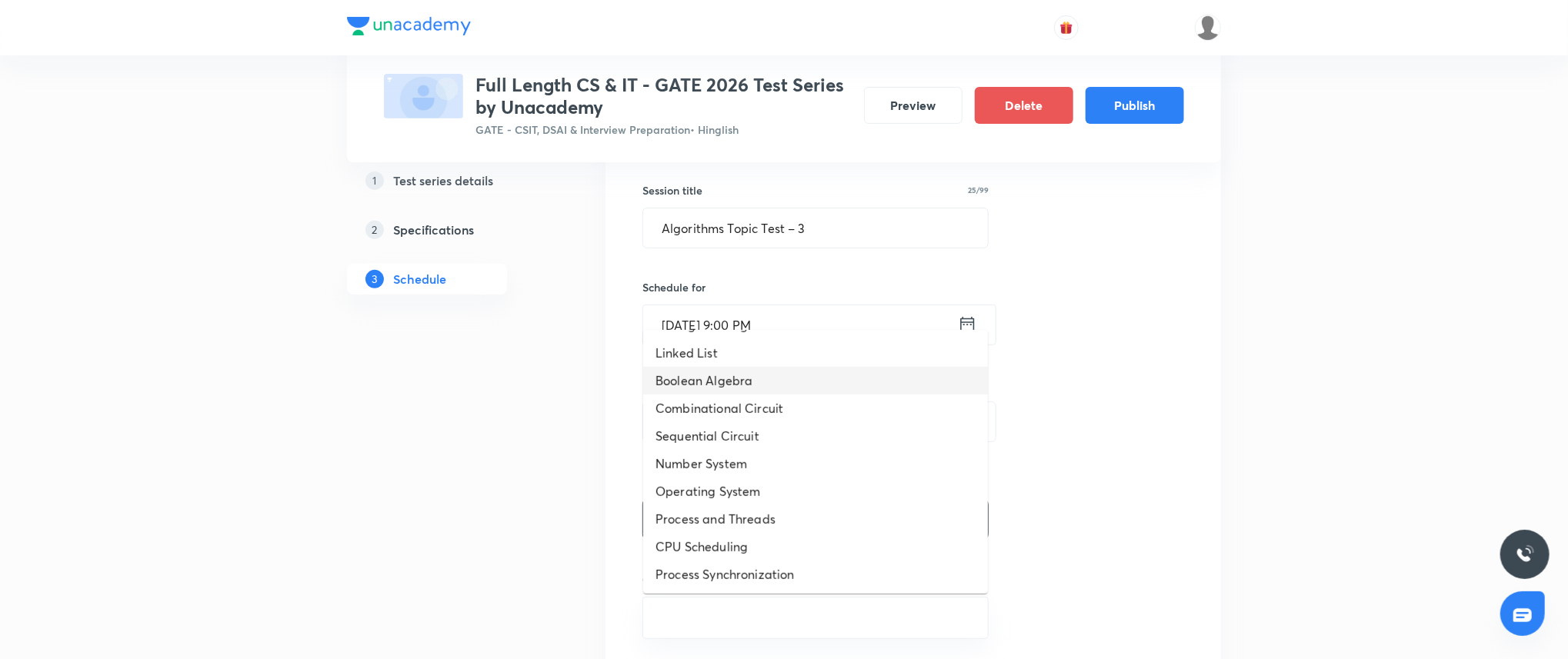
click at [753, 364] on li "Linked List" at bounding box center [815, 353] width 345 height 27
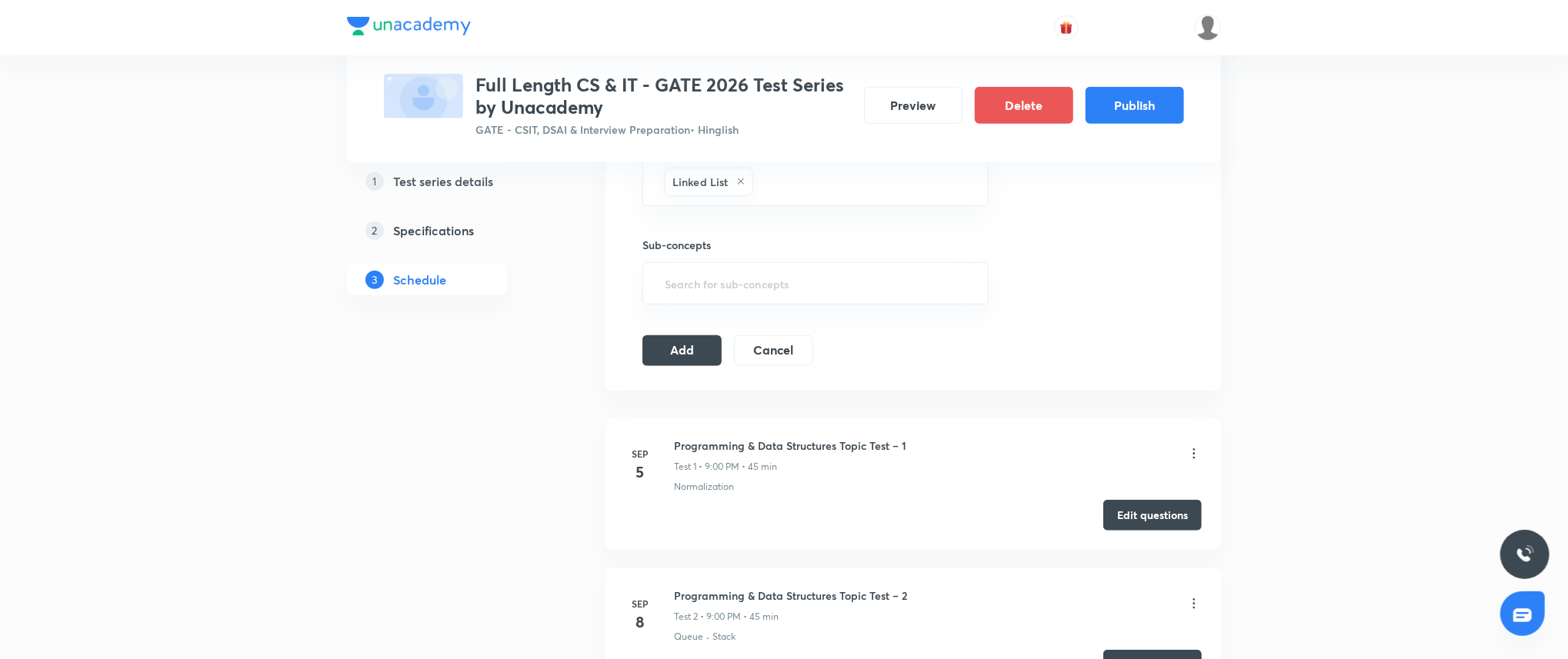
scroll to position [765, 0]
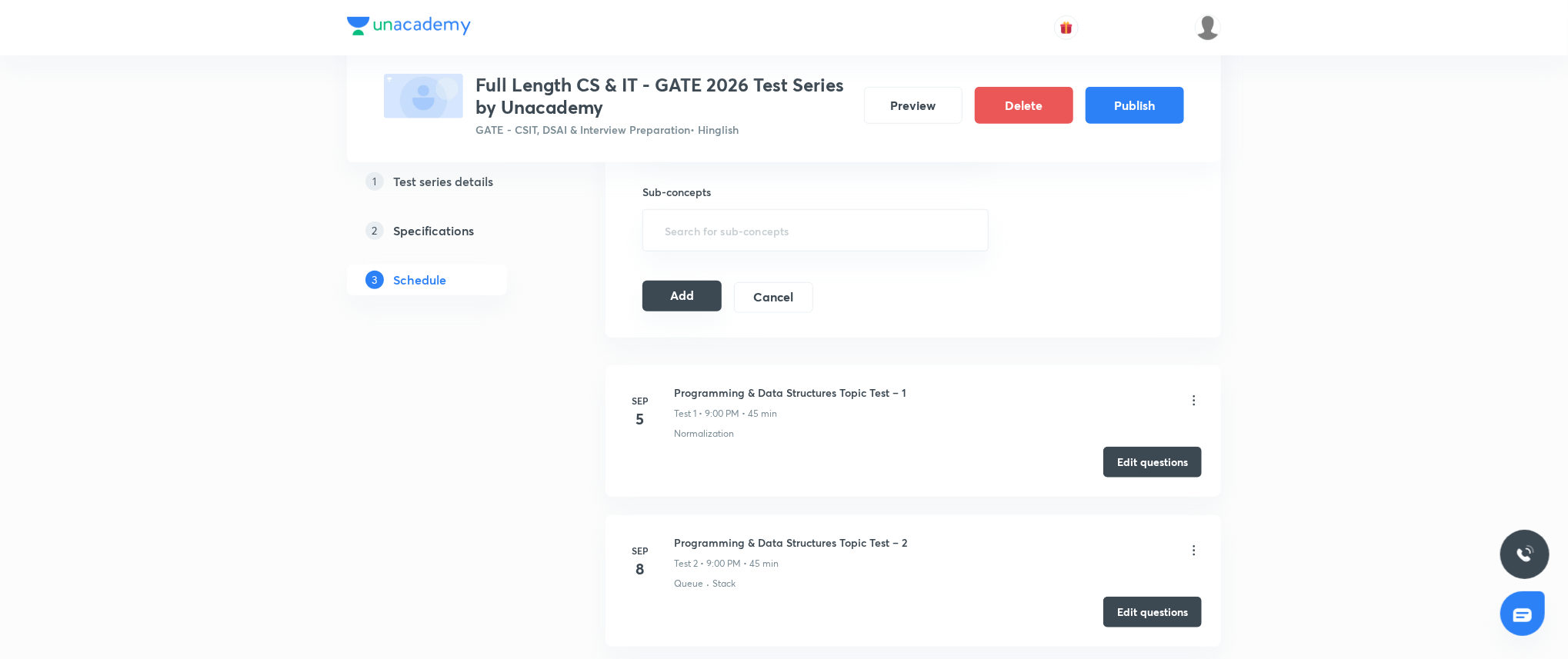
click at [702, 299] on button "Add" at bounding box center [681, 295] width 79 height 31
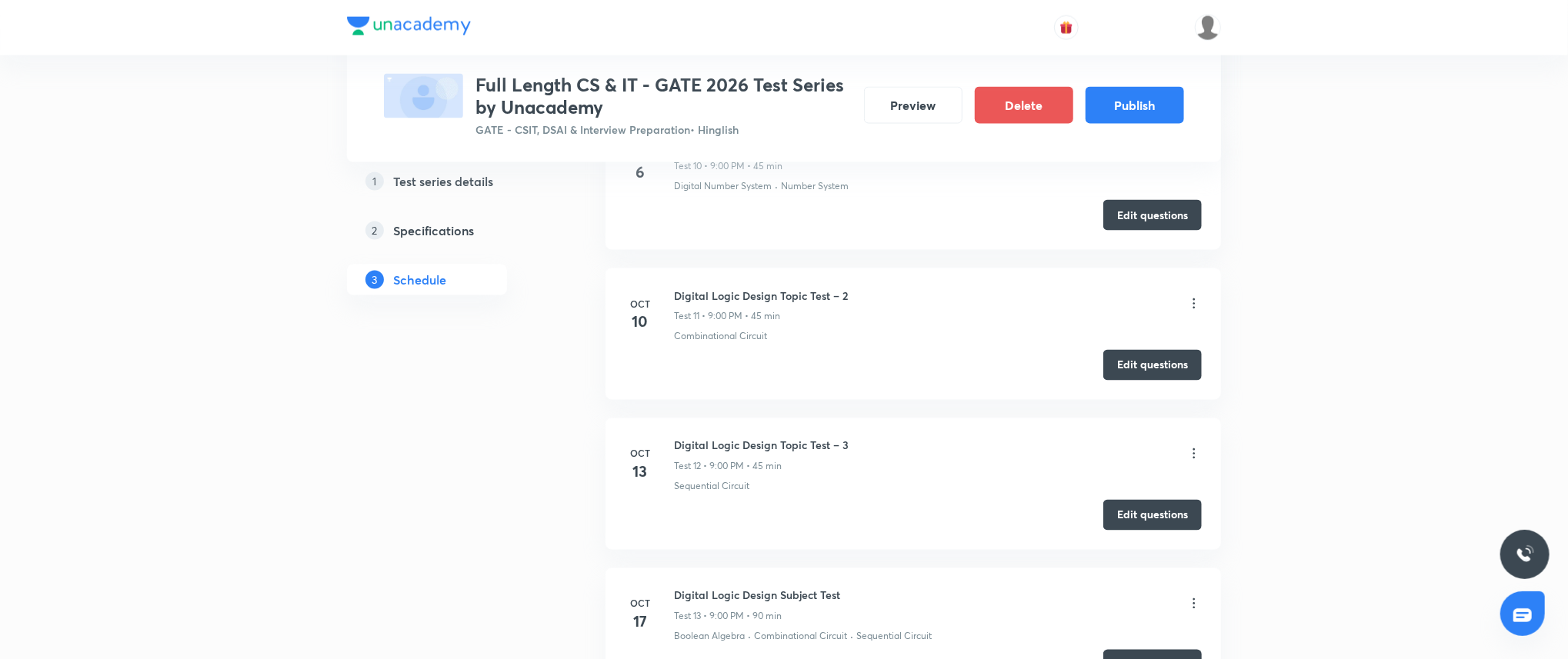
scroll to position [0, 0]
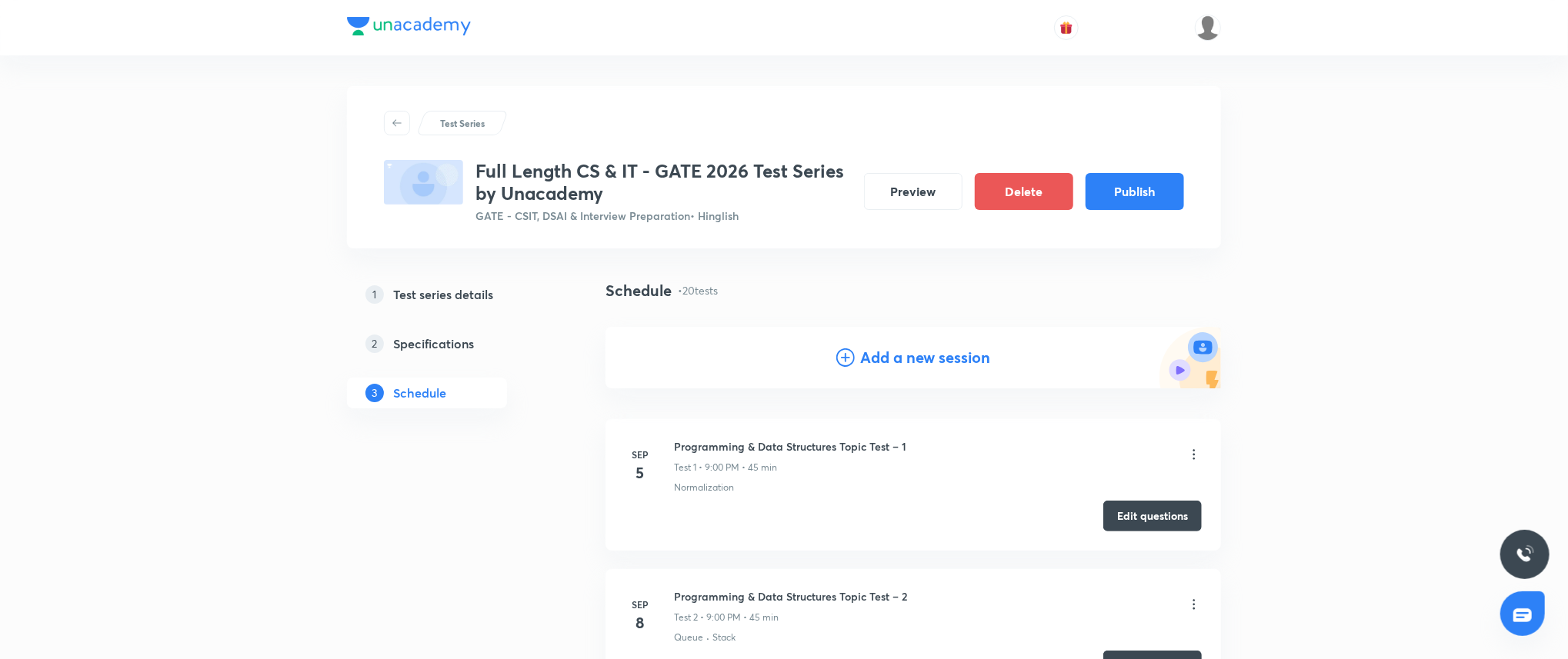
click at [887, 353] on h4 "Add a new session" at bounding box center [926, 357] width 130 height 23
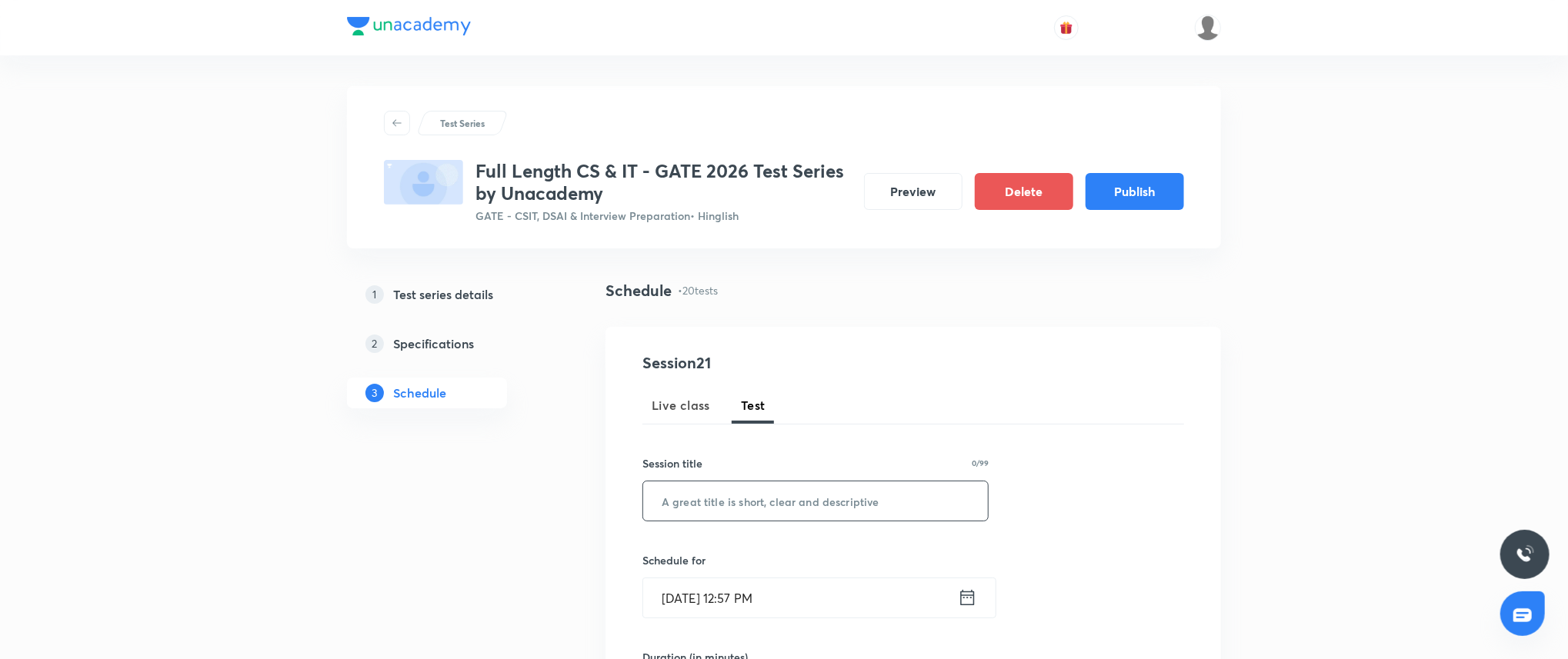
click at [748, 501] on input "text" at bounding box center [815, 501] width 345 height 39
paste input "Algorithms Subject Test"
type input "Algorithms Subject Test"
click at [760, 614] on input "Sep 3, 2025, 12:57 PM" at bounding box center [800, 598] width 314 height 39
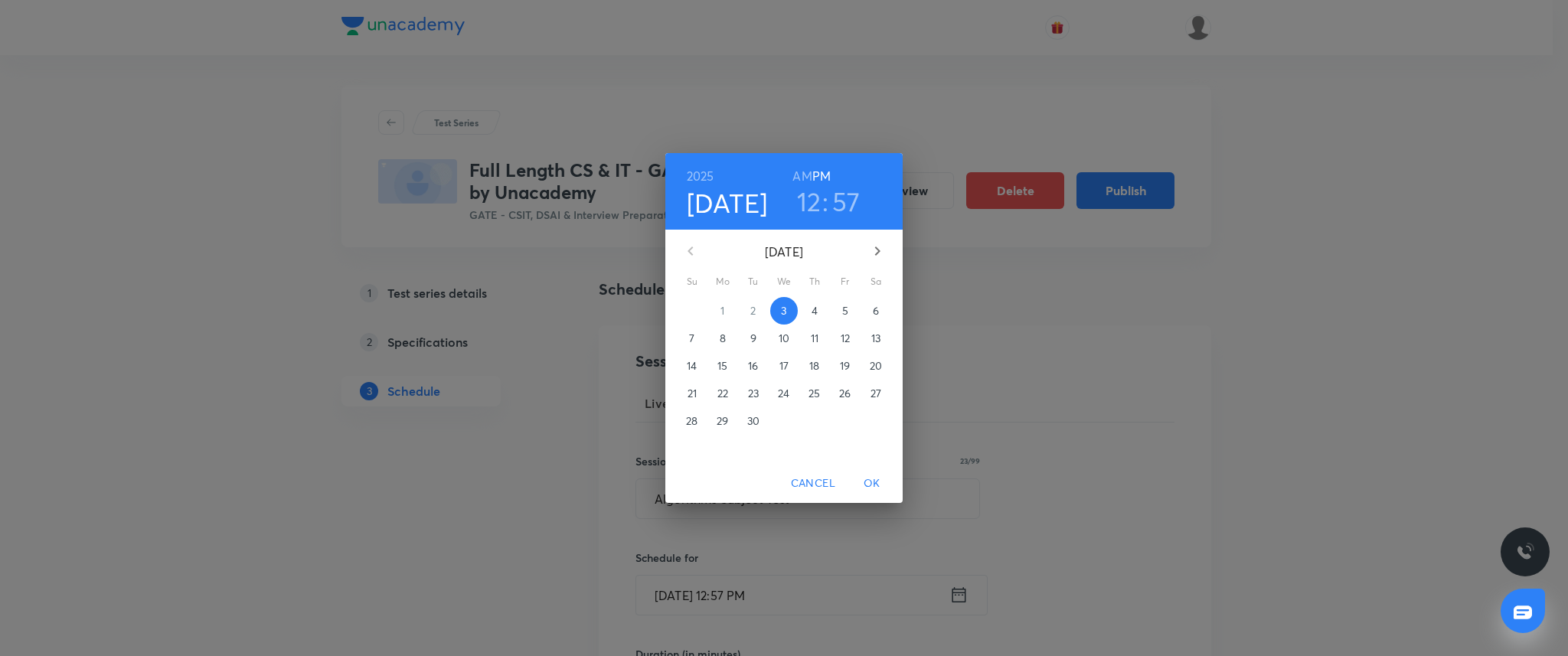
click at [889, 239] on button "button" at bounding box center [877, 250] width 37 height 37
click at [872, 255] on icon "button" at bounding box center [878, 251] width 19 height 19
click at [849, 372] on p "14" at bounding box center [844, 366] width 10 height 16
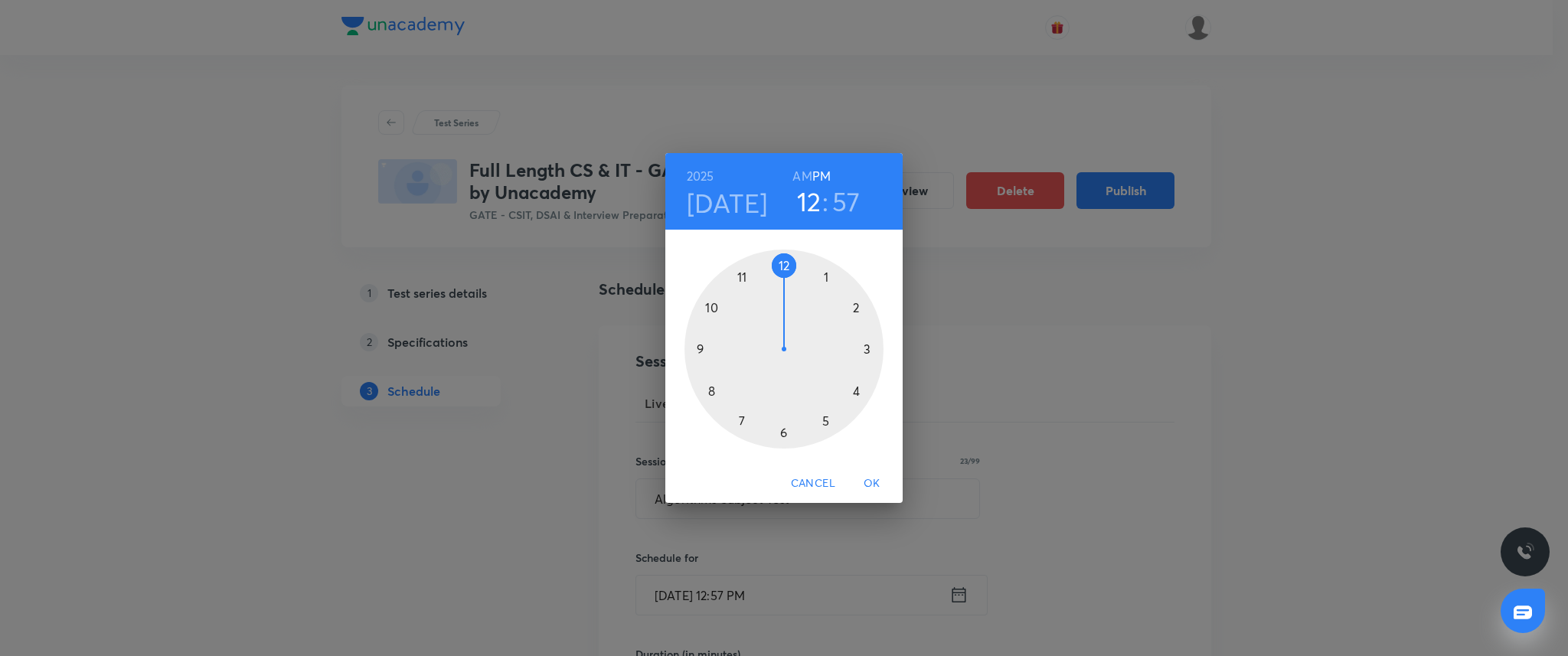
click at [700, 347] on div at bounding box center [784, 349] width 199 height 199
click at [783, 264] on div at bounding box center [784, 349] width 199 height 199
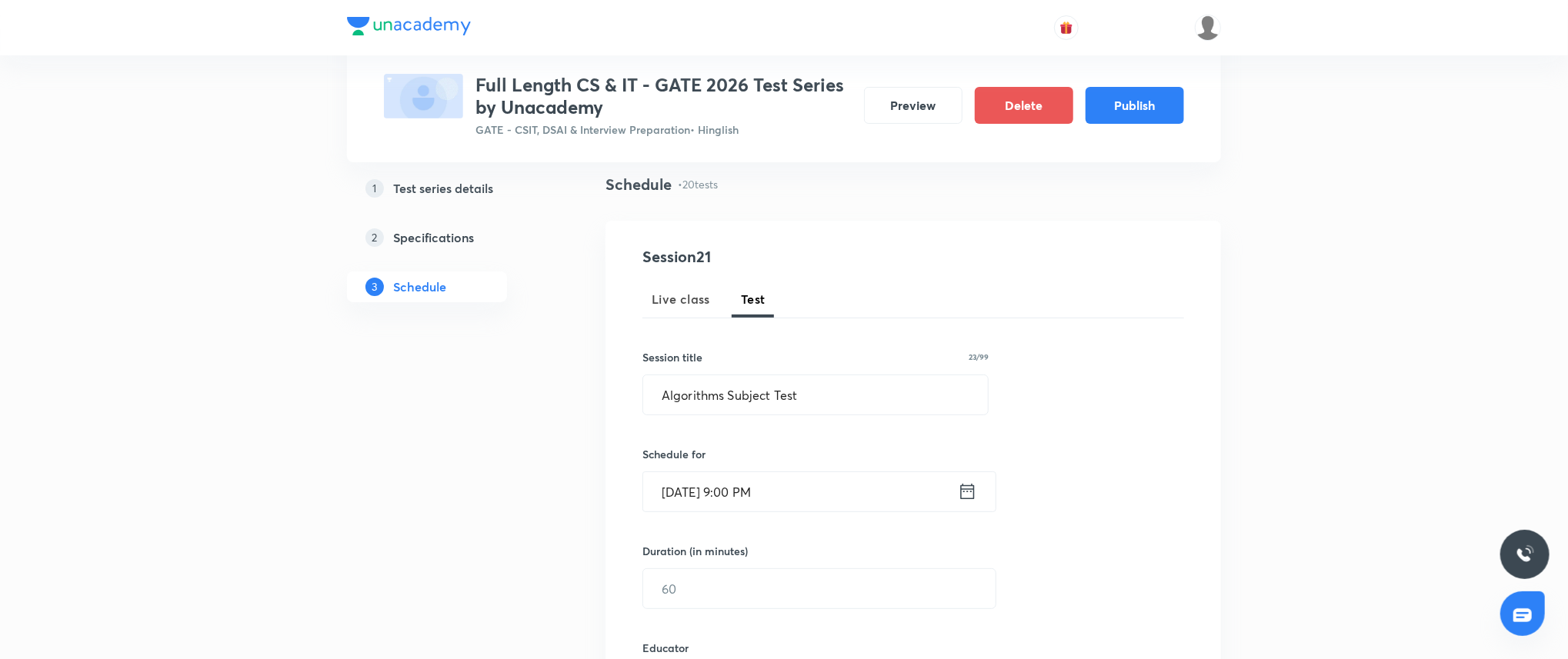
scroll to position [108, 0]
click at [727, 578] on input "text" at bounding box center [818, 586] width 352 height 39
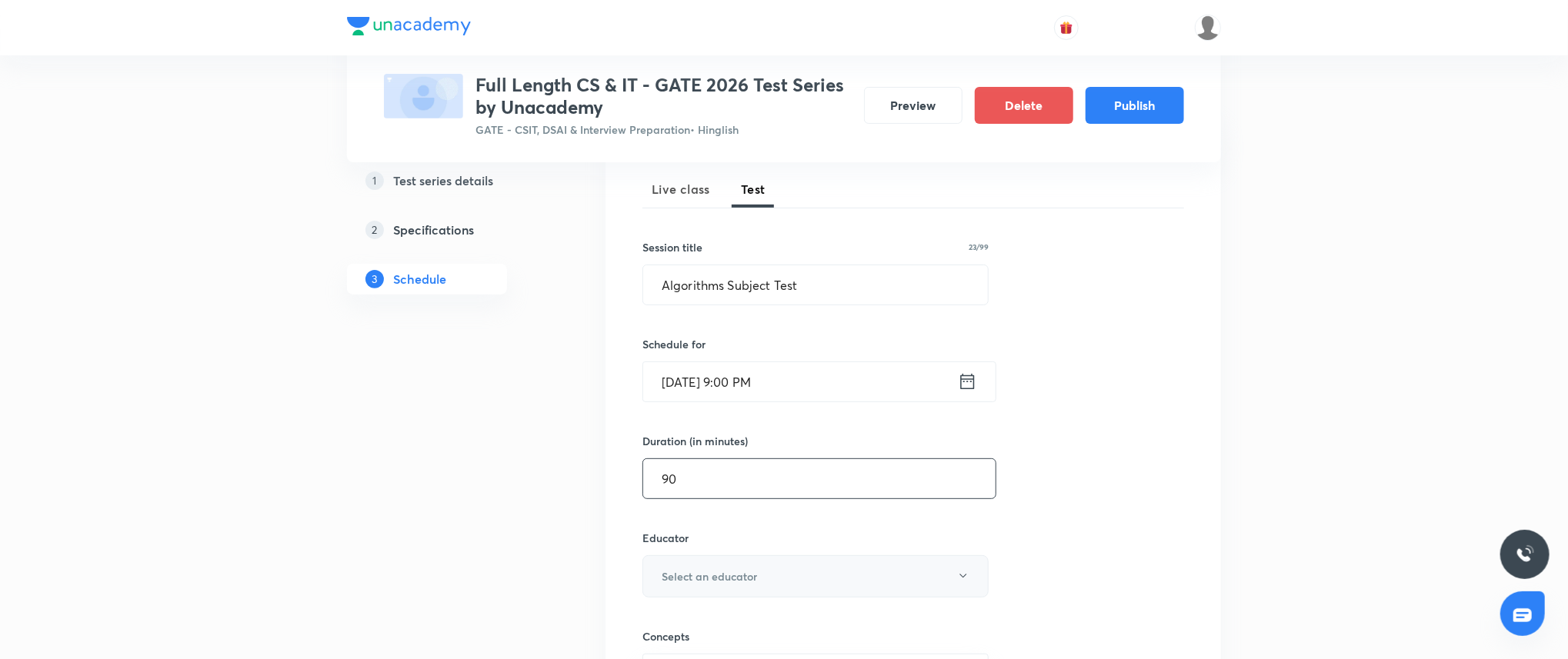
scroll to position [219, 0]
type input "90"
click at [718, 563] on button "Select an educator" at bounding box center [815, 574] width 347 height 42
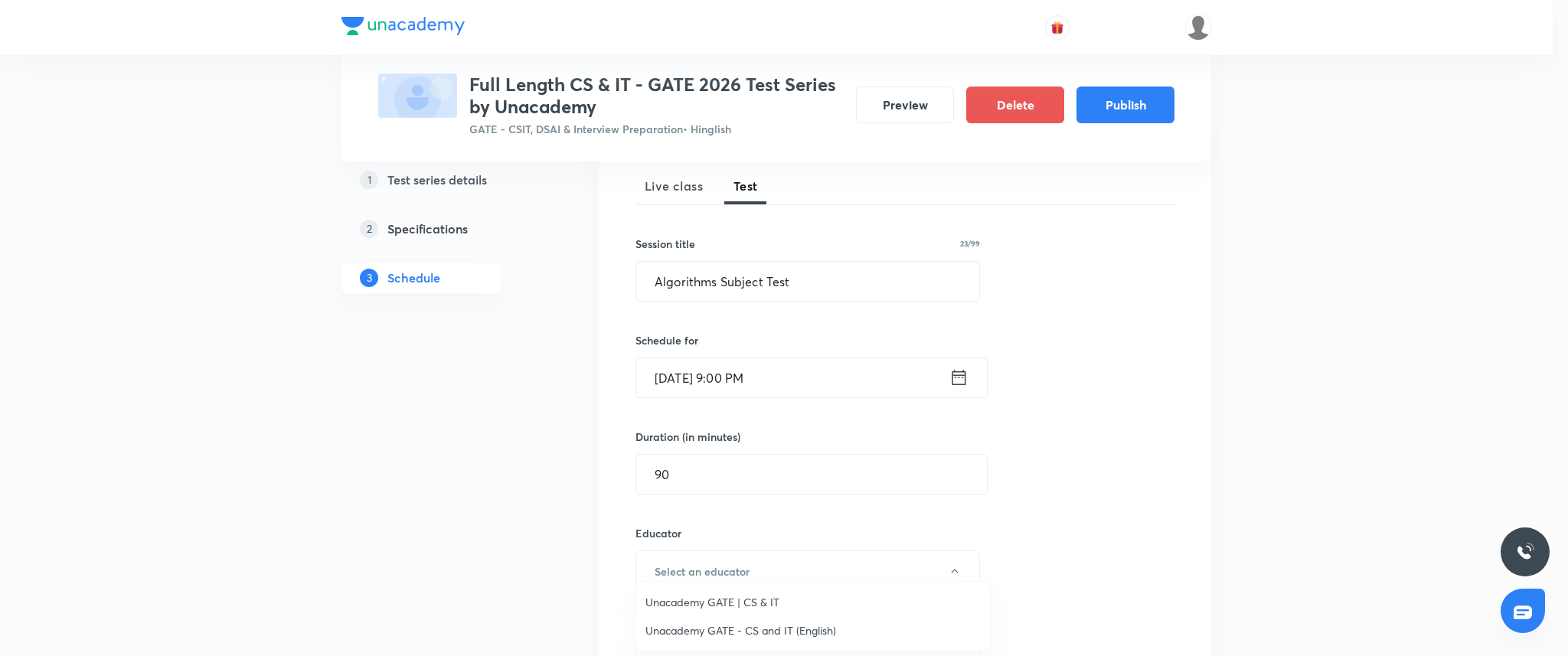
click at [718, 590] on li "Unacademy GATE | CS & IT" at bounding box center [812, 602] width 354 height 28
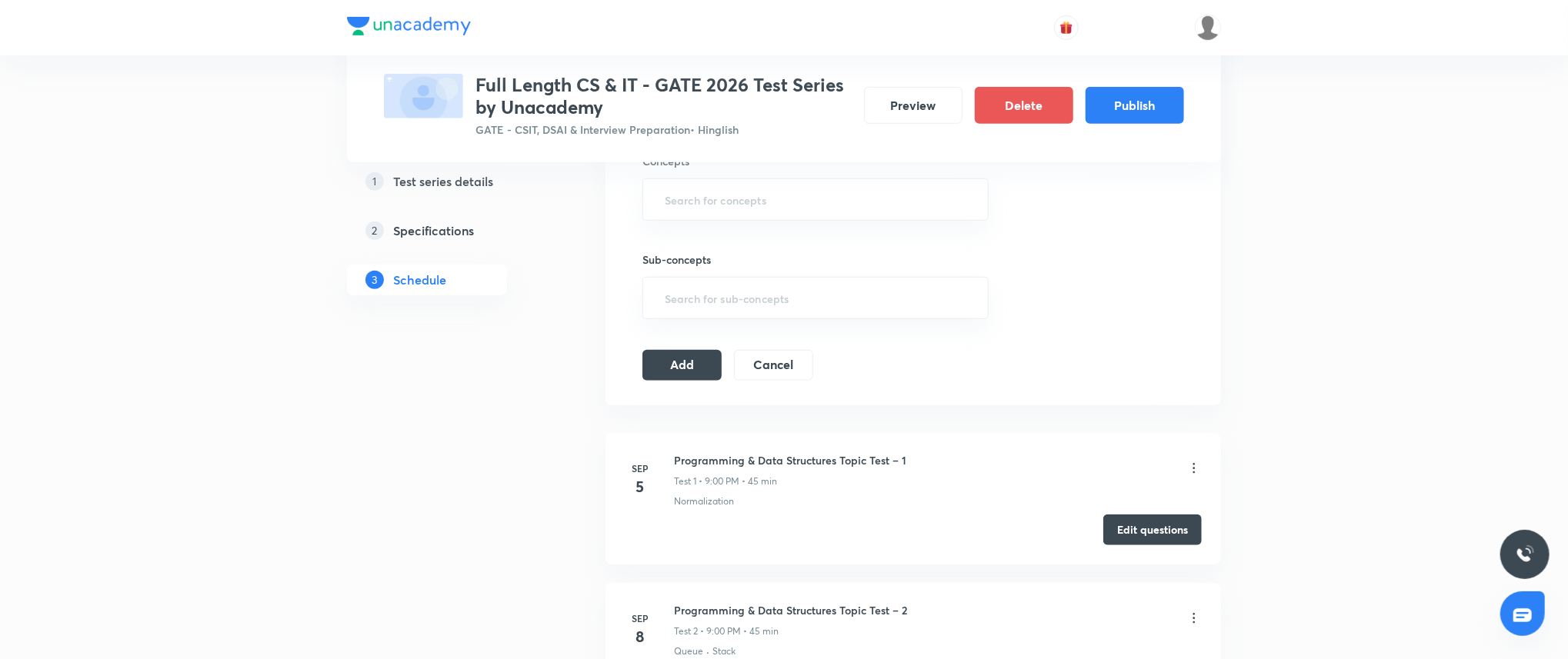
scroll to position [683, 0]
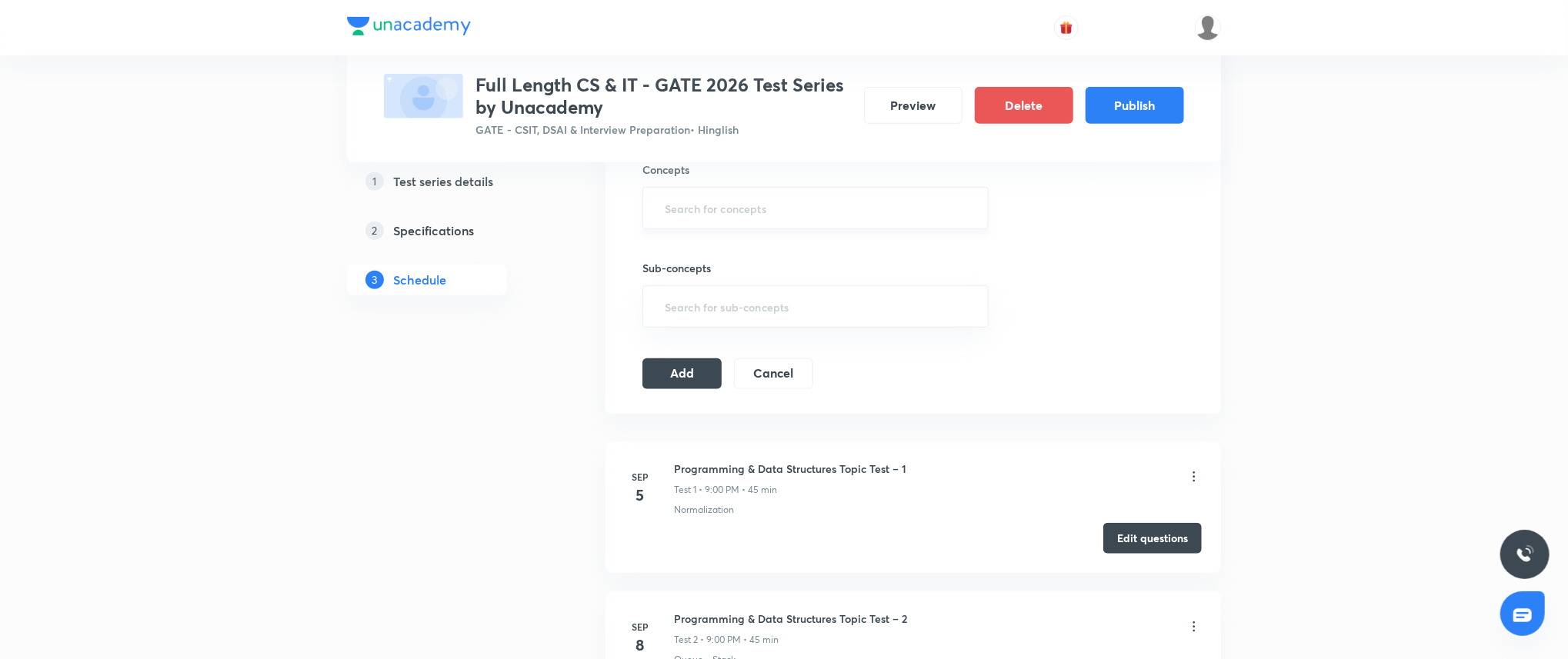
click at [748, 194] on input "text" at bounding box center [815, 208] width 307 height 28
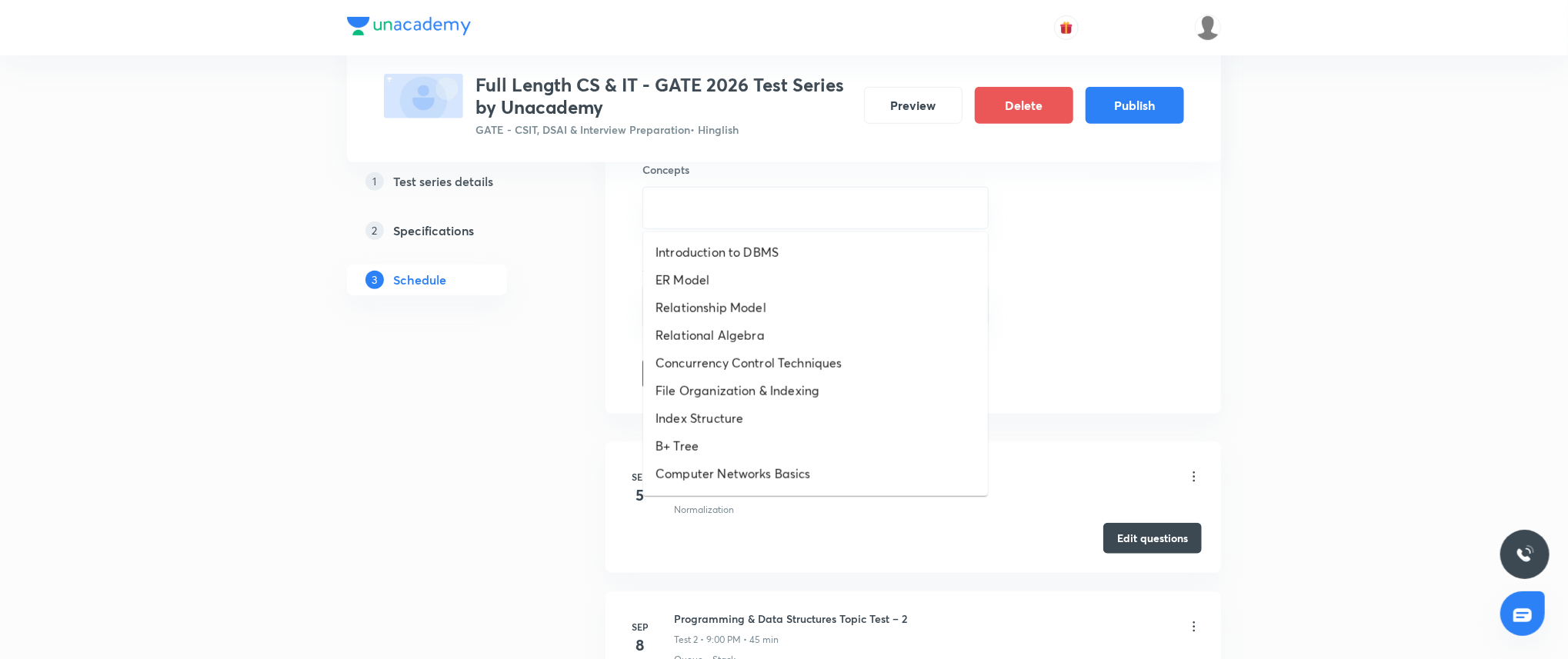
scroll to position [855, 0]
click at [763, 332] on li "Sequential Circuit" at bounding box center [815, 338] width 345 height 27
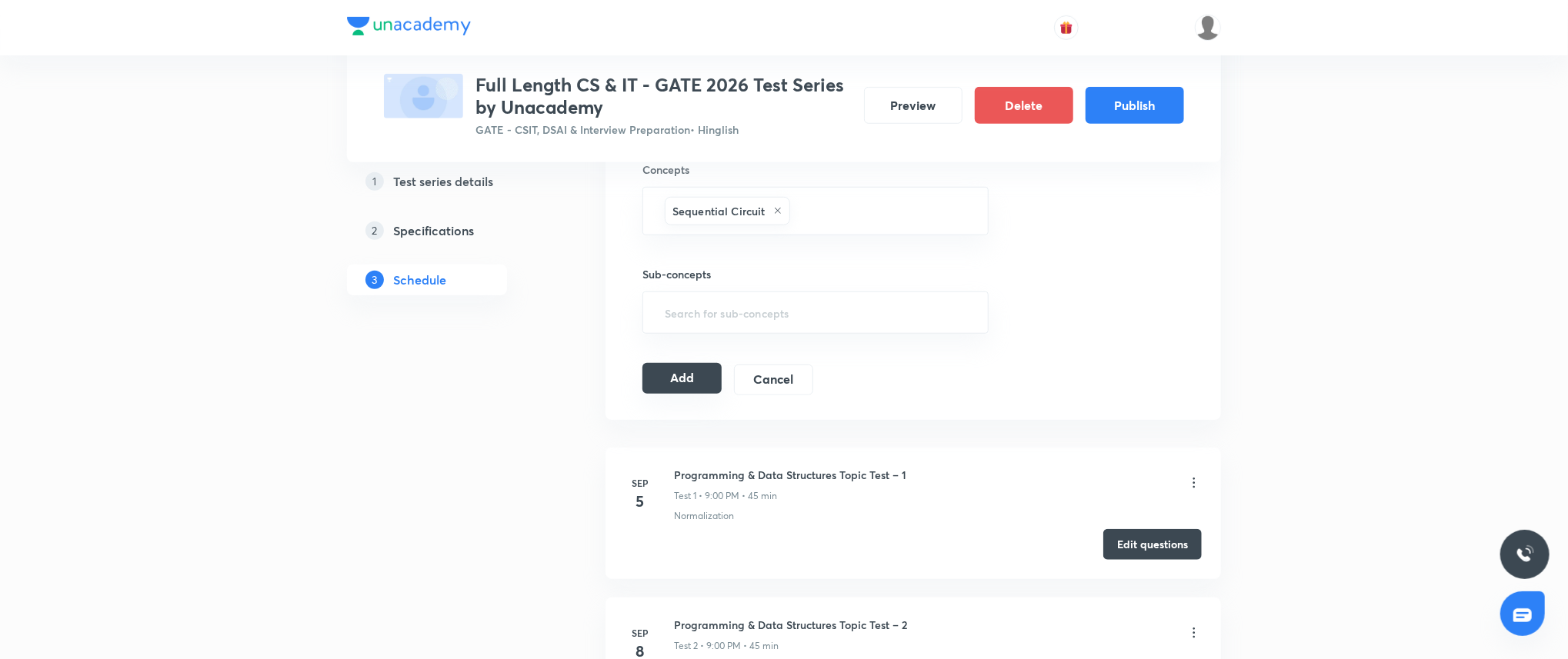
click at [704, 381] on button "Add" at bounding box center [681, 378] width 79 height 31
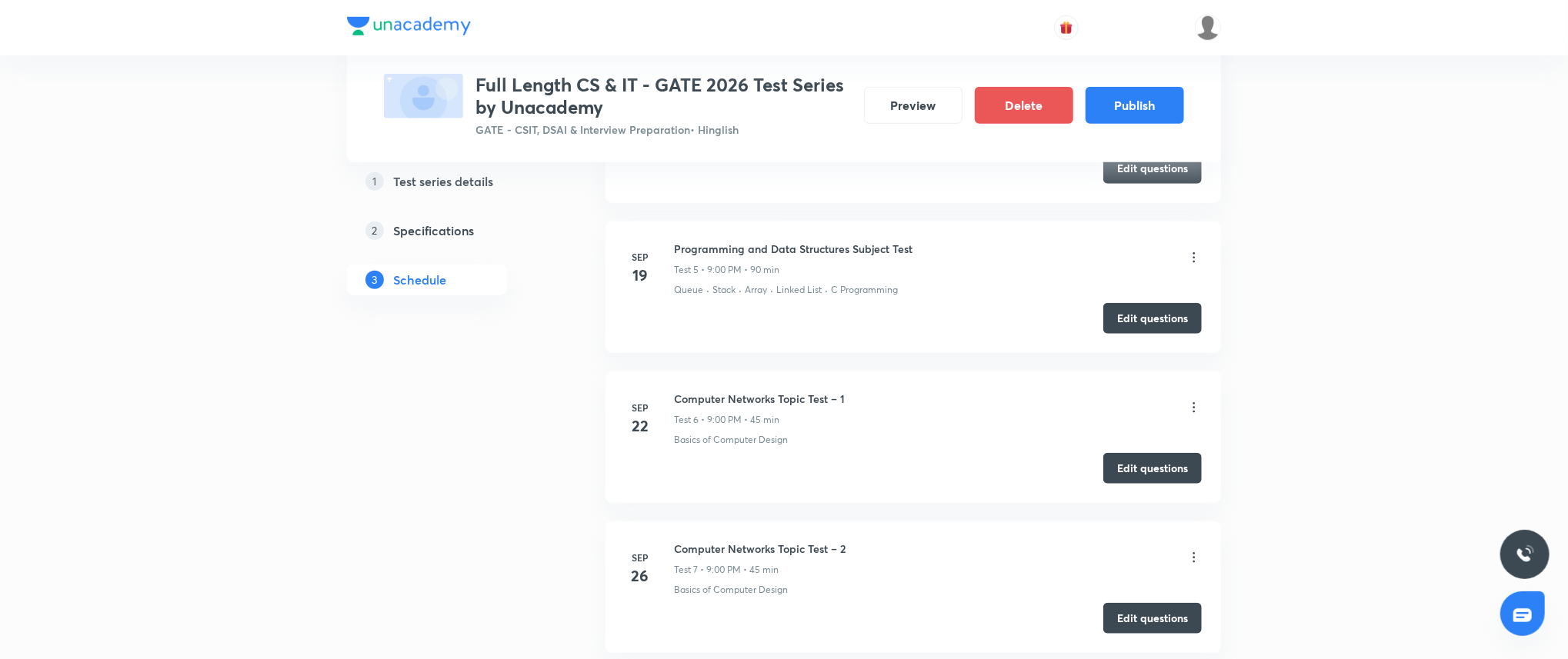
scroll to position [0, 0]
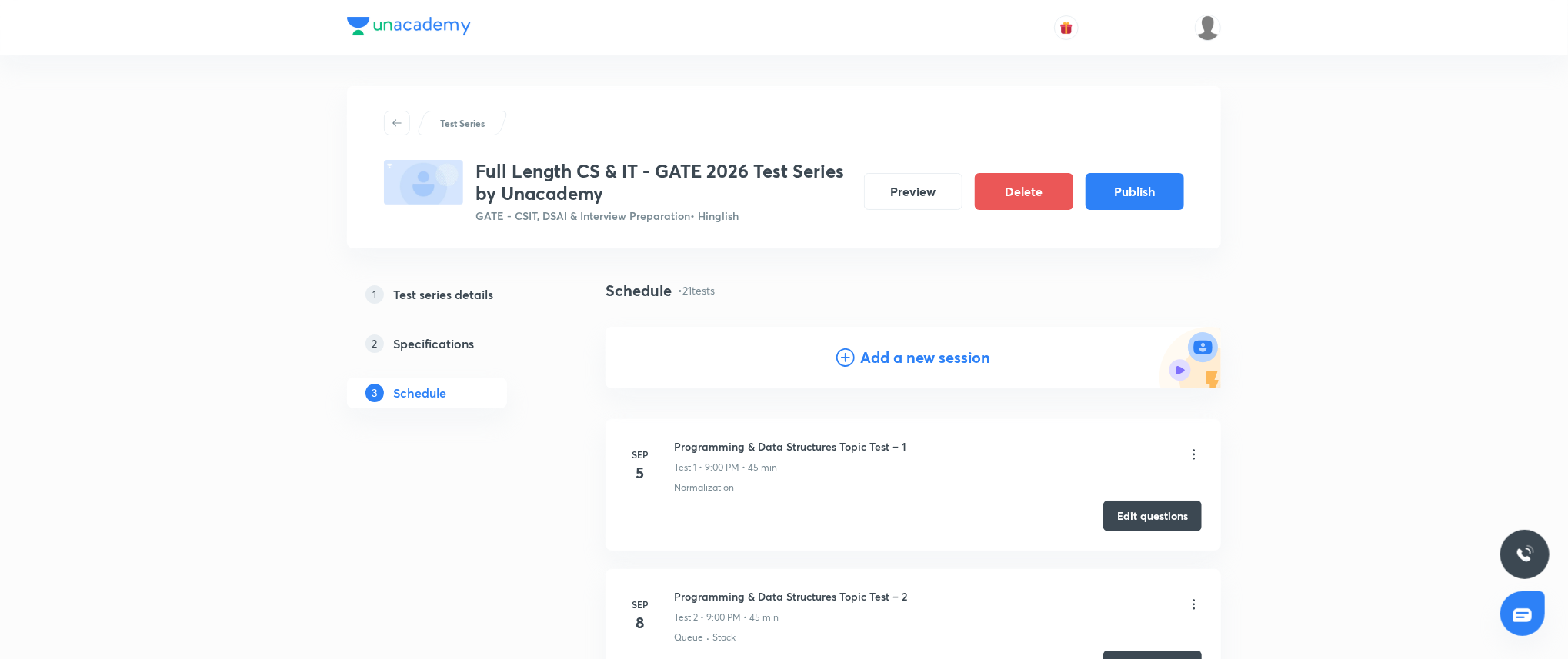
click at [877, 360] on h4 "Add a new session" at bounding box center [926, 357] width 130 height 23
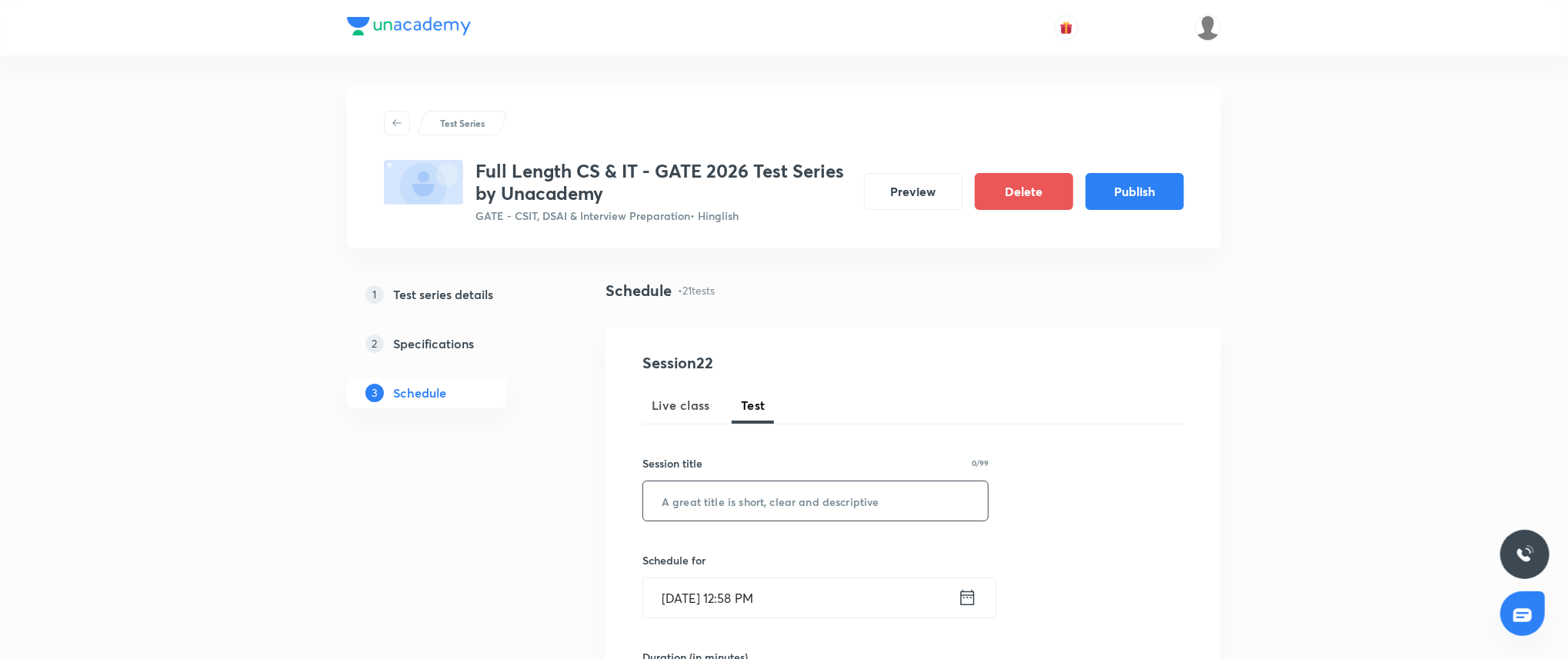
click at [757, 498] on input "text" at bounding box center [815, 501] width 345 height 39
paste input "Computer Architecture and Organization Topic Test – 1"
type input "Computer Architecture and Organization Topic Test – 1"
click at [819, 612] on input "Sep 3, 2025, 12:58 PM" at bounding box center [800, 598] width 314 height 39
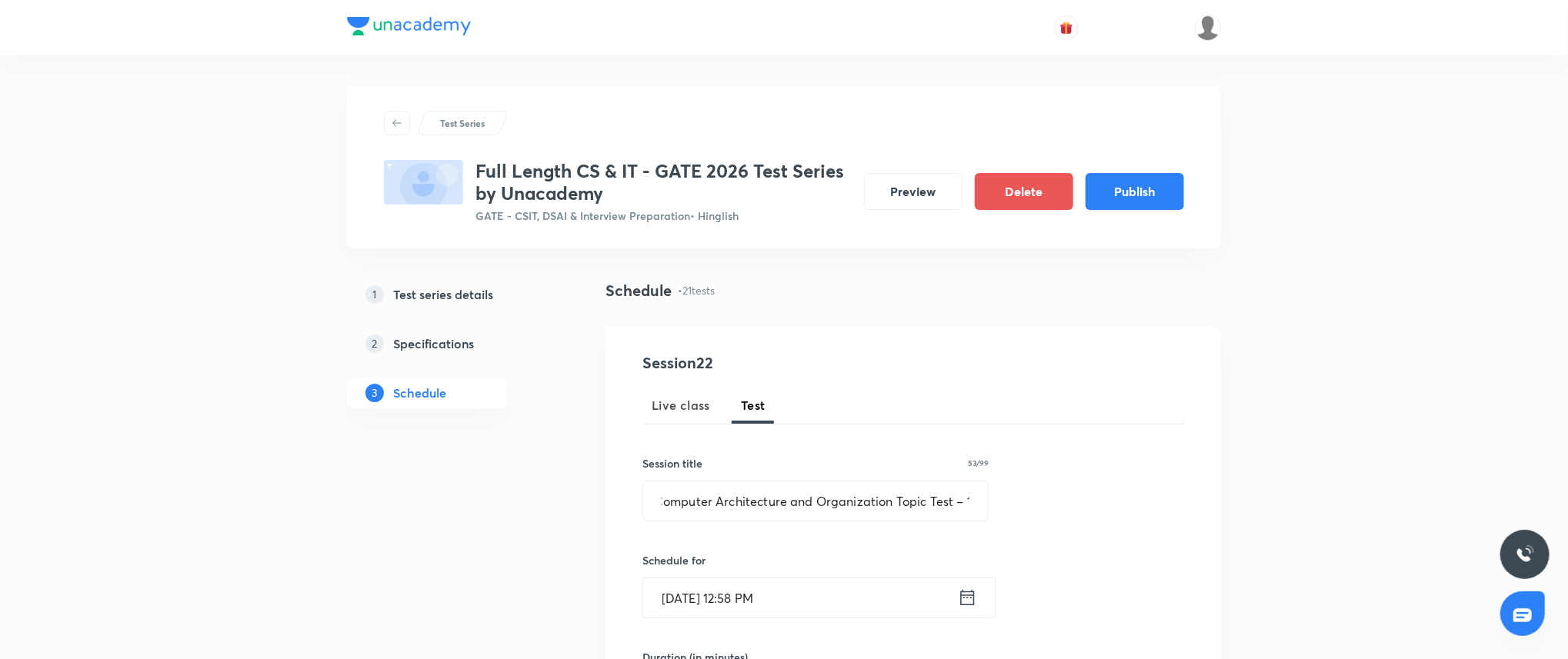
scroll to position [0, 0]
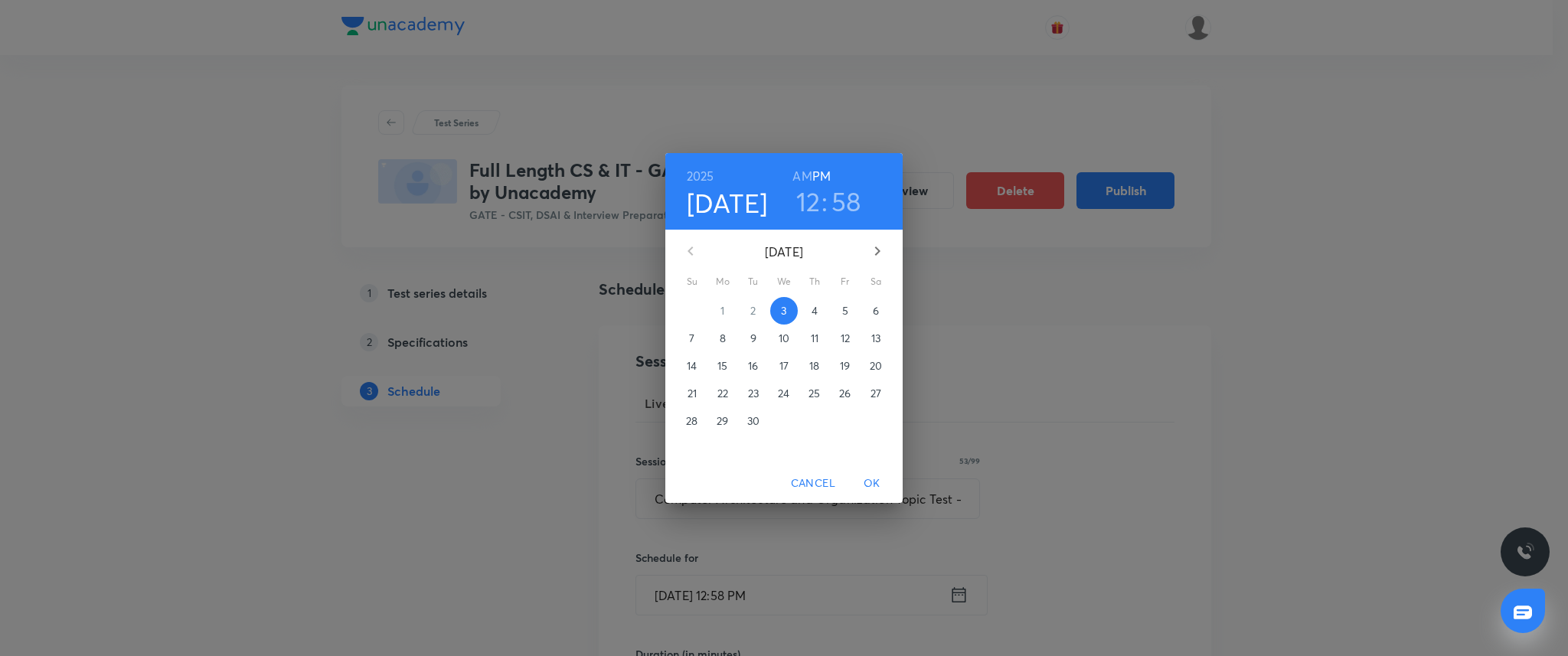
click at [887, 218] on div "2025 Sep 3 12 : 58 AM PM" at bounding box center [784, 191] width 237 height 76
click at [874, 254] on icon "button" at bounding box center [878, 251] width 19 height 19
click at [723, 383] on button "17" at bounding box center [723, 393] width 27 height 27
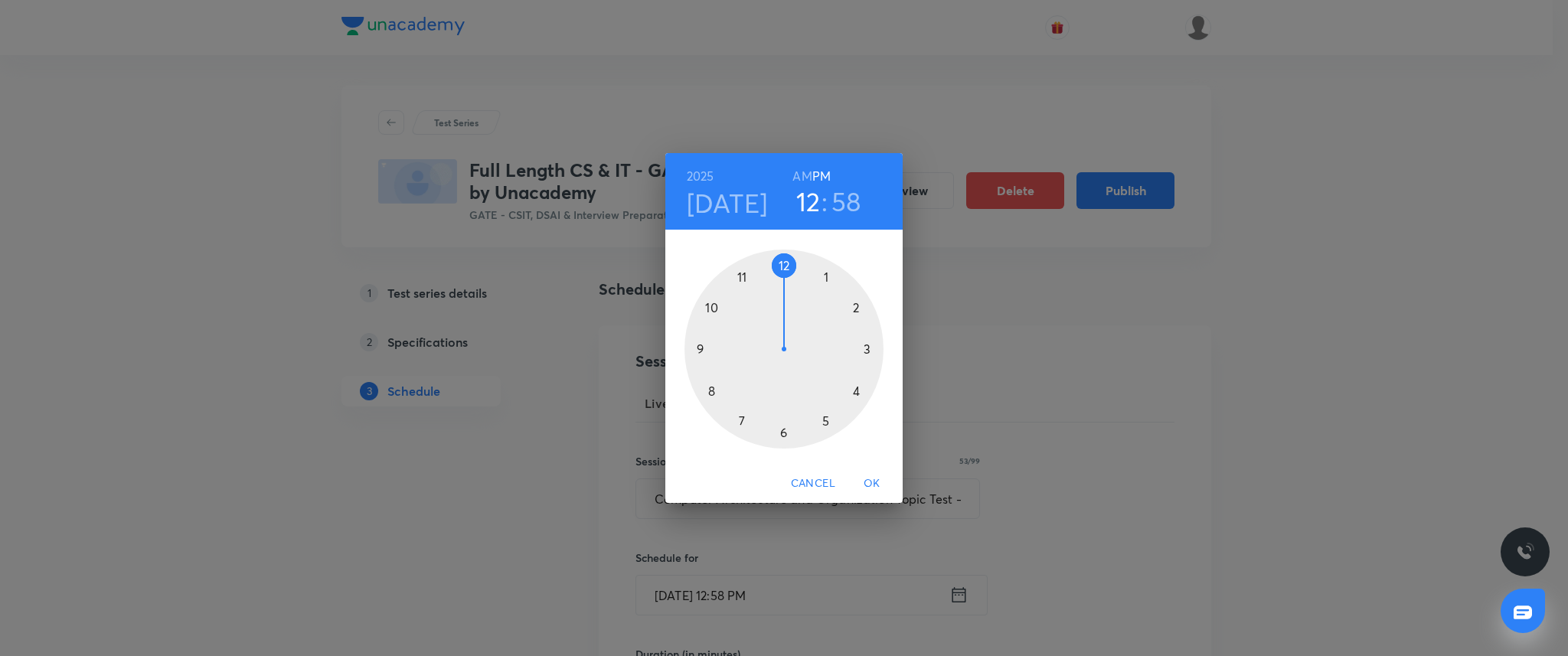
click at [700, 346] on div at bounding box center [784, 349] width 199 height 199
click at [782, 269] on div at bounding box center [784, 349] width 199 height 199
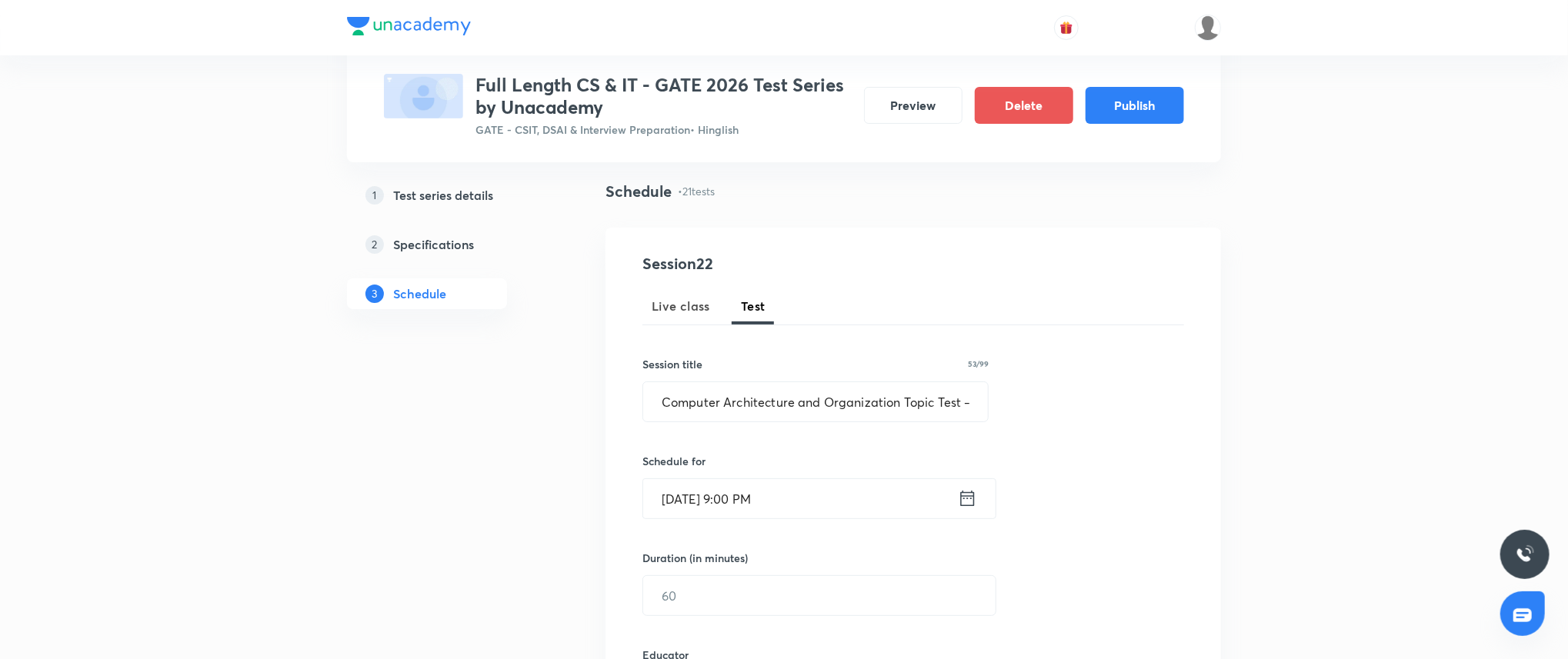
scroll to position [108, 0]
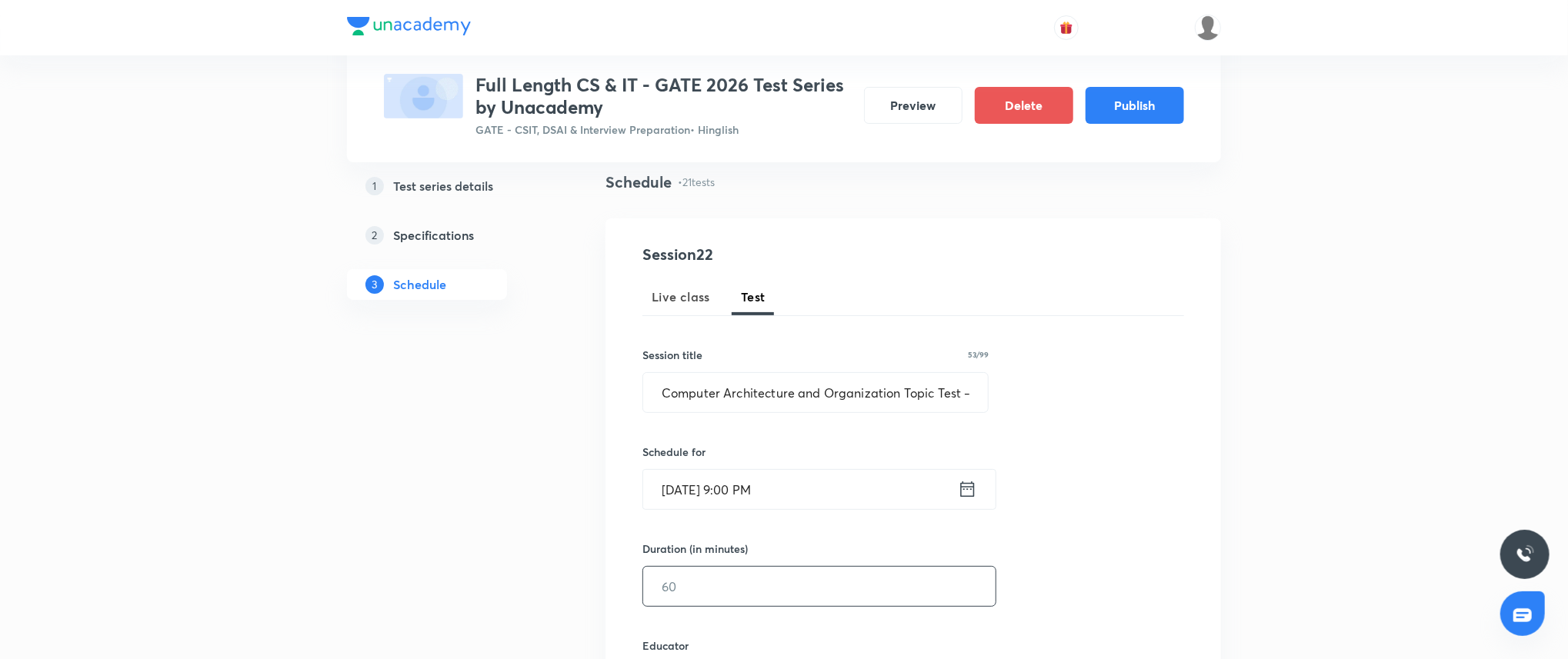
click at [743, 572] on input "text" at bounding box center [818, 586] width 352 height 39
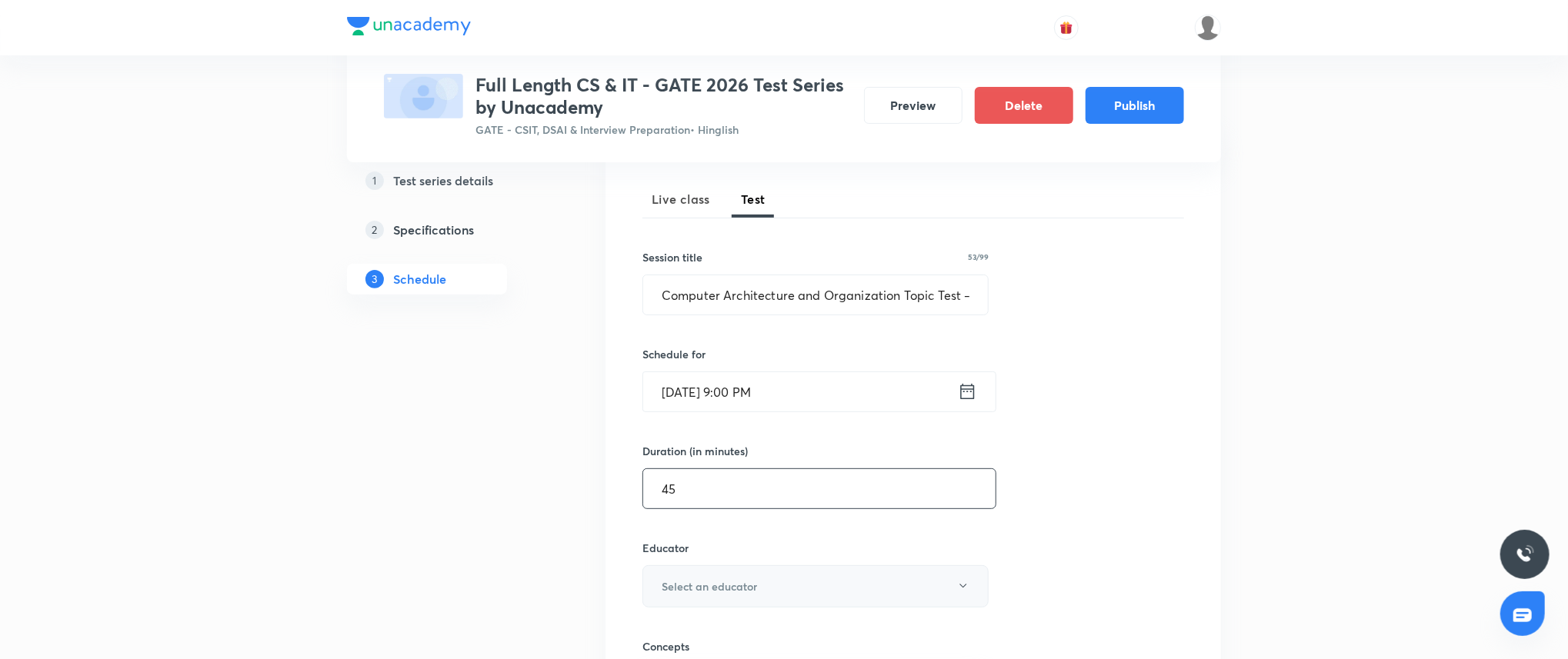
scroll to position [219, 0]
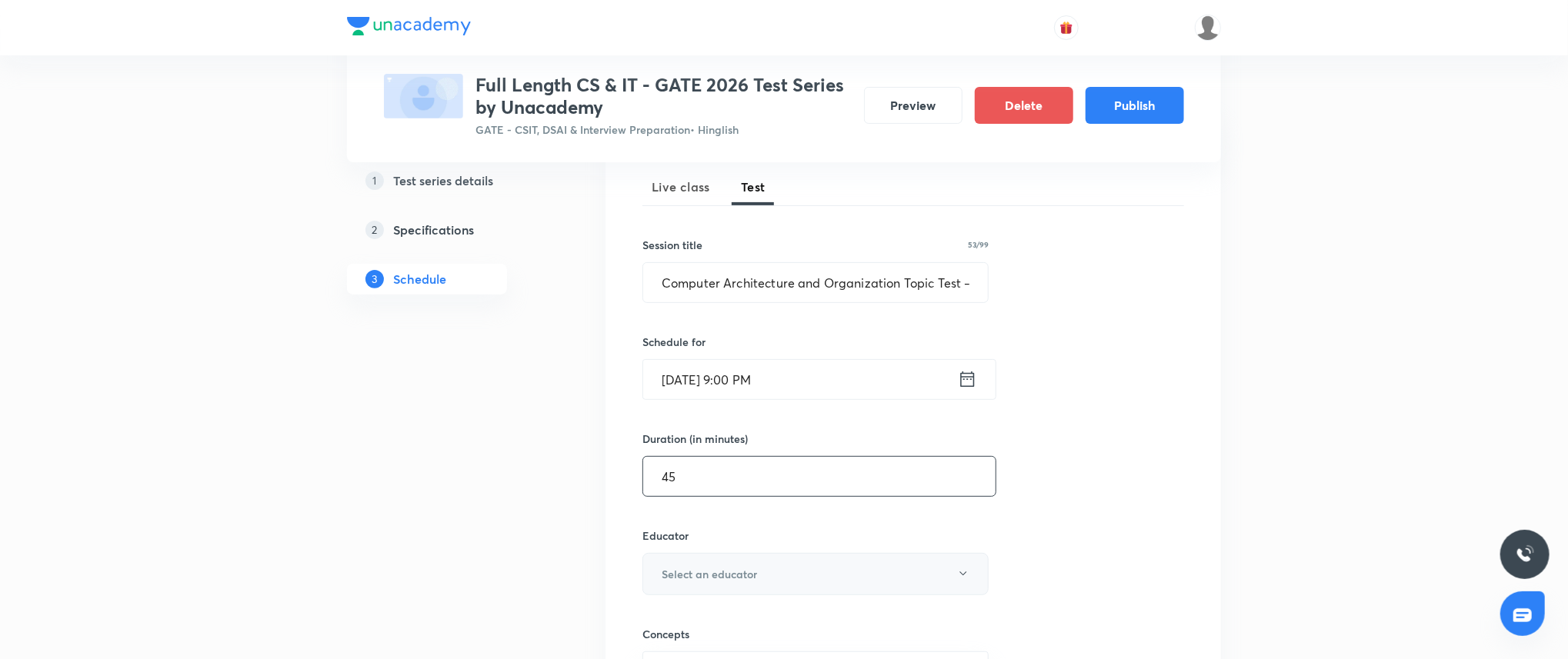
type input "45"
click at [749, 559] on button "Select an educator" at bounding box center [815, 574] width 347 height 42
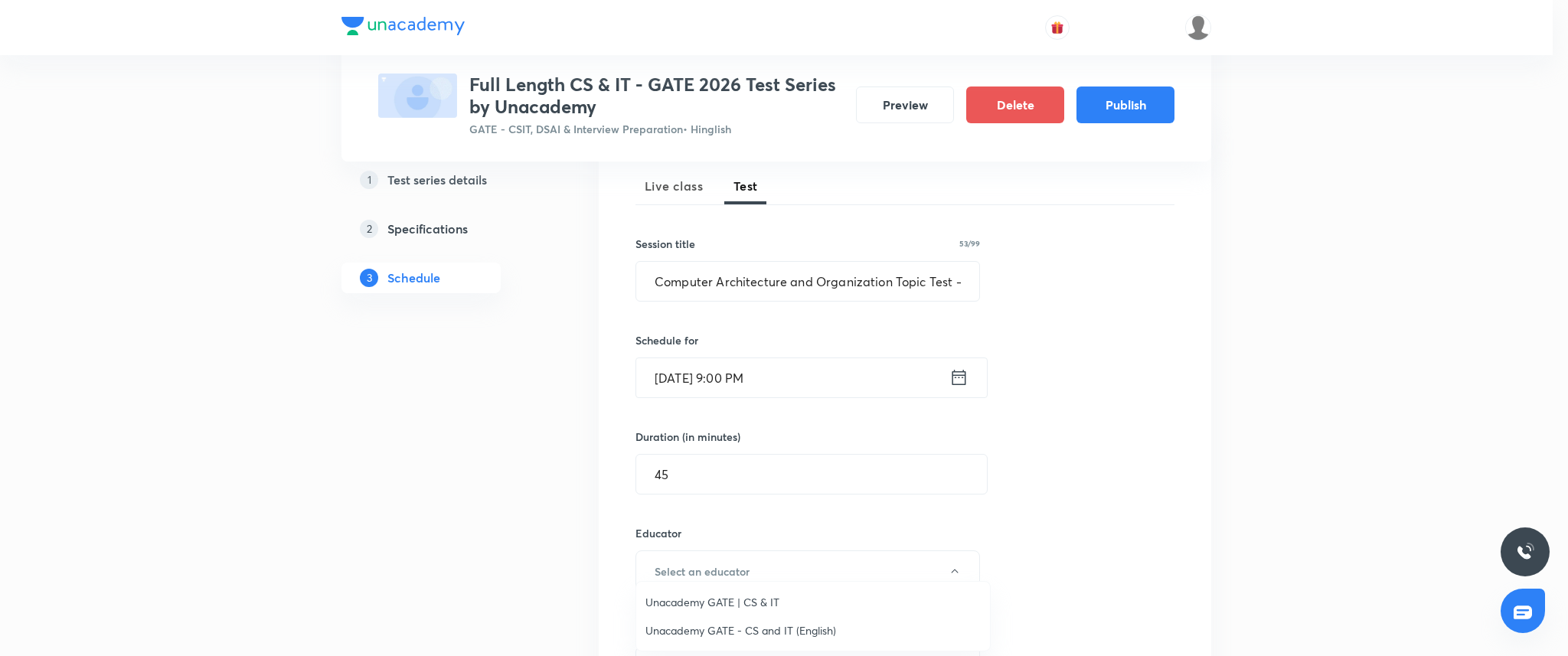
click at [742, 599] on span "Unacademy GATE | CS & IT" at bounding box center [813, 601] width 336 height 16
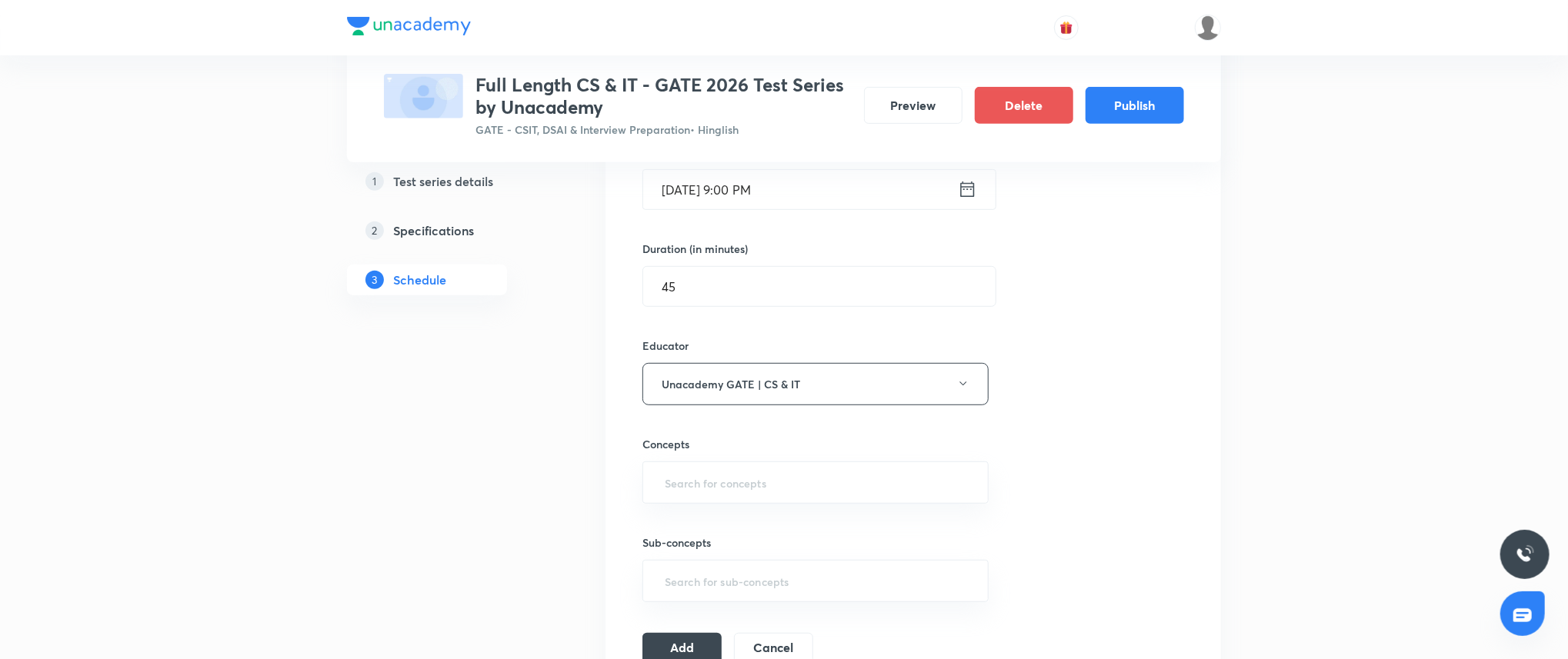
scroll to position [410, 0]
click at [739, 495] on div "​" at bounding box center [815, 481] width 347 height 42
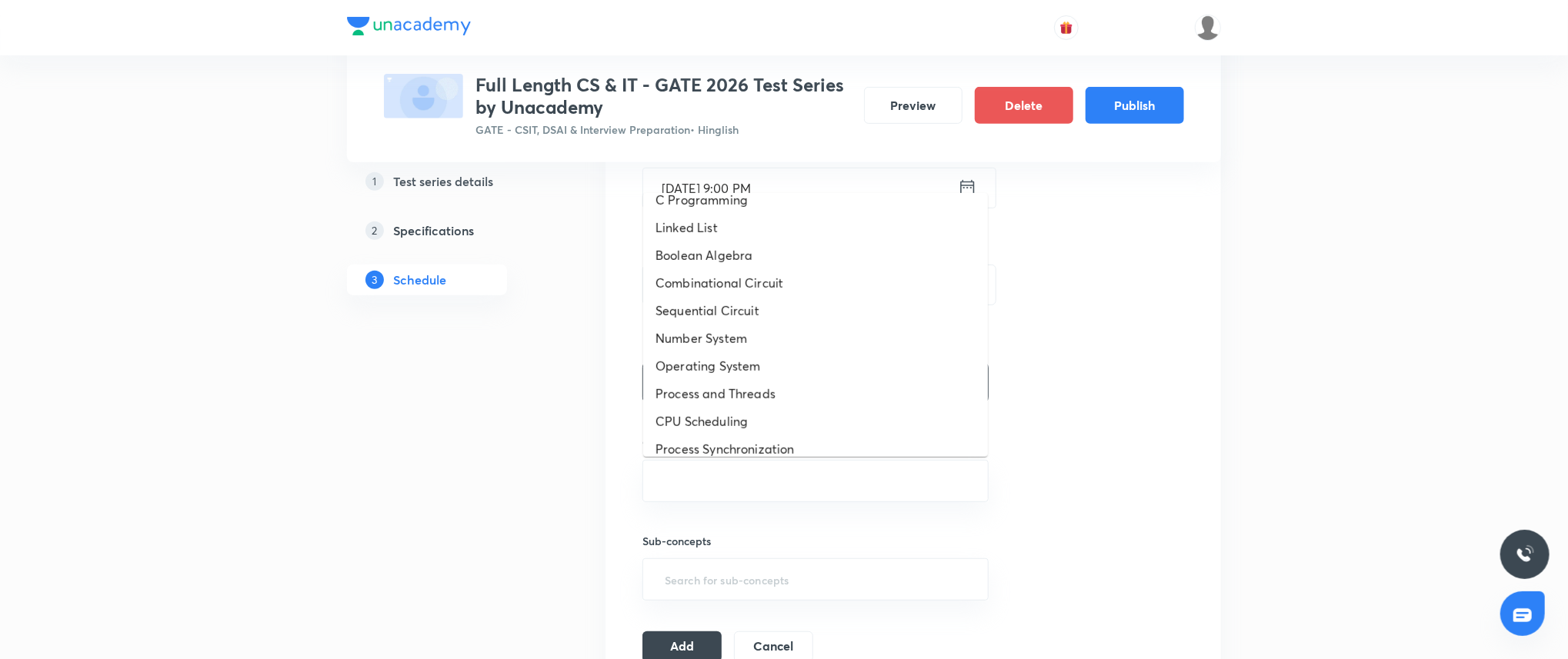
scroll to position [855, 0]
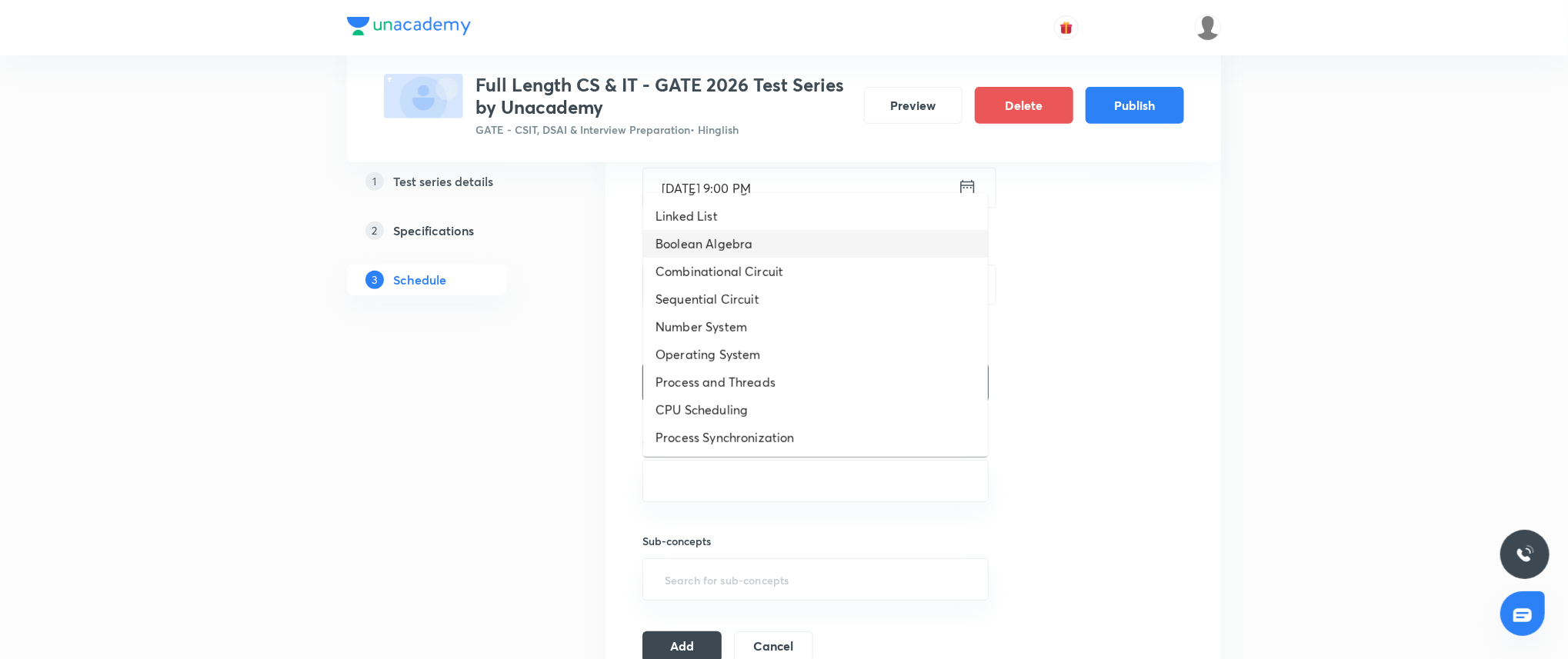
click at [753, 238] on li "Boolean Algebra" at bounding box center [815, 243] width 345 height 27
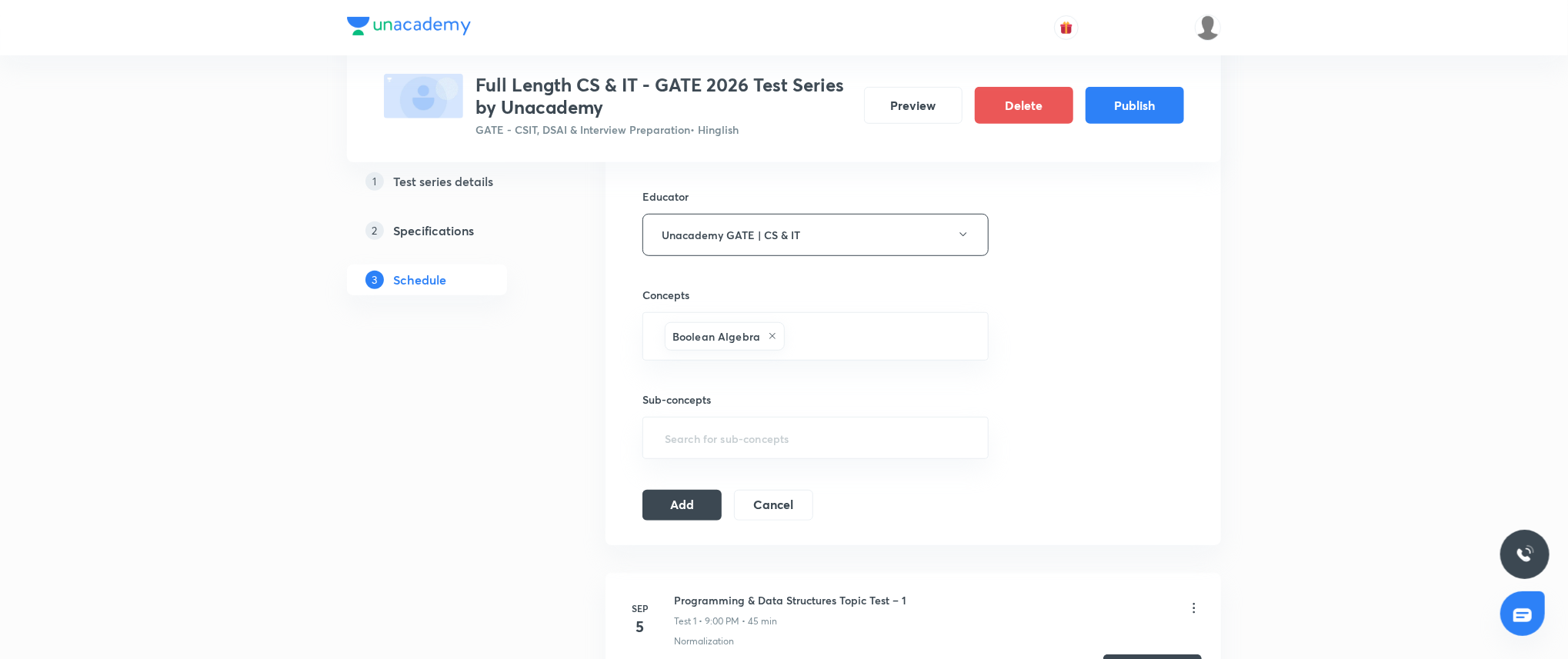
scroll to position [629, 0]
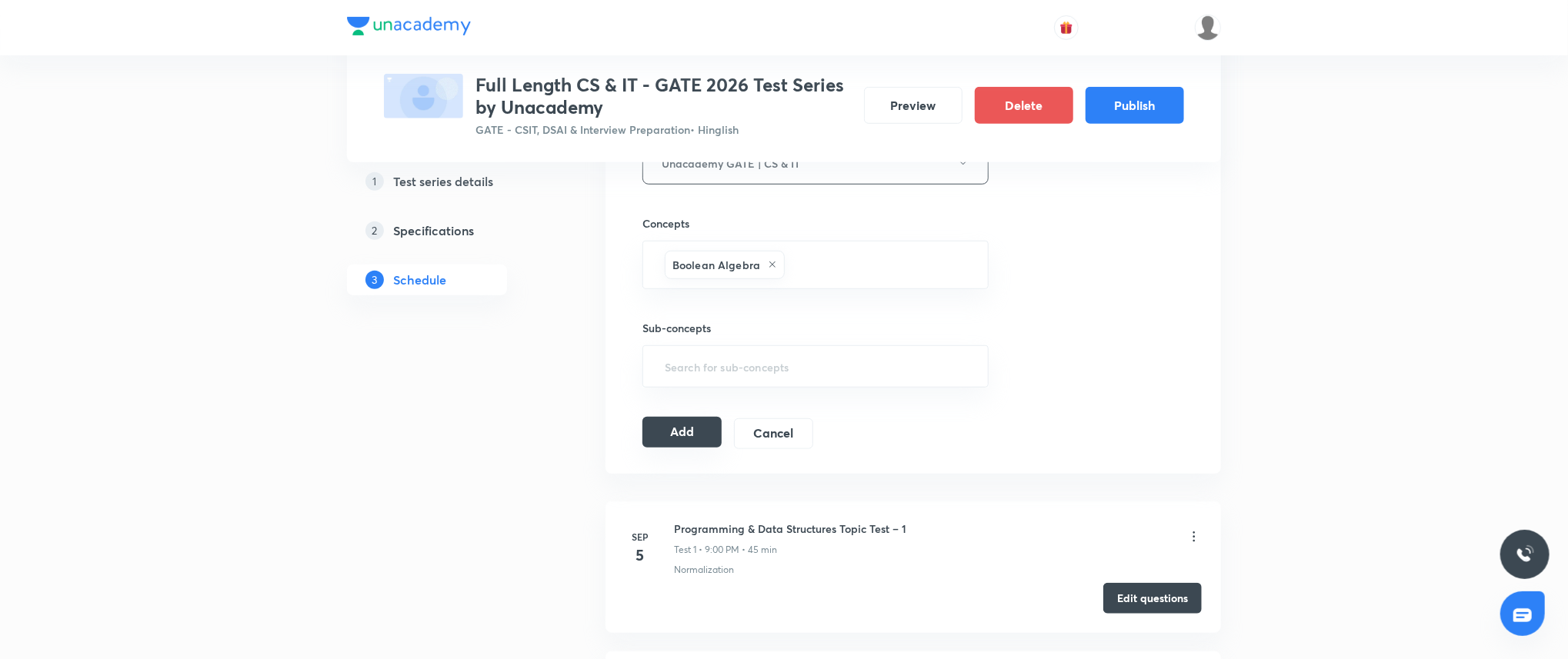
click at [694, 423] on button "Add" at bounding box center [681, 432] width 79 height 31
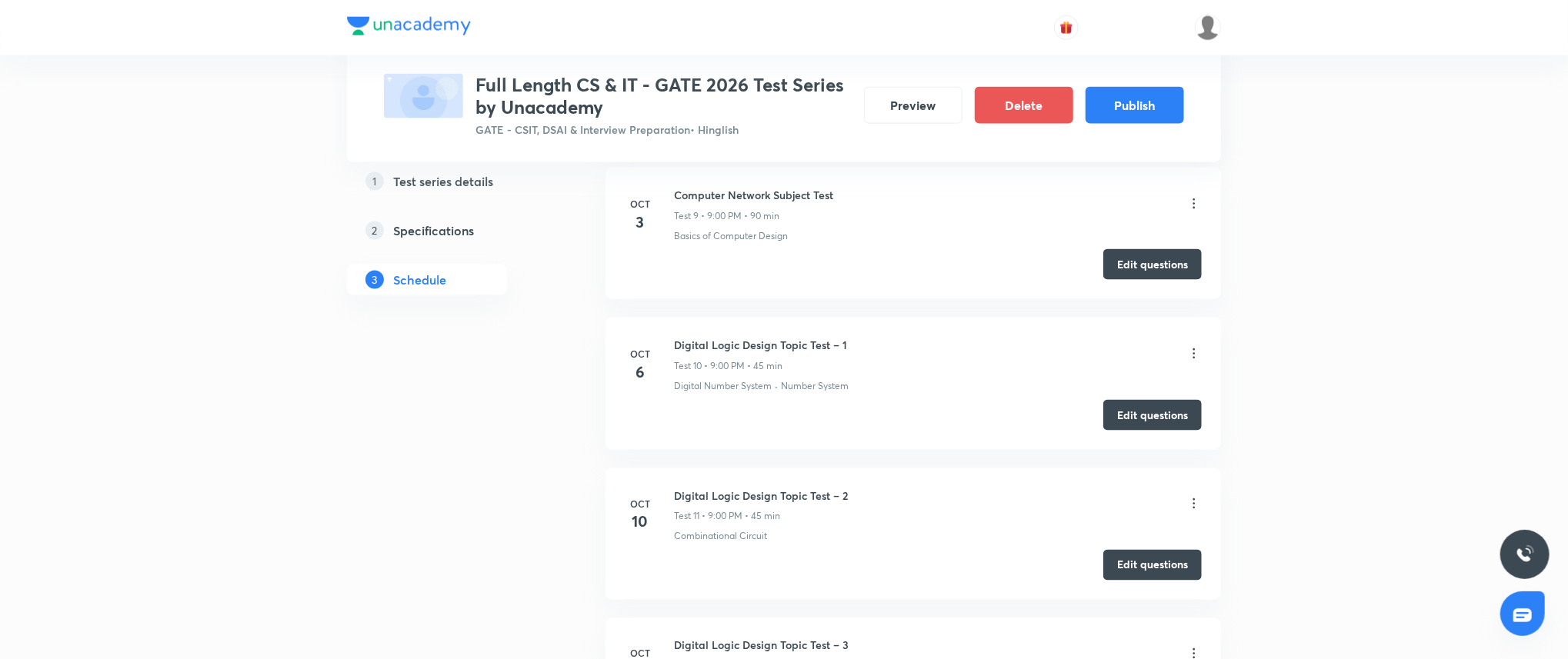
scroll to position [0, 0]
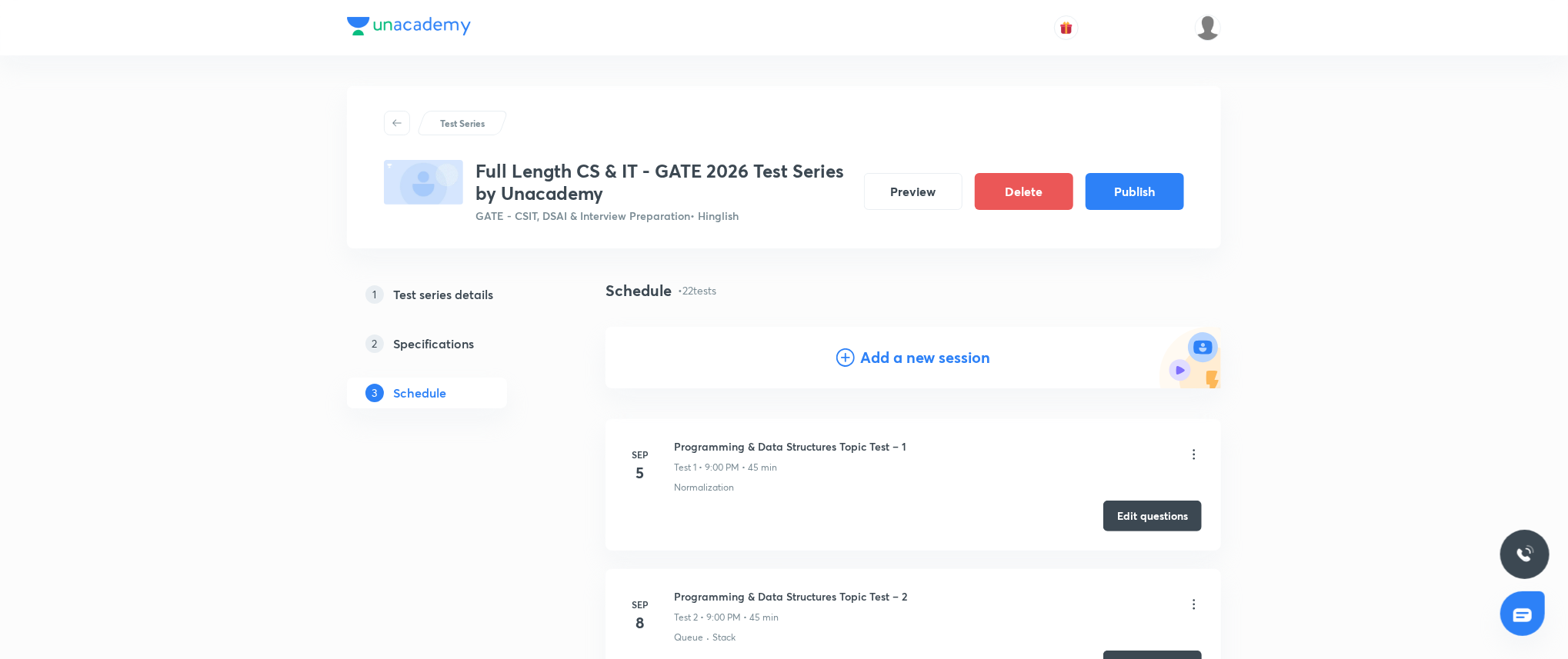
click at [888, 352] on h4 "Add a new session" at bounding box center [926, 357] width 130 height 23
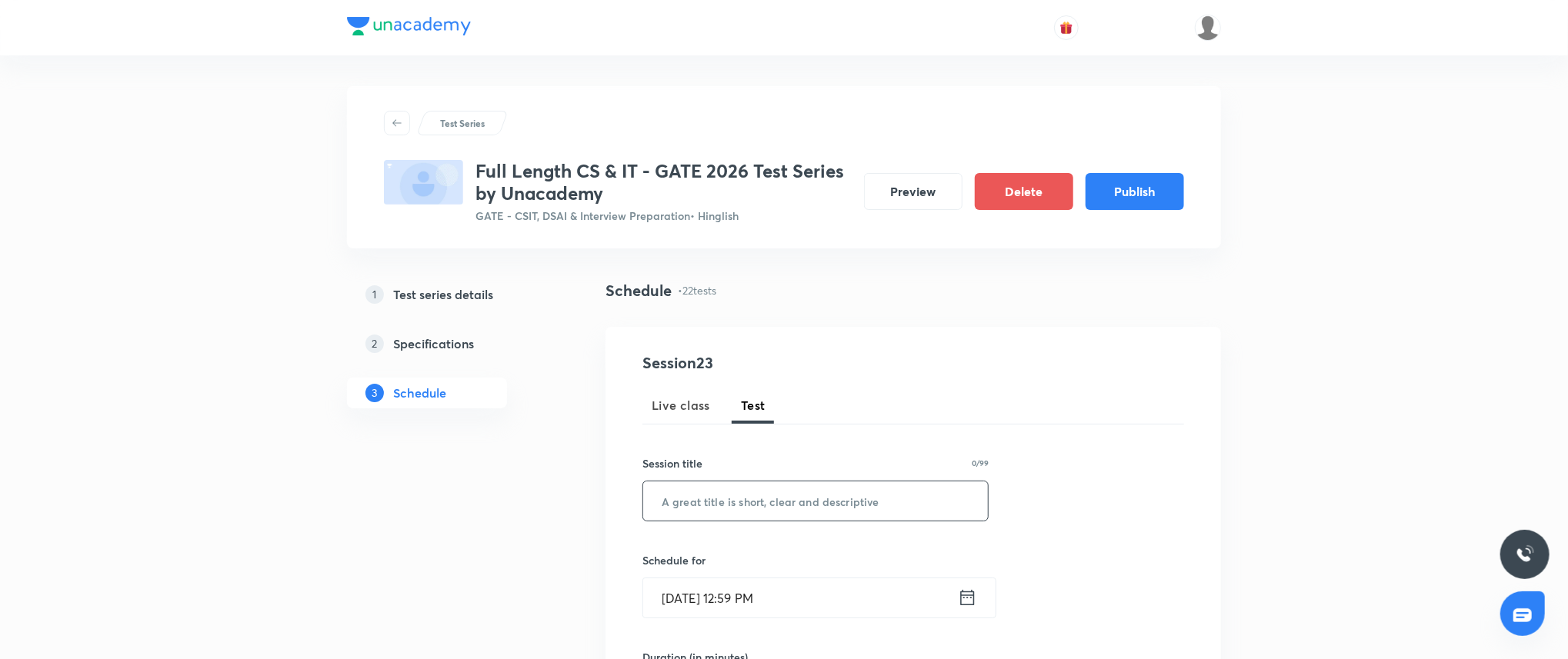
click at [770, 493] on input "text" at bounding box center [815, 501] width 345 height 39
paste input "Computer Architecture and Organization Topic Test – 2"
type input "Computer Architecture and Organization Topic Test – 2"
click at [786, 570] on div "Schedule for Sep 3, 2025, 12:59 PM ​" at bounding box center [815, 585] width 347 height 66
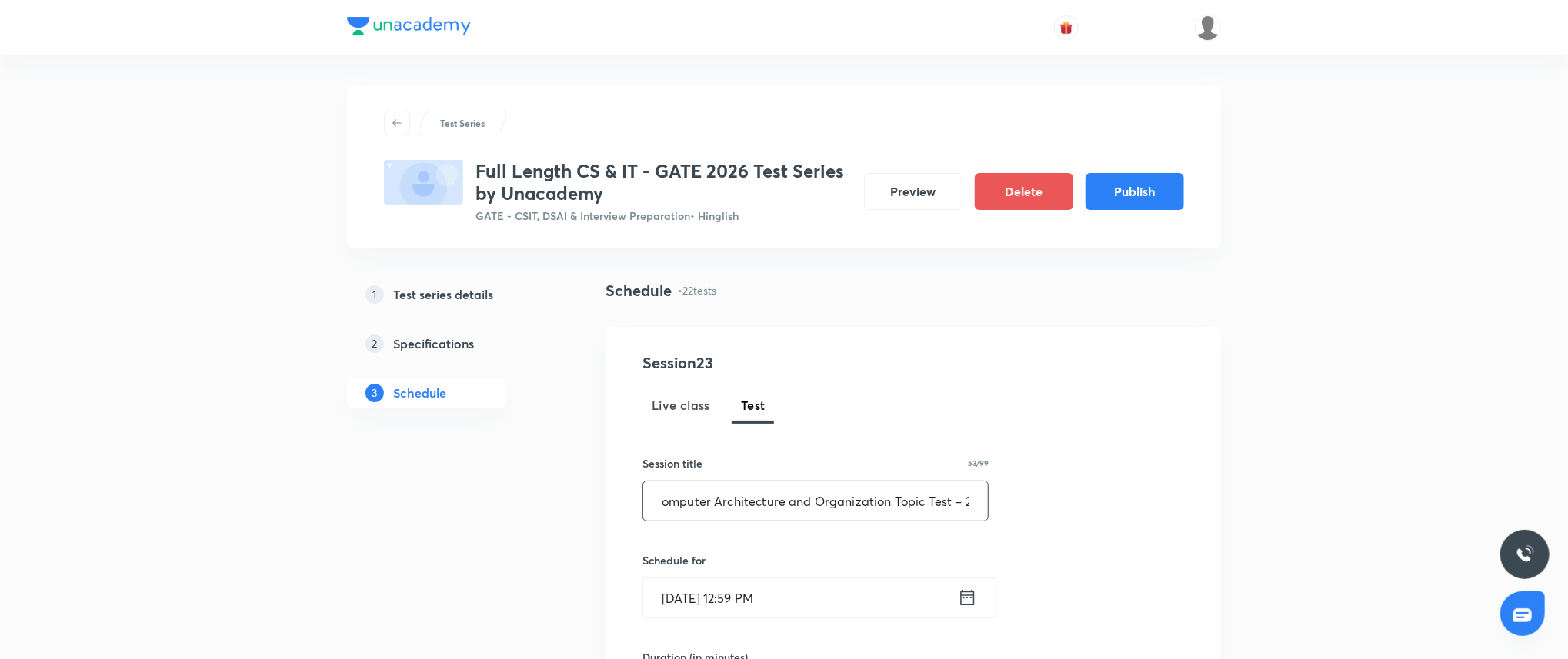
scroll to position [0, 0]
click at [804, 596] on input "Sep 3, 2025, 12:59 PM" at bounding box center [800, 598] width 314 height 39
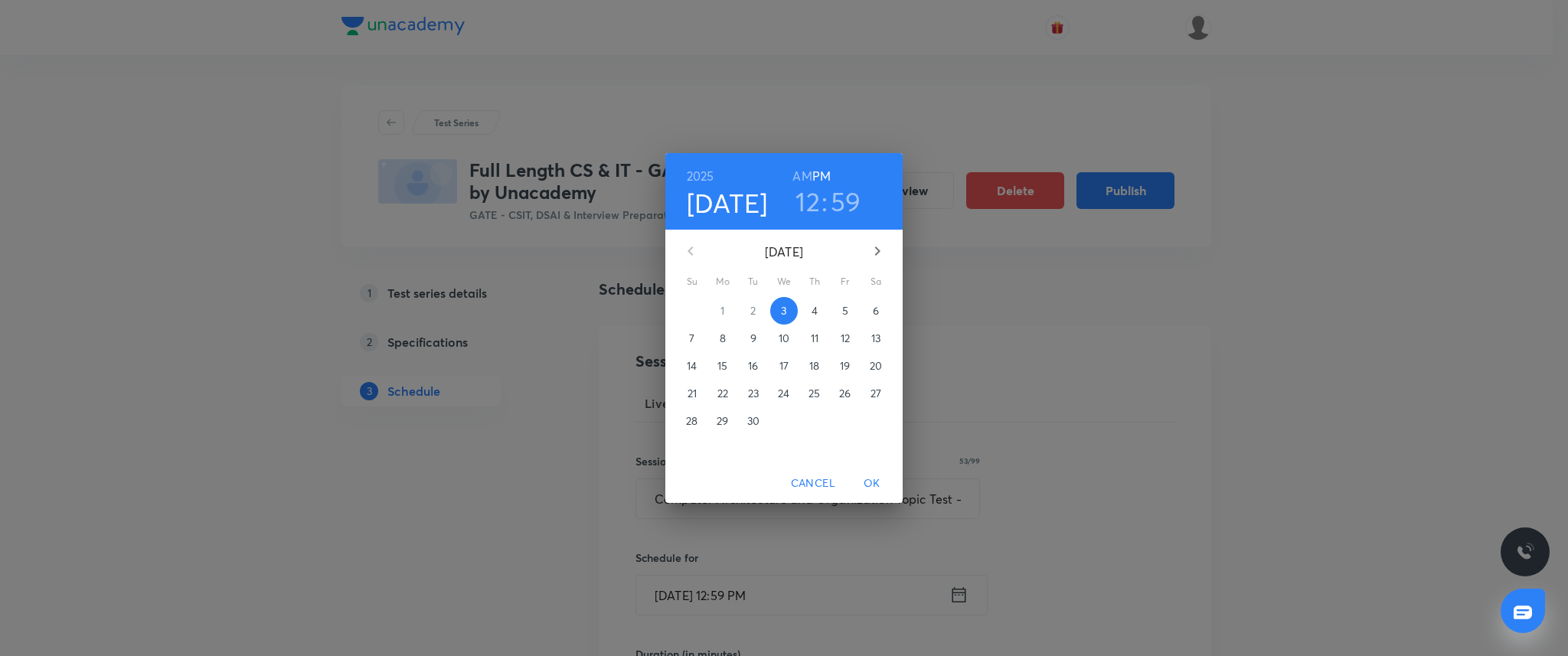
click at [876, 249] on icon "button" at bounding box center [877, 251] width 5 height 9
click at [837, 386] on span "21" at bounding box center [845, 394] width 27 height 16
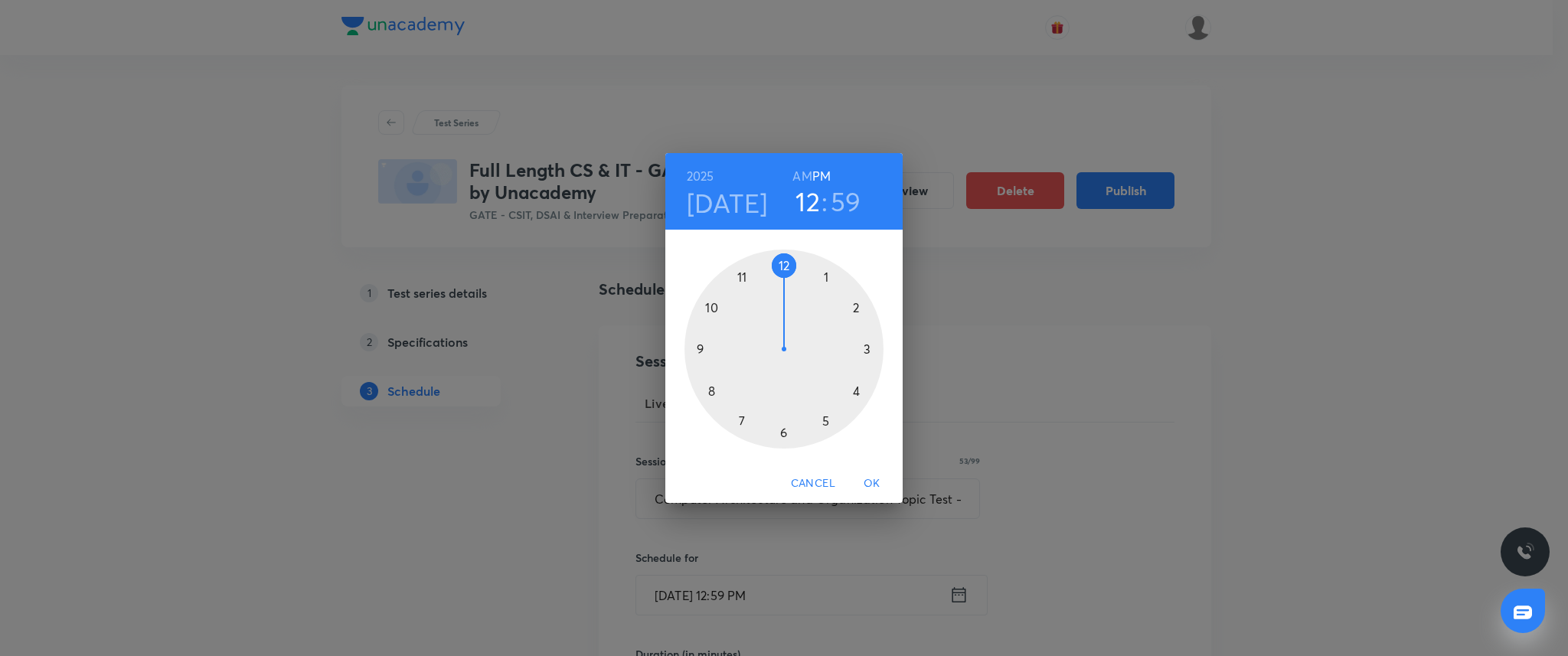
click at [699, 346] on div at bounding box center [784, 349] width 199 height 199
click at [789, 262] on div at bounding box center [784, 349] width 199 height 199
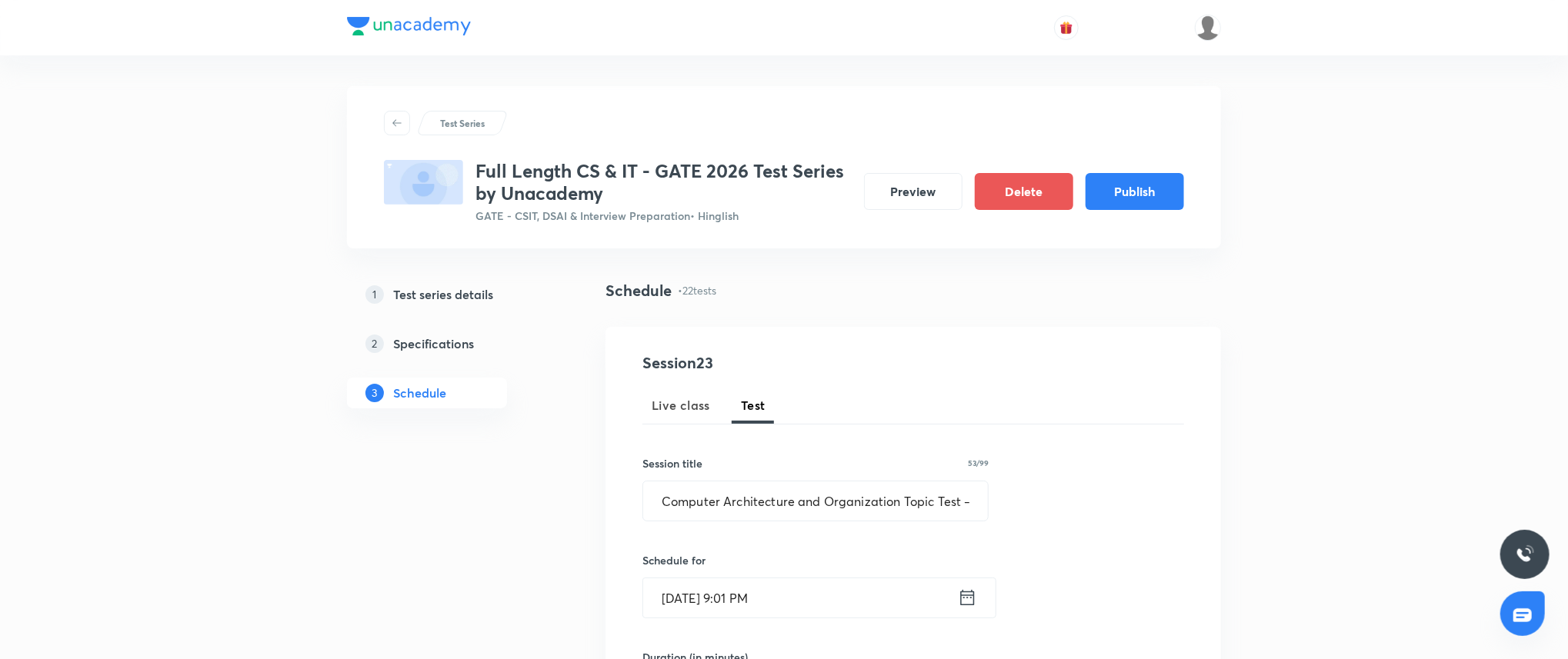
click at [788, 600] on input "Nov 21, 2025, 9:01 PM" at bounding box center [800, 598] width 314 height 39
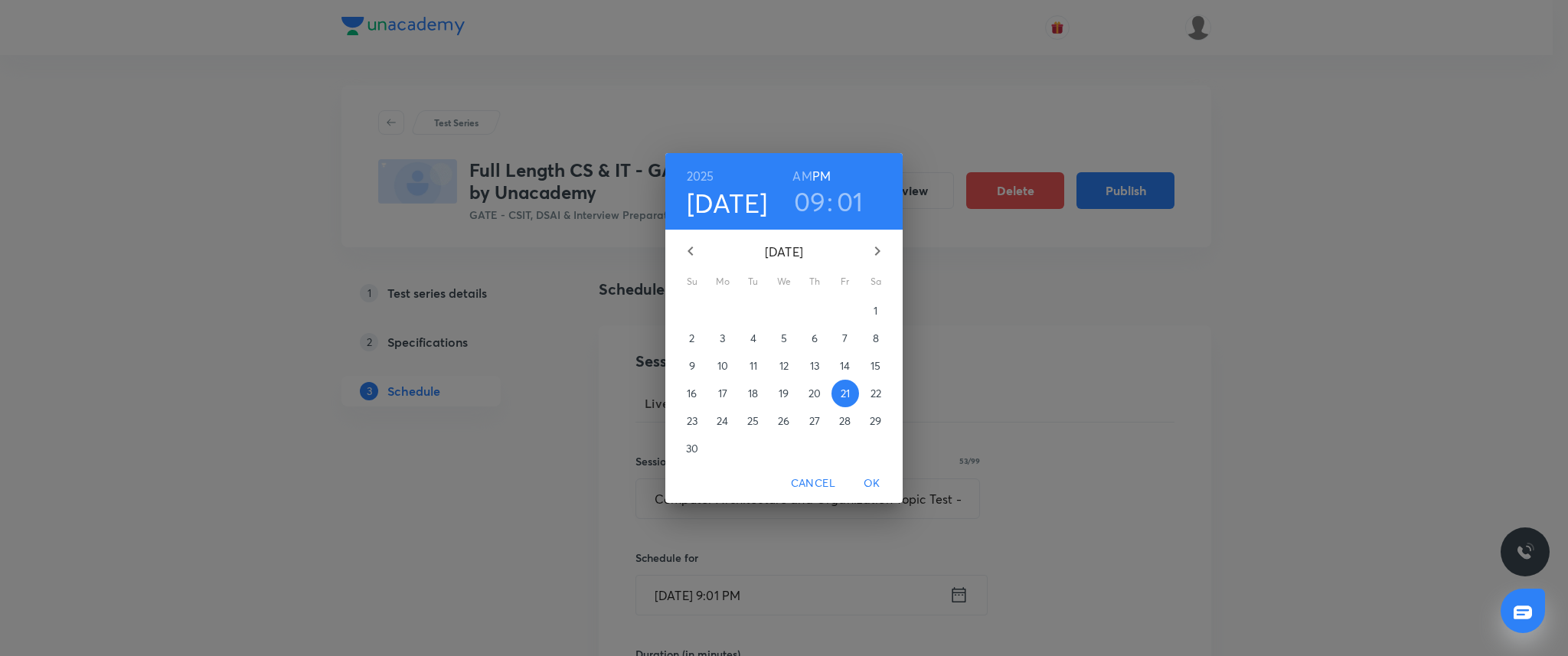
click at [852, 199] on h3 "01" at bounding box center [850, 200] width 27 height 32
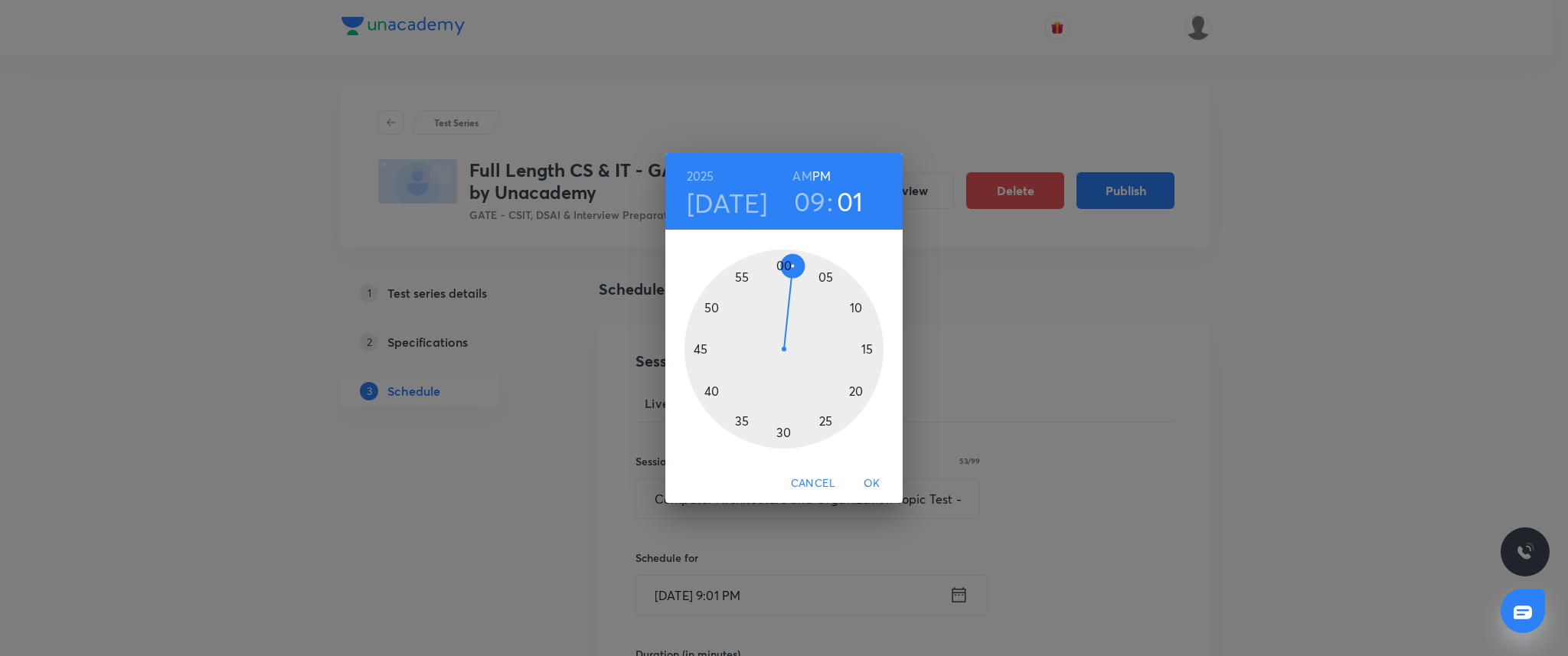
click at [783, 264] on div at bounding box center [784, 349] width 199 height 199
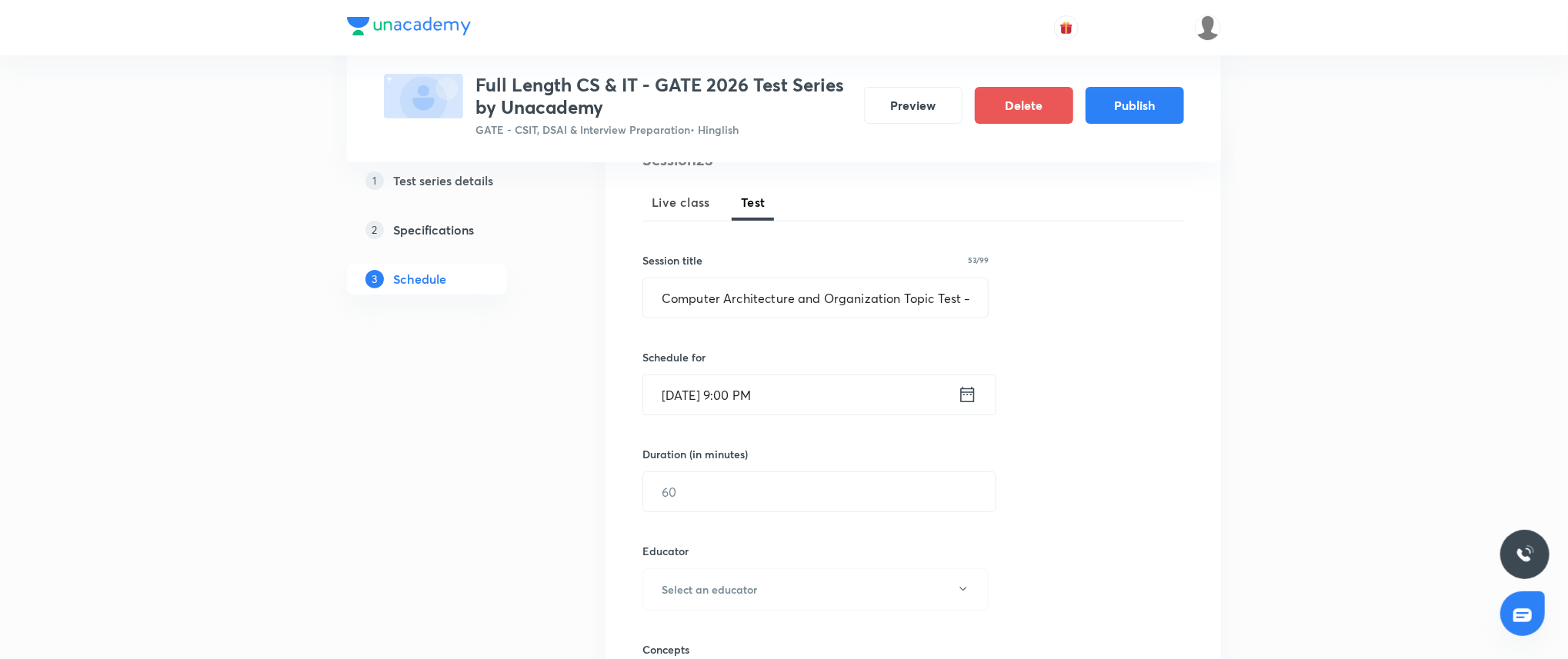
scroll to position [219, 0]
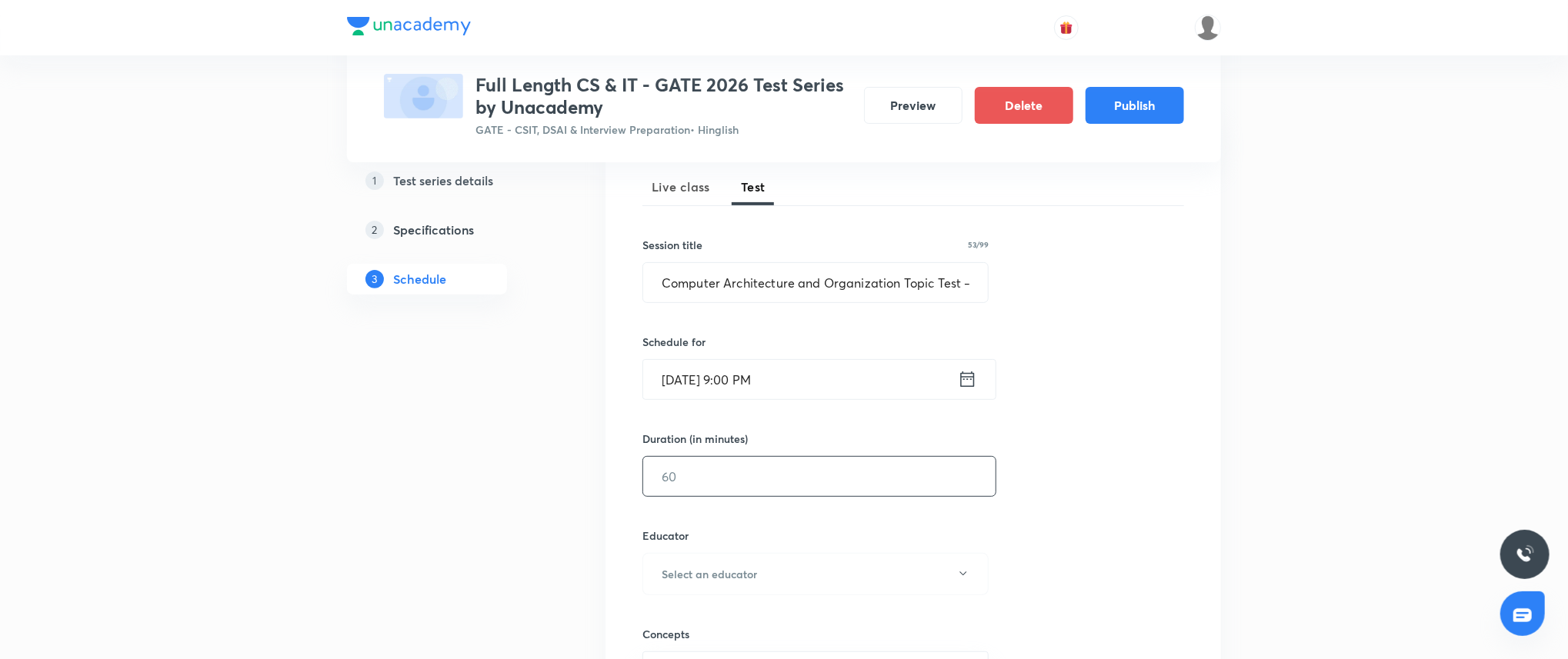
click at [769, 478] on input "text" at bounding box center [818, 476] width 352 height 39
type input "45"
click at [796, 571] on button "Select an educator" at bounding box center [815, 574] width 347 height 42
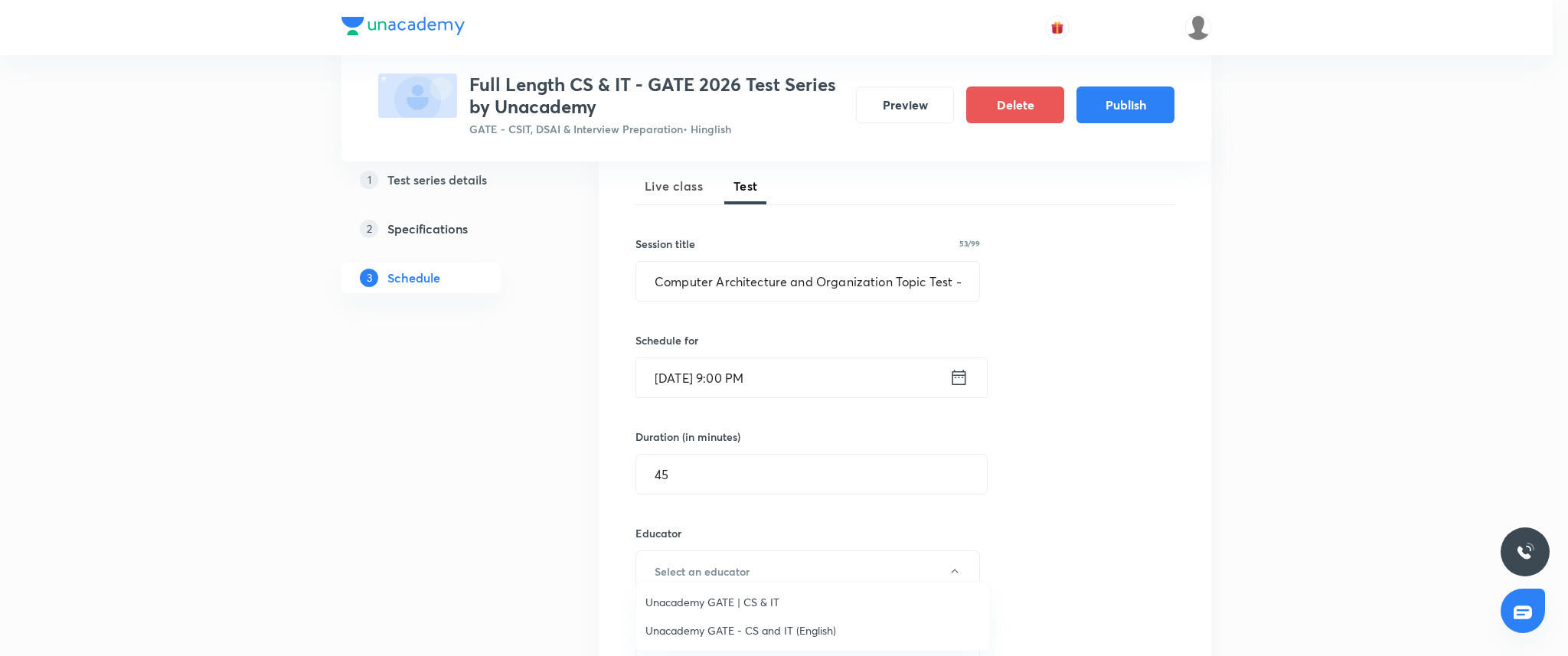
click at [767, 584] on ul "Unacademy GATE | CS & IT Unacademy GATE - CS and IT (English)" at bounding box center [812, 616] width 354 height 69
click at [764, 592] on li "Unacademy GATE | CS & IT" at bounding box center [812, 602] width 354 height 28
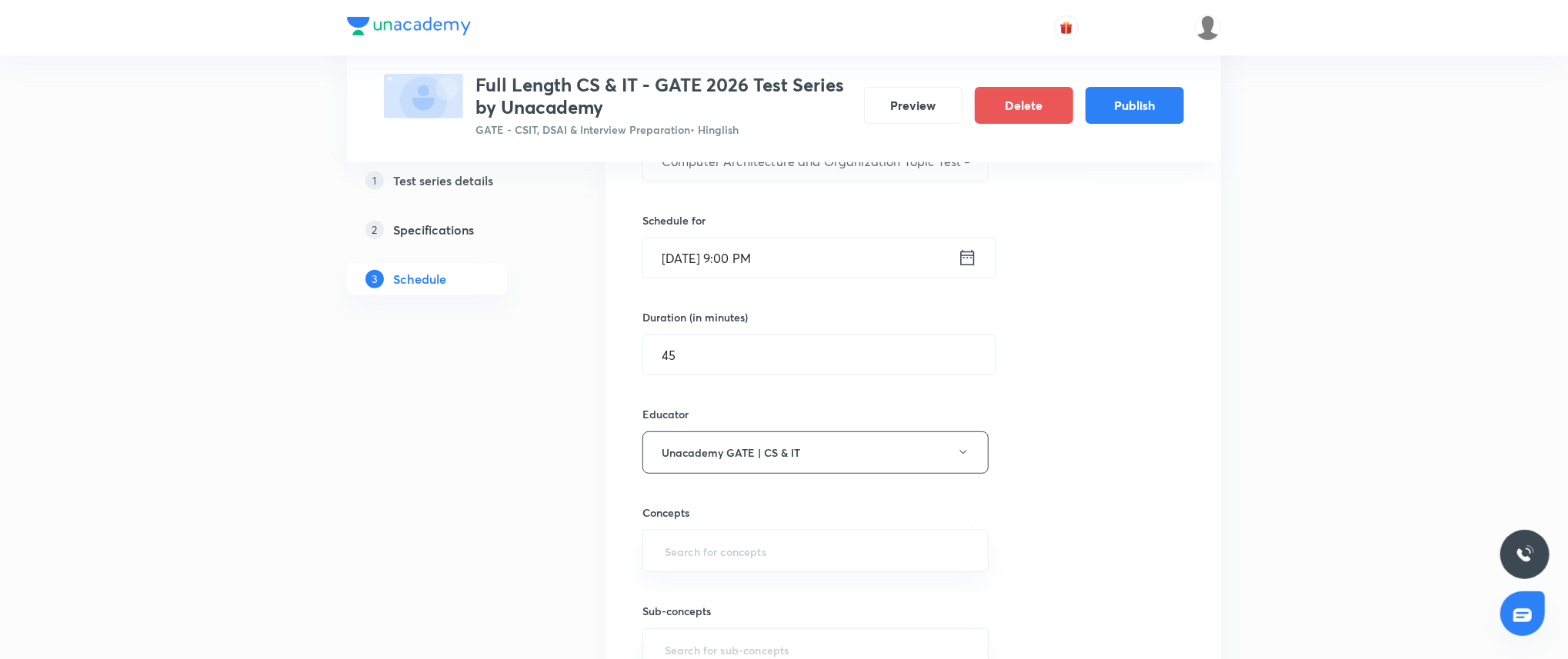
scroll to position [354, 0]
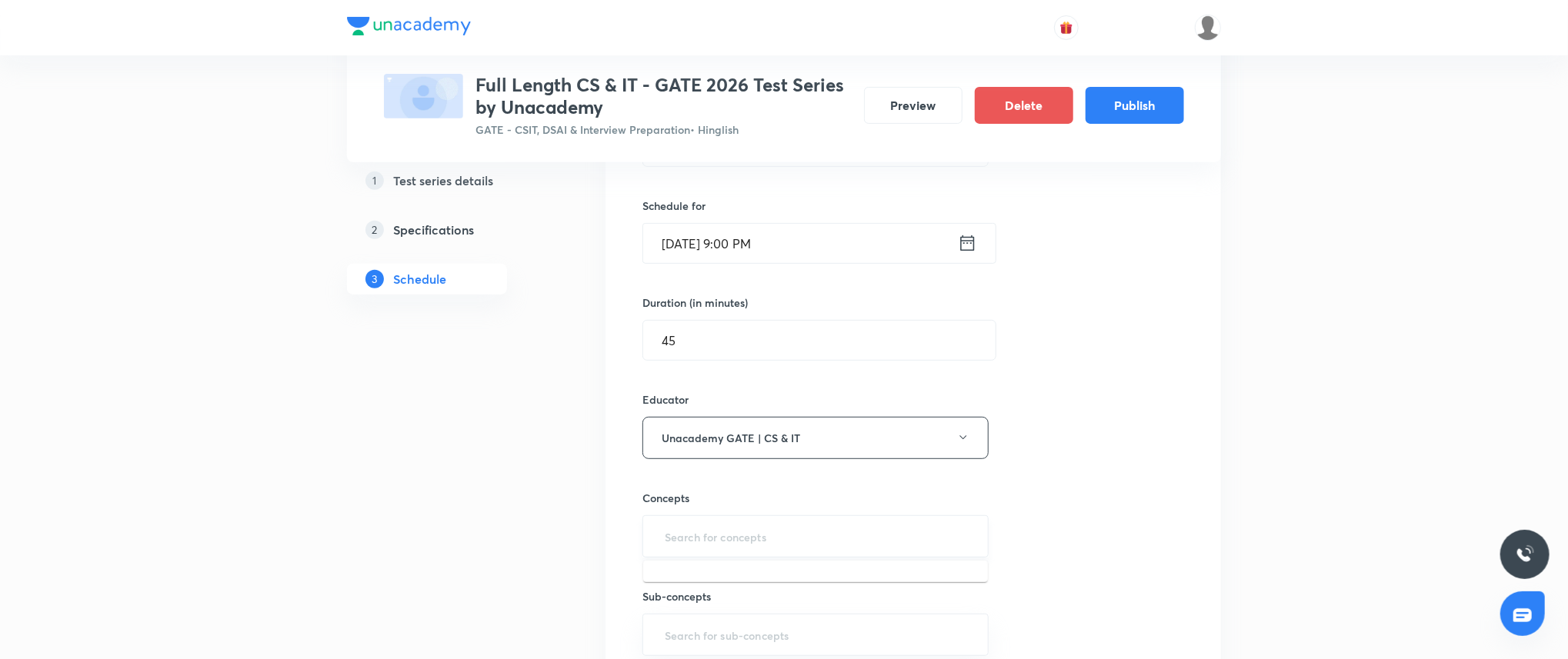
click at [760, 538] on input "text" at bounding box center [815, 536] width 307 height 28
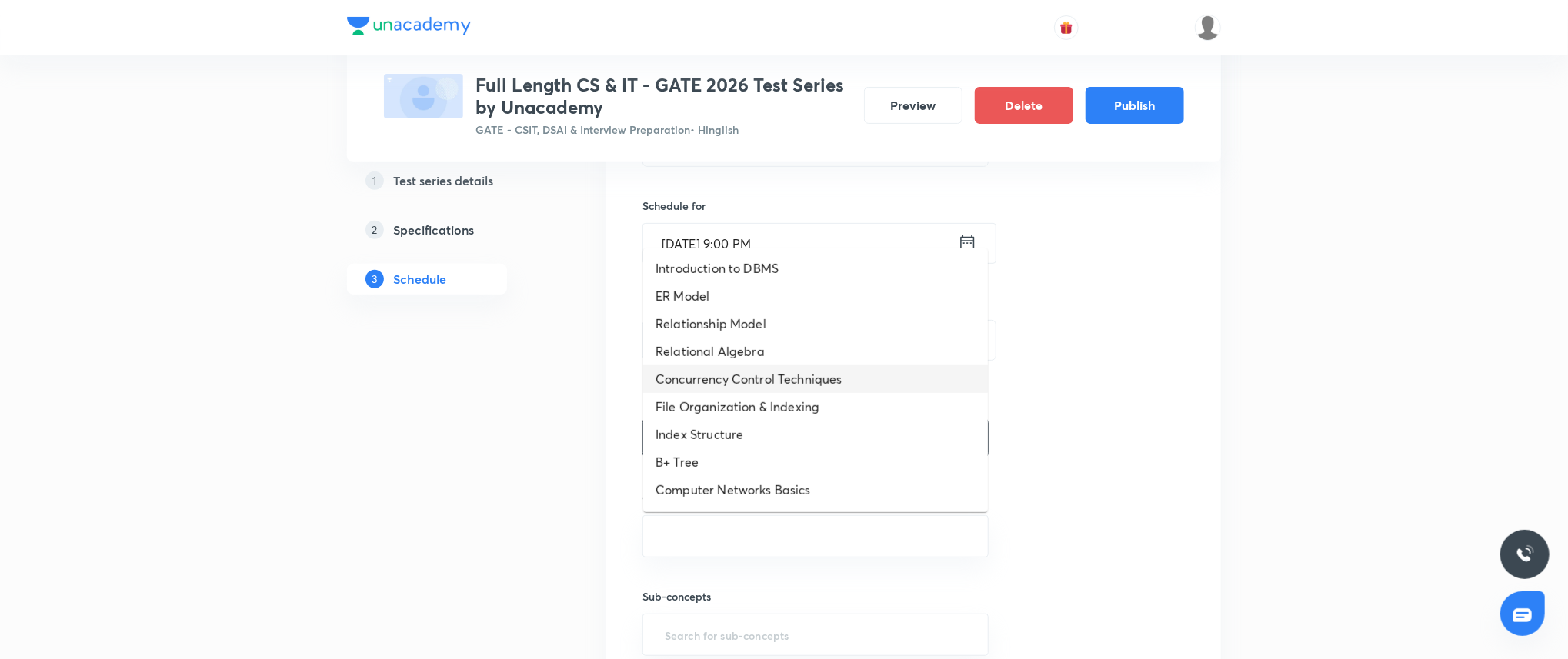
scroll to position [855, 0]
click at [764, 313] on li "Combinational Circuit" at bounding box center [815, 326] width 345 height 27
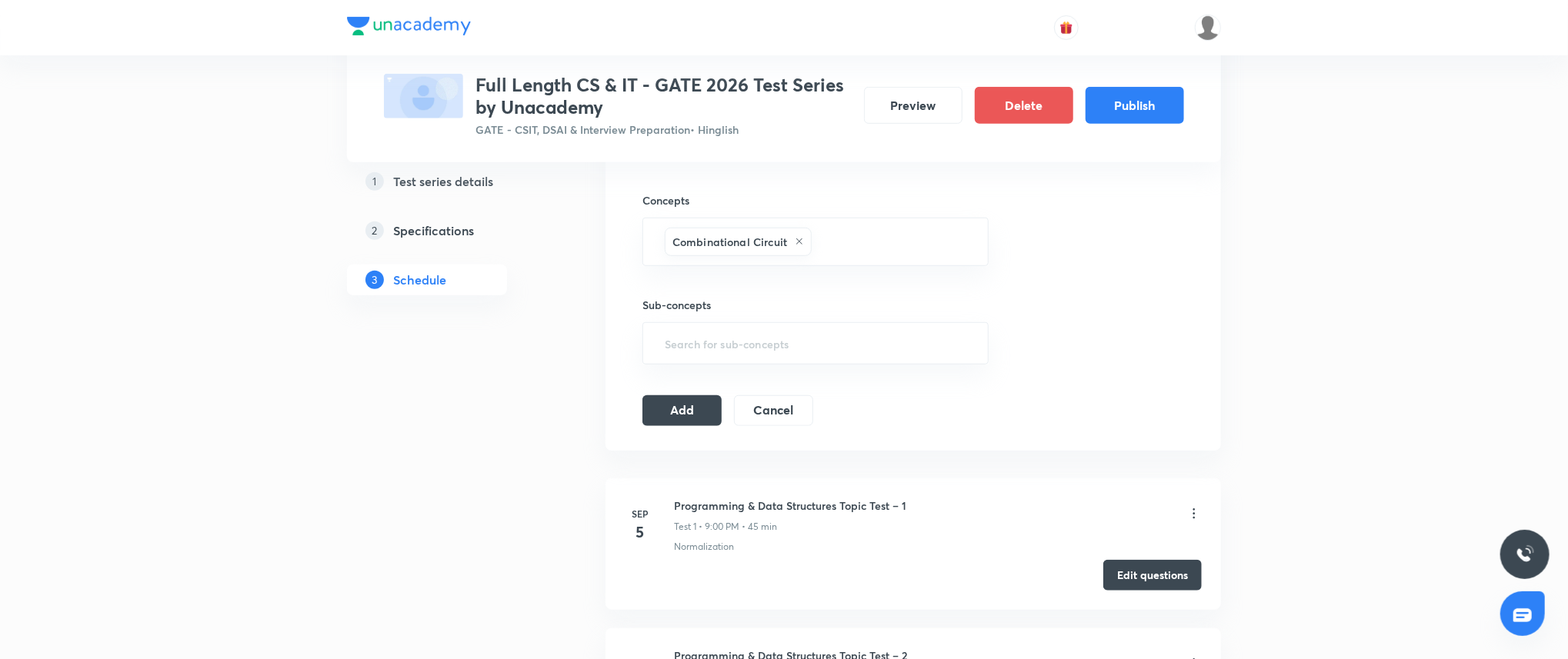
scroll to position [738, 0]
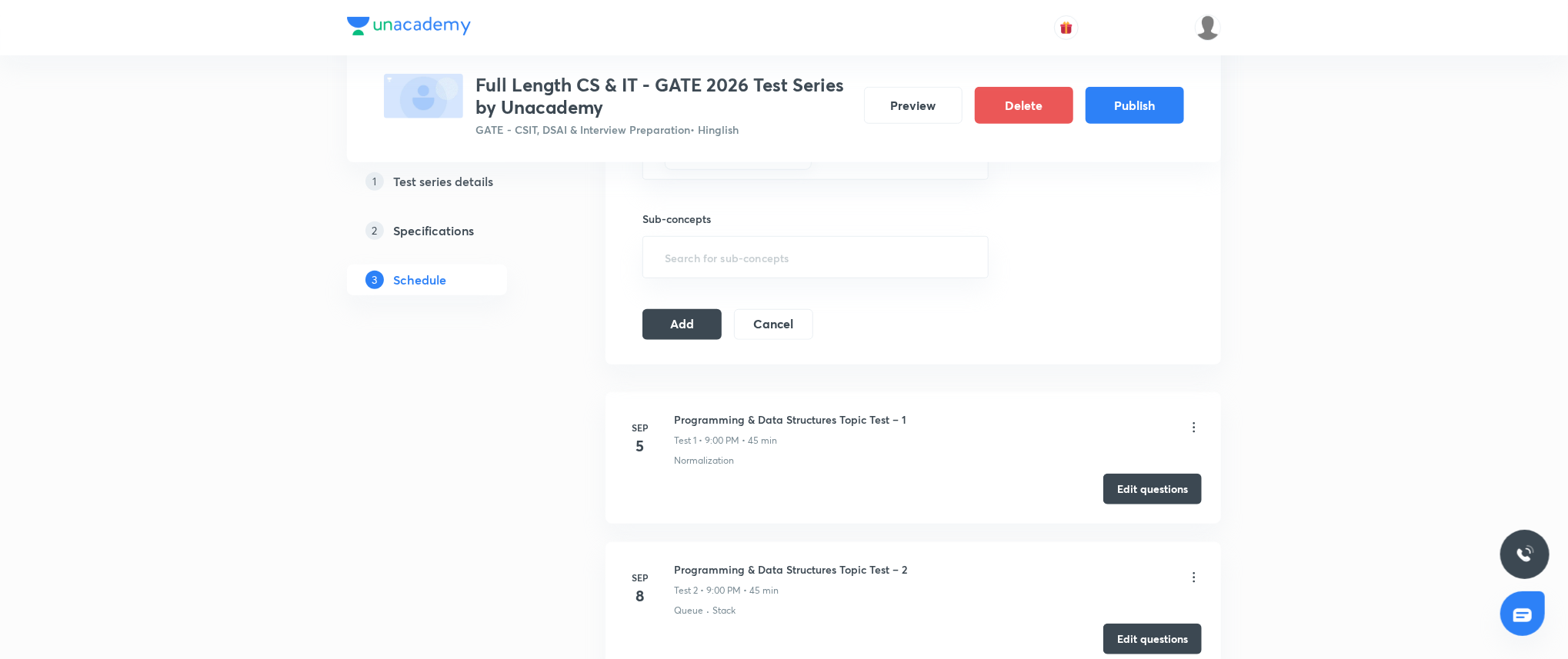
click at [703, 330] on button "Add" at bounding box center [681, 322] width 79 height 31
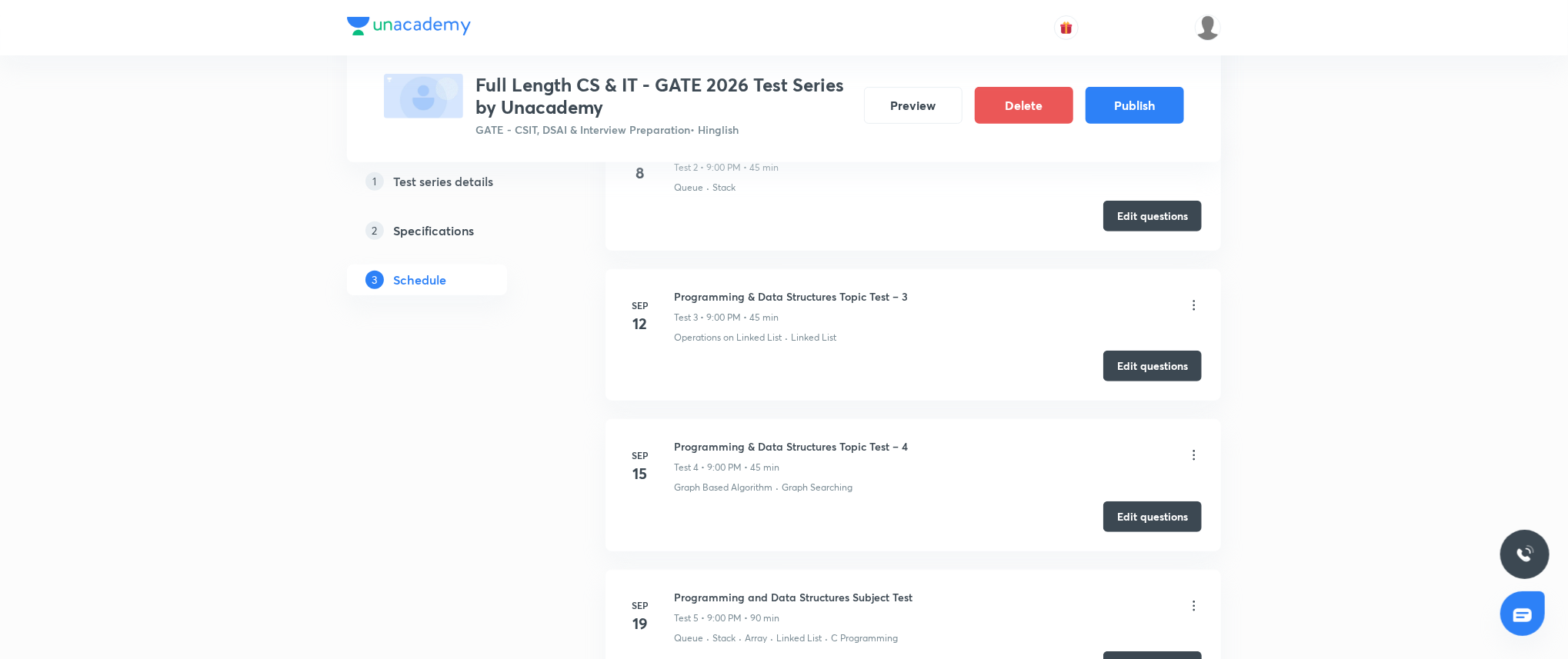
scroll to position [127, 0]
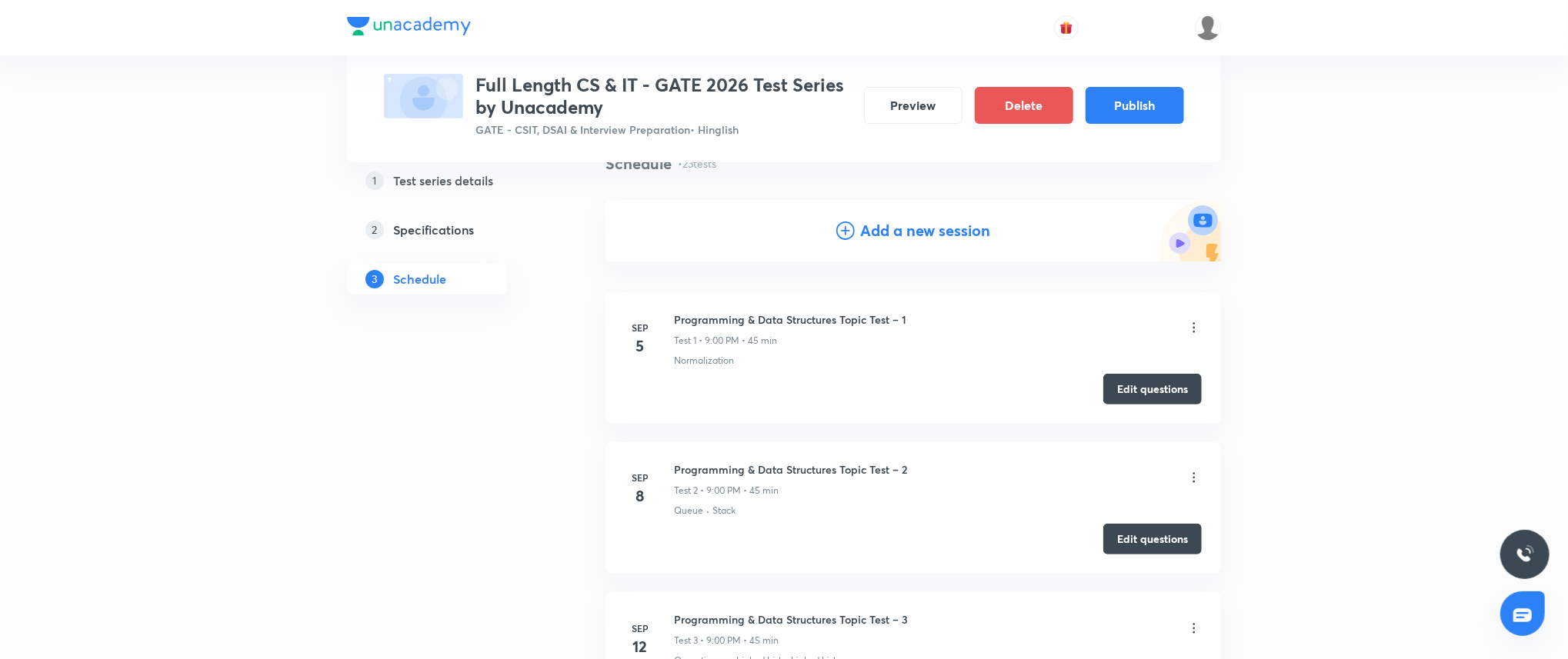
click at [926, 214] on div "Add a new session" at bounding box center [913, 230] width 615 height 61
click at [920, 239] on h4 "Add a new session" at bounding box center [926, 230] width 130 height 23
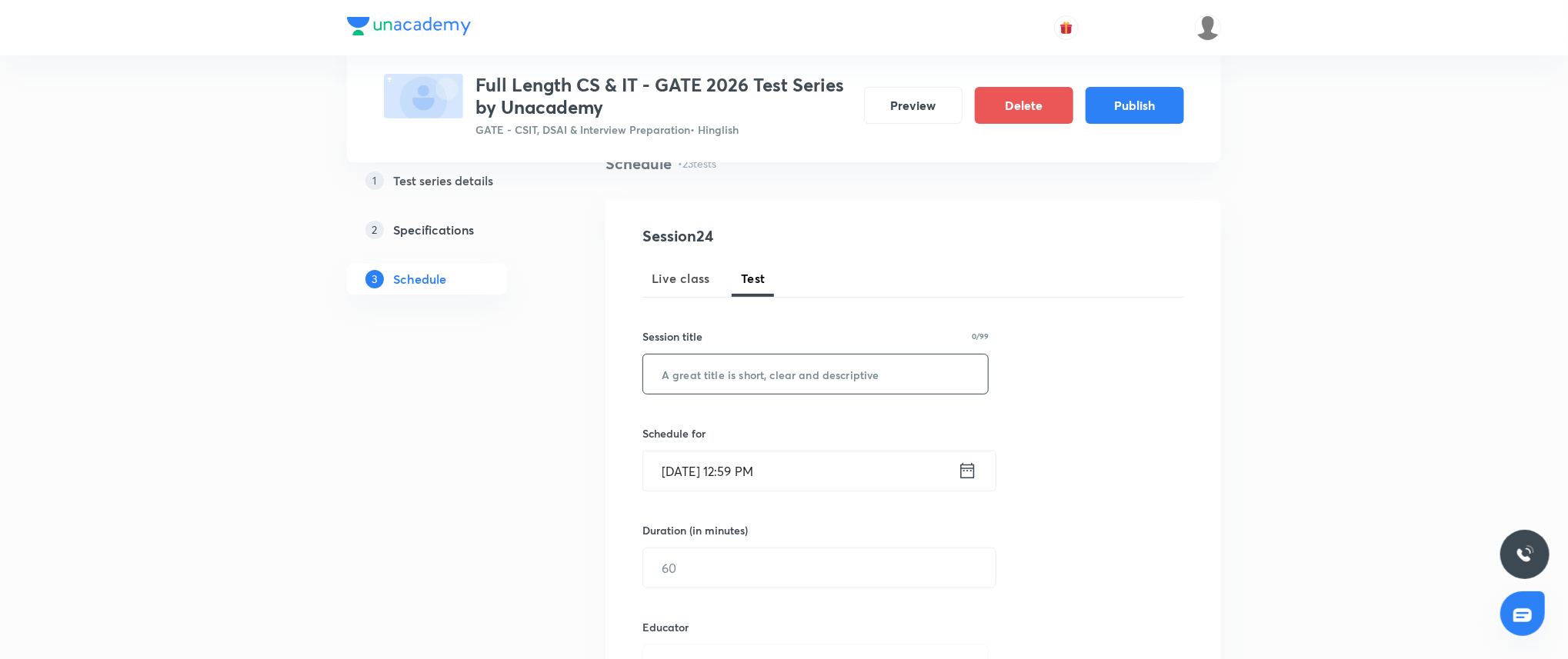
click at [815, 386] on input "text" at bounding box center [815, 374] width 345 height 39
paste input "Computer Architecture and Organization Topic Test – 3"
type input "Computer Architecture and Organization Topic Test – 3"
click at [815, 468] on input "Sep 3, 2025, 12:59 PM" at bounding box center [800, 471] width 314 height 39
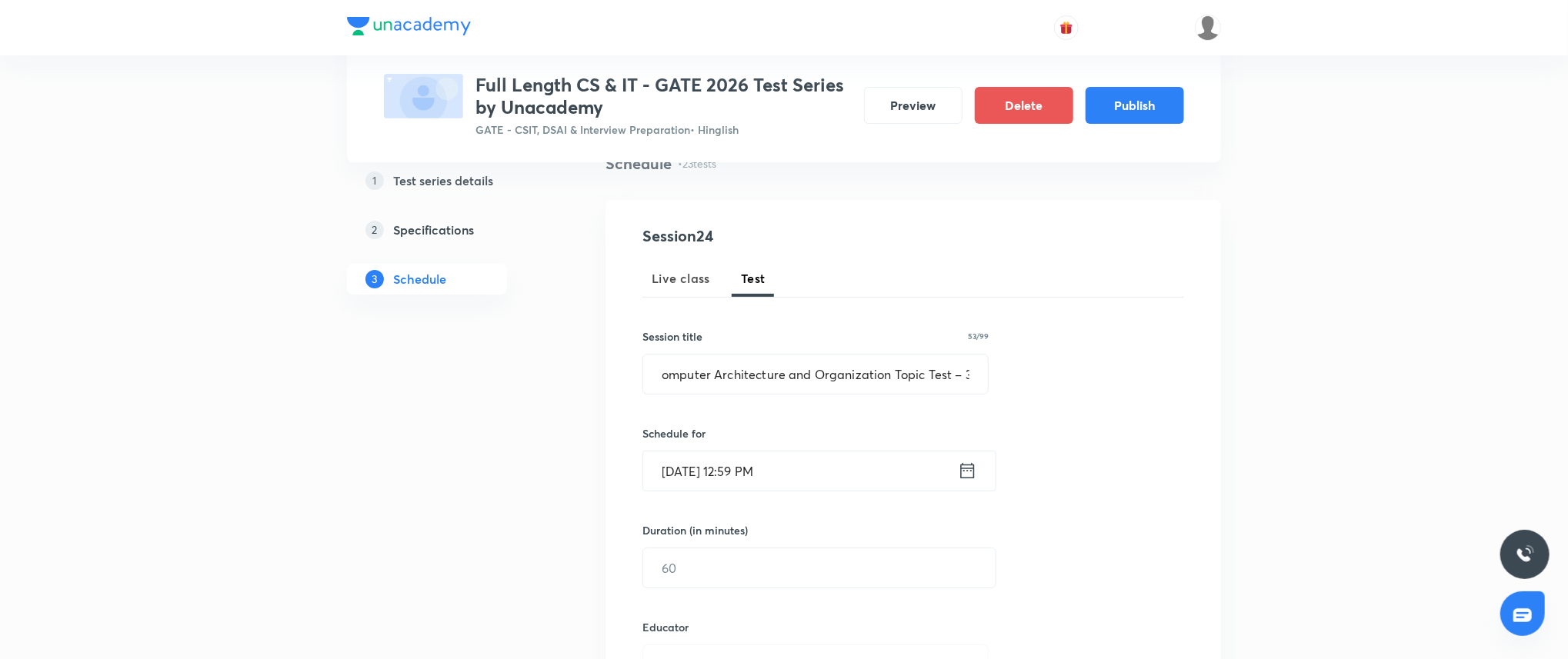
scroll to position [0, 0]
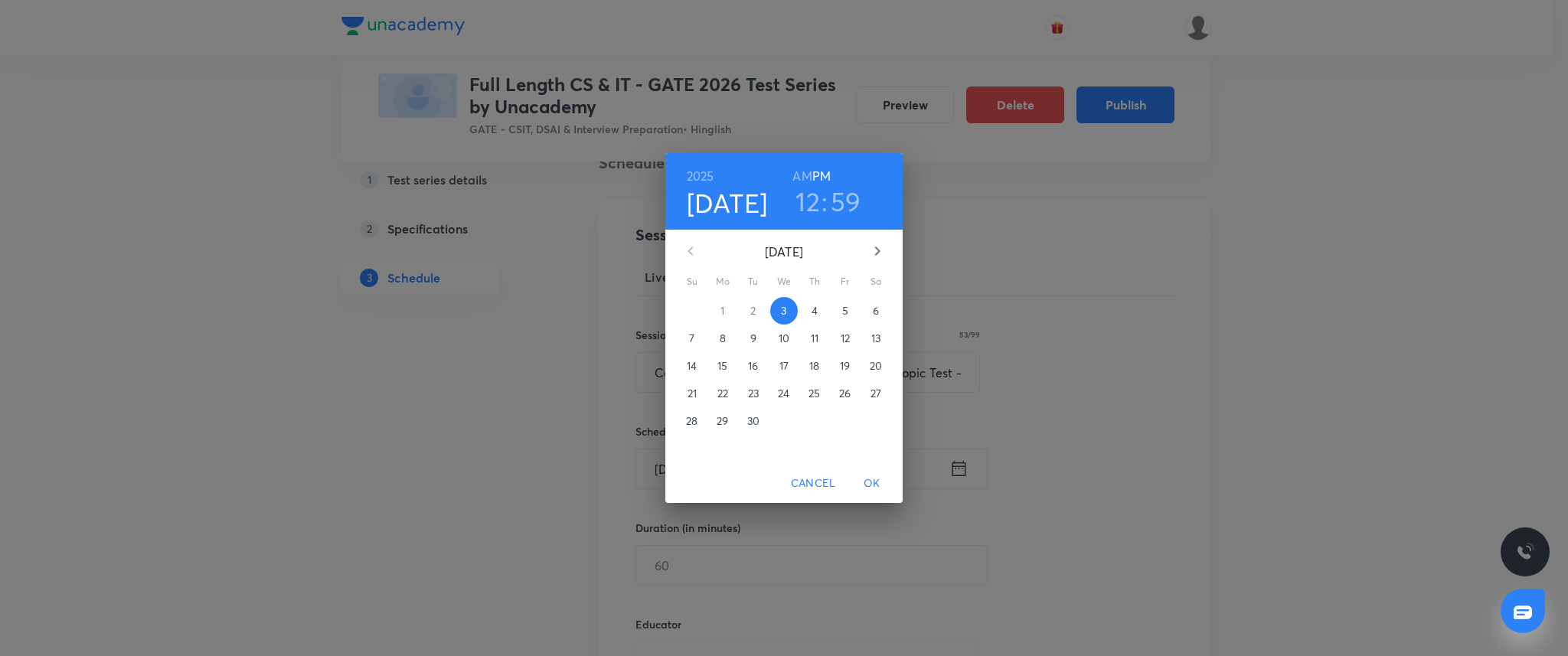
click at [876, 244] on icon "button" at bounding box center [878, 251] width 19 height 19
click at [726, 425] on p "24" at bounding box center [722, 421] width 12 height 16
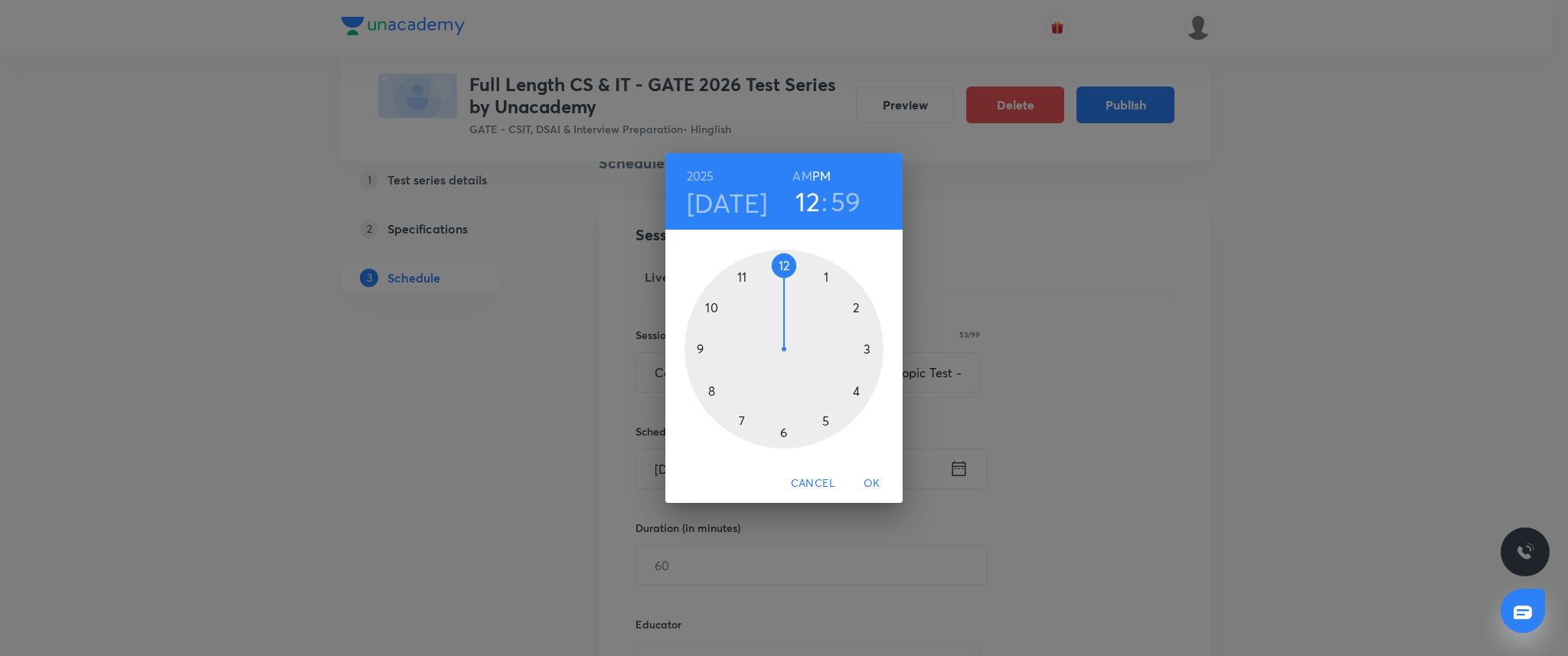
click at [701, 348] on div at bounding box center [784, 349] width 199 height 199
click at [787, 264] on div at bounding box center [784, 349] width 199 height 199
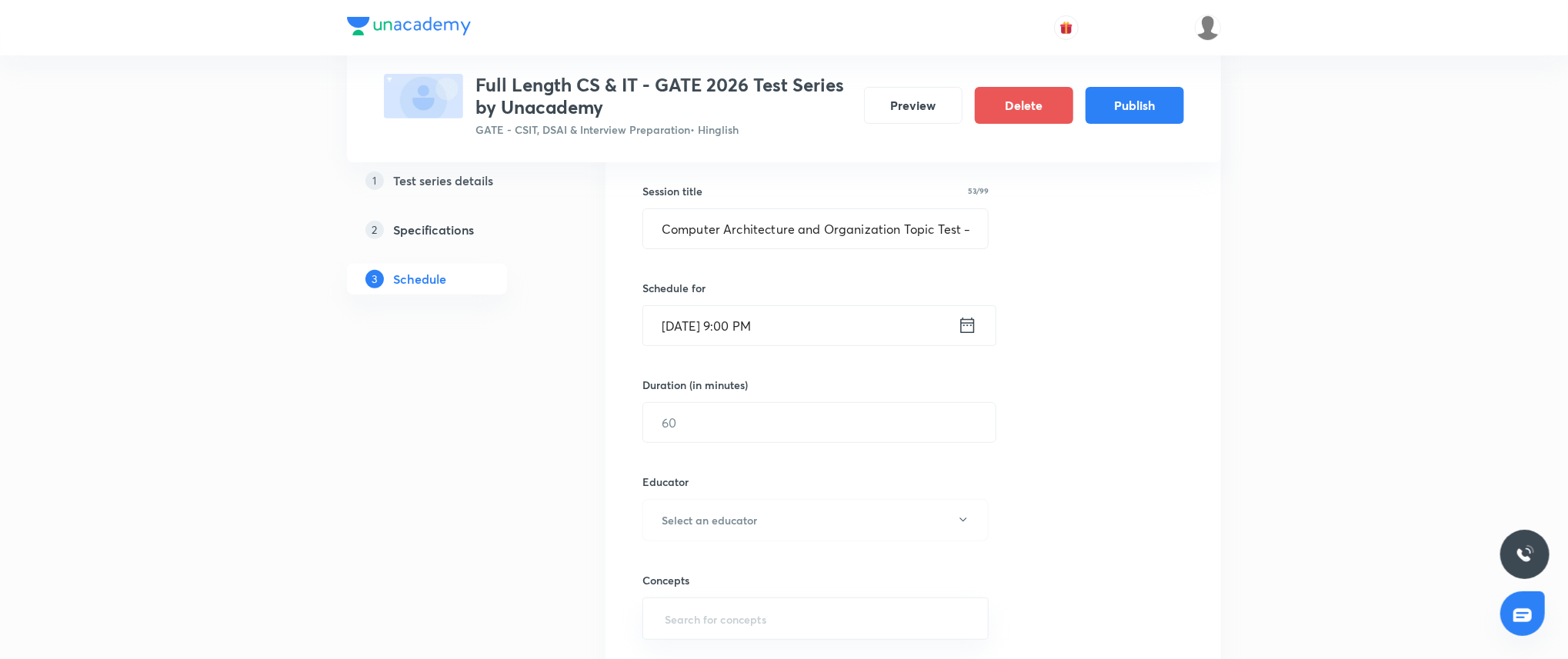
scroll to position [259, 0]
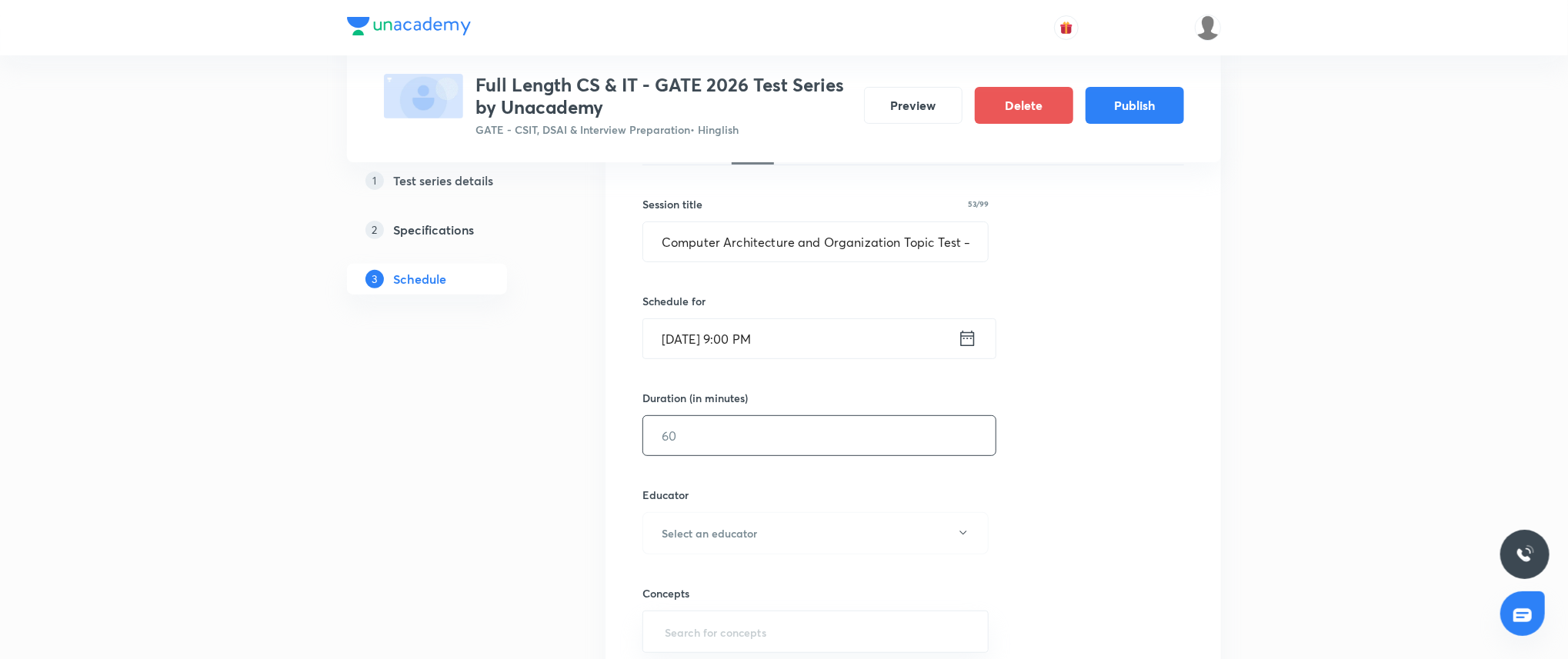
click at [751, 455] on div "​" at bounding box center [818, 436] width 354 height 41
type input "45"
click at [760, 520] on button "Select an educator" at bounding box center [815, 533] width 347 height 42
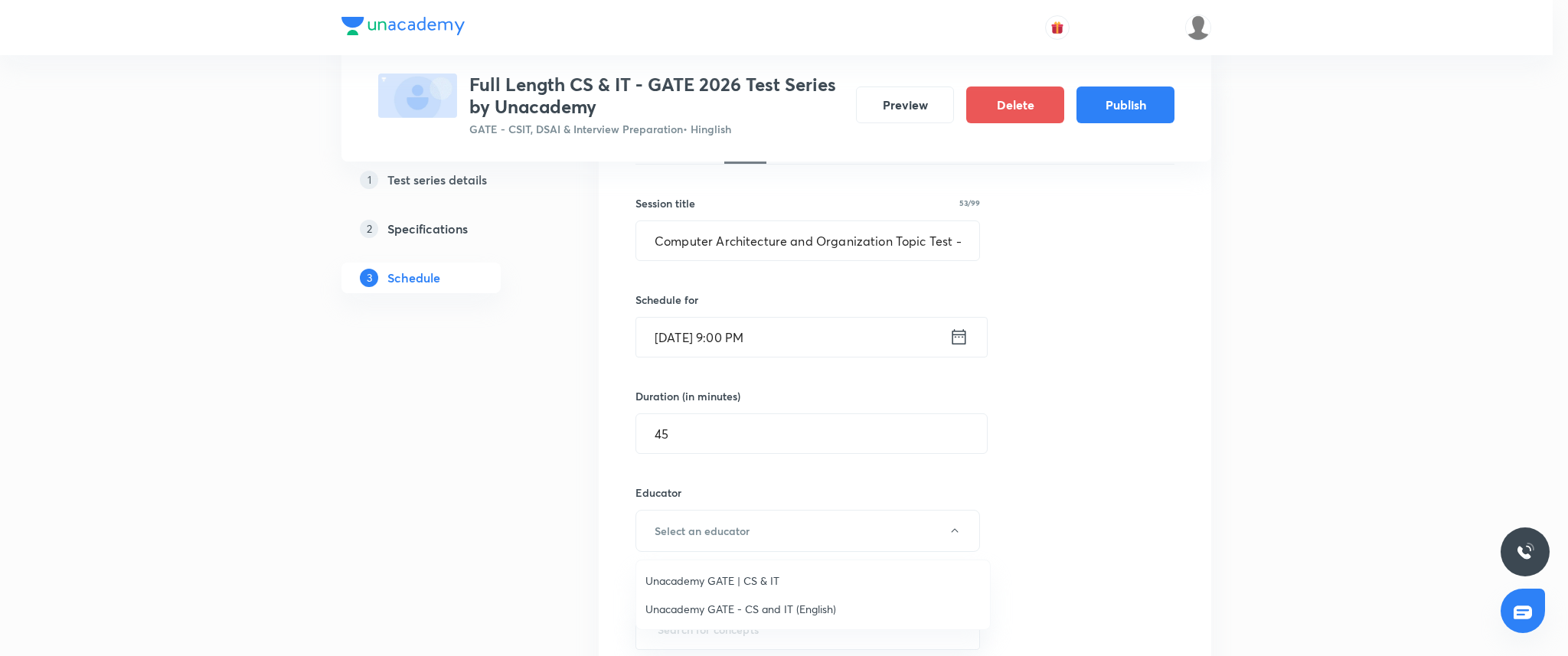
click at [751, 568] on li "Unacademy GATE | CS & IT" at bounding box center [812, 580] width 354 height 28
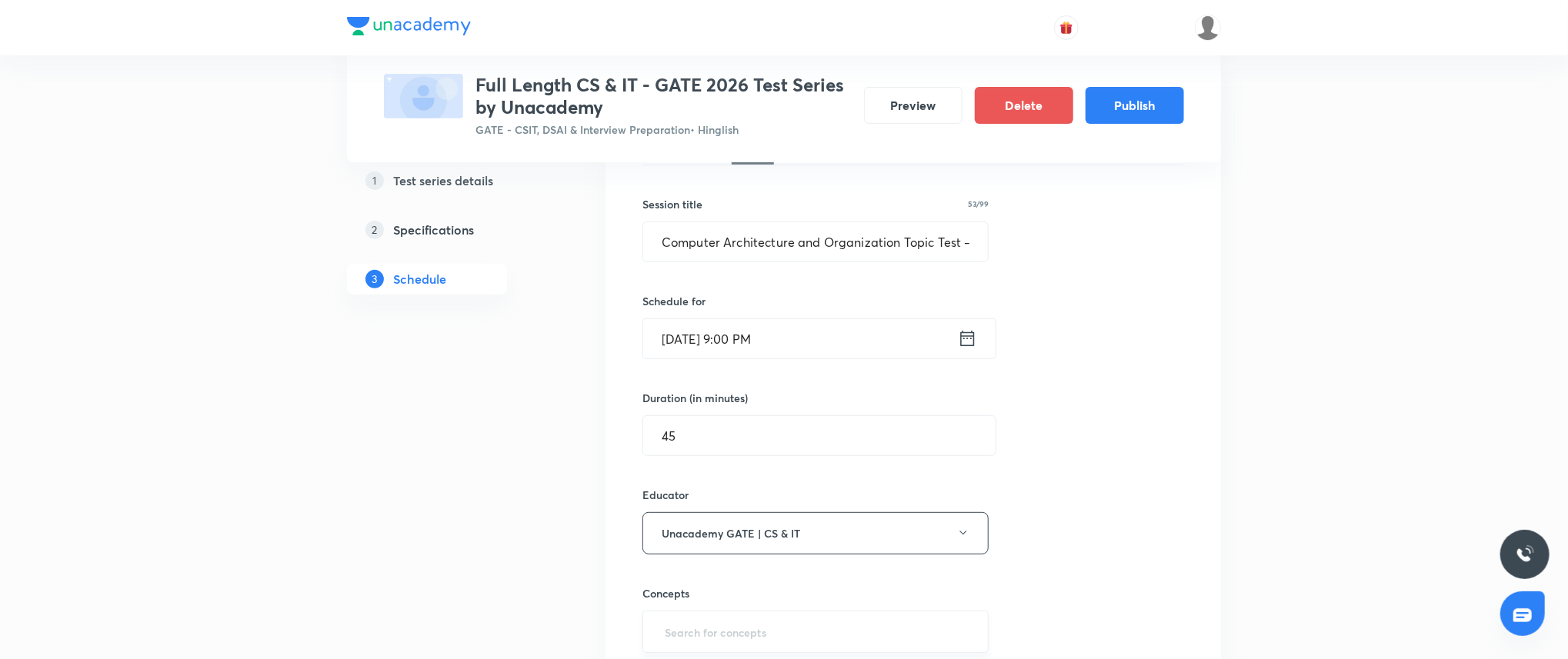
click at [741, 621] on input "text" at bounding box center [815, 632] width 307 height 28
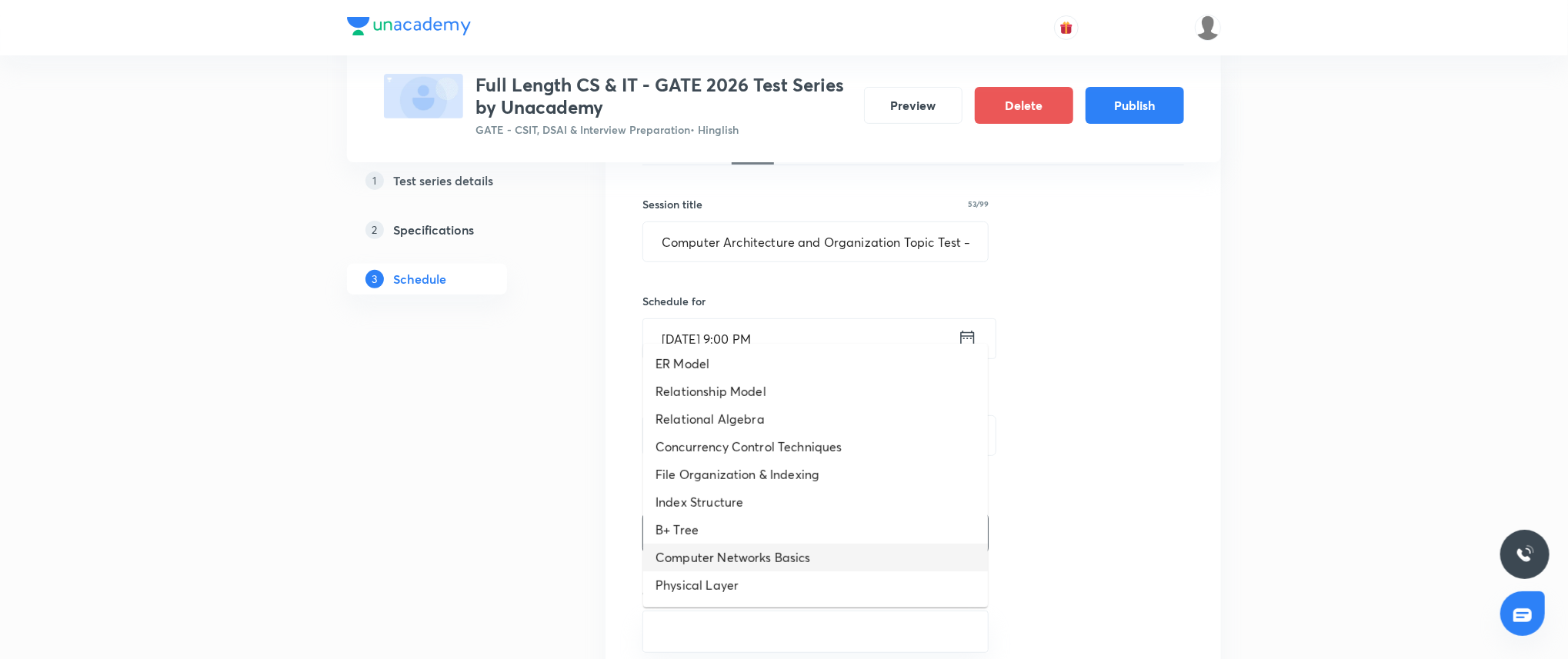
scroll to position [81, 0]
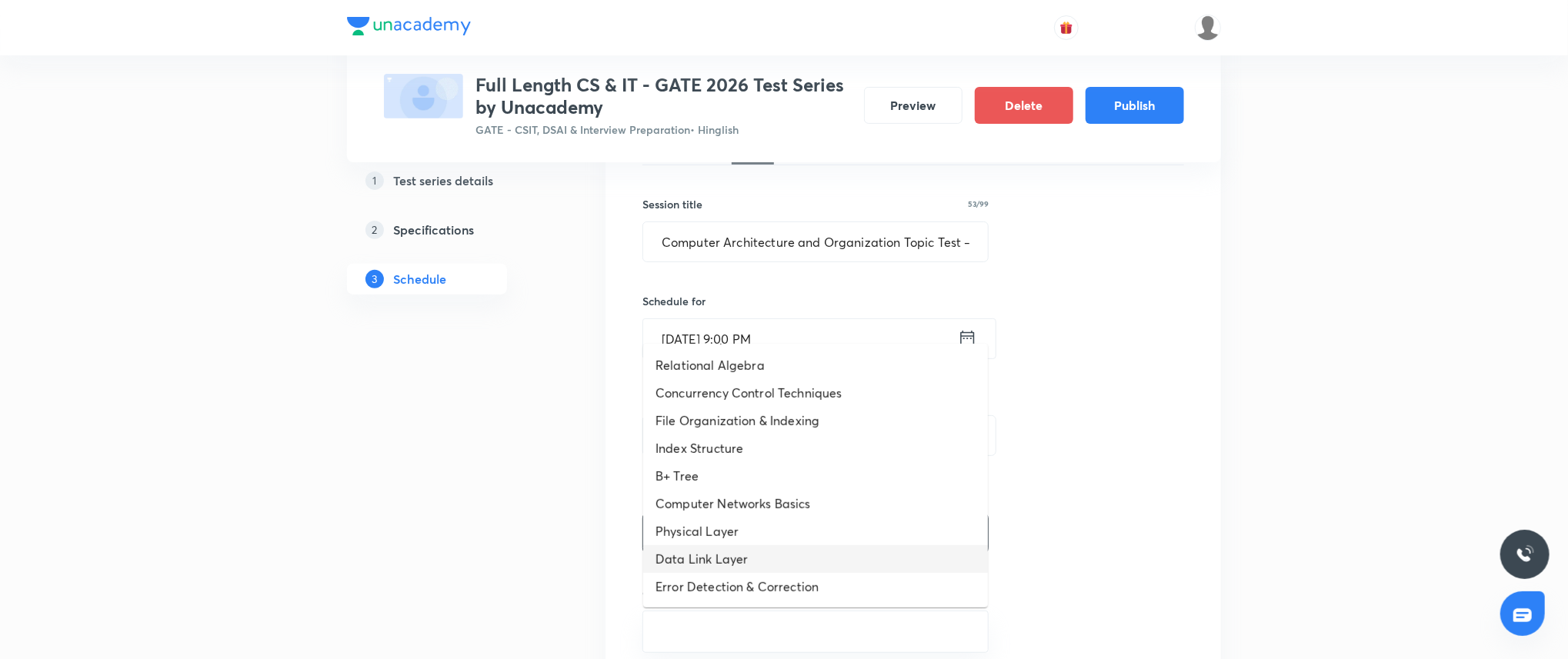
click at [754, 551] on li "Data Link Layer" at bounding box center [815, 559] width 345 height 27
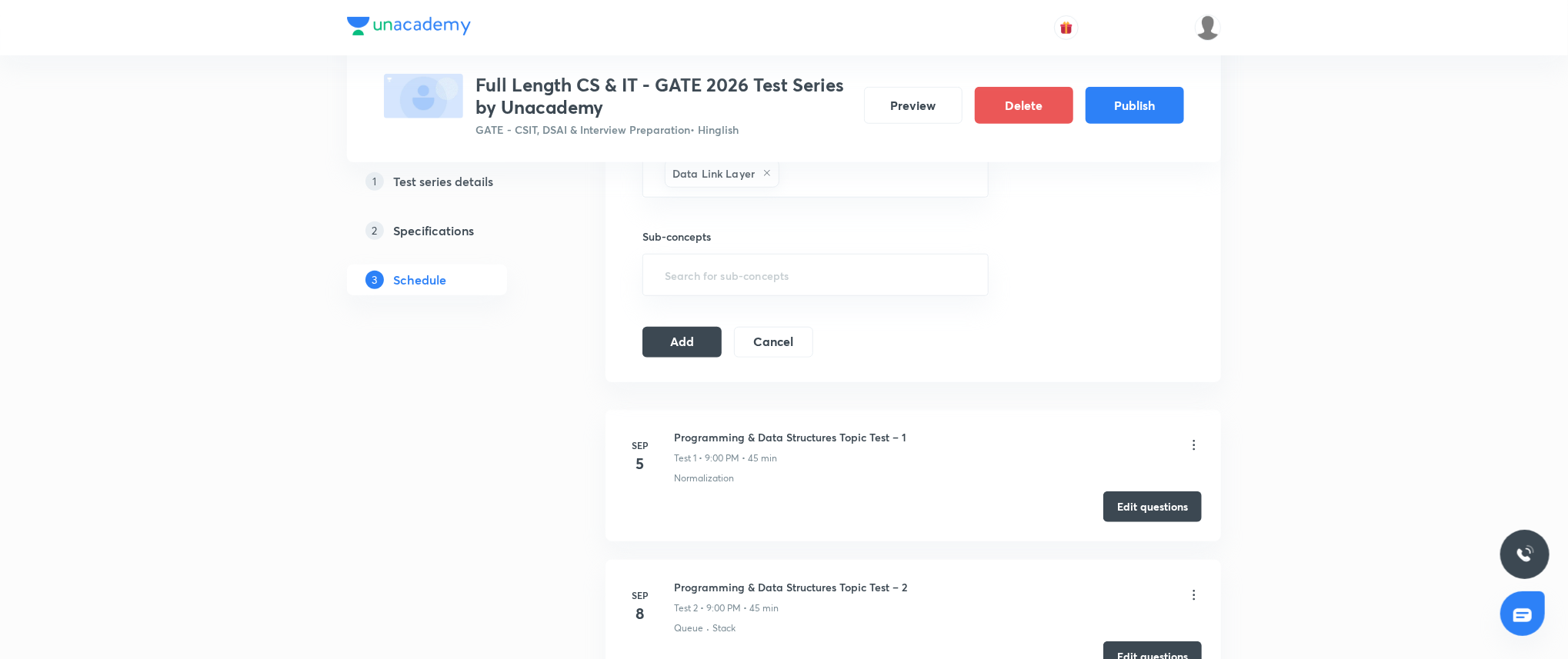
scroll to position [765, 0]
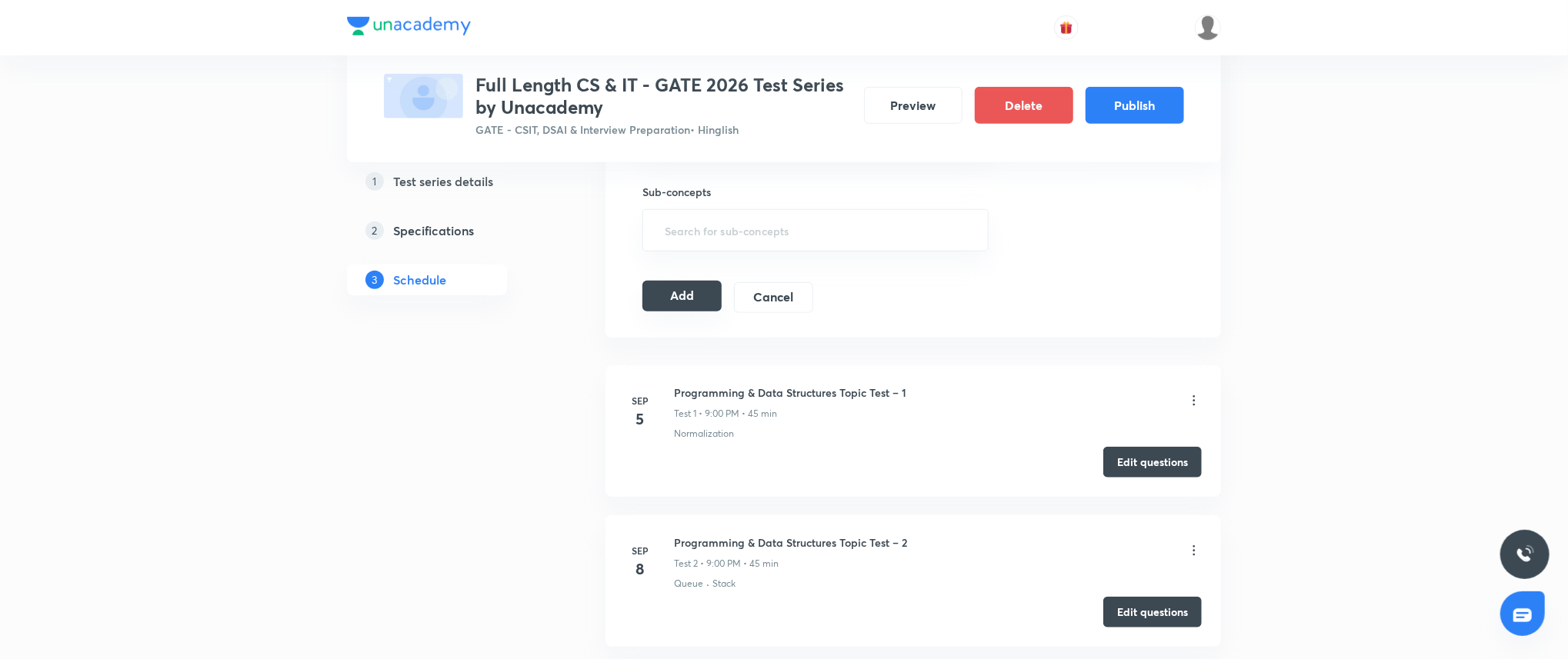
click at [685, 296] on button "Add" at bounding box center [681, 295] width 79 height 31
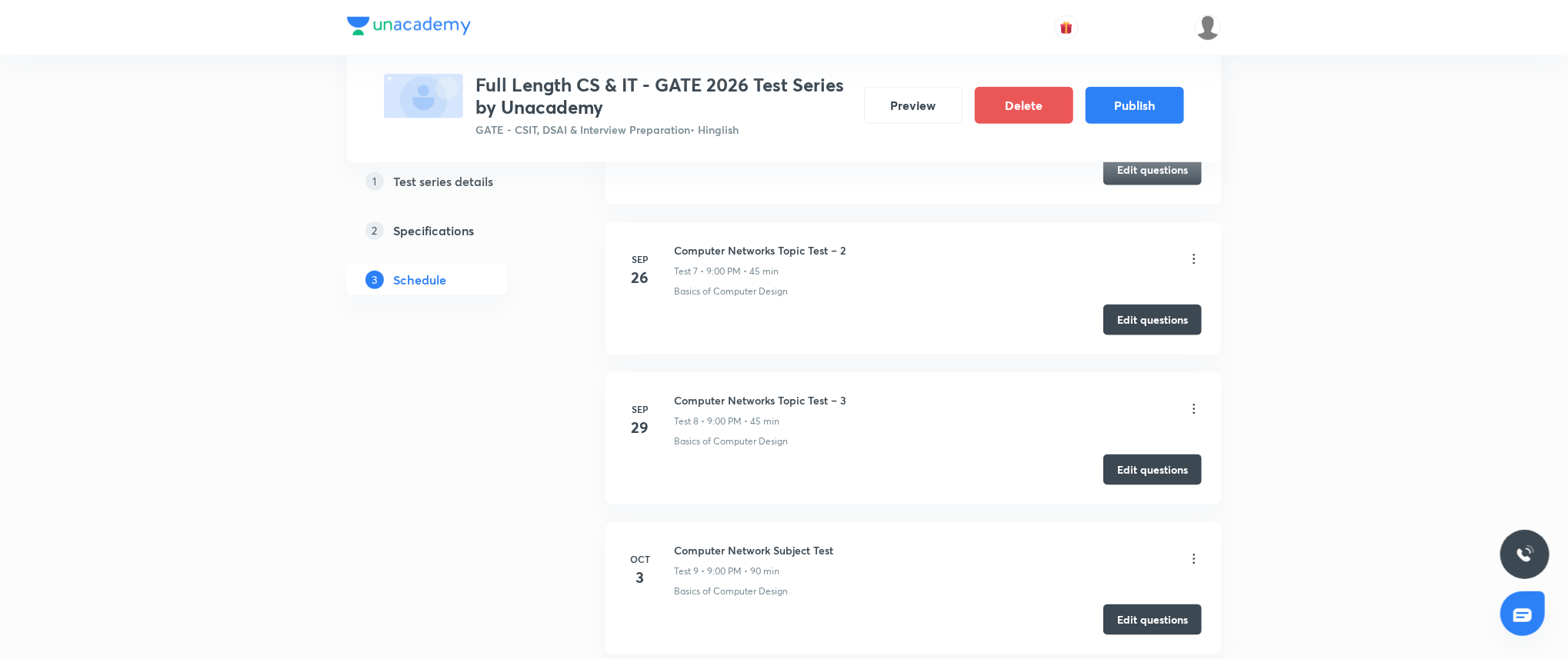
scroll to position [0, 0]
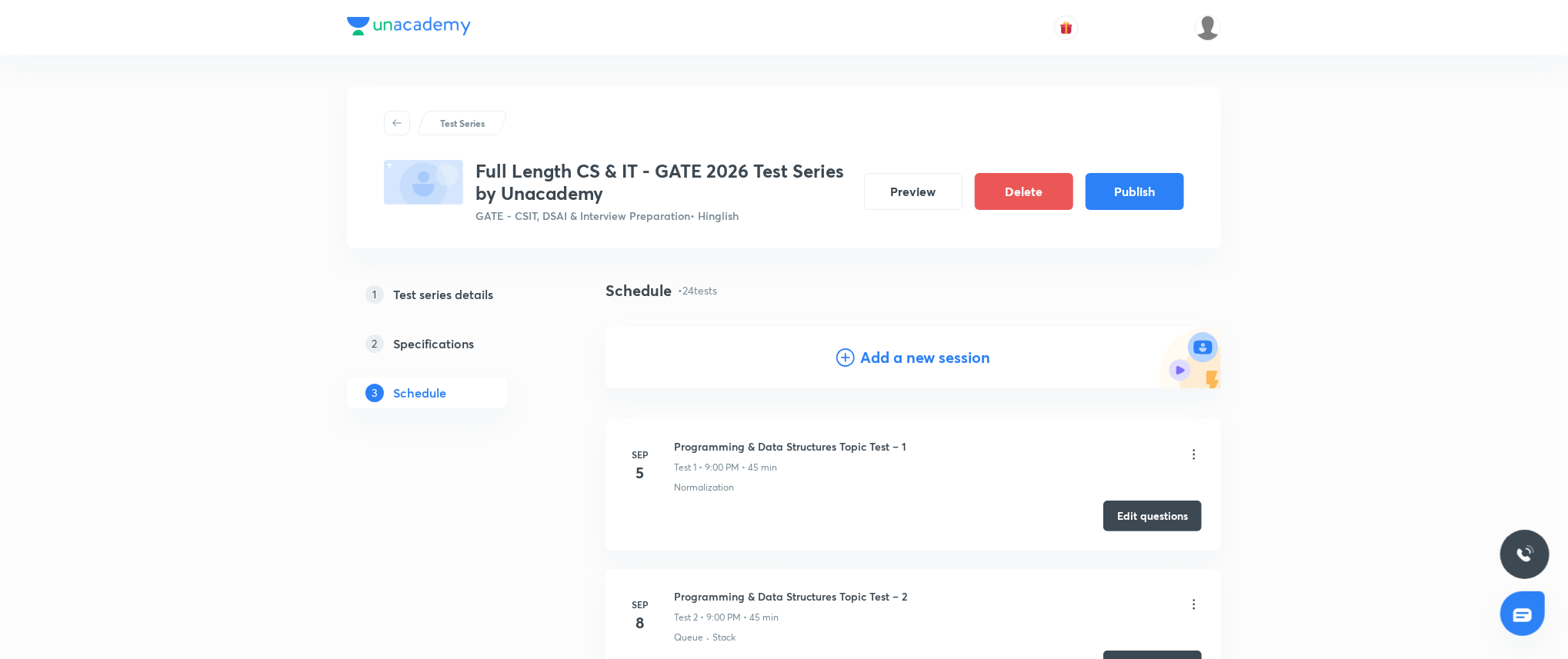
click at [886, 362] on h4 "Add a new session" at bounding box center [926, 357] width 130 height 23
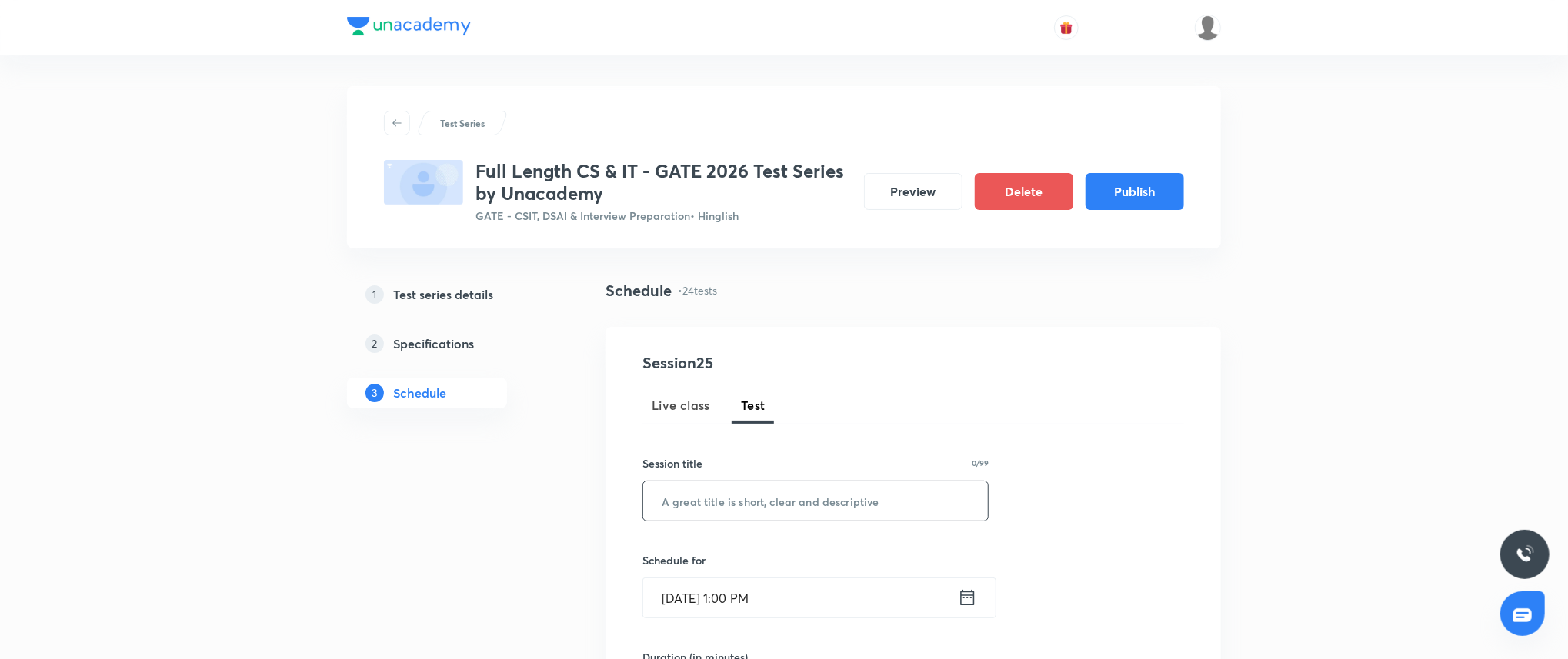
click at [752, 504] on input "text" at bounding box center [815, 501] width 345 height 39
paste input "Computer Architecture and Organization Subject Test"
type input "Computer Architecture and Organization Subject Test"
click at [773, 588] on input "Sep 3, 2025, 1:00 PM" at bounding box center [800, 598] width 314 height 39
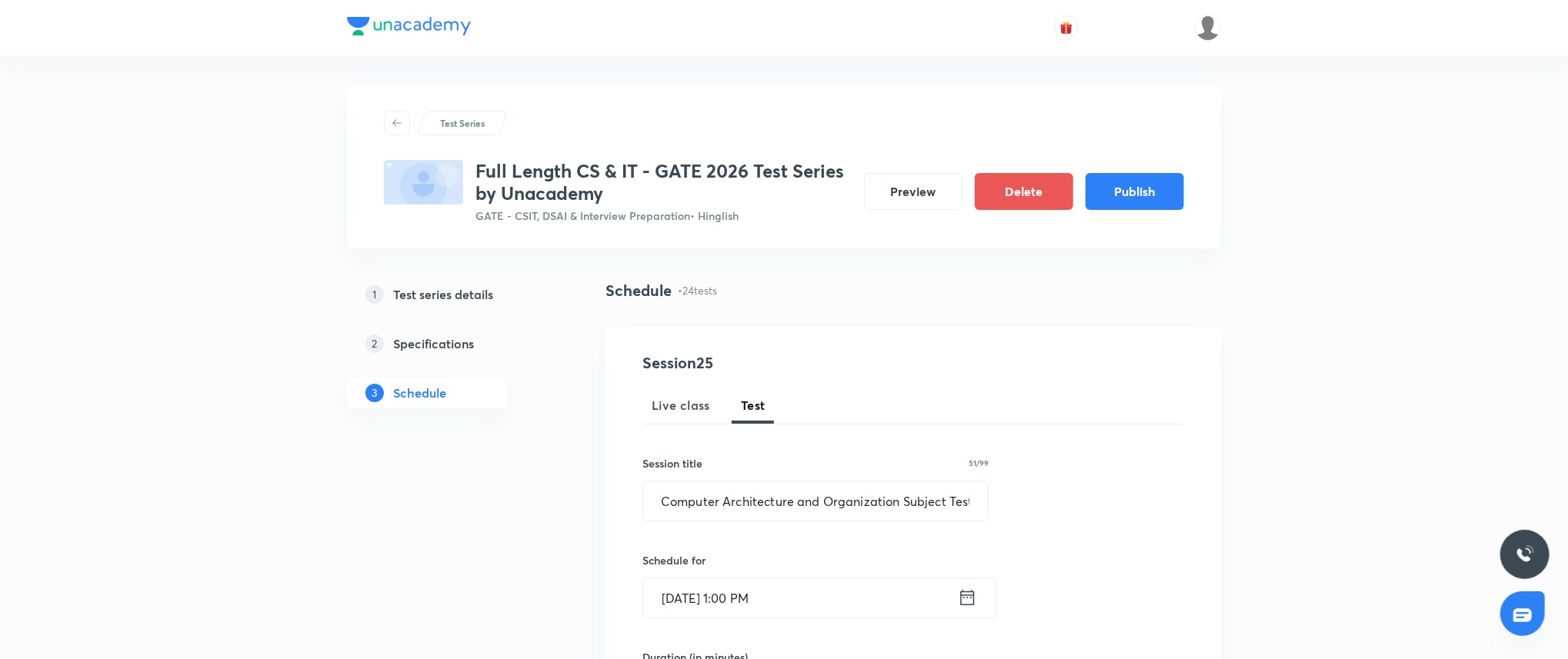
scroll to position [0, 0]
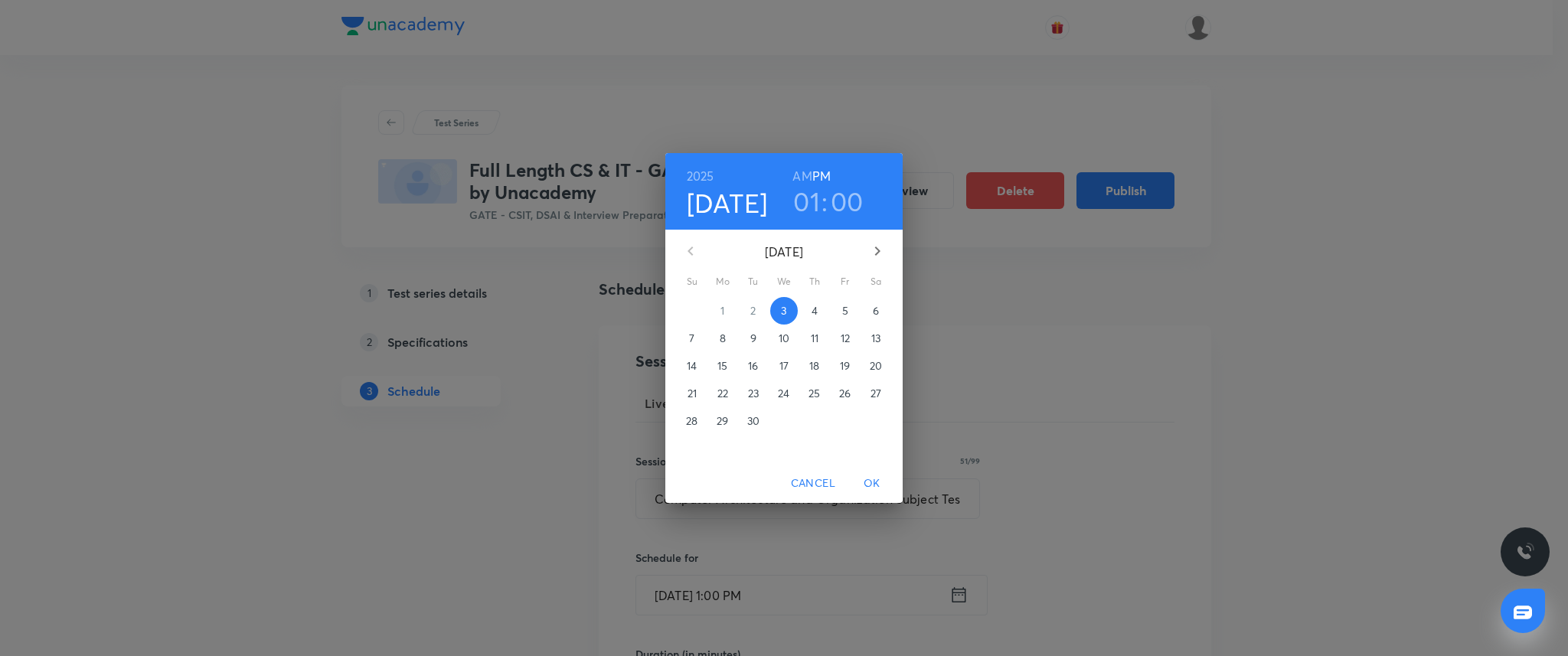
click at [877, 255] on icon "button" at bounding box center [878, 251] width 19 height 19
click at [847, 424] on p "28" at bounding box center [844, 421] width 12 height 16
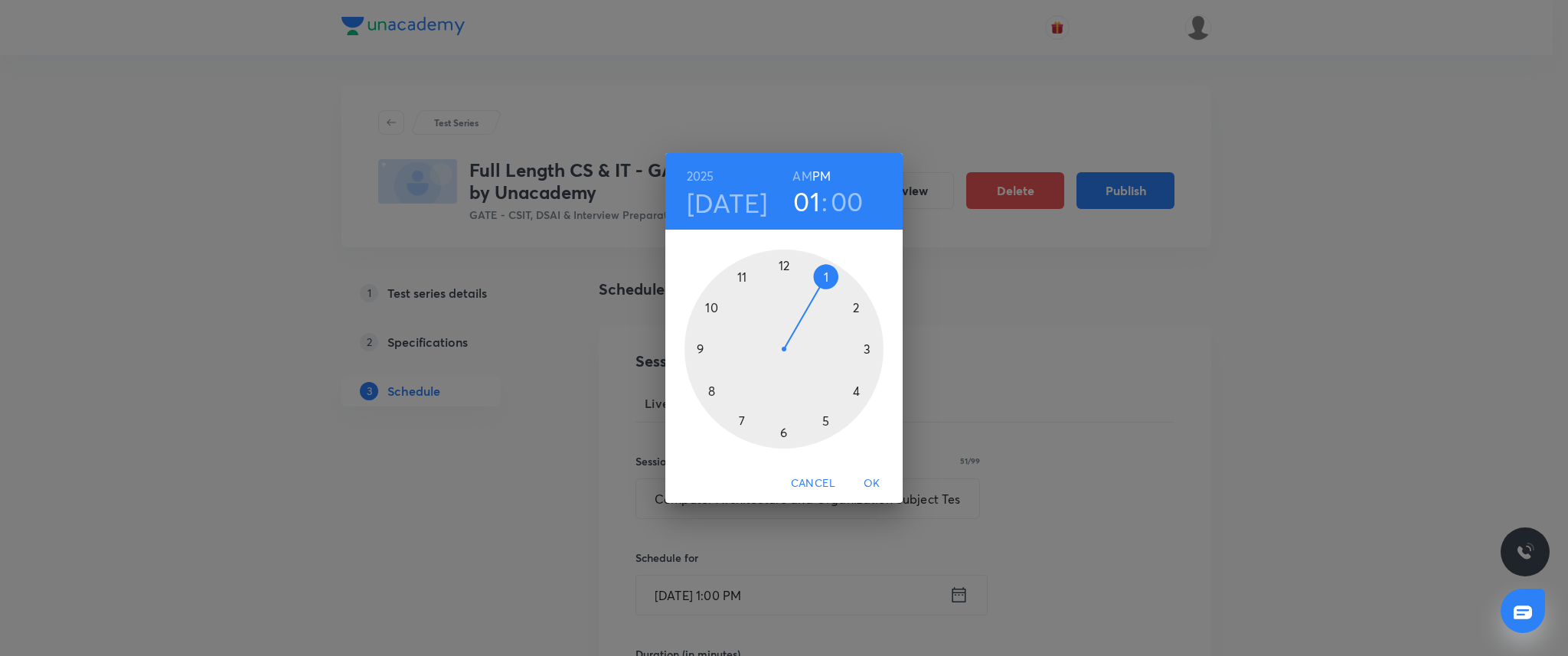
drag, startPoint x: 695, startPoint y: 346, endPoint x: 703, endPoint y: 348, distance: 8.2
click at [696, 346] on div at bounding box center [784, 349] width 199 height 199
click at [871, 482] on span "OK" at bounding box center [872, 483] width 37 height 20
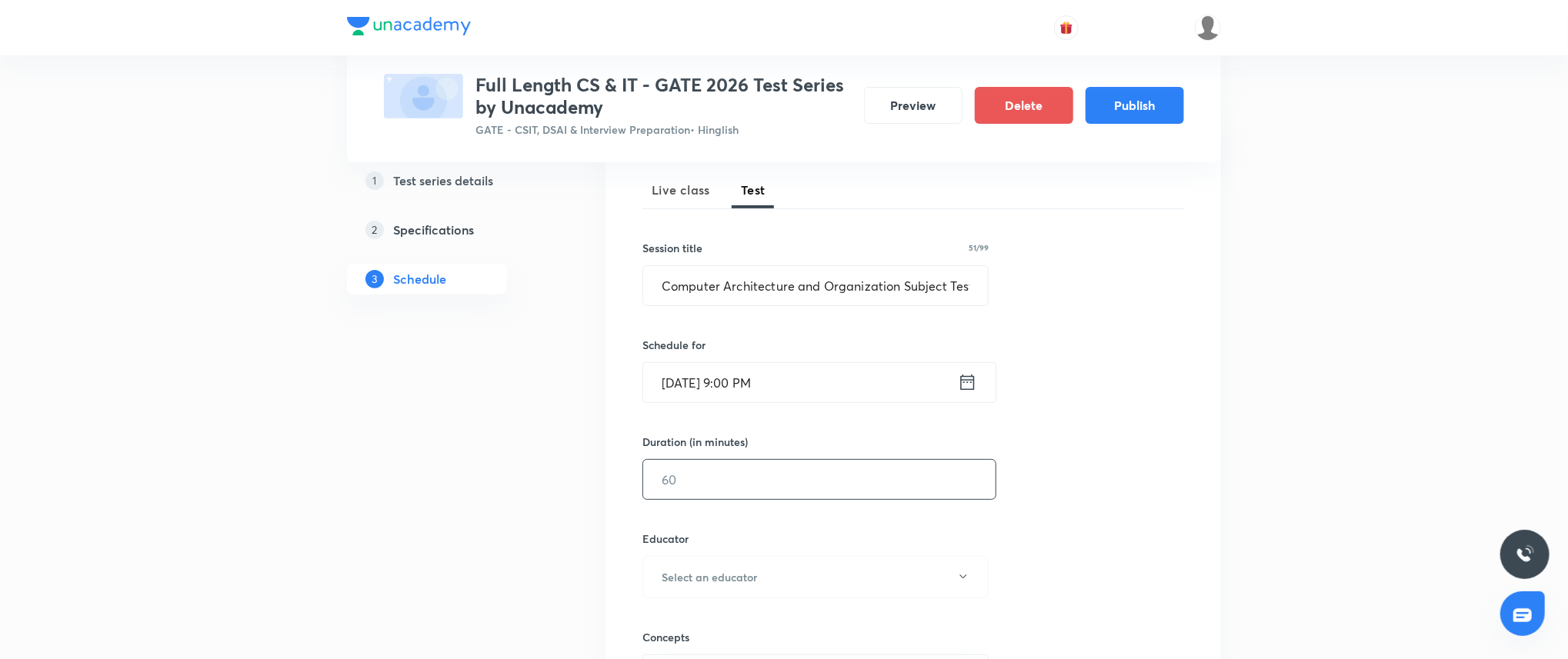
scroll to position [219, 0]
click at [771, 470] on input "text" at bounding box center [818, 476] width 352 height 39
type input "90"
click at [764, 577] on button "Select an educator" at bounding box center [815, 574] width 347 height 42
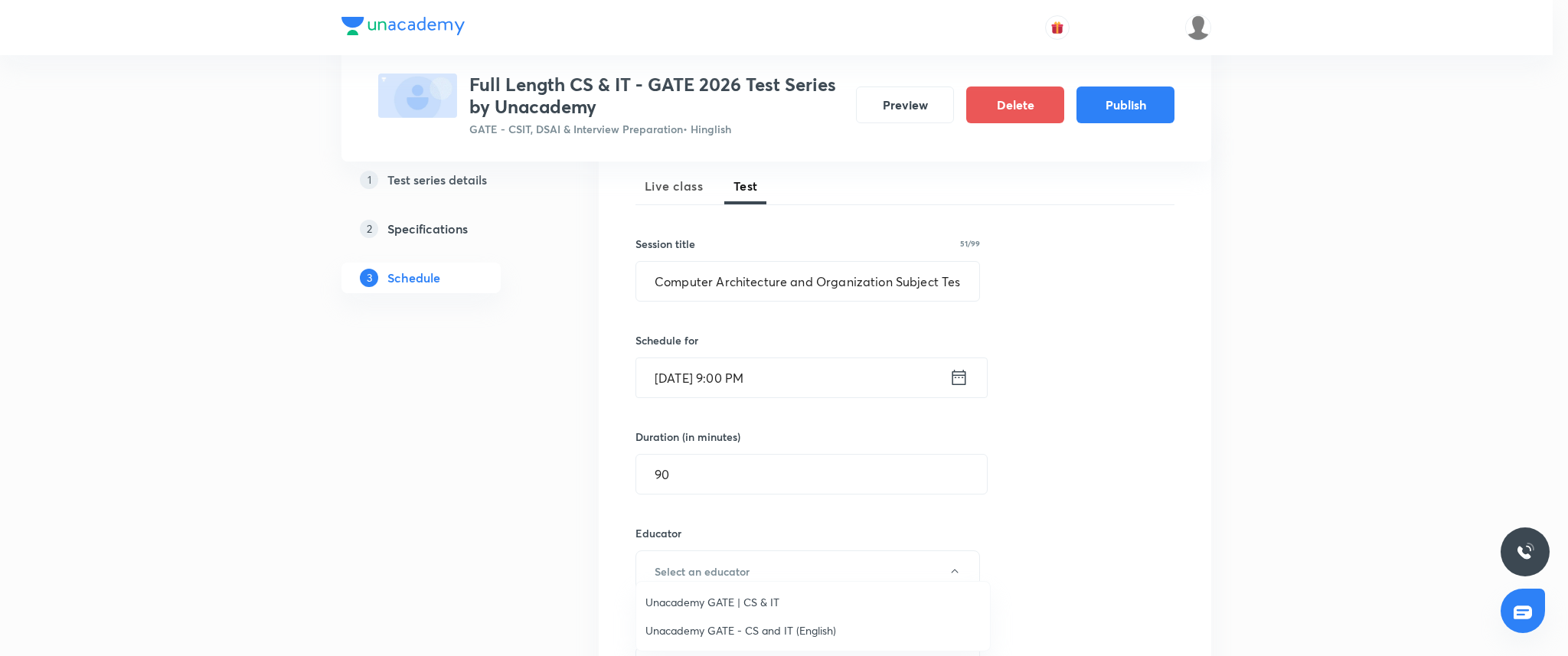
click at [762, 594] on span "Unacademy GATE | CS & IT" at bounding box center [813, 601] width 336 height 16
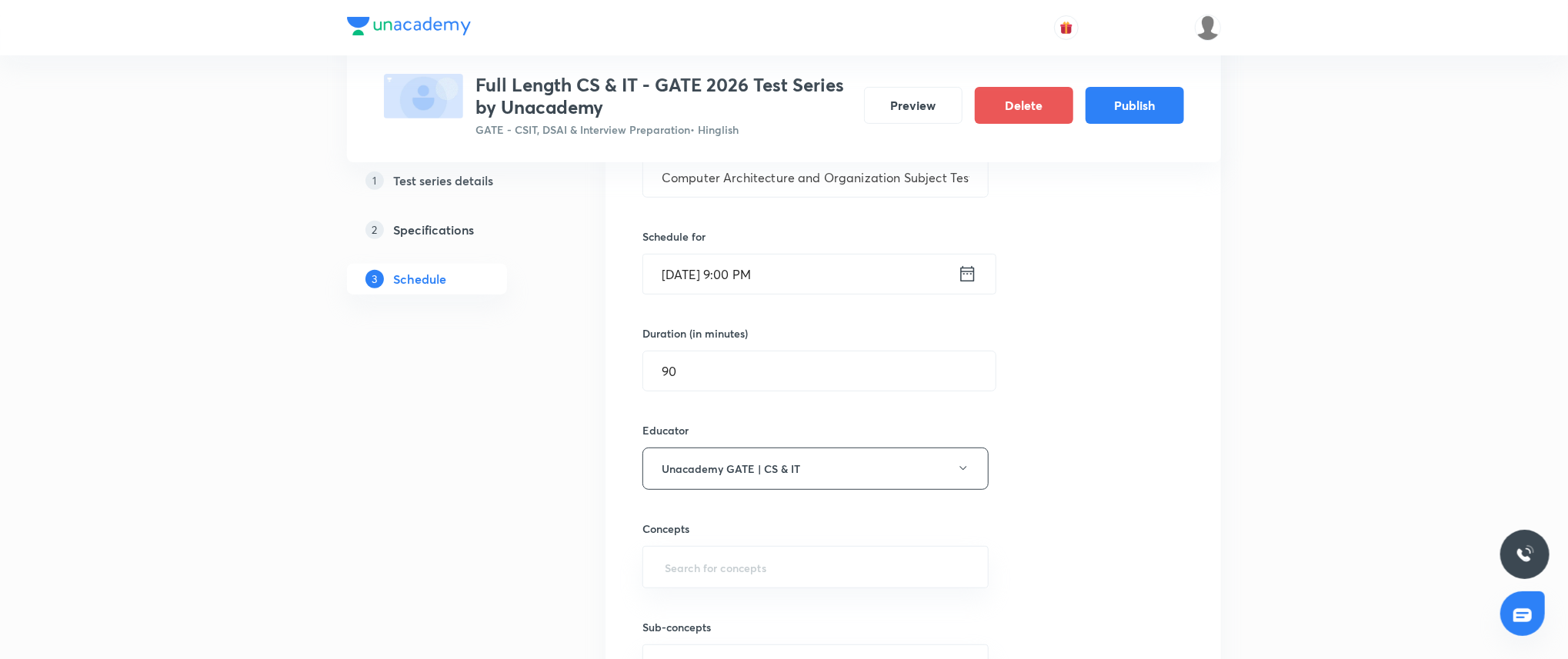
scroll to position [354, 0]
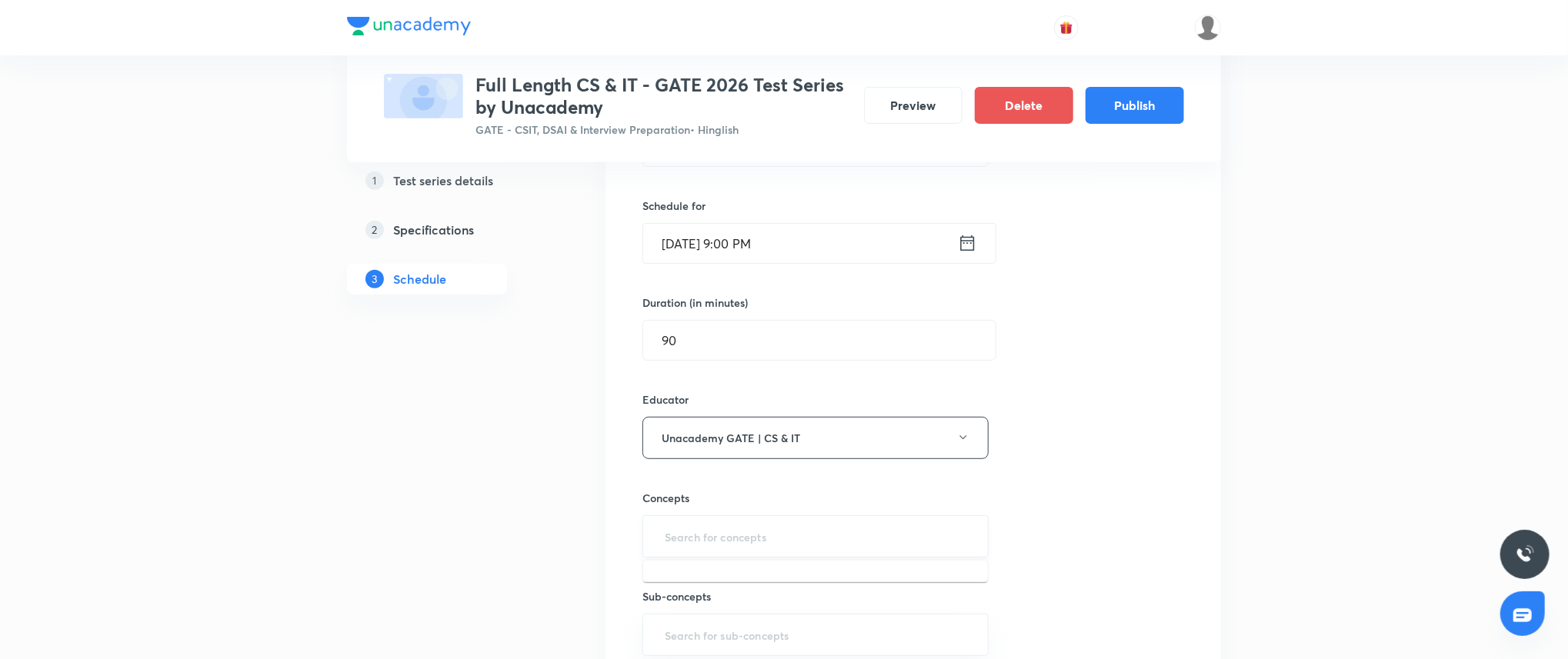
click at [760, 543] on input "text" at bounding box center [815, 536] width 307 height 28
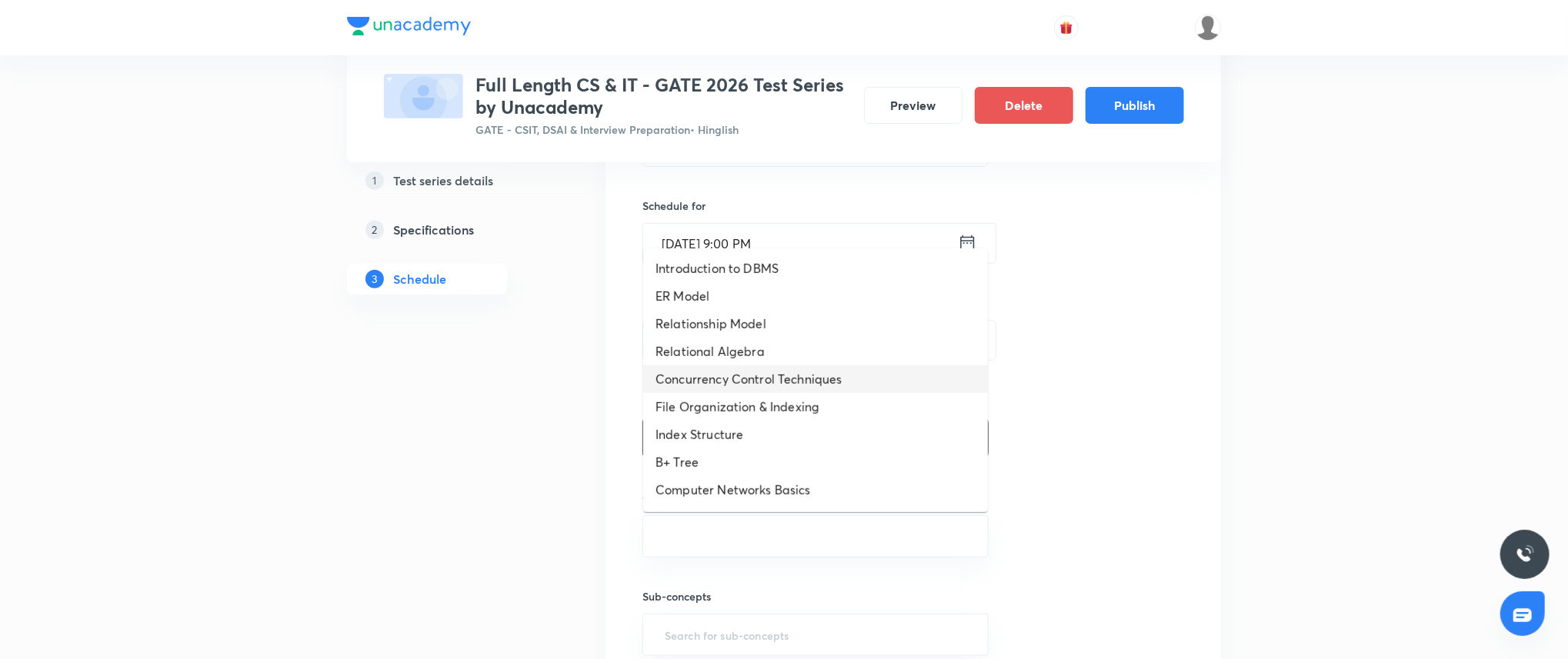
click at [764, 365] on li "Concurrency Control Techniques" at bounding box center [815, 378] width 345 height 27
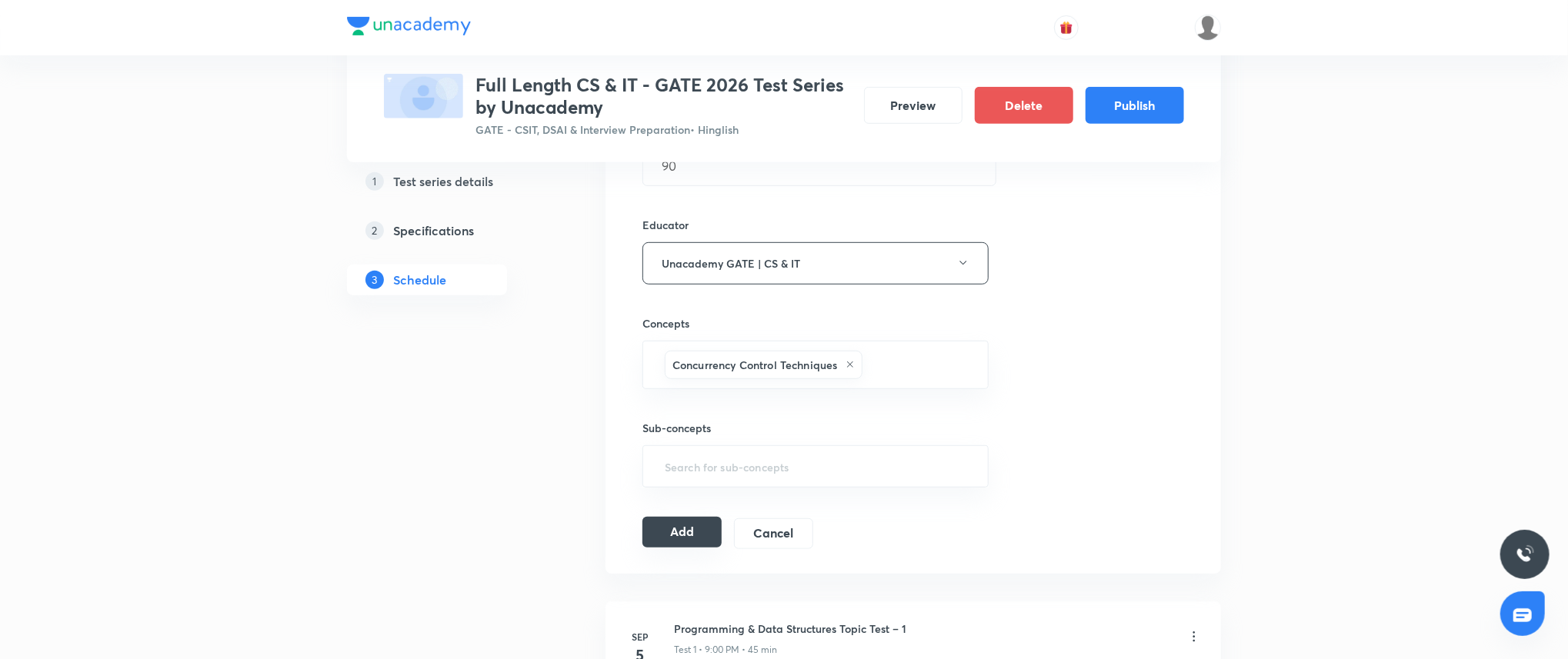
scroll to position [547, 0]
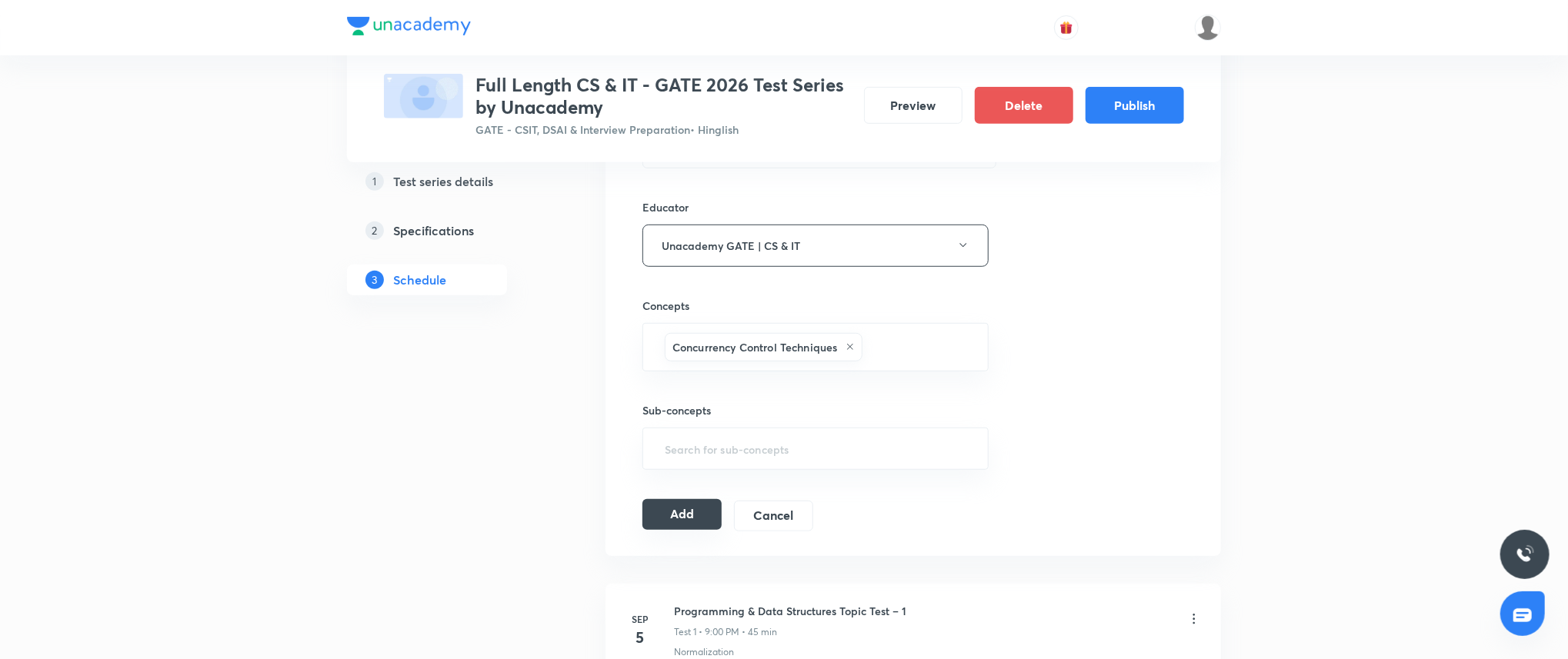
click at [677, 503] on button "Add" at bounding box center [681, 514] width 79 height 31
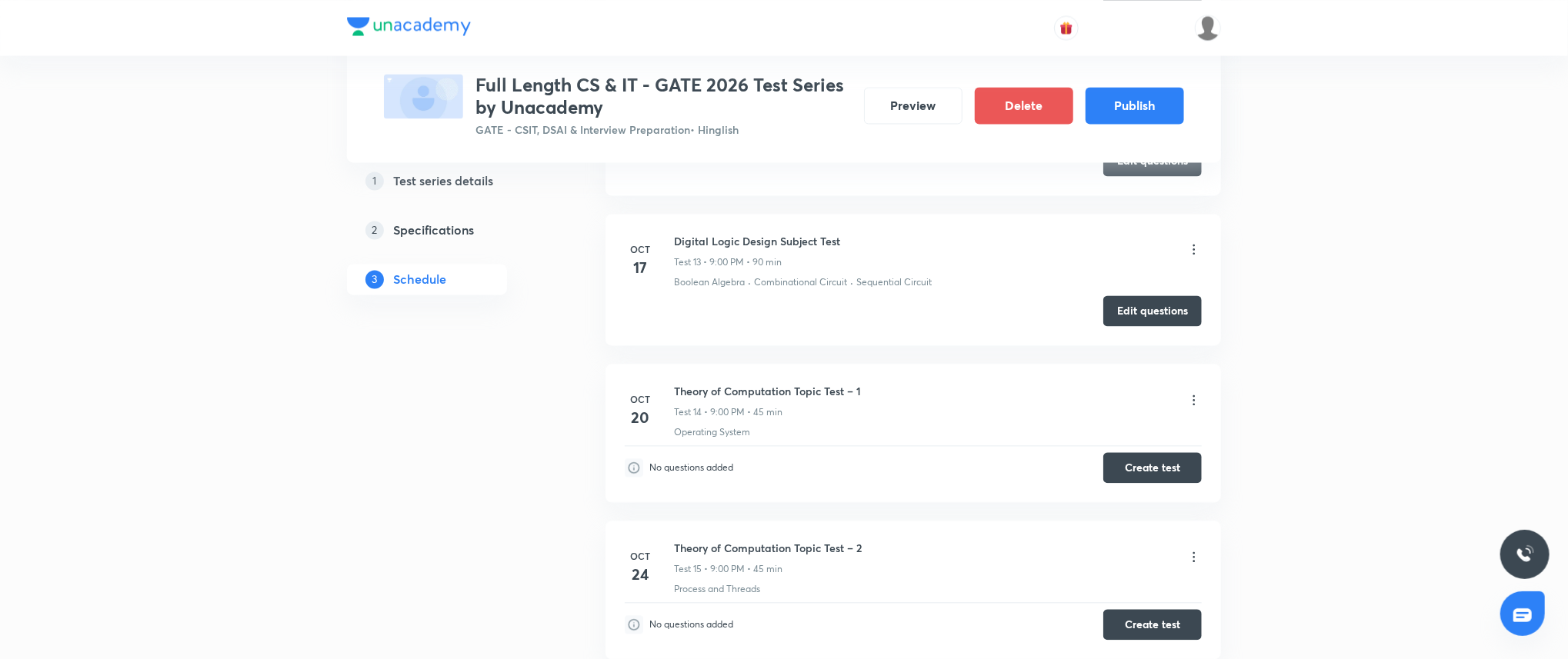
scroll to position [2037, 0]
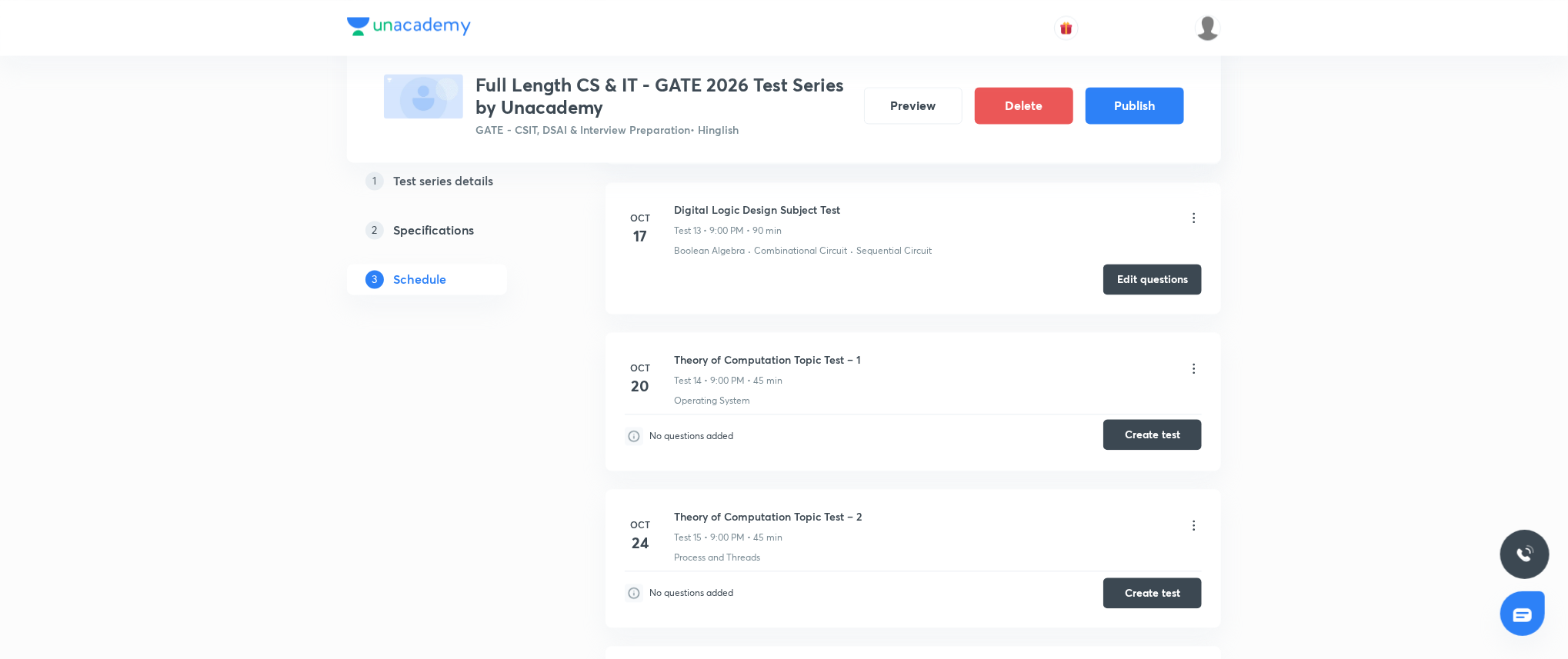
click at [1150, 440] on button "Create test" at bounding box center [1152, 434] width 99 height 31
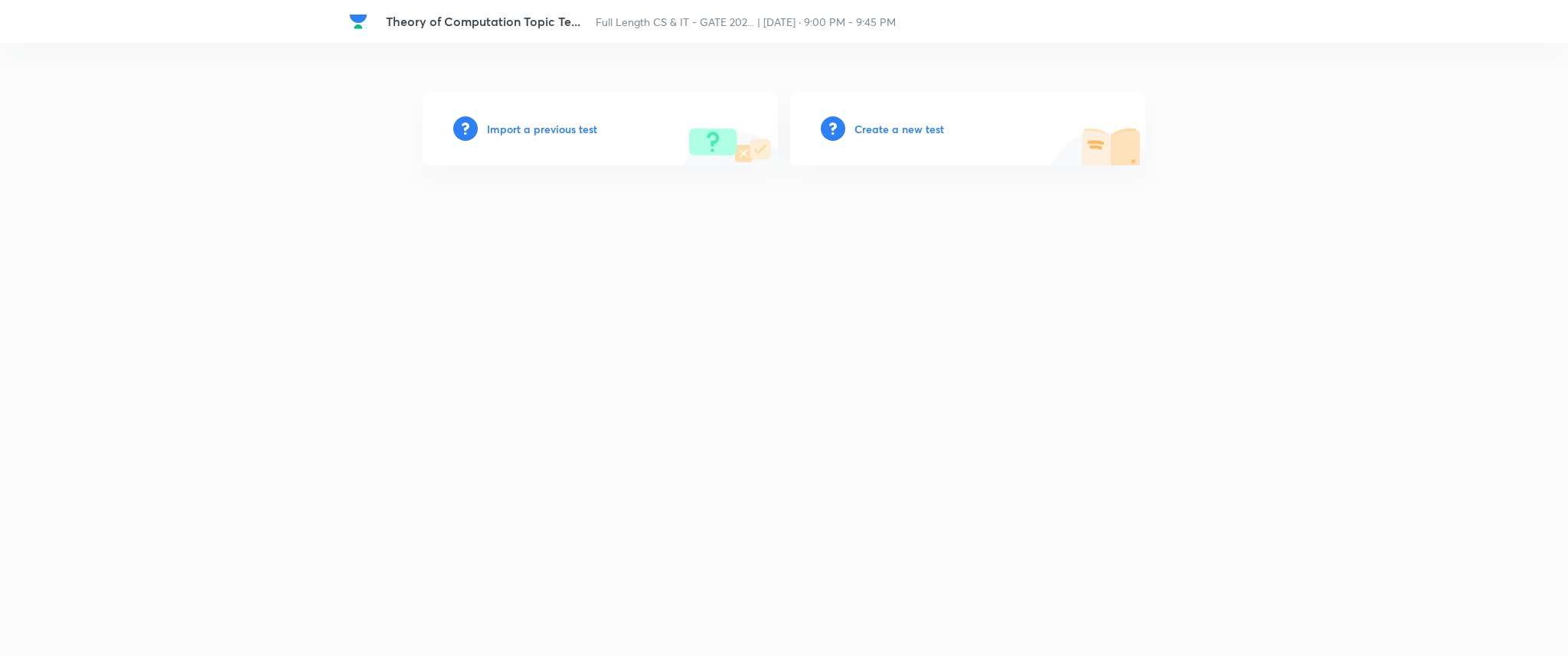
click at [564, 129] on h6 "Import a previous test" at bounding box center [542, 129] width 110 height 16
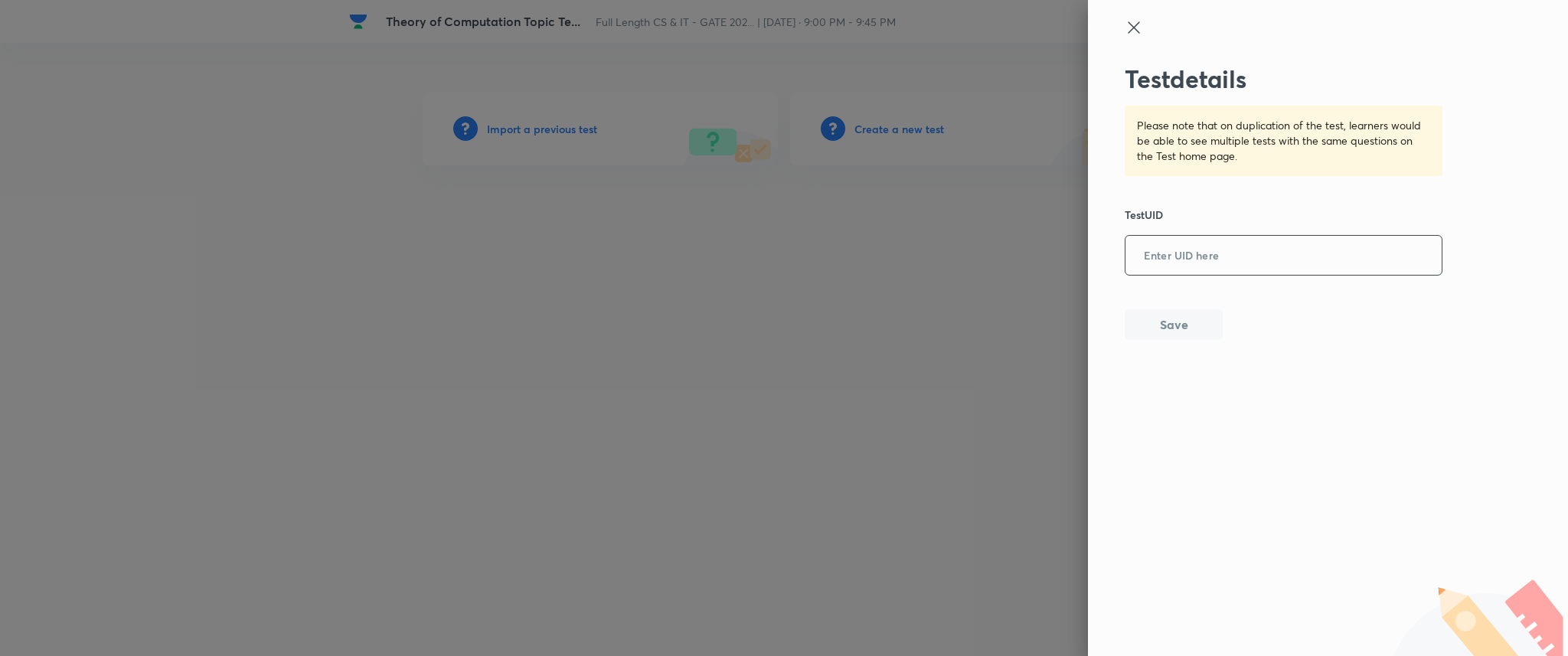
click at [1235, 254] on input "text" at bounding box center [1283, 256] width 316 height 37
paste input "GH7TVJLPOL"
type input "GH7TVJLPOL"
click at [1135, 345] on div "Test details Please note that on duplication of the test, learners would be abl…" at bounding box center [1328, 328] width 480 height 656
click at [1158, 327] on button "Save" at bounding box center [1174, 322] width 98 height 30
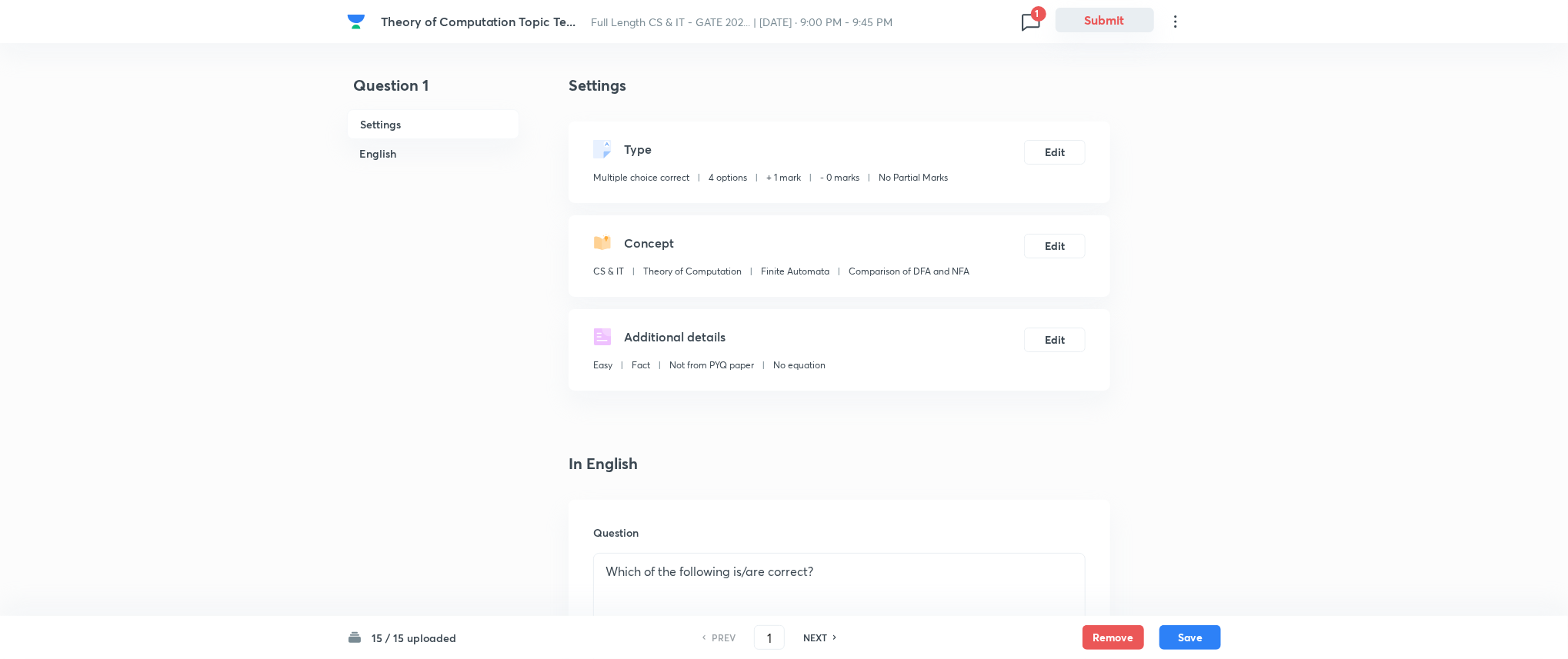
click at [1133, 31] on button "Submit" at bounding box center [1105, 20] width 99 height 24
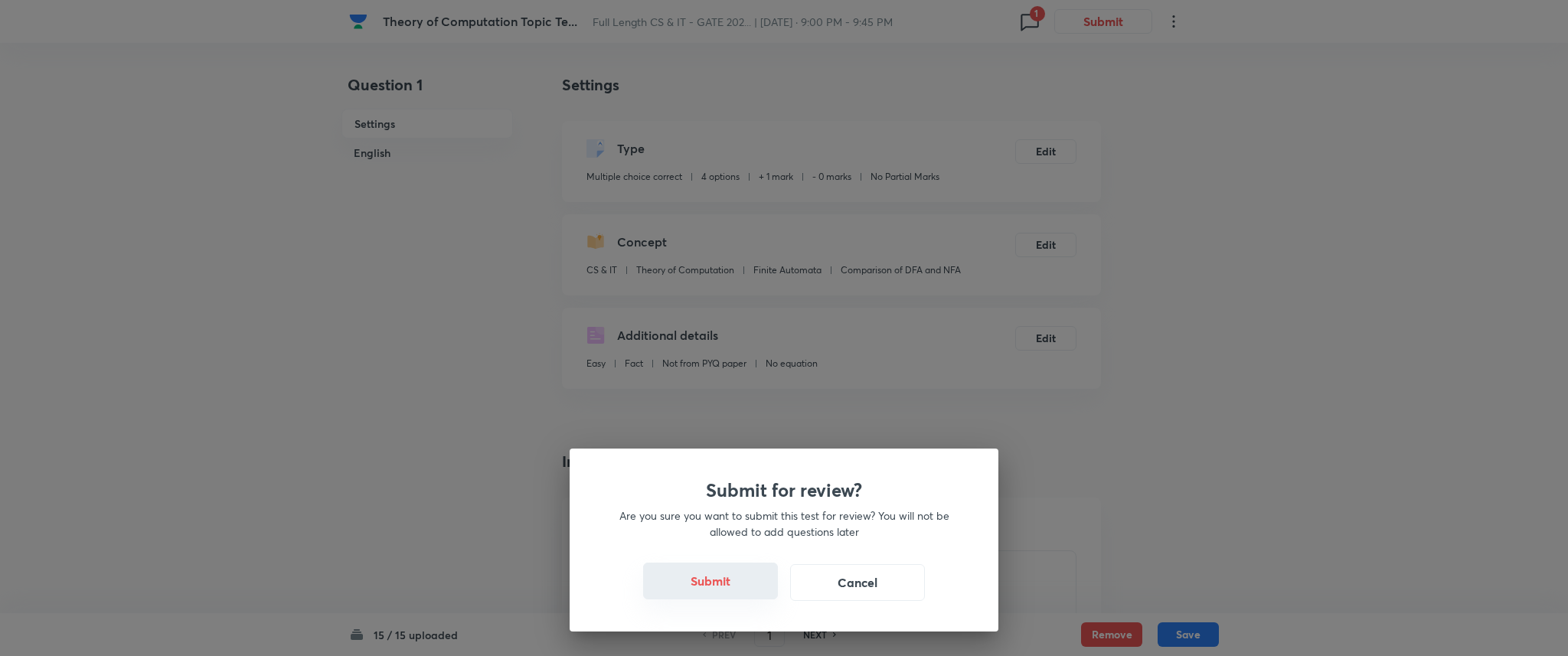
click at [699, 579] on button "Submit" at bounding box center [710, 580] width 135 height 37
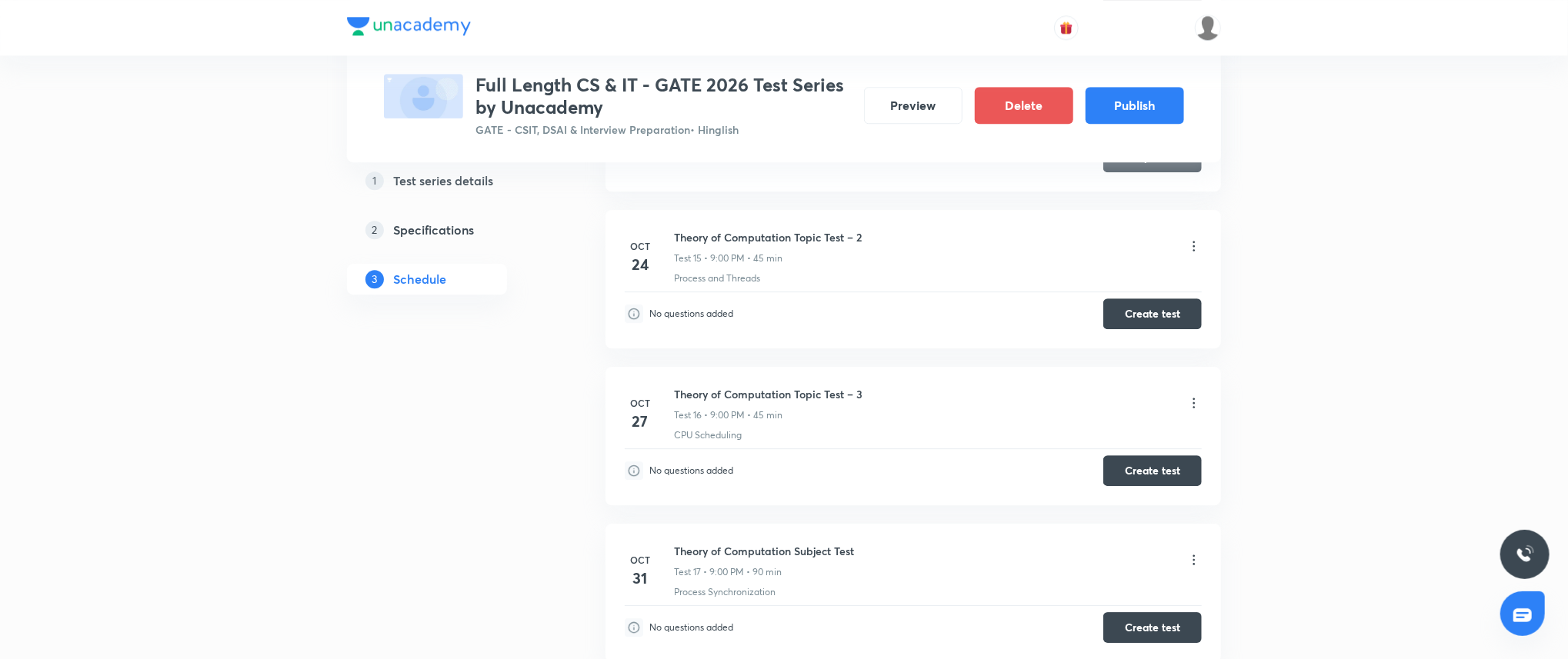
scroll to position [3033, 0]
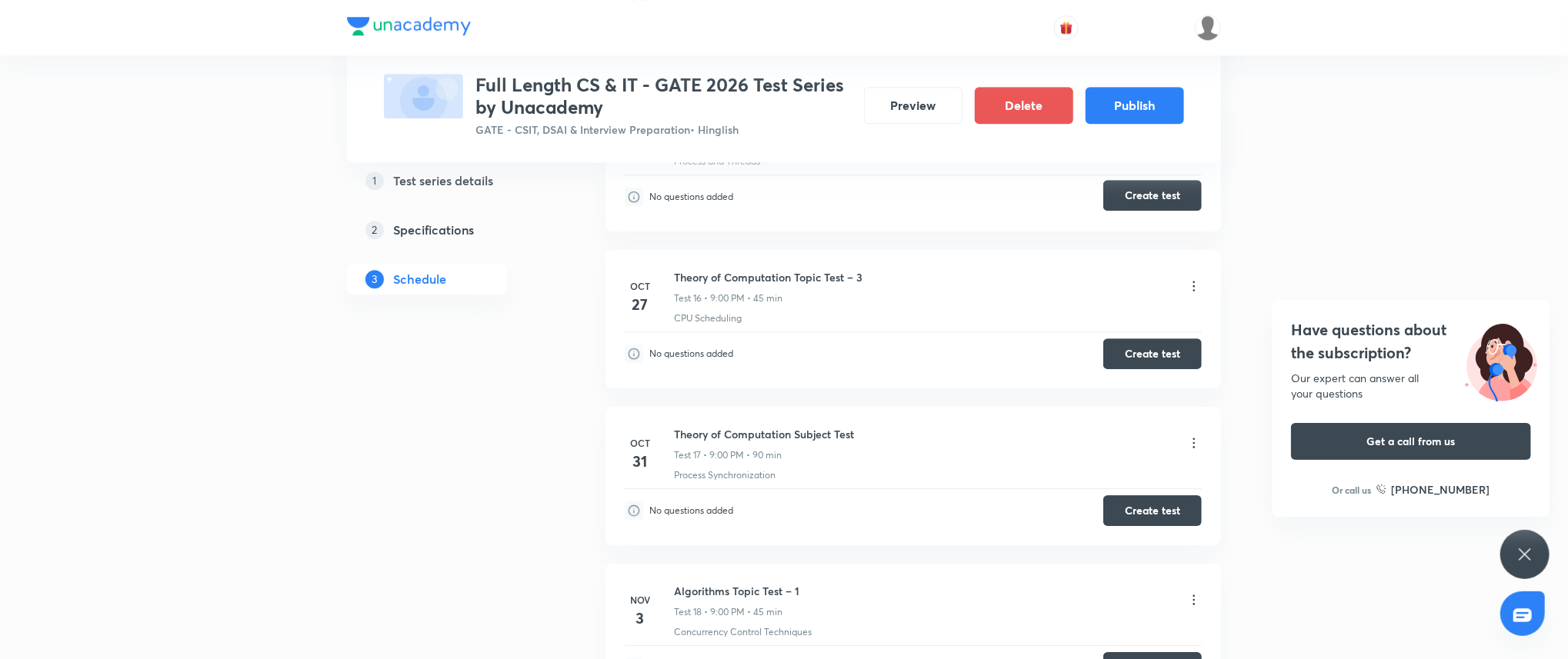
click at [1153, 197] on button "Create test" at bounding box center [1152, 195] width 99 height 31
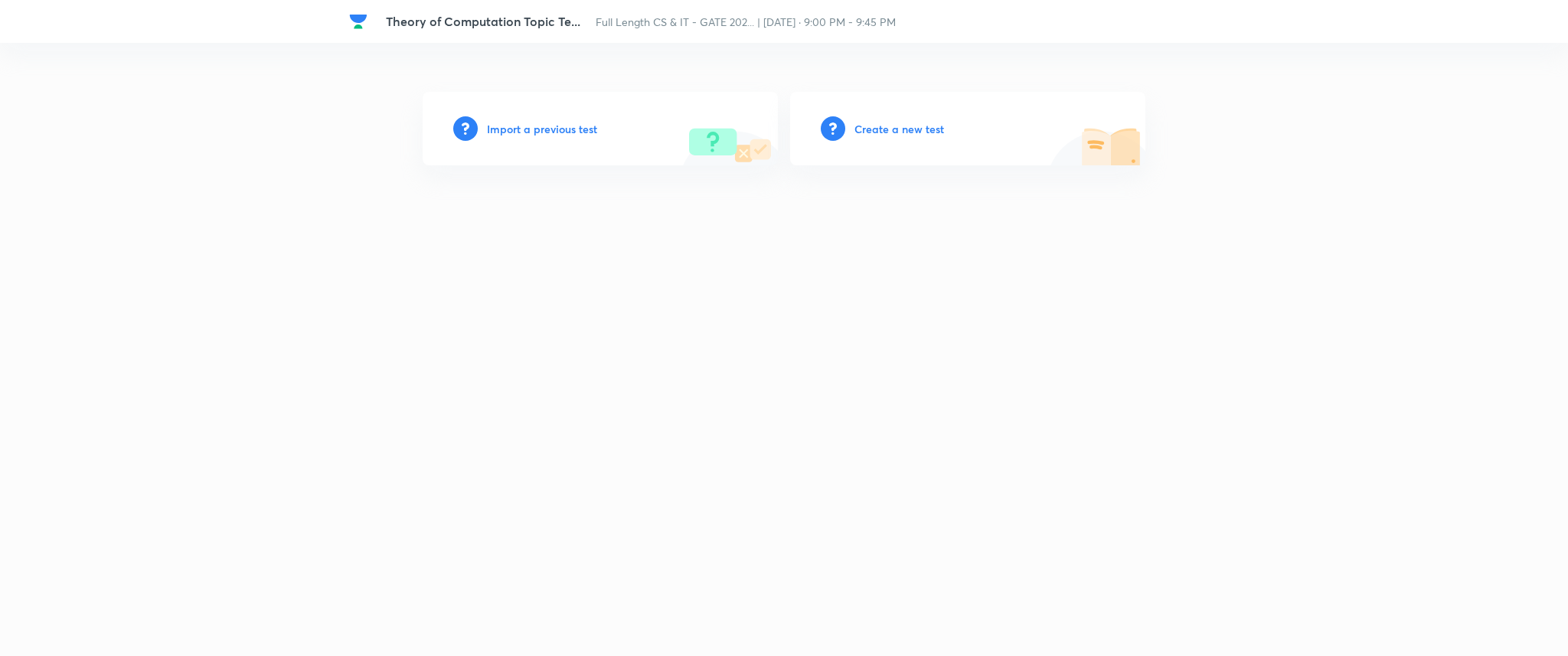
click at [567, 127] on h6 "Import a previous test" at bounding box center [542, 129] width 110 height 16
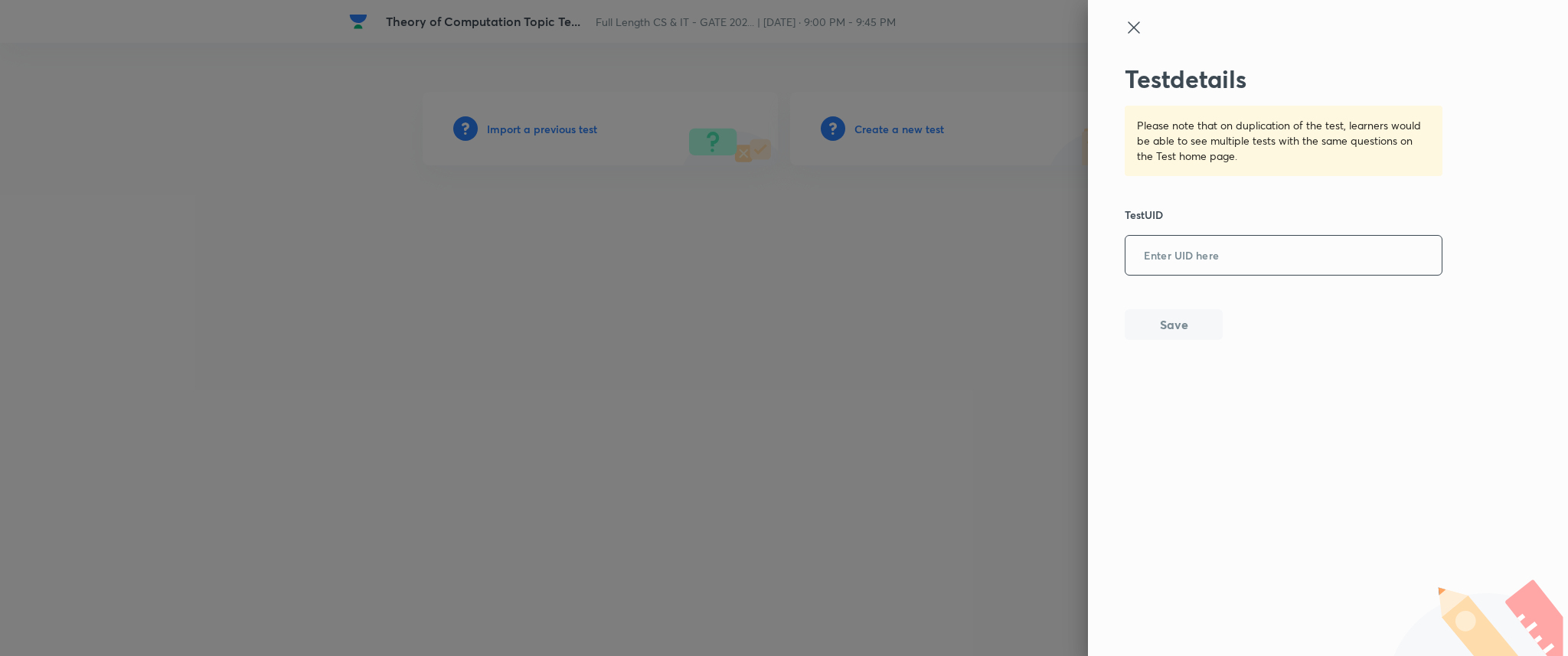
click at [1265, 262] on input "text" at bounding box center [1283, 256] width 316 height 37
paste input "FXZH8NOSOF"
type input "FXZH8NOSOF"
click at [1197, 319] on button "Save" at bounding box center [1174, 322] width 98 height 30
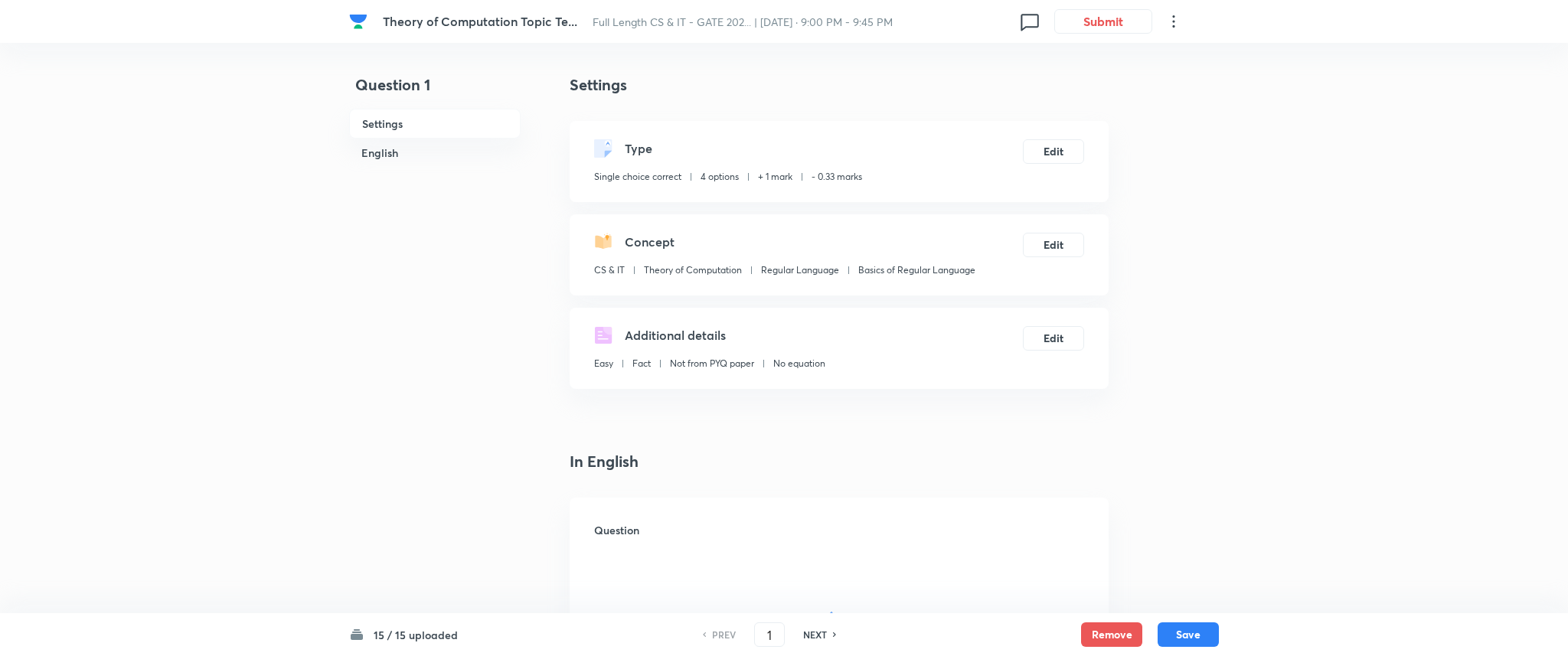
checkbox input "true"
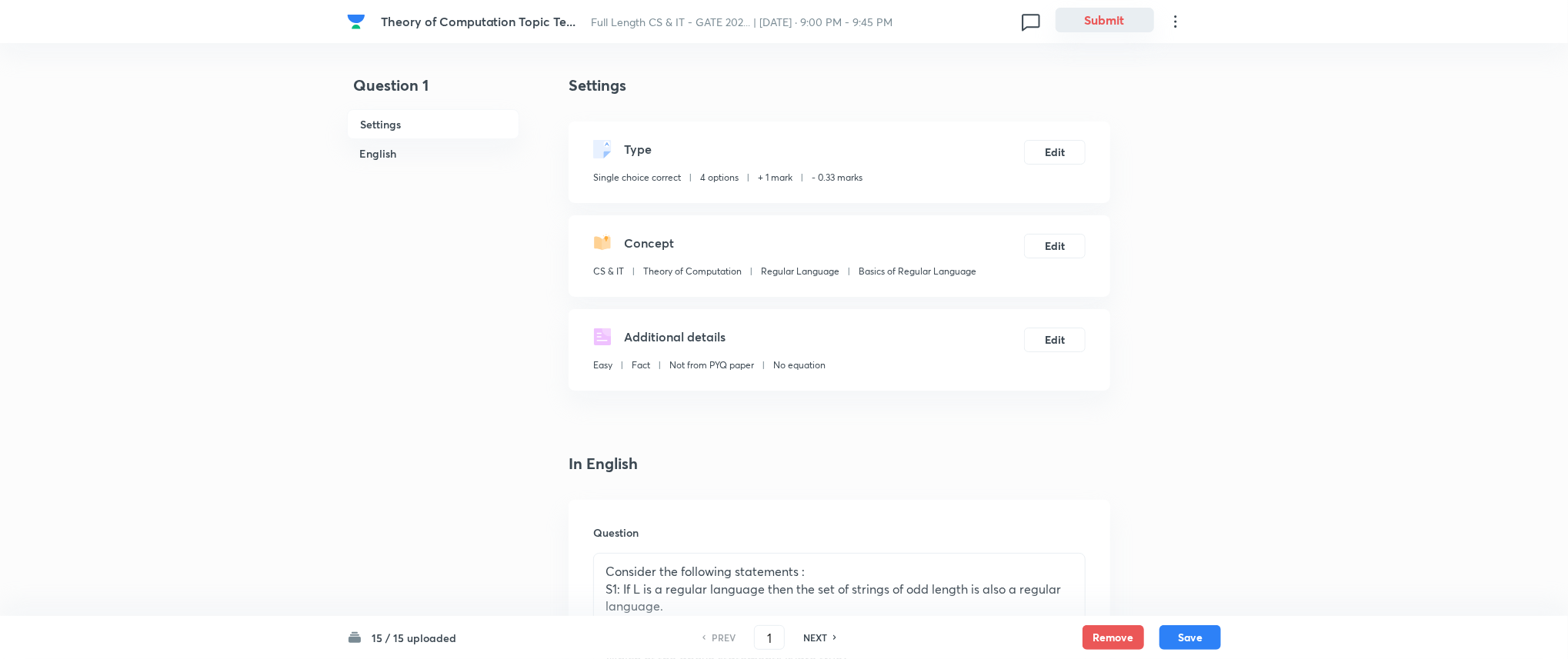
click at [1098, 17] on button "Submit" at bounding box center [1105, 20] width 99 height 24
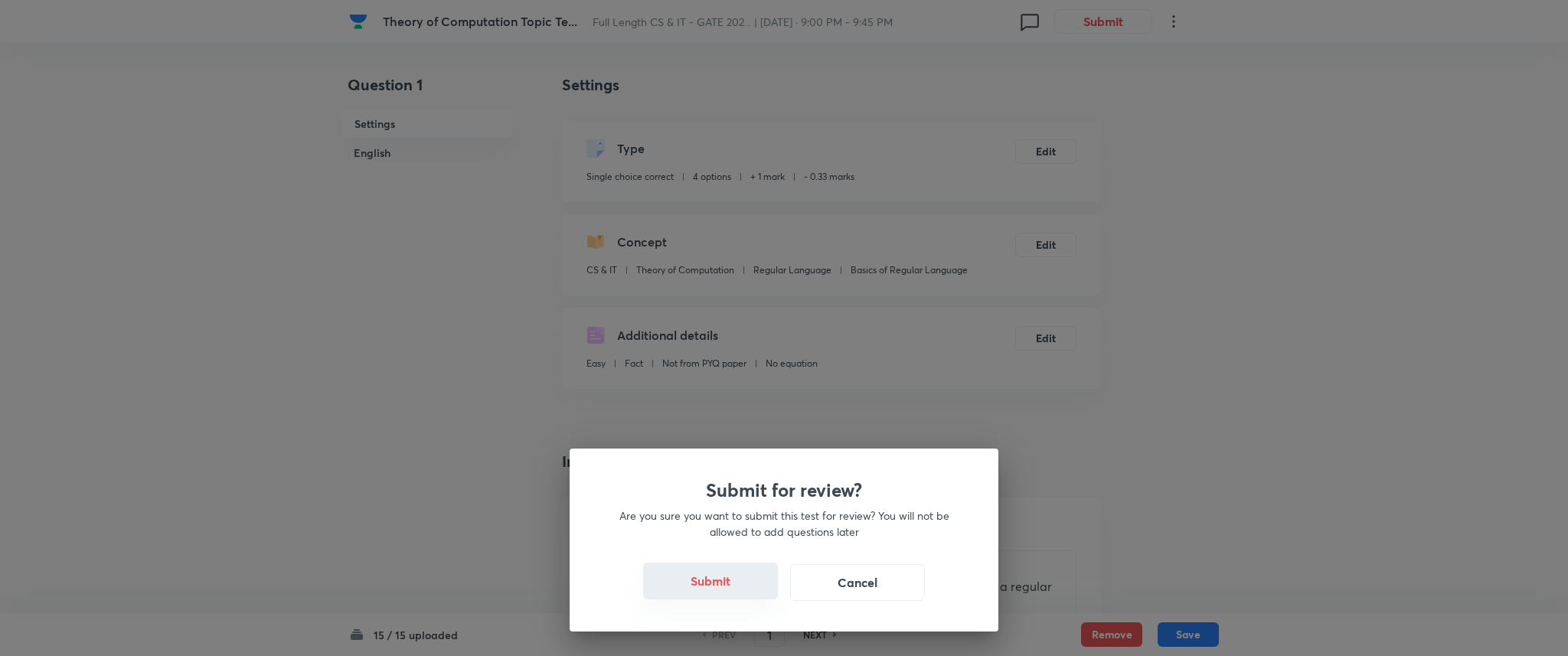
click at [713, 582] on button "Submit" at bounding box center [710, 580] width 135 height 37
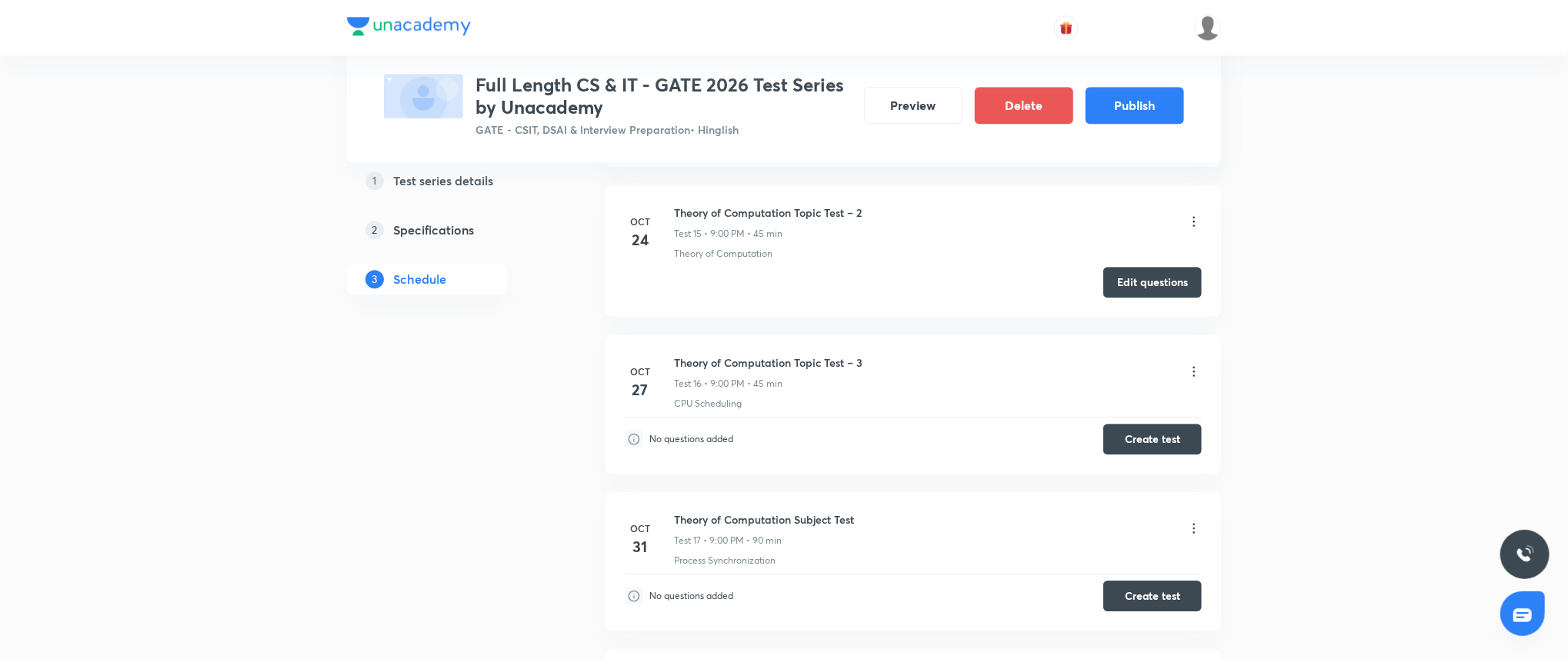
scroll to position [2909, 0]
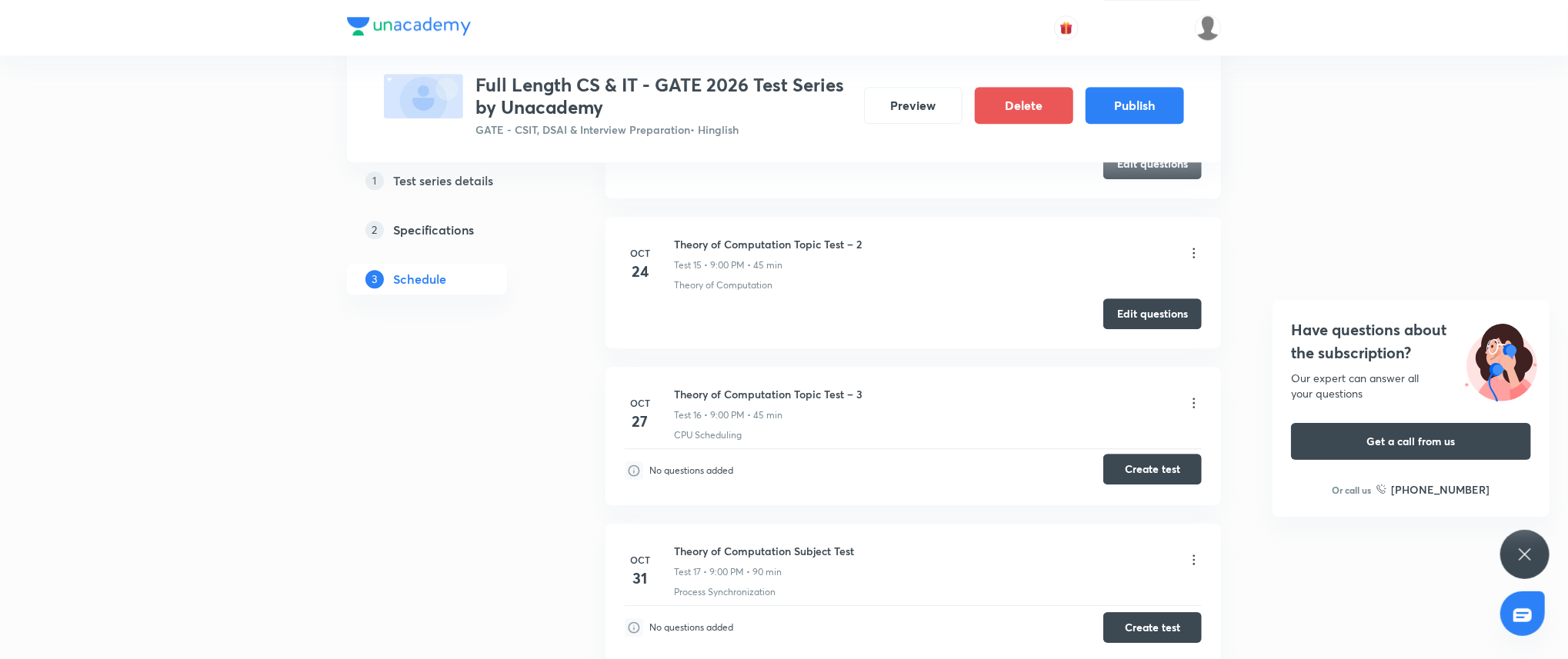
click at [1160, 465] on button "Create test" at bounding box center [1152, 469] width 99 height 31
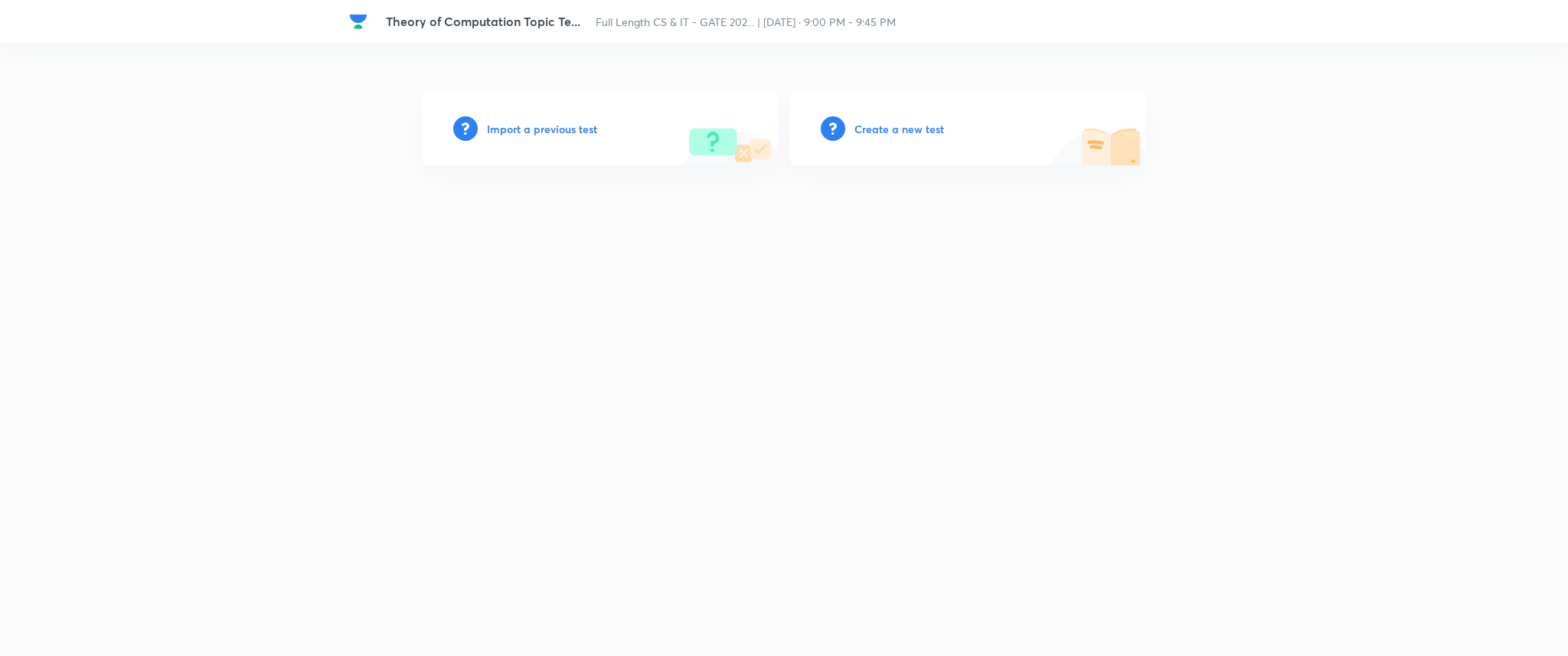
click at [509, 122] on h6 "Import a previous test" at bounding box center [542, 129] width 110 height 16
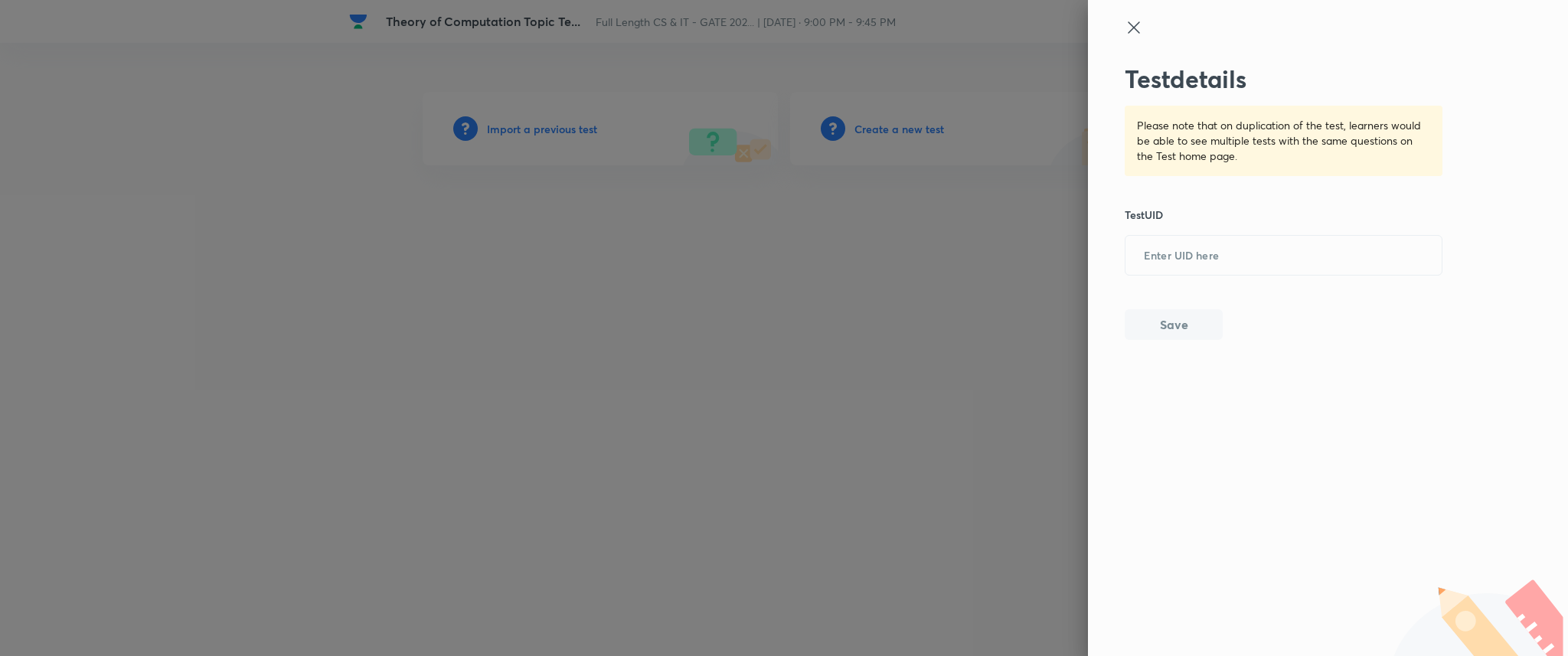
click at [1201, 279] on div "Test details Please note that on duplication of the test, learners would be abl…" at bounding box center [1284, 201] width 318 height 275
click at [1201, 242] on input "text" at bounding box center [1283, 256] width 316 height 37
paste input "1XUWBSETHX"
type input "1XUWBSETHX"
click at [1166, 311] on button "Save" at bounding box center [1174, 322] width 98 height 30
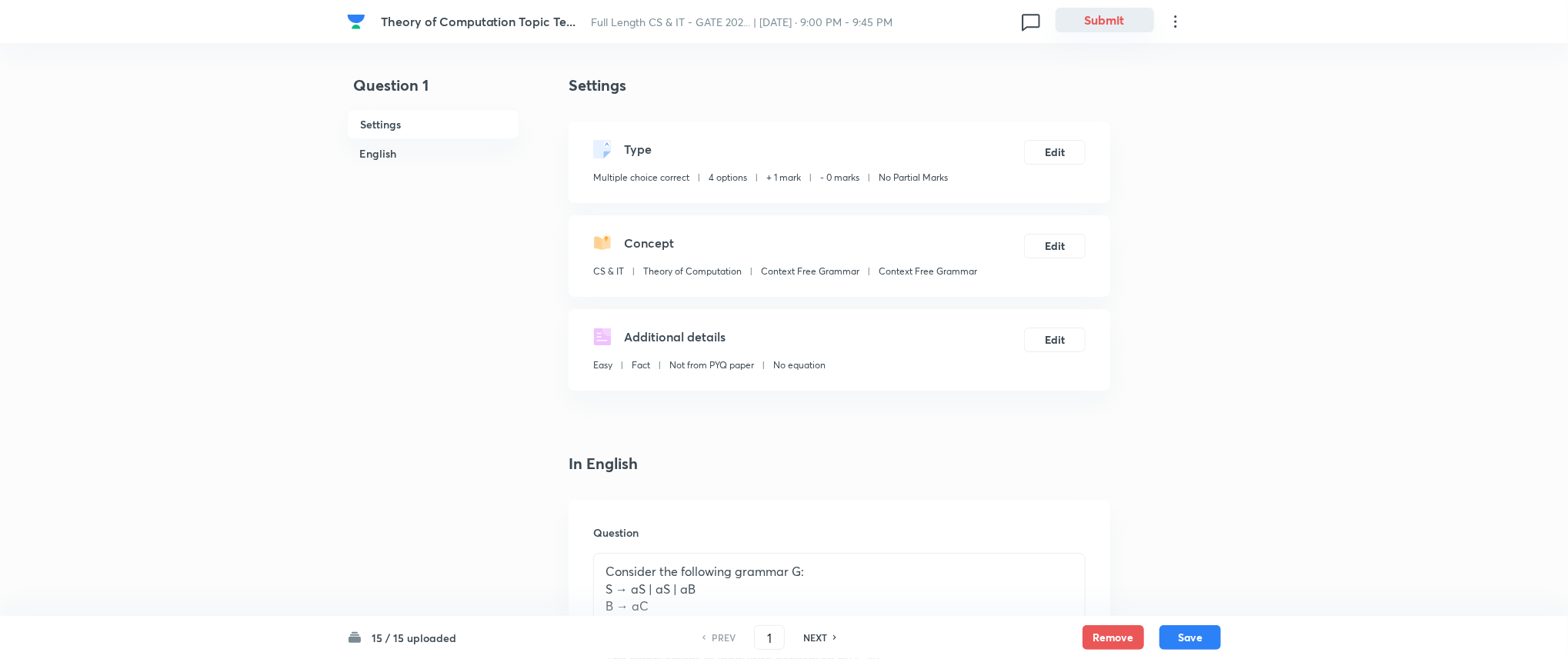
click at [1112, 21] on button "Submit" at bounding box center [1105, 20] width 99 height 24
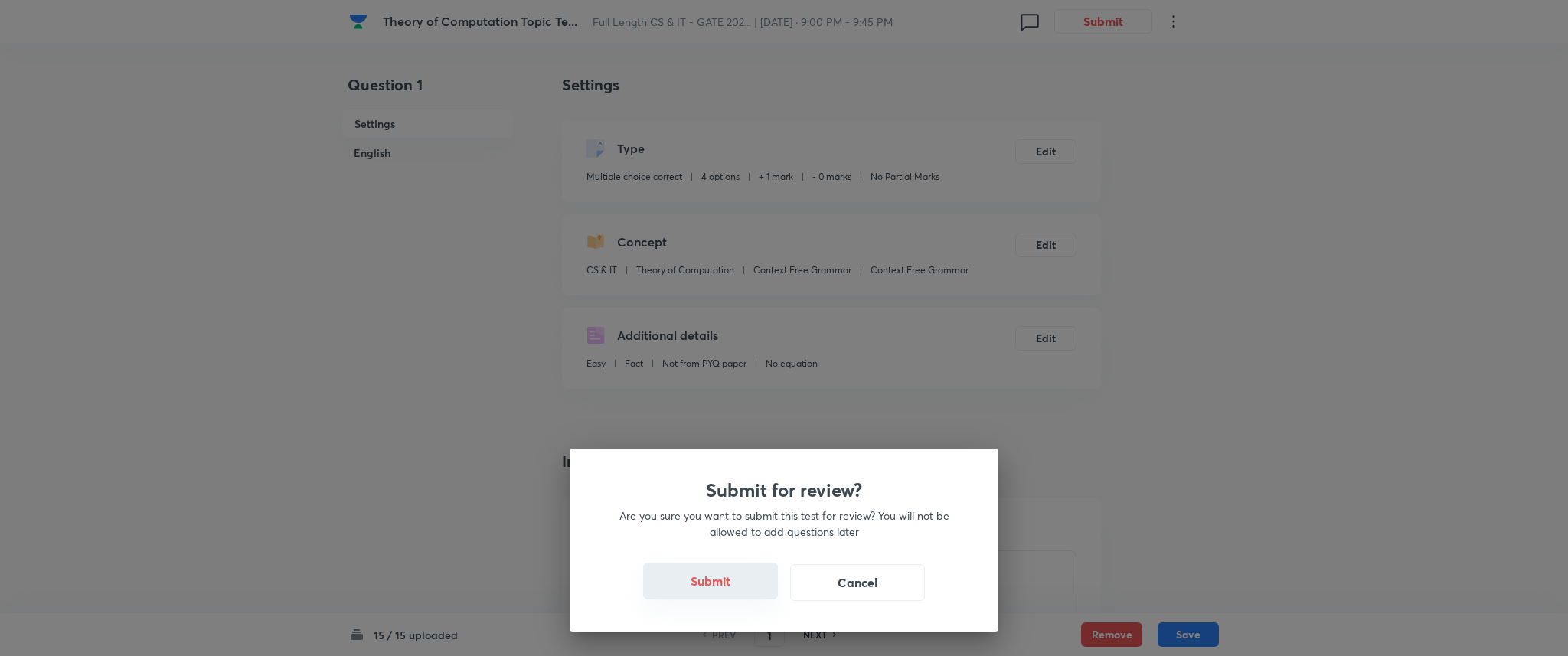
click at [715, 599] on div "Submit Cancel" at bounding box center [784, 582] width 355 height 37
click at [716, 582] on button "Submit" at bounding box center [710, 580] width 135 height 37
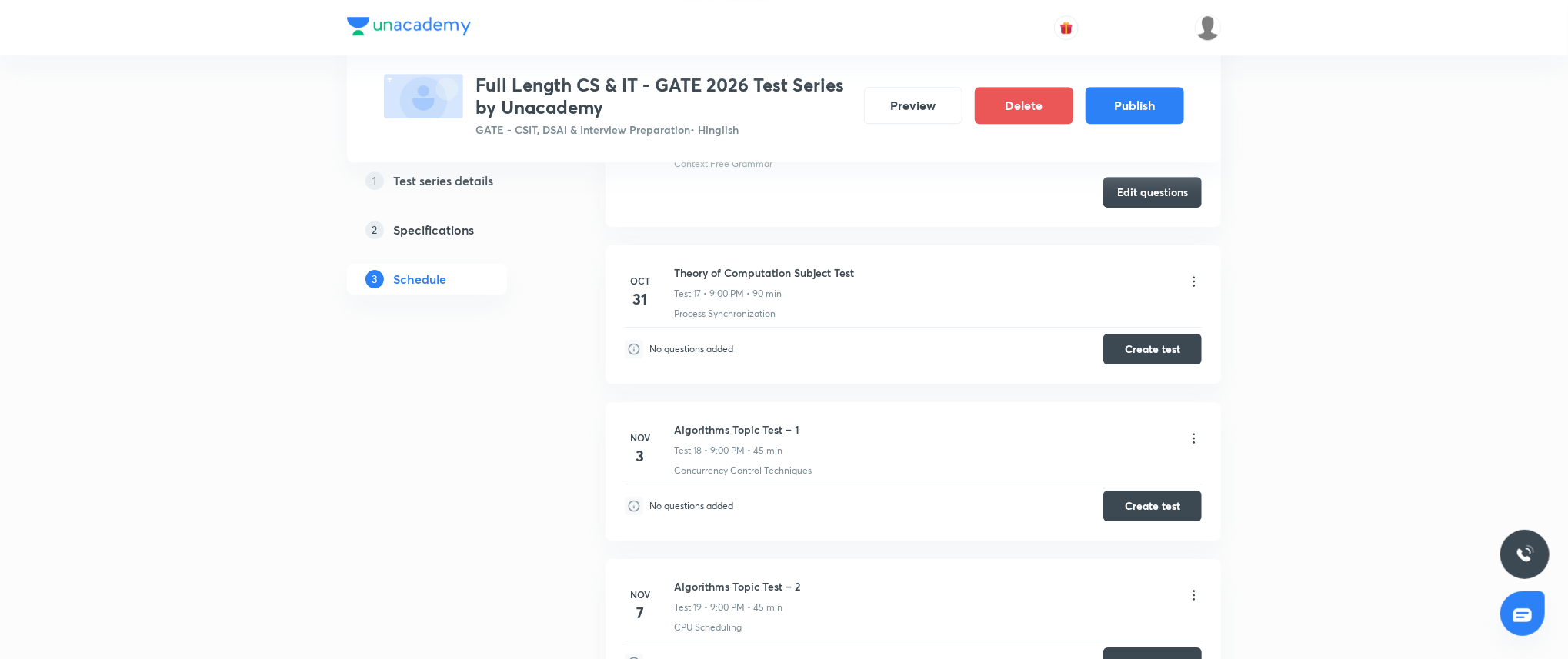
scroll to position [3158, 0]
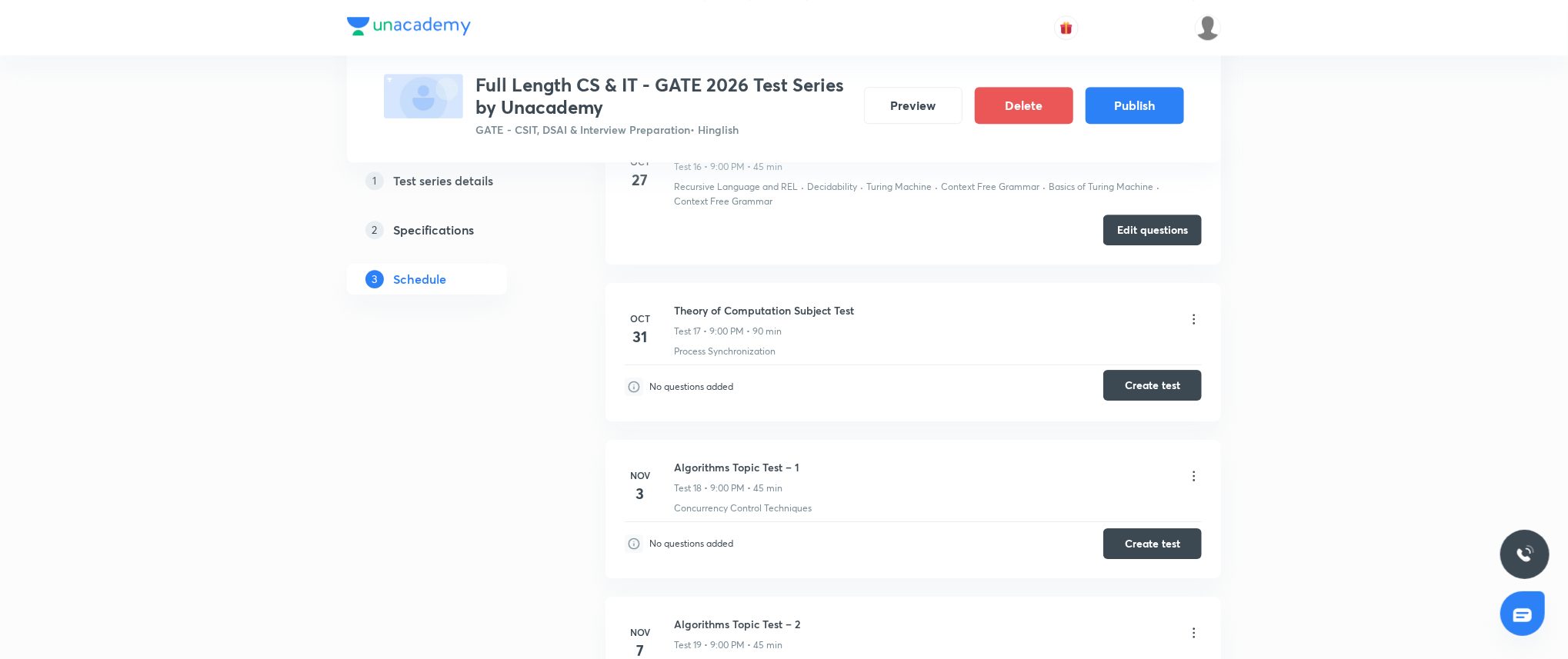
click at [1146, 382] on button "Create test" at bounding box center [1152, 385] width 99 height 31
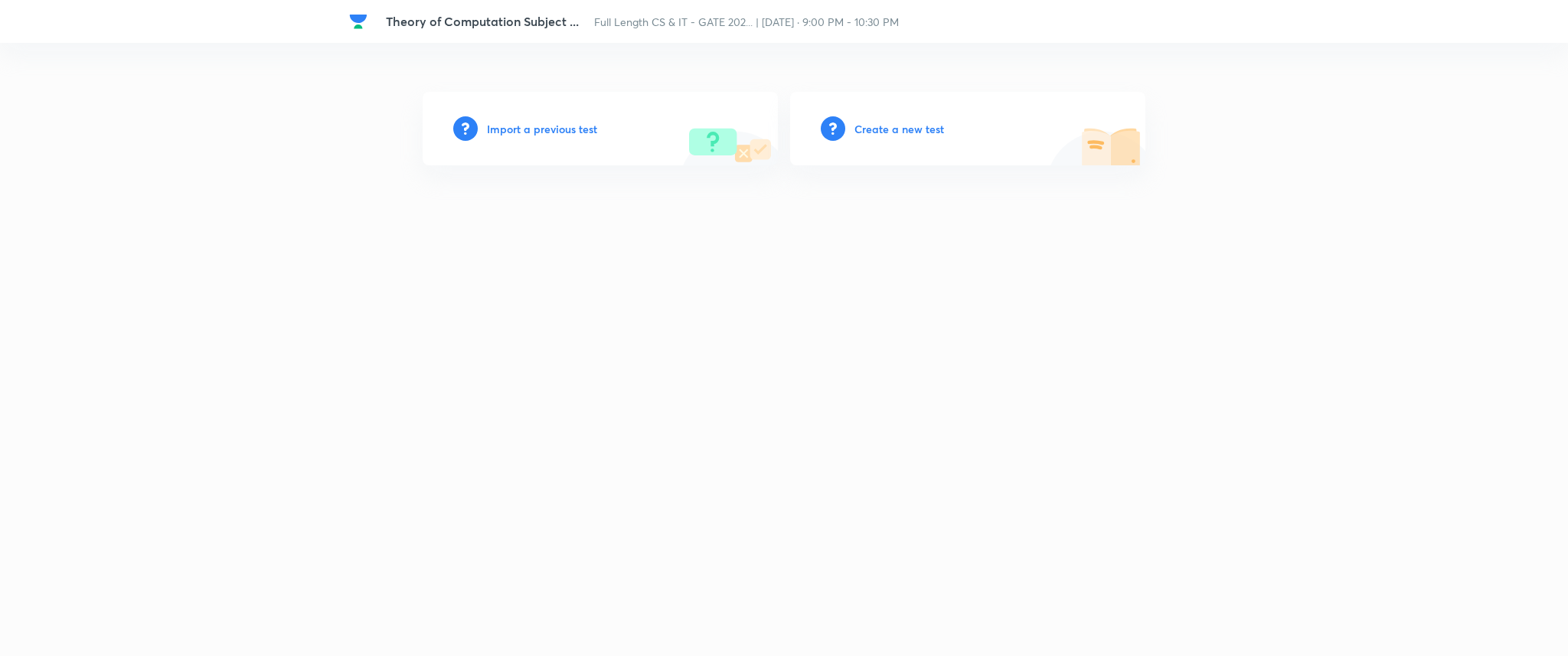
click at [521, 122] on h6 "Import a previous test" at bounding box center [542, 129] width 110 height 16
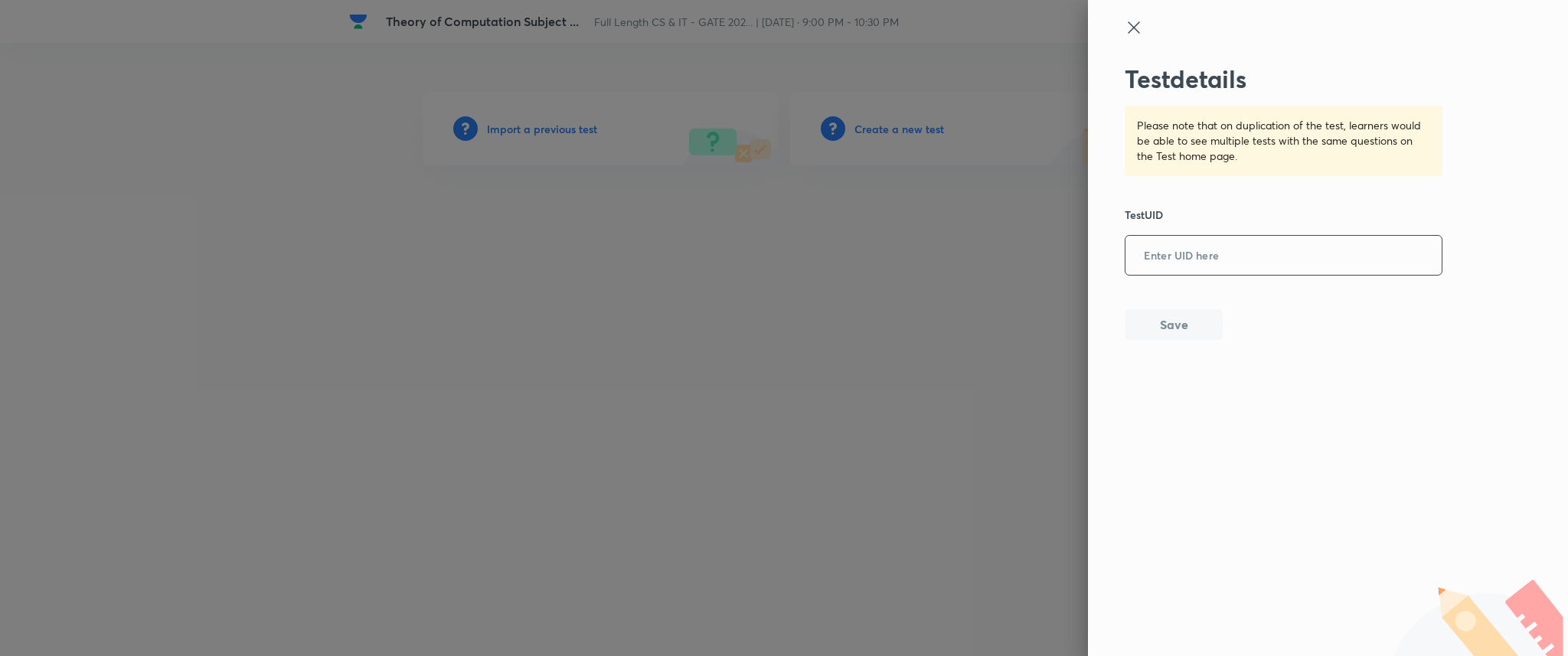
click at [1201, 255] on input "text" at bounding box center [1283, 256] width 316 height 37
paste input "1ANRM6T3RF"
type input "1ANRM6T3RF"
click at [1170, 322] on button "Save" at bounding box center [1174, 322] width 98 height 30
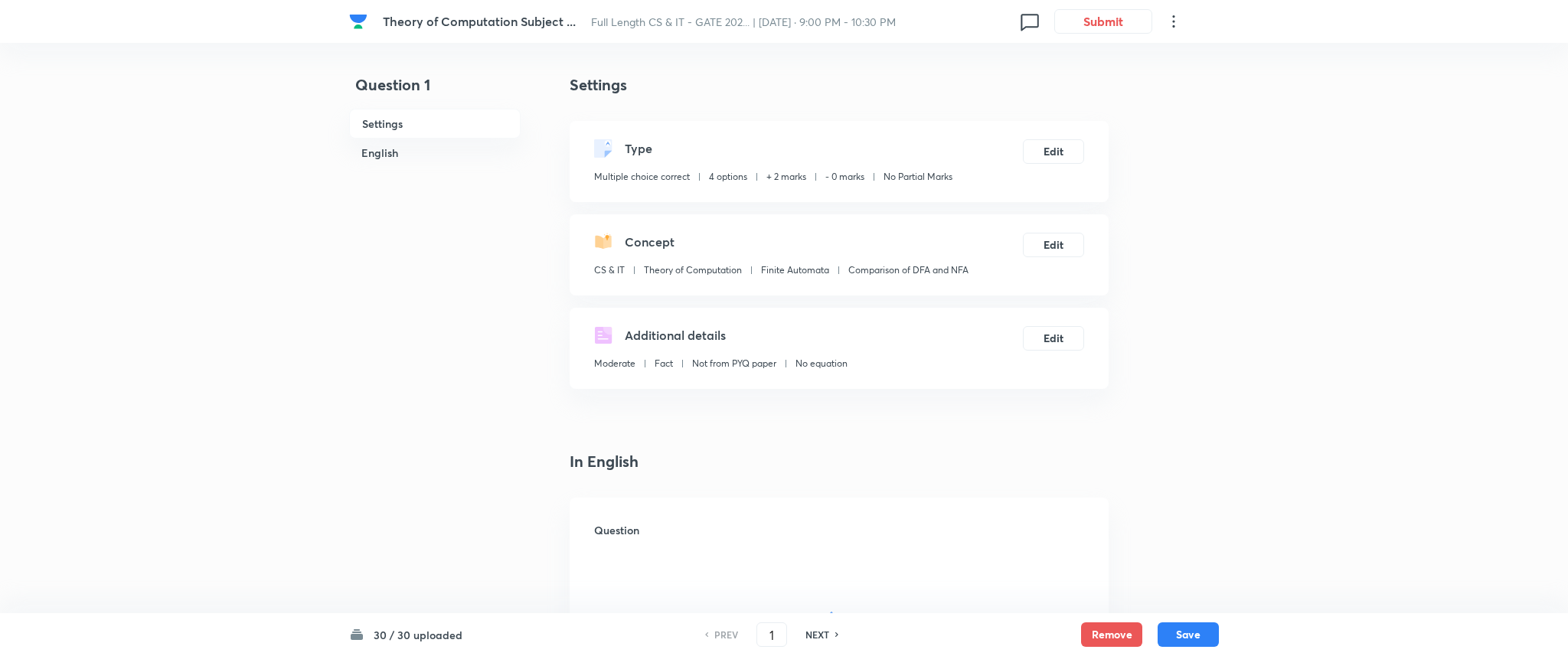
checkbox input "true"
click at [1104, 22] on button "Submit" at bounding box center [1100, 20] width 98 height 24
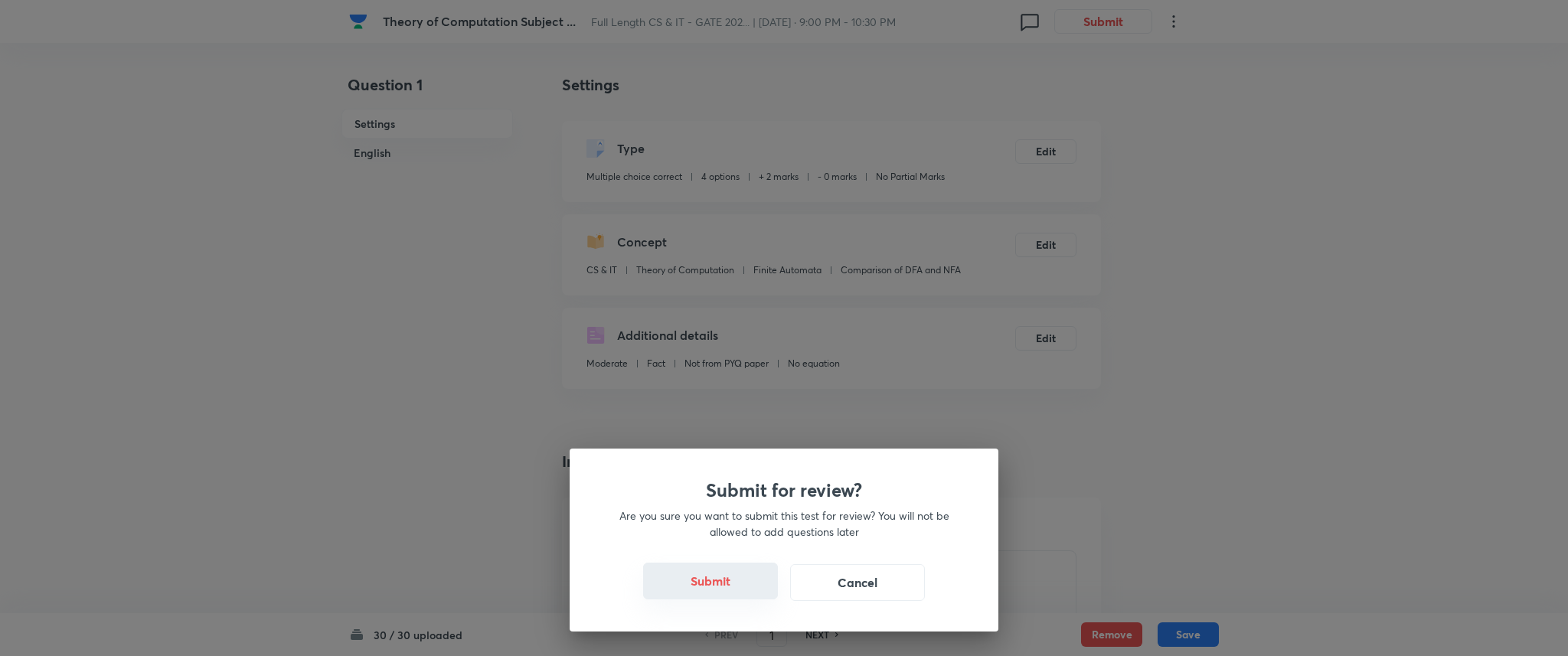
click at [696, 587] on button "Submit" at bounding box center [710, 580] width 135 height 37
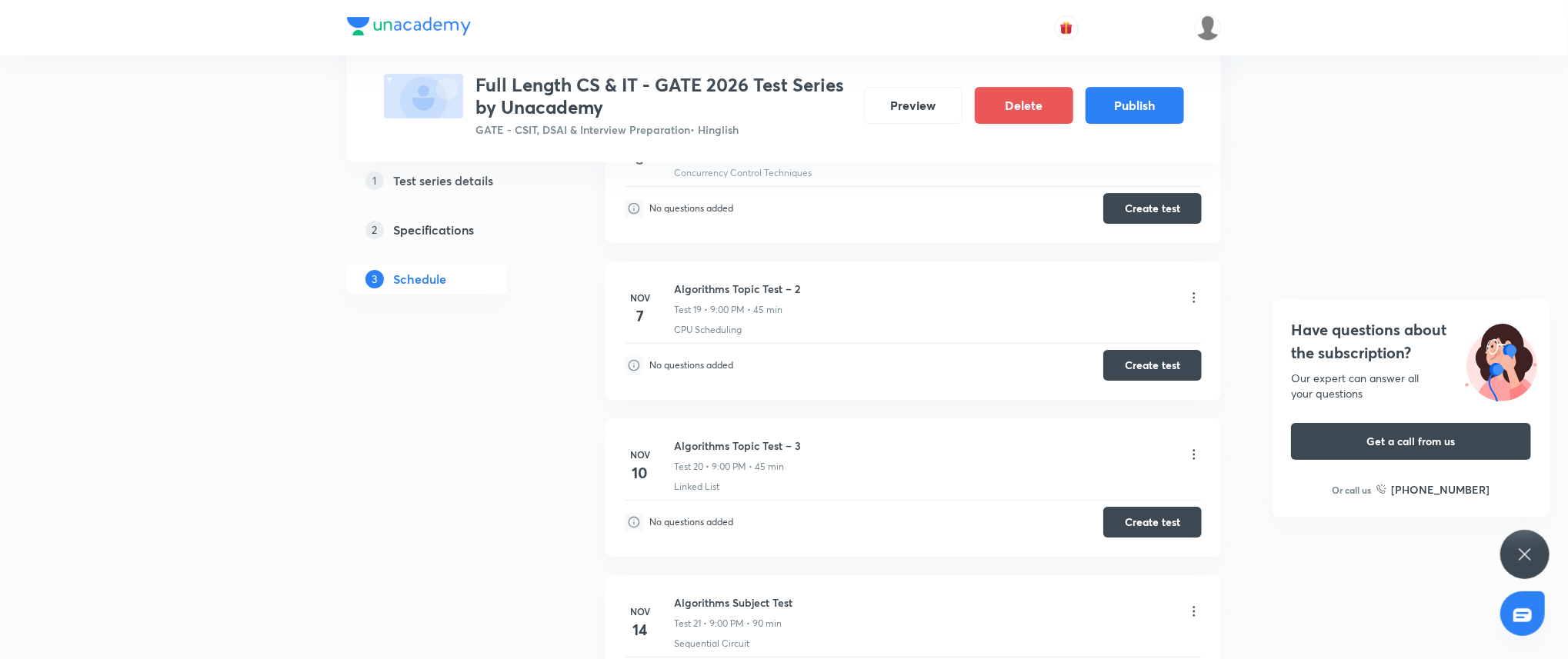
scroll to position [3429, 0]
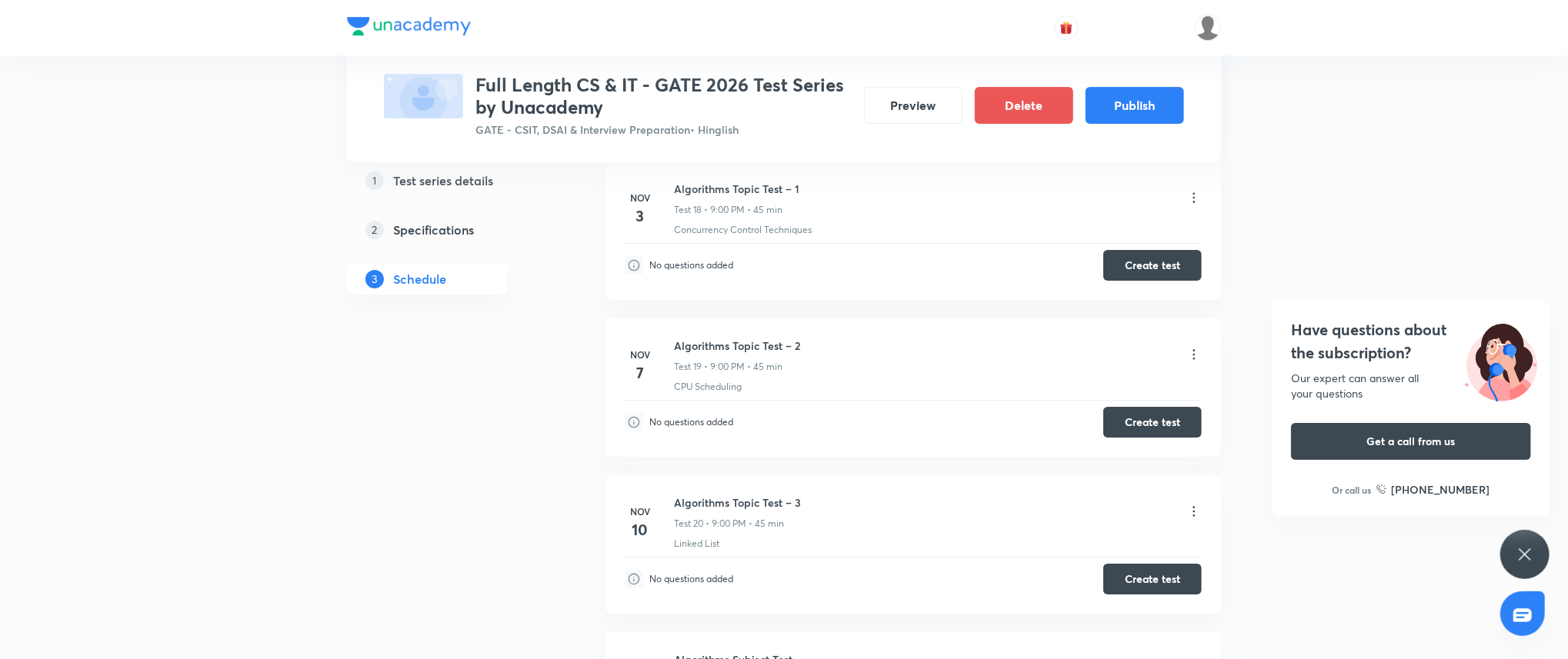
click at [1516, 547] on icon at bounding box center [1525, 555] width 19 height 19
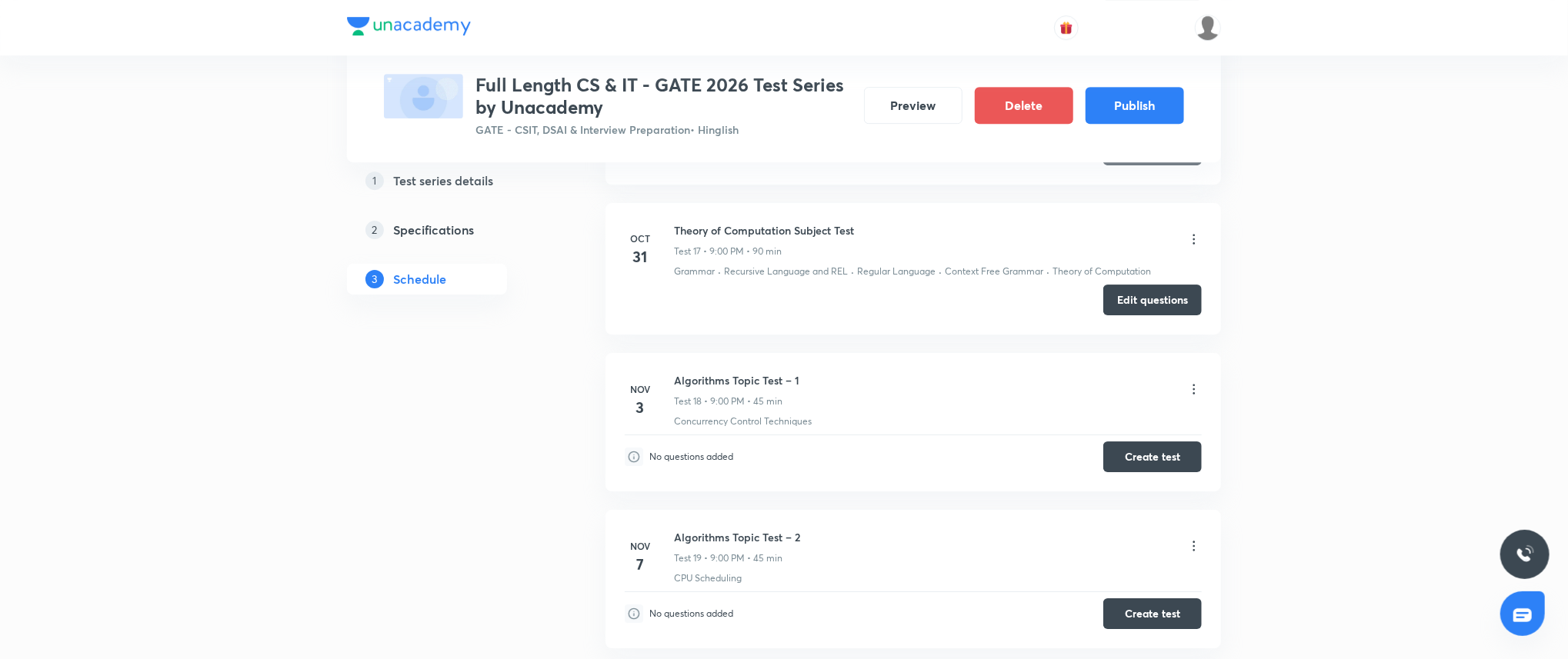
scroll to position [3293, 0]
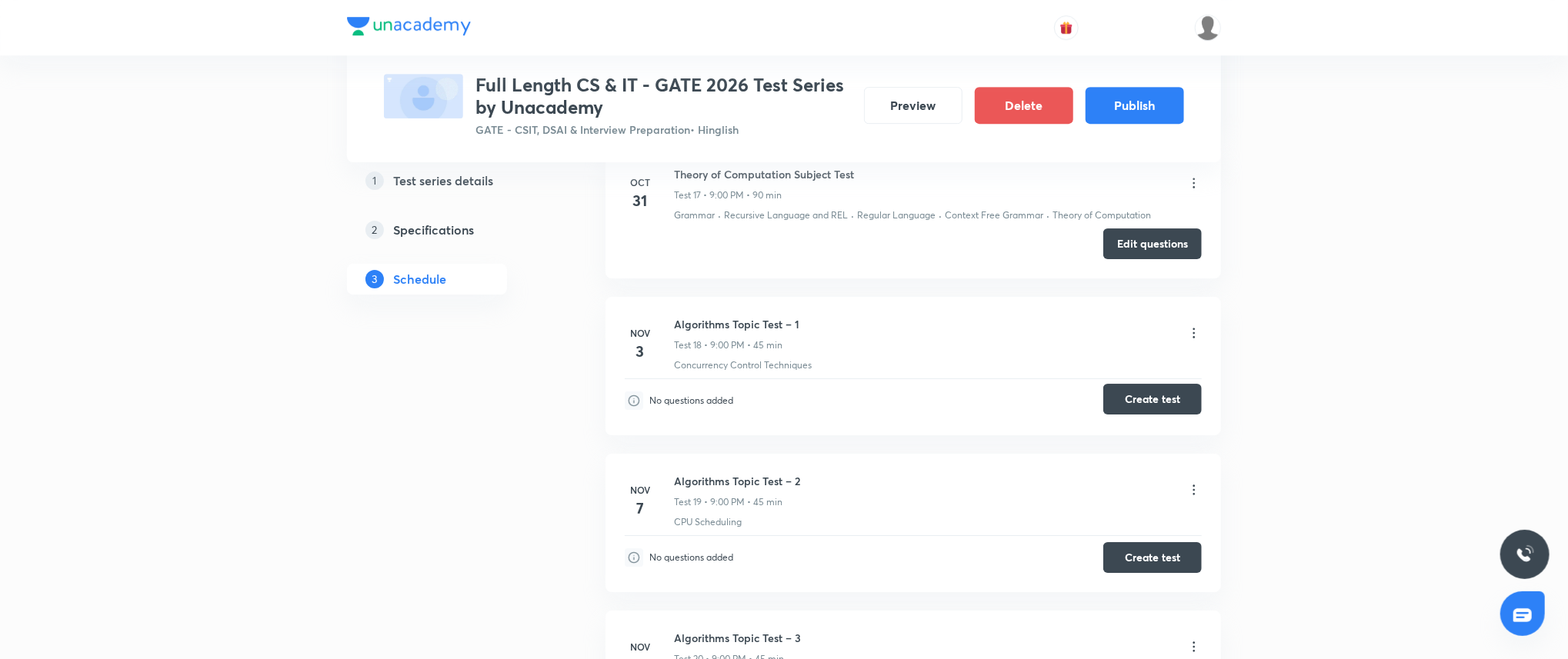
click at [1150, 398] on button "Create test" at bounding box center [1152, 399] width 99 height 31
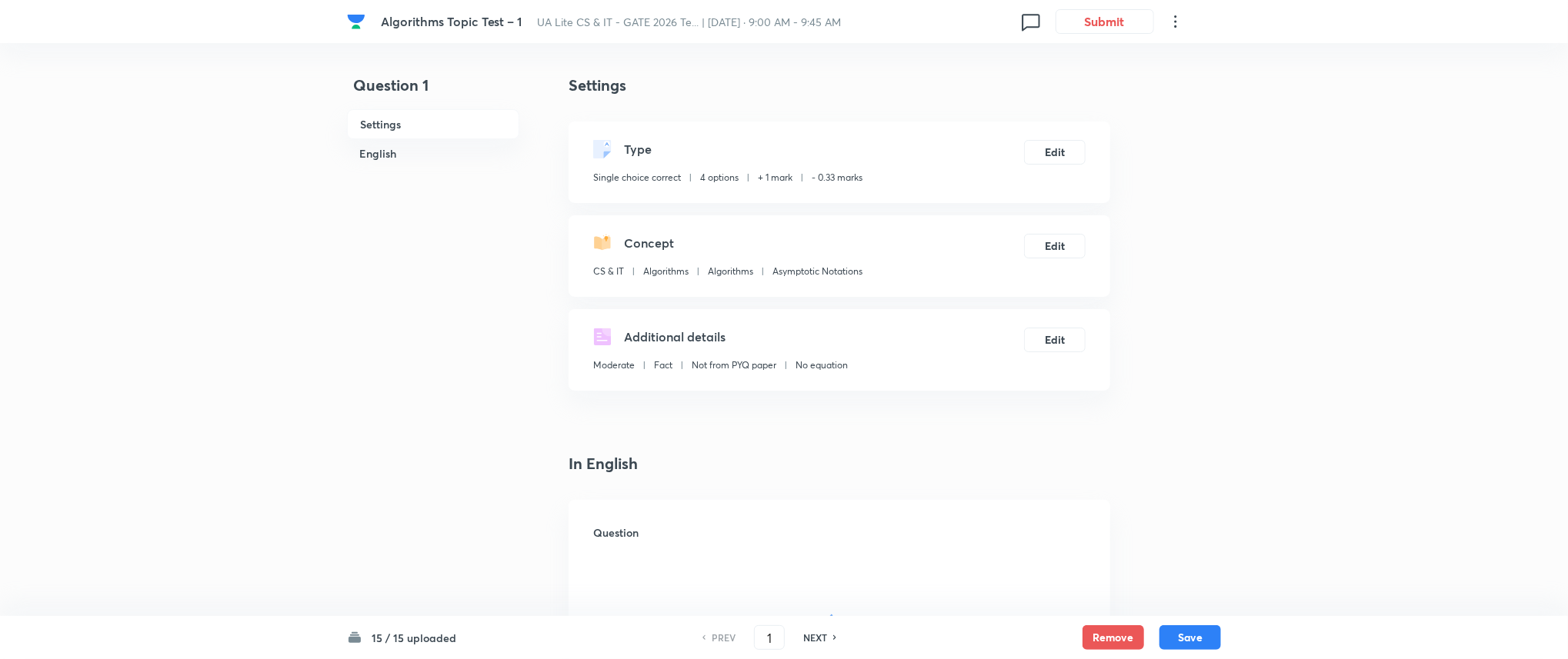
checkbox input "true"
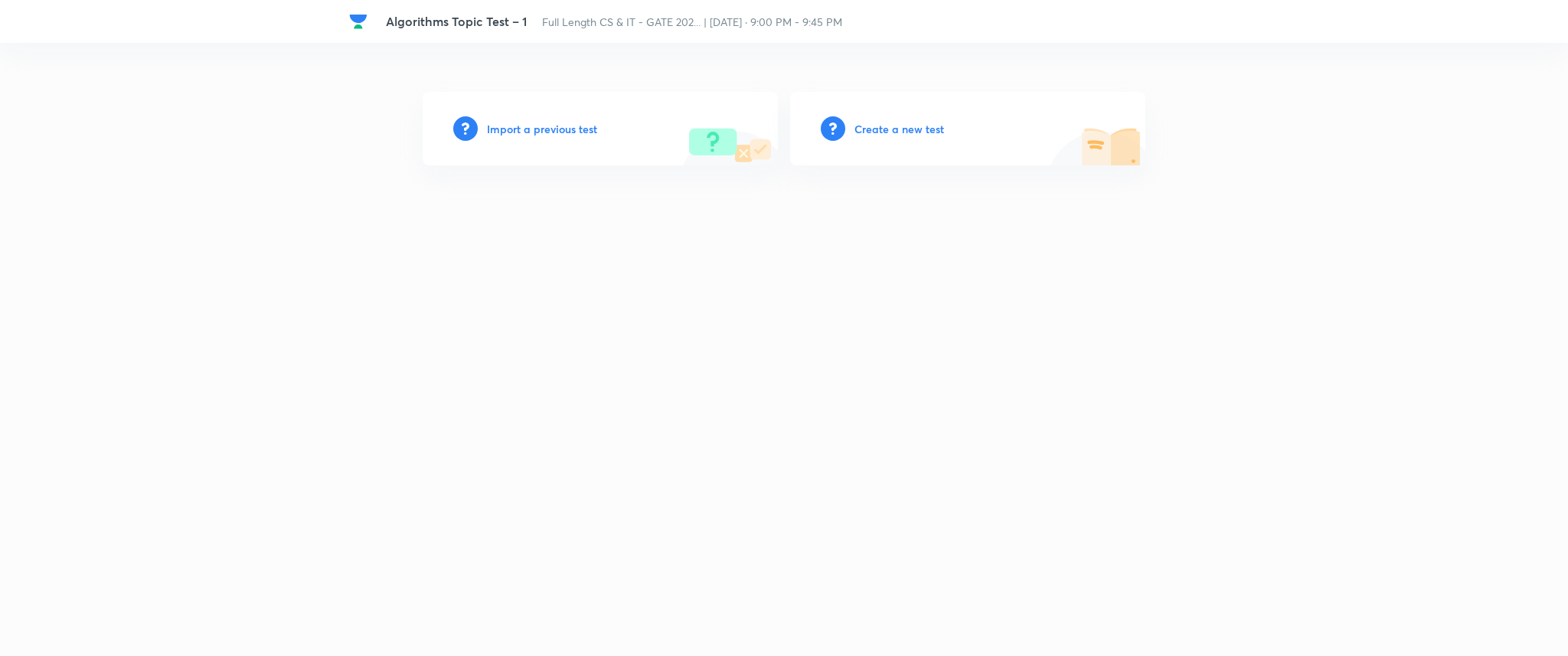
click at [538, 124] on h6 "Import a previous test" at bounding box center [542, 129] width 110 height 16
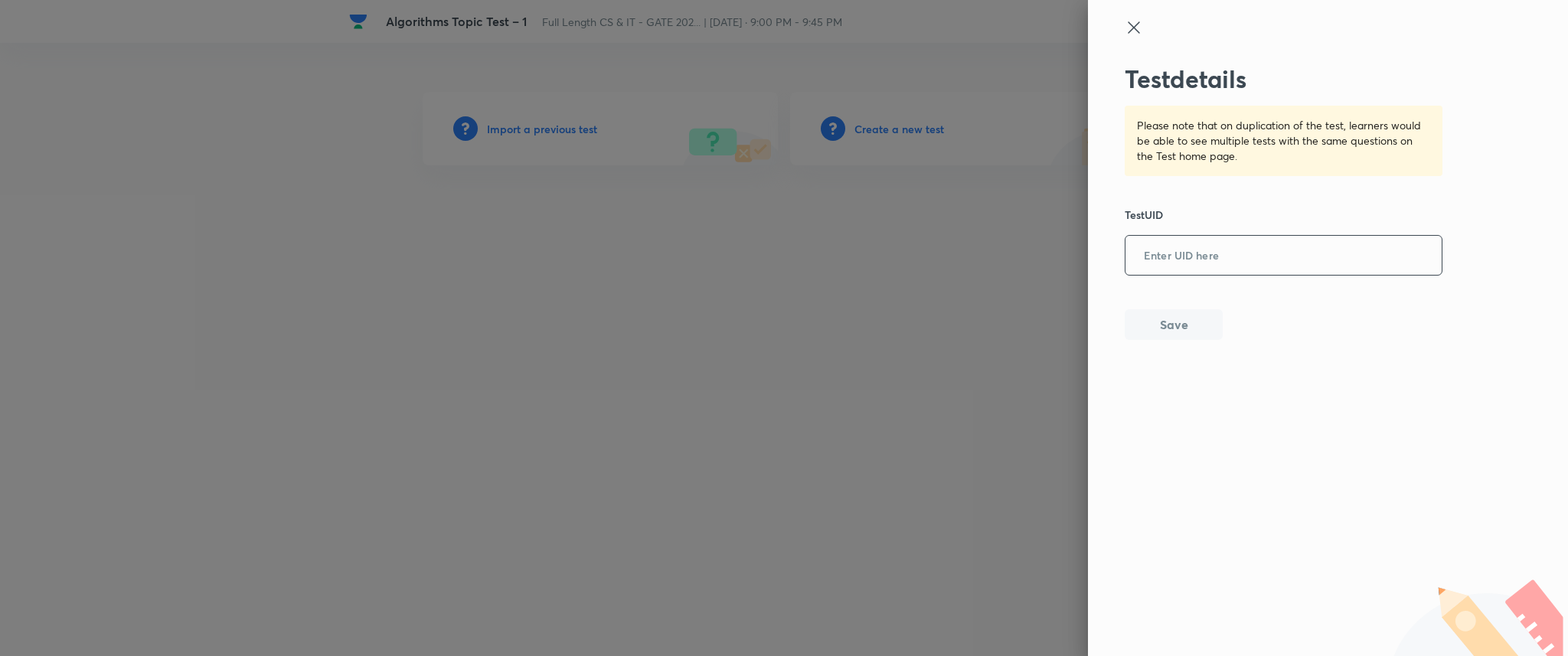
click at [1178, 251] on input "text" at bounding box center [1283, 256] width 316 height 37
paste input "9SX6RWF9AQ"
type input "9SX6RWF9AQ"
click at [1168, 314] on button "Save" at bounding box center [1174, 322] width 98 height 30
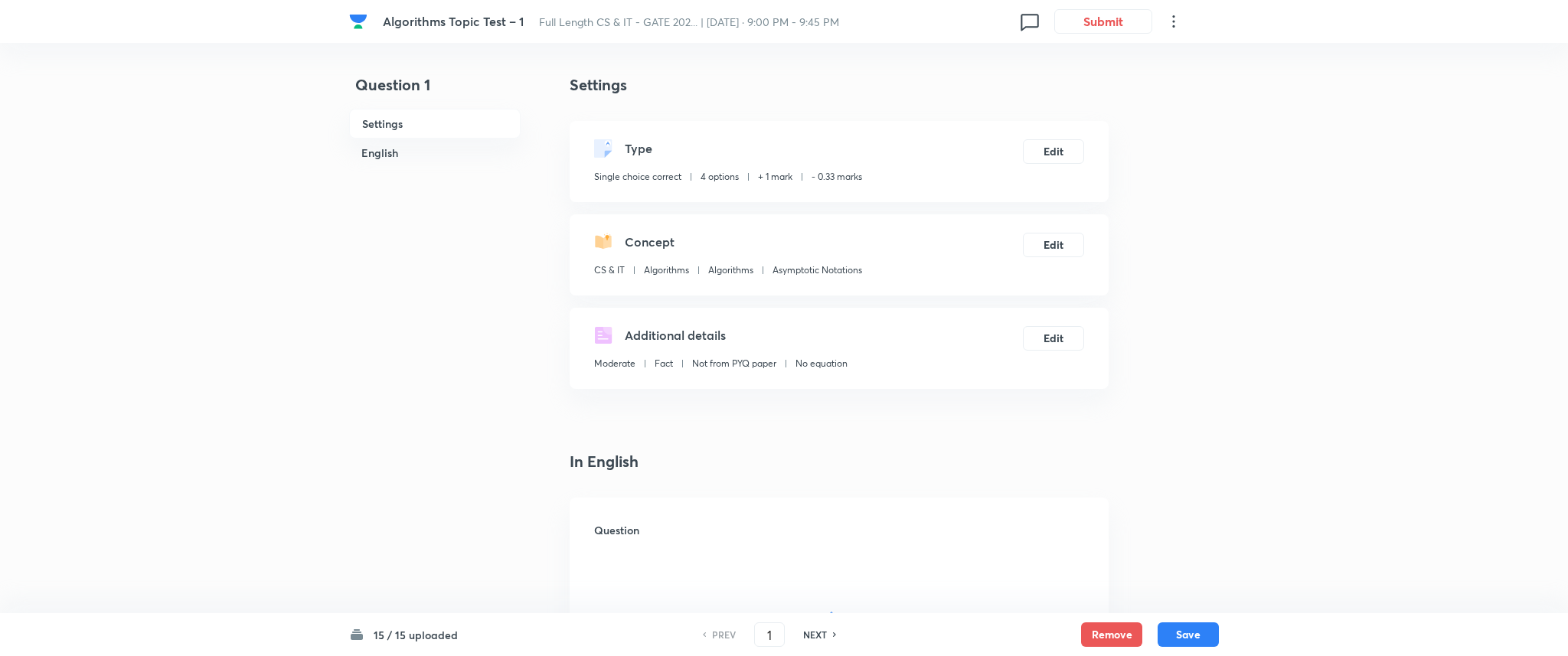
checkbox input "true"
click at [1091, 13] on button "Submit" at bounding box center [1100, 20] width 98 height 24
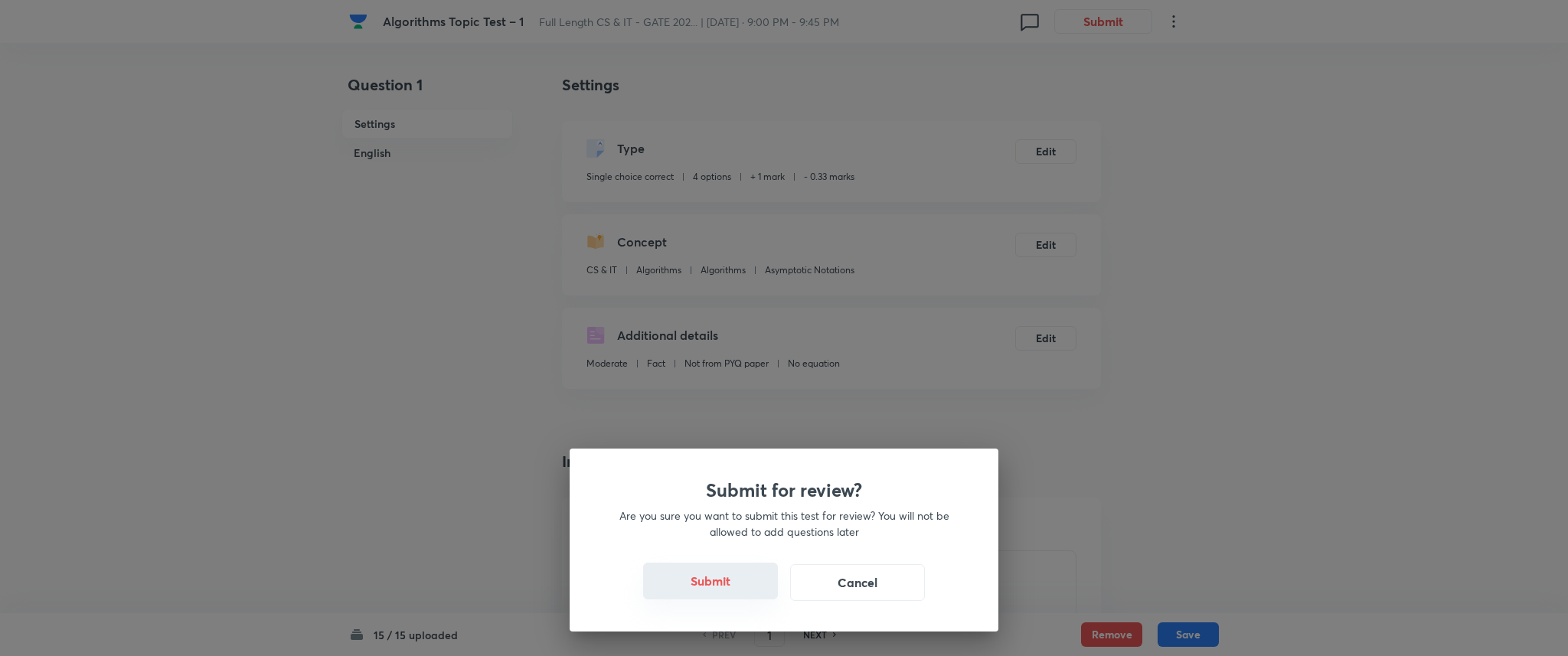
click at [737, 576] on button "Submit" at bounding box center [710, 580] width 135 height 37
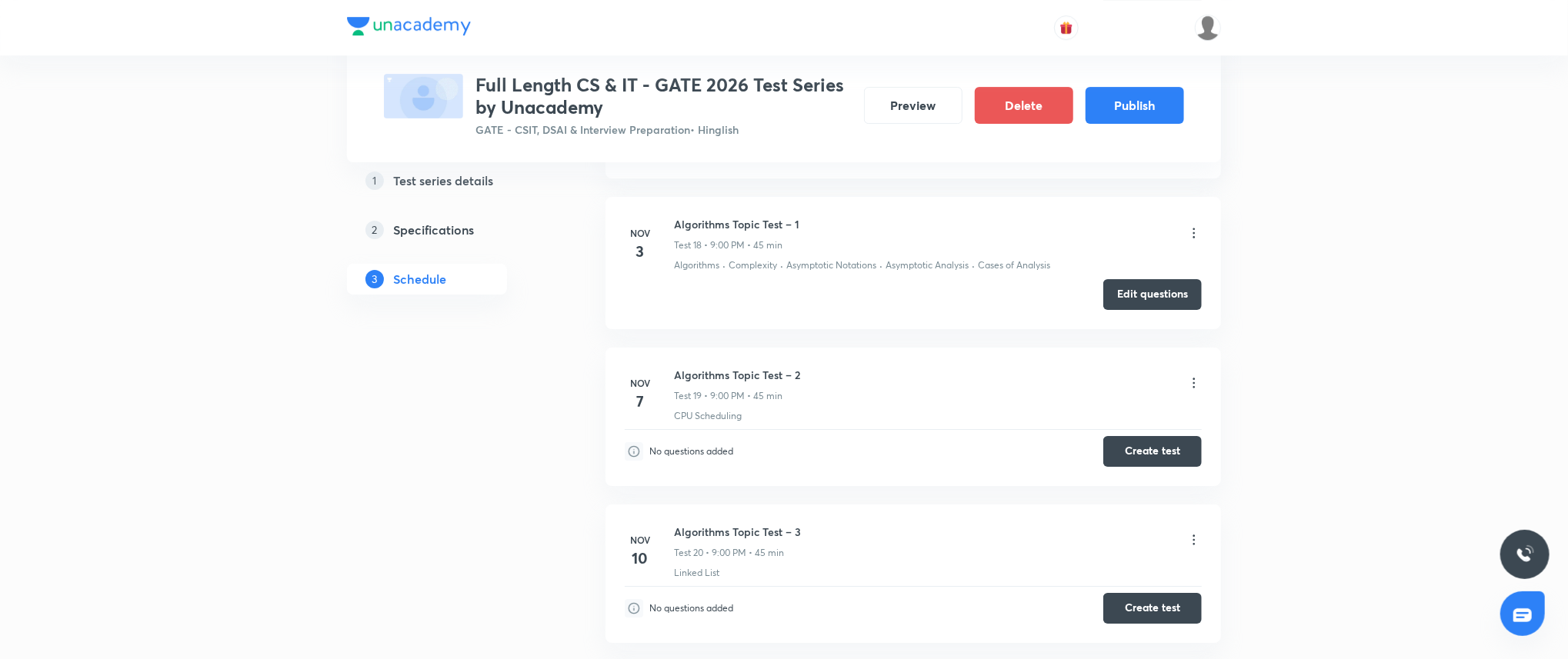
scroll to position [3380, 0]
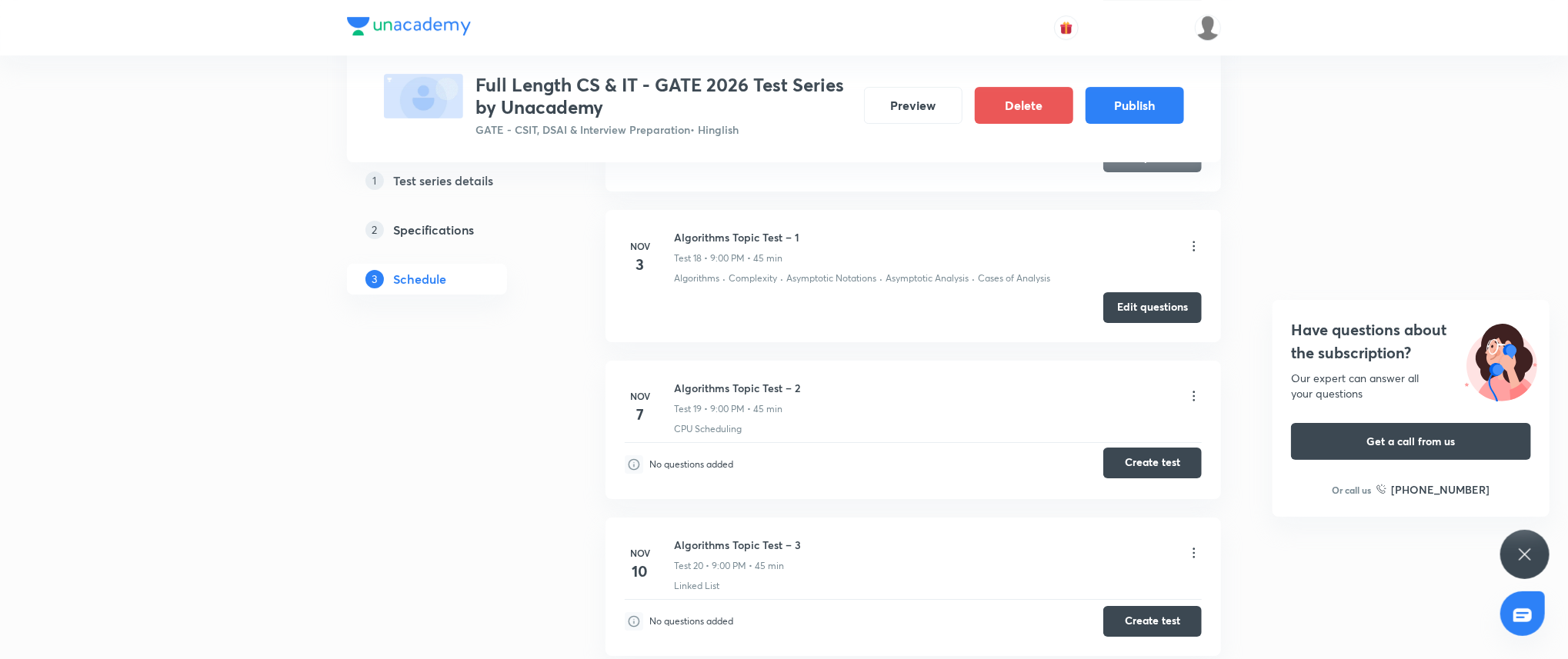
click at [1156, 465] on button "Create test" at bounding box center [1152, 462] width 99 height 31
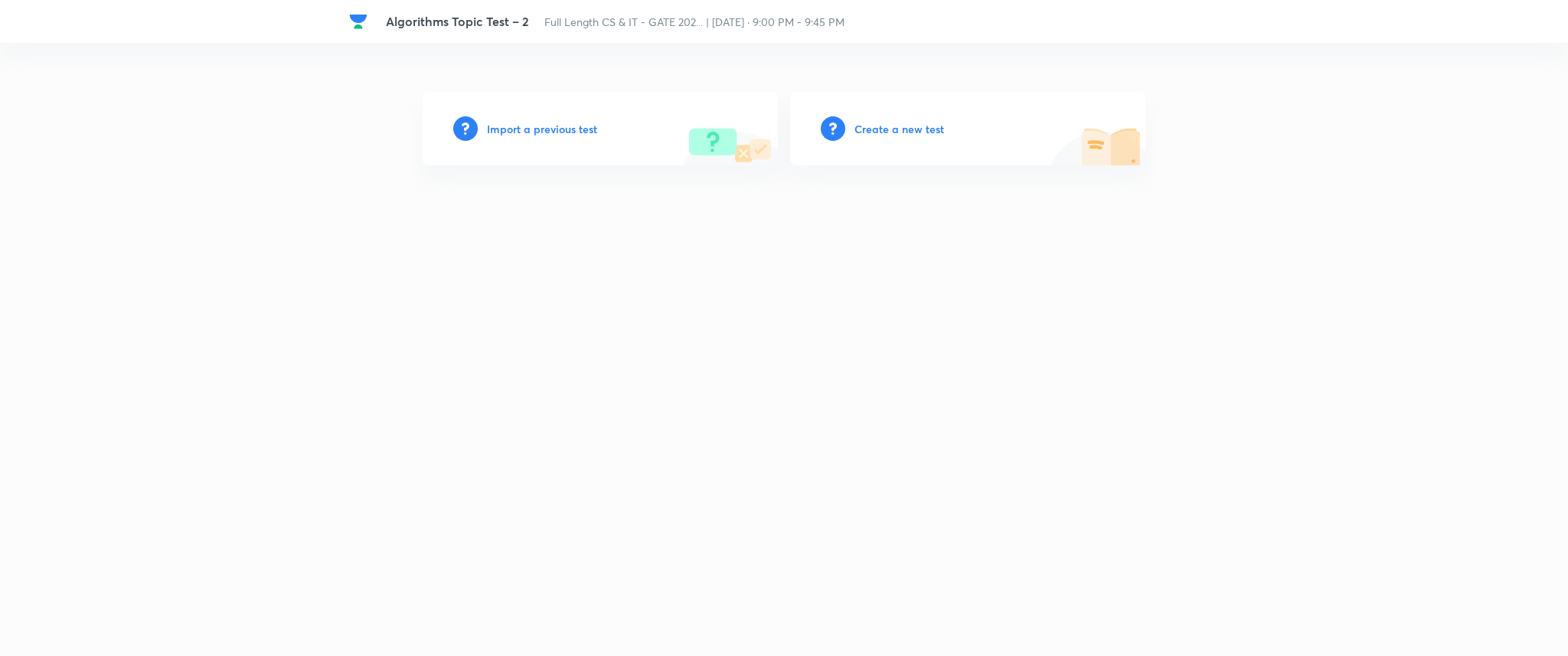
click at [528, 122] on h6 "Import a previous test" at bounding box center [542, 129] width 110 height 16
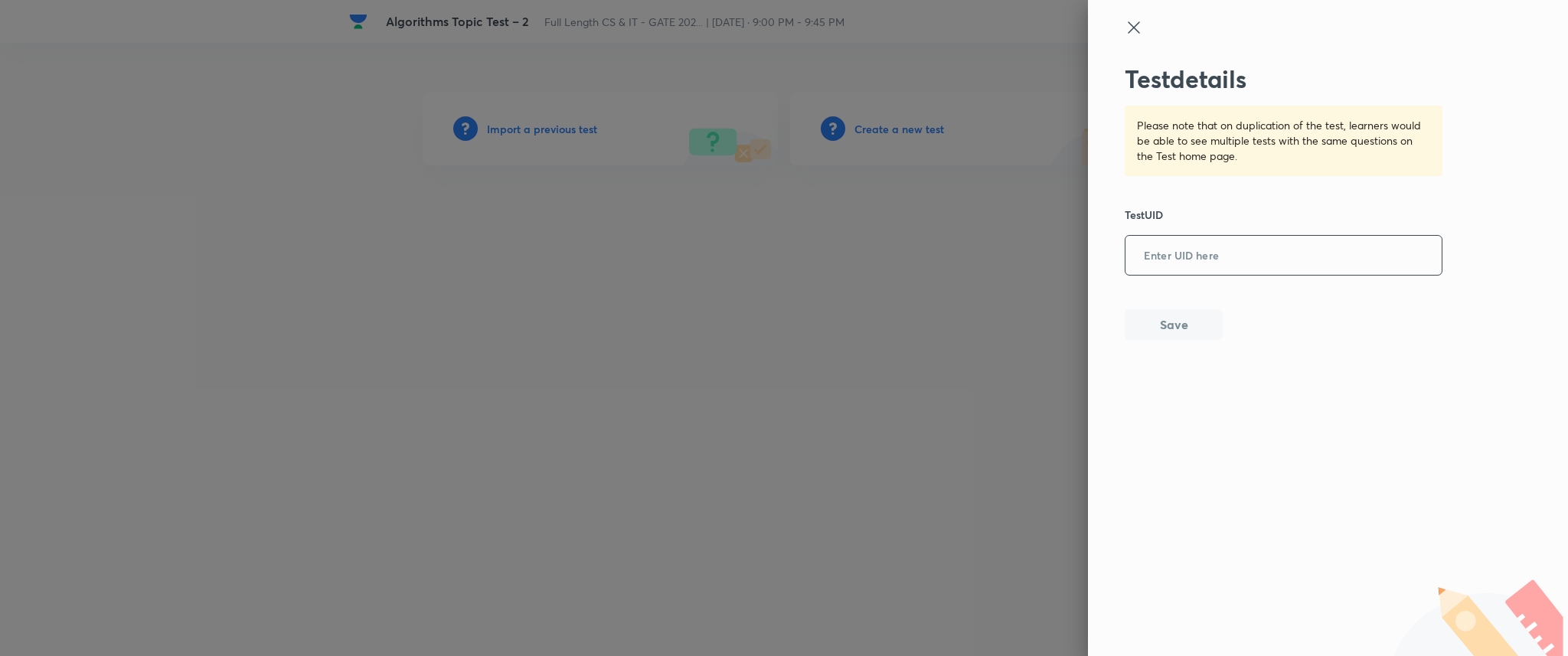
click at [1234, 265] on input "text" at bounding box center [1283, 256] width 316 height 37
paste input "C6SBANJEAR"
type input "C6SBANJEAR"
click at [1199, 325] on button "Save" at bounding box center [1174, 322] width 98 height 30
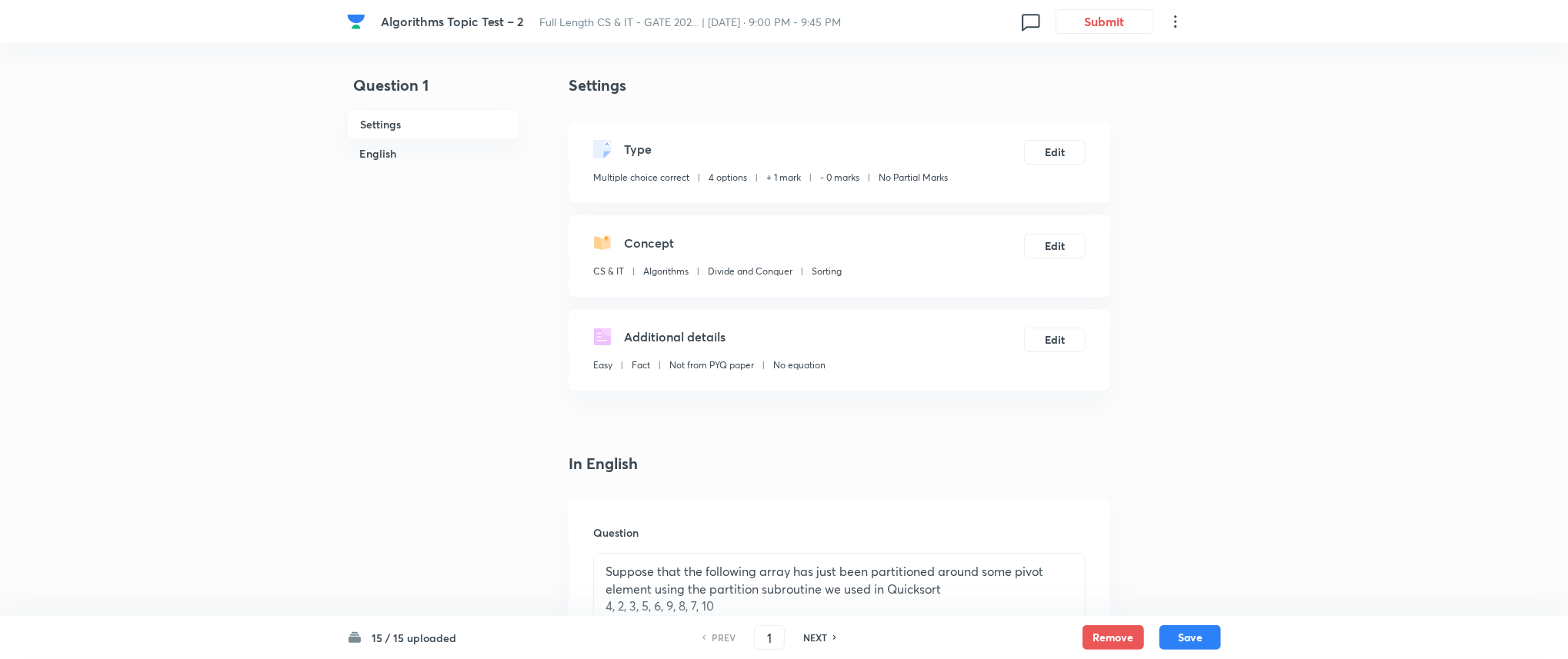
click at [1105, 38] on div "Algorithms Topic Test – 2 Full Length CS & IT - GATE 202... | Nov 7, 2025 · 9:0…" at bounding box center [784, 21] width 874 height 43
click at [1104, 27] on button "Submit" at bounding box center [1105, 20] width 99 height 24
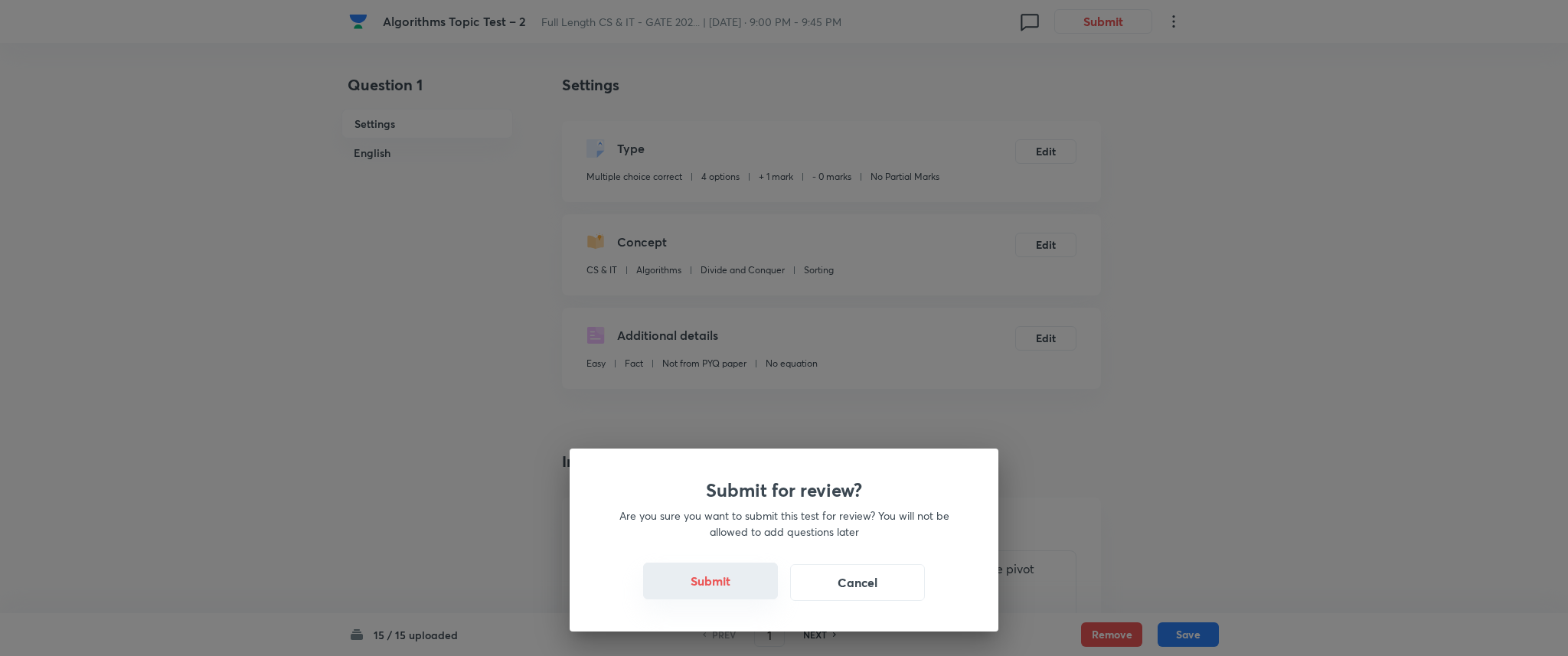
click at [731, 583] on button "Submit" at bounding box center [710, 580] width 135 height 37
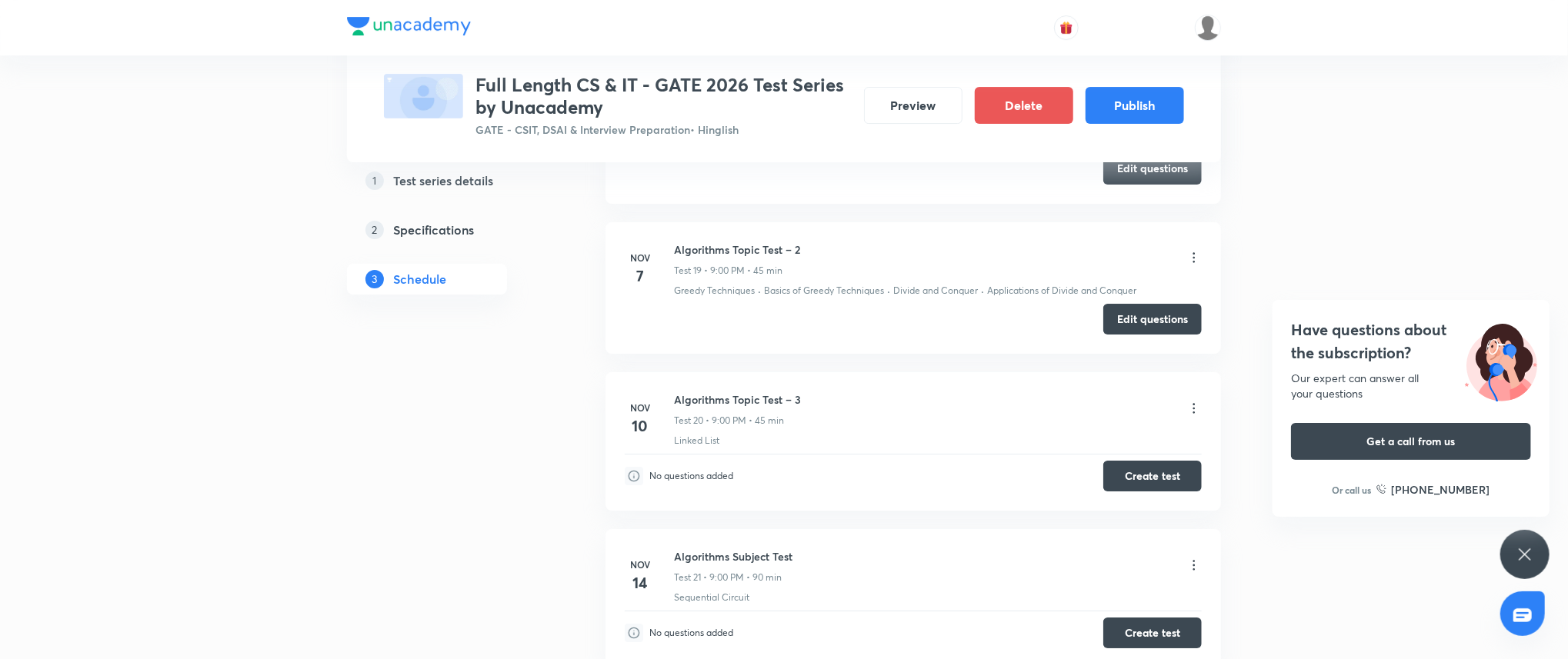
scroll to position [3511, 0]
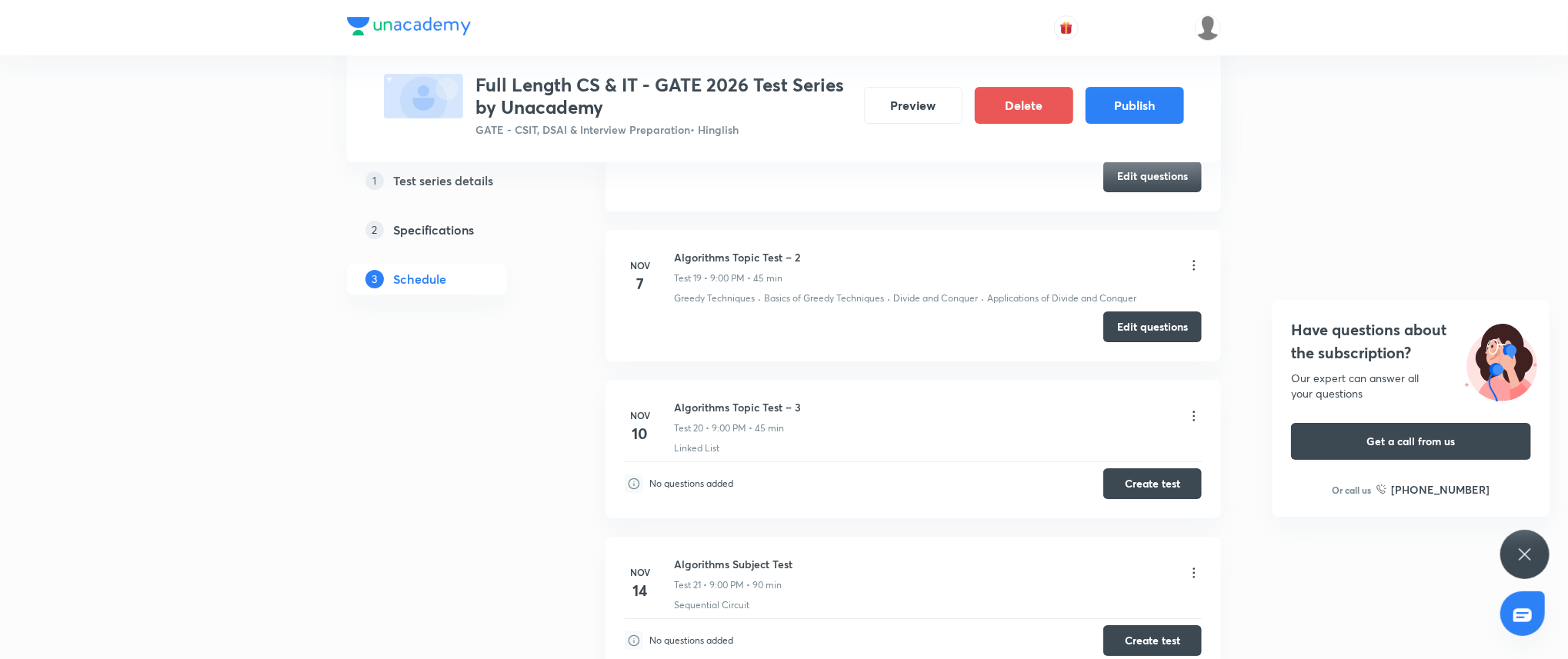
click at [1534, 539] on div "Have questions about the subscription? Our expert can answer all your questions…" at bounding box center [1524, 554] width 49 height 49
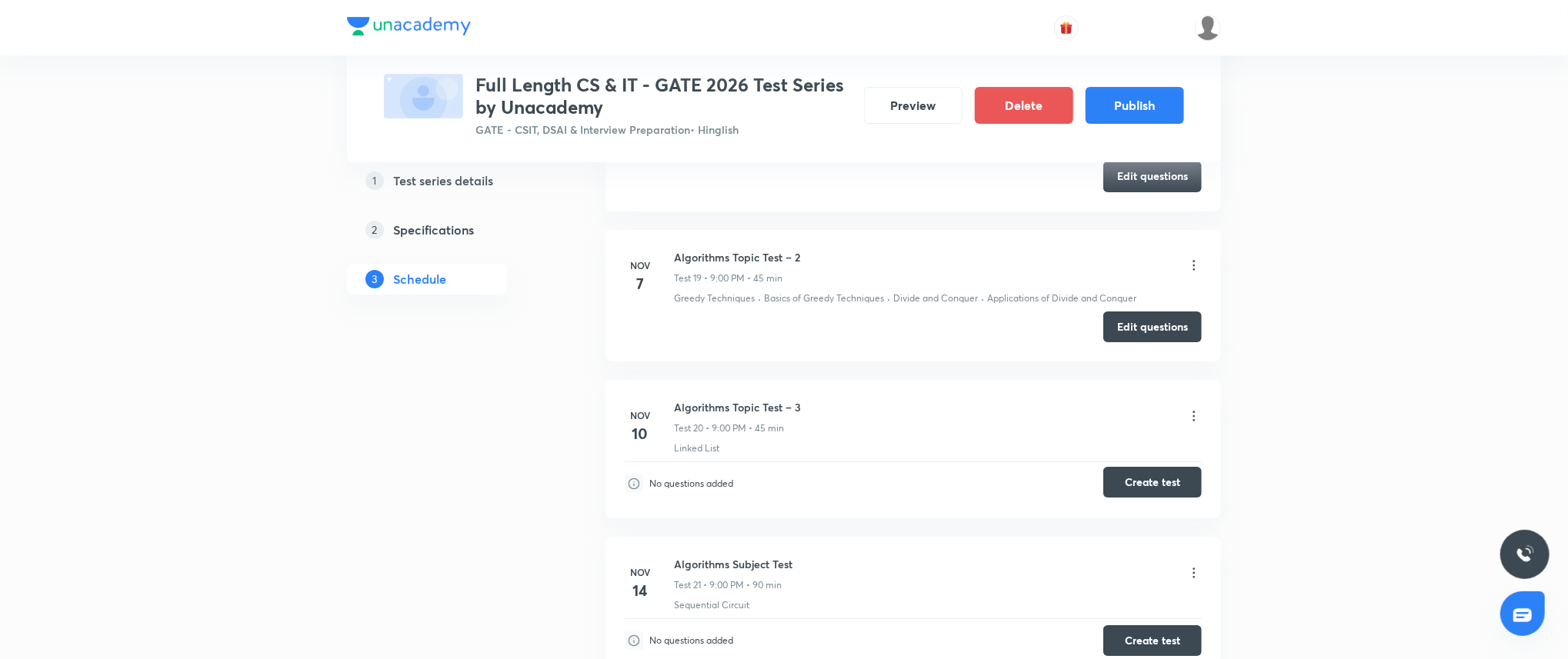
click at [1163, 484] on button "Create test" at bounding box center [1152, 482] width 99 height 31
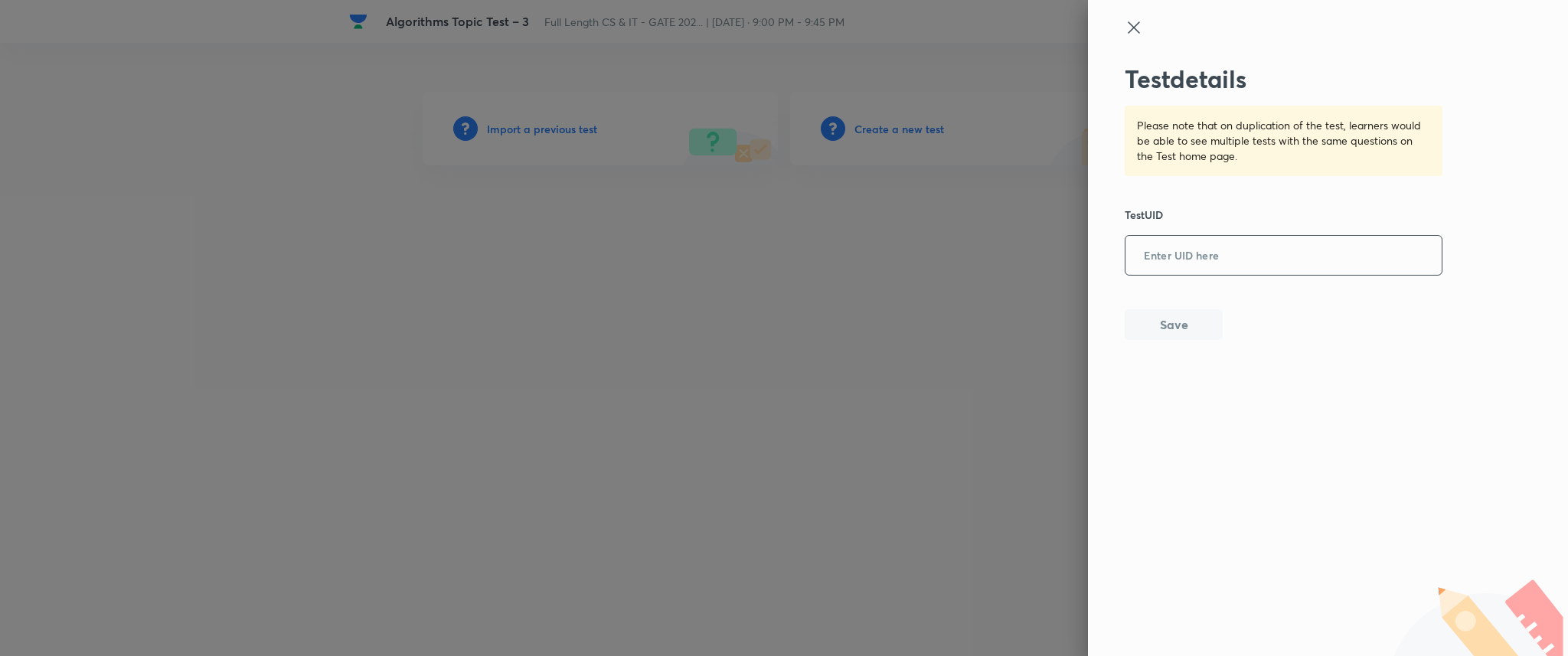
click at [1228, 259] on input "text" at bounding box center [1283, 256] width 316 height 37
paste input "KGKT6Y6PSP"
type input "KGKT6Y6PSP"
click at [1179, 340] on div "Test details Please note that on duplication of the test, learners would be abl…" at bounding box center [1328, 328] width 480 height 656
click at [1182, 330] on button "Save" at bounding box center [1174, 322] width 98 height 30
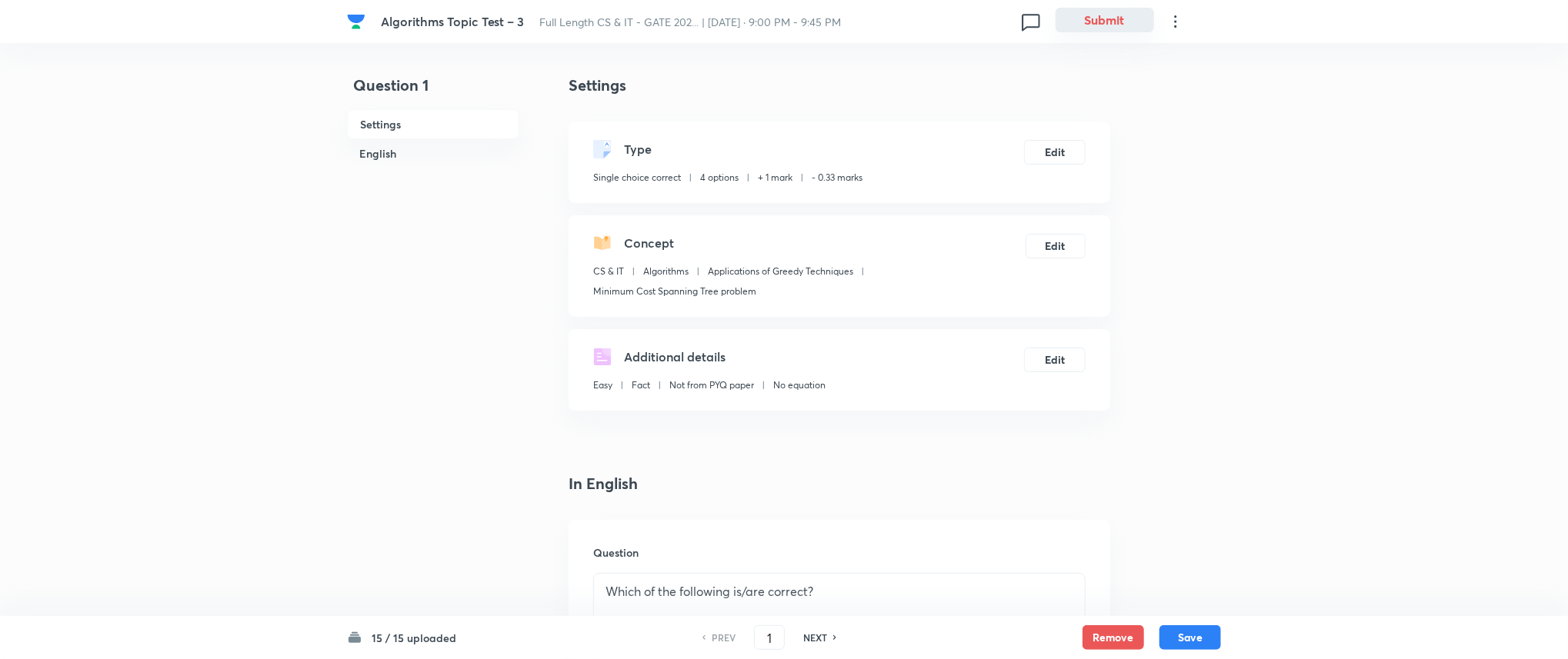
click at [1130, 25] on button "Submit" at bounding box center [1105, 20] width 99 height 24
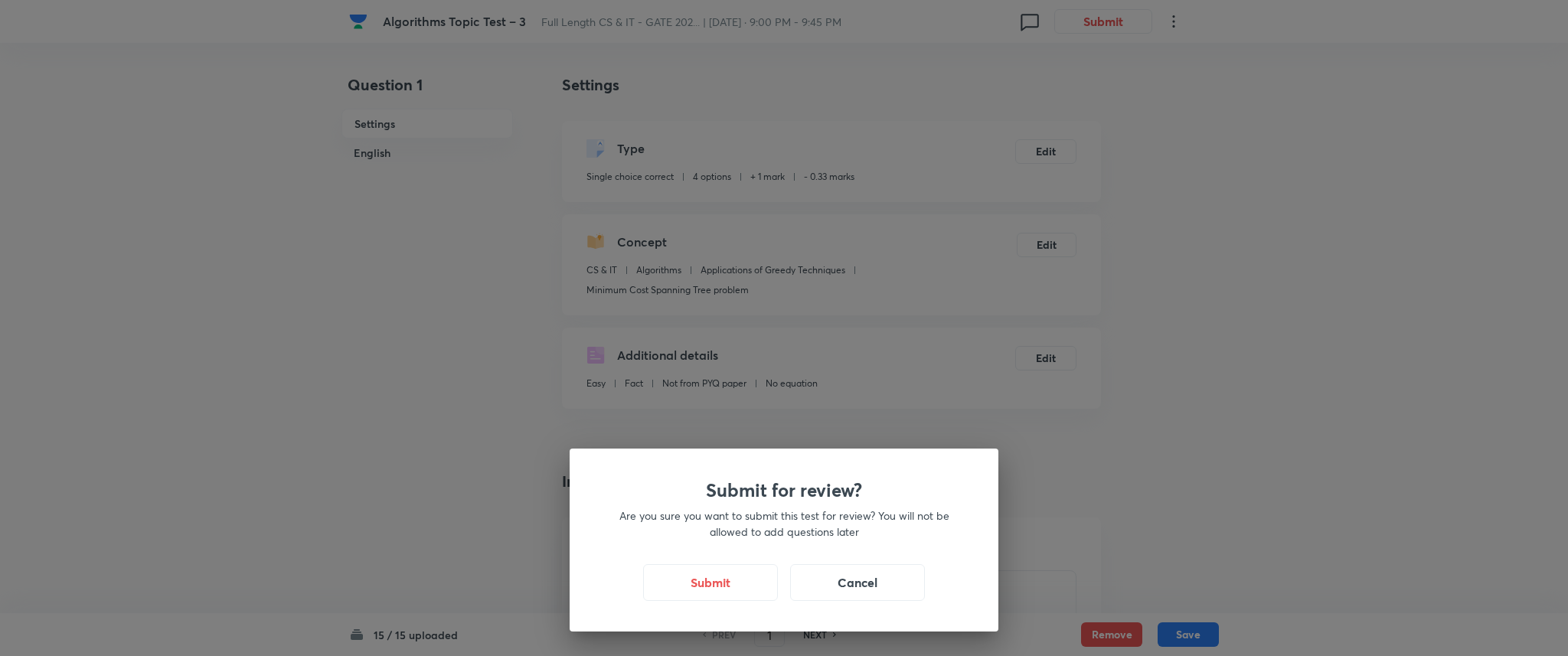
click at [728, 562] on div "Submit for review? Are you sure you want to submit this test for review? You wi…" at bounding box center [784, 540] width 428 height 183
click at [724, 580] on button "Submit" at bounding box center [710, 580] width 135 height 37
click at [724, 576] on button "Submit" at bounding box center [710, 580] width 135 height 37
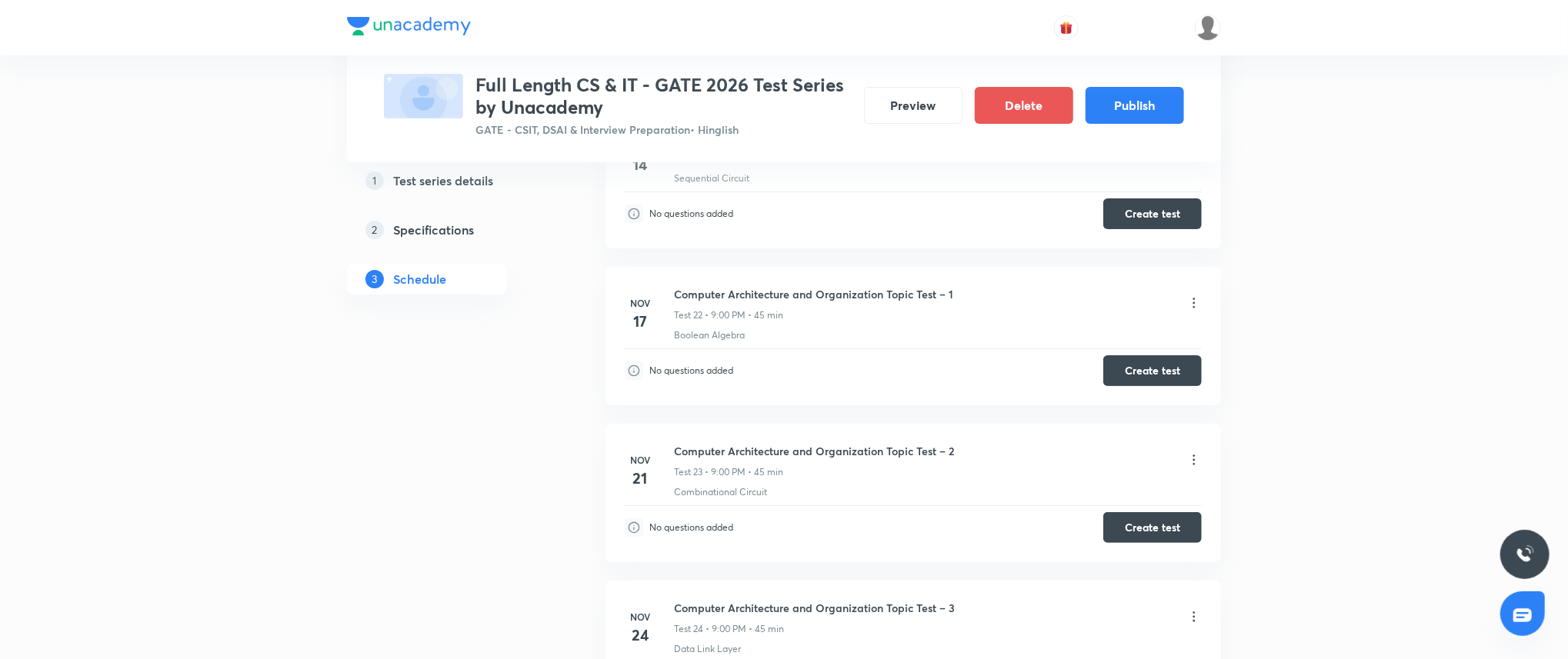
scroll to position [3883, 0]
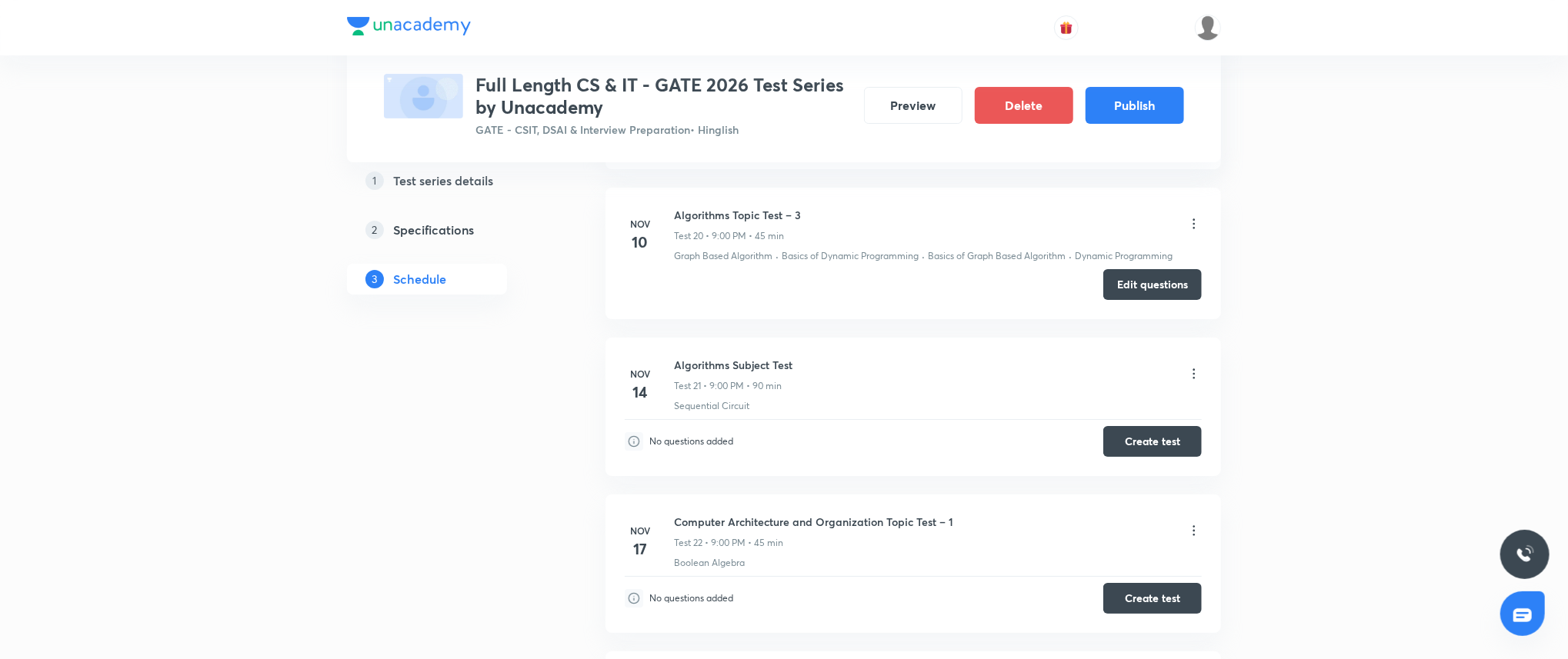
scroll to position [3746, 0]
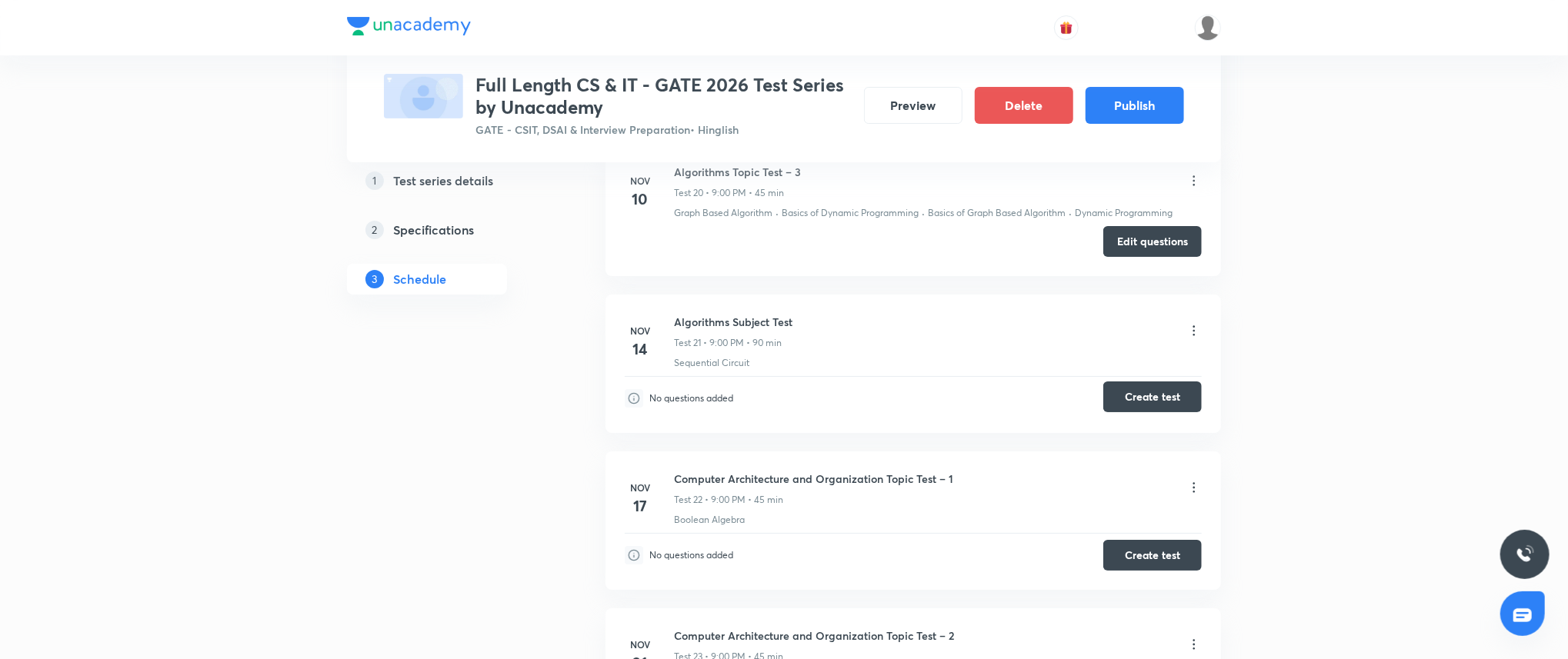
click at [1153, 398] on button "Create test" at bounding box center [1152, 396] width 99 height 31
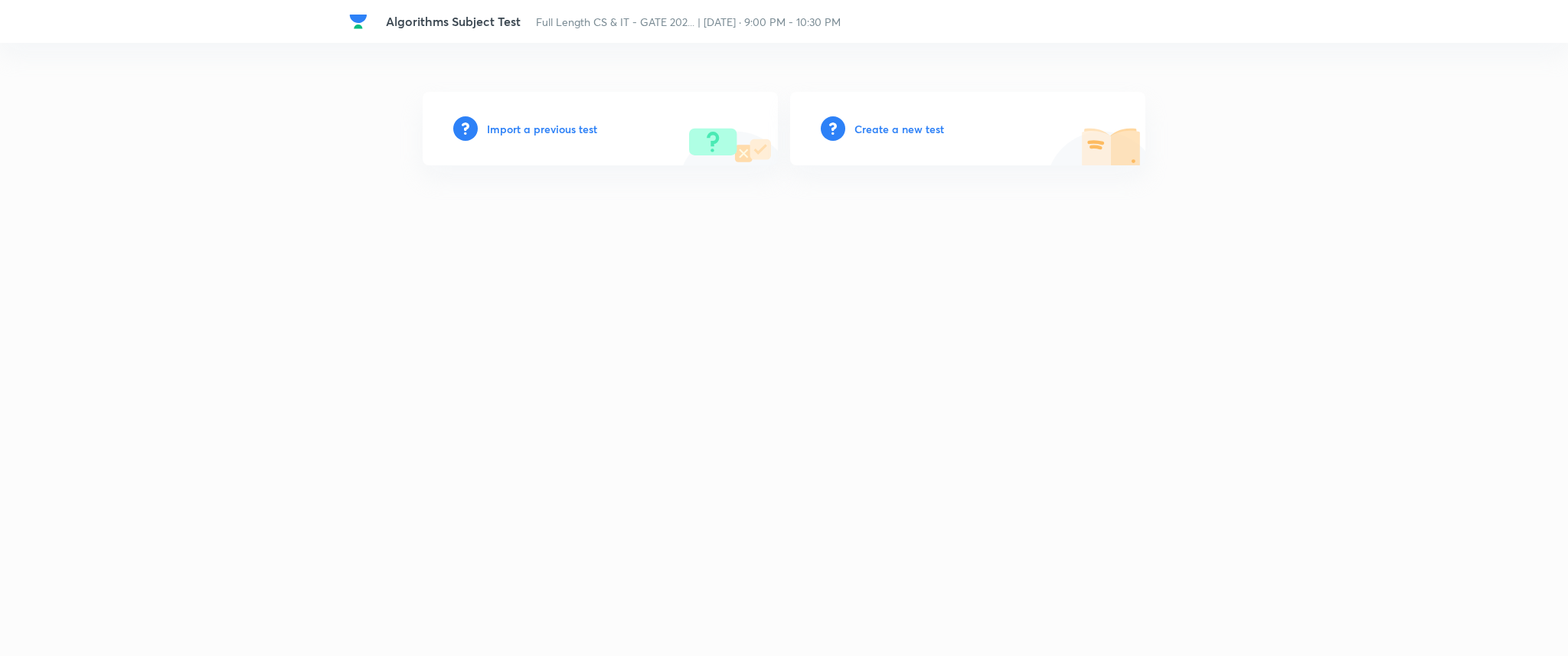
click at [508, 116] on div "Import a previous test" at bounding box center [600, 129] width 355 height 73
click at [519, 126] on h6 "Import a previous test" at bounding box center [542, 129] width 110 height 16
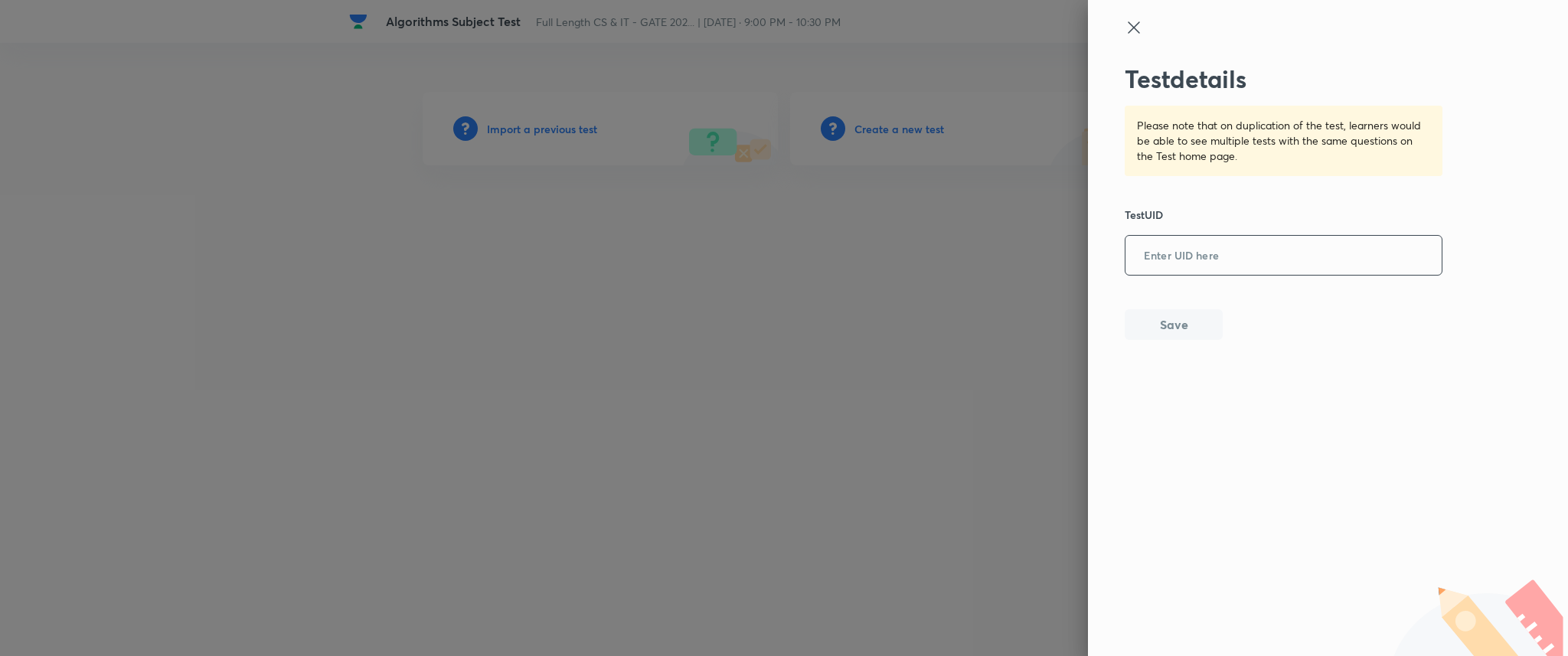
click at [1251, 252] on input "text" at bounding box center [1283, 256] width 316 height 37
paste input "ATFOZEPCFK"
type input "ATFOZEPCFK"
click at [1166, 323] on button "Save" at bounding box center [1174, 322] width 98 height 30
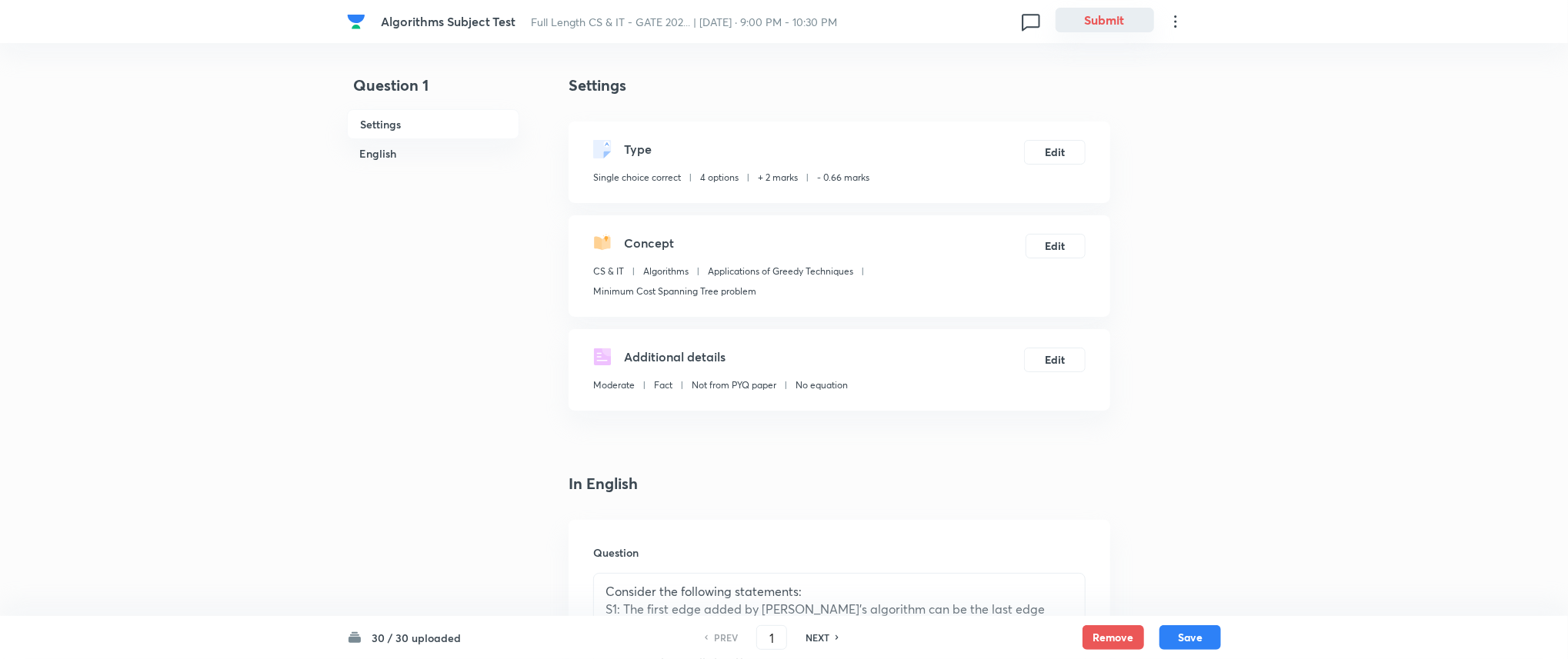
click at [1116, 20] on button "Submit" at bounding box center [1105, 20] width 99 height 24
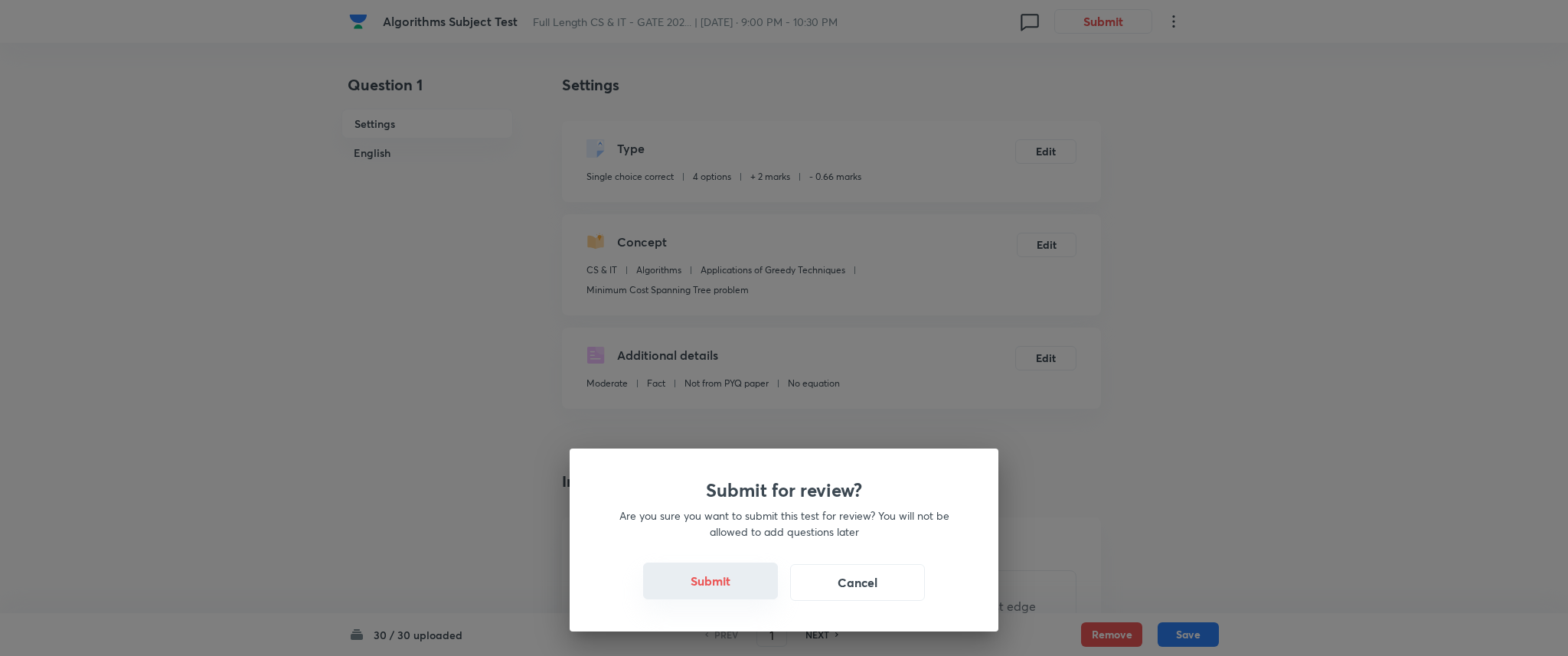
click at [758, 572] on button "Submit" at bounding box center [710, 580] width 135 height 37
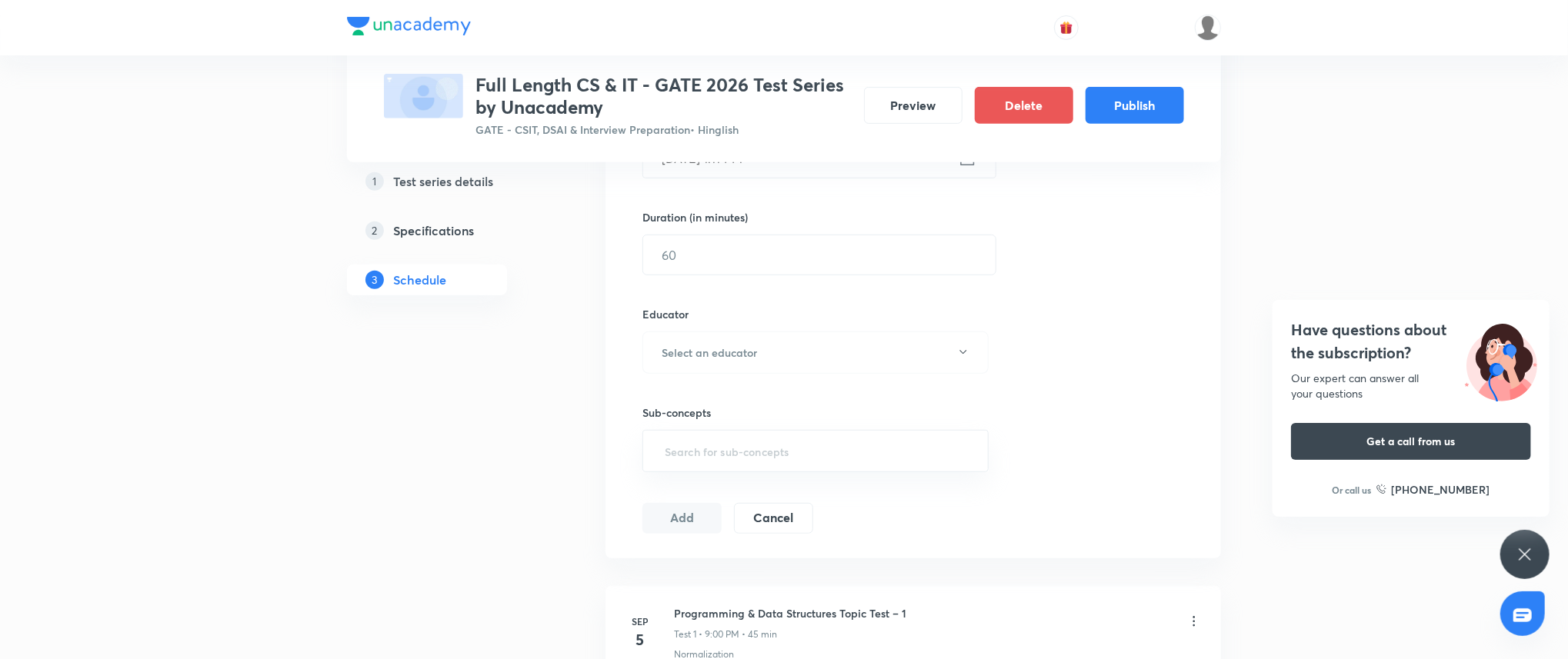
scroll to position [445, 0]
click at [1532, 549] on icon at bounding box center [1525, 555] width 19 height 19
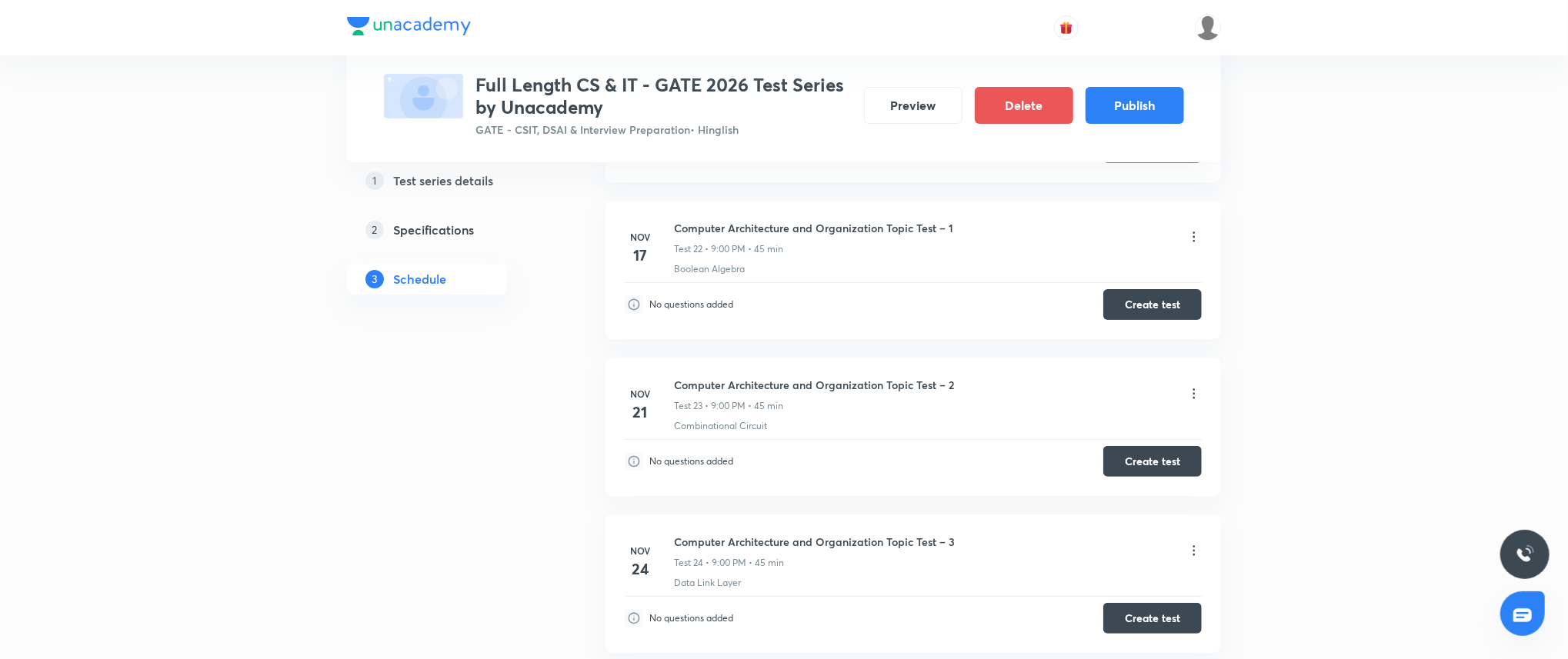
scroll to position [3951, 0]
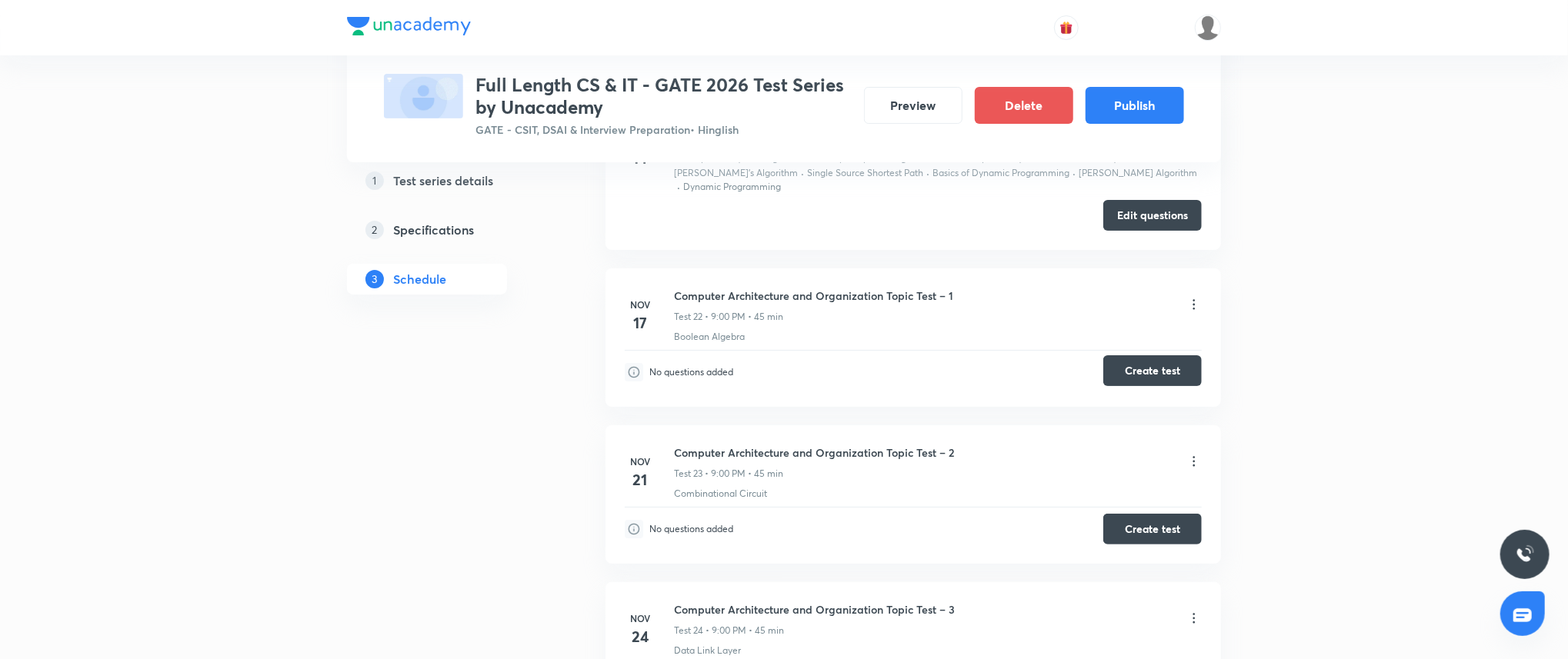
click at [1142, 368] on button "Create test" at bounding box center [1152, 370] width 99 height 31
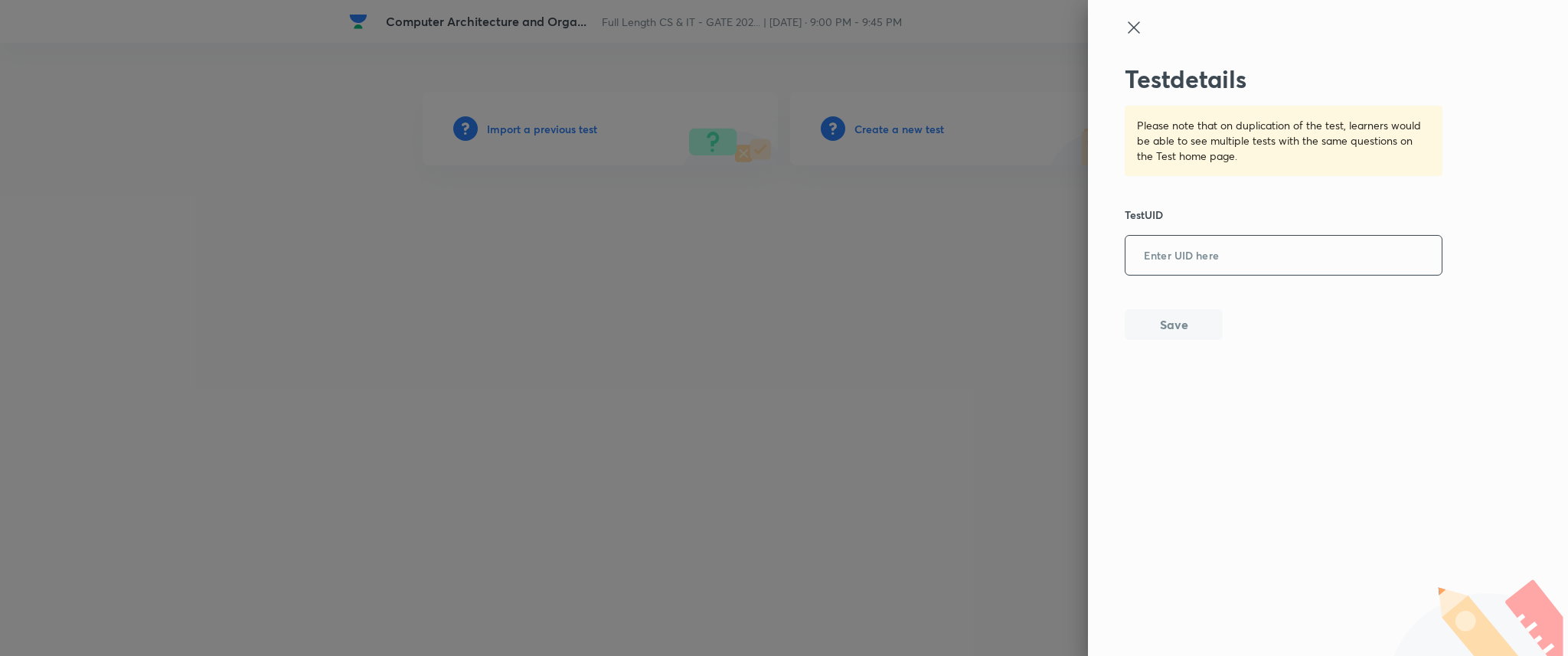
click at [1223, 250] on input "text" at bounding box center [1283, 256] width 316 height 37
paste input "K8F46IFJSW"
type input "K8F46IFJSW"
click at [1176, 324] on button "Save" at bounding box center [1174, 322] width 98 height 30
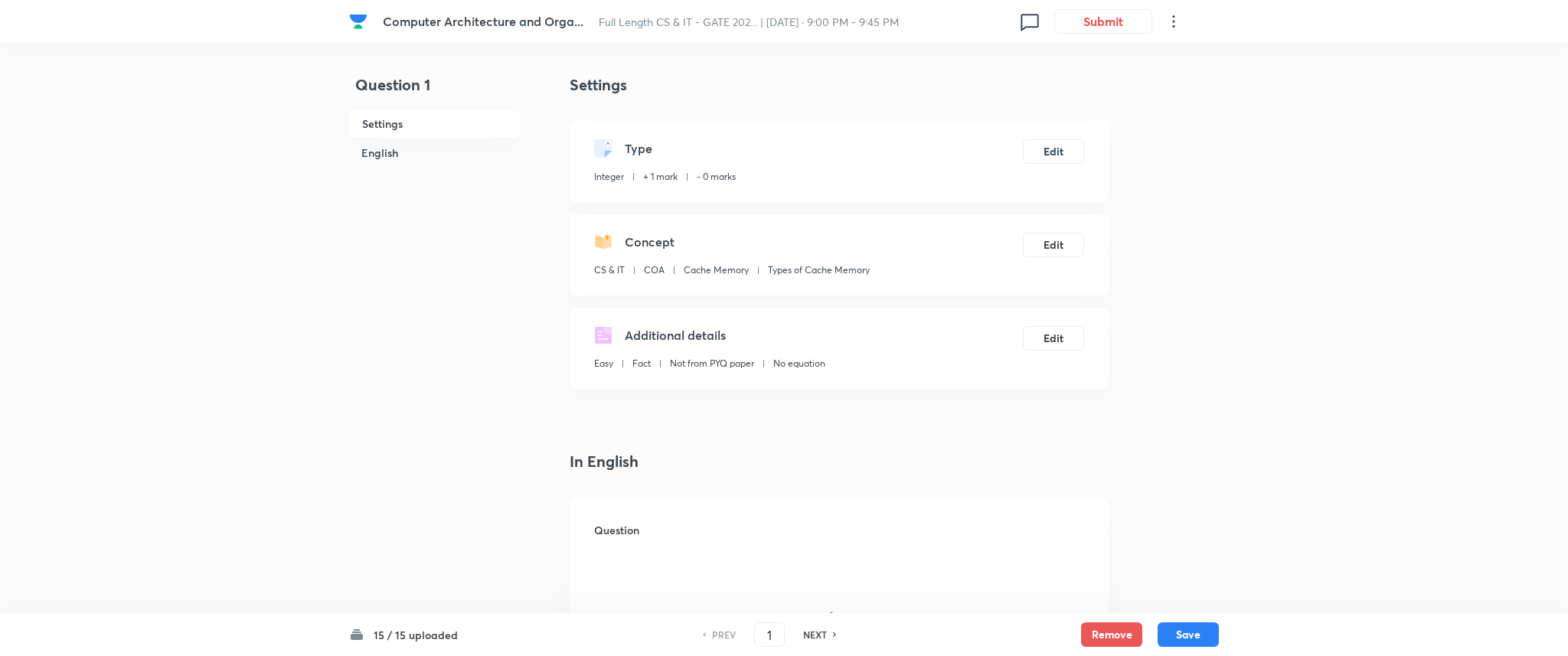
type input "3"
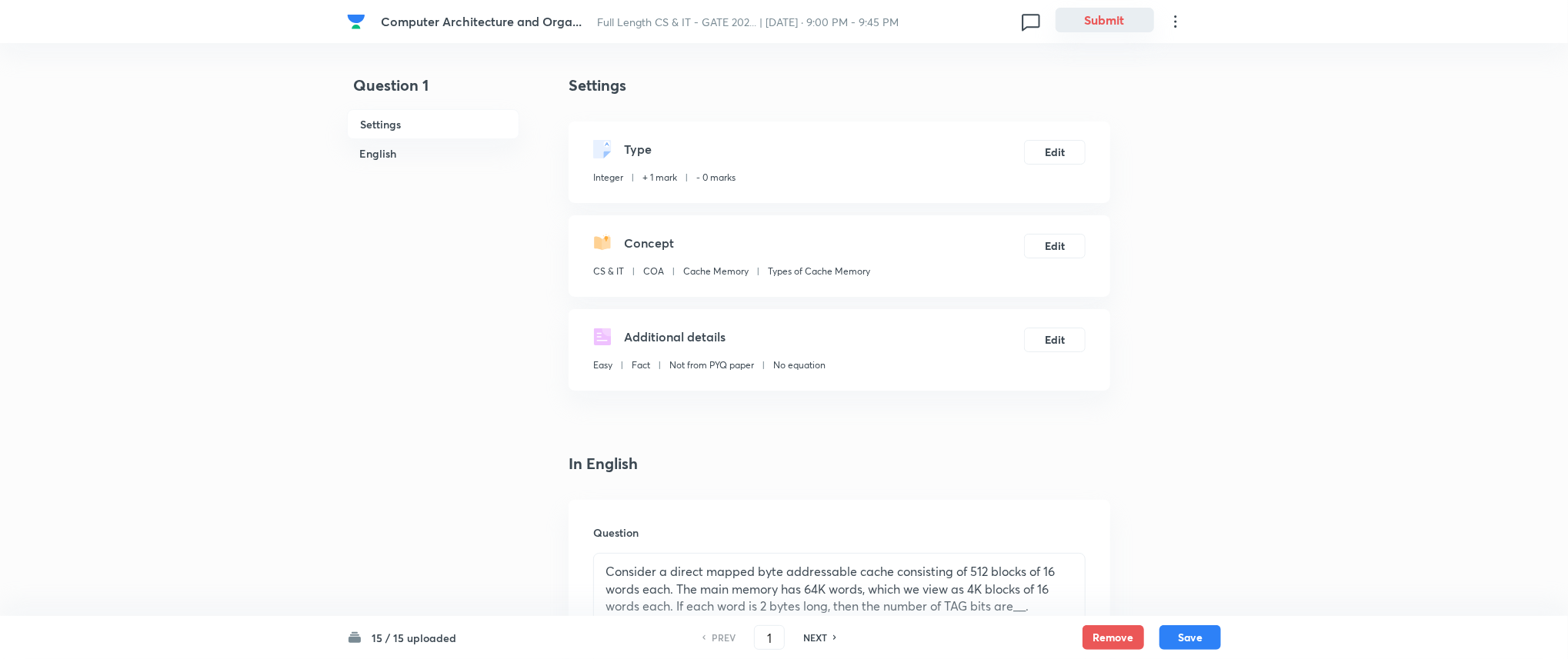
click at [1123, 20] on button "Submit" at bounding box center [1105, 20] width 99 height 24
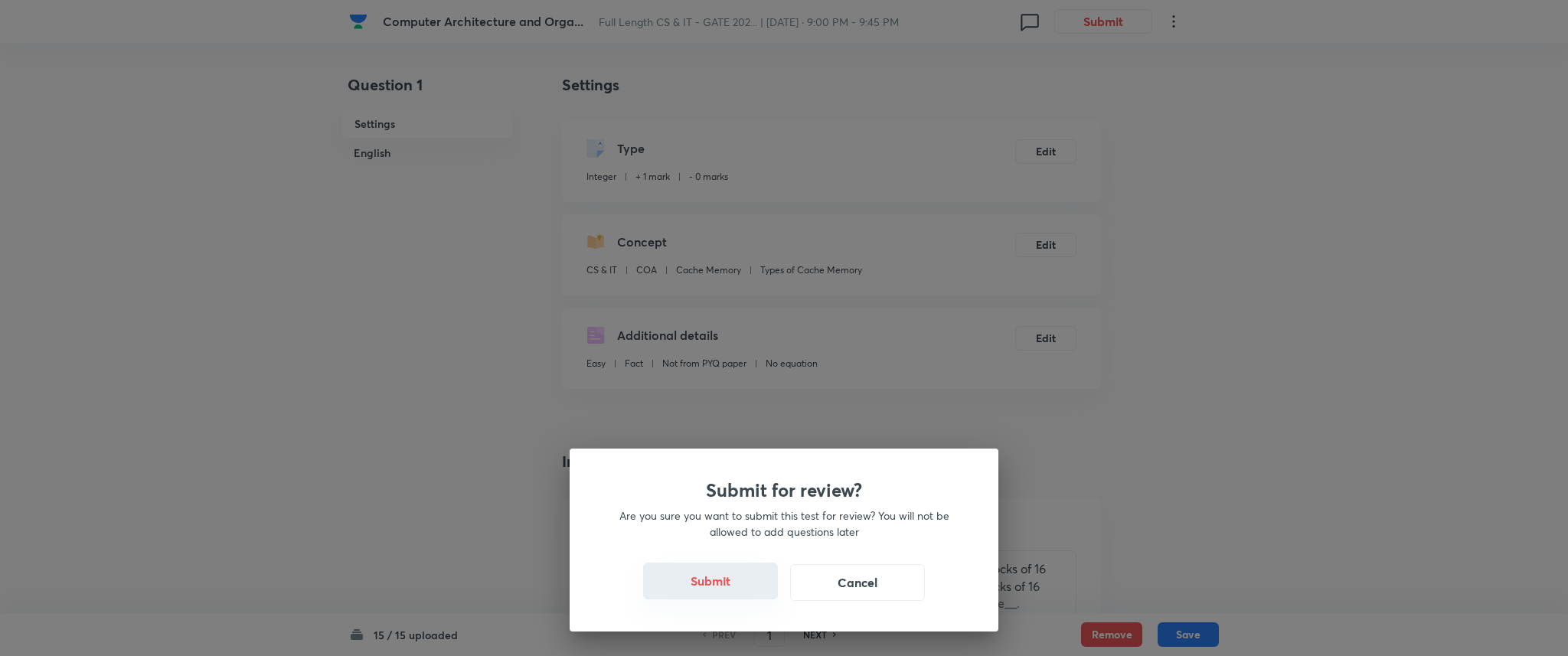
click at [715, 596] on button "Submit" at bounding box center [710, 580] width 135 height 37
click at [717, 582] on button "Submit" at bounding box center [710, 580] width 135 height 37
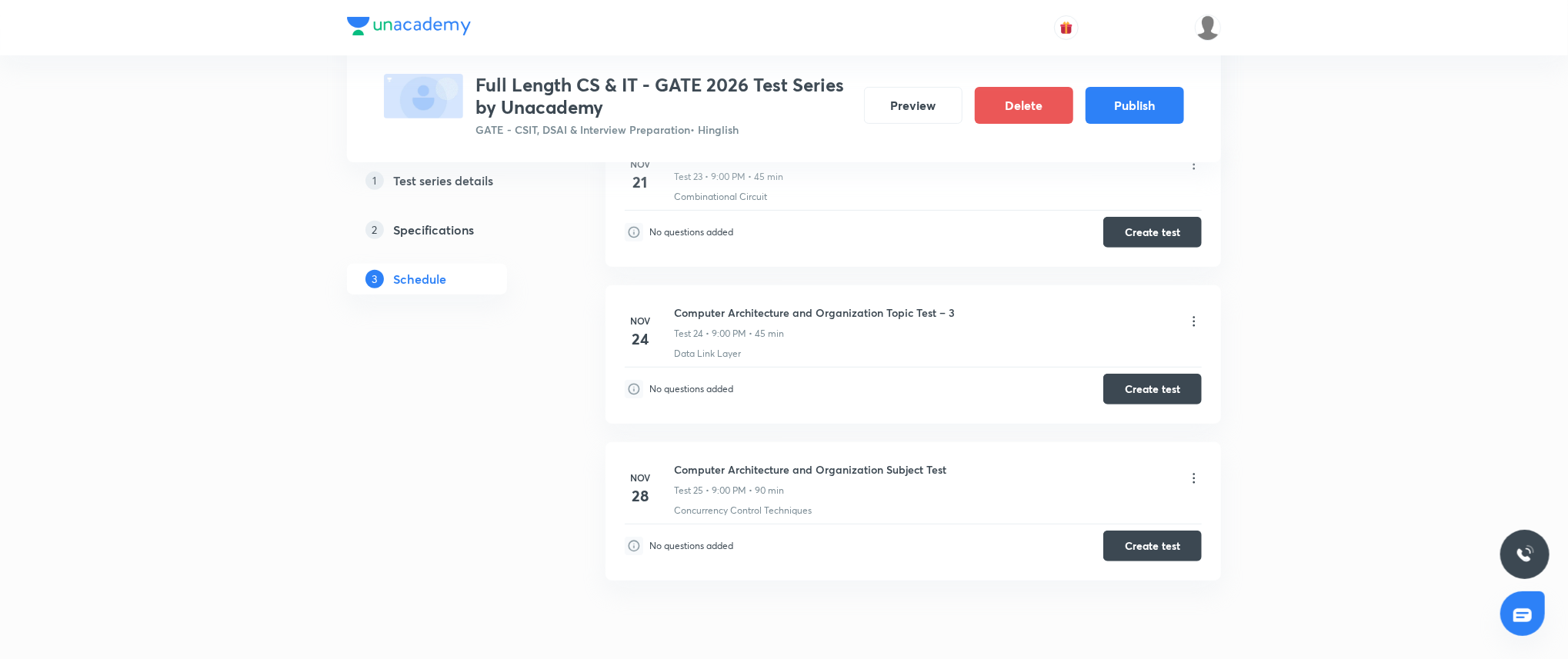
scroll to position [4217, 0]
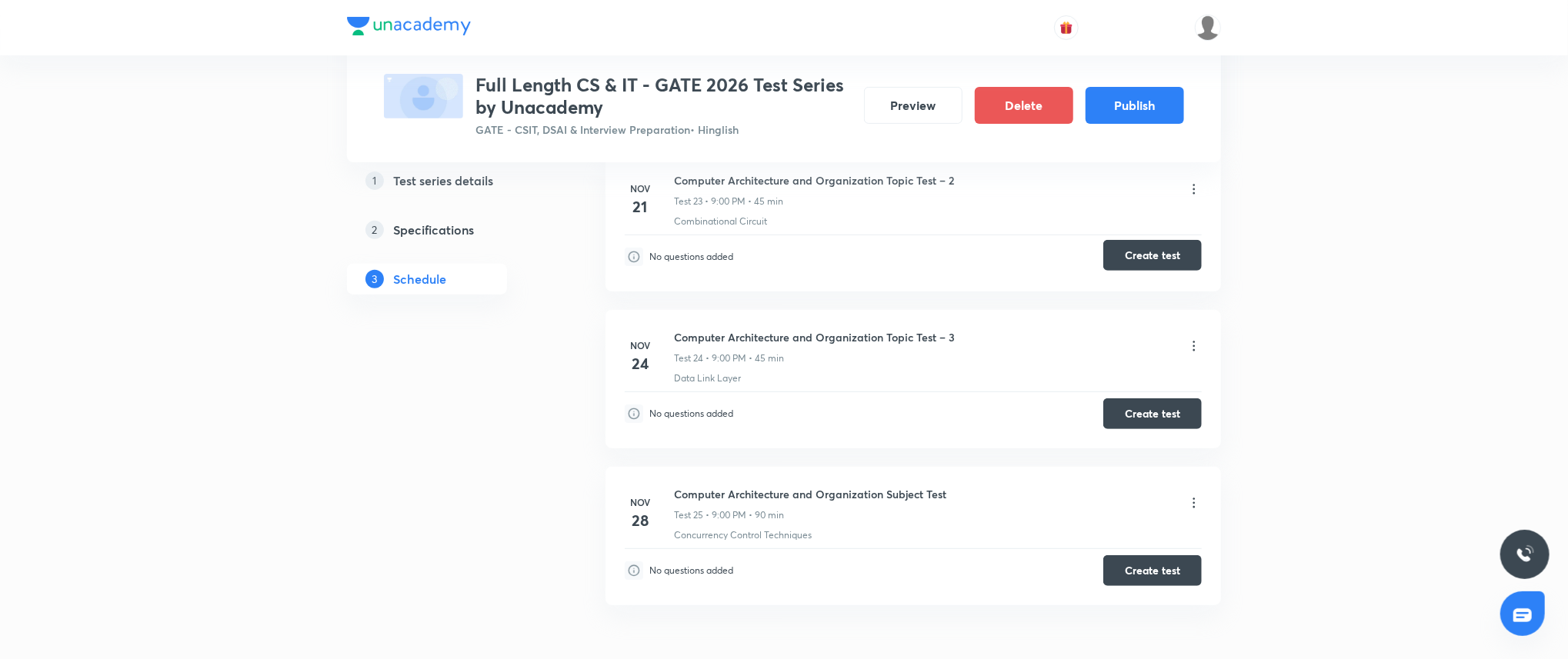
click at [1162, 270] on button "Create test" at bounding box center [1152, 255] width 99 height 31
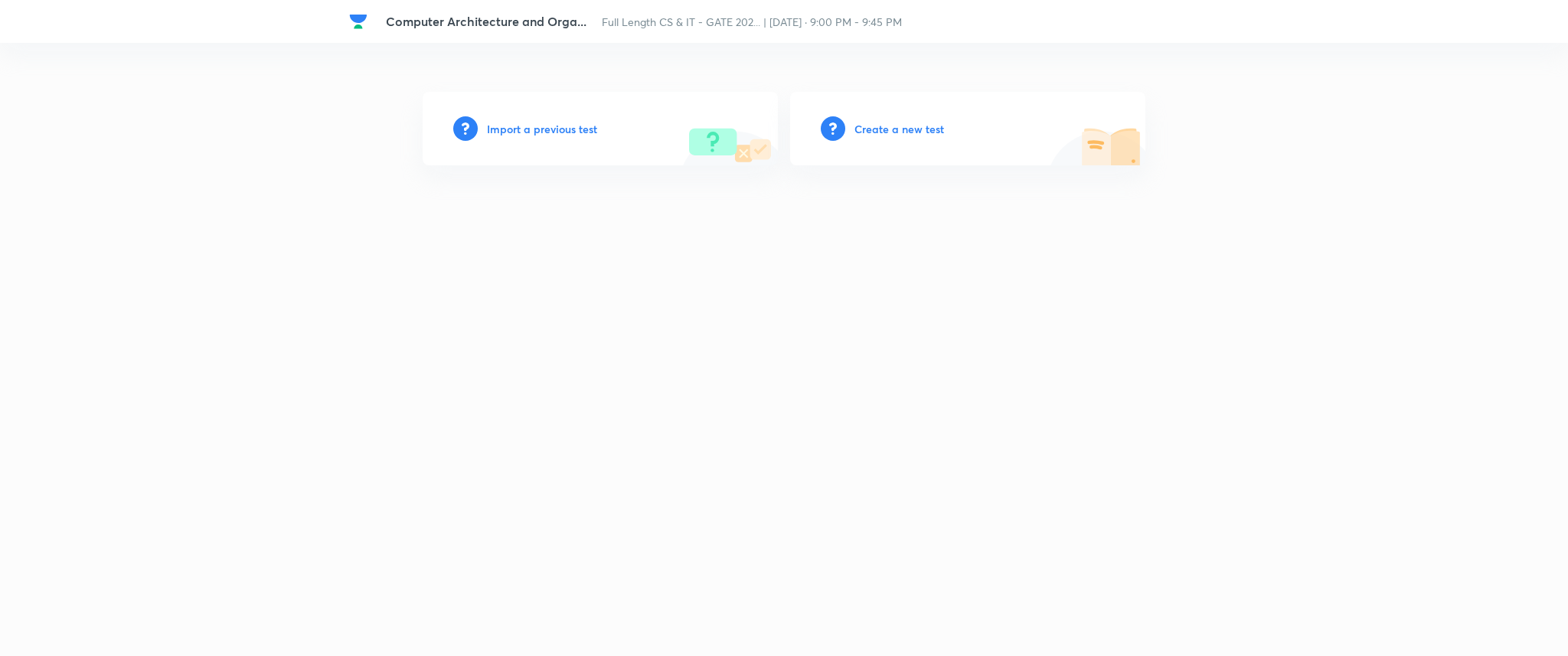
click at [560, 128] on h6 "Import a previous test" at bounding box center [542, 129] width 110 height 16
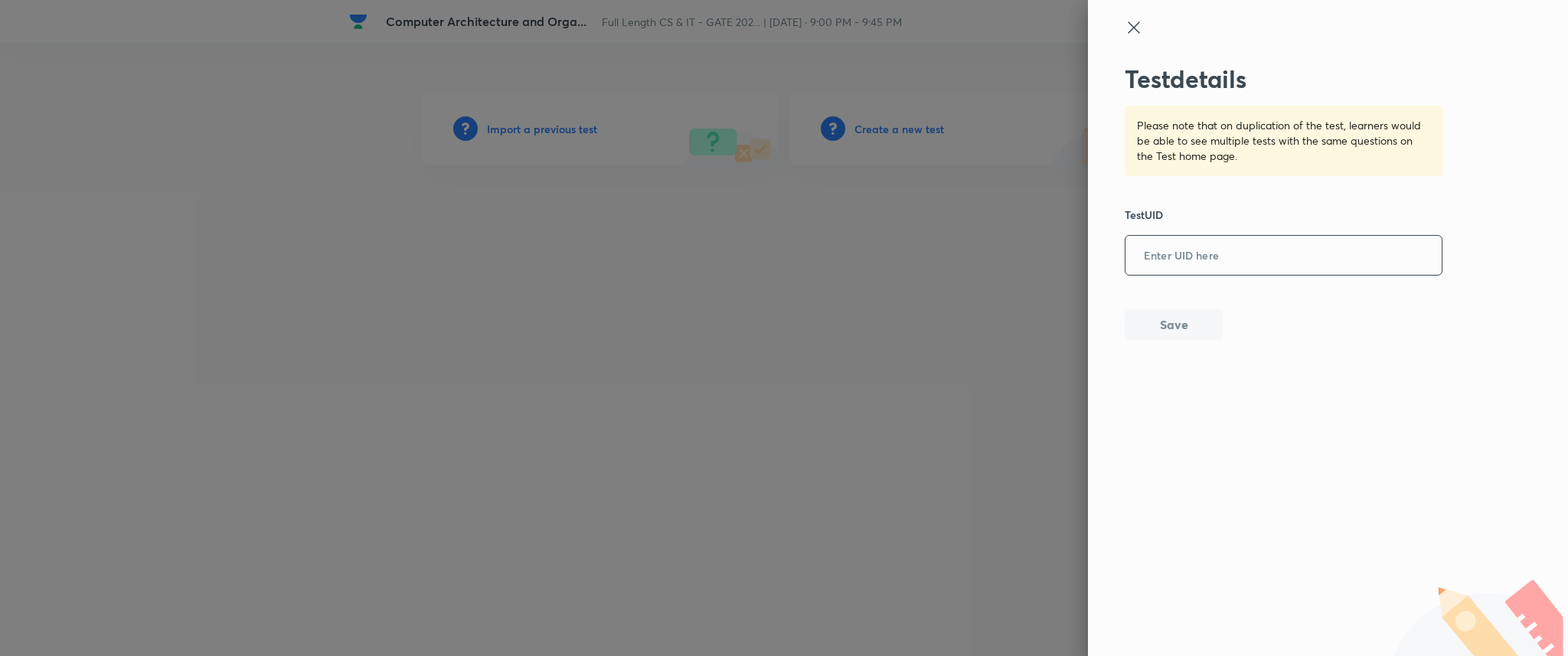
click at [1183, 264] on input "text" at bounding box center [1283, 256] width 316 height 37
paste input "MP1BY9YL4V"
type input "MP1BY9YL4V"
click at [1158, 315] on button "Save" at bounding box center [1174, 322] width 98 height 30
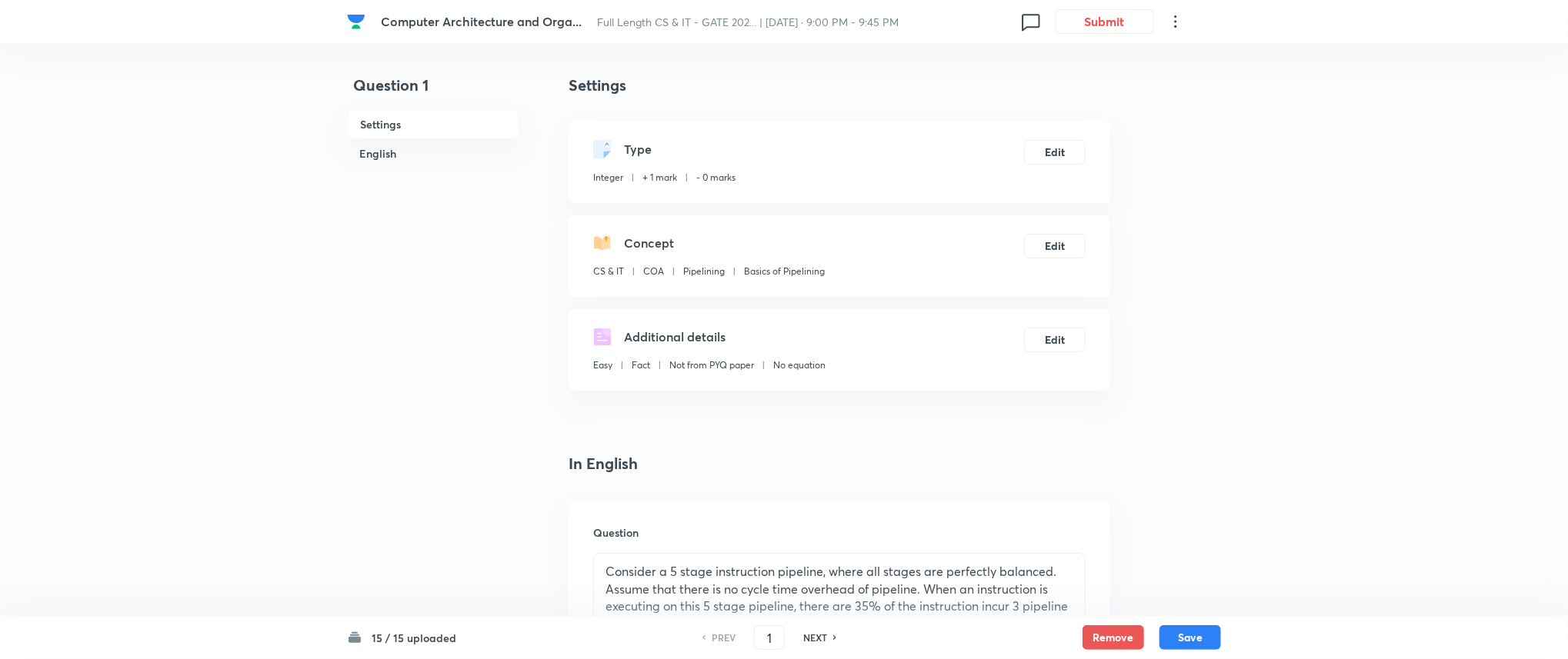
type input "2.43"
click at [1109, 23] on button "Submit" at bounding box center [1105, 20] width 99 height 24
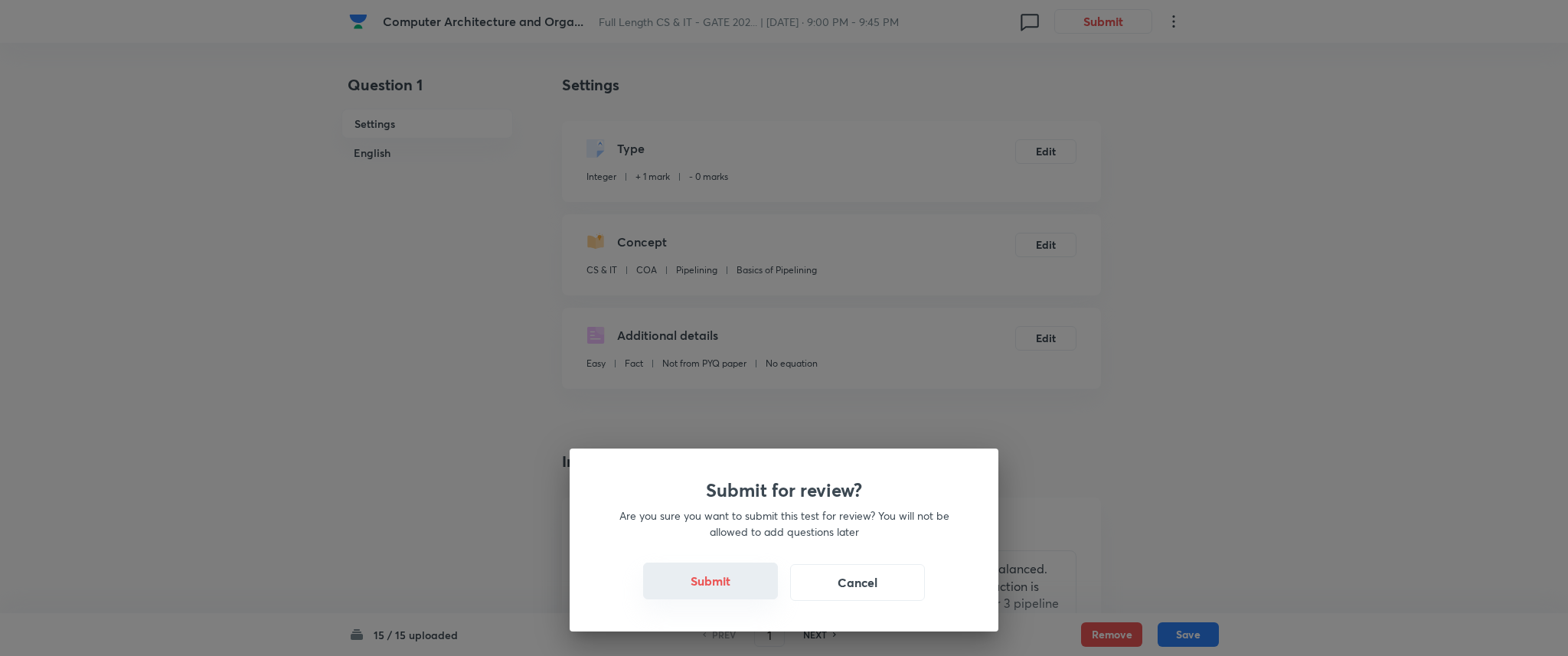
click at [692, 573] on button "Submit" at bounding box center [710, 580] width 135 height 37
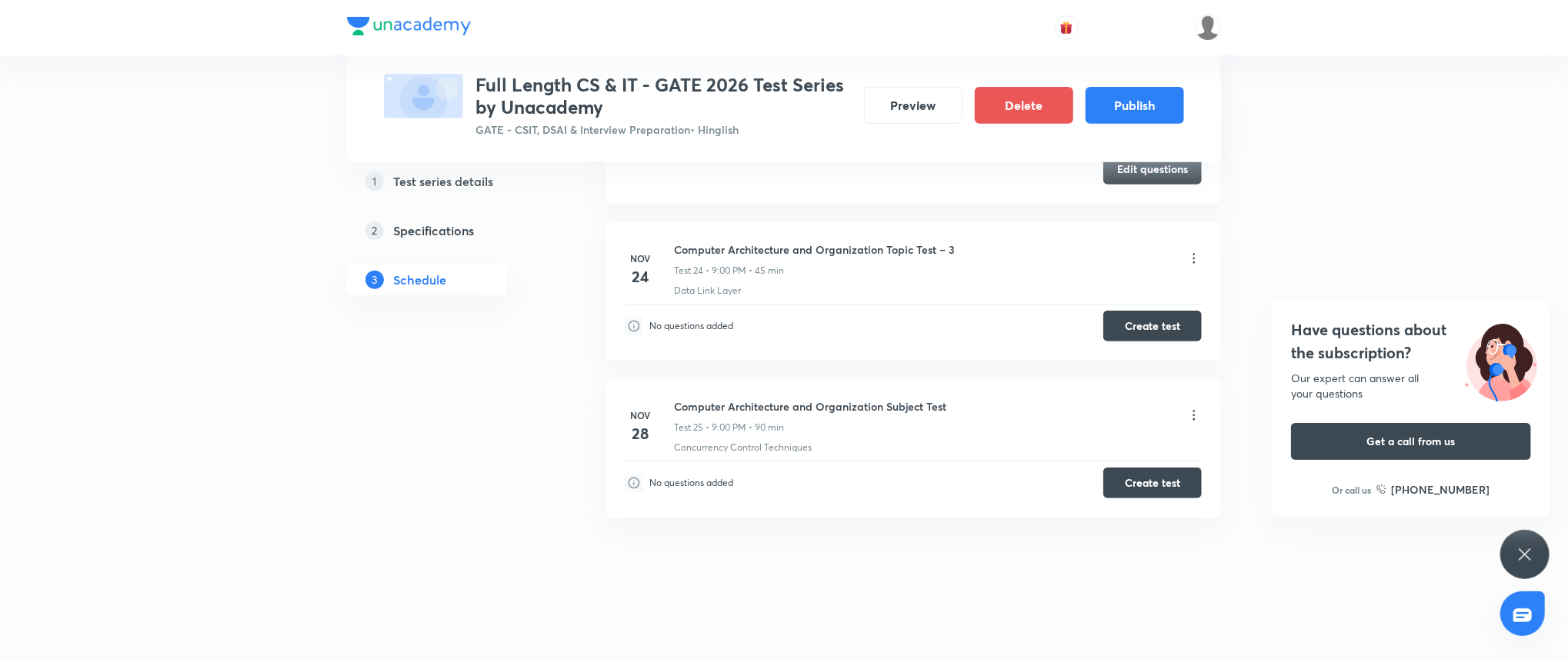
scroll to position [4198, 0]
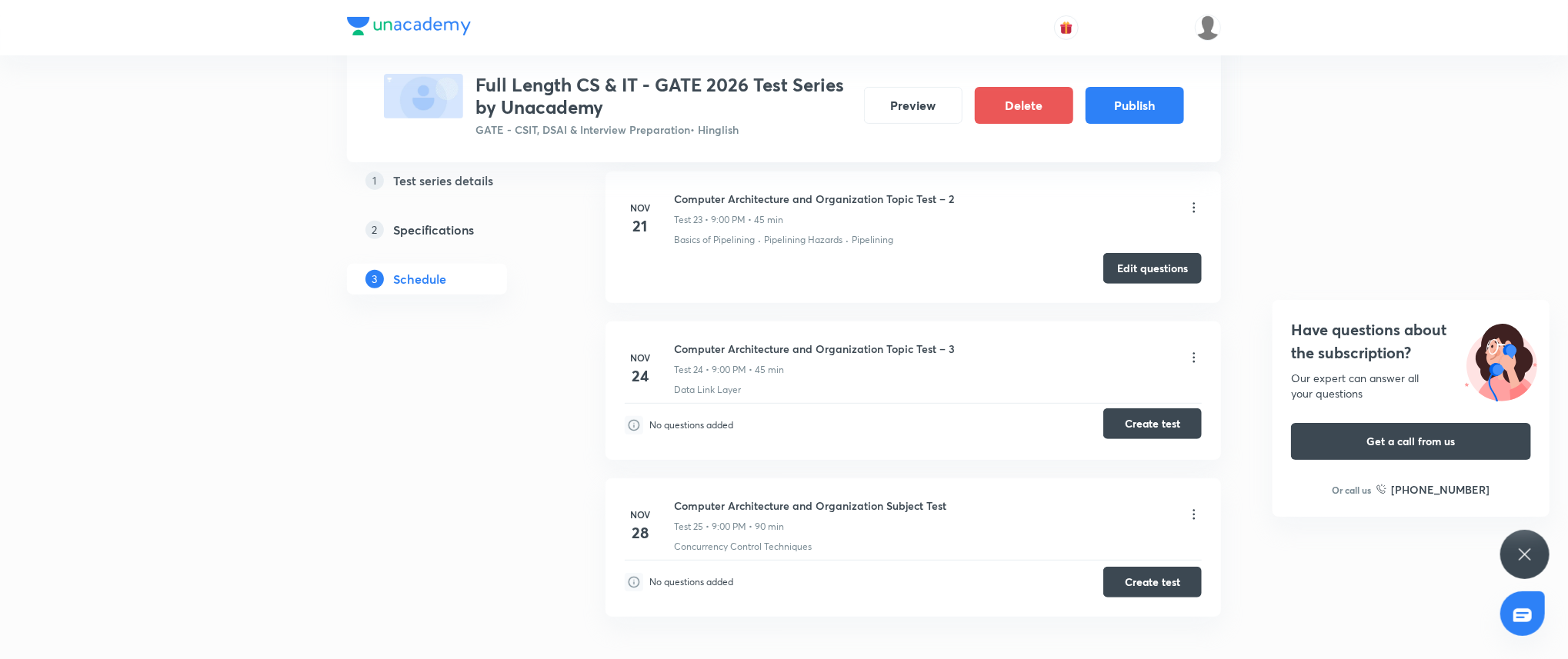
click at [1149, 422] on button "Create test" at bounding box center [1152, 423] width 99 height 31
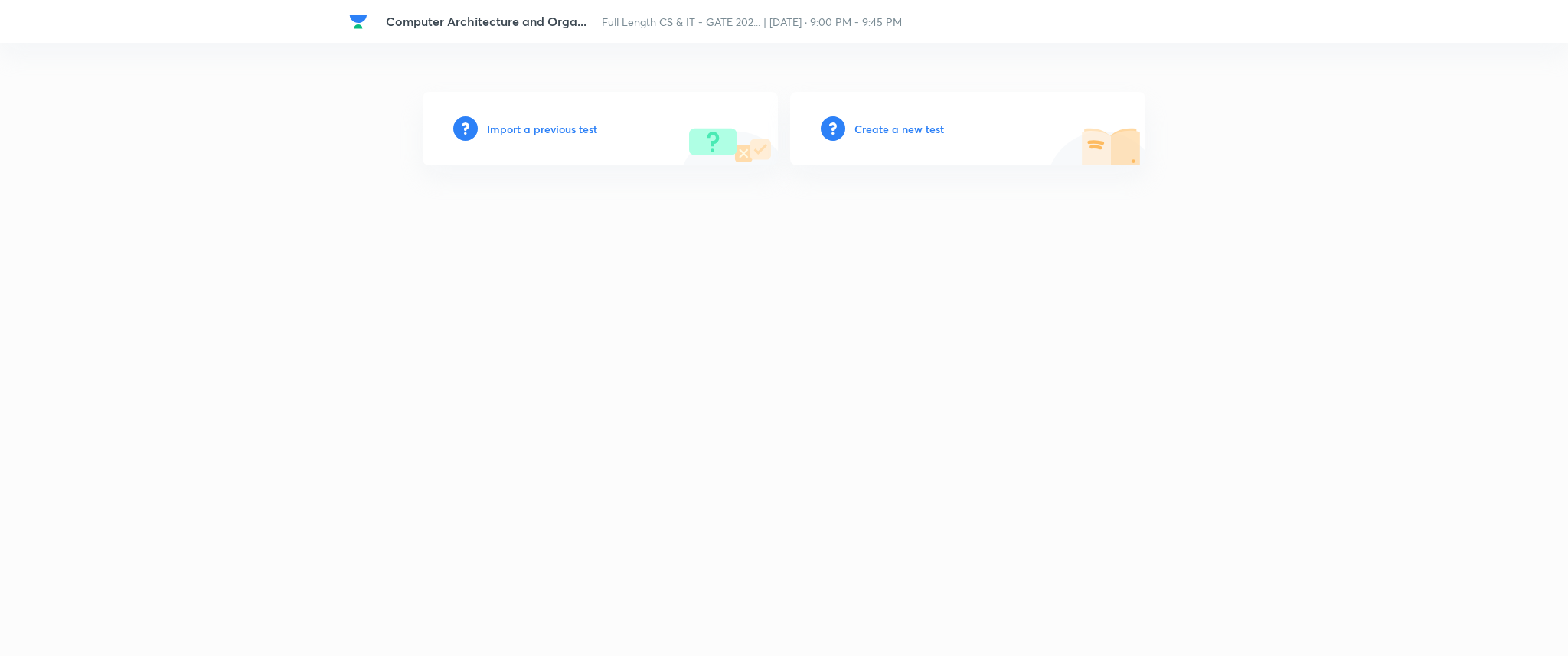
click at [520, 141] on div "Import a previous test" at bounding box center [600, 129] width 355 height 73
click at [531, 129] on h6 "Import a previous test" at bounding box center [542, 129] width 110 height 16
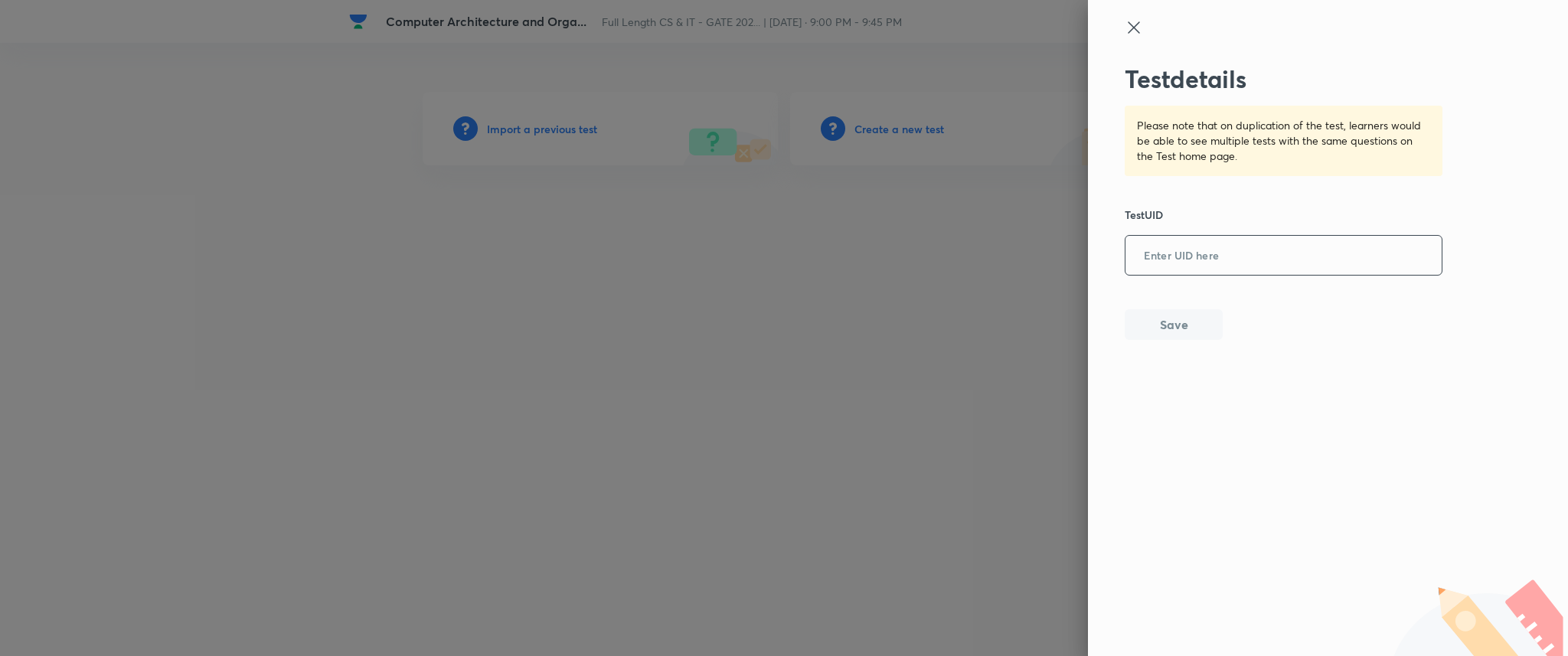
click at [1166, 235] on div "​" at bounding box center [1283, 255] width 318 height 41
paste input "FMAJA02HZD"
type input "FMAJA02HZD"
click at [1160, 348] on div "Test details Please note that on duplication of the test, learners would be abl…" at bounding box center [1328, 328] width 480 height 656
click at [1164, 322] on button "Save" at bounding box center [1174, 322] width 98 height 30
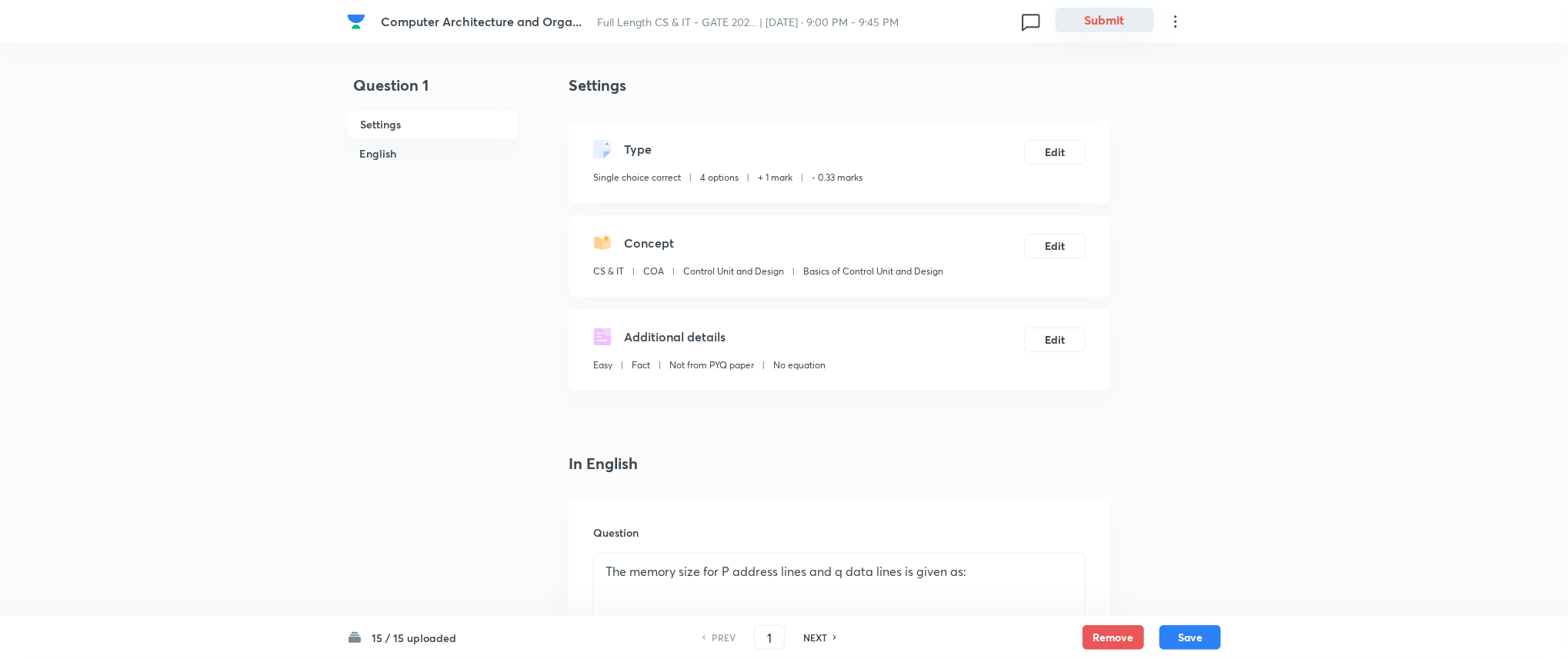
click at [1110, 24] on button "Submit" at bounding box center [1105, 20] width 99 height 24
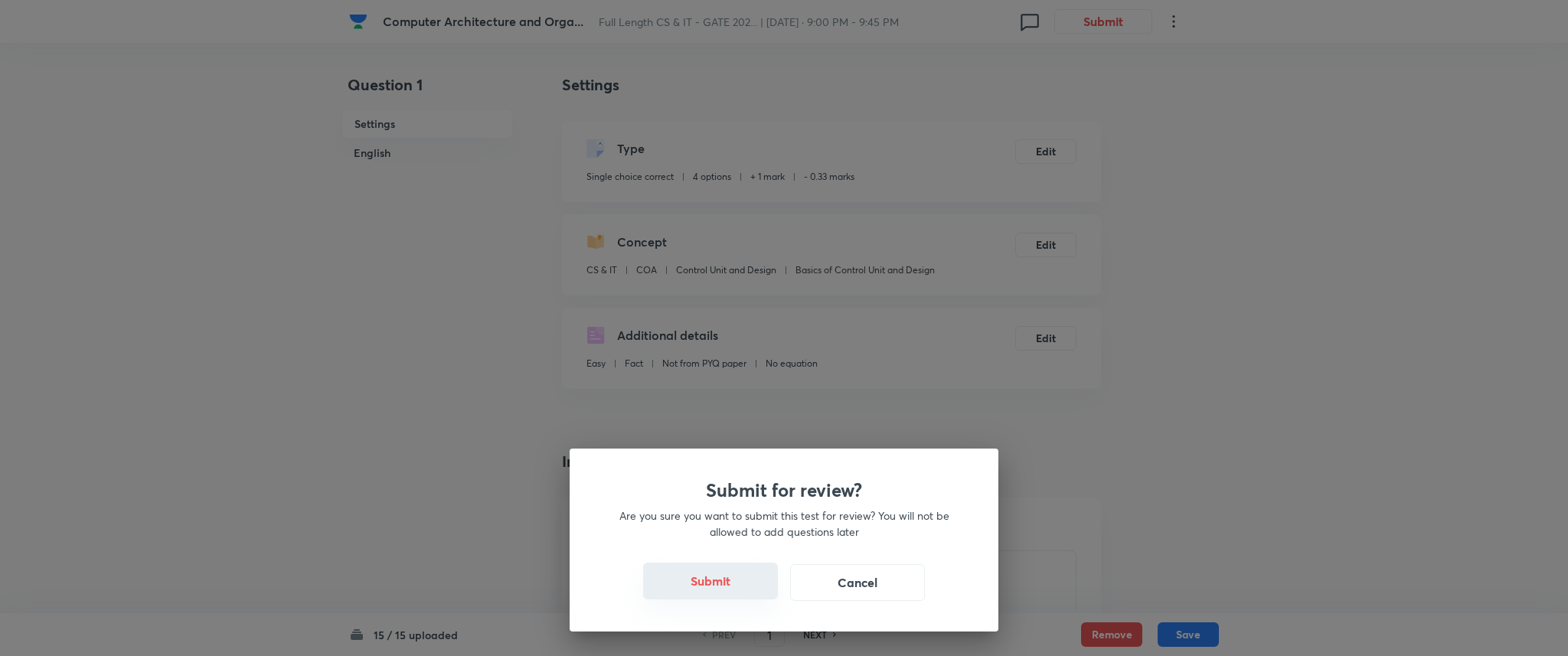
click at [727, 590] on button "Submit" at bounding box center [710, 580] width 135 height 37
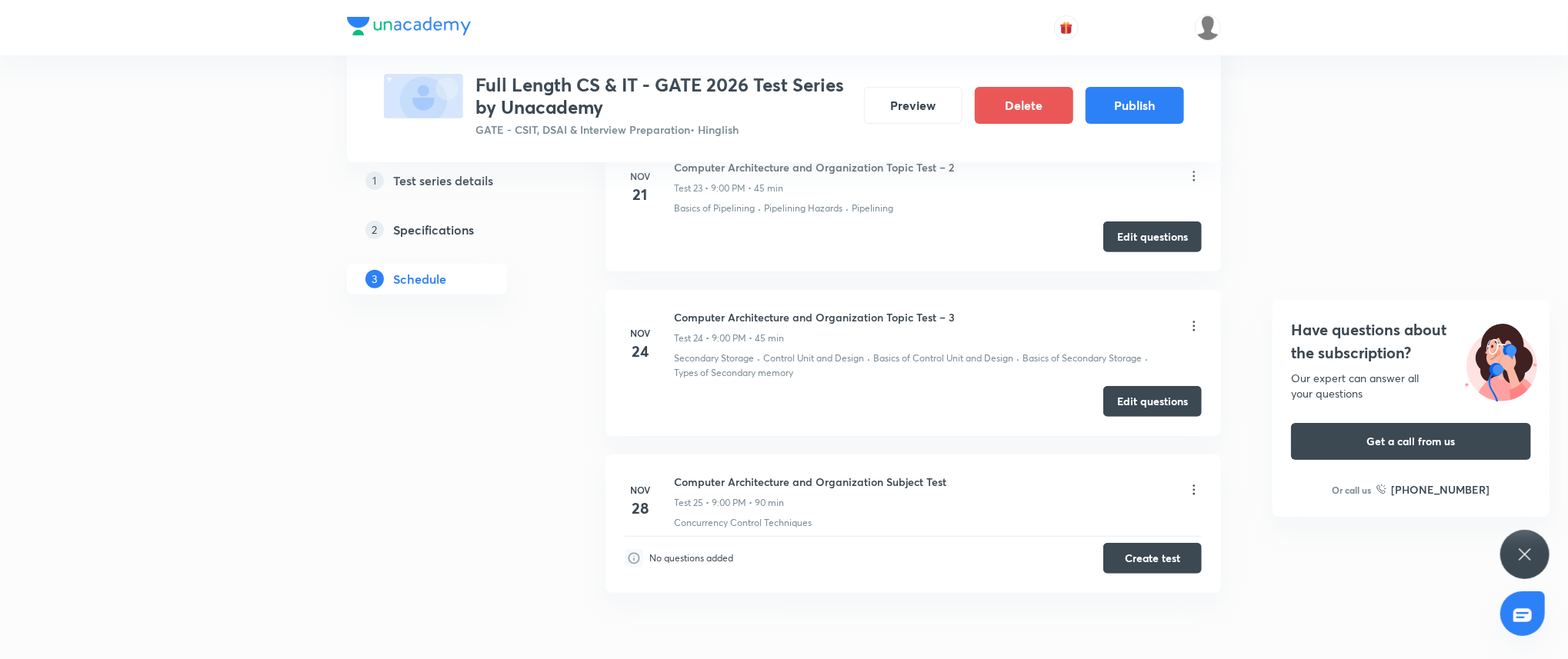
scroll to position [4311, 0]
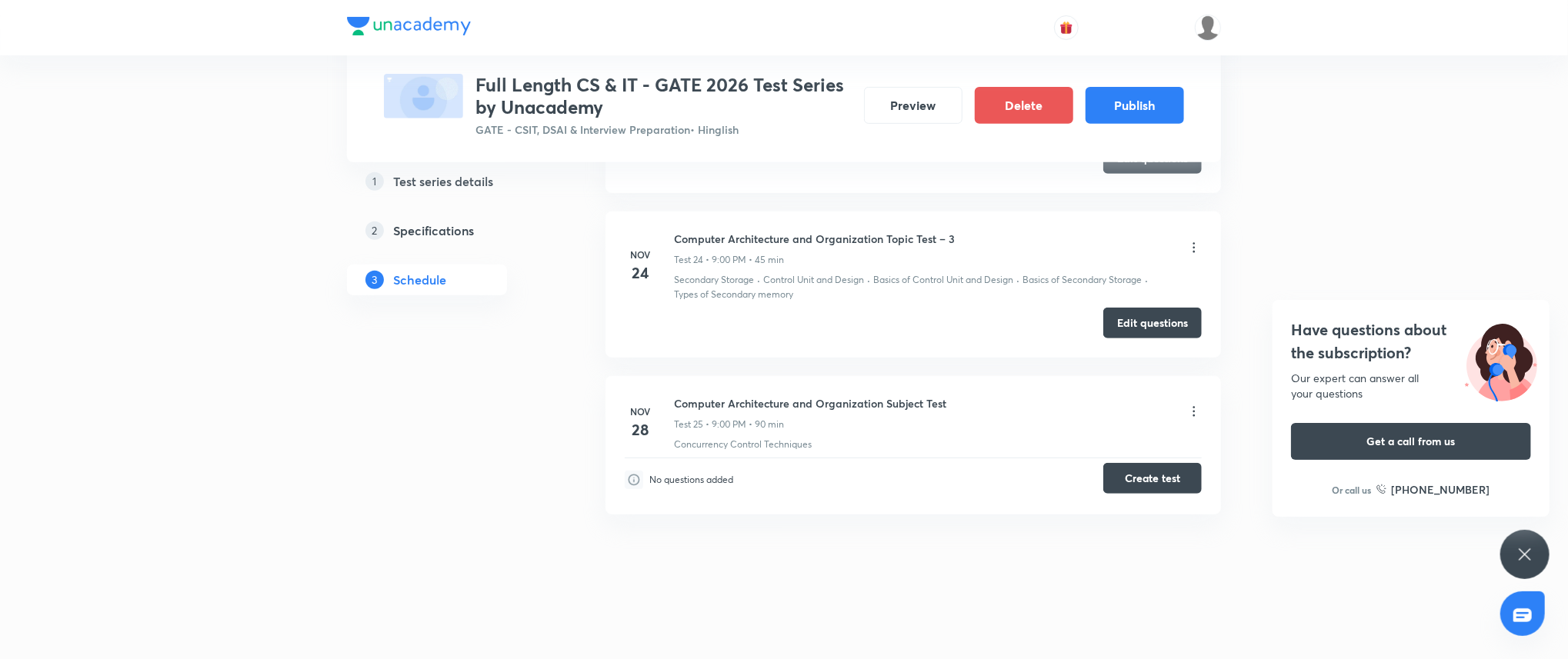
click at [1158, 476] on button "Create test" at bounding box center [1152, 478] width 99 height 31
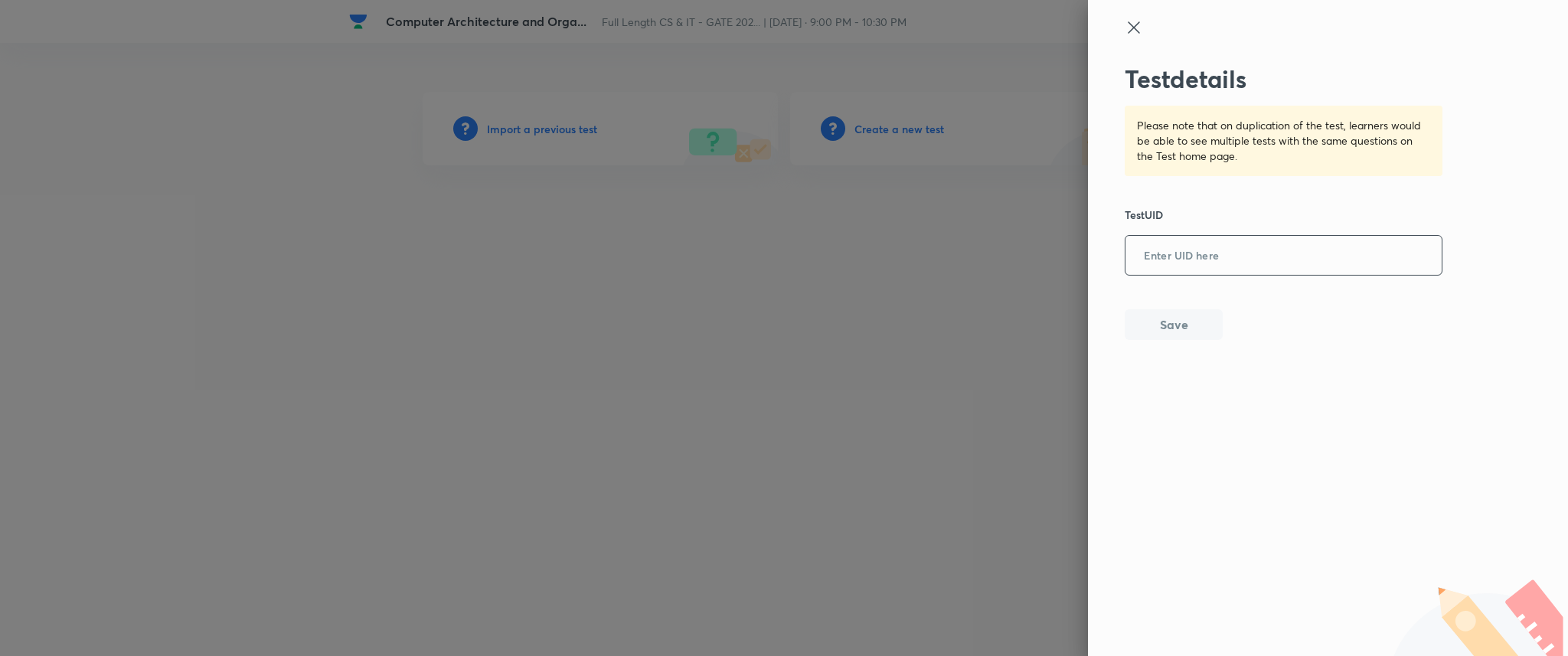
click at [1232, 250] on input "text" at bounding box center [1283, 256] width 316 height 37
type input "65I6XULO44"
click at [1161, 319] on button "Save" at bounding box center [1174, 322] width 98 height 30
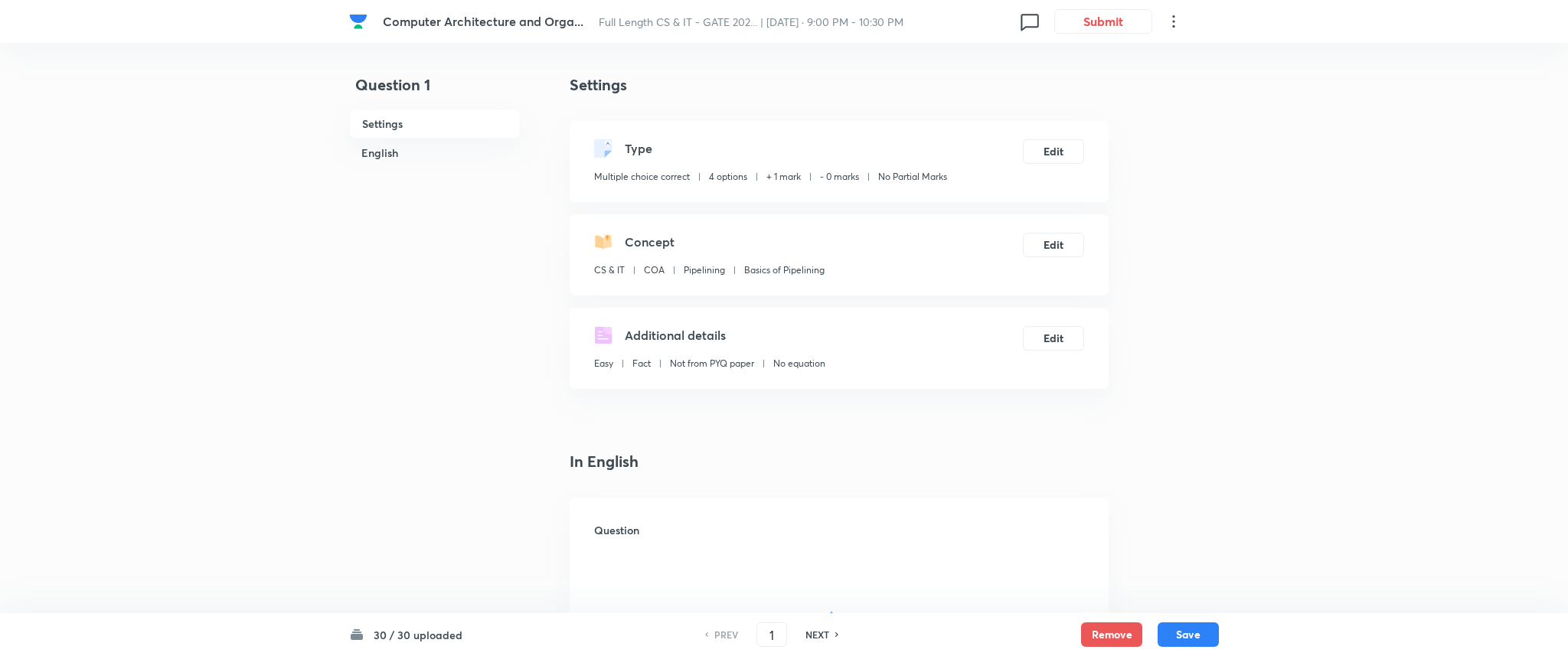
checkbox input "true"
click at [1112, 18] on button "Submit" at bounding box center [1100, 20] width 98 height 24
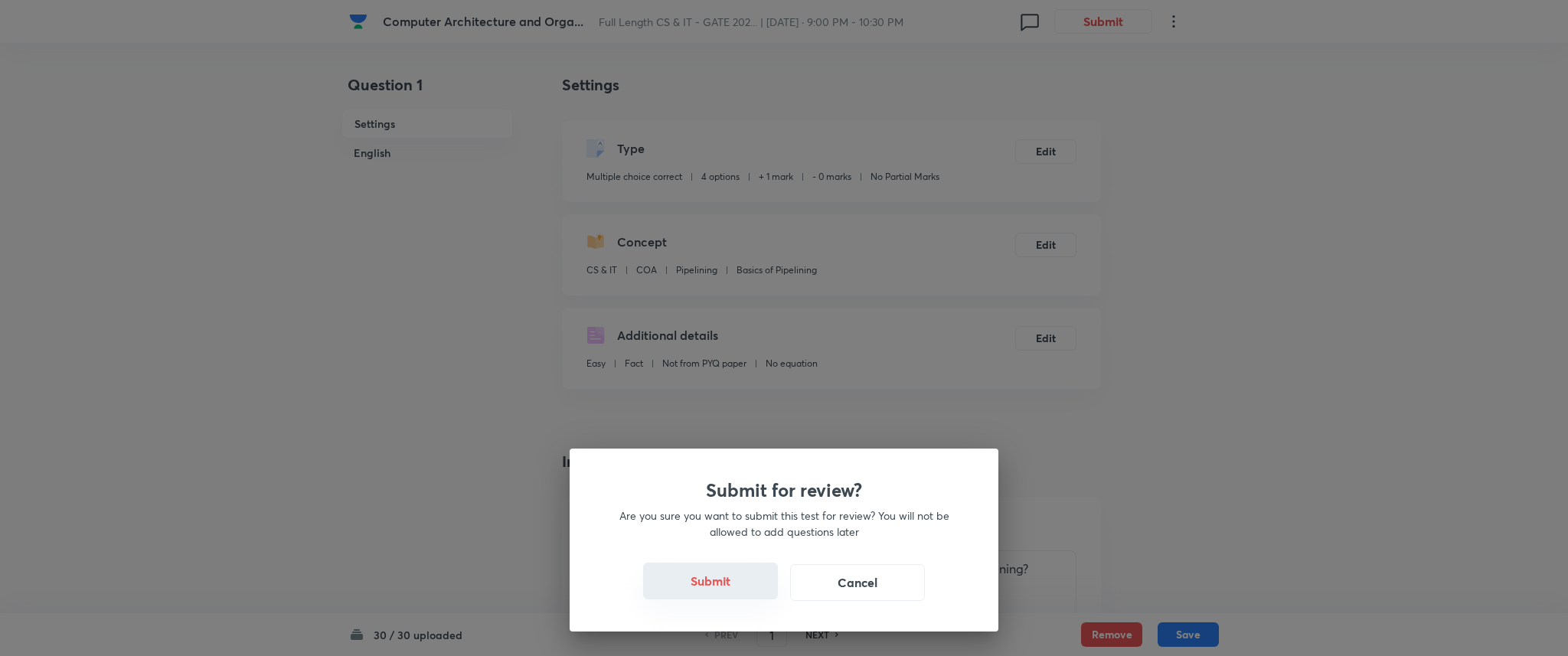
click at [708, 599] on div "Submit Cancel" at bounding box center [784, 582] width 355 height 37
click at [714, 582] on button "Submit" at bounding box center [710, 580] width 135 height 37
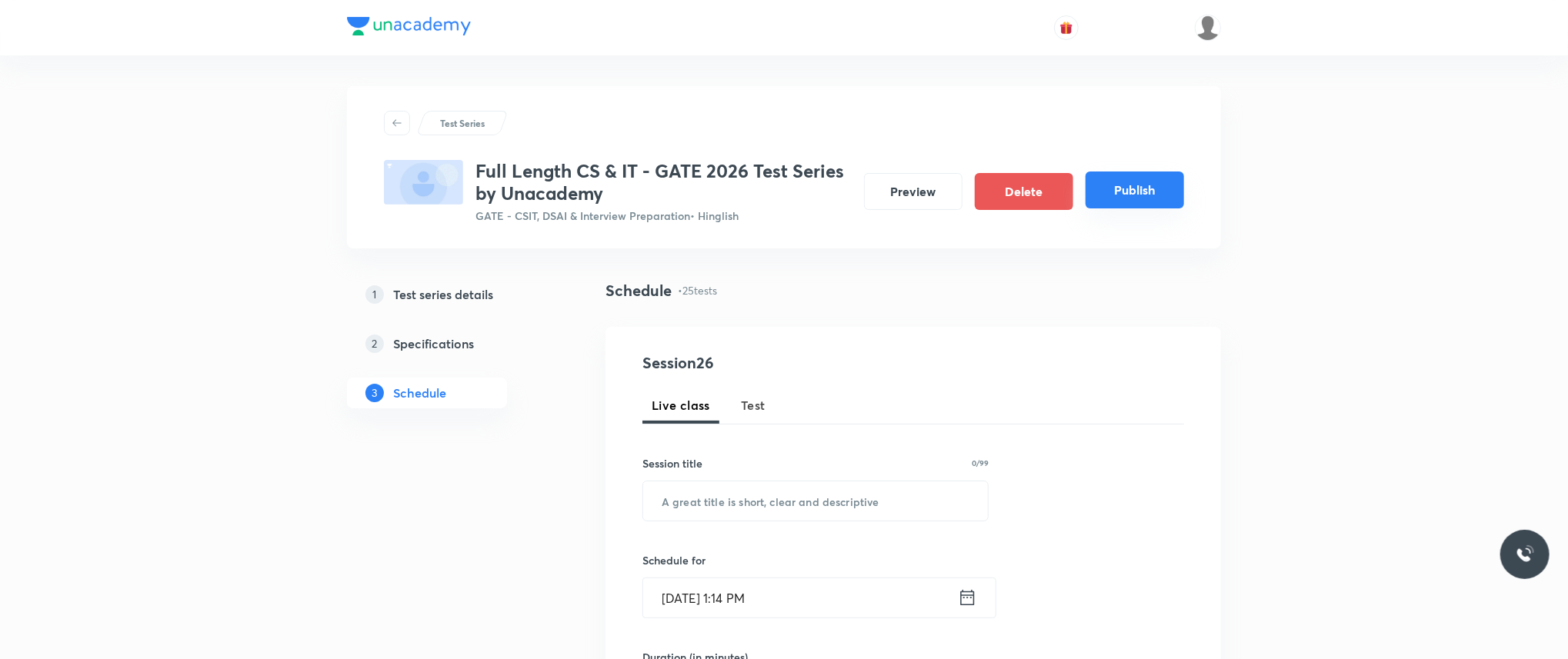
click at [1146, 195] on button "Publish" at bounding box center [1134, 190] width 99 height 37
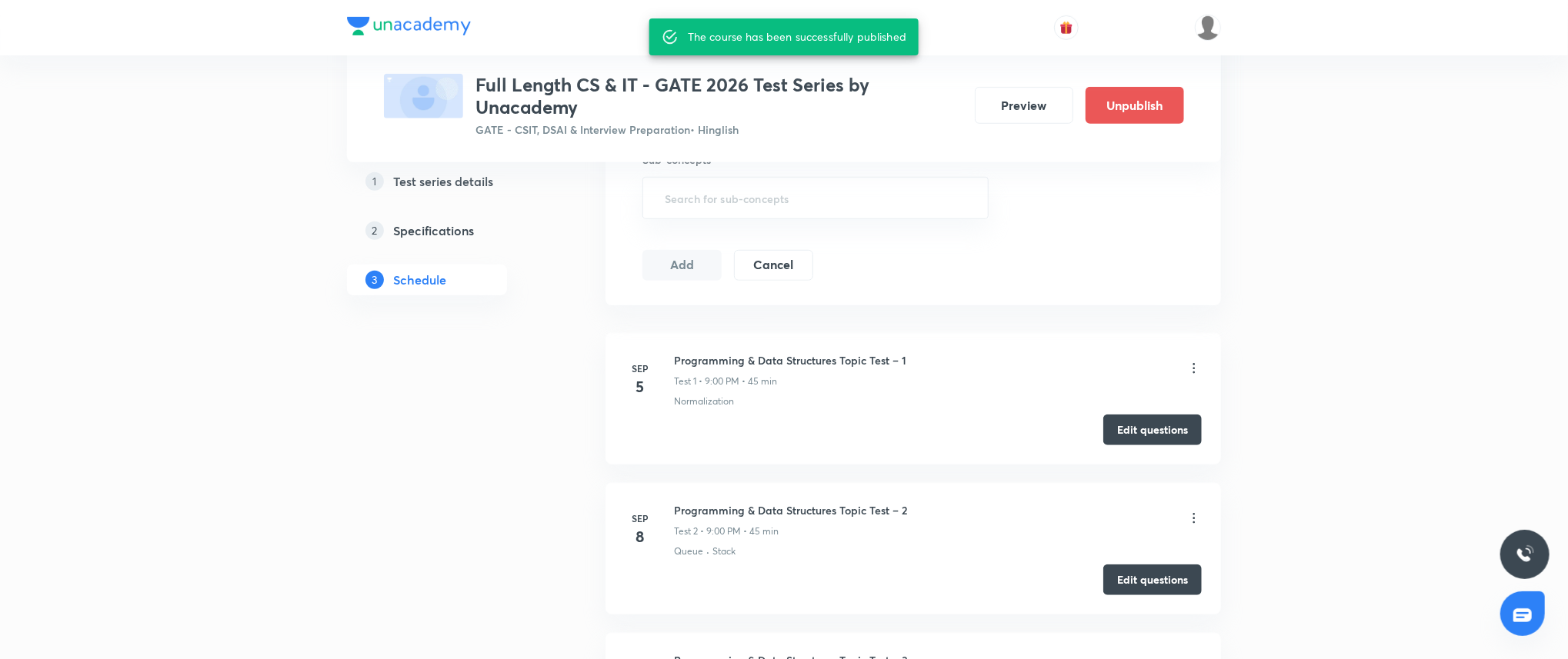
scroll to position [699, 0]
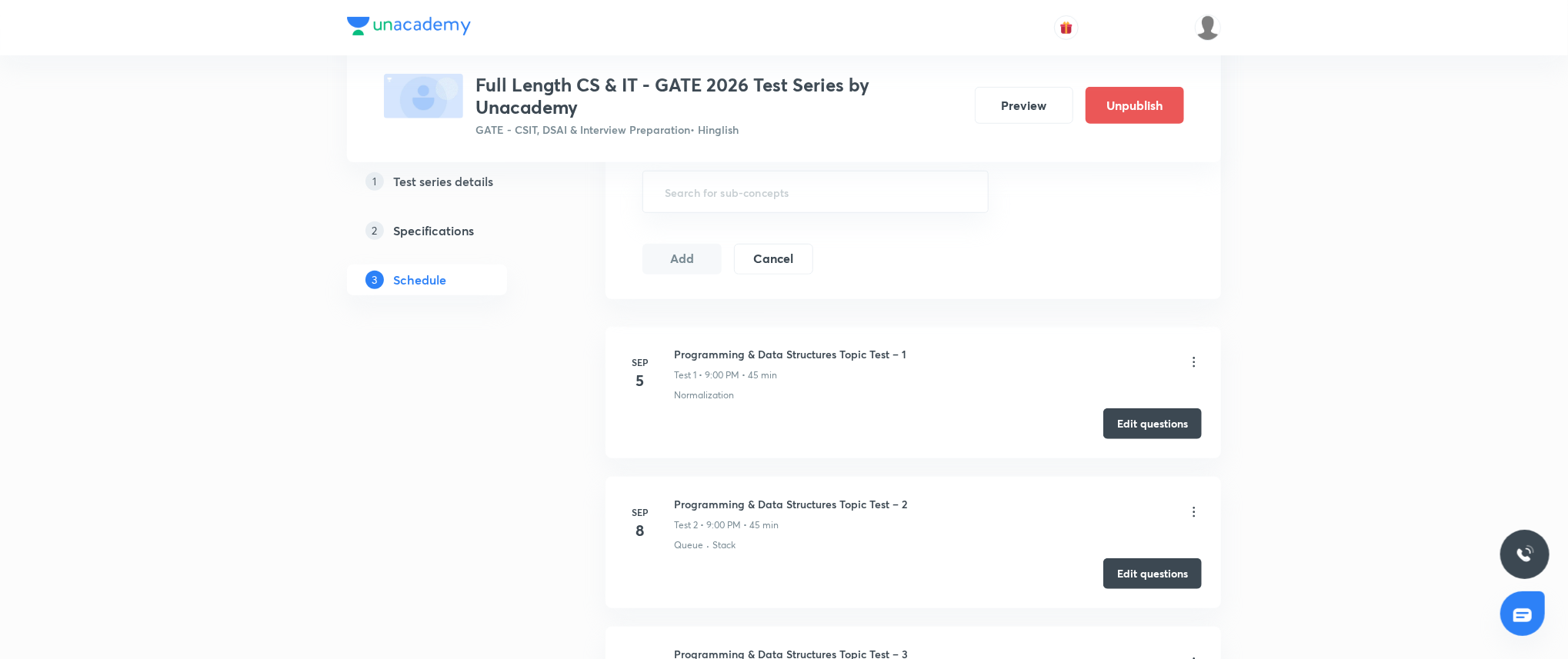
click at [434, 185] on h5 "Test series details" at bounding box center [443, 181] width 100 height 19
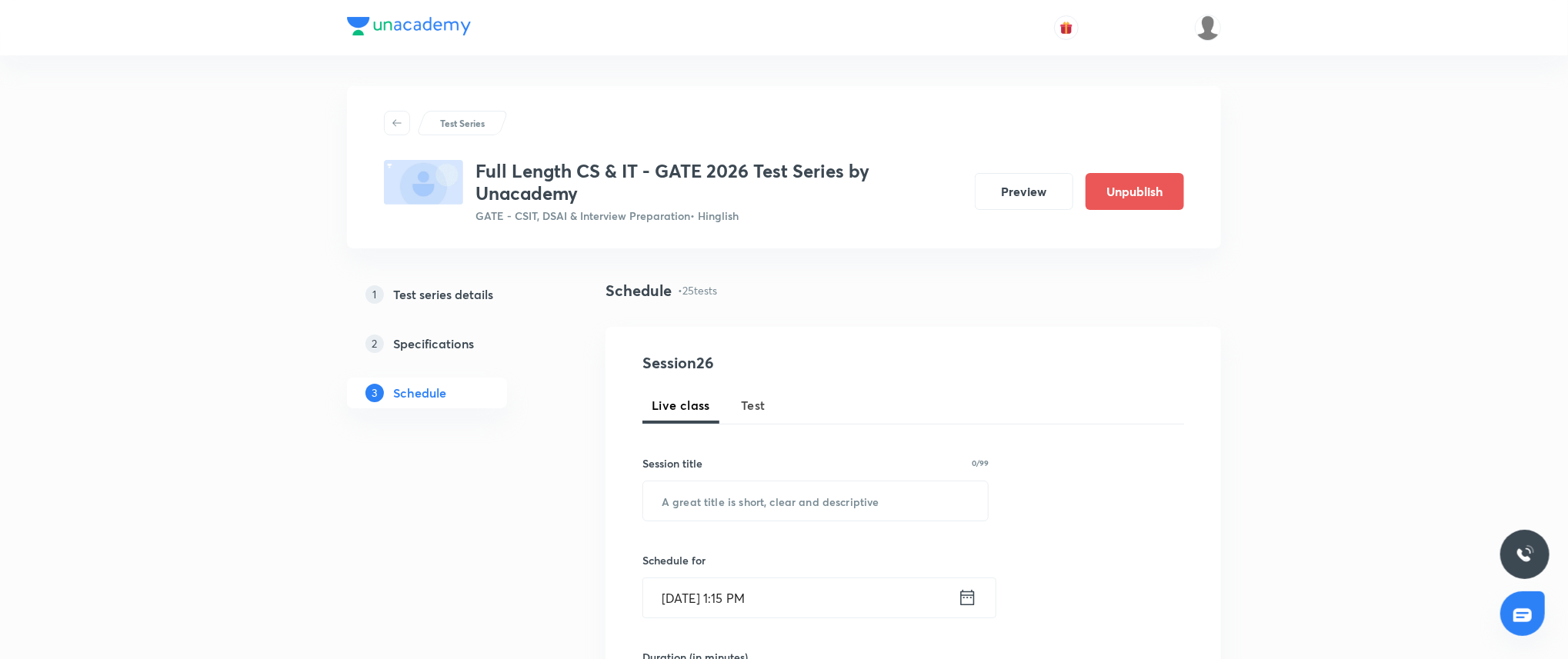
click at [1032, 183] on button "Preview" at bounding box center [1024, 190] width 99 height 37
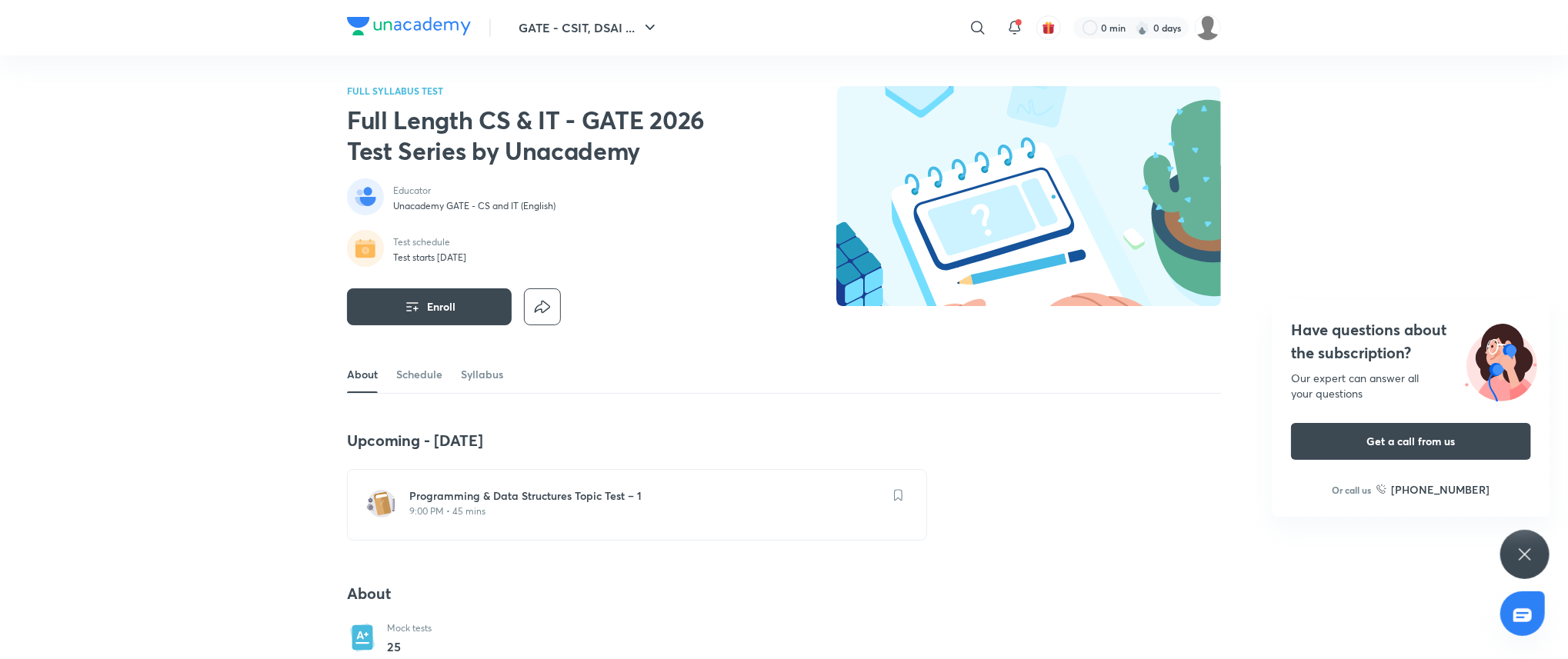
click at [752, 75] on div "FULL SYLLABUS TEST Full Length CS & IT - GATE 2026 Test Series by Unacademy Edu…" at bounding box center [784, 594] width 874 height 1077
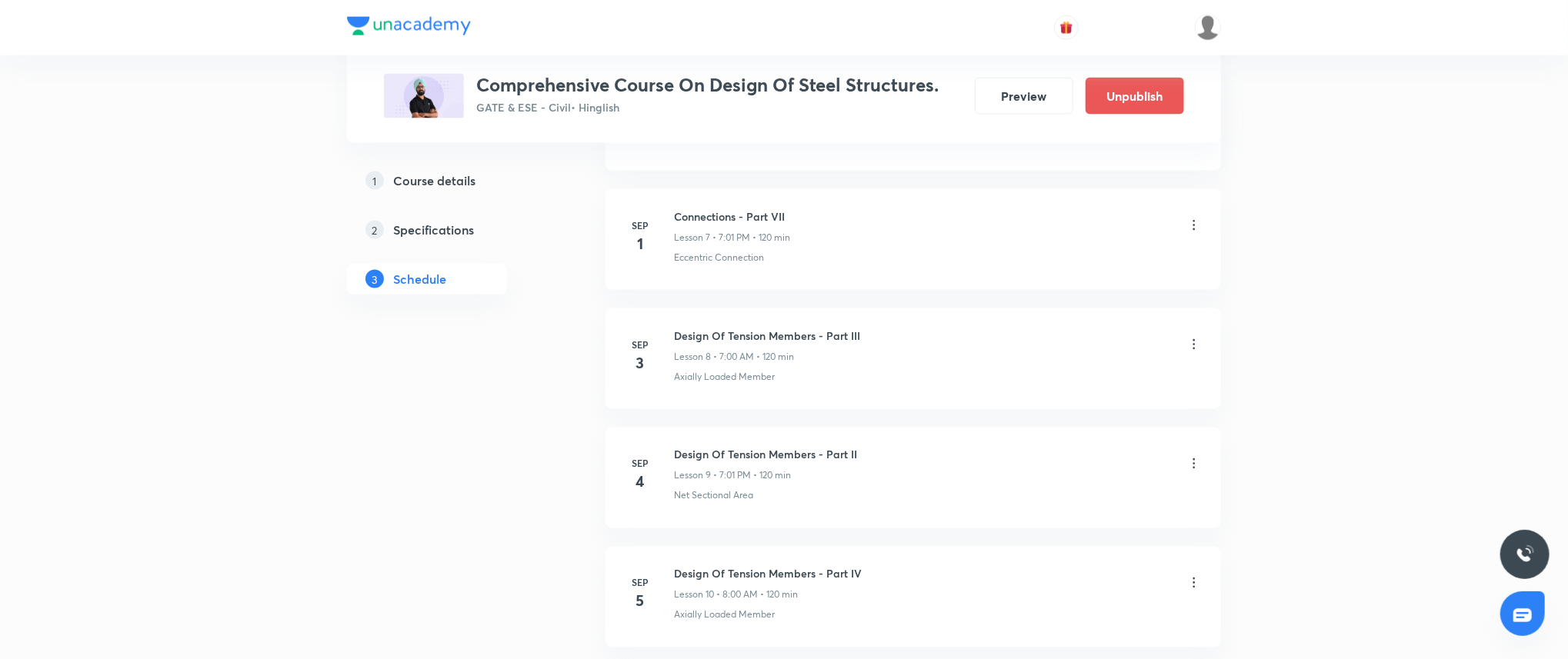
scroll to position [1584, 0]
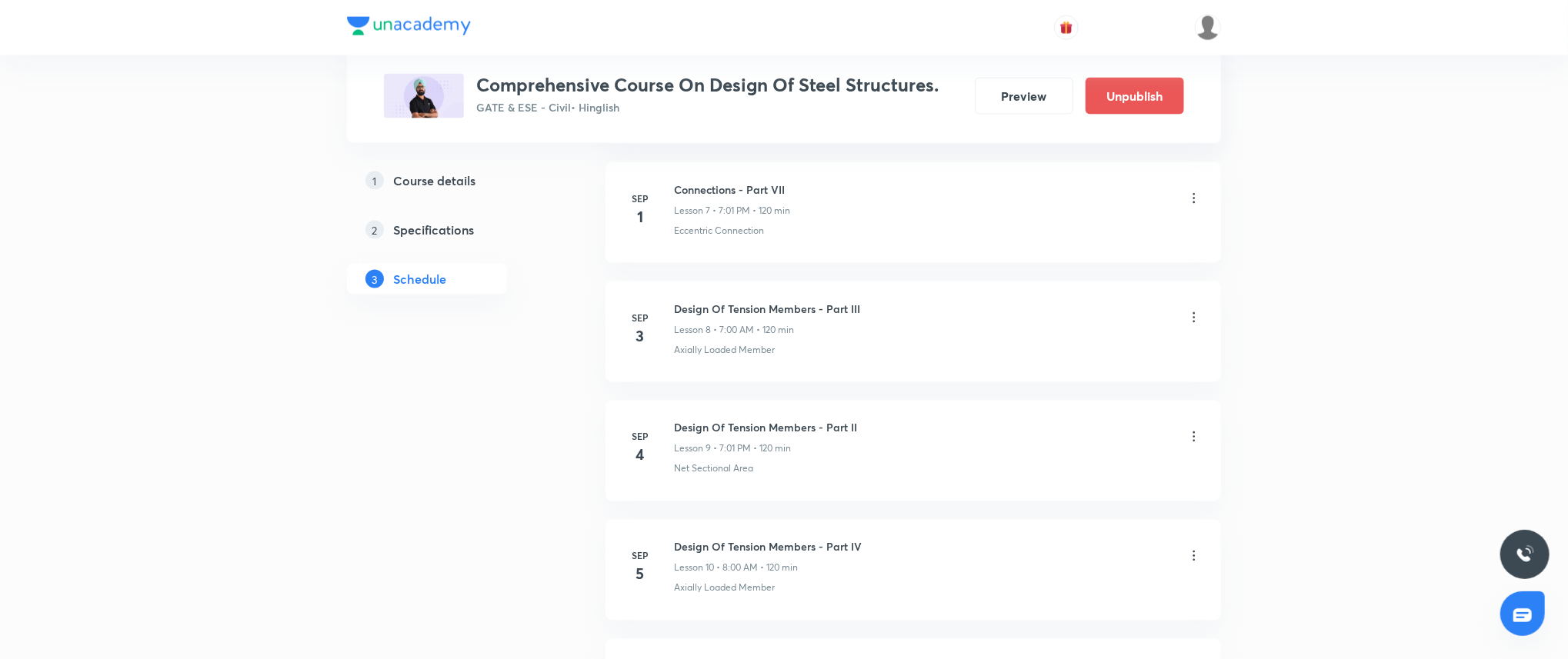
click at [989, 481] on li "[DATE] Design Of Tension Members - Part II Lesson 9 • 7:01 PM • 120 min Net Sec…" at bounding box center [913, 451] width 615 height 101
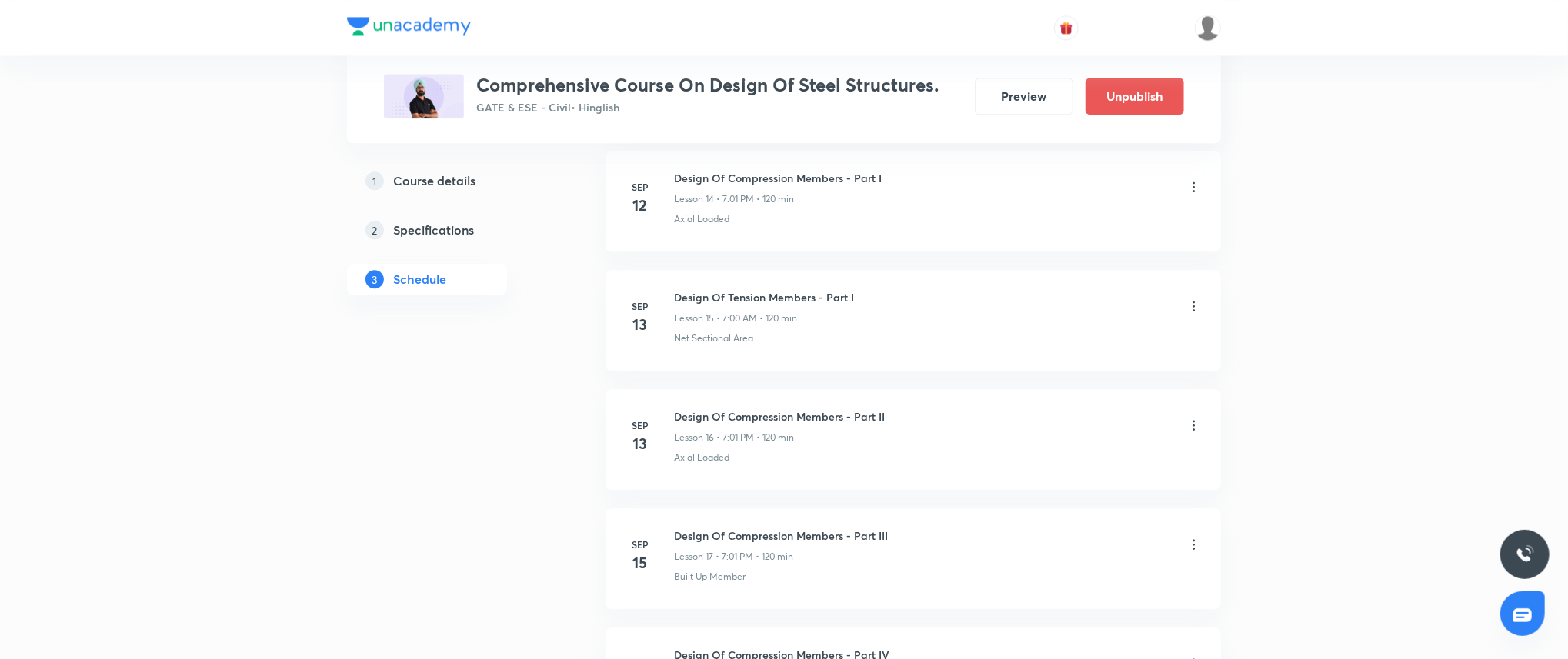
scroll to position [2439, 0]
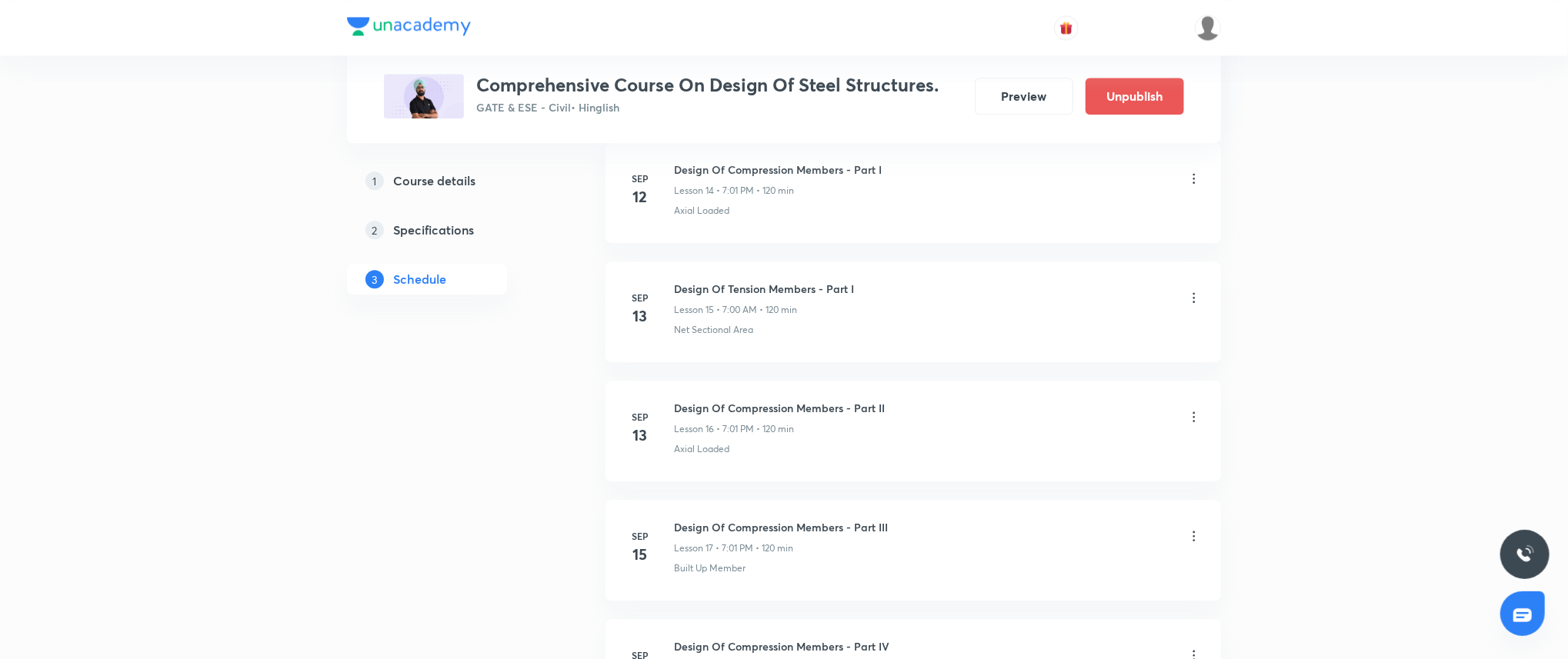
drag, startPoint x: 1290, startPoint y: 457, endPoint x: 1455, endPoint y: 246, distance: 267.9
drag, startPoint x: 1447, startPoint y: 254, endPoint x: 1494, endPoint y: 308, distance: 71.6
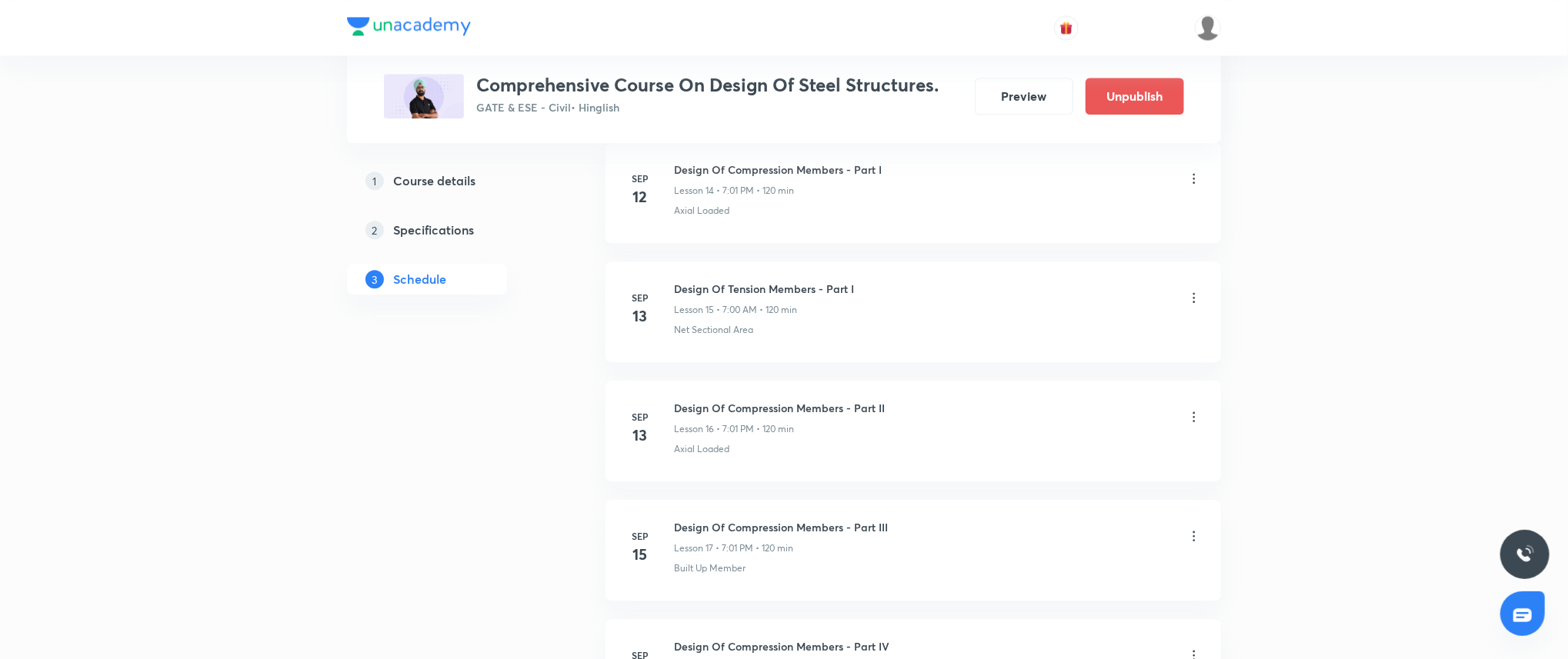
drag, startPoint x: 1388, startPoint y: 257, endPoint x: 1412, endPoint y: 300, distance: 49.2
drag, startPoint x: 1412, startPoint y: 297, endPoint x: 1450, endPoint y: 287, distance: 39.3
drag, startPoint x: 1264, startPoint y: 290, endPoint x: 1334, endPoint y: 320, distance: 76.2
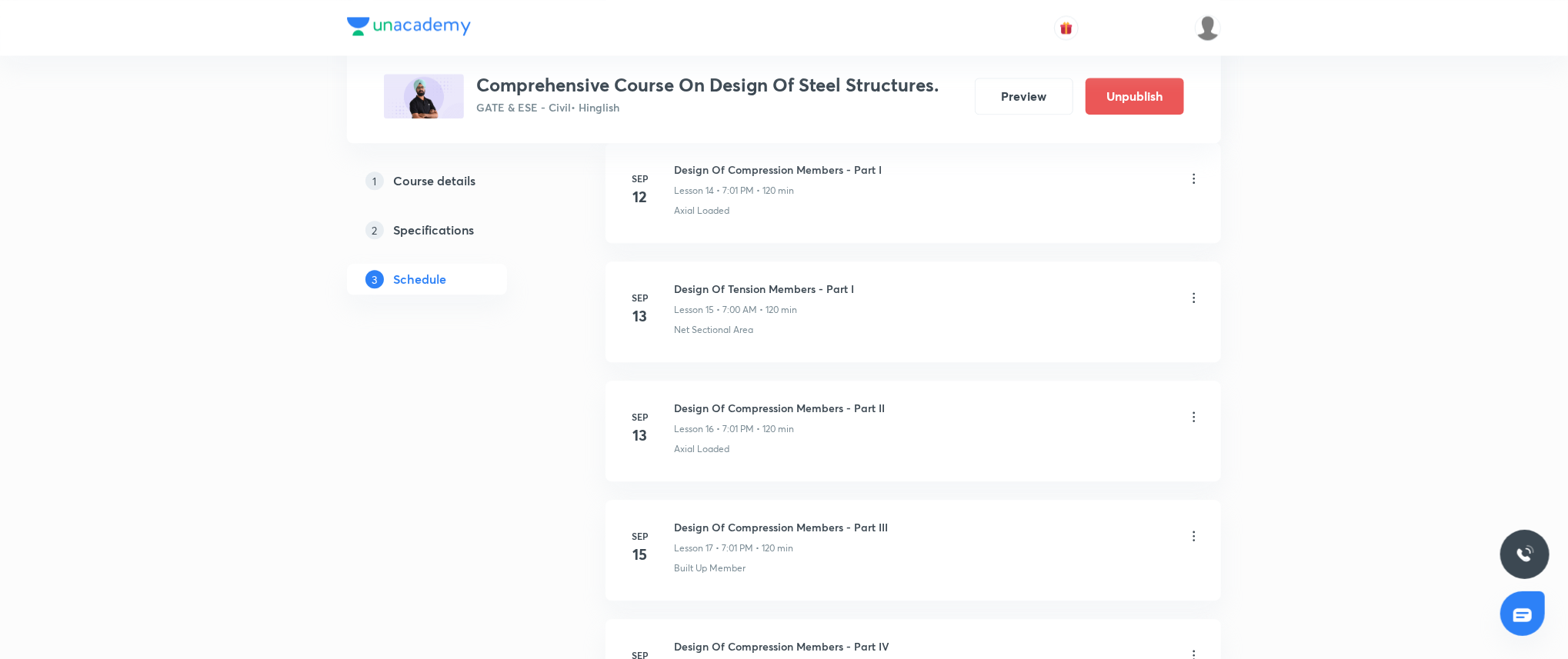
drag, startPoint x: 1334, startPoint y: 320, endPoint x: 1392, endPoint y: 301, distance: 61.0
drag, startPoint x: 1319, startPoint y: 305, endPoint x: 1374, endPoint y: 334, distance: 62.2
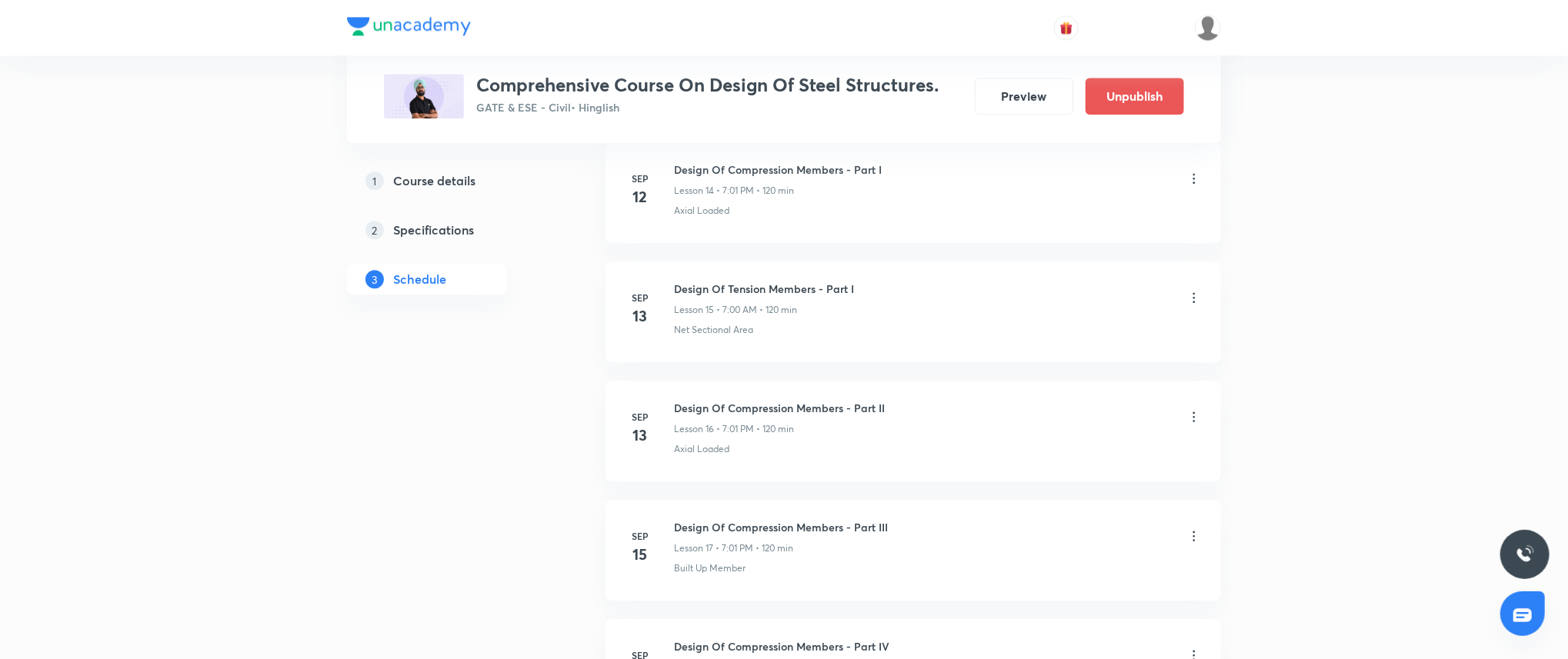
drag, startPoint x: 1370, startPoint y: 328, endPoint x: 1391, endPoint y: 356, distance: 35.0
drag, startPoint x: 1391, startPoint y: 356, endPoint x: 1408, endPoint y: 373, distance: 24.0
drag, startPoint x: 1408, startPoint y: 373, endPoint x: 1441, endPoint y: 369, distance: 33.2
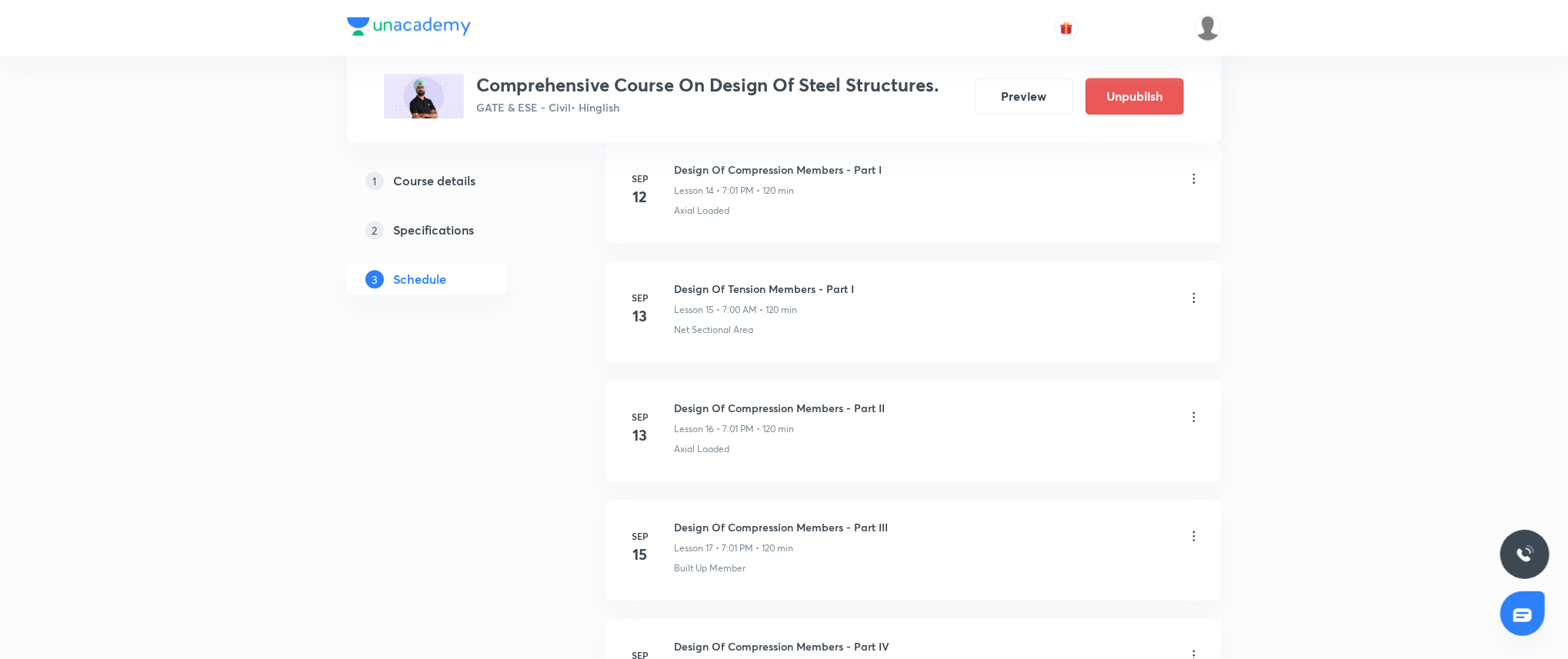
drag, startPoint x: 1441, startPoint y: 374, endPoint x: 1452, endPoint y: 394, distance: 22.8
drag, startPoint x: 1452, startPoint y: 394, endPoint x: 1457, endPoint y: 409, distance: 15.8
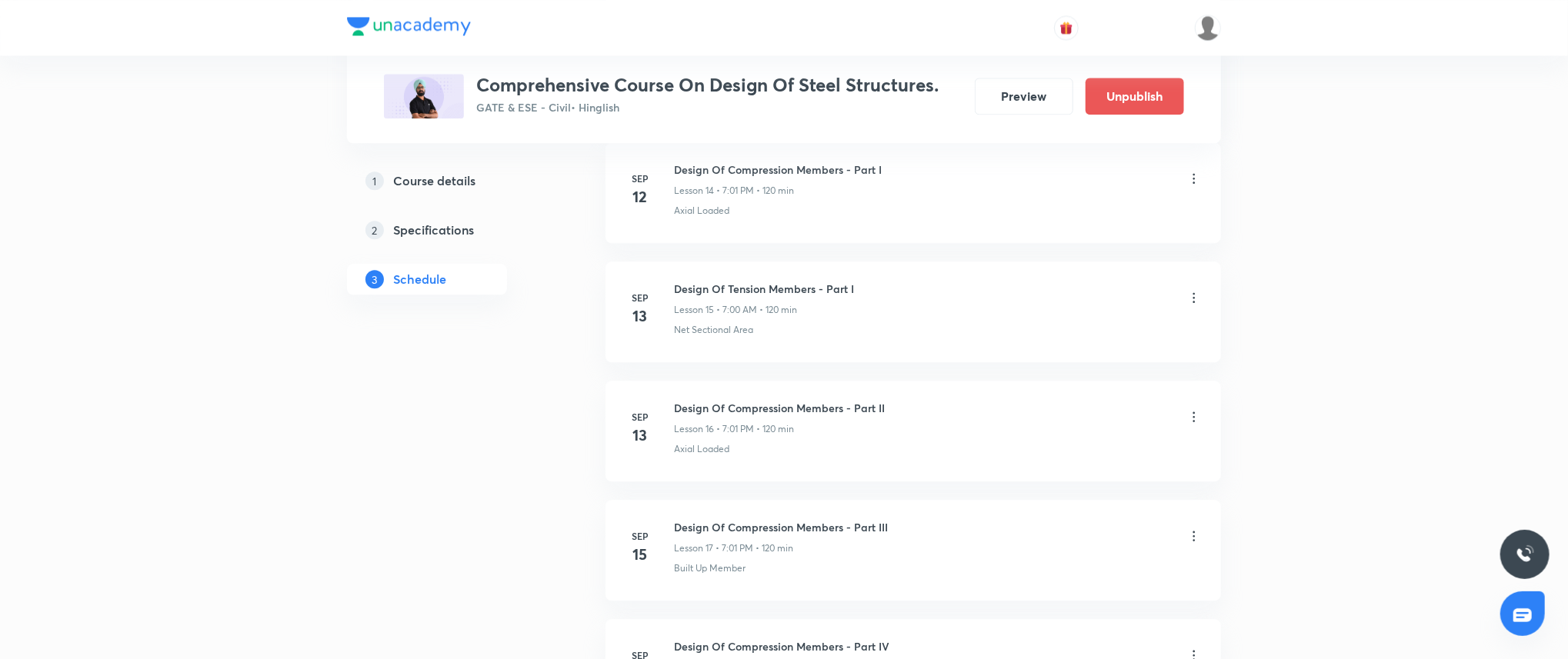
drag, startPoint x: 1457, startPoint y: 411, endPoint x: 1472, endPoint y: 431, distance: 25.0
drag, startPoint x: 1472, startPoint y: 431, endPoint x: 1475, endPoint y: 452, distance: 21.2
drag, startPoint x: 1475, startPoint y: 452, endPoint x: 1490, endPoint y: 487, distance: 38.1
drag, startPoint x: 1490, startPoint y: 487, endPoint x: 1370, endPoint y: 510, distance: 122.2
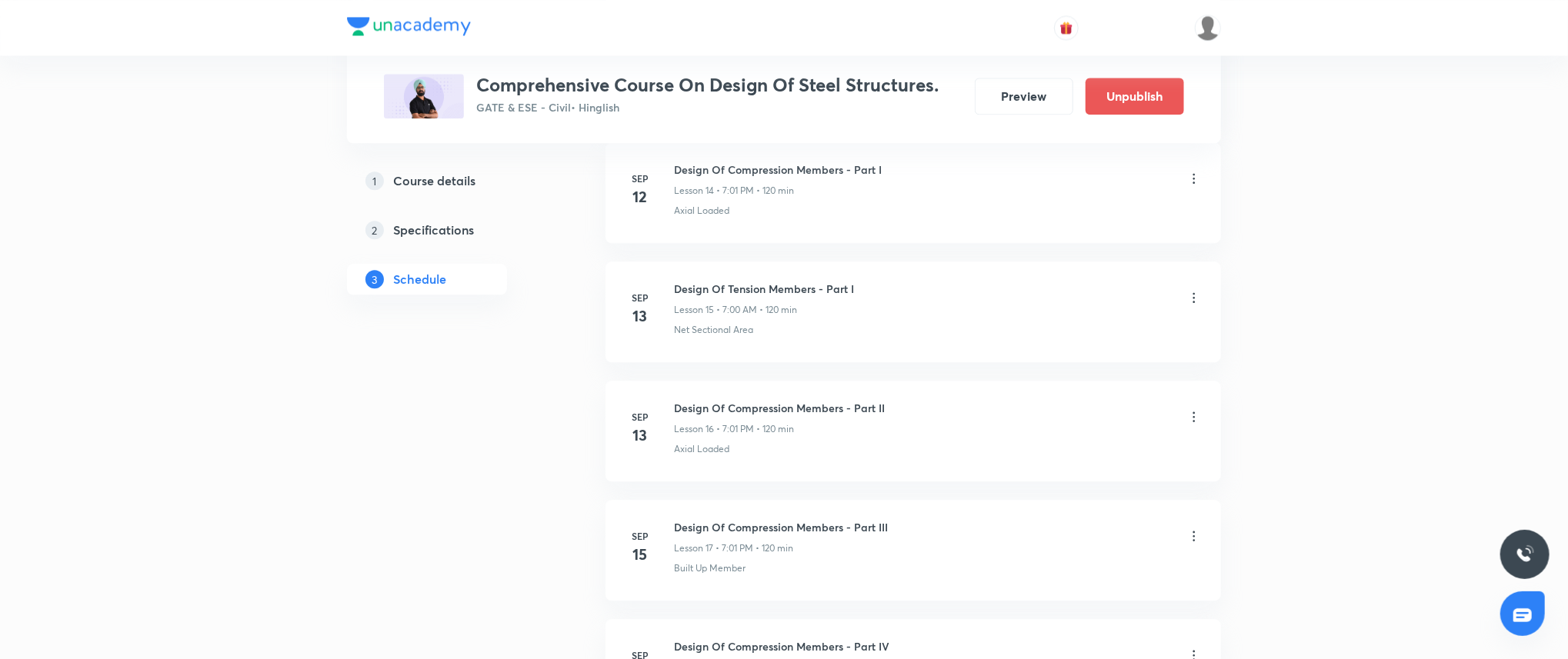
drag, startPoint x: 1370, startPoint y: 510, endPoint x: 1298, endPoint y: 527, distance: 74.0
drag, startPoint x: 1298, startPoint y: 527, endPoint x: 1378, endPoint y: 496, distance: 85.8
drag, startPoint x: 1378, startPoint y: 496, endPoint x: 1445, endPoint y: 377, distance: 136.6
drag, startPoint x: 1445, startPoint y: 377, endPoint x: 1354, endPoint y: 455, distance: 119.9
drag, startPoint x: 1354, startPoint y: 455, endPoint x: 1466, endPoint y: 386, distance: 131.5
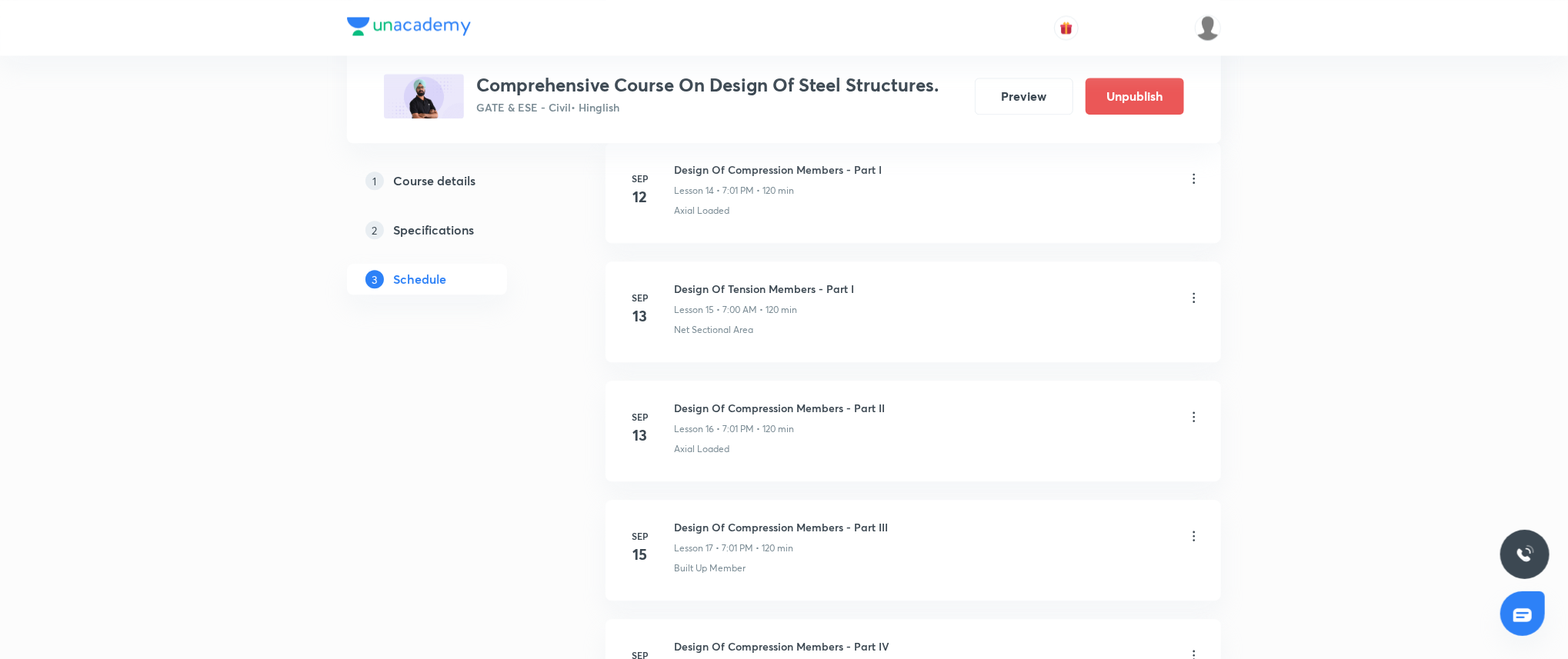
drag, startPoint x: 1466, startPoint y: 386, endPoint x: 1319, endPoint y: 443, distance: 157.7
drag, startPoint x: 1319, startPoint y: 443, endPoint x: 1443, endPoint y: 402, distance: 130.6
click at [1197, 299] on icon at bounding box center [1194, 298] width 16 height 16
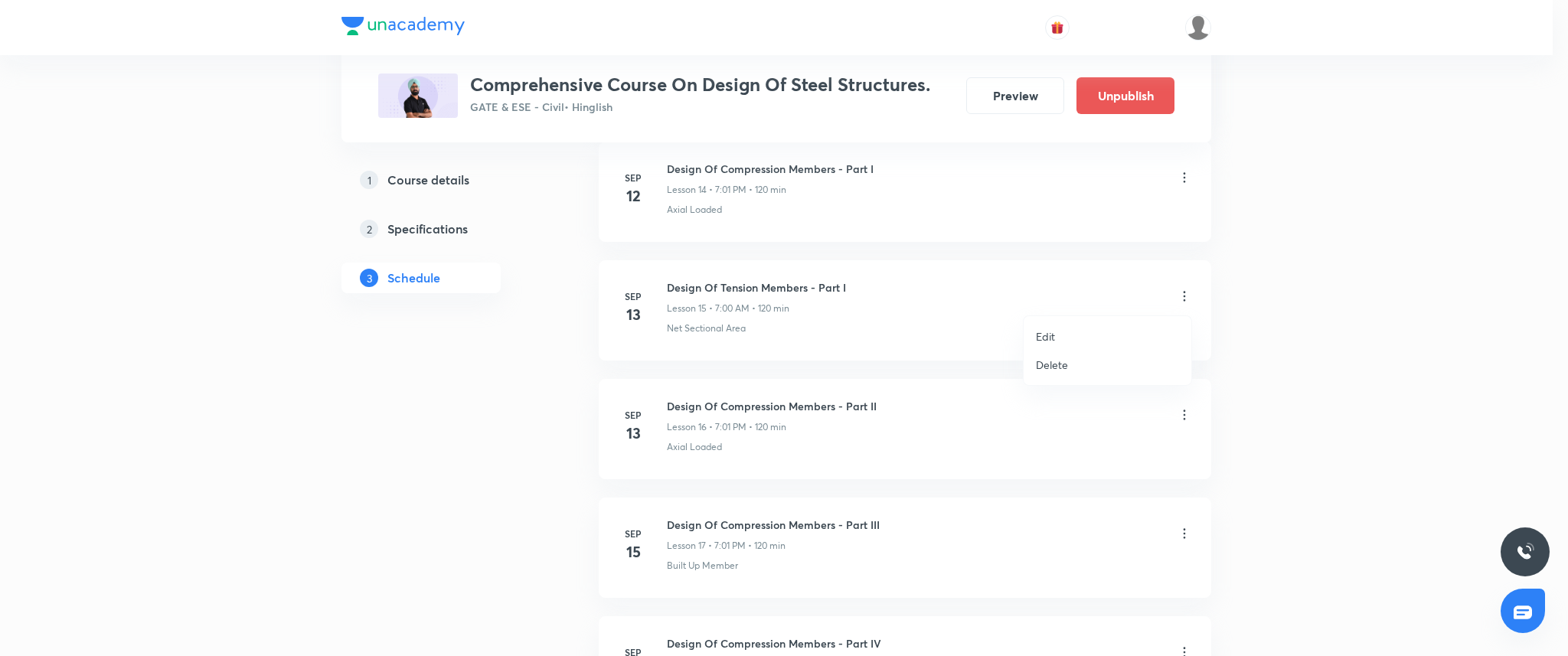
click at [1047, 365] on p "Delete" at bounding box center [1052, 364] width 32 height 16
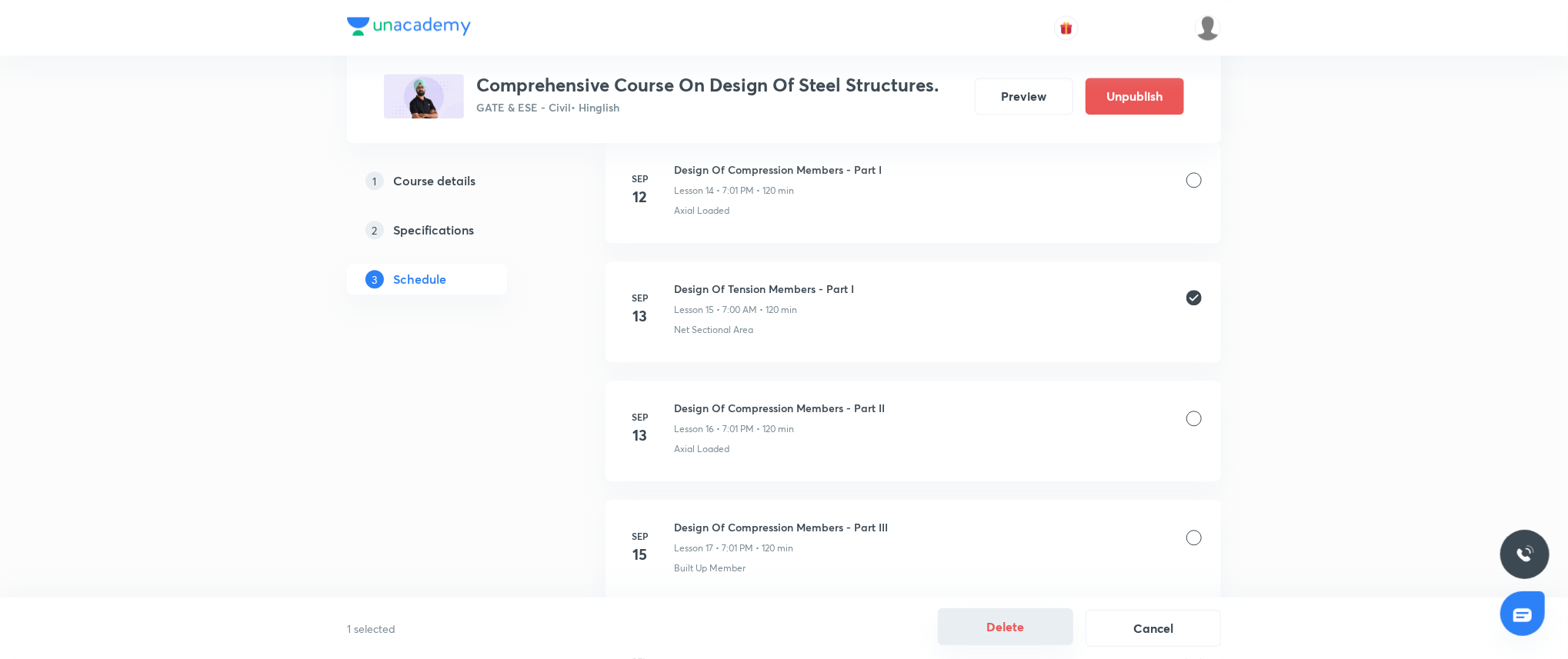
click at [995, 628] on button "Delete" at bounding box center [1005, 626] width 136 height 37
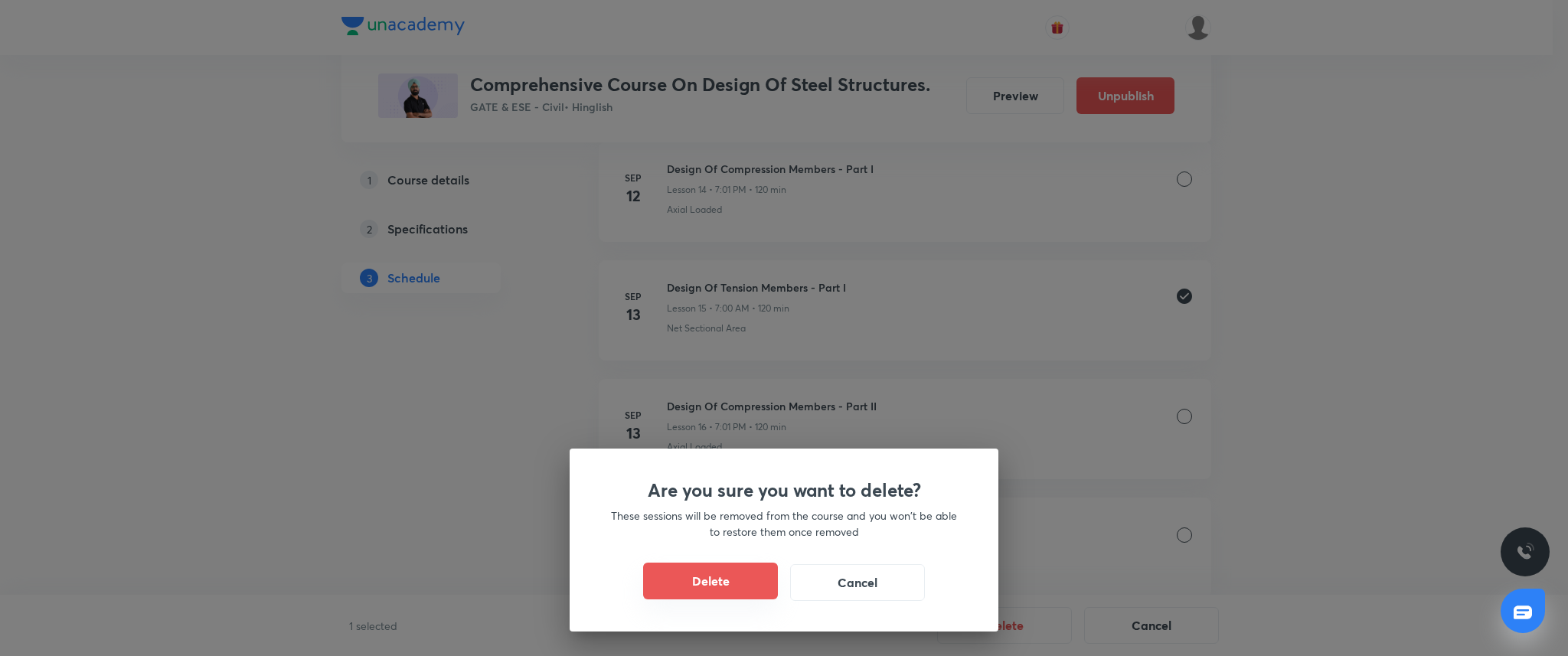
click at [760, 573] on button "Delete" at bounding box center [710, 580] width 135 height 37
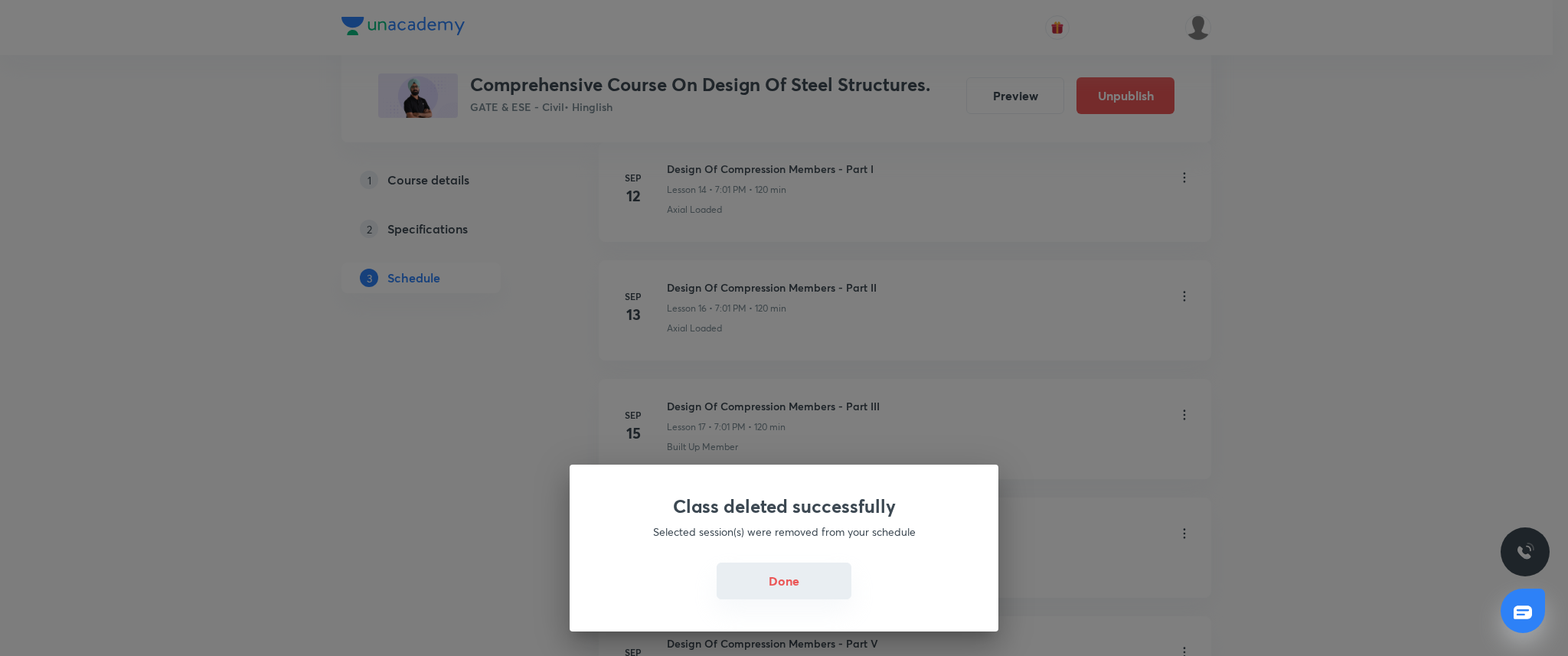
click at [780, 579] on button "Done" at bounding box center [784, 580] width 135 height 37
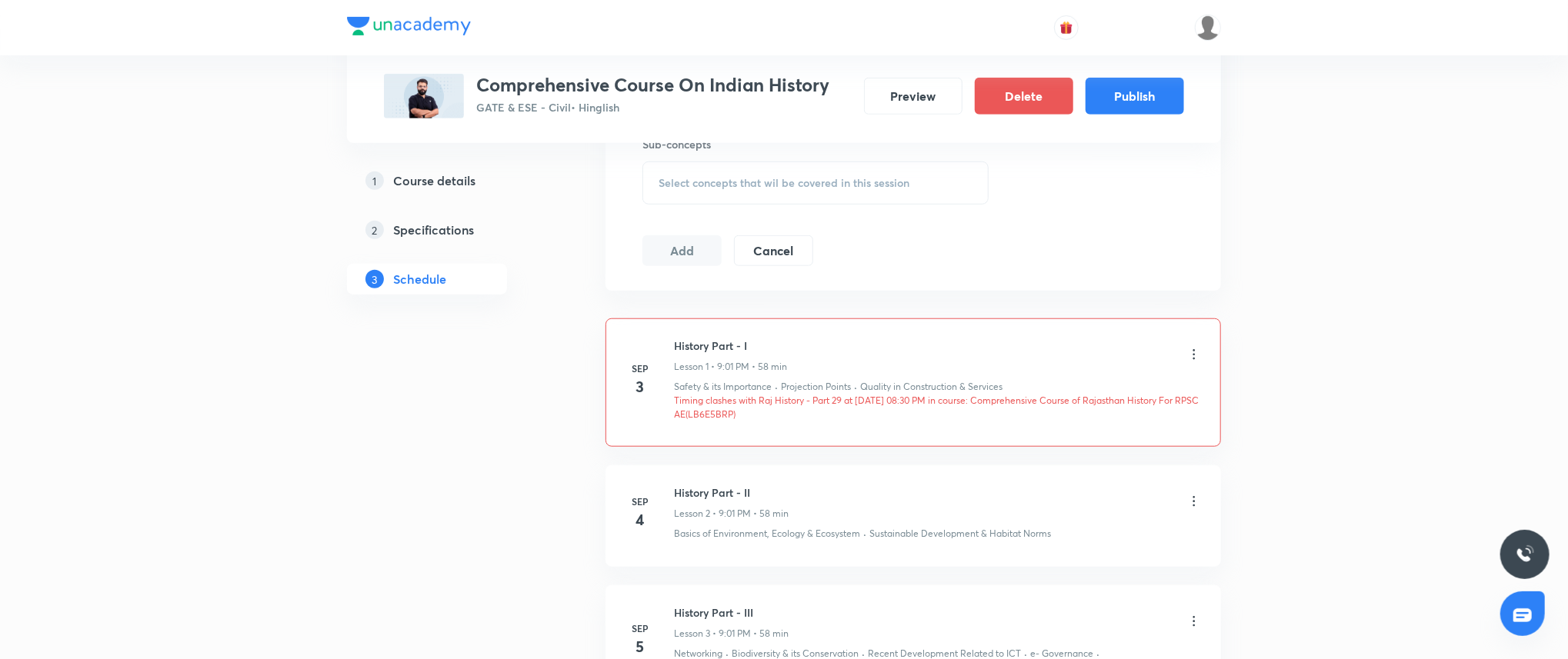
click at [604, 267] on div "Plus Courses Comprehensive Course On Indian History GATE & ESE - Civil • Hingli…" at bounding box center [784, 563] width 874 height 2407
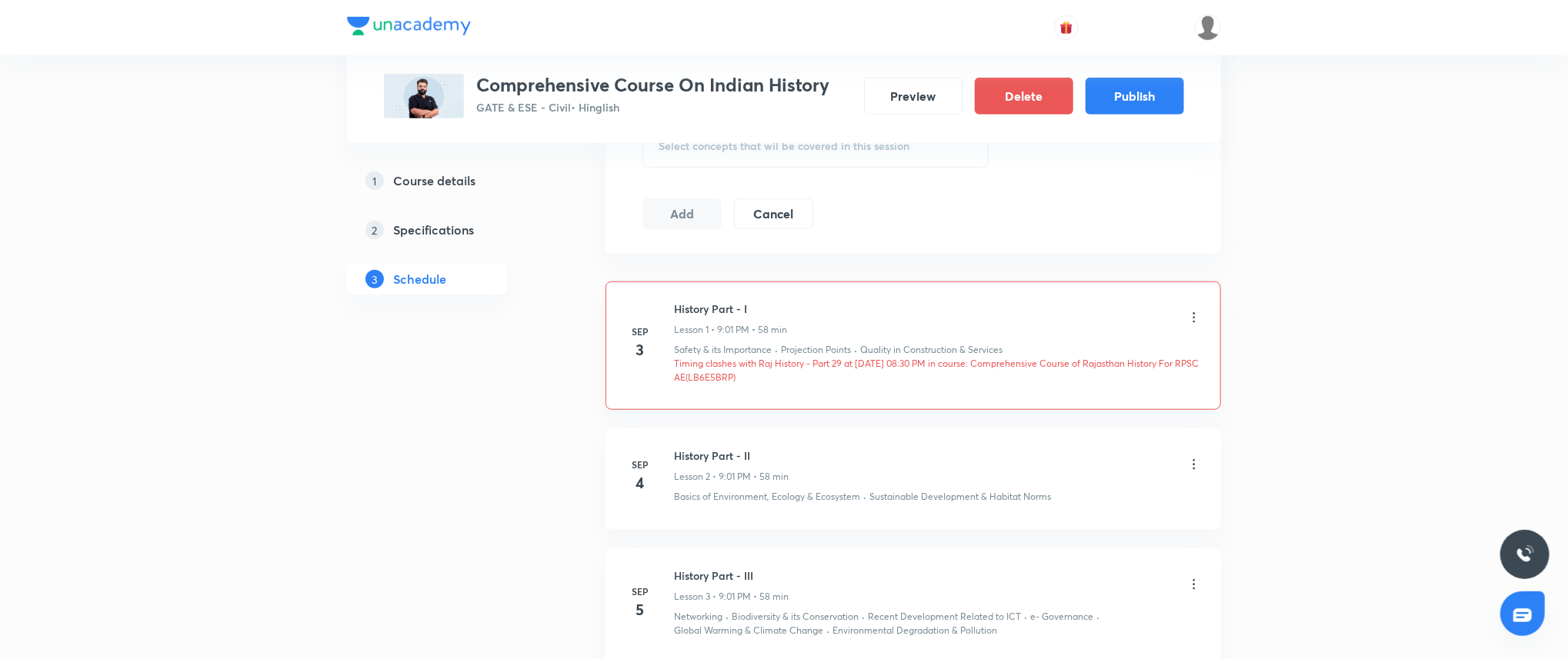
scroll to position [765, 0]
click at [1354, 378] on div "Plus Courses Comprehensive Course On Indian History GATE & ESE - Civil • Hingli…" at bounding box center [784, 495] width 1568 height 2521
click at [1279, 240] on div "Plus Courses Comprehensive Course On Indian History GATE & ESE - Civil • Hingli…" at bounding box center [784, 495] width 1568 height 2521
click at [1288, 352] on div "Plus Courses Comprehensive Course On Indian History GATE & ESE - Civil • Hingli…" at bounding box center [784, 495] width 1568 height 2521
click at [1135, 266] on div "Schedule 10 classes Auto Schedule Sessions Topic coverage General Studies Cover…" at bounding box center [913, 611] width 615 height 2233
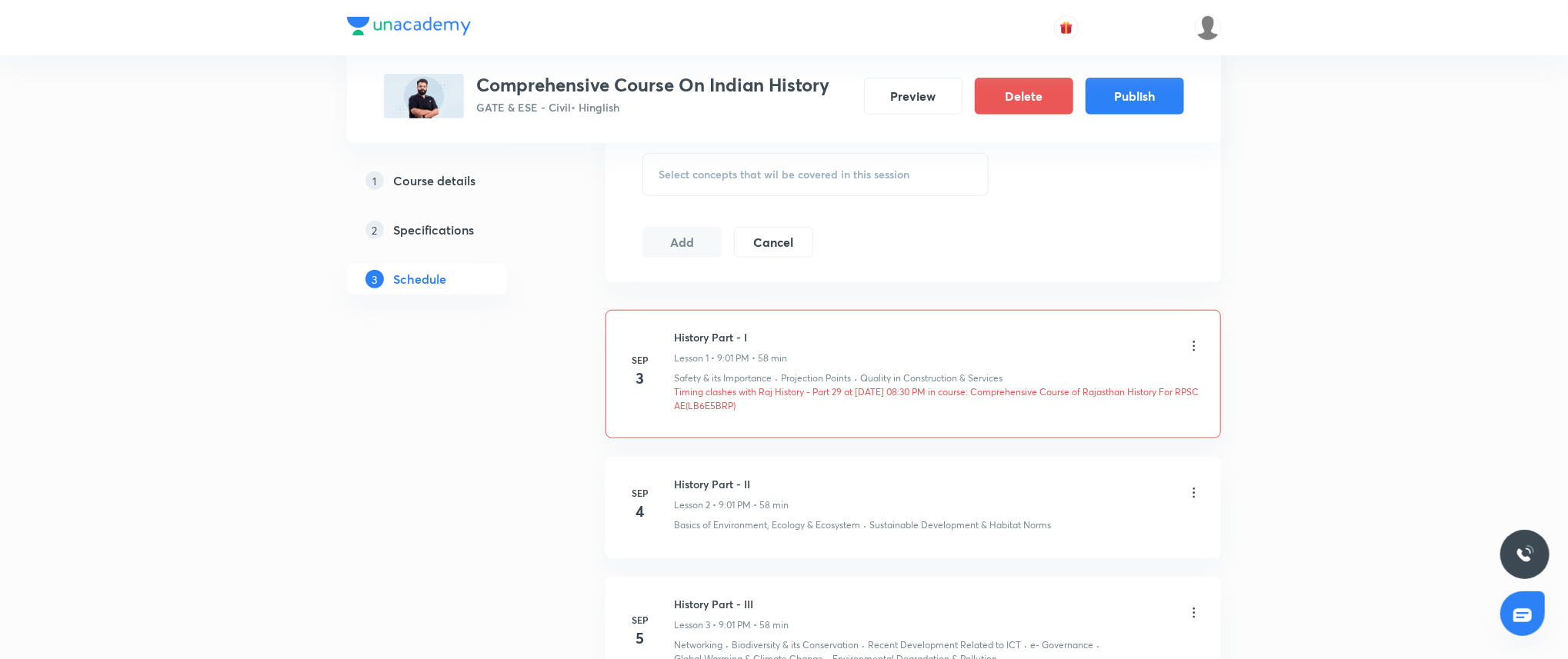
scroll to position [731, 0]
click at [1197, 351] on icon at bounding box center [1194, 351] width 16 height 16
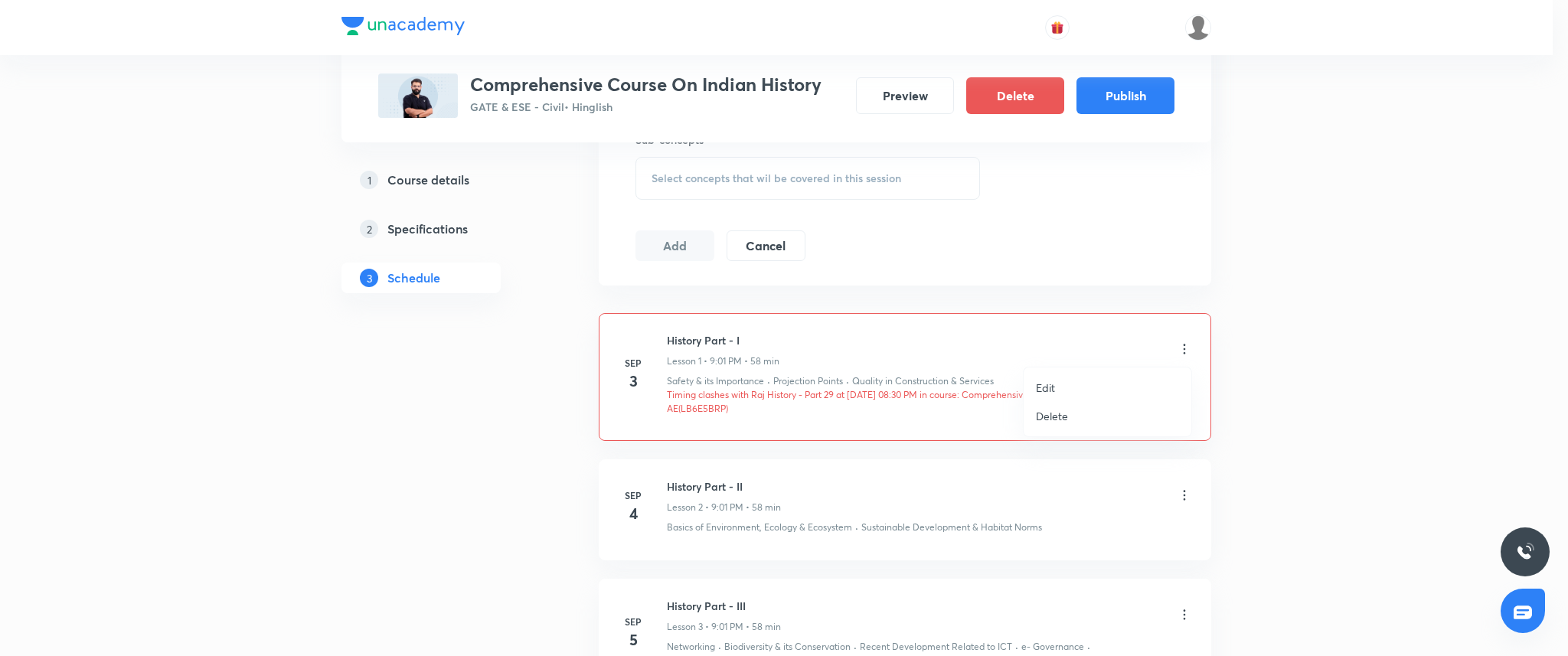
click at [1313, 307] on div at bounding box center [784, 328] width 1568 height 656
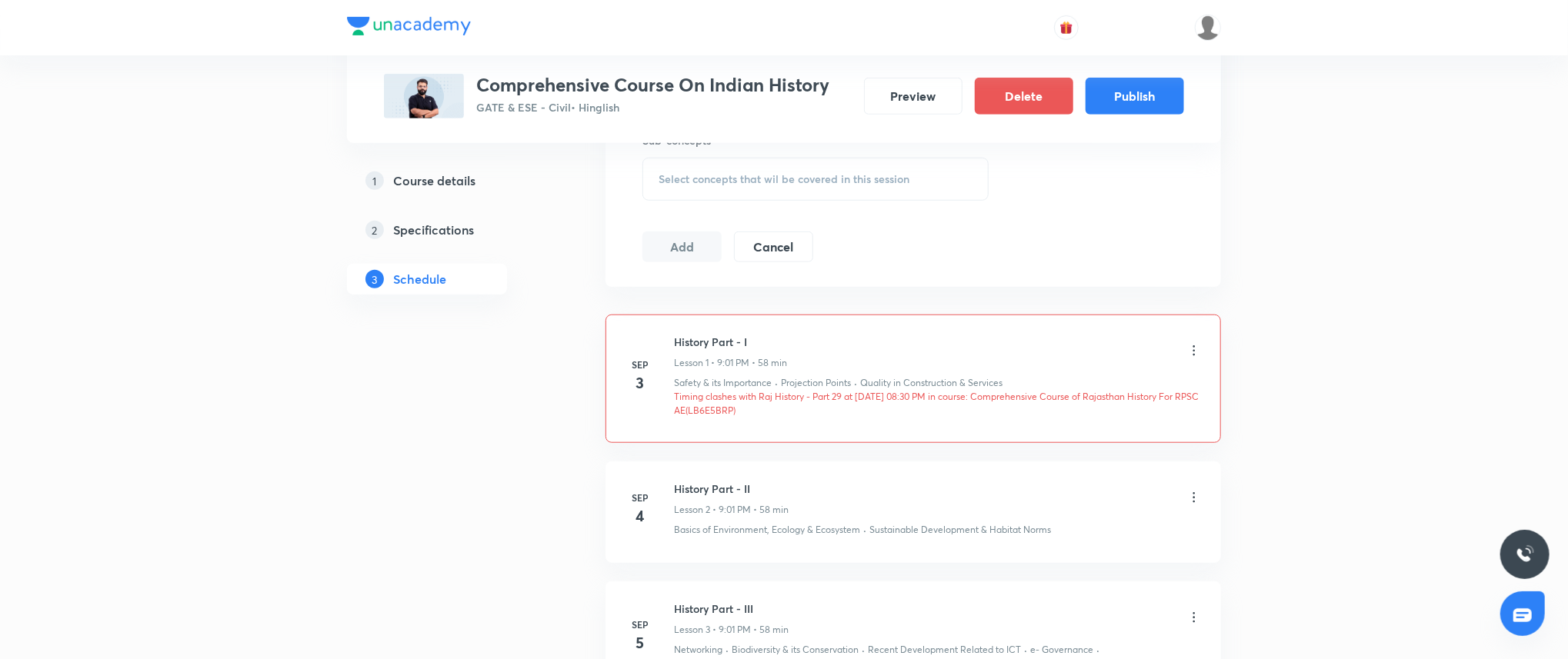
scroll to position [0, 0]
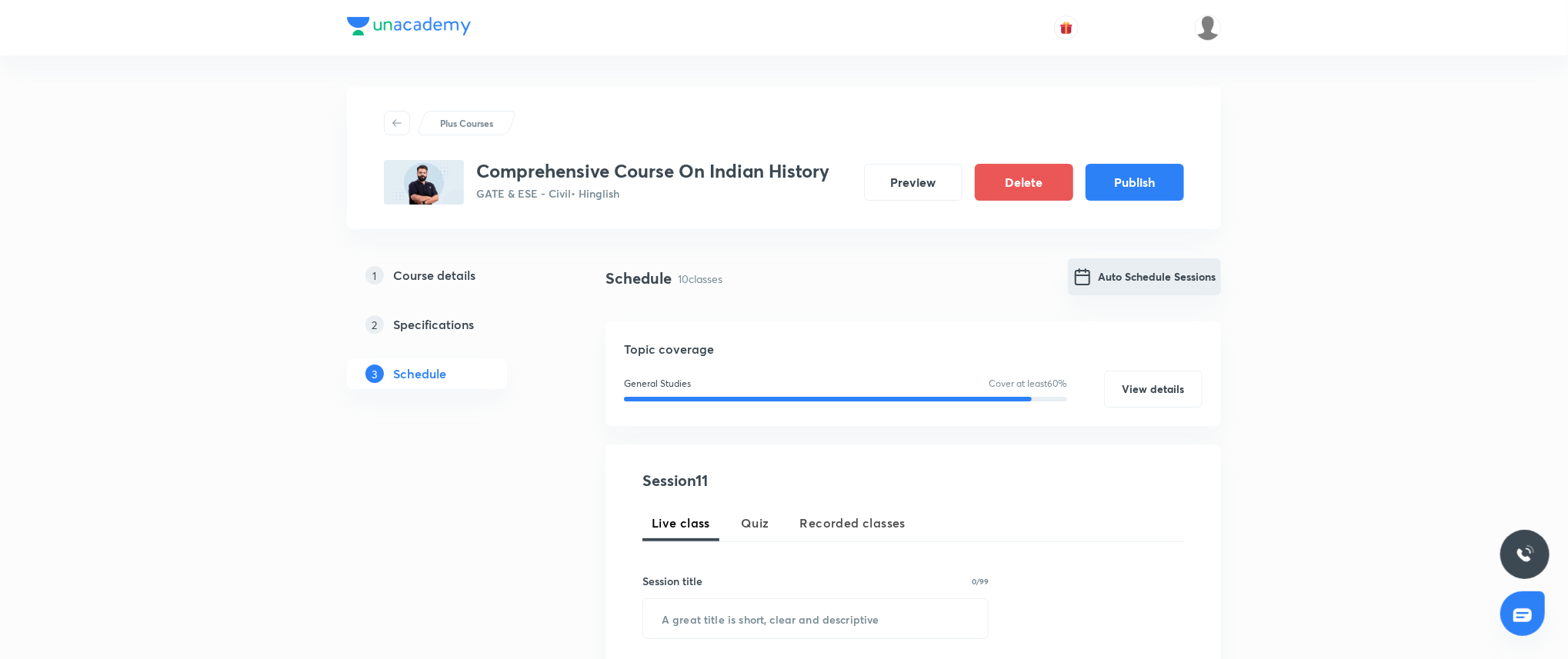
click at [1152, 293] on button "Auto Schedule Sessions" at bounding box center [1144, 277] width 153 height 37
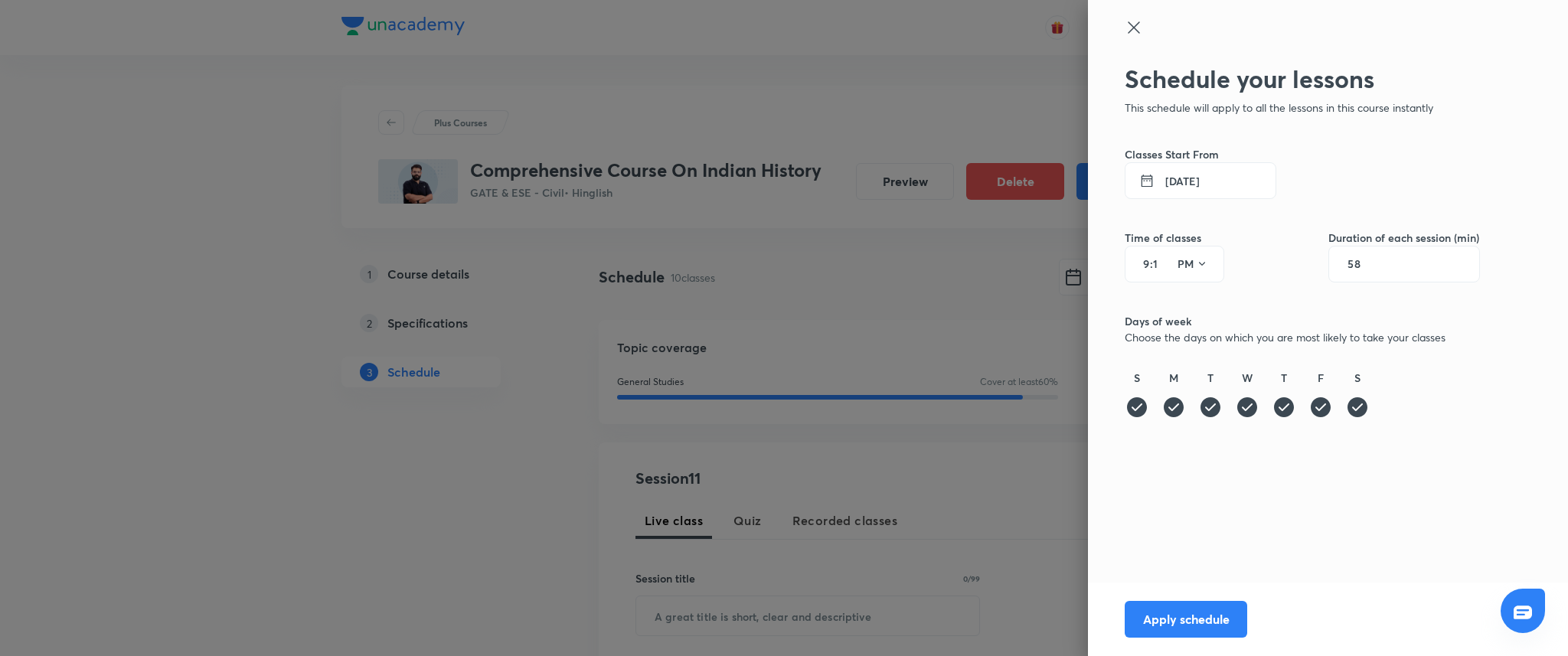
click at [1054, 381] on div at bounding box center [784, 328] width 1568 height 656
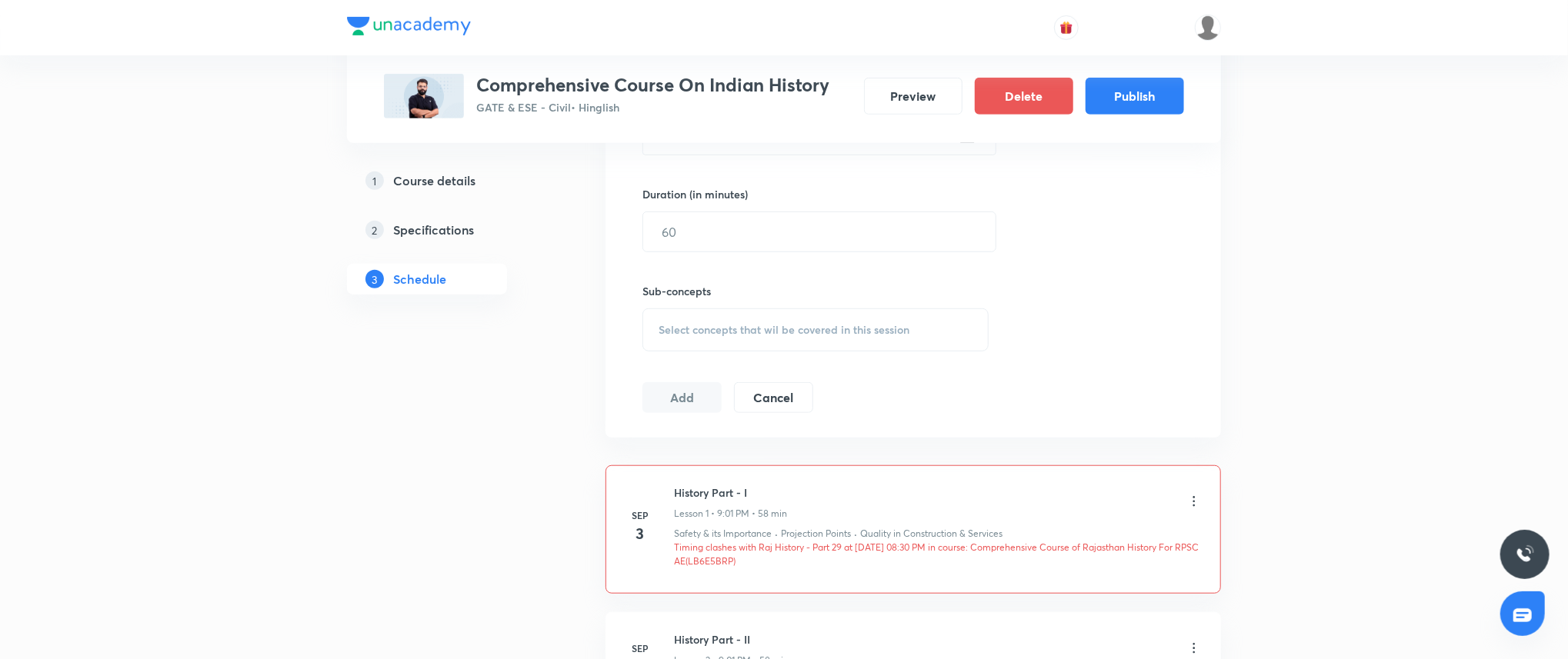
scroll to position [730, 0]
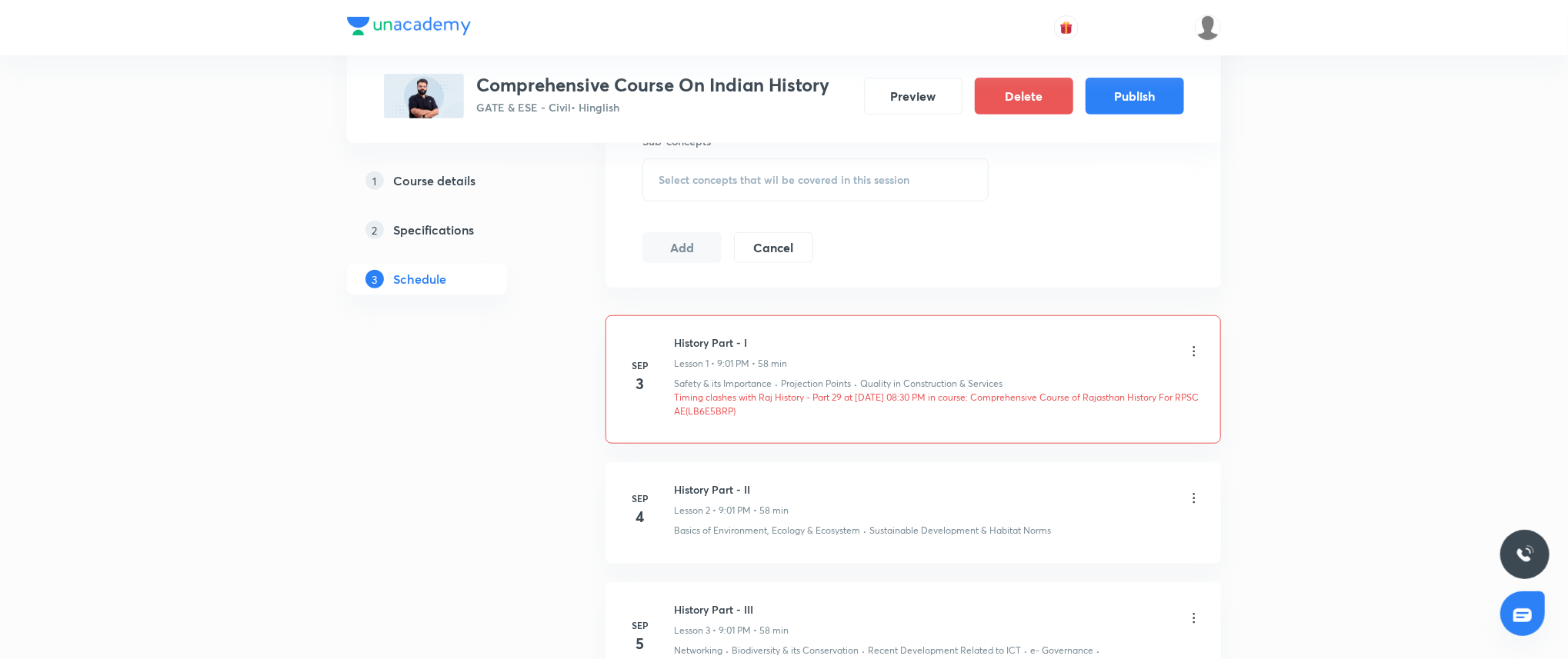
click at [1201, 349] on icon at bounding box center [1194, 352] width 16 height 16
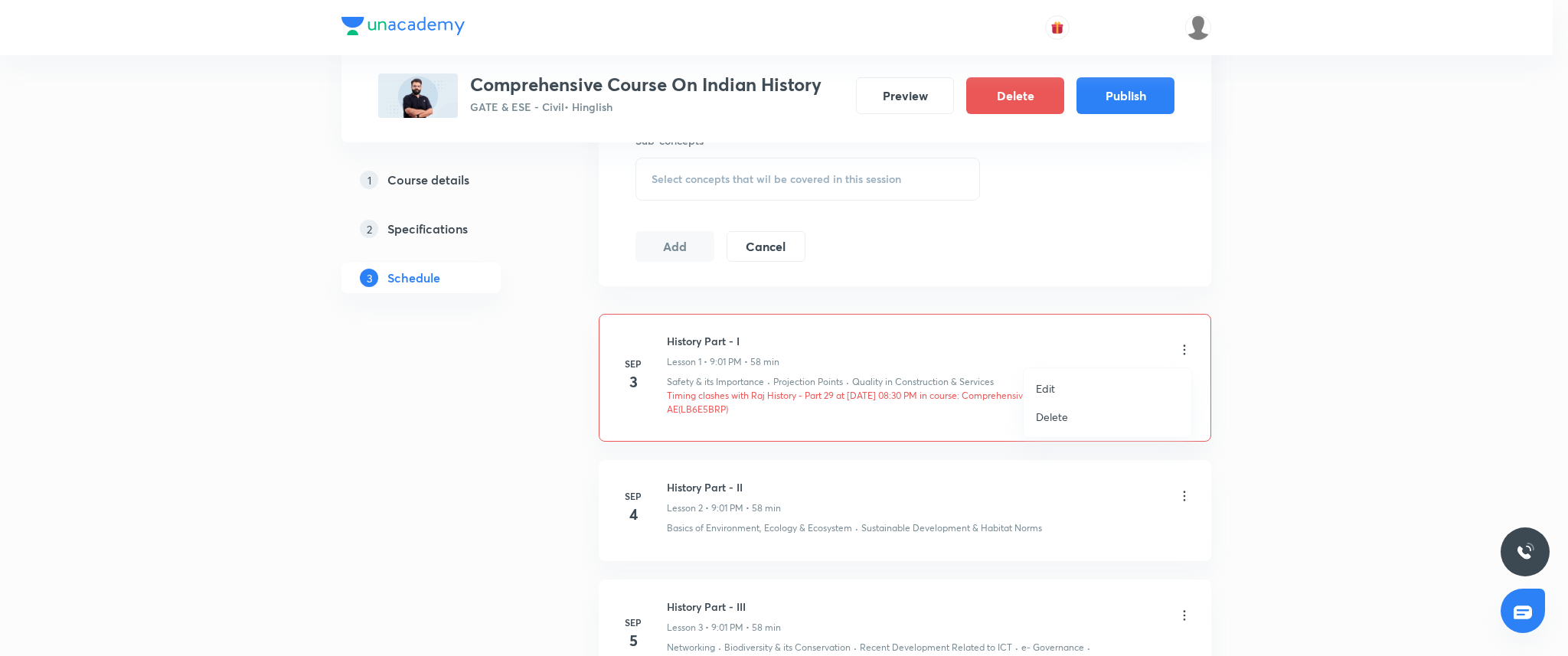
click at [1090, 378] on li "Edit" at bounding box center [1108, 388] width 168 height 28
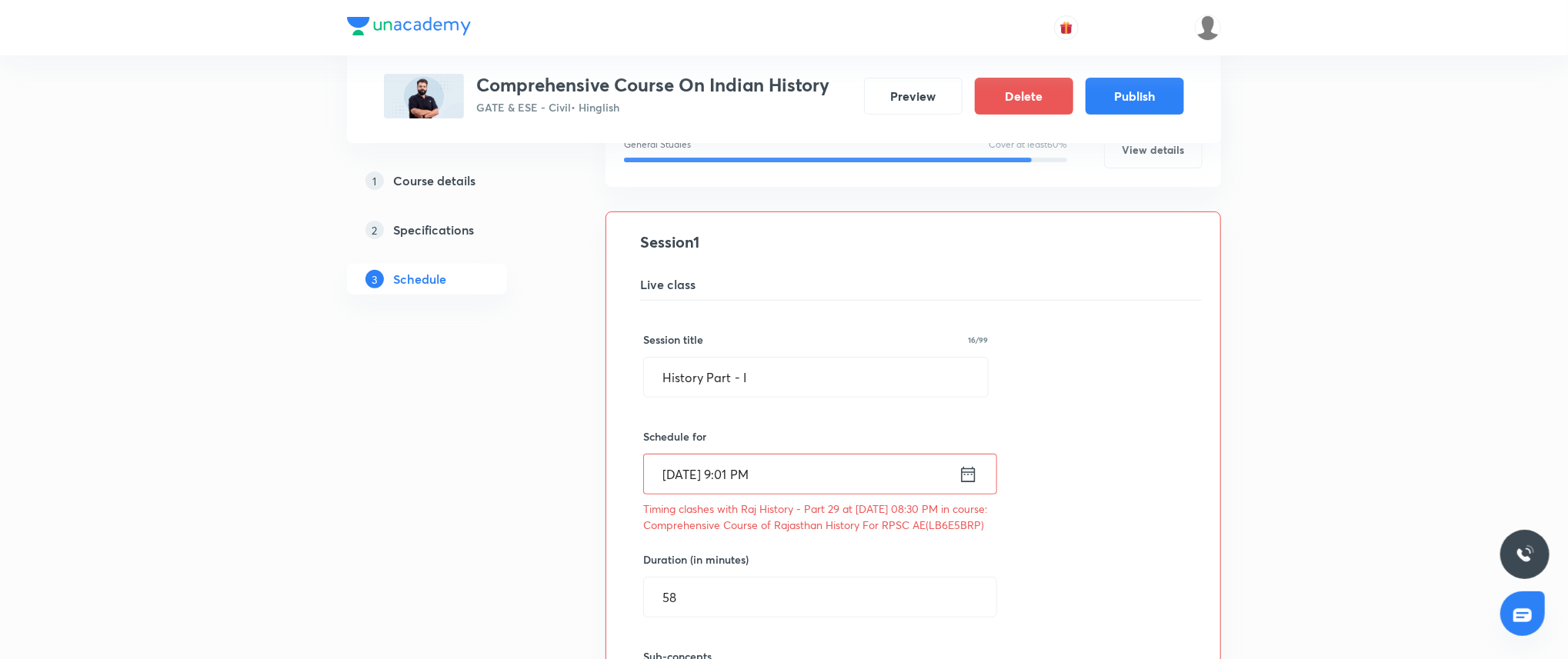
scroll to position [273, 0]
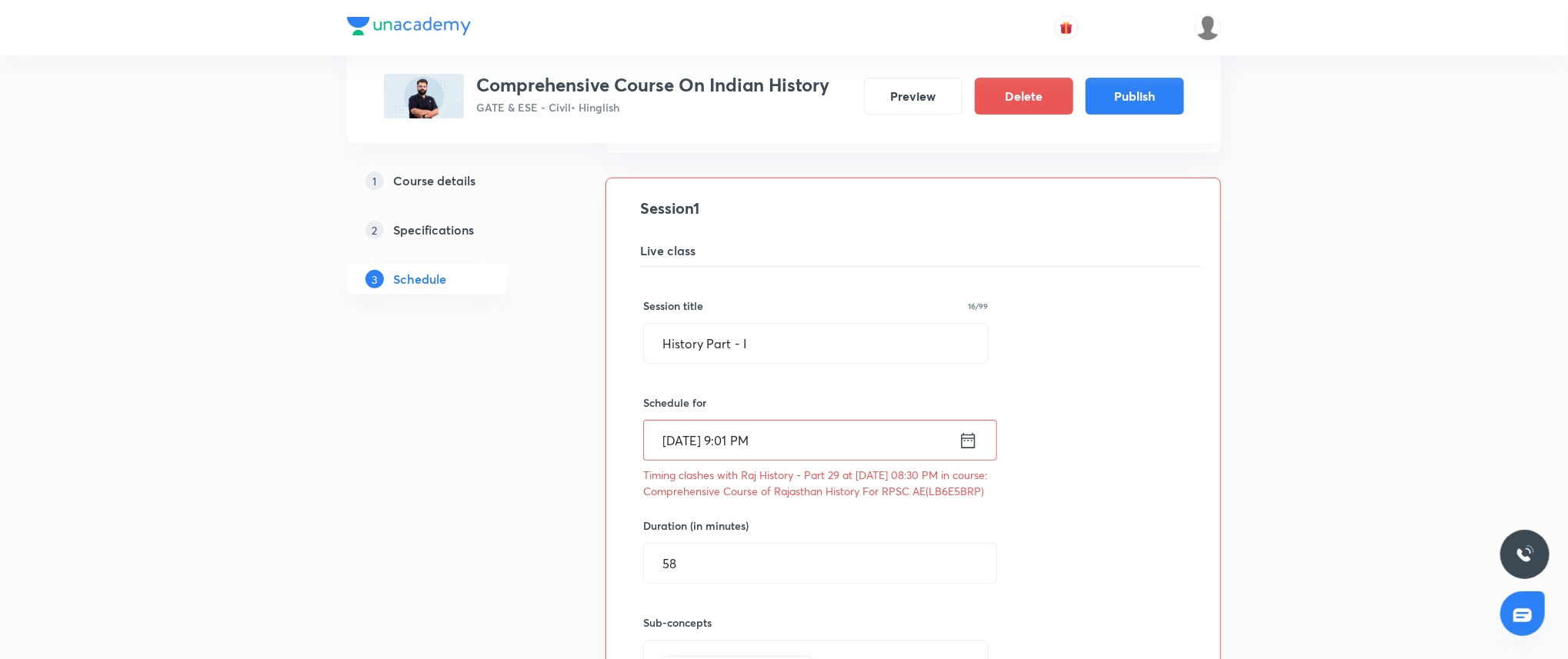
click at [806, 434] on input "[DATE] 9:01 PM" at bounding box center [800, 440] width 314 height 39
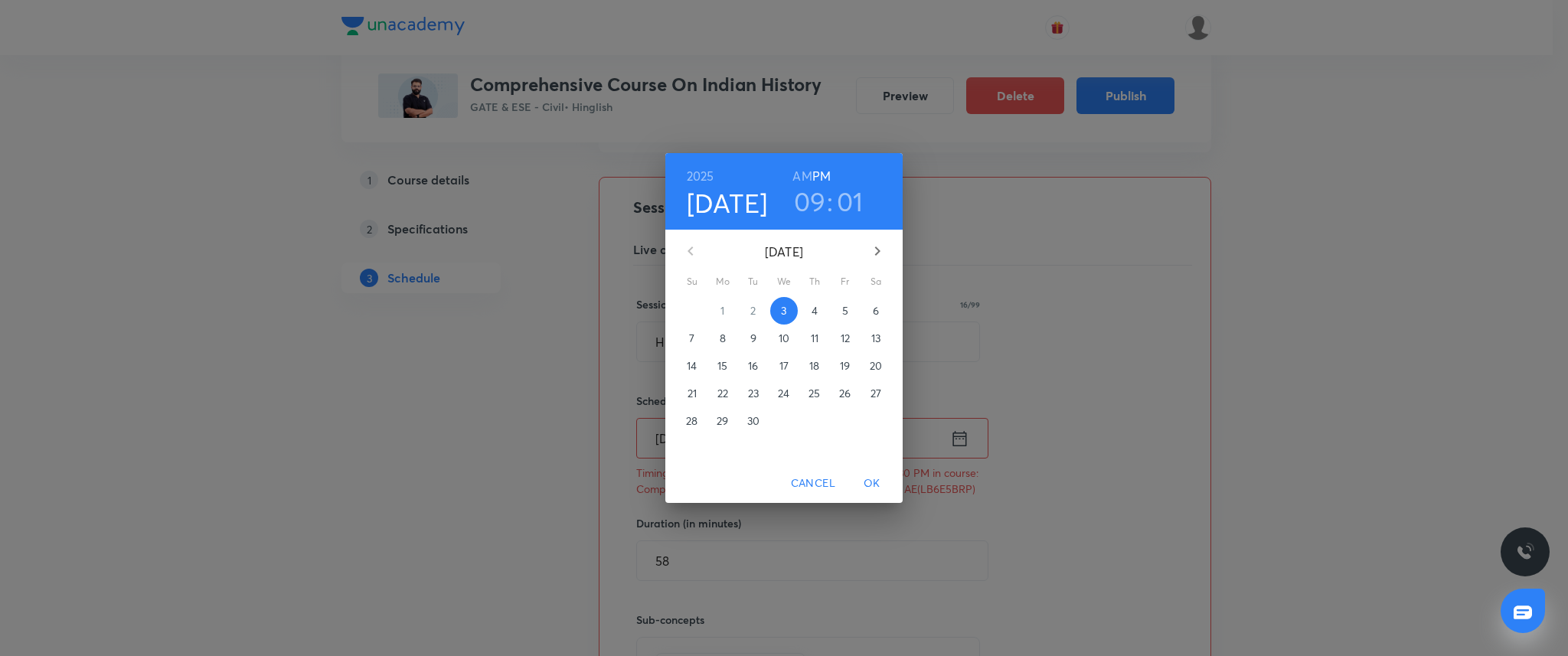
click at [812, 199] on h3 "09" at bounding box center [809, 200] width 32 height 32
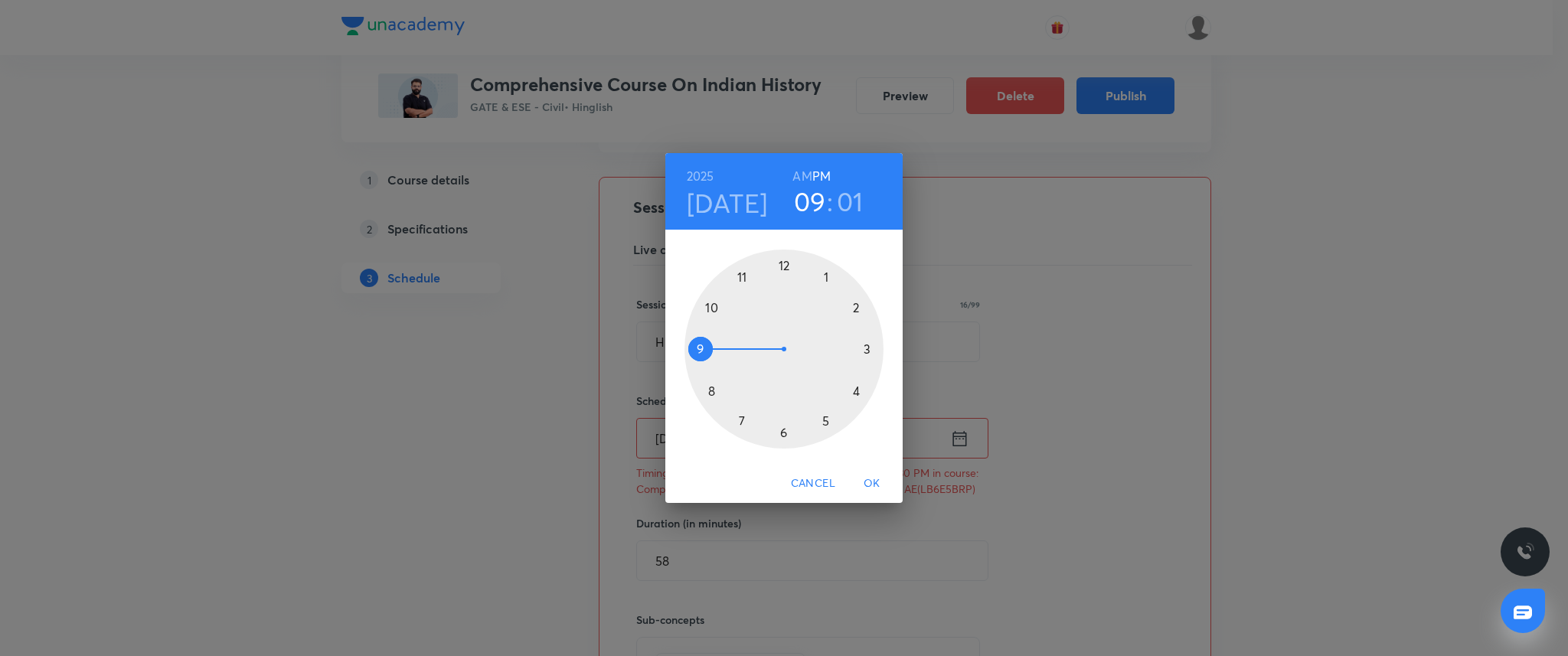
click at [741, 278] on div at bounding box center [784, 349] width 199 height 199
click at [866, 345] on div at bounding box center [784, 349] width 199 height 199
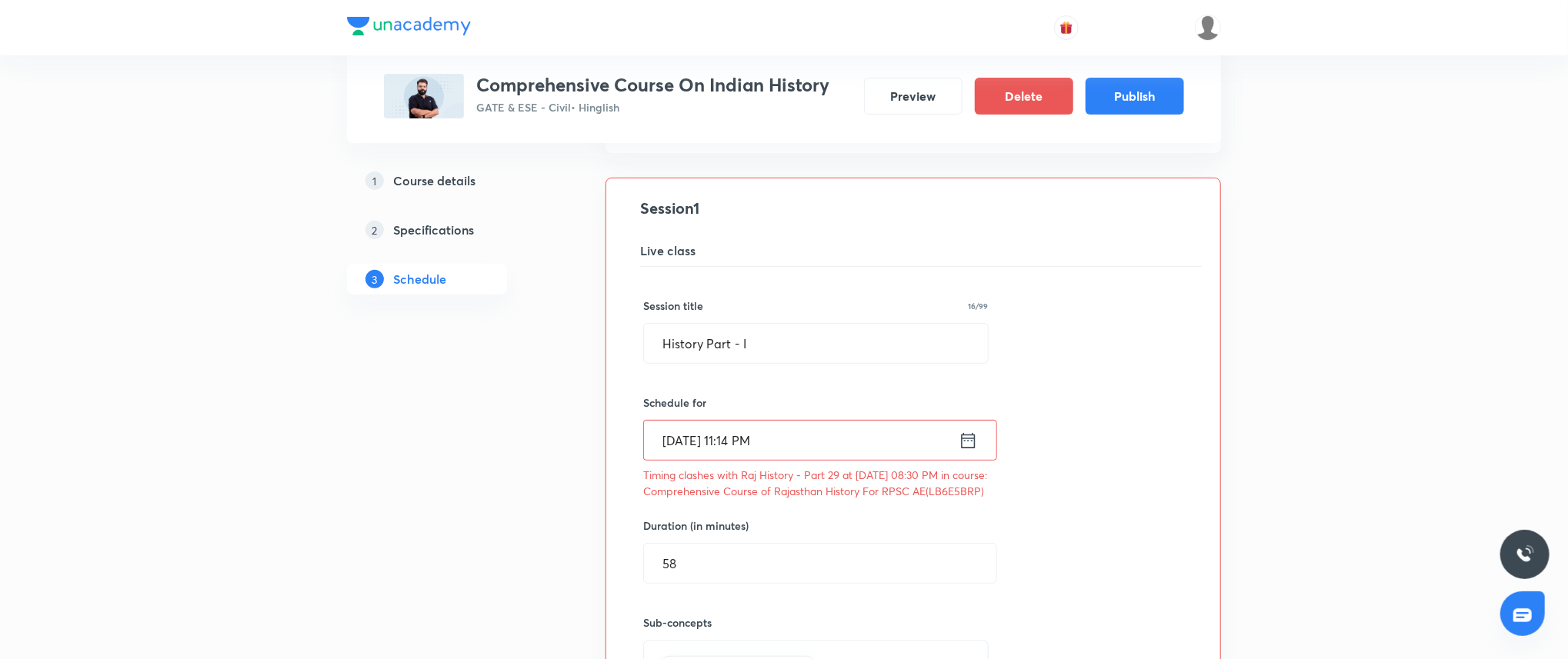
click at [829, 437] on input "[DATE] 11:14 PM" at bounding box center [800, 440] width 314 height 39
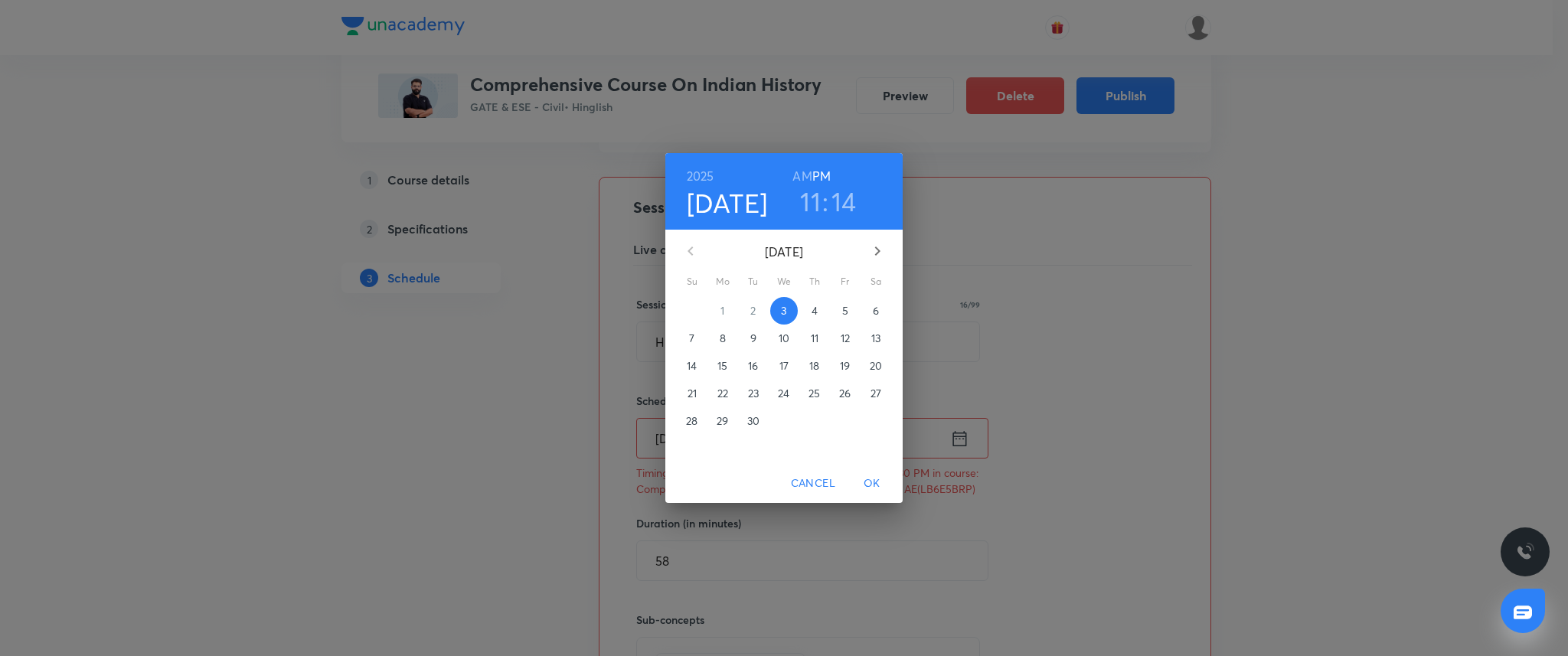
click at [802, 180] on h6 "AM" at bounding box center [802, 176] width 20 height 21
click at [876, 484] on span "OK" at bounding box center [872, 483] width 37 height 20
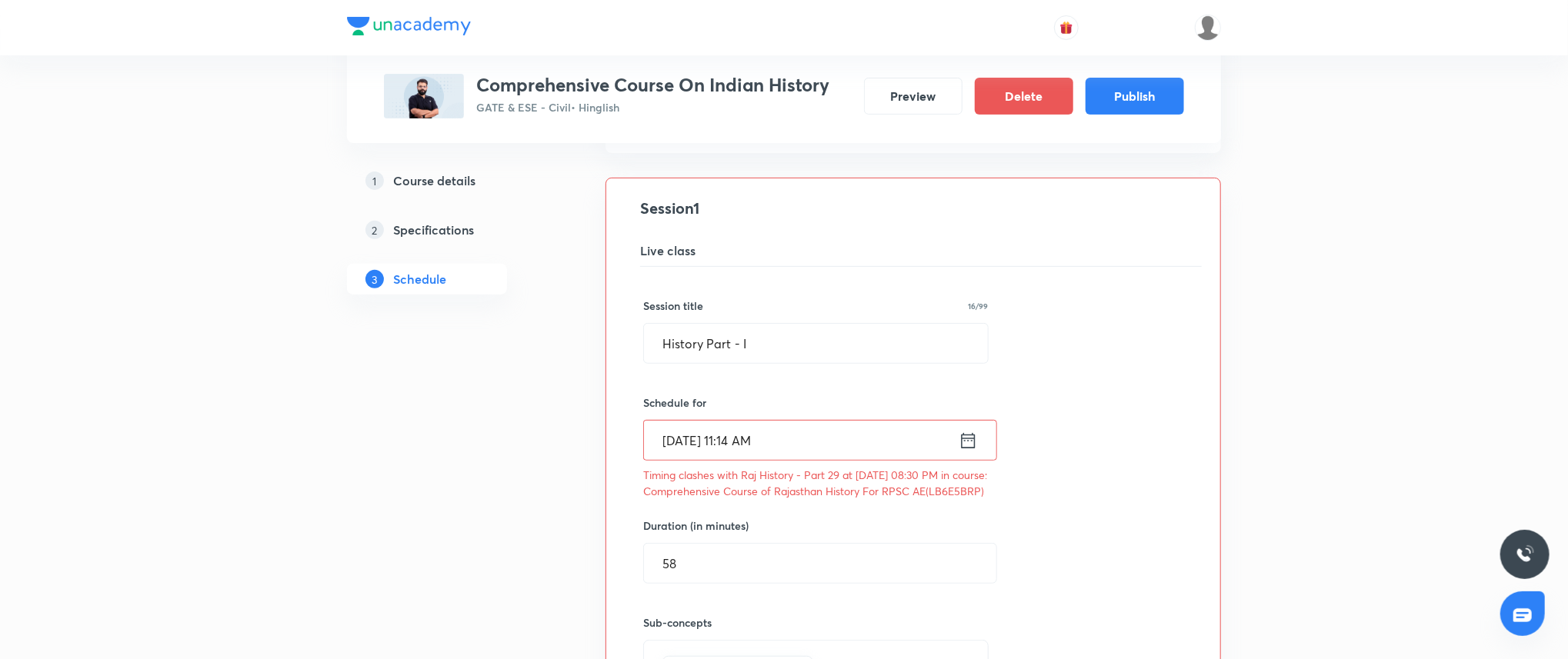
click at [866, 451] on input "[DATE] 11:14 AM" at bounding box center [800, 440] width 314 height 39
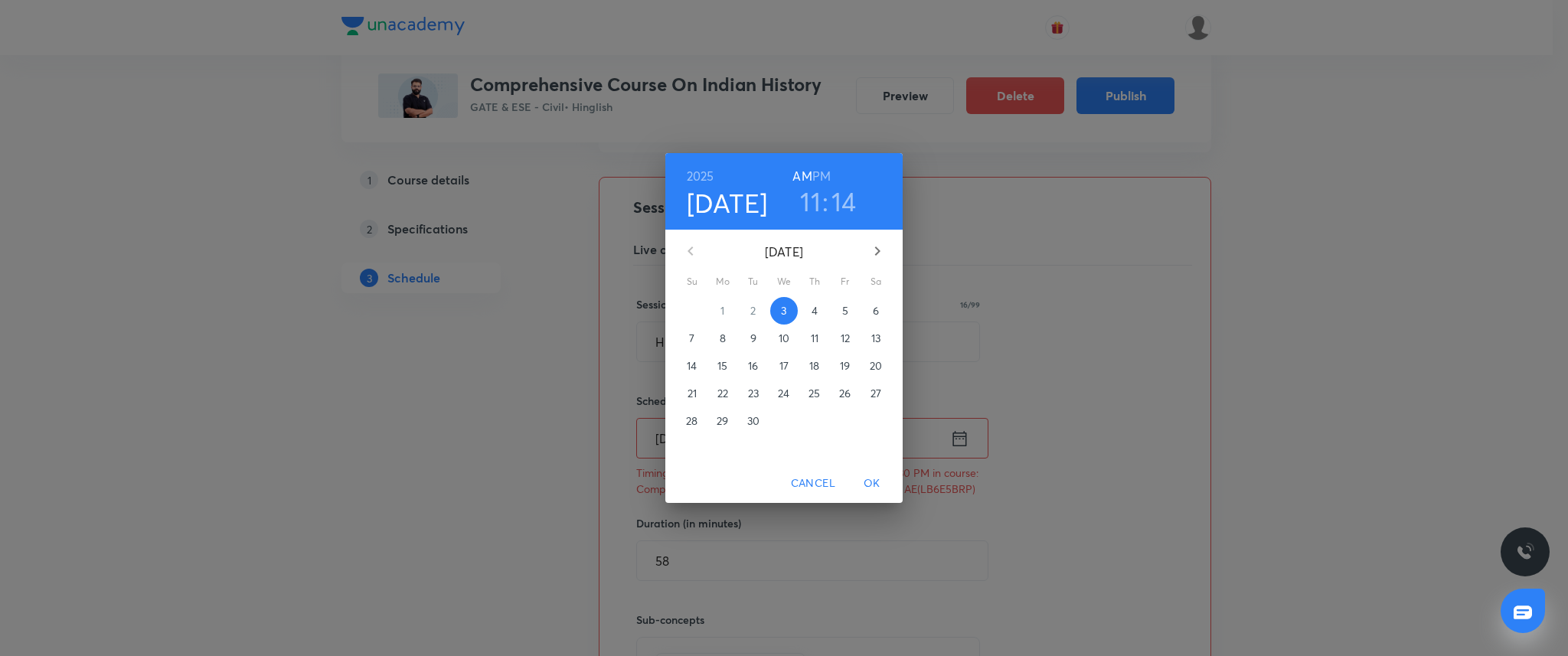
click at [847, 190] on h3 "14" at bounding box center [844, 200] width 25 height 32
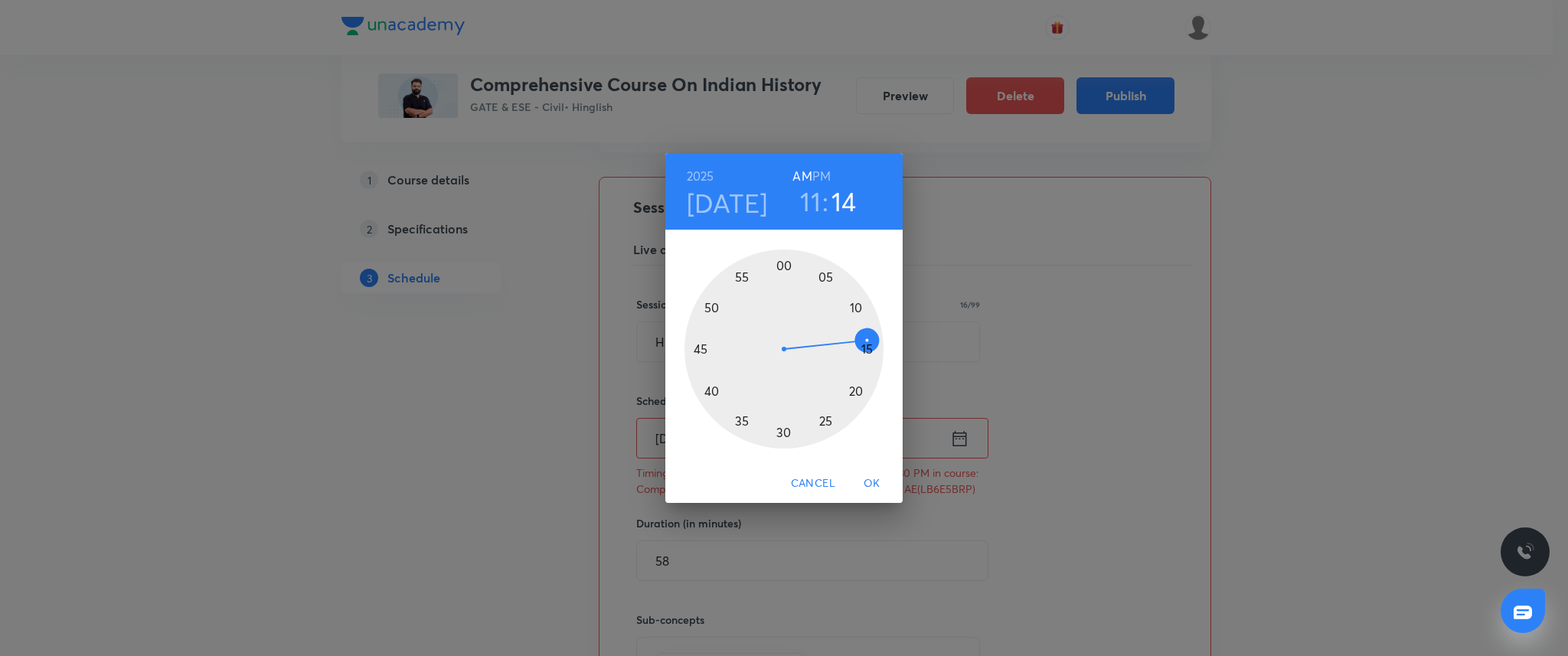
click at [869, 349] on div at bounding box center [784, 349] width 199 height 199
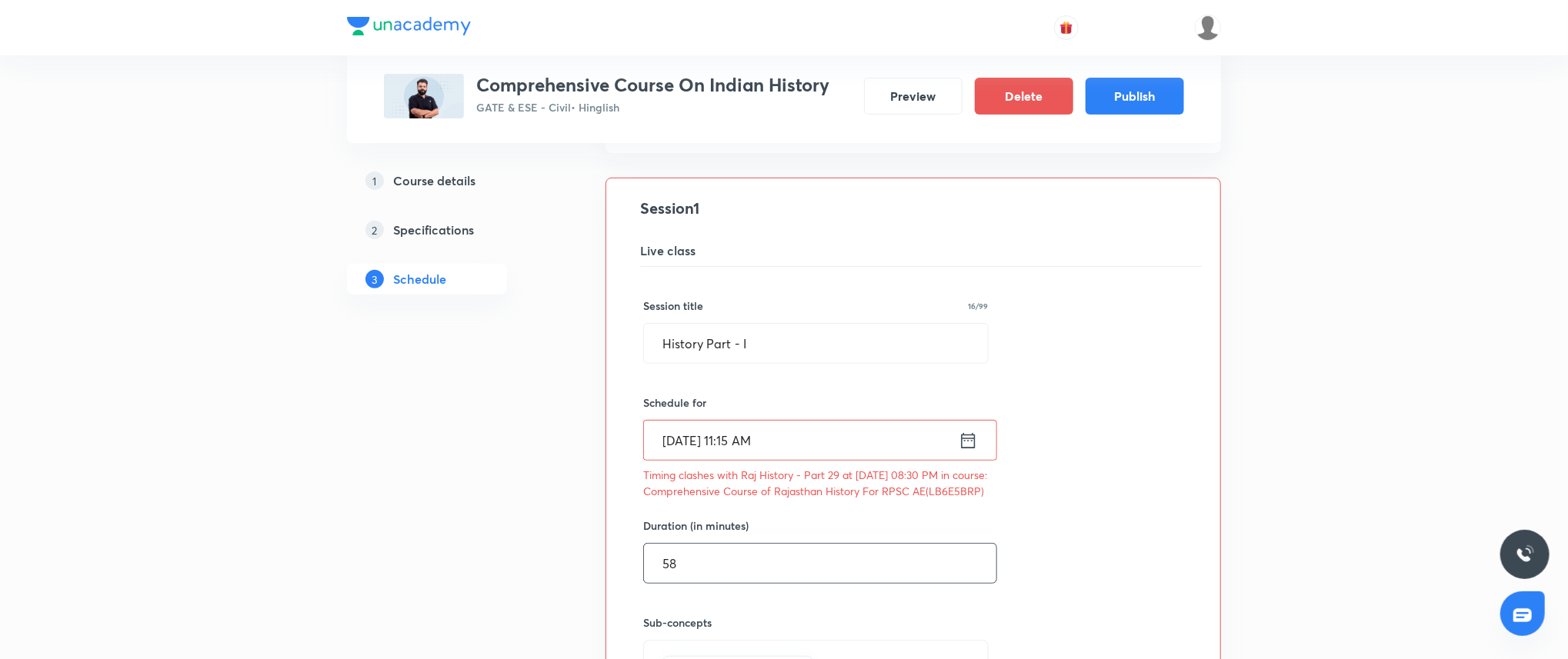
click at [695, 573] on input "58" at bounding box center [819, 563] width 352 height 39
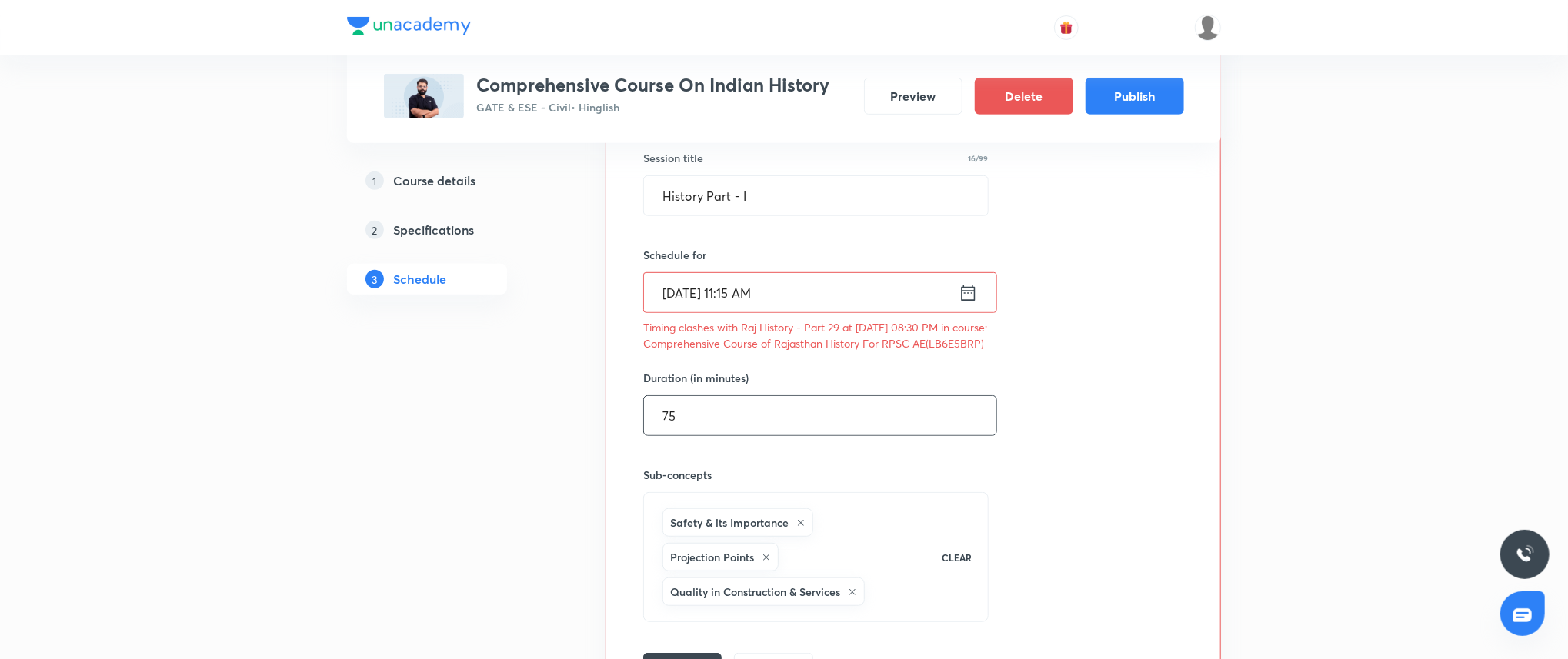
scroll to position [465, 0]
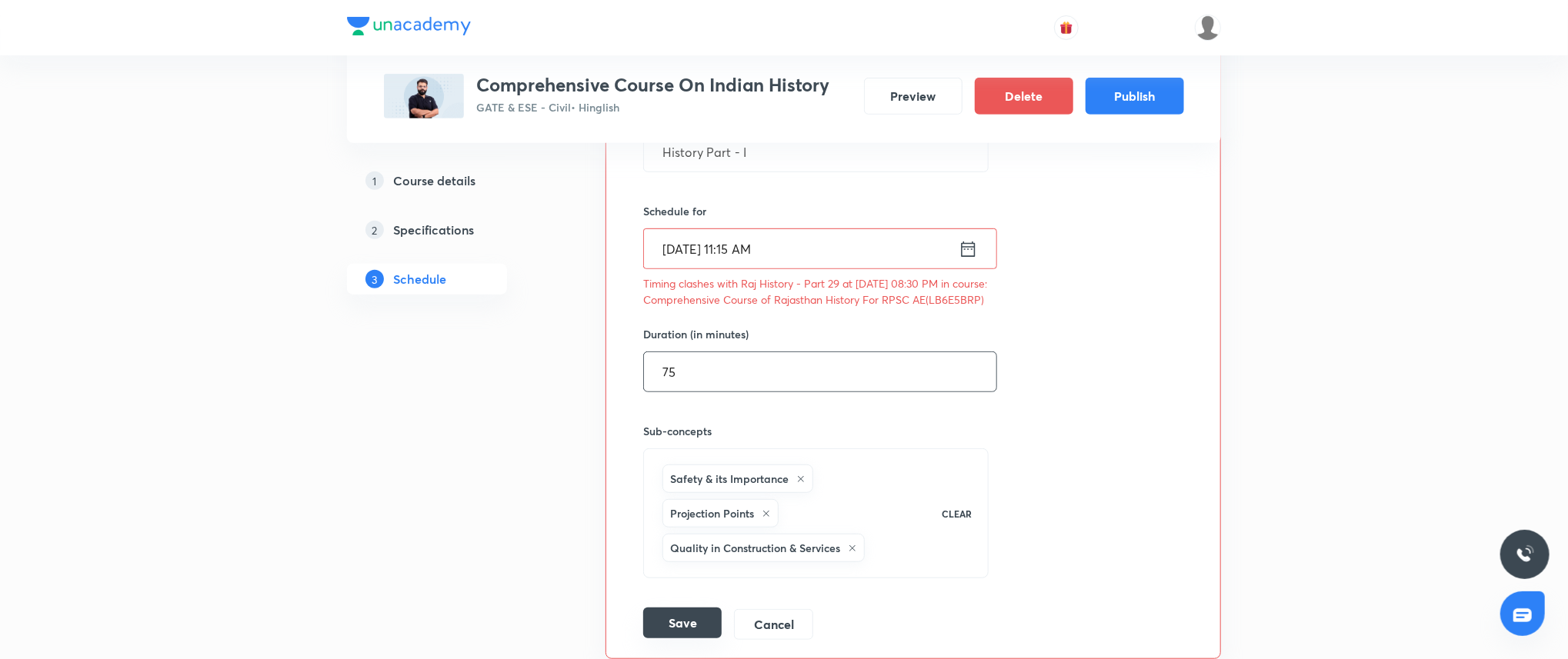
type input "75"
click at [678, 633] on button "Save" at bounding box center [682, 622] width 78 height 31
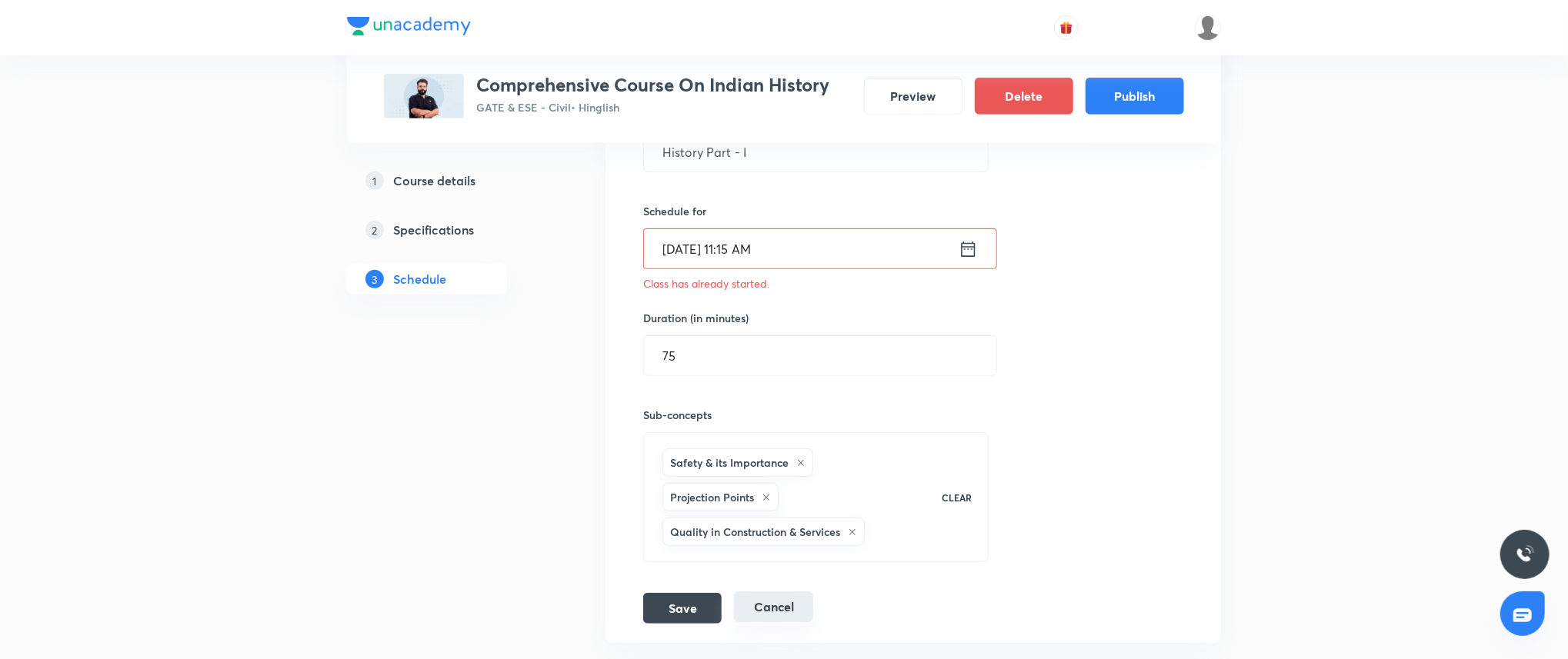
click at [771, 610] on button "Cancel" at bounding box center [773, 606] width 79 height 31
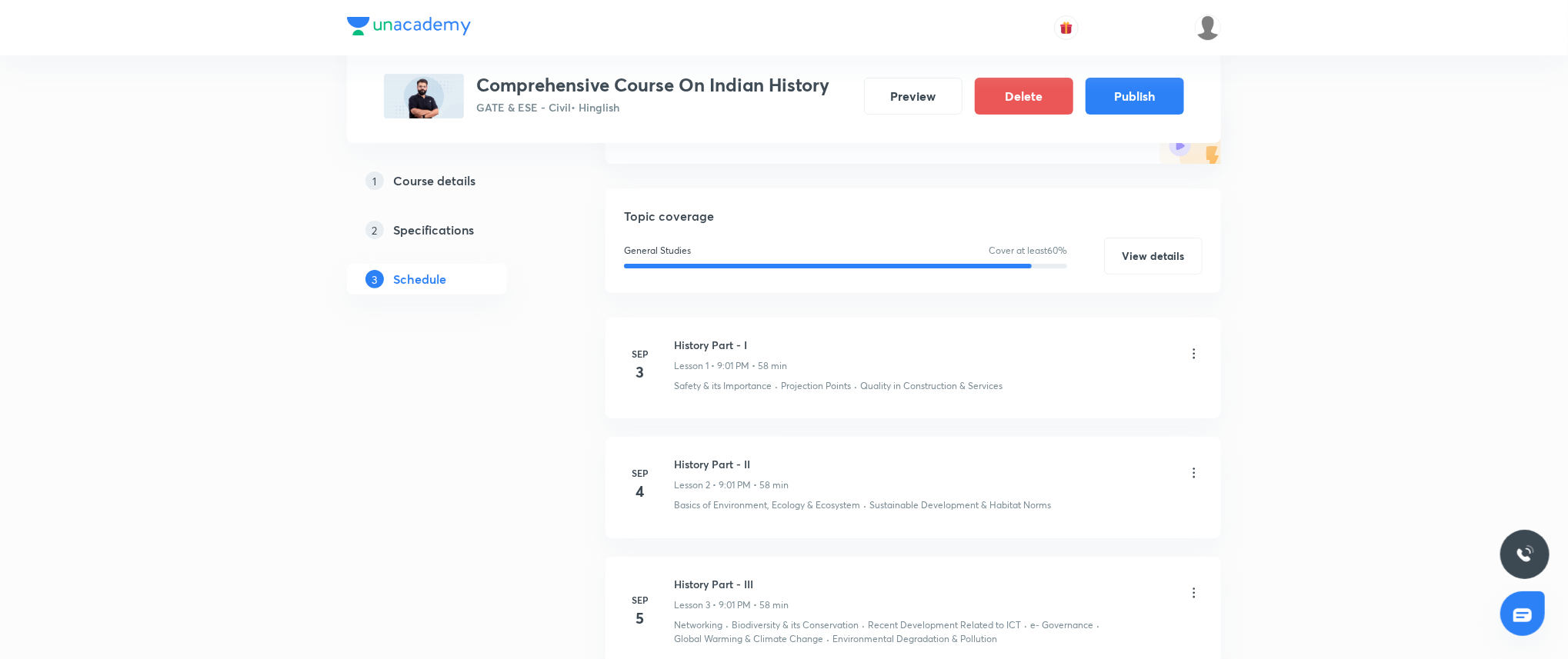
scroll to position [229, 0]
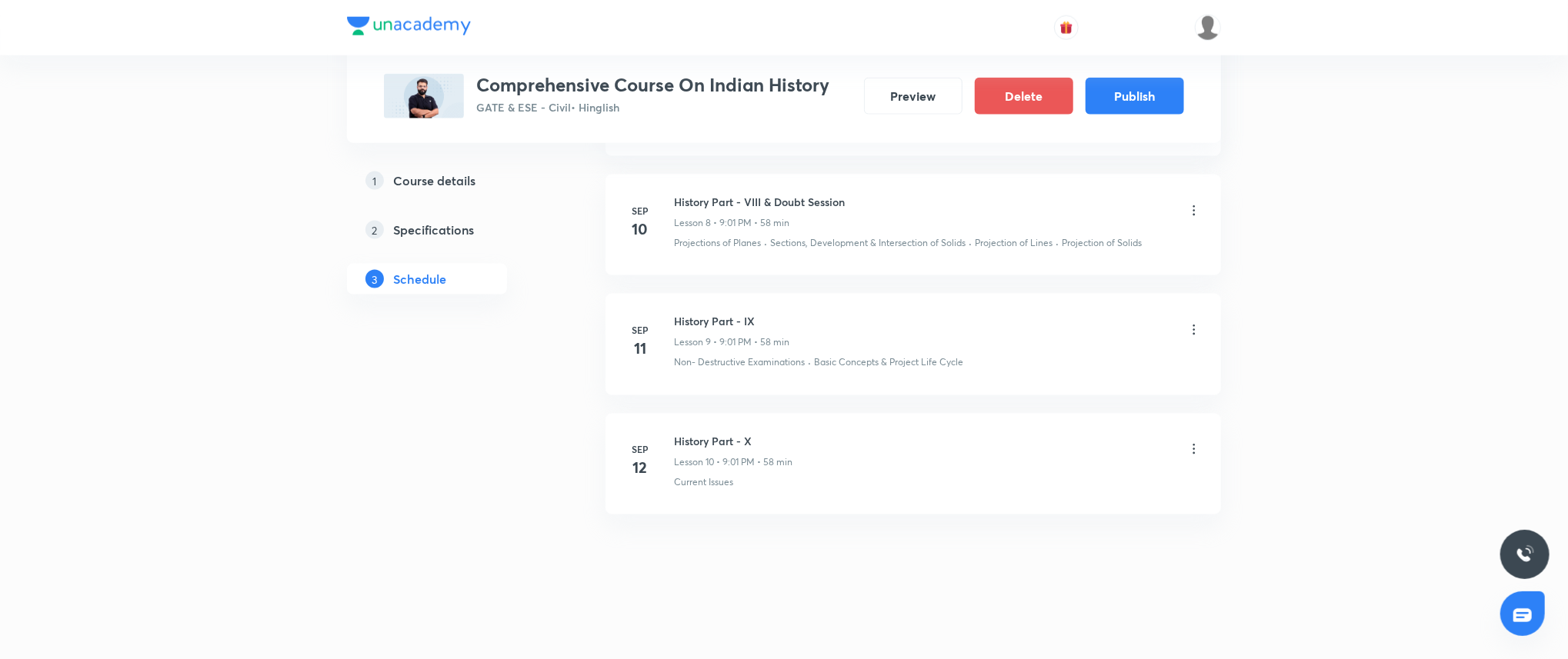
scroll to position [0, 0]
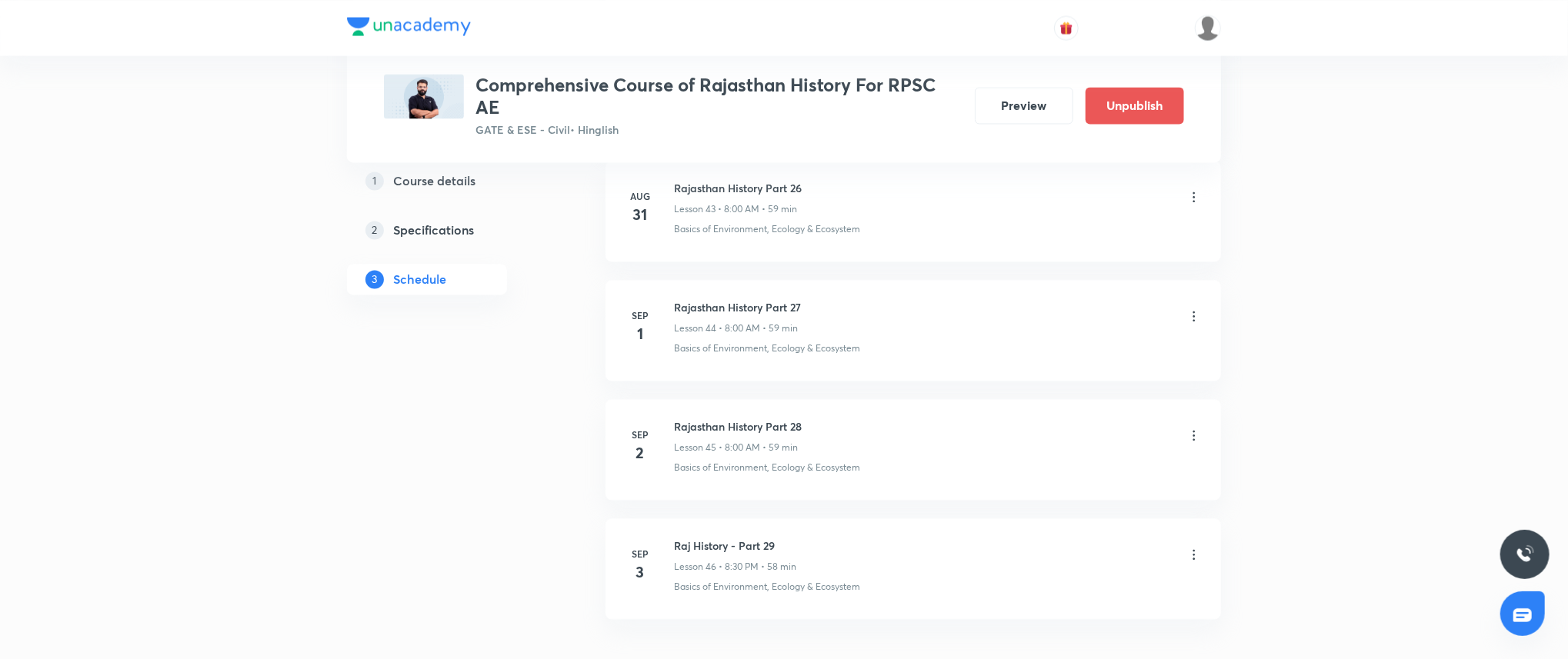
scroll to position [6005, 0]
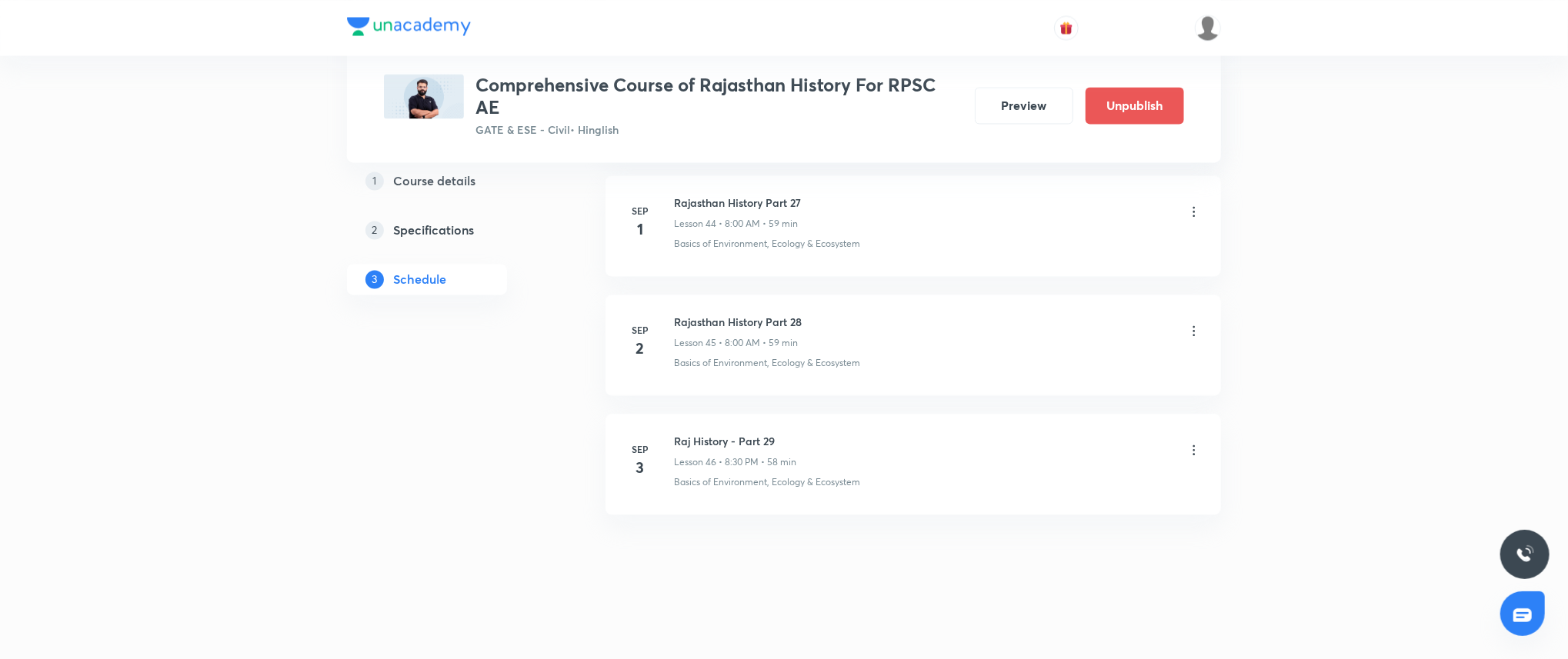
click at [807, 504] on li "Sep 3 Raj History - Part 29 Lesson 46 • 8:30 PM • 58 min Basics of Environment,…" at bounding box center [913, 464] width 615 height 101
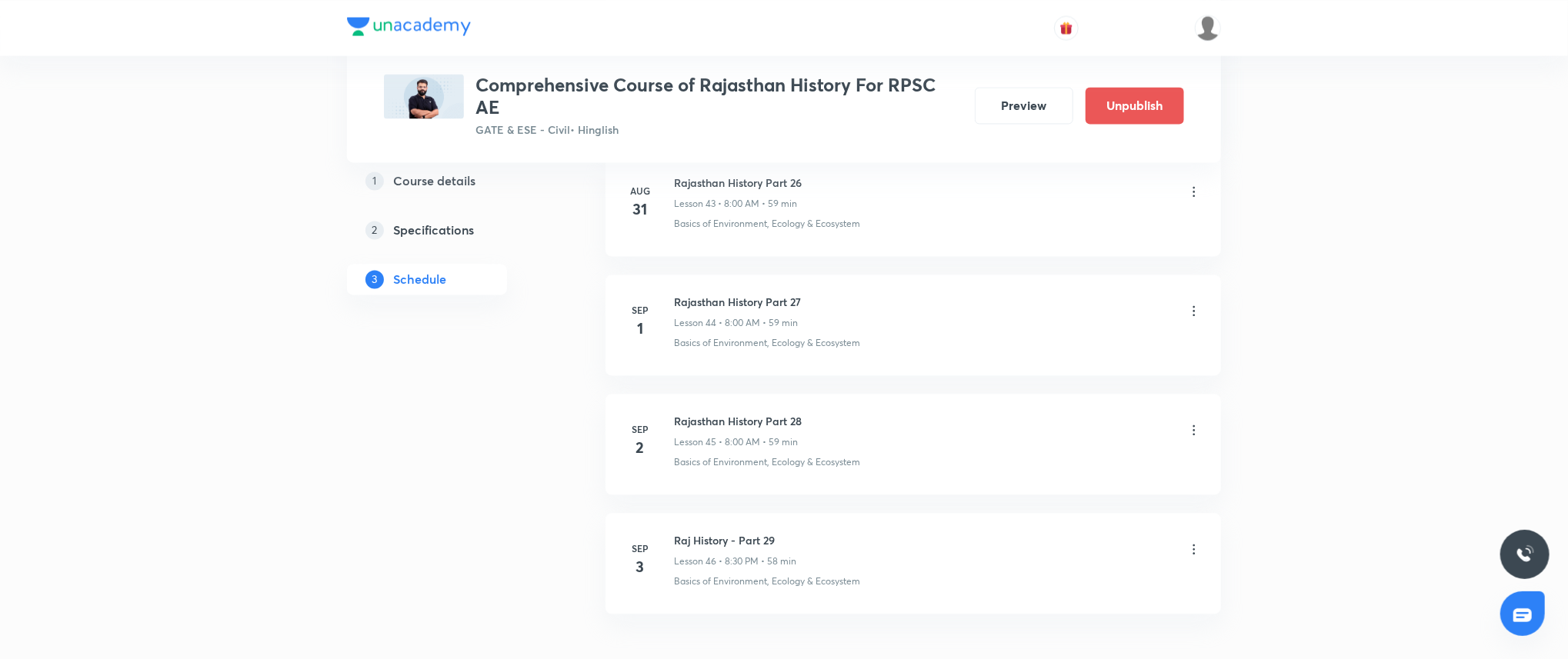
scroll to position [5896, 0]
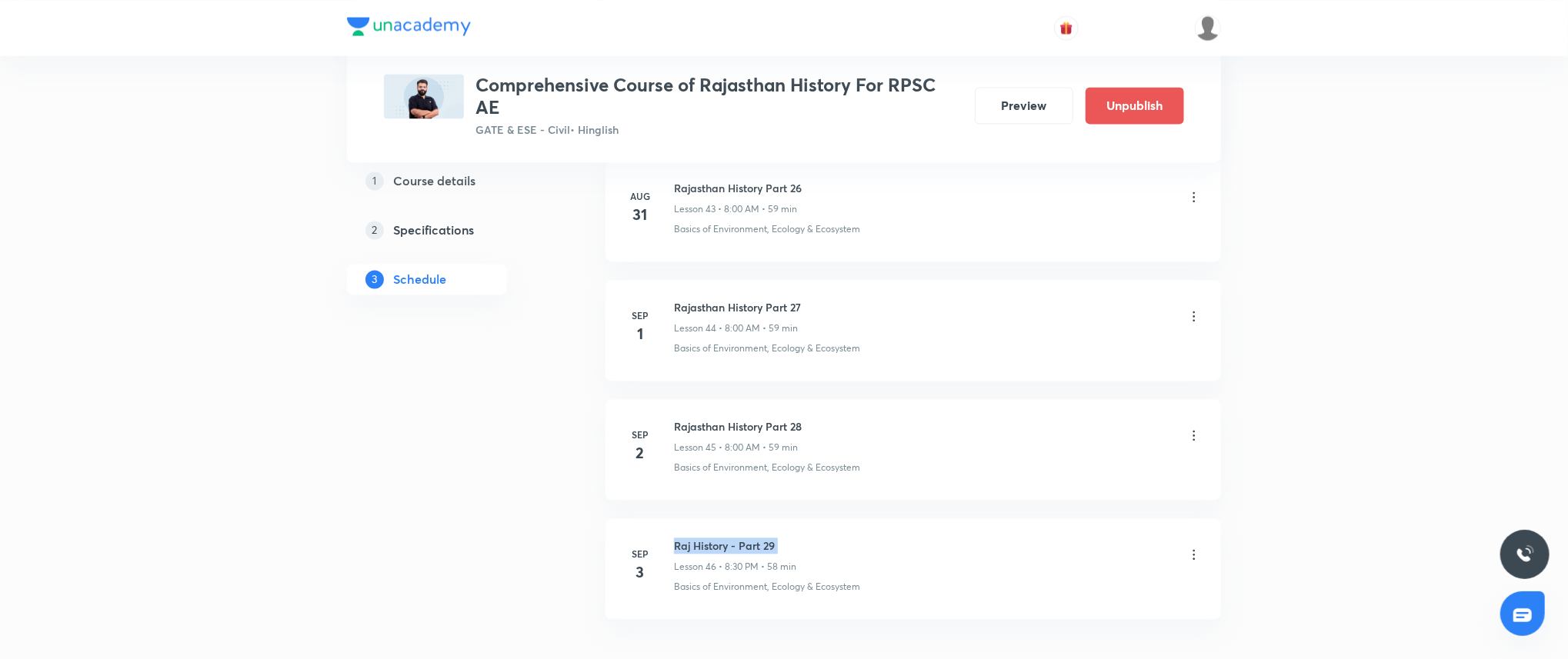
click at [843, 494] on li "Sep 2 Rajasthan History Part 28 Lesson 45 • 8:00 AM • 59 min Basics of Environm…" at bounding box center [913, 449] width 615 height 101
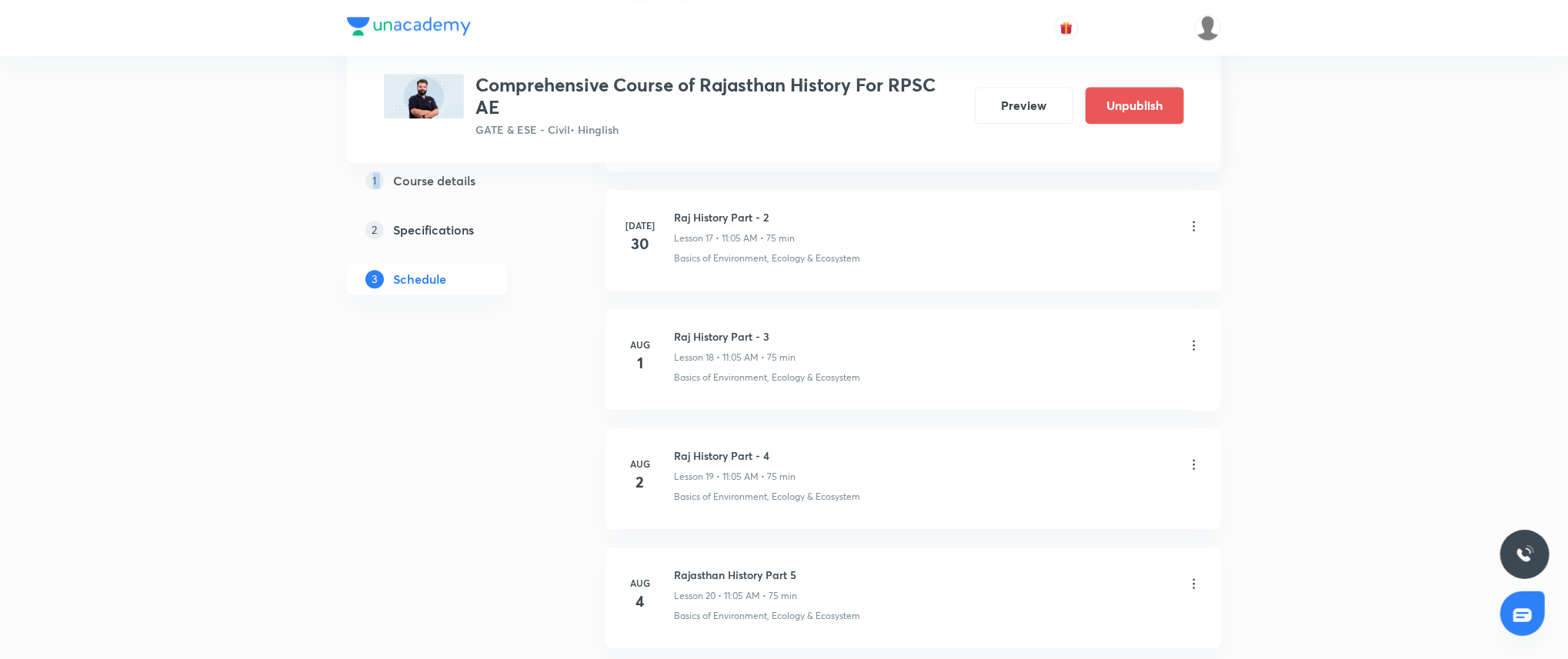
scroll to position [2751, 0]
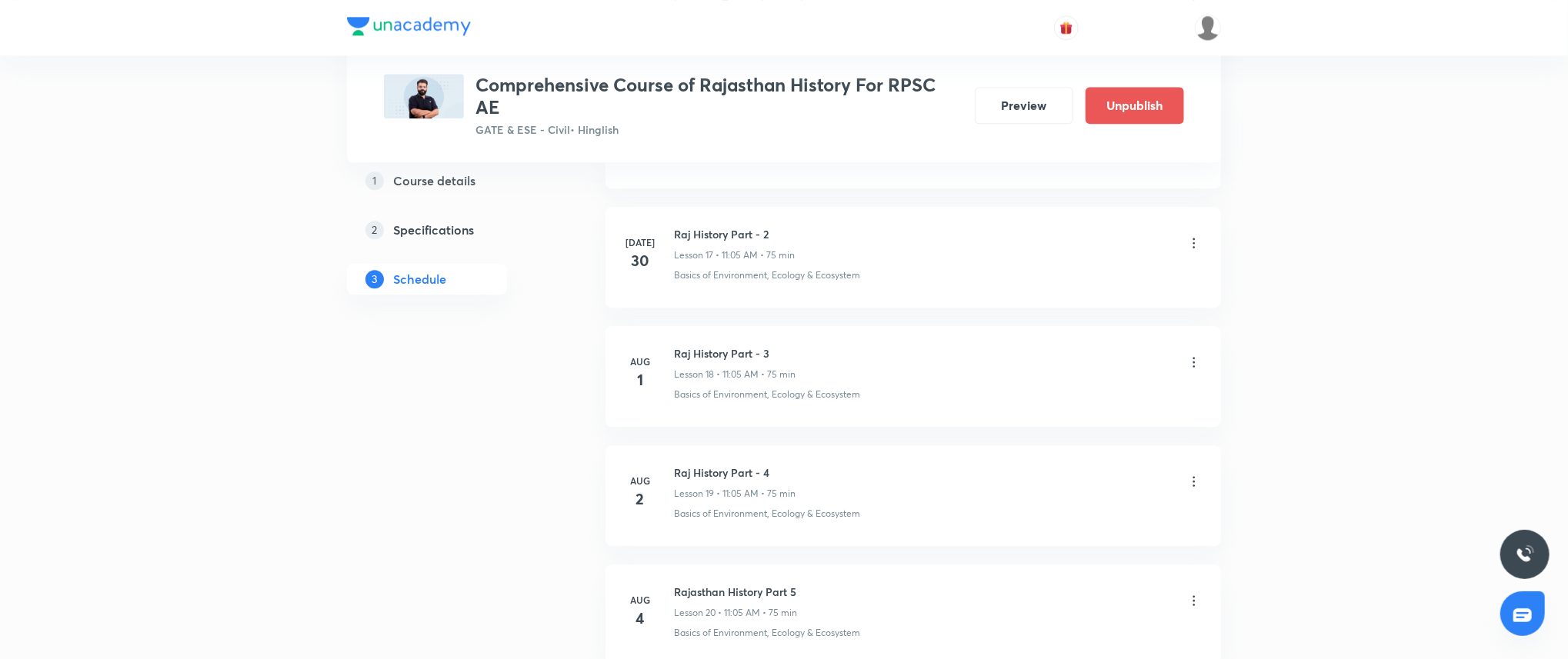
drag, startPoint x: 488, startPoint y: 50, endPoint x: 900, endPoint y: 155, distance: 425.2
click at [900, 155] on div "Plus Courses Comprehensive Course of Rajasthan History For RPSC AE GATE & ESE -…" at bounding box center [784, 81] width 874 height 162
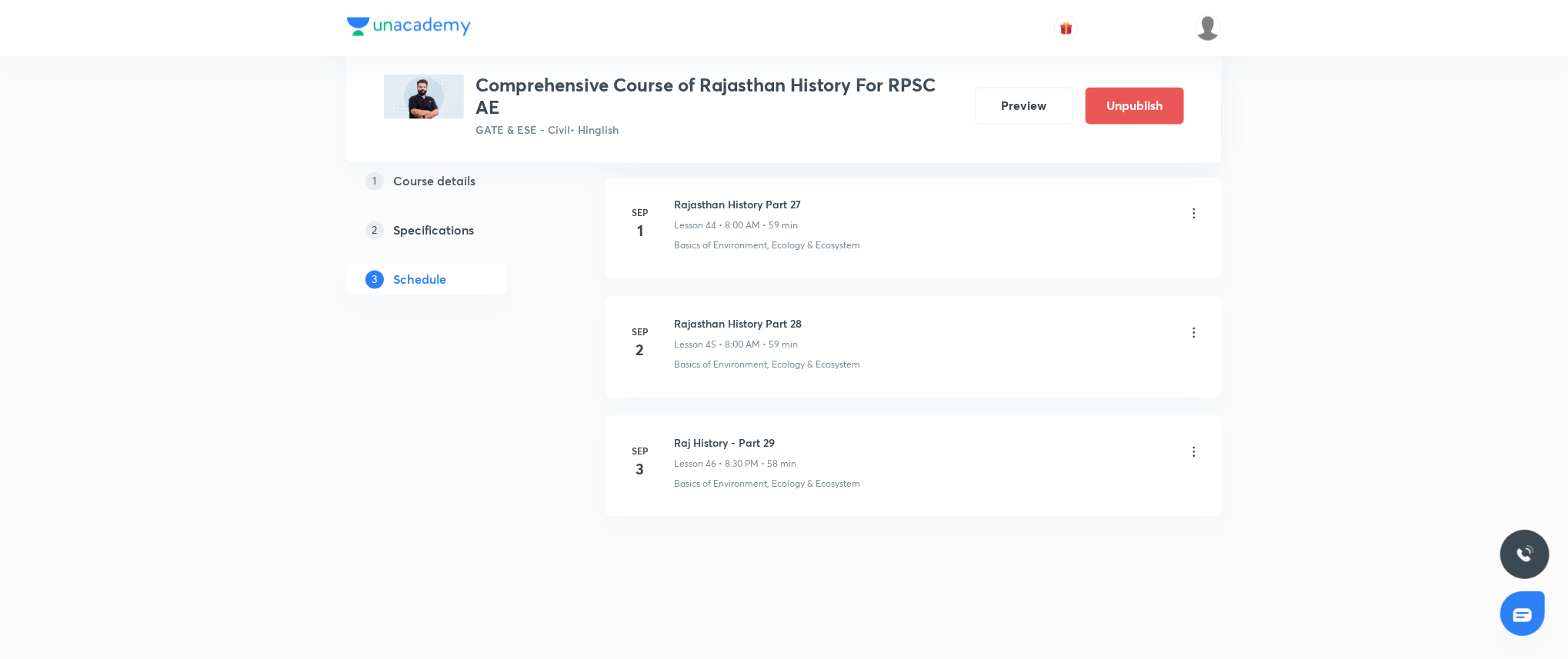
scroll to position [6005, 0]
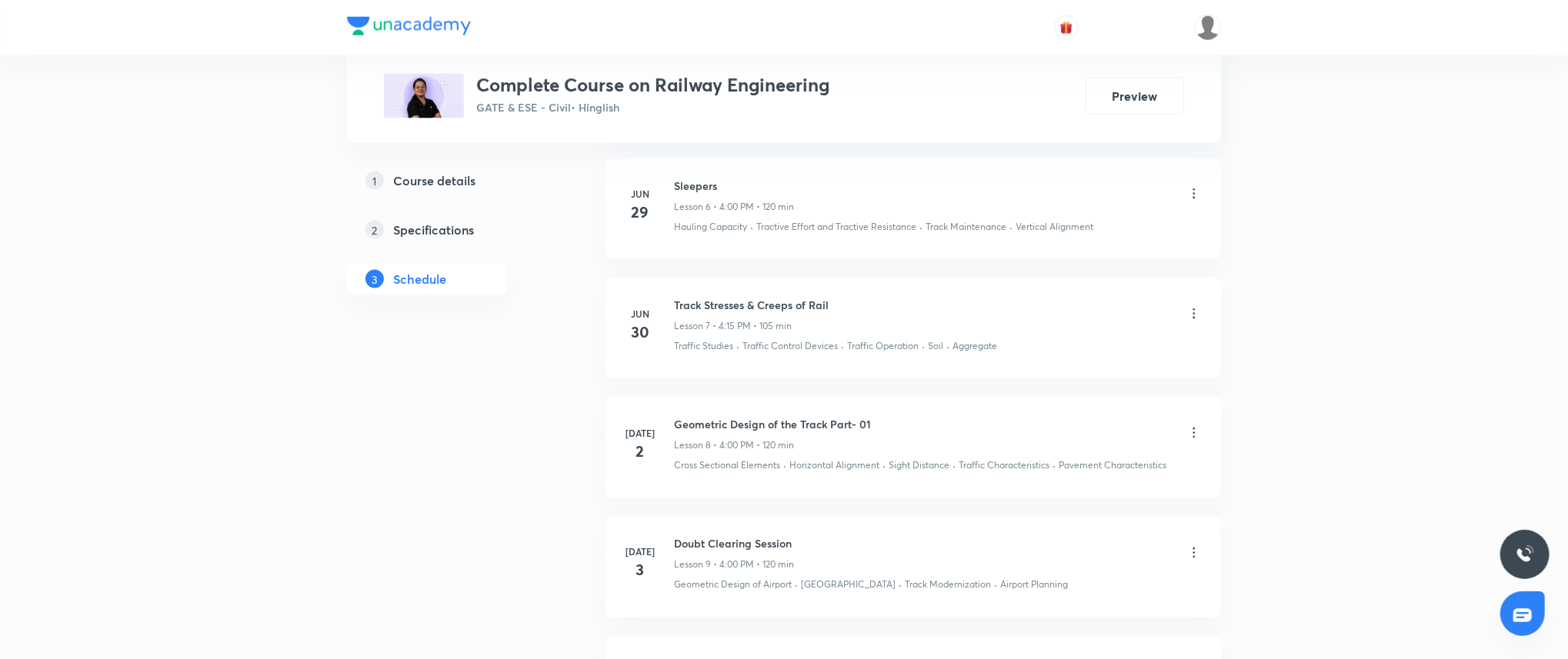
scroll to position [2291, 0]
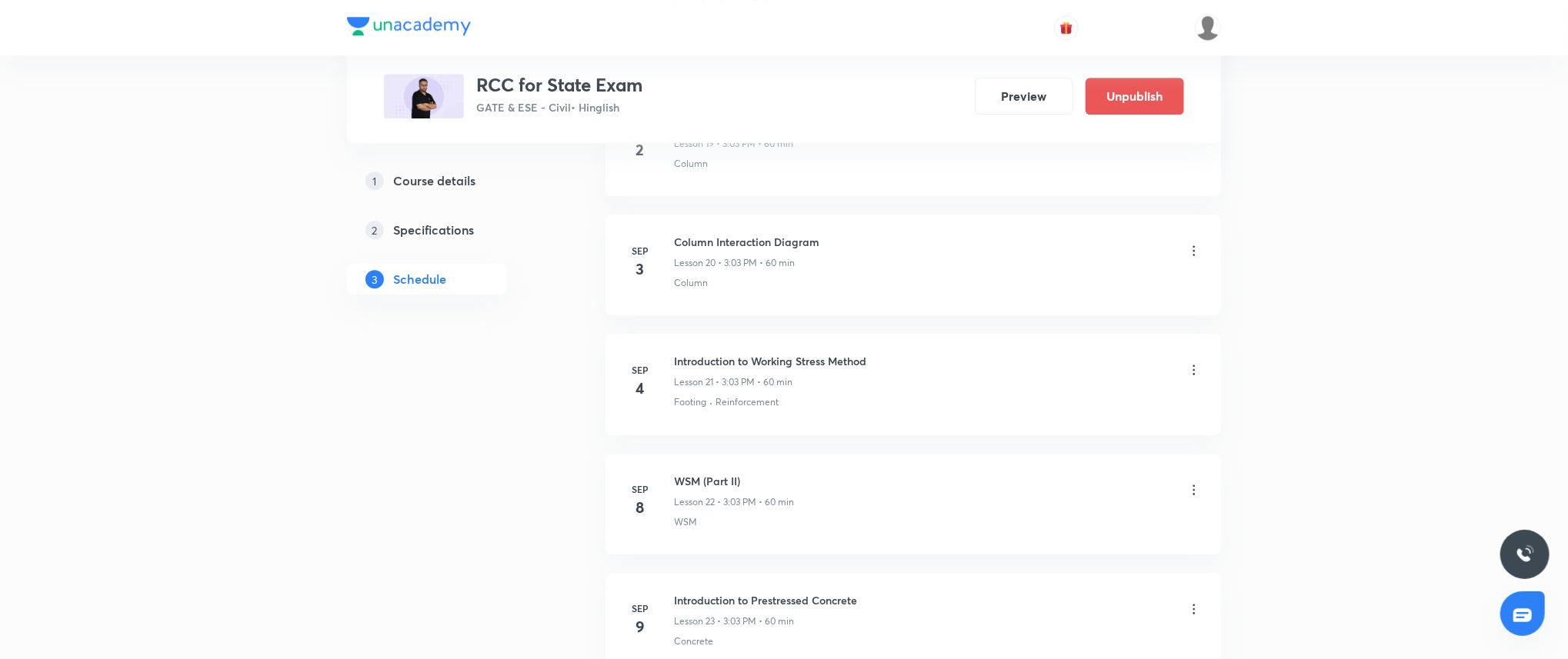
scroll to position [3141, 0]
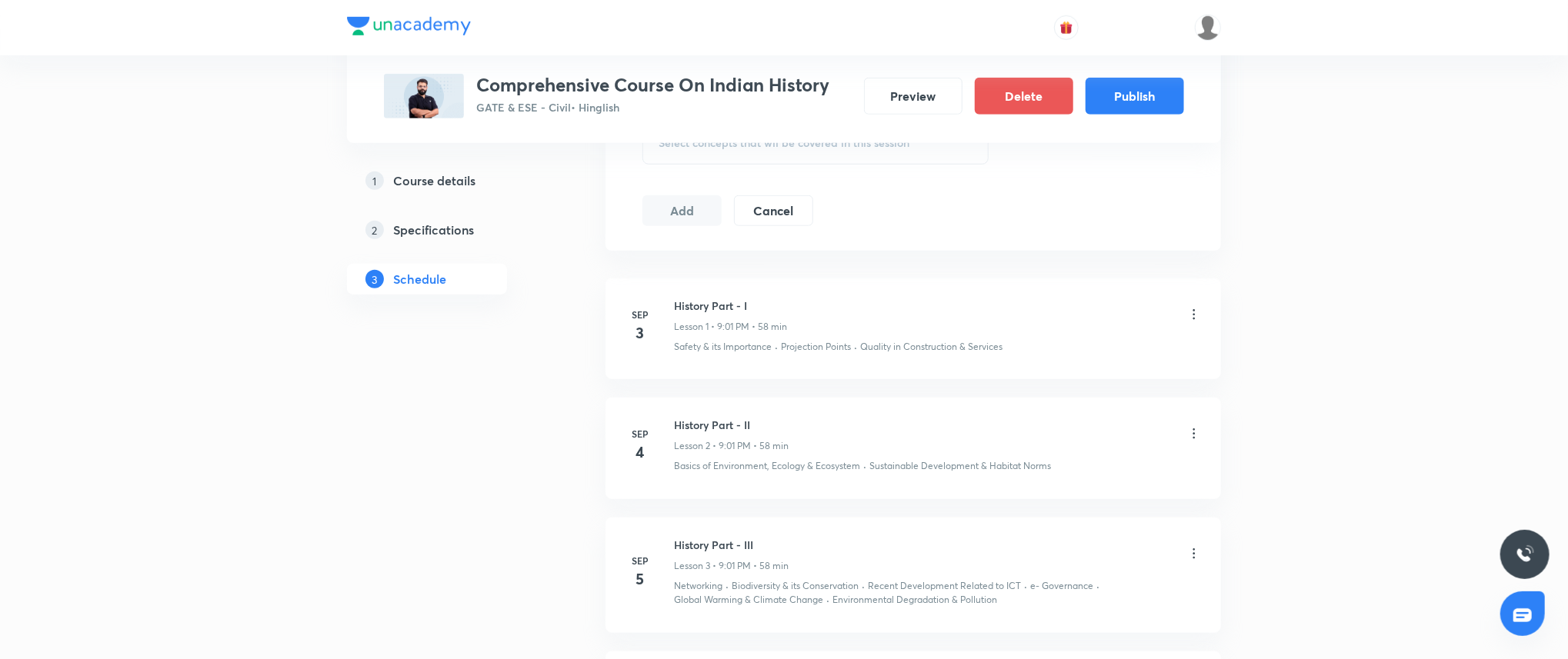
scroll to position [728, 0]
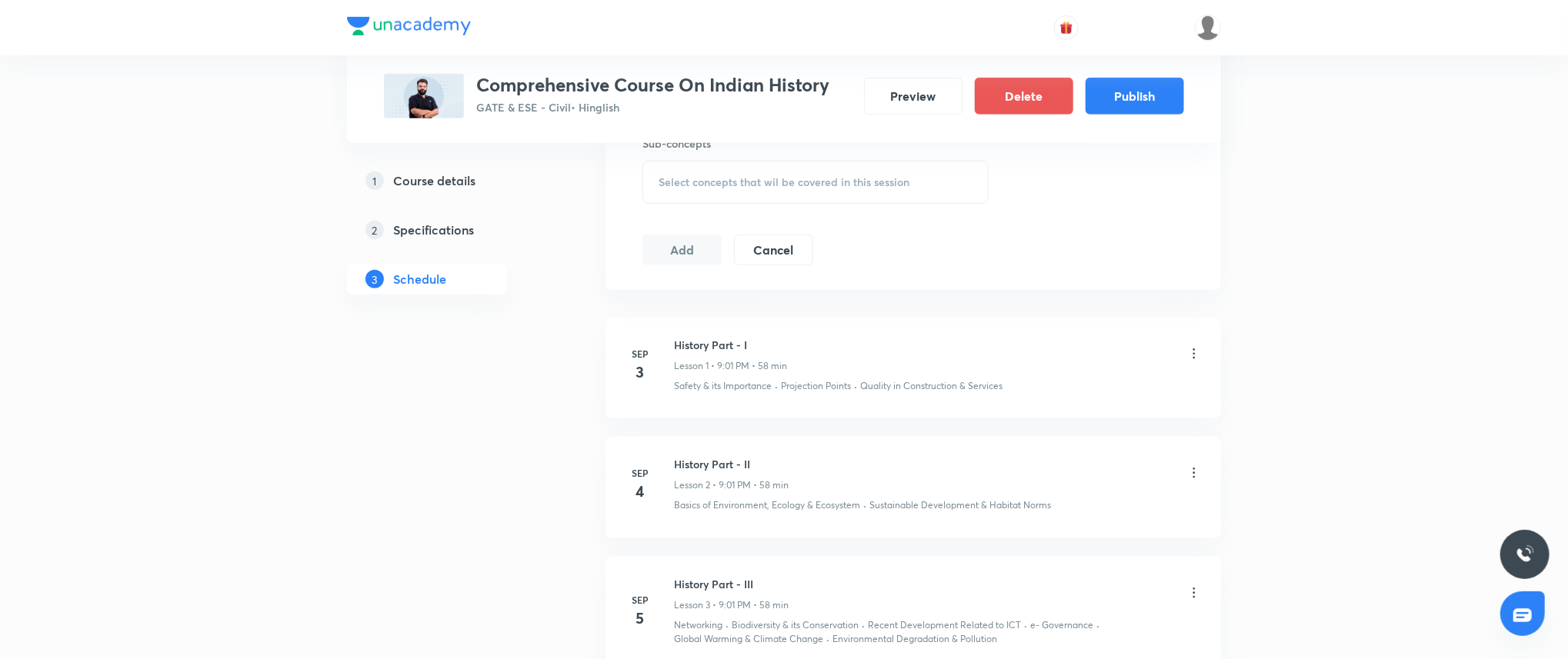
click at [1189, 353] on icon at bounding box center [1194, 354] width 16 height 16
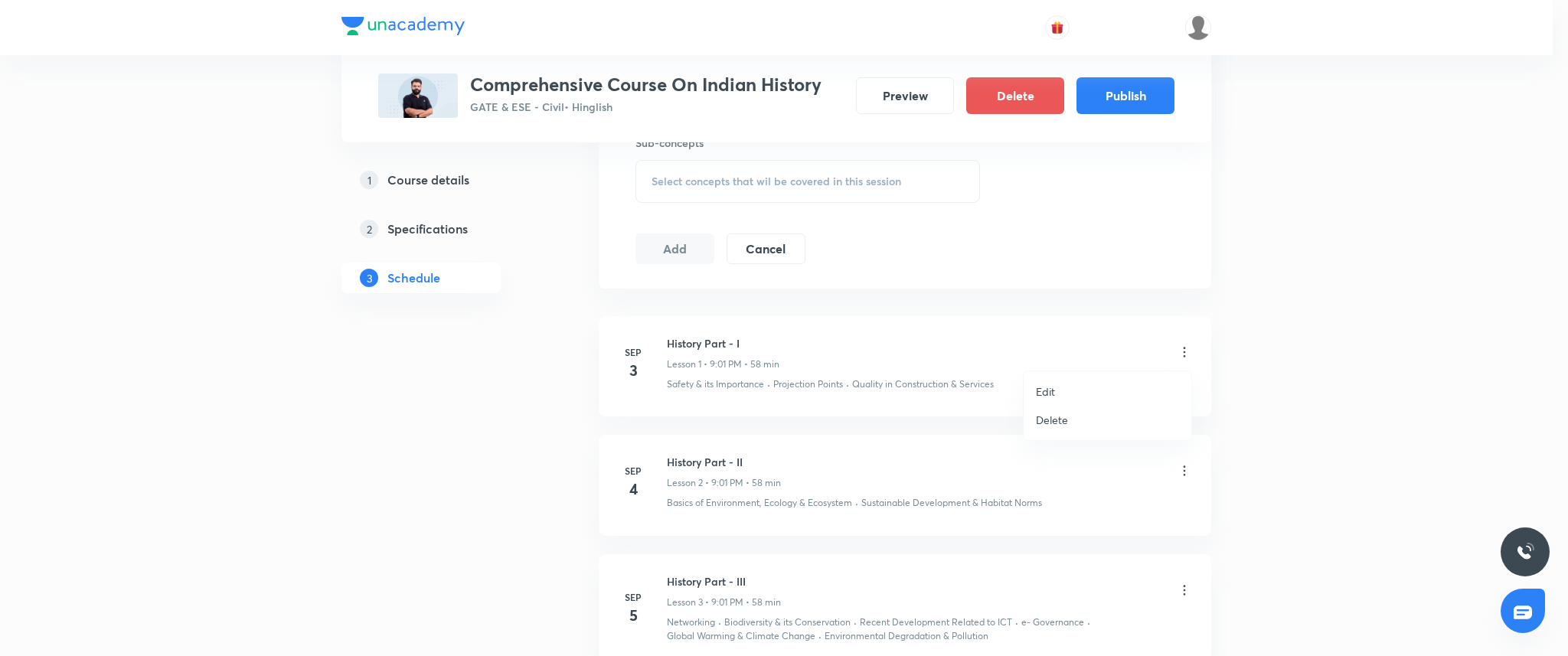
click at [1058, 385] on li "Edit" at bounding box center [1108, 392] width 168 height 28
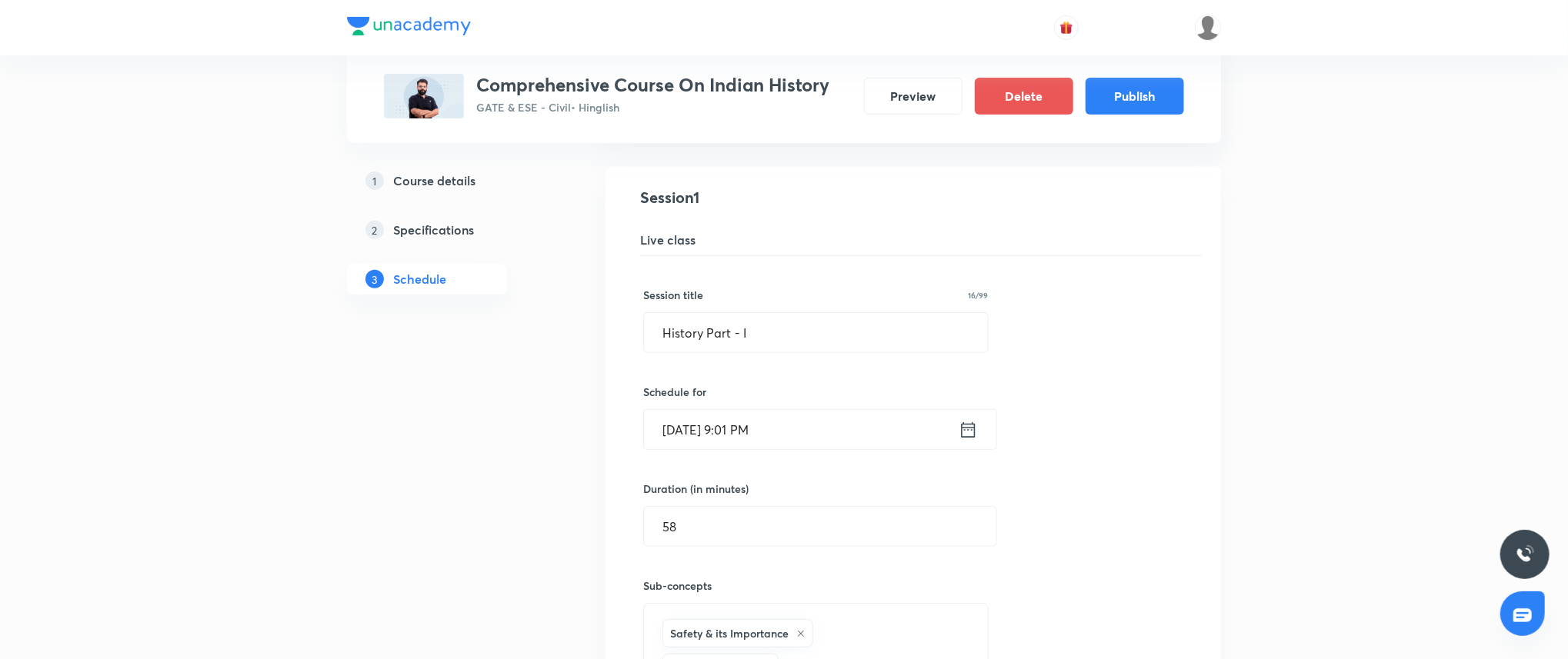
scroll to position [291, 0]
click at [966, 420] on icon at bounding box center [968, 422] width 14 height 16
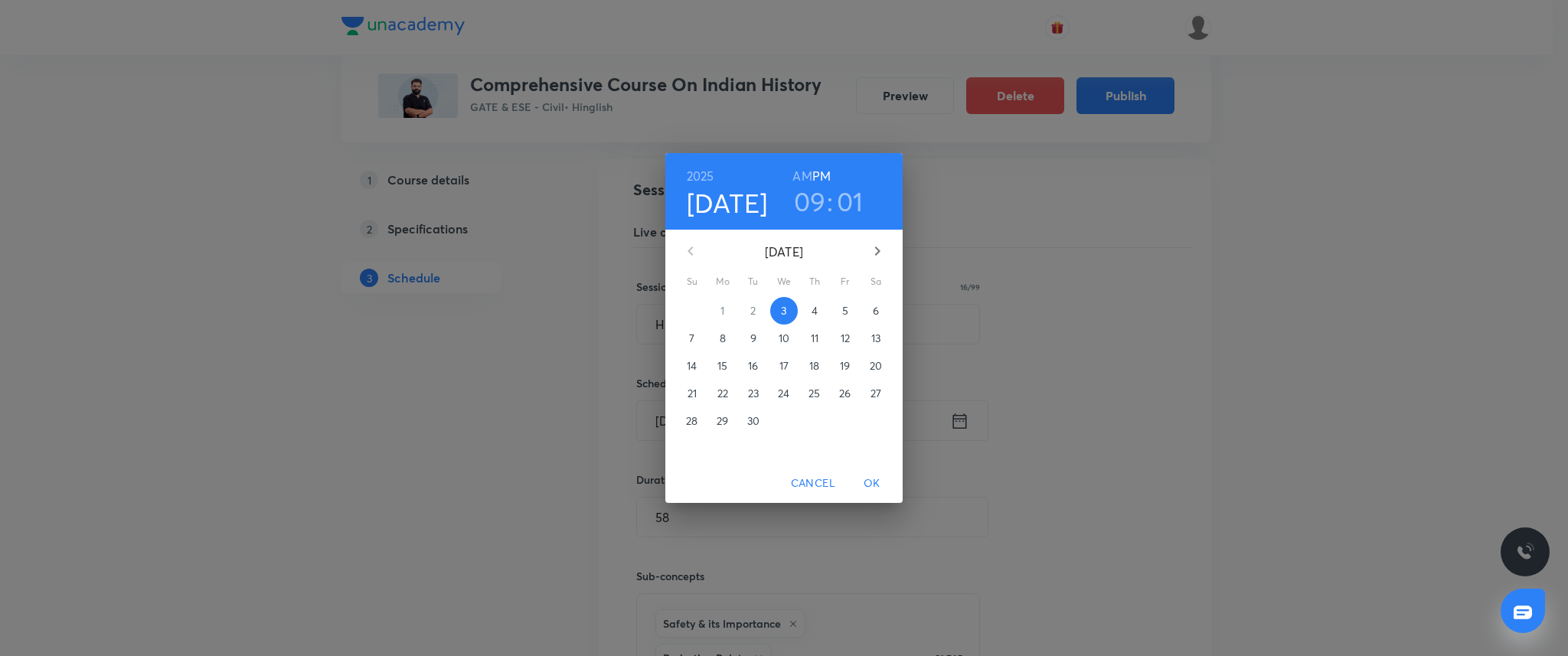
click at [814, 196] on h3 "09" at bounding box center [809, 200] width 32 height 32
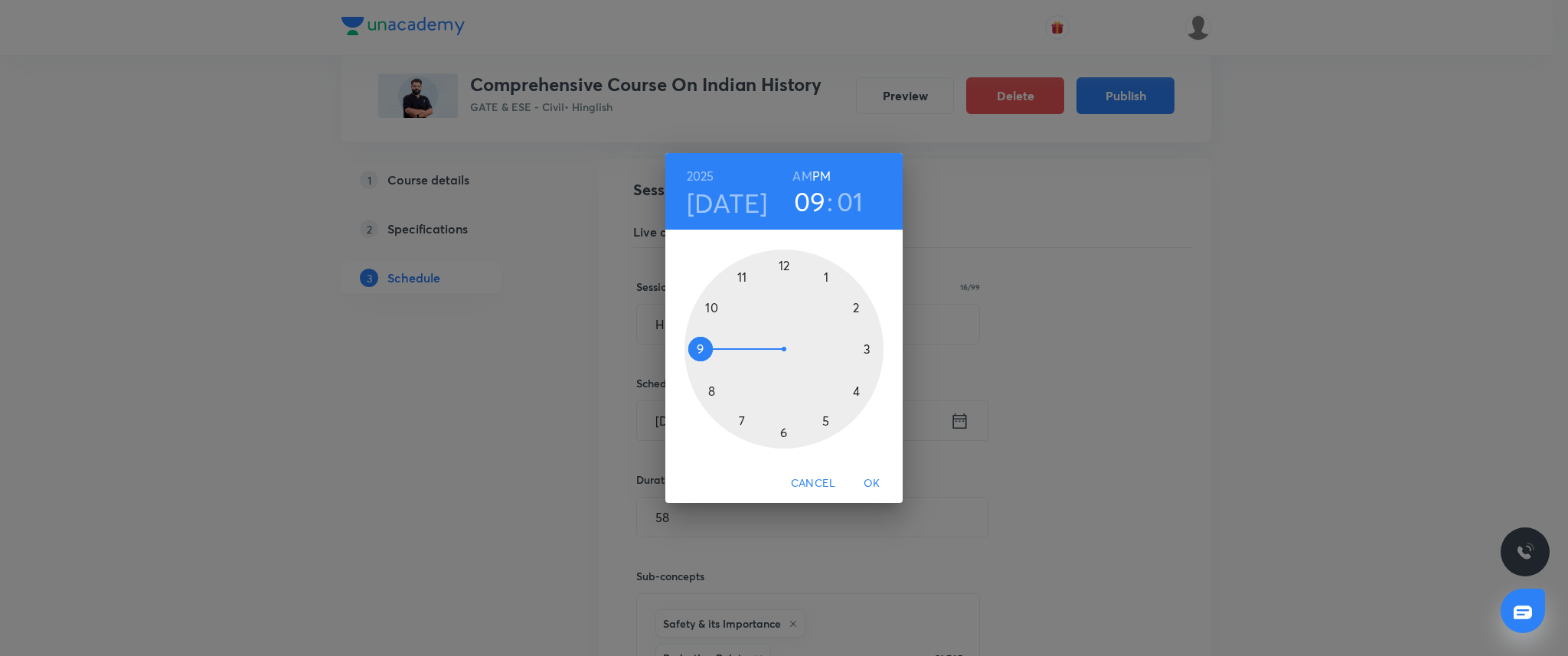
click at [742, 281] on div at bounding box center [784, 349] width 199 height 199
click at [871, 352] on div at bounding box center [784, 349] width 199 height 199
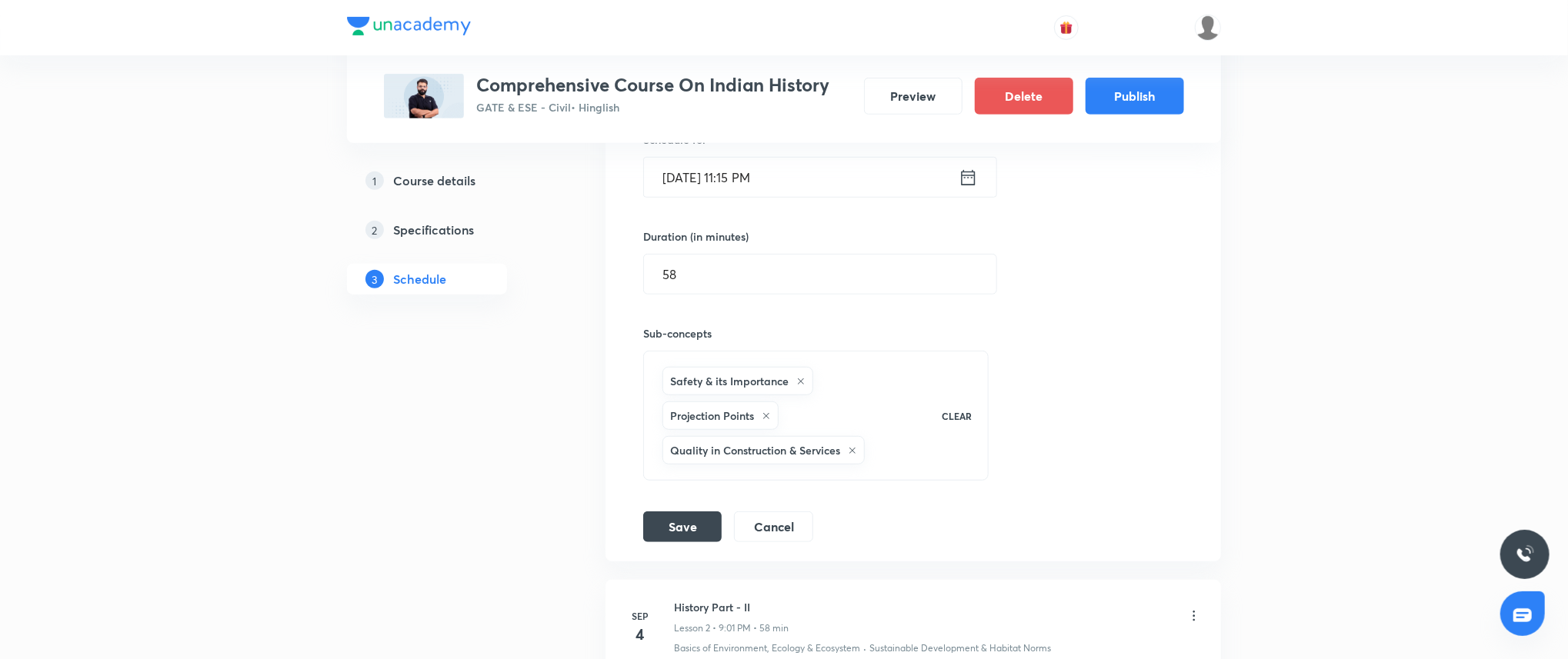
scroll to position [537, 0]
click at [784, 277] on input "58" at bounding box center [819, 273] width 352 height 39
type input "5"
type input "75"
click at [666, 540] on div "Save Cancel" at bounding box center [734, 525] width 183 height 31
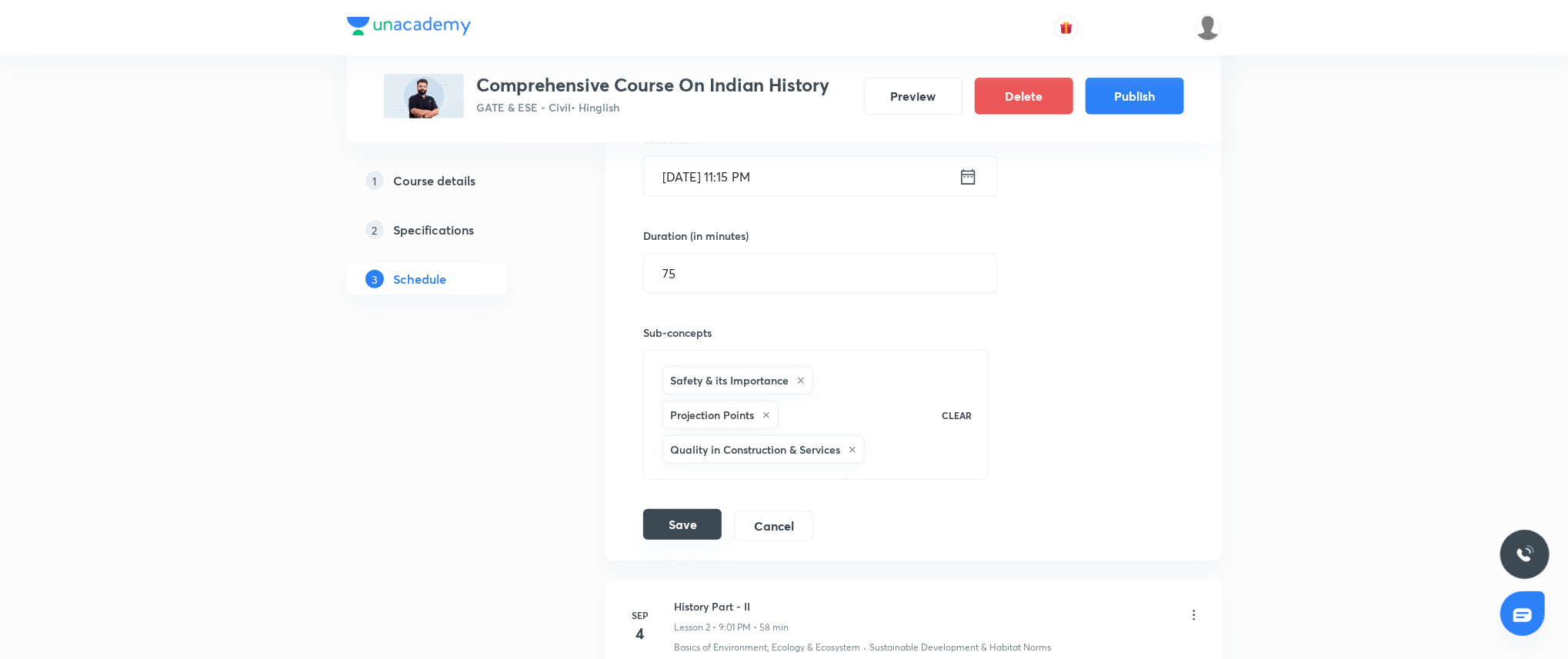
click at [671, 538] on button "Save" at bounding box center [682, 524] width 78 height 31
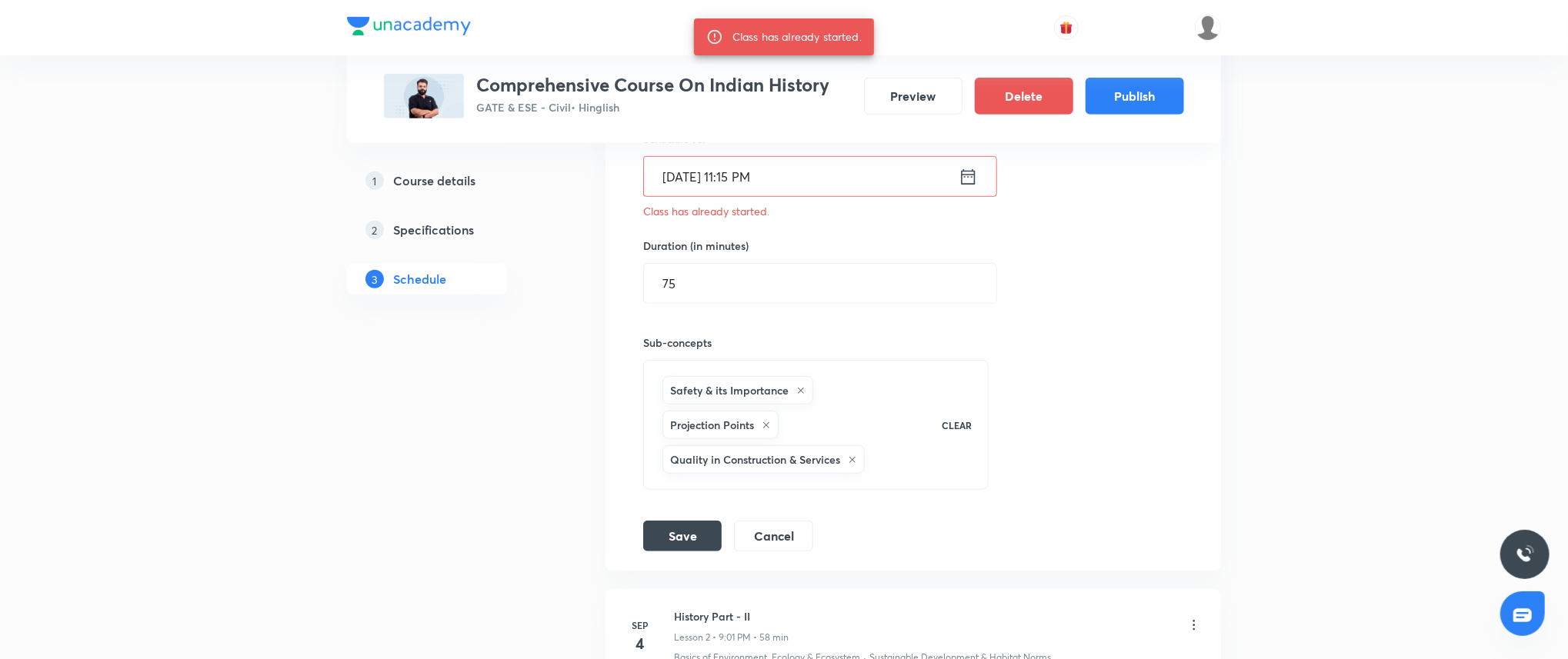
click at [967, 176] on icon at bounding box center [968, 176] width 20 height 21
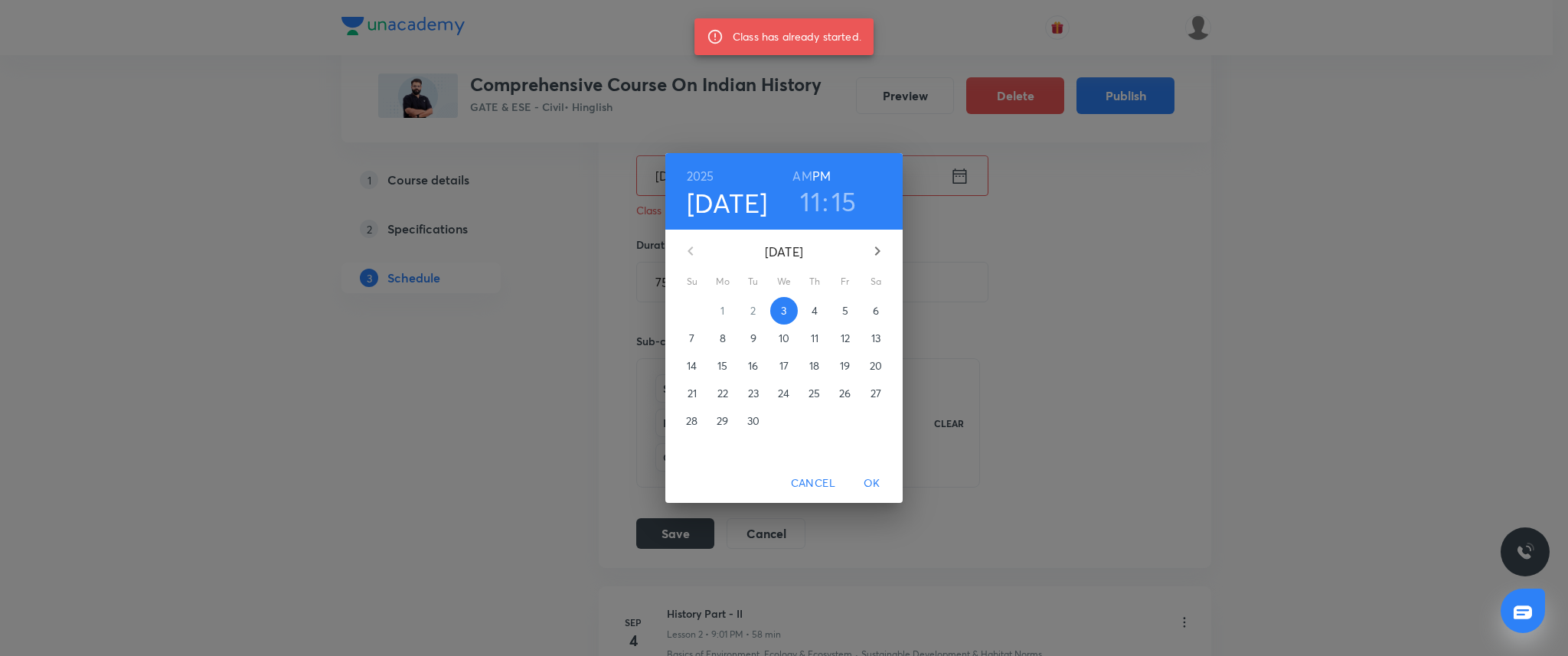
click at [805, 179] on h6 "AM" at bounding box center [802, 176] width 20 height 21
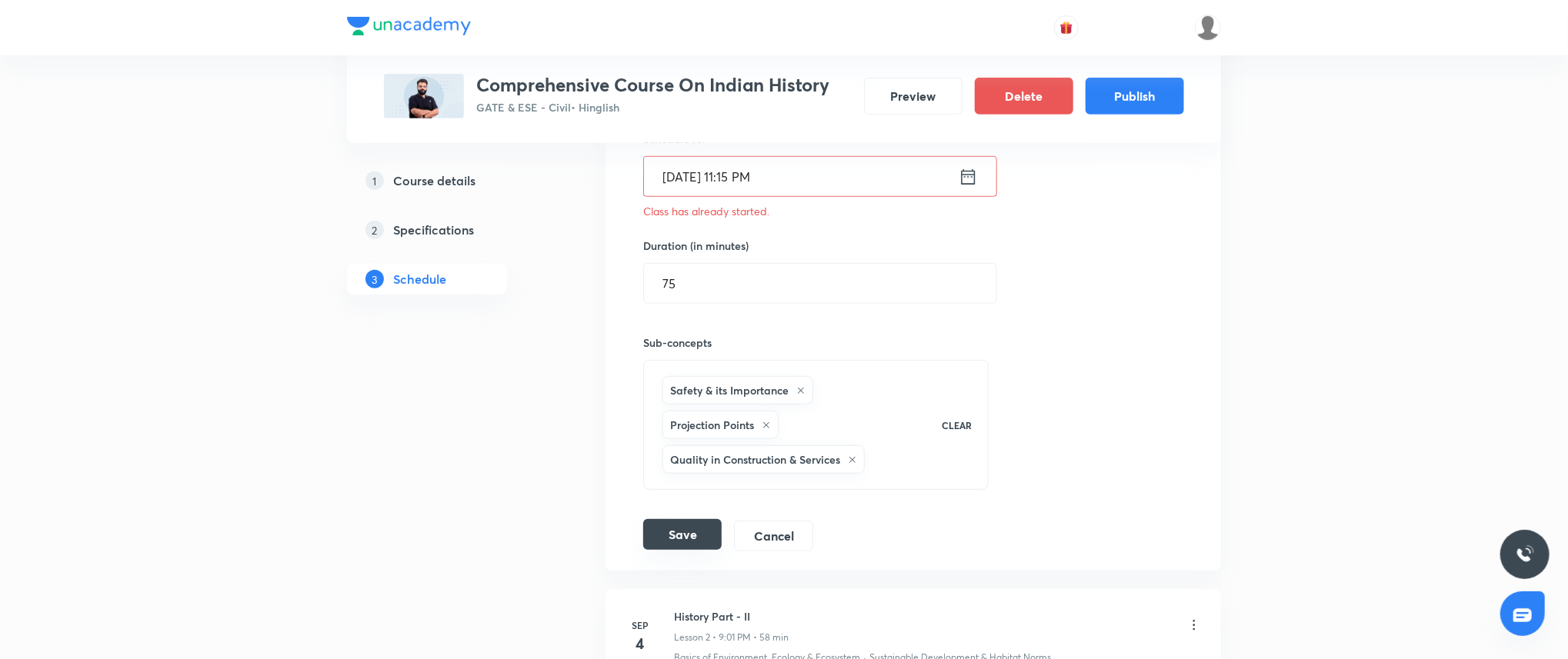
click at [683, 529] on button "Save" at bounding box center [682, 534] width 78 height 31
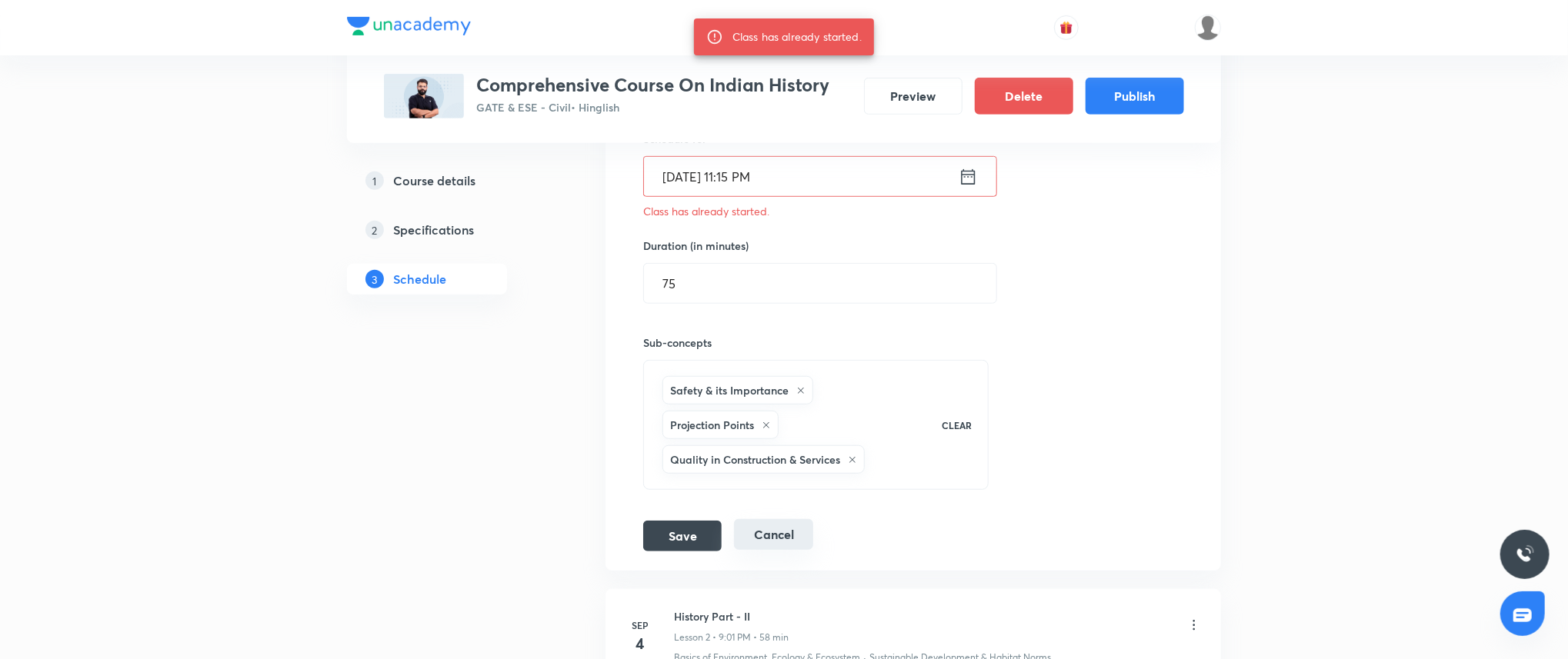
click at [793, 538] on button "Cancel" at bounding box center [773, 534] width 79 height 31
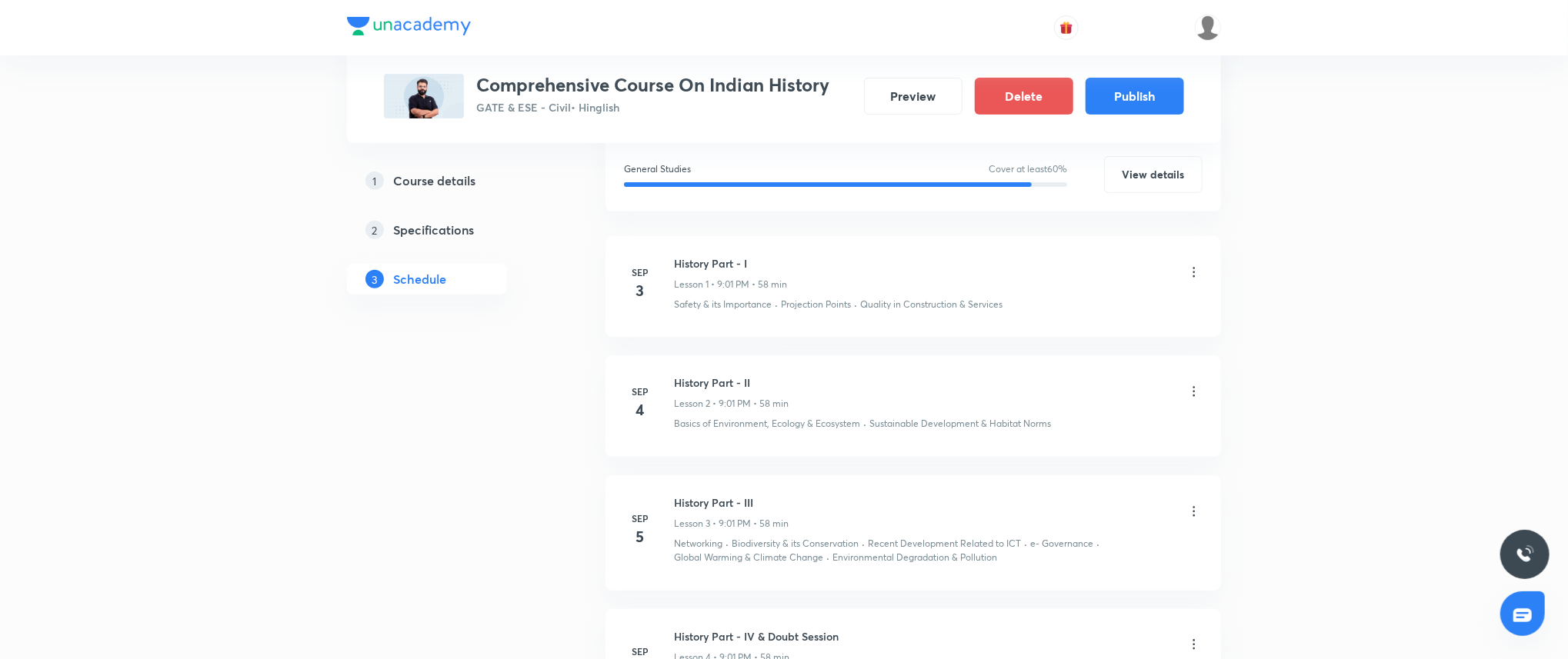
scroll to position [0, 0]
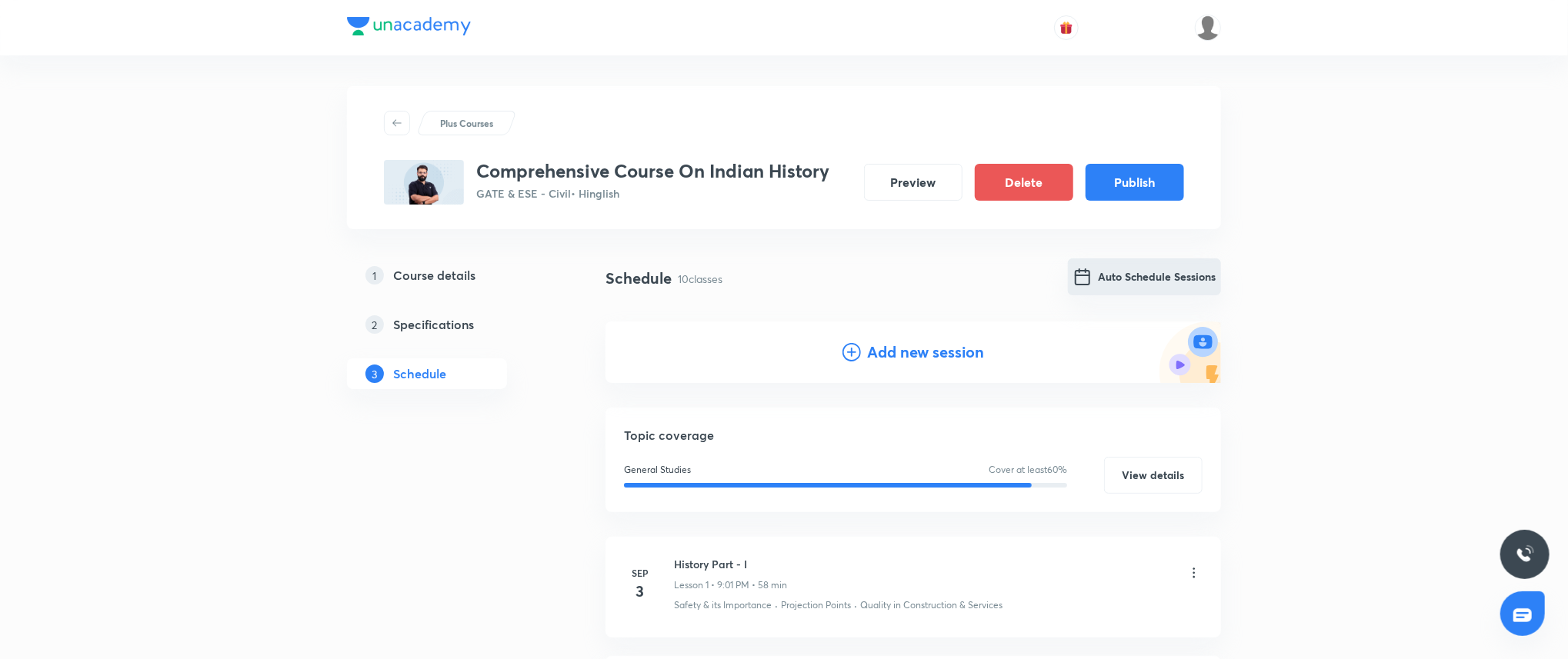
click at [1135, 271] on button "Auto Schedule Sessions" at bounding box center [1144, 277] width 153 height 37
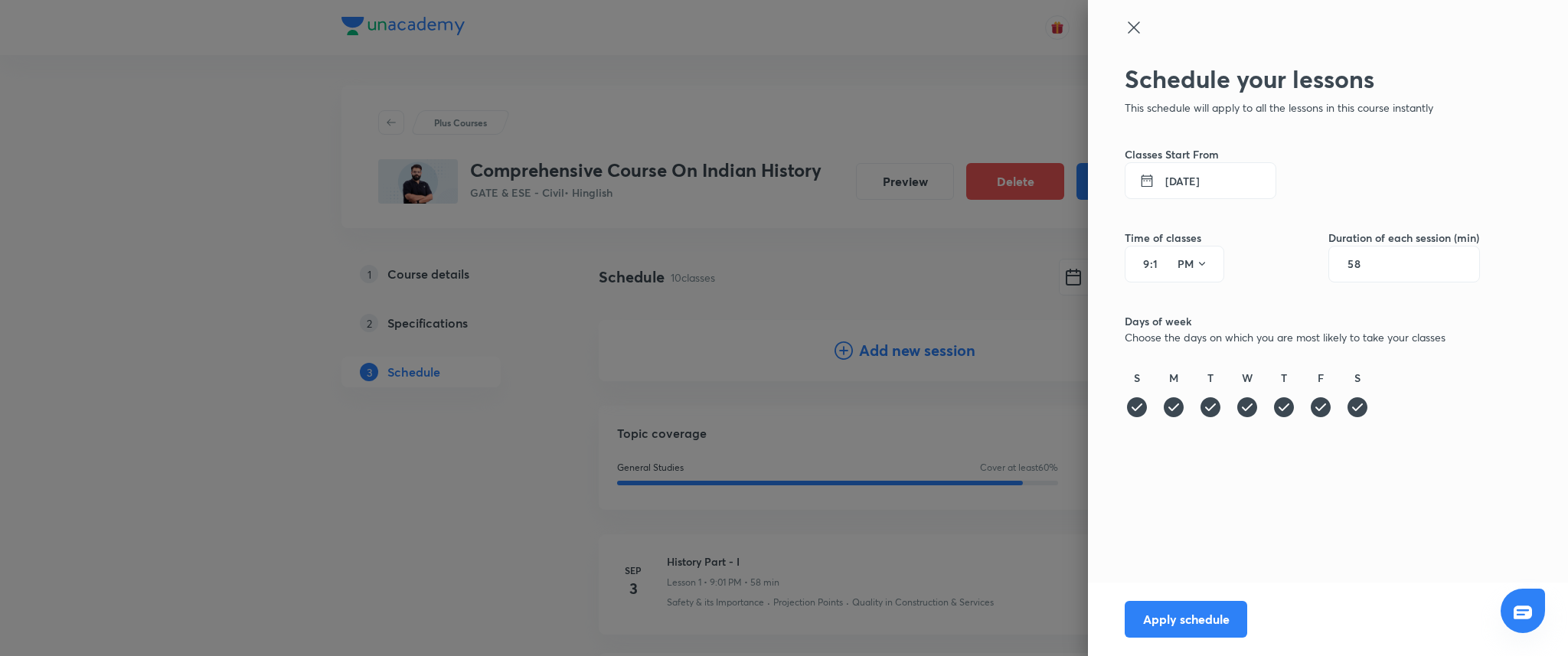
click at [1202, 176] on button "3 Sep 2025" at bounding box center [1200, 180] width 151 height 37
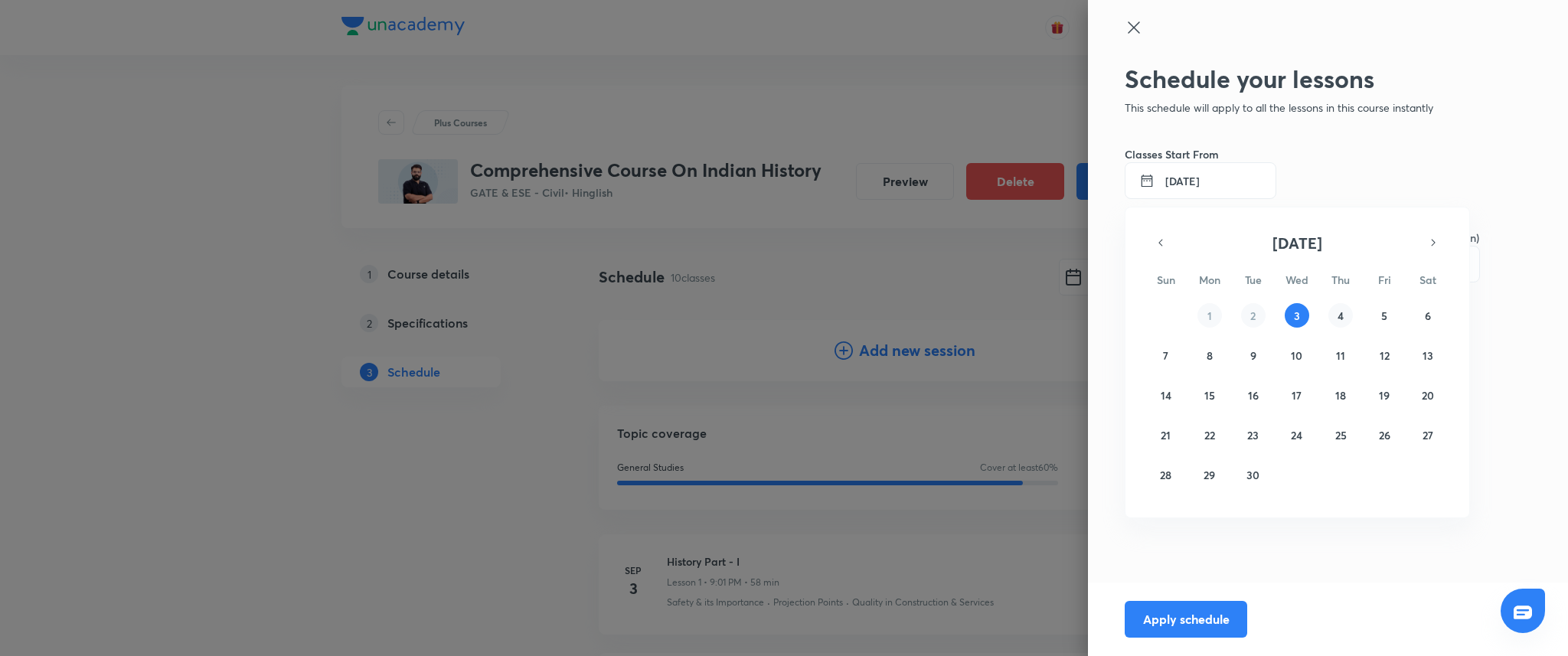
click at [1344, 314] on button "4" at bounding box center [1340, 315] width 24 height 24
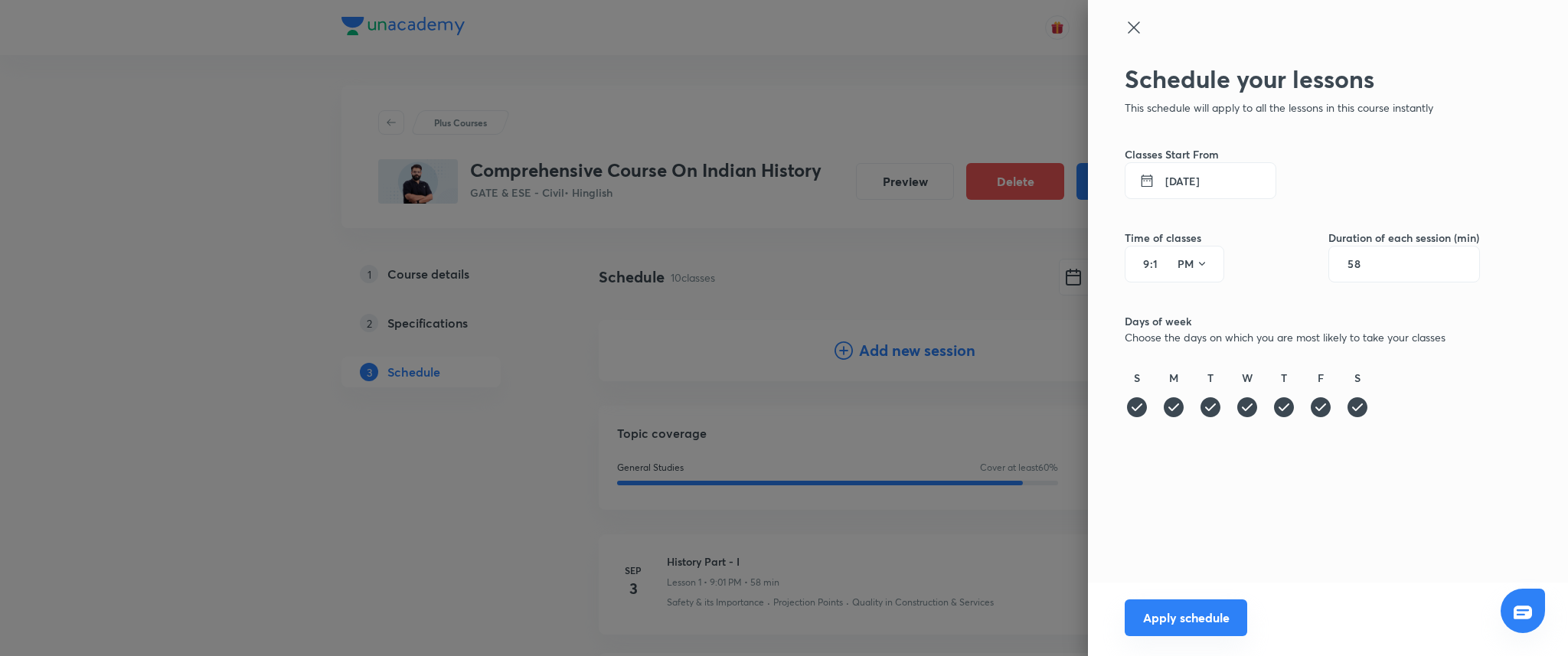
click at [1207, 601] on button "Apply schedule" at bounding box center [1186, 617] width 123 height 37
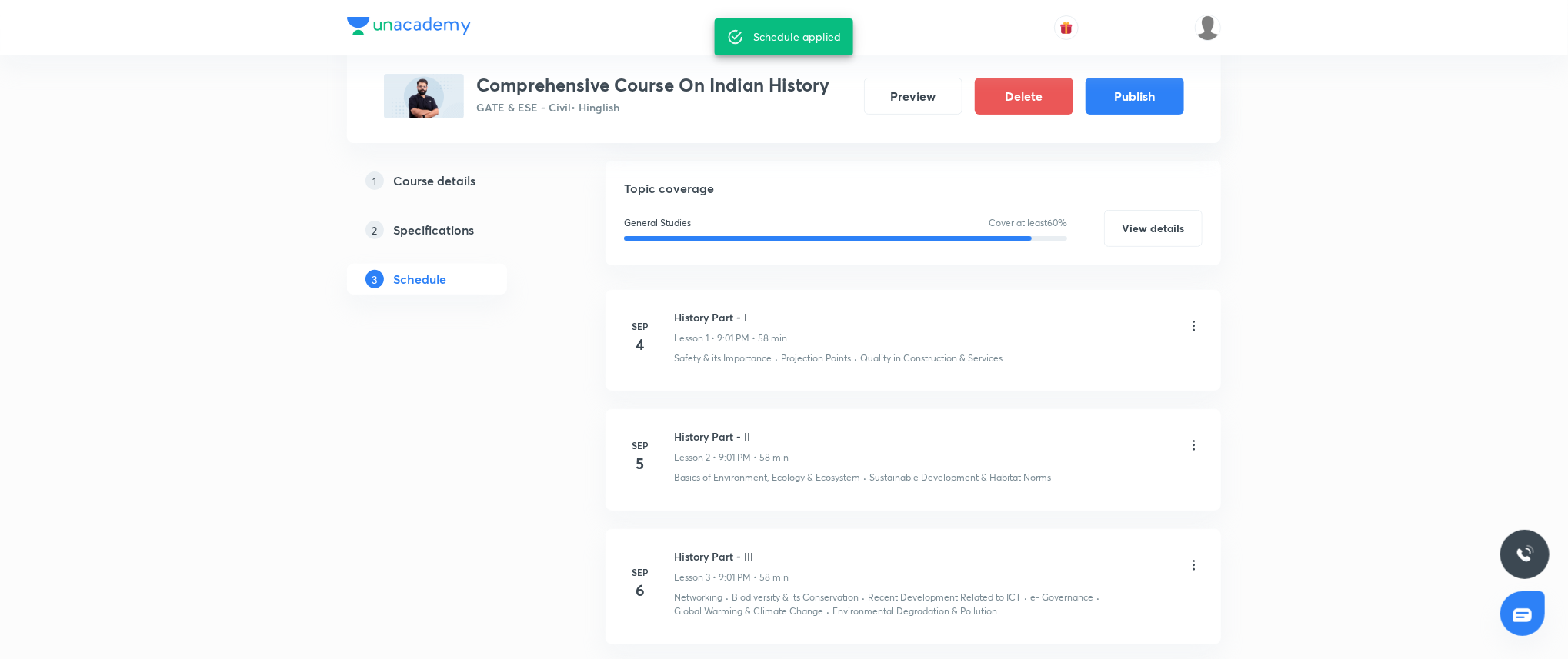
scroll to position [266, 0]
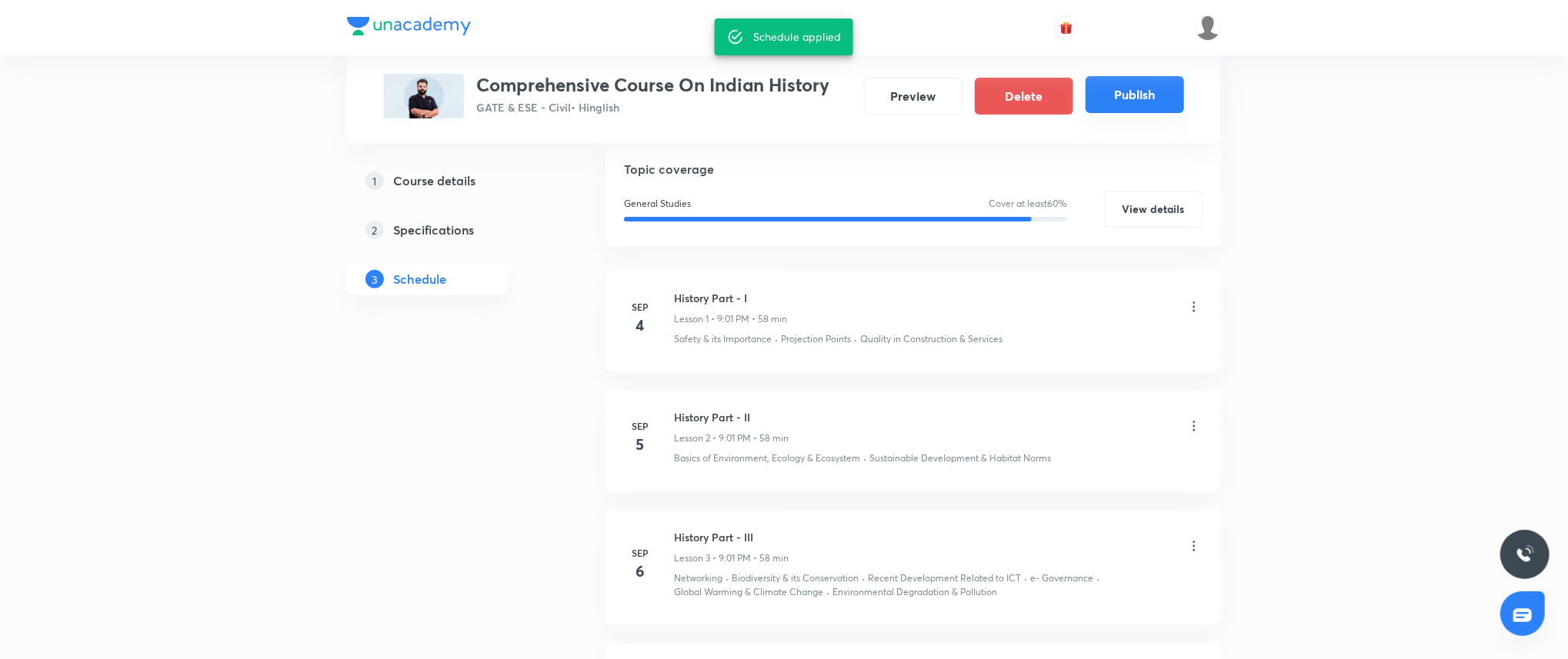
click at [1143, 96] on button "Publish" at bounding box center [1134, 94] width 99 height 37
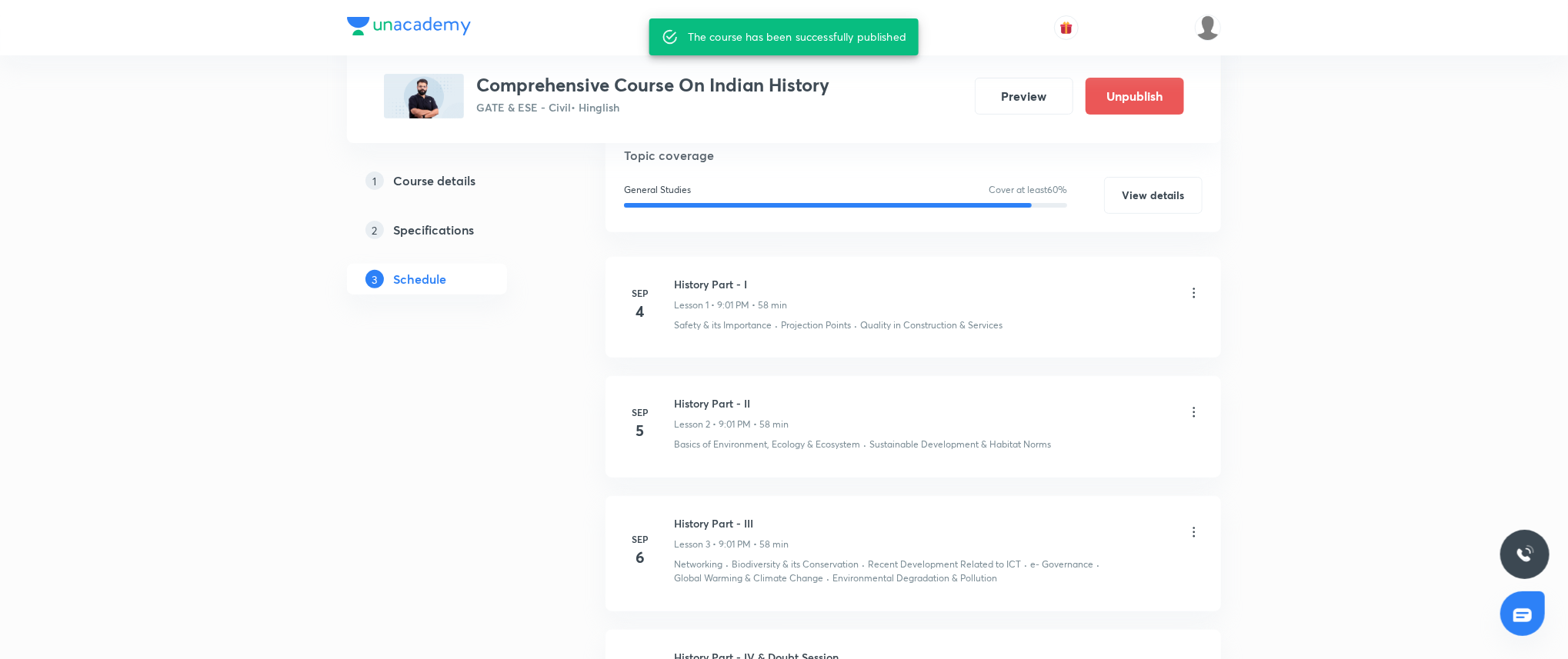
click div "Safety & its Importance · Projection Points · Quality in Construction & Services"
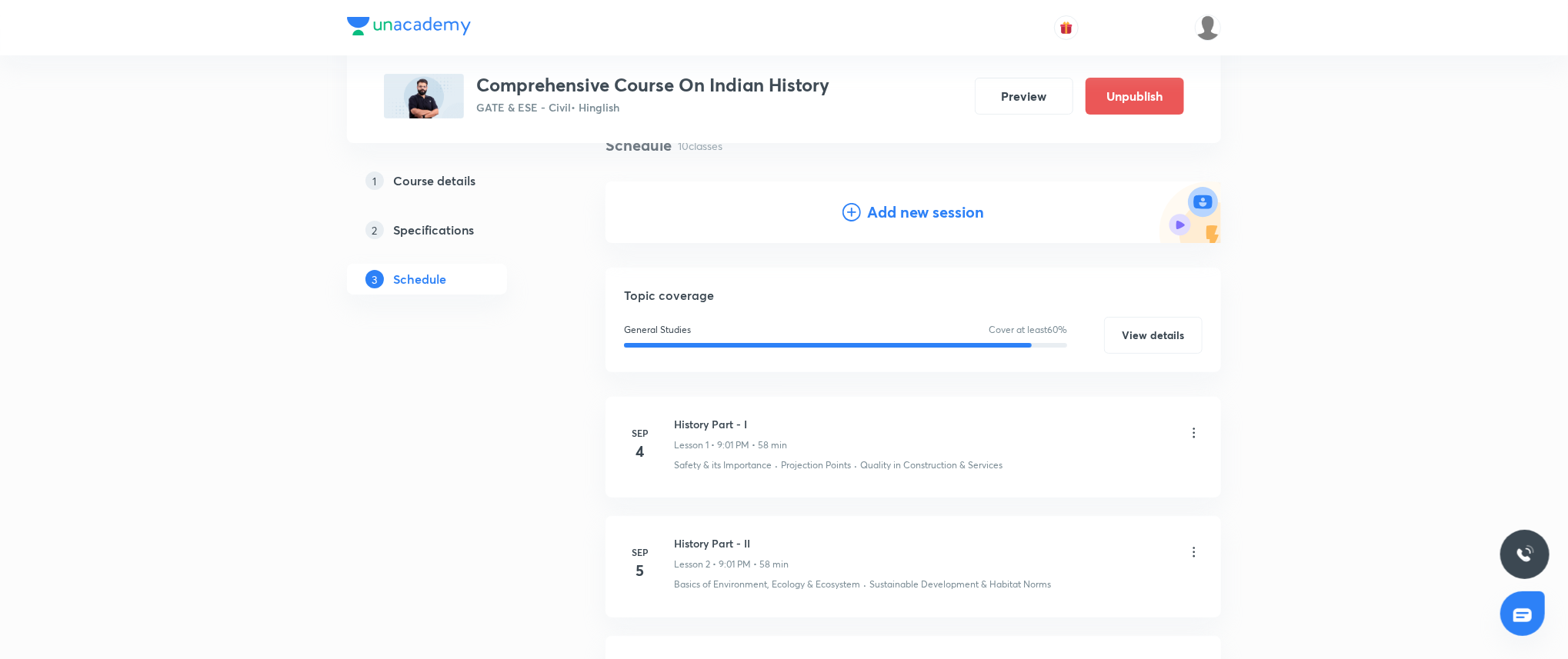
scroll to position [0, 0]
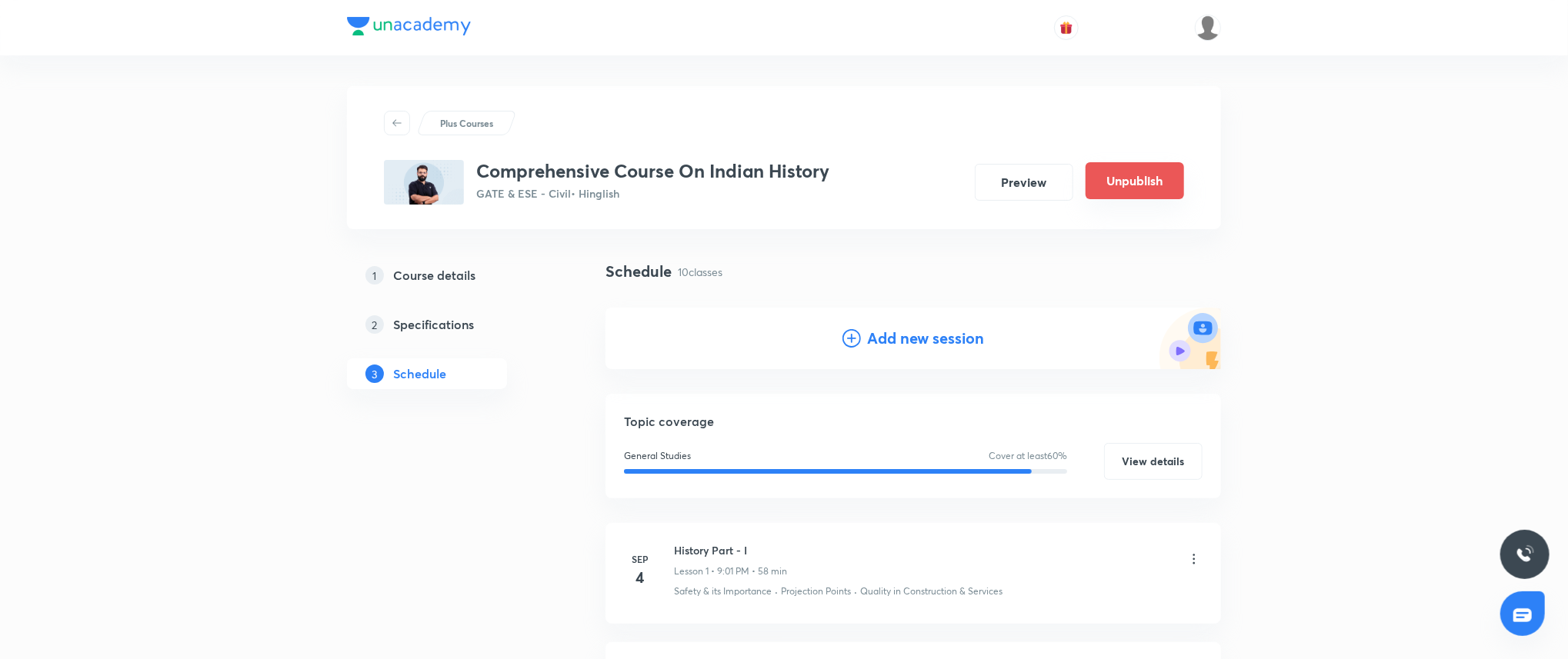
click button "Unpublish"
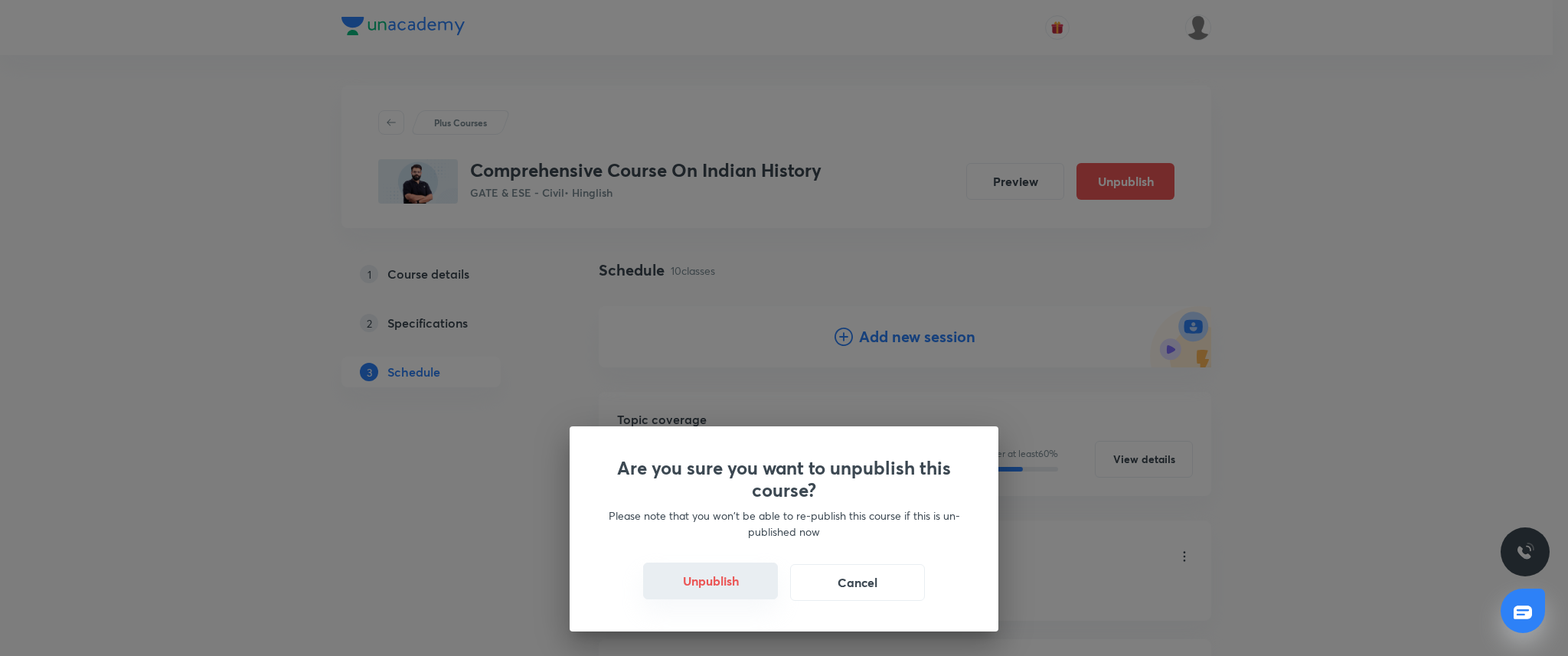
click button "Unpublish"
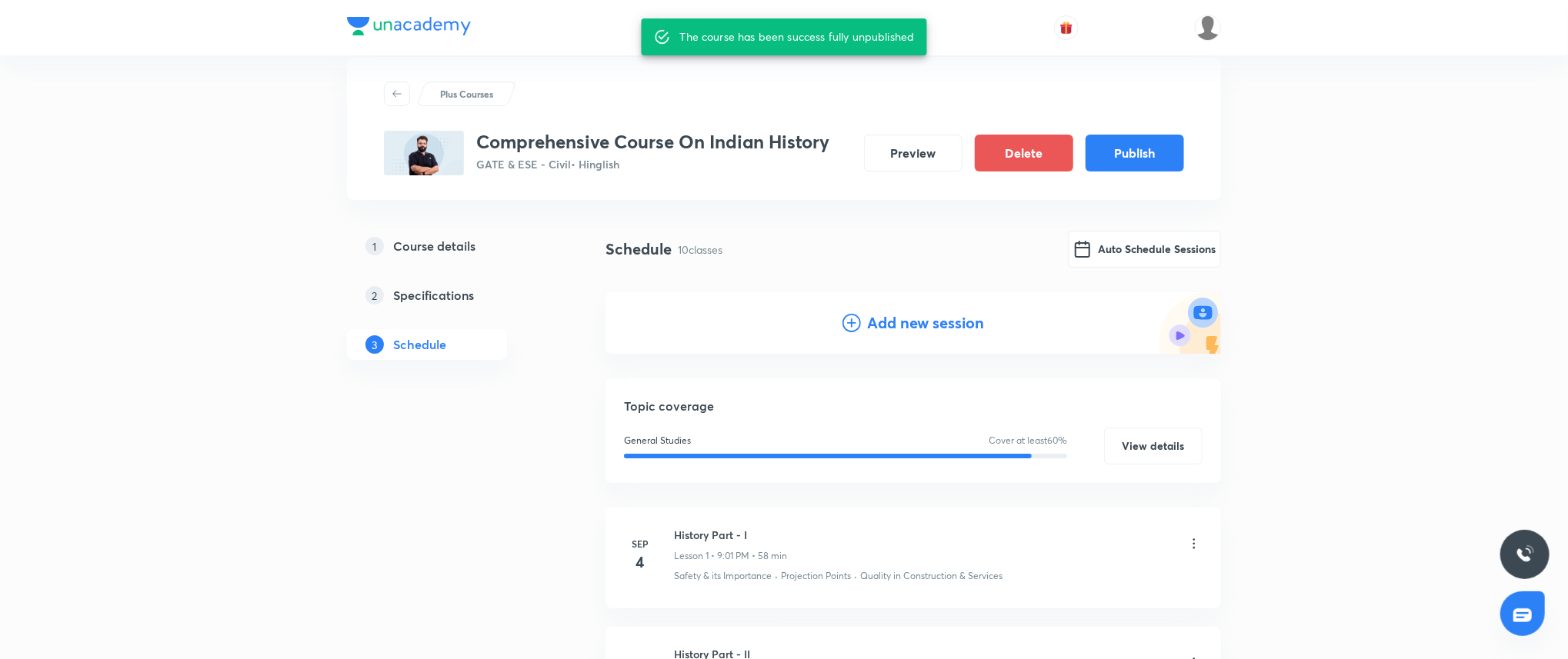
scroll to position [55, 0]
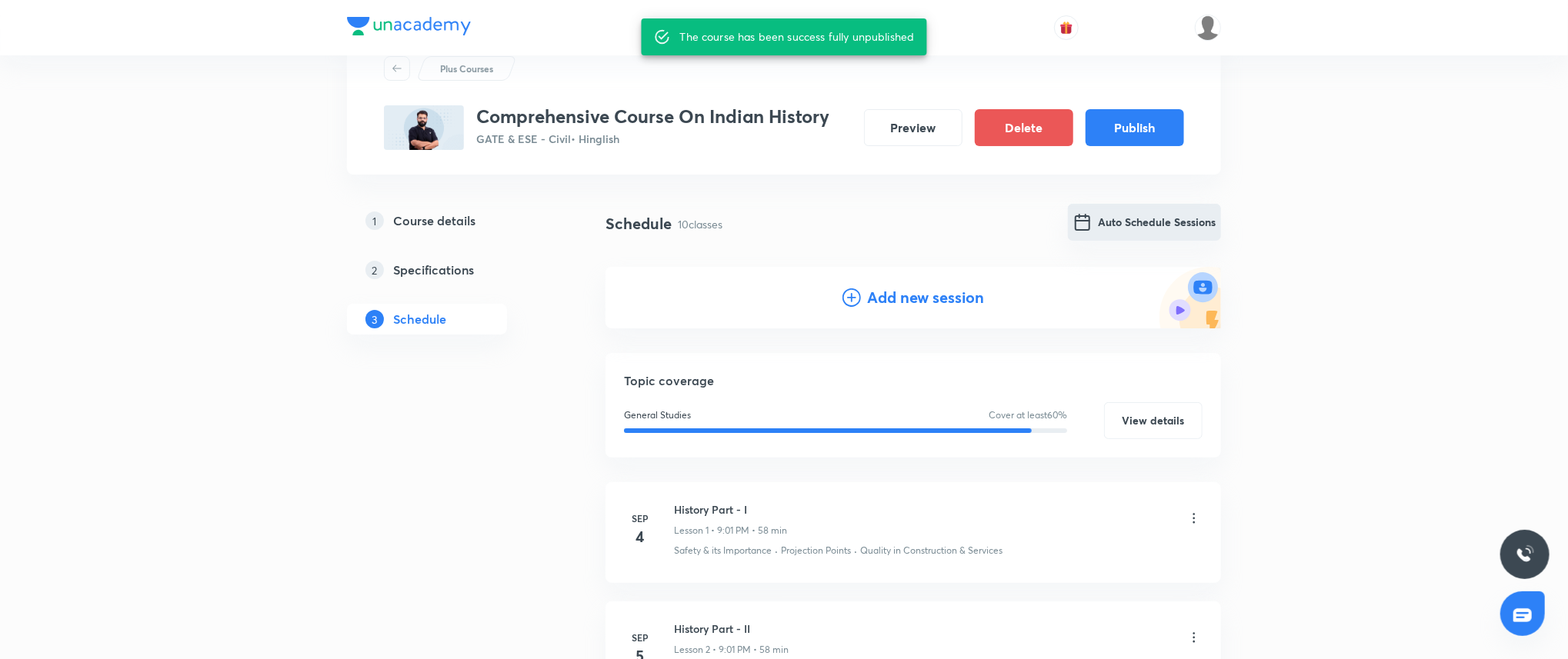
click button "Auto Schedule Sessions"
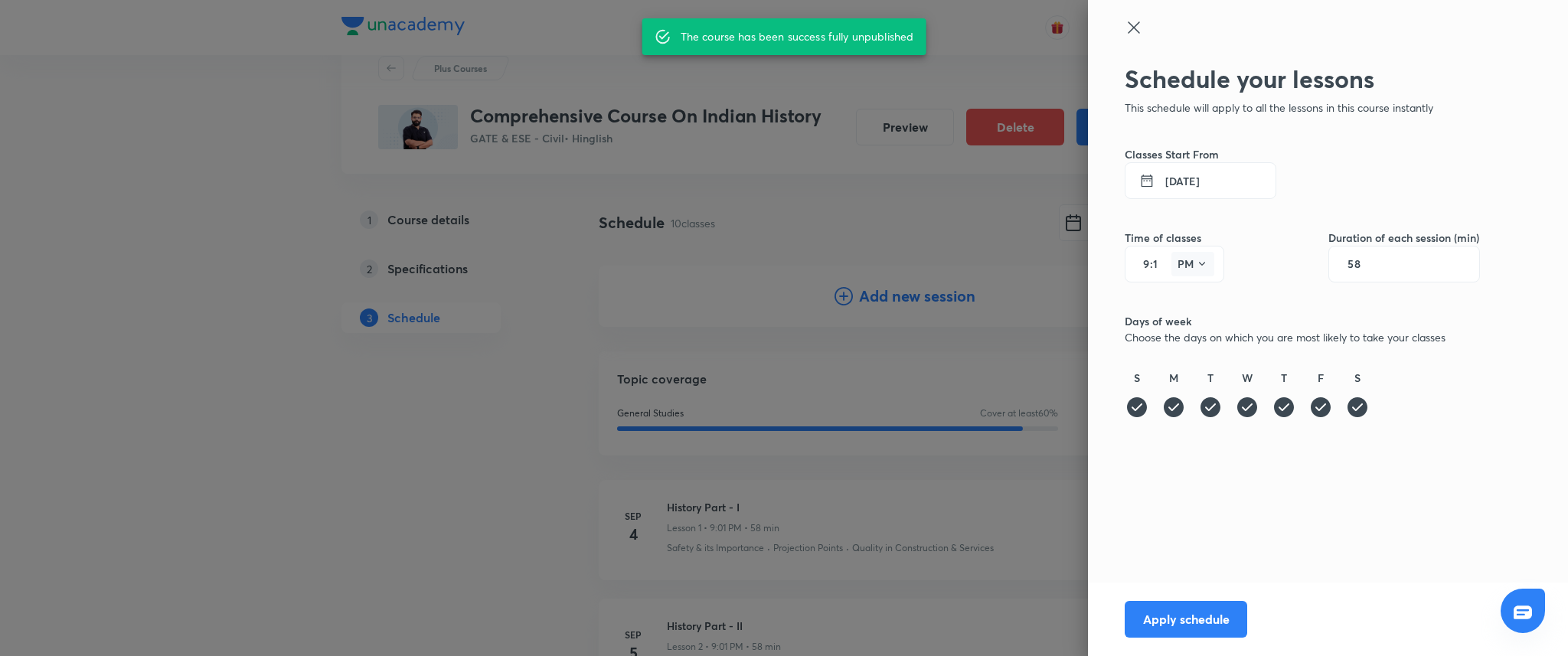
click button "PM"
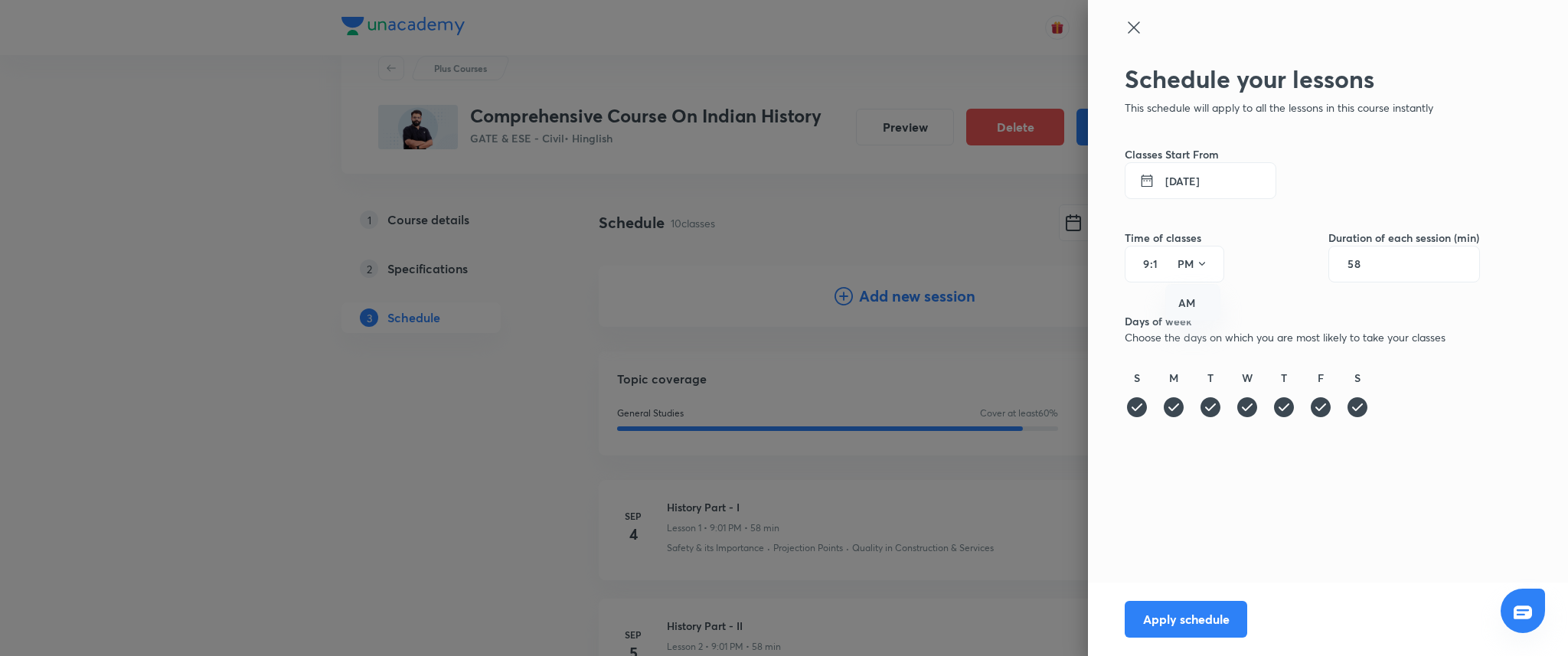
click div "AM"
click input "9"
type input "6"
type input "08"
click input "58"
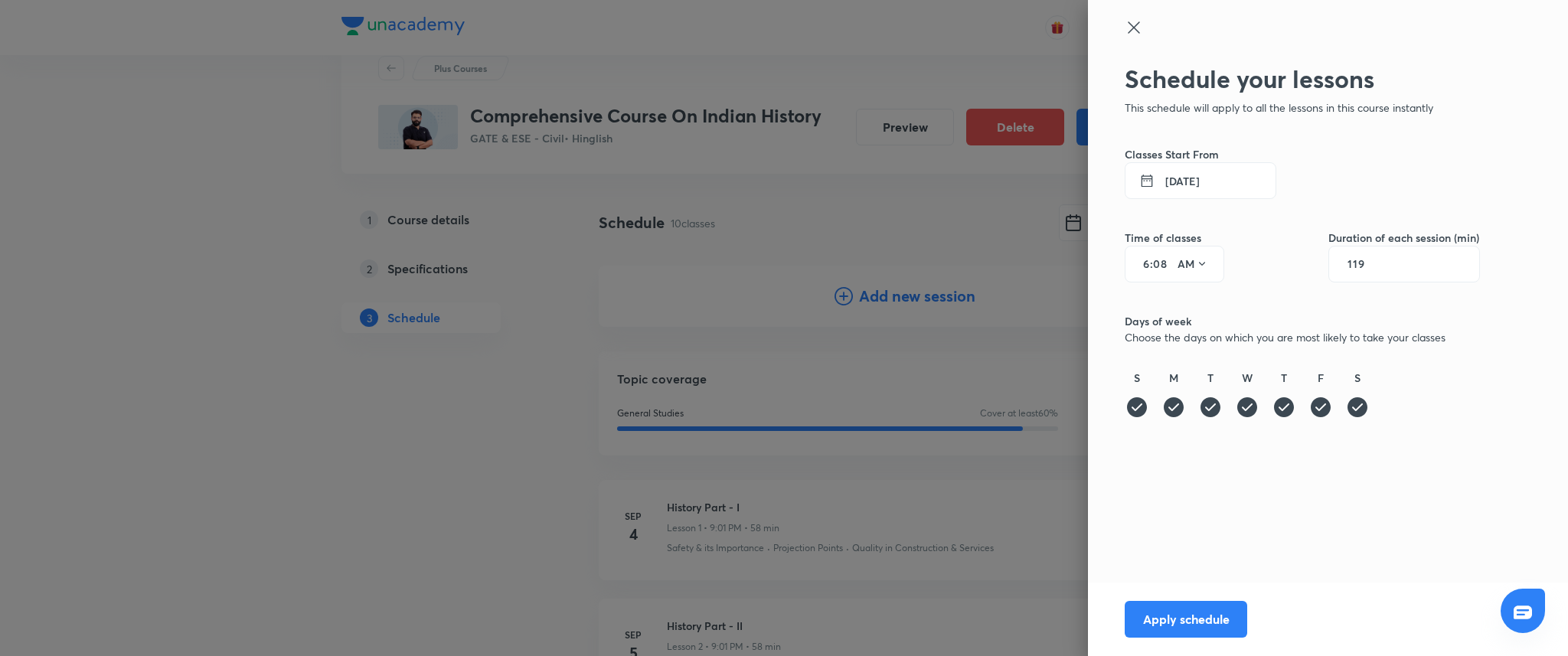
type input "119"
click input "6"
type input "7"
click input "08"
type input "00"
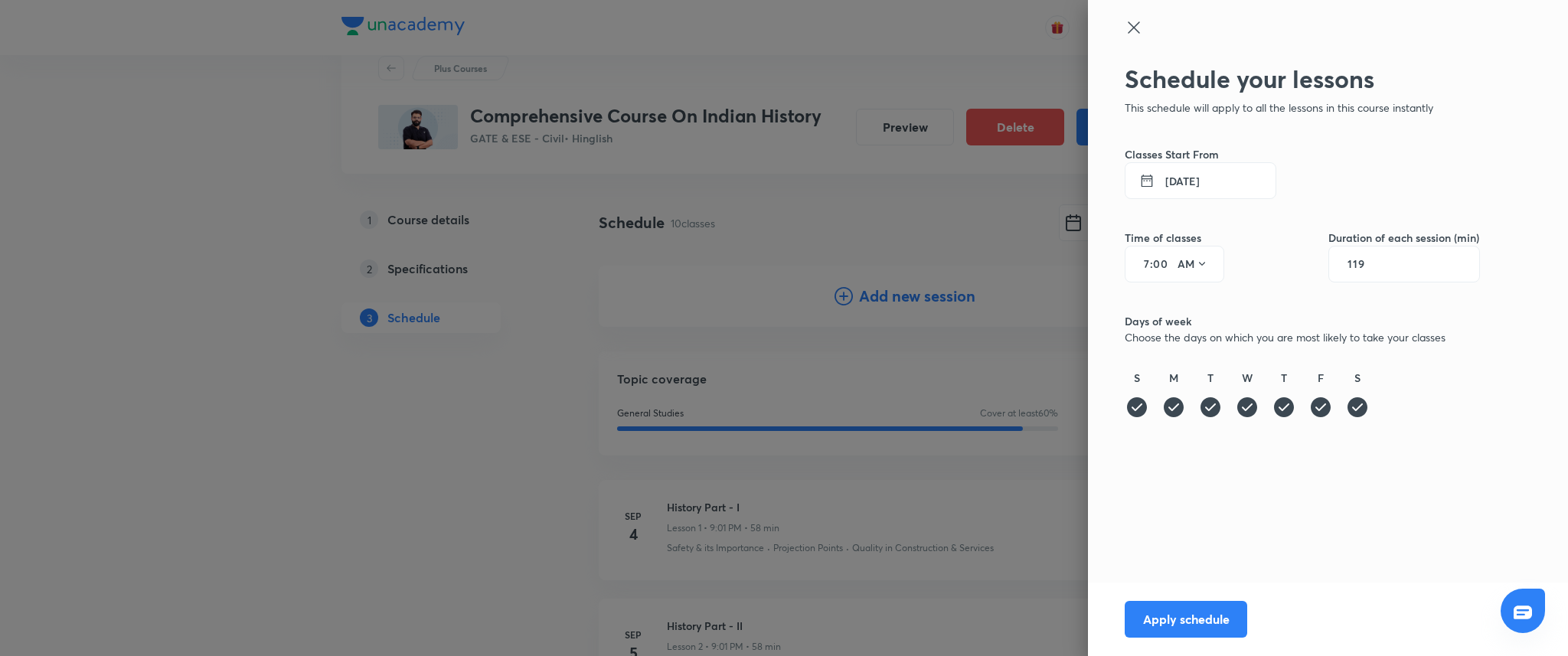
click input "119"
type input "59"
click button "Apply schedule"
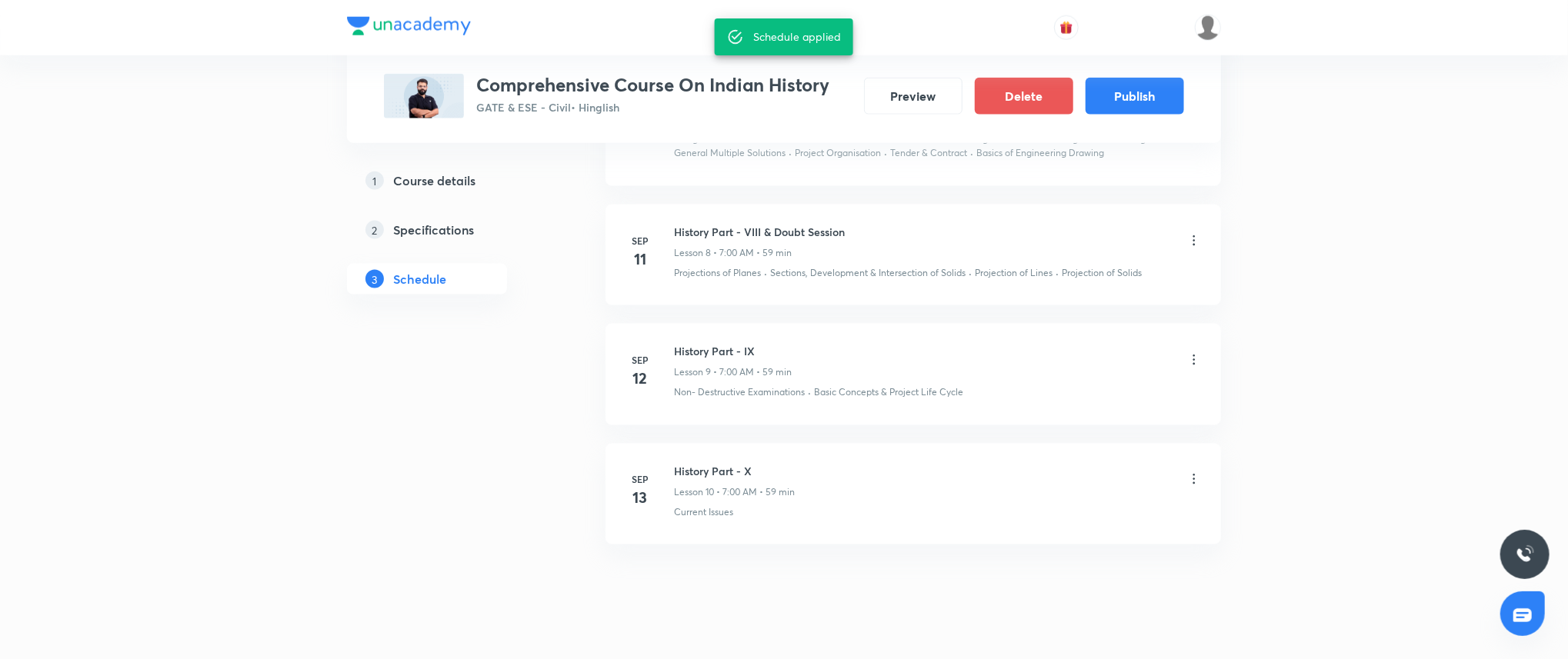
scroll to position [1326, 0]
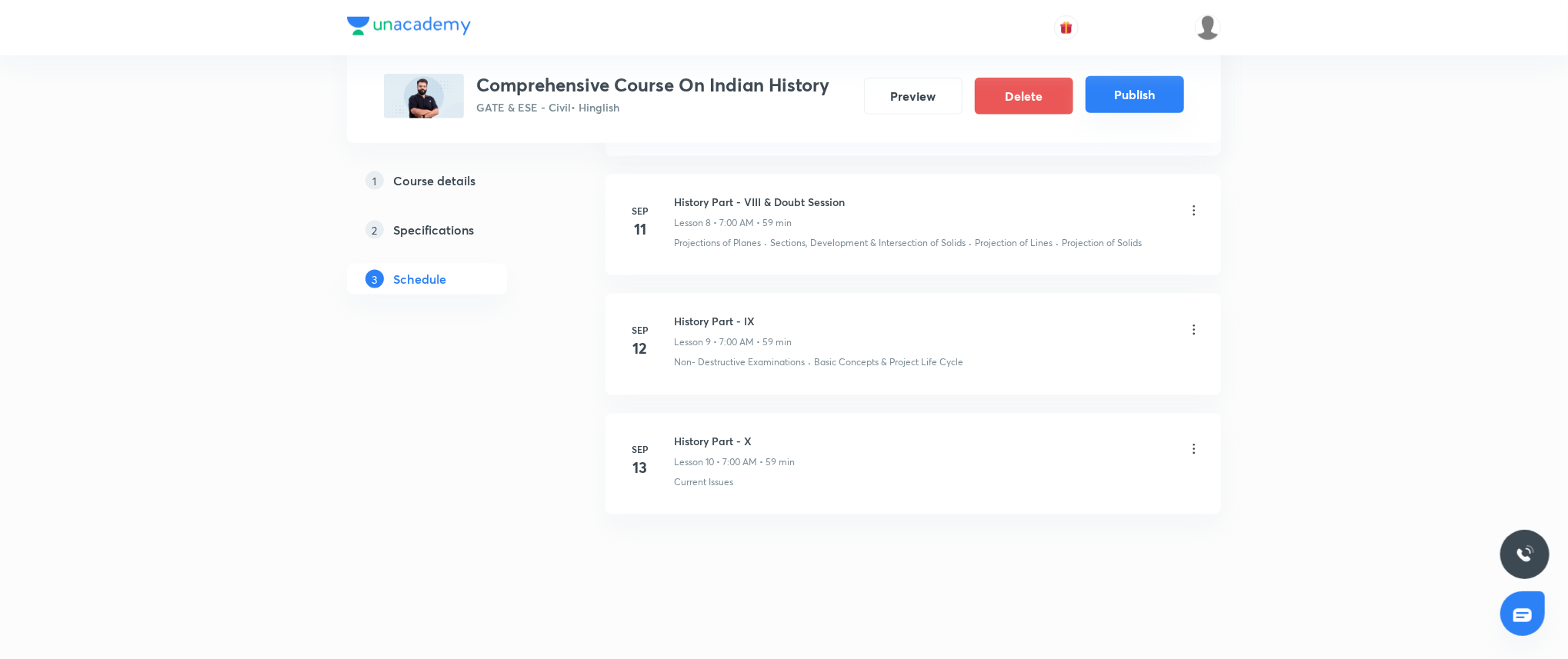
click button "Publish"
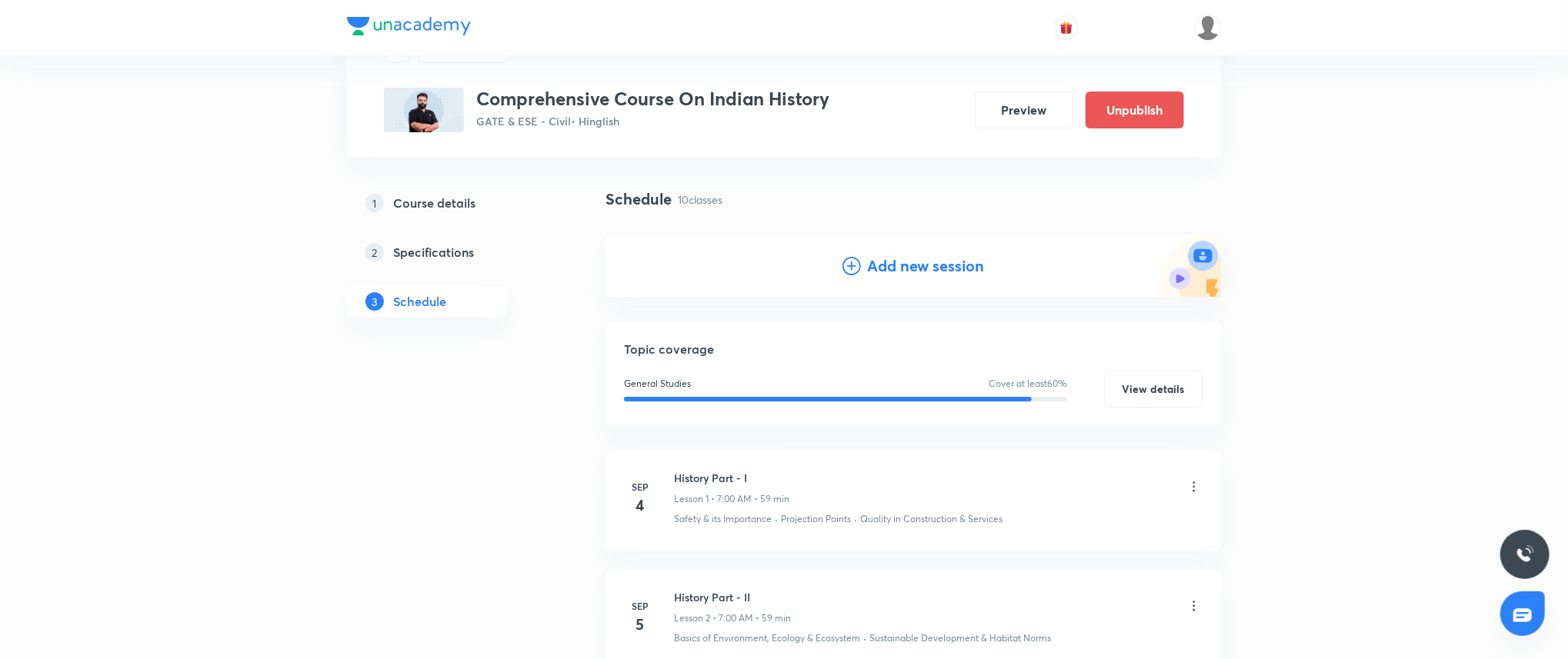
scroll to position [0, 0]
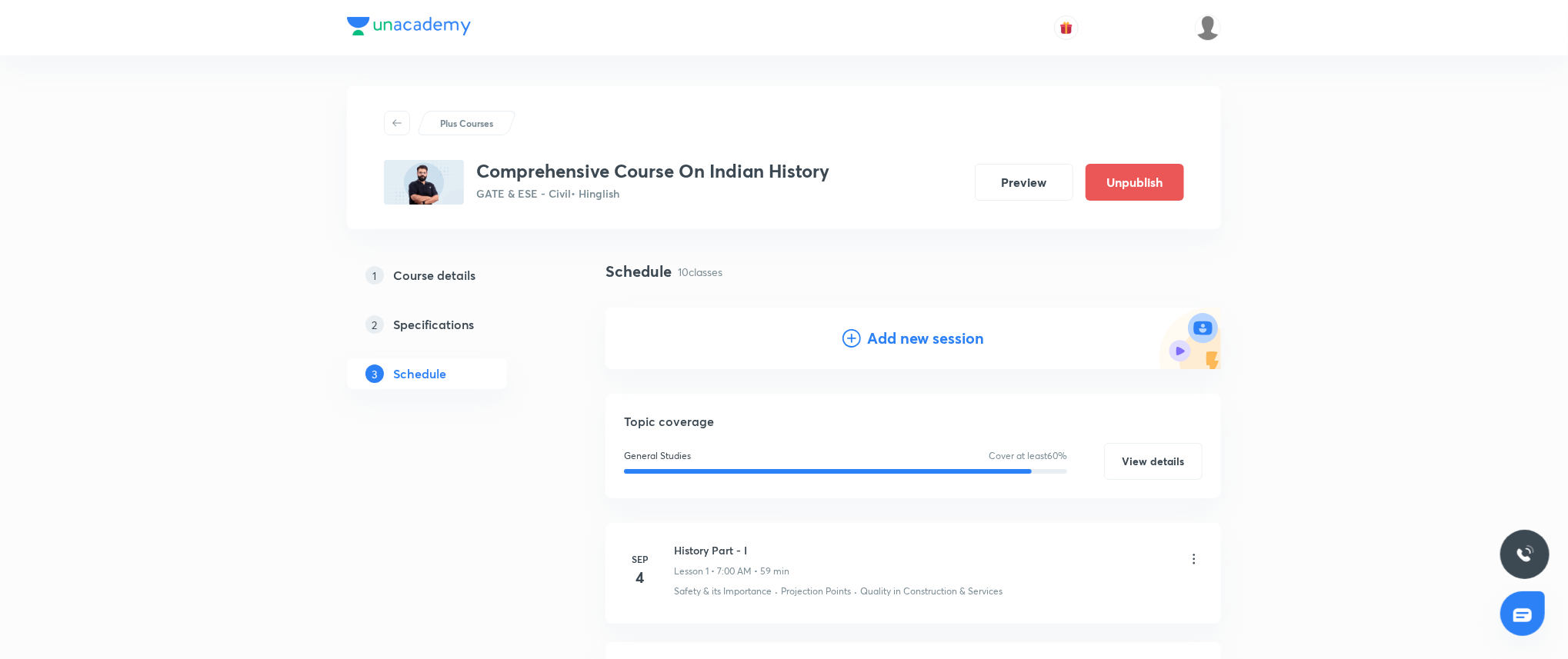
click div "Plus Courses Comprehensive Course On Indian History GATE & ESE - Civil • Hingli…"
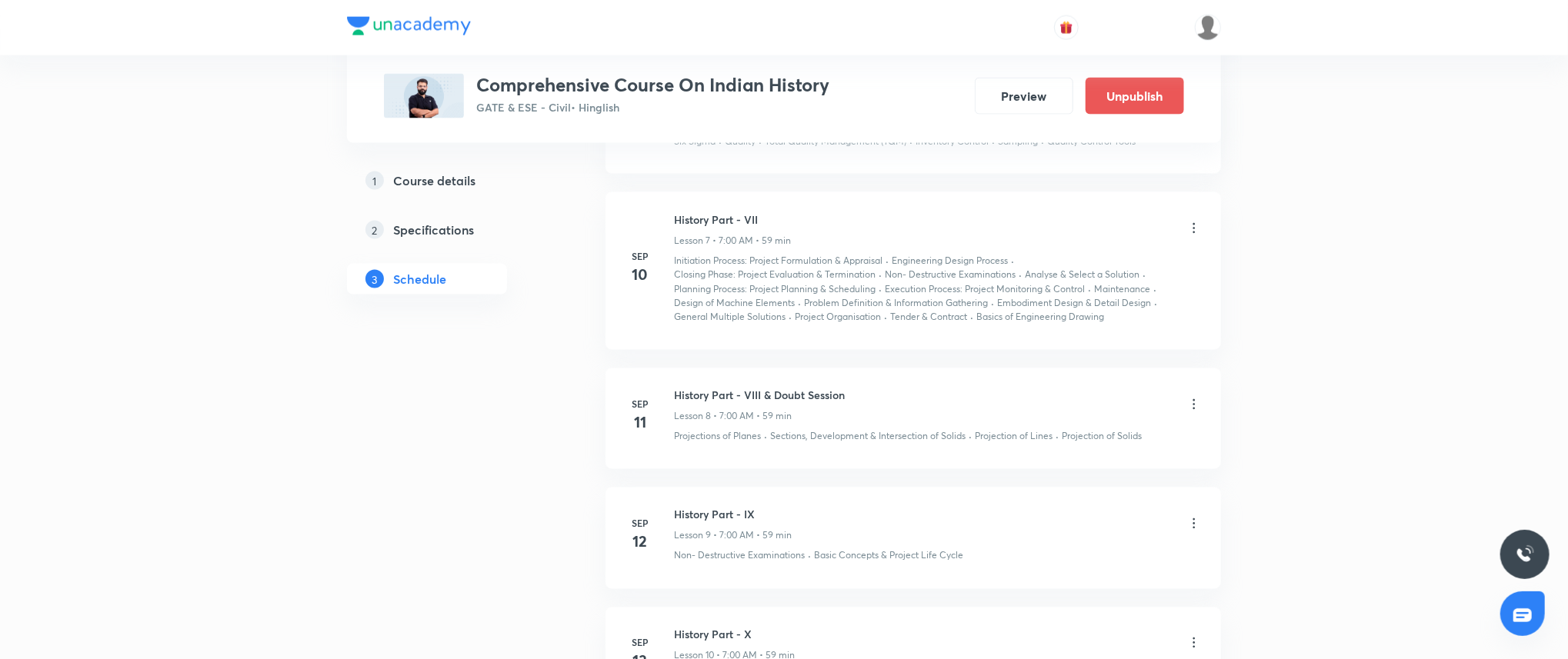
scroll to position [1821, 0]
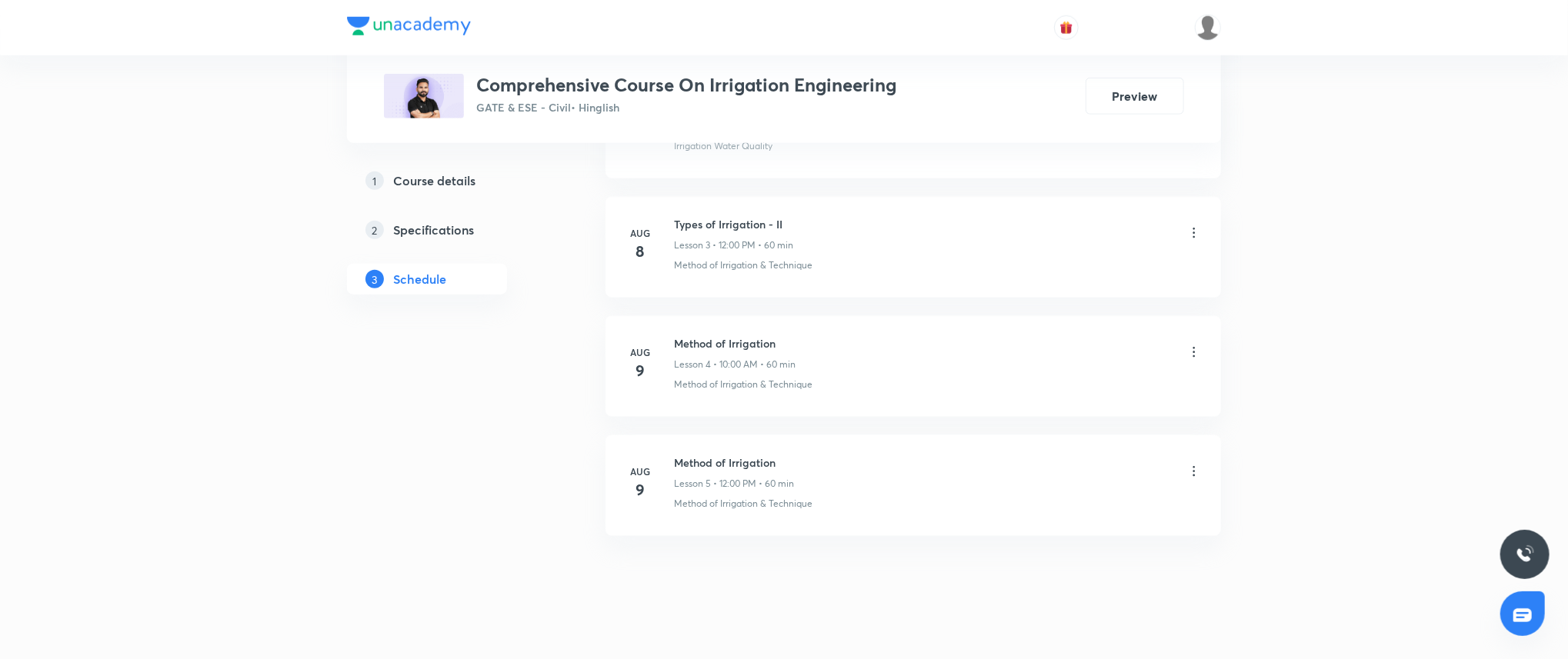
scroll to position [1095, 0]
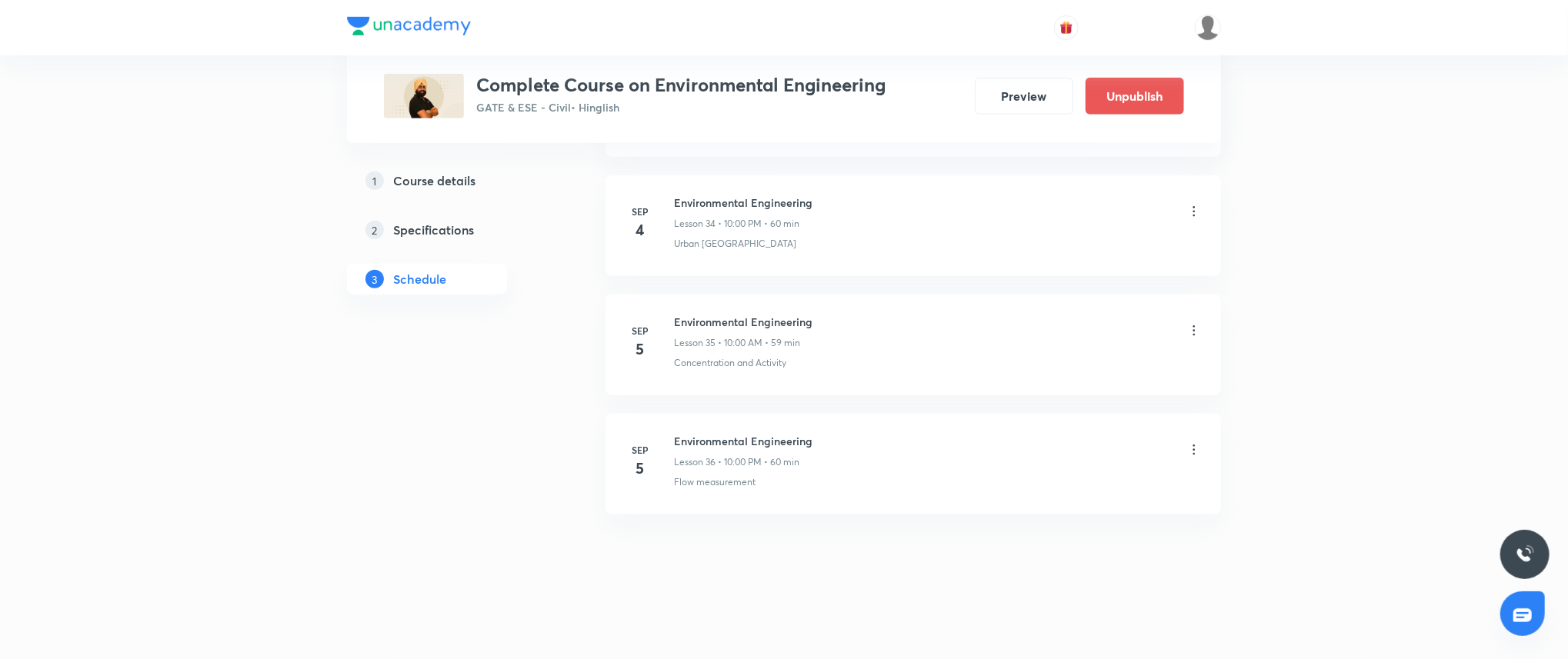
scroll to position [4792, 0]
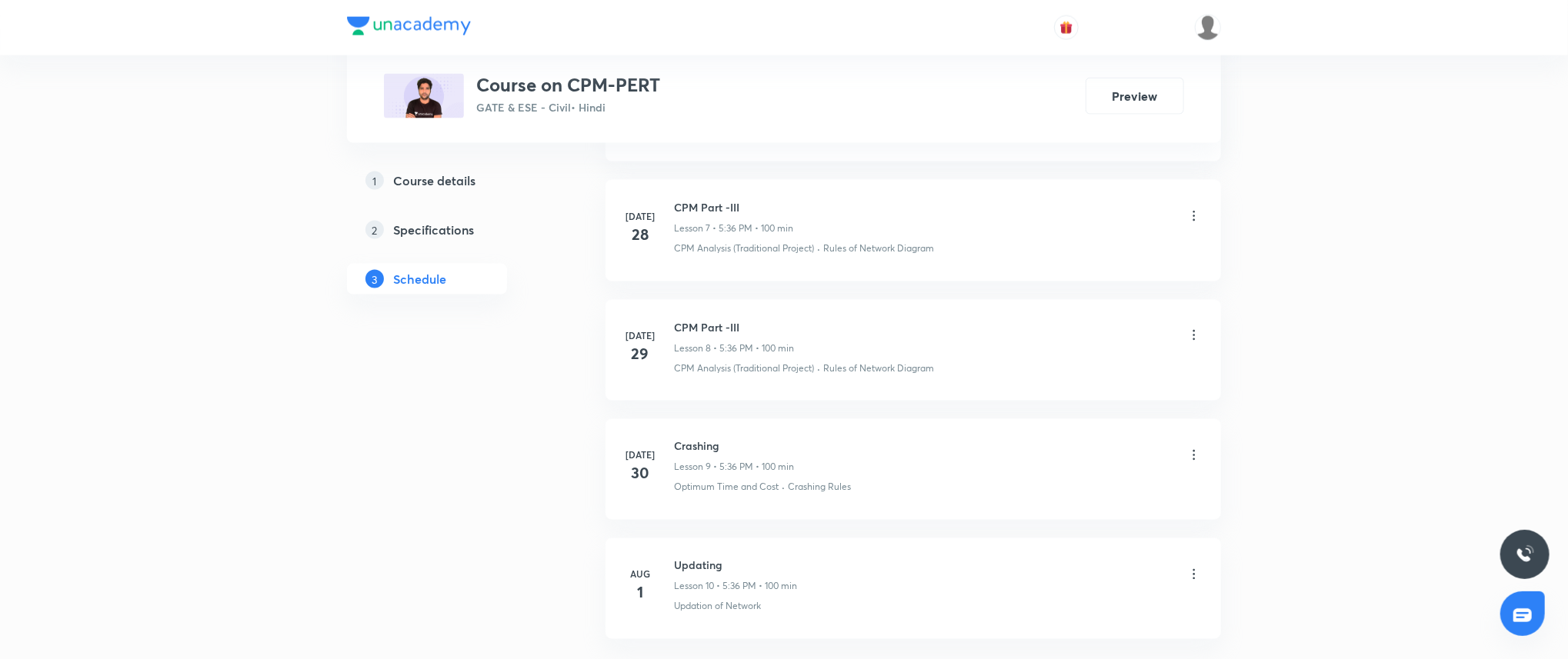
scroll to position [1693, 0]
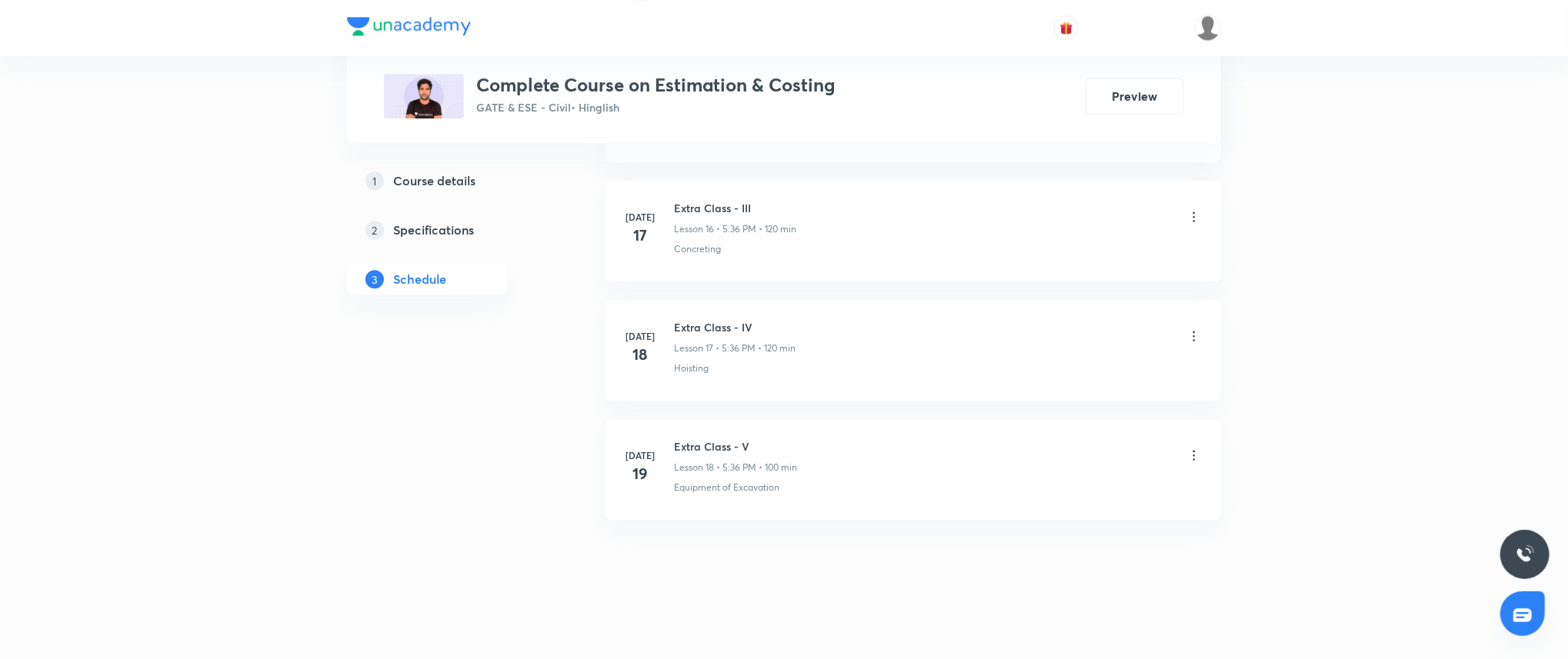
scroll to position [2648, 0]
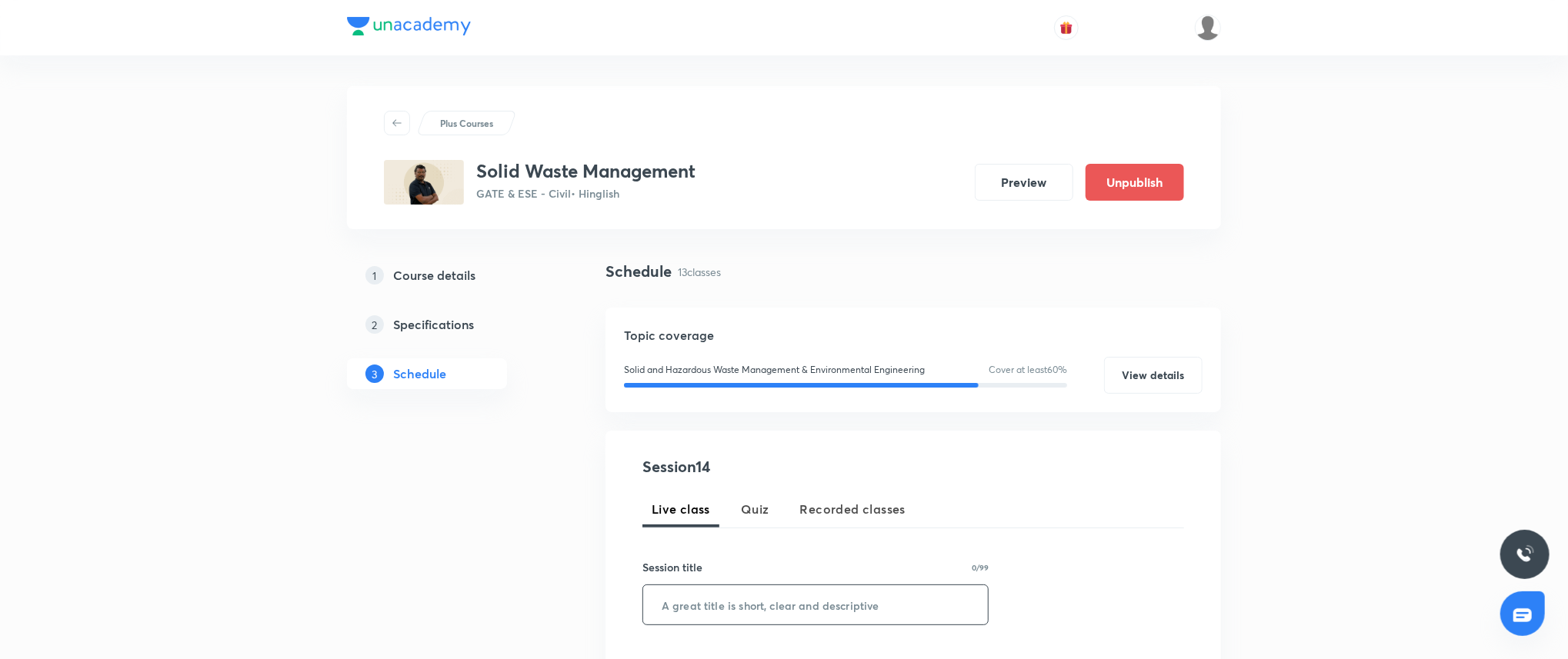
click at [741, 607] on input "text" at bounding box center [815, 605] width 345 height 39
paste input "Collection and Conveyance 3"
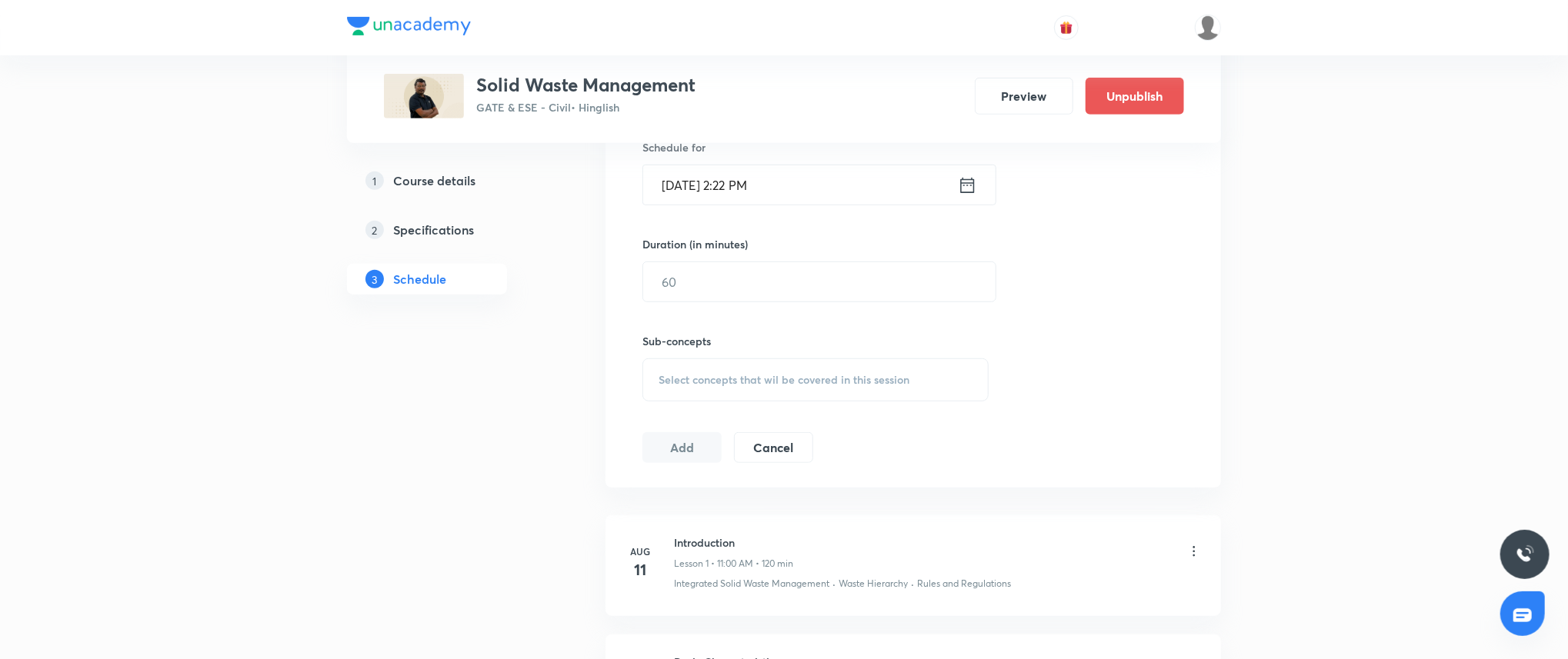
scroll to position [519, 0]
type input "Collection and Conveyance 3"
click at [753, 191] on input "Sep 3, 2025, 2:22 PM" at bounding box center [800, 183] width 314 height 39
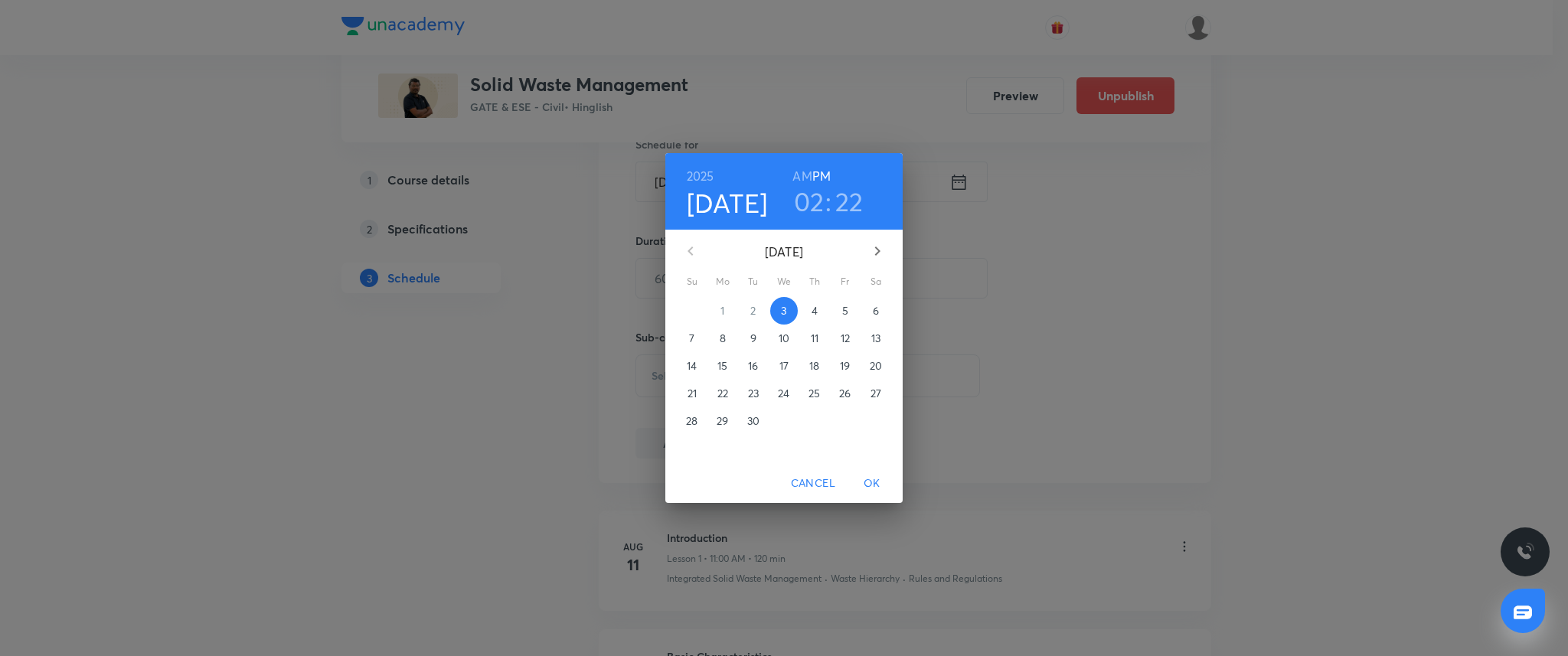
click at [839, 310] on span "5" at bounding box center [845, 311] width 27 height 16
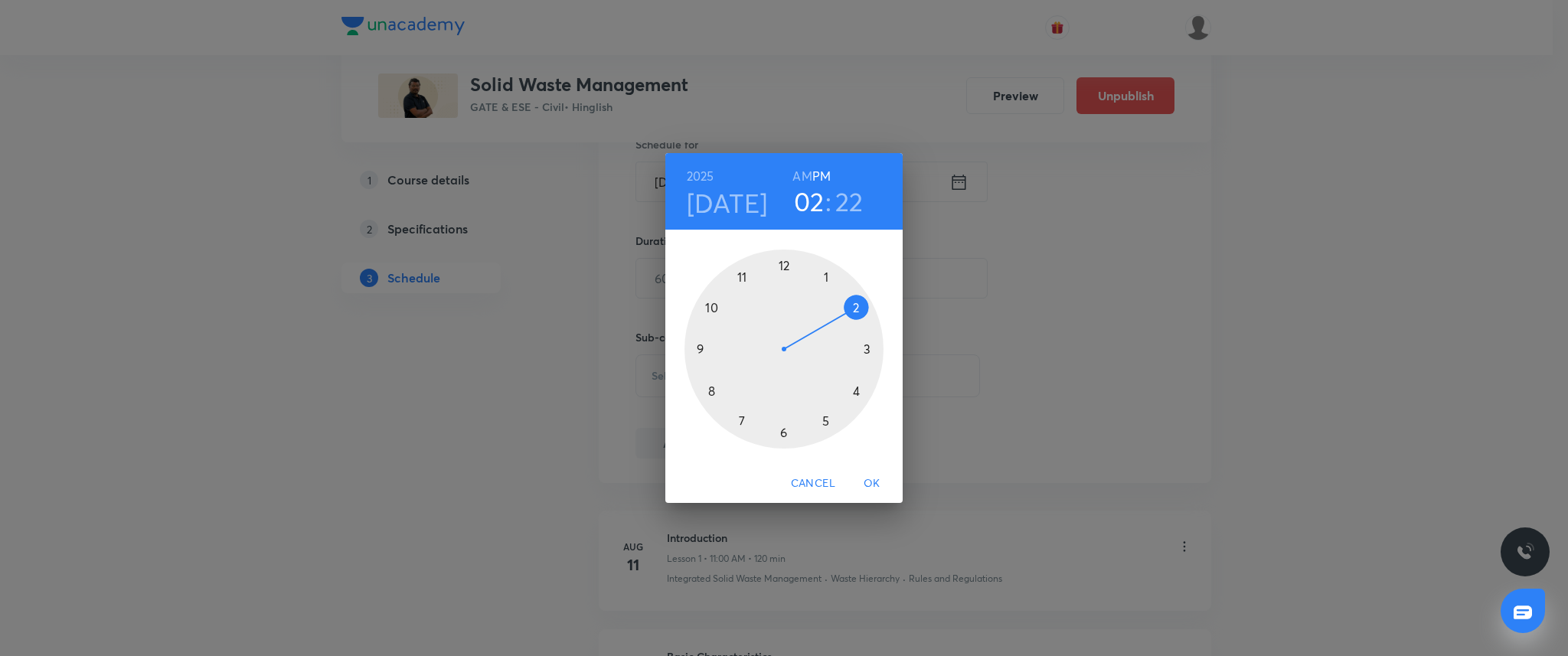
click at [743, 276] on div at bounding box center [784, 349] width 199 height 199
click at [782, 264] on div at bounding box center [784, 349] width 199 height 199
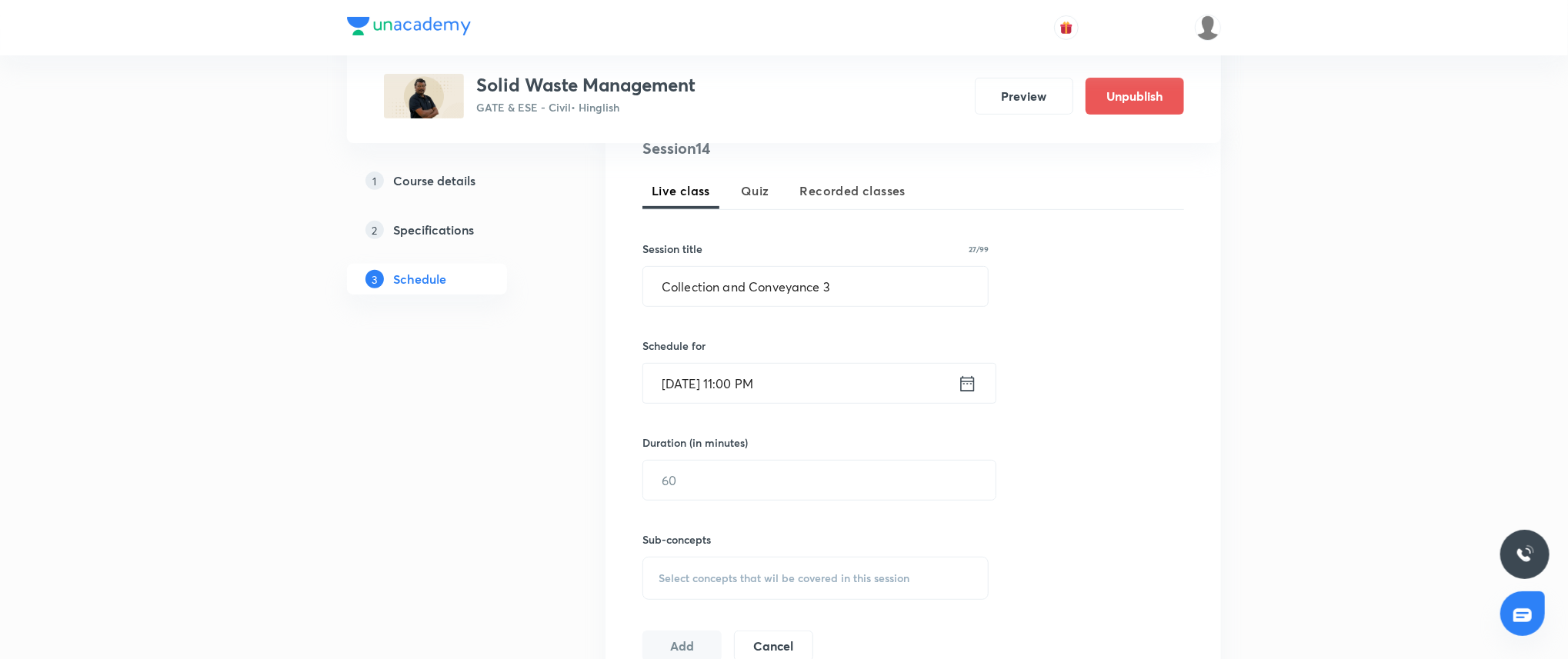
scroll to position [303, 0]
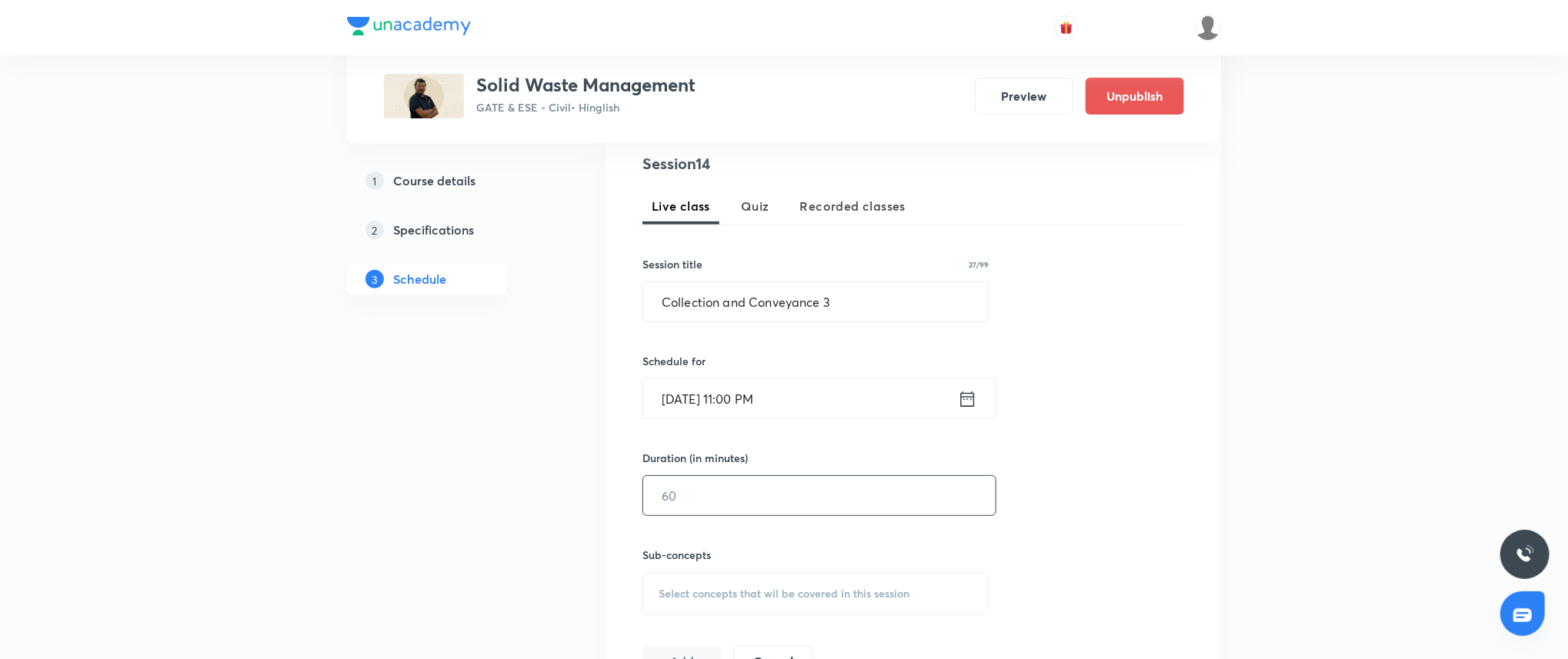
click at [733, 486] on input "text" at bounding box center [818, 495] width 352 height 39
type input "120"
click at [747, 580] on div "Select concepts that wil be covered in this session" at bounding box center [815, 593] width 347 height 43
click at [739, 586] on span "Select concepts that wil be covered in this session" at bounding box center [784, 592] width 251 height 13
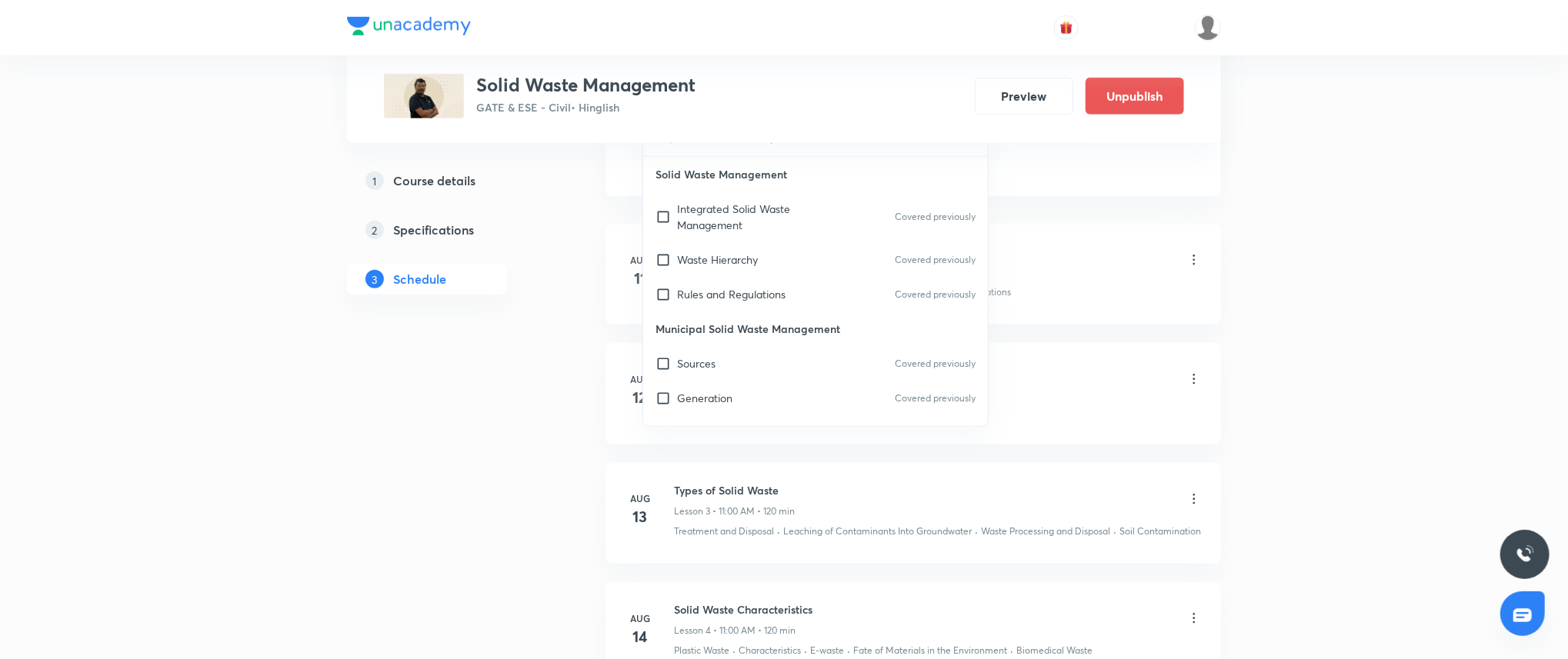
scroll to position [881, 0]
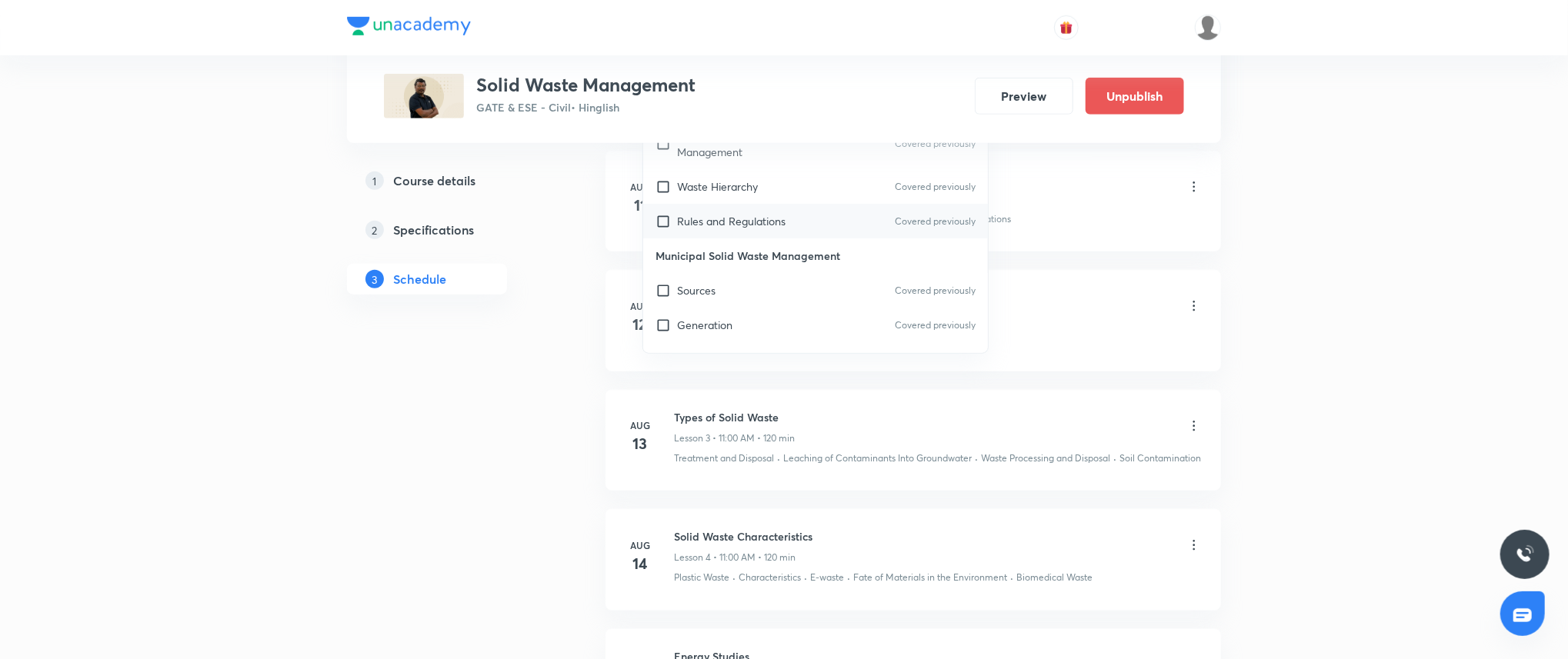
click at [735, 218] on p "Rules and Regulations" at bounding box center [731, 221] width 108 height 16
checkbox input "true"
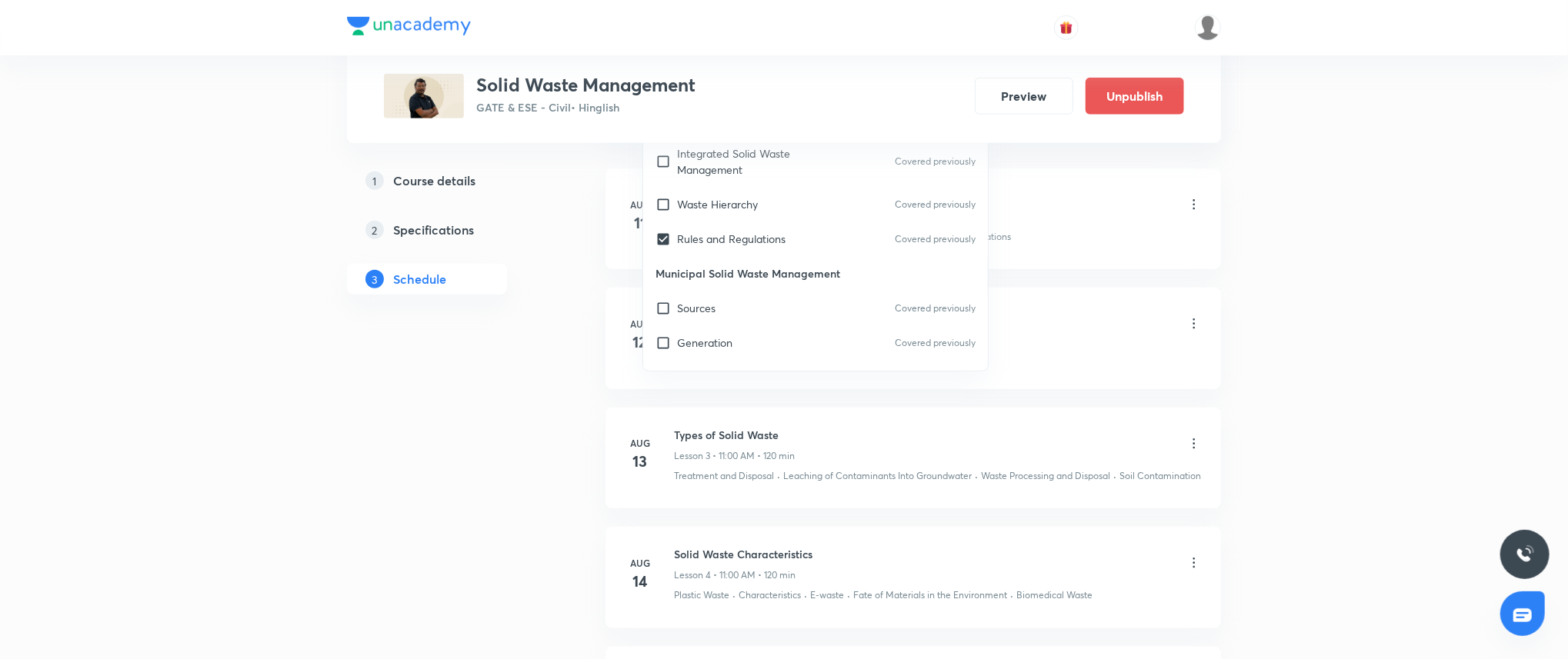
click at [1481, 270] on div "Plus Courses Solid Waste Management GATE & ESE - Civil • Hinglish Preview Unpub…" at bounding box center [784, 490] width 1568 height 2742
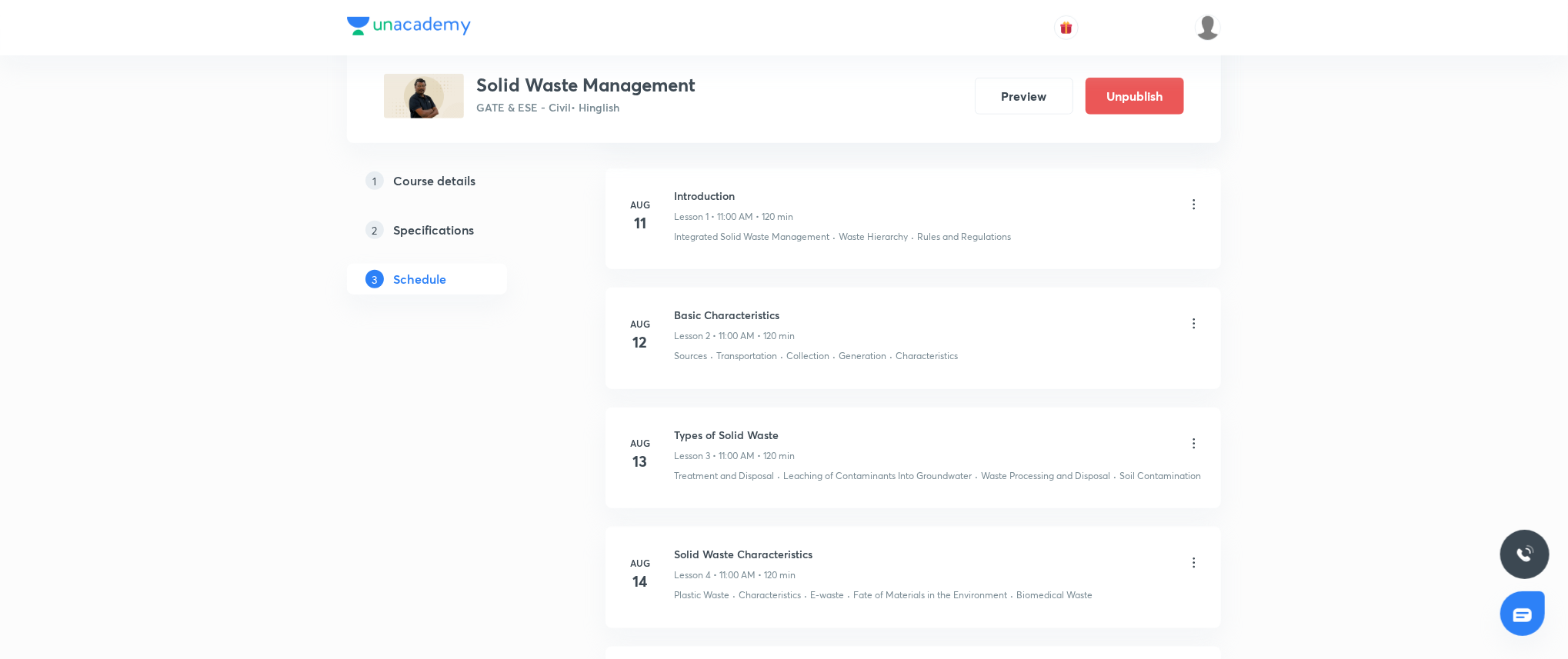
drag, startPoint x: 1297, startPoint y: 288, endPoint x: 1076, endPoint y: 299, distance: 221.3
click at [1134, 295] on div "Plus Courses Solid Waste Management GATE & ESE - Civil • Hinglish Preview Unpub…" at bounding box center [784, 490] width 1568 height 2742
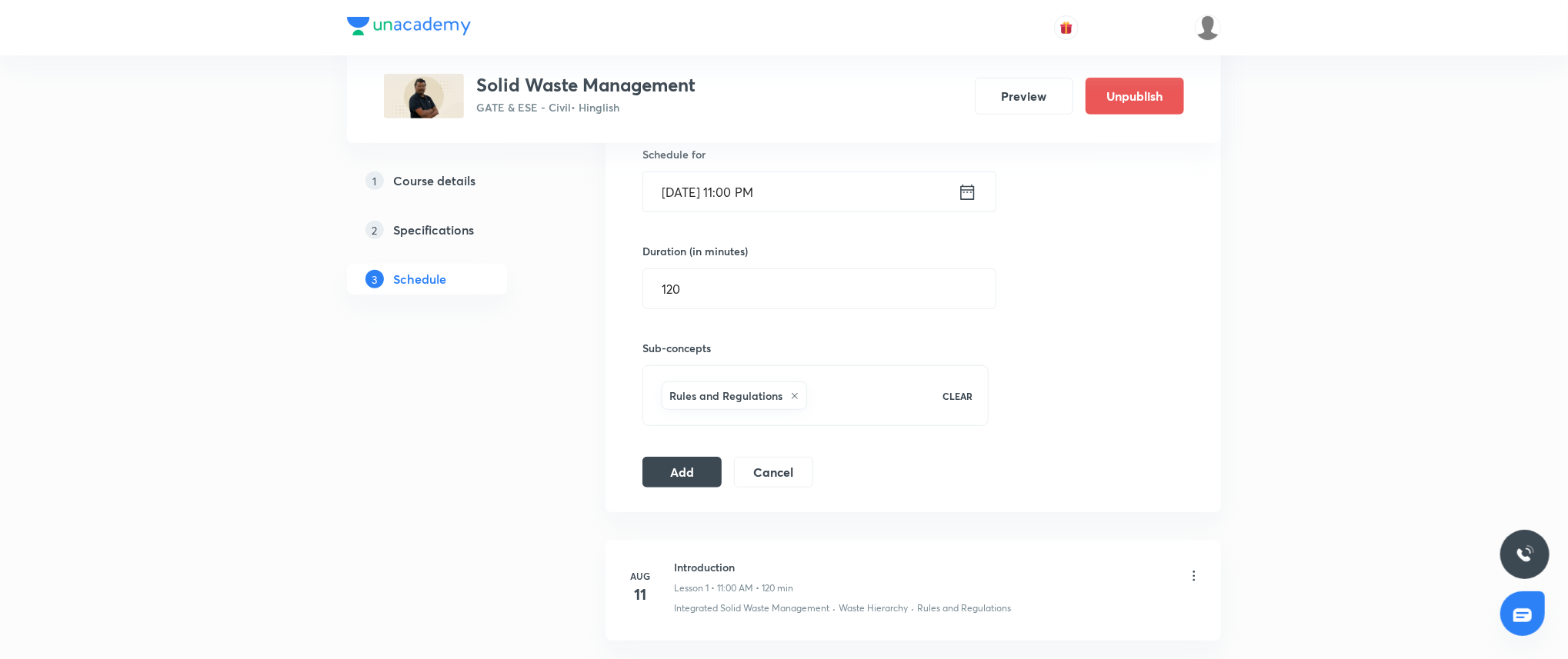
scroll to position [547, 0]
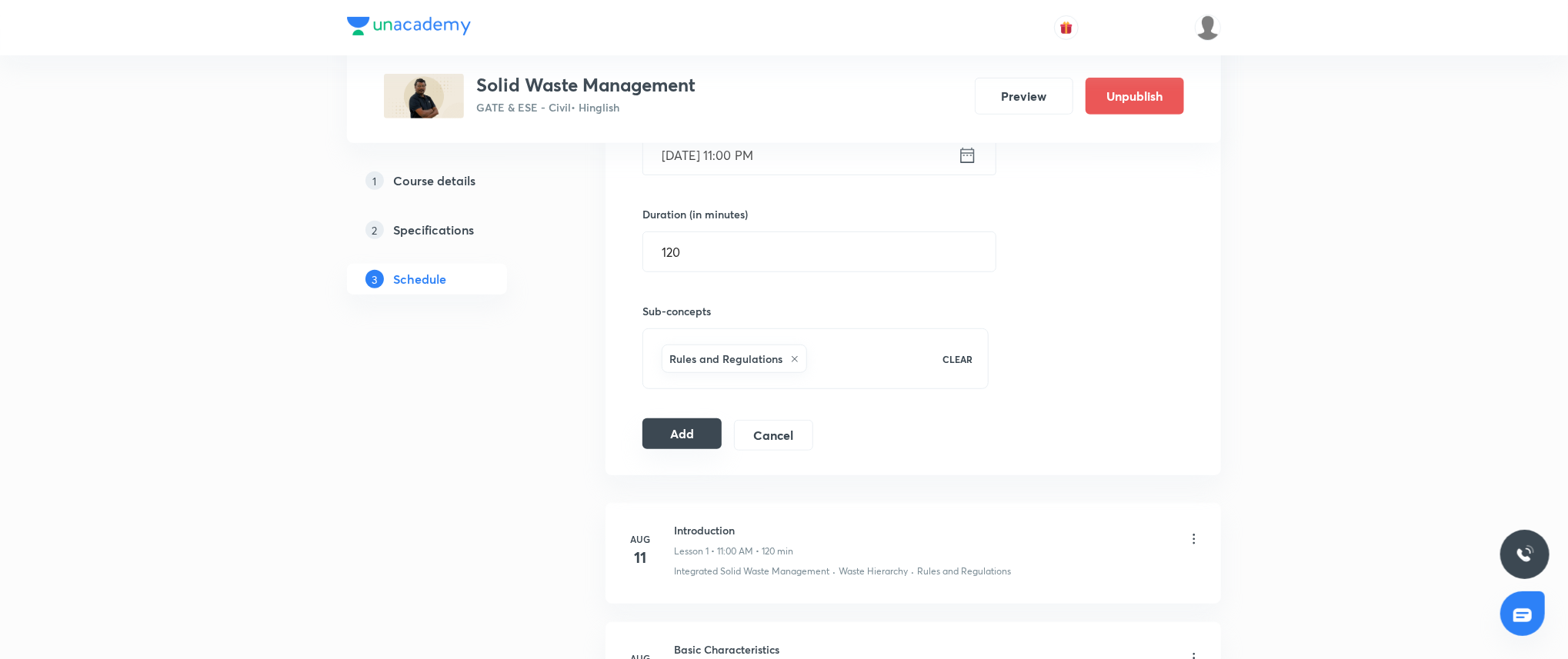
click at [693, 437] on button "Add" at bounding box center [681, 433] width 79 height 31
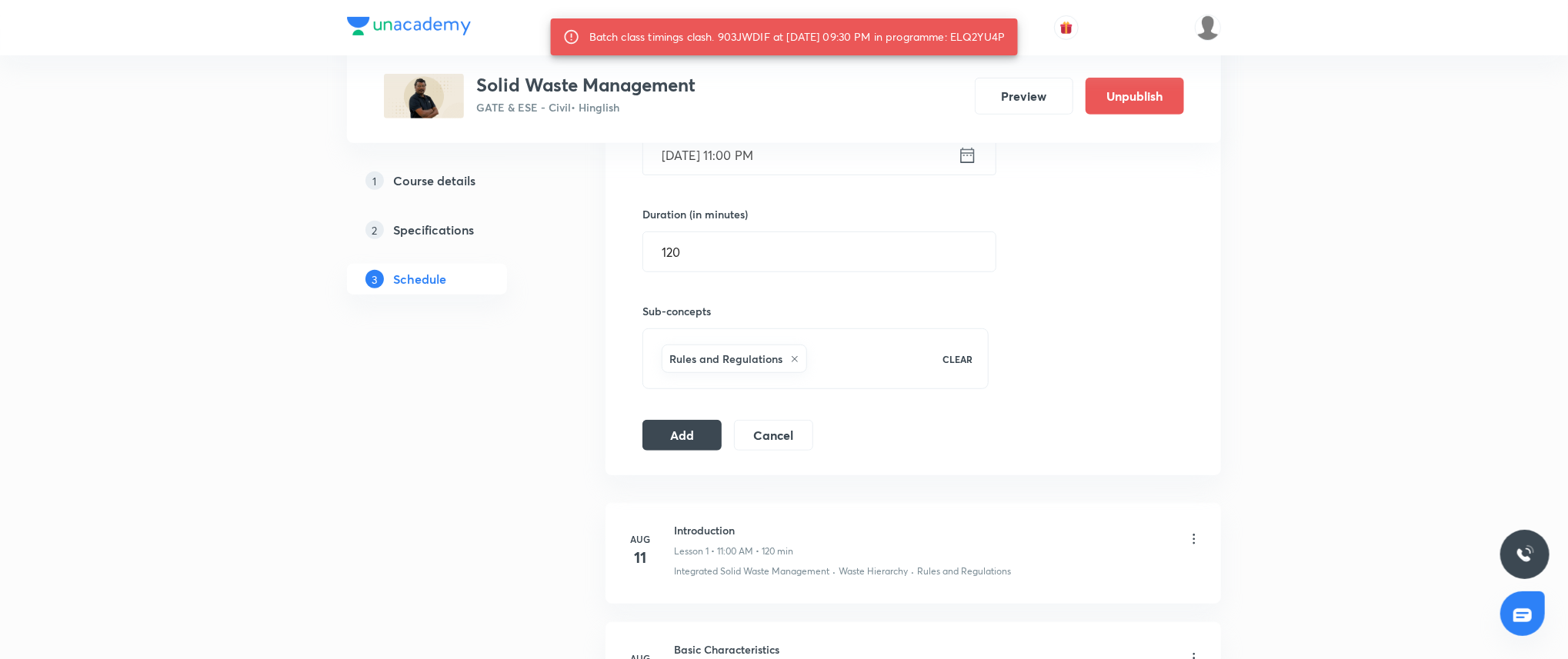
click at [982, 31] on div "Batch class timings clash. 903JWDIF at 05 Sep 2025 09:30 PM in programme: ELQ2Y…" at bounding box center [797, 36] width 416 height 27
copy div "ELQ2YU4P"
click at [964, 160] on icon at bounding box center [967, 154] width 20 height 21
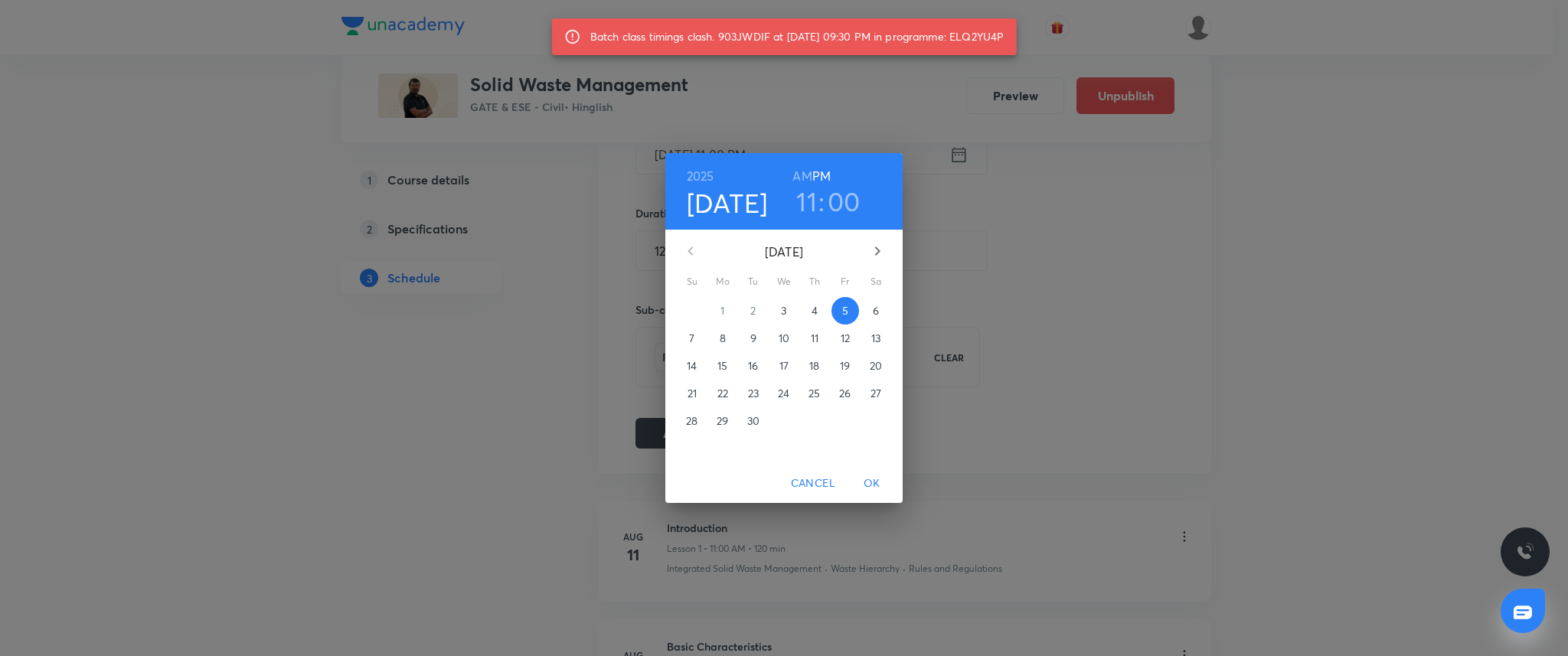
click at [802, 175] on h6 "AM" at bounding box center [802, 176] width 20 height 21
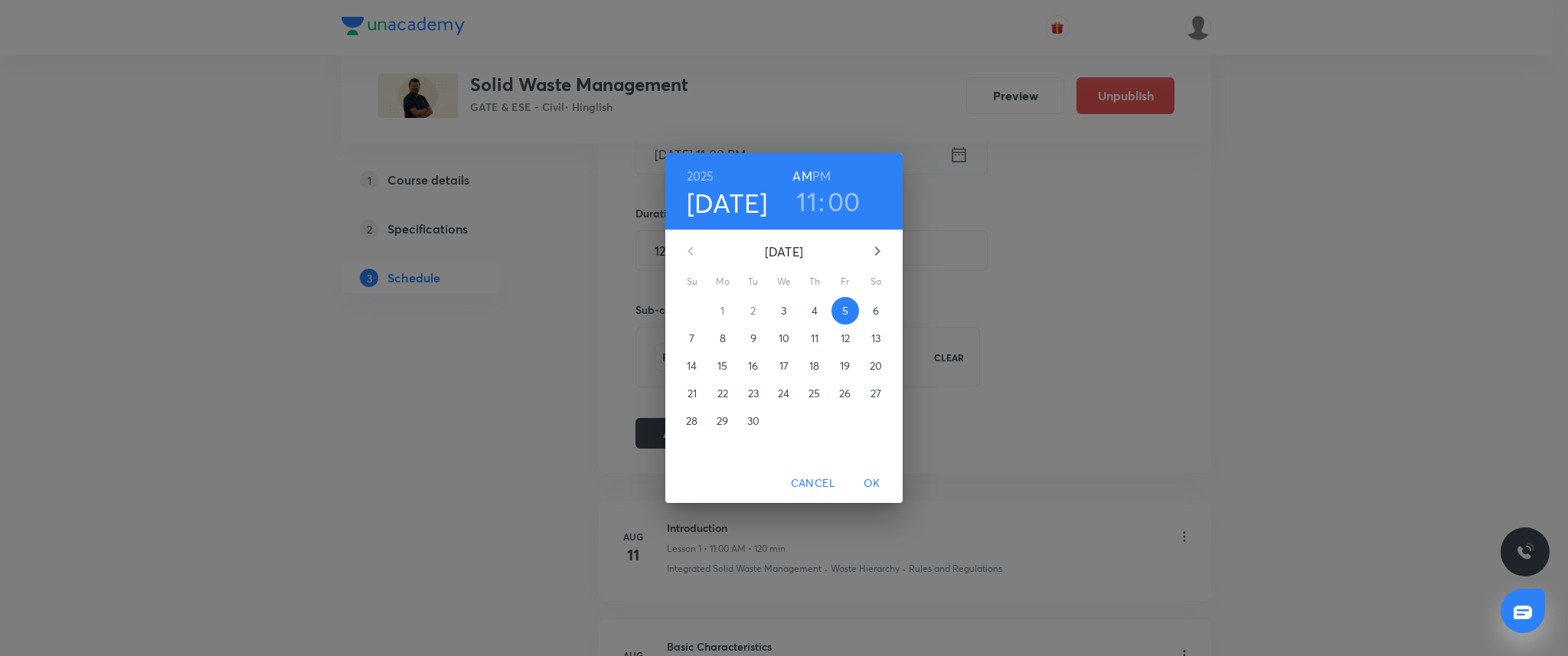
click at [874, 481] on span "OK" at bounding box center [872, 483] width 37 height 20
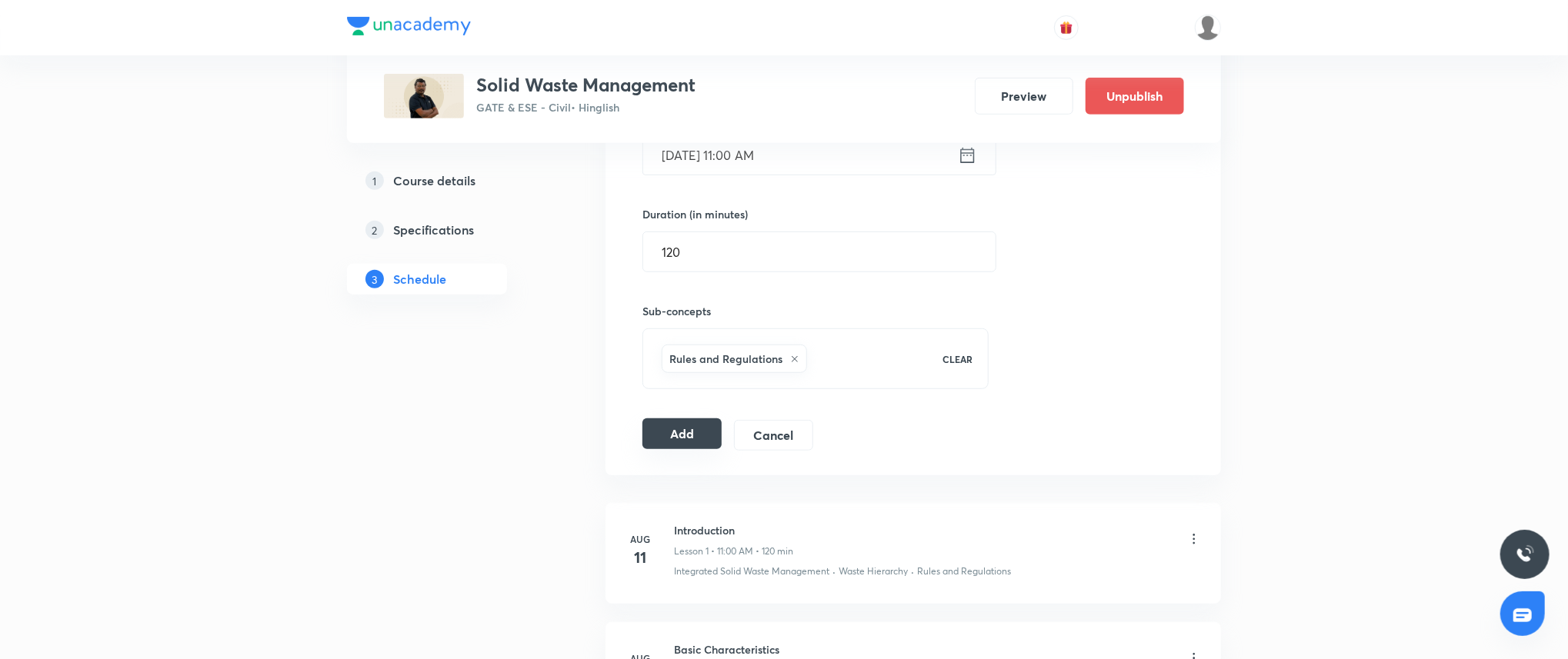
click at [695, 429] on button "Add" at bounding box center [681, 433] width 79 height 31
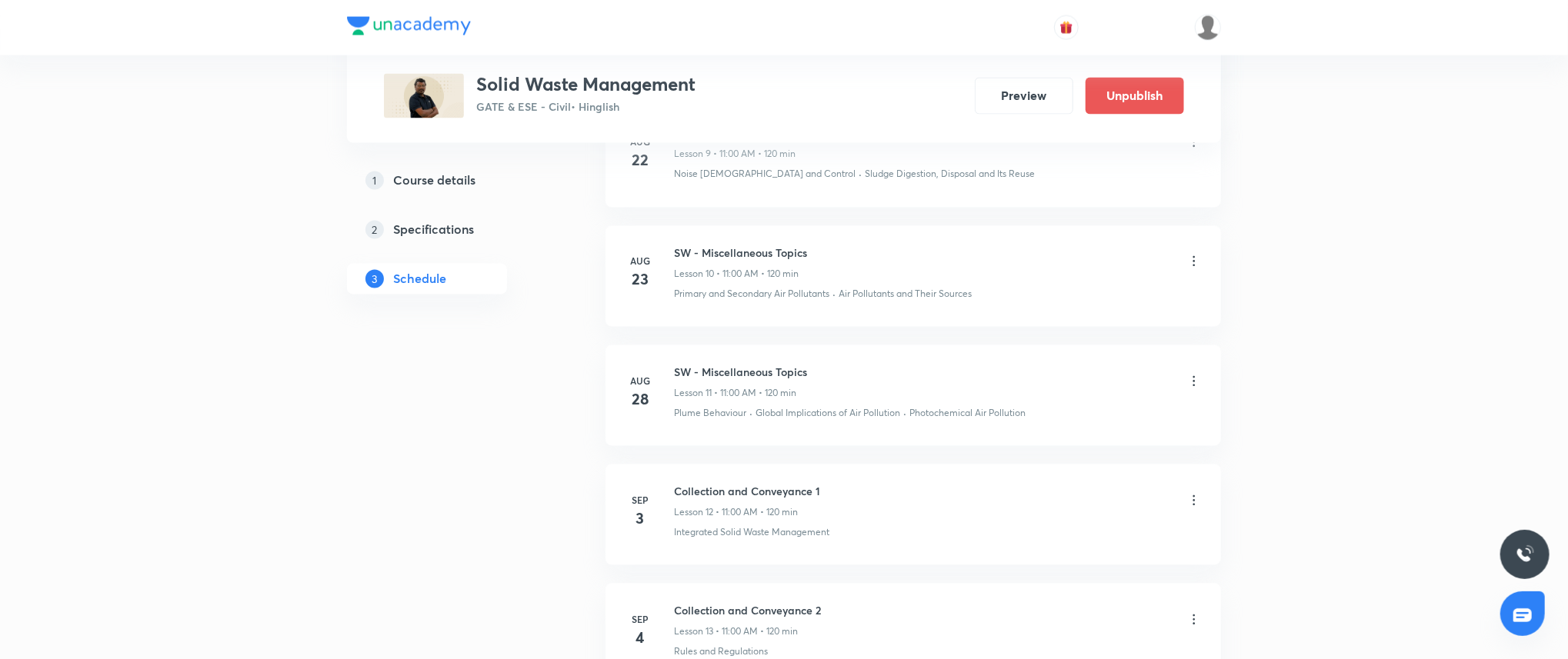
scroll to position [2098, 0]
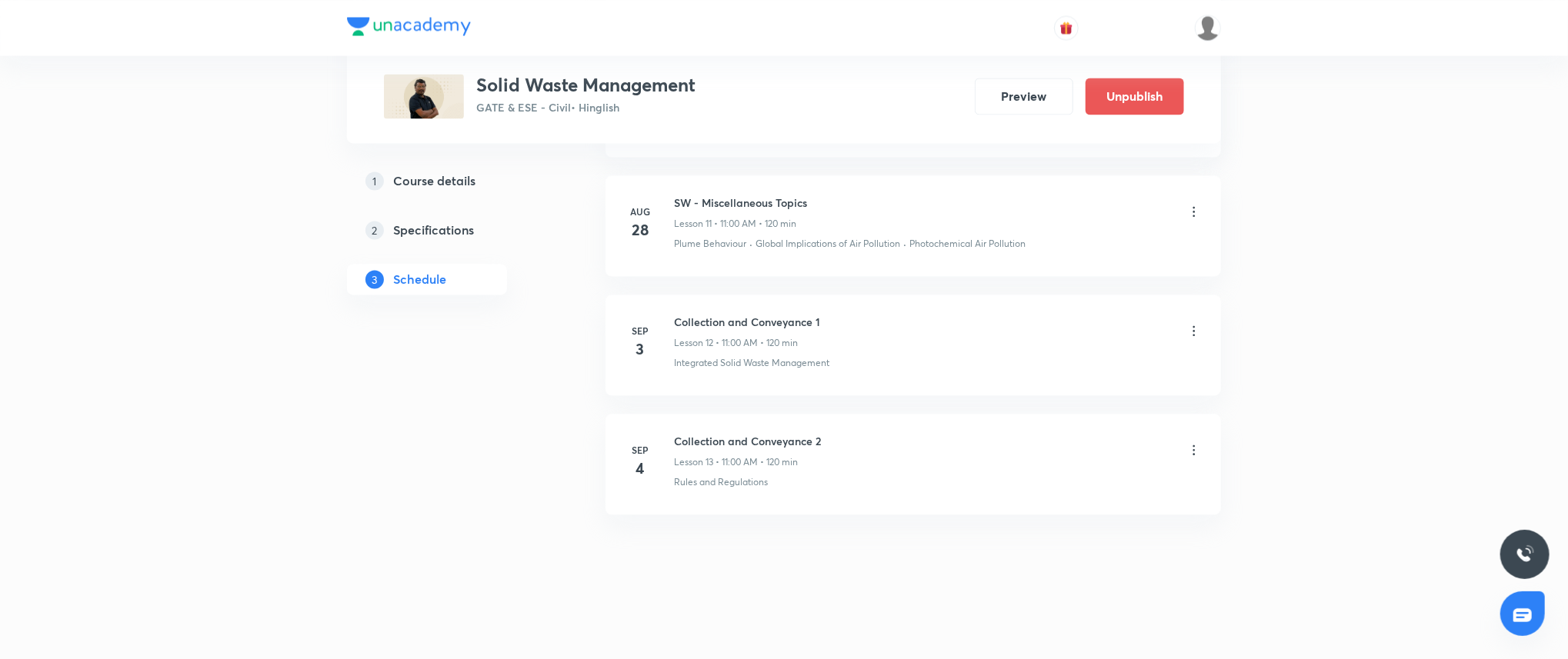
click at [748, 442] on h6 "Collection and Conveyance 2" at bounding box center [746, 440] width 147 height 16
copy h6 "Collection and Conveyance 2"
click at [1037, 375] on li "Sep 3 Collection and Conveyance 1 Lesson 12 • 11:00 AM • 120 min Integrated Sol…" at bounding box center [913, 345] width 615 height 101
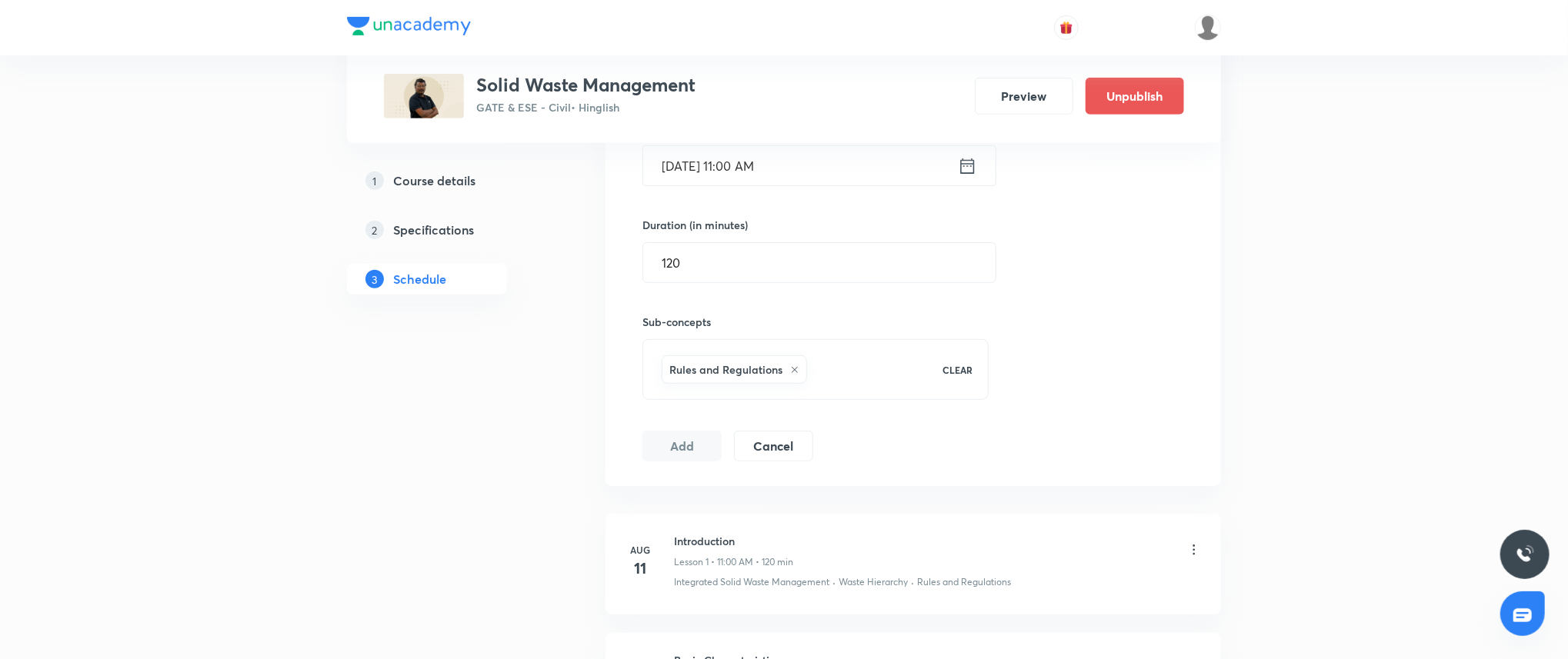
scroll to position [458, 0]
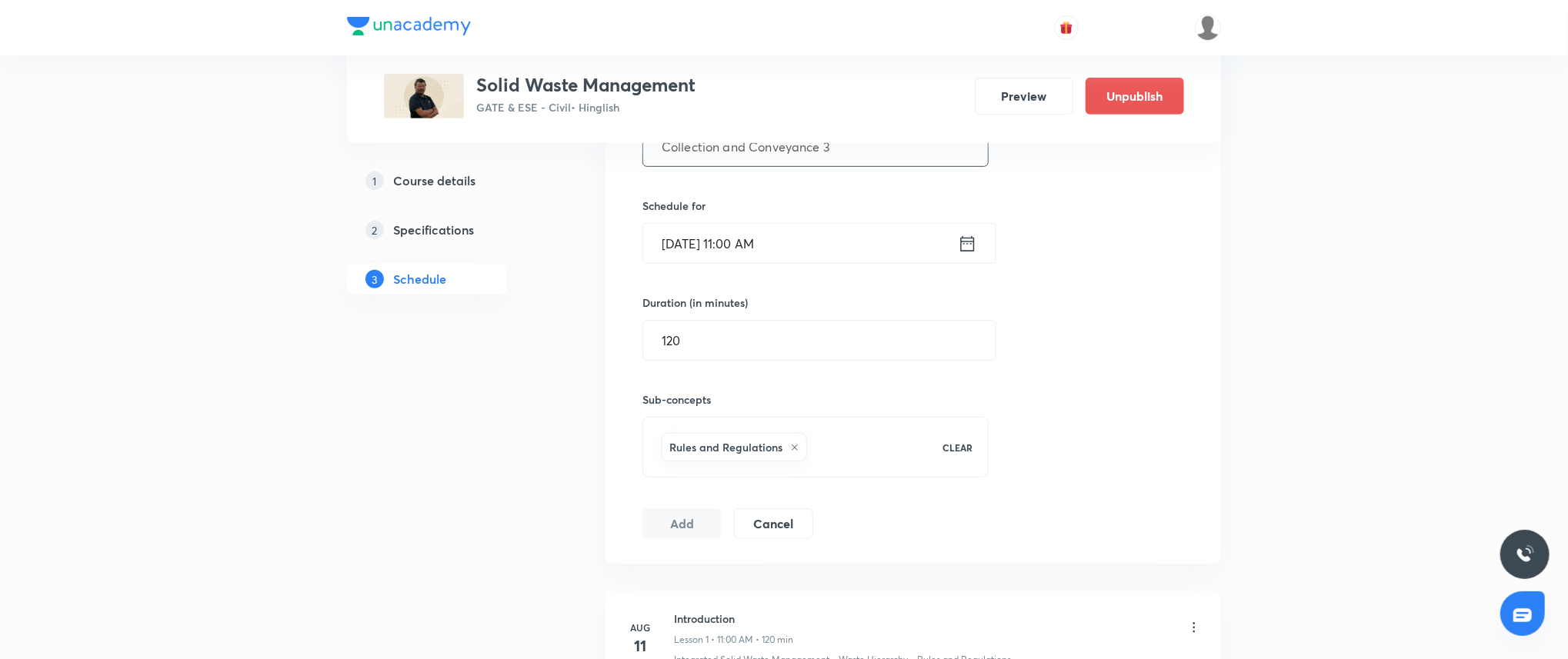
click at [826, 154] on input "Collection and Conveyance 3" at bounding box center [815, 147] width 345 height 39
type input "Collection and Conveyance 4"
click at [826, 241] on input "Sep 5, 2025, 11:00 AM" at bounding box center [800, 244] width 314 height 39
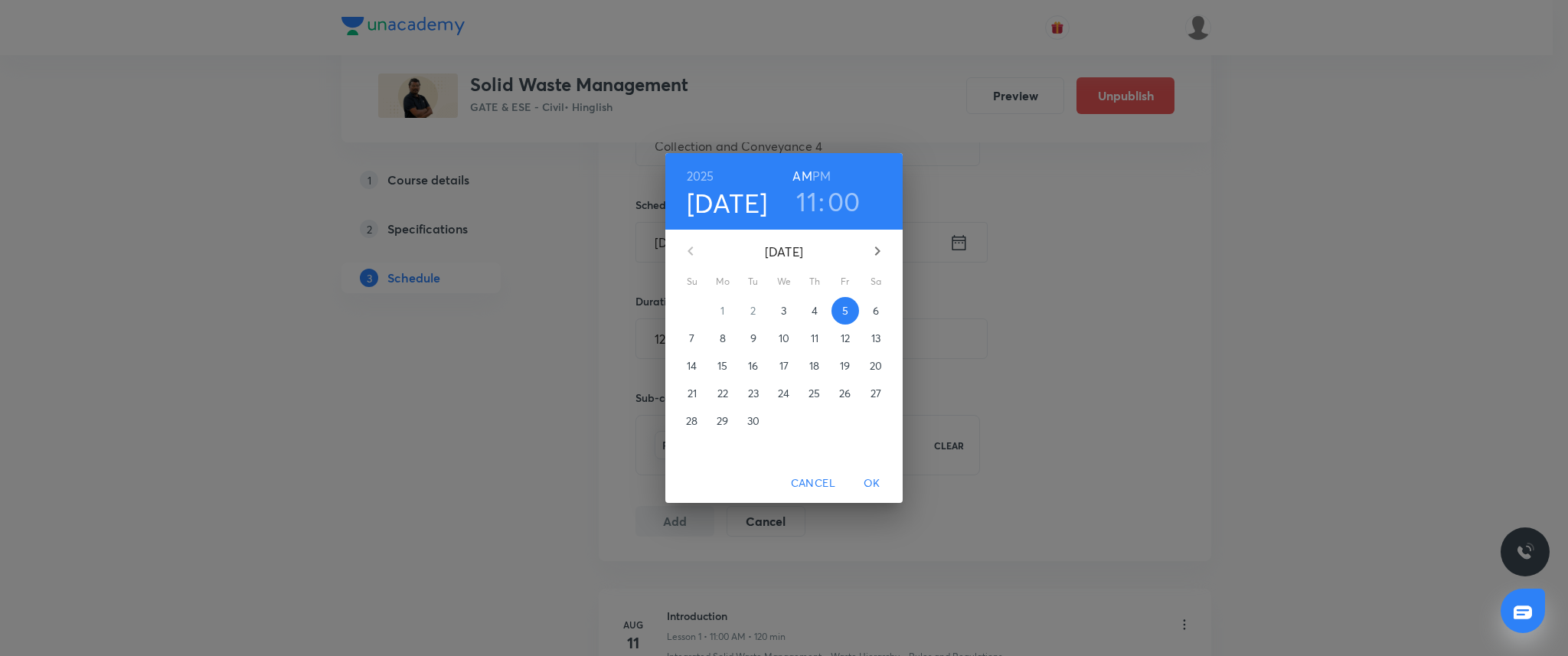
click at [871, 307] on span "6" at bounding box center [876, 311] width 27 height 16
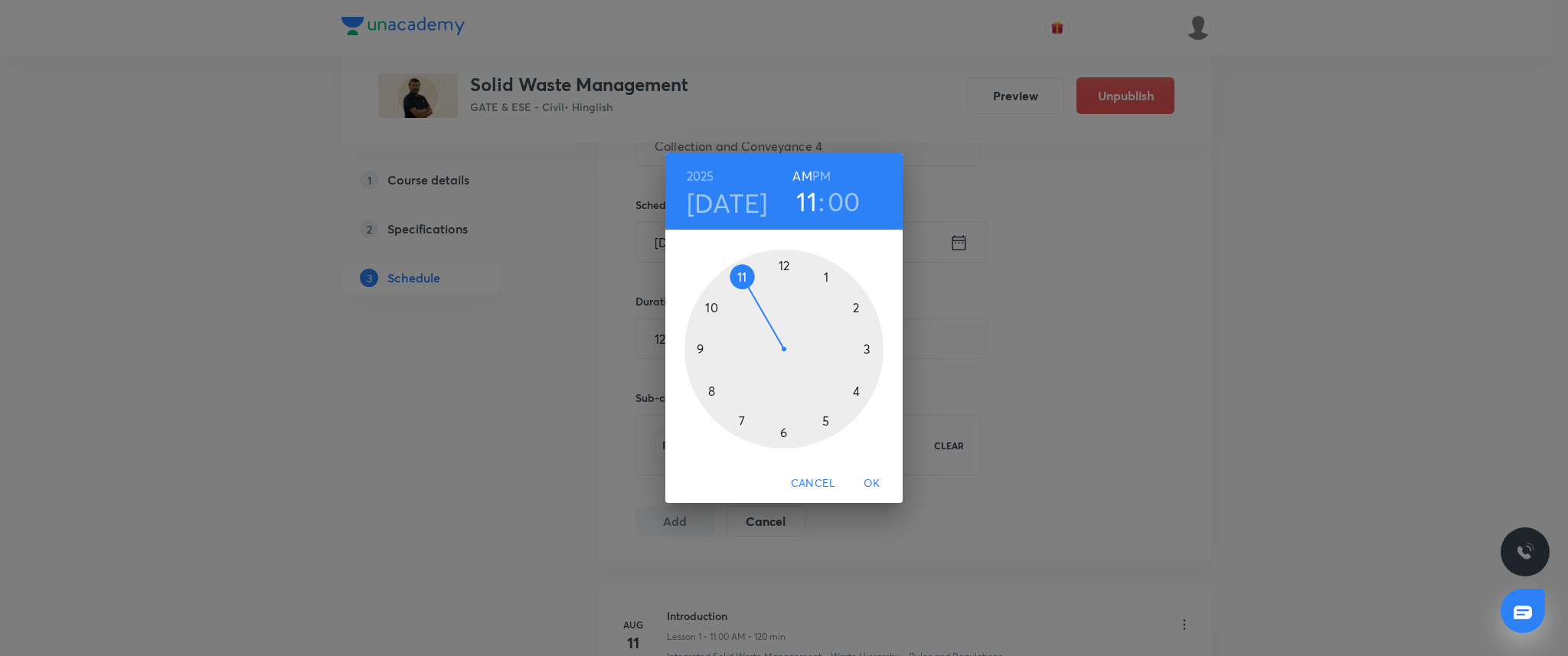
click at [875, 484] on span "OK" at bounding box center [872, 483] width 37 height 20
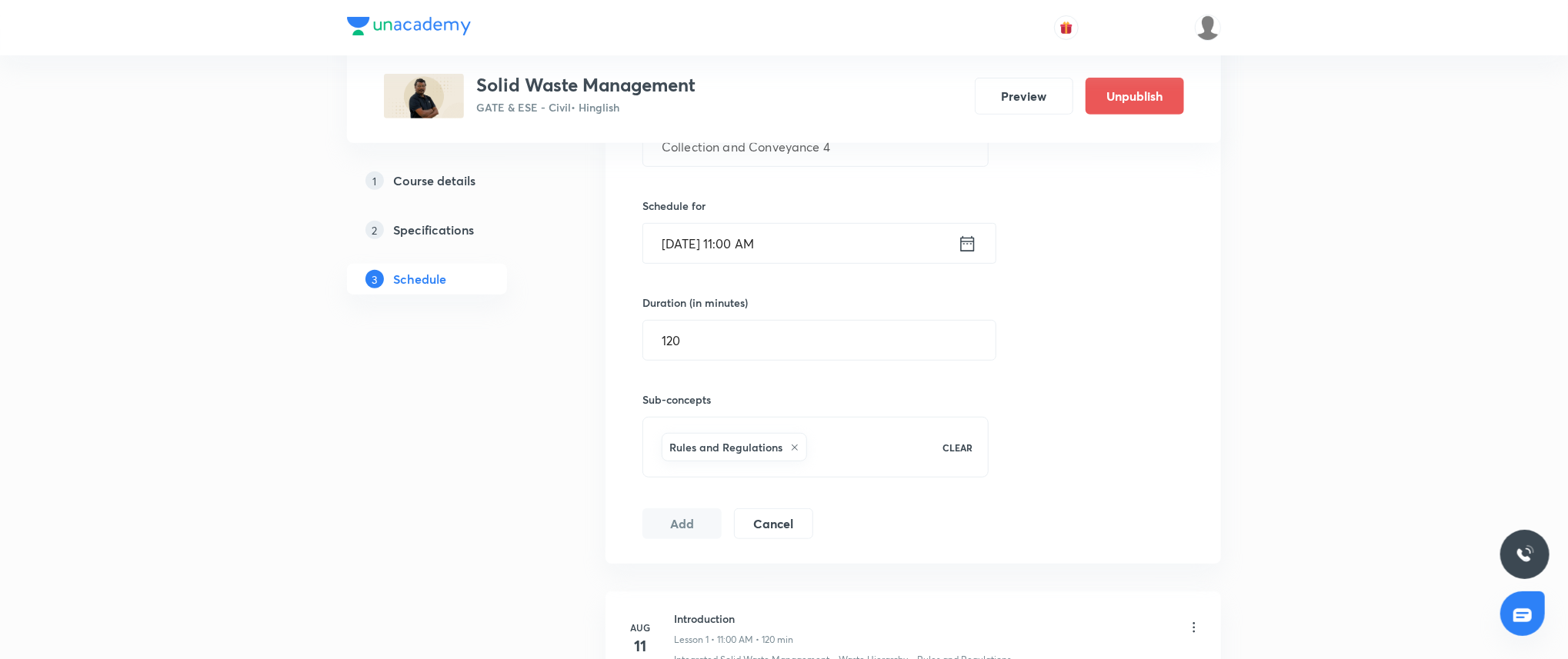
click at [795, 448] on icon at bounding box center [795, 447] width 6 height 6
click at [773, 444] on span "Select concepts that wil be covered in this session" at bounding box center [784, 438] width 251 height 13
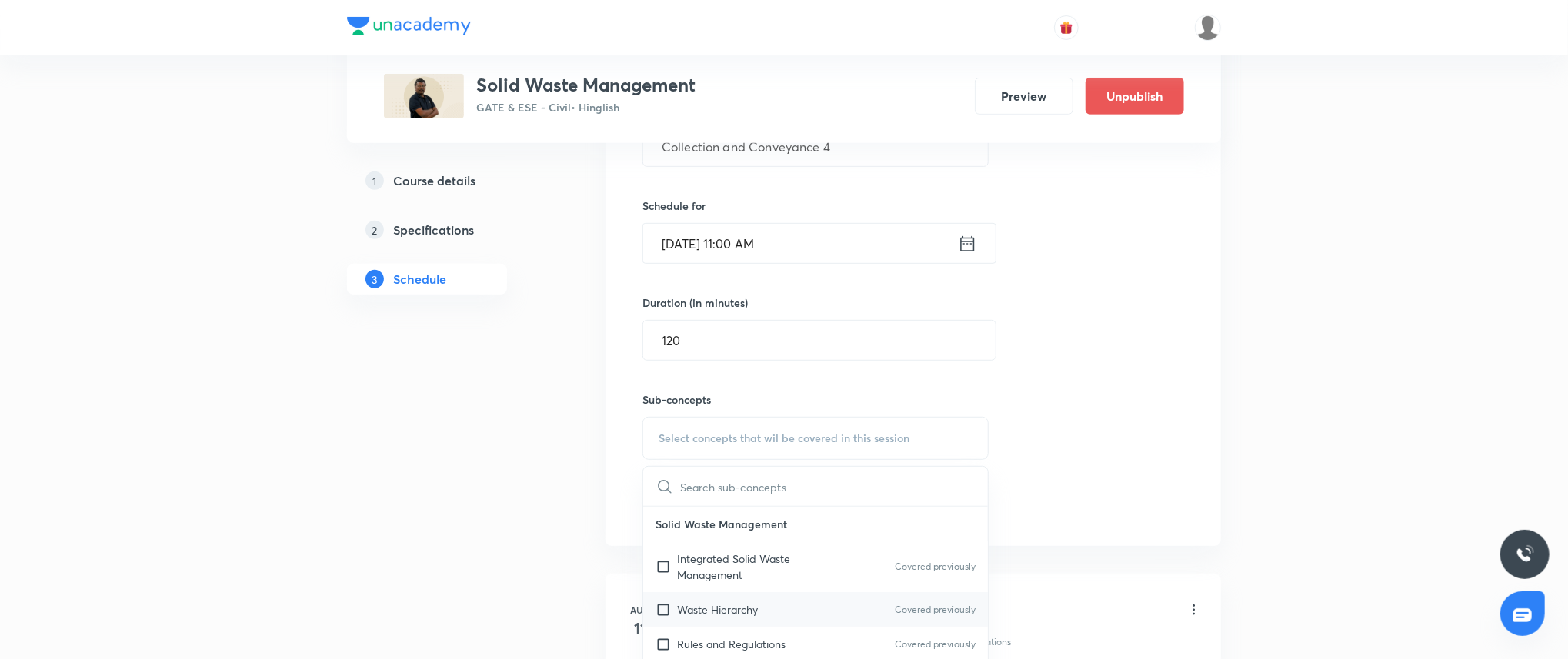
click at [751, 597] on div "Waste Hierarchy Covered previously" at bounding box center [815, 609] width 345 height 34
checkbox input "true"
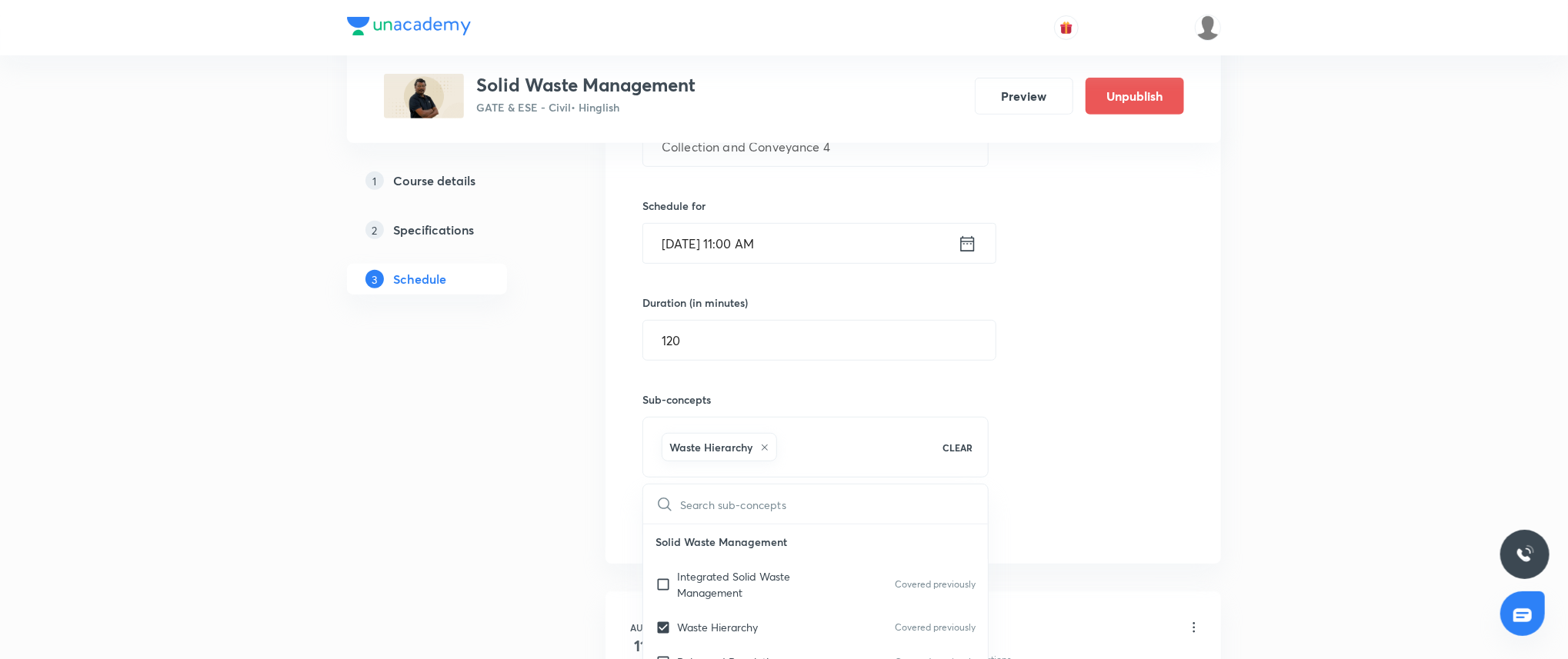
click at [1139, 411] on div "Session 14 Live class Quiz Recorded classes Session title 27/99 Collection and …" at bounding box center [913, 268] width 542 height 542
click at [673, 520] on button "Add" at bounding box center [681, 522] width 79 height 31
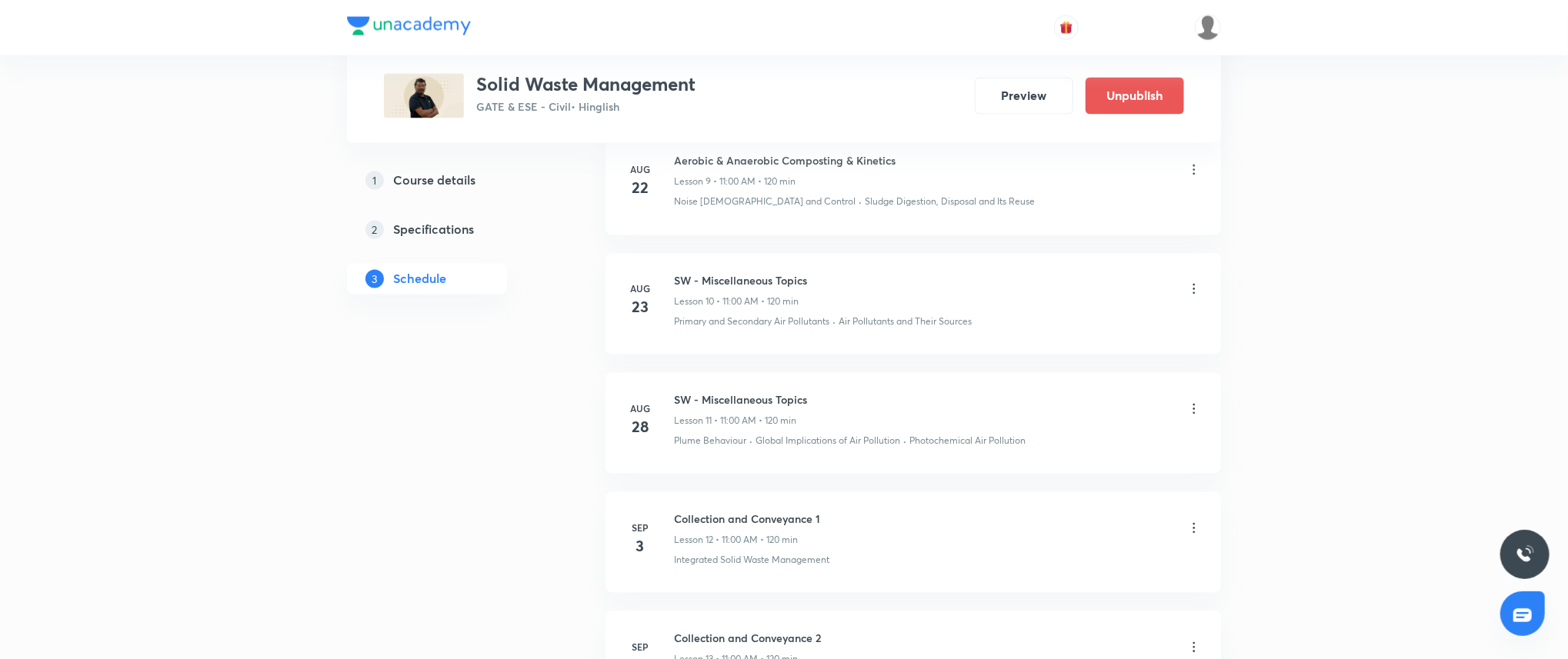
scroll to position [2098, 0]
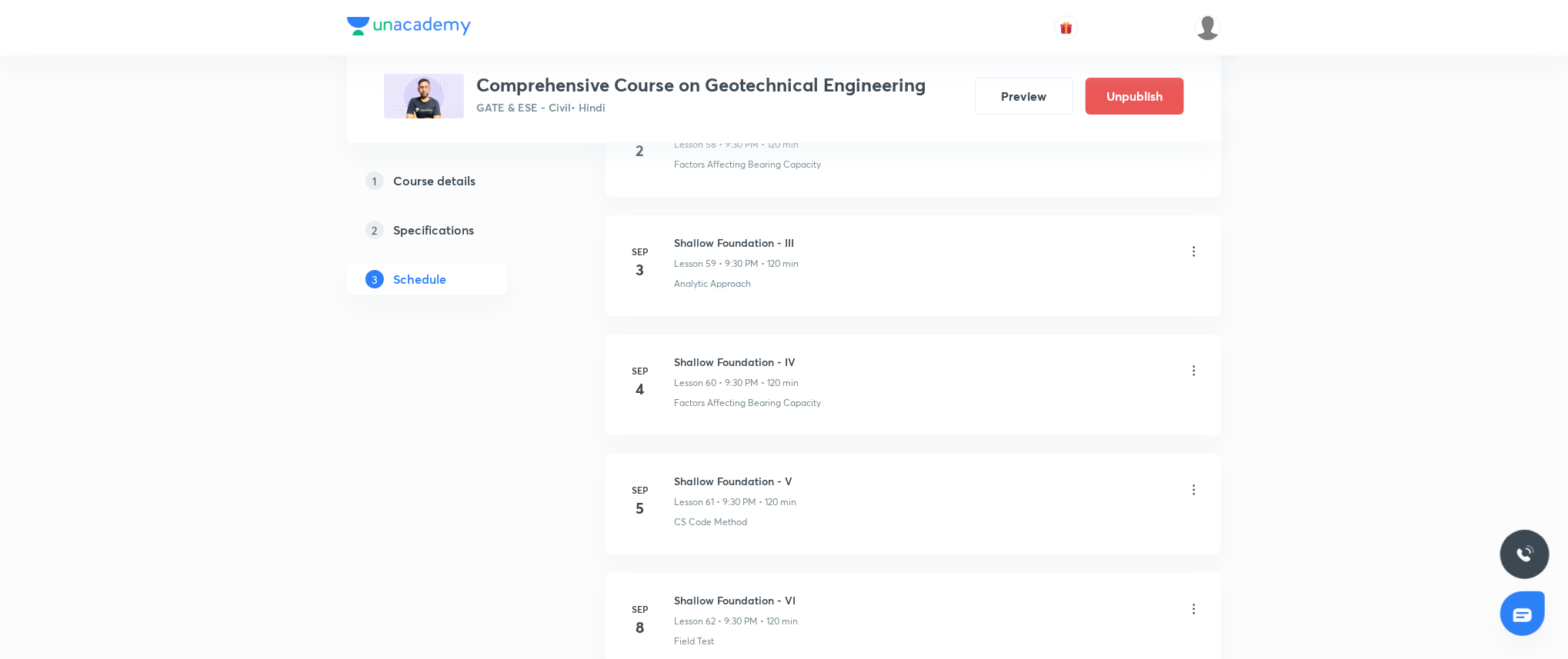
scroll to position [7735, 0]
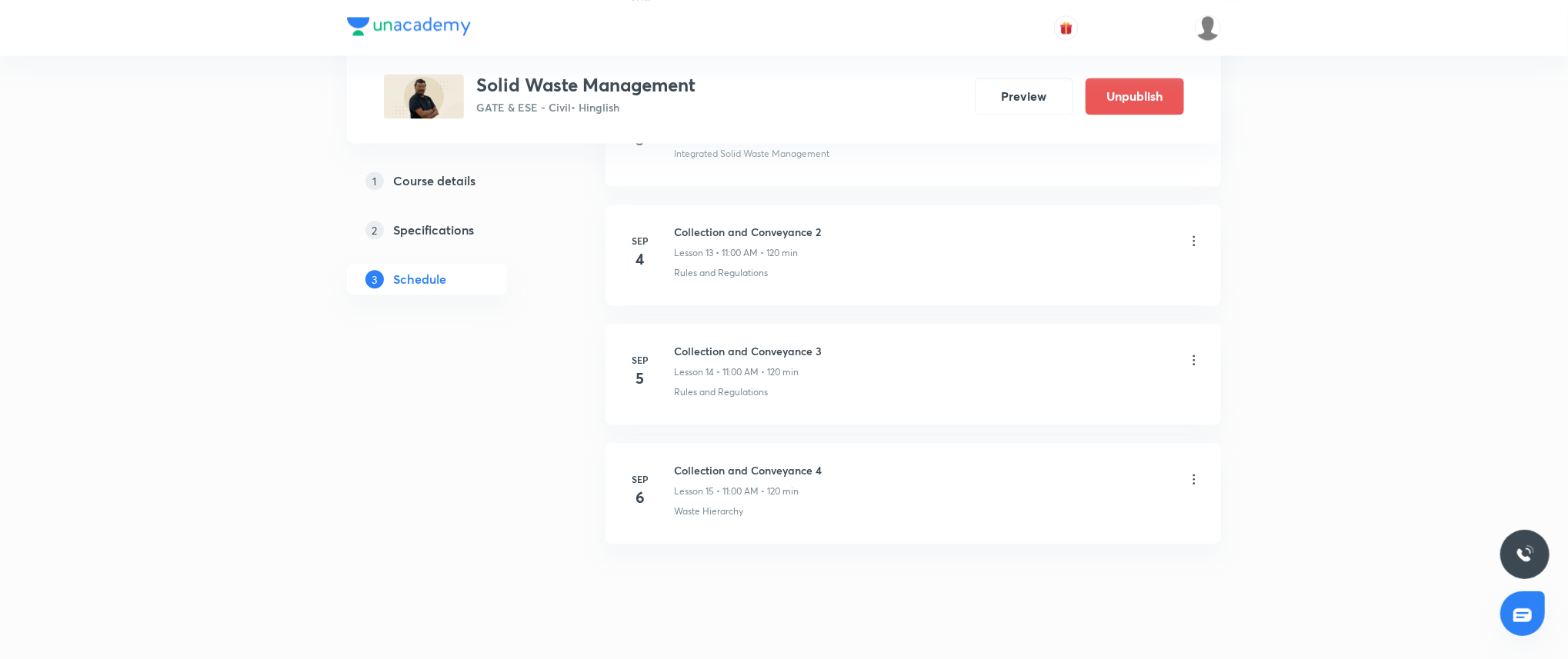
scroll to position [2319, 0]
